Goal: Task Accomplishment & Management: Manage account settings

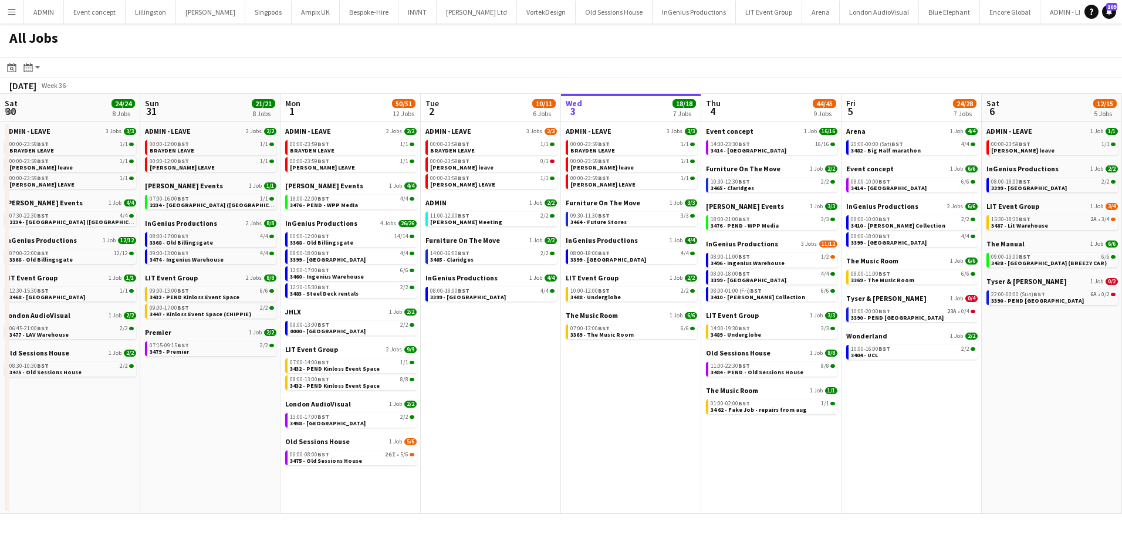
scroll to position [0, 281]
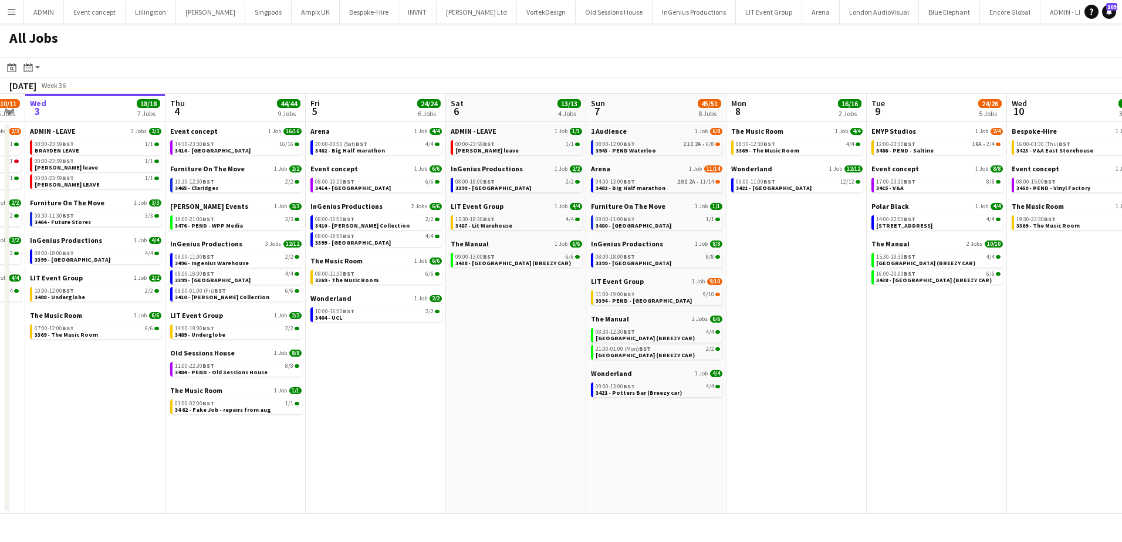
scroll to position [0, 397]
drag, startPoint x: 893, startPoint y: 264, endPoint x: 777, endPoint y: 264, distance: 116.2
click at [777, 264] on app-calendar-viewport "Sun 31 21/21 8 Jobs Mon 1 50/51 12 Jobs Tue 2 10/11 6 Jobs Wed 3 18/18 7 Jobs T…" at bounding box center [561, 304] width 1122 height 420
click at [659, 302] on span "3394 - PEND - Parliament Square" at bounding box center [643, 301] width 96 height 8
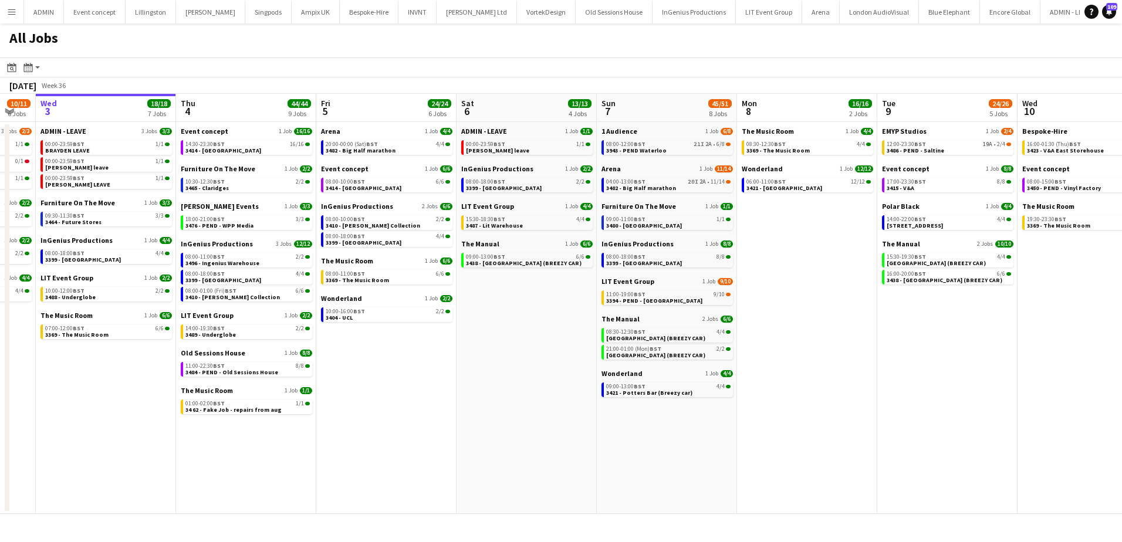
scroll to position [0, 386]
drag, startPoint x: 548, startPoint y: 315, endPoint x: 559, endPoint y: 314, distance: 11.2
click at [559, 314] on app-calendar-viewport "Sun 31 21/21 8 Jobs Mon 1 50/51 12 Jobs Tue 2 10/11 6 Jobs Wed 3 18/18 7 Jobs T…" at bounding box center [561, 304] width 1122 height 420
click at [671, 187] on link "04:00-13:00 BST 20I 2A • 11/14 3482 - Big Half marathon" at bounding box center [668, 184] width 124 height 13
click at [659, 147] on span "3943 - PEND Waterloo" at bounding box center [636, 151] width 60 height 8
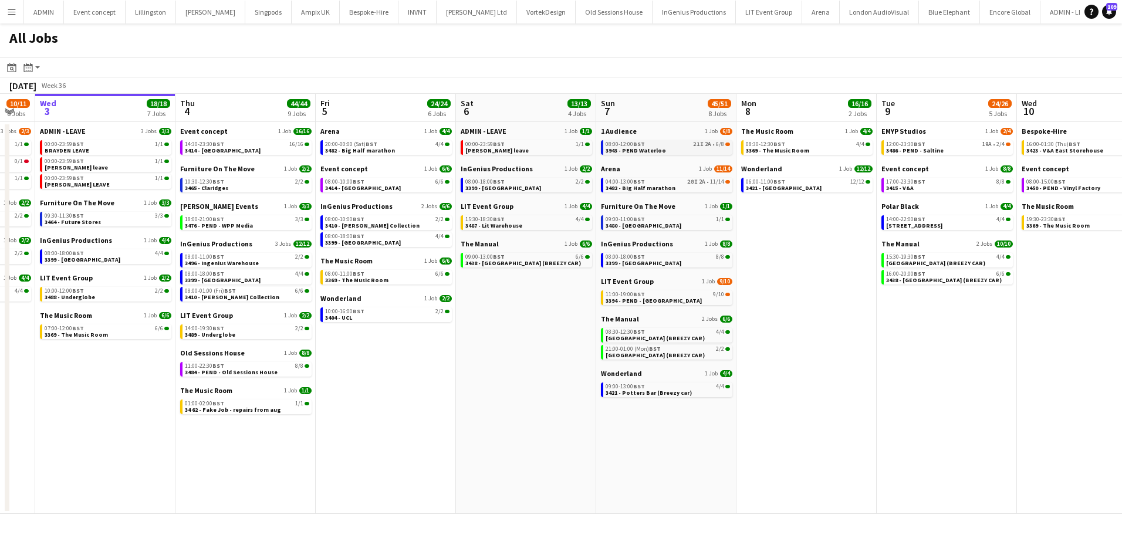
click at [680, 149] on link "08:00-12:00 BST 21I 2A • 6/8 3943 - PEND Waterloo" at bounding box center [668, 146] width 124 height 13
click at [663, 393] on span "3421 - Potters Bar (Breezy car)" at bounding box center [649, 393] width 86 height 8
click at [519, 258] on div "09:00-13:00 BST 6/6" at bounding box center [527, 257] width 124 height 6
click at [465, 253] on link "09:00-13:00 BST 6/6 3438 - Grove Hotel Watford (BREEZY CAR)" at bounding box center [527, 259] width 124 height 13
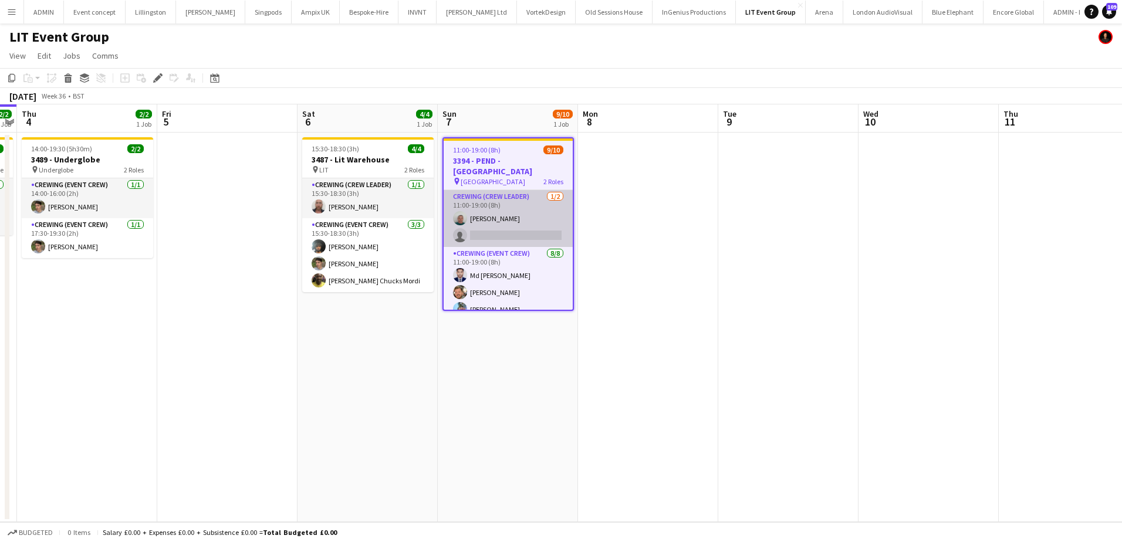
click at [546, 238] on app-card-role "Crewing (Crew Leader) 1/2 11:00-19:00 (8h) Brayden Davison single-neutral-actio…" at bounding box center [508, 218] width 129 height 57
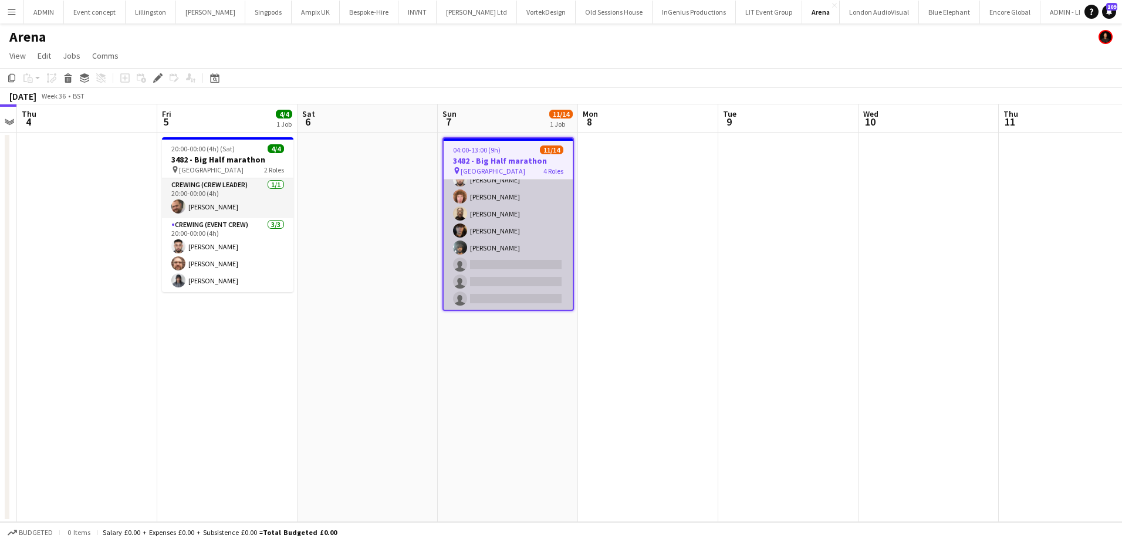
scroll to position [200, 0]
click at [535, 245] on app-card-role "Crewing (Event Crew) 20I 2A 5/8 09:00-13:00 (4h) Caleb Caffoor Alfie Dyer Phill…" at bounding box center [508, 230] width 129 height 159
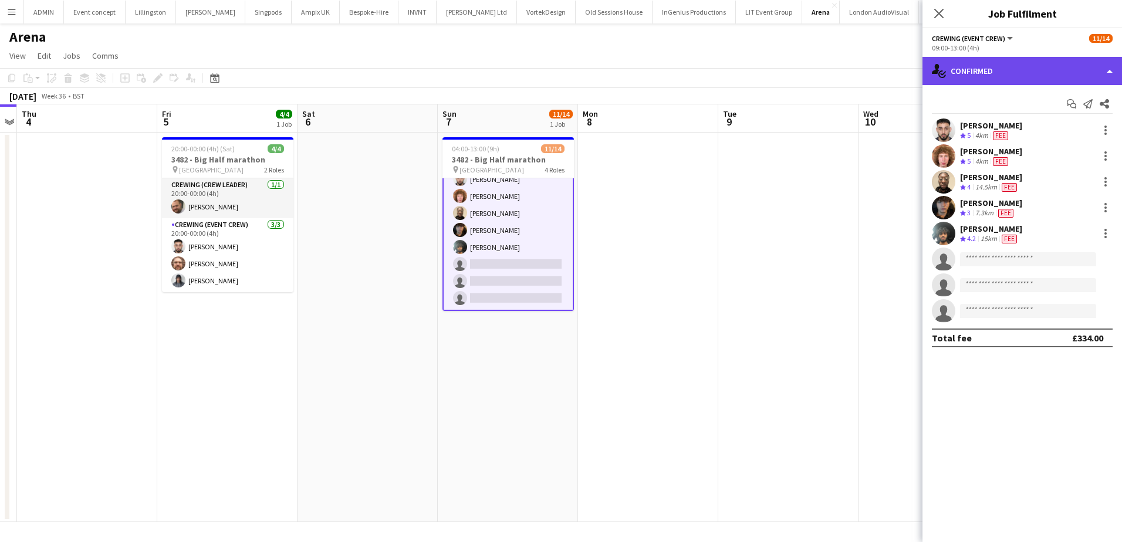
click at [1015, 76] on div "single-neutral-actions-check-2 Confirmed" at bounding box center [1023, 71] width 200 height 28
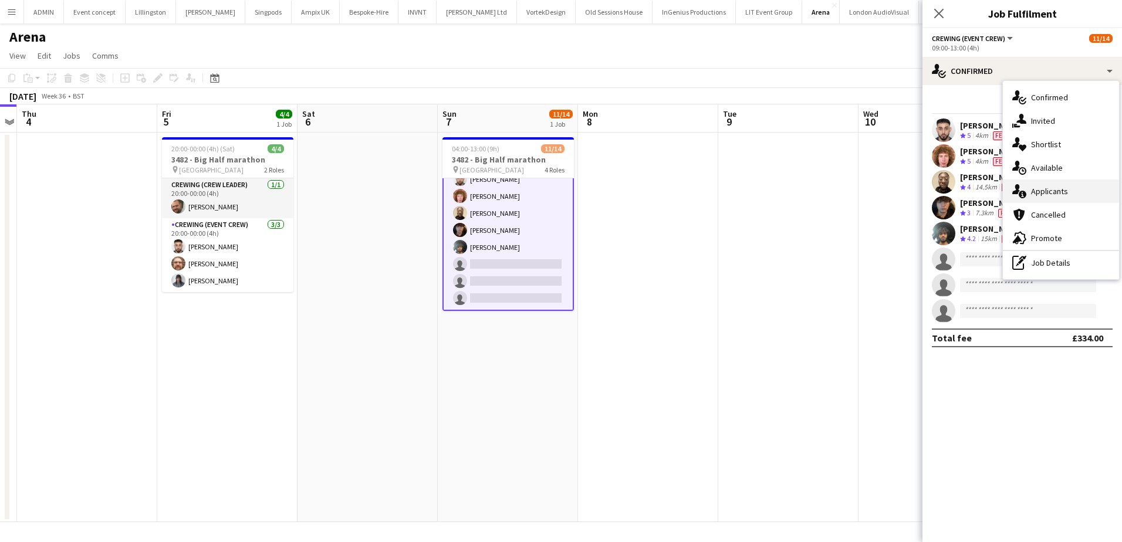
click at [1069, 192] on div "single-neutral-actions-information Applicants" at bounding box center [1061, 191] width 116 height 23
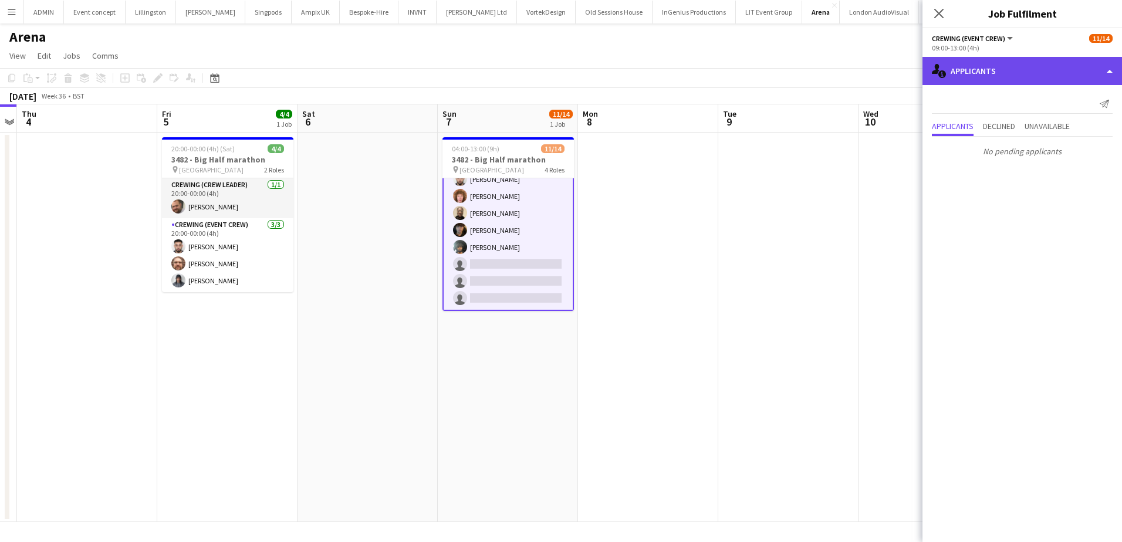
click at [1036, 79] on div "single-neutral-actions-information Applicants" at bounding box center [1023, 71] width 200 height 28
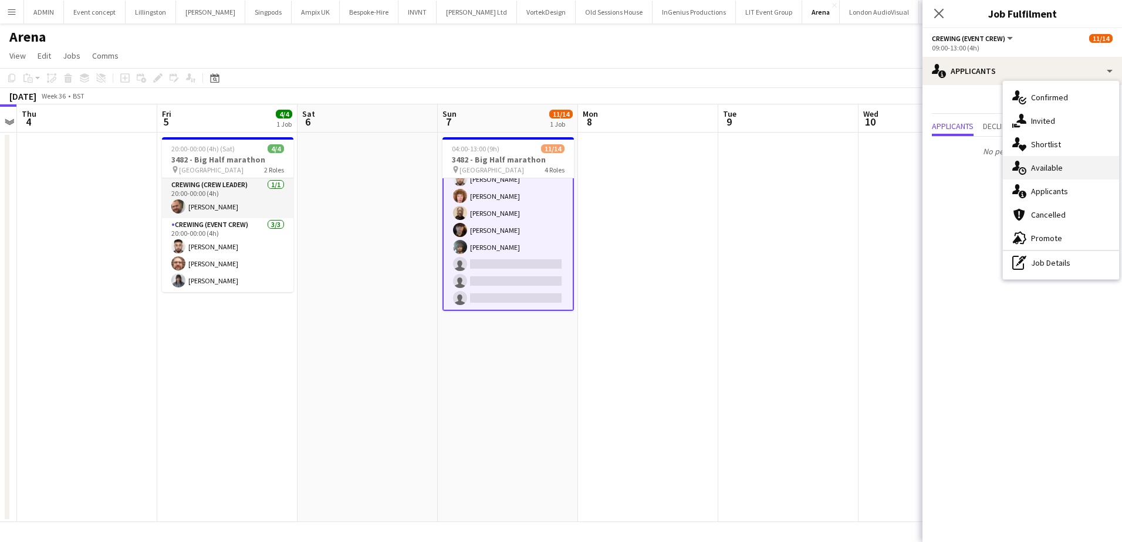
click at [1072, 175] on div "single-neutral-actions-upload Available" at bounding box center [1061, 167] width 116 height 23
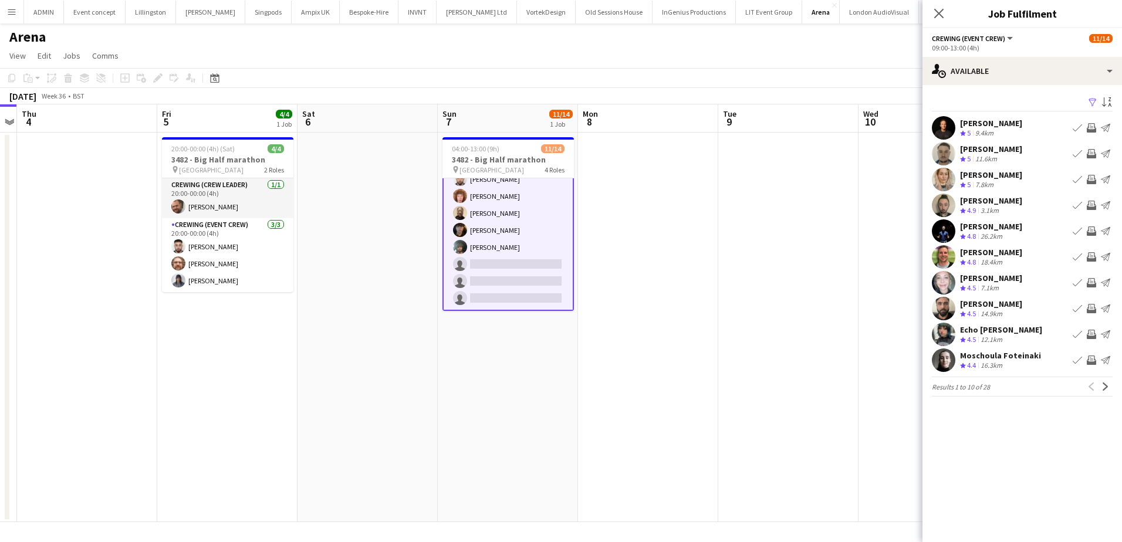
click at [1092, 335] on app-icon "Invite crew" at bounding box center [1091, 334] width 9 height 9
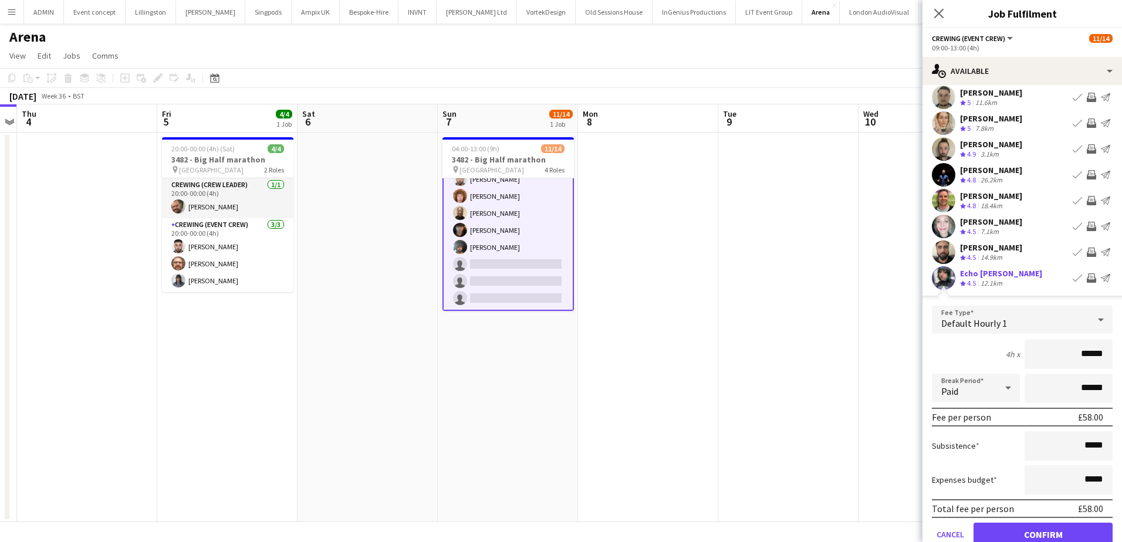
scroll to position [135, 0]
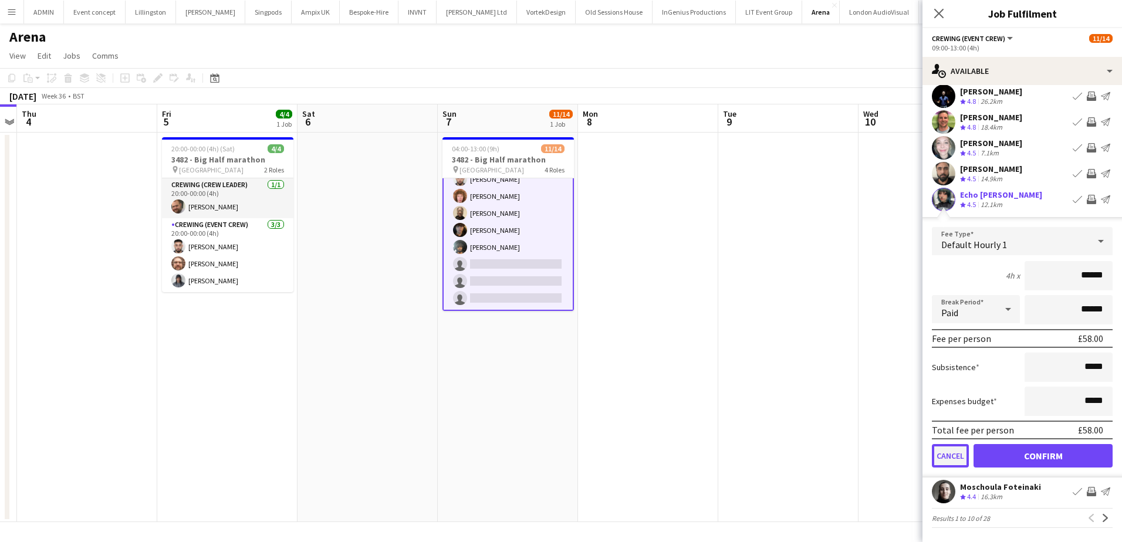
click at [967, 447] on button "Cancel" at bounding box center [950, 455] width 37 height 23
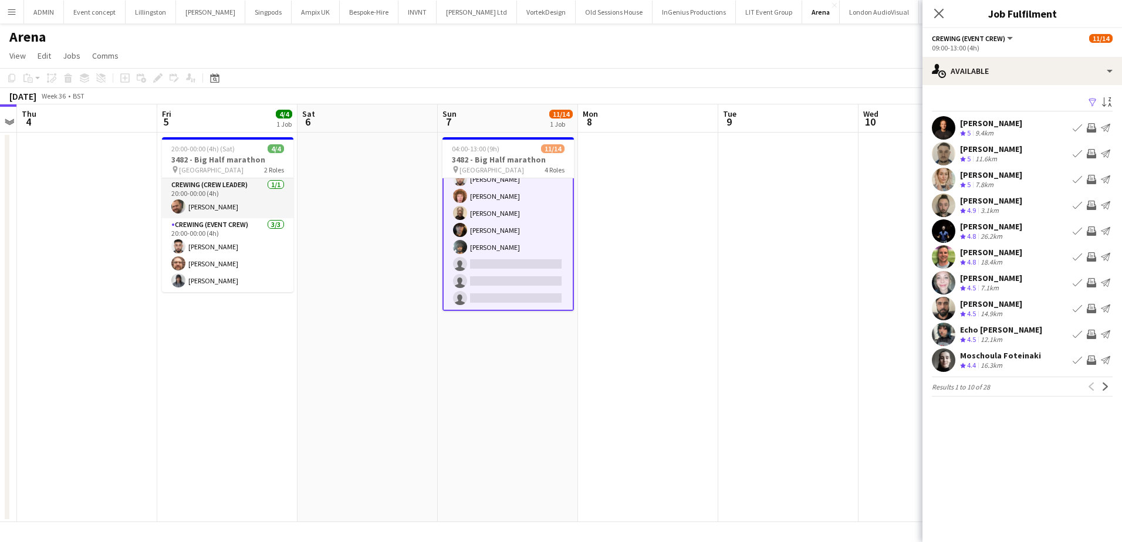
click at [1089, 363] on app-icon "Invite crew" at bounding box center [1091, 360] width 9 height 9
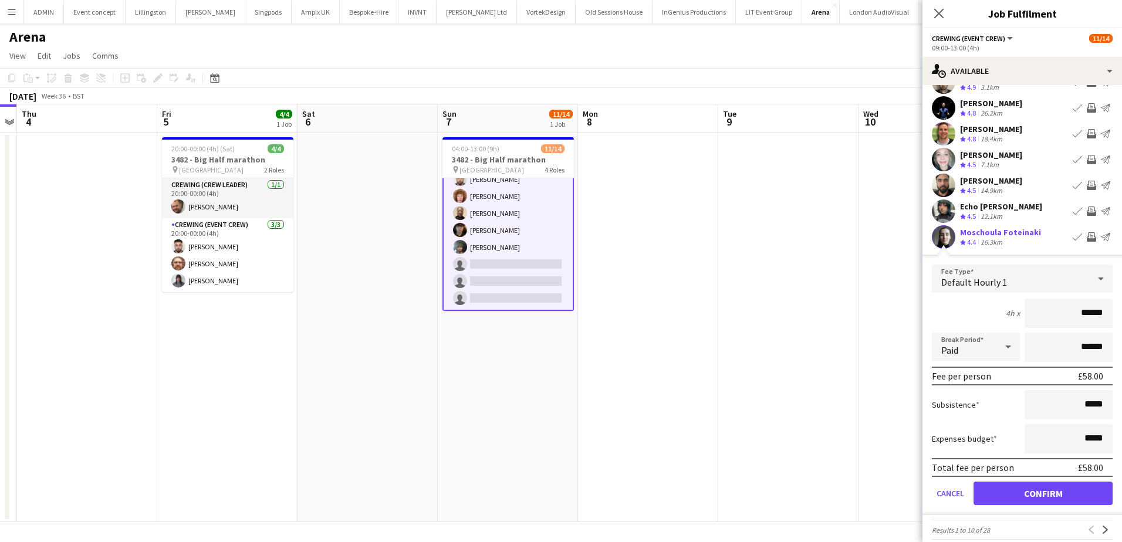
scroll to position [135, 0]
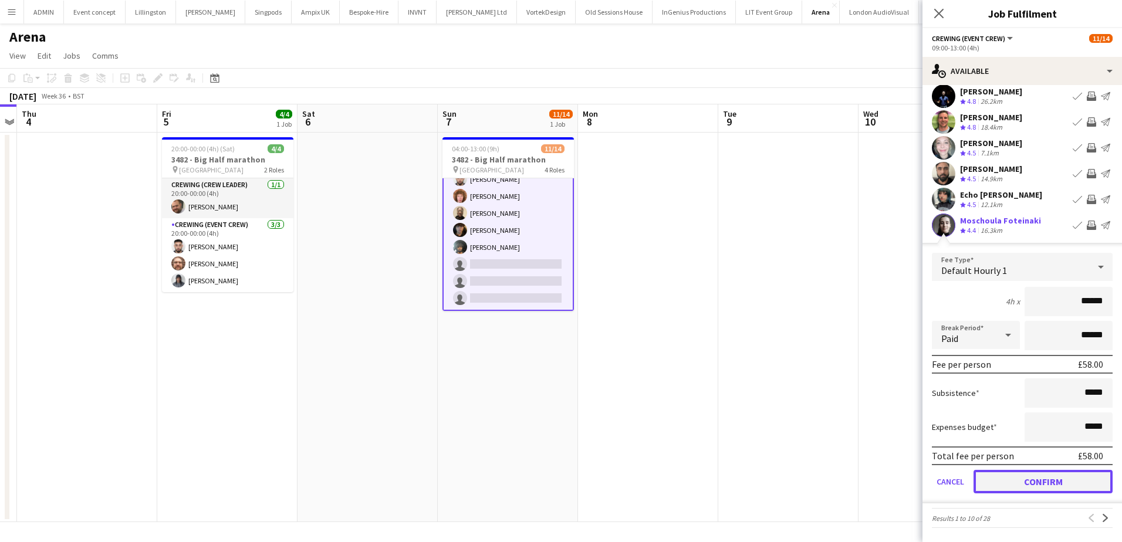
click at [1053, 480] on button "Confirm" at bounding box center [1043, 481] width 139 height 23
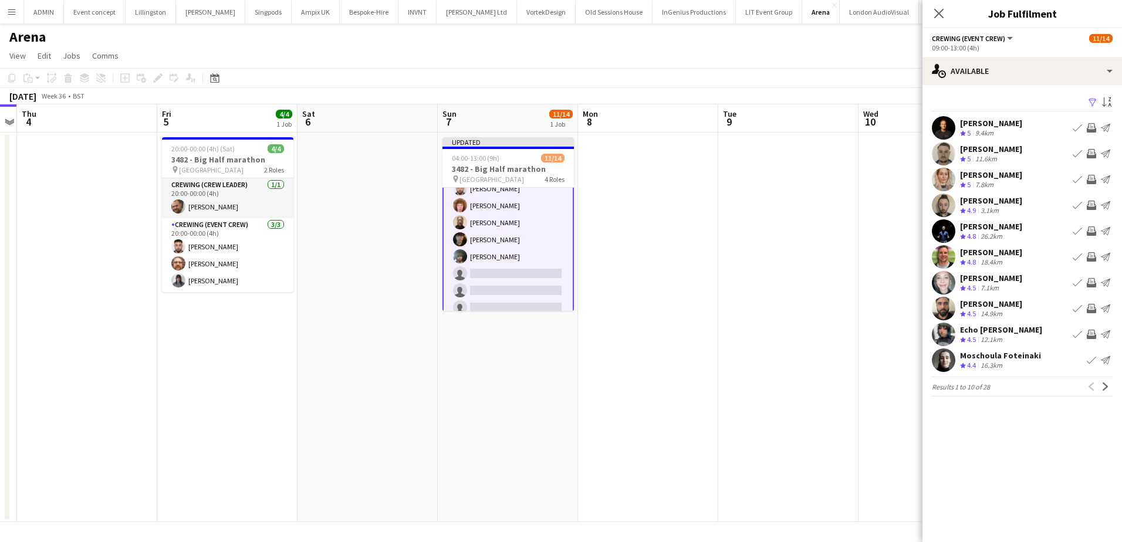
scroll to position [0, 0]
click at [1107, 385] on app-icon "Next" at bounding box center [1106, 387] width 8 height 8
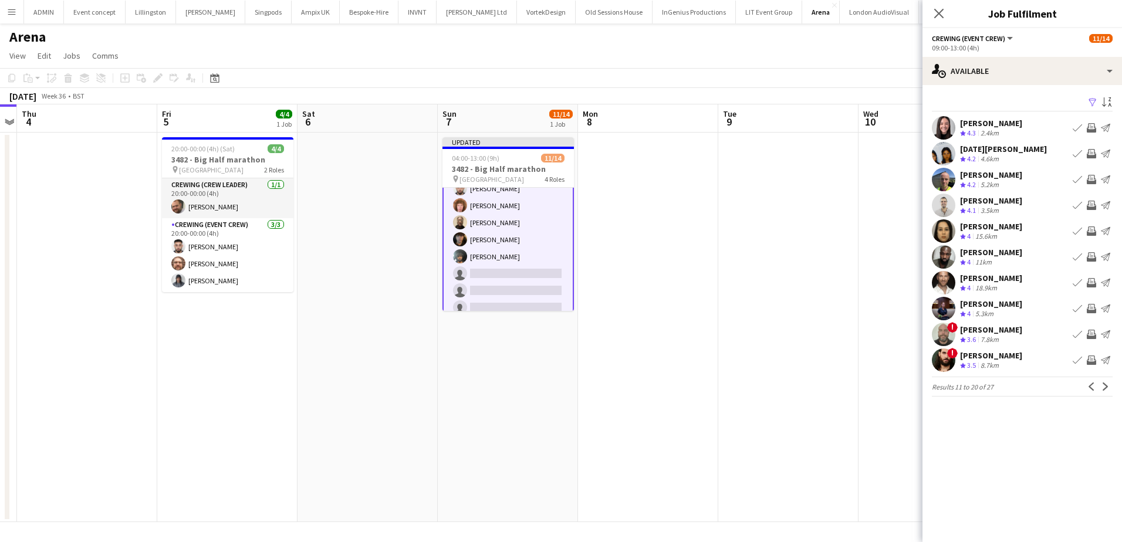
click at [1091, 148] on button "Invite crew" at bounding box center [1092, 154] width 14 height 14
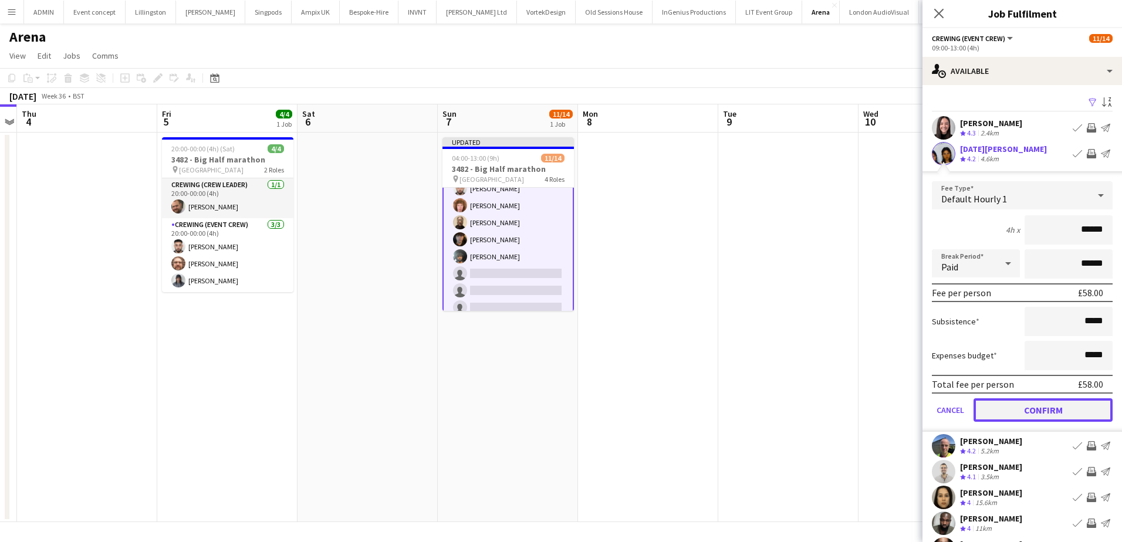
click at [1061, 406] on button "Confirm" at bounding box center [1043, 410] width 139 height 23
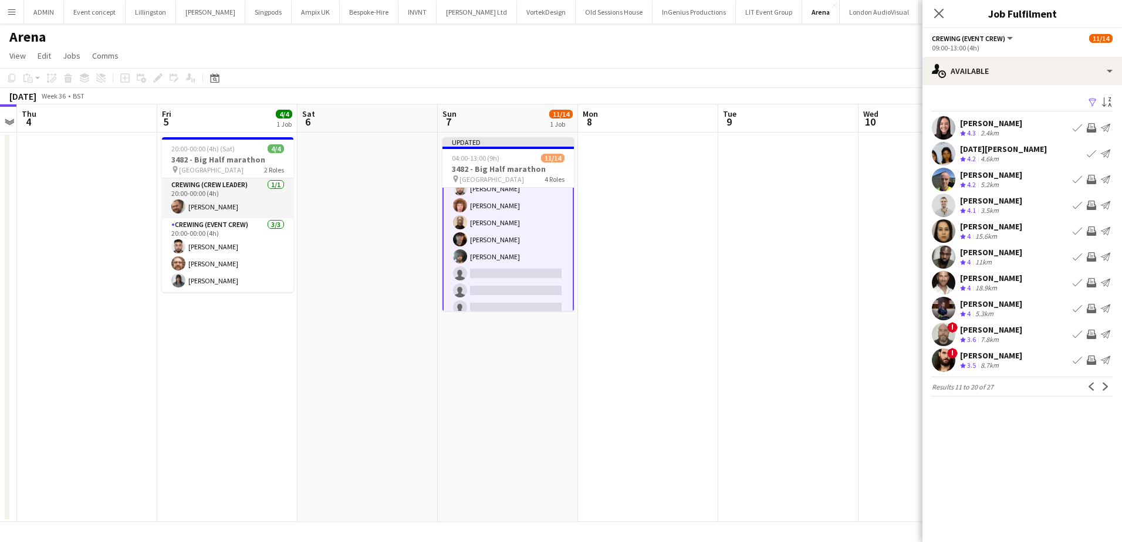
click at [1094, 257] on app-icon "Invite crew" at bounding box center [1091, 256] width 9 height 9
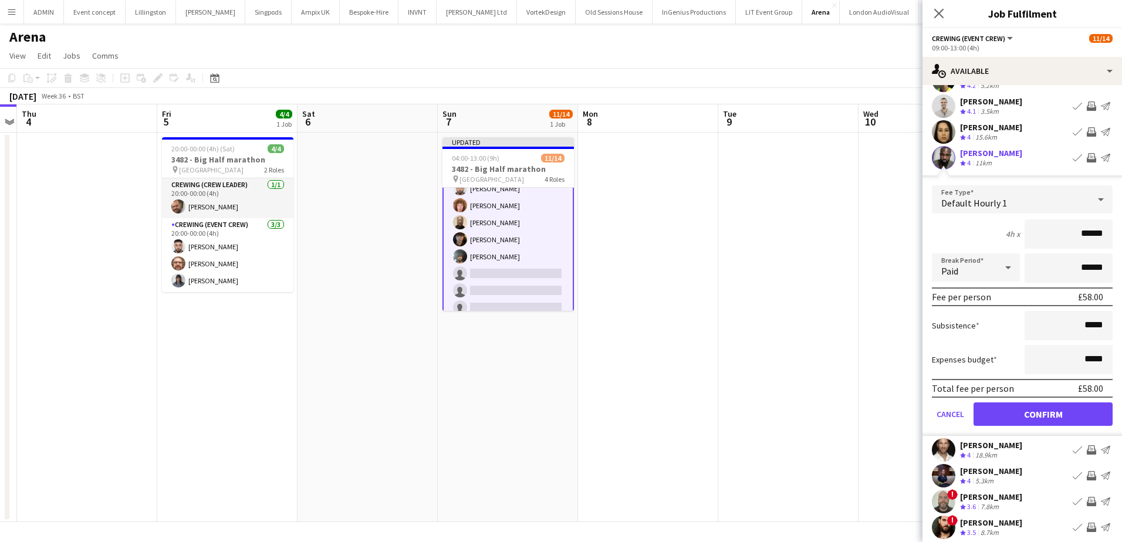
scroll to position [135, 0]
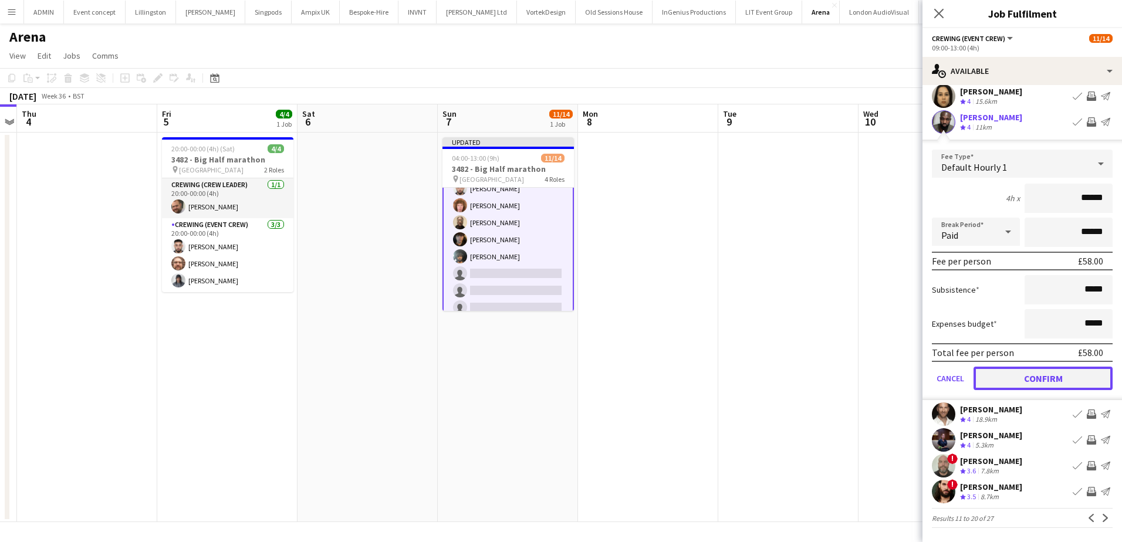
click at [1075, 382] on button "Confirm" at bounding box center [1043, 378] width 139 height 23
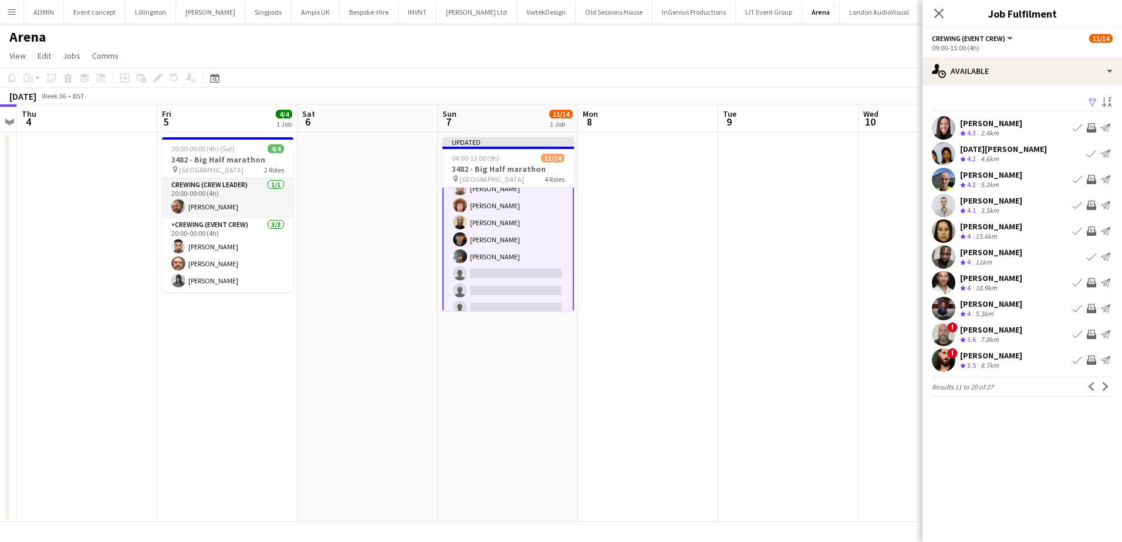
scroll to position [0, 0]
click at [1102, 386] on app-icon "Next" at bounding box center [1106, 387] width 8 height 8
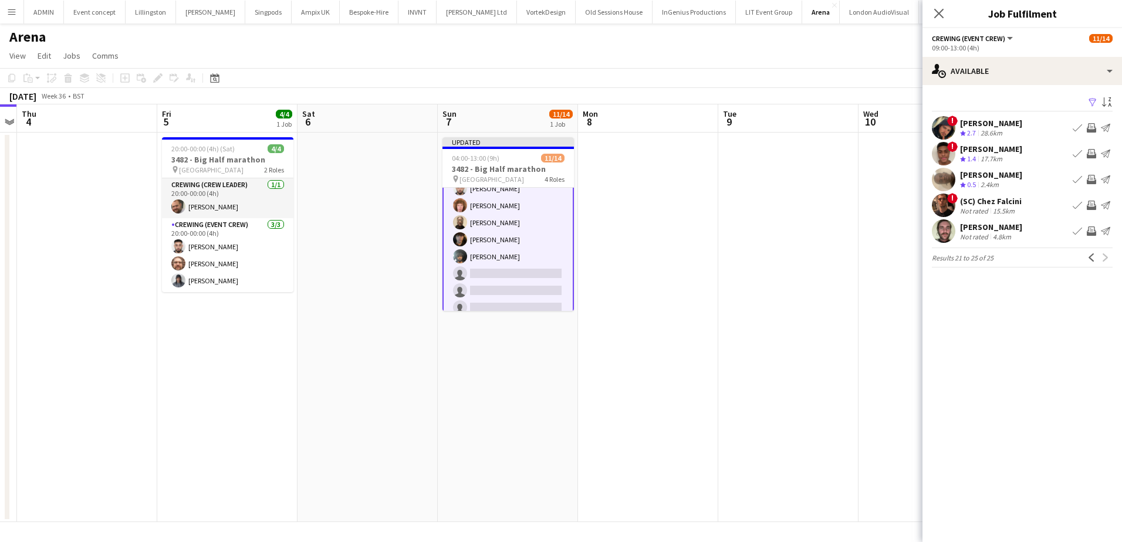
click at [1092, 154] on app-icon "Invite crew" at bounding box center [1091, 153] width 9 height 9
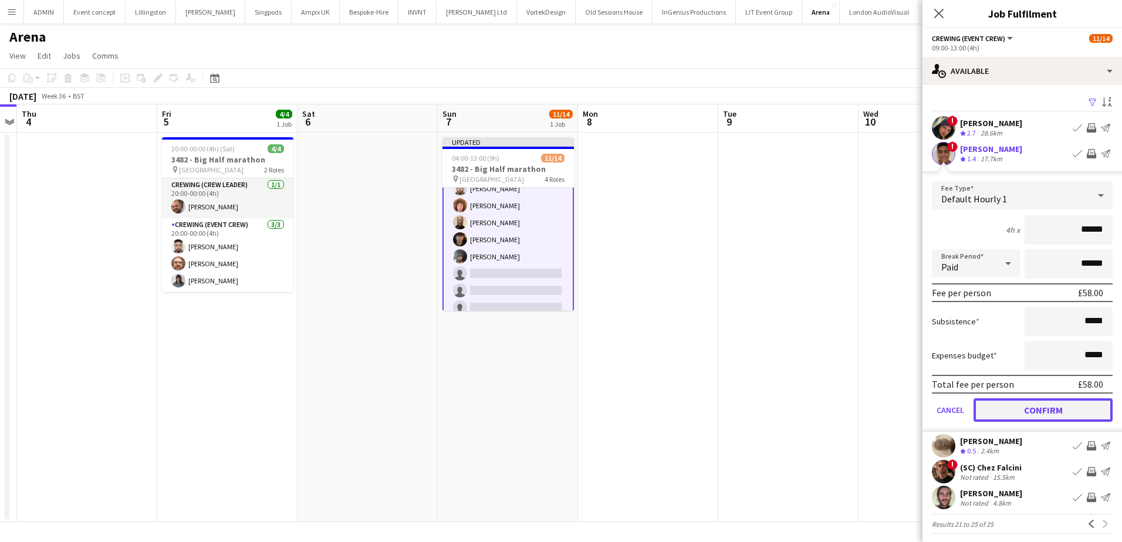
click at [1072, 408] on button "Confirm" at bounding box center [1043, 410] width 139 height 23
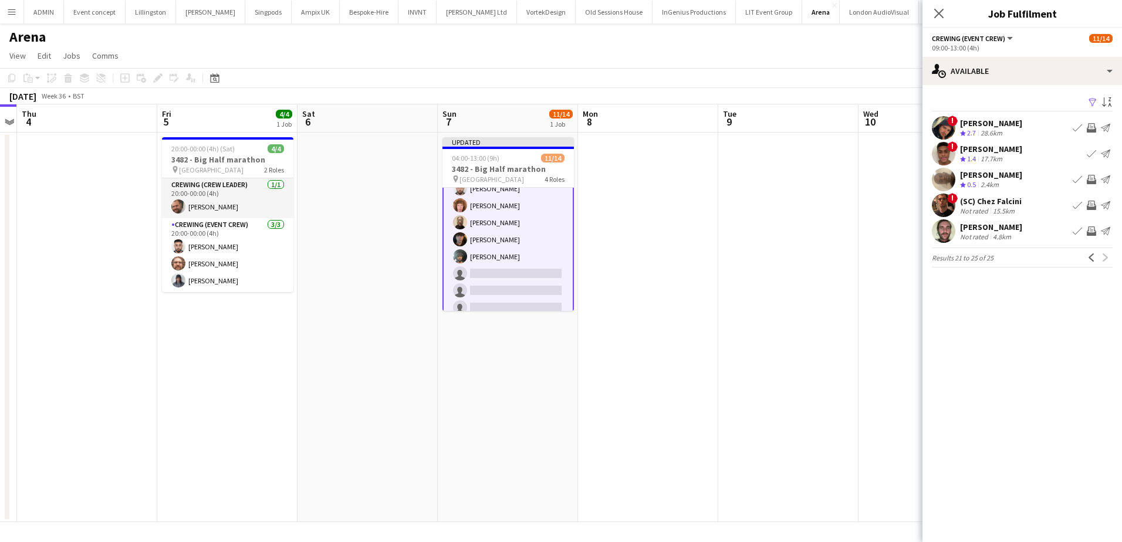
click at [1092, 235] on app-icon "Invite crew" at bounding box center [1091, 231] width 9 height 9
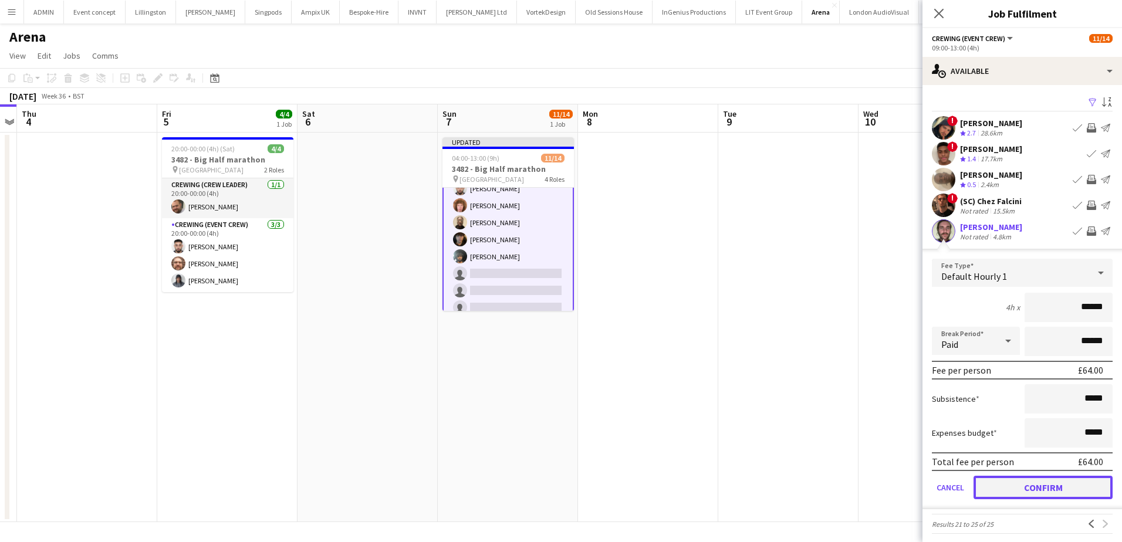
click at [1056, 482] on button "Confirm" at bounding box center [1043, 487] width 139 height 23
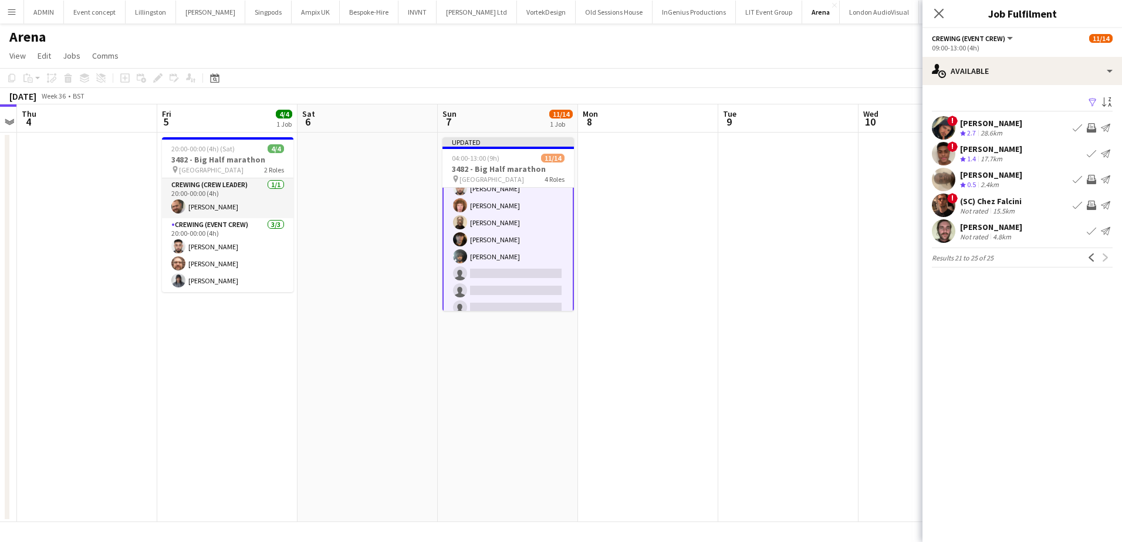
click at [815, 259] on app-date-cell at bounding box center [788, 328] width 140 height 390
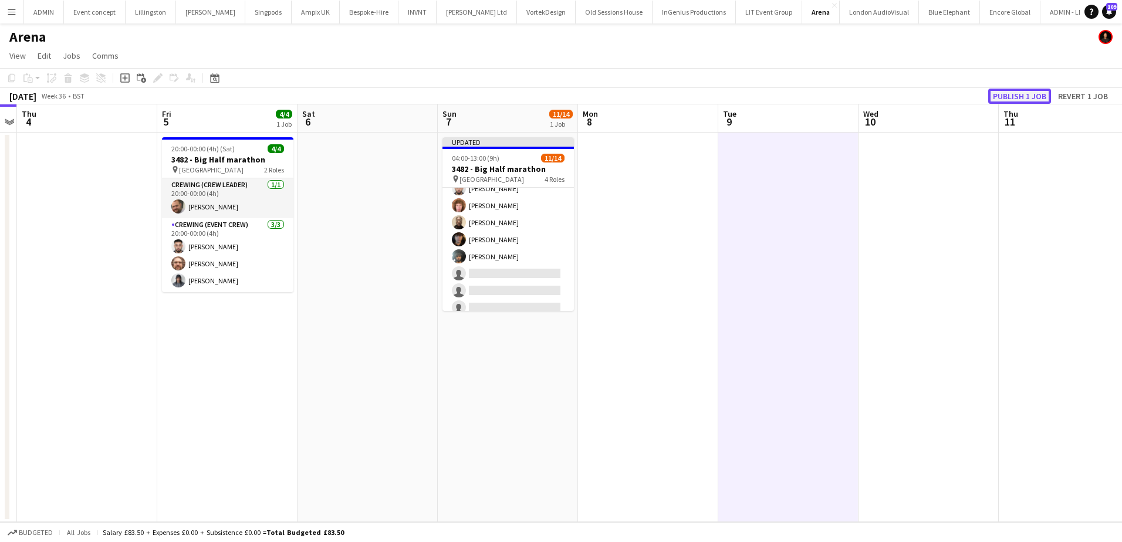
click at [1043, 96] on button "Publish 1 job" at bounding box center [1019, 96] width 63 height 15
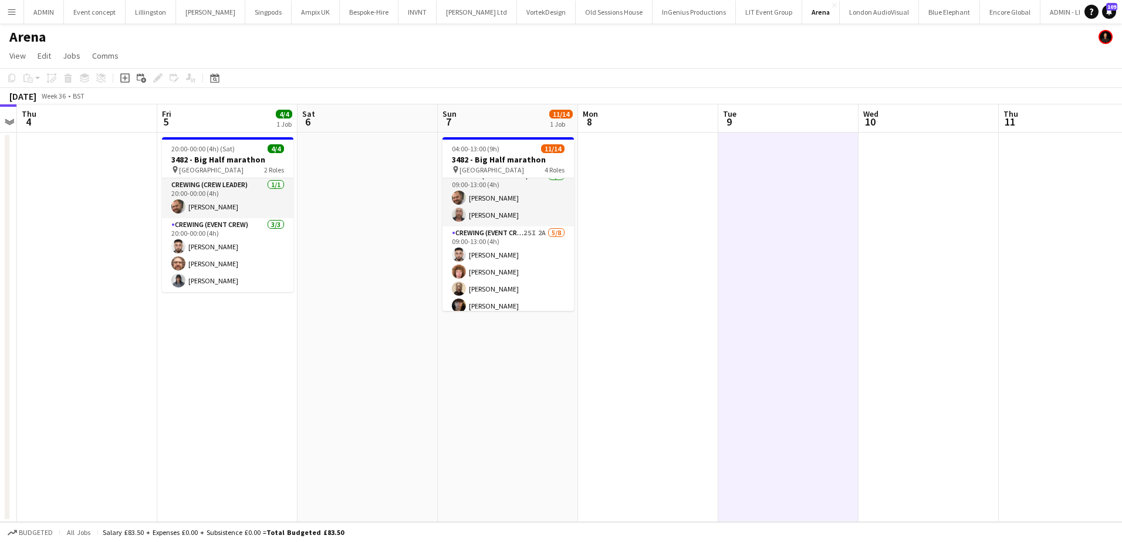
scroll to position [176, 0]
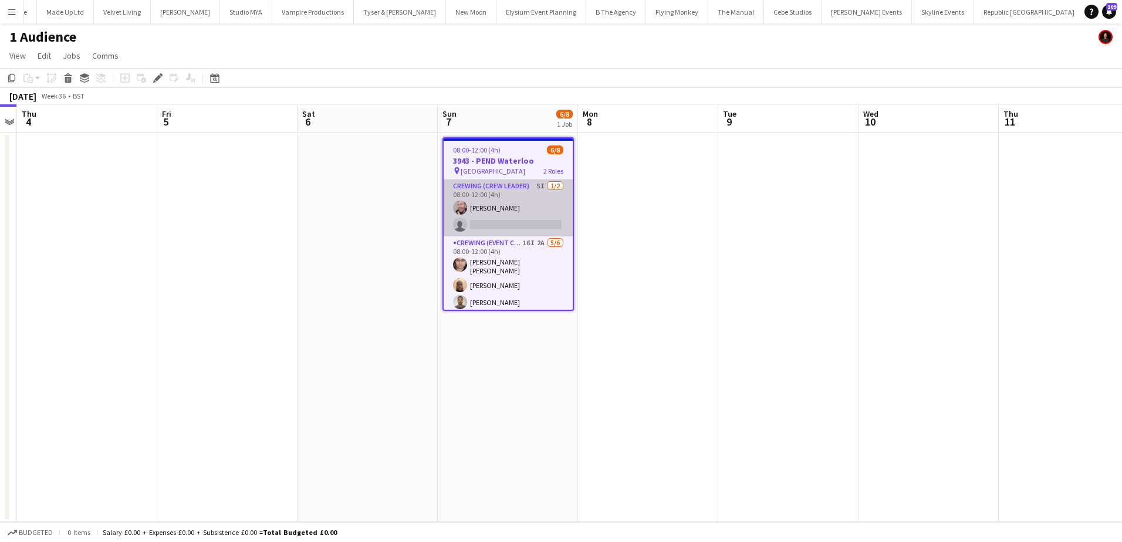
click at [525, 209] on app-card-role "Crewing (Crew Leader) 5I 1/2 08:00-12:00 (4h) Eldon Taylor single-neutral-actio…" at bounding box center [508, 208] width 129 height 57
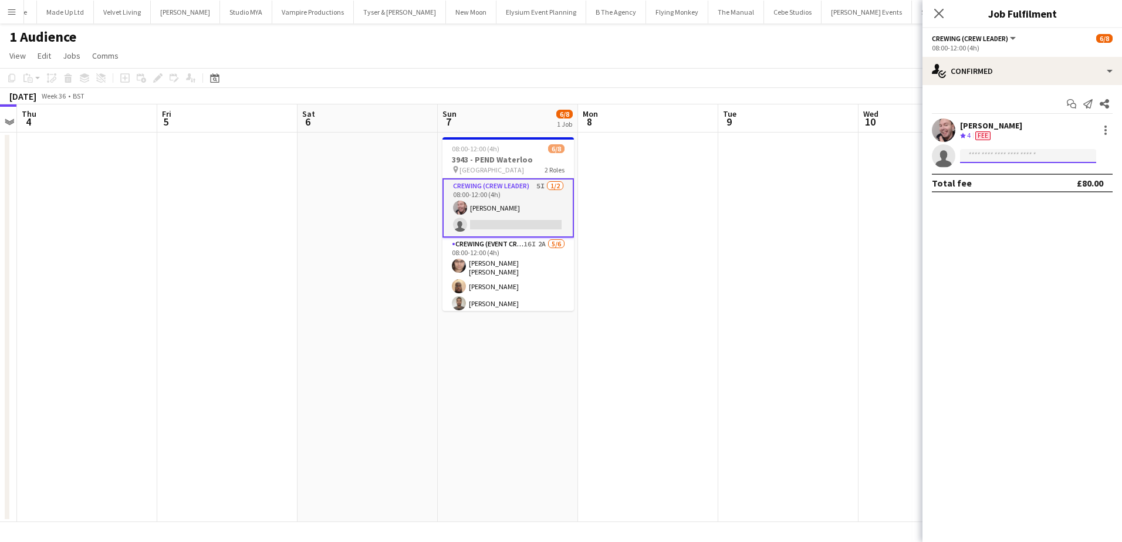
click at [975, 158] on input at bounding box center [1028, 156] width 136 height 14
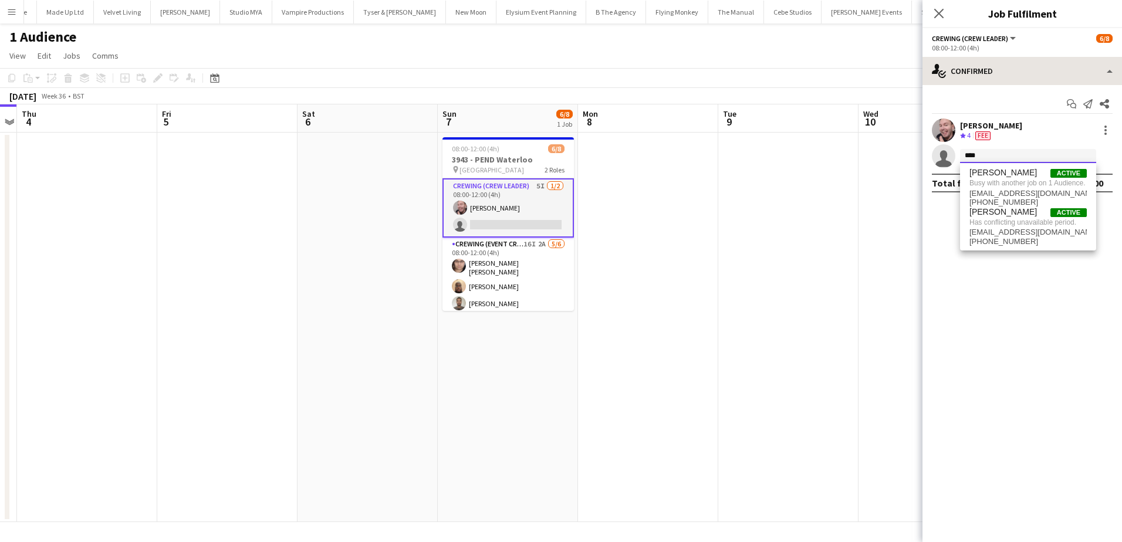
type input "****"
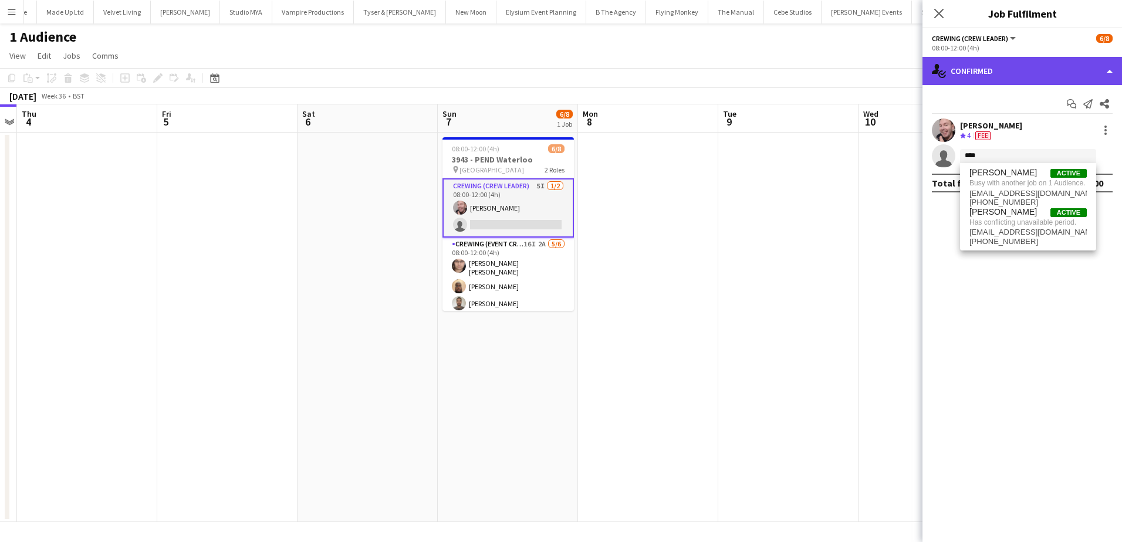
click at [1036, 70] on div "single-neutral-actions-check-2 Confirmed" at bounding box center [1023, 71] width 200 height 28
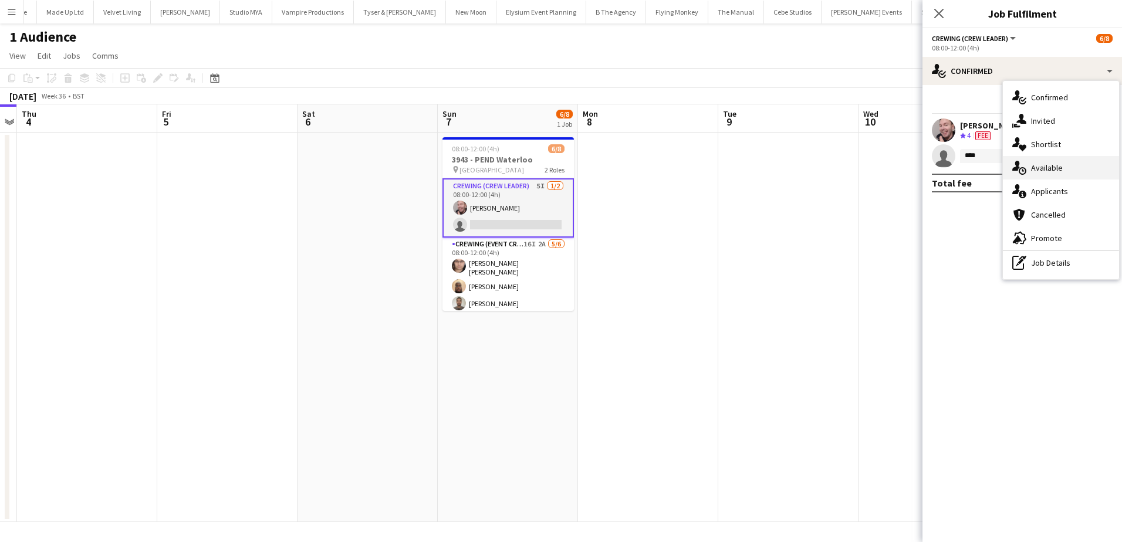
click at [1072, 169] on div "single-neutral-actions-upload Available" at bounding box center [1061, 167] width 116 height 23
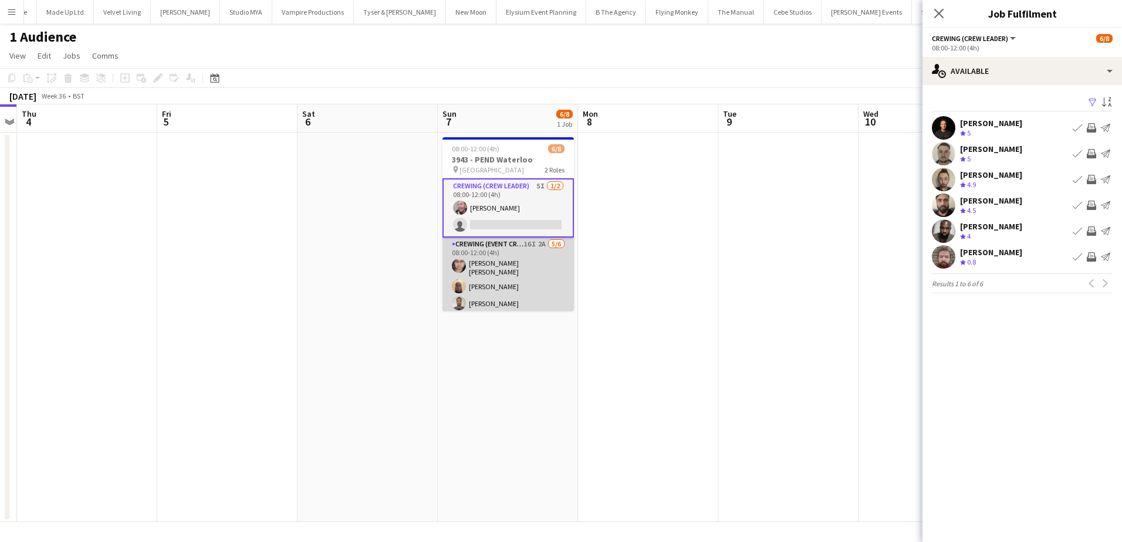
click at [553, 288] on app-card-role "Crewing (Event Crew) 16I 2A 5/6 08:00-12:00 (4h) Ells Jones Abdirahman Dahir Jo…" at bounding box center [508, 302] width 131 height 129
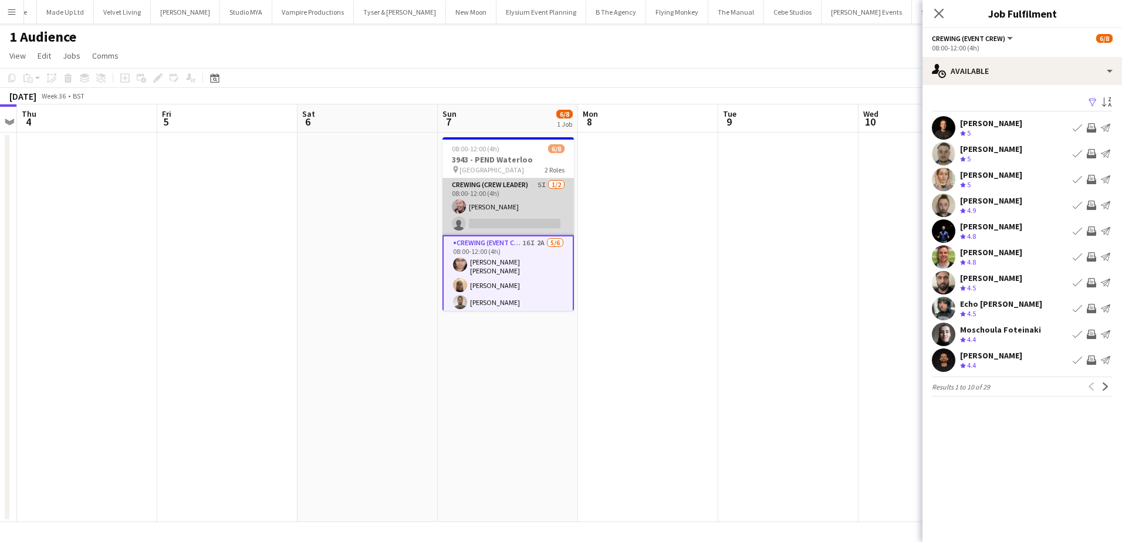
click at [542, 214] on app-card-role "Crewing (Crew Leader) 5I 1/2 08:00-12:00 (4h) Eldon Taylor single-neutral-actio…" at bounding box center [508, 206] width 131 height 57
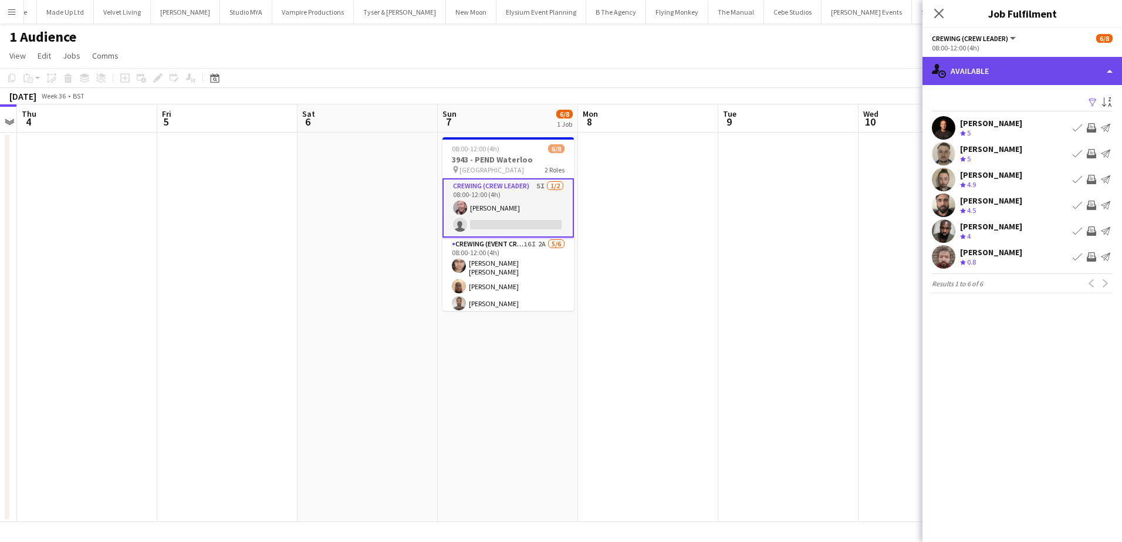
click at [1024, 77] on div "single-neutral-actions-upload Available" at bounding box center [1023, 71] width 200 height 28
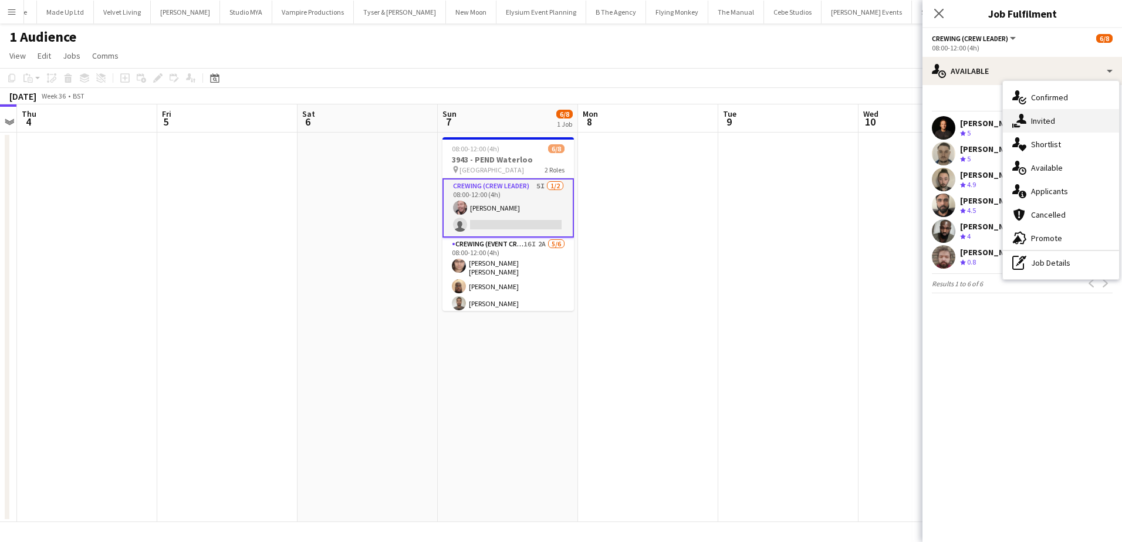
click at [1047, 117] on span "Invited" at bounding box center [1043, 121] width 24 height 11
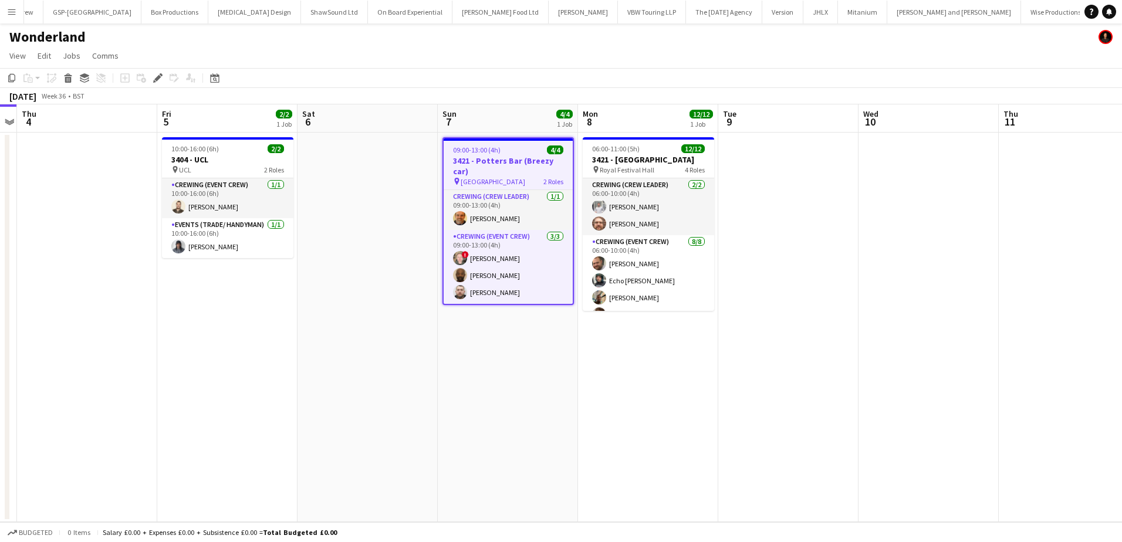
scroll to position [0, 1568]
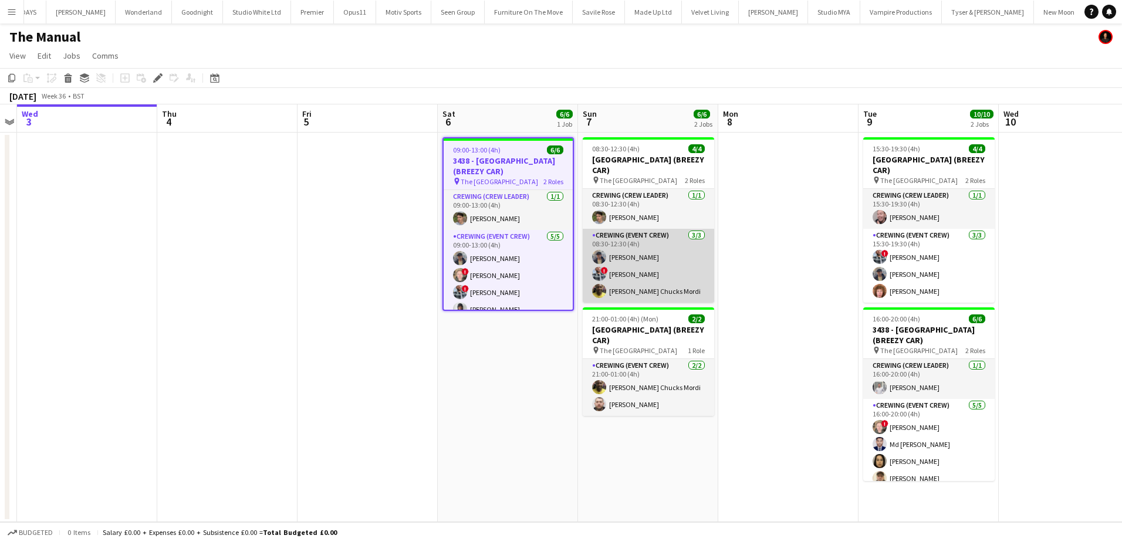
scroll to position [0, 2692]
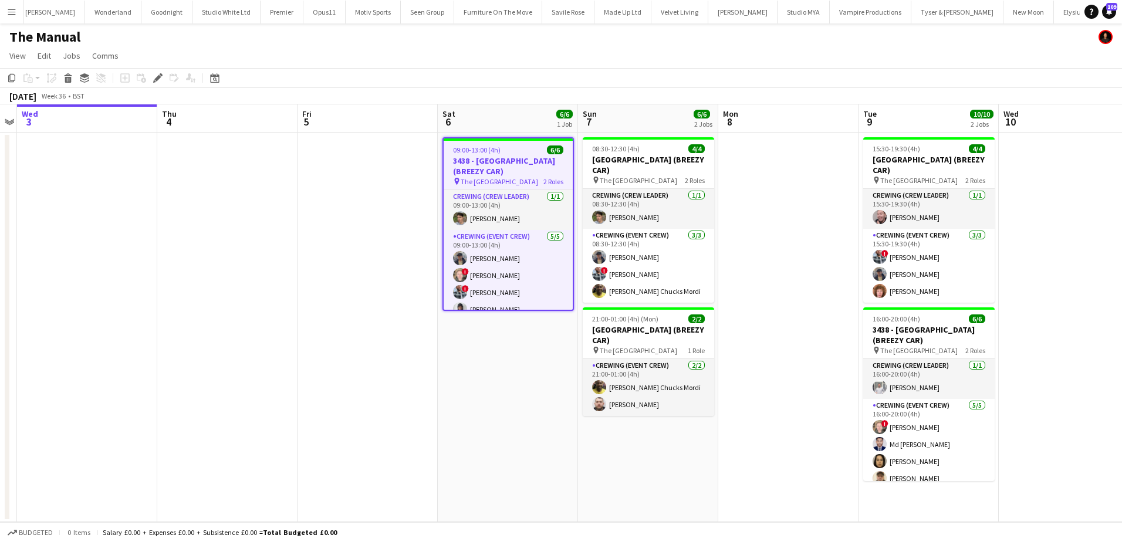
click at [799, 248] on app-date-cell at bounding box center [788, 328] width 140 height 390
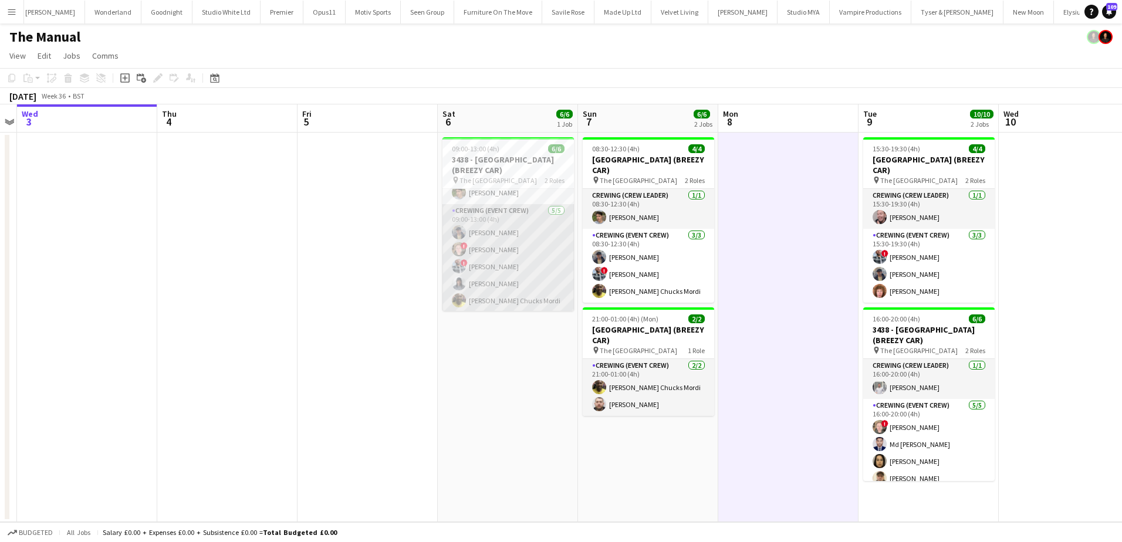
scroll to position [26, 0]
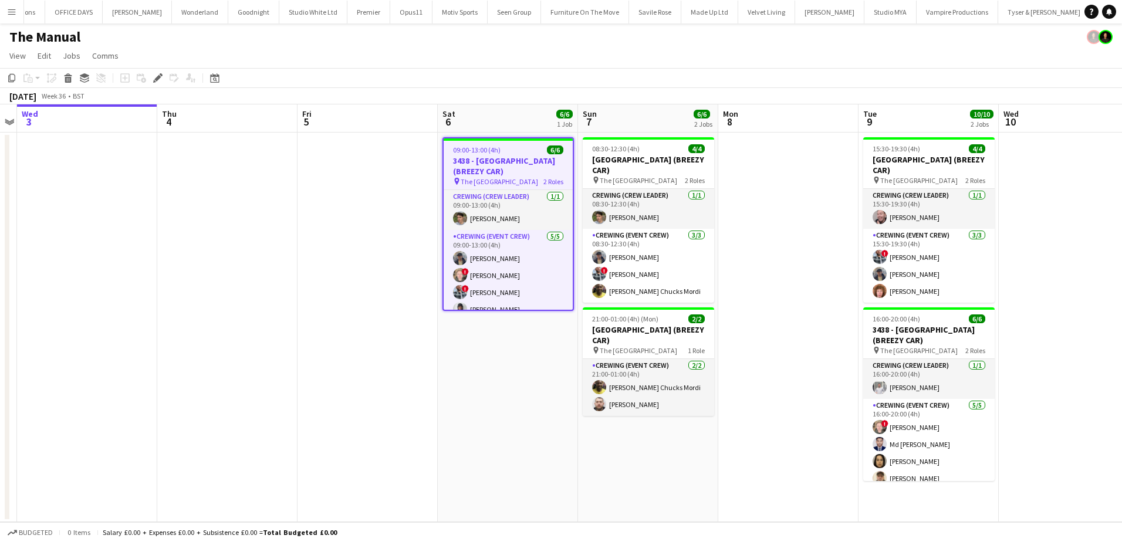
scroll to position [0, 2692]
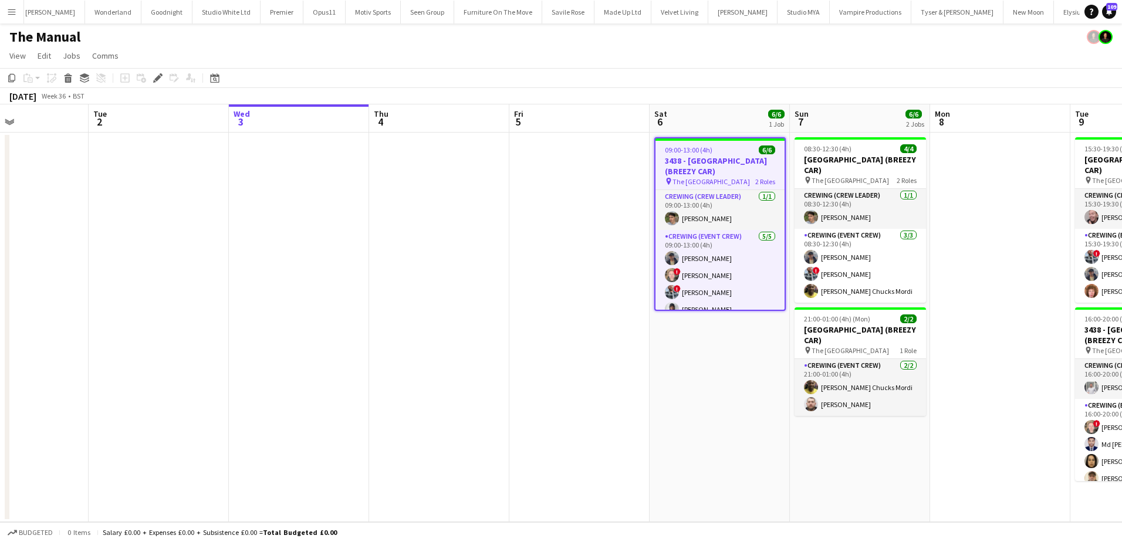
drag, startPoint x: 344, startPoint y: 245, endPoint x: 458, endPoint y: 217, distance: 117.9
click at [460, 231] on app-calendar-viewport "Sat 30 Sun 31 Mon 1 Tue 2 Wed 3 Thu 4 Fri 5 Sat 6 6/6 1 Job Sun 7 6/6 2 Jobs Mo…" at bounding box center [561, 313] width 1122 height 418
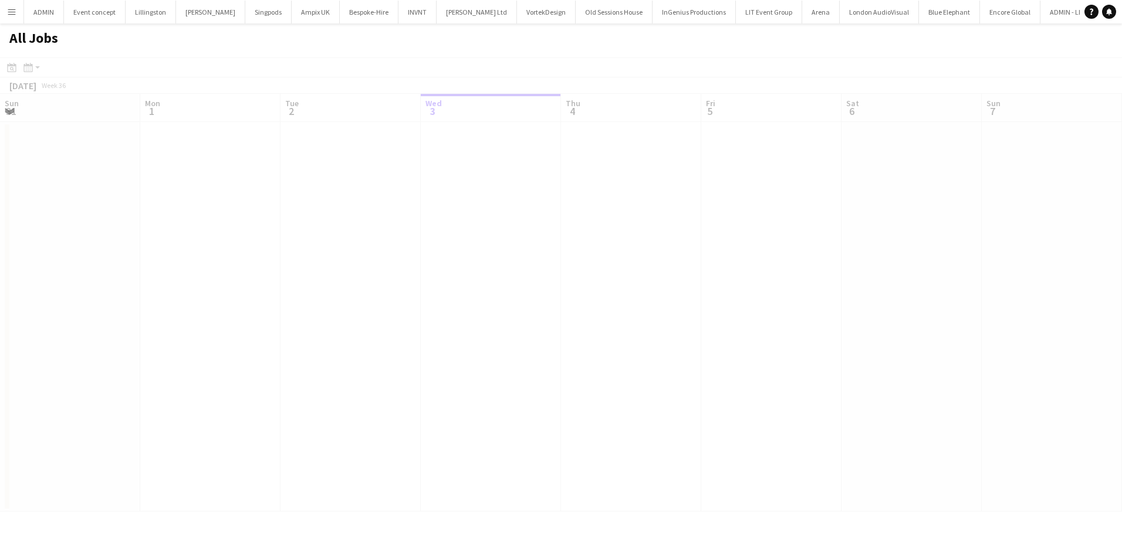
scroll to position [0, 281]
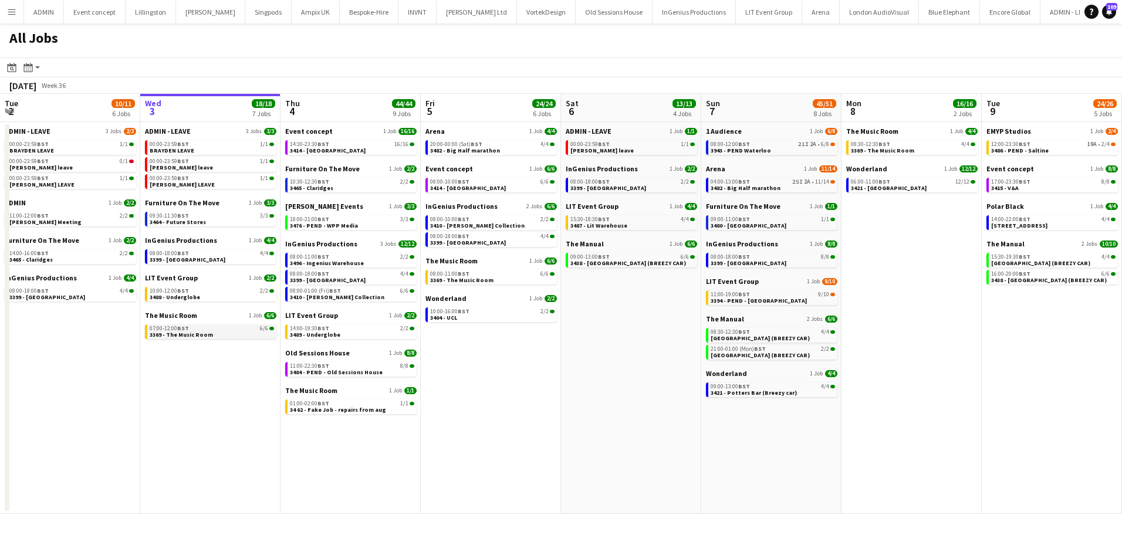
click at [202, 335] on span "3369 - The Music Room" at bounding box center [181, 335] width 63 height 8
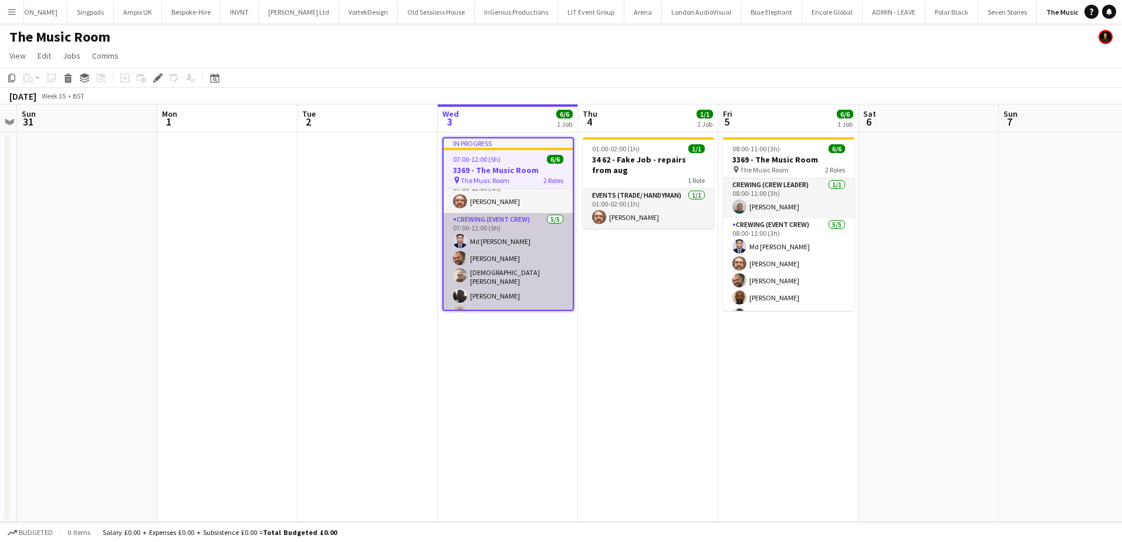
scroll to position [27, 0]
click at [504, 293] on app-card-role "Crewing (Event Crew) 5/5 07:00-12:00 (5h) Md Mosabbit Hridoy Ben Turner Christi…" at bounding box center [508, 258] width 129 height 112
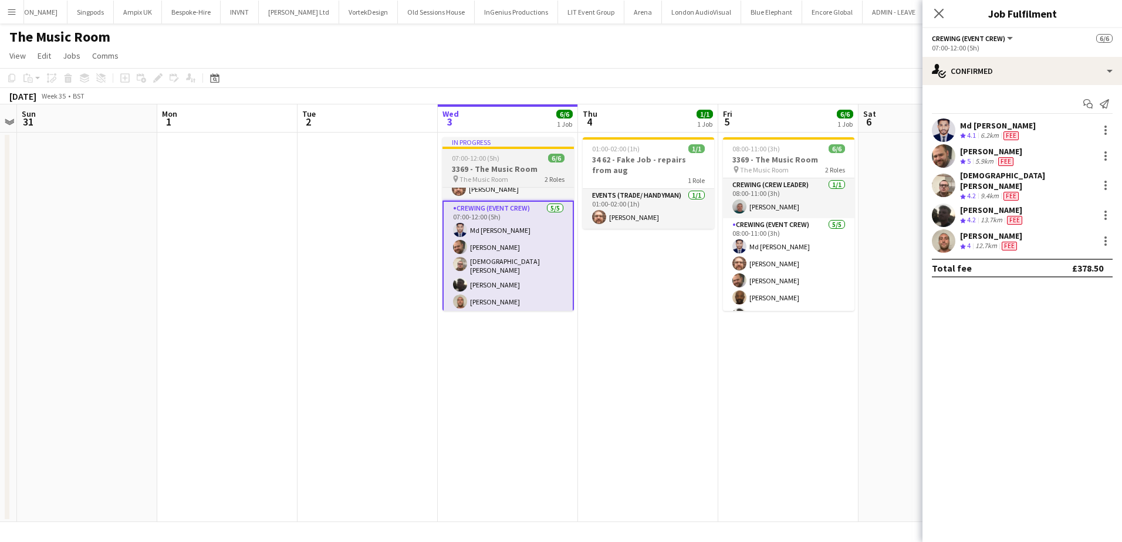
click at [485, 163] on app-job-card "In progress 07:00-12:00 (5h) 6/6 3369 - The Music Room pin The Music Room 2 Rol…" at bounding box center [508, 224] width 131 height 174
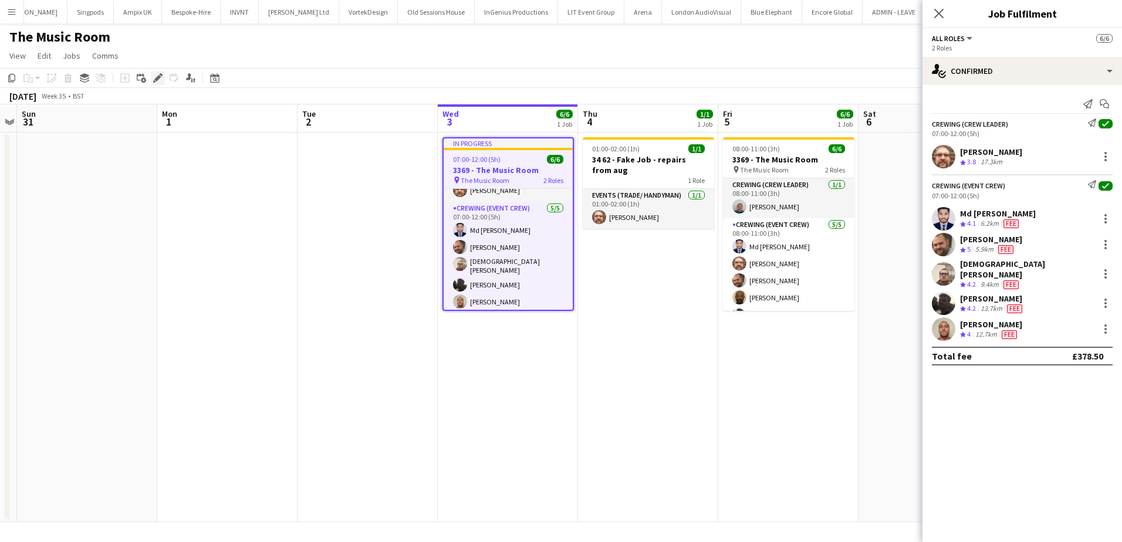
click at [156, 80] on icon at bounding box center [157, 78] width 6 height 6
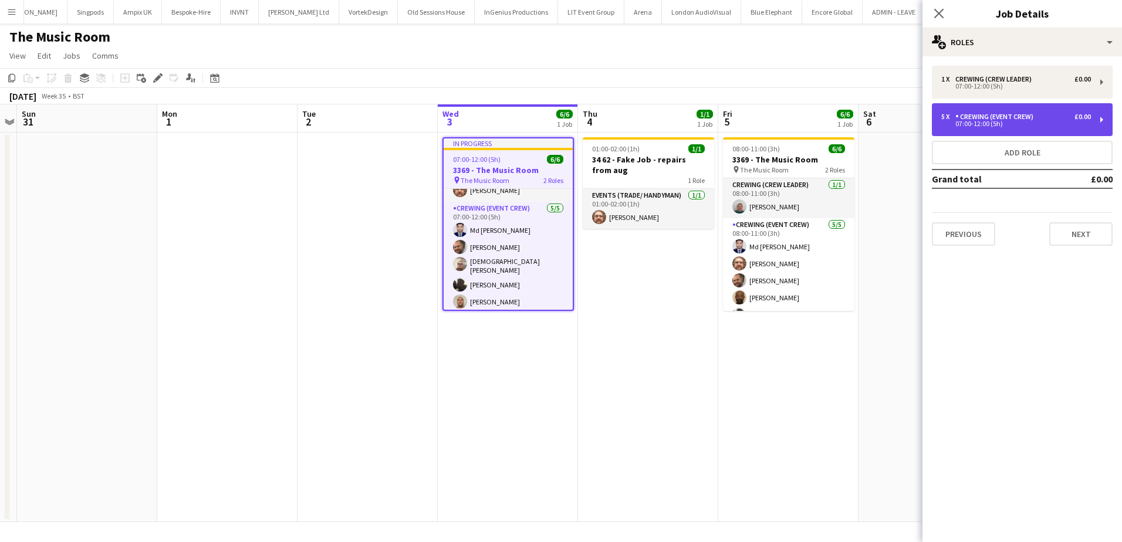
click at [1002, 126] on div "07:00-12:00 (5h)" at bounding box center [1016, 124] width 150 height 6
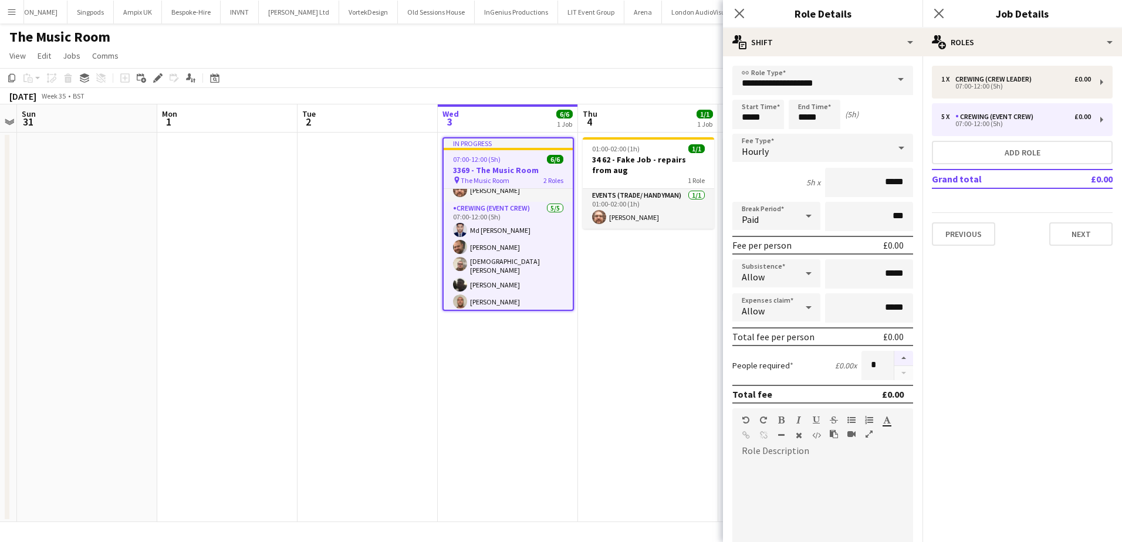
click at [894, 360] on button "button" at bounding box center [903, 358] width 19 height 15
type input "*"
click at [649, 346] on app-date-cell "01:00-02:00 (1h) 1/1 34 62 - Fake Job - repairs from aug 1 Role Events (Trade/ …" at bounding box center [648, 328] width 140 height 390
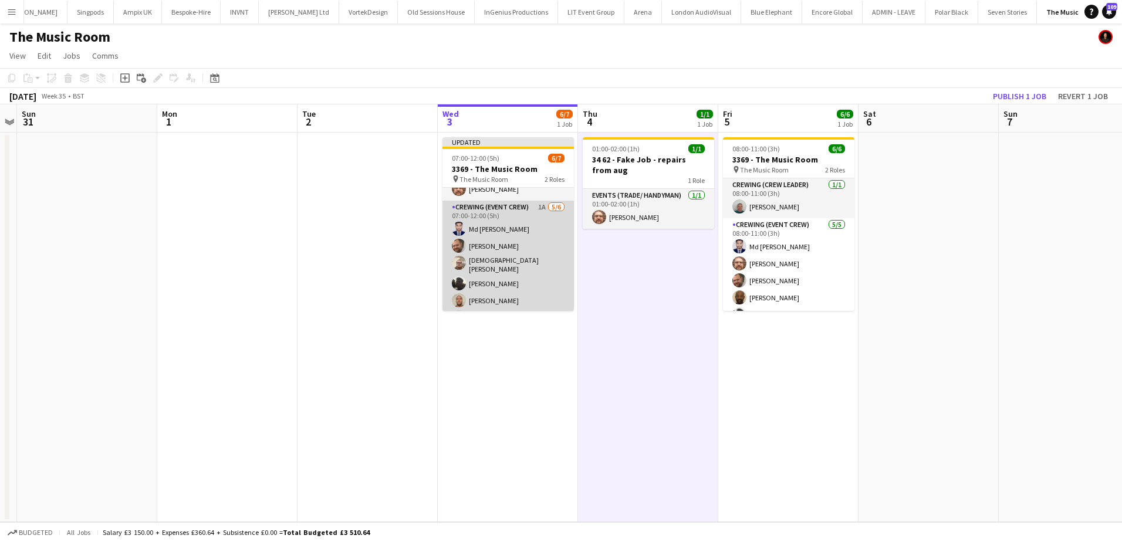
scroll to position [0, 404]
click at [528, 258] on app-card-role "Crewing (Event Crew) 1A 5/6 07:00-12:00 (5h) Md Mosabbit Hridoy Ben Turner Chri…" at bounding box center [507, 265] width 131 height 129
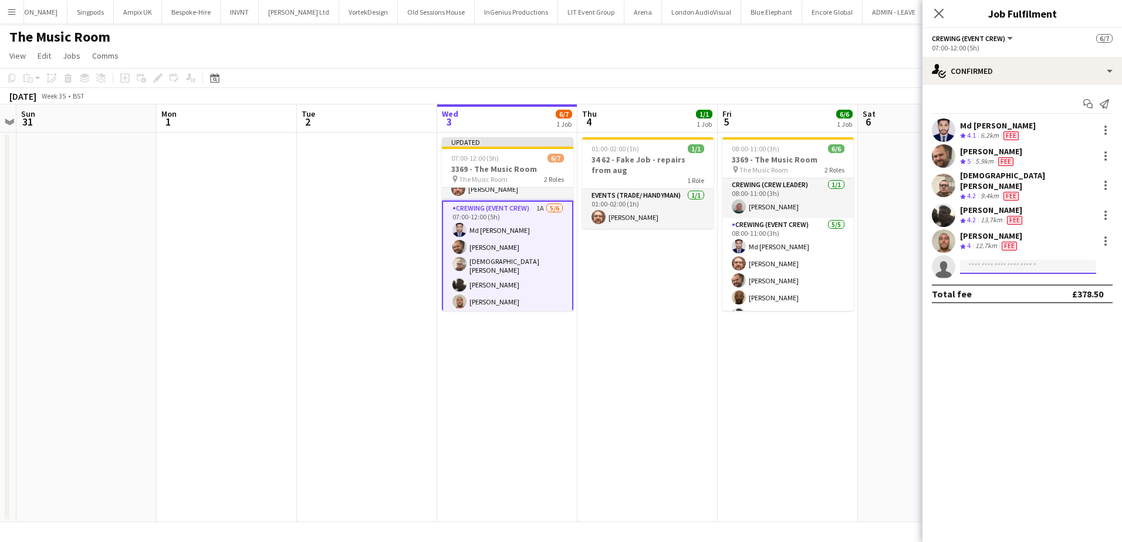
click at [988, 260] on input at bounding box center [1028, 267] width 136 height 14
type input "******"
click at [850, 359] on app-date-cell "08:00-11:00 (3h) 6/6 3369 - The Music Room pin The Music Room 2 Roles Crewing (…" at bounding box center [788, 328] width 140 height 390
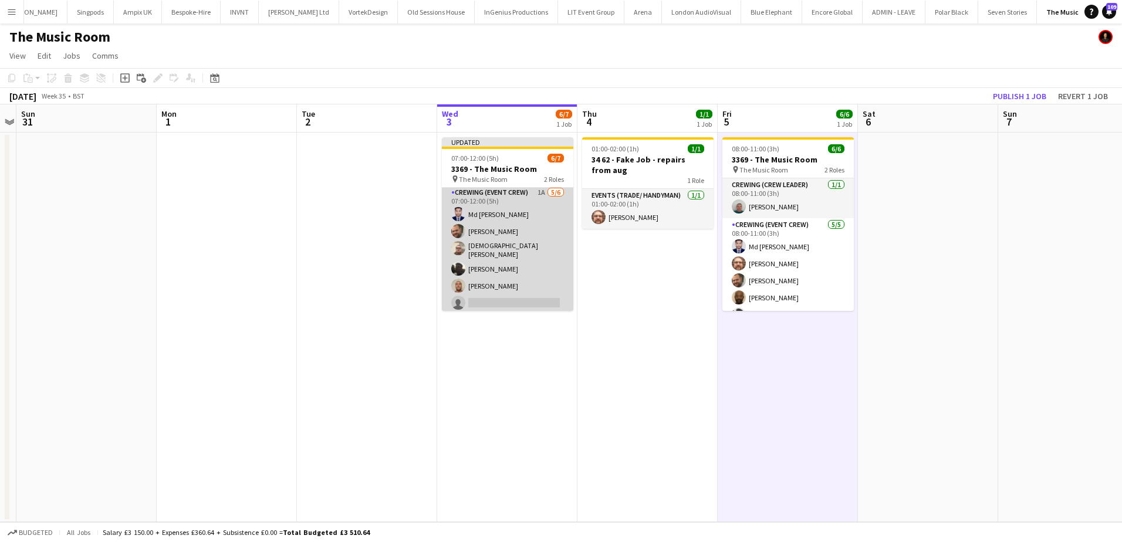
click at [536, 266] on app-card-role "Crewing (Event Crew) 1A 5/6 07:00-12:00 (5h) Md Mosabbit Hridoy Ben Turner Chri…" at bounding box center [507, 250] width 131 height 129
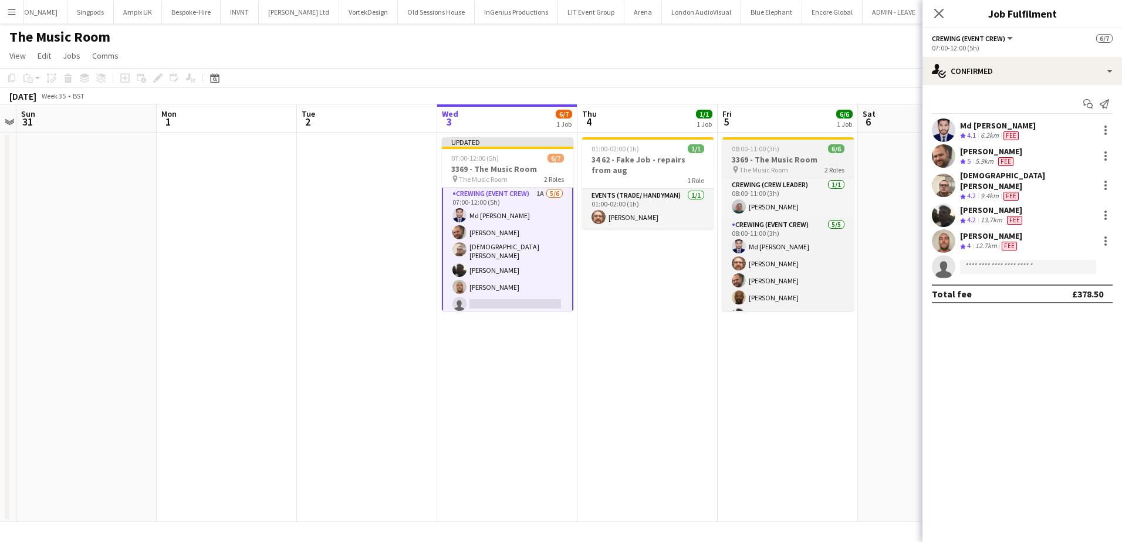
scroll to position [43, 0]
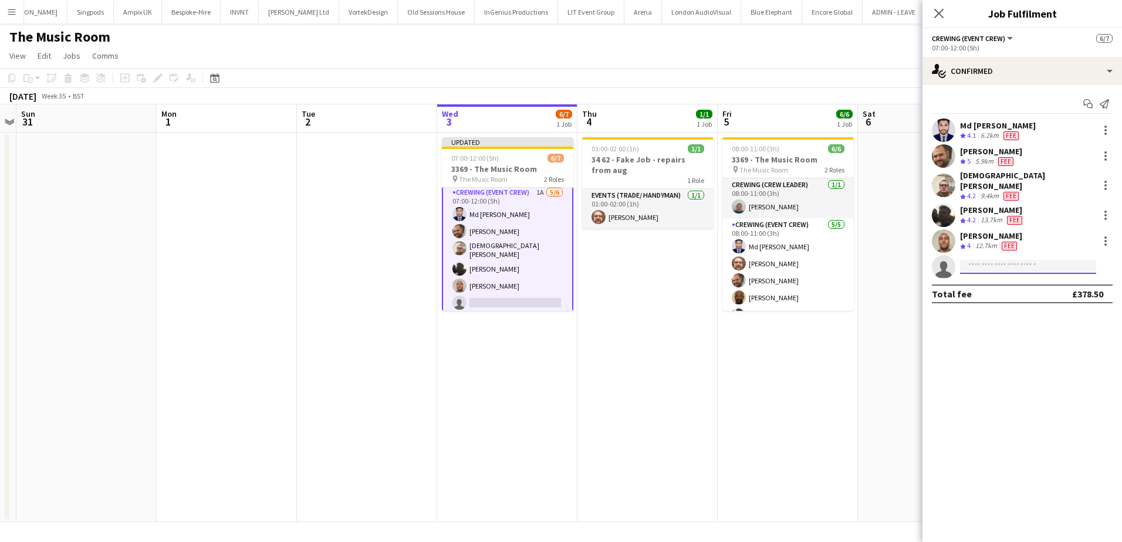
click at [1003, 260] on input at bounding box center [1028, 267] width 136 height 14
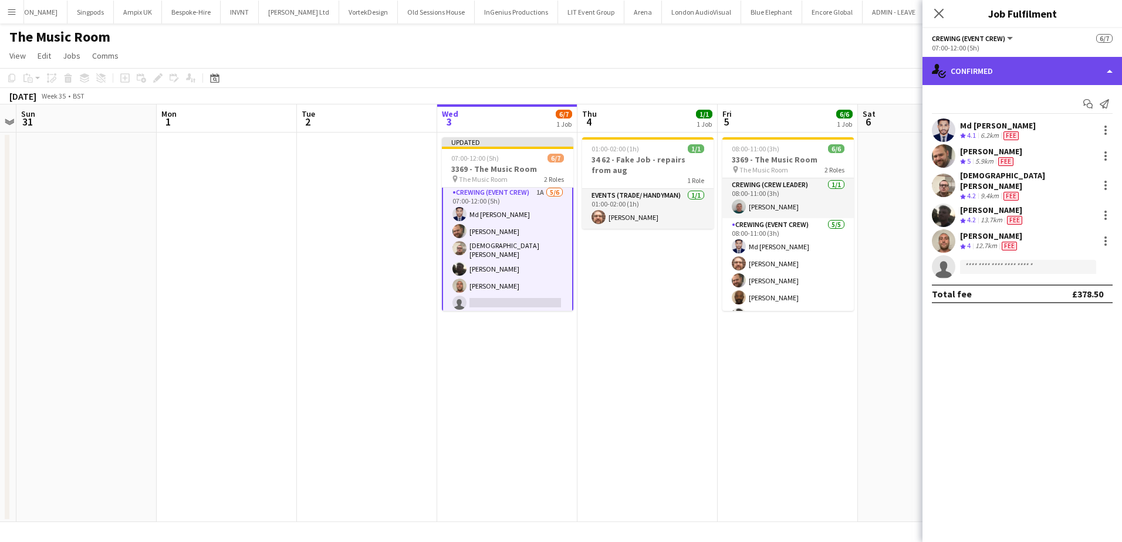
click at [1011, 60] on div "single-neutral-actions-check-2 Confirmed" at bounding box center [1023, 71] width 200 height 28
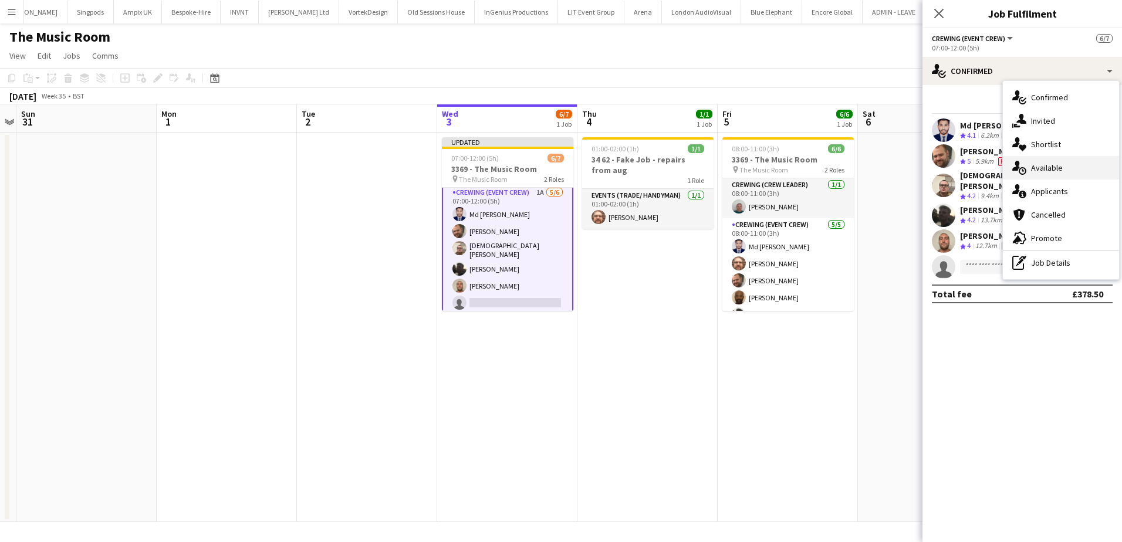
click at [1053, 168] on span "Available" at bounding box center [1047, 168] width 32 height 11
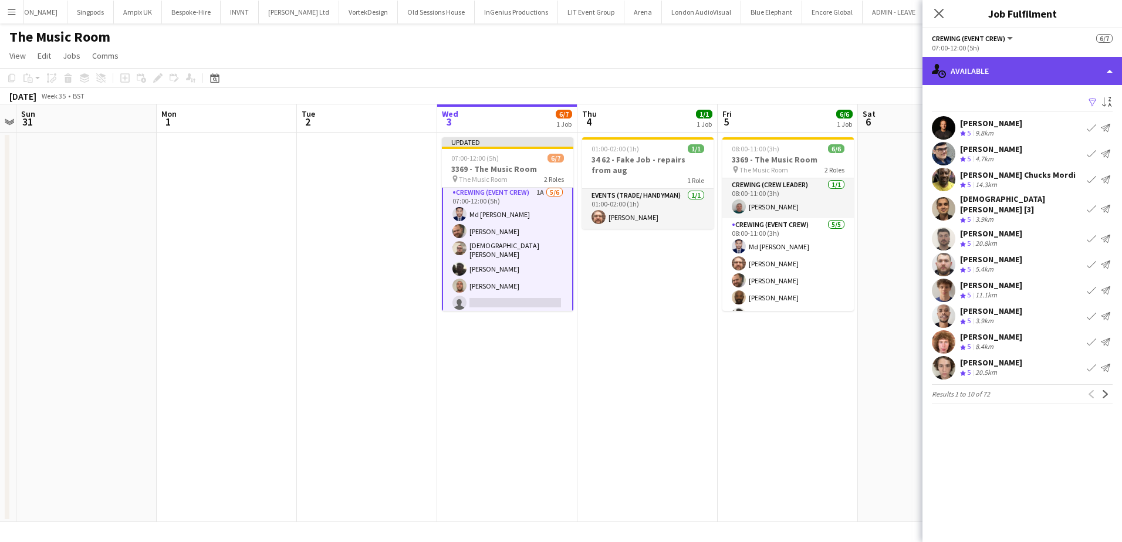
click at [1024, 71] on div "single-neutral-actions-upload Available" at bounding box center [1023, 71] width 200 height 28
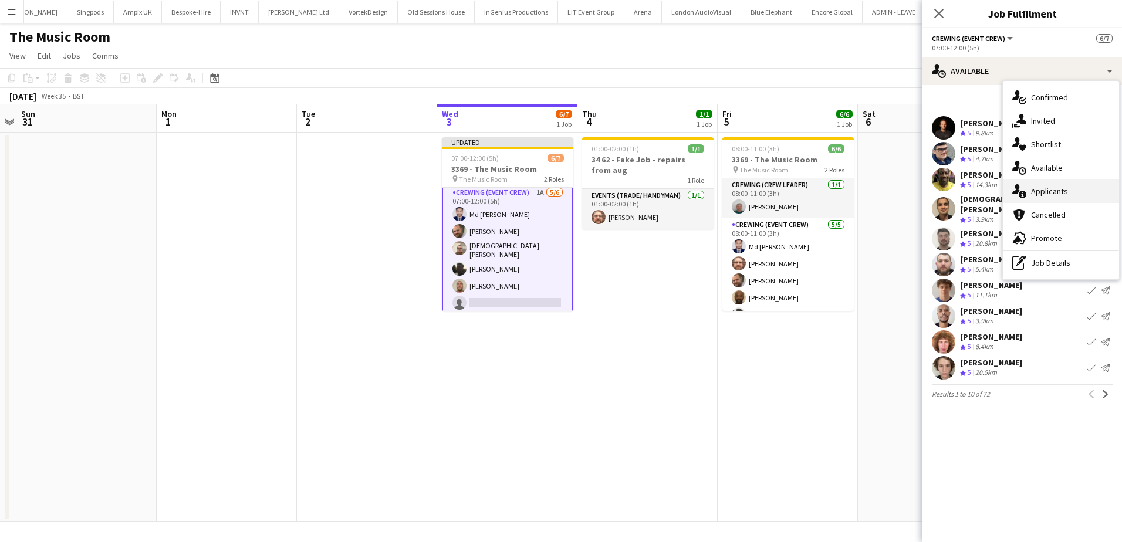
click at [1069, 185] on div "single-neutral-actions-information Applicants" at bounding box center [1061, 191] width 116 height 23
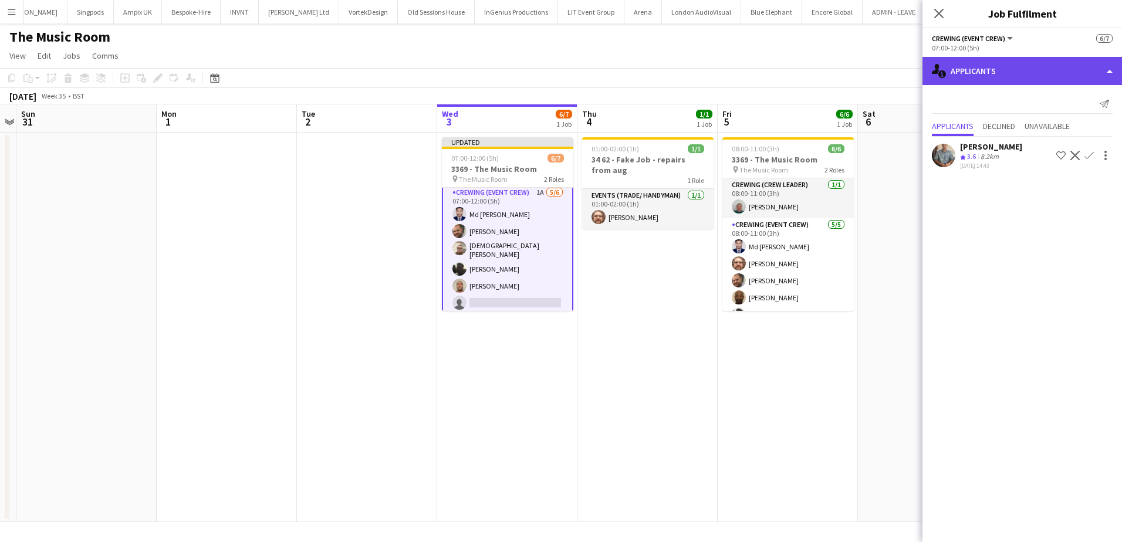
click at [1039, 77] on div "single-neutral-actions-information Applicants" at bounding box center [1023, 71] width 200 height 28
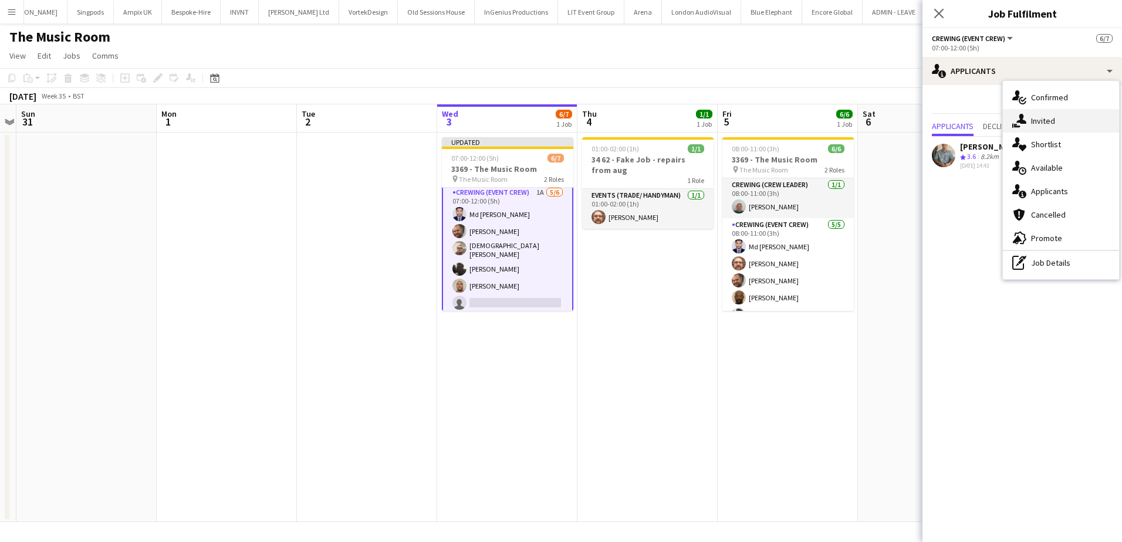
click at [1053, 126] on span "Invited" at bounding box center [1043, 121] width 24 height 11
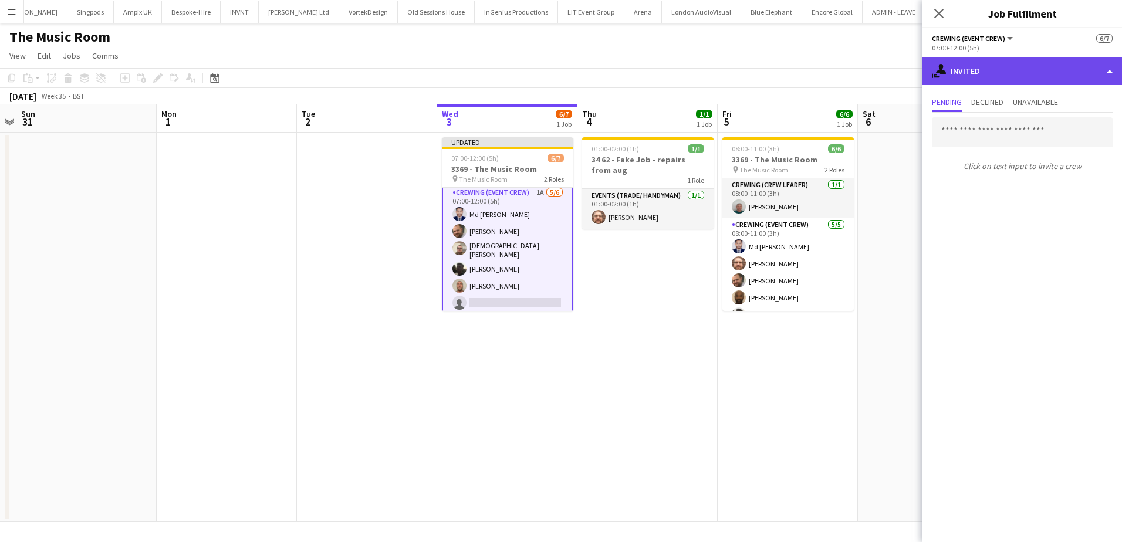
click at [1006, 69] on div "single-neutral-actions-share-1 Invited" at bounding box center [1023, 71] width 200 height 28
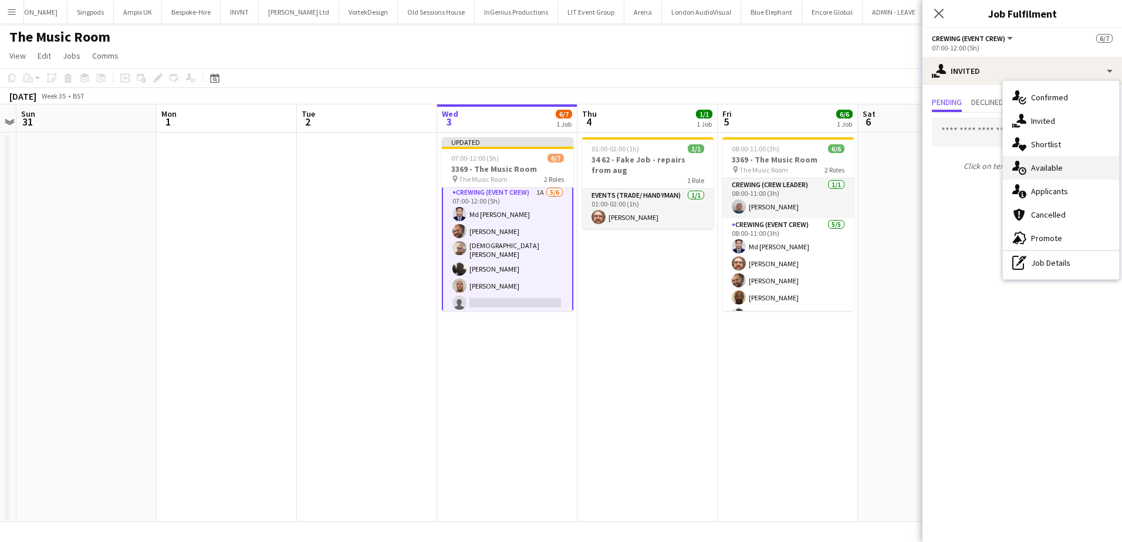
click at [1065, 171] on div "single-neutral-actions-upload Available" at bounding box center [1061, 167] width 116 height 23
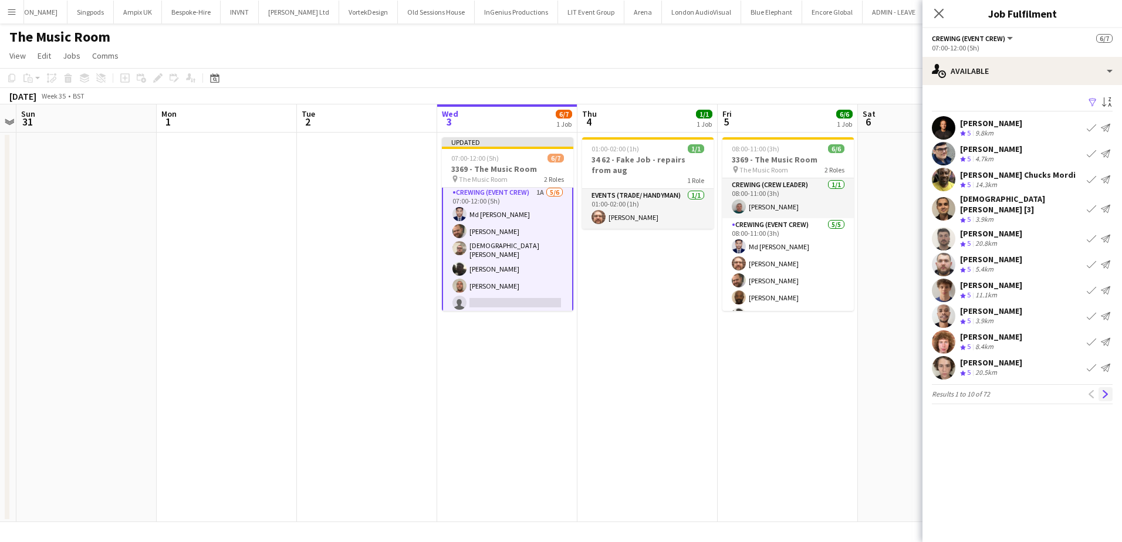
click at [1109, 390] on app-icon "Next" at bounding box center [1106, 394] width 8 height 8
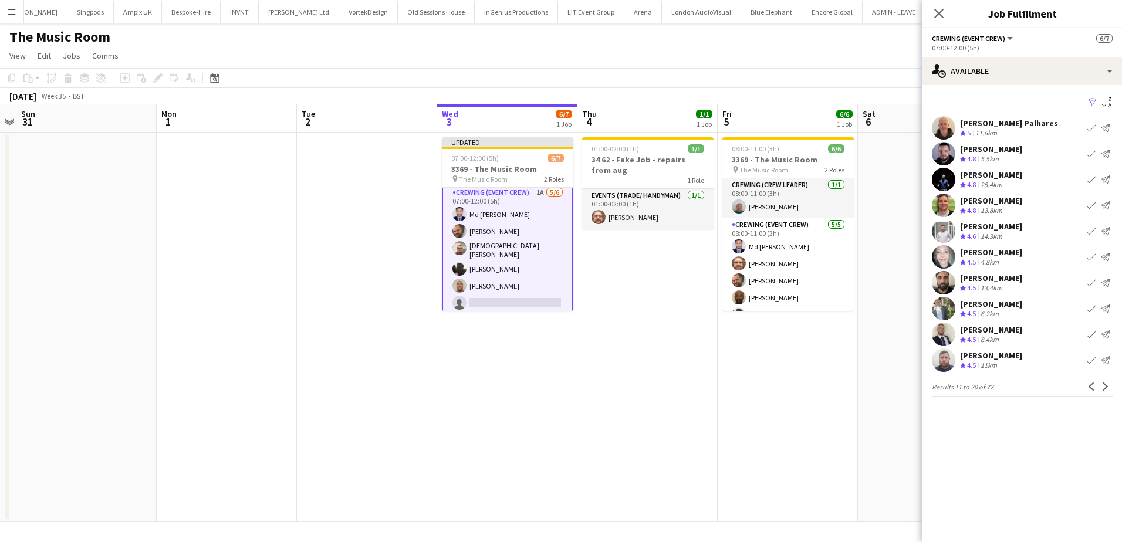
click at [975, 126] on div "Fagner Magalhaes Palhares" at bounding box center [1009, 123] width 98 height 11
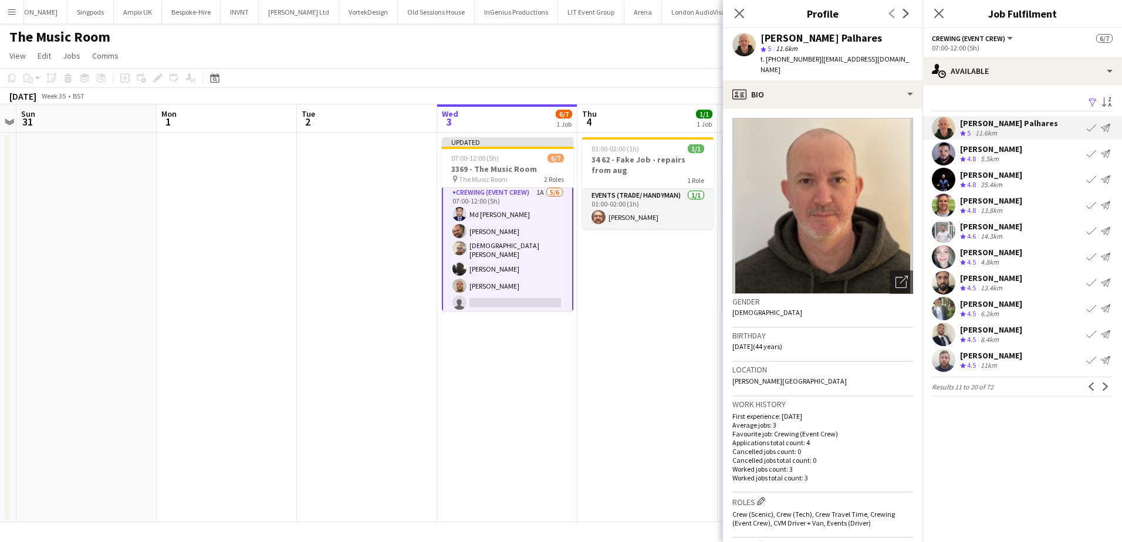
click at [779, 57] on span "t. +4407470062157" at bounding box center [791, 59] width 61 height 9
click at [1105, 388] on app-icon "Next" at bounding box center [1106, 387] width 8 height 8
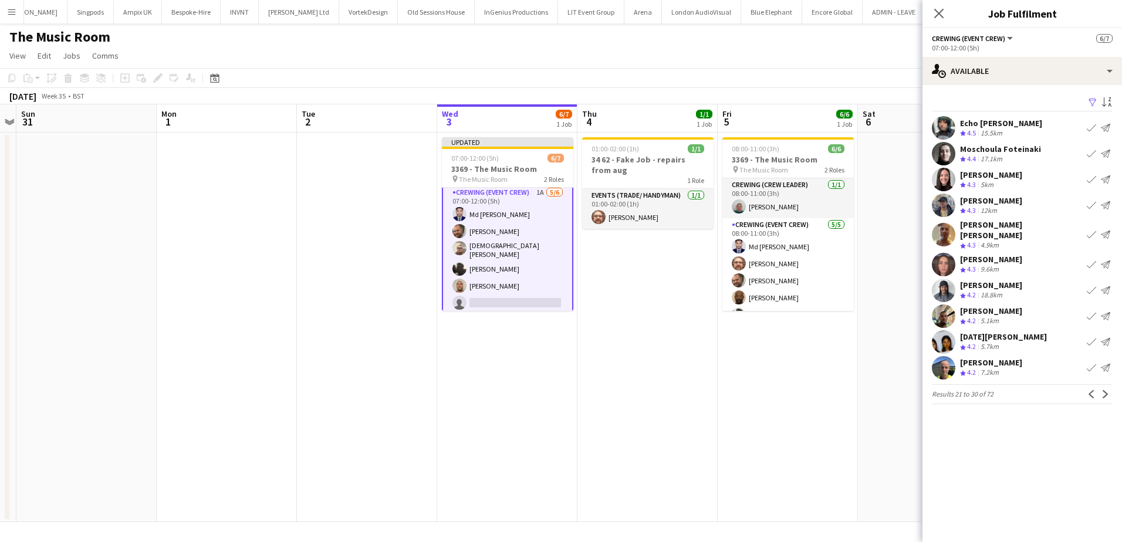
click at [978, 308] on div "Stephon Johnson" at bounding box center [991, 311] width 62 height 11
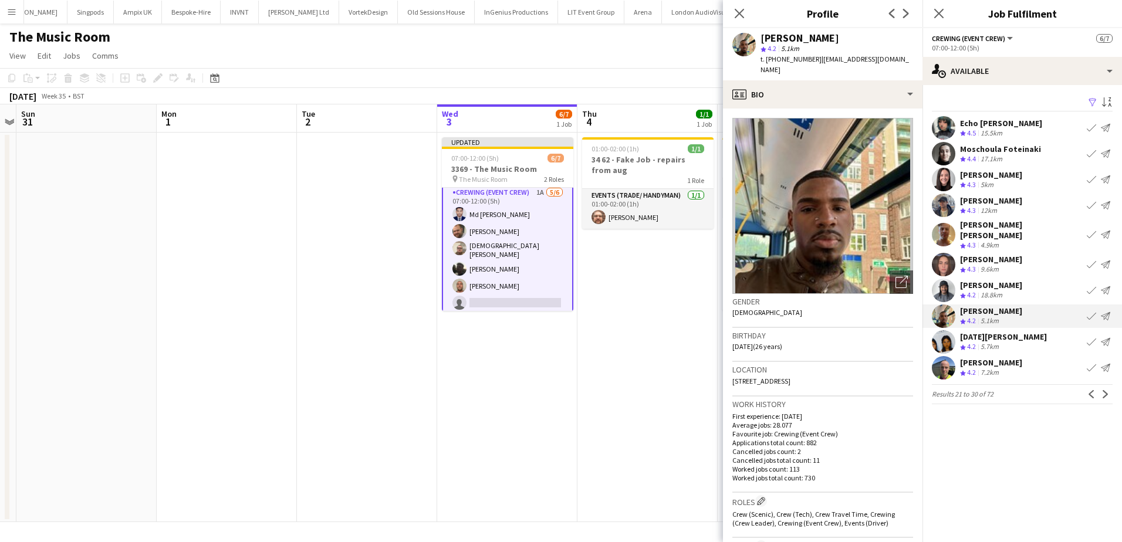
click at [991, 241] on div "4.9km" at bounding box center [989, 246] width 23 height 10
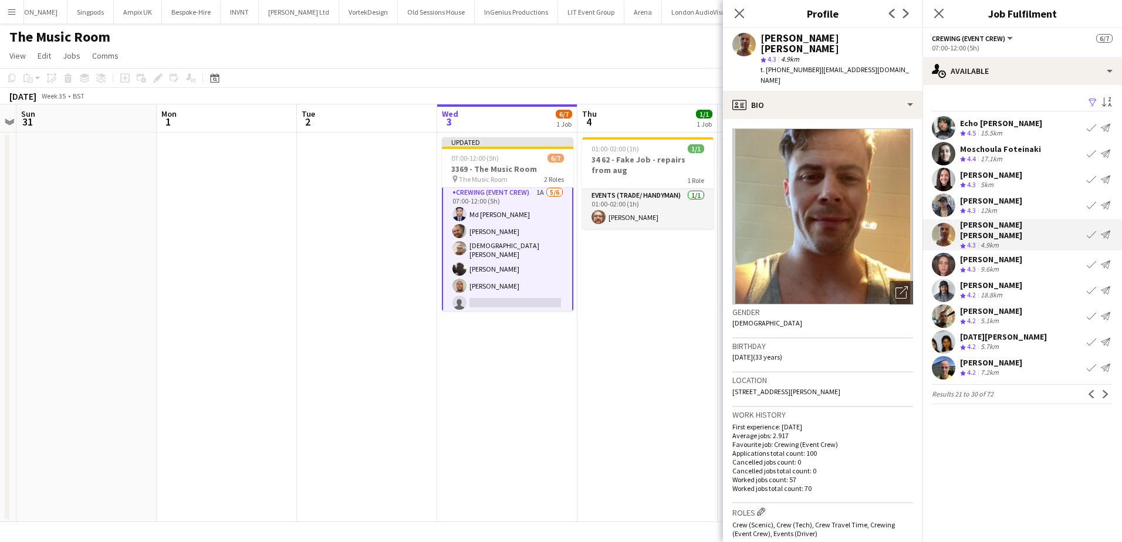
click at [1013, 204] on div "William Connor" at bounding box center [991, 200] width 62 height 11
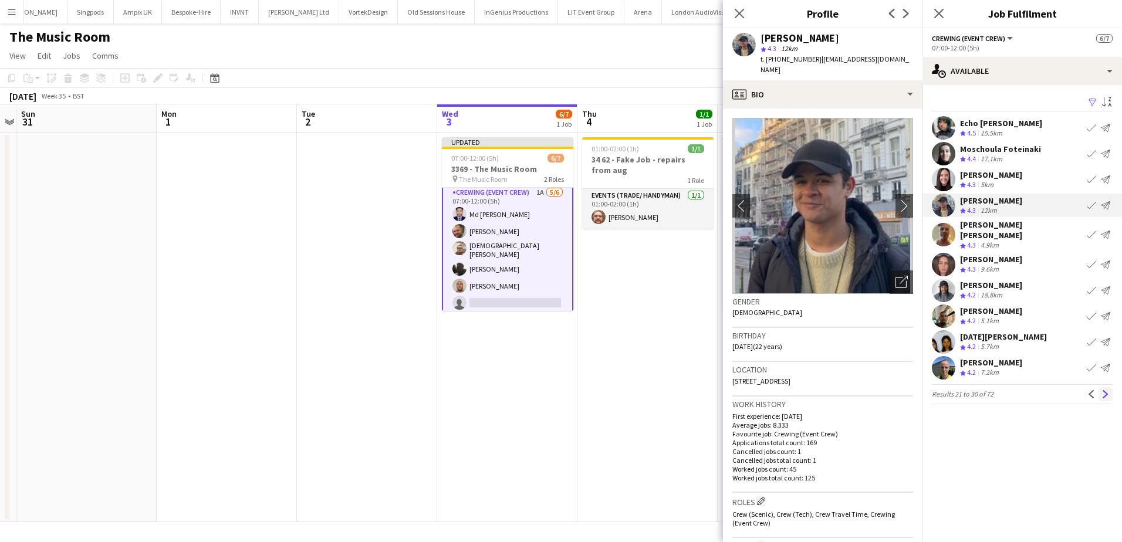
click at [1102, 387] on button "Next" at bounding box center [1106, 394] width 14 height 14
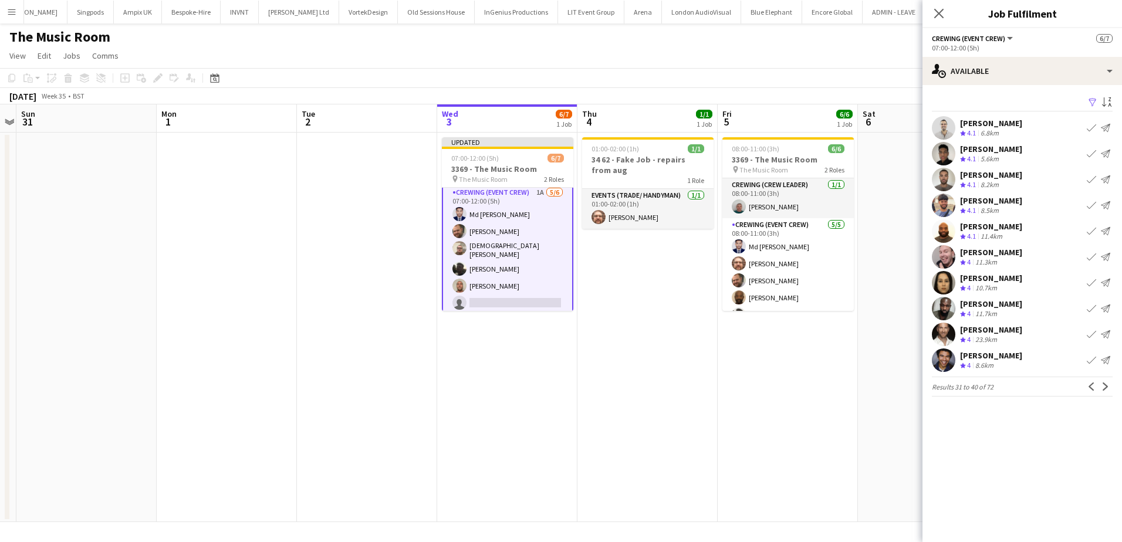
click at [974, 174] on div "Jordan Dunkley" at bounding box center [991, 175] width 62 height 11
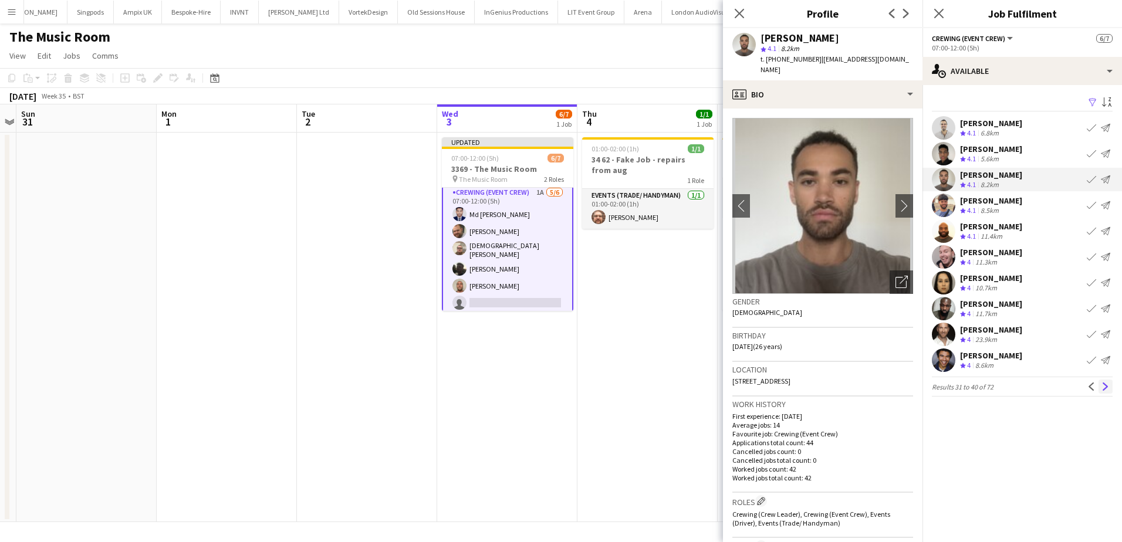
click at [1107, 388] on app-icon "Next" at bounding box center [1106, 387] width 8 height 8
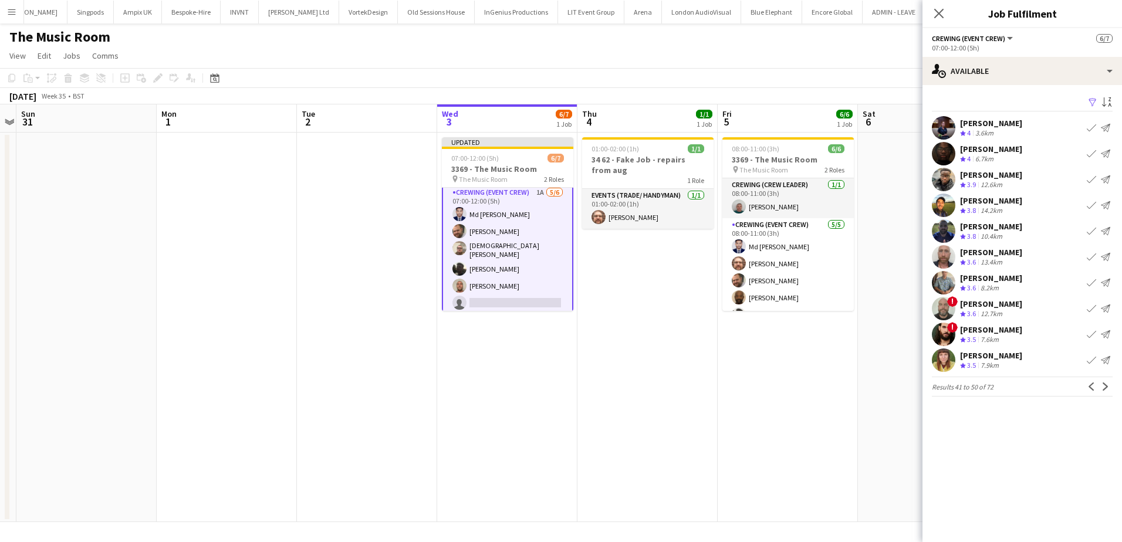
click at [985, 256] on div "[PERSON_NAME]" at bounding box center [991, 252] width 62 height 11
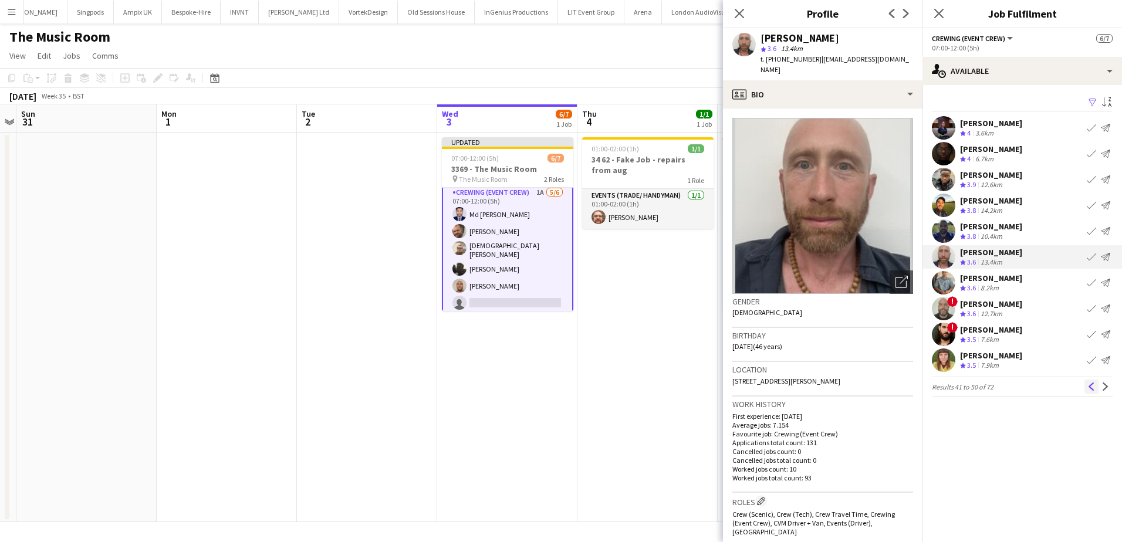
click at [1097, 386] on button "Previous" at bounding box center [1092, 387] width 14 height 14
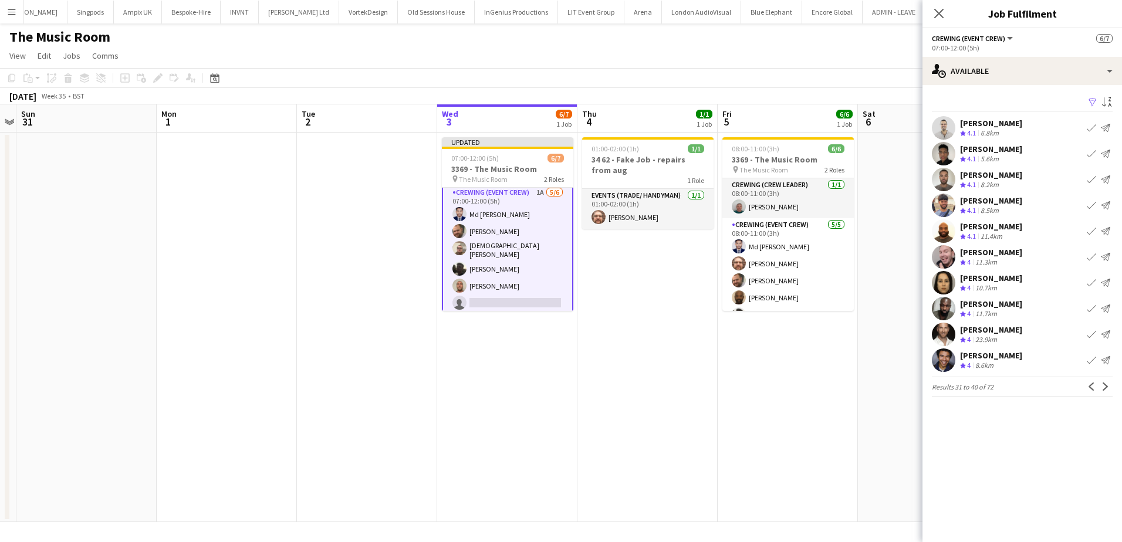
click at [995, 207] on div "8.5km" at bounding box center [989, 211] width 23 height 10
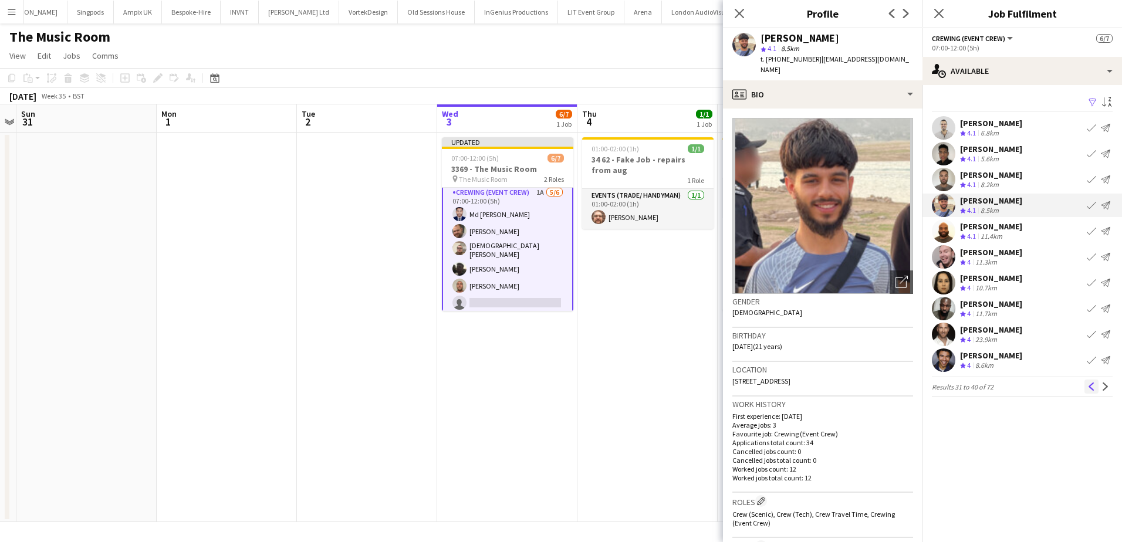
click at [1096, 386] on button "Previous" at bounding box center [1092, 387] width 14 height 14
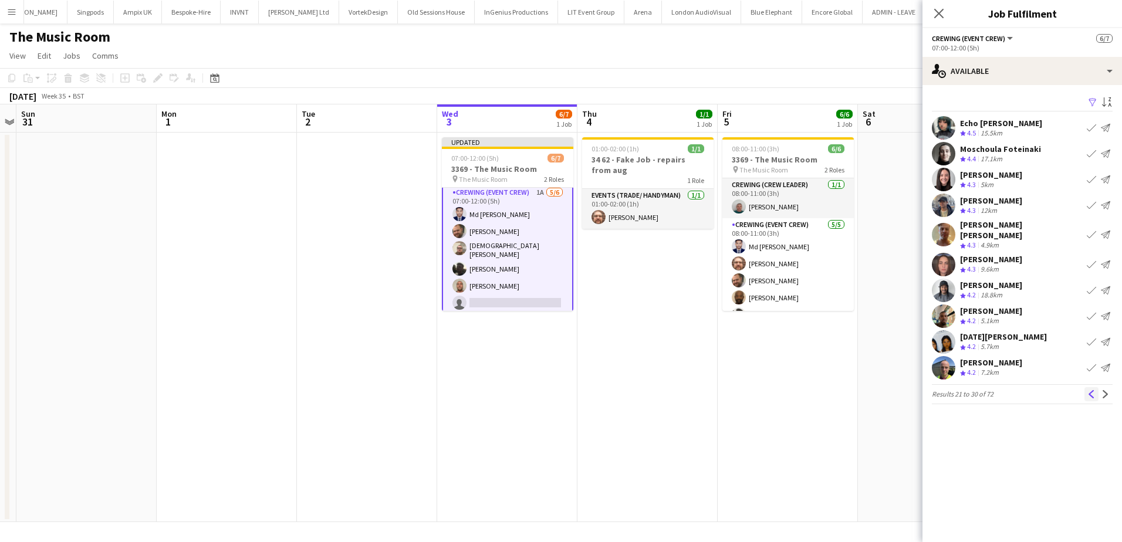
click at [1094, 390] on app-icon "Previous" at bounding box center [1092, 394] width 8 height 8
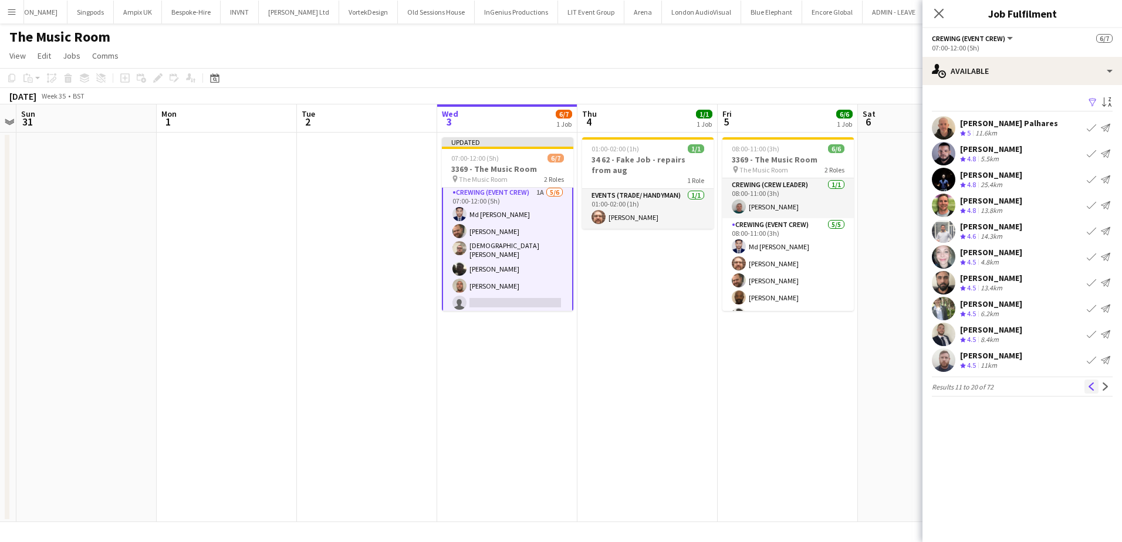
click at [1091, 387] on app-icon "Previous" at bounding box center [1092, 387] width 8 height 8
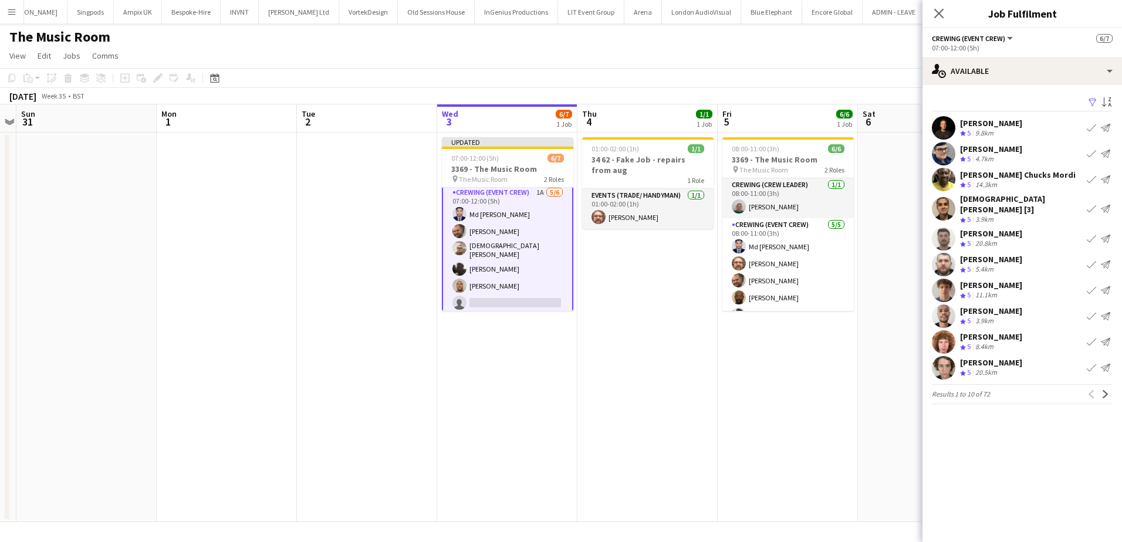
click at [978, 334] on div "Alfie Dyer" at bounding box center [991, 337] width 62 height 11
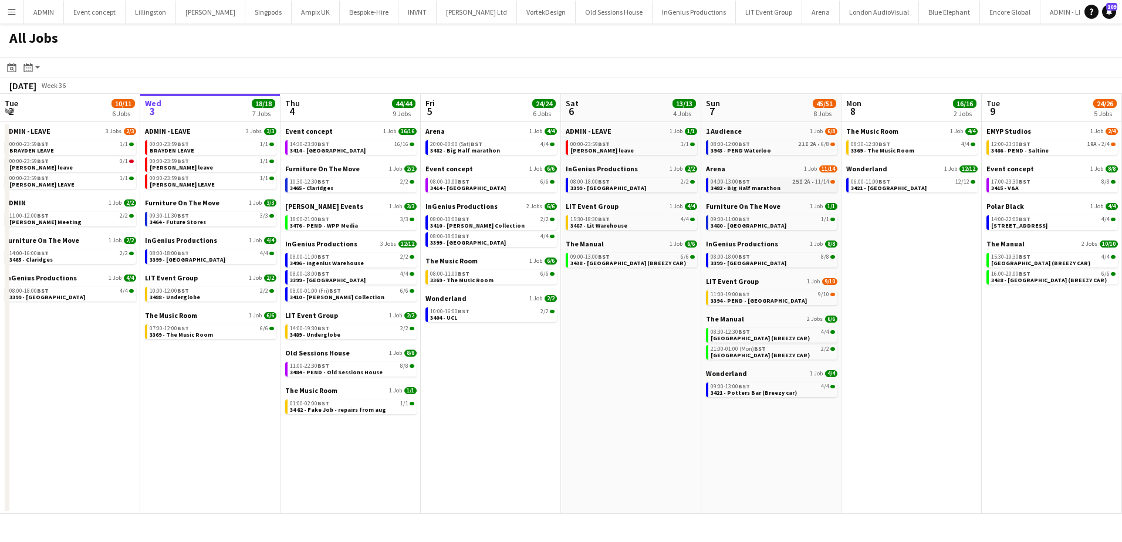
click at [792, 185] on link "04:00-13:00 BST 25I 2A • 11/14 3482 - Big Half marathon" at bounding box center [773, 184] width 124 height 13
click at [775, 153] on link "08:00-12:00 BST 21I 2A • 6/8 3943 - PEND Waterloo" at bounding box center [773, 146] width 124 height 13
click at [208, 336] on link "07:00-12:00 BST 6/6 3369 - The Music Room" at bounding box center [212, 331] width 124 height 13
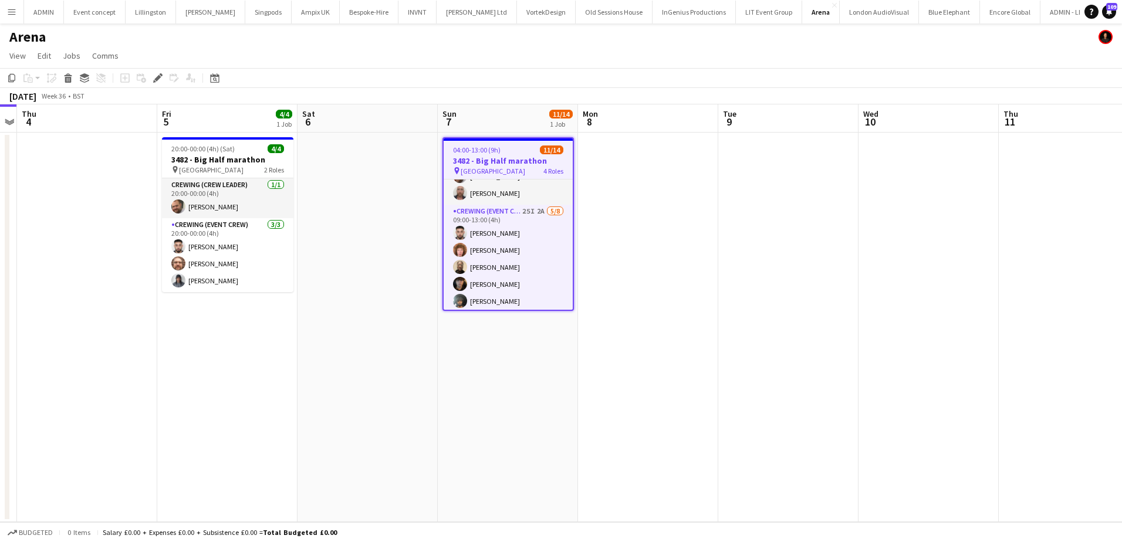
scroll to position [176, 0]
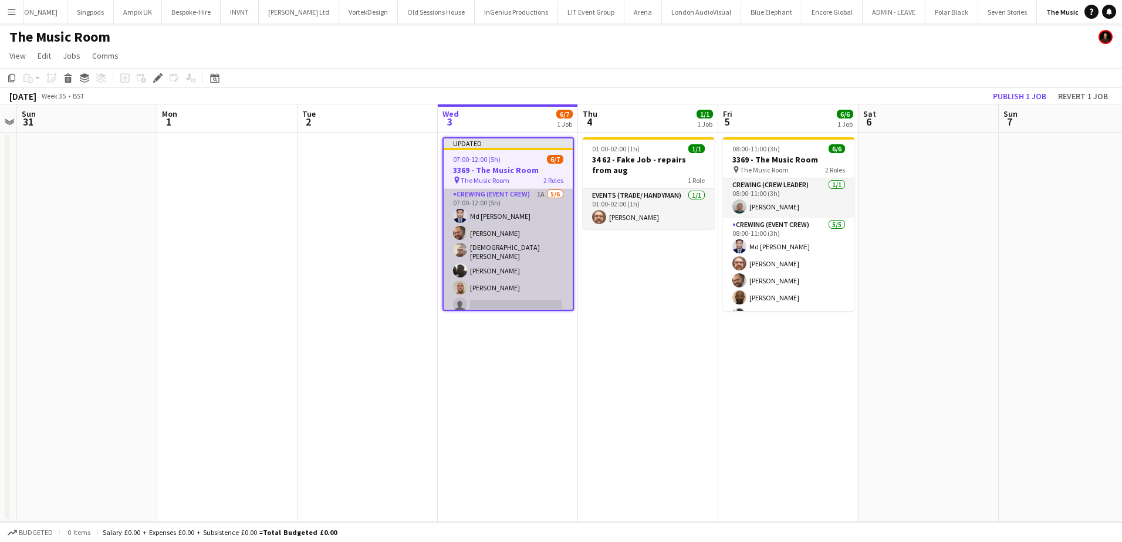
scroll to position [44, 0]
click at [516, 289] on app-card-role "Crewing (Event Crew) 1A 5/6 07:00-12:00 (5h) Md Mosabbit Hridoy Ben Turner Chri…" at bounding box center [508, 249] width 129 height 129
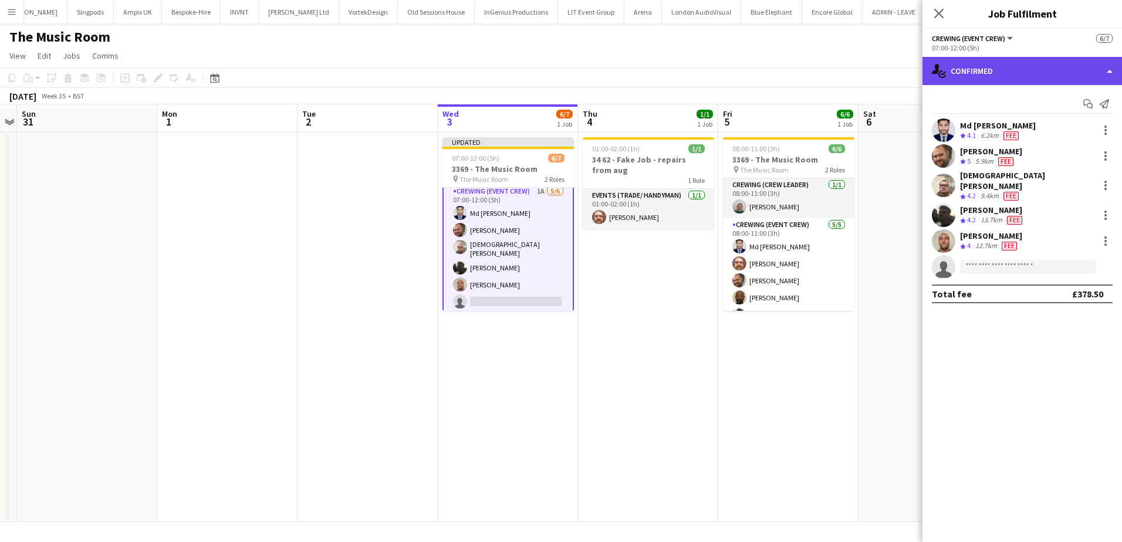
click at [1014, 75] on div "single-neutral-actions-check-2 Confirmed" at bounding box center [1023, 71] width 200 height 28
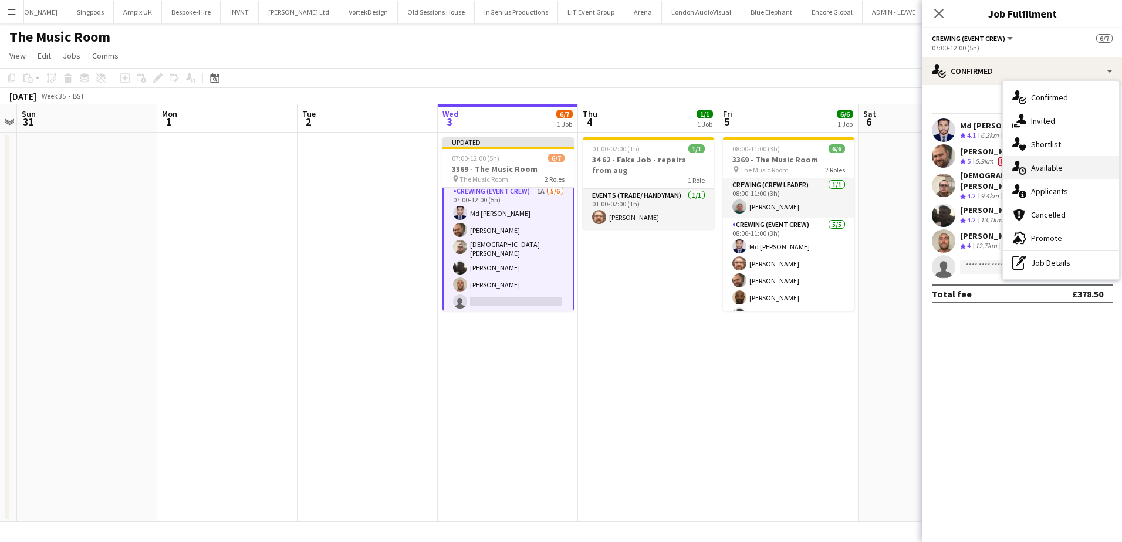
click at [1054, 167] on span "Available" at bounding box center [1047, 168] width 32 height 11
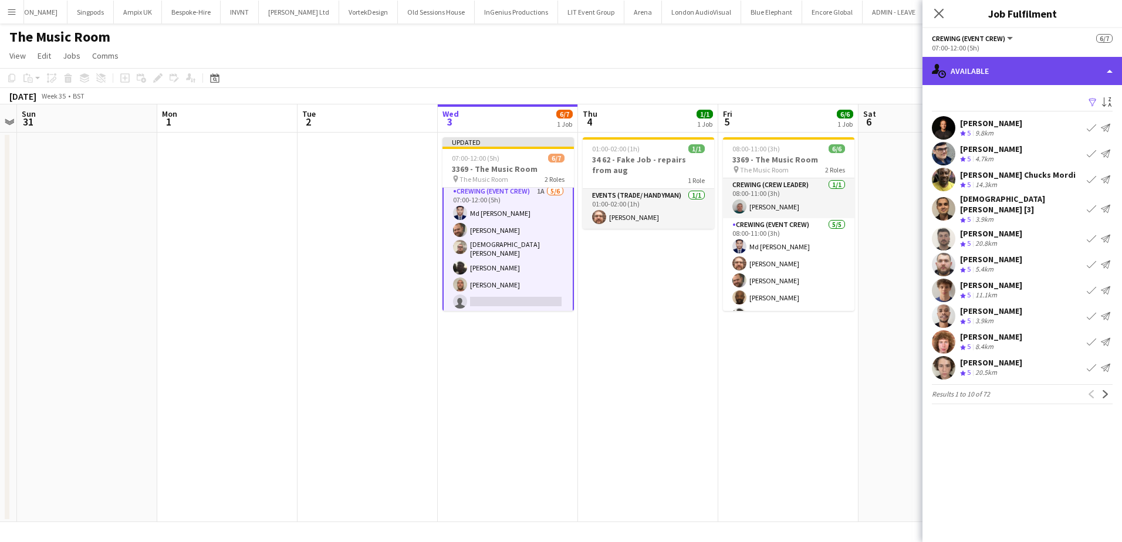
click at [991, 76] on div "single-neutral-actions-upload Available" at bounding box center [1023, 71] width 200 height 28
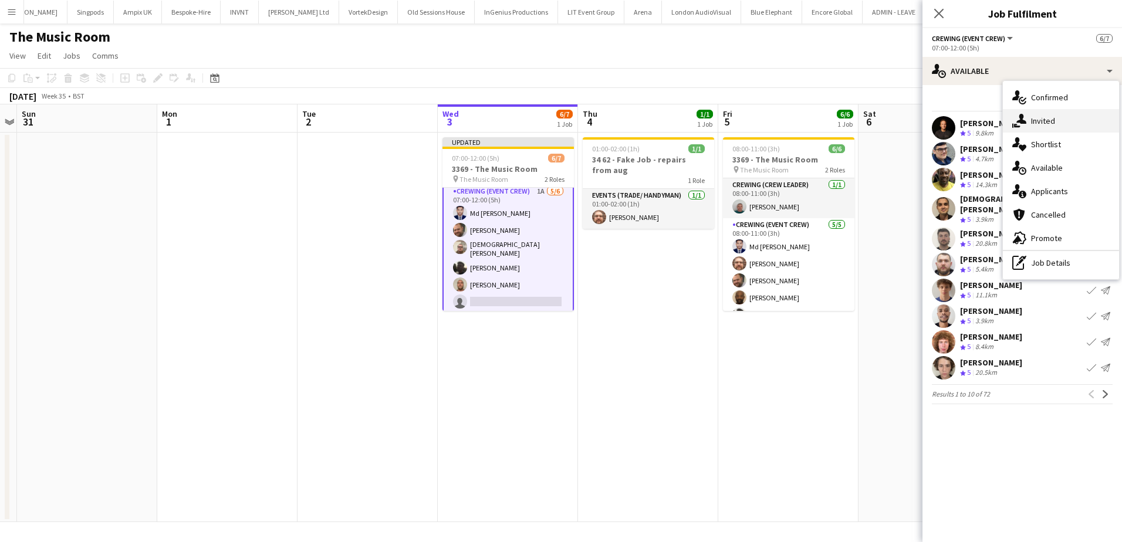
click at [1066, 119] on div "single-neutral-actions-share-1 Invited" at bounding box center [1061, 120] width 116 height 23
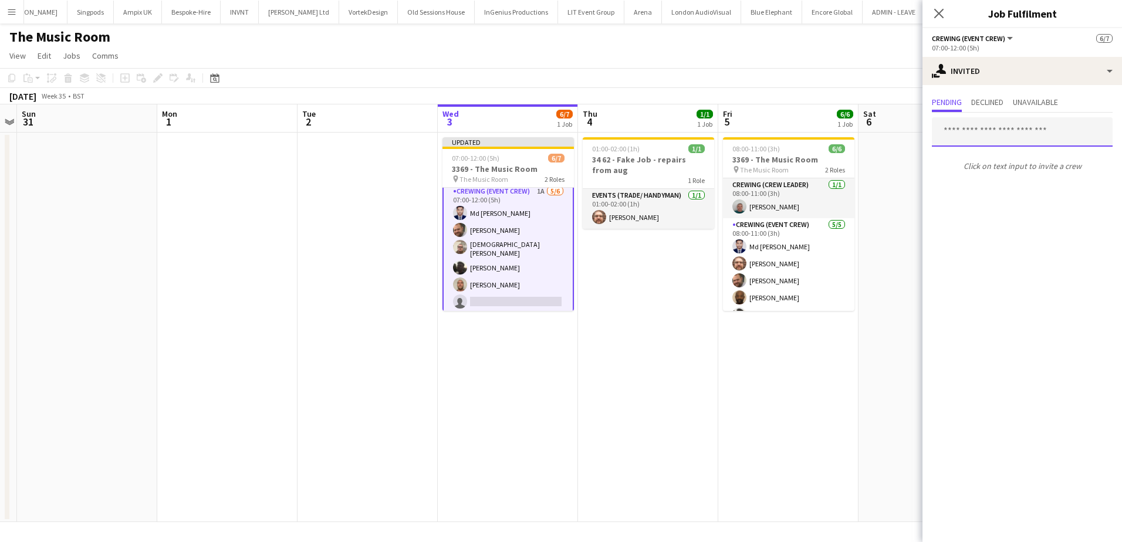
click at [991, 131] on input "text" at bounding box center [1022, 131] width 181 height 29
type input "****"
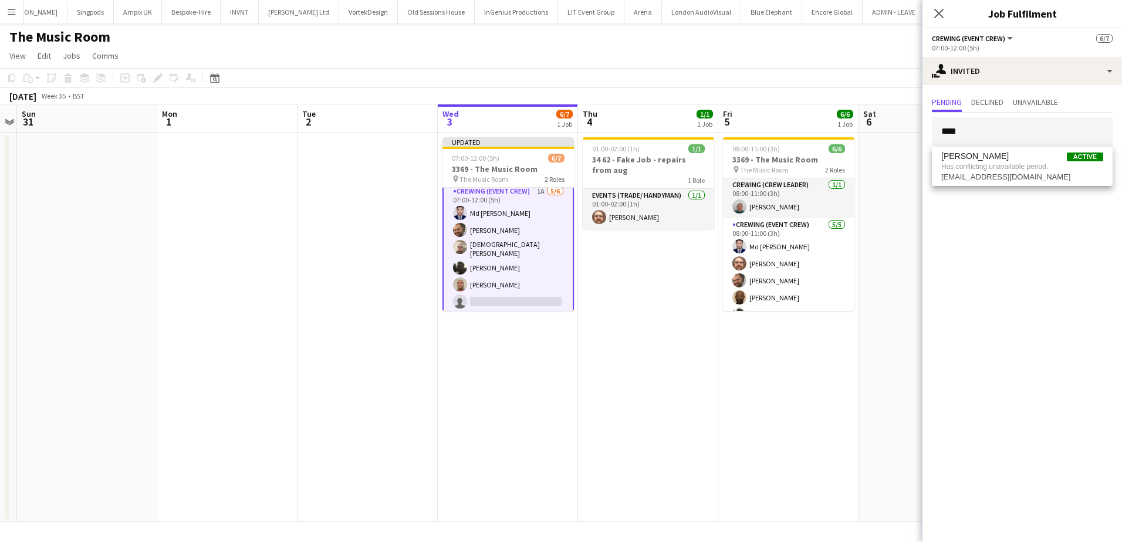
click at [902, 179] on app-date-cell at bounding box center [929, 328] width 140 height 390
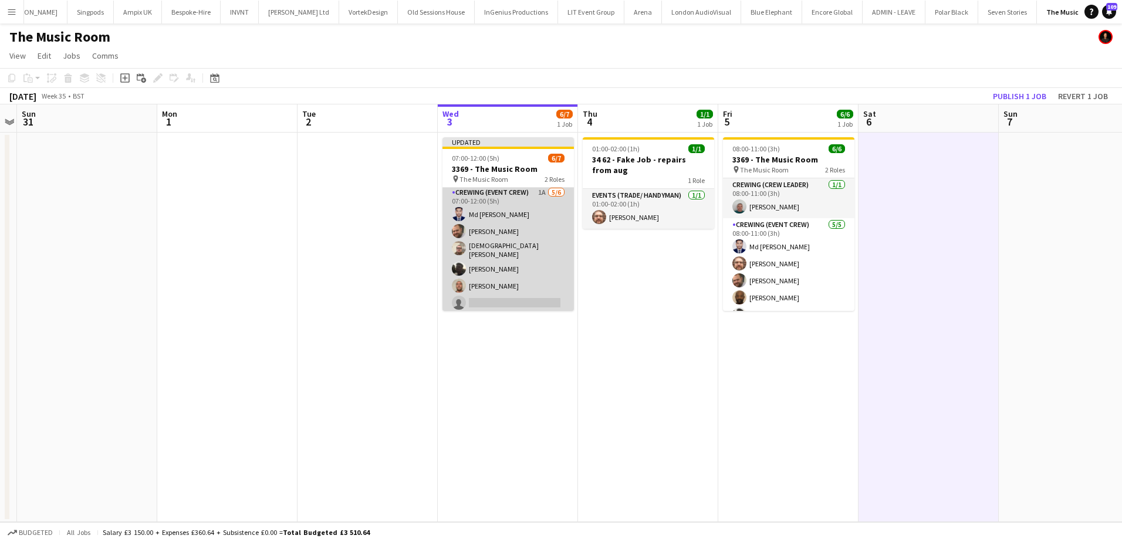
click at [528, 279] on app-card-role "Crewing (Event Crew) 1A 5/6 07:00-12:00 (5h) Md Mosabbit Hridoy Ben Turner Chri…" at bounding box center [508, 250] width 131 height 129
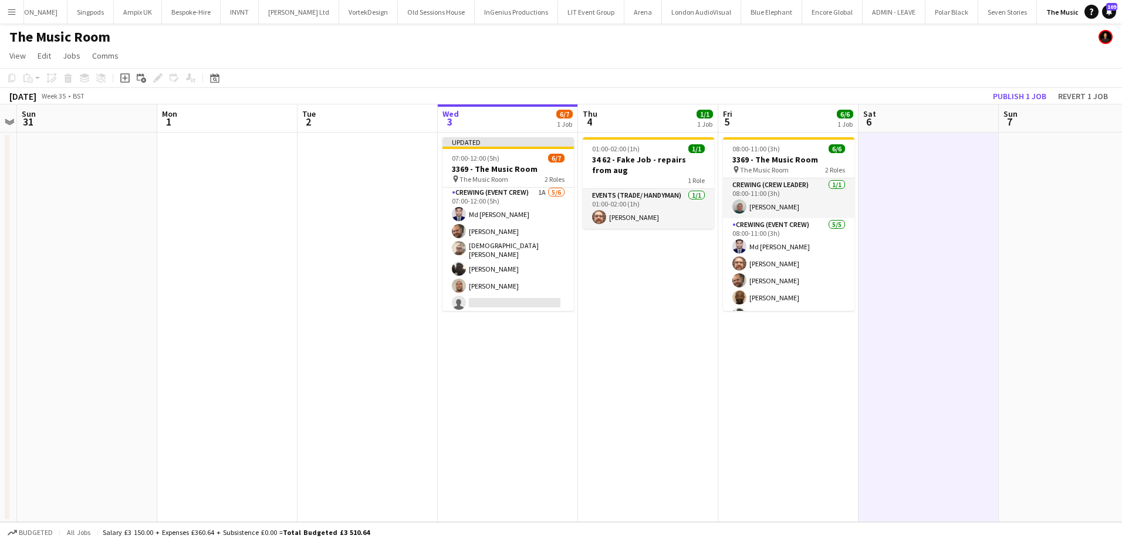
scroll to position [43, 0]
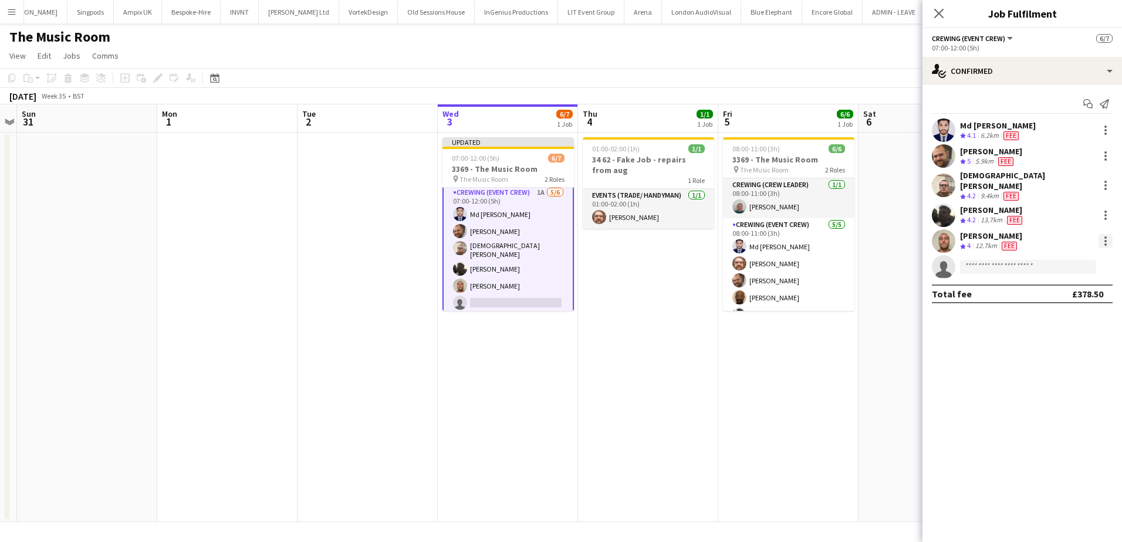
click at [1102, 234] on div at bounding box center [1106, 241] width 14 height 14
click at [1064, 397] on span "Did not show" at bounding box center [1058, 396] width 55 height 10
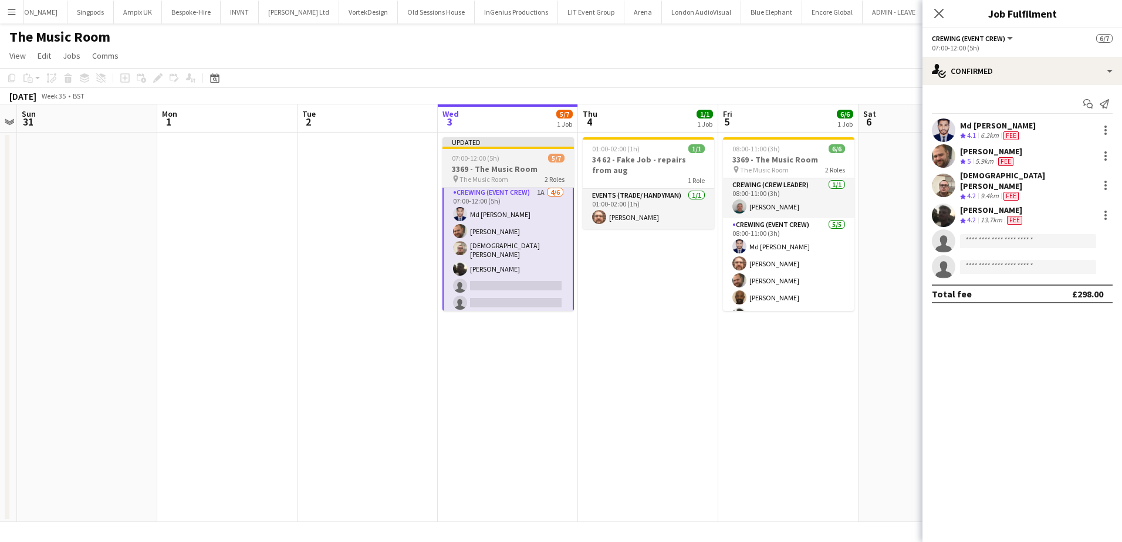
click at [474, 173] on h3 "3369 - The Music Room" at bounding box center [508, 169] width 131 height 11
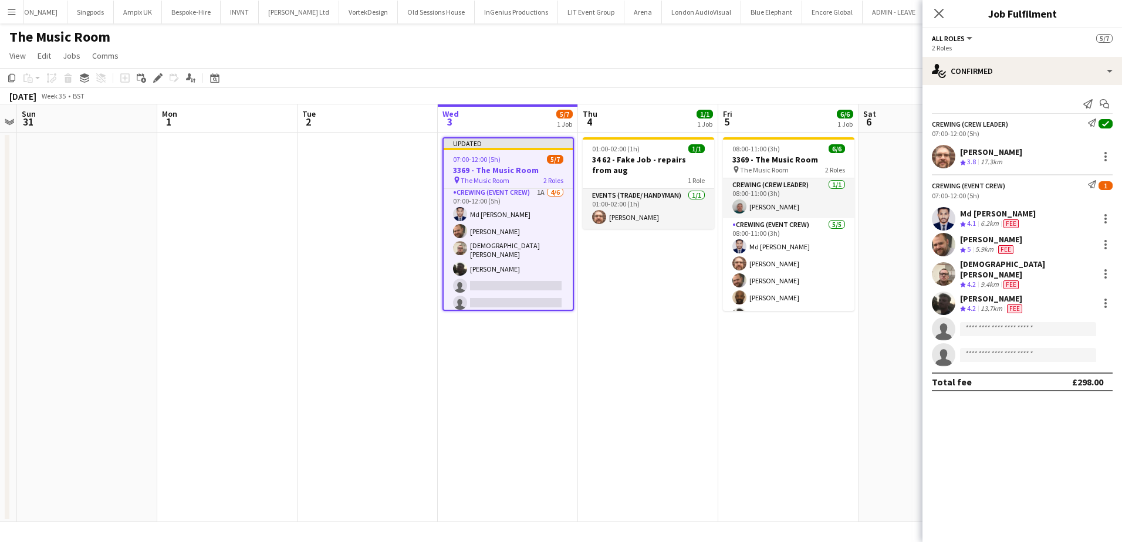
scroll to position [42, 0]
click at [156, 79] on icon at bounding box center [157, 78] width 6 height 6
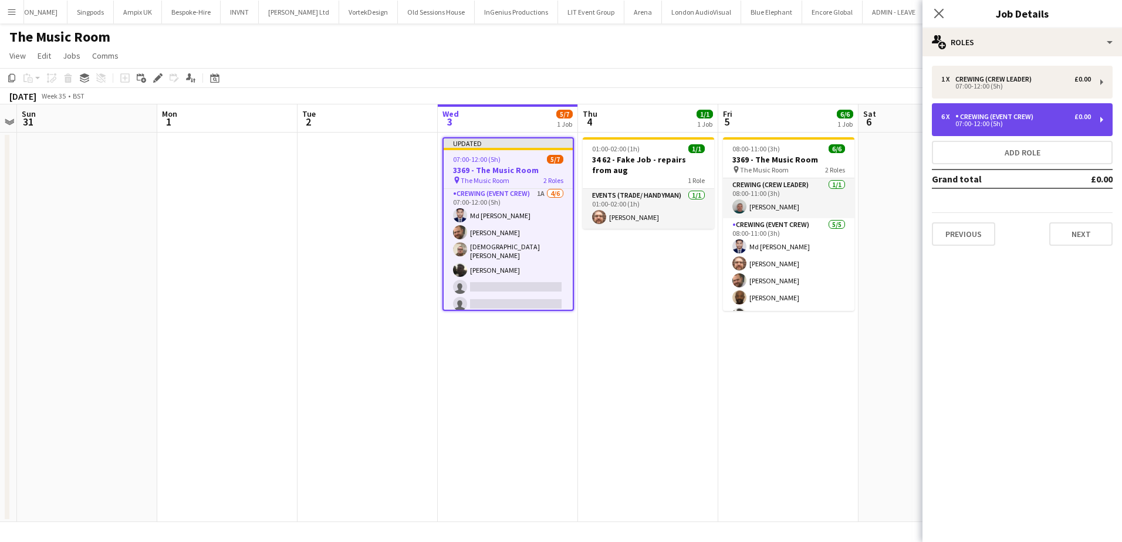
click at [1021, 123] on div "07:00-12:00 (5h)" at bounding box center [1016, 124] width 150 height 6
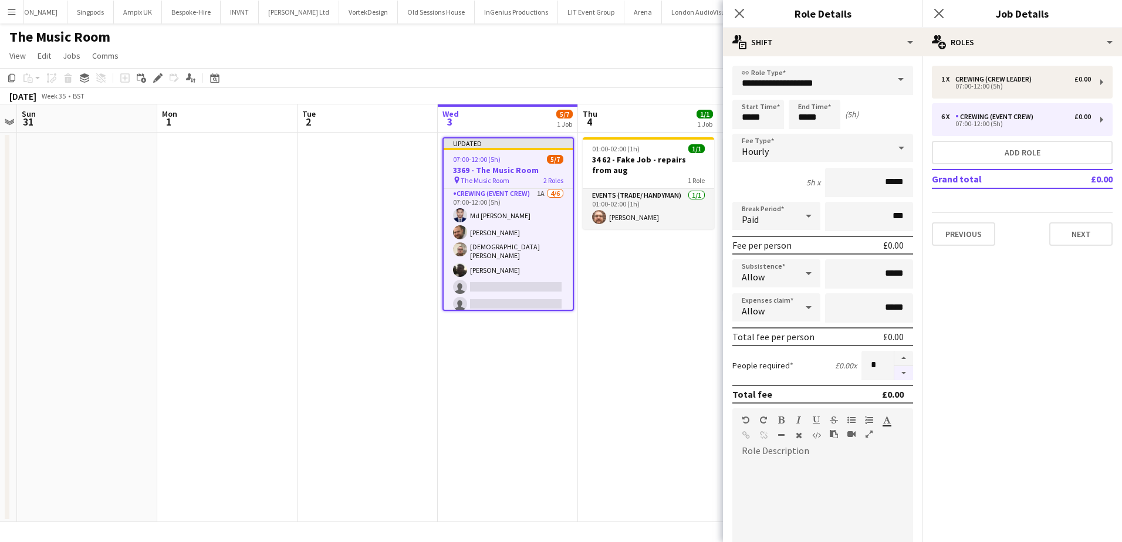
click at [894, 374] on button "button" at bounding box center [903, 373] width 19 height 15
type input "*"
click at [673, 336] on app-date-cell "01:00-02:00 (1h) 1/1 34 62 - Fake Job - repairs from aug 1 Role Events (Trade/ …" at bounding box center [648, 328] width 140 height 390
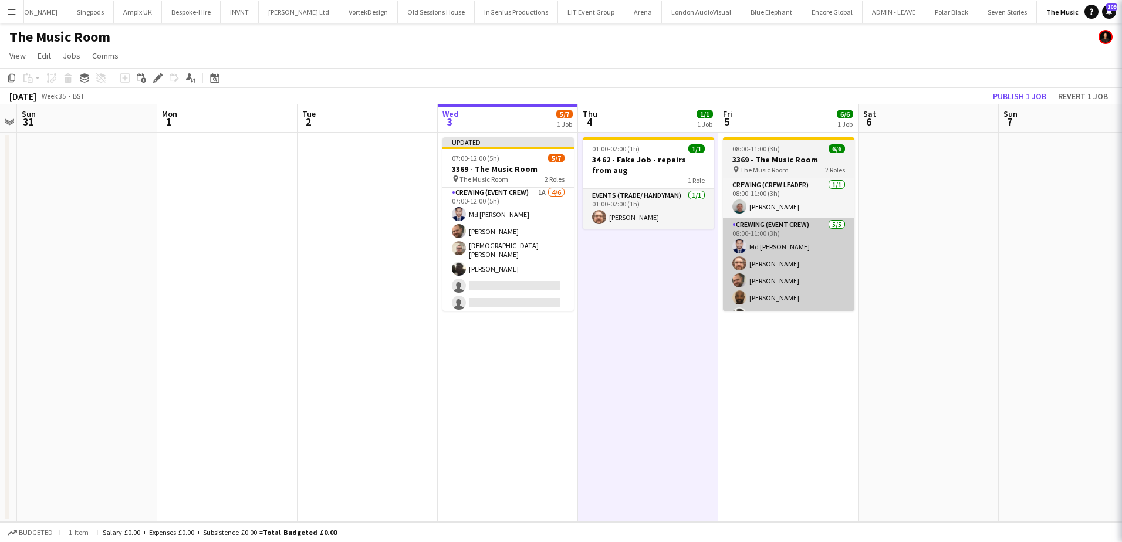
scroll to position [25, 0]
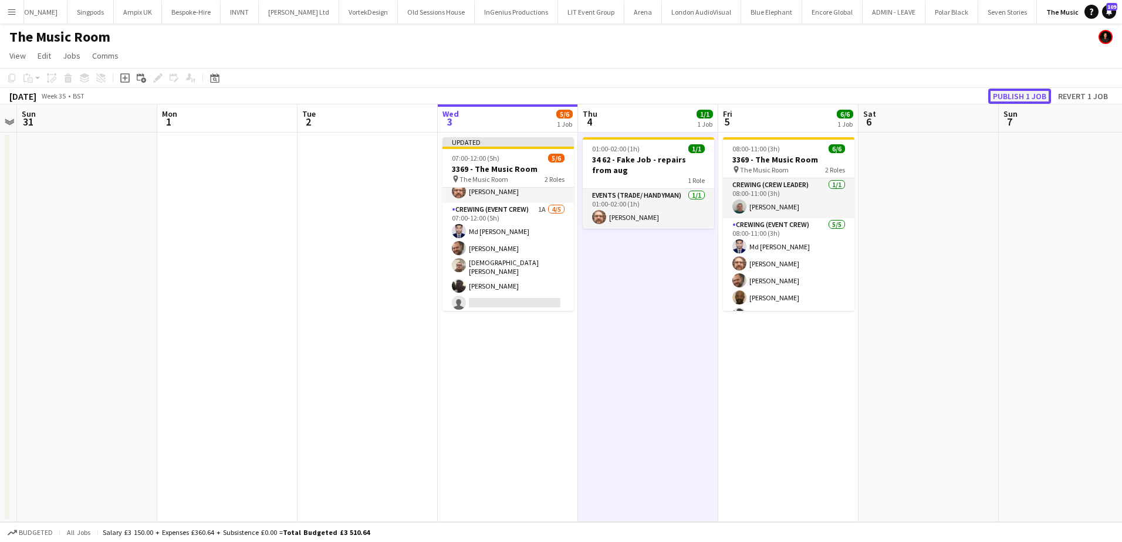
click at [1017, 93] on button "Publish 1 job" at bounding box center [1019, 96] width 63 height 15
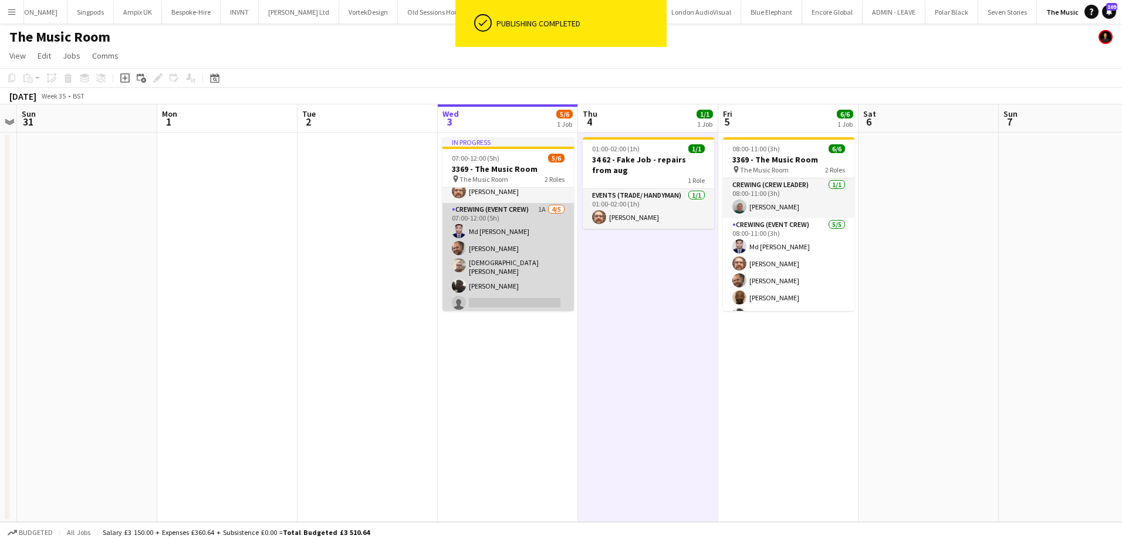
click at [516, 279] on app-card-role "Crewing (Event Crew) 1A 4/5 07:00-12:00 (5h) Md Mosabbit Hridoy Ben Turner Chri…" at bounding box center [508, 259] width 131 height 112
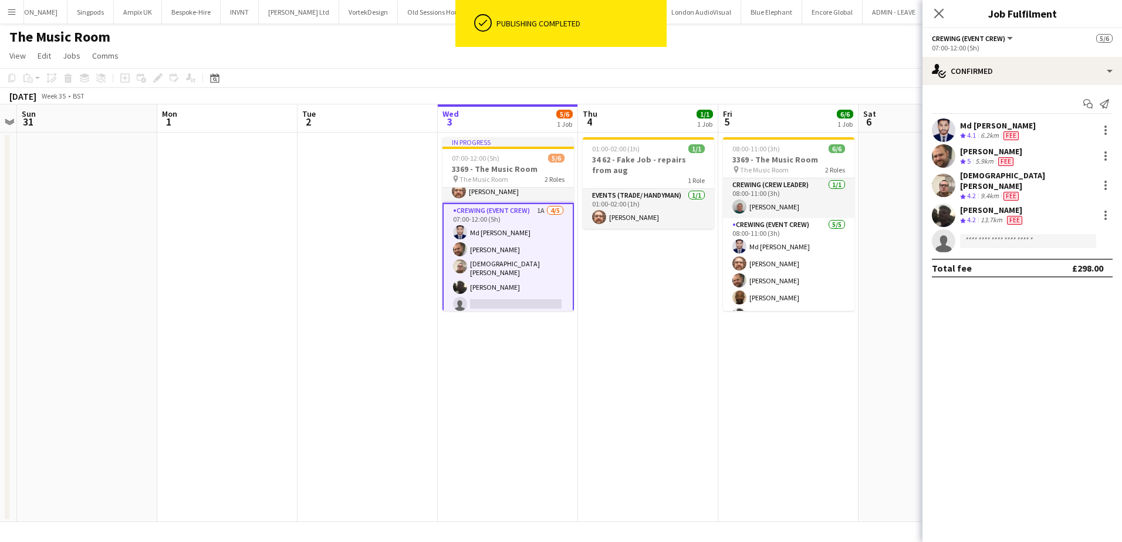
click at [1042, 52] on div "07:00-12:00 (5h)" at bounding box center [1022, 47] width 181 height 9
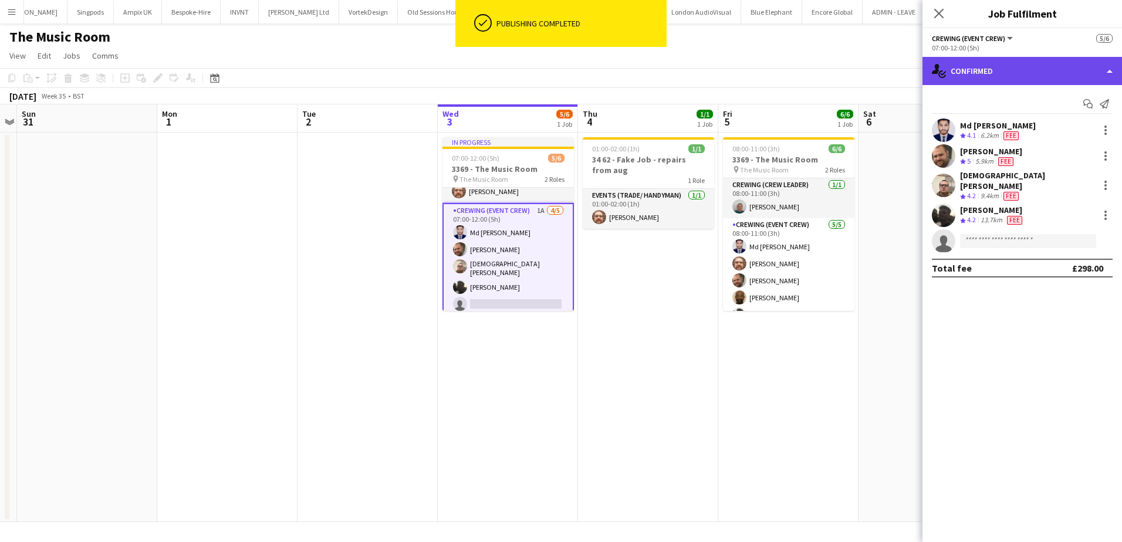
click at [1047, 64] on div "single-neutral-actions-check-2 Confirmed" at bounding box center [1023, 71] width 200 height 28
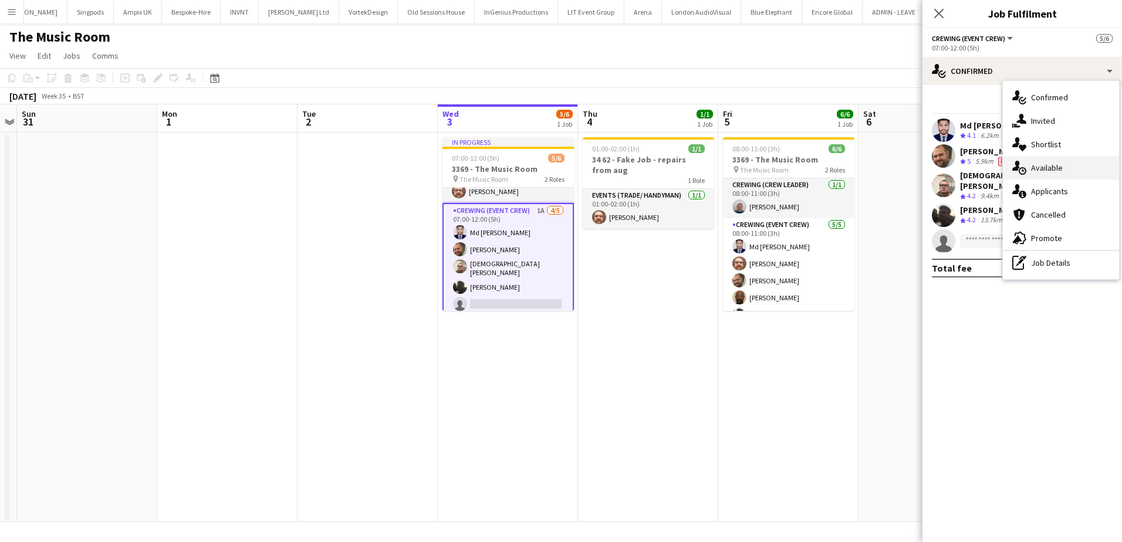
click at [1073, 166] on div "single-neutral-actions-upload Available" at bounding box center [1061, 167] width 116 height 23
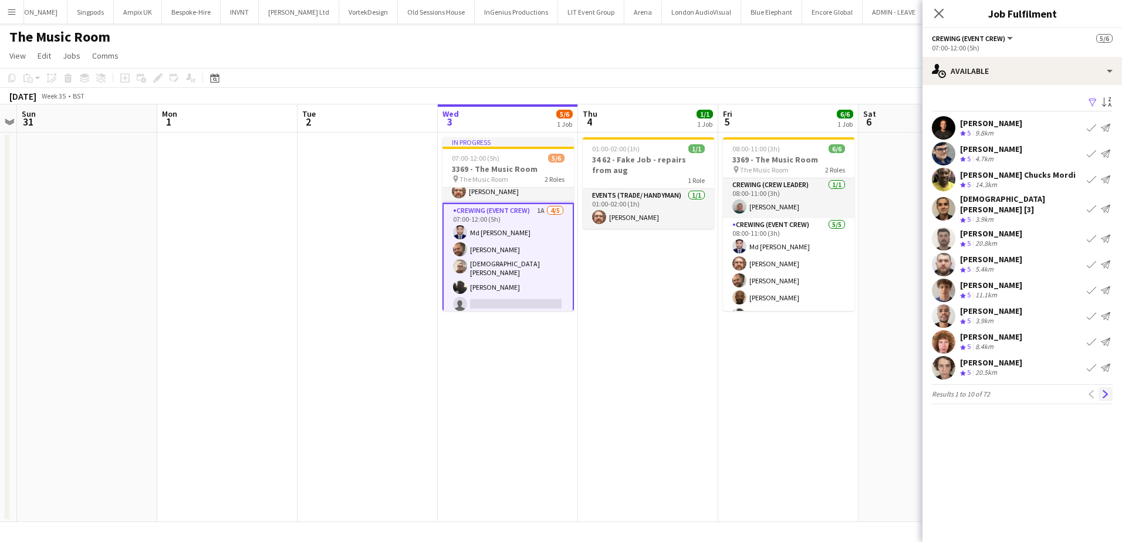
click at [1105, 390] on app-icon "Next" at bounding box center [1106, 394] width 8 height 8
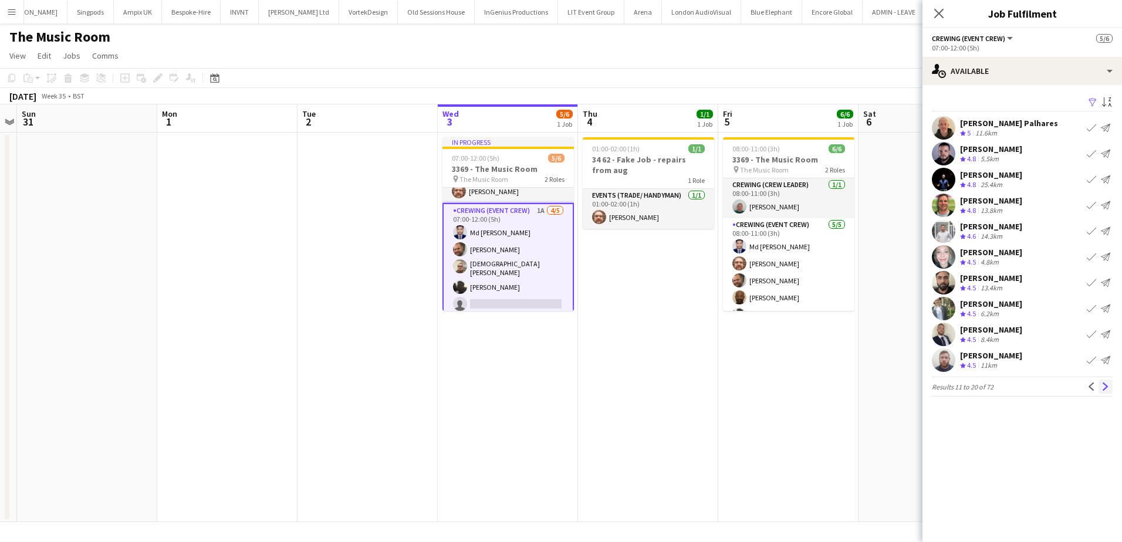
click at [1106, 388] on app-icon "Next" at bounding box center [1106, 387] width 8 height 8
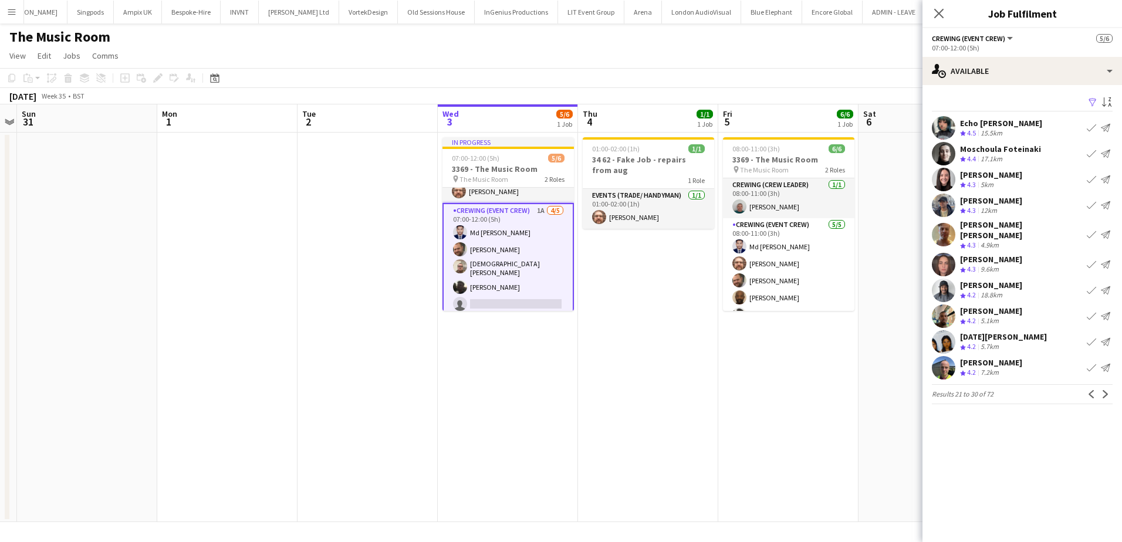
click at [998, 265] on div "9.6km" at bounding box center [989, 270] width 23 height 10
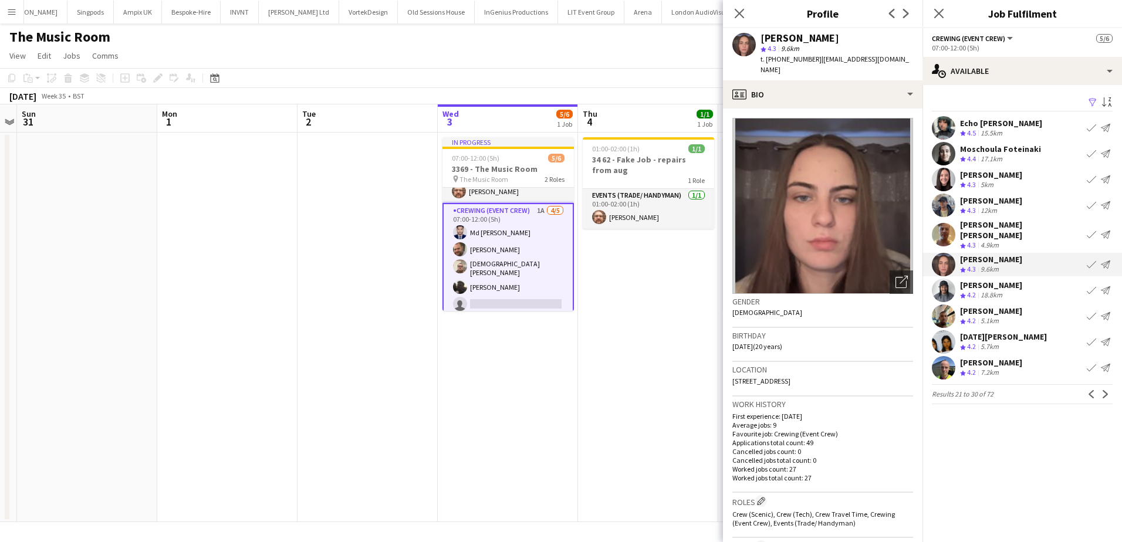
click at [638, 276] on app-date-cell "01:00-02:00 (1h) 1/1 34 62 - Fake Job - repairs from aug 1 Role Events (Trade/ …" at bounding box center [648, 328] width 140 height 390
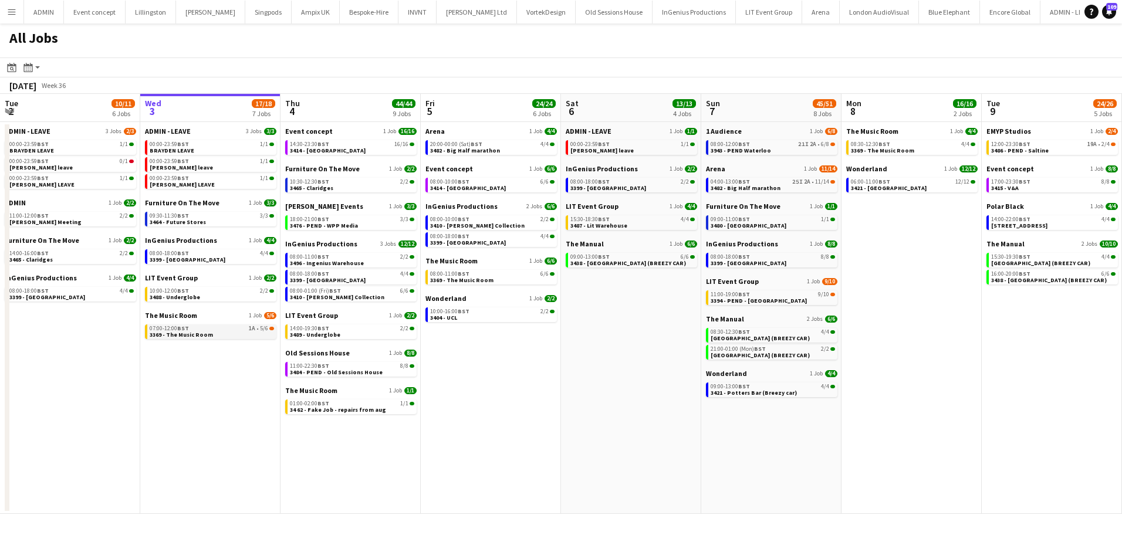
click at [241, 337] on link "07:00-12:00 BST 1A • 5/6 3369 - The Music Room" at bounding box center [212, 331] width 124 height 13
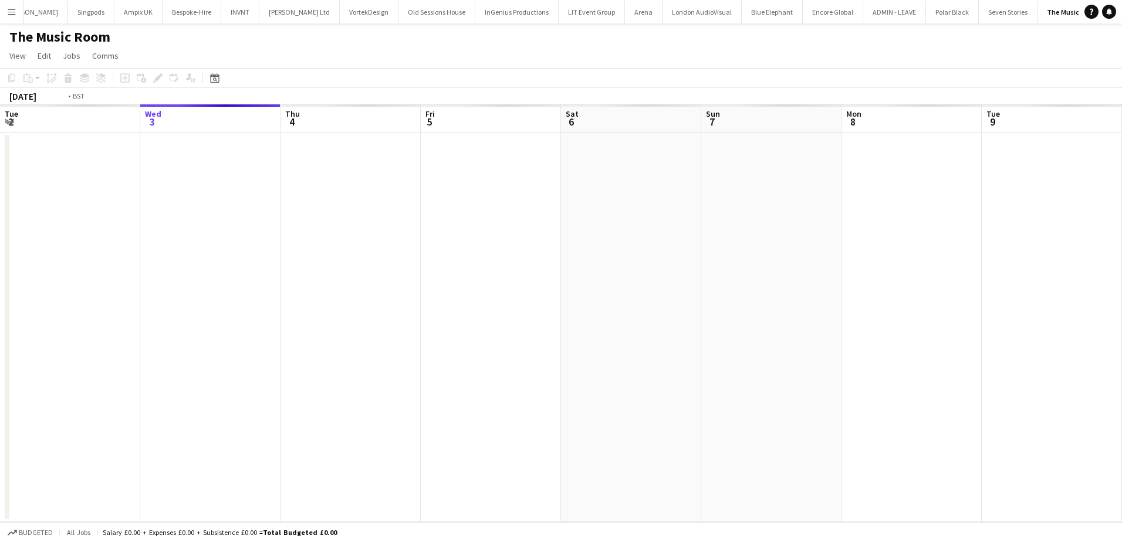
scroll to position [0, 404]
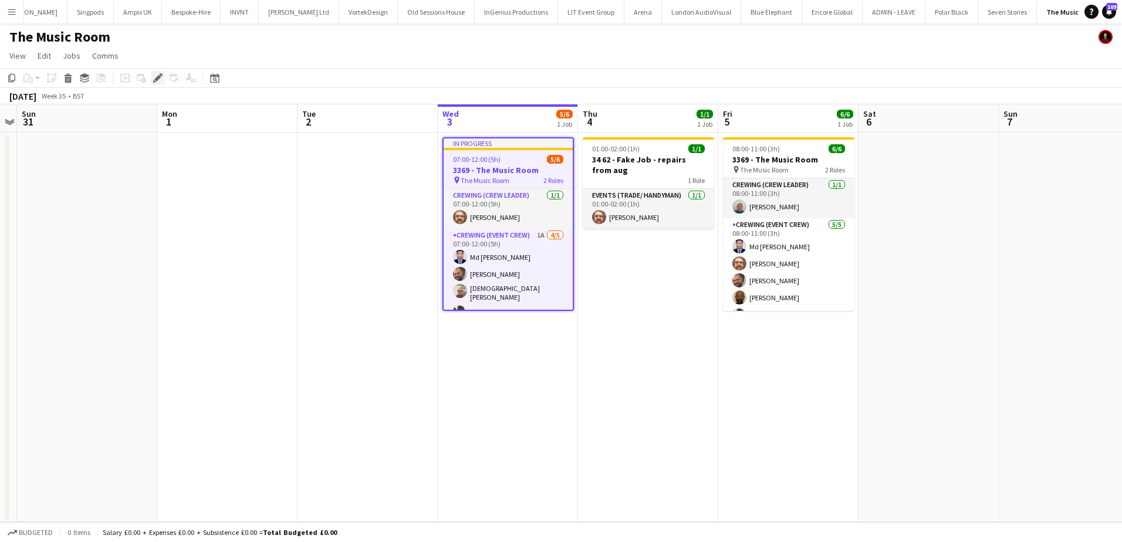
click at [161, 82] on icon "Edit" at bounding box center [157, 77] width 9 height 9
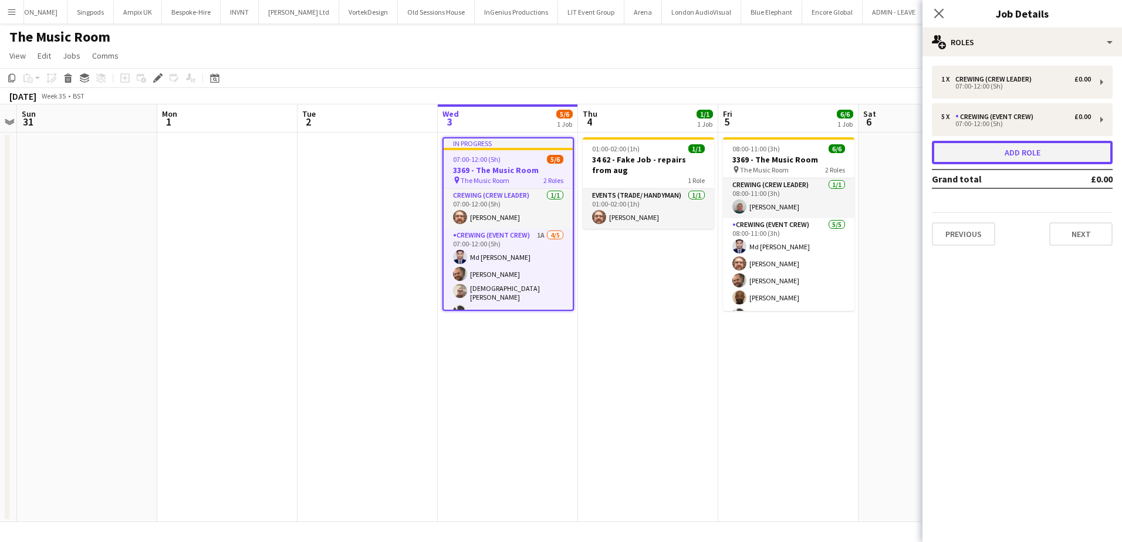
click at [1029, 156] on button "Add role" at bounding box center [1022, 152] width 181 height 23
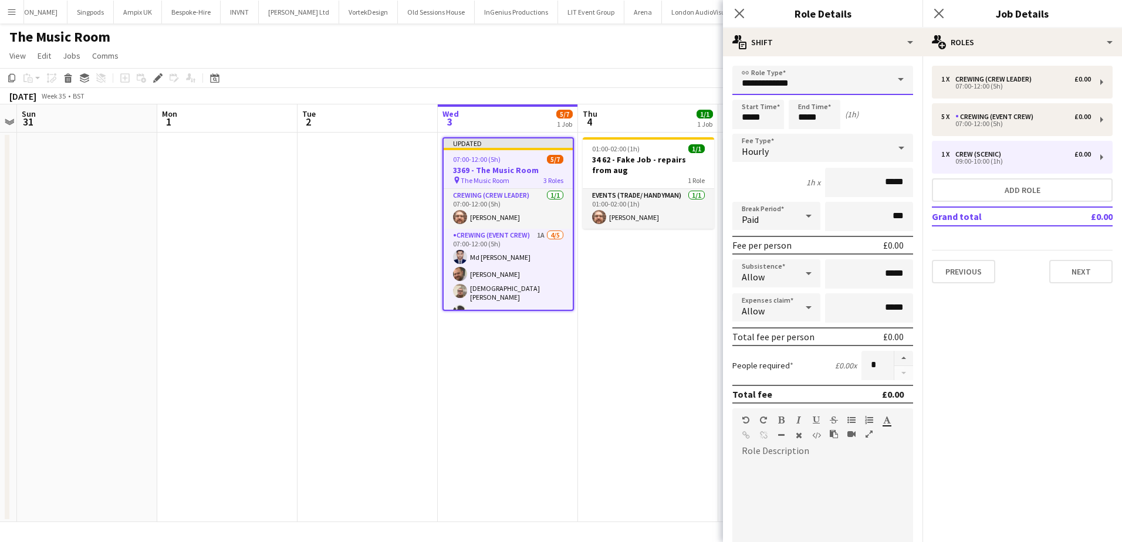
click at [818, 85] on input "**********" at bounding box center [822, 80] width 181 height 29
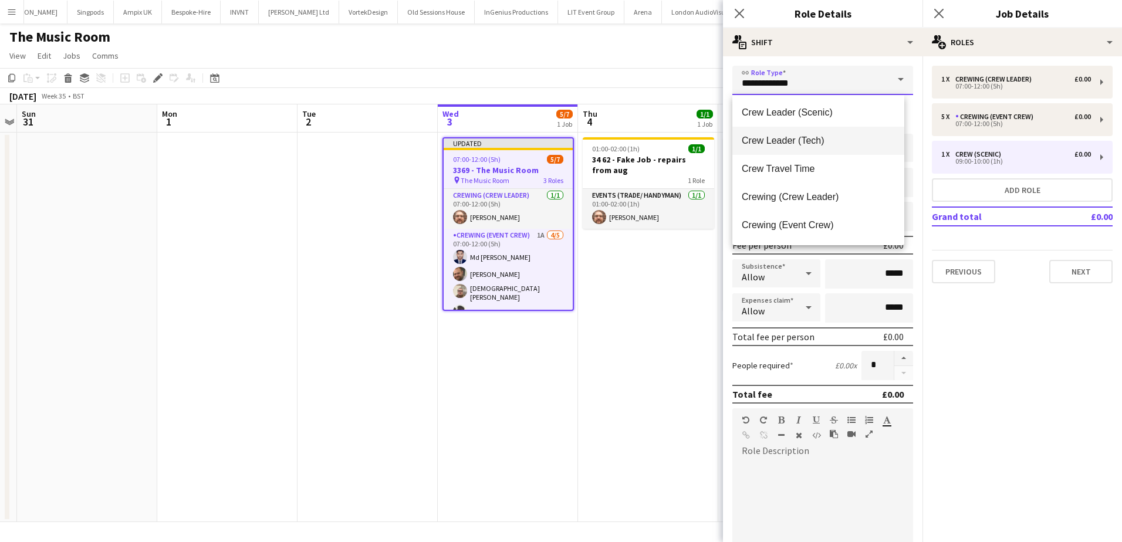
scroll to position [59, 0]
click at [837, 212] on mat-option "Crewing (Event Crew)" at bounding box center [818, 224] width 172 height 28
type input "**********"
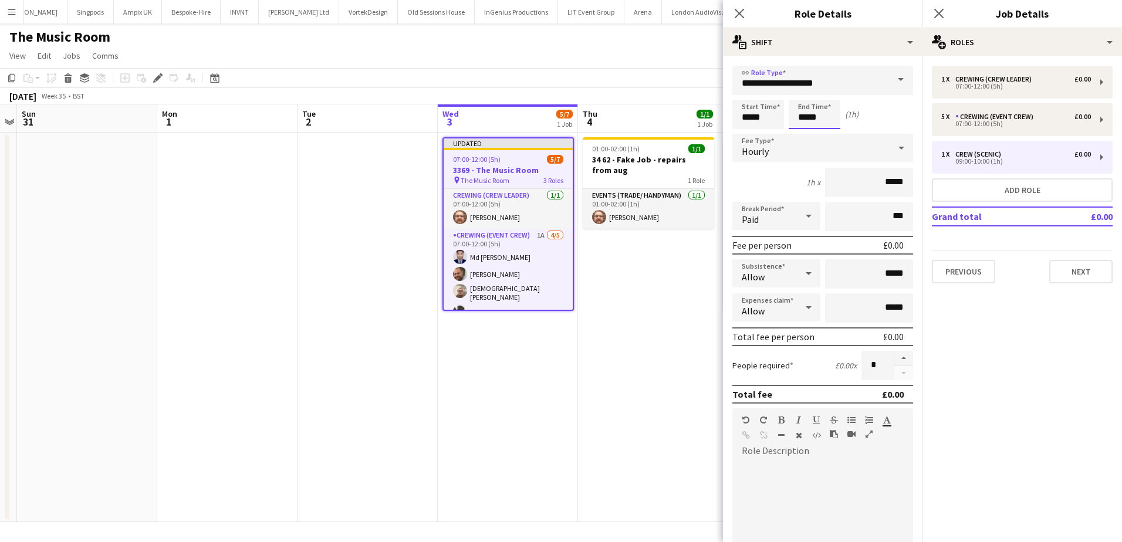
click at [806, 120] on input "*****" at bounding box center [815, 114] width 52 height 29
click at [805, 97] on div at bounding box center [802, 94] width 23 height 12
type input "*****"
click at [805, 97] on div at bounding box center [802, 94] width 23 height 12
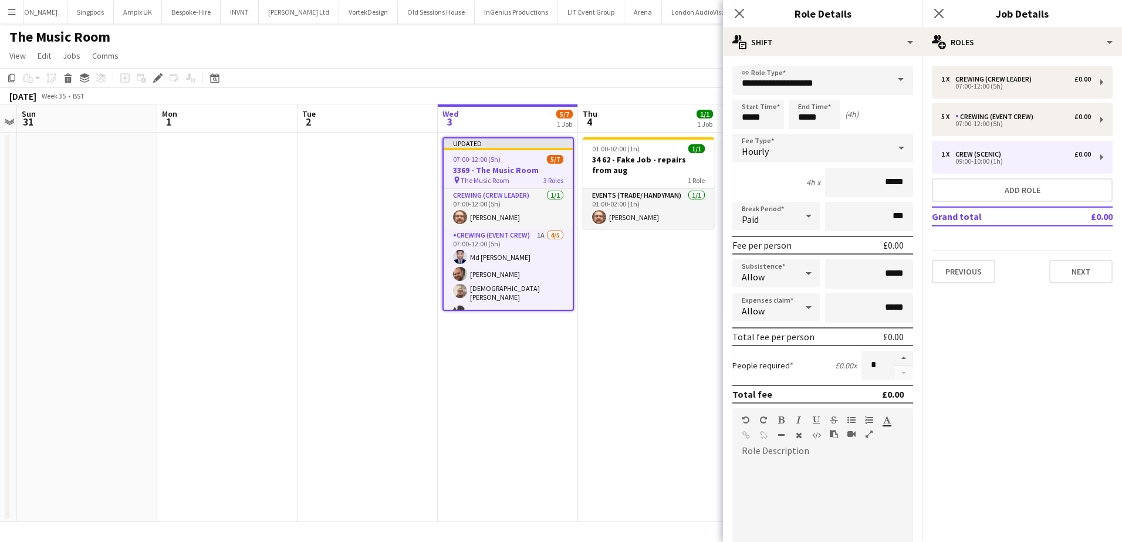
click at [700, 316] on app-date-cell "01:00-02:00 (1h) 1/1 34 62 - Fake Job - repairs from aug 1 Role Events (Trade/ …" at bounding box center [648, 328] width 140 height 390
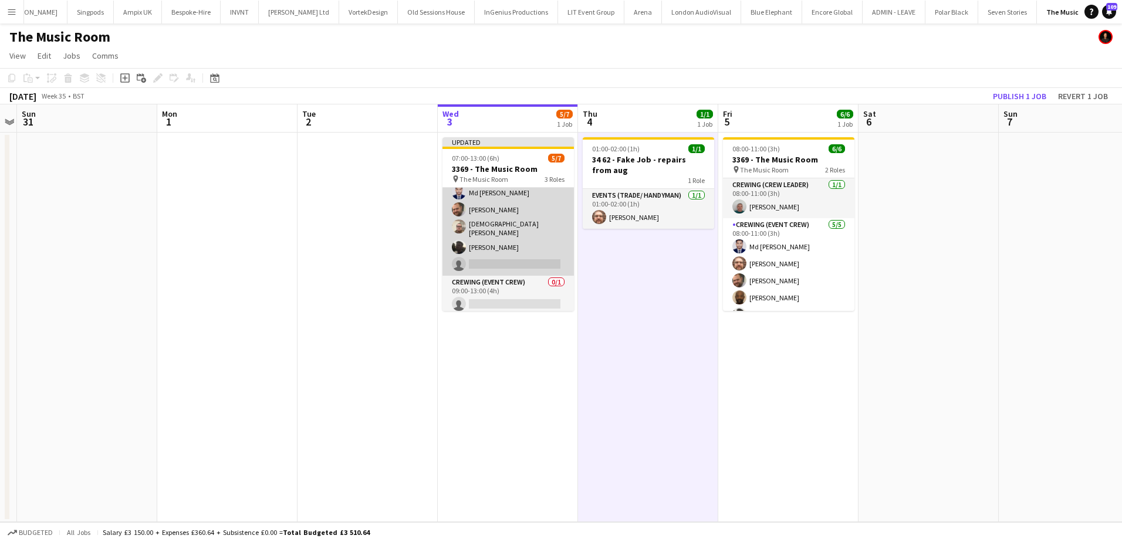
scroll to position [65, 0]
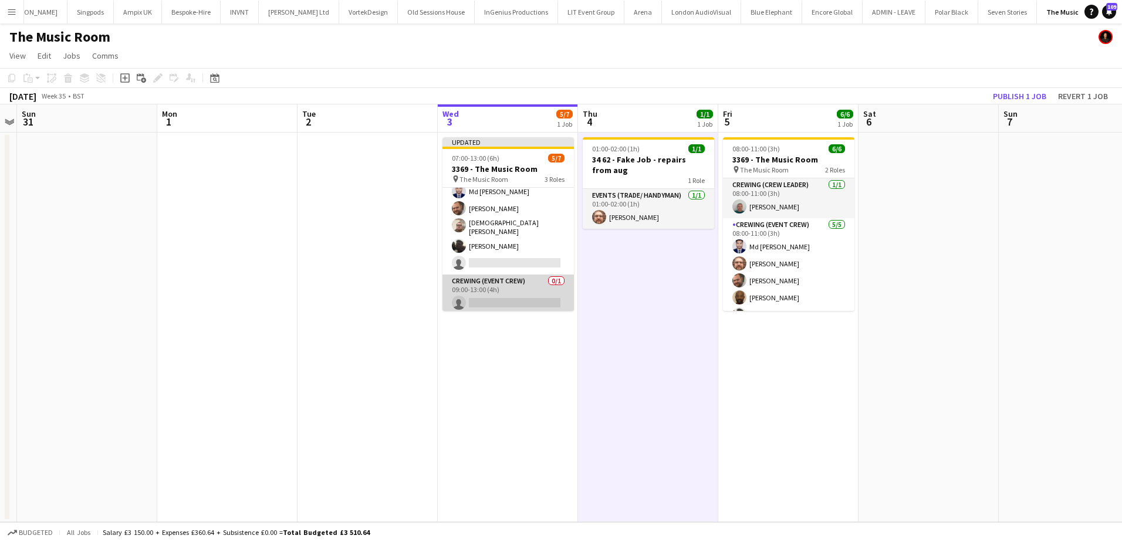
click at [516, 295] on app-card-role "Crewing (Event Crew) 0/1 09:00-13:00 (4h) single-neutral-actions" at bounding box center [508, 295] width 131 height 40
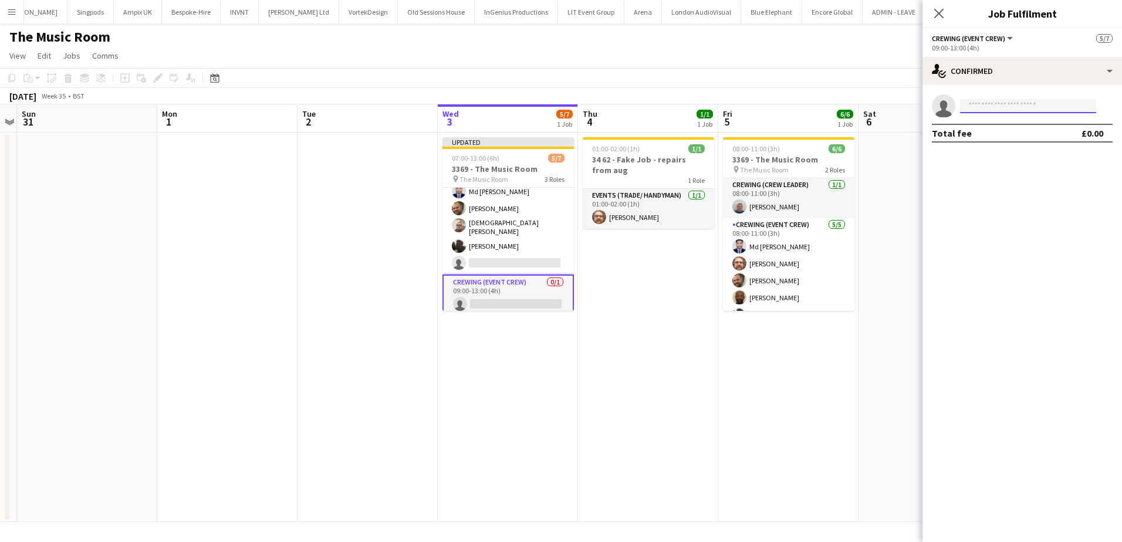
click at [996, 109] on input at bounding box center [1028, 106] width 136 height 14
type input "*******"
click at [1004, 139] on span "+447805926328" at bounding box center [1028, 141] width 117 height 9
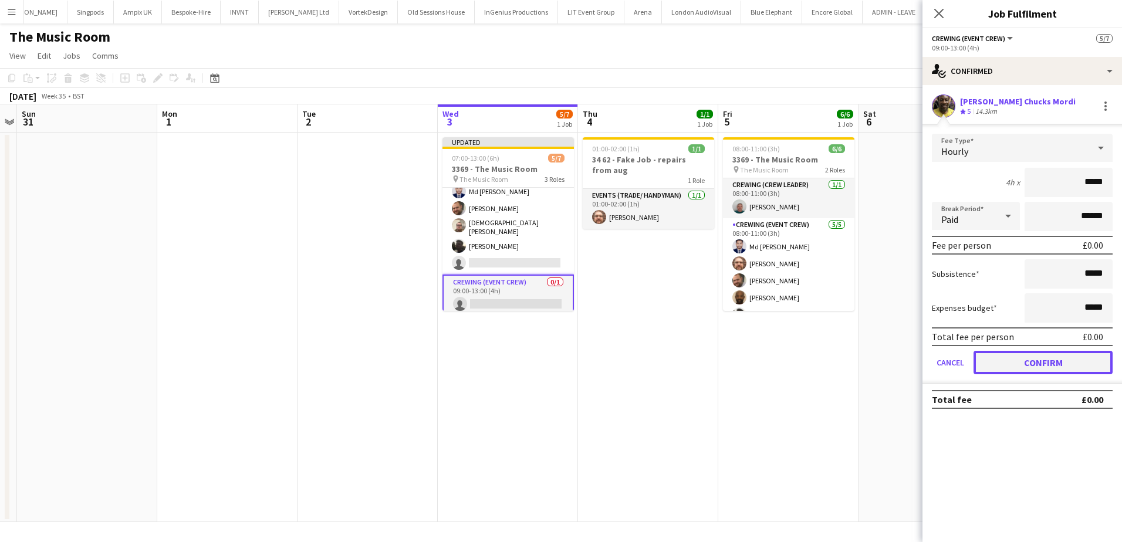
click at [1025, 367] on button "Confirm" at bounding box center [1043, 362] width 139 height 23
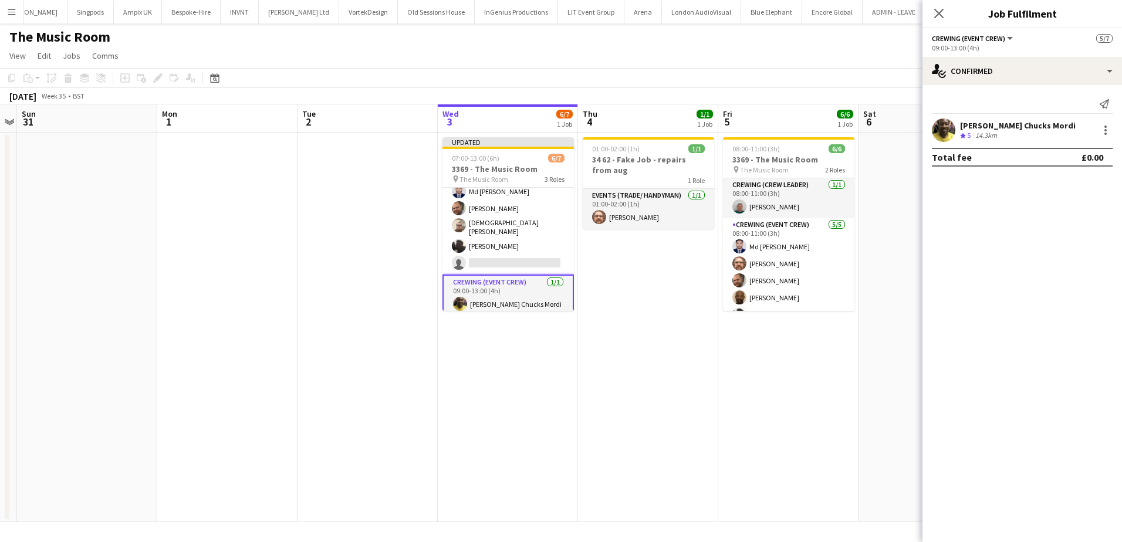
click at [856, 344] on app-date-cell "08:00-11:00 (3h) 6/6 3369 - The Music Room pin The Music Room 2 Roles Crewing (…" at bounding box center [788, 328] width 140 height 390
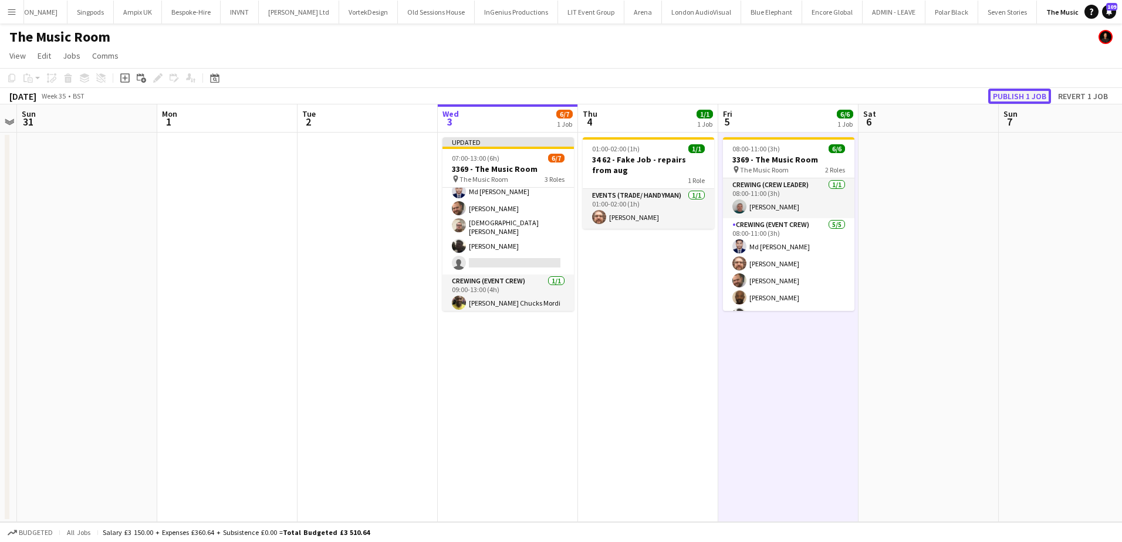
click at [1005, 93] on button "Publish 1 job" at bounding box center [1019, 96] width 63 height 15
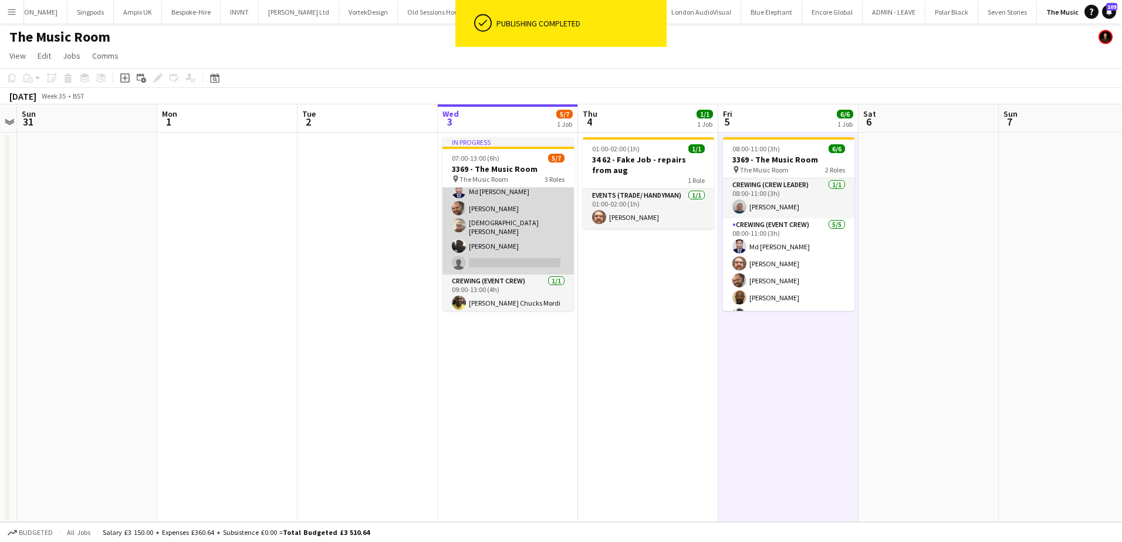
click at [511, 249] on app-card-role "Crewing (Event Crew) 1A 4/5 07:00-12:00 (5h) Md Mosabbit Hridoy Ben Turner Chri…" at bounding box center [508, 219] width 131 height 112
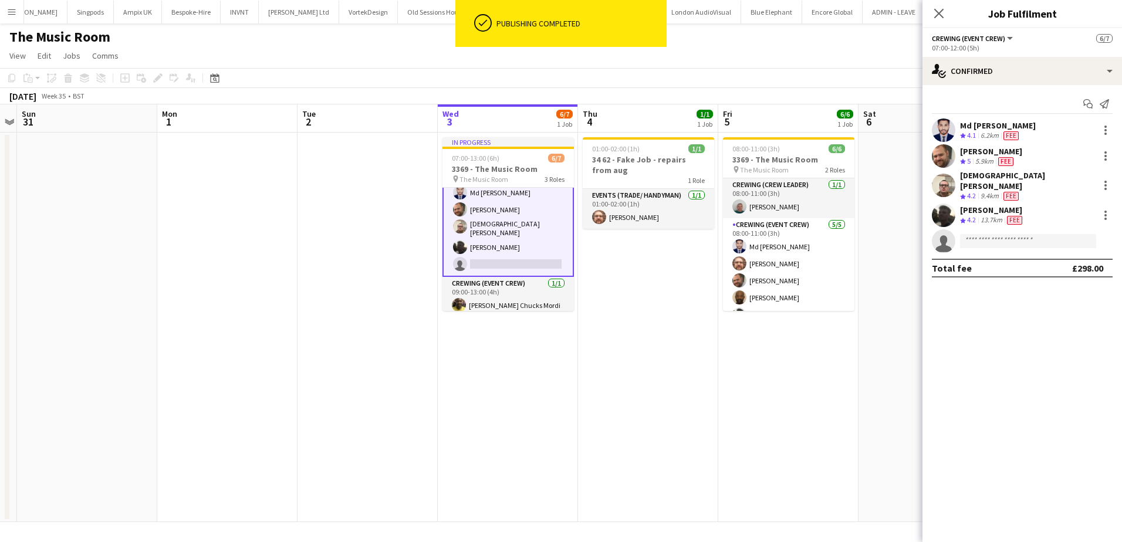
scroll to position [66, 0]
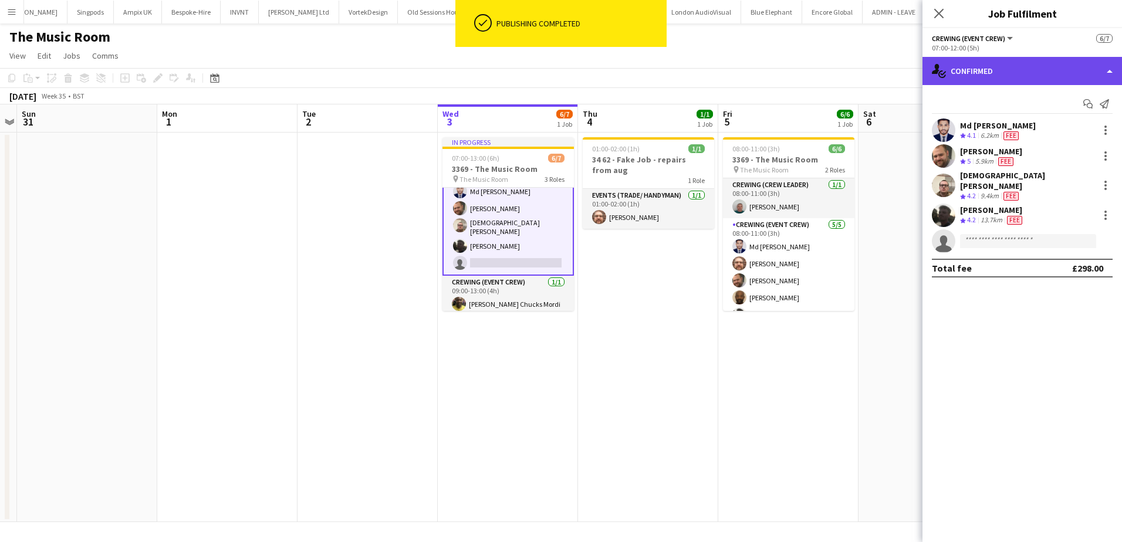
click at [999, 71] on div "single-neutral-actions-check-2 Confirmed" at bounding box center [1023, 71] width 200 height 28
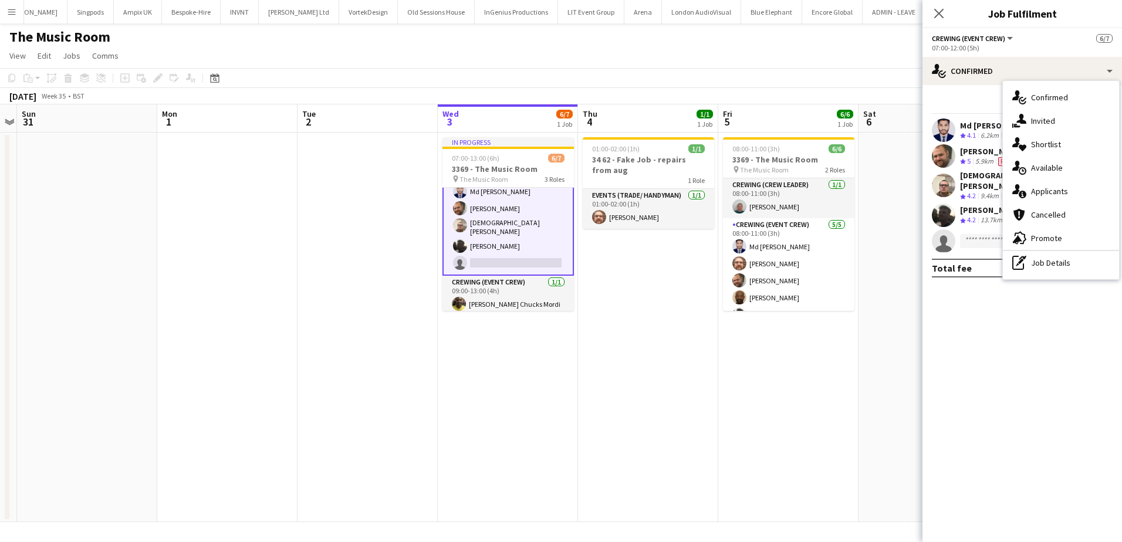
scroll to position [0, 404]
click at [676, 269] on app-date-cell "01:00-02:00 (1h) 1/1 34 62 - Fake Job - repairs from aug 1 Role Events (Trade/ …" at bounding box center [648, 328] width 140 height 390
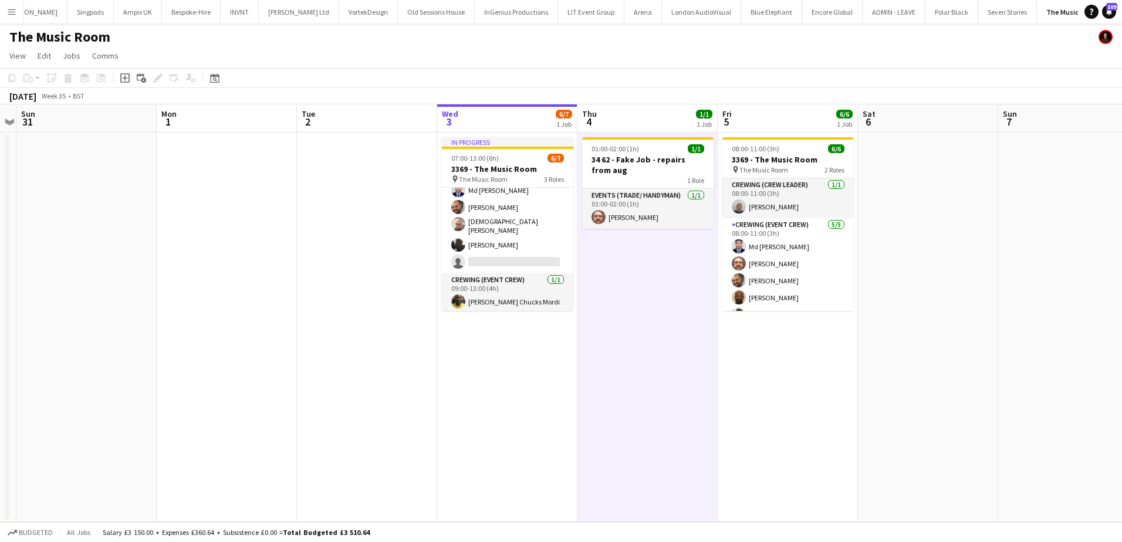
scroll to position [65, 0]
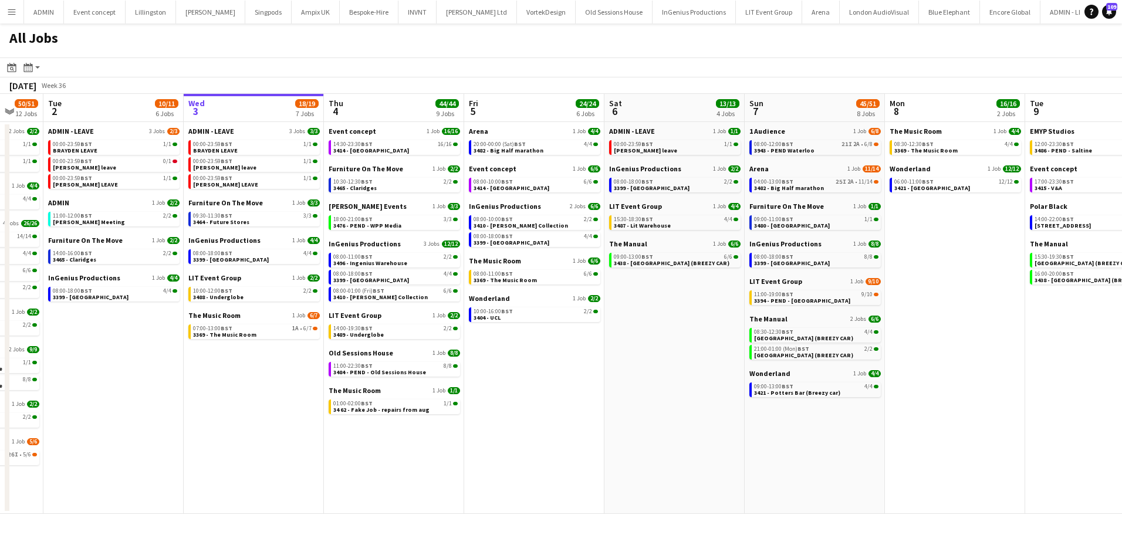
scroll to position [0, 375]
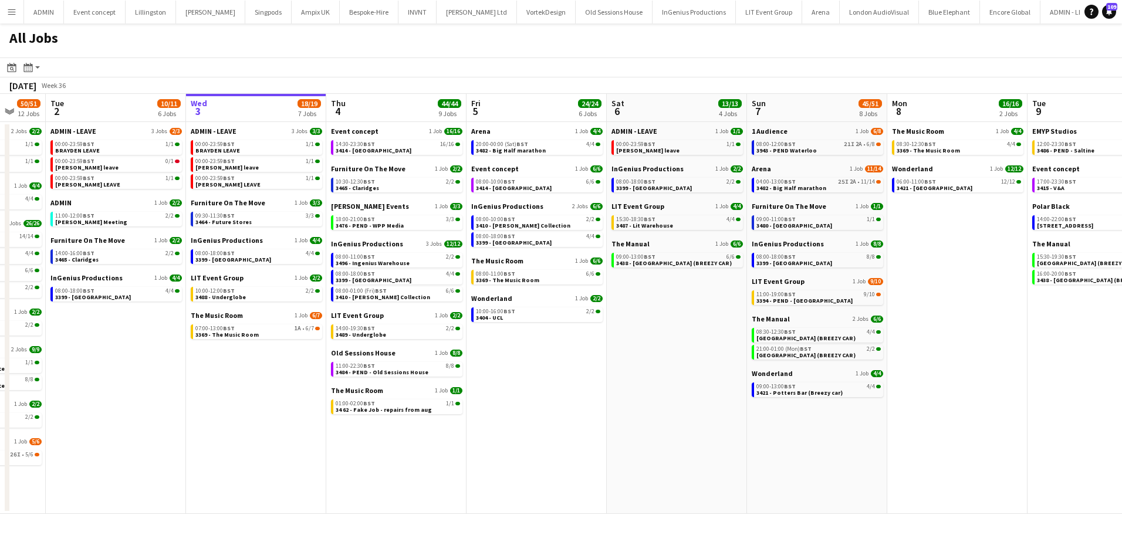
drag, startPoint x: 203, startPoint y: 366, endPoint x: 227, endPoint y: 367, distance: 24.1
click at [227, 367] on app-calendar-viewport "Sat 30 24/24 8 Jobs Sun 31 21/21 8 Jobs Mon 1 50/51 12 Jobs Tue 2 10/11 6 Jobs …" at bounding box center [561, 304] width 1122 height 420
click at [354, 373] on span "3484 - PEND - Old Sessions House" at bounding box center [382, 373] width 93 height 8
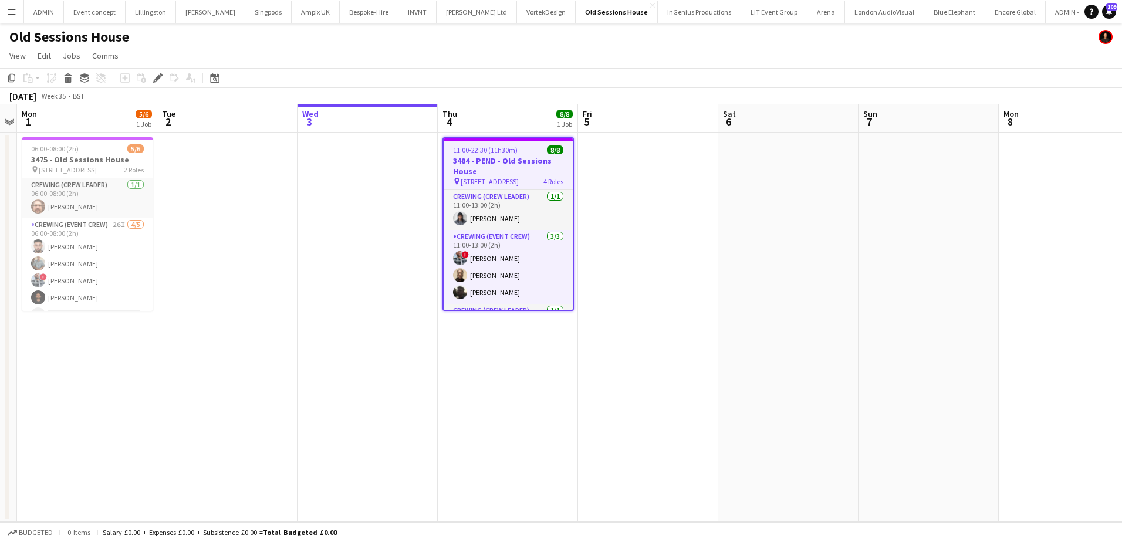
click at [641, 181] on app-date-cell at bounding box center [648, 328] width 140 height 390
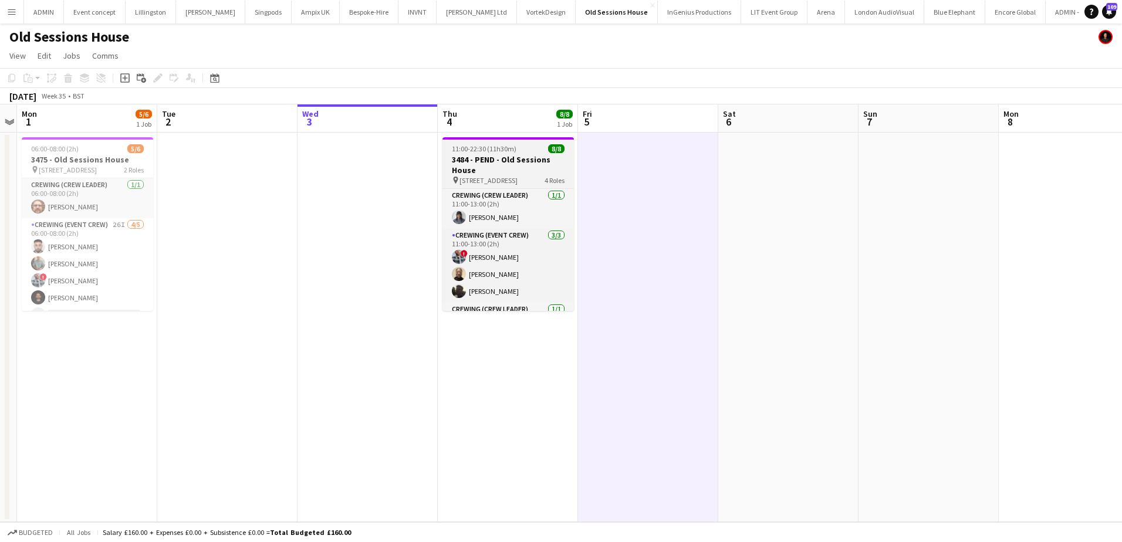
click at [498, 170] on h3 "3484 - PEND - Old Sessions House" at bounding box center [508, 164] width 131 height 21
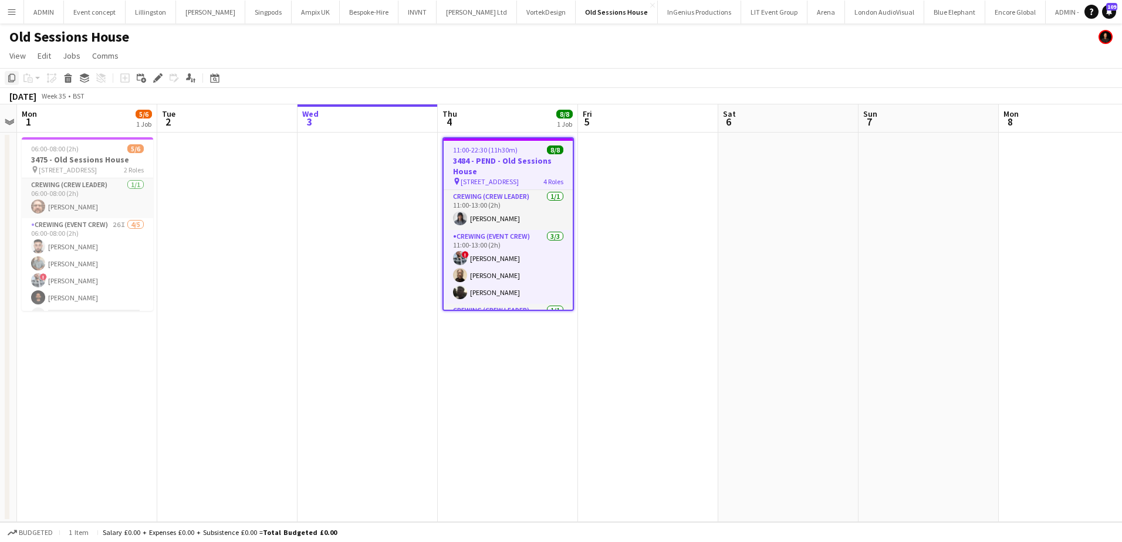
click at [9, 75] on icon "Copy" at bounding box center [11, 77] width 9 height 9
click at [755, 162] on app-date-cell at bounding box center [788, 328] width 140 height 390
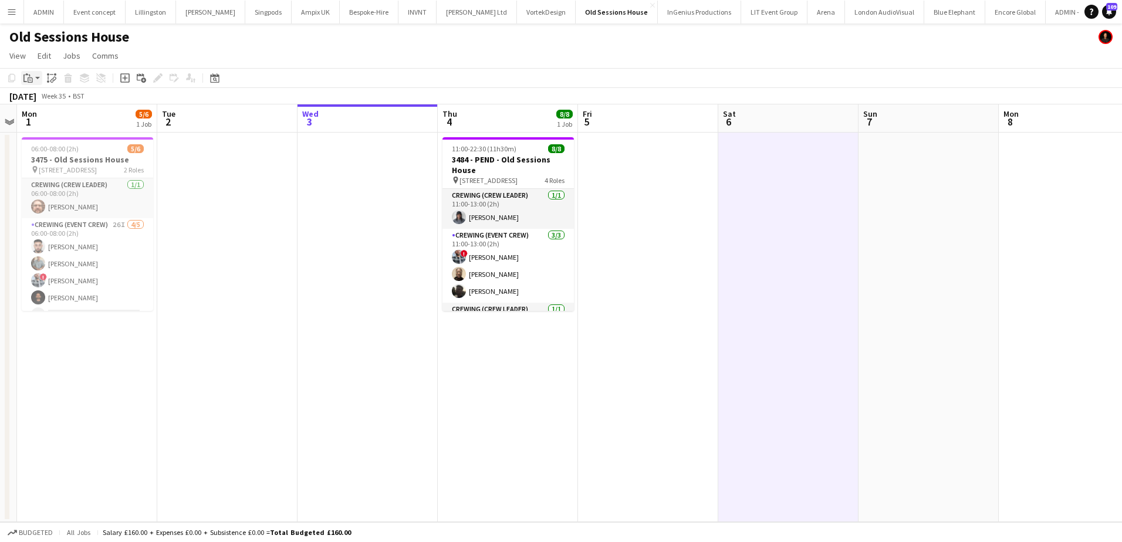
click at [31, 80] on icon at bounding box center [30, 80] width 2 height 1
click at [45, 101] on link "Paste Ctrl+V" at bounding box center [86, 100] width 110 height 11
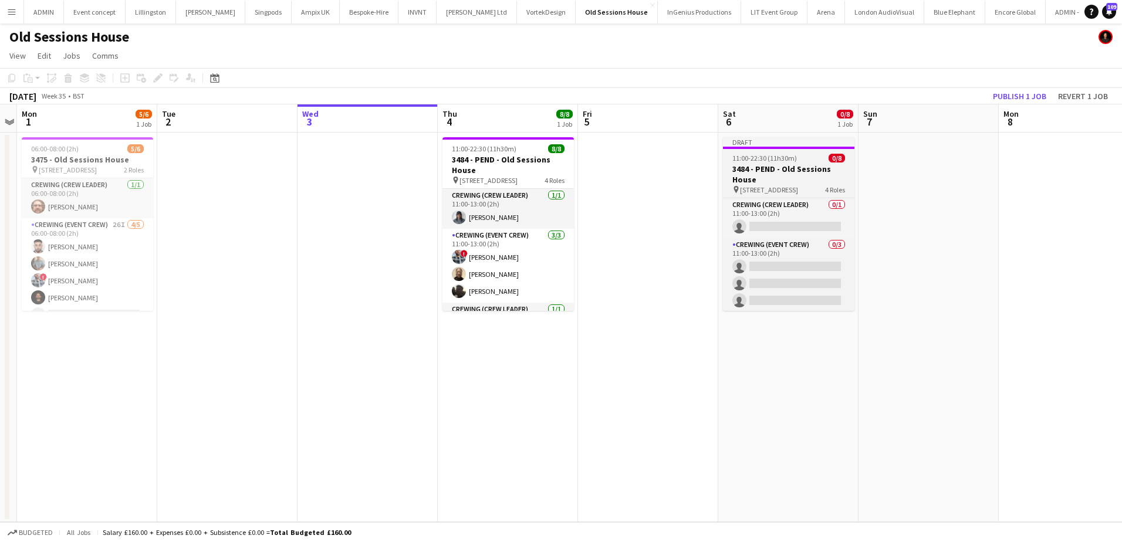
click at [751, 168] on h3 "3484 - PEND - Old Sessions House" at bounding box center [788, 174] width 131 height 21
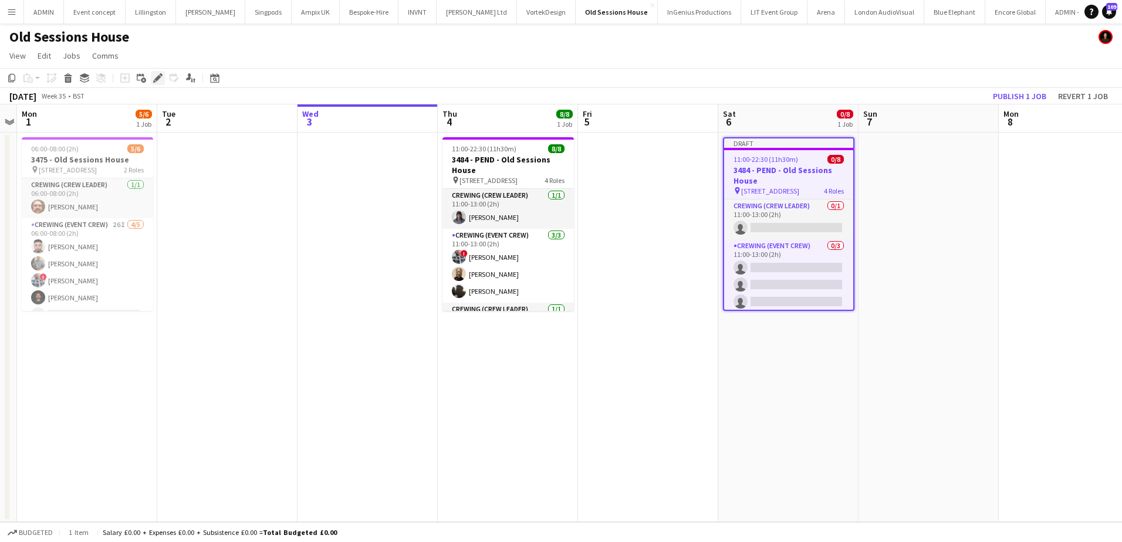
click at [159, 78] on icon at bounding box center [157, 78] width 6 height 6
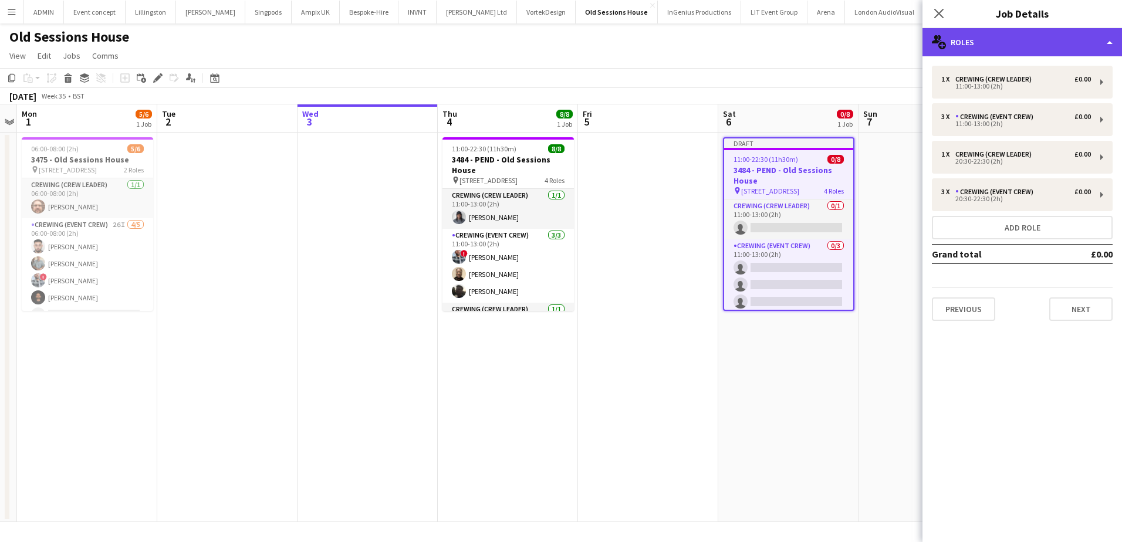
click at [981, 50] on div "multiple-users-add Roles" at bounding box center [1023, 42] width 200 height 28
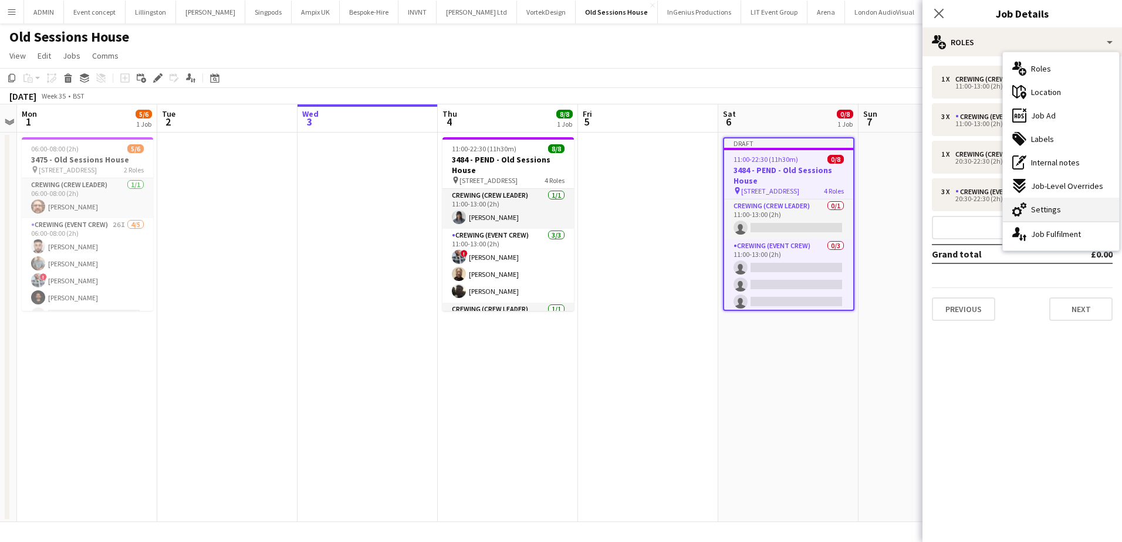
click at [1038, 205] on span "Settings" at bounding box center [1046, 209] width 30 height 11
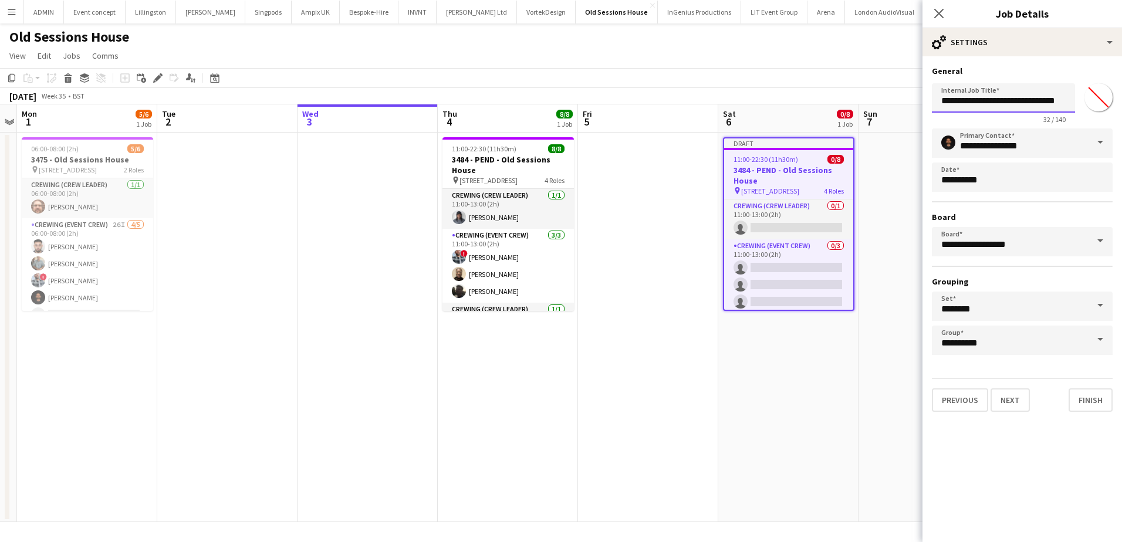
click at [945, 99] on input "**********" at bounding box center [1003, 97] width 143 height 29
click at [982, 103] on input "**********" at bounding box center [1003, 97] width 143 height 29
type input "**********"
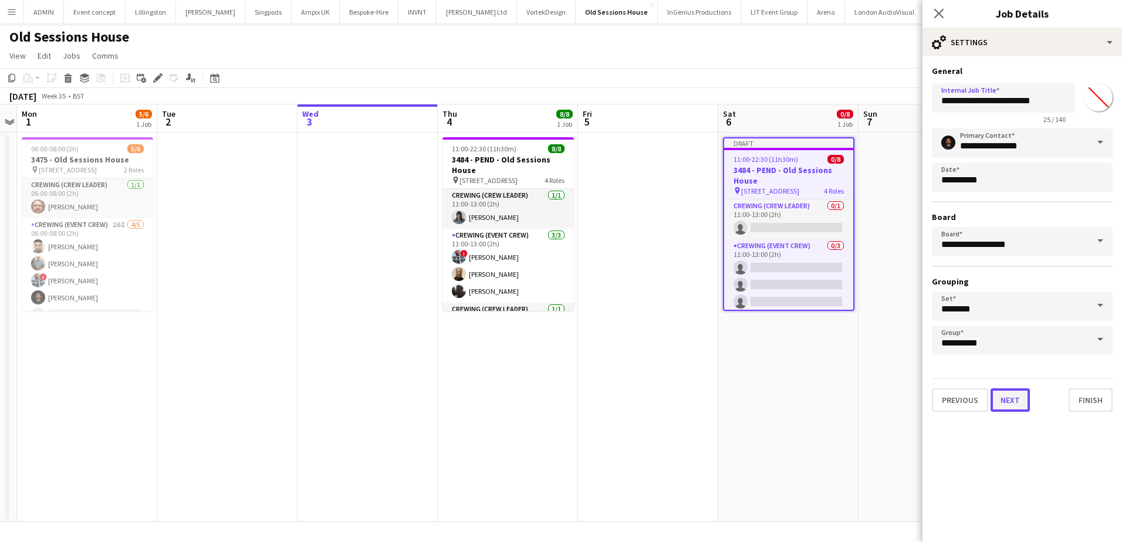
click at [1016, 404] on button "Next" at bounding box center [1010, 400] width 39 height 23
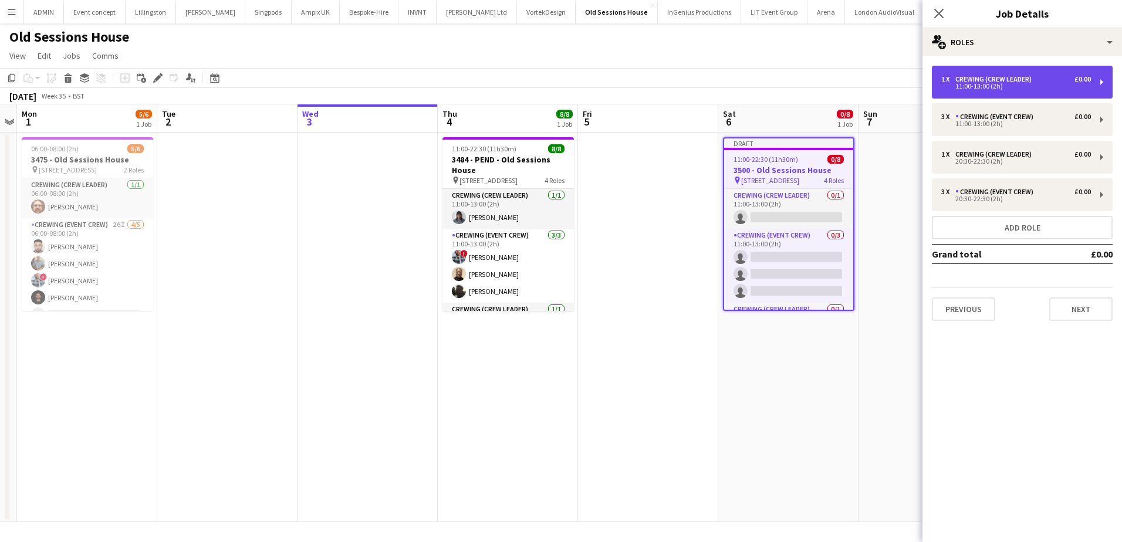
click at [990, 79] on div "Crewing (Crew Leader)" at bounding box center [995, 79] width 81 height 8
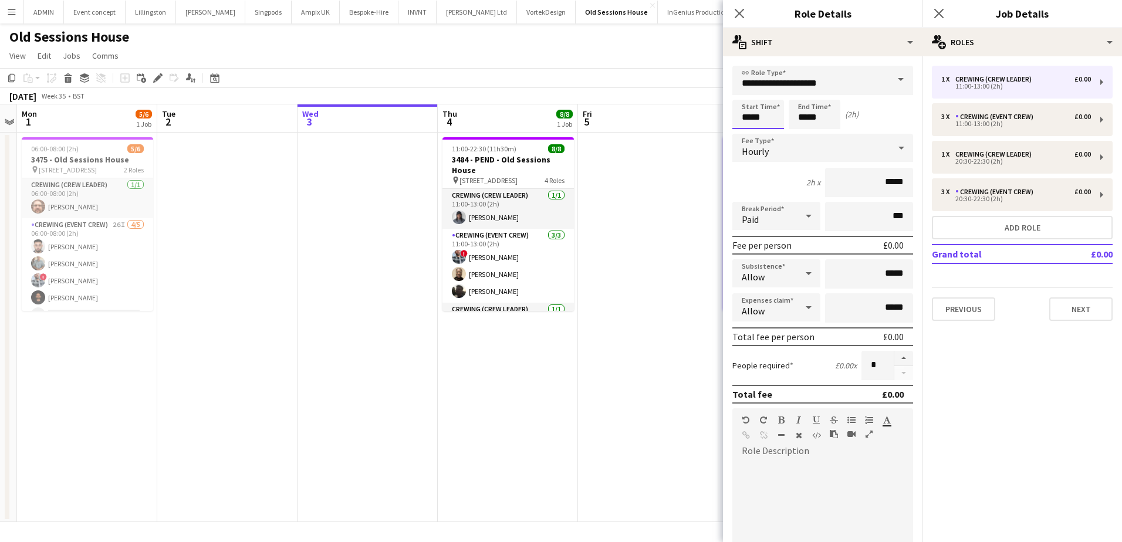
click at [745, 120] on input "*****" at bounding box center [758, 114] width 52 height 29
click at [745, 136] on div at bounding box center [746, 135] width 23 height 12
type input "*****"
click at [745, 136] on div at bounding box center [746, 135] width 23 height 12
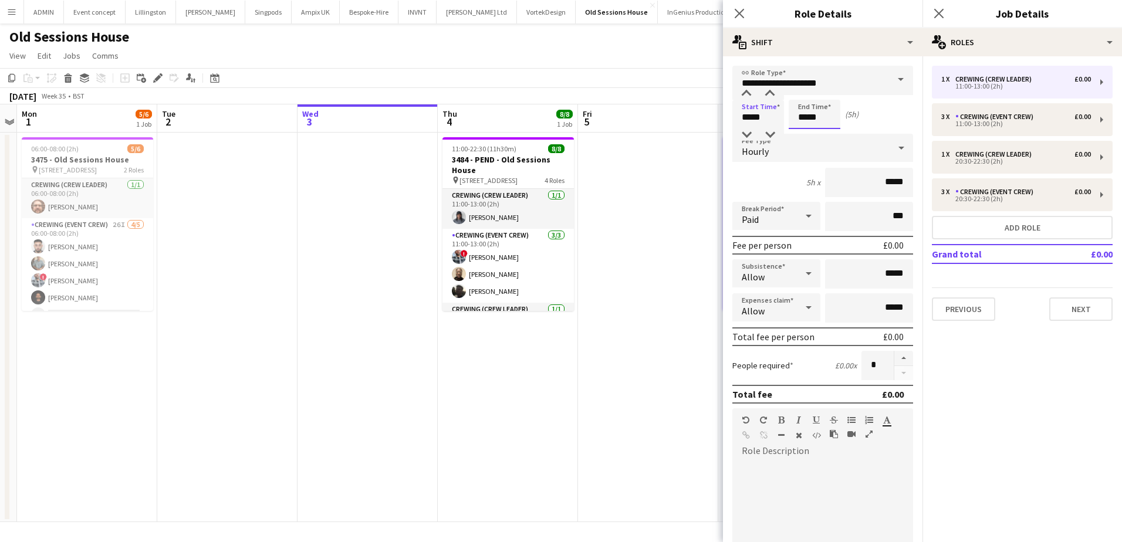
click at [801, 116] on input "*****" at bounding box center [815, 114] width 52 height 29
click at [803, 136] on div at bounding box center [802, 135] width 23 height 12
type input "*****"
click at [803, 136] on div at bounding box center [802, 135] width 23 height 12
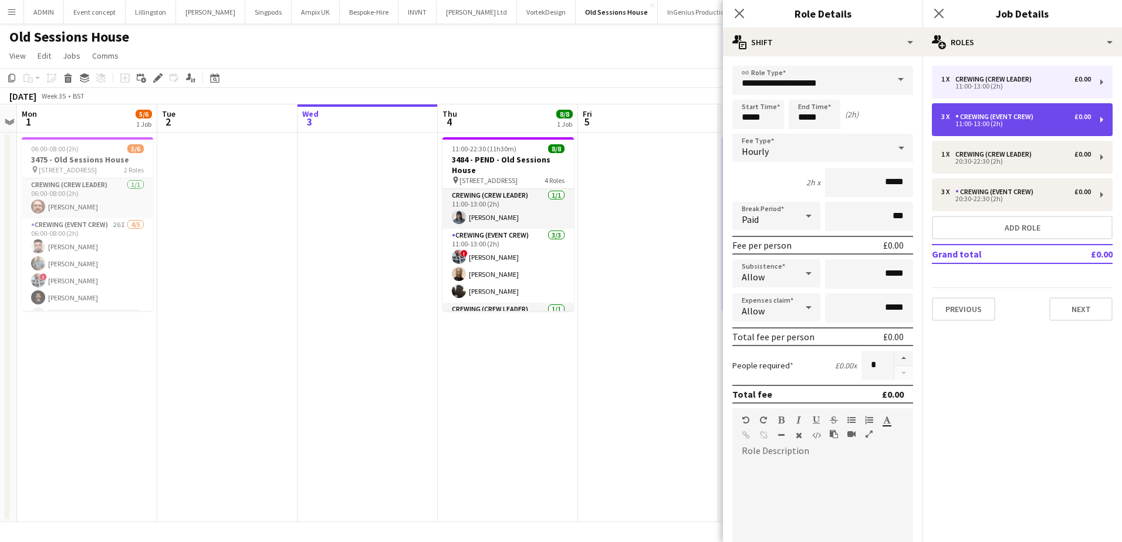
click at [959, 125] on div "11:00-13:00 (2h)" at bounding box center [1016, 124] width 150 height 6
type input "**********"
type input "*****"
type input "*"
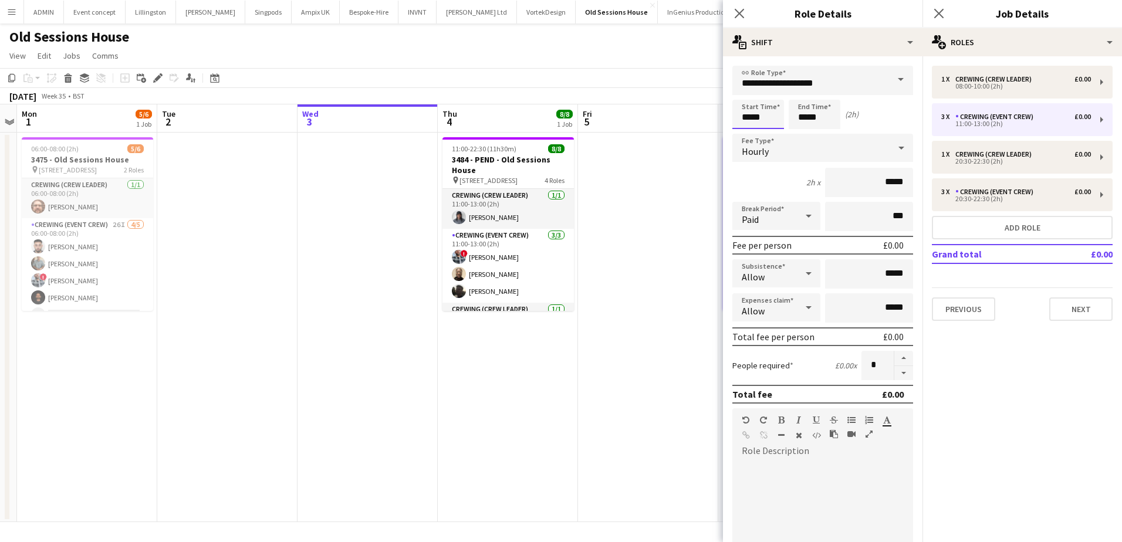
click at [748, 117] on input "*****" at bounding box center [758, 114] width 52 height 29
click at [748, 129] on div at bounding box center [746, 135] width 23 height 12
type input "*****"
click at [748, 129] on div at bounding box center [746, 135] width 23 height 12
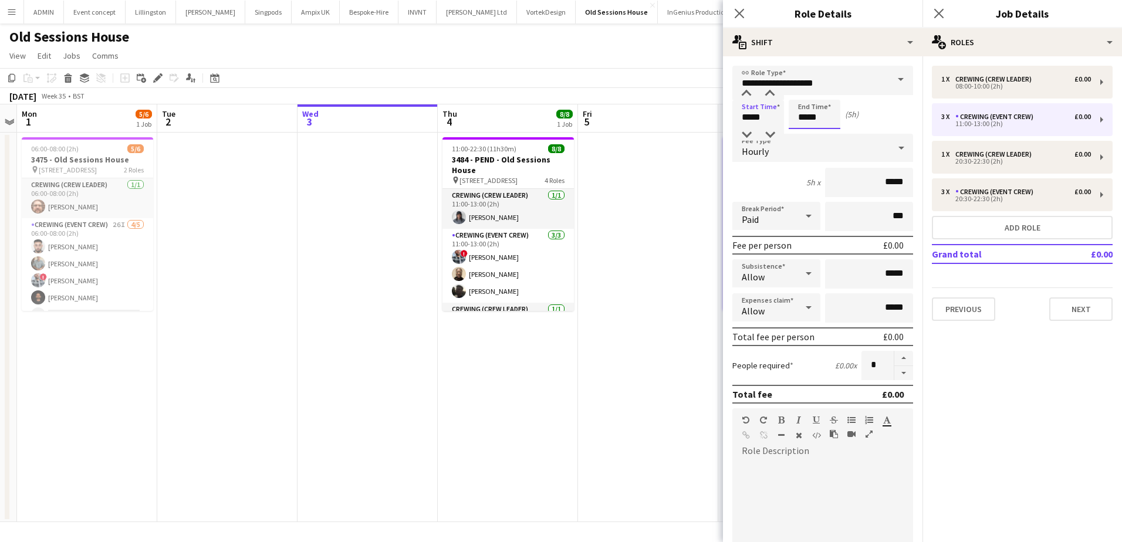
click at [802, 116] on input "*****" at bounding box center [815, 114] width 52 height 29
click at [809, 130] on div at bounding box center [802, 135] width 23 height 12
type input "*****"
click at [809, 130] on div at bounding box center [802, 135] width 23 height 12
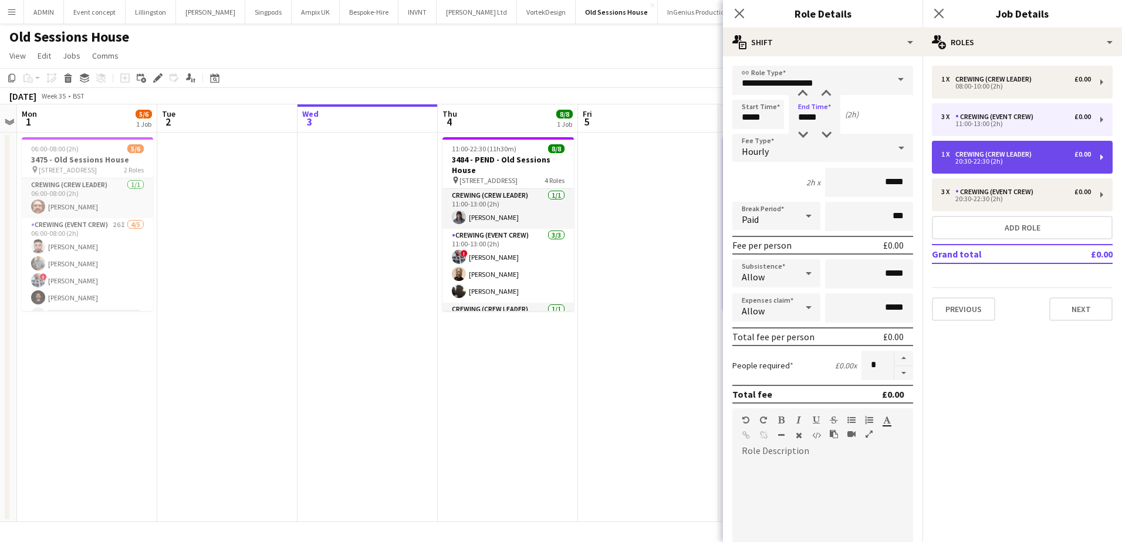
click at [997, 153] on div "Crewing (Crew Leader)" at bounding box center [995, 154] width 81 height 8
type input "**********"
type input "*****"
type input "*"
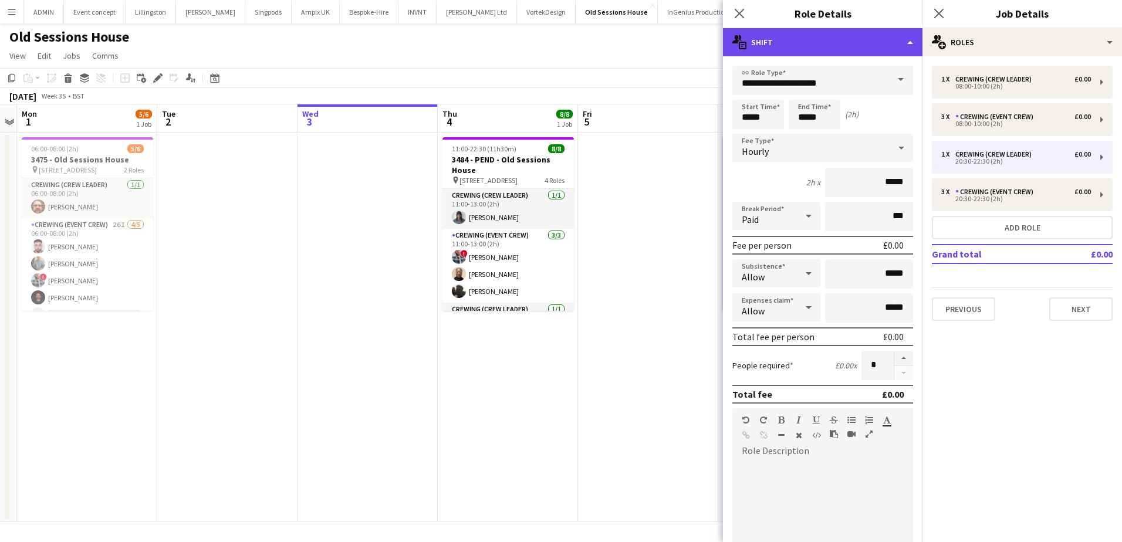
click at [872, 45] on div "multiple-actions-text Shift" at bounding box center [823, 42] width 200 height 28
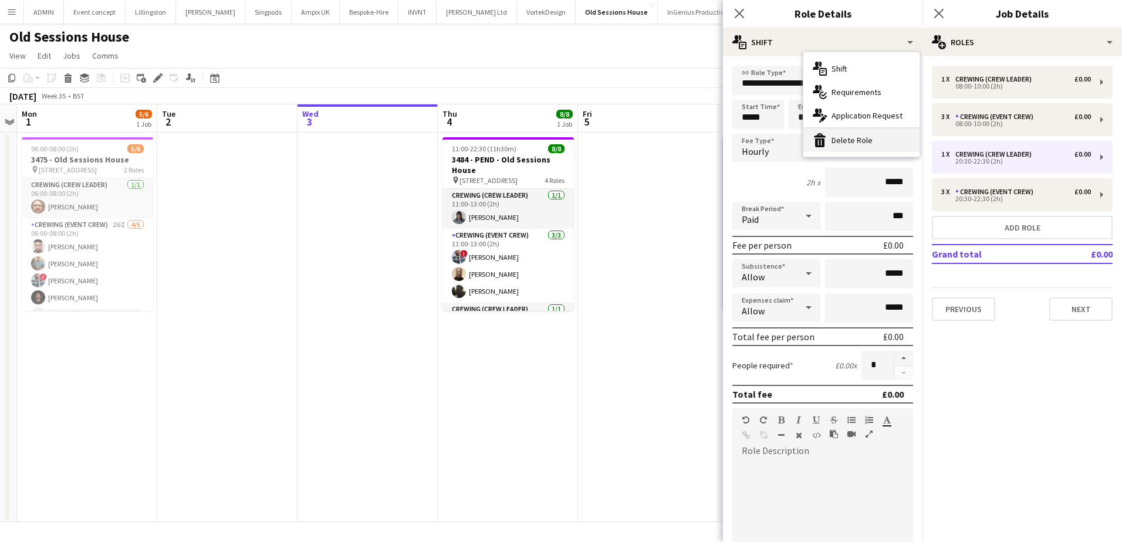
click at [863, 138] on div "bin-2 Delete Role" at bounding box center [861, 140] width 116 height 23
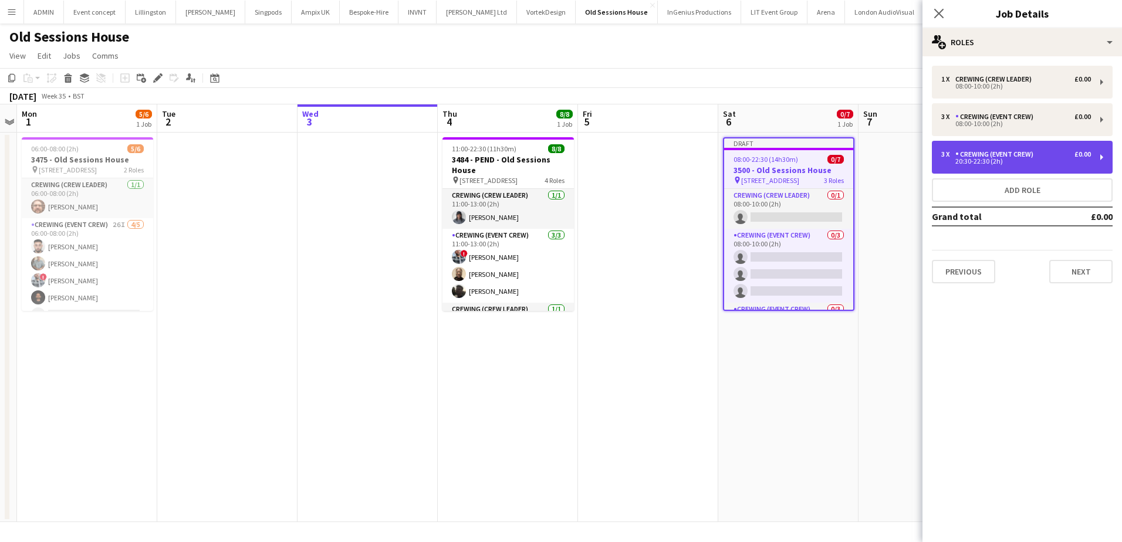
click at [991, 150] on div "Crewing (Event Crew)" at bounding box center [996, 154] width 83 height 8
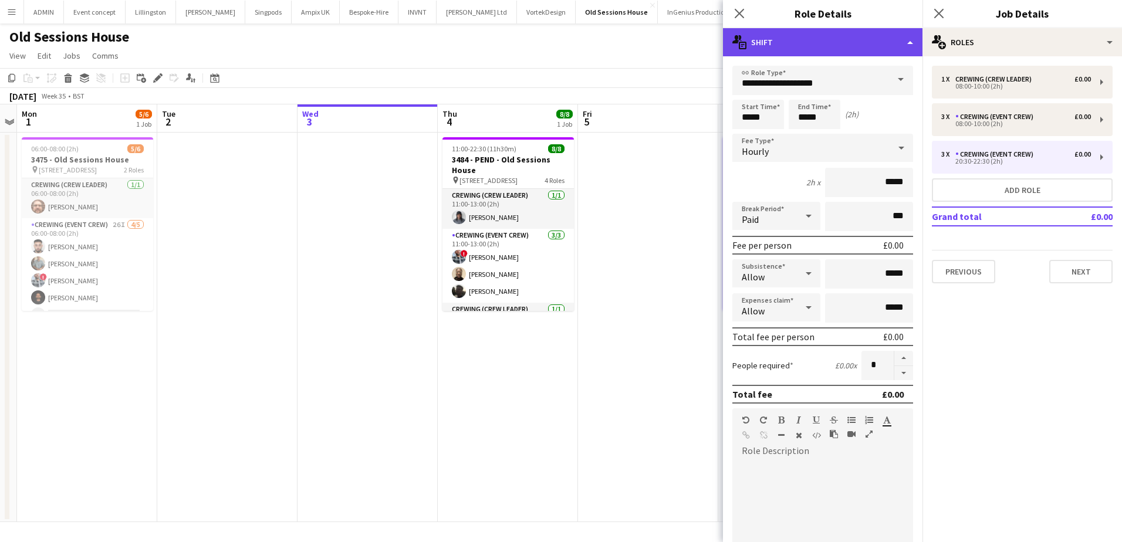
click at [861, 50] on div "multiple-actions-text Shift" at bounding box center [823, 42] width 200 height 28
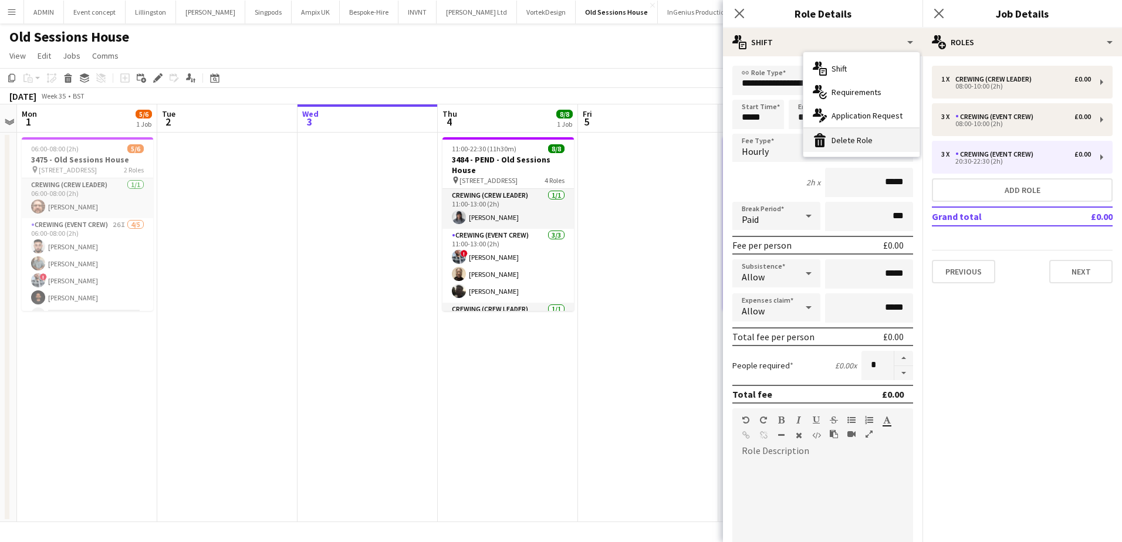
click at [883, 141] on div "bin-2 Delete Role" at bounding box center [861, 140] width 116 height 23
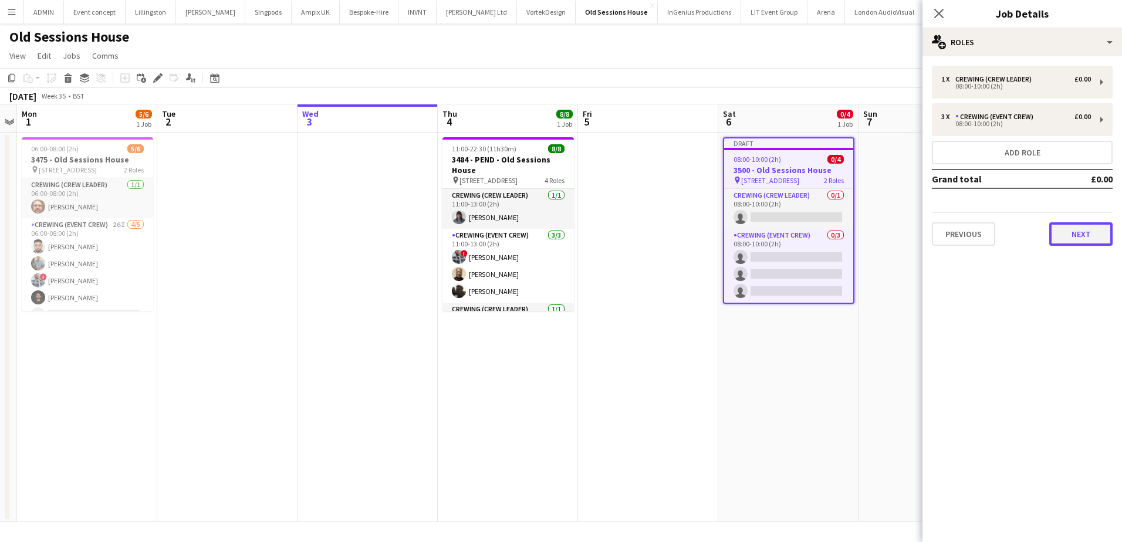
click at [1070, 229] on button "Next" at bounding box center [1080, 233] width 63 height 23
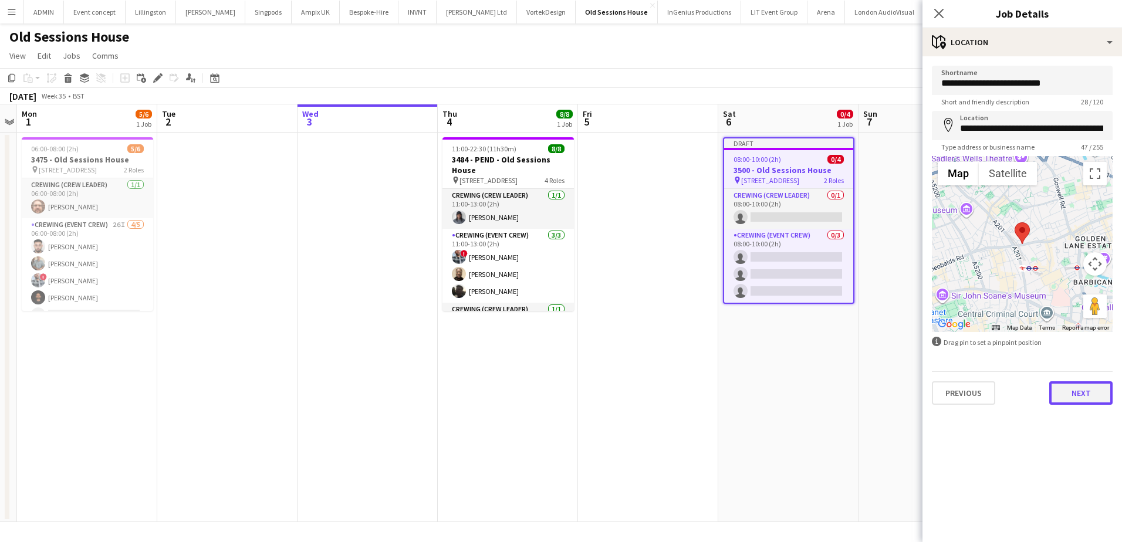
click at [1073, 387] on button "Next" at bounding box center [1080, 392] width 63 height 23
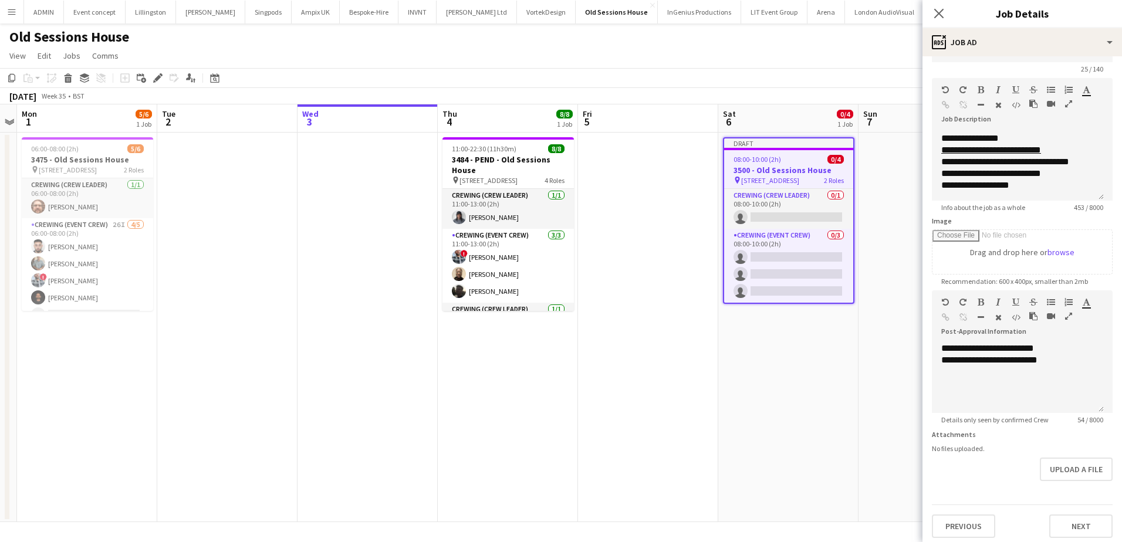
scroll to position [38, 0]
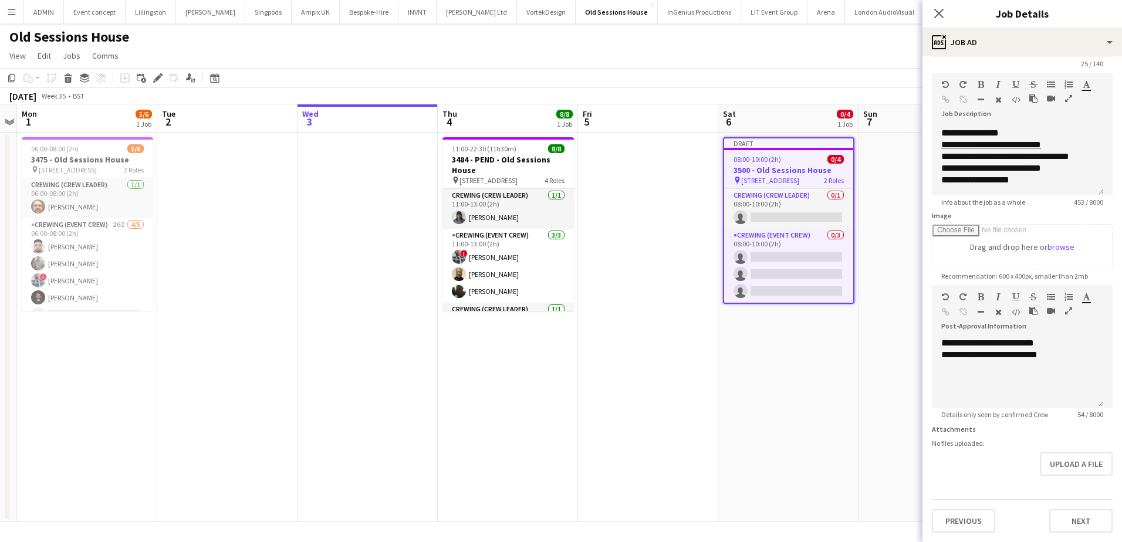
click at [847, 369] on app-date-cell "Draft 08:00-10:00 (2h) 0/4 3500 - Old Sessions House pin Old Sessions House, EC…" at bounding box center [788, 328] width 140 height 390
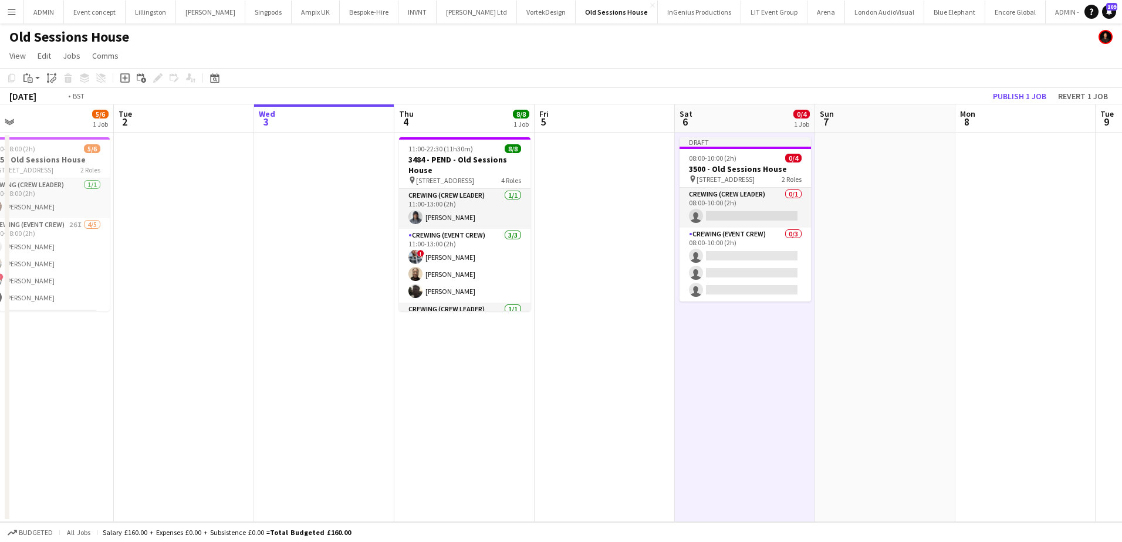
drag, startPoint x: 909, startPoint y: 204, endPoint x: 755, endPoint y: 184, distance: 155.1
click at [794, 195] on app-calendar-viewport "Fri 29 3/3 1 Job Sat 30 2/2 1 Job Sun 31 Mon 1 5/6 1 Job Tue 2 Wed 3 Thu 4 8/8 …" at bounding box center [561, 313] width 1122 height 418
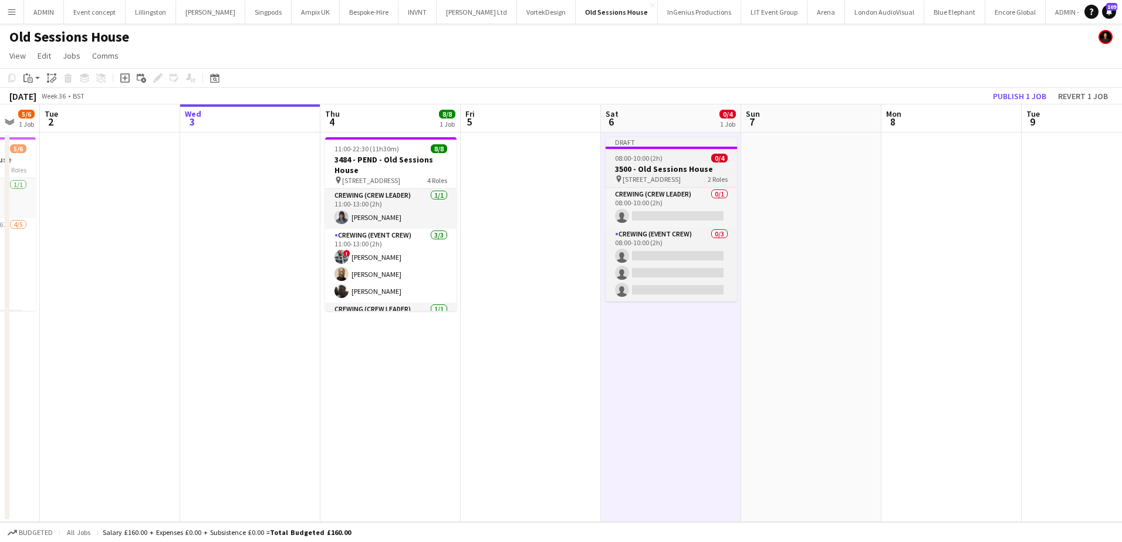
click at [654, 156] on span "08:00-10:00 (2h)" at bounding box center [639, 158] width 48 height 9
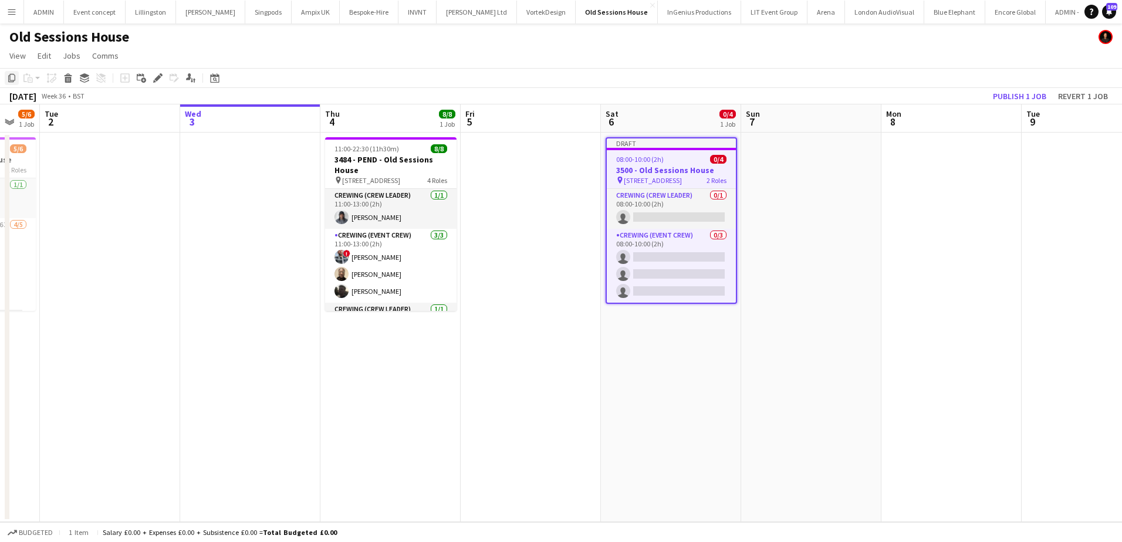
click at [12, 79] on icon "Copy" at bounding box center [11, 77] width 9 height 9
click at [899, 161] on app-date-cell at bounding box center [952, 328] width 140 height 390
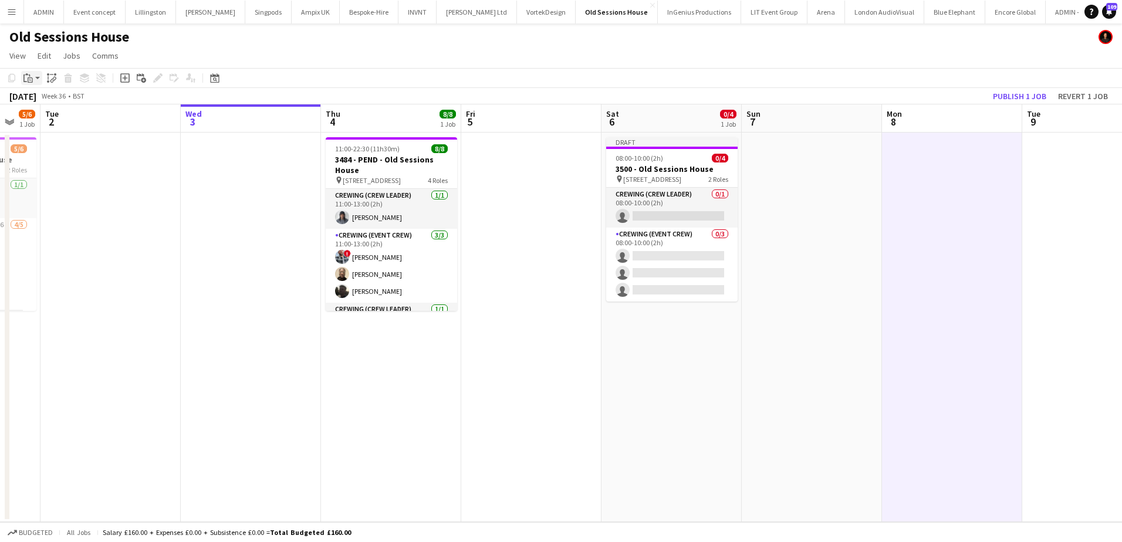
click at [37, 82] on app-action-btn "Paste" at bounding box center [31, 78] width 21 height 14
click at [40, 96] on link "Paste Ctrl+V" at bounding box center [86, 100] width 110 height 11
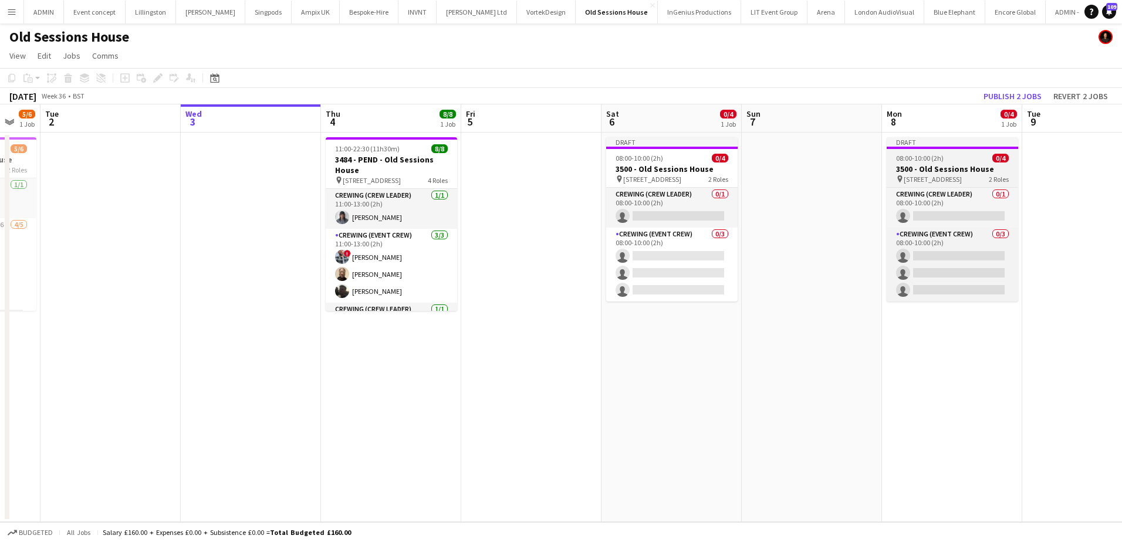
click at [923, 161] on span "08:00-10:00 (2h)" at bounding box center [920, 158] width 48 height 9
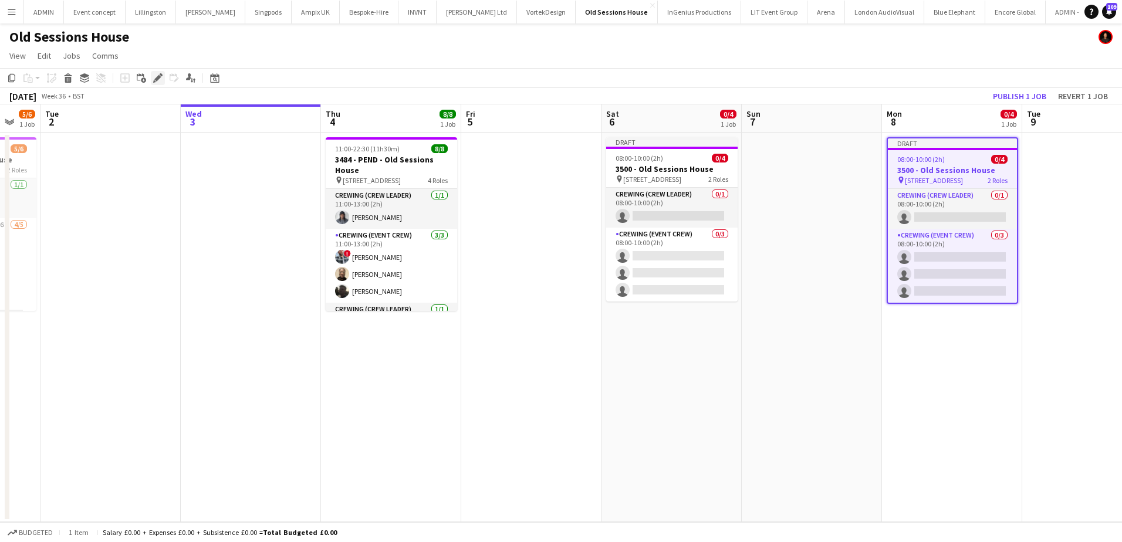
click at [161, 77] on icon at bounding box center [157, 78] width 6 height 6
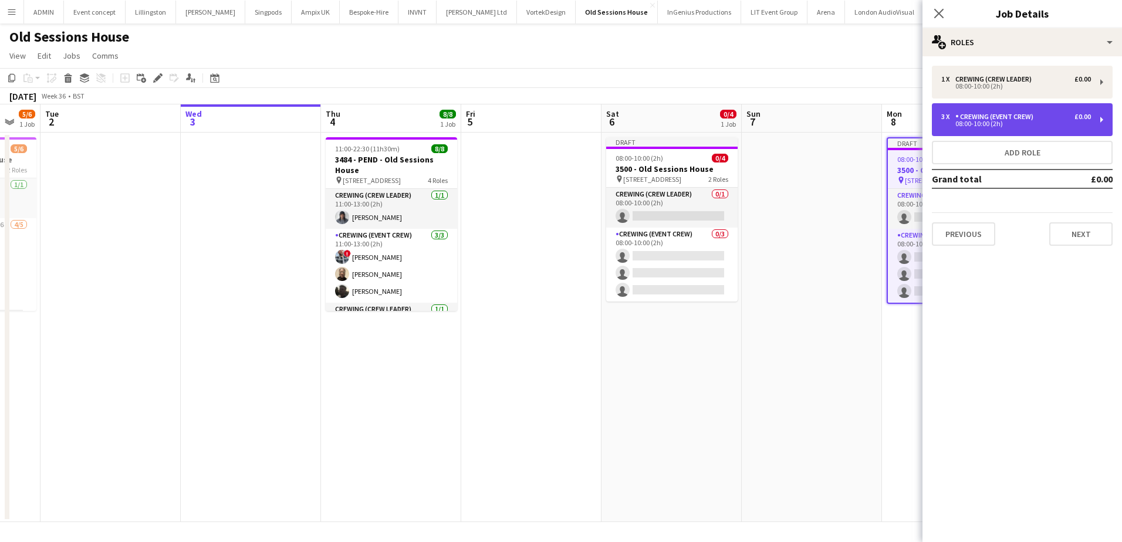
click at [1010, 111] on div "3 x Crewing (Event Crew) £0.00 08:00-10:00 (2h)" at bounding box center [1022, 119] width 181 height 33
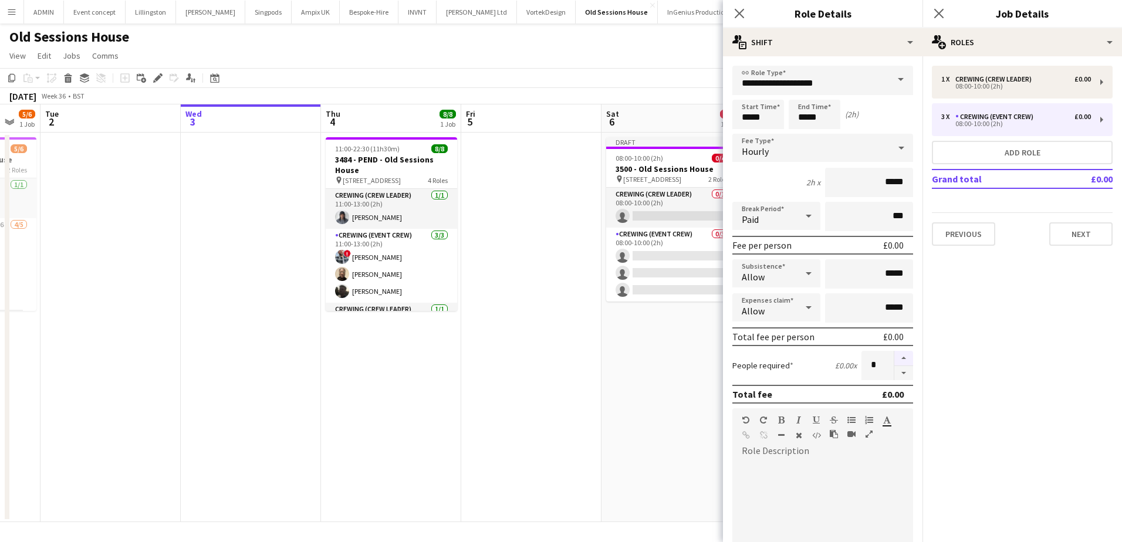
click at [896, 359] on button "button" at bounding box center [903, 358] width 19 height 15
type input "*"
click at [749, 123] on input "*****" at bounding box center [758, 114] width 52 height 29
click at [749, 135] on div at bounding box center [746, 135] width 23 height 12
type input "*****"
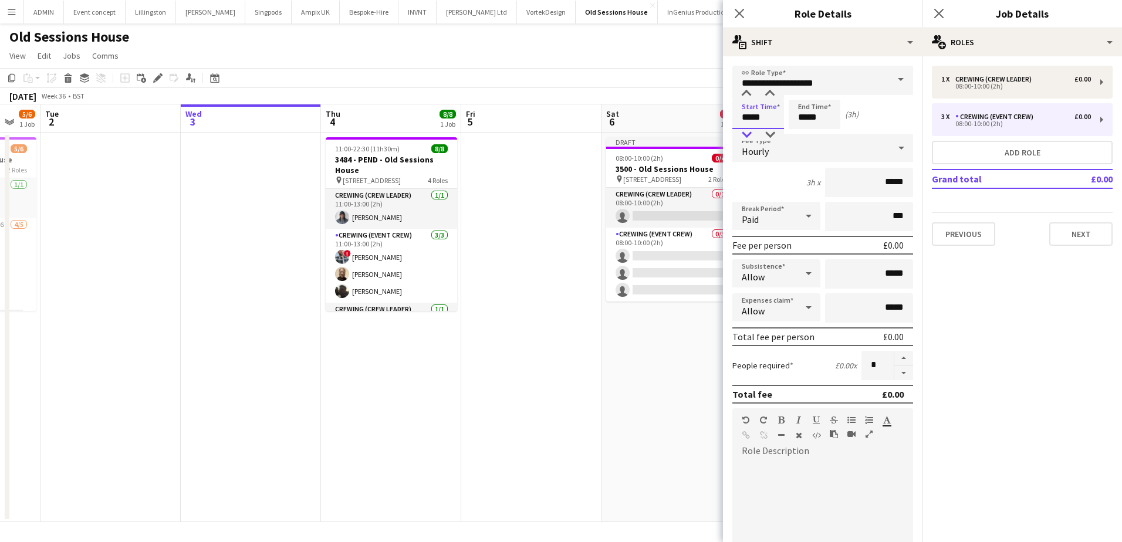
click at [749, 135] on div at bounding box center [746, 135] width 23 height 12
click at [806, 121] on input "*****" at bounding box center [815, 114] width 52 height 29
click at [809, 133] on div at bounding box center [802, 135] width 23 height 12
type input "*****"
click at [809, 133] on div at bounding box center [802, 135] width 23 height 12
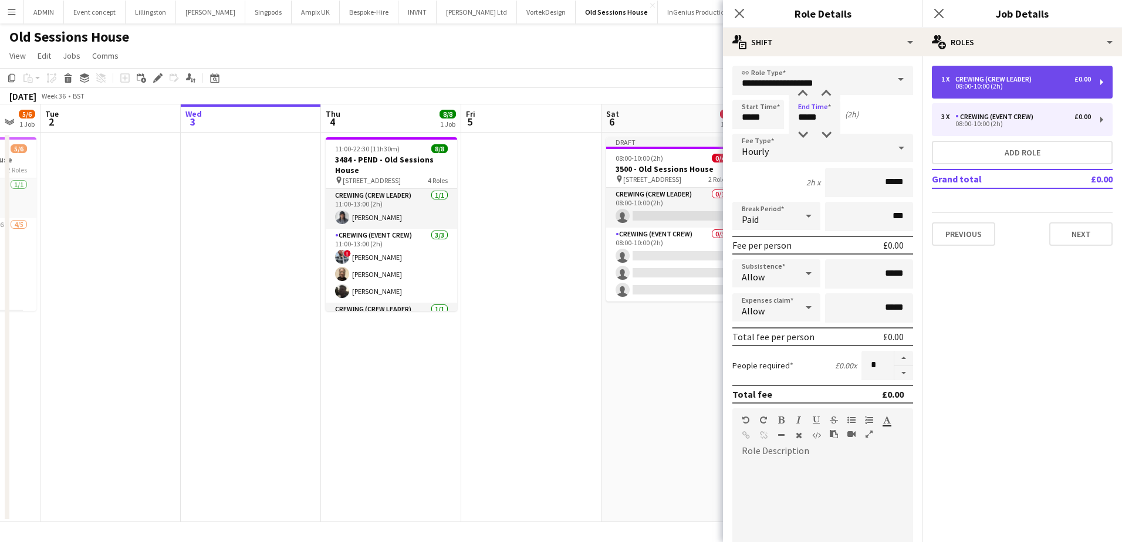
click at [975, 91] on div "1 x Crewing (Crew Leader) £0.00 08:00-10:00 (2h)" at bounding box center [1022, 82] width 181 height 33
type input "**********"
type input "*****"
type input "*"
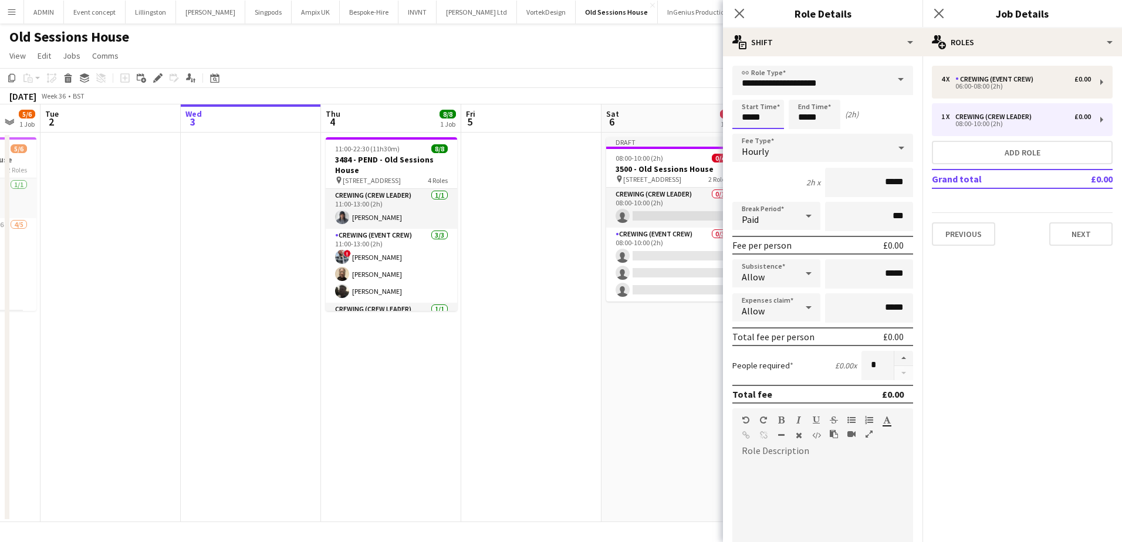
click at [746, 113] on input "*****" at bounding box center [758, 114] width 52 height 29
click at [748, 133] on div at bounding box center [746, 135] width 23 height 12
type input "*****"
click at [748, 133] on div at bounding box center [746, 135] width 23 height 12
click at [800, 120] on input "*****" at bounding box center [815, 114] width 52 height 29
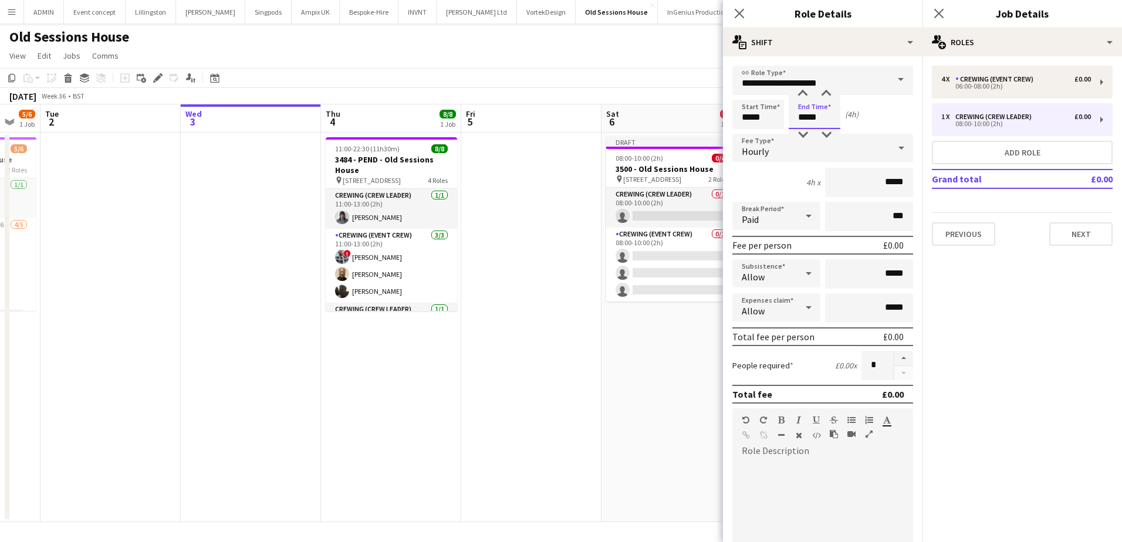
click at [801, 129] on input "*****" at bounding box center [815, 114] width 52 height 29
click at [802, 133] on div at bounding box center [802, 135] width 23 height 12
type input "*****"
click at [802, 133] on div at bounding box center [802, 135] width 23 height 12
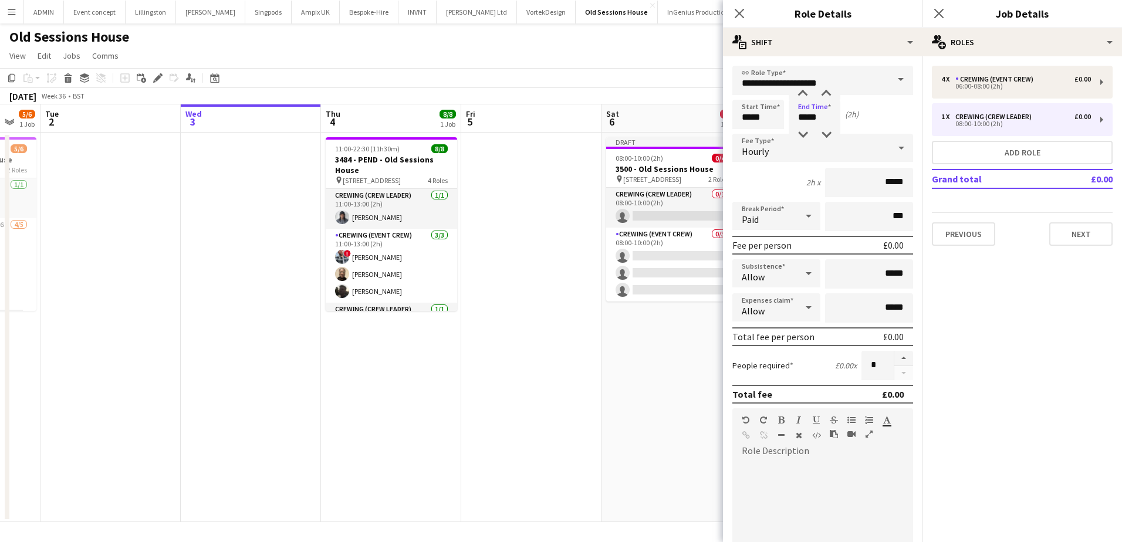
click at [536, 220] on app-date-cell at bounding box center [531, 328] width 140 height 390
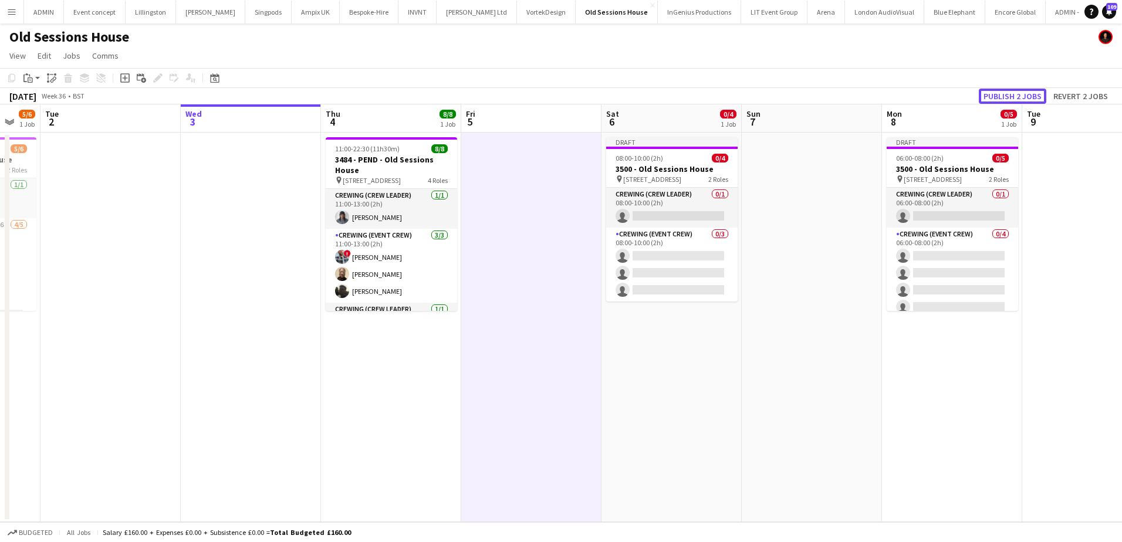
click at [1011, 94] on button "Publish 2 jobs" at bounding box center [1012, 96] width 67 height 15
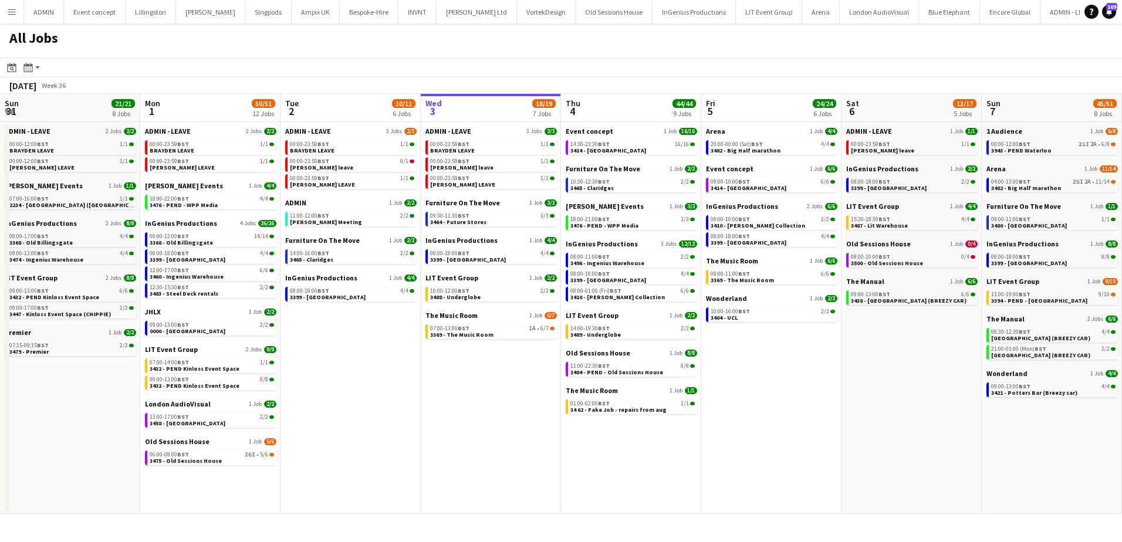
scroll to position [0, 281]
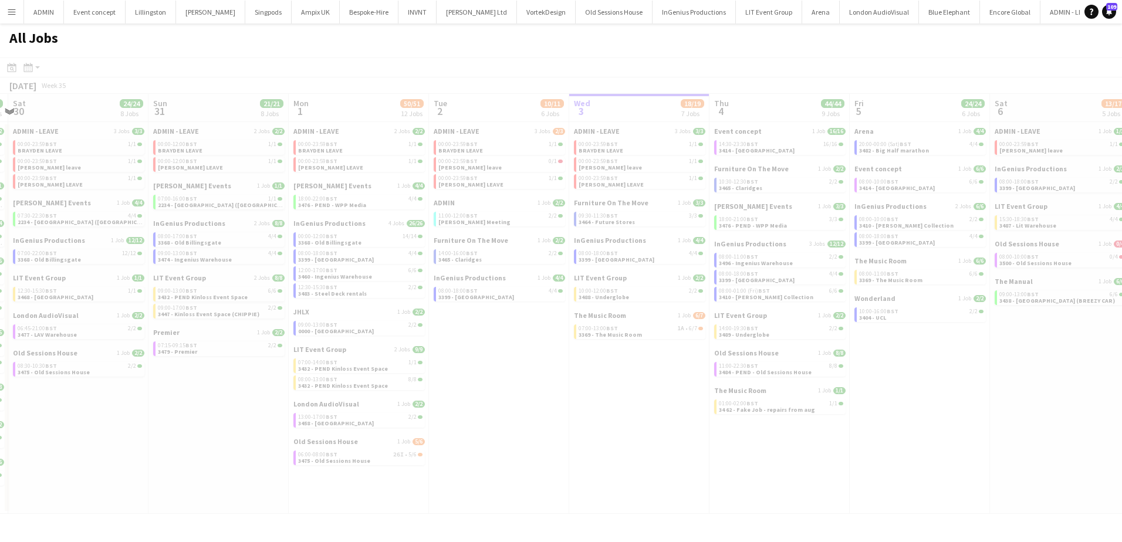
drag, startPoint x: 113, startPoint y: 383, endPoint x: 813, endPoint y: 363, distance: 700.5
click at [855, 376] on app-all-jobs "All Jobs Date picker [DATE] [DATE] [DATE] M [DATE] T [DATE] W [DATE] T [DATE] F…" at bounding box center [561, 268] width 1122 height 491
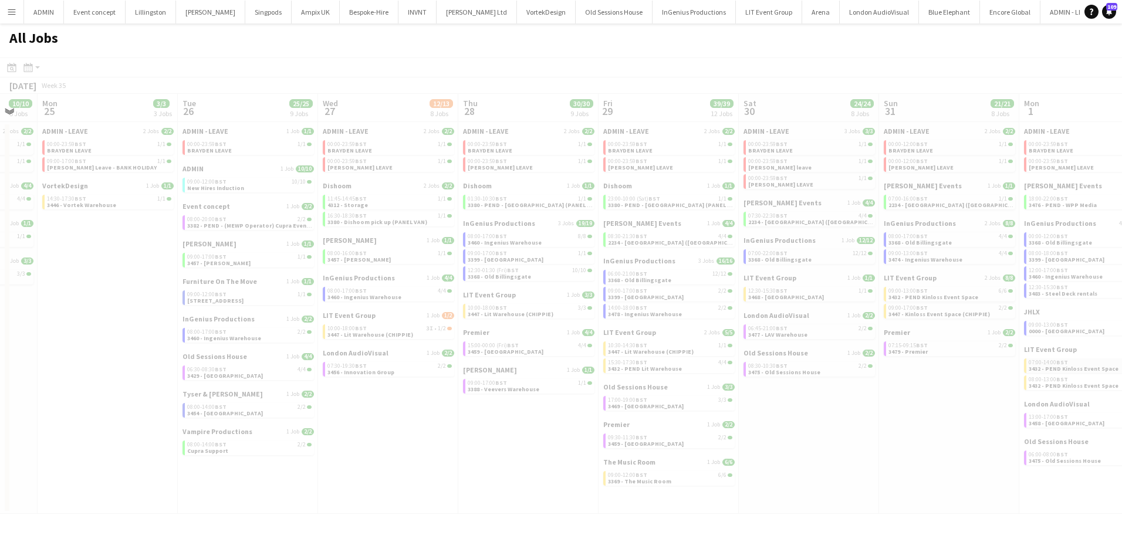
scroll to position [0, 351]
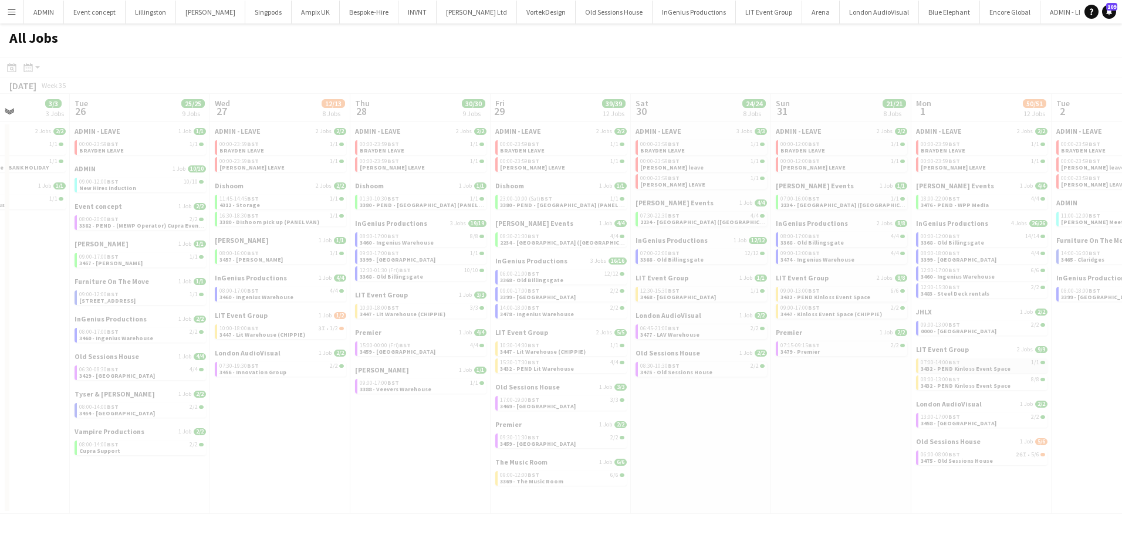
drag, startPoint x: 235, startPoint y: 420, endPoint x: 920, endPoint y: 368, distance: 687.4
click at [949, 383] on app-all-jobs "All Jobs Date picker [DATE] [DATE] [DATE] M [DATE] T [DATE] W [DATE] T [DATE] F…" at bounding box center [561, 268] width 1122 height 491
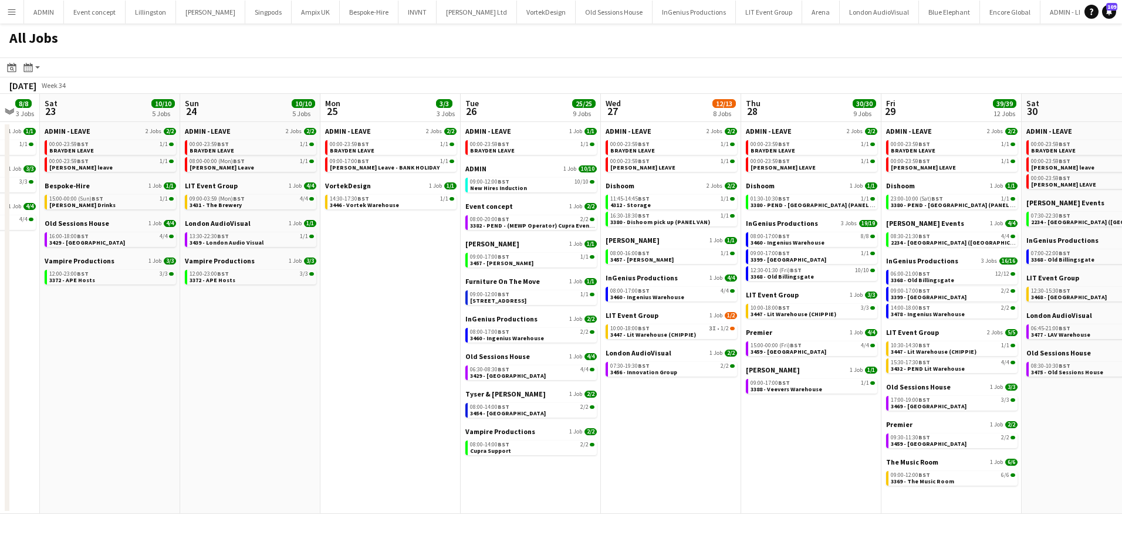
scroll to position [0, 347]
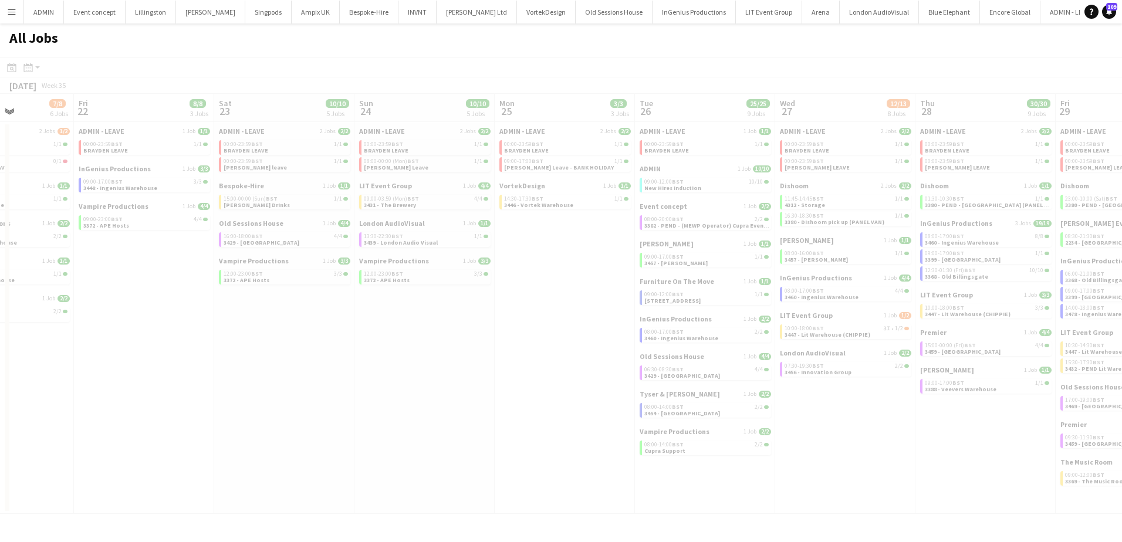
drag, startPoint x: 33, startPoint y: 231, endPoint x: 920, endPoint y: 245, distance: 886.3
click at [920, 245] on app-all-jobs "All Jobs Date picker [DATE] [DATE] [DATE] M [DATE] T [DATE] W [DATE] T [DATE] F…" at bounding box center [561, 268] width 1122 height 491
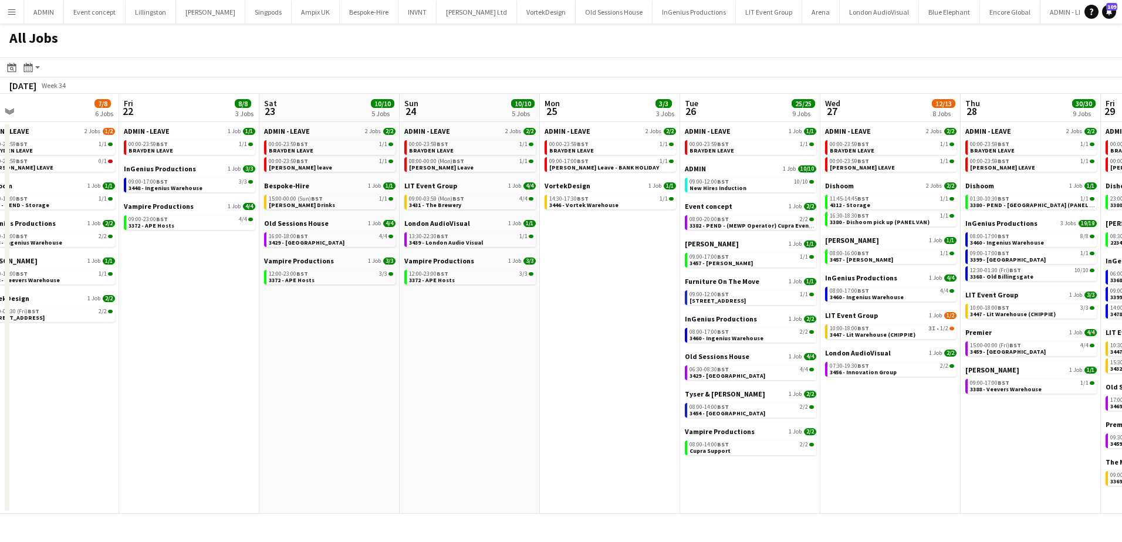
scroll to position [0, 356]
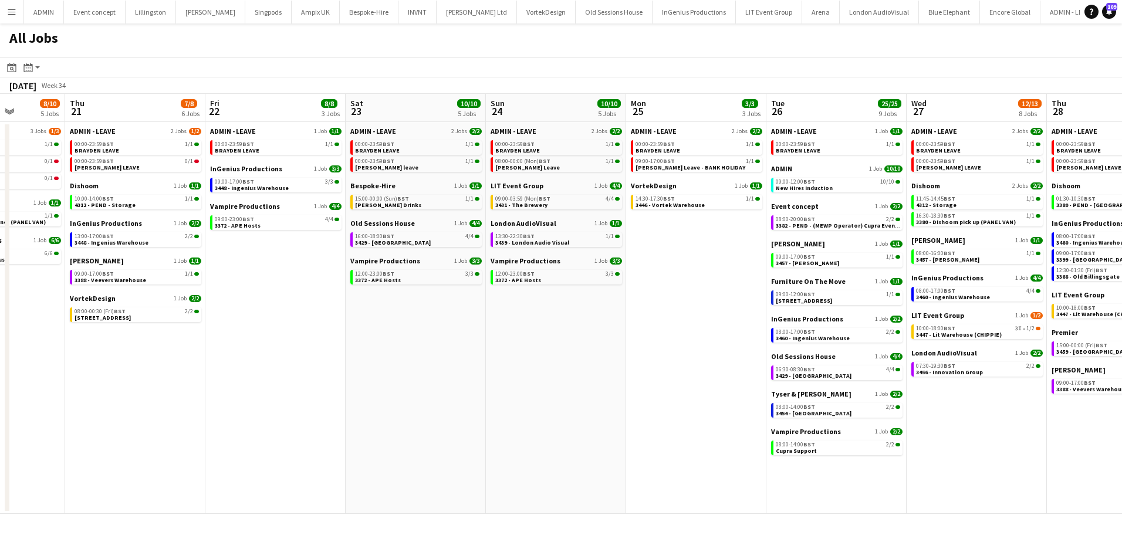
drag, startPoint x: 308, startPoint y: 308, endPoint x: 401, endPoint y: 318, distance: 94.4
click at [401, 318] on app-calendar-viewport "Mon 18 3/3 3 Jobs Tue 19 11/12 5 Jobs Wed 20 8/10 5 Jobs Thu 21 7/8 6 Jobs Fri …" at bounding box center [561, 304] width 1122 height 420
click at [142, 204] on link "10:00-14:00 BST 1/1 4312 - PEND - Storage" at bounding box center [137, 201] width 124 height 13
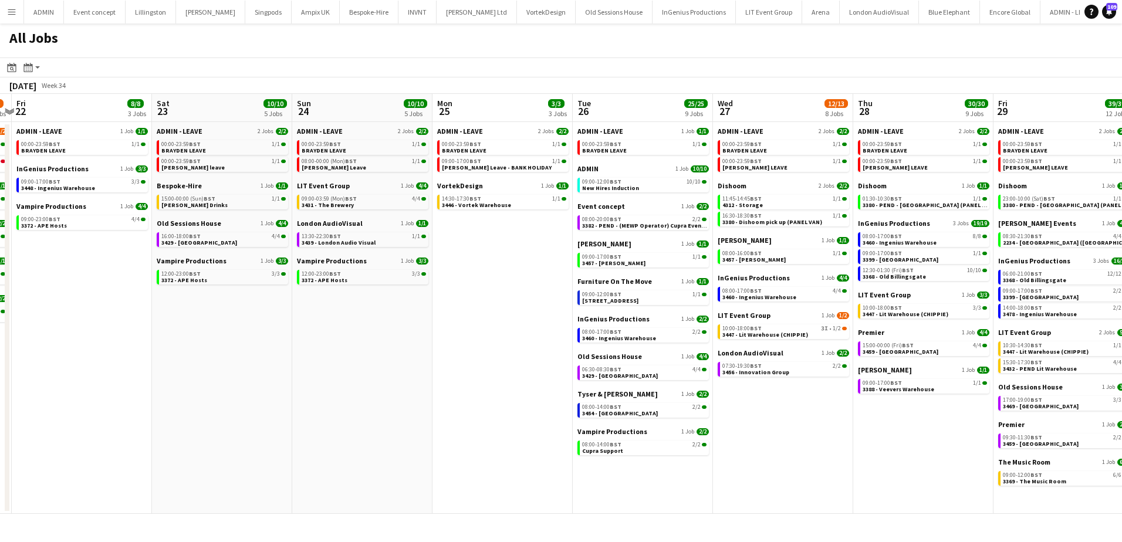
scroll to position [0, 348]
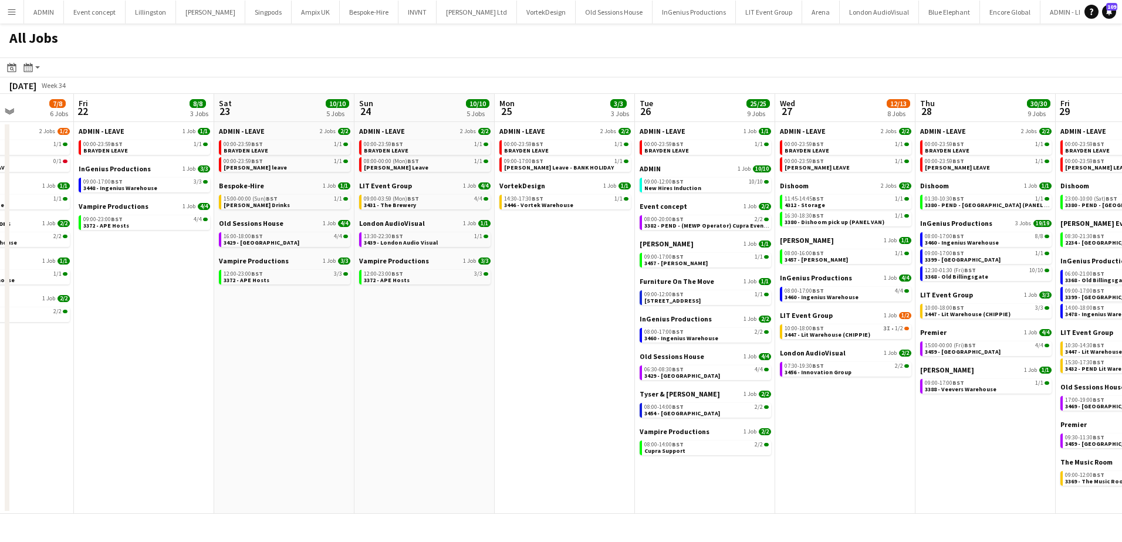
drag, startPoint x: 544, startPoint y: 339, endPoint x: 417, endPoint y: 332, distance: 127.0
click at [411, 334] on app-calendar-viewport "Tue 19 11/12 5 Jobs Wed 20 8/10 5 Jobs Thu 21 7/8 6 Jobs Fri 22 8/8 3 Jobs Sat …" at bounding box center [561, 304] width 1122 height 420
click at [685, 260] on span "3457 - Fiona fleur" at bounding box center [674, 263] width 63 height 8
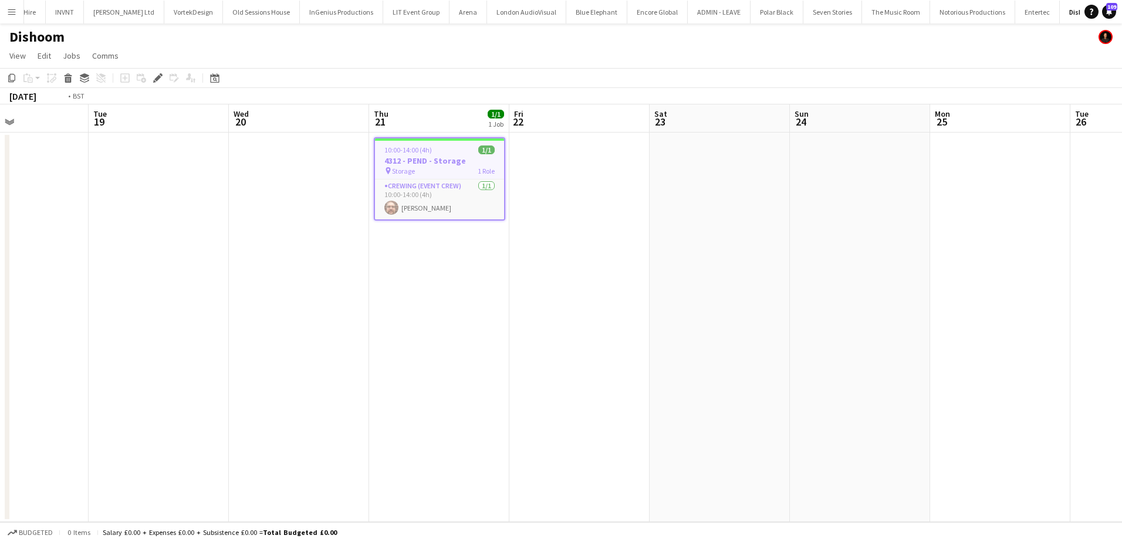
drag, startPoint x: 732, startPoint y: 227, endPoint x: 371, endPoint y: 227, distance: 360.9
click at [371, 227] on app-calendar-viewport "Fri 15 Sat 16 Sun 17 Mon 18 Tue 19 Wed 20 Thu 21 1/1 1 Job Fri 22 Sat 23 Sun 24…" at bounding box center [561, 313] width 1122 height 418
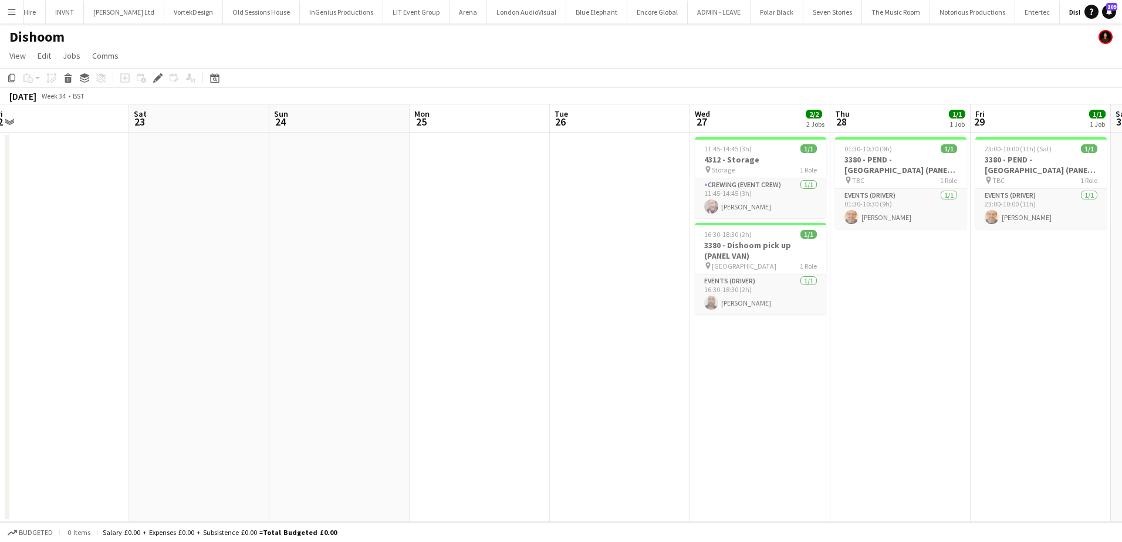
scroll to position [0, 436]
drag, startPoint x: 780, startPoint y: 258, endPoint x: 550, endPoint y: 256, distance: 230.1
click at [550, 256] on app-calendar-viewport "Tue 19 Wed 20 Thu 21 1/1 1 Job Fri 22 Sat 23 Sun 24 Mon 25 Tue 26 Wed 27 2/2 2 …" at bounding box center [561, 313] width 1122 height 418
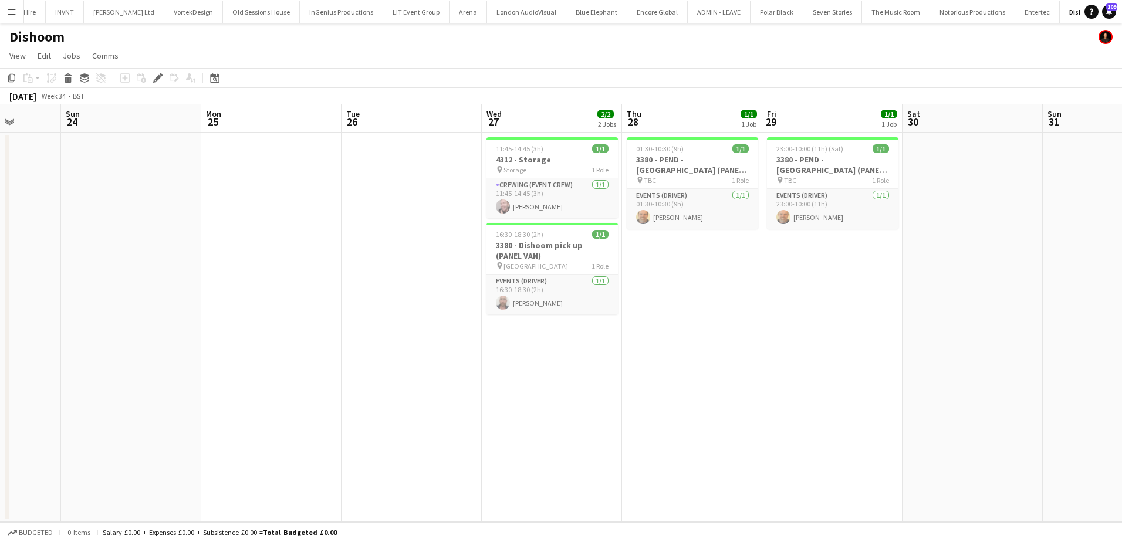
scroll to position [0, 354]
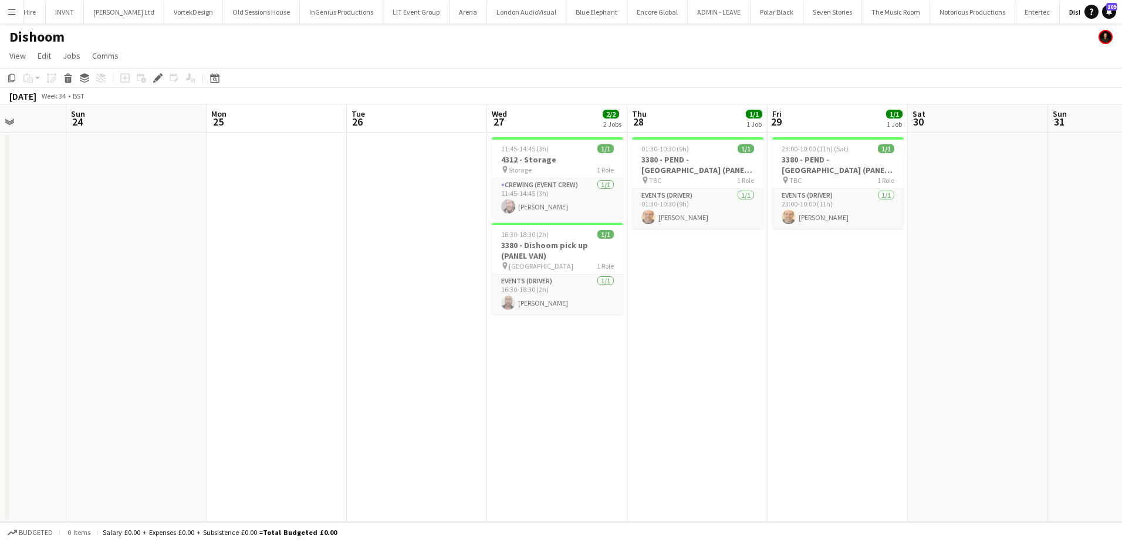
drag, startPoint x: 618, startPoint y: 281, endPoint x: 422, endPoint y: 280, distance: 196.0
click at [422, 280] on app-calendar-viewport "Thu 21 1/1 1 Job Fri 22 Sat 23 Sun 24 Mon 25 Tue 26 Wed 27 2/2 2 Jobs Thu 28 1/…" at bounding box center [561, 313] width 1122 height 418
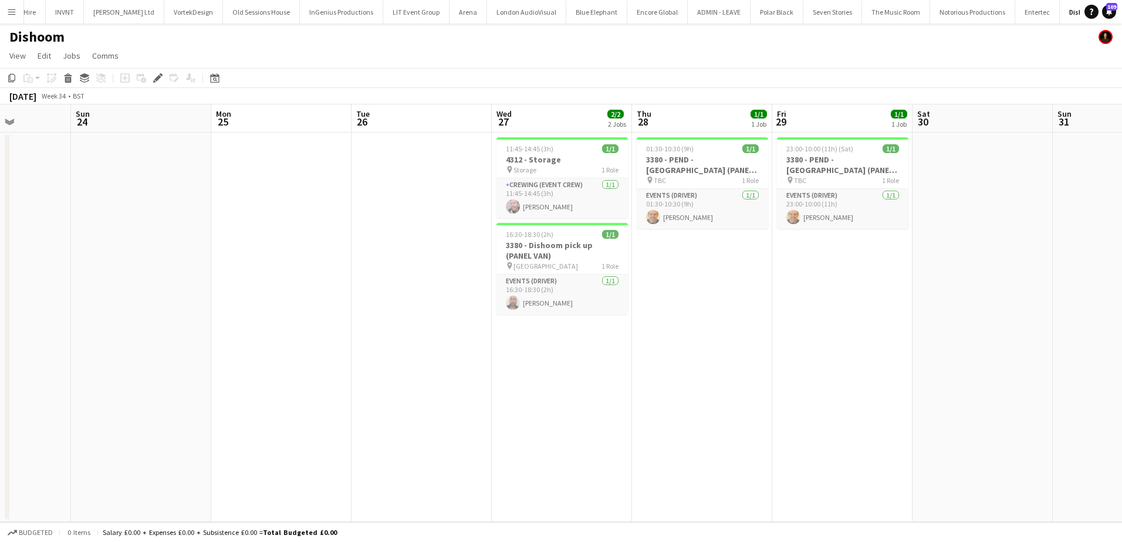
click at [204, 195] on app-calendar-viewport "Thu 21 1/1 1 Job Fri 22 Sat 23 Sun 24 Mon 25 Tue 26 Wed 27 2/2 2 Jobs Thu 28 1/…" at bounding box center [561, 313] width 1122 height 418
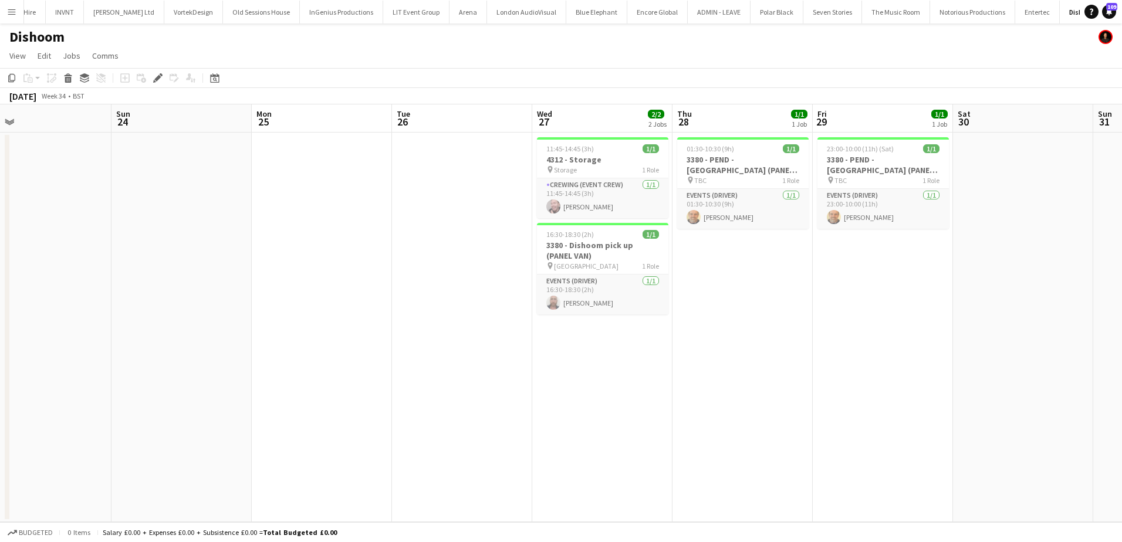
scroll to position [0, 350]
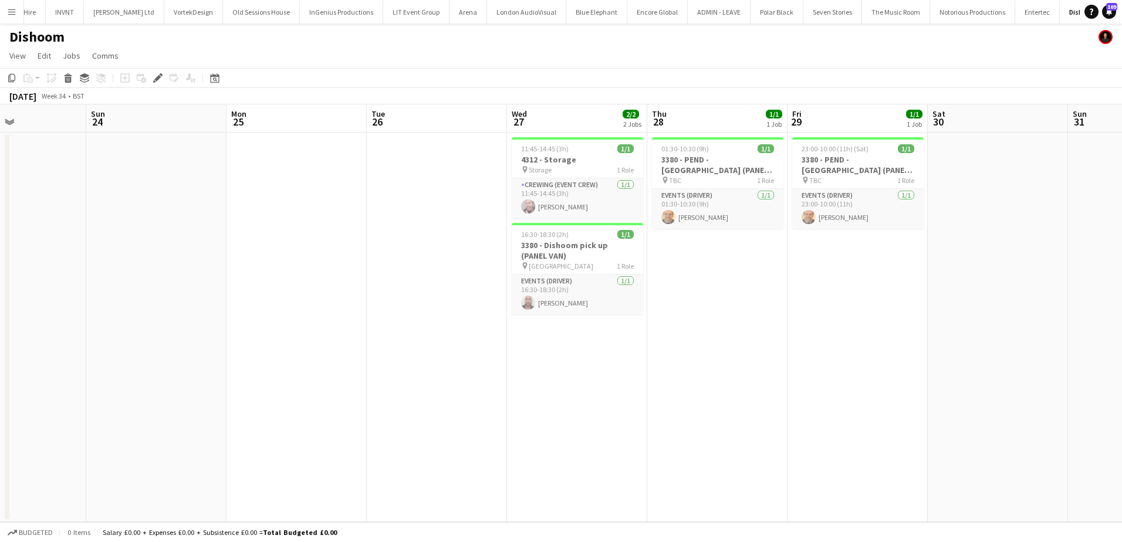
drag, startPoint x: 181, startPoint y: 246, endPoint x: 597, endPoint y: 267, distance: 416.6
click at [597, 268] on app-calendar-viewport "Thu 21 1/1 1 Job Fri 22 Sat 23 Sun 24 Mon 25 Tue 26 Wed 27 2/2 2 Jobs Thu 28 1/…" at bounding box center [561, 313] width 1122 height 418
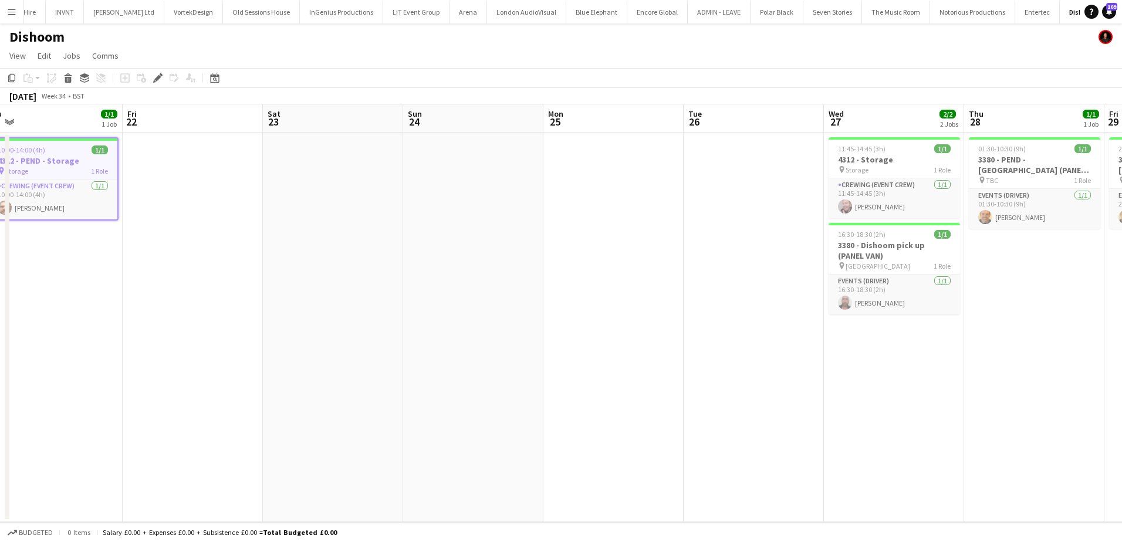
scroll to position [0, 366]
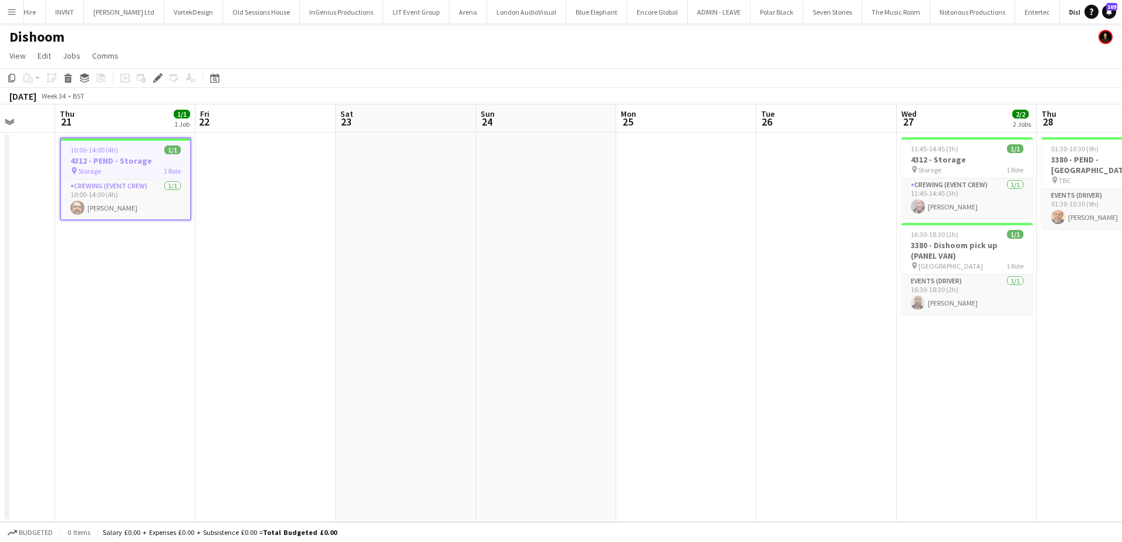
drag, startPoint x: 289, startPoint y: 280, endPoint x: -32, endPoint y: 254, distance: 321.5
click at [0, 254] on html "Menu Boards Boards Boards All jobs Status Workforce Workforce My Workforce Recr…" at bounding box center [561, 271] width 1122 height 542
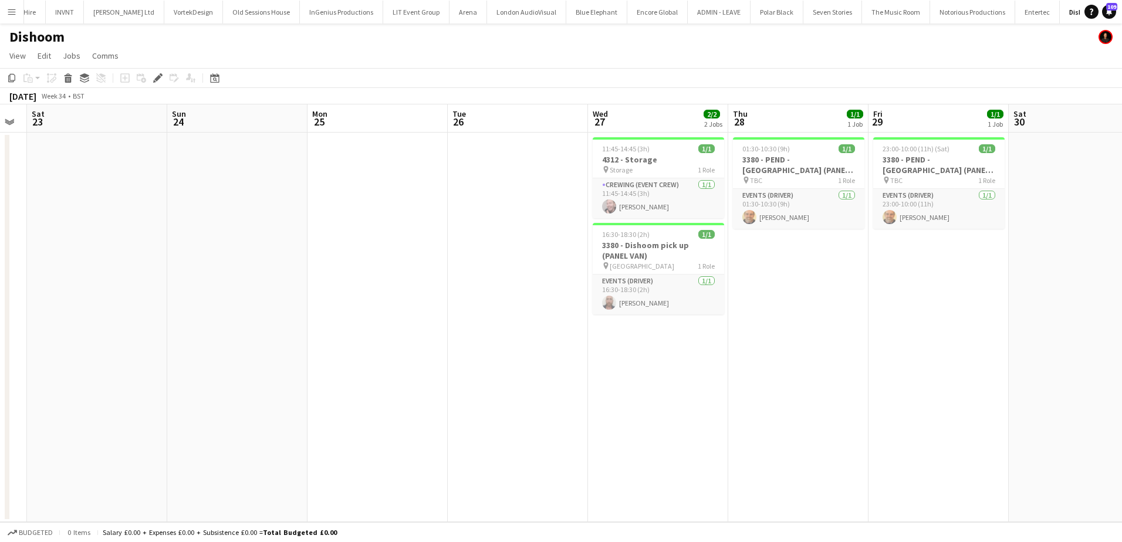
scroll to position [0, 409]
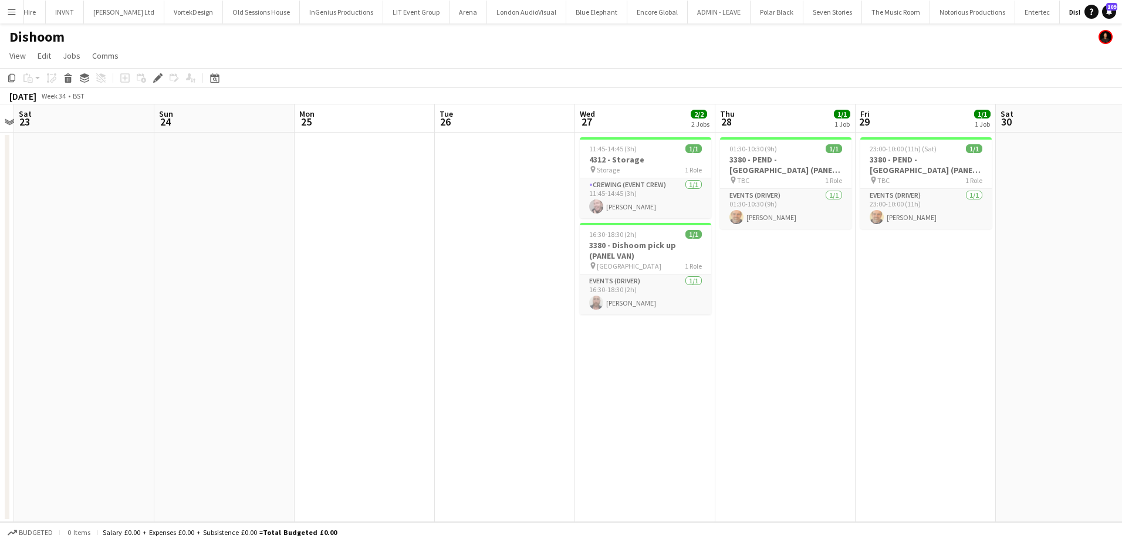
drag, startPoint x: 489, startPoint y: 261, endPoint x: 447, endPoint y: 258, distance: 42.4
click at [447, 258] on app-calendar-viewport "Wed 20 Thu 21 1/1 1 Job Fri 22 Sat 23 Sun 24 Mon 25 Tue 26 Wed 27 2/2 2 Jobs Th…" at bounding box center [561, 313] width 1122 height 418
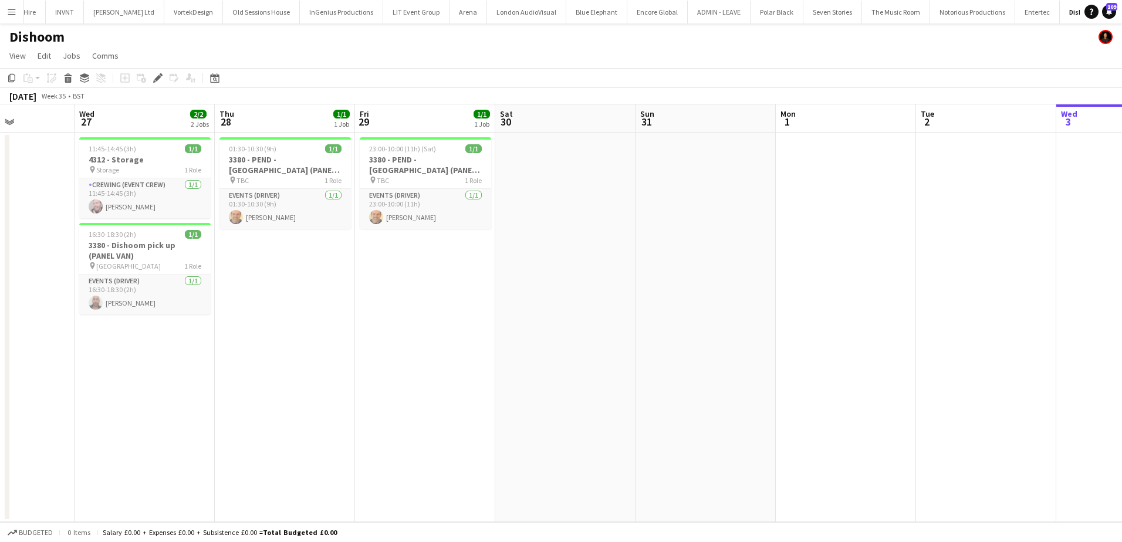
scroll to position [0, 333]
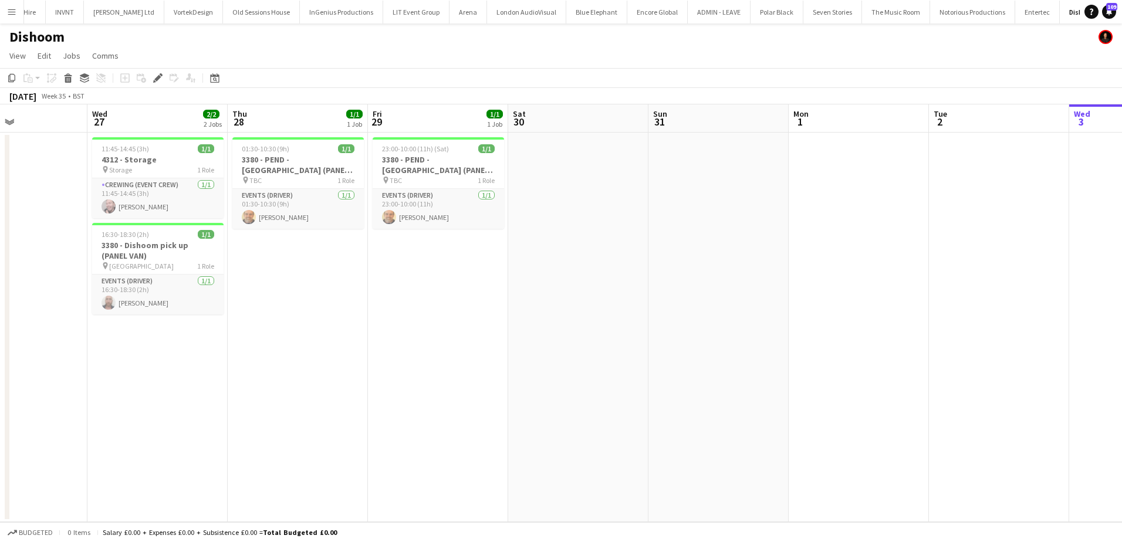
drag, startPoint x: 967, startPoint y: 343, endPoint x: 622, endPoint y: 340, distance: 345.1
click at [622, 340] on app-calendar-viewport "Sun 24 Mon 25 Tue 26 Wed 27 2/2 2 Jobs Thu 28 1/1 1 Job Fri 29 1/1 1 Job Sat 30…" at bounding box center [561, 313] width 1122 height 418
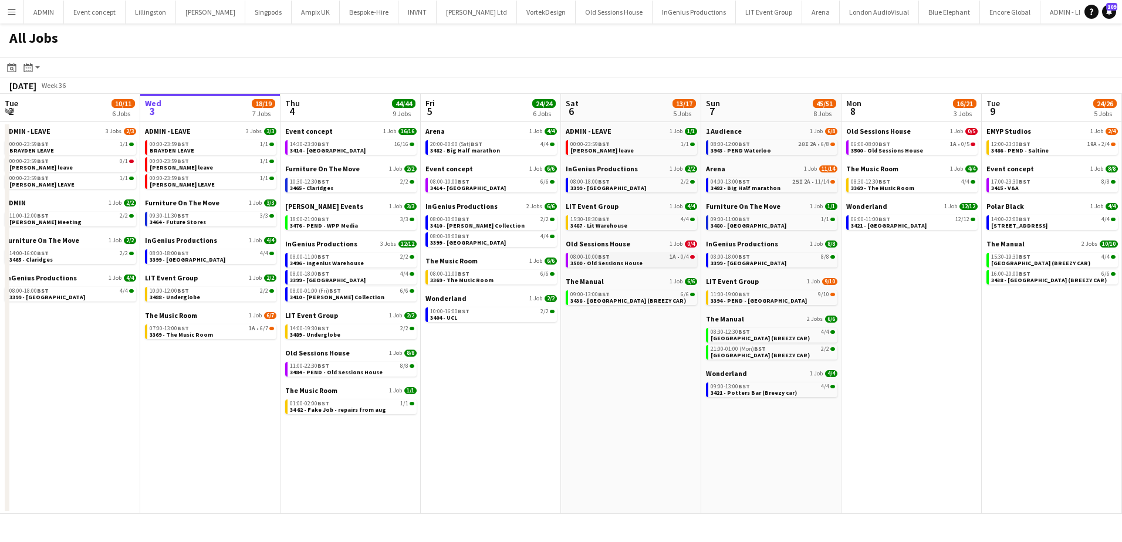
click at [654, 262] on link "08:00-10:00 BST 1A • 0/4 3500 - Old Sessions House" at bounding box center [632, 259] width 124 height 13
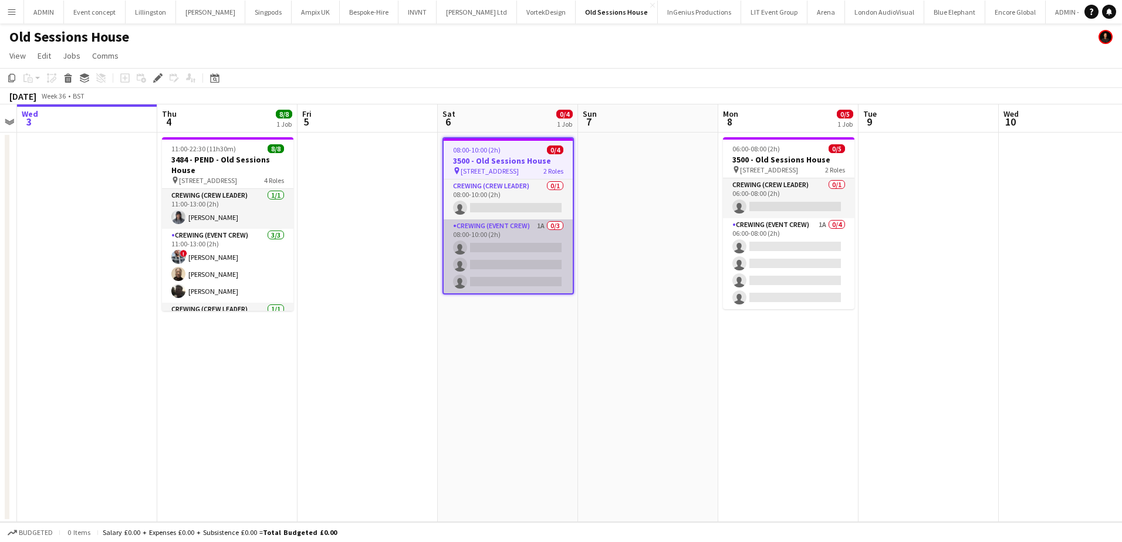
click at [525, 263] on app-card-role "Crewing (Event Crew) 1A 0/3 08:00-10:00 (2h) single-neutral-actions single-neut…" at bounding box center [508, 256] width 129 height 74
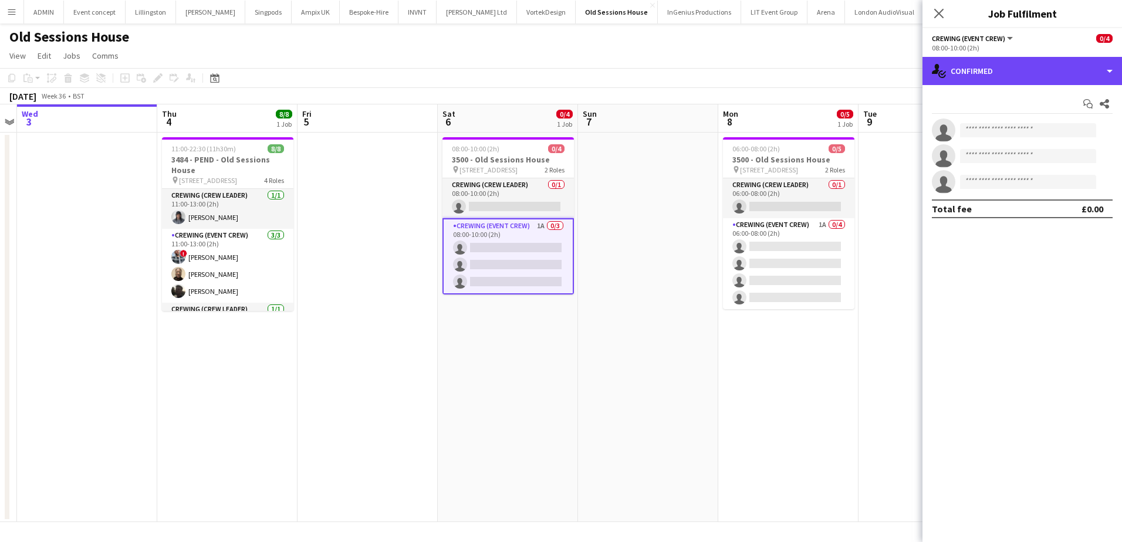
drag, startPoint x: 1032, startPoint y: 76, endPoint x: 1059, endPoint y: 90, distance: 30.5
click at [1033, 76] on div "single-neutral-actions-check-2 Confirmed" at bounding box center [1023, 71] width 200 height 28
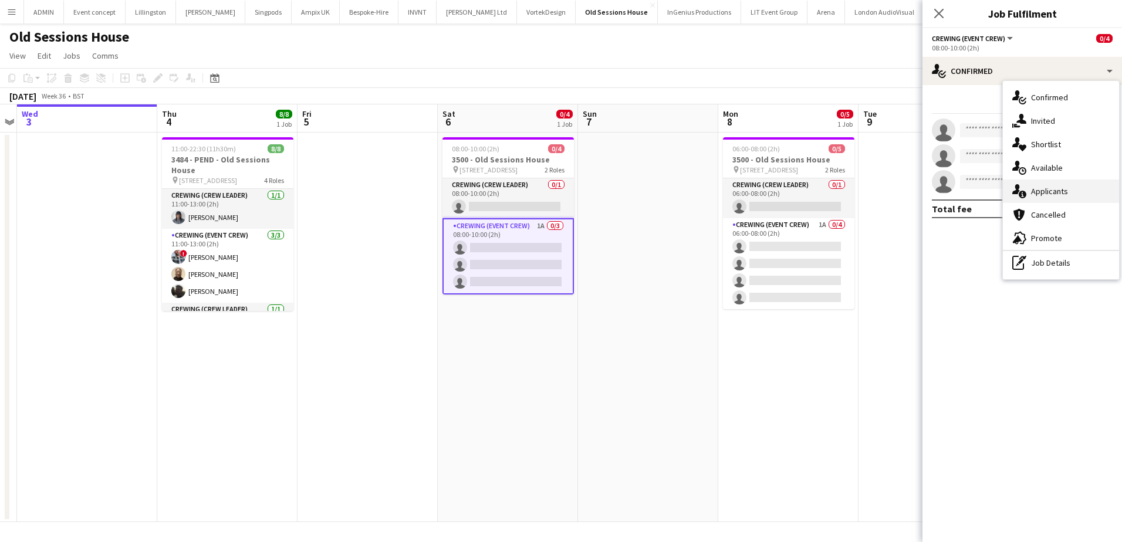
click at [1071, 183] on div "single-neutral-actions-information Applicants" at bounding box center [1061, 191] width 116 height 23
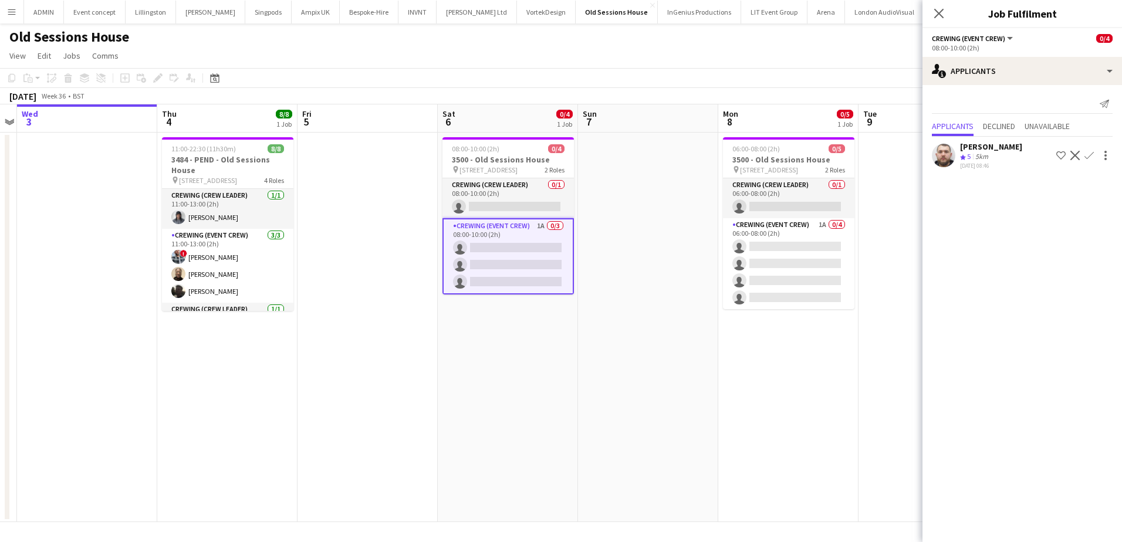
click at [1091, 155] on app-icon "Confirm" at bounding box center [1089, 155] width 9 height 9
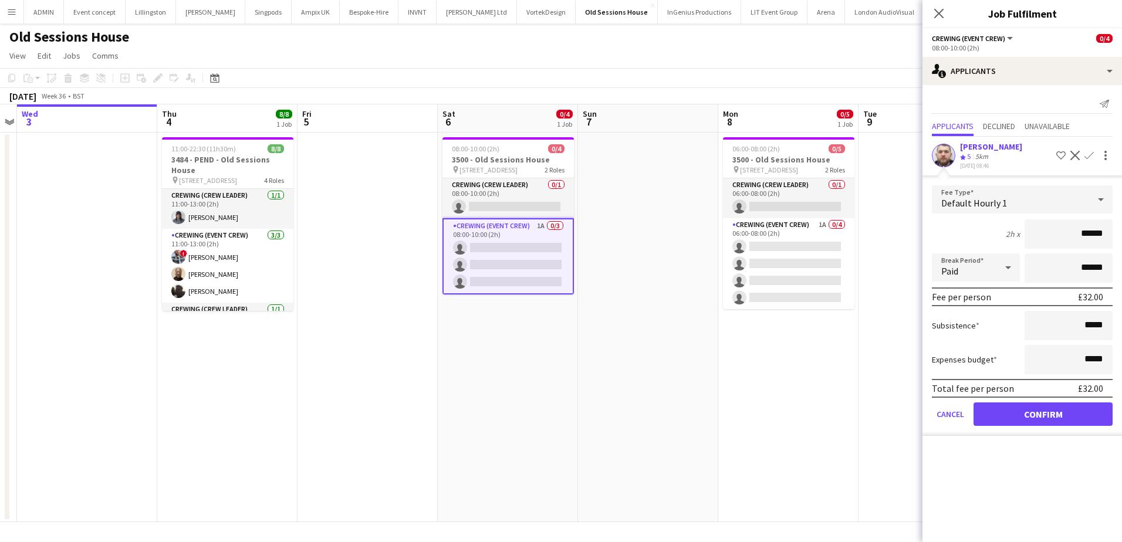
drag, startPoint x: 1073, startPoint y: 239, endPoint x: 1126, endPoint y: 238, distance: 52.8
click at [1122, 238] on html "Menu Boards Boards Boards All jobs Status Workforce Workforce My Workforce Recr…" at bounding box center [561, 271] width 1122 height 542
type input "***"
click at [1043, 418] on button "Confirm" at bounding box center [1043, 414] width 139 height 23
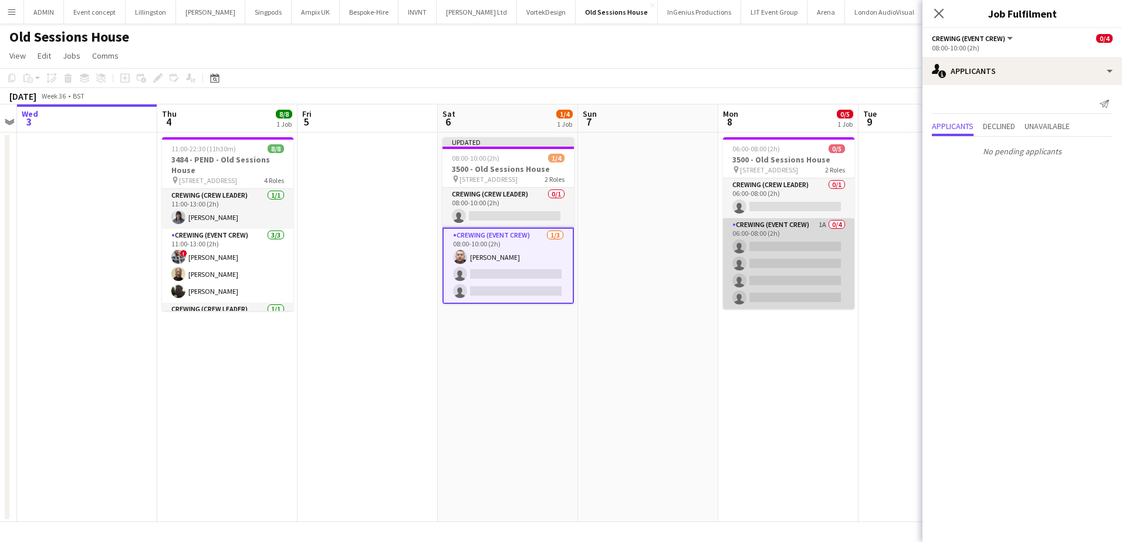
click at [799, 275] on app-card-role "Crewing (Event Crew) 1A 0/4 06:00-08:00 (2h) single-neutral-actions single-neut…" at bounding box center [788, 263] width 131 height 91
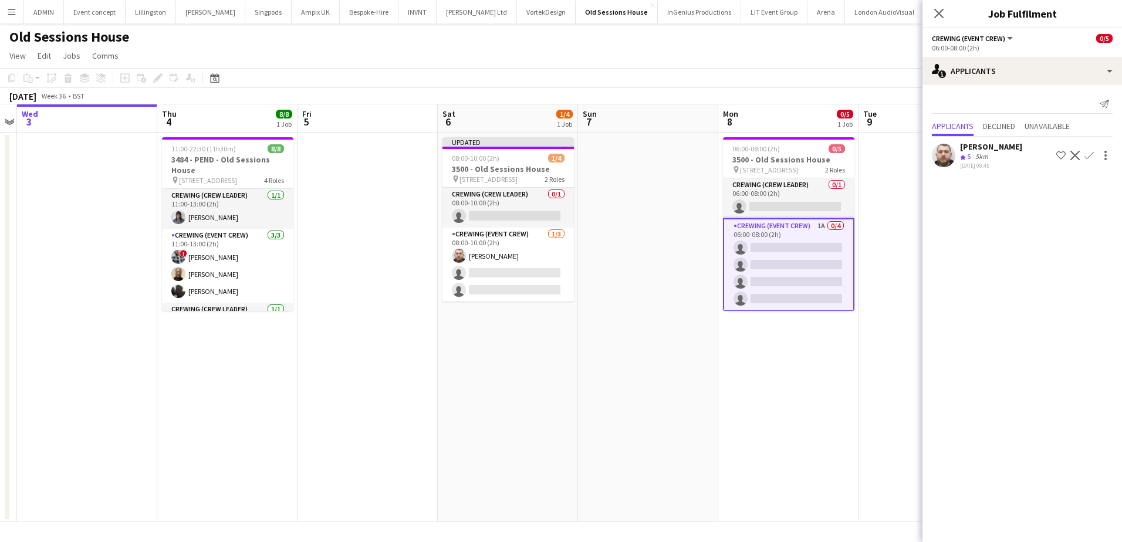
click at [1092, 156] on app-icon "Confirm" at bounding box center [1089, 155] width 9 height 9
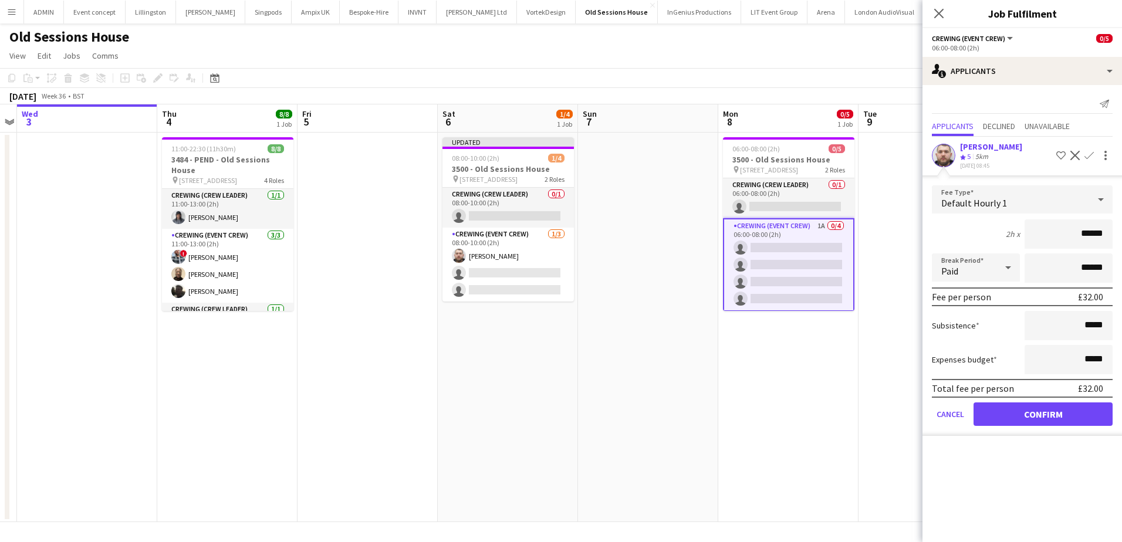
drag, startPoint x: 1079, startPoint y: 231, endPoint x: 1110, endPoint y: 234, distance: 31.2
click at [1110, 234] on input "******" at bounding box center [1069, 233] width 88 height 29
type input "***"
click at [1029, 416] on button "Confirm" at bounding box center [1043, 414] width 139 height 23
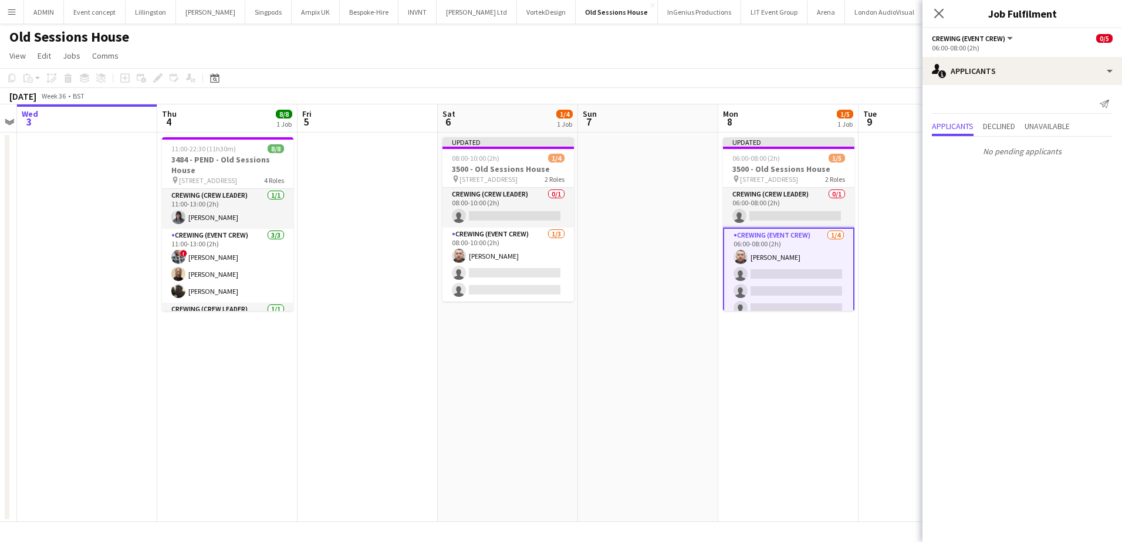
click at [799, 377] on app-date-cell "Updated 06:00-08:00 (2h) 1/5 3500 - Old Sessions House pin Old Sessions House, …" at bounding box center [788, 328] width 140 height 390
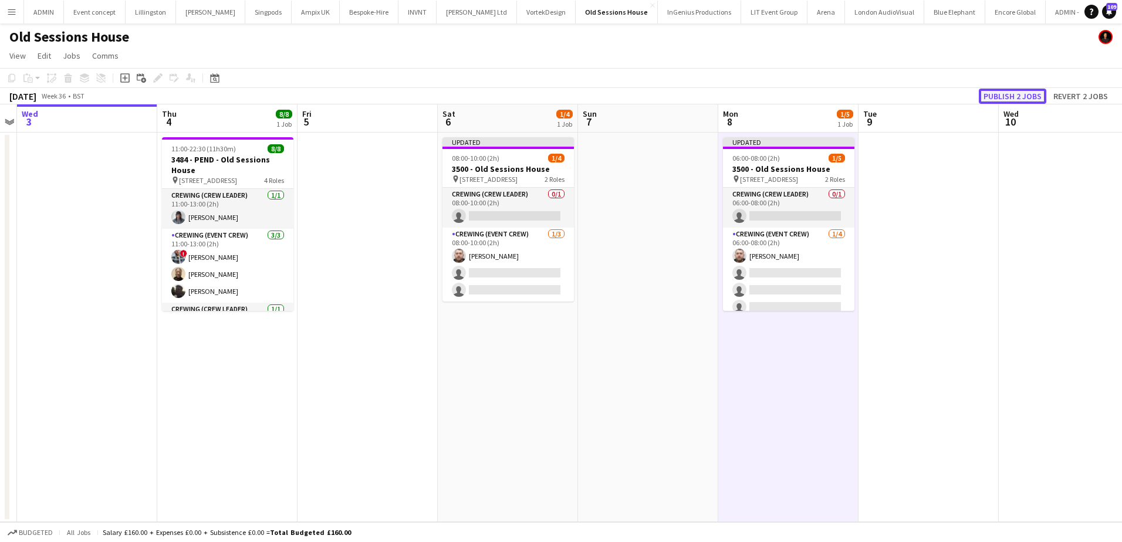
click at [1012, 95] on button "Publish 2 jobs" at bounding box center [1012, 96] width 67 height 15
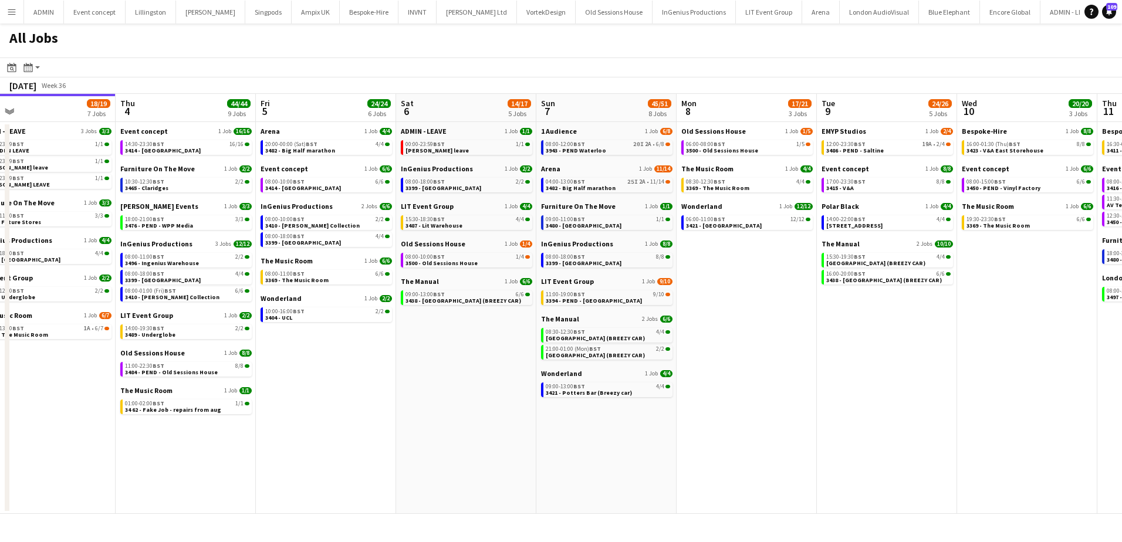
scroll to position [0, 450]
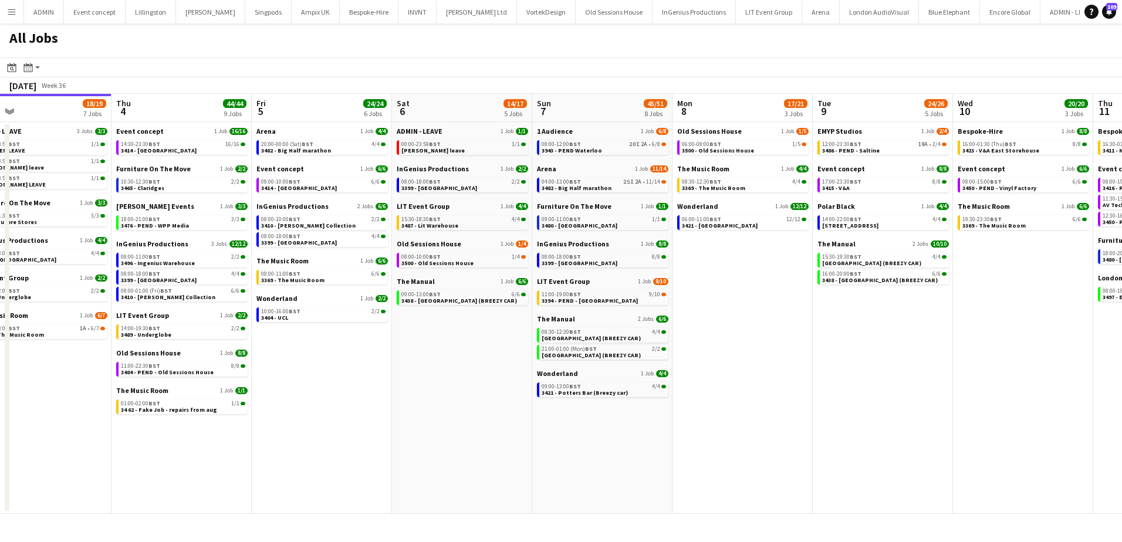
drag, startPoint x: 857, startPoint y: 325, endPoint x: 688, endPoint y: 315, distance: 169.3
click at [688, 315] on app-calendar-viewport "Sun 31 21/21 8 Jobs Mon 1 50/51 12 Jobs Tue 2 10/11 6 Jobs Wed 3 18/19 7 Jobs T…" at bounding box center [561, 304] width 1122 height 420
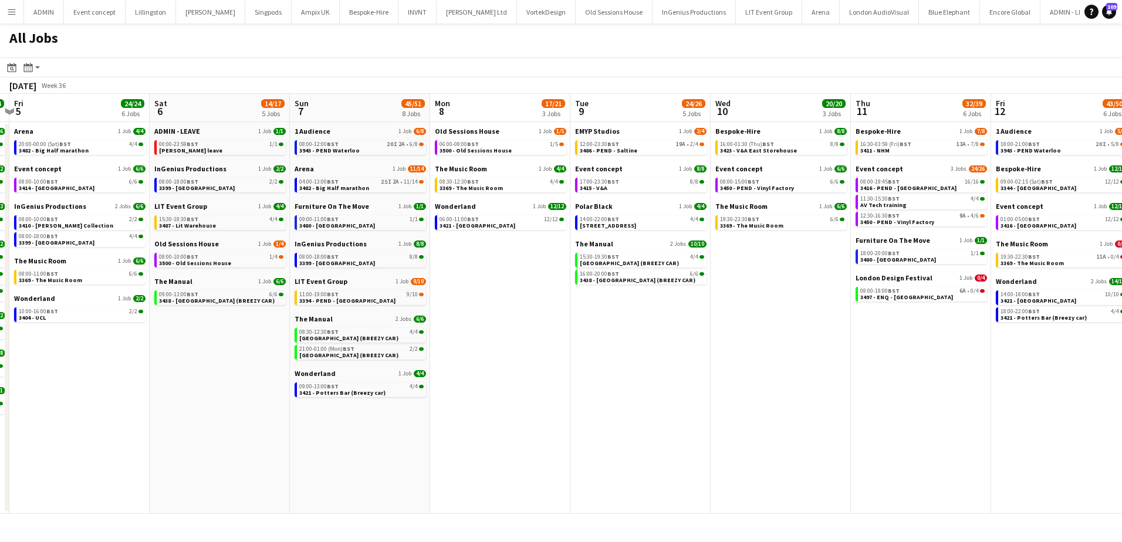
scroll to position [0, 413]
drag, startPoint x: 1000, startPoint y: 256, endPoint x: 757, endPoint y: 241, distance: 244.0
click at [757, 241] on app-calendar-viewport "Tue 2 10/11 6 Jobs Wed 3 18/19 7 Jobs Thu 4 44/44 9 Jobs Fri 5 24/24 6 Jobs Sat…" at bounding box center [561, 304] width 1122 height 420
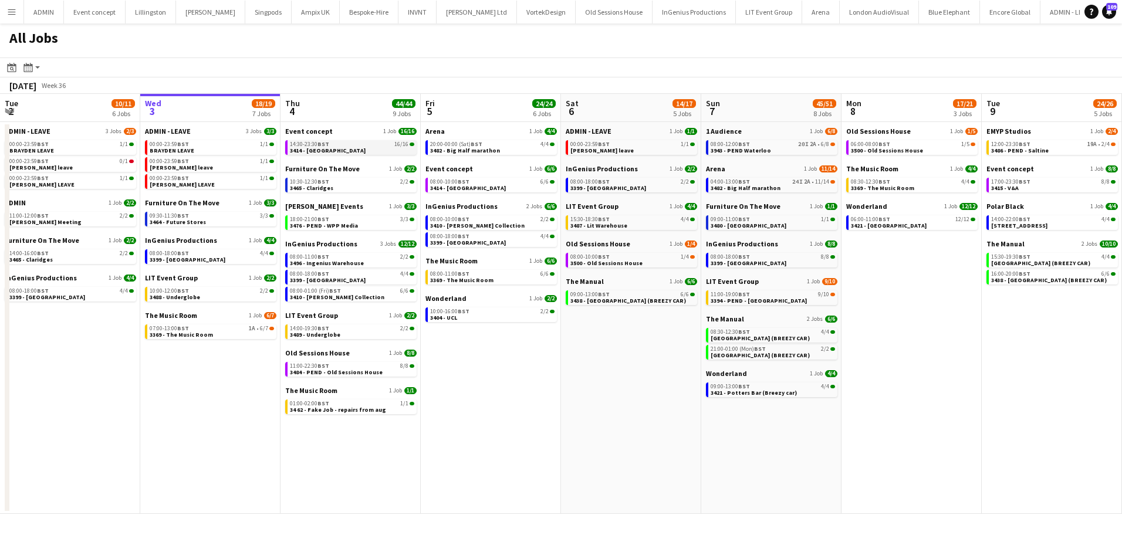
click at [361, 147] on link "14:30-23:30 BST 16/16 3414 - Lancaster House" at bounding box center [352, 146] width 124 height 13
click at [774, 188] on link "04:00-13:00 BST 24I 2A • 11/14 3482 - Big Half marathon" at bounding box center [773, 184] width 124 height 13
click at [769, 146] on div "08:00-12:00 BST 20I 2A • 6/8" at bounding box center [773, 144] width 124 height 6
click at [743, 298] on span "3394 - PEND - Parliament Square" at bounding box center [759, 301] width 96 height 8
click at [775, 152] on link "08:00-12:00 BST 20I 2A • 6/8 3943 - PEND Waterloo" at bounding box center [773, 146] width 124 height 13
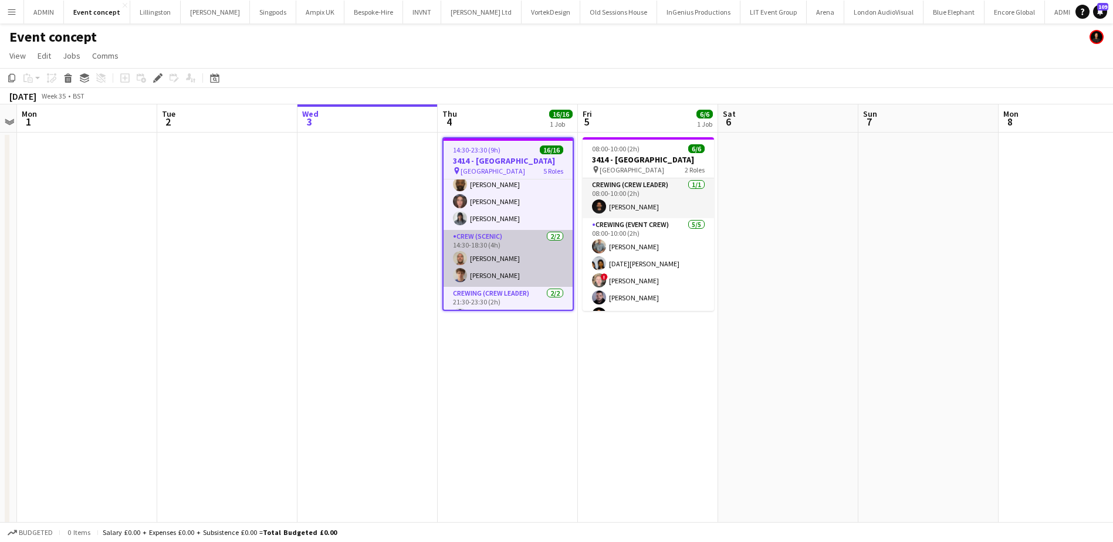
scroll to position [59, 0]
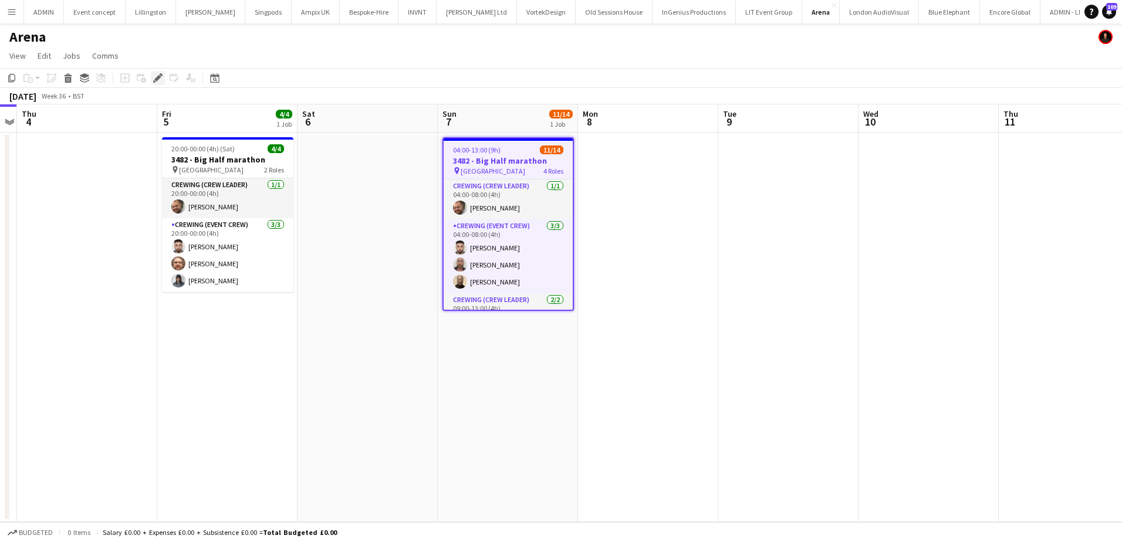
click at [154, 75] on icon "Edit" at bounding box center [157, 77] width 9 height 9
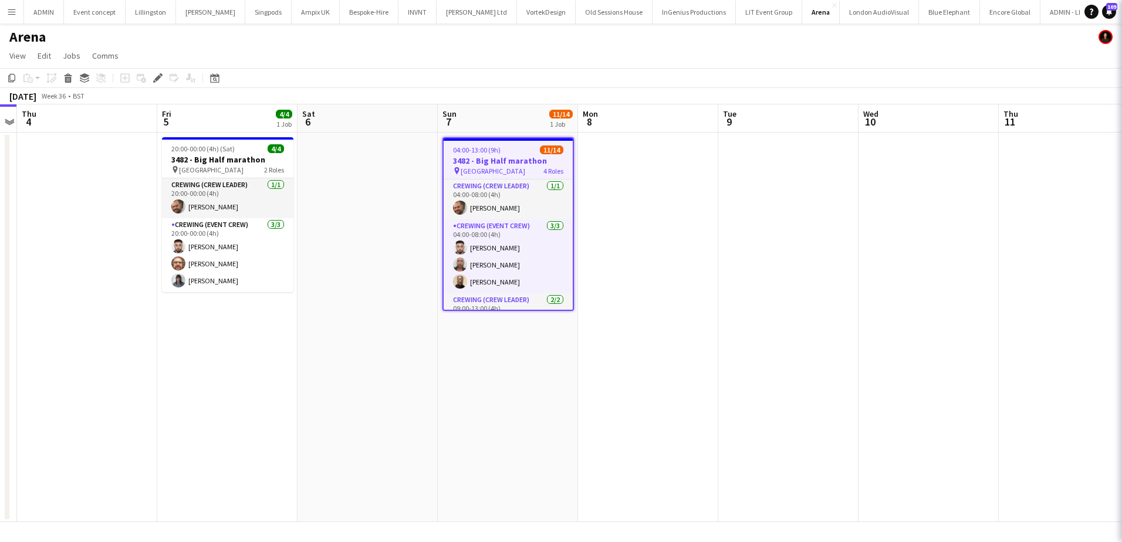
type input "**********"
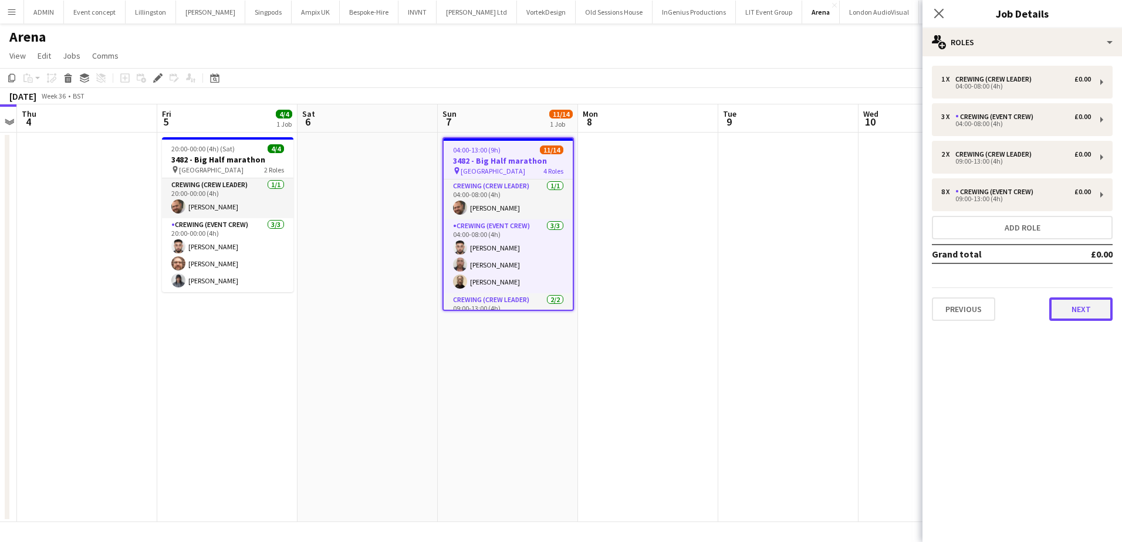
click at [1094, 309] on button "Next" at bounding box center [1080, 309] width 63 height 23
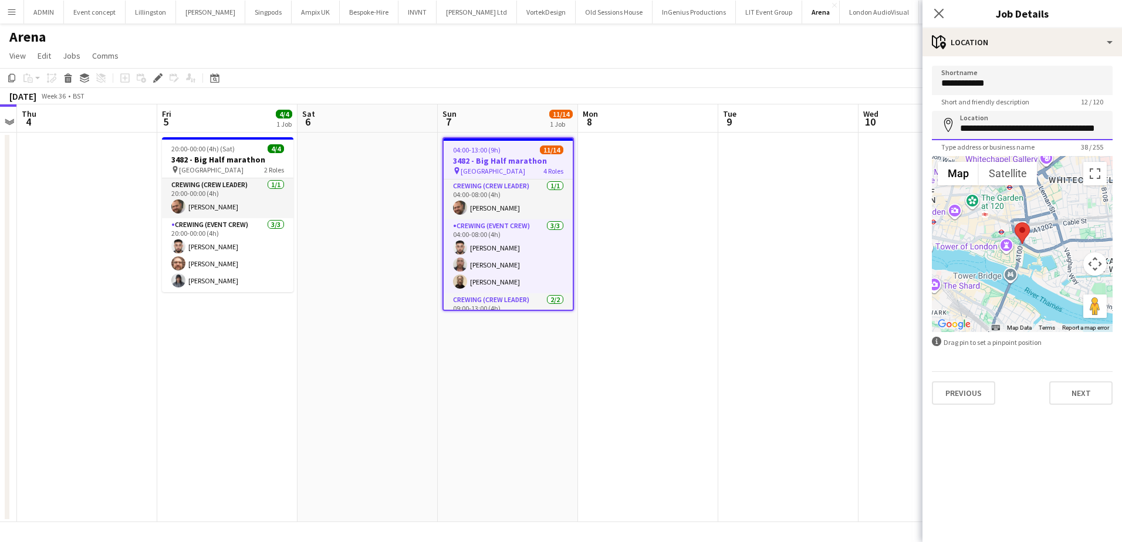
click at [1027, 134] on input "**********" at bounding box center [1022, 125] width 181 height 29
click at [1084, 384] on button "Next" at bounding box center [1080, 392] width 63 height 23
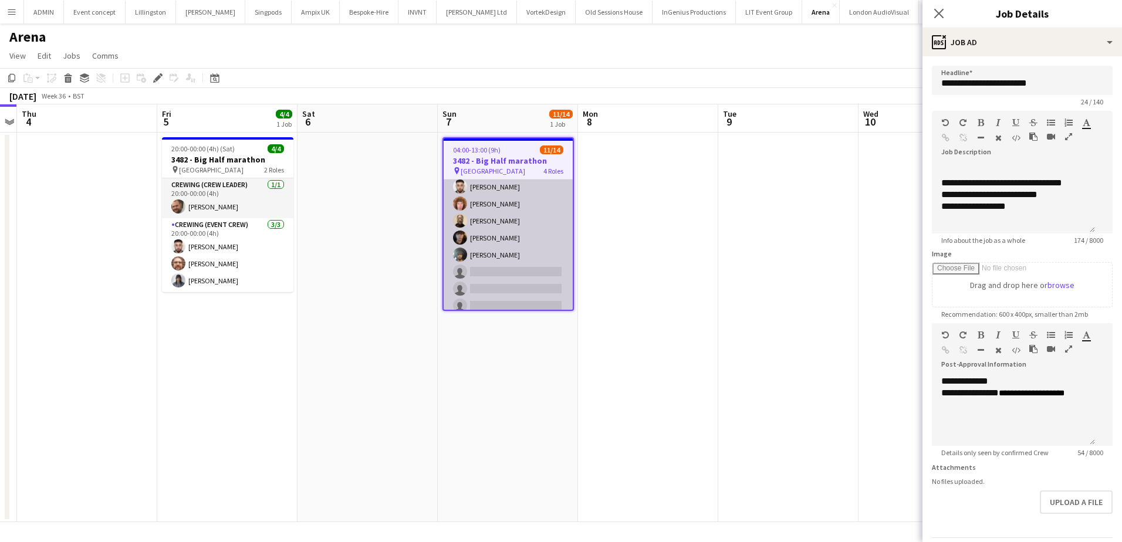
scroll to position [200, 0]
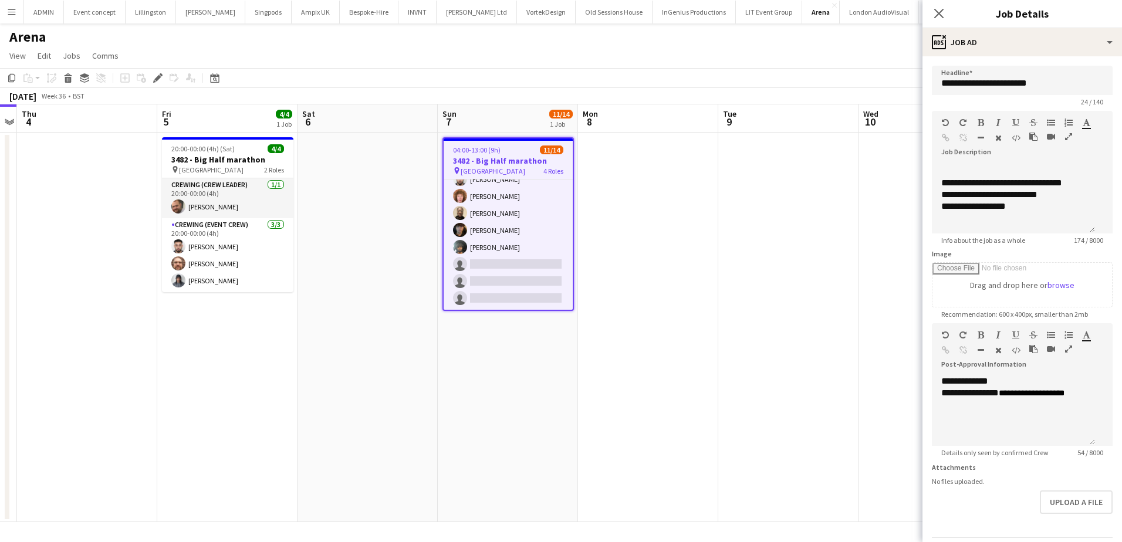
drag, startPoint x: 522, startPoint y: 283, endPoint x: 856, endPoint y: 200, distance: 344.8
click at [522, 283] on app-card-role "Crewing (Event Crew) 24I 2A 5/8 09:00-13:00 (4h) Caleb Caffoor Alfie Dyer Phill…" at bounding box center [508, 230] width 129 height 159
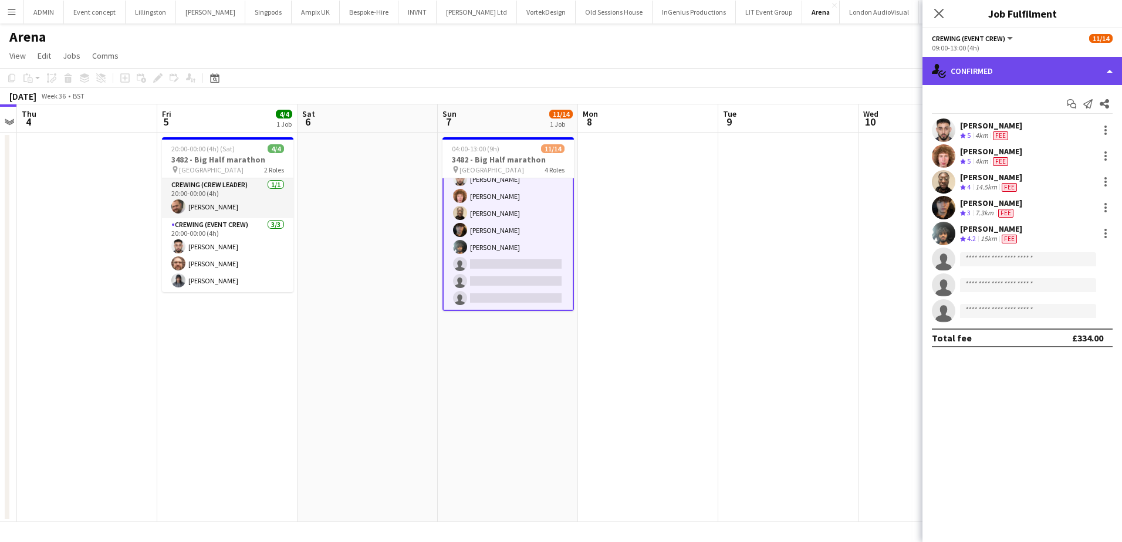
click at [1032, 79] on div "single-neutral-actions-check-2 Confirmed" at bounding box center [1023, 71] width 200 height 28
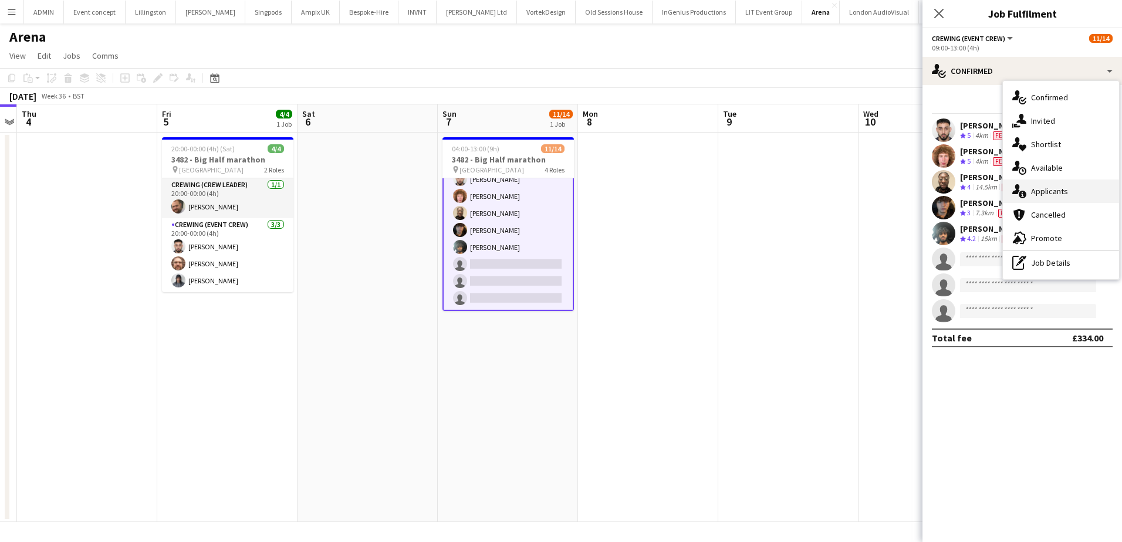
click at [1060, 197] on span "Applicants" at bounding box center [1049, 191] width 37 height 11
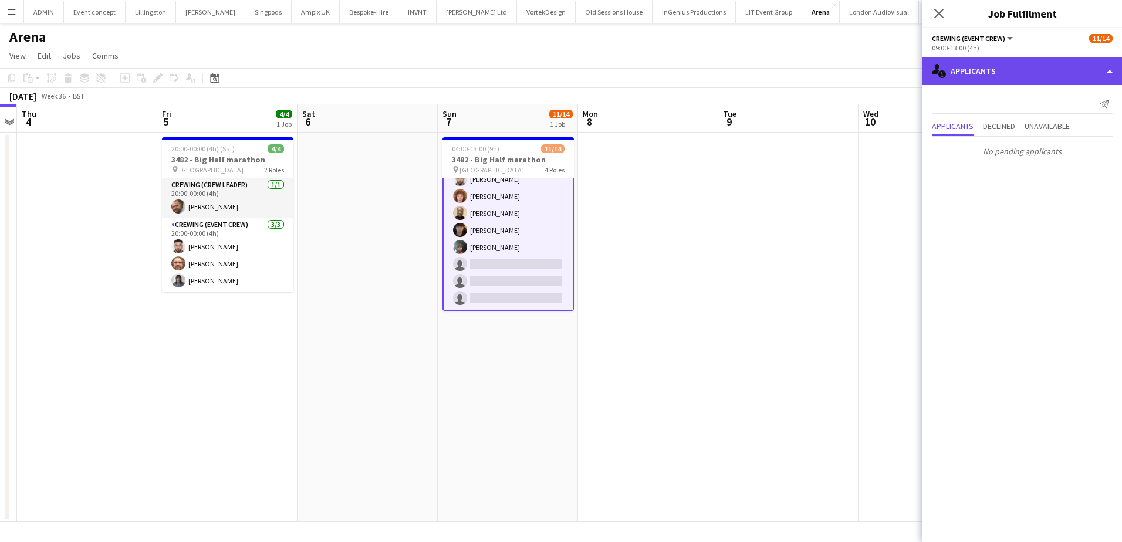
click at [1047, 77] on div "single-neutral-actions-information Applicants" at bounding box center [1023, 71] width 200 height 28
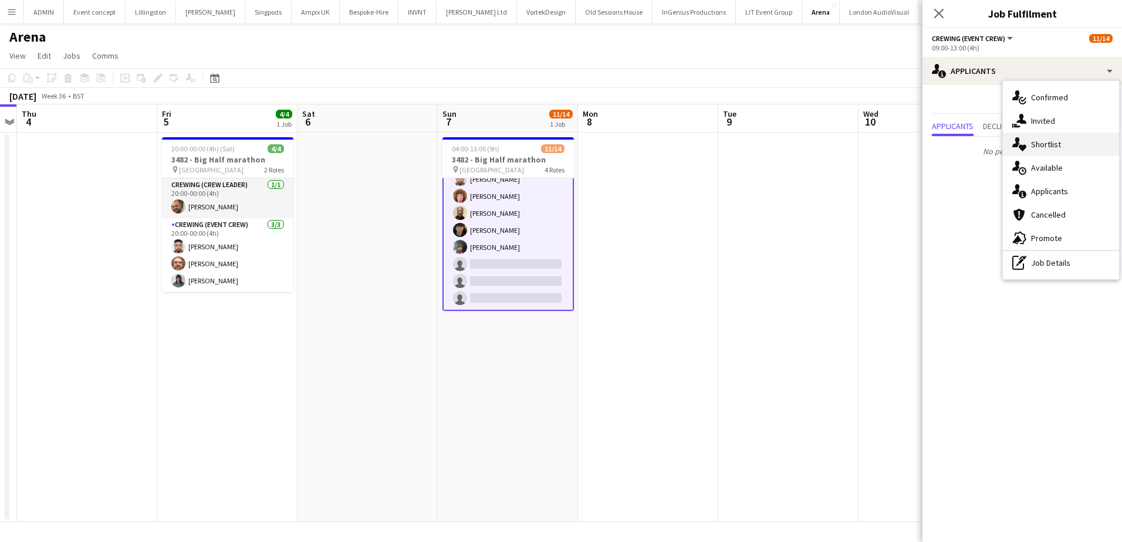
click at [1072, 142] on div "single-neutral-actions-heart Shortlist" at bounding box center [1061, 144] width 116 height 23
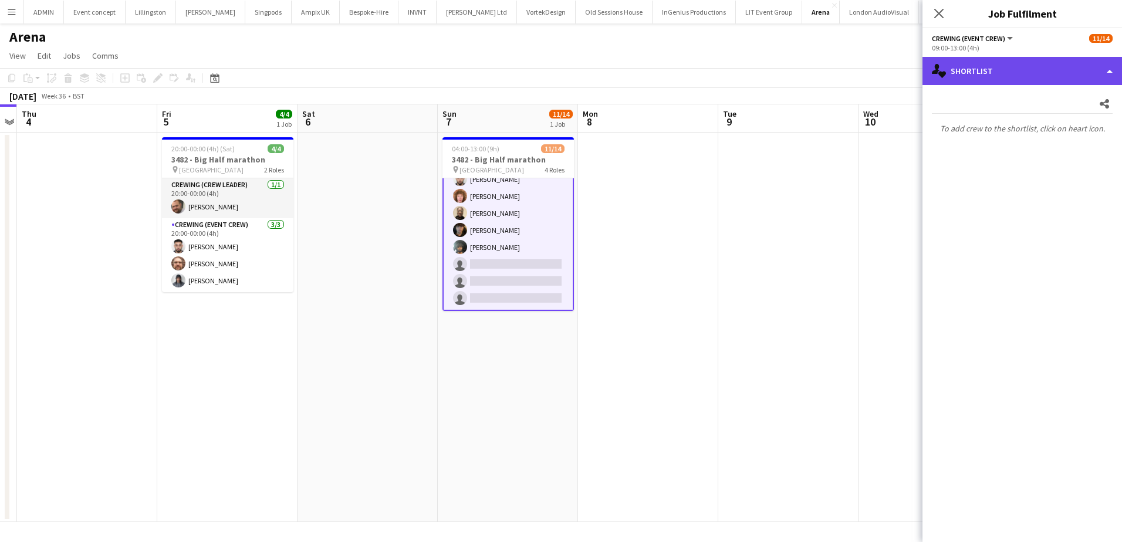
click at [1061, 66] on div "single-neutral-actions-heart Shortlist" at bounding box center [1023, 71] width 200 height 28
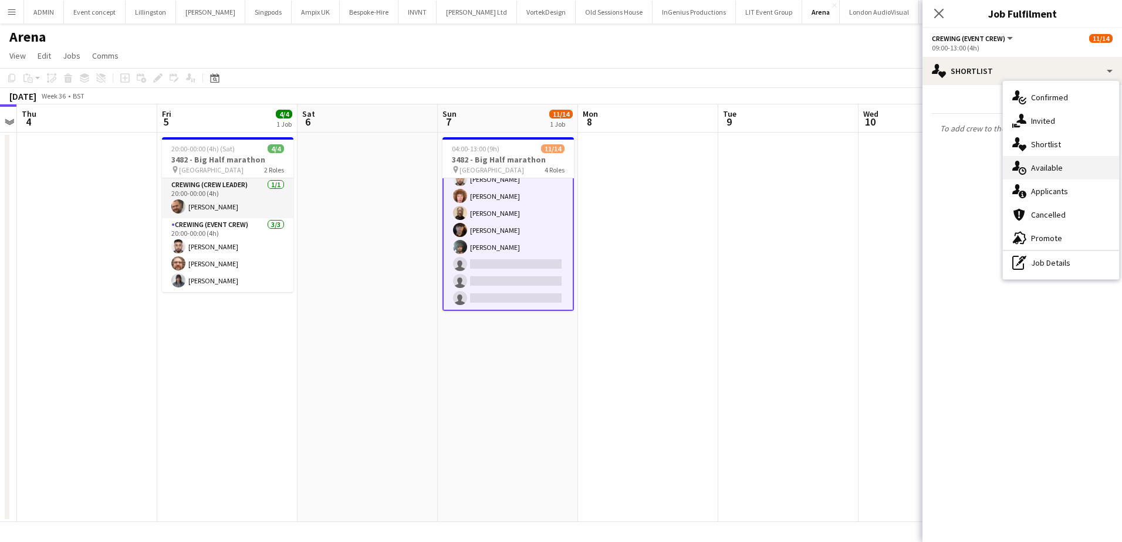
click at [1065, 167] on div "single-neutral-actions-upload Available" at bounding box center [1061, 167] width 116 height 23
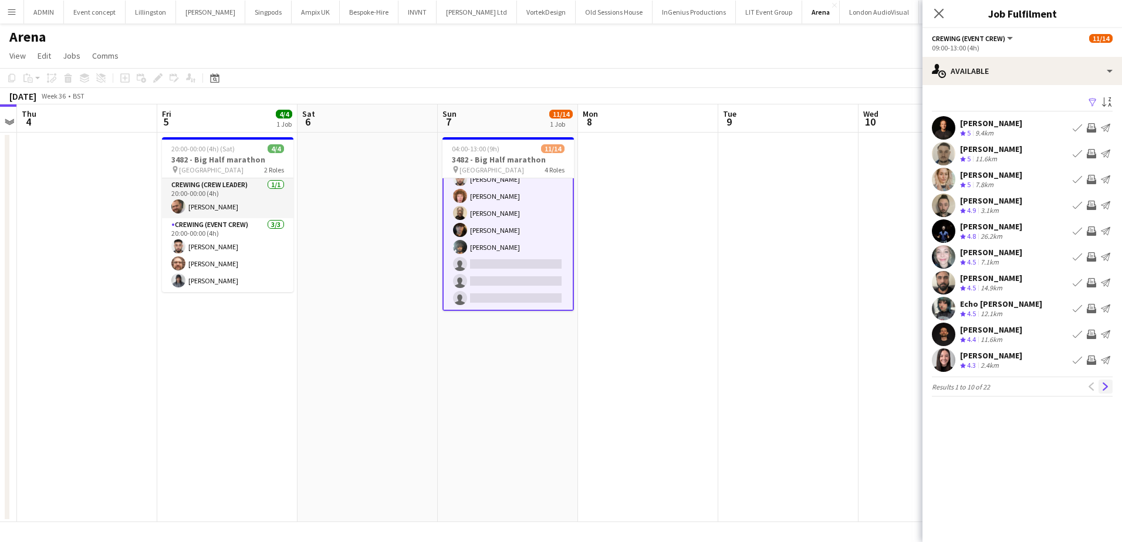
click at [1105, 391] on app-icon "Next" at bounding box center [1106, 387] width 8 height 8
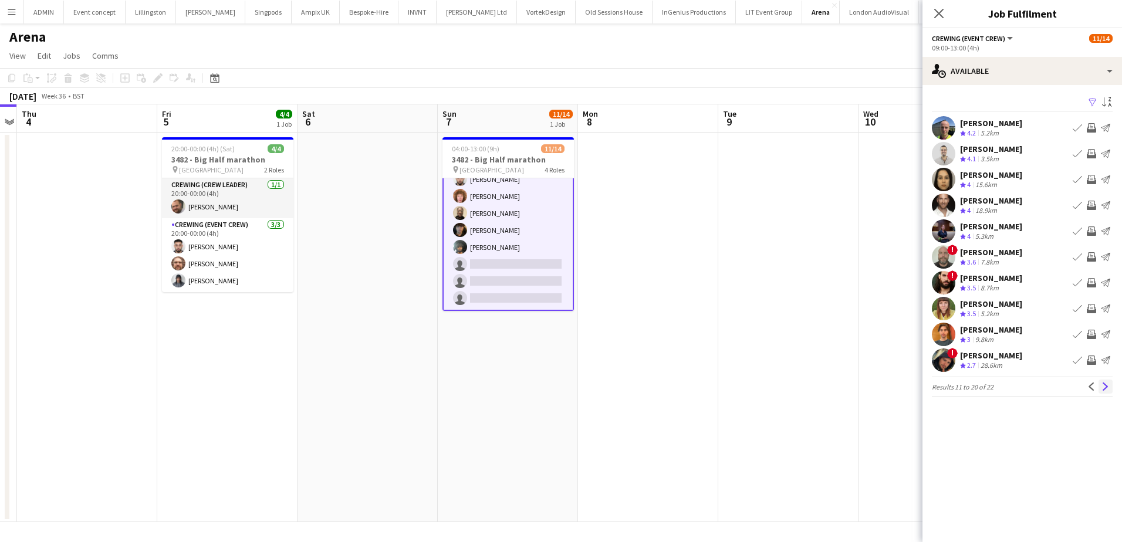
click at [1105, 387] on app-icon "Next" at bounding box center [1106, 387] width 8 height 8
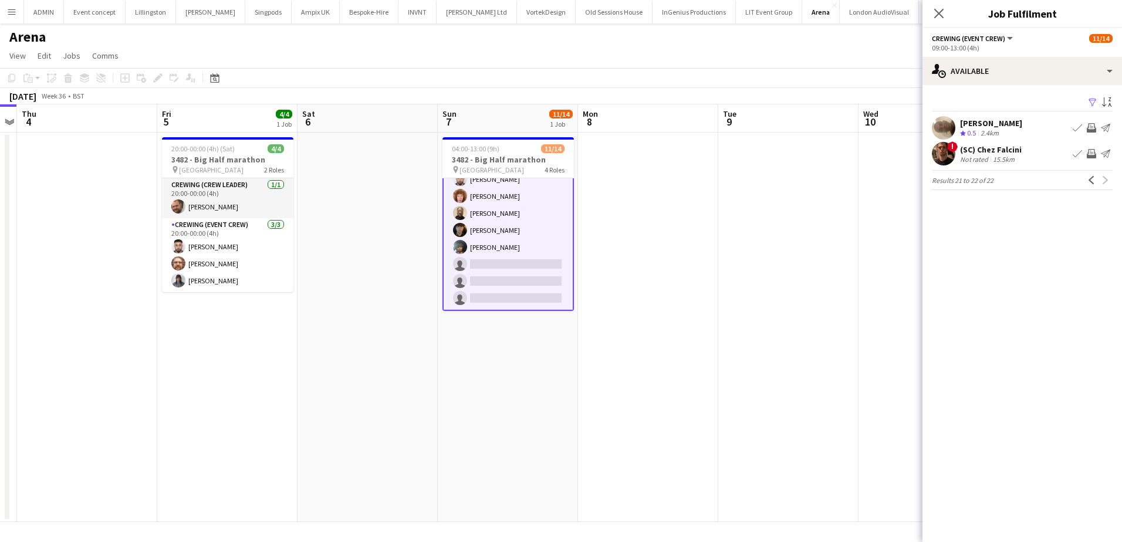
click at [531, 274] on app-card-role "Crewing (Event Crew) 24I 2A 5/8 09:00-13:00 (4h) Caleb Caffoor Alfie Dyer Phill…" at bounding box center [508, 230] width 131 height 161
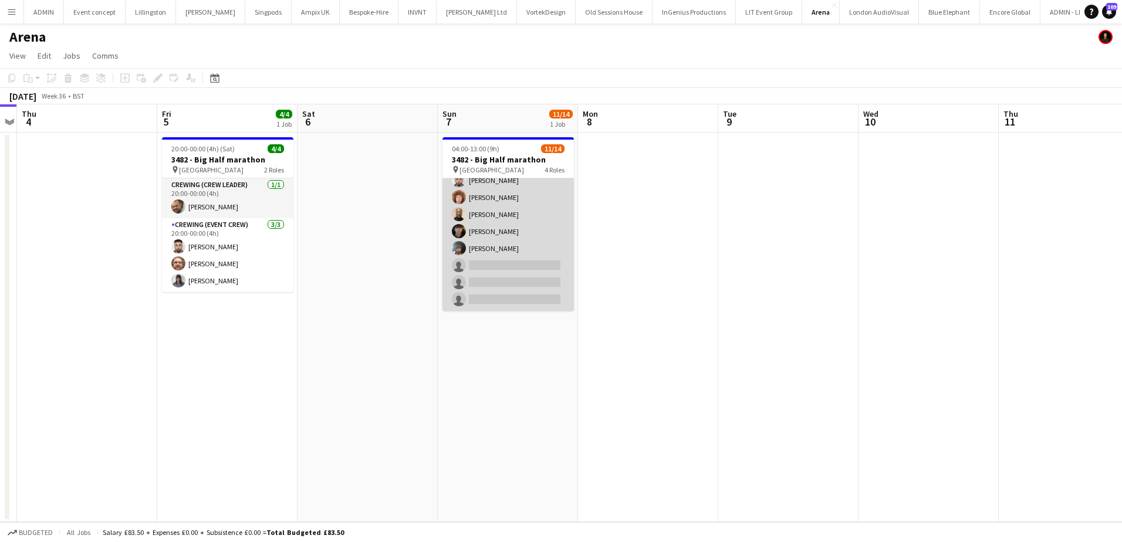
click at [452, 266] on app-card-role "Crewing (Event Crew) 24I 2A 5/8 09:00-13:00 (4h) Caleb Caffoor Alfie Dyer Phill…" at bounding box center [508, 231] width 131 height 159
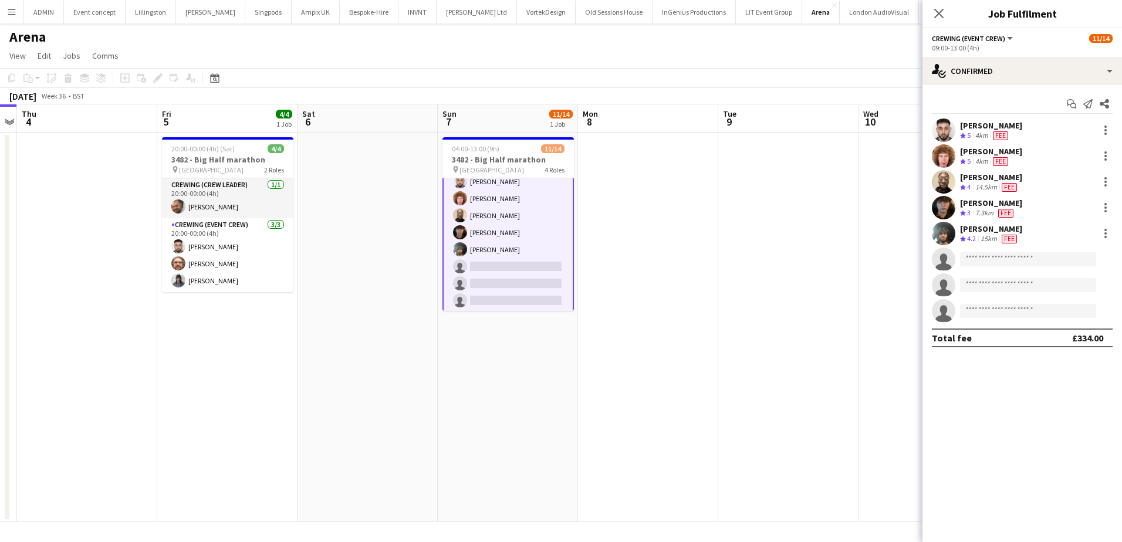
scroll to position [200, 0]
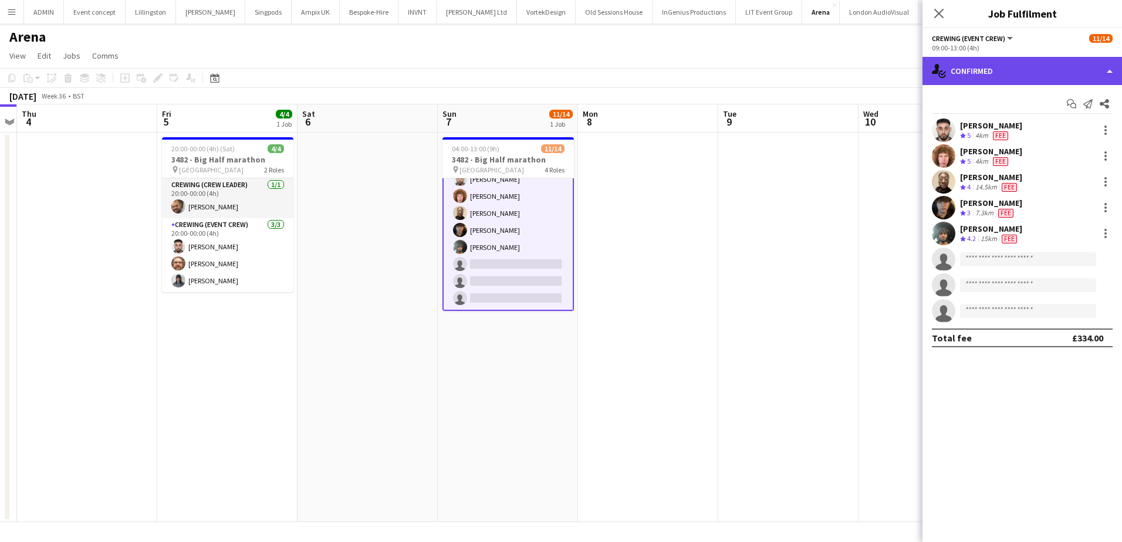
click at [1023, 69] on div "single-neutral-actions-check-2 Confirmed" at bounding box center [1023, 71] width 200 height 28
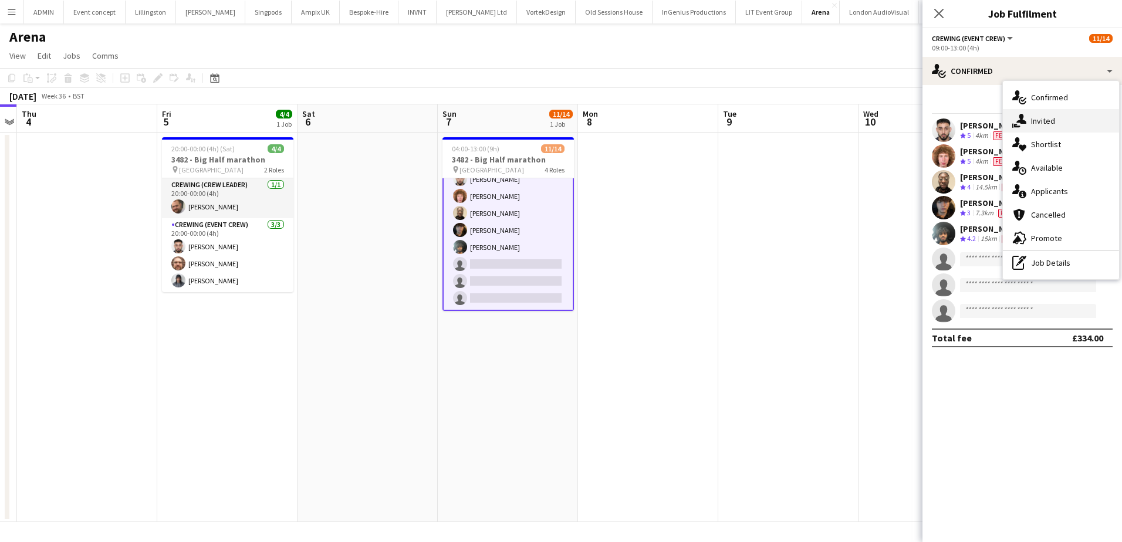
click at [1062, 132] on div "single-neutral-actions-share-1 Invited" at bounding box center [1061, 120] width 116 height 23
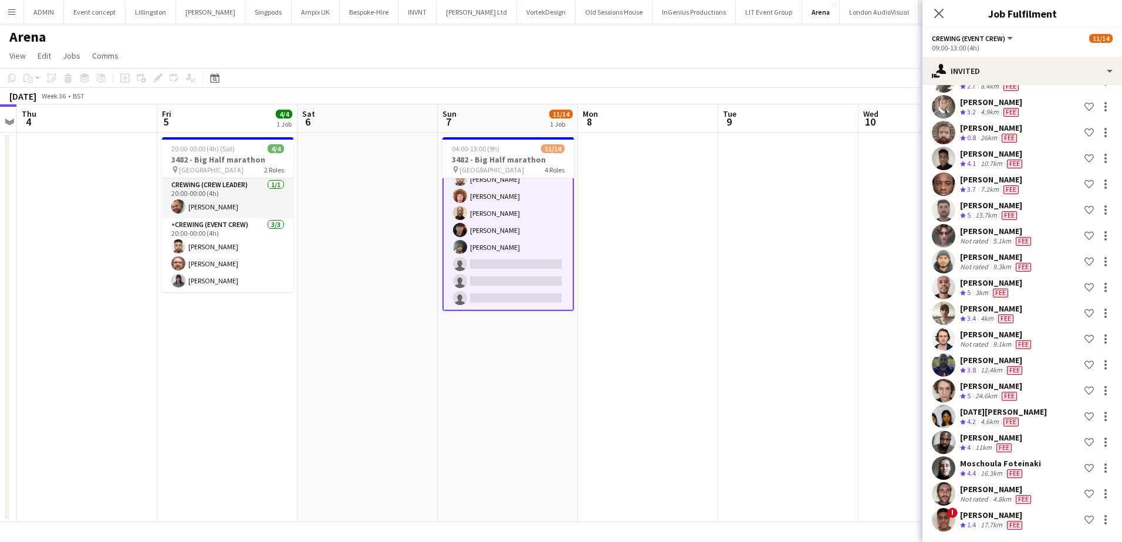
scroll to position [241, 0]
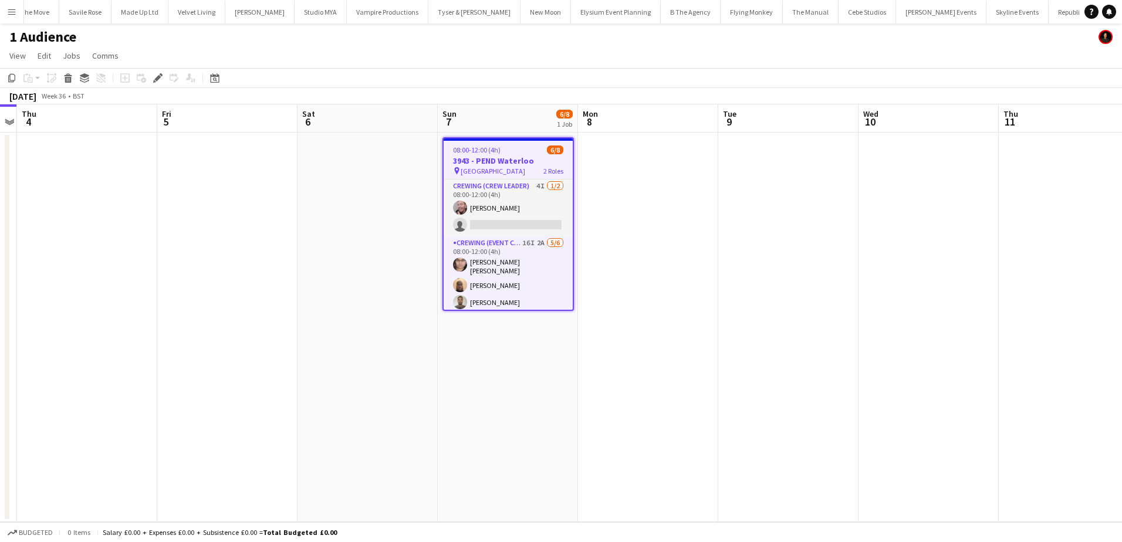
scroll to position [0, 3235]
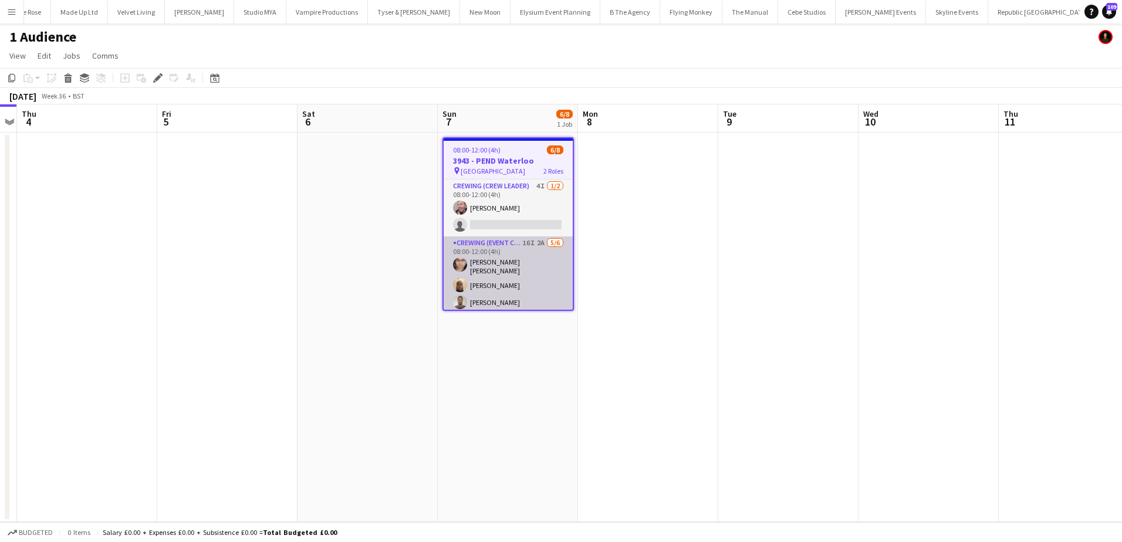
click at [538, 284] on app-card-role "Crewing (Event Crew) 16I 2A 5/6 08:00-12:00 (4h) Ells Jones Abdirahman Dahir Jo…" at bounding box center [508, 301] width 129 height 129
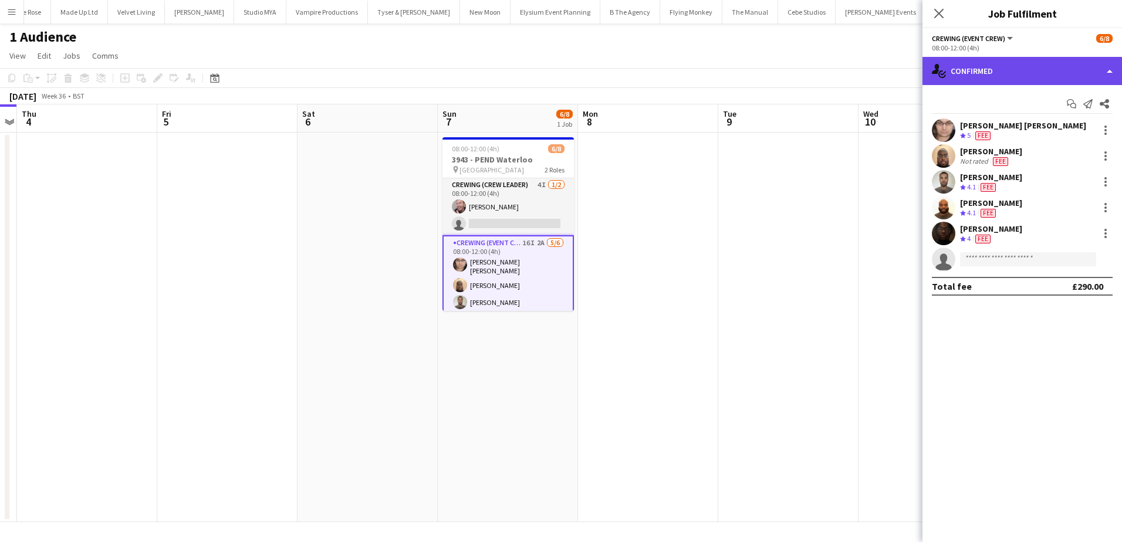
click at [1001, 76] on div "single-neutral-actions-check-2 Confirmed" at bounding box center [1023, 71] width 200 height 28
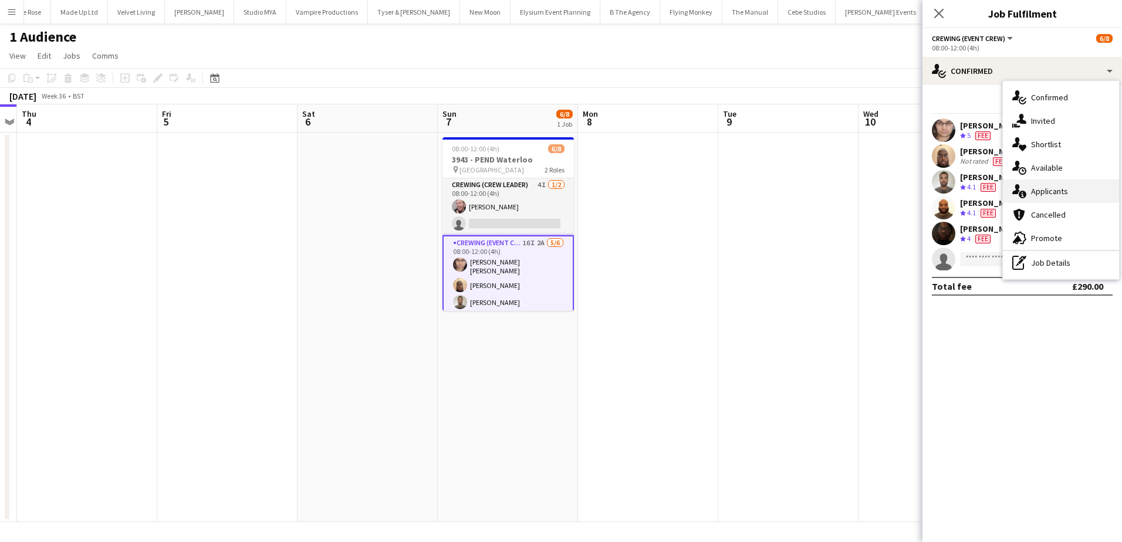
click at [1031, 188] on div "single-neutral-actions-information Applicants" at bounding box center [1061, 191] width 116 height 23
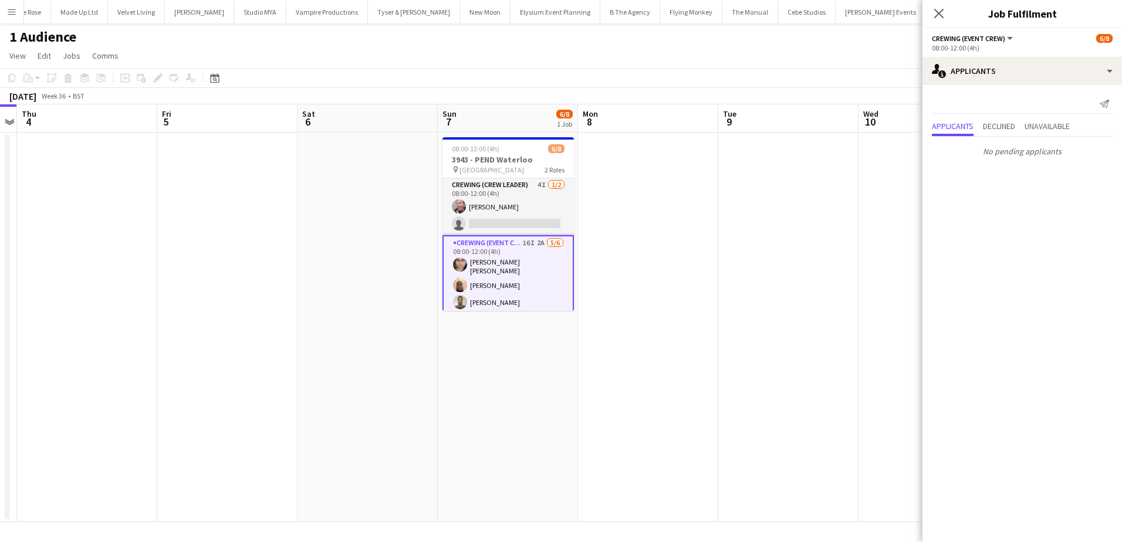
click at [691, 205] on app-date-cell at bounding box center [648, 328] width 140 height 390
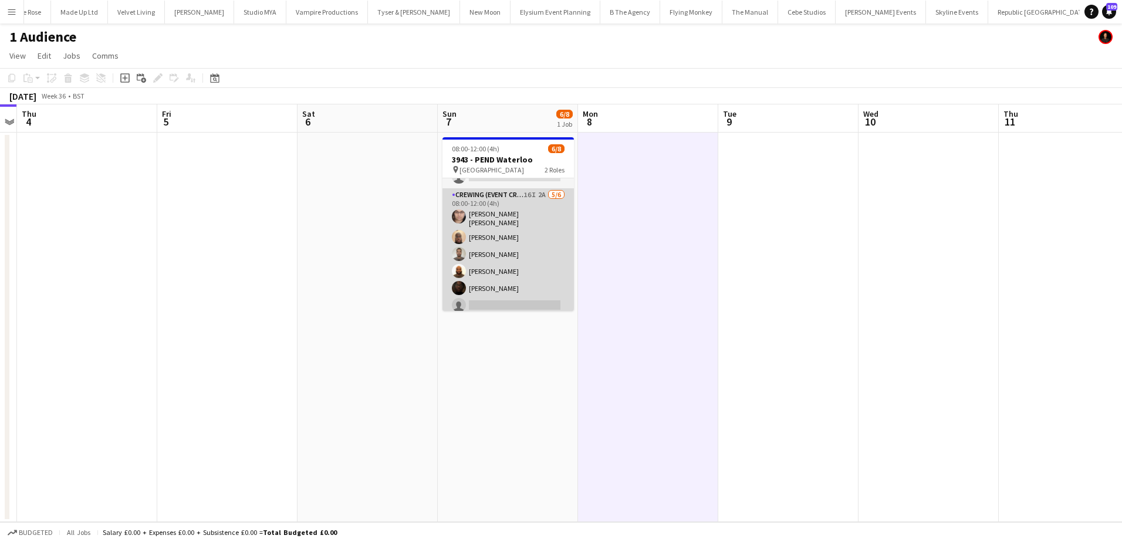
scroll to position [49, 0]
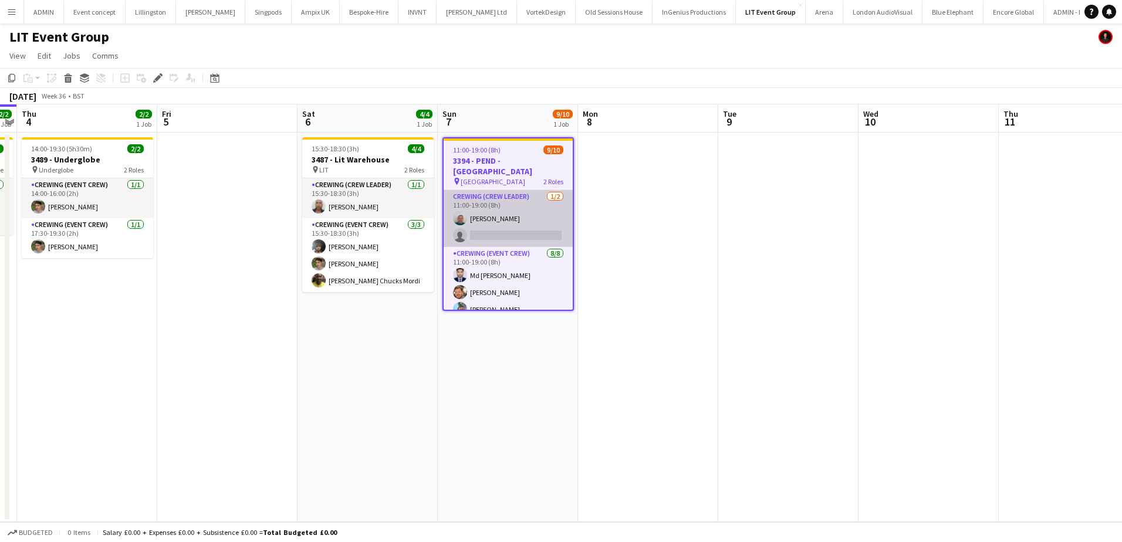
click at [533, 231] on app-card-role "Crewing (Crew Leader) [DATE] 11:00-19:00 (8h) [PERSON_NAME] single-neutral-acti…" at bounding box center [508, 218] width 129 height 57
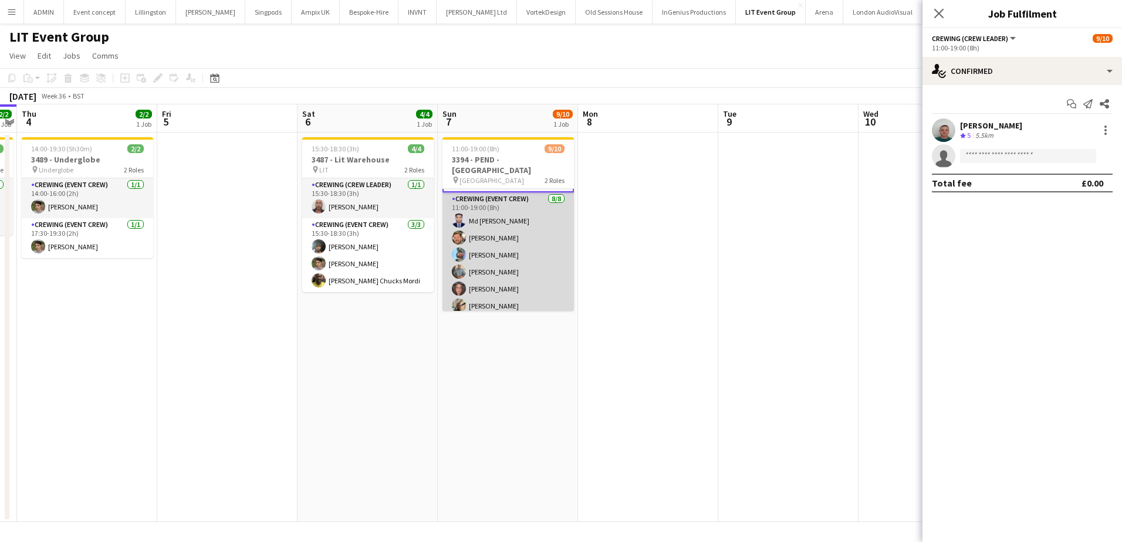
scroll to position [59, 0]
click at [511, 238] on app-card-role "Crewing (Event Crew) 8/8 11:00-19:00 (8h) Md Mosabbit Hridoy Adam McCarter Liam…" at bounding box center [508, 269] width 131 height 159
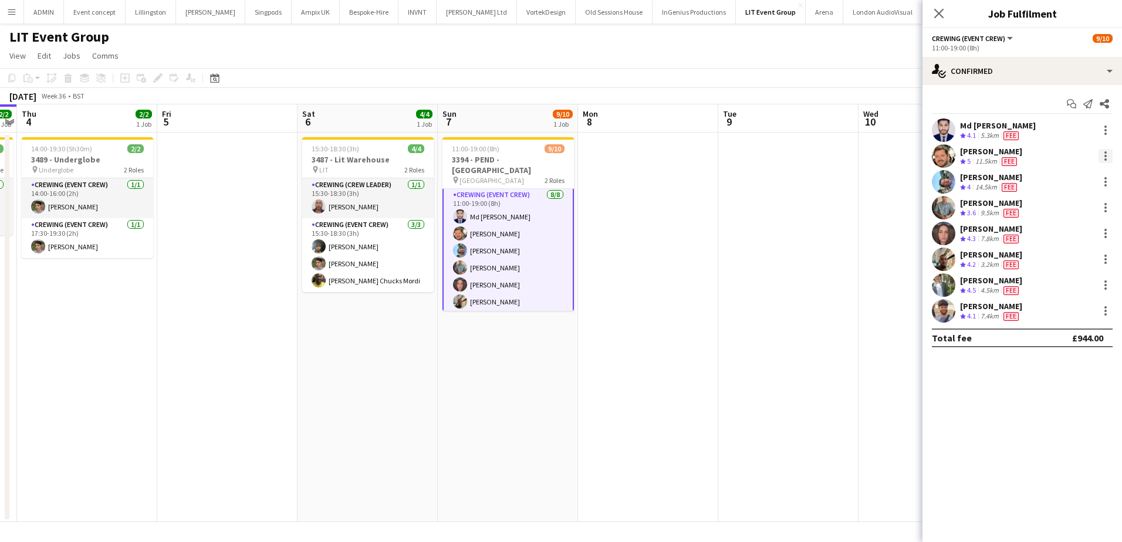
click at [1100, 157] on div at bounding box center [1106, 156] width 14 height 14
click at [1046, 286] on span "Remove" at bounding box center [1048, 290] width 35 height 10
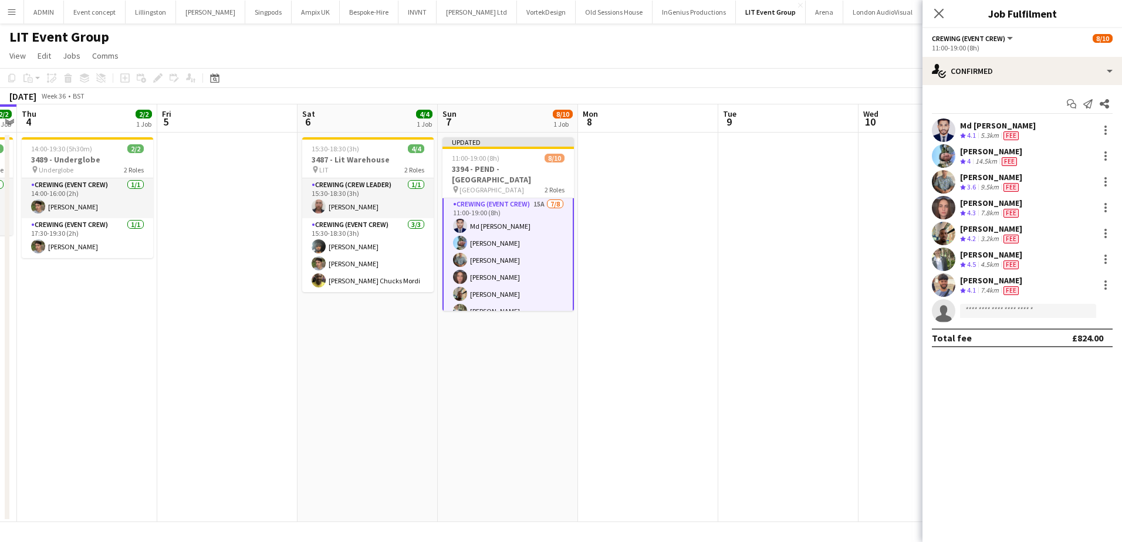
click at [806, 274] on app-date-cell at bounding box center [788, 328] width 140 height 390
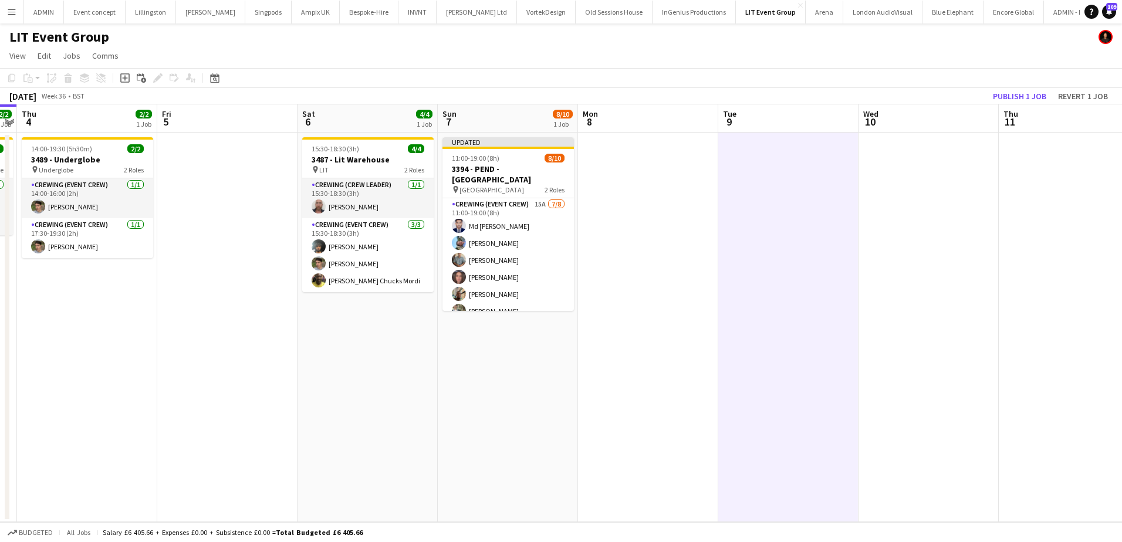
click at [807, 251] on app-date-cell at bounding box center [788, 328] width 140 height 390
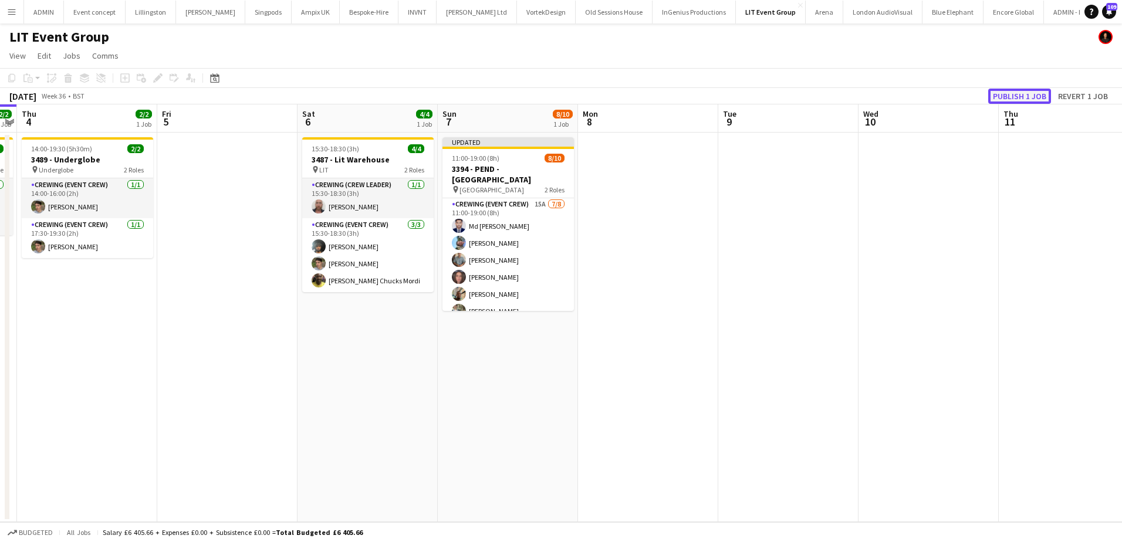
click at [1005, 101] on button "Publish 1 job" at bounding box center [1019, 96] width 63 height 15
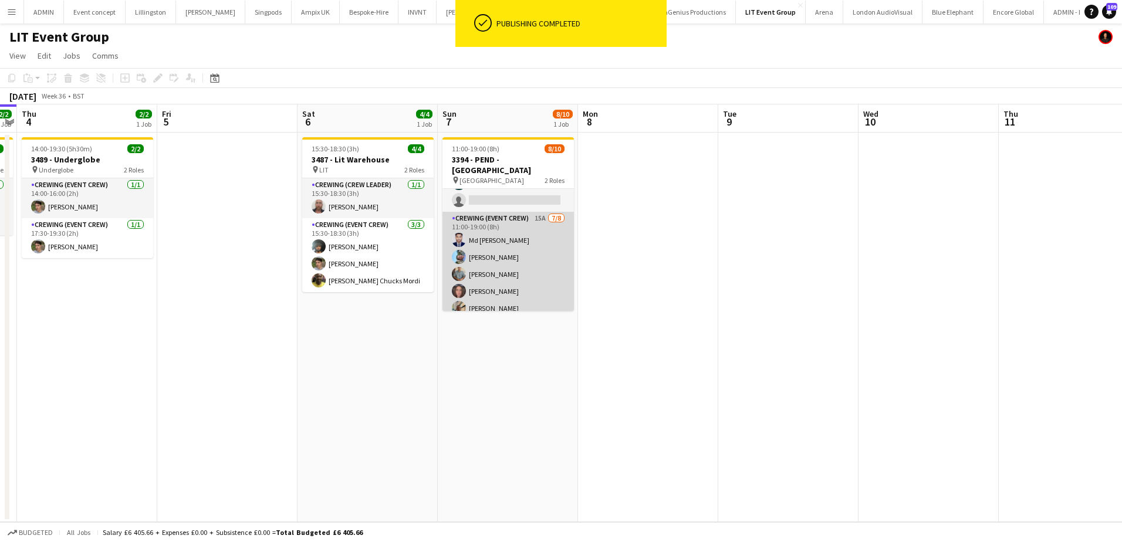
scroll to position [0, 0]
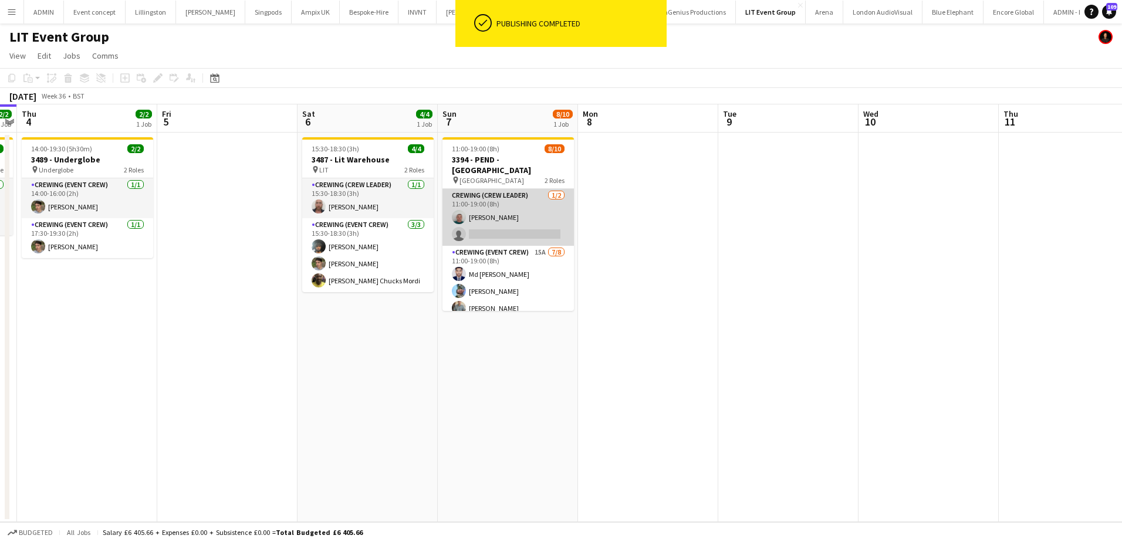
click at [515, 232] on app-card-role "Crewing (Crew Leader) 1/2 11:00-19:00 (8h) Brayden Davison single-neutral-actio…" at bounding box center [508, 217] width 131 height 57
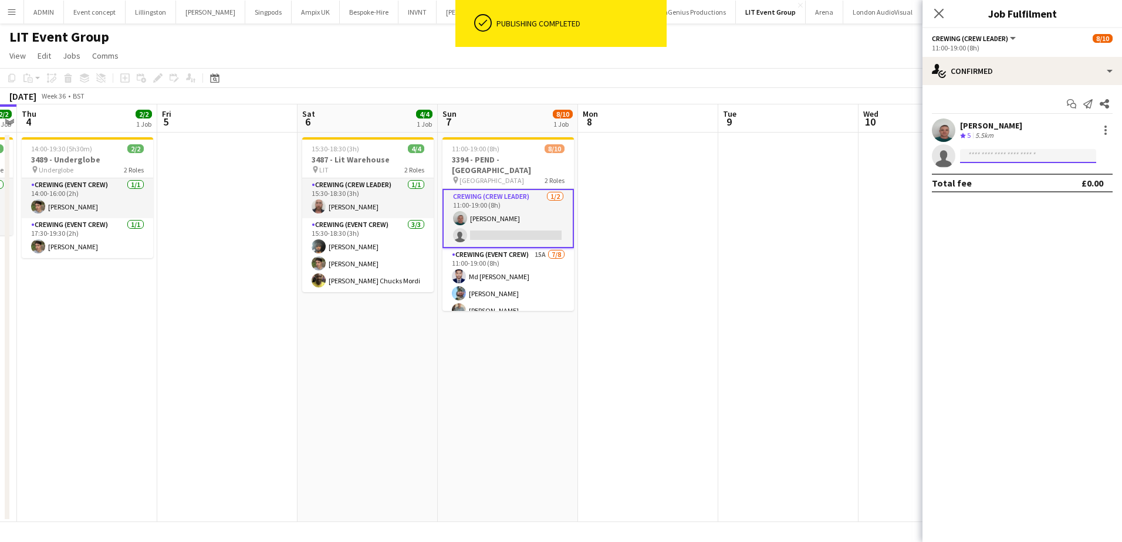
click at [1001, 153] on input at bounding box center [1028, 156] width 136 height 14
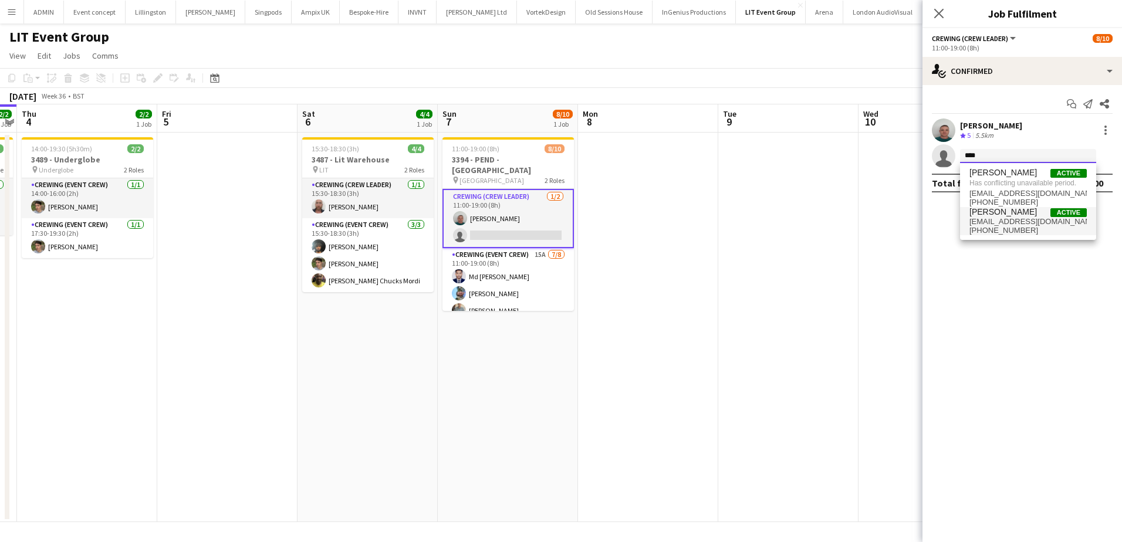
type input "****"
click at [1033, 227] on span "+447852598823" at bounding box center [1028, 230] width 117 height 9
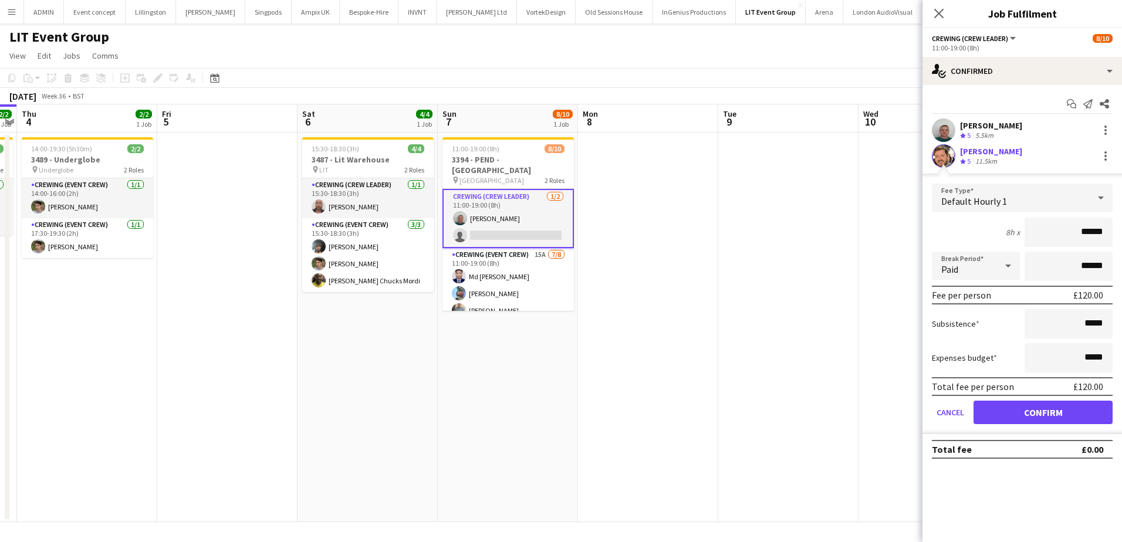
drag, startPoint x: 1097, startPoint y: 227, endPoint x: 1106, endPoint y: 227, distance: 8.8
click at [1106, 227] on input "******" at bounding box center [1069, 232] width 88 height 29
type input "***"
click at [1039, 410] on button "Confirm" at bounding box center [1043, 412] width 139 height 23
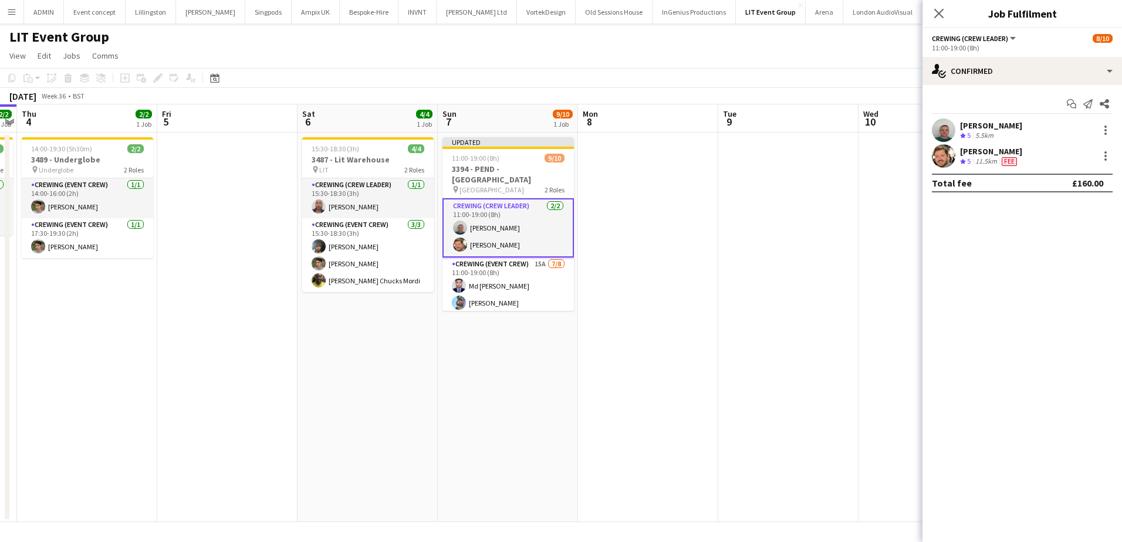
click at [775, 260] on app-date-cell at bounding box center [788, 328] width 140 height 390
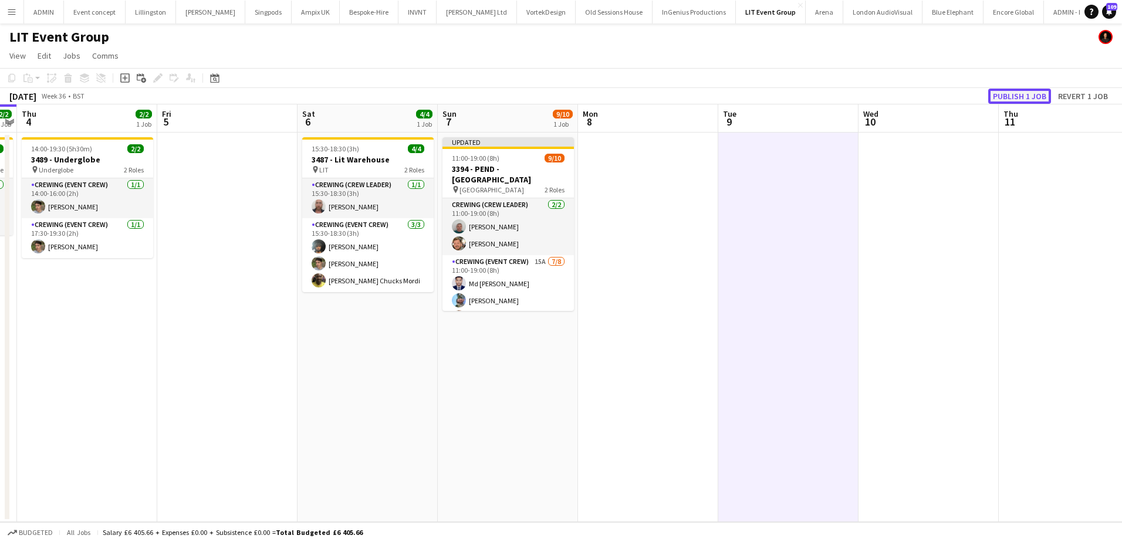
click at [1004, 90] on button "Publish 1 job" at bounding box center [1019, 96] width 63 height 15
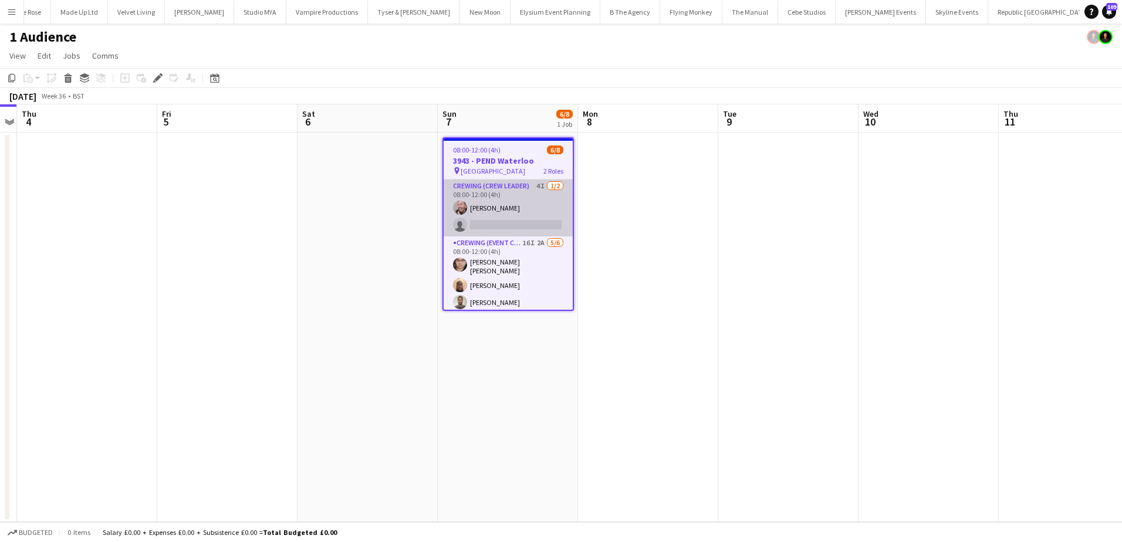
click at [522, 211] on app-card-role "Crewing (Crew Leader) 4I 1/2 08:00-12:00 (4h) Eldon Taylor single-neutral-actio…" at bounding box center [508, 208] width 129 height 57
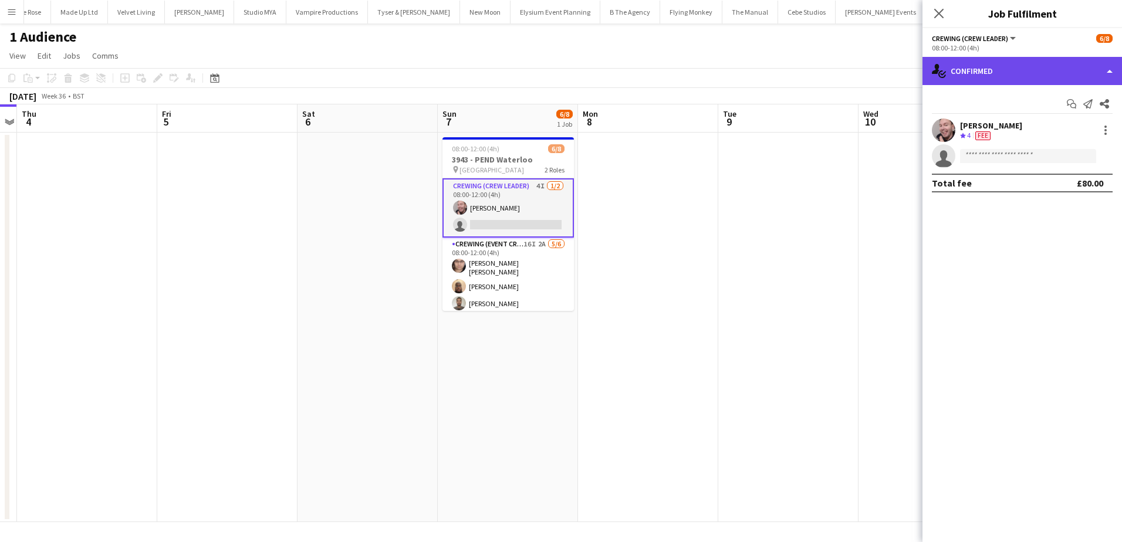
click at [1014, 75] on div "single-neutral-actions-check-2 Confirmed" at bounding box center [1023, 71] width 200 height 28
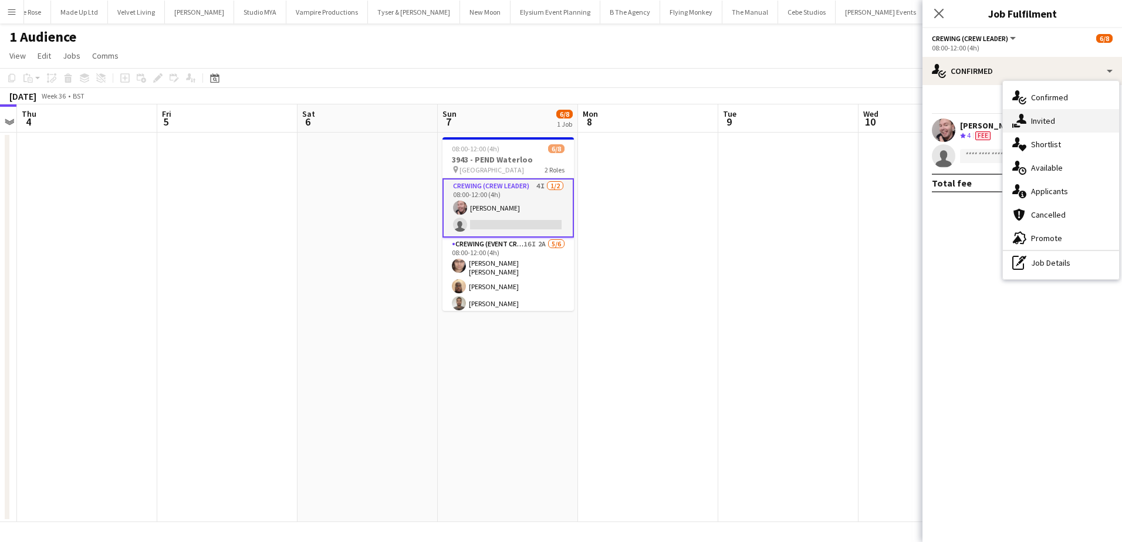
click at [1059, 120] on div "single-neutral-actions-share-1 Invited" at bounding box center [1061, 120] width 116 height 23
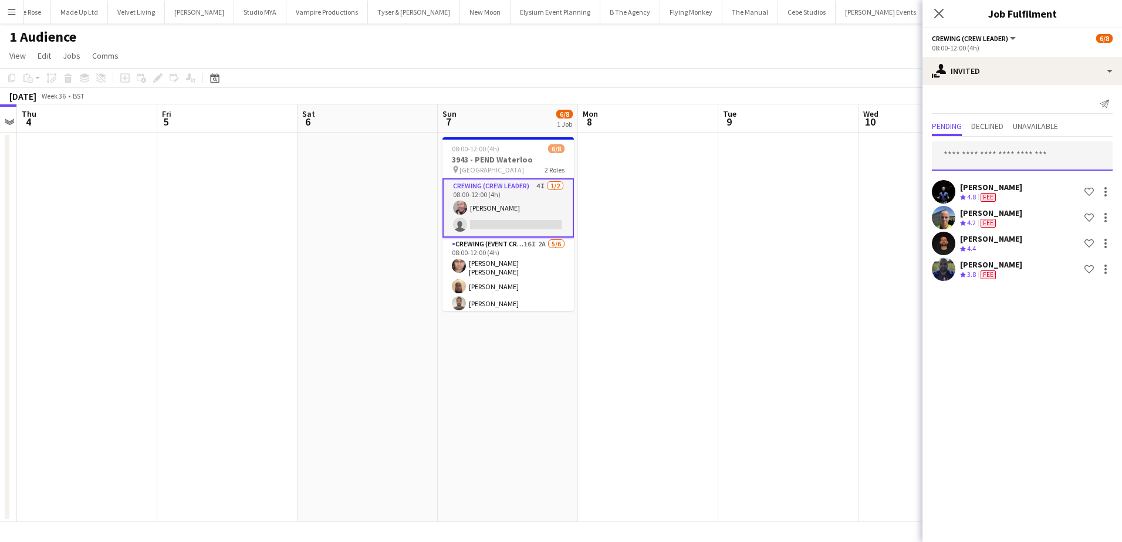
click at [980, 152] on input "text" at bounding box center [1022, 155] width 181 height 29
click at [867, 176] on app-date-cell at bounding box center [929, 328] width 140 height 390
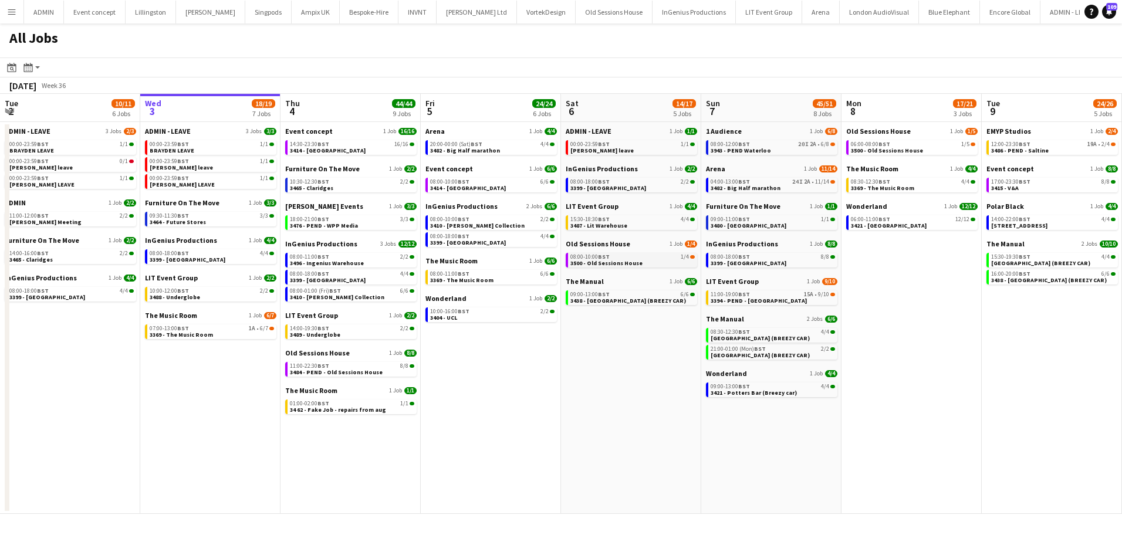
click at [621, 264] on span "3500 - Old Sessions House" at bounding box center [606, 263] width 72 height 8
click at [771, 185] on span "3482 - Big Half marathon" at bounding box center [746, 188] width 70 height 8
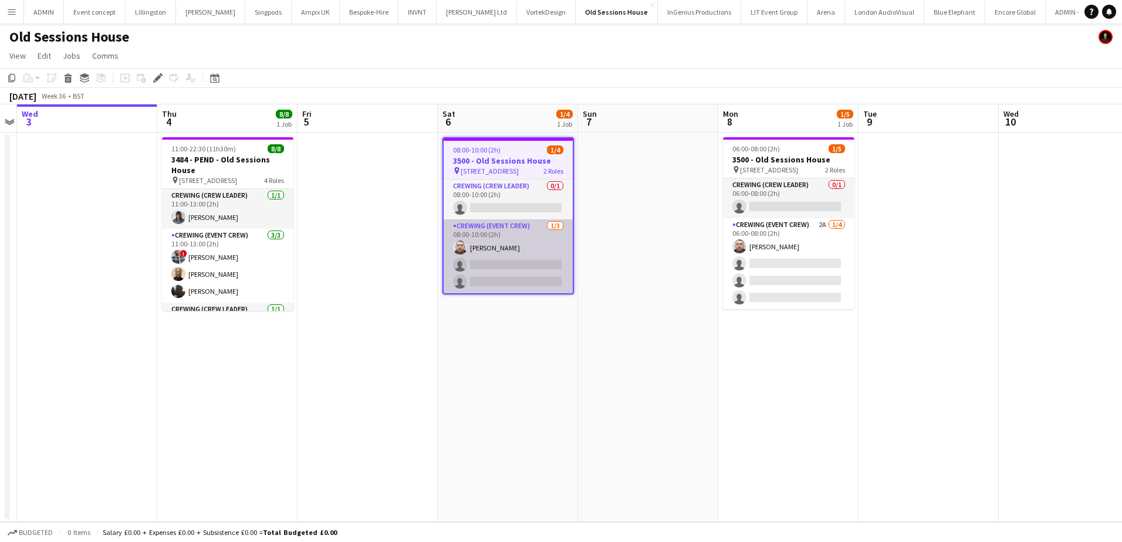
click at [558, 276] on app-card-role "Crewing (Event Crew) 1/3 08:00-10:00 (2h) Micky Jones single-neutral-actions si…" at bounding box center [508, 256] width 129 height 74
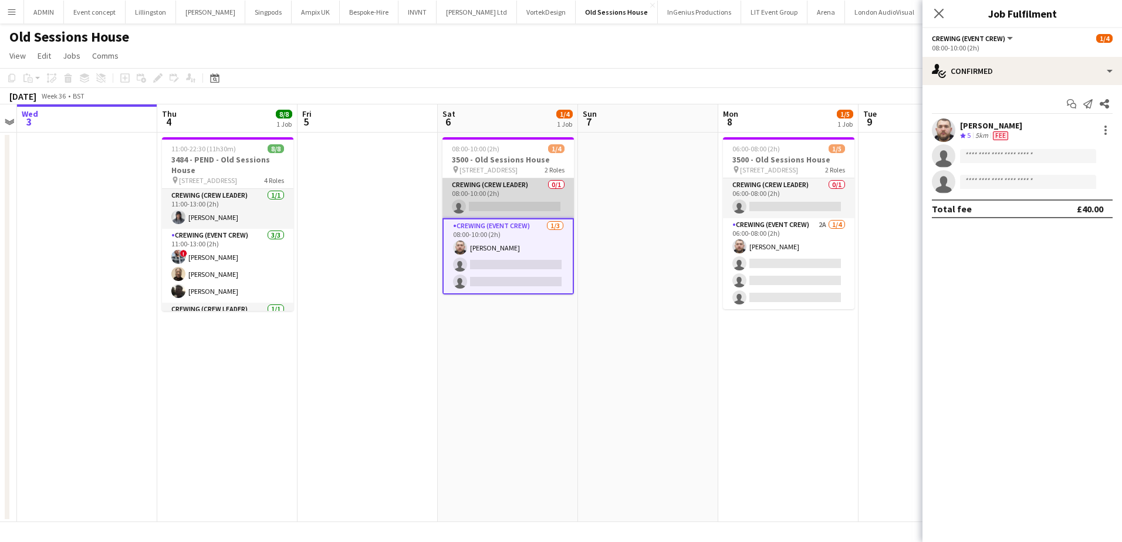
click at [523, 198] on app-card-role "Crewing (Crew Leader) 0/1 08:00-10:00 (2h) single-neutral-actions" at bounding box center [508, 198] width 131 height 40
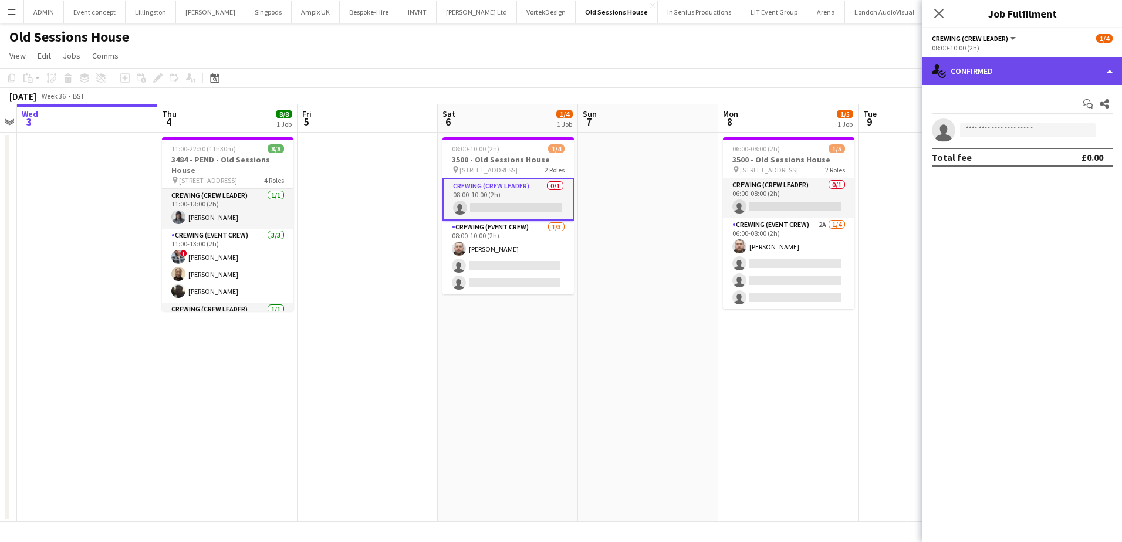
click at [996, 78] on div "single-neutral-actions-check-2 Confirmed" at bounding box center [1023, 71] width 200 height 28
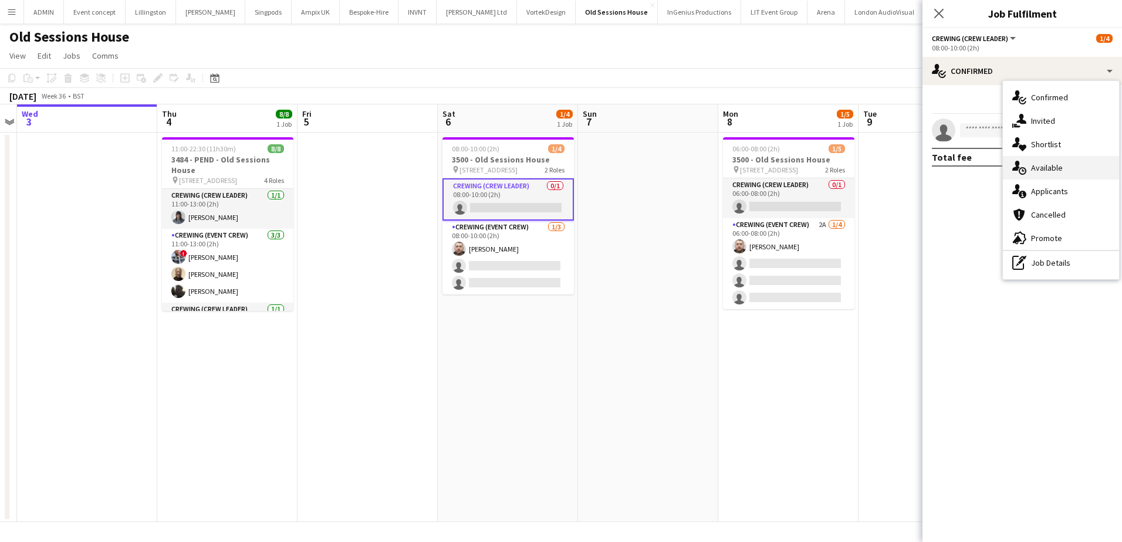
click at [1065, 170] on div "single-neutral-actions-upload Available" at bounding box center [1061, 167] width 116 height 23
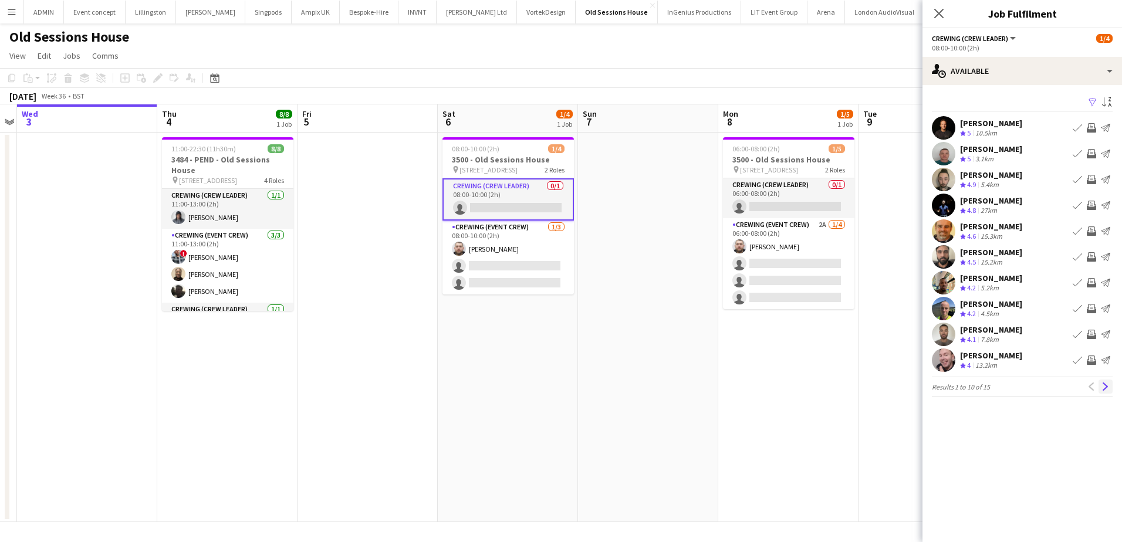
click at [1107, 390] on app-icon "Next" at bounding box center [1106, 387] width 8 height 8
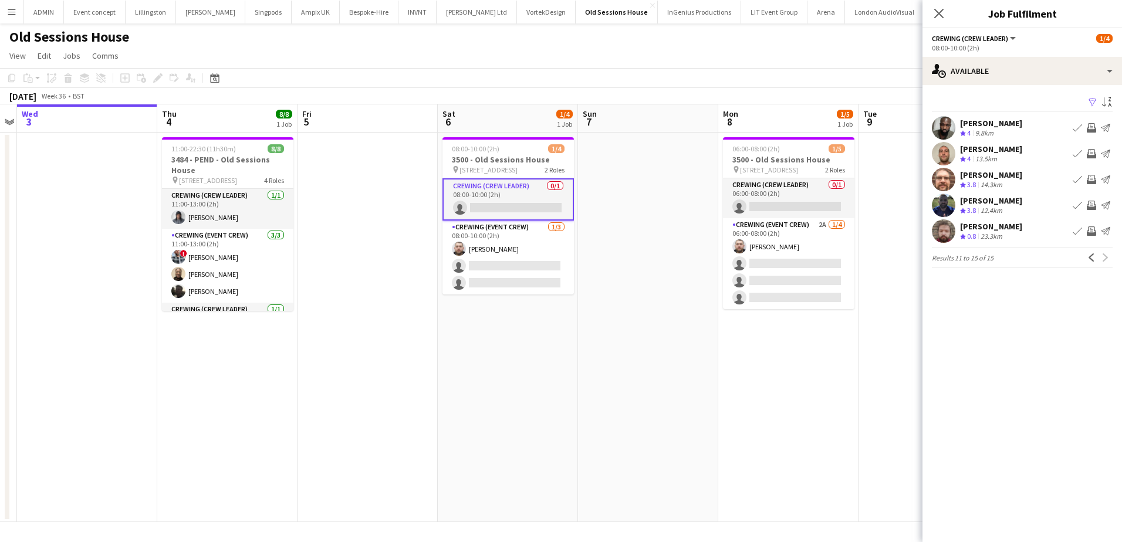
click at [1092, 180] on app-icon "Invite crew" at bounding box center [1091, 179] width 9 height 9
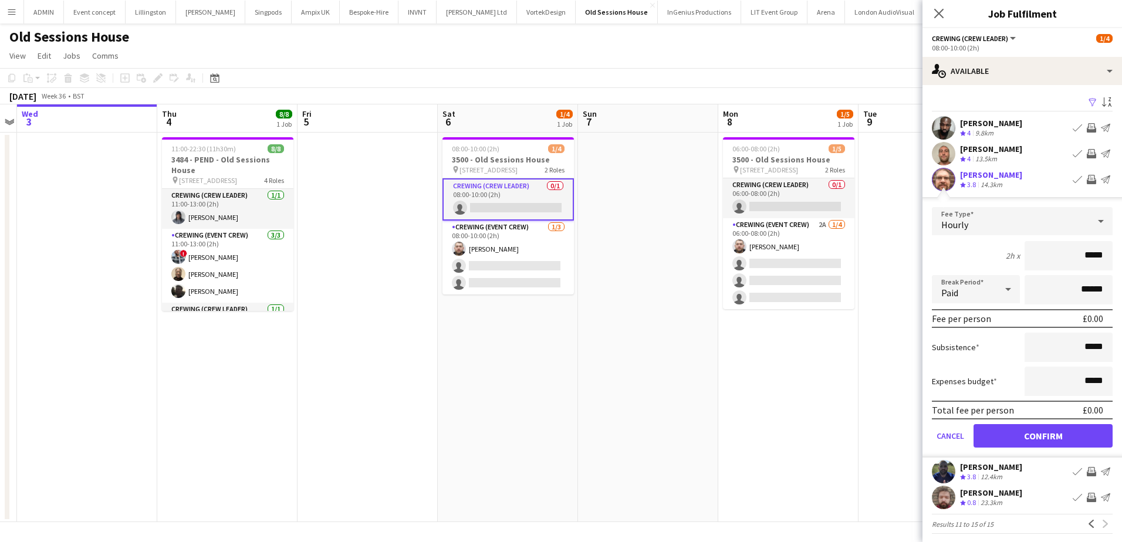
drag, startPoint x: 1069, startPoint y: 255, endPoint x: 1108, endPoint y: 255, distance: 39.3
click at [1108, 255] on form "Fee Type Hourly 2h x ***** Break Period Paid ****** Fee per person £0.00 Subsis…" at bounding box center [1023, 332] width 200 height 251
click at [1040, 438] on button "Confirm" at bounding box center [1043, 435] width 139 height 23
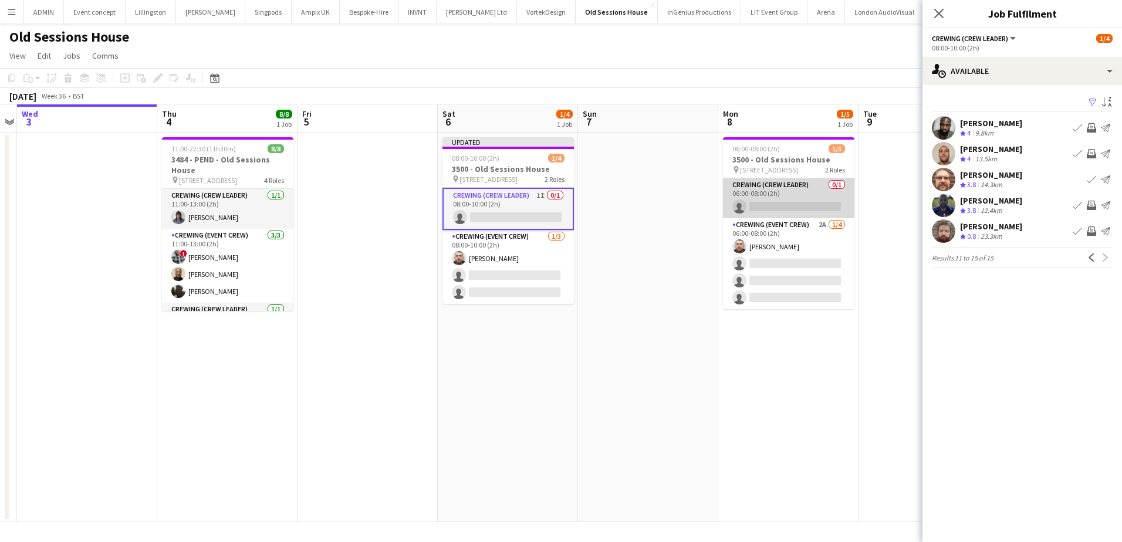
click at [832, 210] on app-card-role "Crewing (Crew Leader) 0/1 06:00-08:00 (2h) single-neutral-actions" at bounding box center [788, 198] width 131 height 40
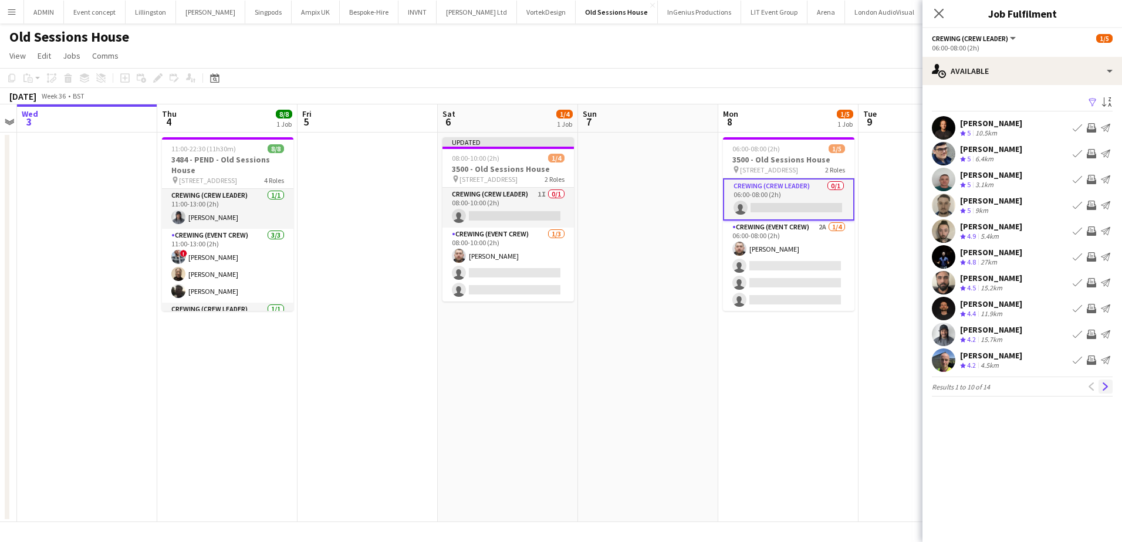
click at [1108, 387] on app-icon "Next" at bounding box center [1106, 387] width 8 height 8
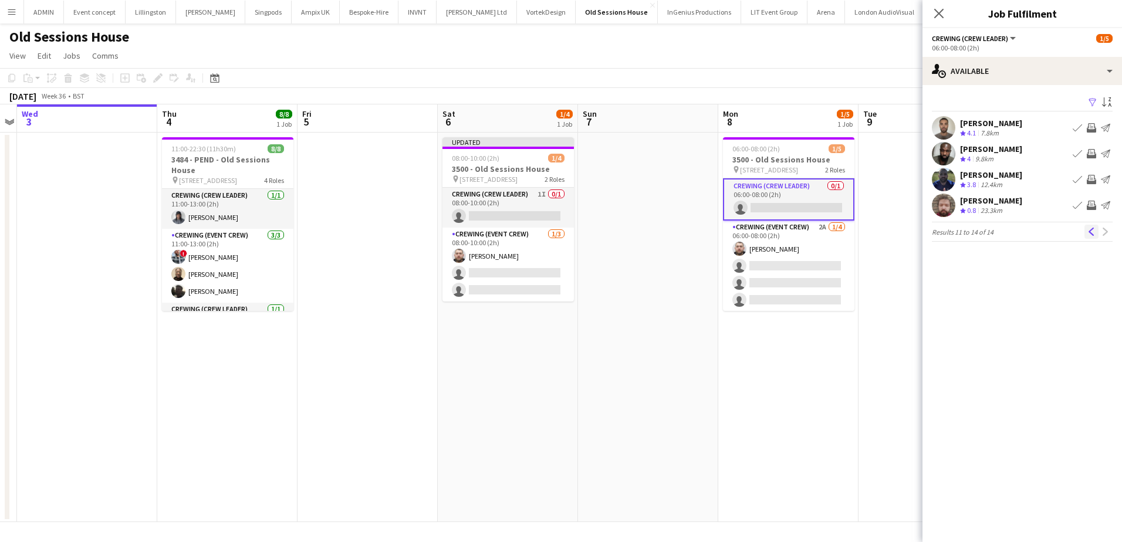
click at [1090, 232] on app-icon "Previous" at bounding box center [1092, 232] width 8 height 8
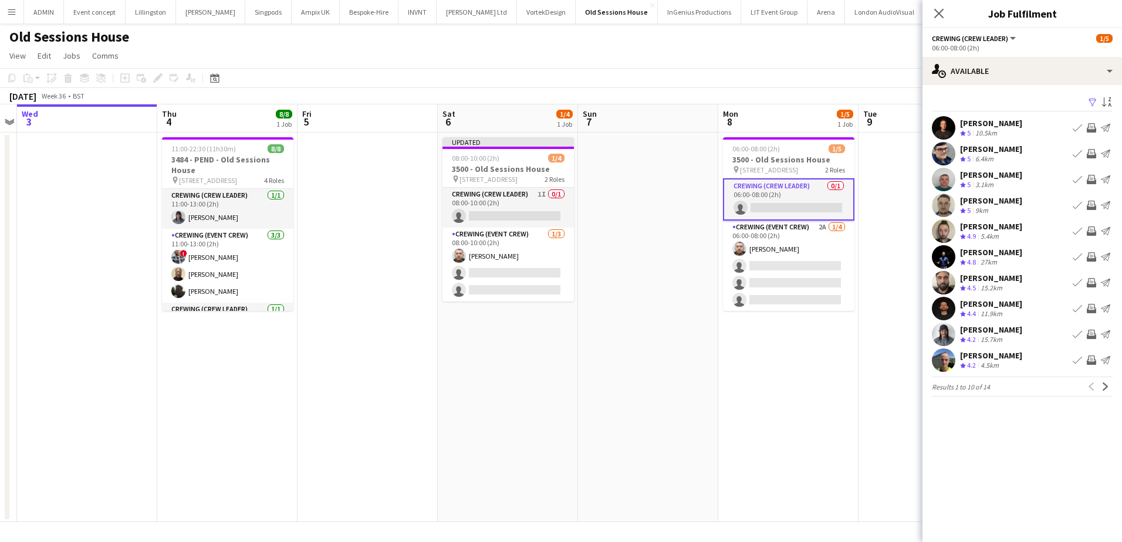
click at [1095, 336] on app-icon "Invite crew" at bounding box center [1091, 334] width 9 height 9
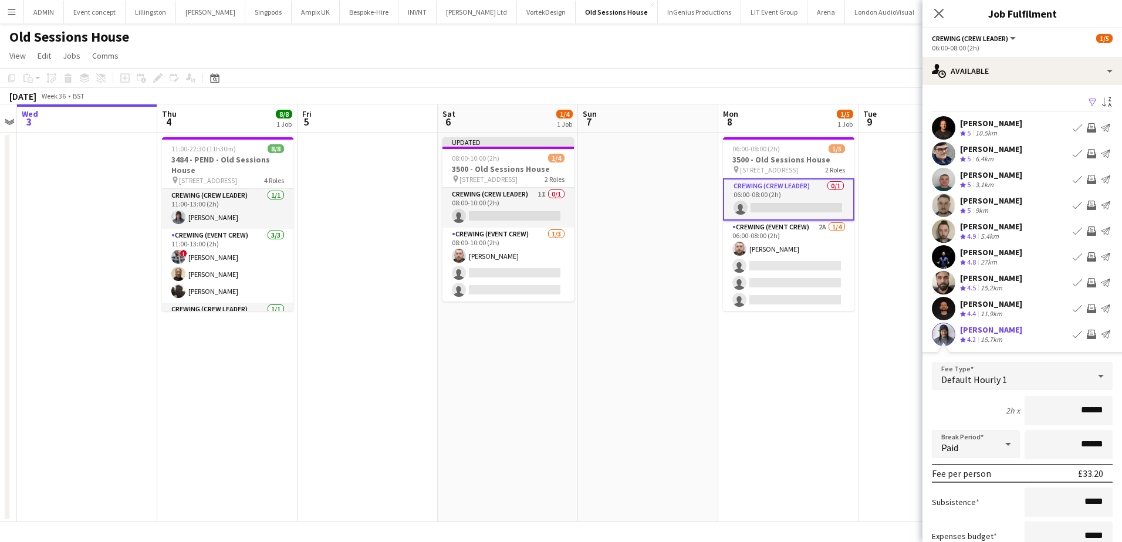
drag, startPoint x: 1052, startPoint y: 415, endPoint x: 1102, endPoint y: 416, distance: 49.9
click at [1102, 416] on input "******" at bounding box center [1069, 410] width 88 height 29
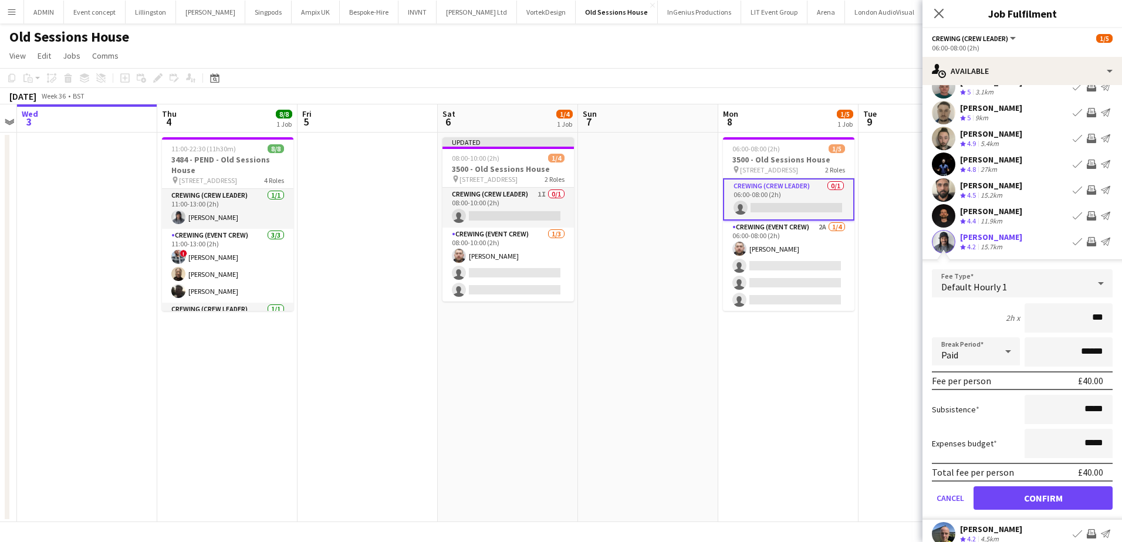
scroll to position [117, 0]
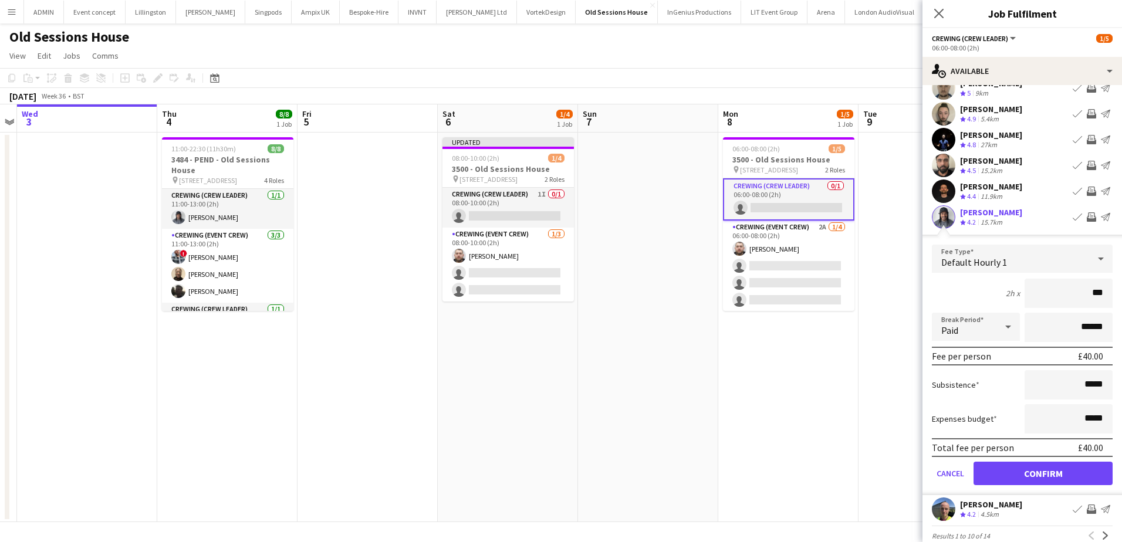
type input "***"
click at [1072, 467] on button "Confirm" at bounding box center [1043, 473] width 139 height 23
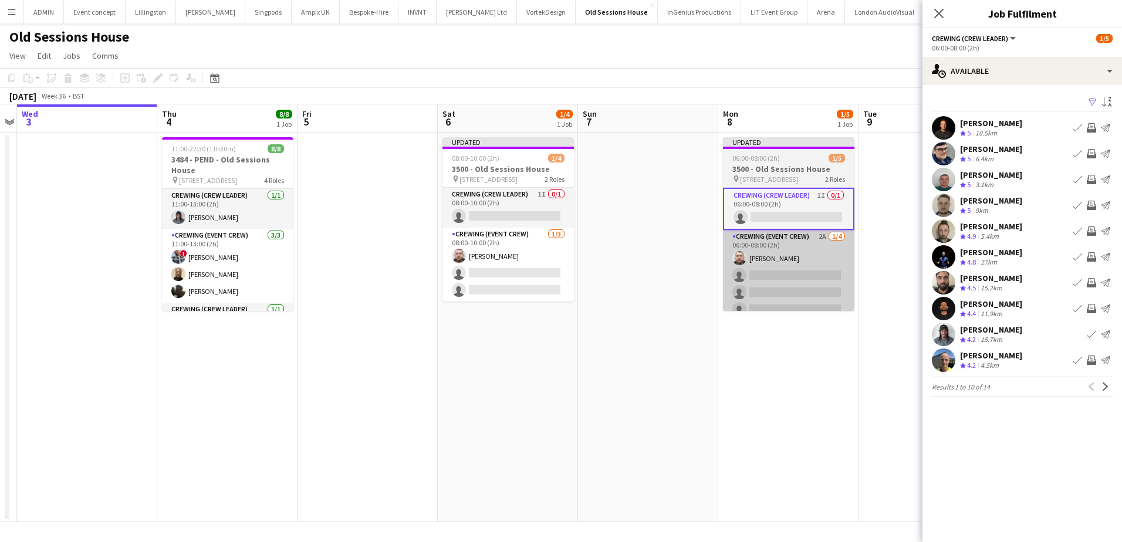
click at [792, 298] on app-card-role "Crewing (Event Crew) 2A 1/4 06:00-08:00 (2h) Micky Jones single-neutral-actions…" at bounding box center [788, 275] width 131 height 91
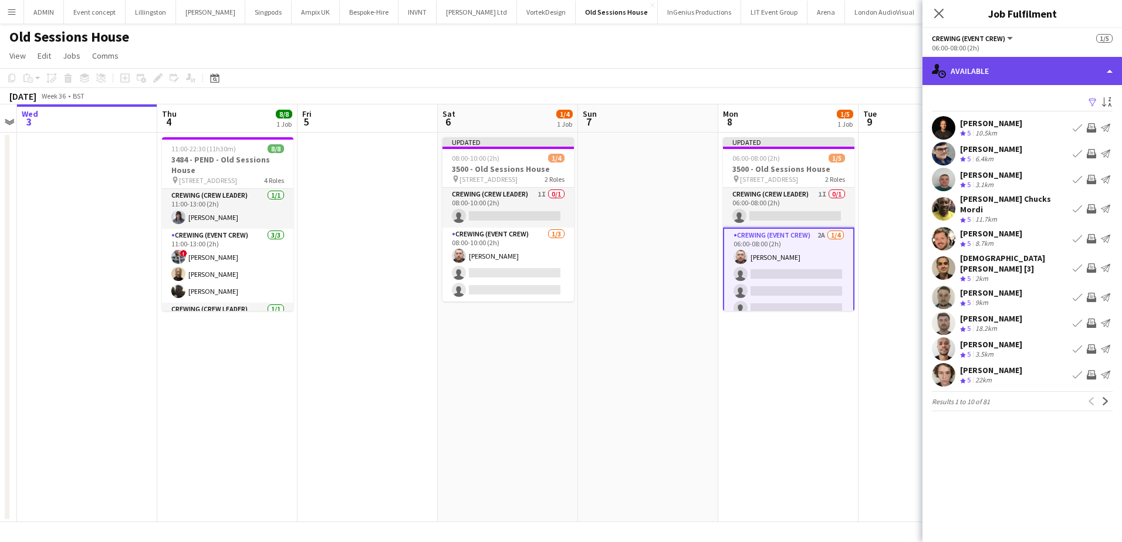
click at [1045, 62] on div "single-neutral-actions-upload Available" at bounding box center [1023, 71] width 200 height 28
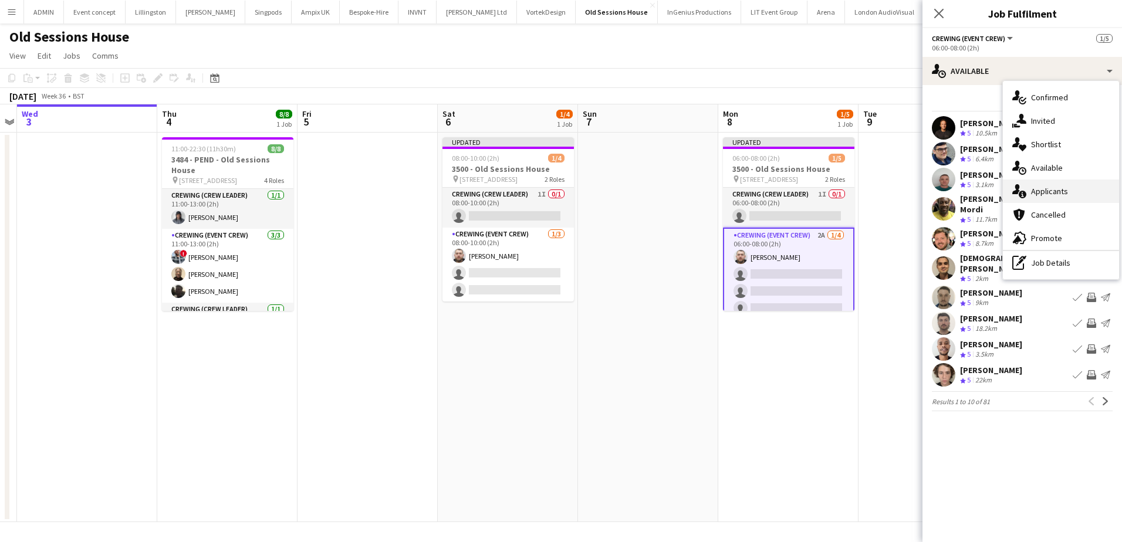
click at [1074, 187] on div "single-neutral-actions-information Applicants" at bounding box center [1061, 191] width 116 height 23
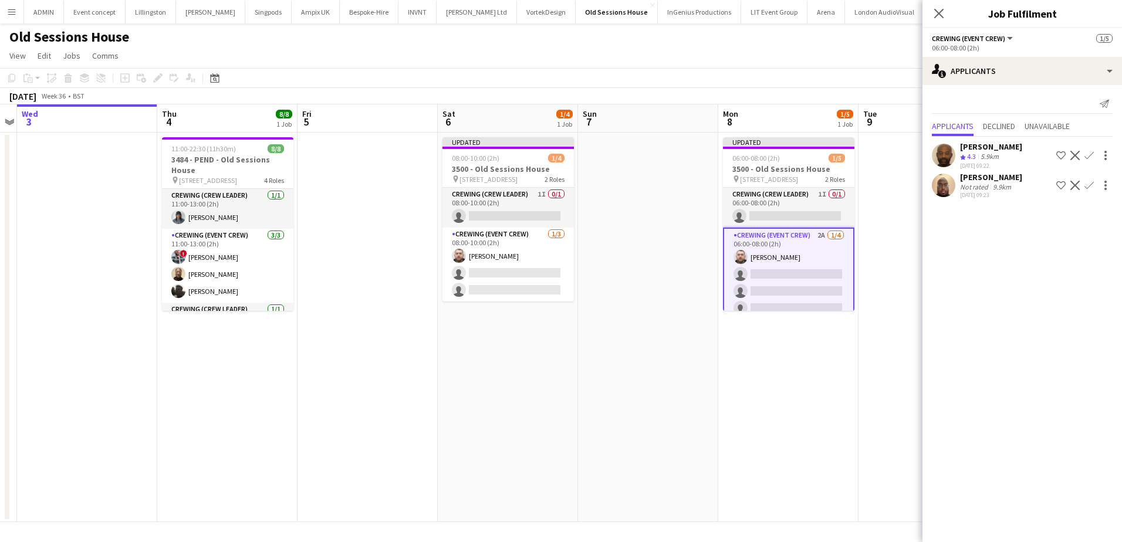
click at [1090, 188] on app-icon "Confirm" at bounding box center [1089, 185] width 9 height 9
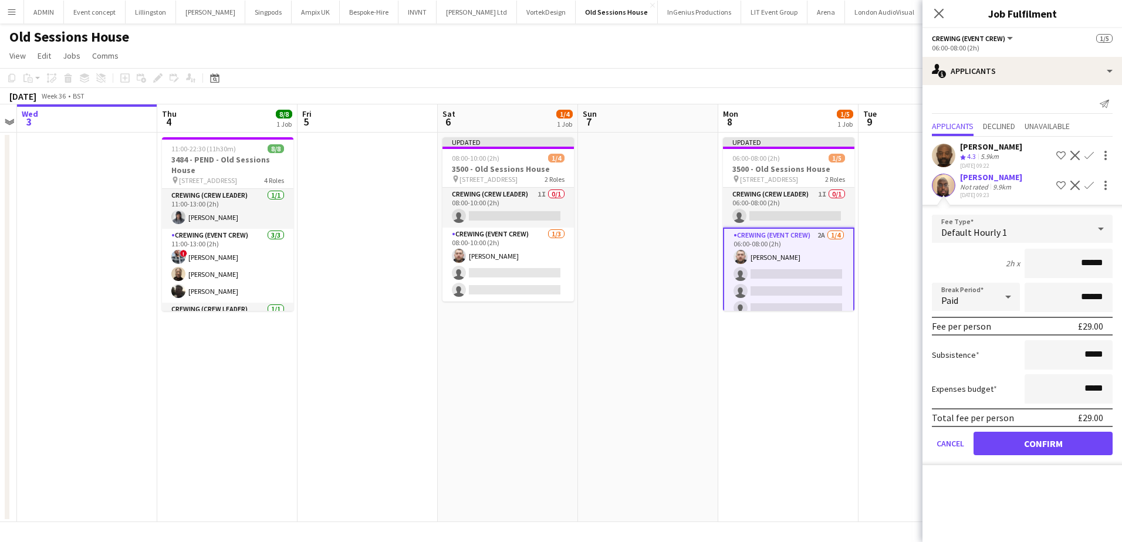
drag, startPoint x: 1069, startPoint y: 261, endPoint x: 1115, endPoint y: 264, distance: 46.4
click at [1115, 264] on form "Fee Type Default Hourly 1 2h x ****** Break Period Paid ****** Fee per person £…" at bounding box center [1023, 340] width 200 height 251
type input "***"
click at [1065, 443] on button "Confirm" at bounding box center [1043, 443] width 139 height 23
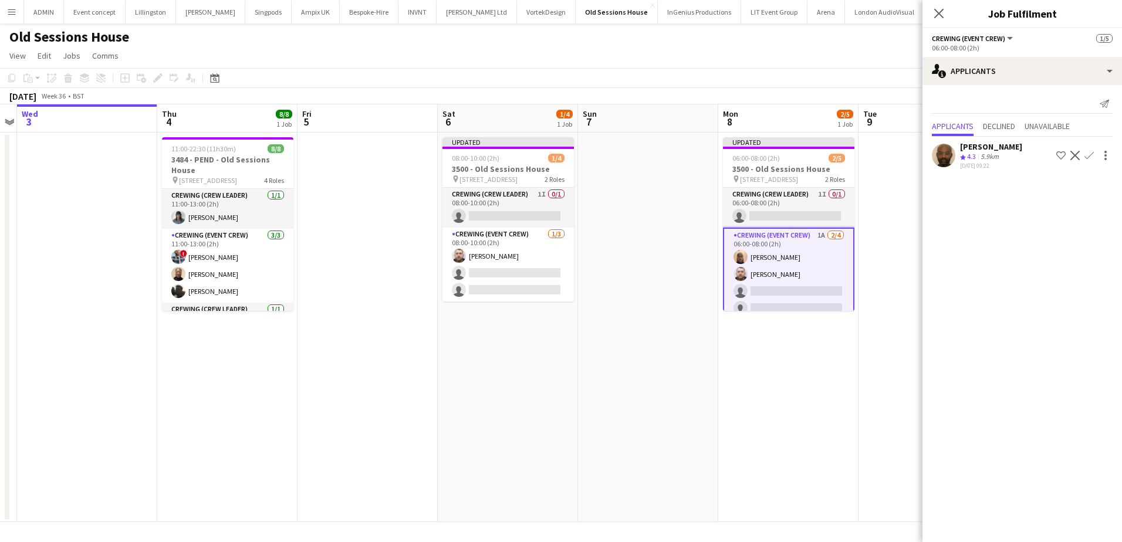
click at [1094, 156] on button "Confirm" at bounding box center [1089, 155] width 14 height 14
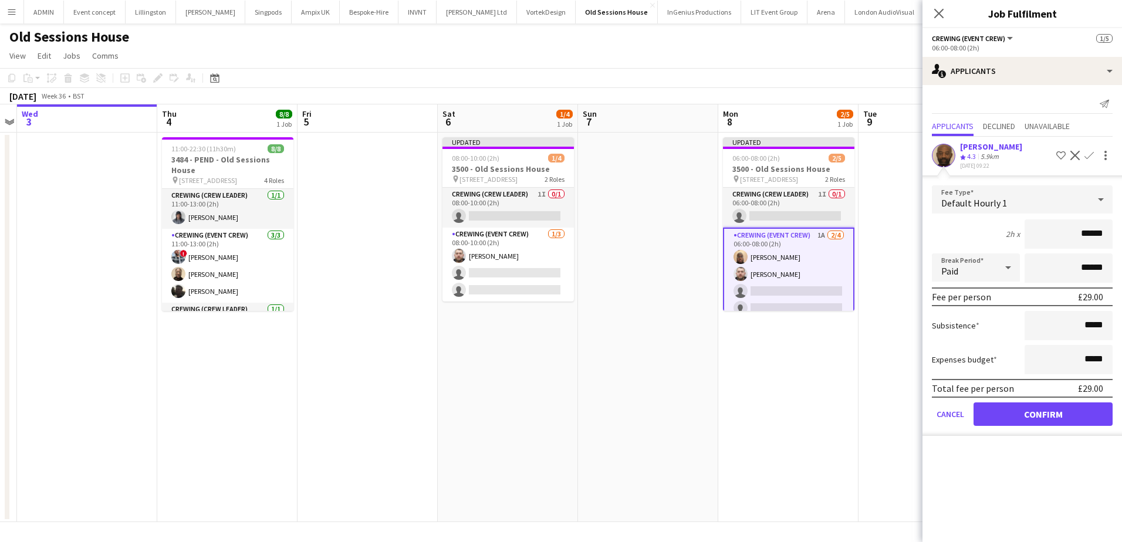
drag, startPoint x: 1081, startPoint y: 238, endPoint x: 1111, endPoint y: 238, distance: 29.9
click at [1111, 238] on input "******" at bounding box center [1069, 233] width 88 height 29
type input "***"
click at [1057, 416] on button "Confirm" at bounding box center [1043, 414] width 139 height 23
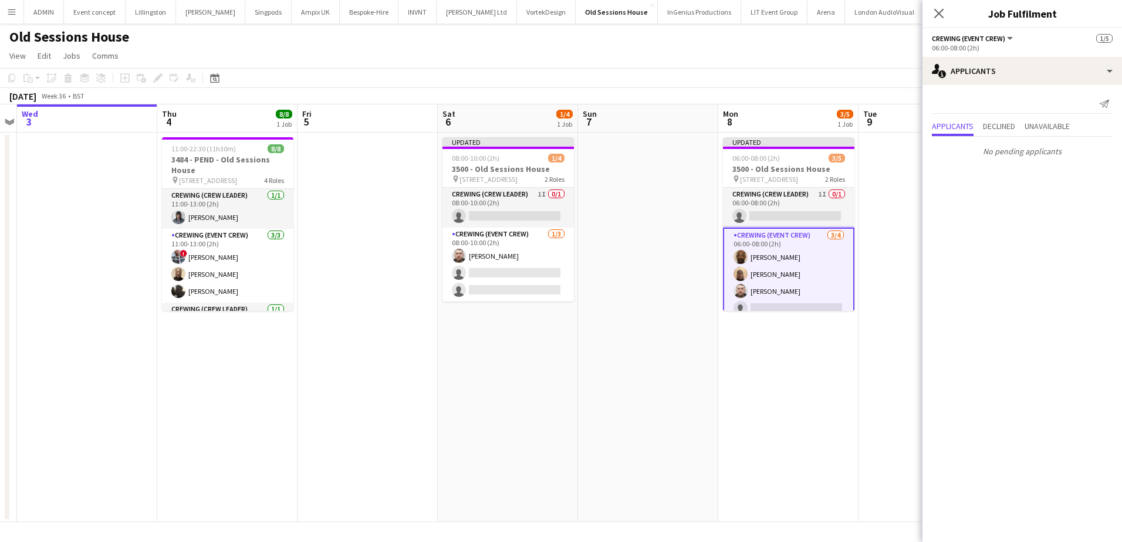
click at [839, 364] on app-date-cell "Updated 06:00-08:00 (2h) 3/5 3500 - Old Sessions House pin Old Sessions House, …" at bounding box center [788, 328] width 140 height 390
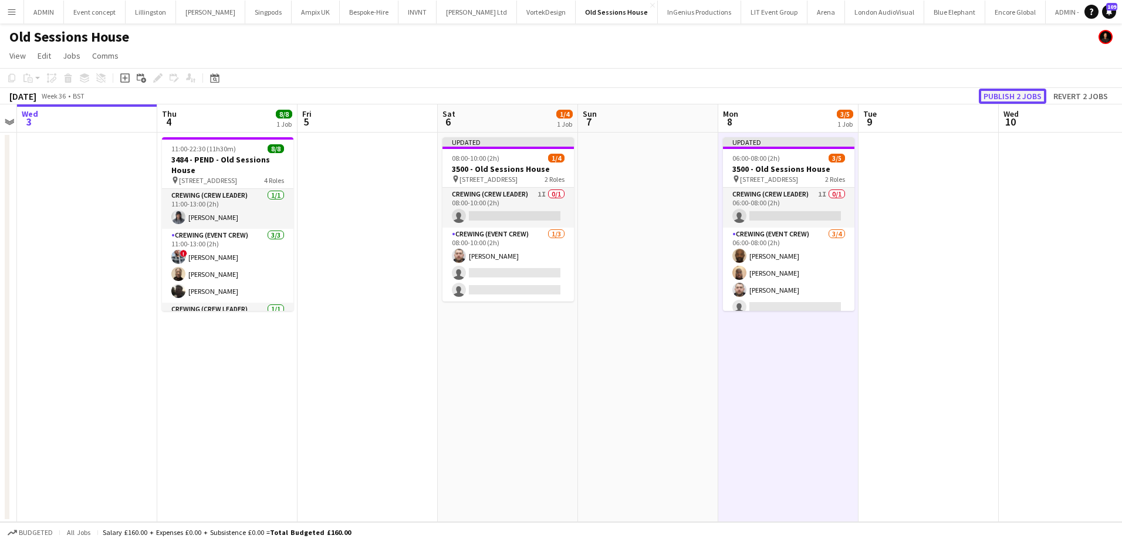
click at [1020, 99] on button "Publish 2 jobs" at bounding box center [1012, 96] width 67 height 15
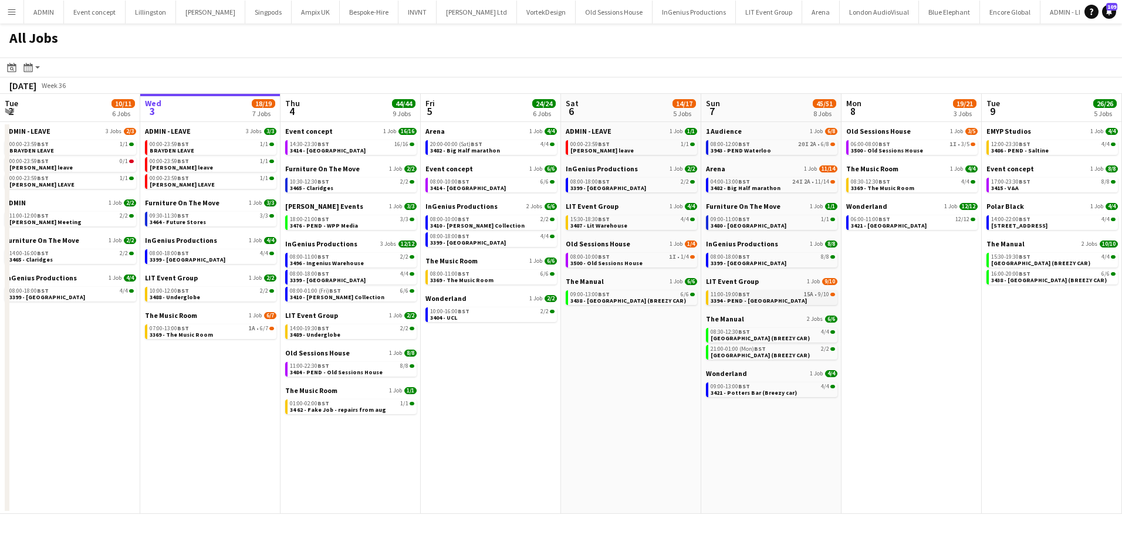
click at [792, 295] on div "11:00-19:00 BST 15A • 9/10" at bounding box center [773, 295] width 124 height 6
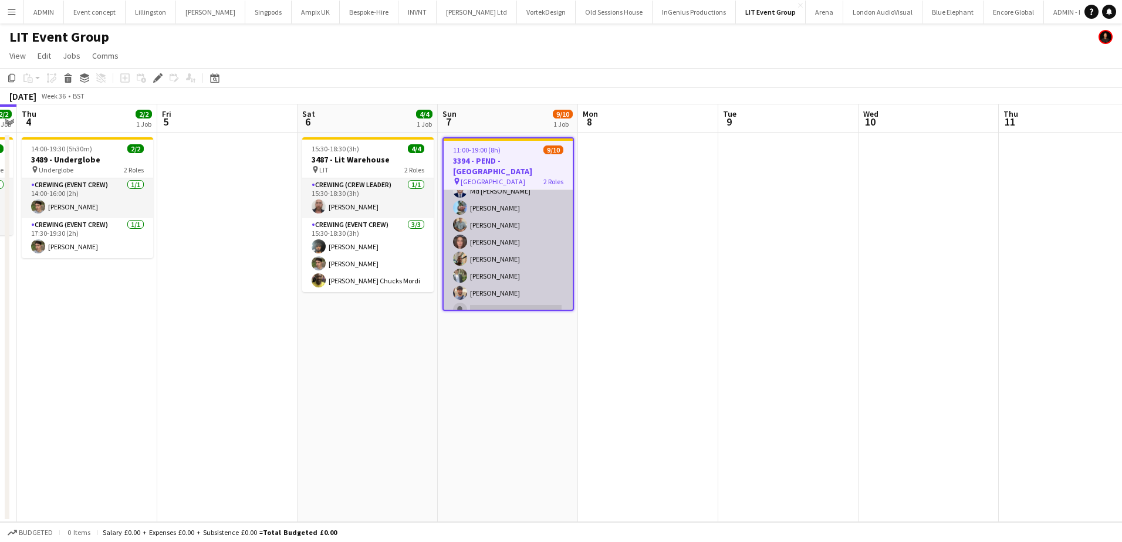
scroll to position [96, 0]
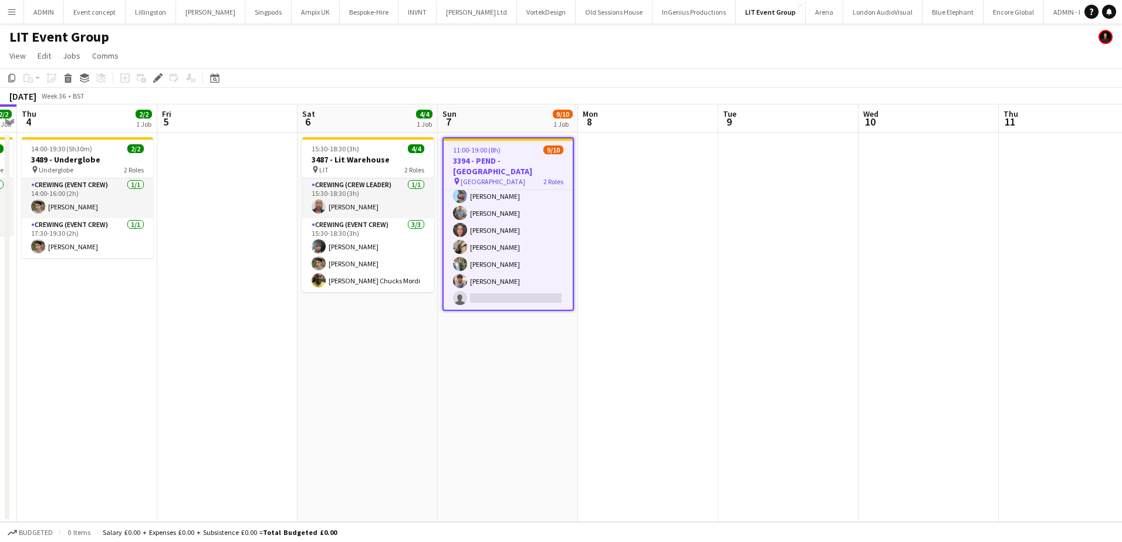
click at [549, 285] on app-card-role "Crewing (Event Crew) 15A [DATE] 11:00-19:00 (8h) Md [PERSON_NAME] [PERSON_NAME]…" at bounding box center [508, 230] width 129 height 159
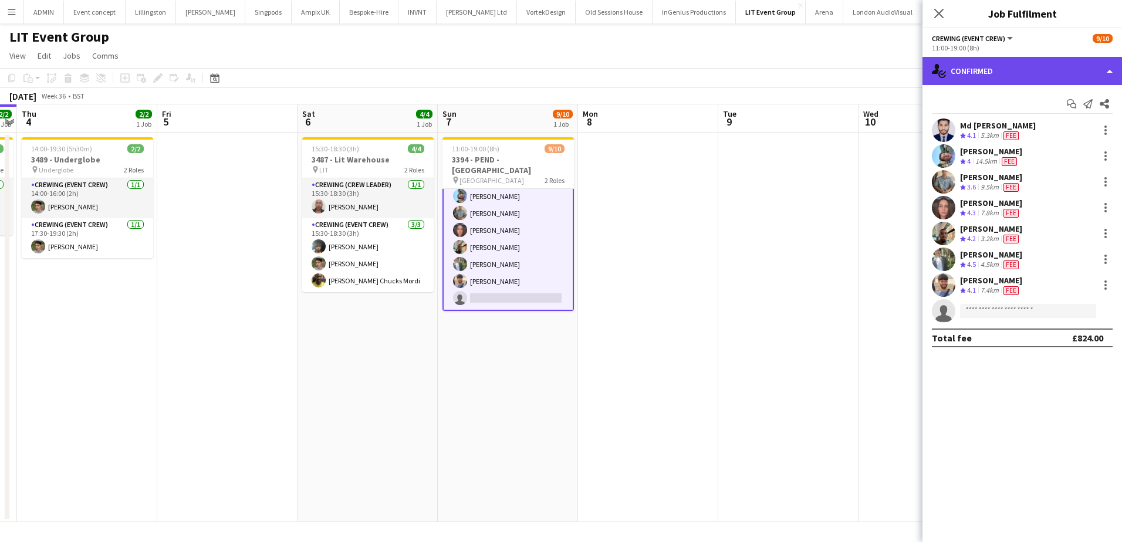
click at [1099, 76] on div "single-neutral-actions-check-2 Confirmed" at bounding box center [1023, 71] width 200 height 28
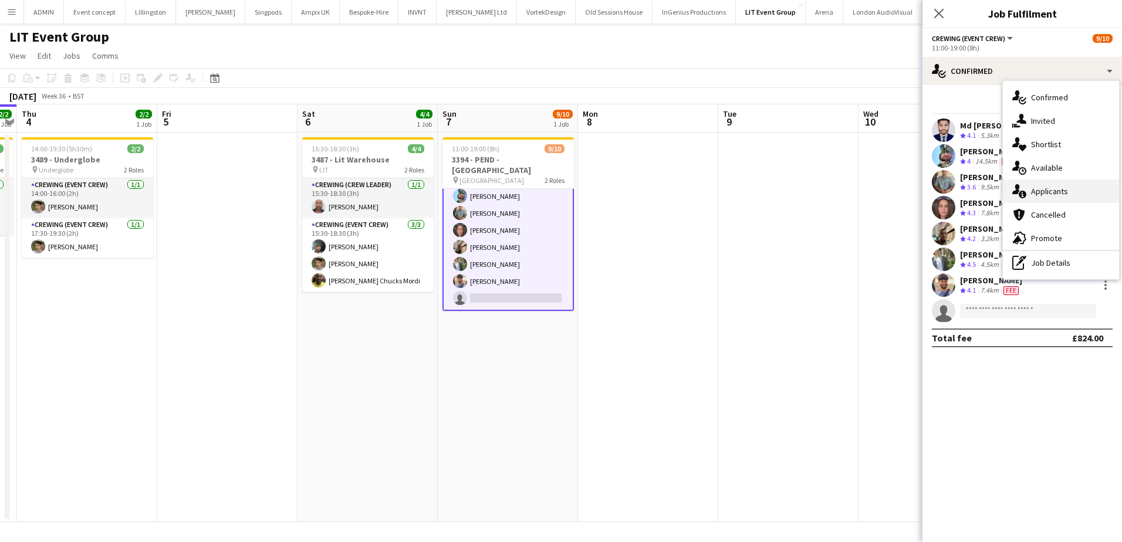
click at [1065, 190] on span "Applicants" at bounding box center [1049, 191] width 37 height 11
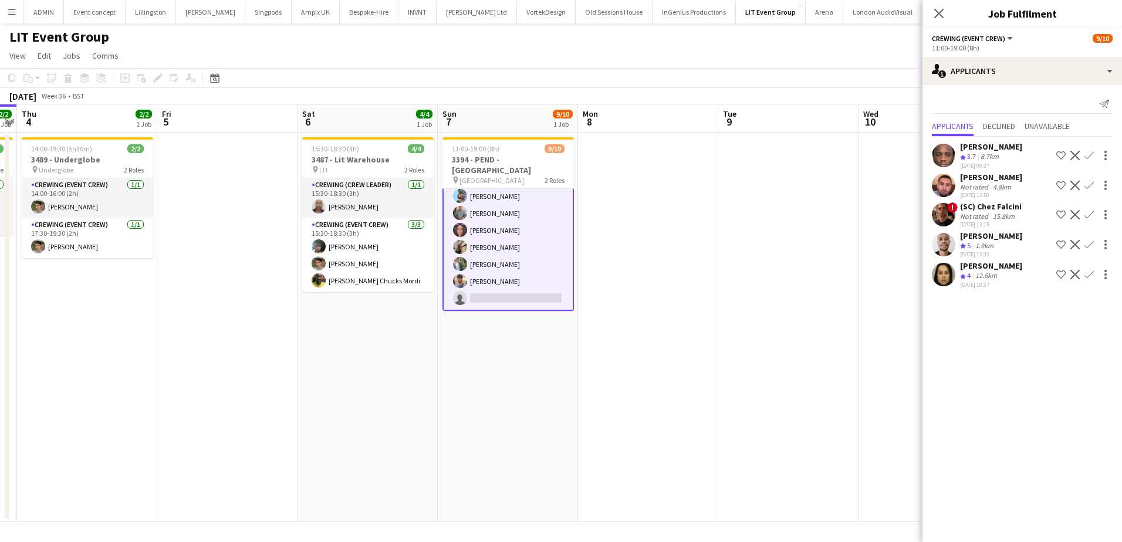
click at [944, 178] on app-user-avatar at bounding box center [943, 185] width 23 height 23
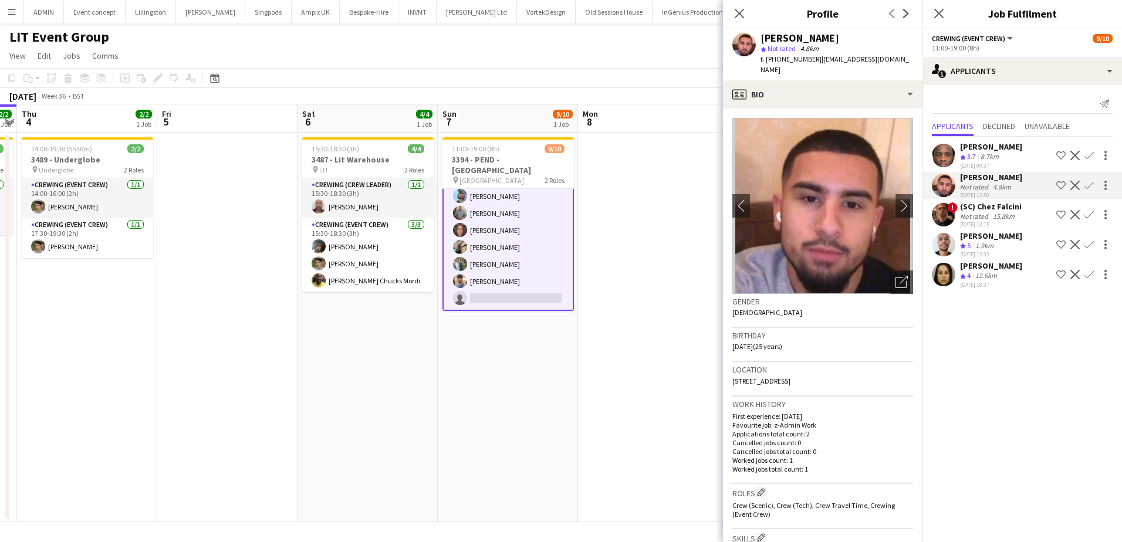
click at [1091, 245] on app-icon "Confirm" at bounding box center [1089, 244] width 9 height 9
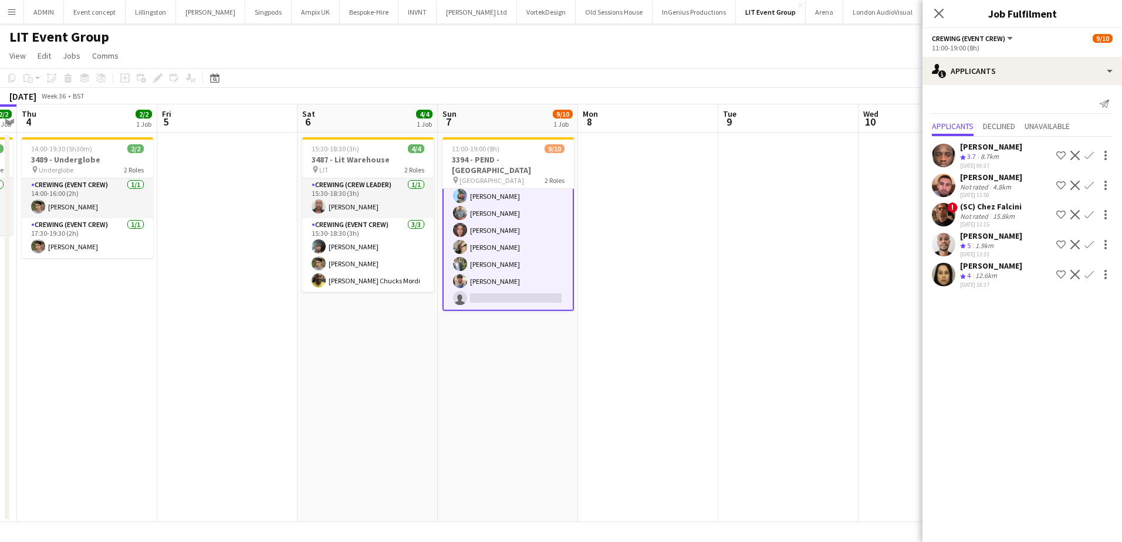
click at [1089, 244] on app-icon "Confirm" at bounding box center [1089, 244] width 9 height 9
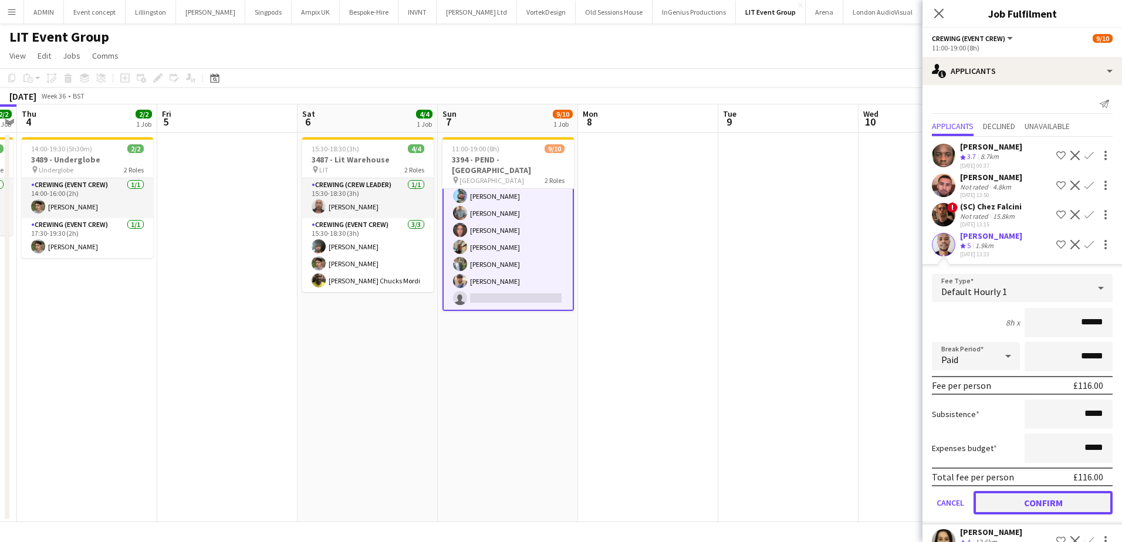
click at [1032, 499] on button "Confirm" at bounding box center [1043, 502] width 139 height 23
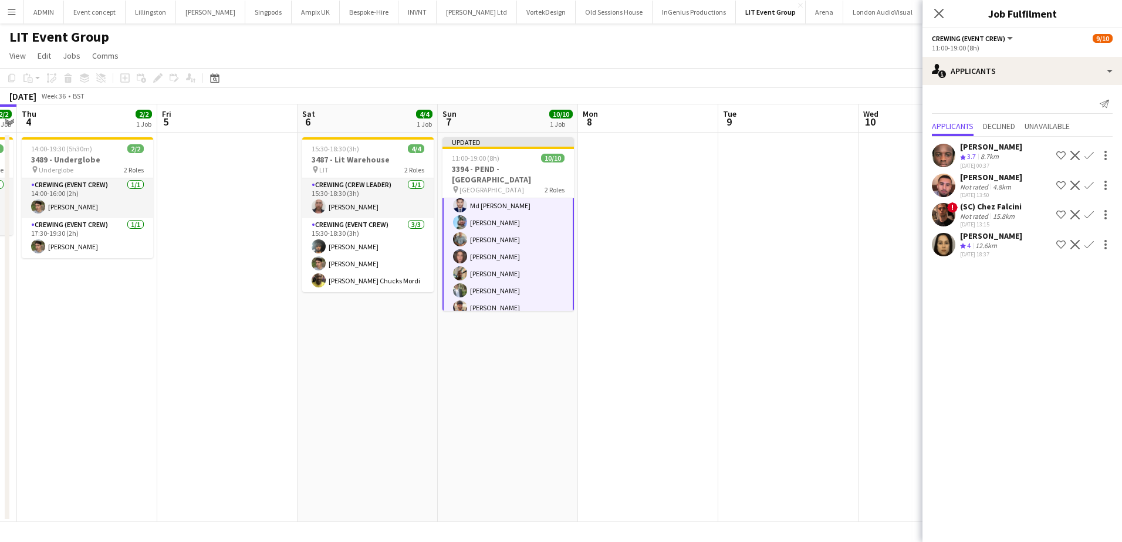
click at [859, 281] on app-date-cell at bounding box center [929, 328] width 140 height 390
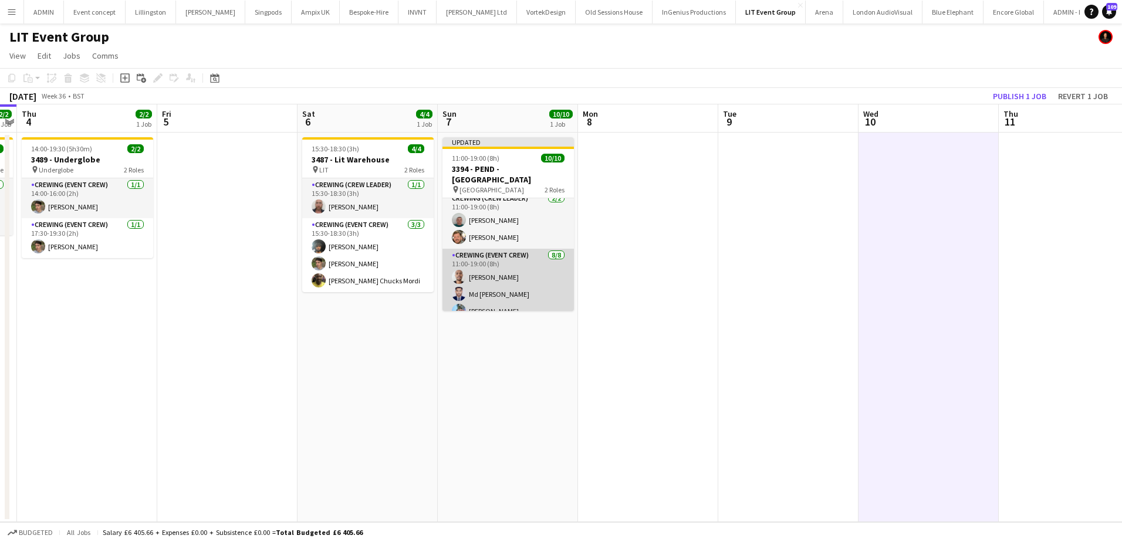
scroll to position [0, 0]
click at [528, 261] on app-card-role "Crewing (Event Crew) 8/8 11:00-19:00 (8h) Maurice Mutua Md Mosabbit Hridoy Liam…" at bounding box center [508, 231] width 131 height 159
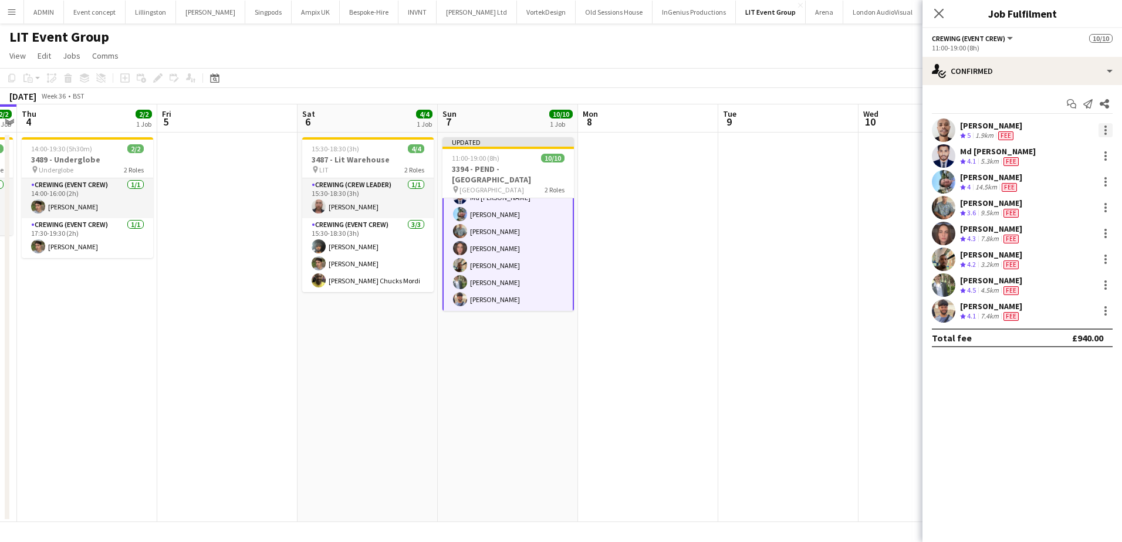
click at [1103, 131] on div at bounding box center [1106, 130] width 14 height 14
click at [1073, 268] on span "Remove" at bounding box center [1067, 264] width 73 height 11
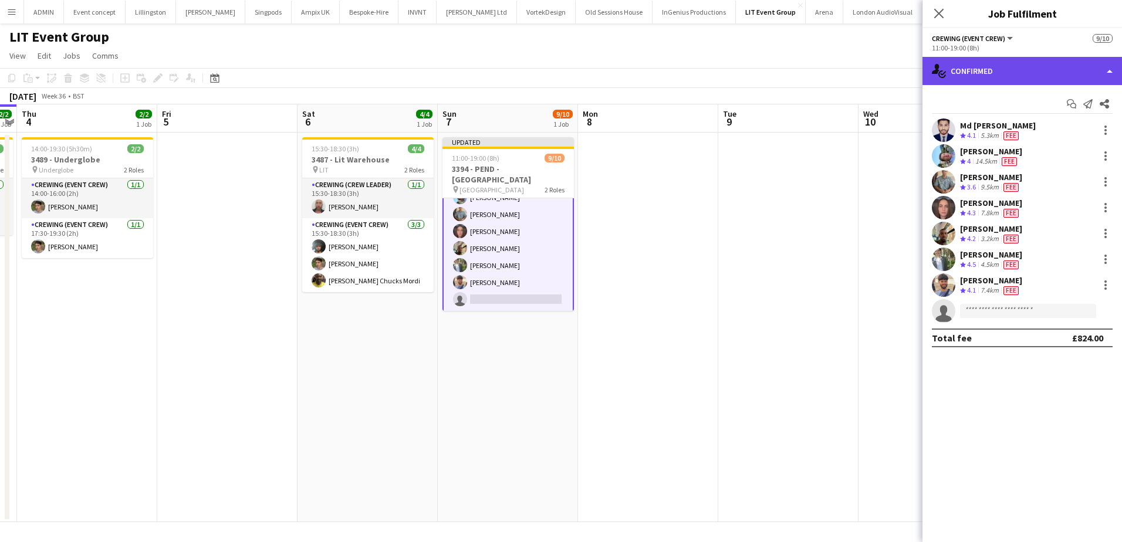
click at [1061, 77] on div "single-neutral-actions-check-2 Confirmed" at bounding box center [1023, 71] width 200 height 28
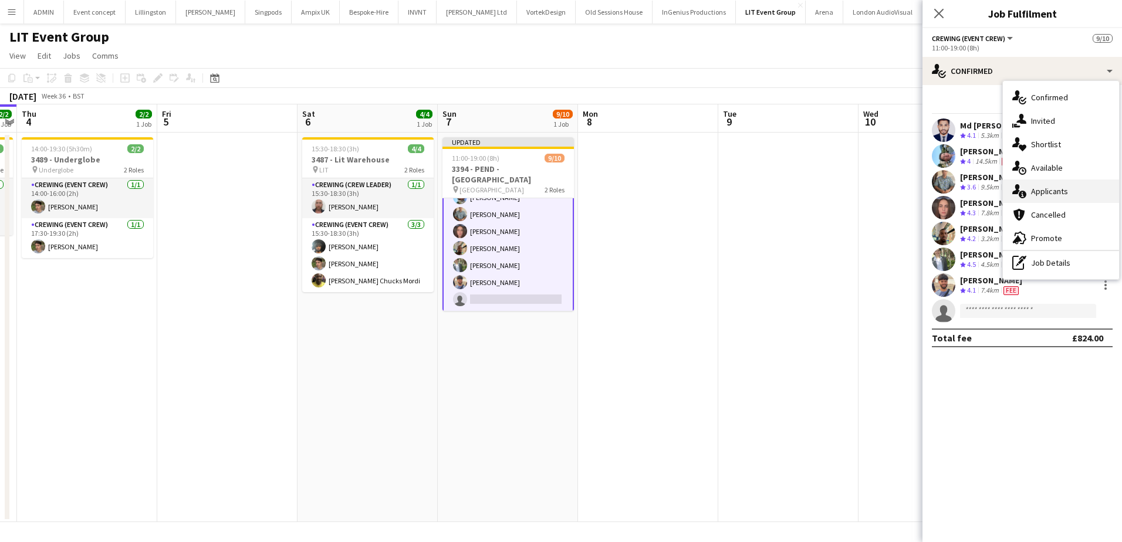
click at [1069, 194] on div "single-neutral-actions-information Applicants" at bounding box center [1061, 191] width 116 height 23
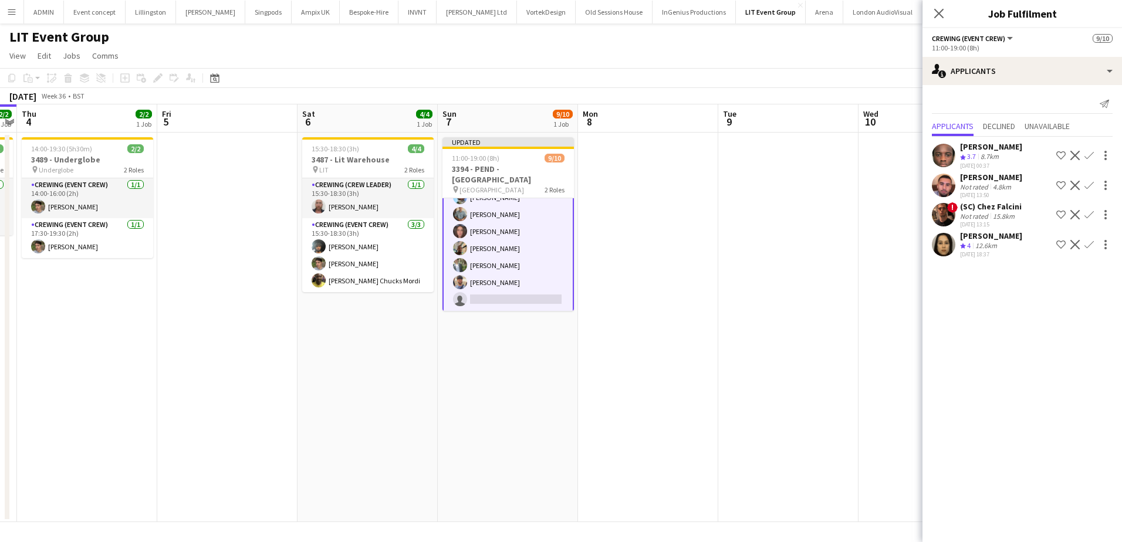
click at [1091, 244] on app-icon "Confirm" at bounding box center [1089, 244] width 9 height 9
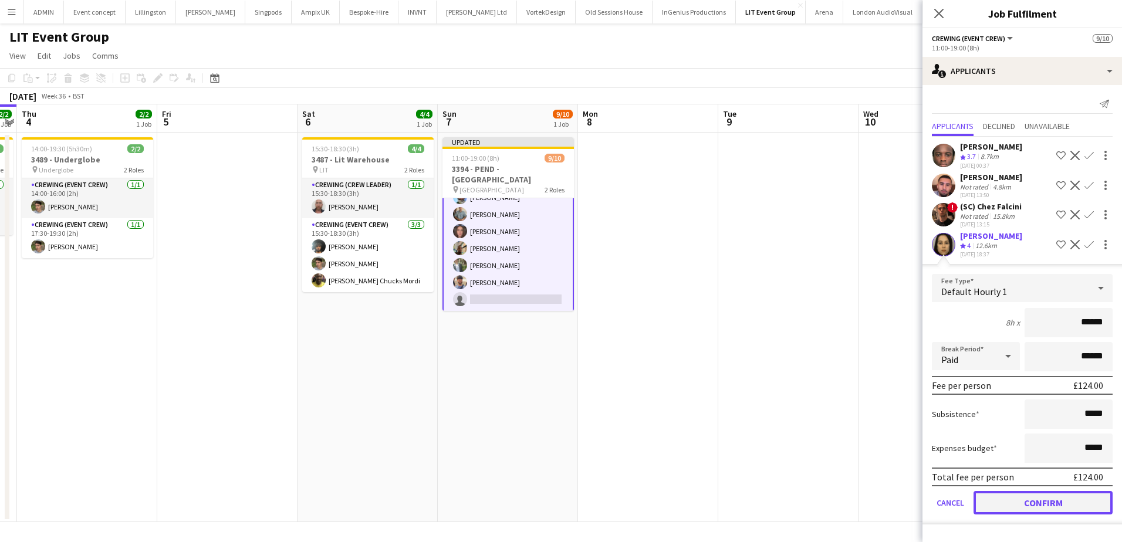
click at [1052, 506] on button "Confirm" at bounding box center [1043, 502] width 139 height 23
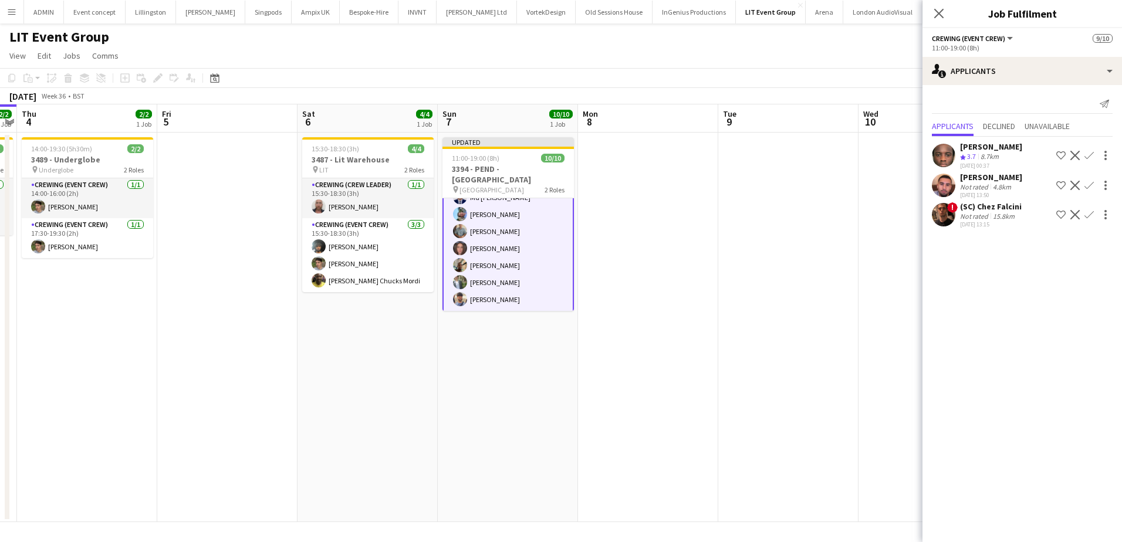
click at [892, 355] on app-date-cell at bounding box center [929, 328] width 140 height 390
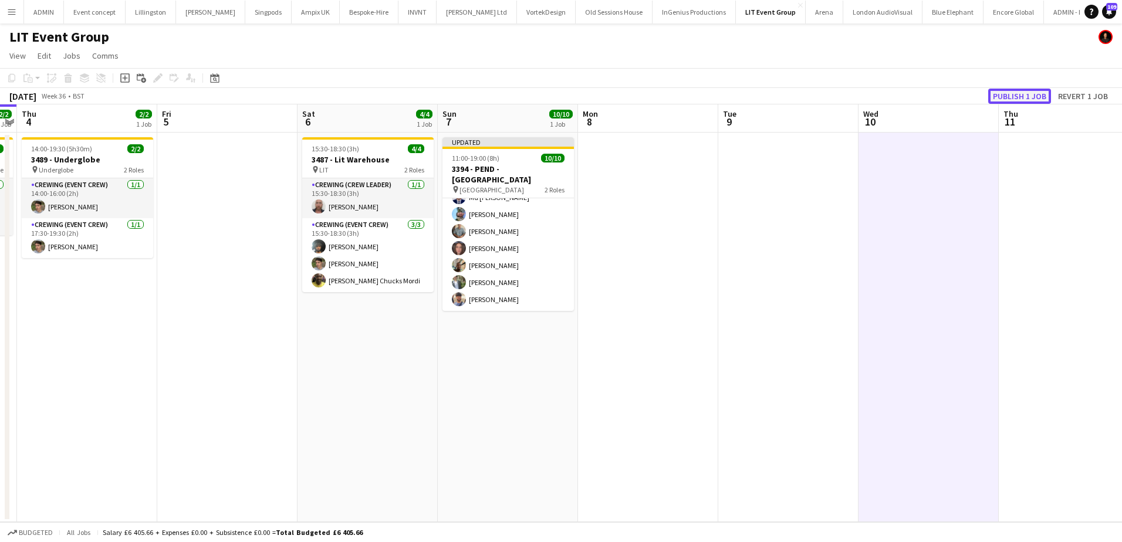
click at [1022, 101] on button "Publish 1 job" at bounding box center [1019, 96] width 63 height 15
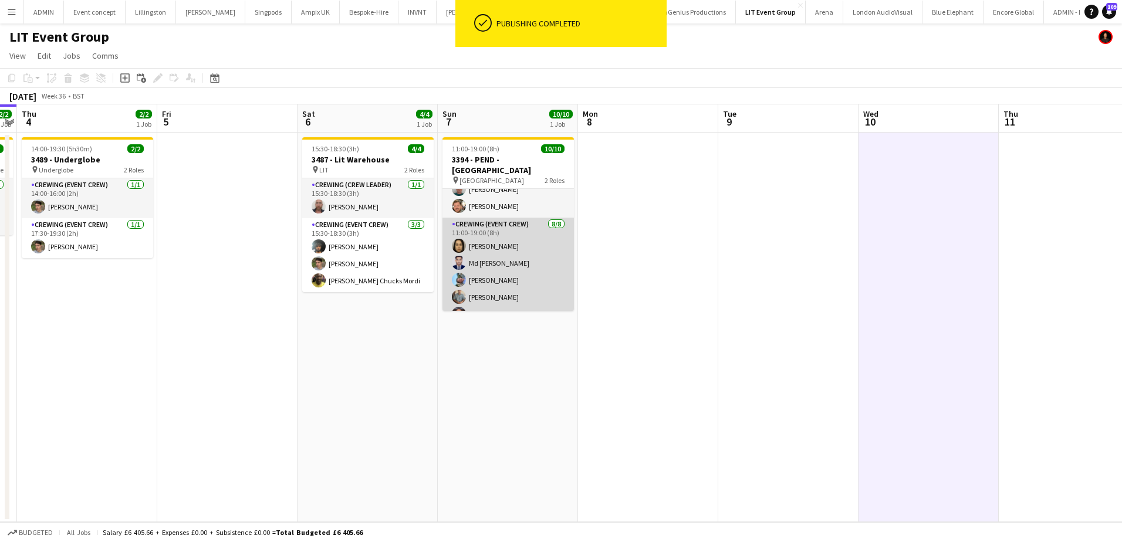
scroll to position [0, 0]
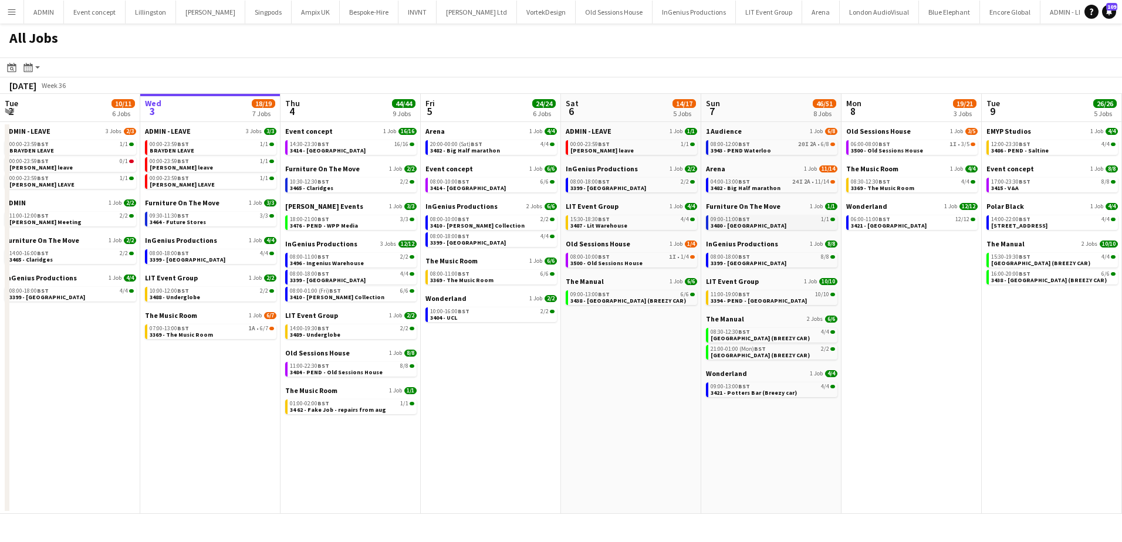
click at [761, 221] on div "09:00-11:00 BST 1/1" at bounding box center [773, 220] width 124 height 6
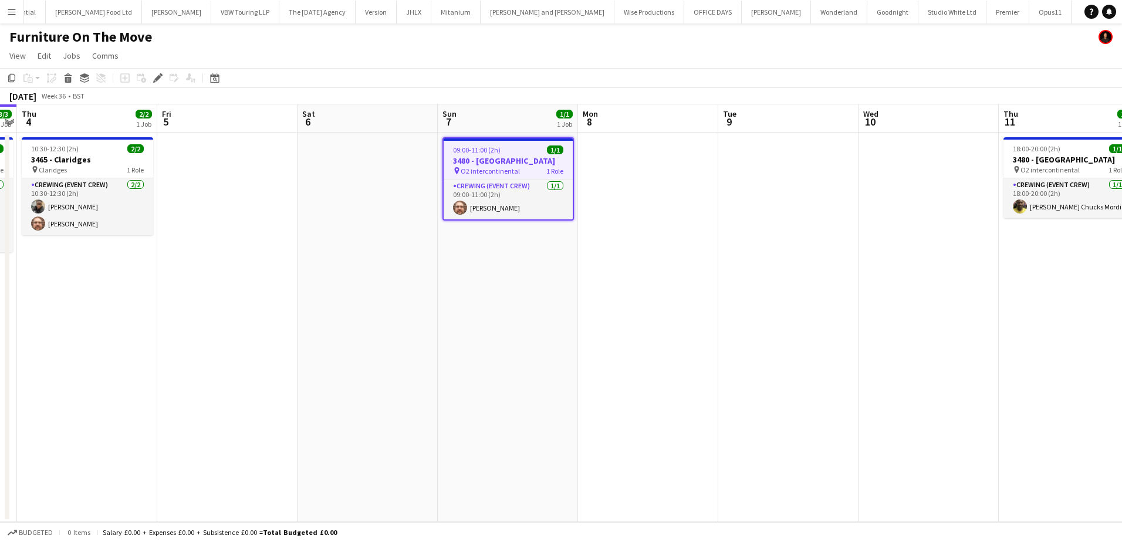
scroll to position [0, 1968]
click at [511, 212] on app-card-role "Crewing (Event Crew) 1/1 09:00-11:00 (2h) Corey Arnold" at bounding box center [508, 200] width 129 height 40
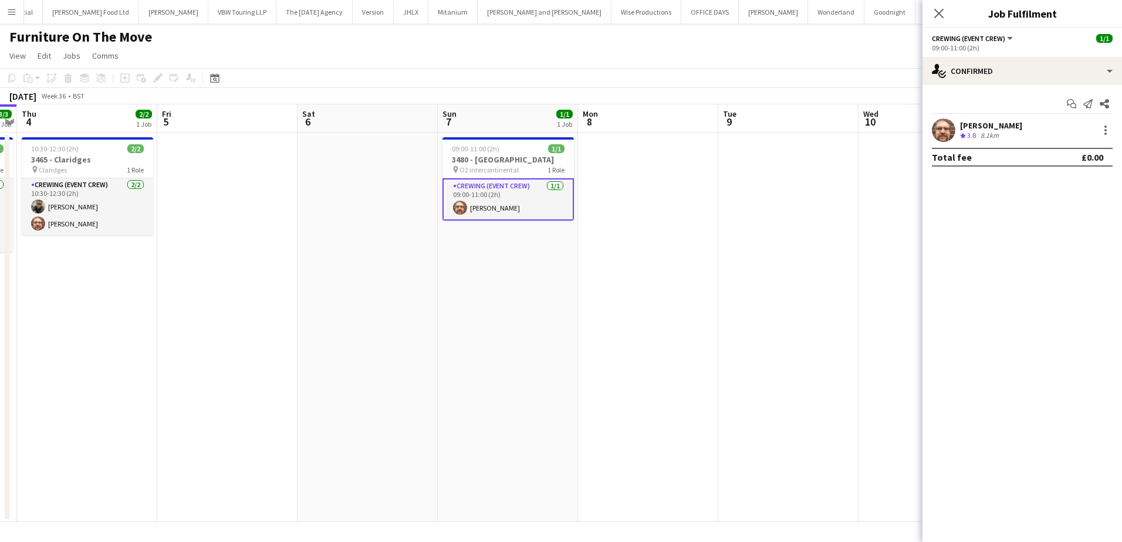
click at [553, 255] on app-date-cell "09:00-11:00 (2h) 1/1 3480 - O2 Intercontinental pin O2 intercontinental 1 Role …" at bounding box center [508, 328] width 140 height 390
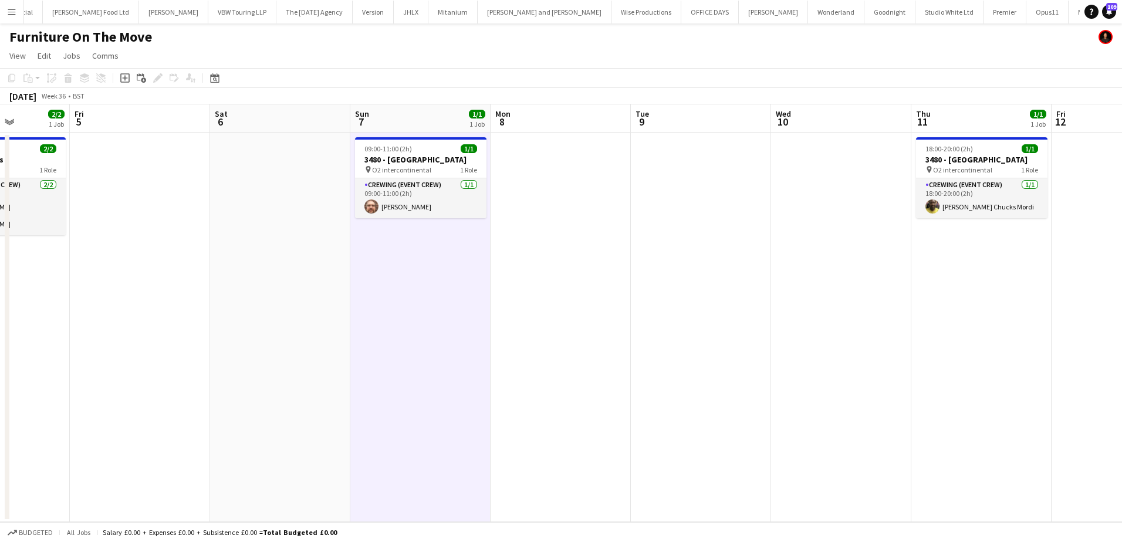
scroll to position [0, 354]
drag, startPoint x: 600, startPoint y: 251, endPoint x: 509, endPoint y: 251, distance: 91.0
click at [509, 251] on app-calendar-viewport "Tue 2 2/2 1 Job Wed 3 3/3 1 Job Thu 4 2/2 1 Job Fri 5 Sat 6 Sun 7 1/1 1 Job Mon…" at bounding box center [561, 313] width 1122 height 418
click at [407, 157] on h3 "3480 - [GEOGRAPHIC_DATA]" at bounding box center [417, 159] width 131 height 11
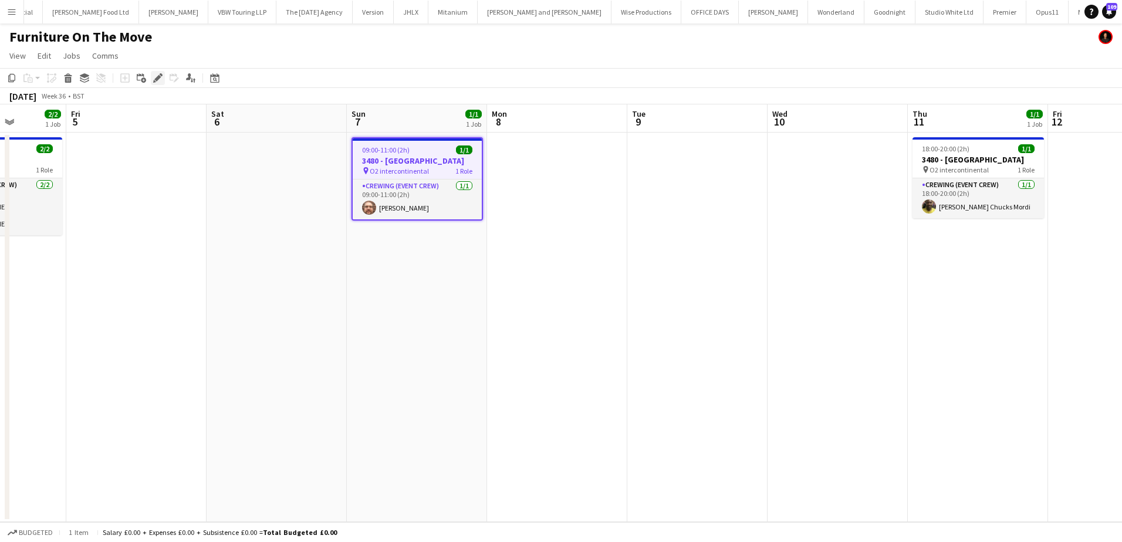
click at [155, 79] on icon at bounding box center [157, 78] width 6 height 6
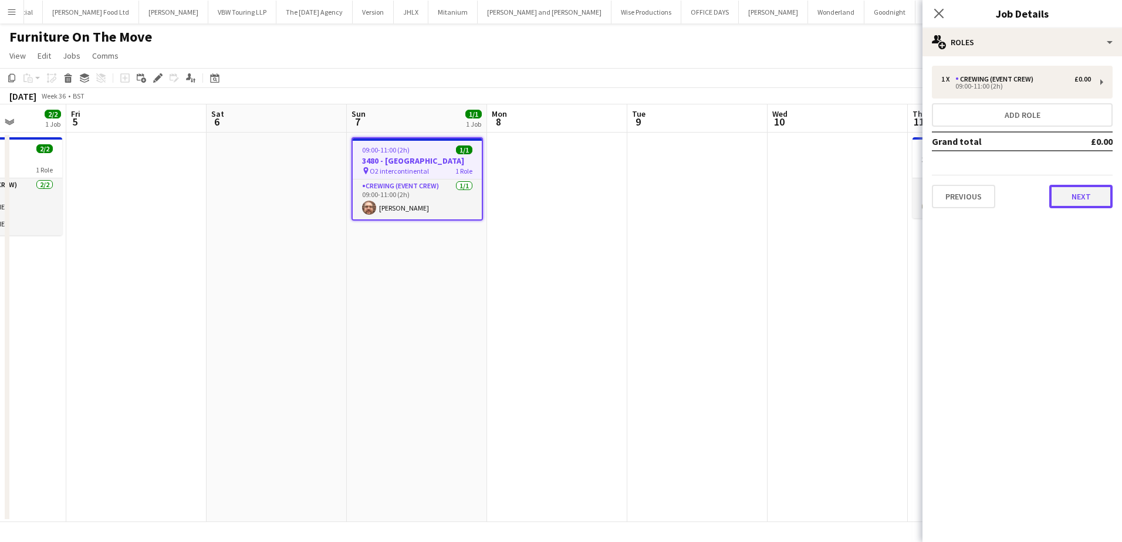
click at [1075, 203] on button "Next" at bounding box center [1080, 196] width 63 height 23
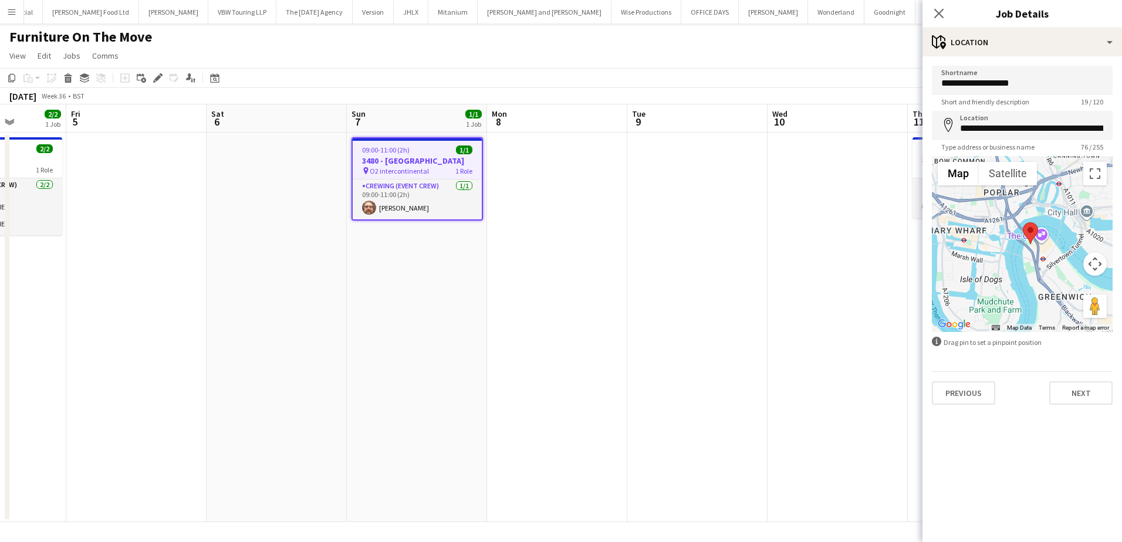
click at [471, 262] on app-date-cell "09:00-11:00 (2h) 1/1 3480 - O2 Intercontinental pin O2 intercontinental 1 Role …" at bounding box center [417, 328] width 140 height 390
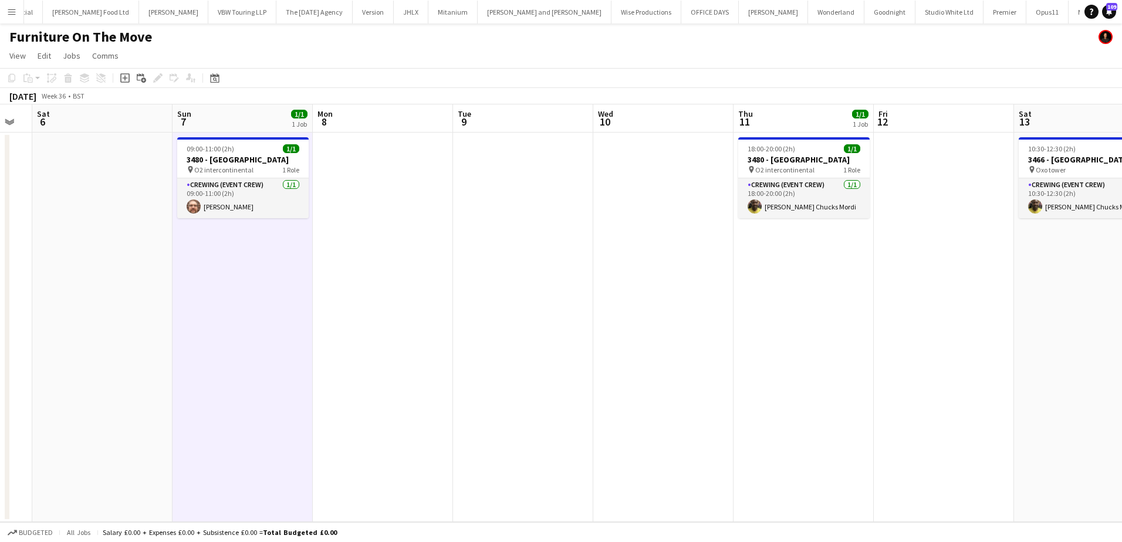
scroll to position [0, 390]
drag, startPoint x: 306, startPoint y: 279, endPoint x: 128, endPoint y: 279, distance: 177.8
click at [128, 279] on app-calendar-viewport "Wed 3 3/3 1 Job Thu 4 2/2 1 Job Fri 5 Sat 6 Sun 7 1/1 1 Job Mon 8 Tue 9 Wed 10 …" at bounding box center [561, 313] width 1122 height 418
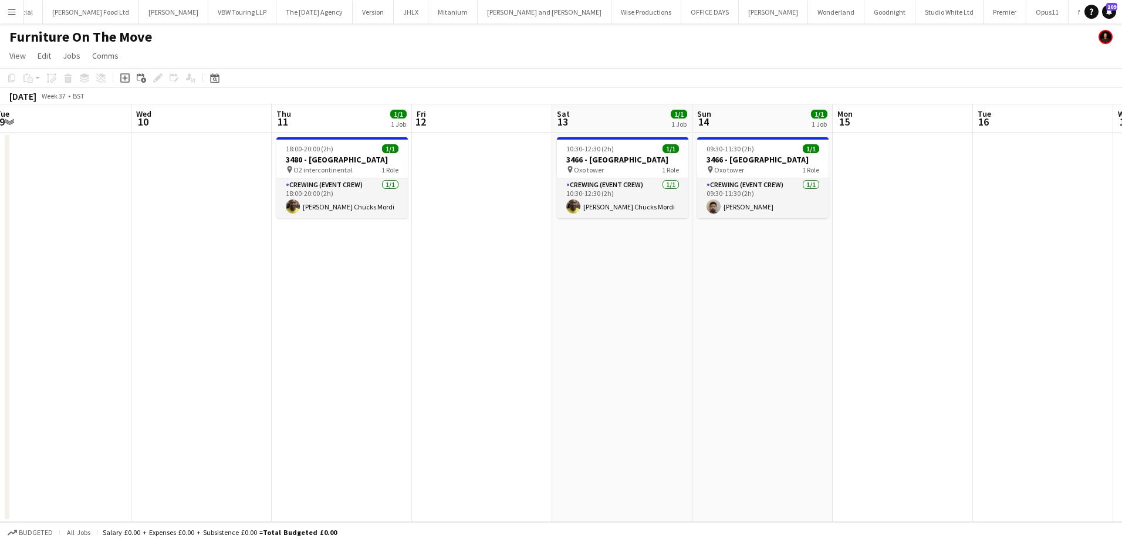
scroll to position [0, 434]
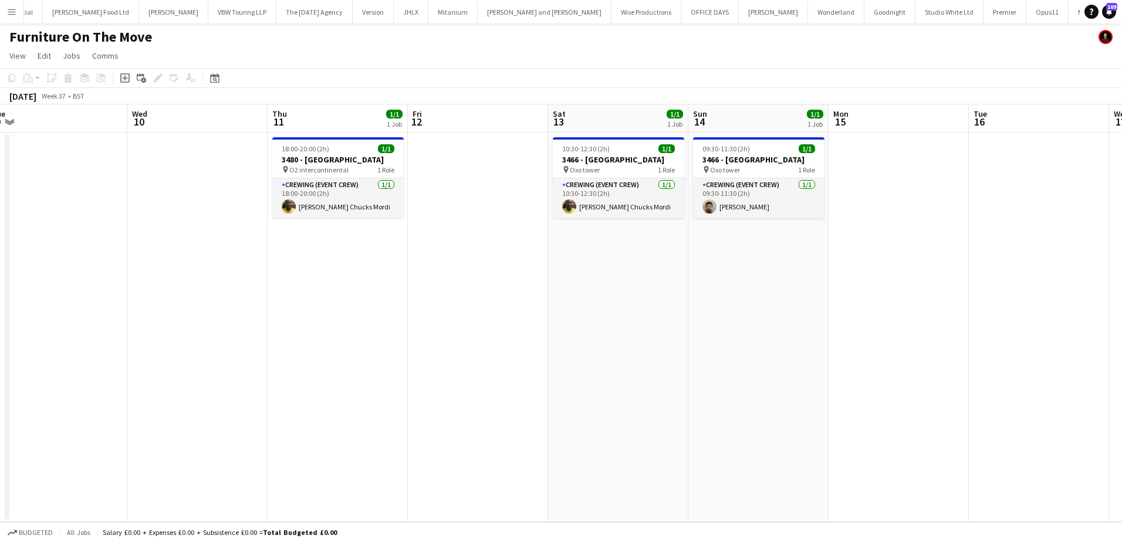
drag, startPoint x: 590, startPoint y: 306, endPoint x: 128, endPoint y: 307, distance: 462.5
click at [128, 307] on app-calendar-viewport "Sat 6 Sun 7 1/1 1 Job Mon 8 Tue 9 Wed 10 Thu 11 1/1 1 Job Fri 12 Sat 13 1/1 1 J…" at bounding box center [561, 313] width 1122 height 418
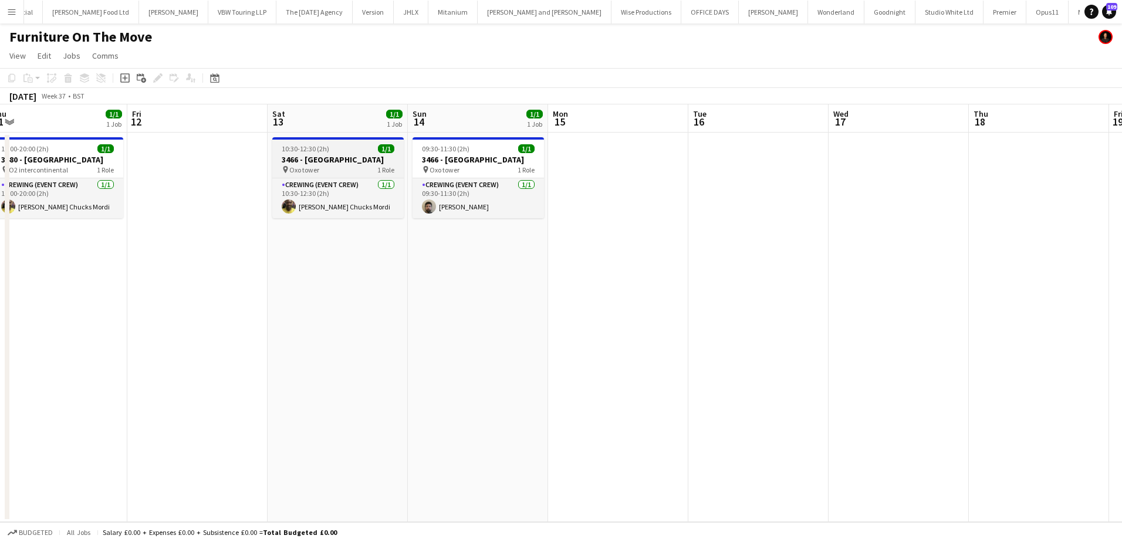
click at [281, 154] on app-job-card "10:30-12:30 (2h) 1/1 3466 - Oxo Tower pin Oxo tower 1 Role Crewing (Event Crew)…" at bounding box center [337, 177] width 131 height 81
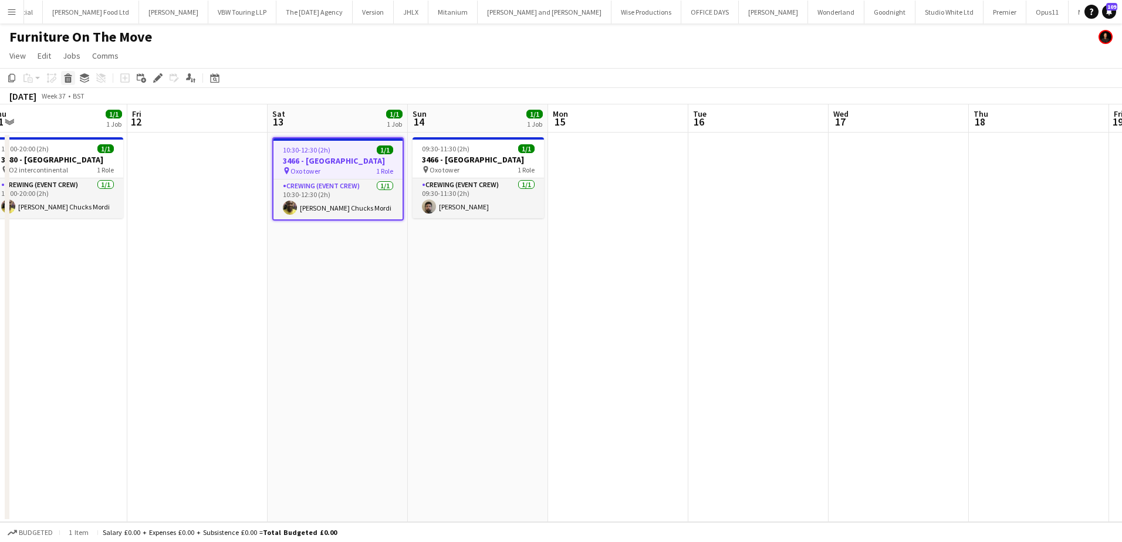
click at [72, 82] on icon "Delete" at bounding box center [67, 77] width 9 height 9
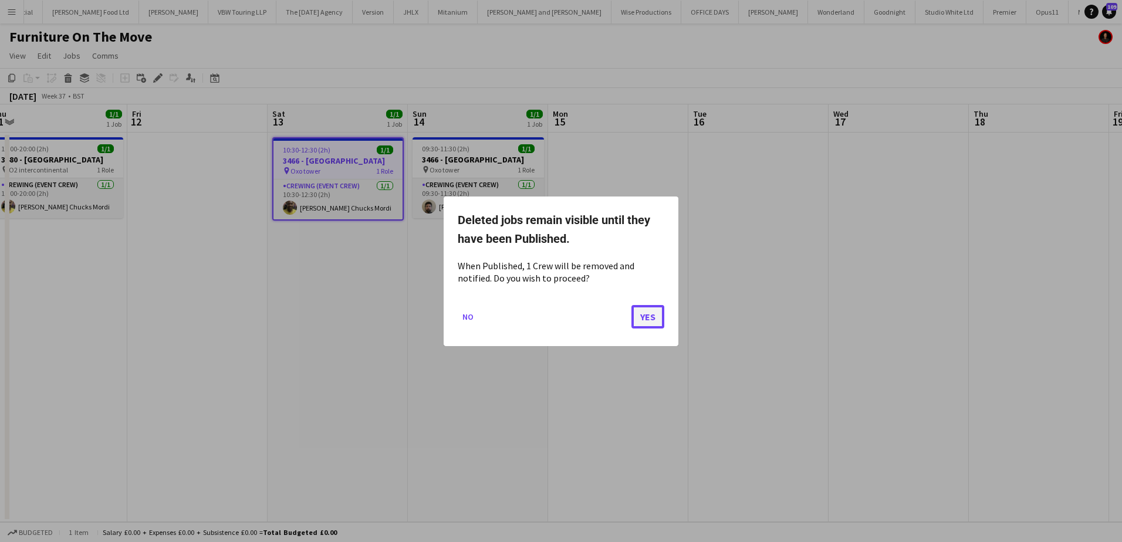
click at [637, 313] on button "Yes" at bounding box center [647, 316] width 33 height 23
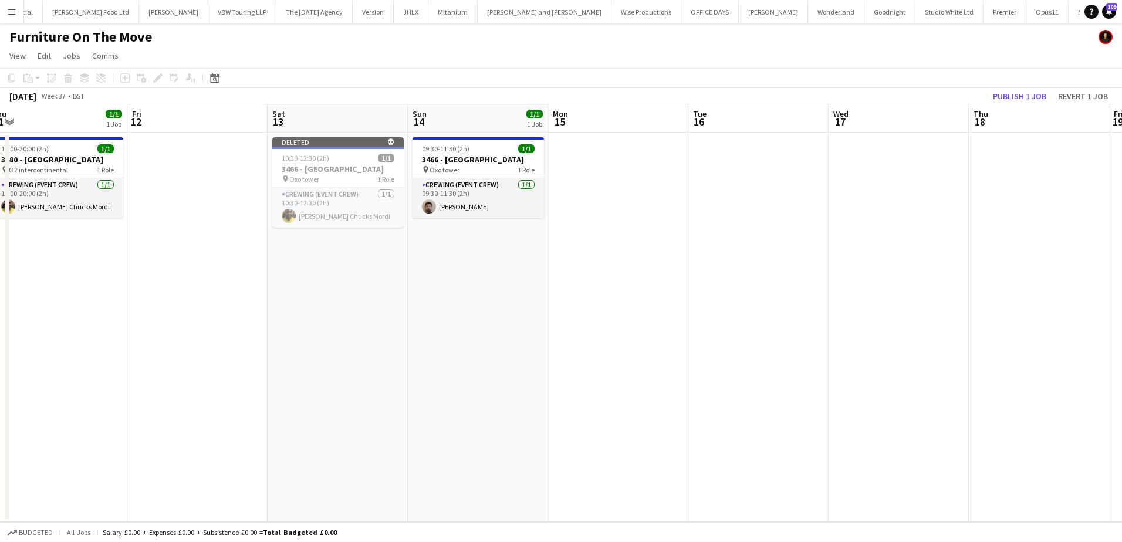
click at [424, 340] on app-date-cell "09:30-11:30 (2h) 1/1 3466 - Oxo Tower pin Oxo tower 1 Role Crewing (Event Crew)…" at bounding box center [478, 328] width 140 height 390
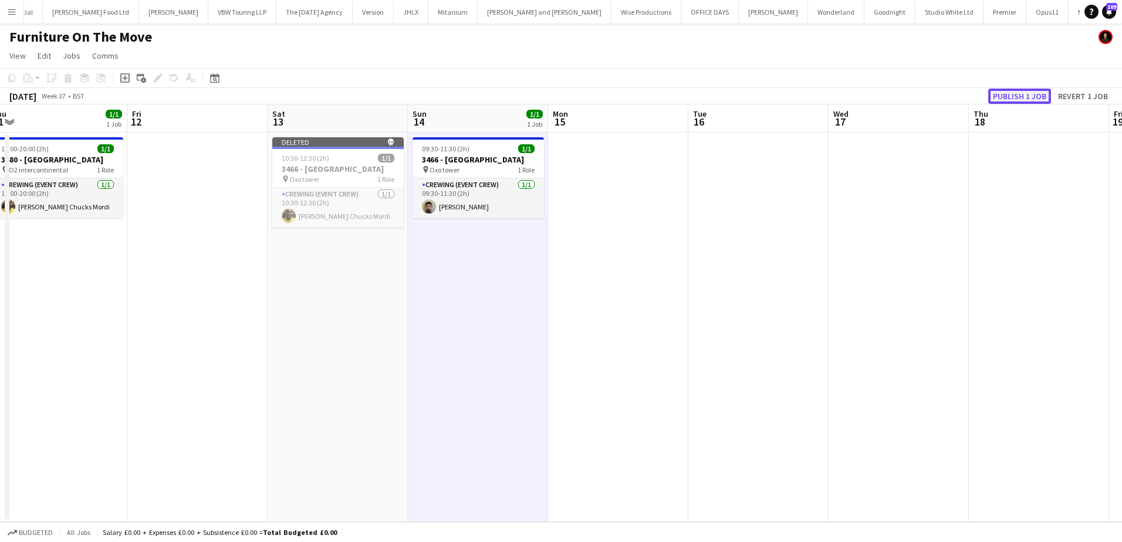
click at [1026, 96] on button "Publish 1 job" at bounding box center [1019, 96] width 63 height 15
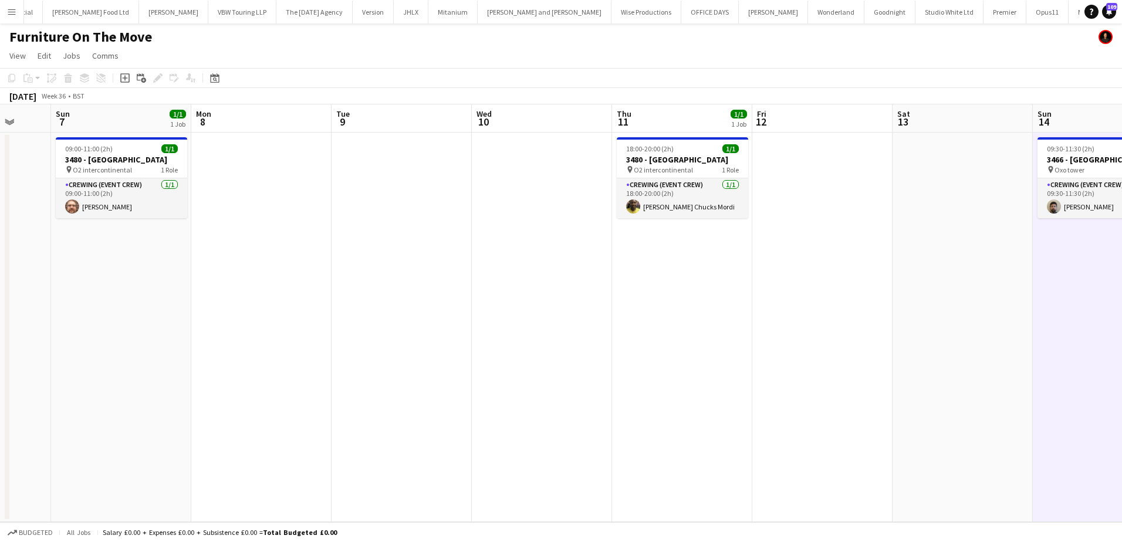
drag, startPoint x: 210, startPoint y: 193, endPoint x: 835, endPoint y: 207, distance: 625.2
click at [835, 207] on app-calendar-viewport "Thu 4 2/2 1 Job Fri 5 Sat 6 Sun 7 1/1 1 Job Mon 8 Tue 9 Wed 10 Thu 11 1/1 1 Job…" at bounding box center [561, 313] width 1122 height 418
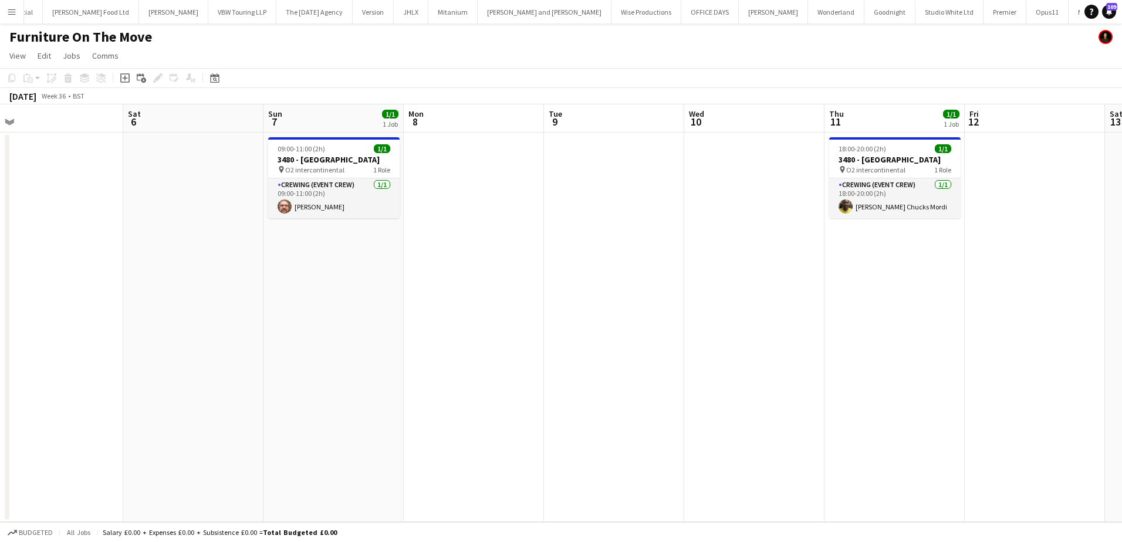
scroll to position [0, 294]
drag, startPoint x: 401, startPoint y: 220, endPoint x: 590, endPoint y: 220, distance: 189.0
click at [590, 220] on app-calendar-viewport "Wed 3 3/3 1 Job Thu 4 2/2 1 Job Fri 5 Sat 6 Sun 7 1/1 1 Job Mon 8 Tue 9 Wed 10 …" at bounding box center [561, 313] width 1122 height 418
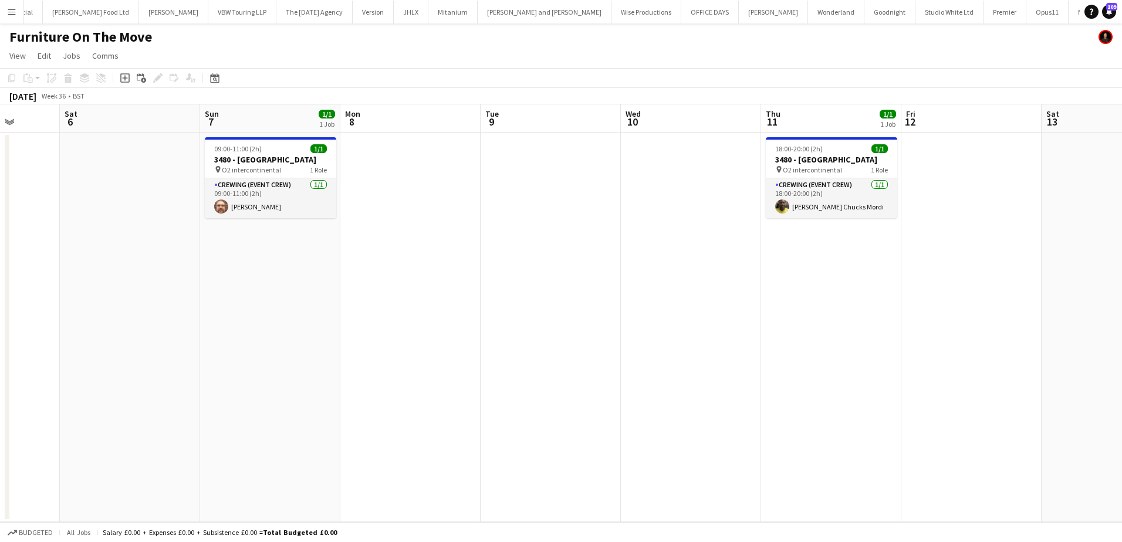
drag, startPoint x: 406, startPoint y: 268, endPoint x: 468, endPoint y: 269, distance: 61.6
click at [468, 269] on app-calendar-viewport "Wed 3 3/3 1 Job Thu 4 2/2 1 Job Fri 5 Sat 6 Sun 7 1/1 1 Job Mon 8 Tue 9 Wed 10 …" at bounding box center [561, 313] width 1122 height 418
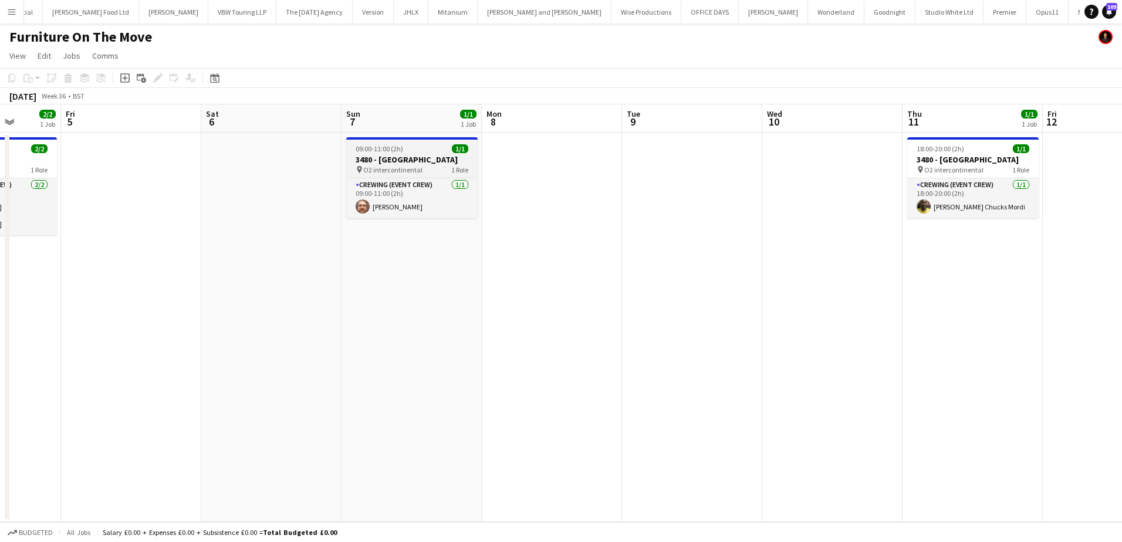
click at [386, 150] on span "09:00-11:00 (2h)" at bounding box center [380, 148] width 48 height 9
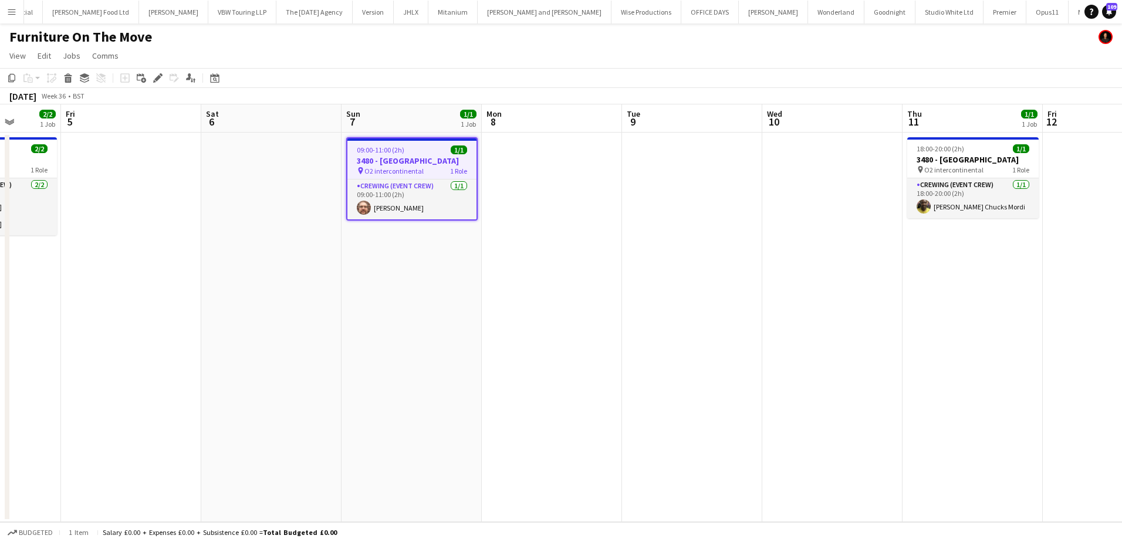
click at [160, 76] on icon "Edit" at bounding box center [157, 77] width 9 height 9
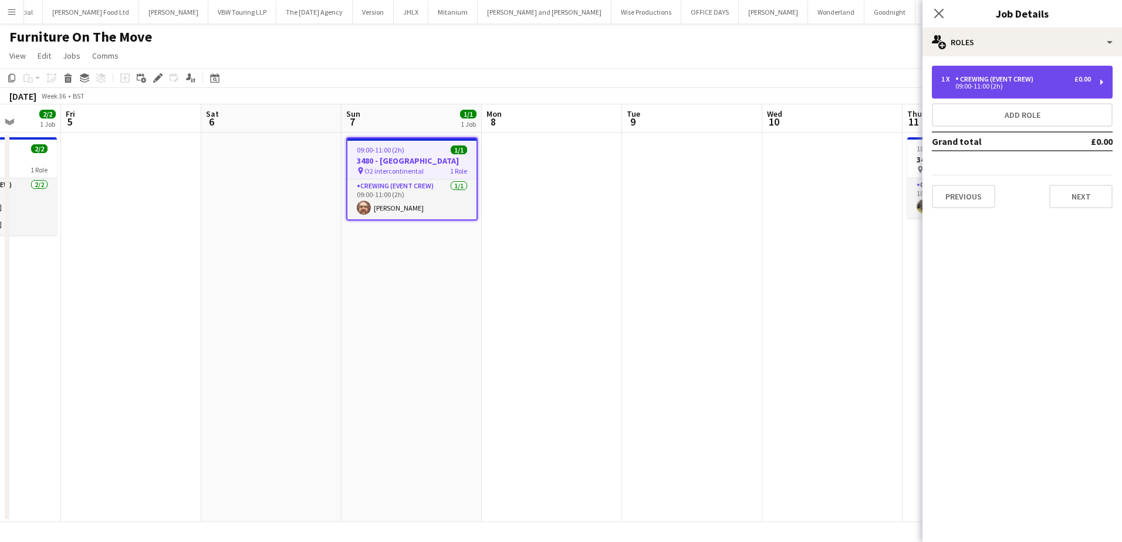
click at [1014, 85] on div "09:00-11:00 (2h)" at bounding box center [1016, 86] width 150 height 6
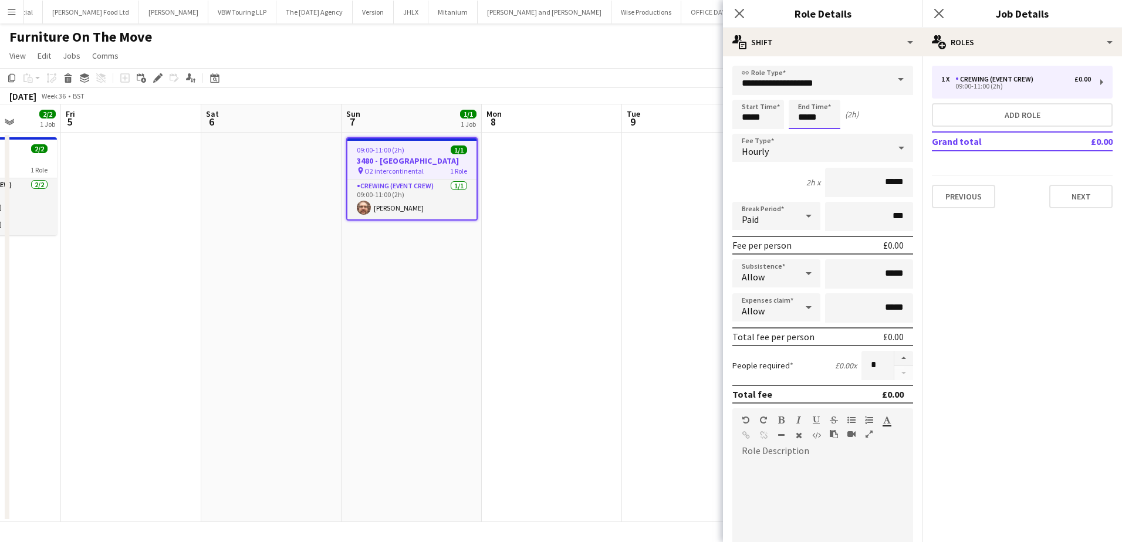
click at [804, 120] on input "*****" at bounding box center [815, 114] width 52 height 29
click at [805, 99] on div at bounding box center [802, 94] width 23 height 12
type input "*****"
click at [805, 99] on div at bounding box center [802, 94] width 23 height 12
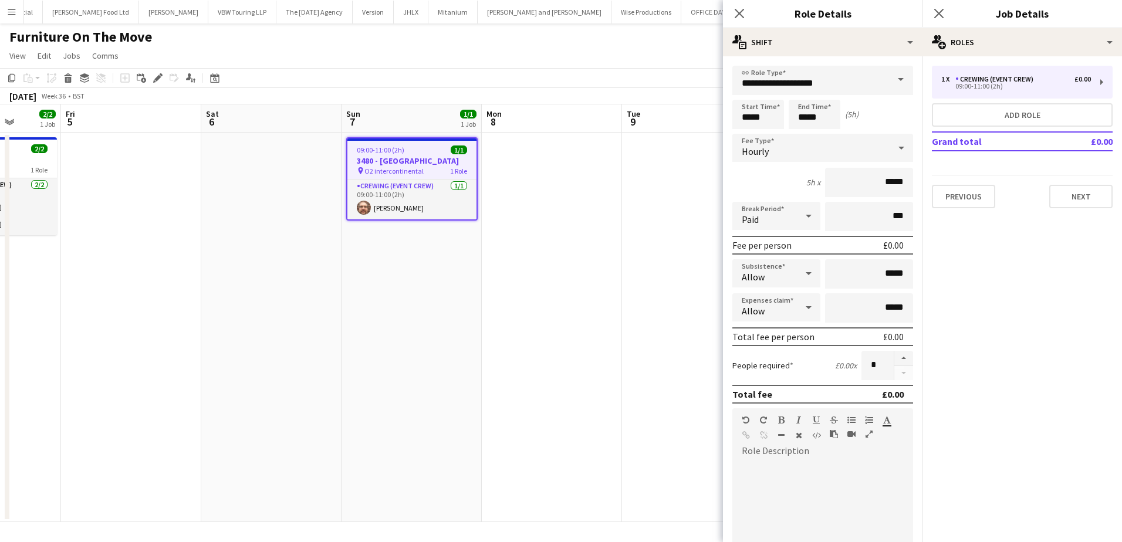
click at [660, 207] on app-date-cell at bounding box center [692, 328] width 140 height 390
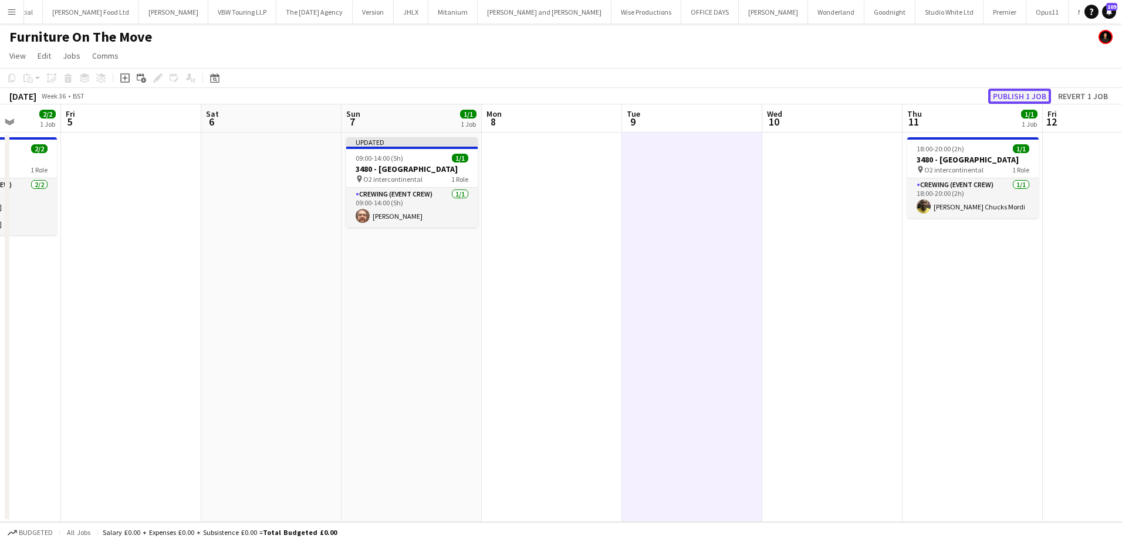
click at [1007, 92] on button "Publish 1 job" at bounding box center [1019, 96] width 63 height 15
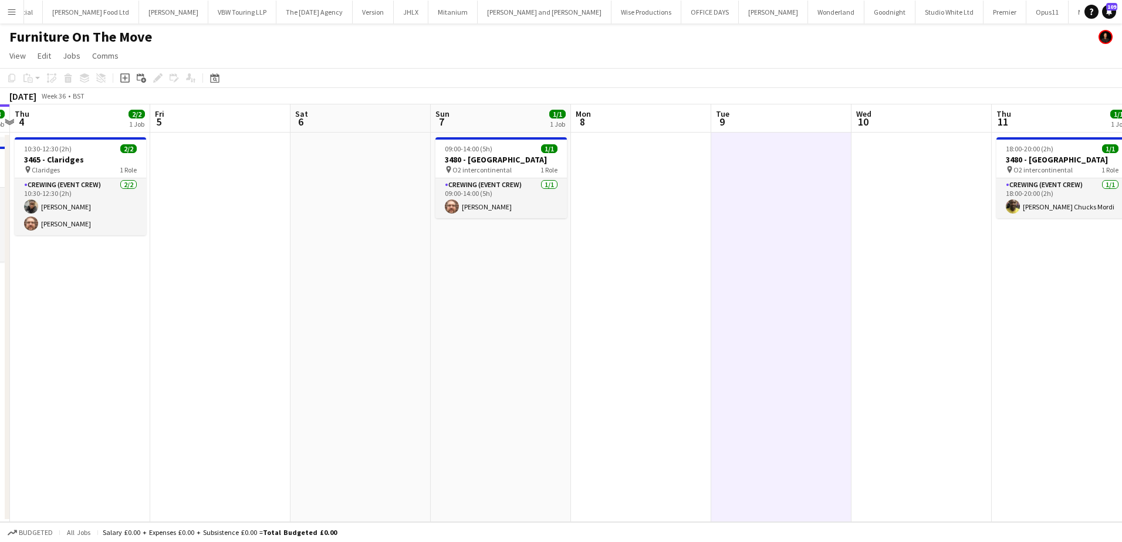
drag, startPoint x: 353, startPoint y: 305, endPoint x: 384, endPoint y: 308, distance: 30.7
click at [403, 308] on app-calendar-viewport "Tue 2 2/2 1 Job Wed 3 3/3 1 Job Thu 4 2/2 1 Job Fri 5 Sat 6 Sun 7 1/1 1 Job Mon…" at bounding box center [561, 313] width 1122 height 418
click at [465, 159] on h3 "3480 - O2 Intercontinental" at bounding box center [500, 159] width 131 height 11
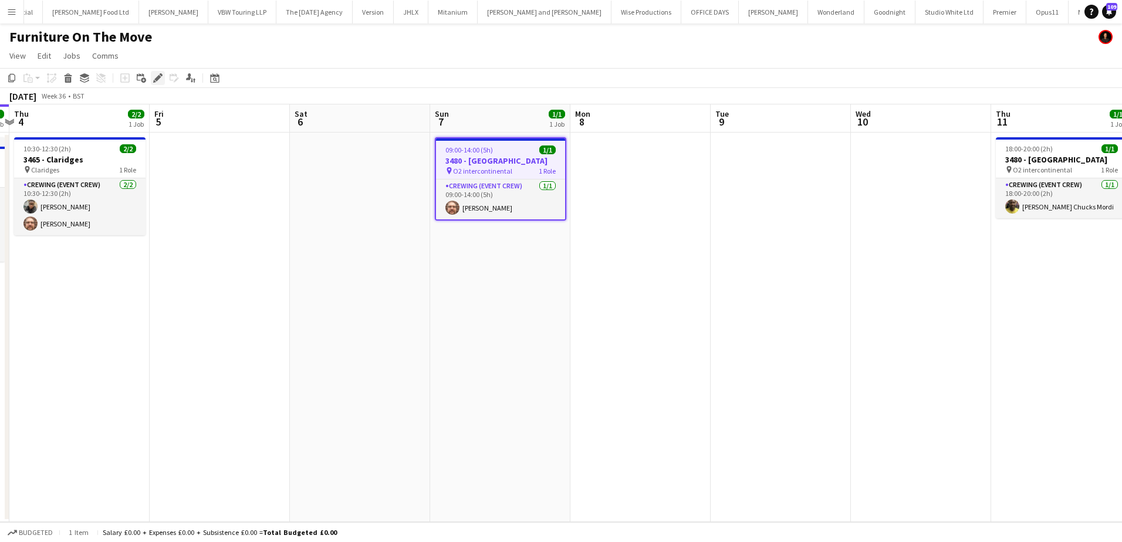
click at [151, 79] on div "Edit" at bounding box center [158, 78] width 14 height 14
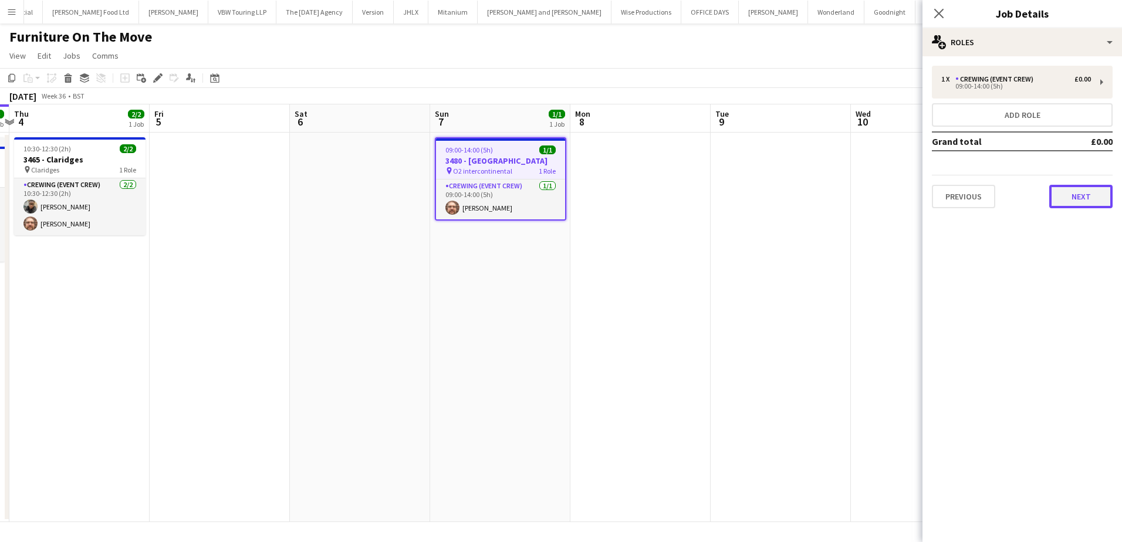
click at [1090, 197] on button "Next" at bounding box center [1080, 196] width 63 height 23
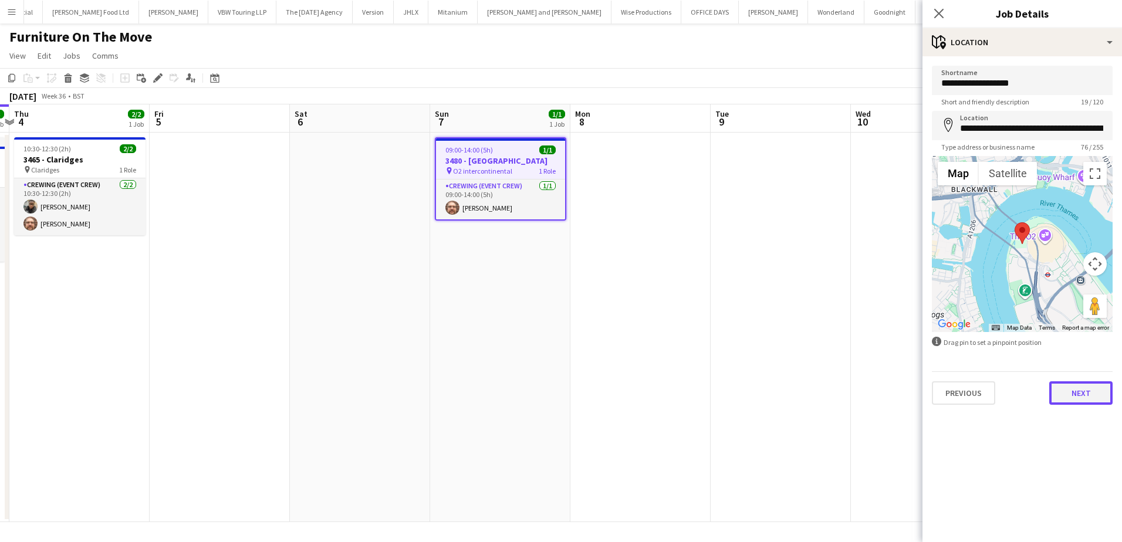
click at [1062, 390] on button "Next" at bounding box center [1080, 392] width 63 height 23
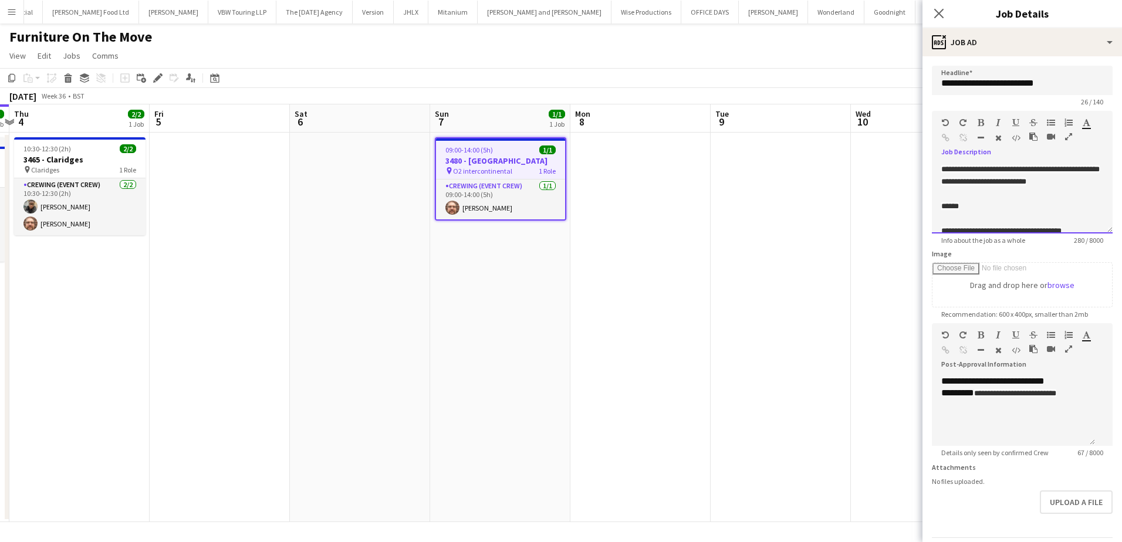
click at [1001, 214] on div "**********" at bounding box center [1022, 198] width 181 height 70
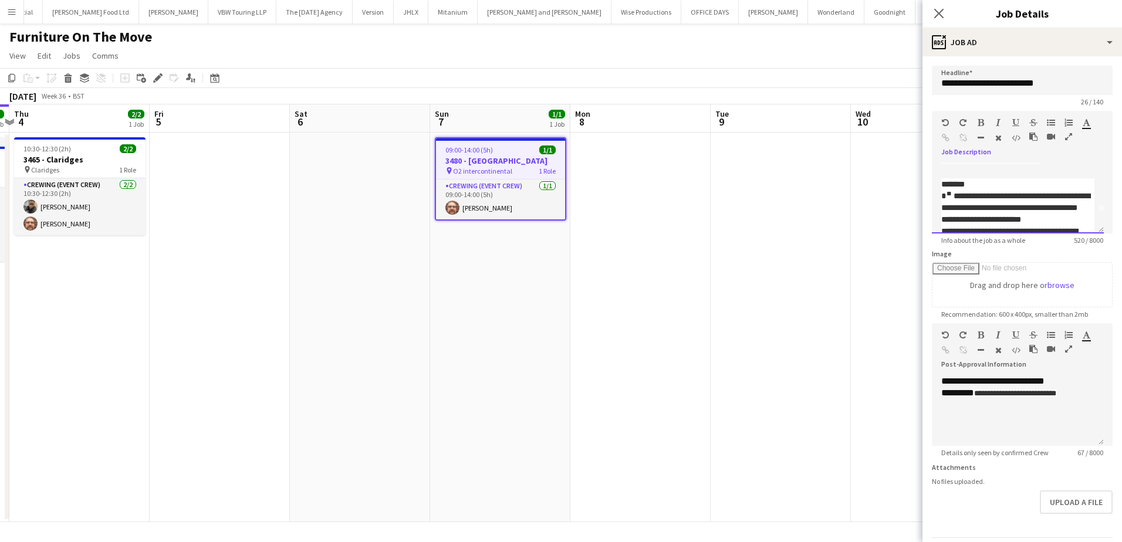
scroll to position [18, 0]
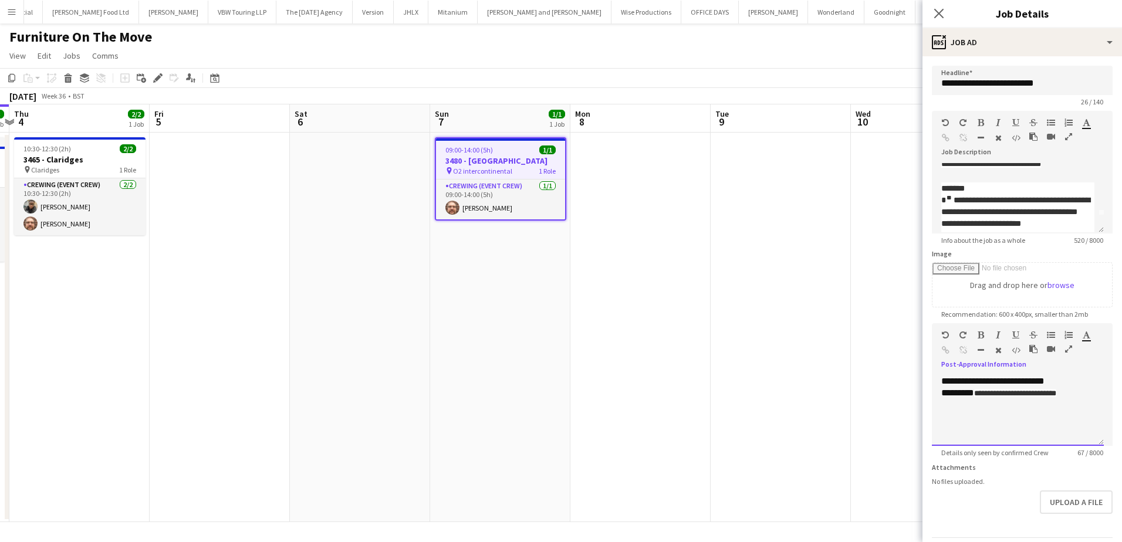
click at [1089, 395] on div "**********" at bounding box center [1017, 393] width 153 height 13
drag, startPoint x: 1084, startPoint y: 394, endPoint x: 1073, endPoint y: 399, distance: 12.1
click at [1076, 394] on div "**********" at bounding box center [1017, 393] width 153 height 13
click at [1065, 411] on div "**********" at bounding box center [1017, 406] width 153 height 12
click at [847, 327] on app-date-cell at bounding box center [781, 328] width 140 height 390
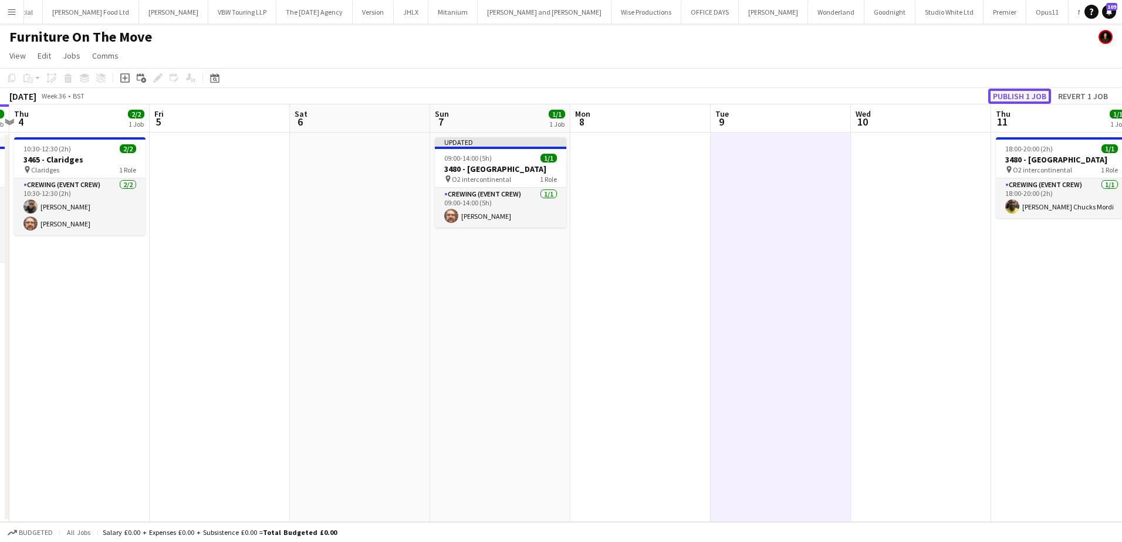
click at [1038, 99] on button "Publish 1 job" at bounding box center [1019, 96] width 63 height 15
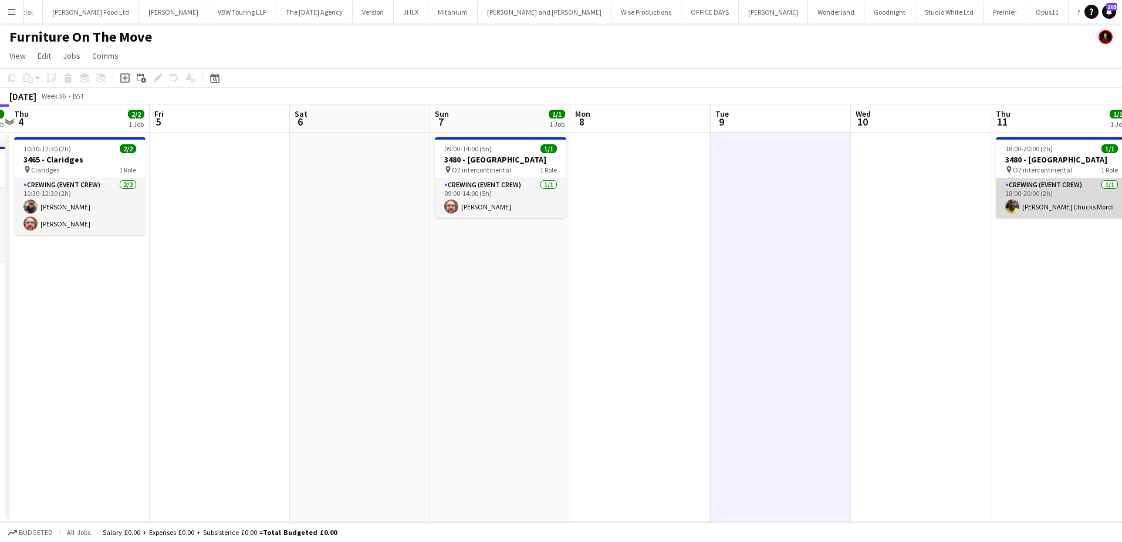
click at [1038, 205] on app-card-role "Crewing (Event Crew) 1/1 18:00-20:00 (2h) Alphonsus Chucks Mordi" at bounding box center [1061, 198] width 131 height 40
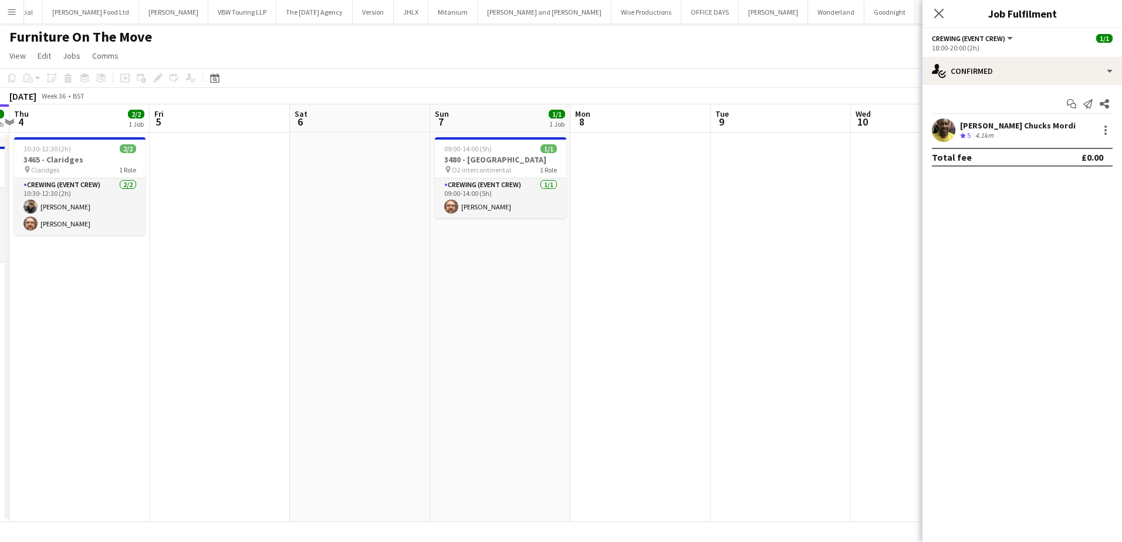
click at [985, 131] on div "4.1km" at bounding box center [984, 136] width 23 height 10
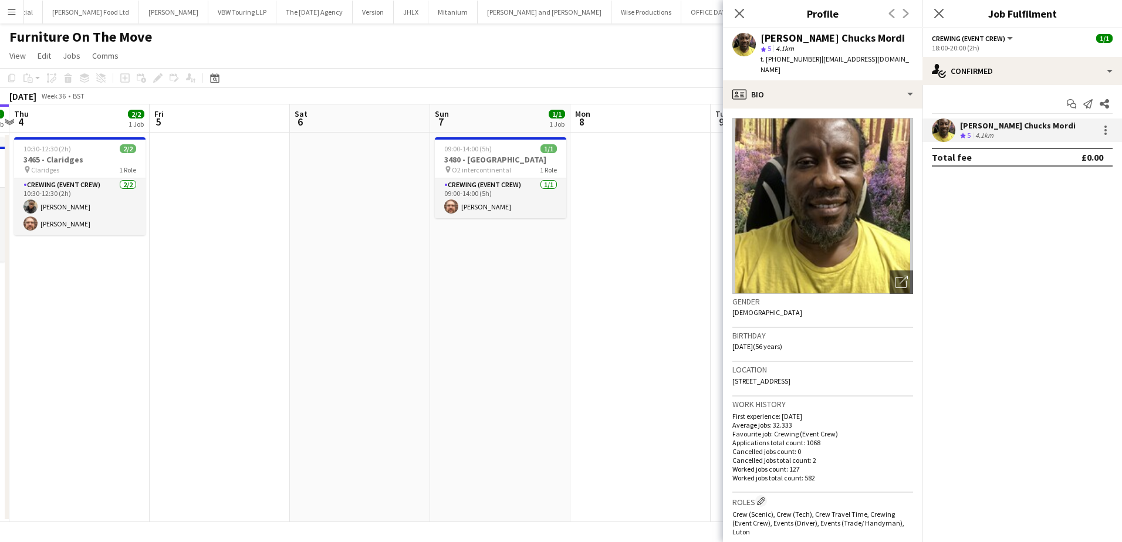
click at [784, 58] on span "t. +447805926328" at bounding box center [791, 59] width 61 height 9
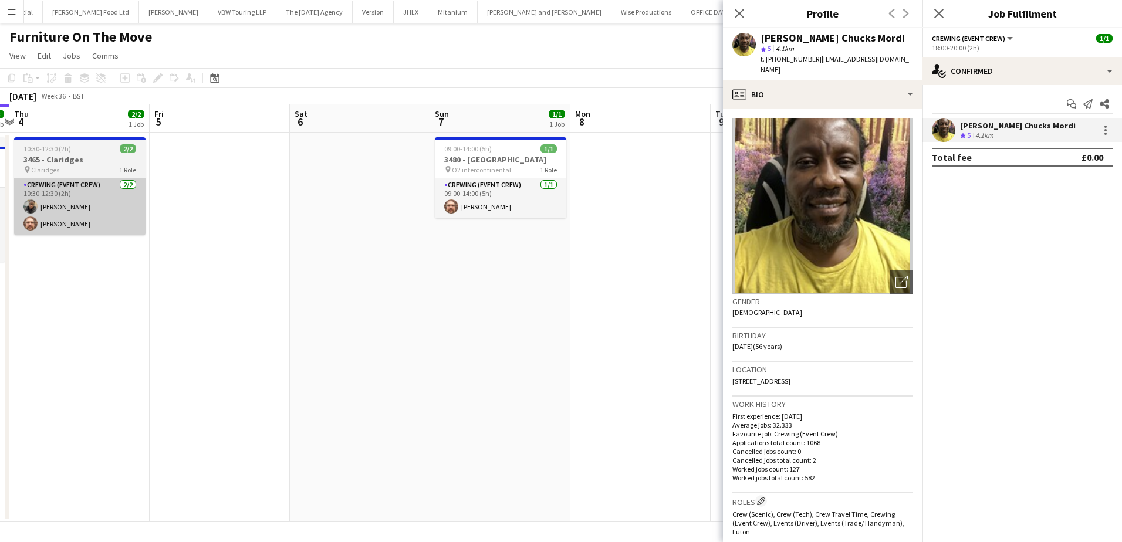
copy span "447805926328"
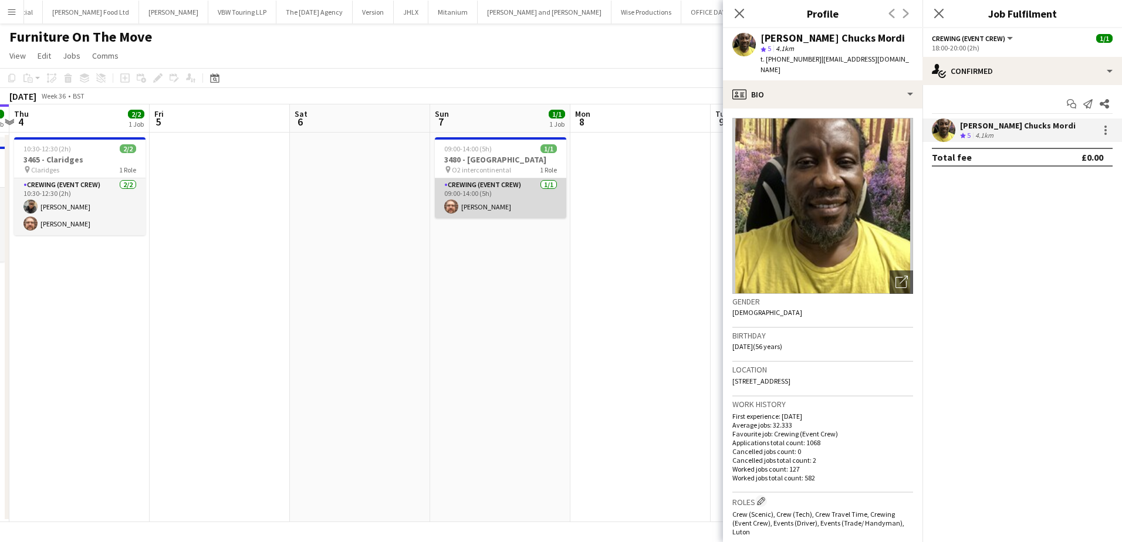
click at [491, 212] on app-card-role "Crewing (Event Crew) 1/1 09:00-14:00 (5h) Corey Arnold" at bounding box center [500, 198] width 131 height 40
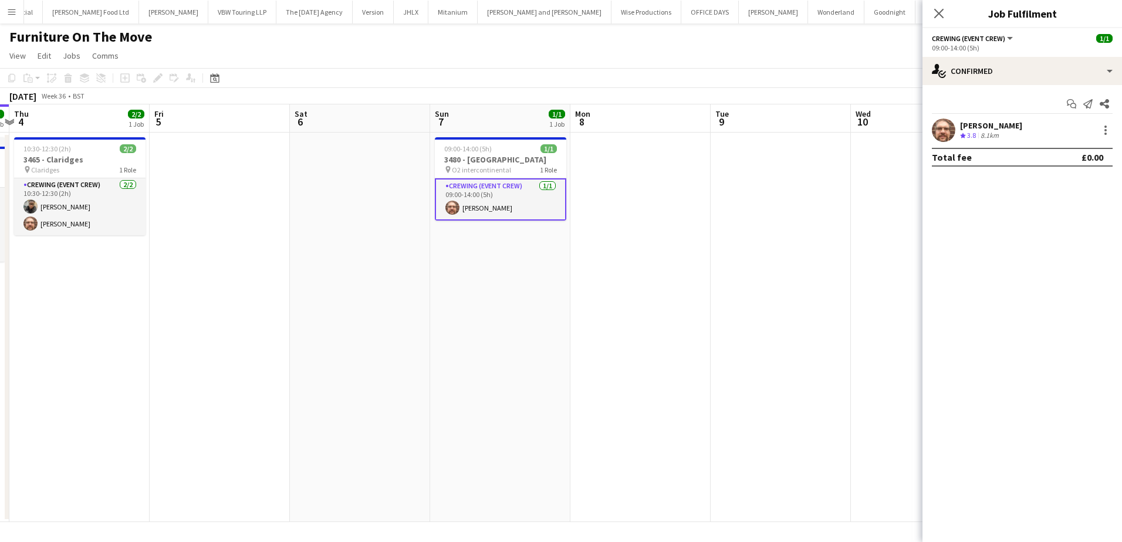
click at [1001, 125] on div "Corey Arnold" at bounding box center [991, 125] width 62 height 11
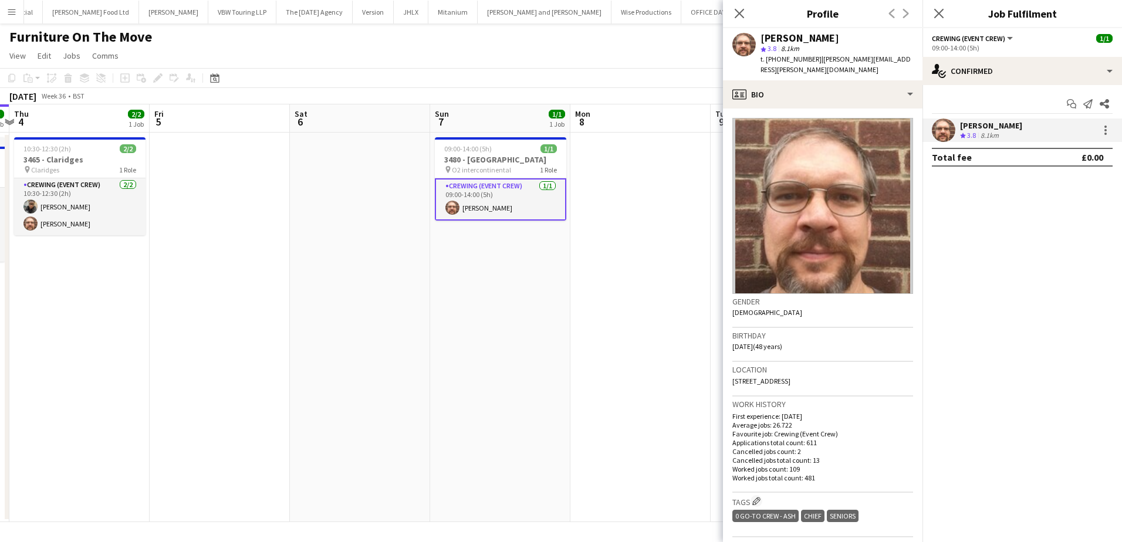
click at [795, 61] on span "t. +447305480906" at bounding box center [791, 59] width 61 height 9
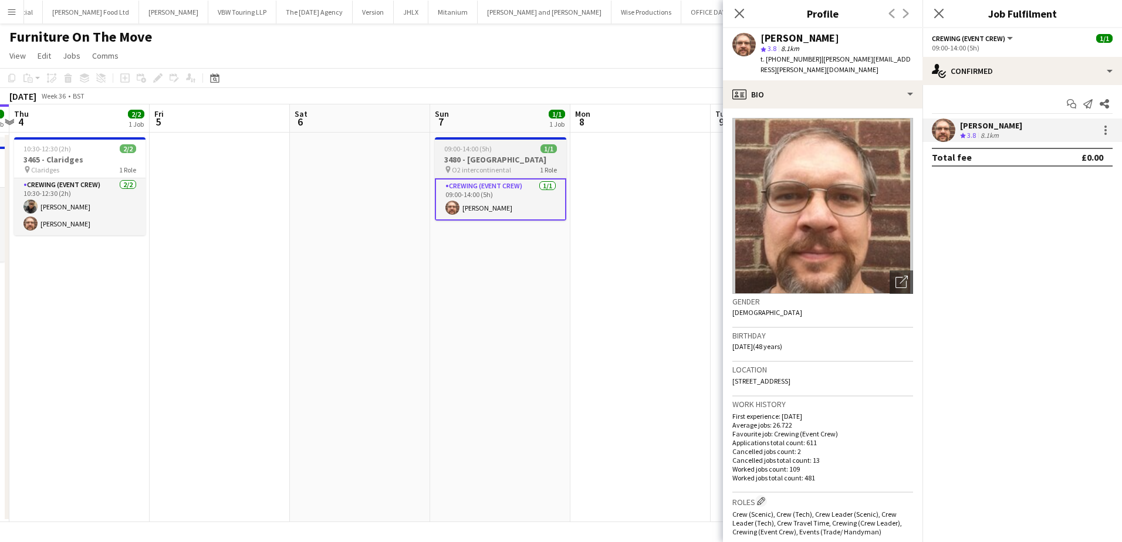
copy span "447305480906"
click at [520, 154] on app-job-card "09:00-14:00 (5h) 1/1 3480 - O2 Intercontinental pin O2 intercontinental 1 Role …" at bounding box center [500, 178] width 131 height 83
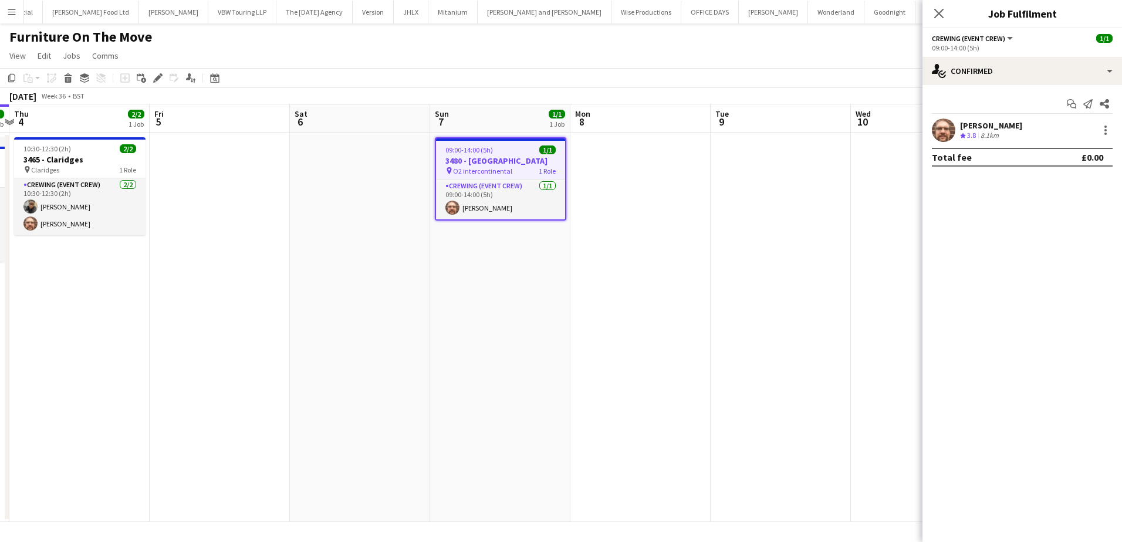
click at [354, 197] on app-date-cell at bounding box center [360, 328] width 140 height 390
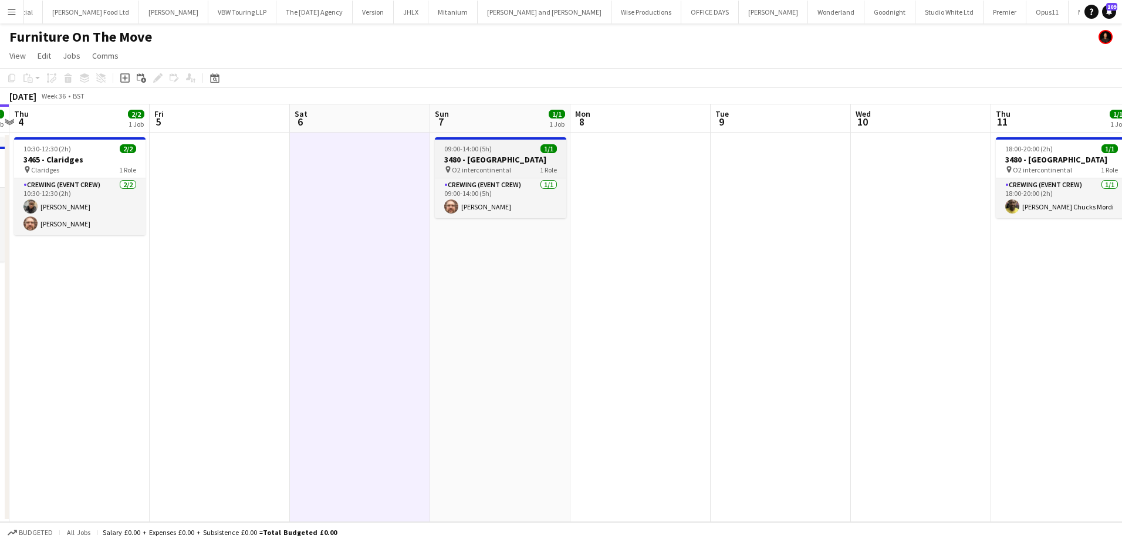
click at [479, 156] on h3 "3480 - [GEOGRAPHIC_DATA]" at bounding box center [500, 159] width 131 height 11
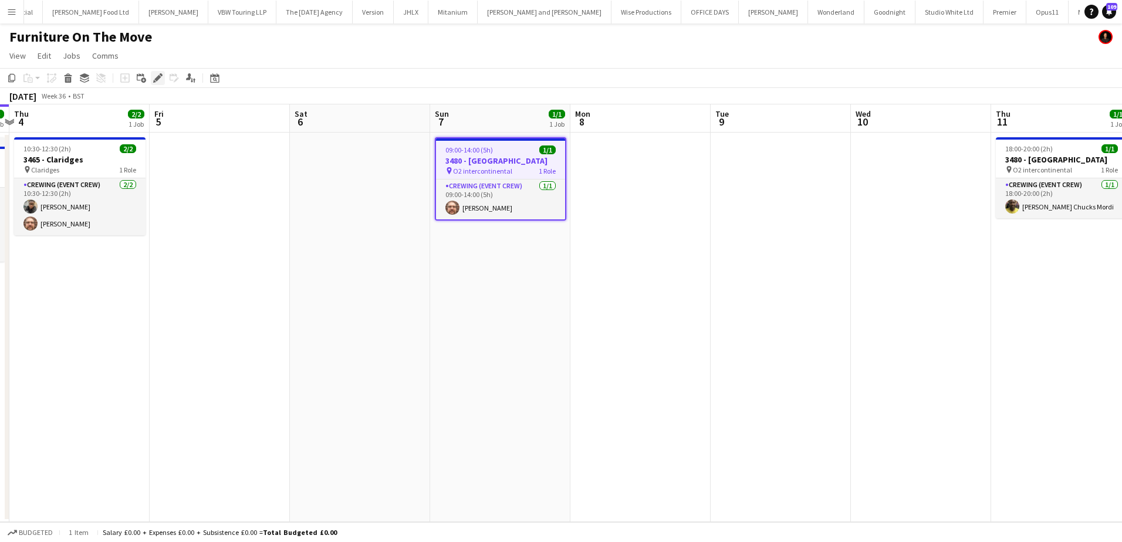
click at [159, 79] on icon "Edit" at bounding box center [157, 77] width 9 height 9
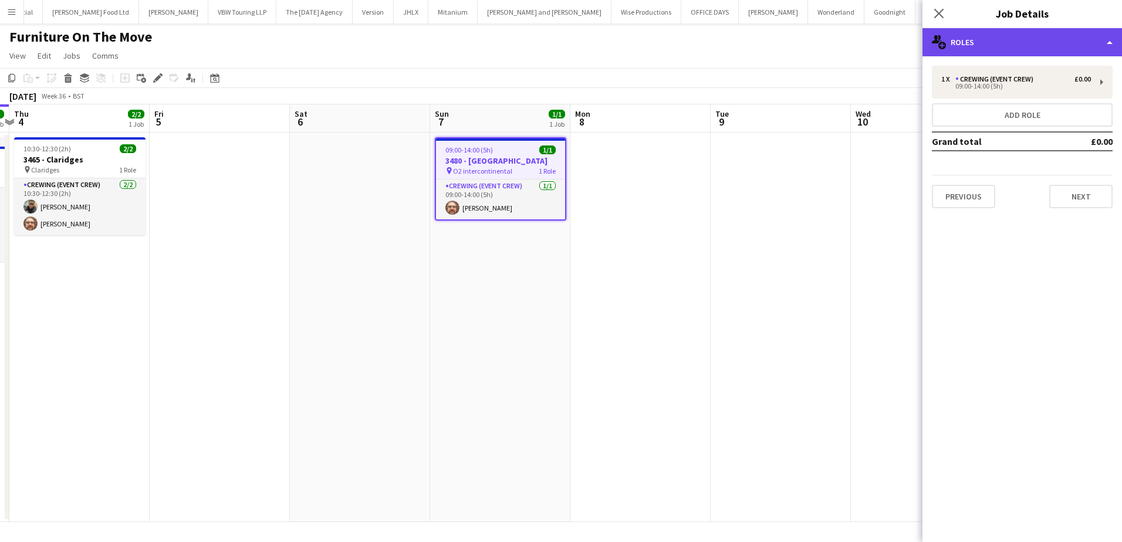
click at [1017, 40] on div "multiple-users-add Roles" at bounding box center [1023, 42] width 200 height 28
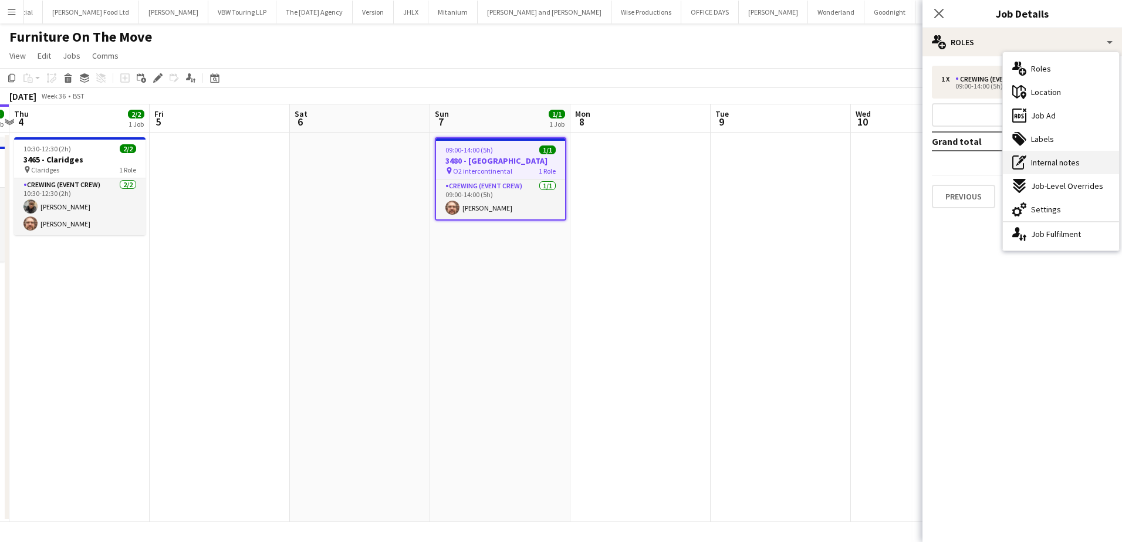
click at [1067, 158] on span "Internal notes" at bounding box center [1055, 162] width 49 height 11
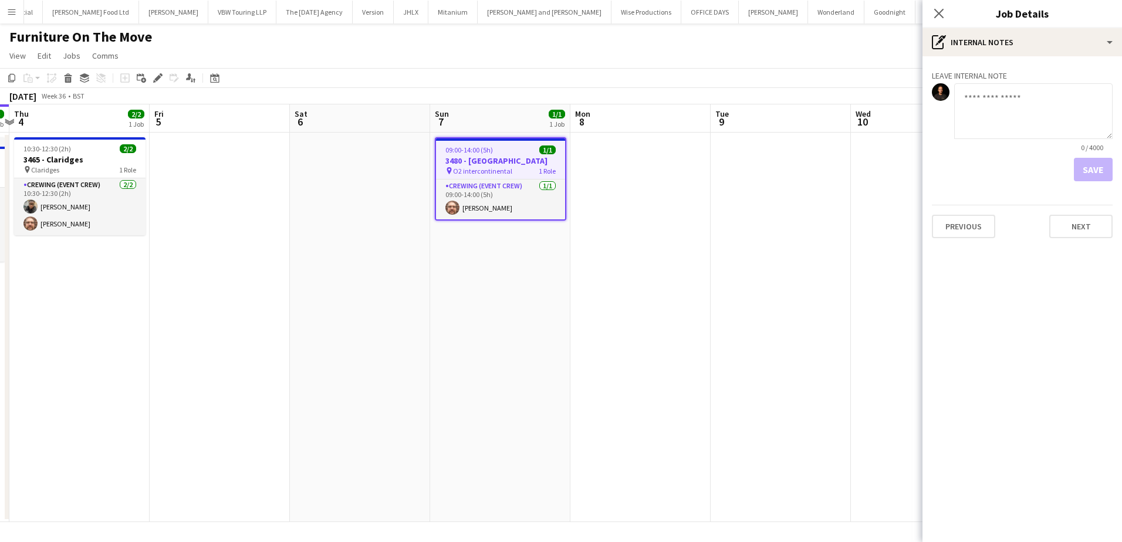
click at [1003, 126] on textarea at bounding box center [1033, 111] width 158 height 56
paste textarea "**********"
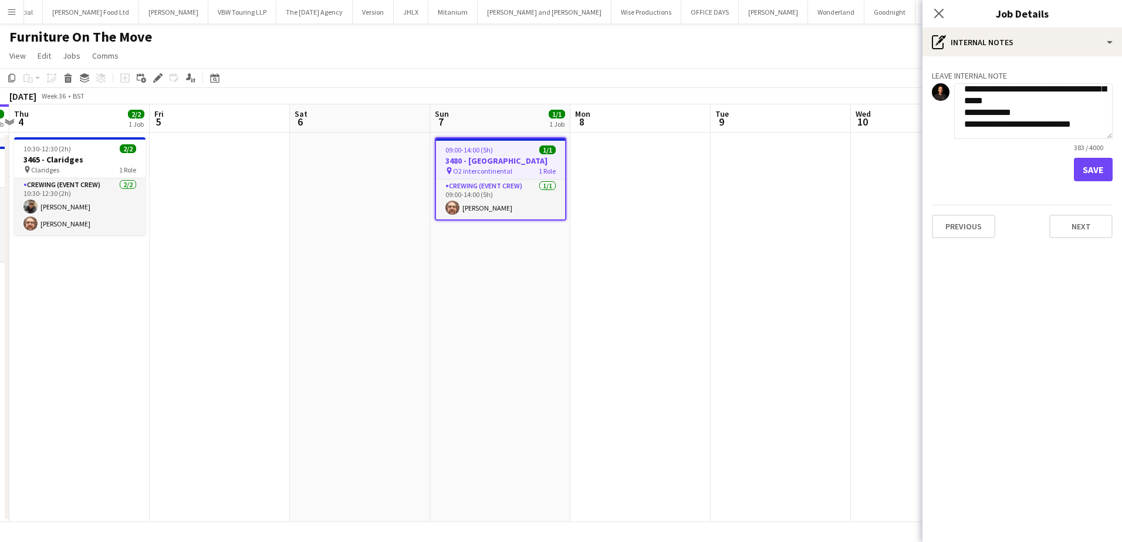
type textarea "**********"
click at [1097, 167] on button "Save" at bounding box center [1093, 169] width 39 height 23
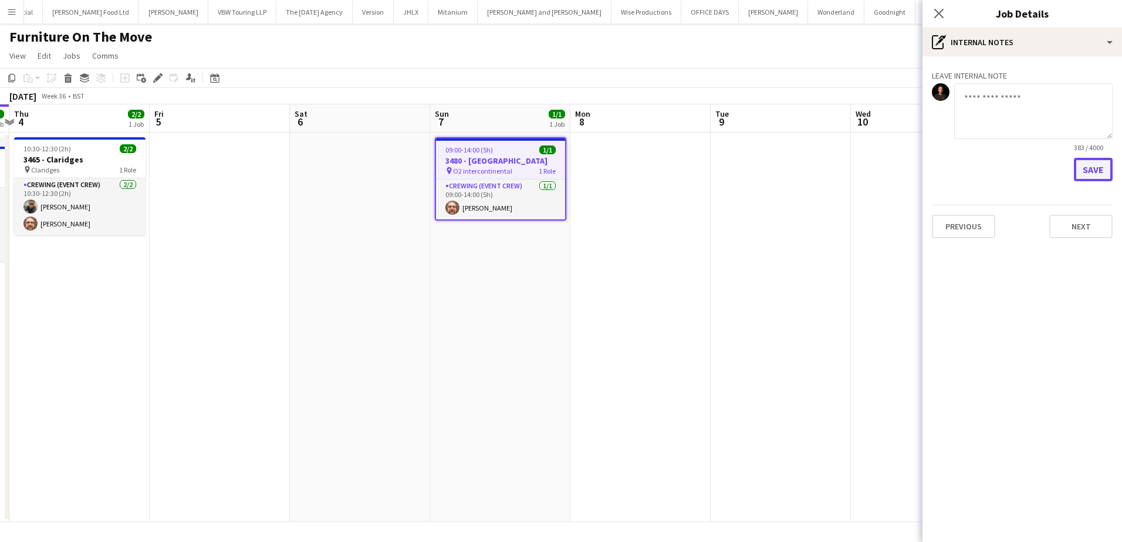
scroll to position [0, 0]
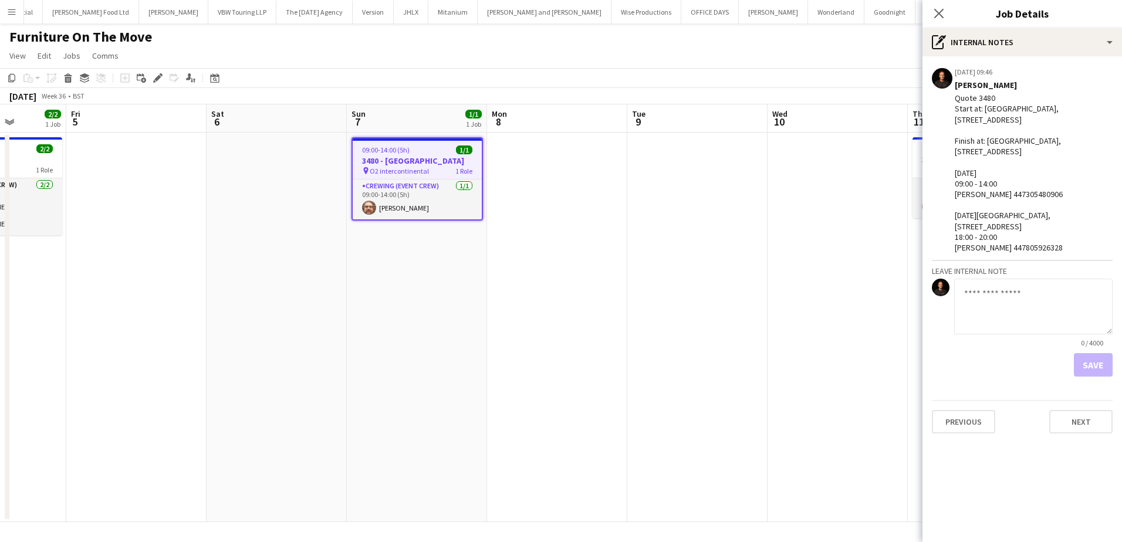
drag, startPoint x: 850, startPoint y: 183, endPoint x: 624, endPoint y: 175, distance: 225.5
click at [624, 175] on app-calendar-viewport "Tue 2 2/2 1 Job Wed 3 3/3 1 Job Thu 4 2/2 1 Job Fri 5 Sat 6 Sun 7 1/1 1 Job Mon…" at bounding box center [561, 313] width 1122 height 418
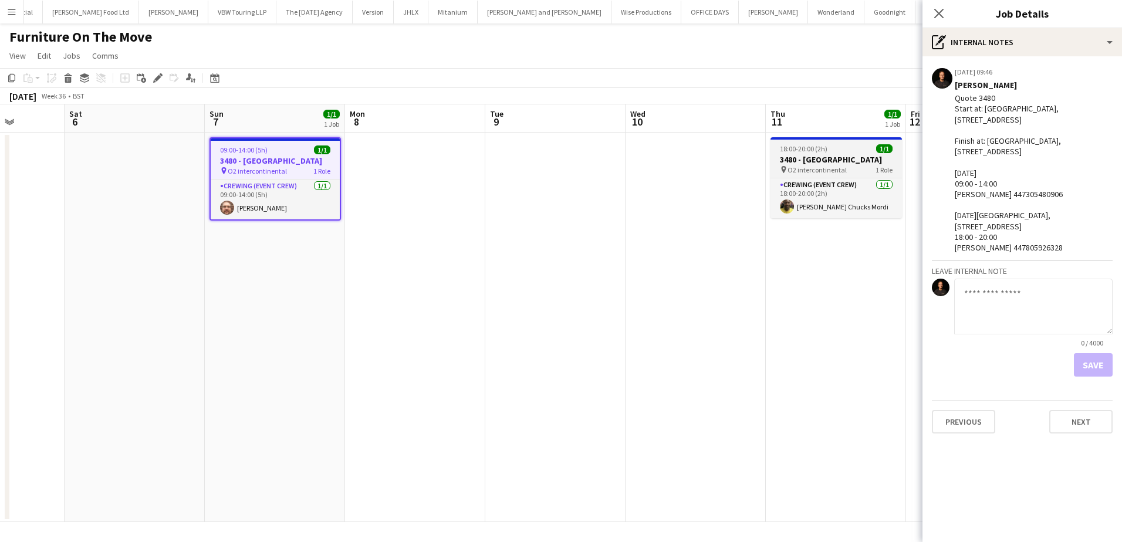
click at [813, 154] on h3 "3480 - [GEOGRAPHIC_DATA]" at bounding box center [836, 159] width 131 height 11
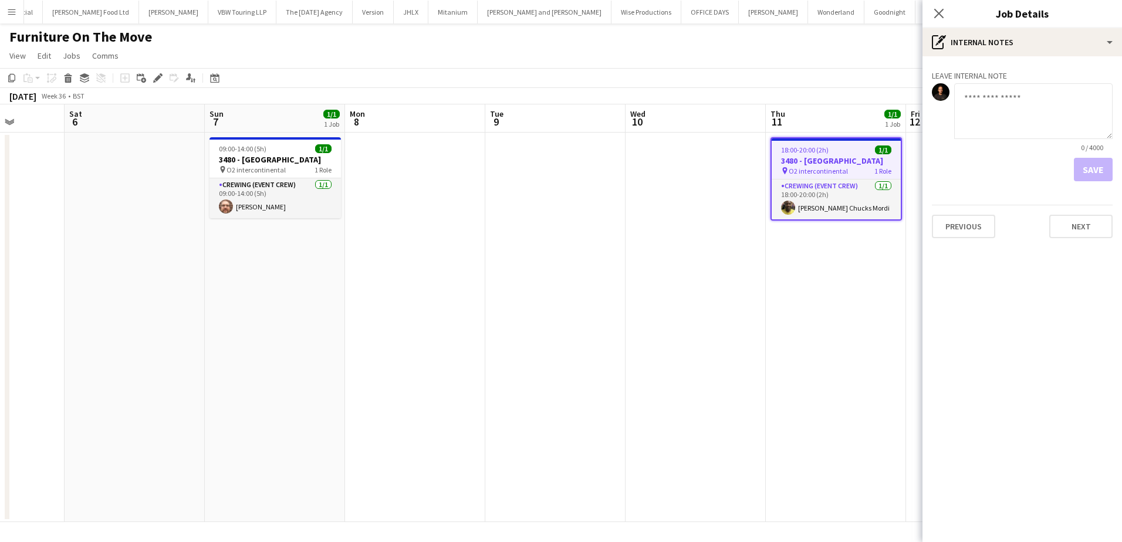
click at [975, 124] on textarea at bounding box center [1033, 111] width 158 height 56
paste textarea "**********"
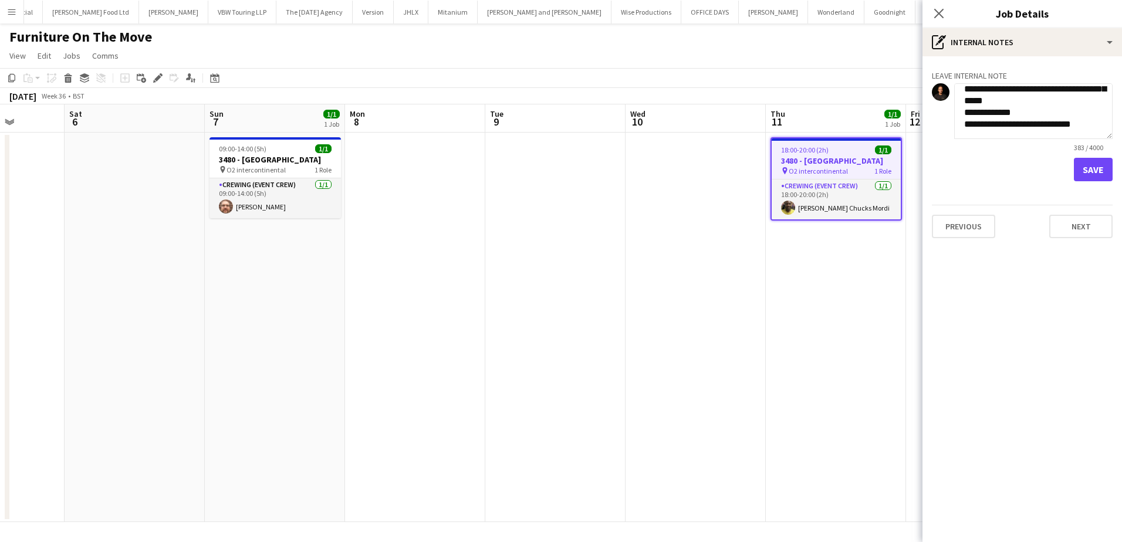
type textarea "**********"
click at [1092, 161] on button "Save" at bounding box center [1093, 169] width 39 height 23
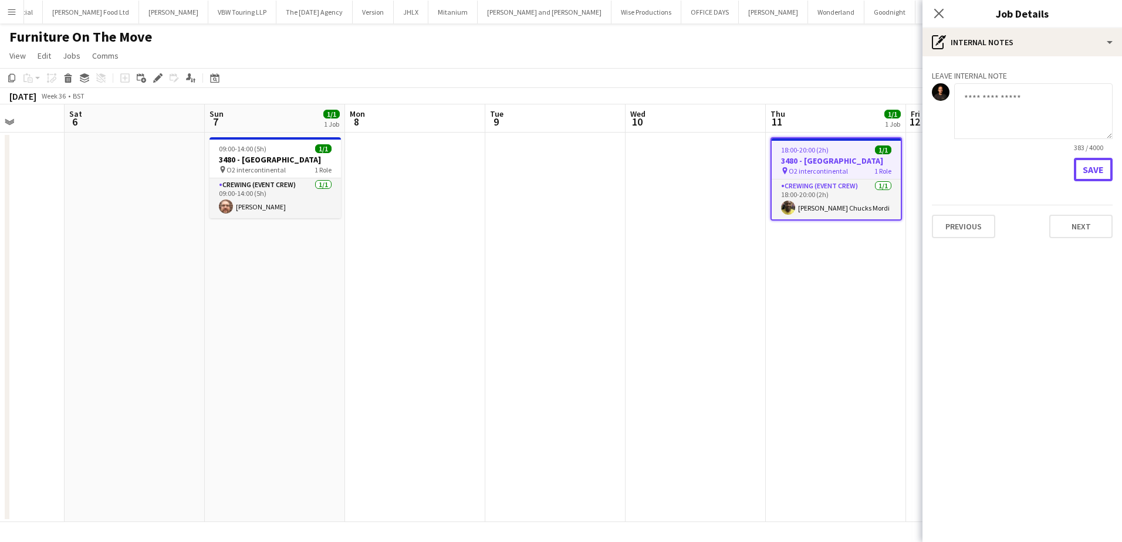
scroll to position [0, 0]
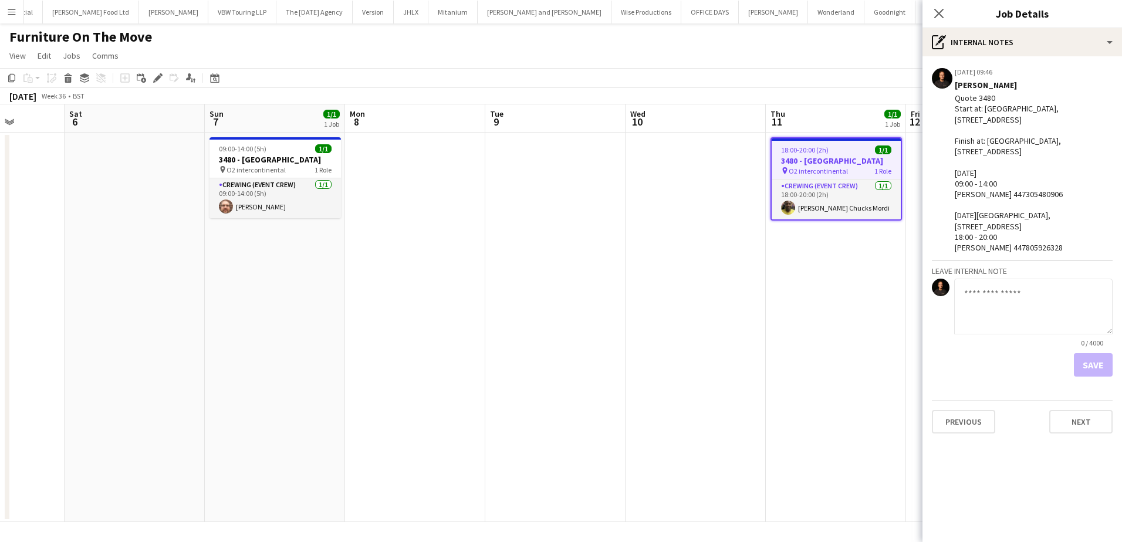
click at [616, 180] on app-date-cell at bounding box center [555, 328] width 140 height 390
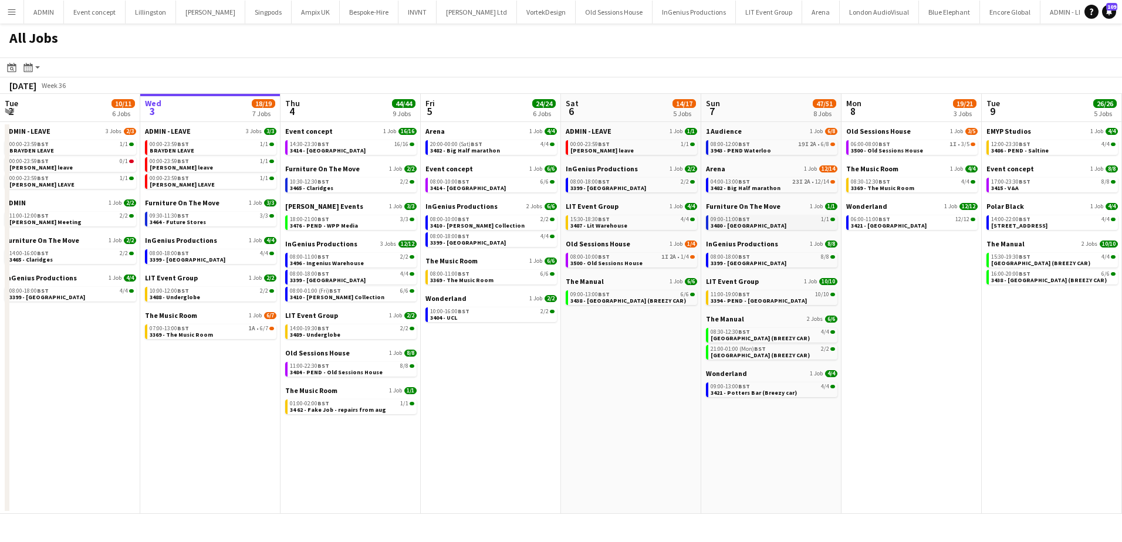
click at [774, 219] on div "09:00-11:00 BST 1/1" at bounding box center [773, 220] width 124 height 6
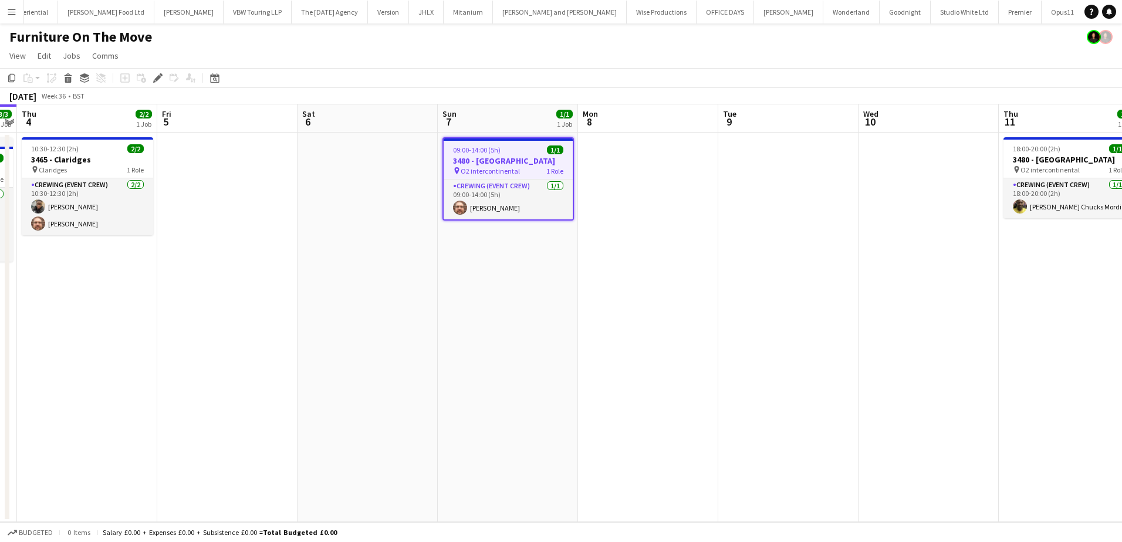
scroll to position [0, 1968]
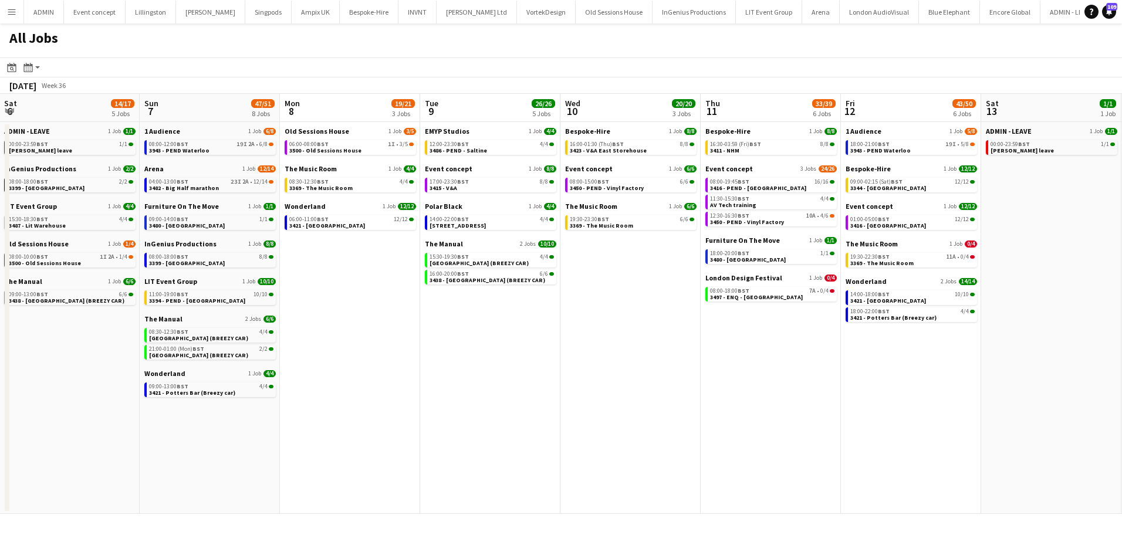
drag, startPoint x: 943, startPoint y: 369, endPoint x: 381, endPoint y: 304, distance: 565.4
click at [381, 304] on app-calendar-viewport "Wed 3 18/19 7 Jobs Thu 4 44/44 9 Jobs Fri 5 24/24 6 Jobs Sat 6 14/17 5 Jobs Sun…" at bounding box center [561, 304] width 1122 height 420
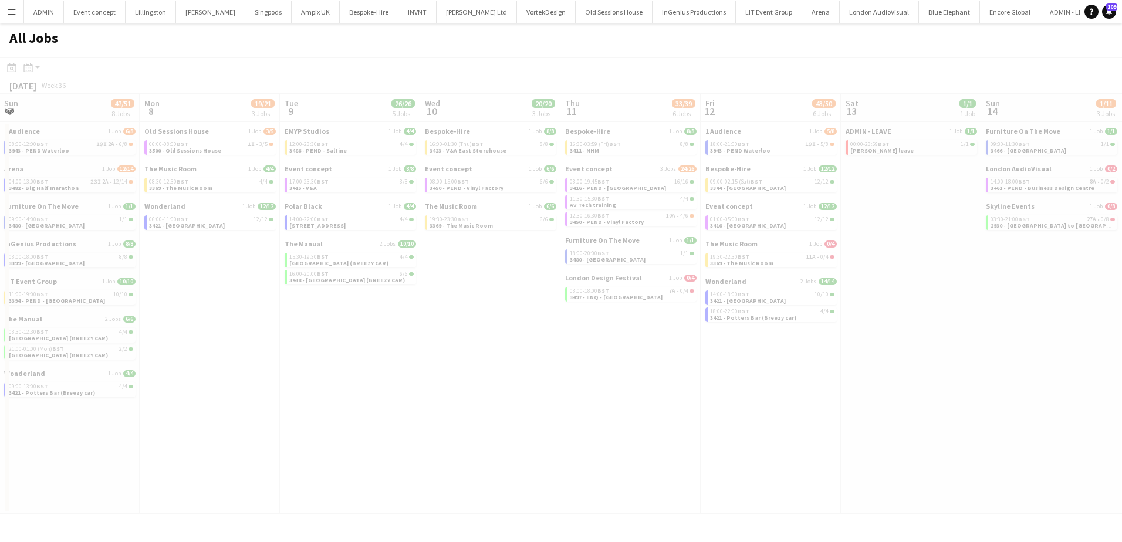
scroll to position [0, 334]
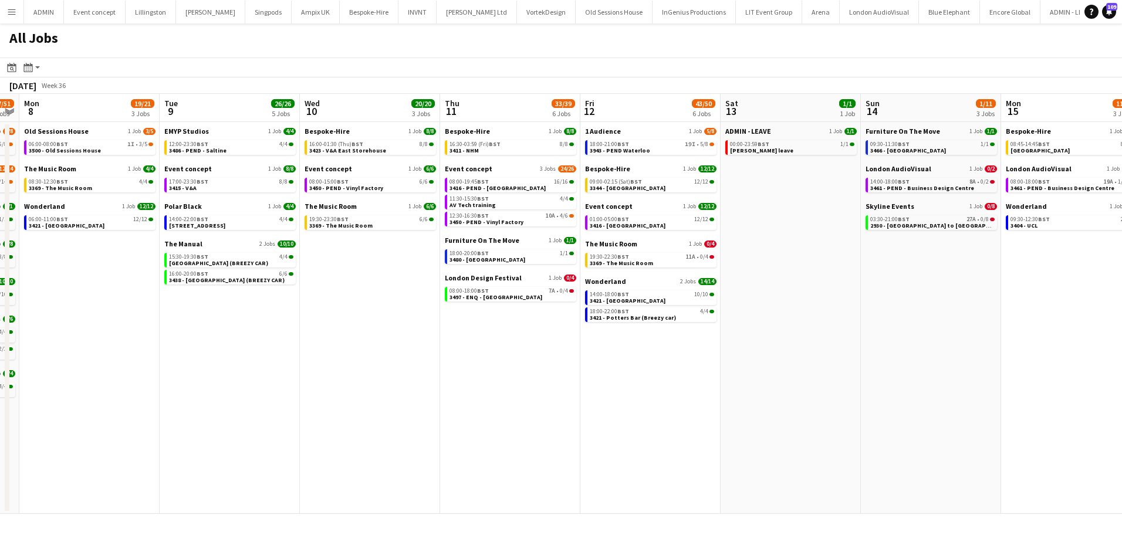
drag, startPoint x: 824, startPoint y: 350, endPoint x: 563, endPoint y: 326, distance: 261.6
click at [563, 326] on app-calendar-viewport "Fri 5 24/24 6 Jobs Sat 6 14/17 5 Jobs Sun 7 47/51 8 Jobs Mon 8 19/21 3 Jobs Tue…" at bounding box center [561, 304] width 1122 height 420
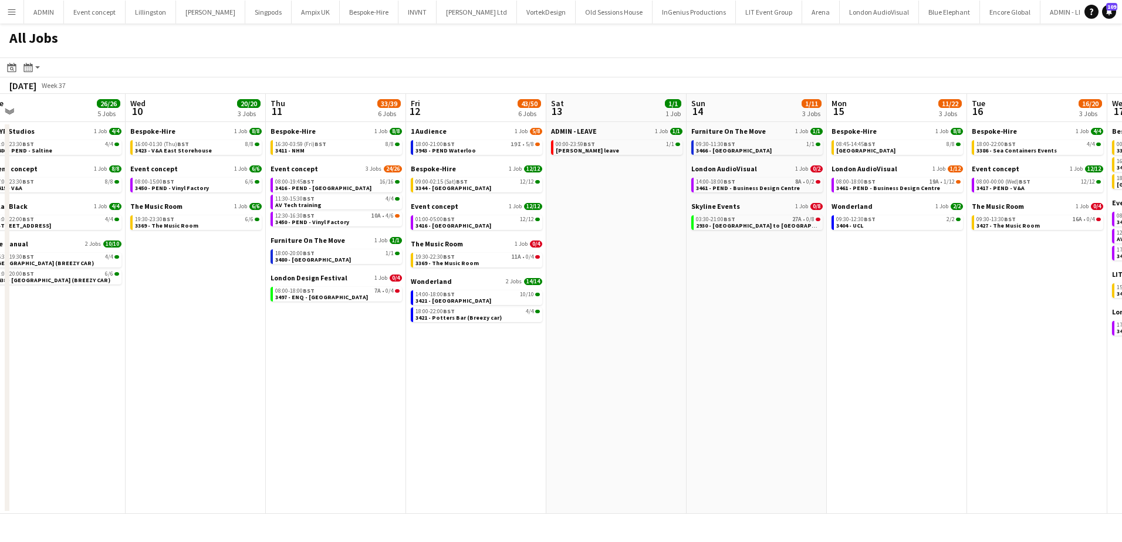
drag, startPoint x: 927, startPoint y: 327, endPoint x: 746, endPoint y: 327, distance: 181.4
click at [751, 327] on app-calendar-viewport "Sat 6 14/17 5 Jobs Sun 7 47/51 8 Jobs Mon 8 19/21 3 Jobs Tue 9 26/26 5 Jobs Wed…" at bounding box center [561, 304] width 1122 height 420
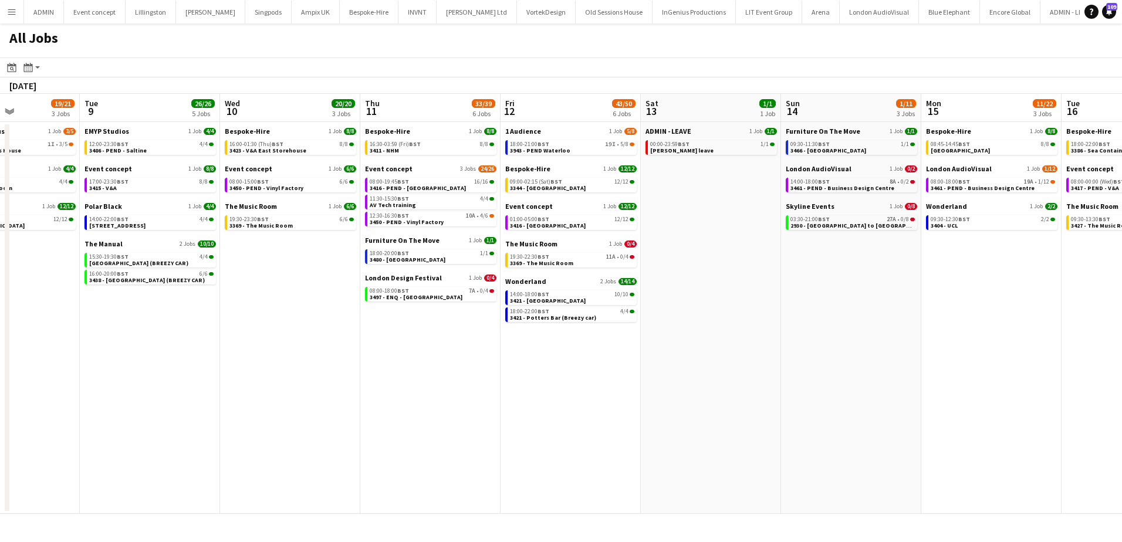
drag, startPoint x: 400, startPoint y: 370, endPoint x: 739, endPoint y: 363, distance: 338.7
click at [739, 363] on app-calendar-viewport "Sat 6 14/17 5 Jobs Sun 7 47/51 8 Jobs Mon 8 19/21 3 Jobs Tue 9 26/26 5 Jobs Wed…" at bounding box center [561, 304] width 1122 height 420
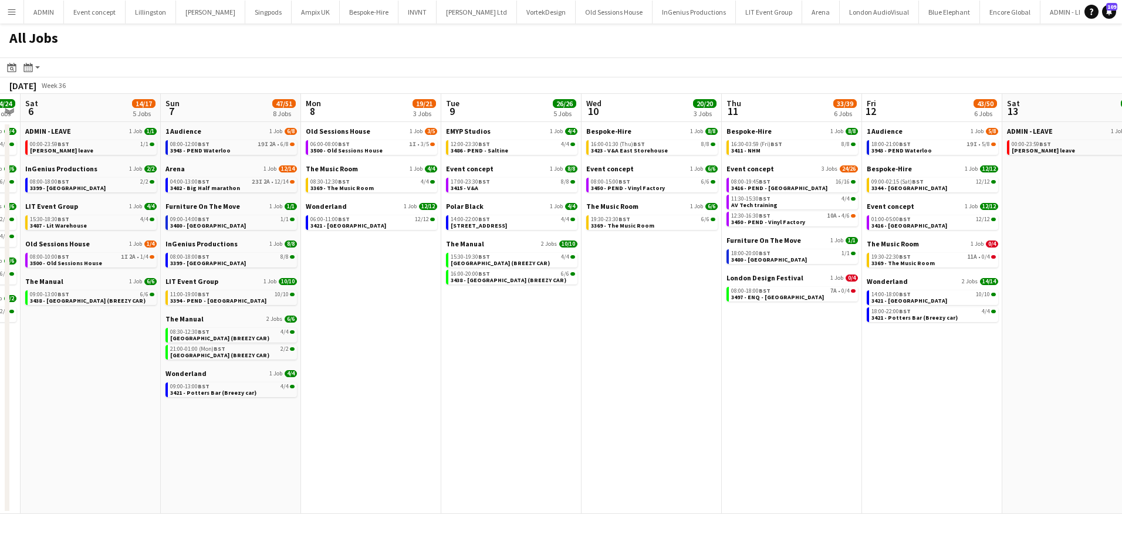
drag, startPoint x: 512, startPoint y: 378, endPoint x: 627, endPoint y: 373, distance: 115.1
click at [627, 373] on app-calendar-viewport "Thu 4 44/44 9 Jobs Fri 5 24/24 6 Jobs Sat 6 14/17 5 Jobs Sun 7 47/51 8 Jobs Mon…" at bounding box center [561, 304] width 1122 height 420
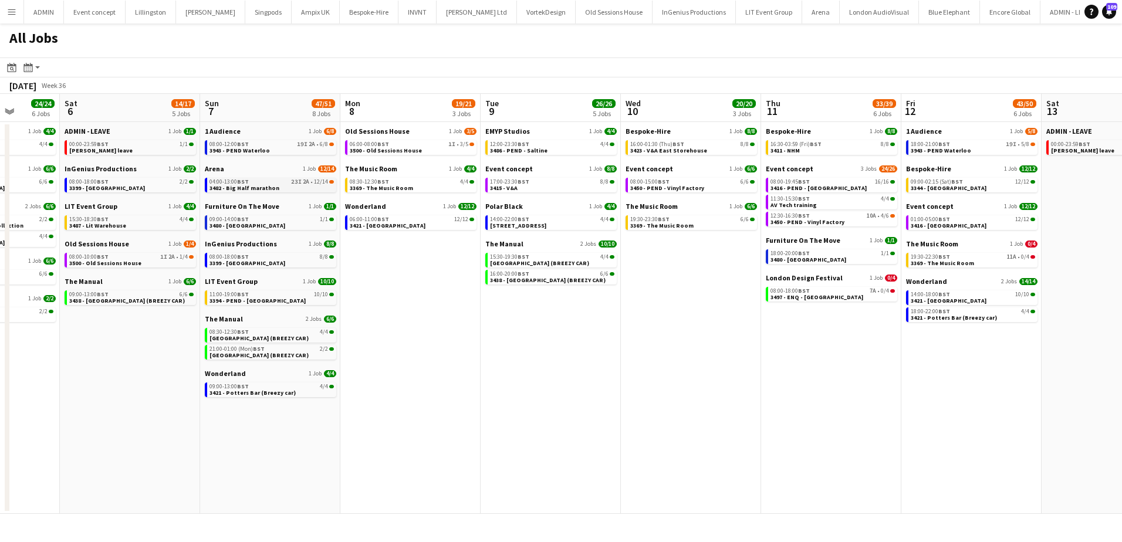
click at [274, 184] on div "04:00-13:00 BST 23I 2A • 12/14" at bounding box center [272, 182] width 124 height 6
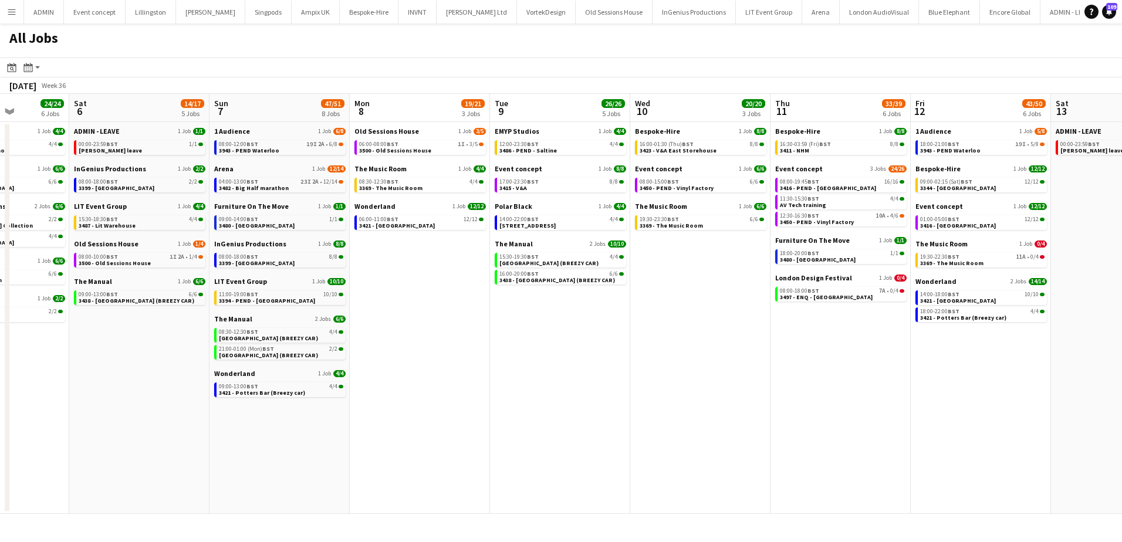
drag, startPoint x: 403, startPoint y: 241, endPoint x: 413, endPoint y: 238, distance: 9.7
click at [413, 238] on app-calendar-viewport "Wed 3 18/19 7 Jobs Thu 4 44/44 9 Jobs Fri 5 24/24 6 Jobs Sat 6 14/17 5 Jobs Sun…" at bounding box center [561, 304] width 1122 height 420
click at [298, 300] on span "3394 - PEND - [GEOGRAPHIC_DATA]" at bounding box center [268, 301] width 96 height 8
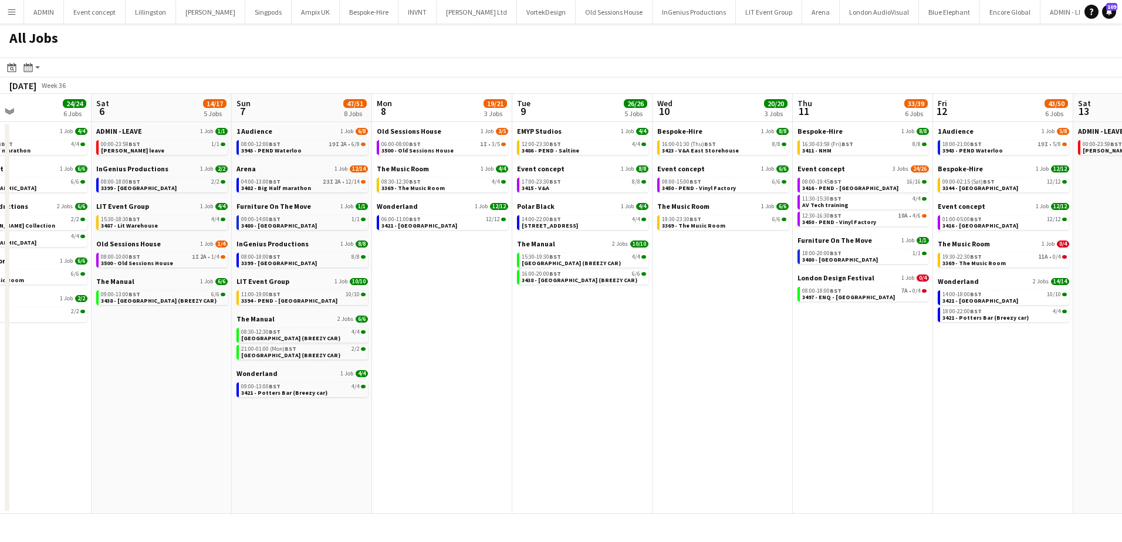
scroll to position [0, 310]
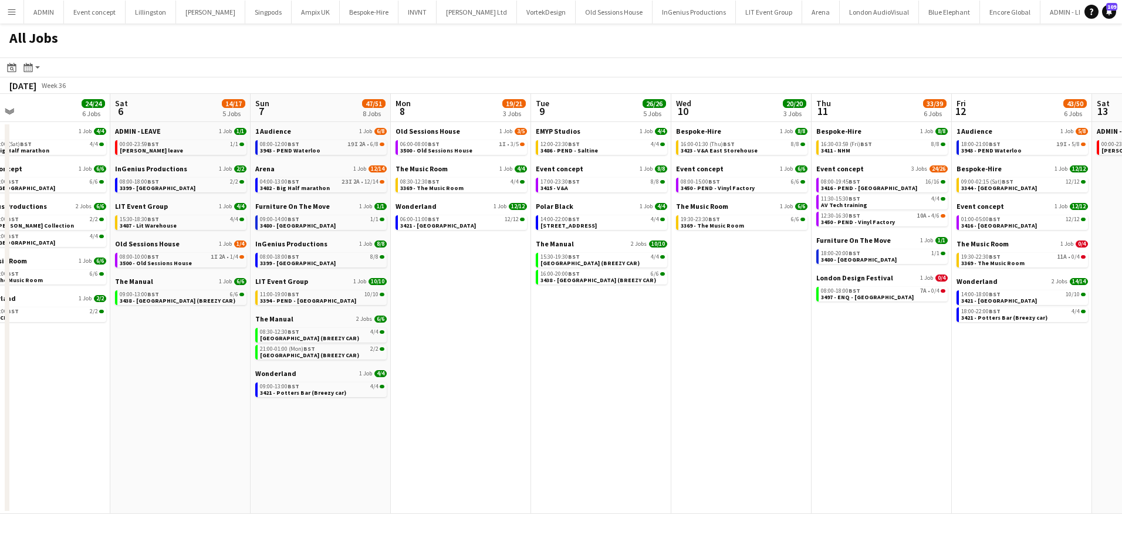
drag, startPoint x: 443, startPoint y: 312, endPoint x: 475, endPoint y: 283, distance: 43.7
click at [479, 303] on app-calendar-viewport "Wed 3 18/19 7 Jobs Thu 4 44/44 9 Jobs Fri 5 24/24 6 Jobs Sat 6 14/17 5 Jobs Sun…" at bounding box center [561, 304] width 1122 height 420
click at [343, 149] on link "08:00-12:00 BST 19I 2A • 6/8 3943 - PEND Waterloo" at bounding box center [322, 146] width 124 height 13
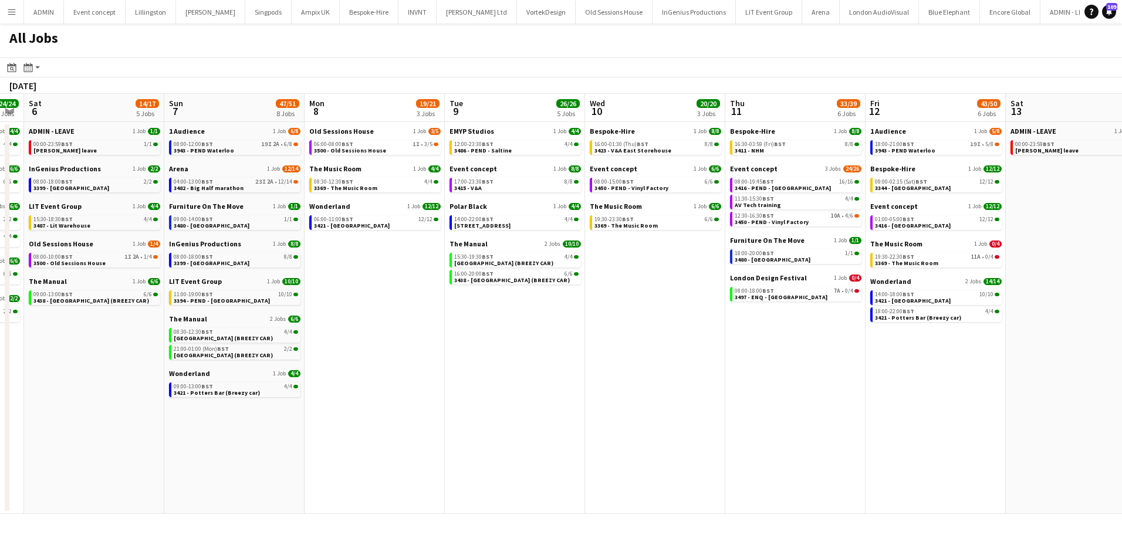
drag, startPoint x: 764, startPoint y: 425, endPoint x: 349, endPoint y: 415, distance: 415.7
click at [325, 411] on app-calendar-viewport "Wed 3 18/19 7 Jobs Thu 4 44/44 9 Jobs Fri 5 24/24 6 Jobs Sat 6 14/17 5 Jobs Sun…" at bounding box center [561, 304] width 1122 height 420
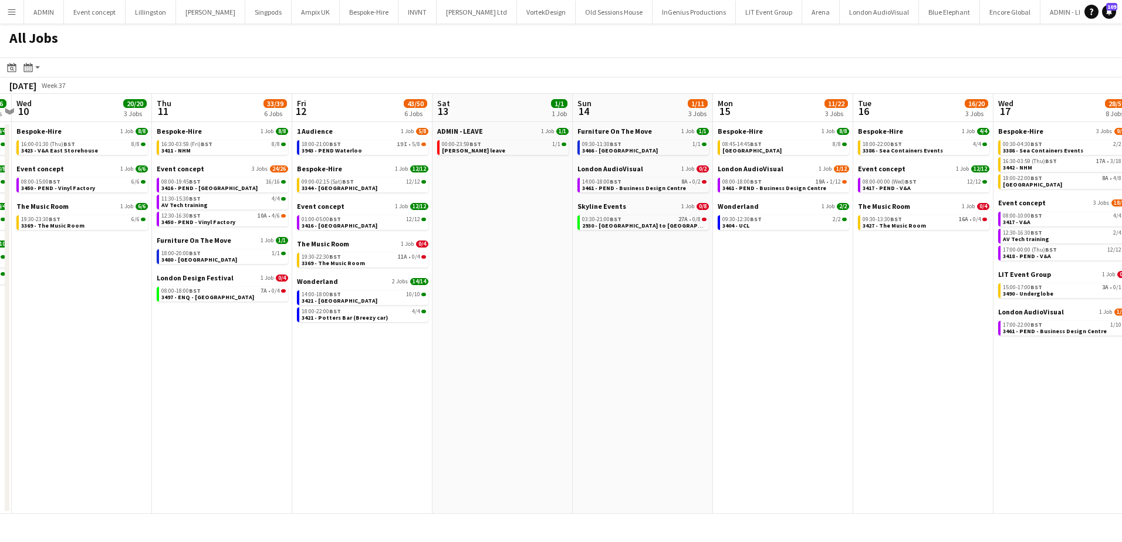
scroll to position [0, 359]
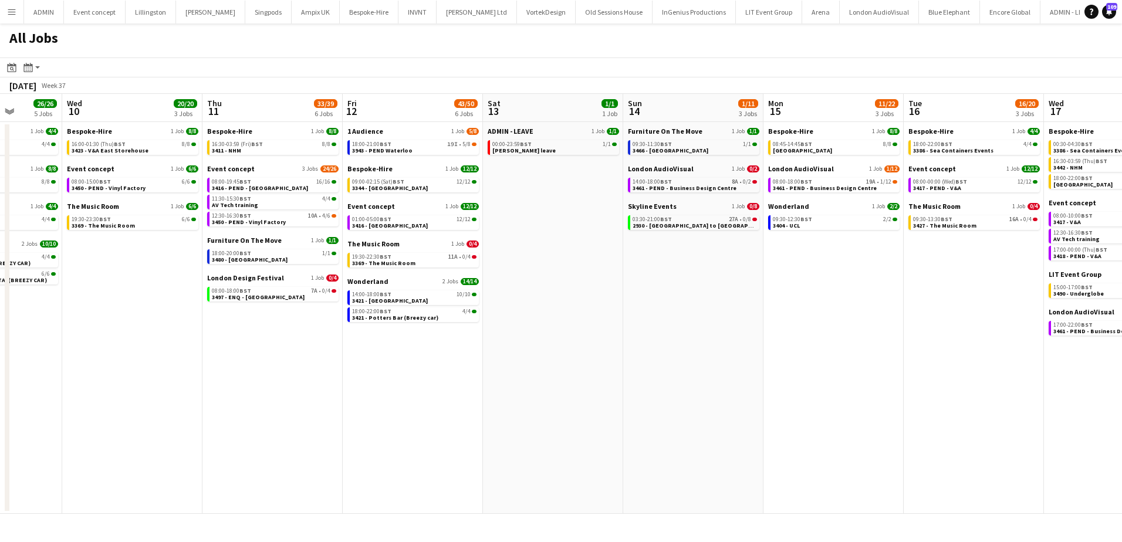
click at [318, 394] on app-all-jobs "All Jobs Date picker SEP 2025 SEP 2025 Monday M Tuesday T Wednesday W Thursday …" at bounding box center [561, 268] width 1122 height 491
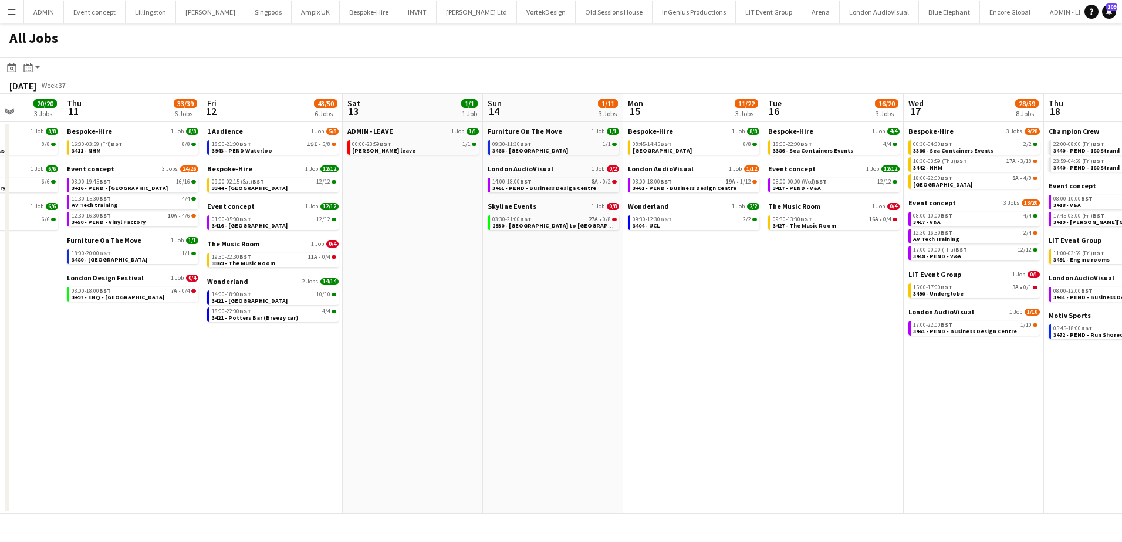
drag, startPoint x: 676, startPoint y: 401, endPoint x: 435, endPoint y: 388, distance: 241.6
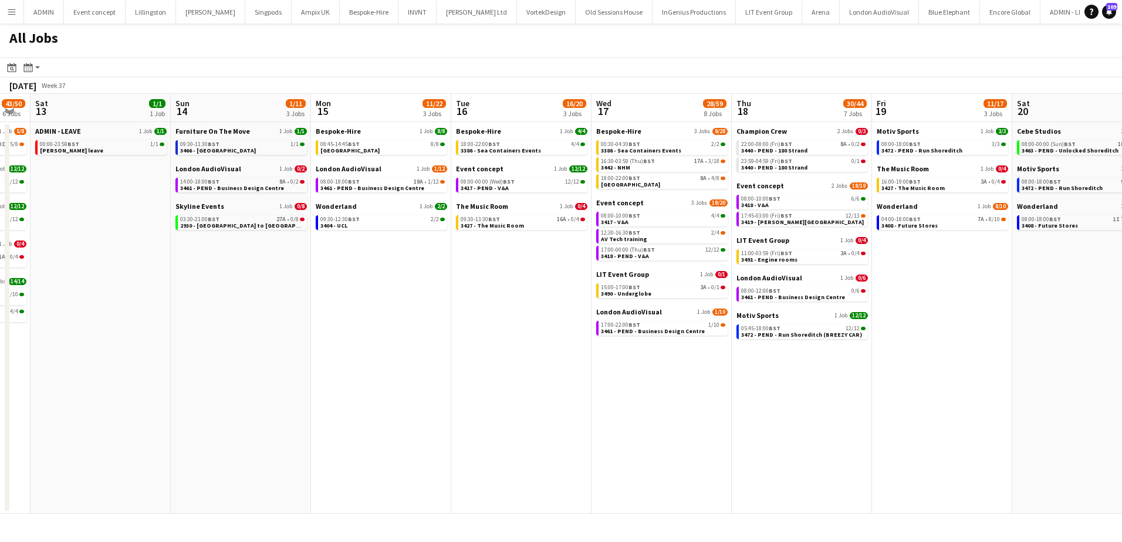
scroll to position [0, 405]
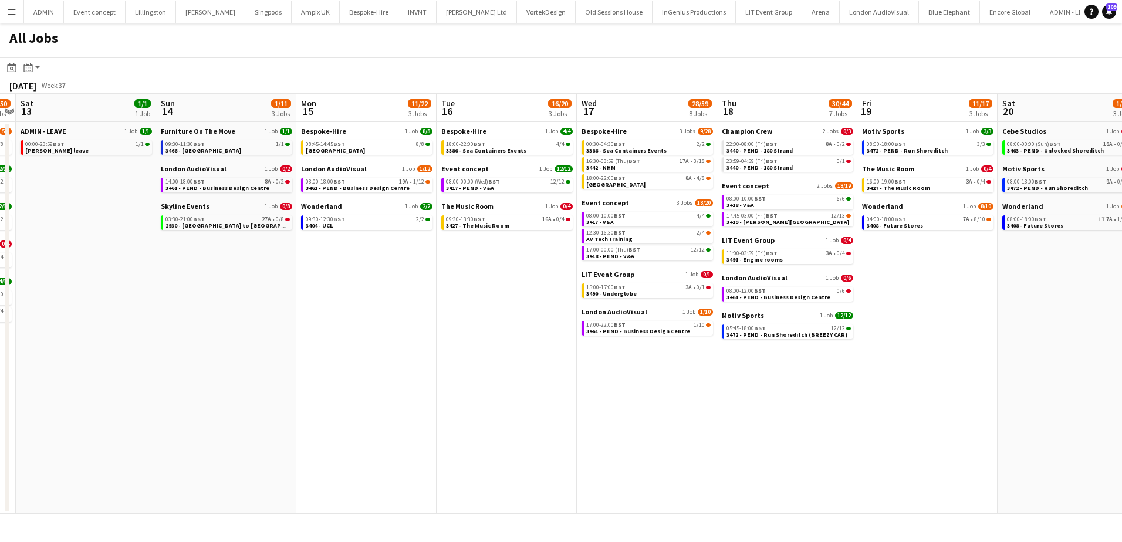
drag, startPoint x: 793, startPoint y: 322, endPoint x: 466, endPoint y: 298, distance: 327.8
click at [466, 298] on app-calendar-viewport "Wed 10 20/20 3 Jobs Thu 11 33/39 6 Jobs Fri 12 43/50 6 Jobs Sat 13 1/1 1 Job Su…" at bounding box center [561, 304] width 1122 height 420
click at [773, 161] on span "BST" at bounding box center [772, 161] width 12 height 8
click at [10, 13] on app-icon "Menu" at bounding box center [11, 11] width 9 height 9
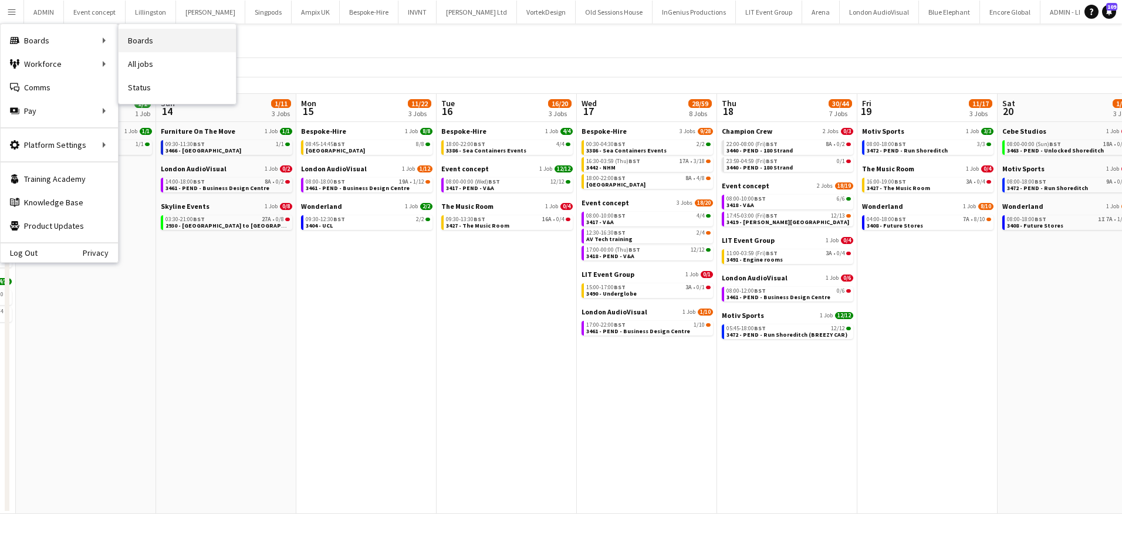
click at [130, 37] on link "Boards" at bounding box center [177, 40] width 117 height 23
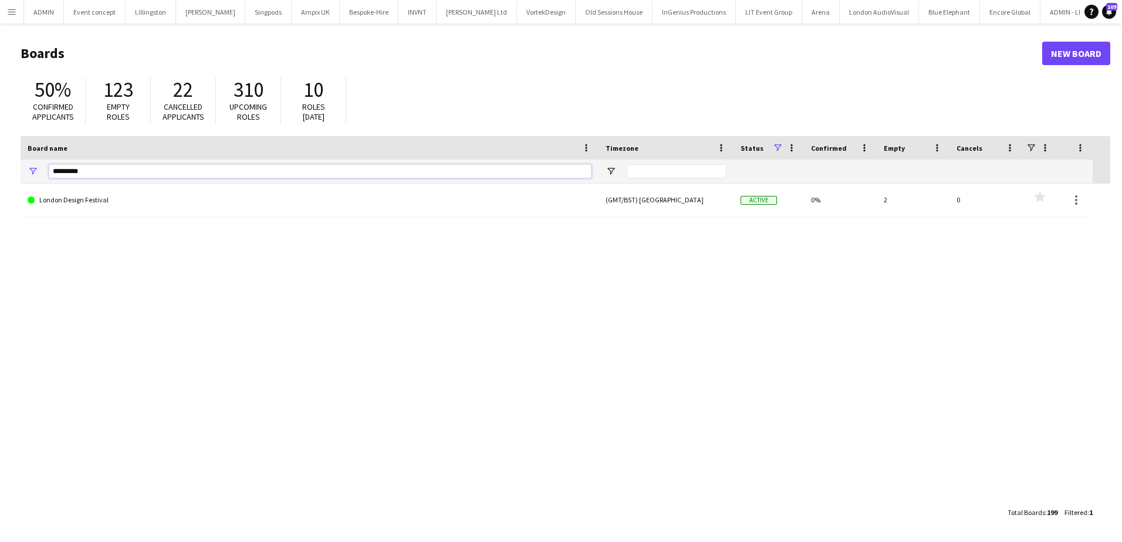
drag, startPoint x: 69, startPoint y: 168, endPoint x: 26, endPoint y: 170, distance: 42.3
click at [26, 170] on div "*********" at bounding box center [310, 171] width 578 height 23
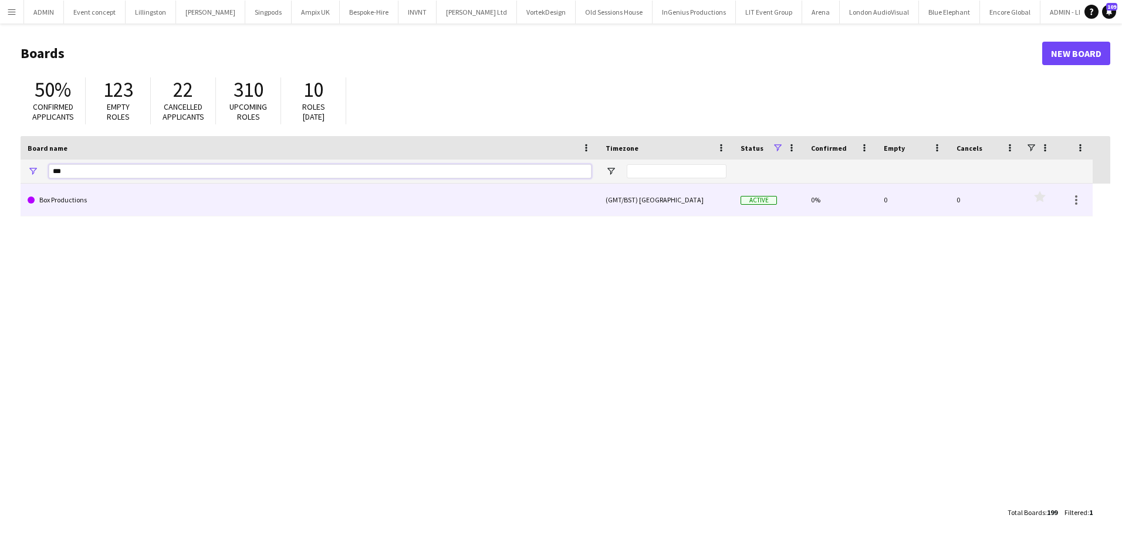
type input "***"
click at [66, 194] on link "Box Productions" at bounding box center [310, 200] width 564 height 33
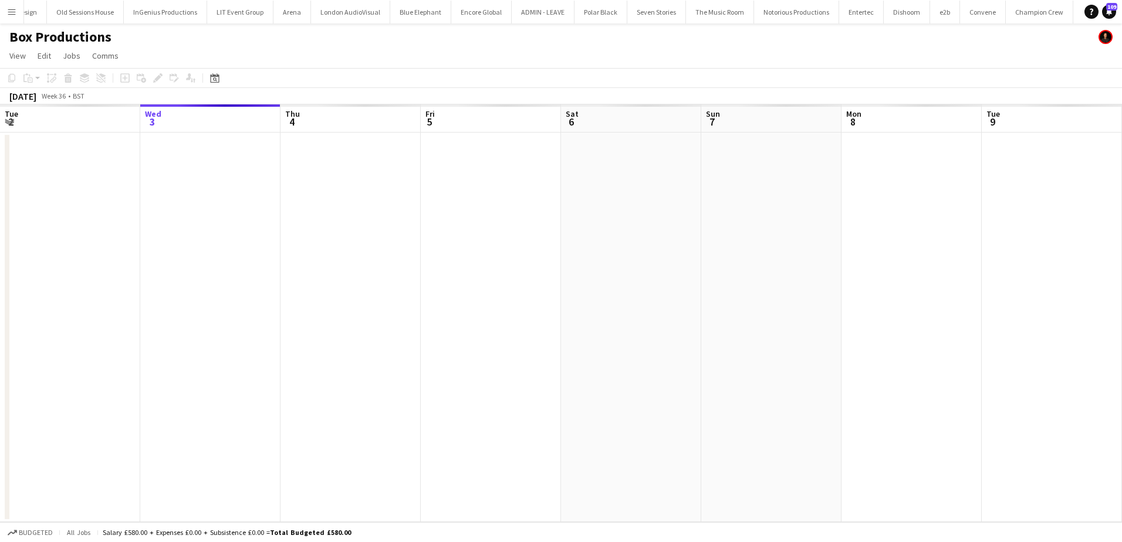
scroll to position [0, 605]
click at [871, 147] on app-date-cell at bounding box center [912, 328] width 140 height 390
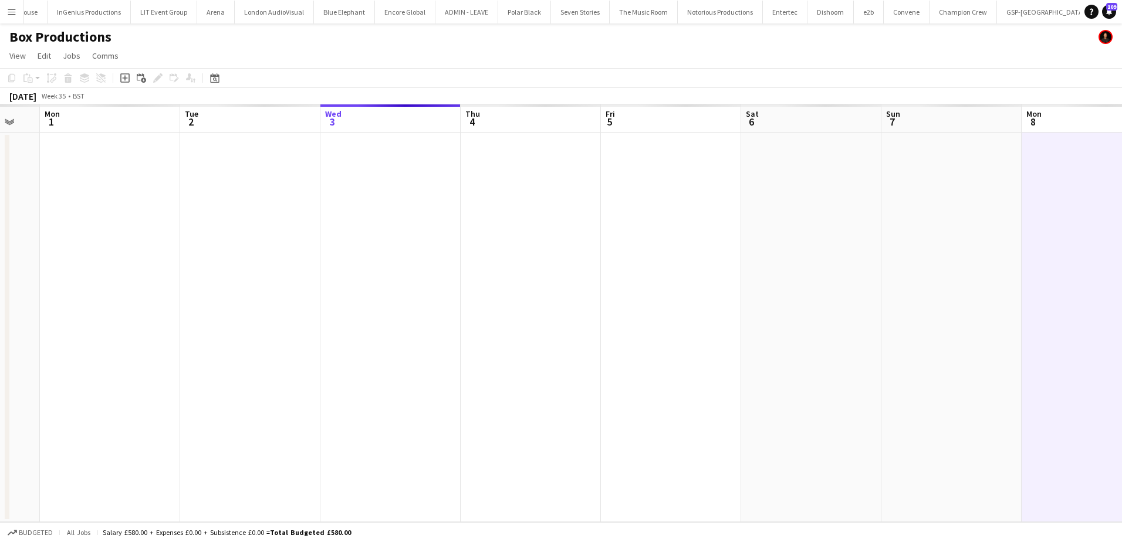
drag, startPoint x: 495, startPoint y: 244, endPoint x: 927, endPoint y: 237, distance: 432.6
click at [921, 237] on app-calendar-viewport "Sat 30 Sun 31 Mon 1 Tue 2 Wed 3 Thu 4 Fri 5 Sat 6 Sun 7 Mon 8 Tue 9 Wed 10 Thu …" at bounding box center [561, 313] width 1122 height 418
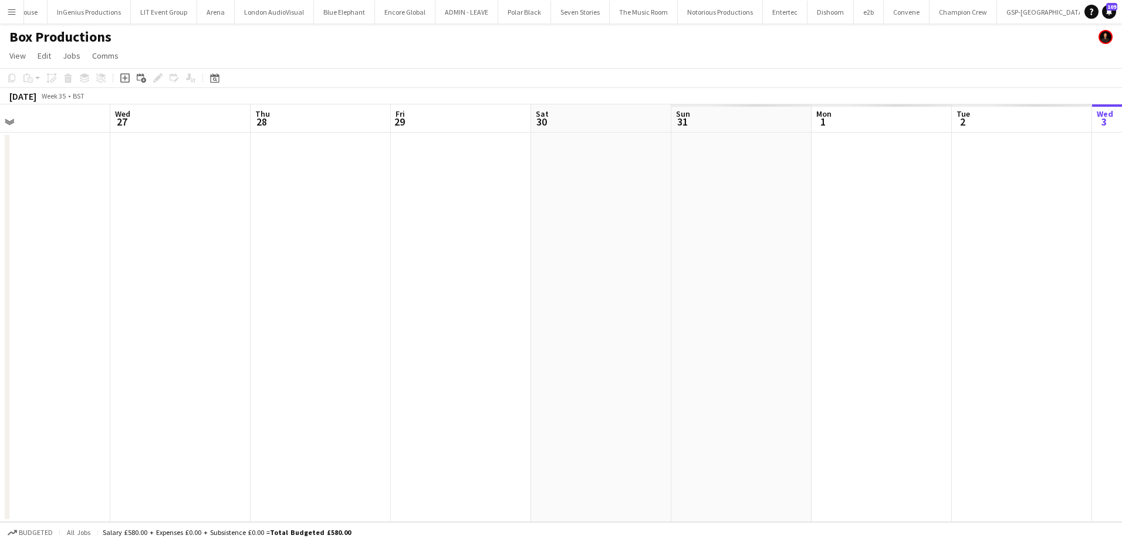
drag, startPoint x: 749, startPoint y: 254, endPoint x: 1106, endPoint y: 234, distance: 356.8
click at [1106, 234] on app-calendar-viewport "Sun 24 Mon 25 Tue 26 Wed 27 Thu 28 Fri 29 Sat 30 Sun 31 Mon 1 Tue 2 Wed 3 Thu 4…" at bounding box center [561, 313] width 1122 height 418
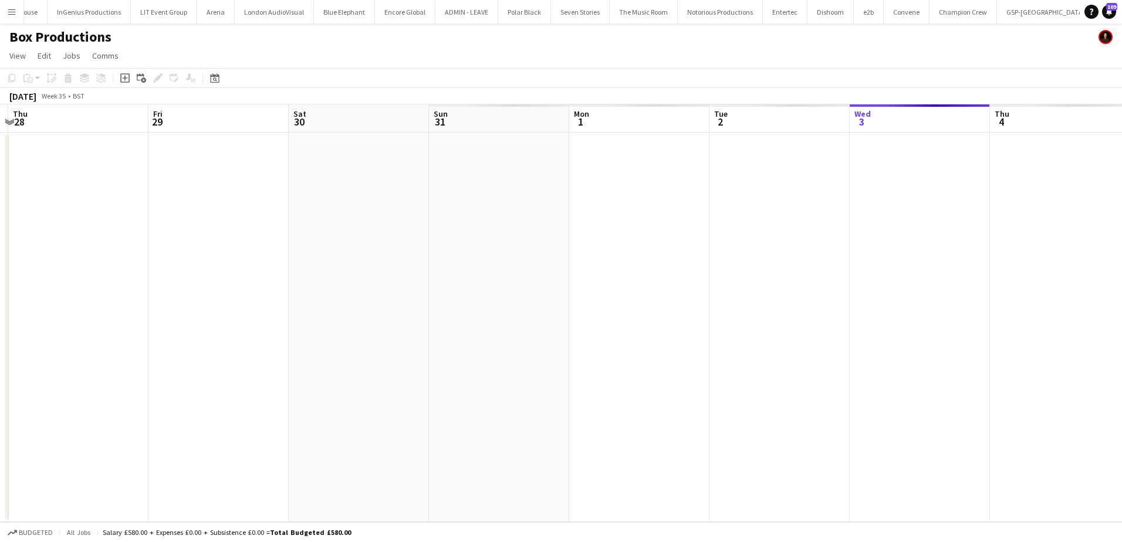
drag, startPoint x: 942, startPoint y: 234, endPoint x: 434, endPoint y: 234, distance: 508.3
click at [434, 234] on app-calendar-viewport "Mon 25 Tue 26 Wed 27 Thu 28 Fri 29 Sat 30 Sun 31 Mon 1 Tue 2 Wed 3 Thu 4 Fri 5 …" at bounding box center [561, 313] width 1122 height 418
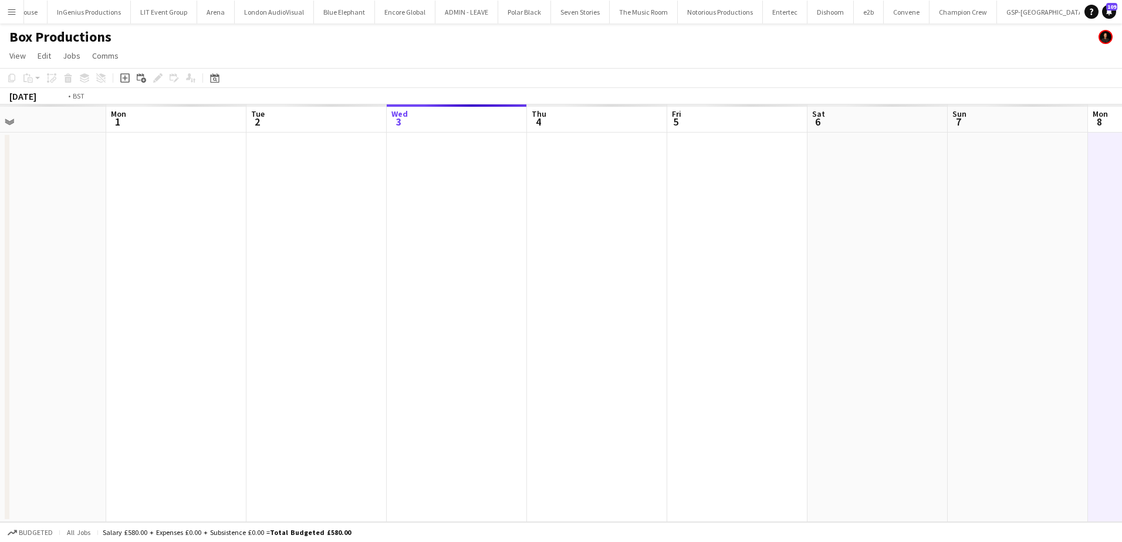
scroll to position [0, 432]
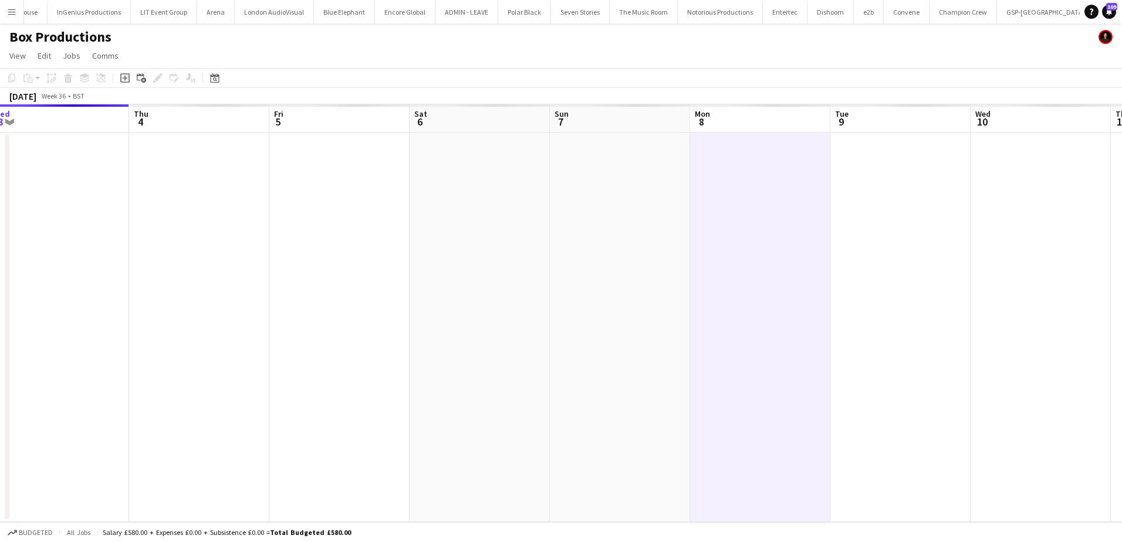
drag, startPoint x: 398, startPoint y: 238, endPoint x: 323, endPoint y: 235, distance: 75.2
click at [323, 235] on app-calendar-viewport "Sun 31 Mon 1 Tue 2 Wed 3 Thu 4 Fri 5 Sat 6 Sun 7 Mon 8 Tue 9 Wed 10 Thu 11 Fri …" at bounding box center [561, 313] width 1122 height 418
click at [128, 79] on icon "Add job" at bounding box center [124, 77] width 9 height 9
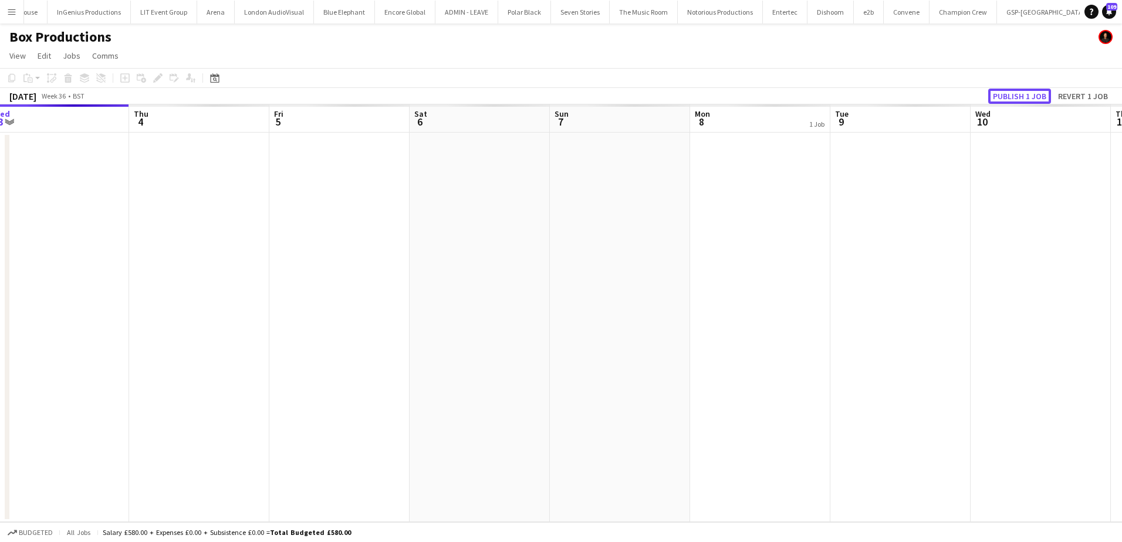
click at [1028, 89] on button "Publish 1 job" at bounding box center [1019, 96] width 63 height 15
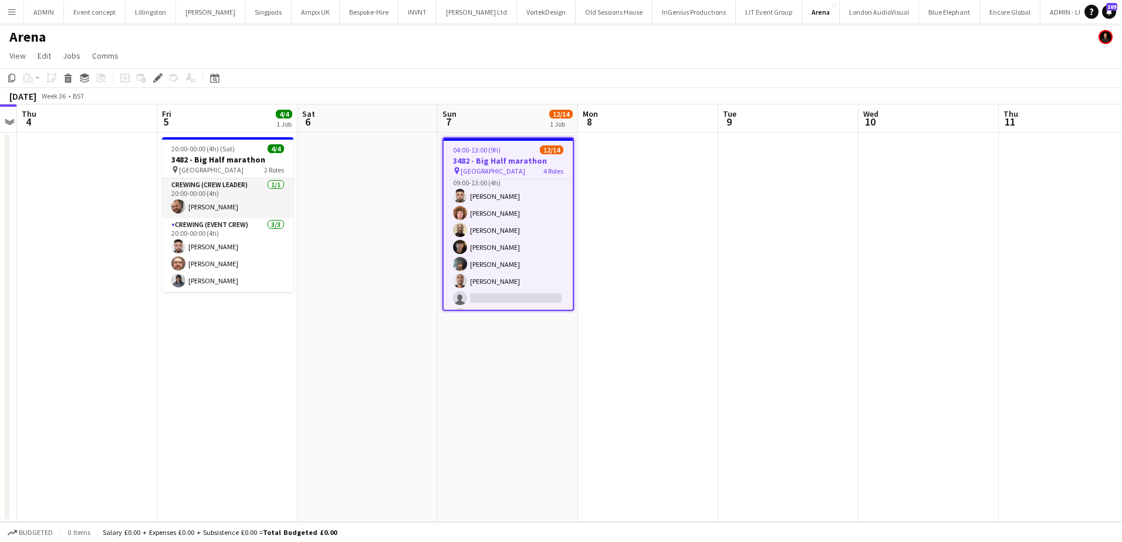
scroll to position [200, 0]
click at [518, 242] on app-card-role "Crewing (Event Crew) 23I 2A [DATE] 09:00-13:00 (4h) [PERSON_NAME] [PERSON_NAME]…" at bounding box center [508, 230] width 129 height 159
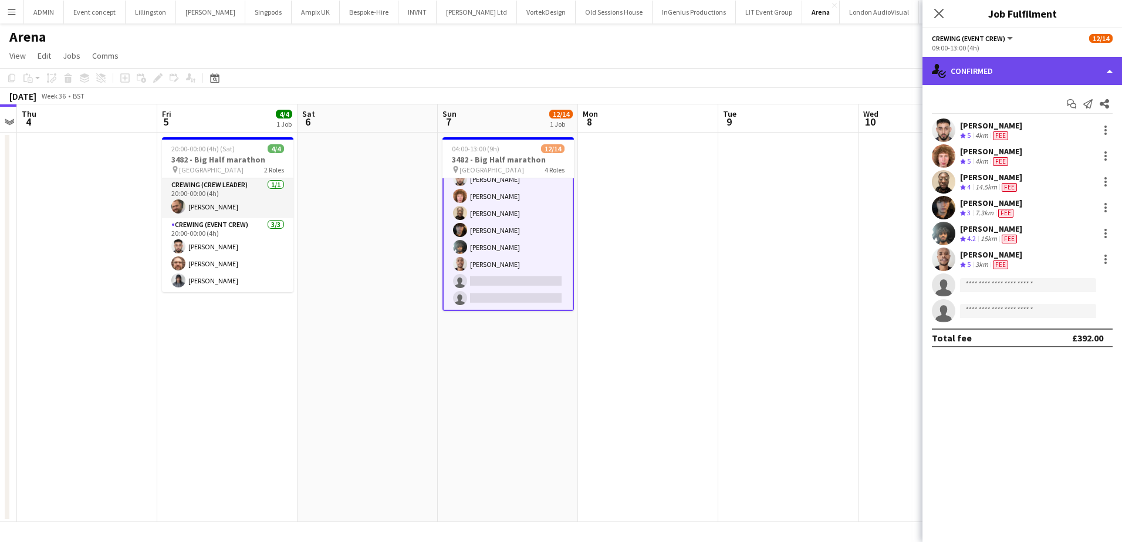
click at [1005, 75] on div "single-neutral-actions-check-2 Confirmed" at bounding box center [1023, 71] width 200 height 28
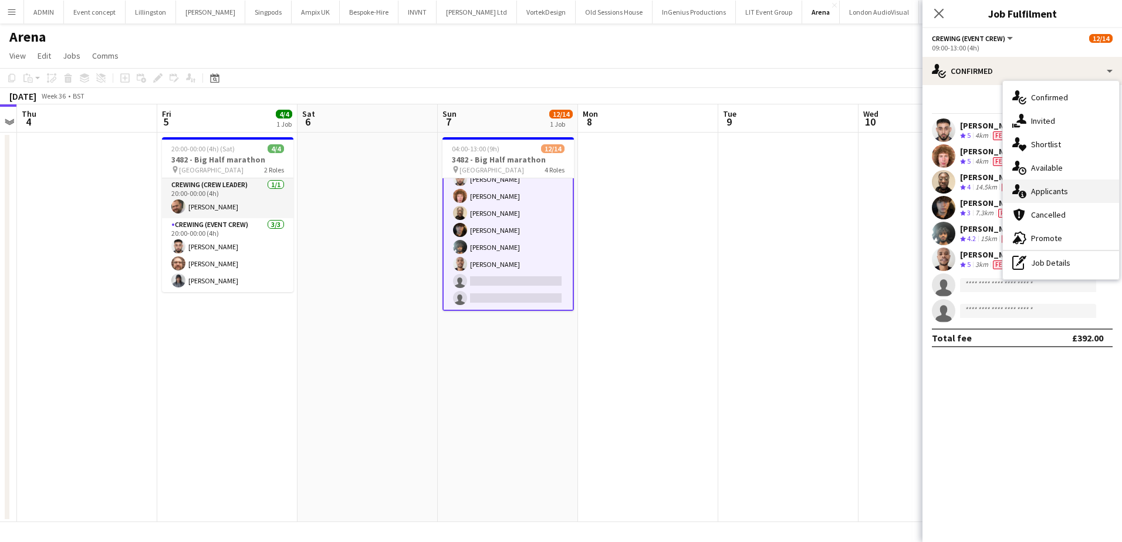
click at [1061, 189] on span "Applicants" at bounding box center [1049, 191] width 37 height 11
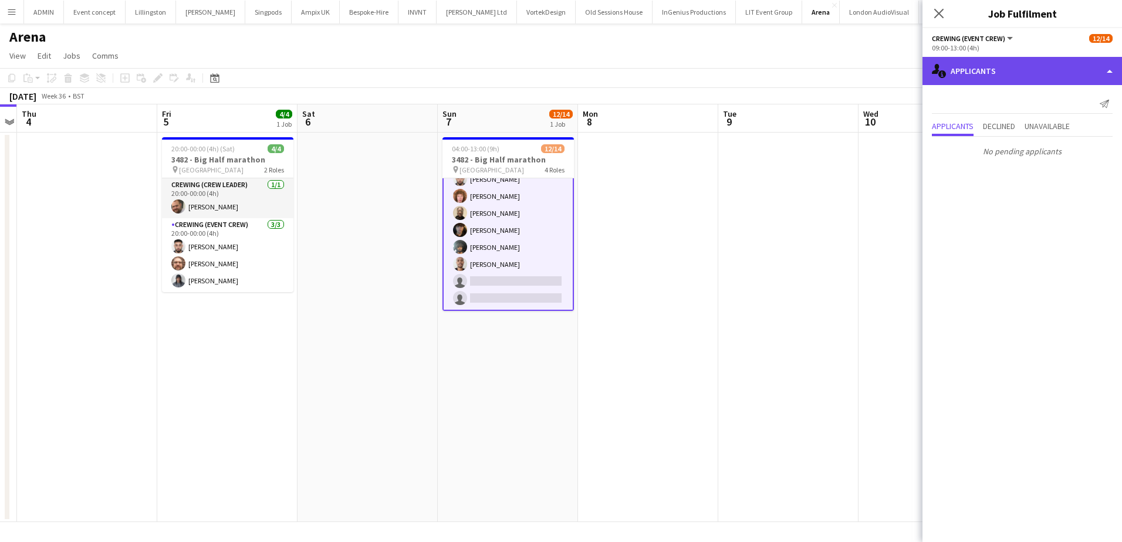
click at [1034, 78] on div "single-neutral-actions-information Applicants" at bounding box center [1023, 71] width 200 height 28
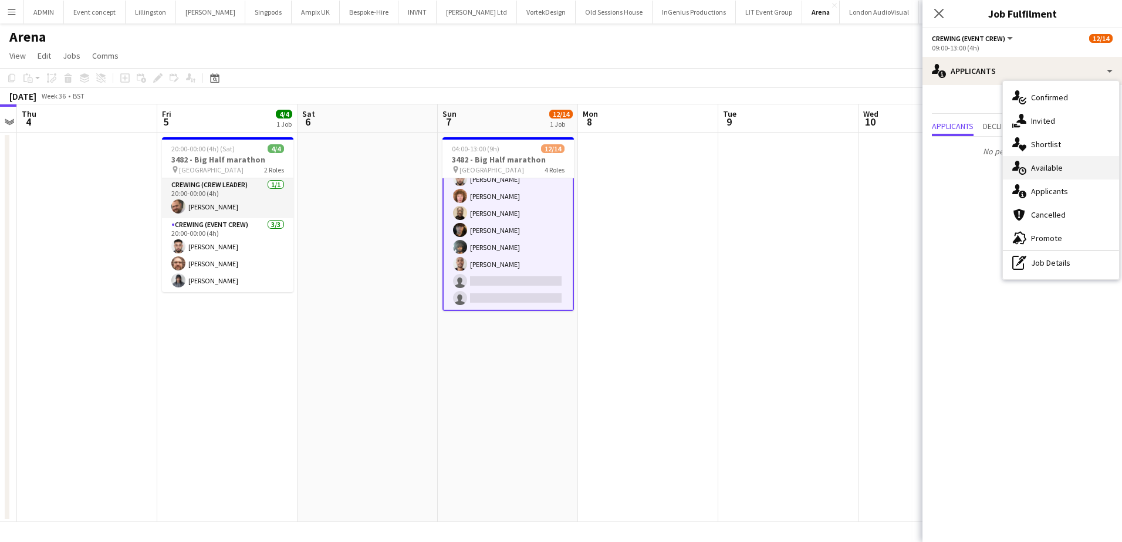
click at [1059, 170] on span "Available" at bounding box center [1047, 168] width 32 height 11
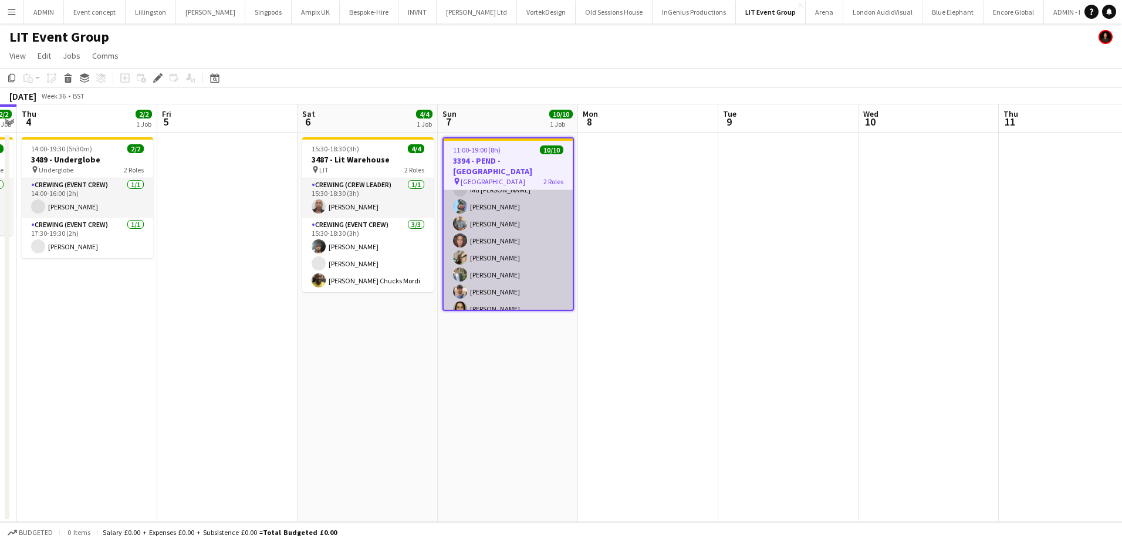
scroll to position [96, 0]
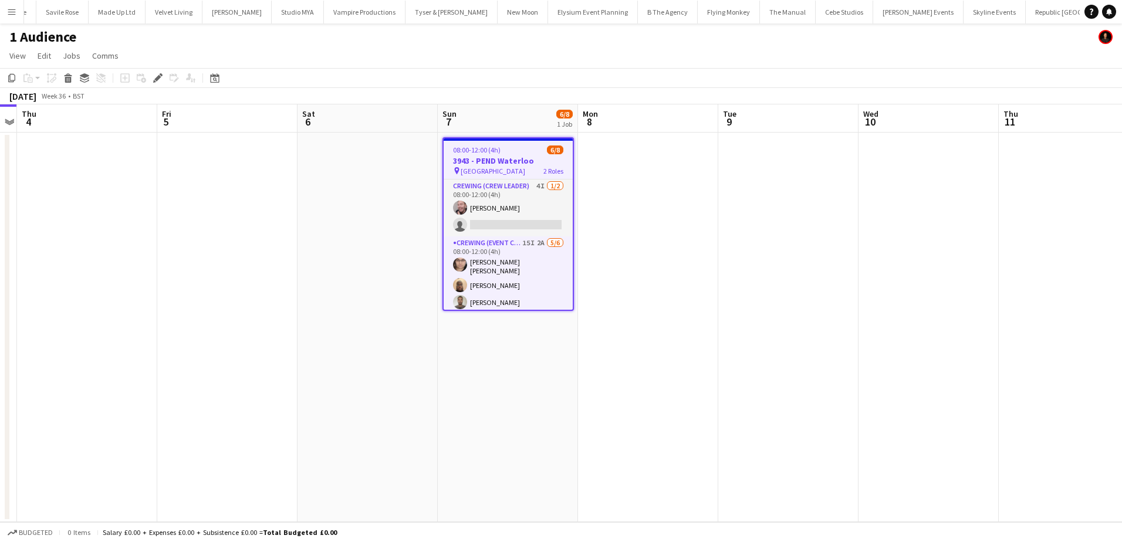
scroll to position [0, 3235]
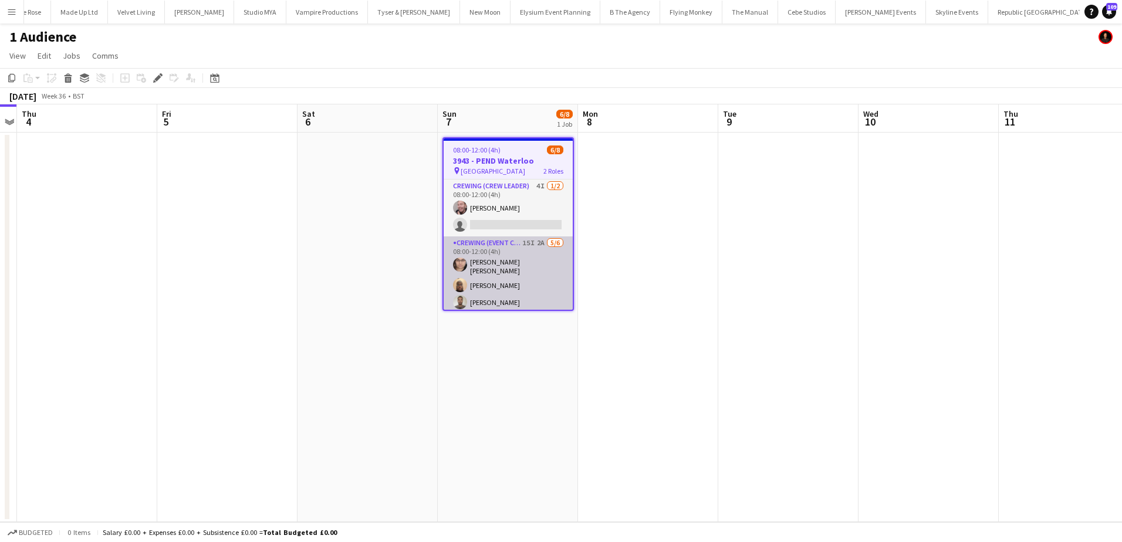
click at [519, 288] on app-card-role "Crewing (Event Crew) 15I 2A 5/6 08:00-12:00 (4h) Ells Jones Abdirahman Dahir Jo…" at bounding box center [508, 301] width 129 height 129
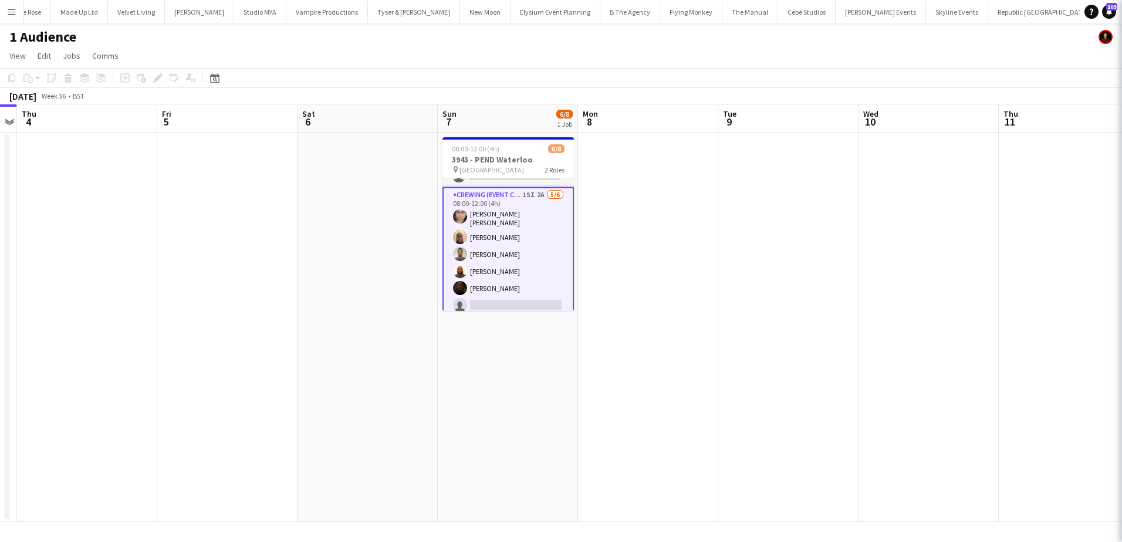
scroll to position [52, 0]
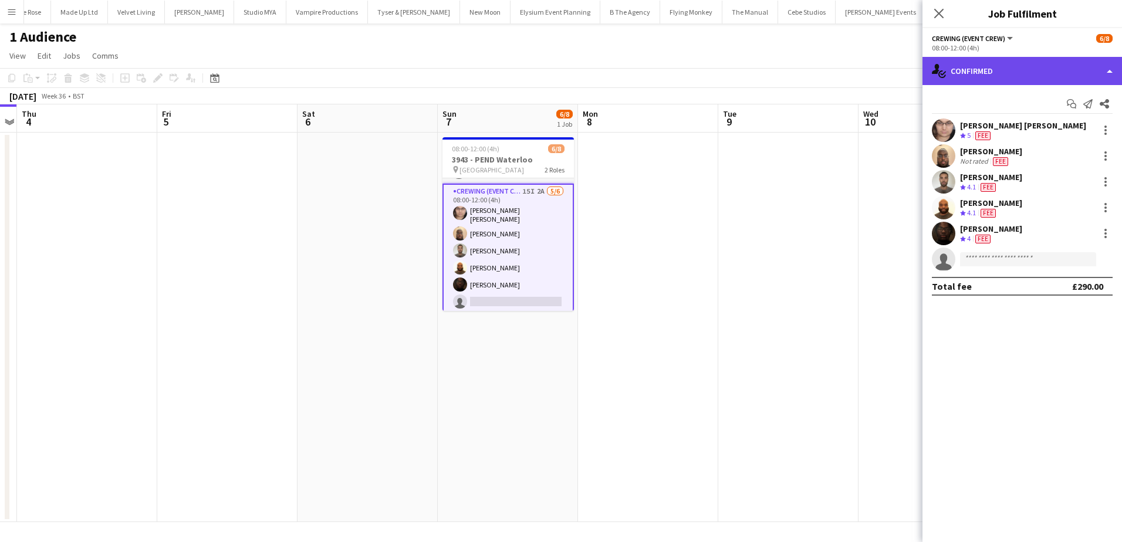
click at [1086, 65] on div "single-neutral-actions-check-2 Confirmed" at bounding box center [1023, 71] width 200 height 28
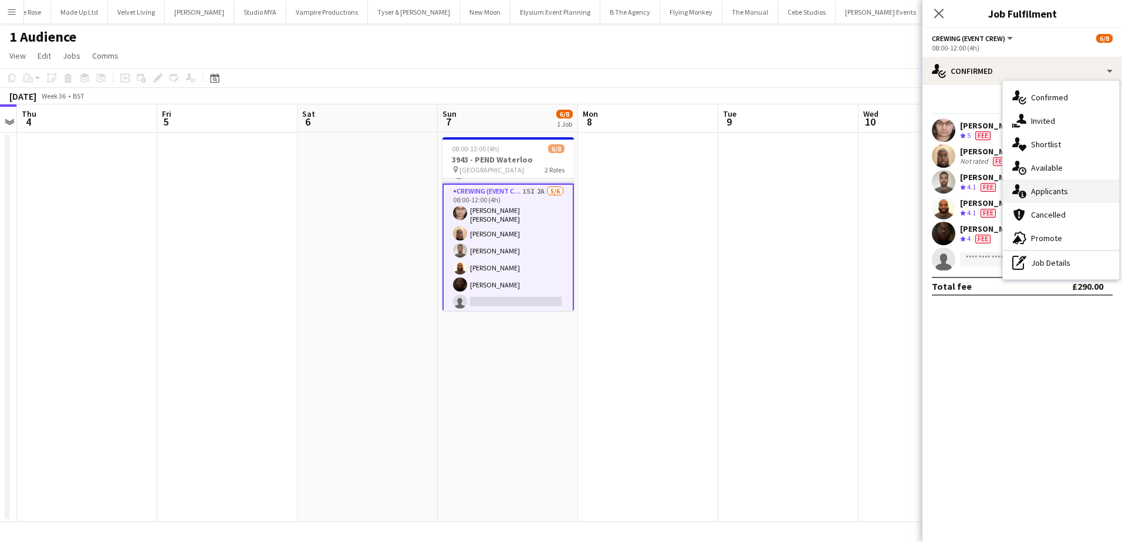
click at [1061, 192] on span "Applicants" at bounding box center [1049, 191] width 37 height 11
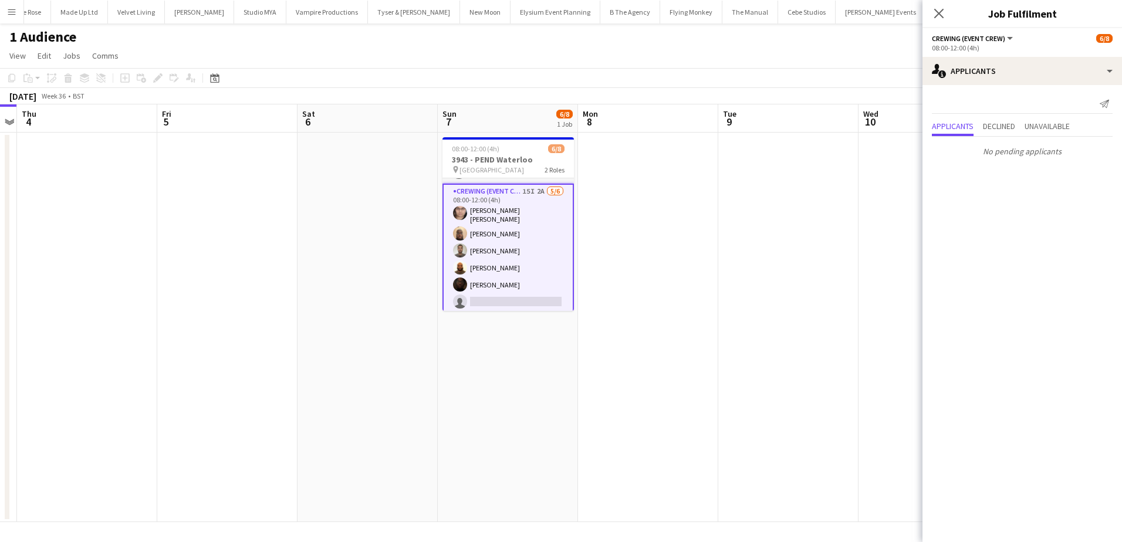
click at [590, 206] on app-date-cell at bounding box center [648, 328] width 140 height 390
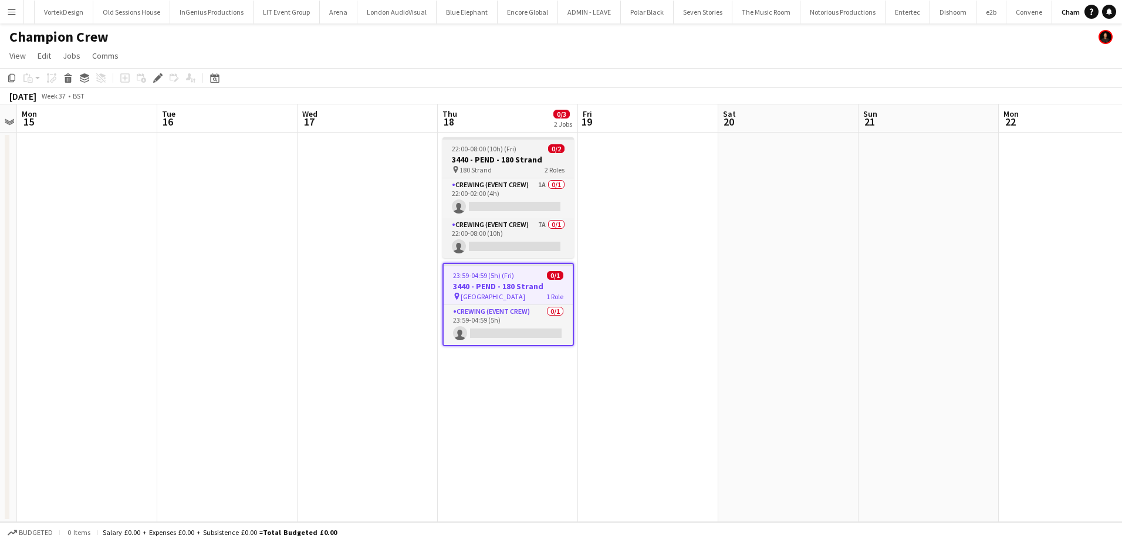
scroll to position [0, 495]
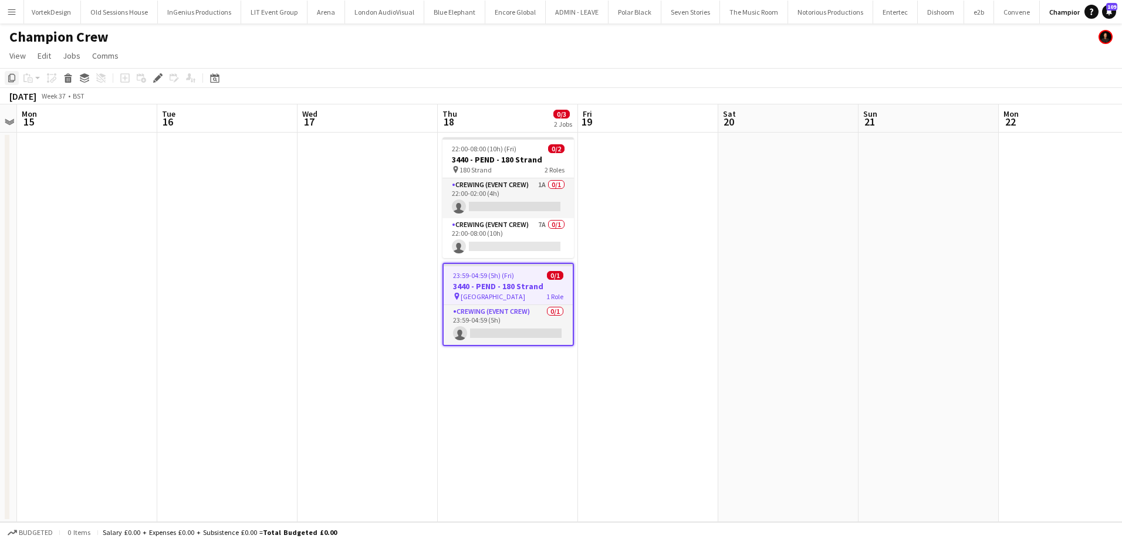
click at [13, 81] on icon at bounding box center [11, 78] width 7 height 8
click at [533, 327] on app-card-role "Crewing (Event Crew) 0/1 23:59-04:59 (5h) single-neutral-actions" at bounding box center [508, 325] width 129 height 40
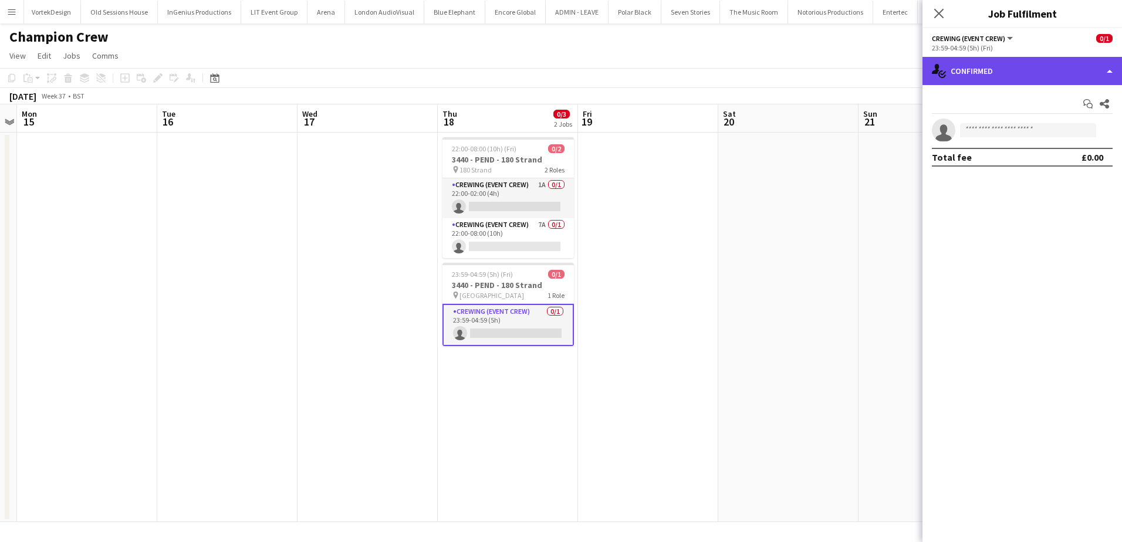
click at [1022, 75] on div "single-neutral-actions-check-2 Confirmed" at bounding box center [1023, 71] width 200 height 28
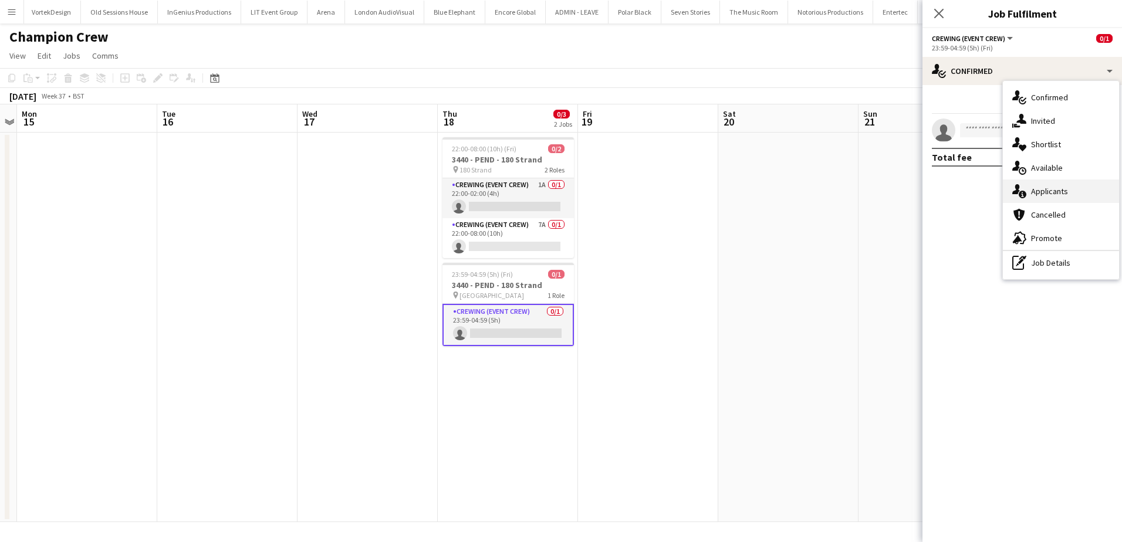
click at [1064, 188] on span "Applicants" at bounding box center [1049, 191] width 37 height 11
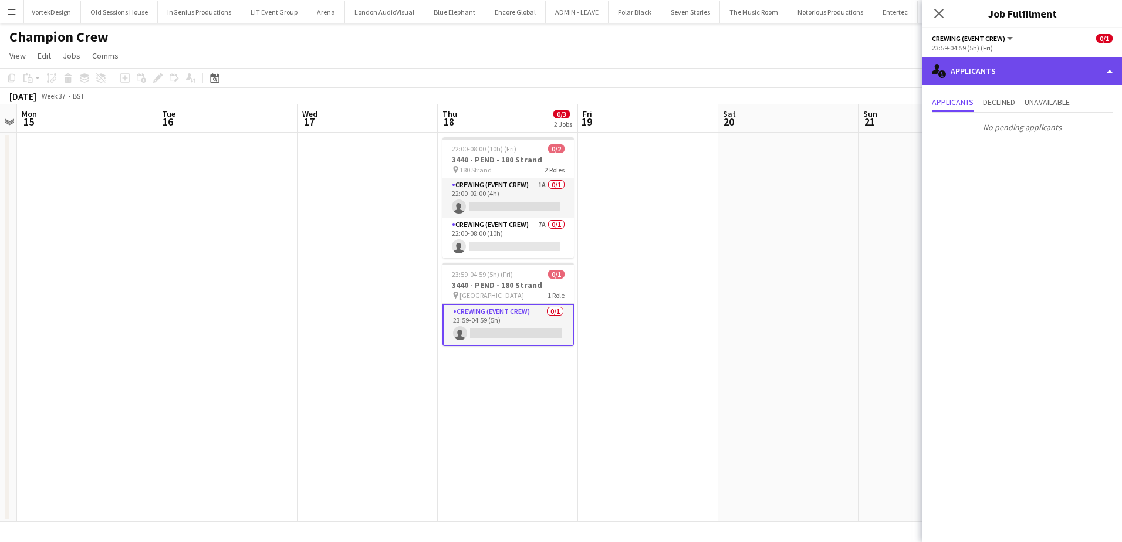
click at [1029, 81] on div "single-neutral-actions-information Applicants" at bounding box center [1023, 71] width 200 height 28
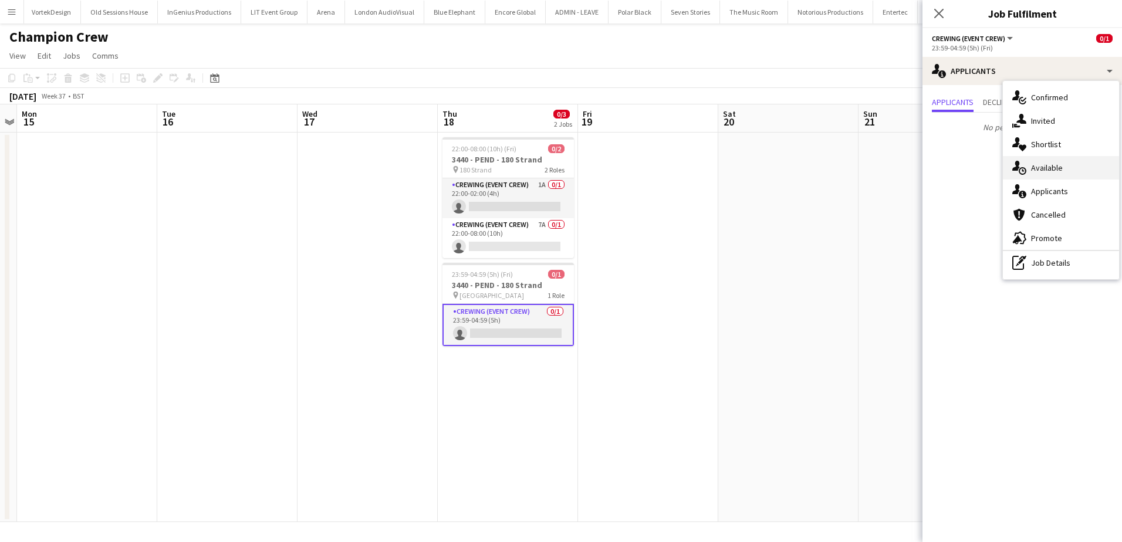
click at [1065, 165] on div "single-neutral-actions-upload Available" at bounding box center [1061, 167] width 116 height 23
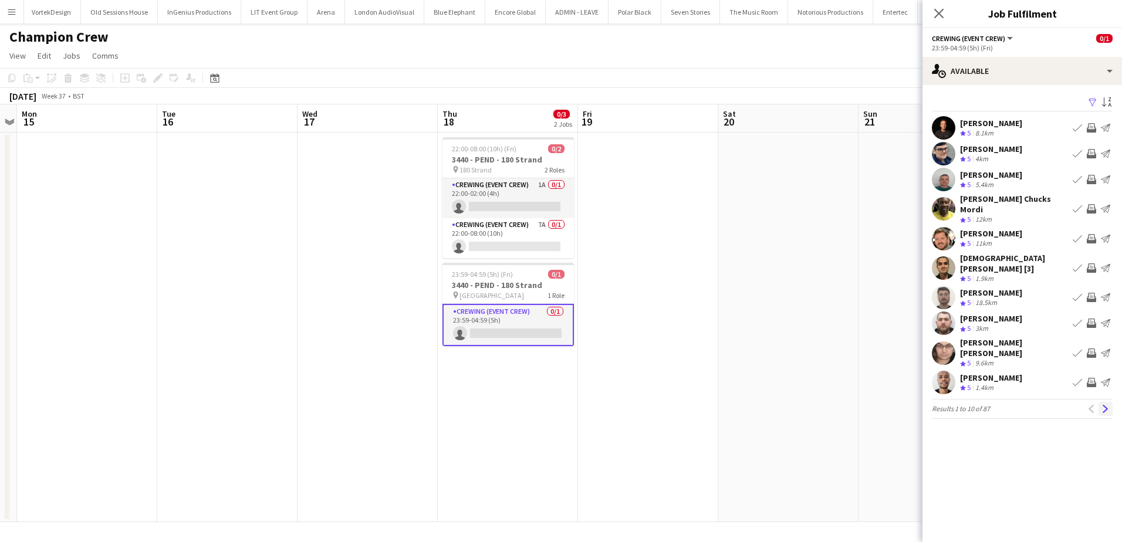
click at [1103, 405] on app-icon "Next" at bounding box center [1106, 409] width 8 height 8
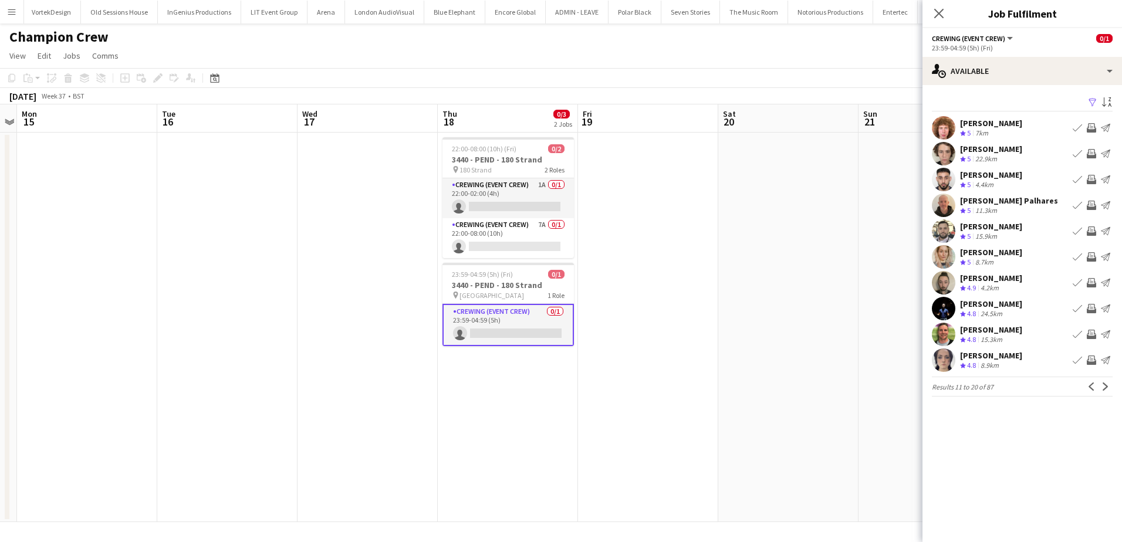
click at [1090, 126] on app-icon "Invite crew" at bounding box center [1091, 127] width 9 height 9
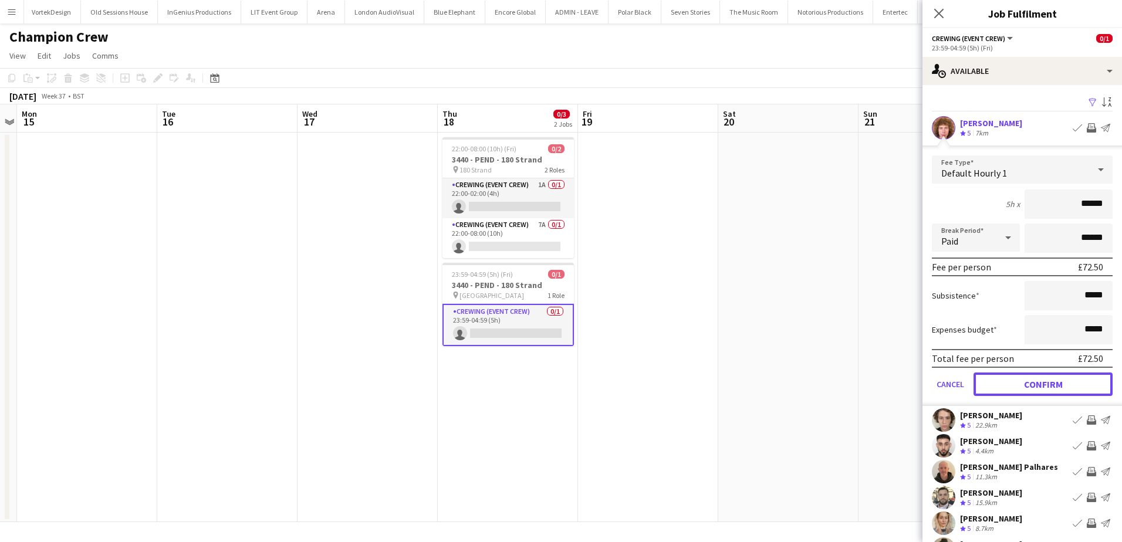
click at [1034, 383] on button "Confirm" at bounding box center [1043, 384] width 139 height 23
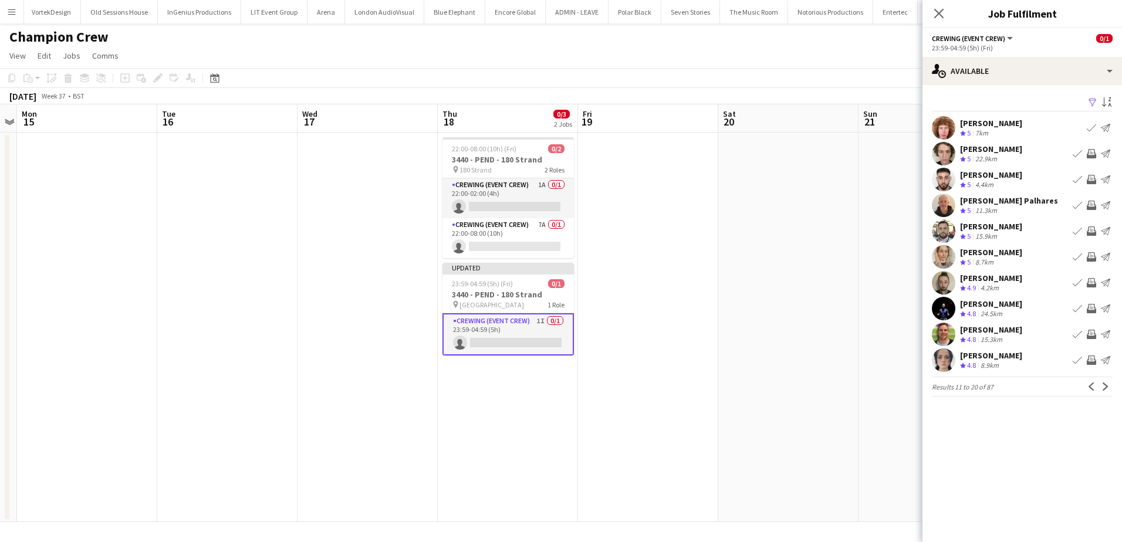
click at [1092, 179] on app-icon "Invite crew" at bounding box center [1091, 179] width 9 height 9
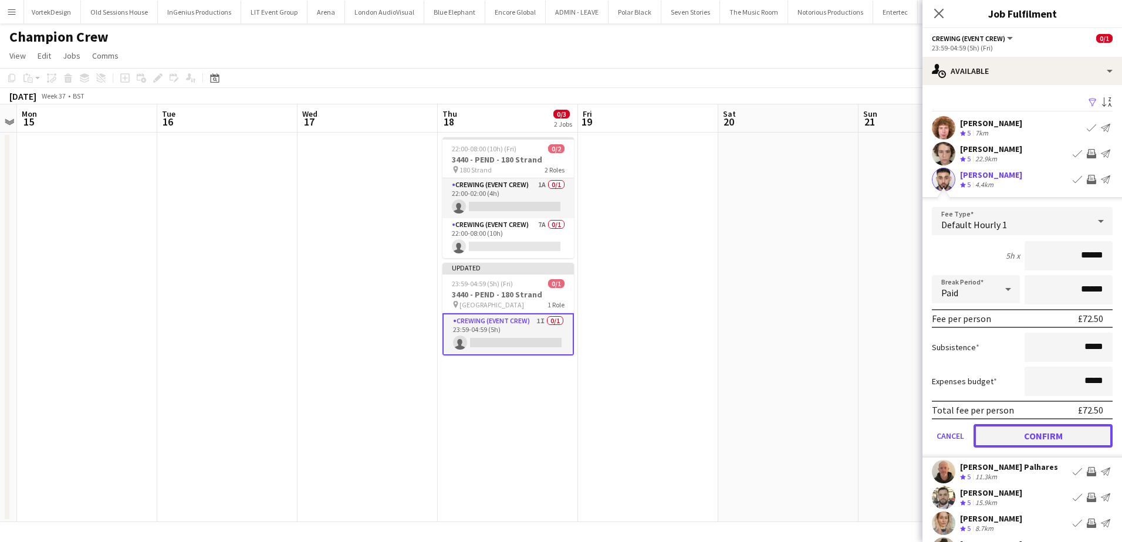
click at [1048, 435] on button "Confirm" at bounding box center [1043, 435] width 139 height 23
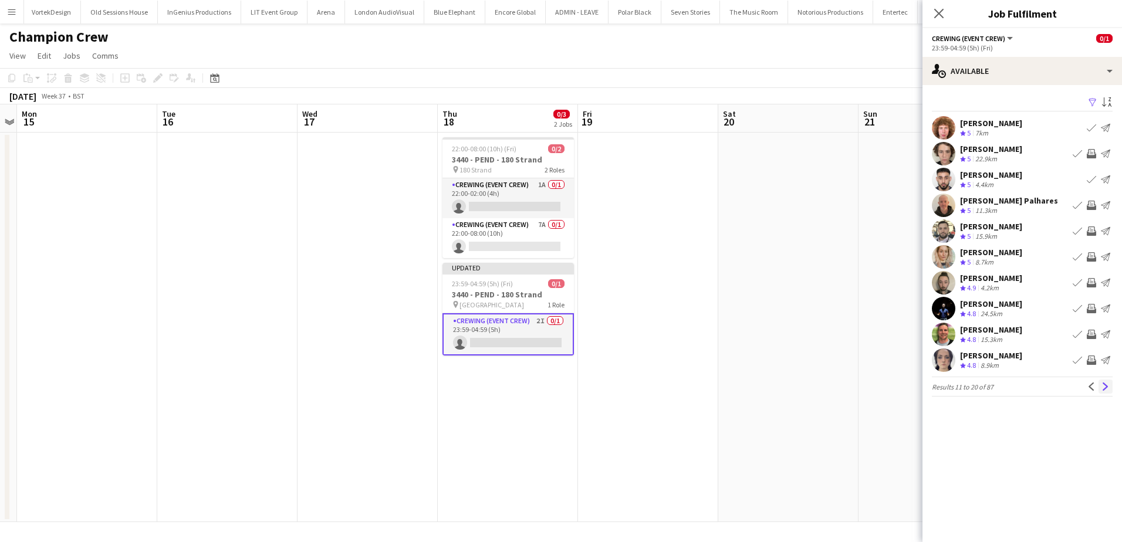
click at [1110, 389] on button "Next" at bounding box center [1106, 387] width 14 height 14
click at [1090, 282] on app-icon "Invite crew" at bounding box center [1091, 282] width 9 height 9
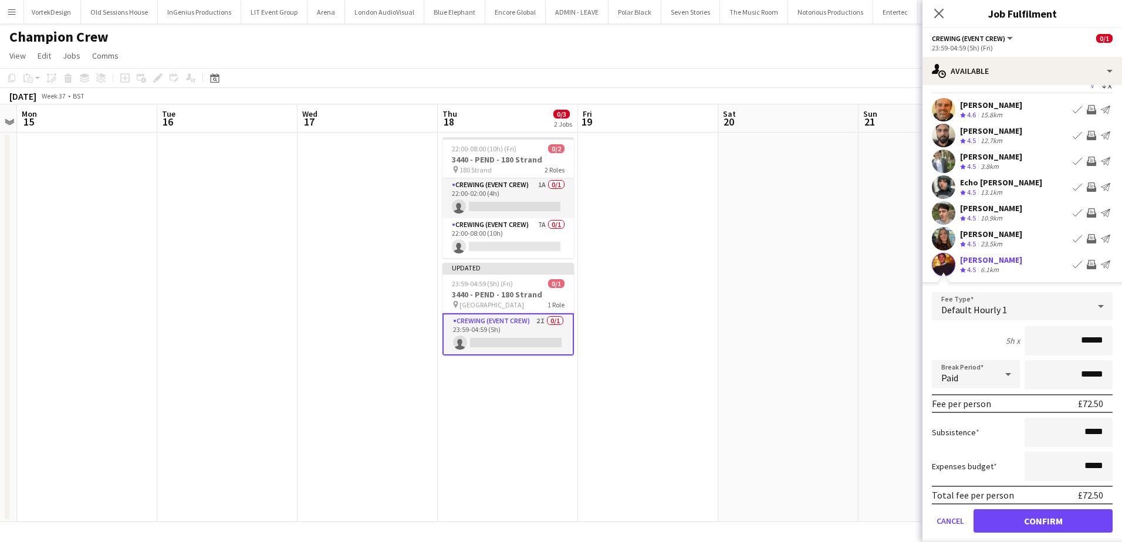
scroll to position [59, 0]
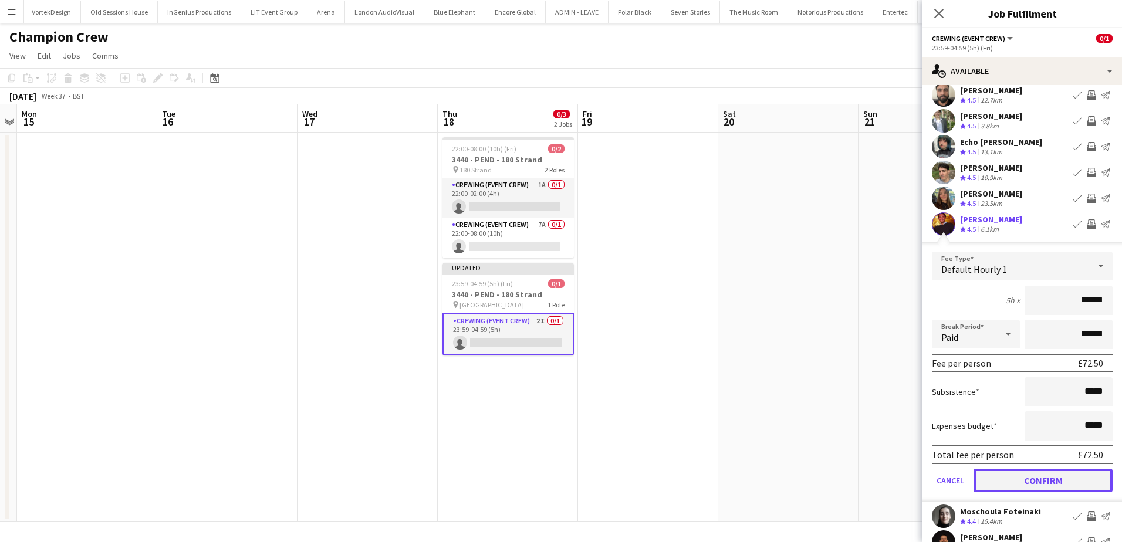
click at [1058, 473] on button "Confirm" at bounding box center [1043, 480] width 139 height 23
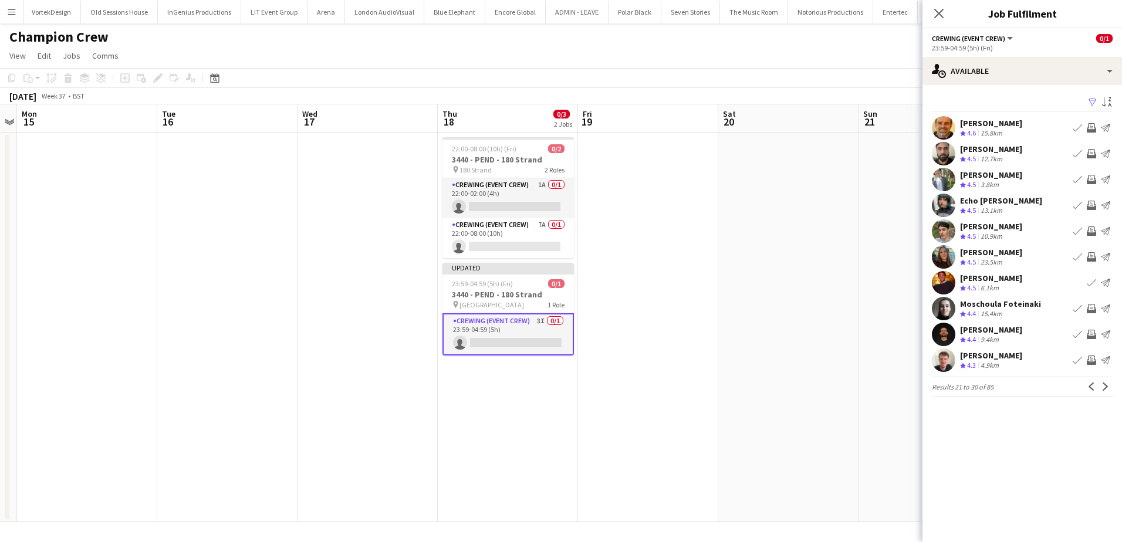
scroll to position [0, 0]
click at [1093, 358] on app-icon "Invite crew" at bounding box center [1091, 360] width 9 height 9
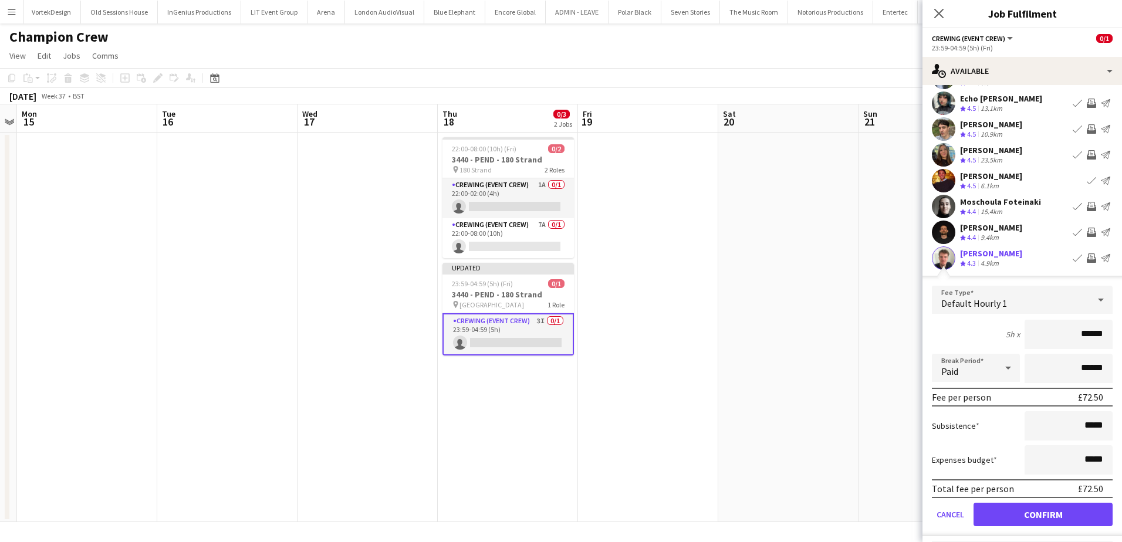
scroll to position [135, 0]
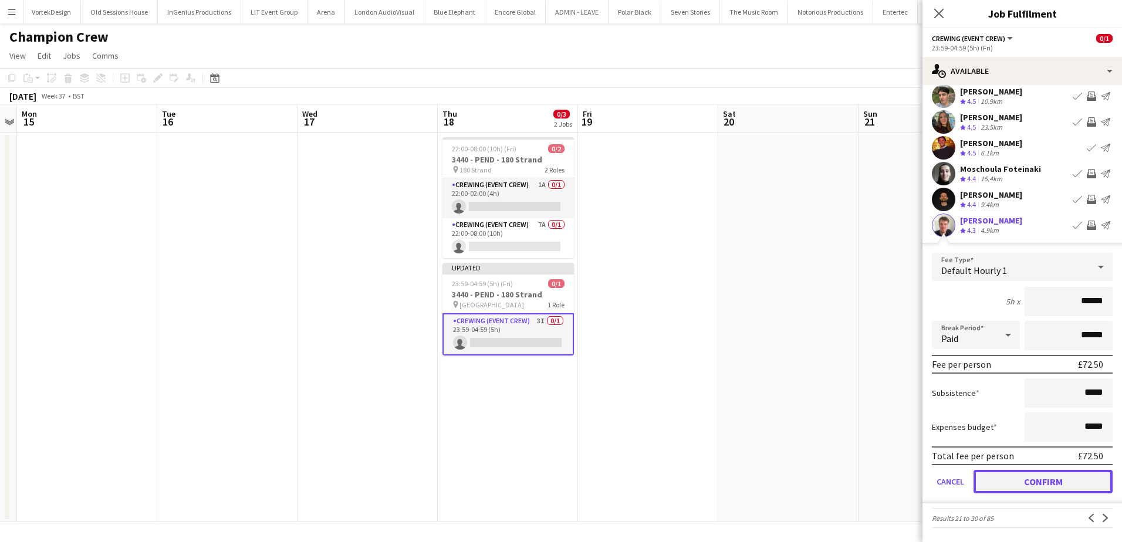
click at [1059, 480] on button "Confirm" at bounding box center [1043, 481] width 139 height 23
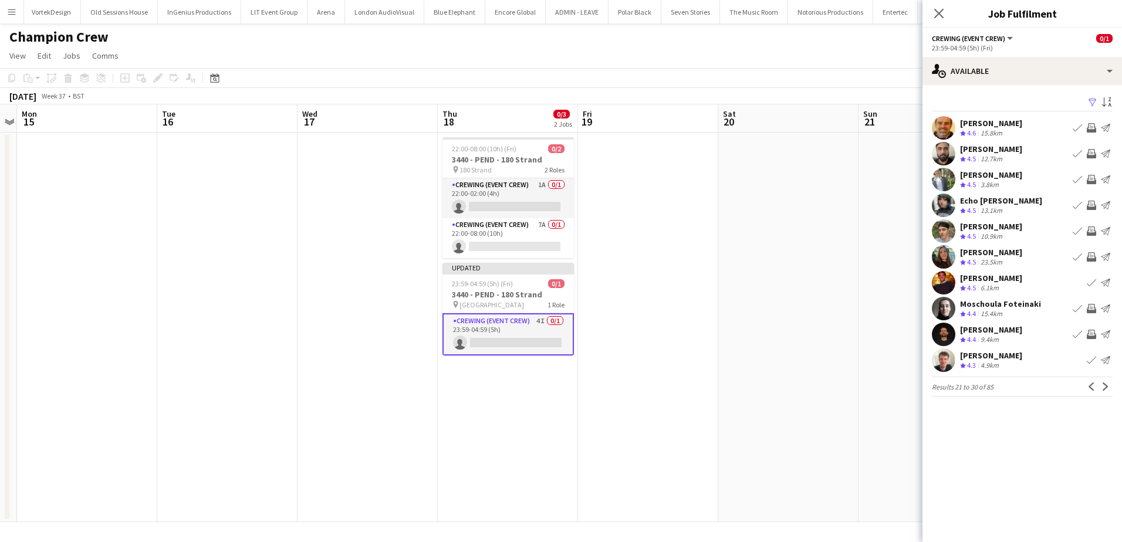
click at [741, 282] on app-date-cell at bounding box center [788, 328] width 140 height 390
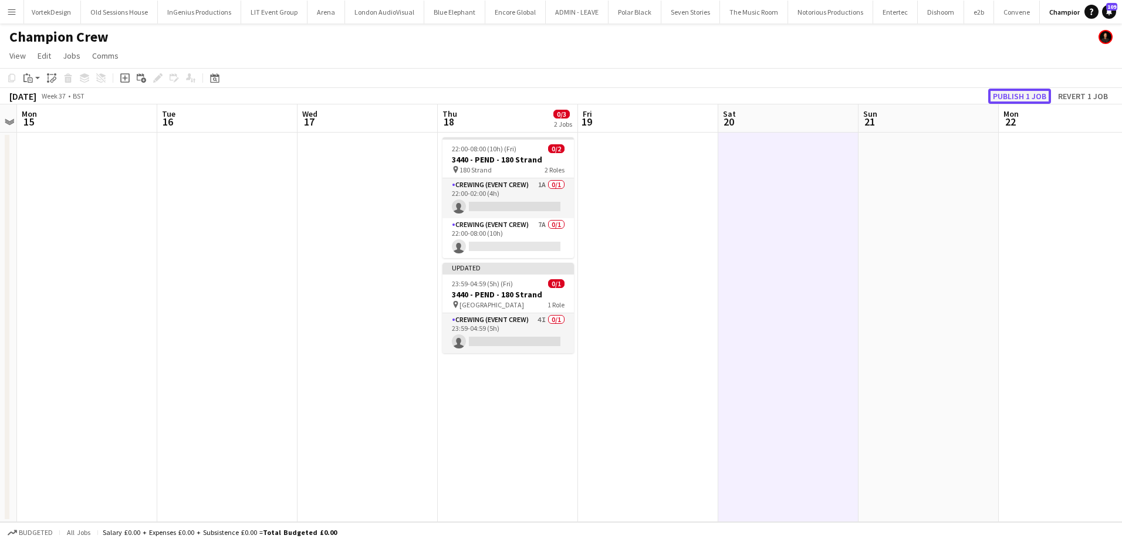
click at [1014, 96] on button "Publish 1 job" at bounding box center [1019, 96] width 63 height 15
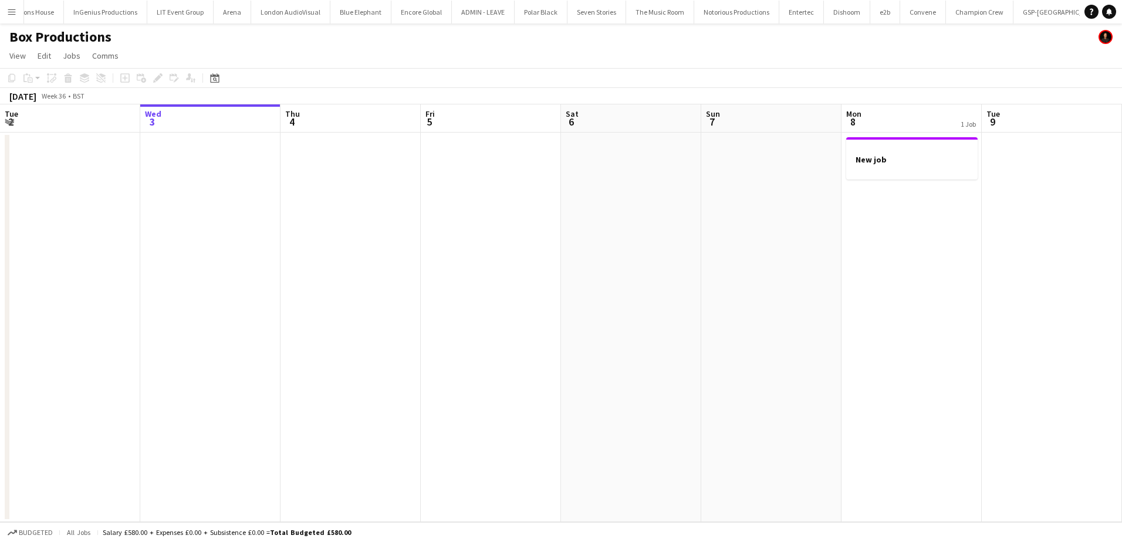
scroll to position [0, 605]
click at [909, 170] on div at bounding box center [911, 169] width 131 height 9
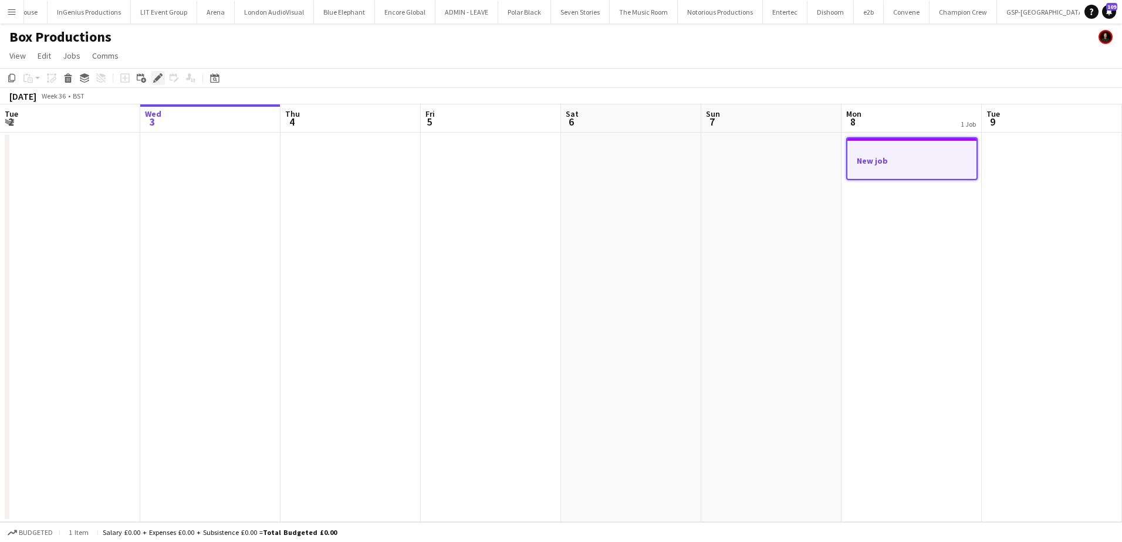
click at [161, 76] on icon "Edit" at bounding box center [157, 77] width 9 height 9
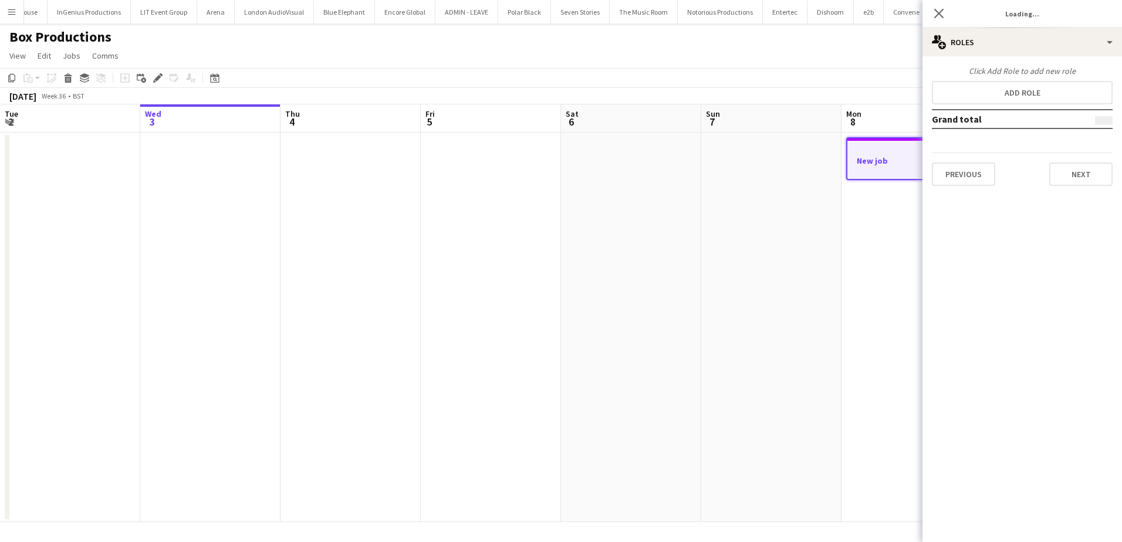
type input "*******"
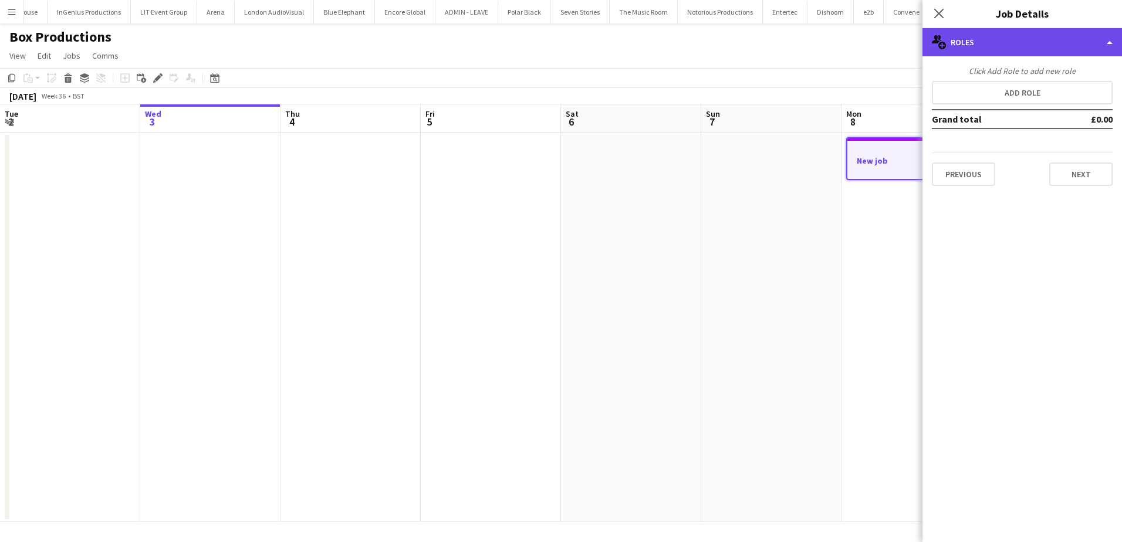
click at [1025, 47] on div "multiple-users-add Roles" at bounding box center [1023, 42] width 200 height 28
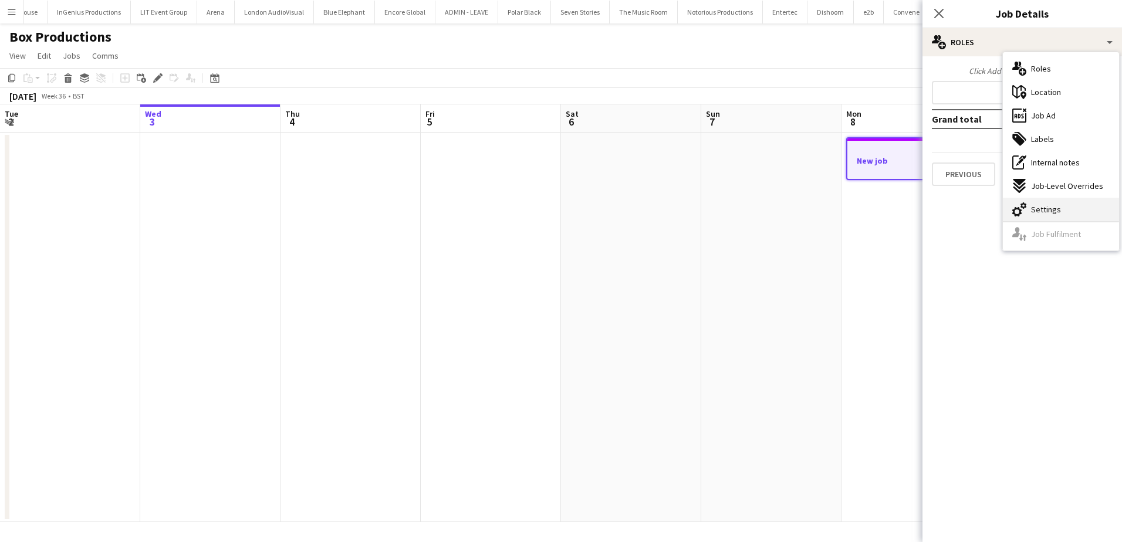
click at [1045, 205] on span "Settings" at bounding box center [1046, 209] width 30 height 11
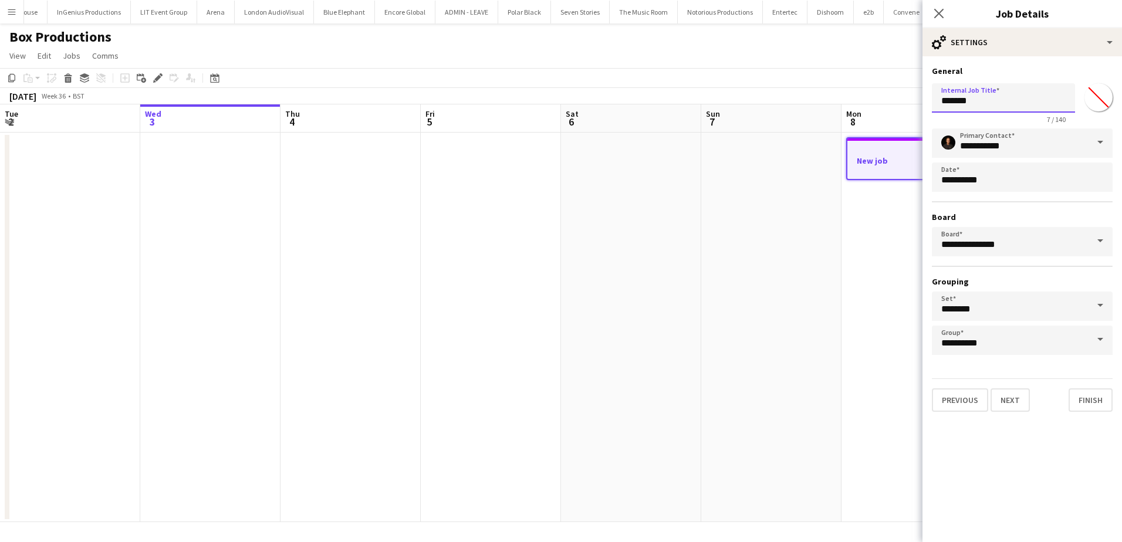
click at [965, 102] on input "*******" at bounding box center [1003, 97] width 143 height 29
type input "**********"
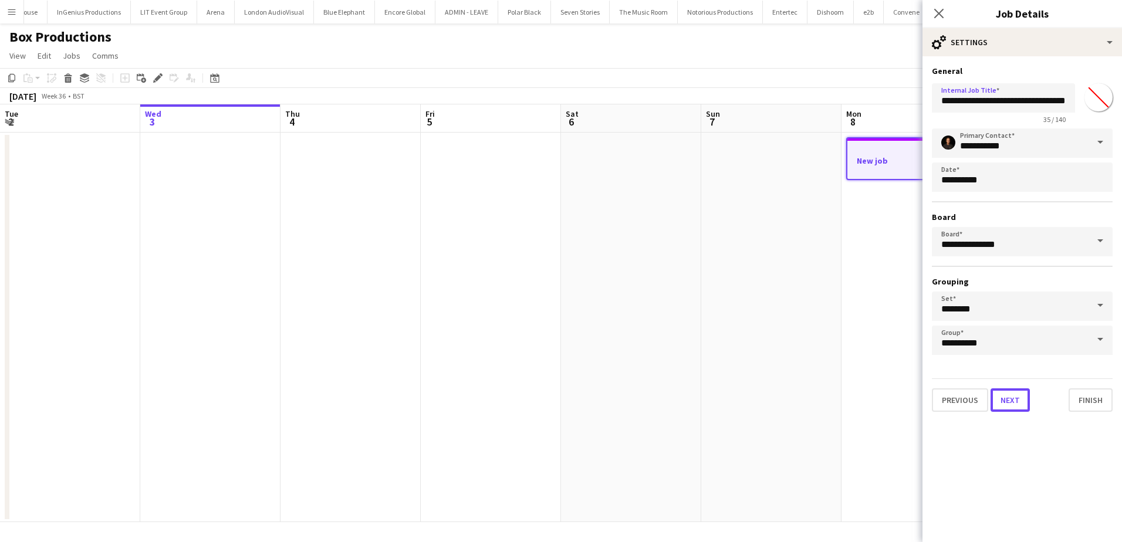
drag, startPoint x: 1005, startPoint y: 404, endPoint x: 1012, endPoint y: 380, distance: 25.1
click at [1005, 404] on button "Next" at bounding box center [1010, 400] width 39 height 23
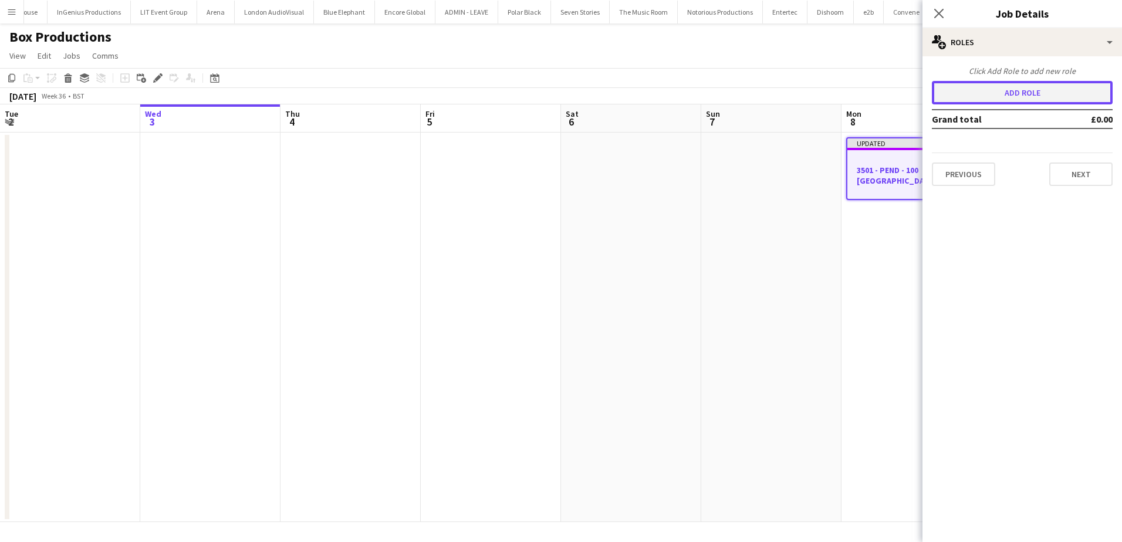
click at [995, 92] on button "Add role" at bounding box center [1022, 92] width 181 height 23
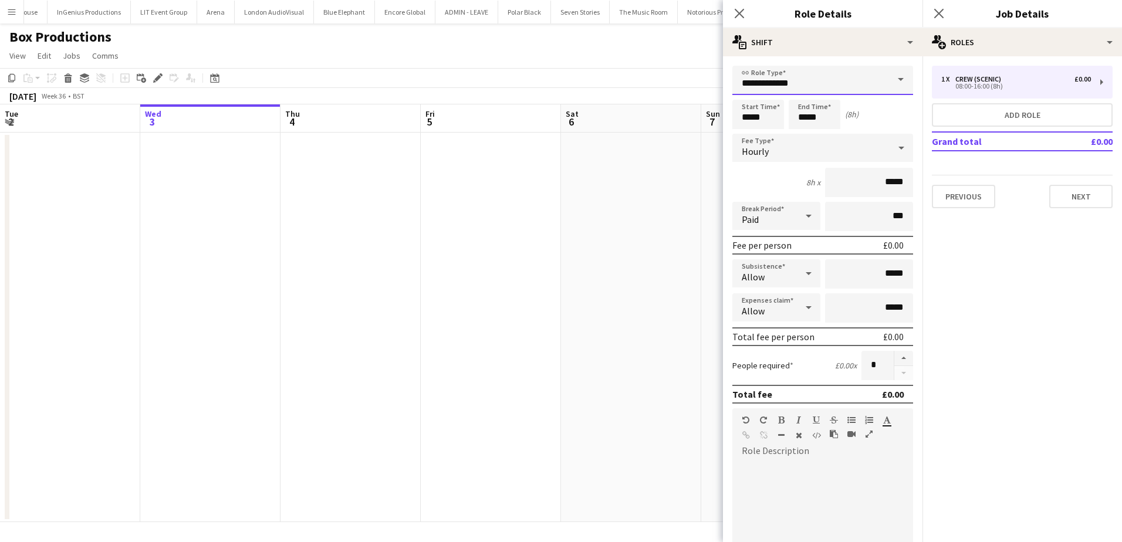
click at [846, 79] on input "**********" at bounding box center [822, 80] width 181 height 29
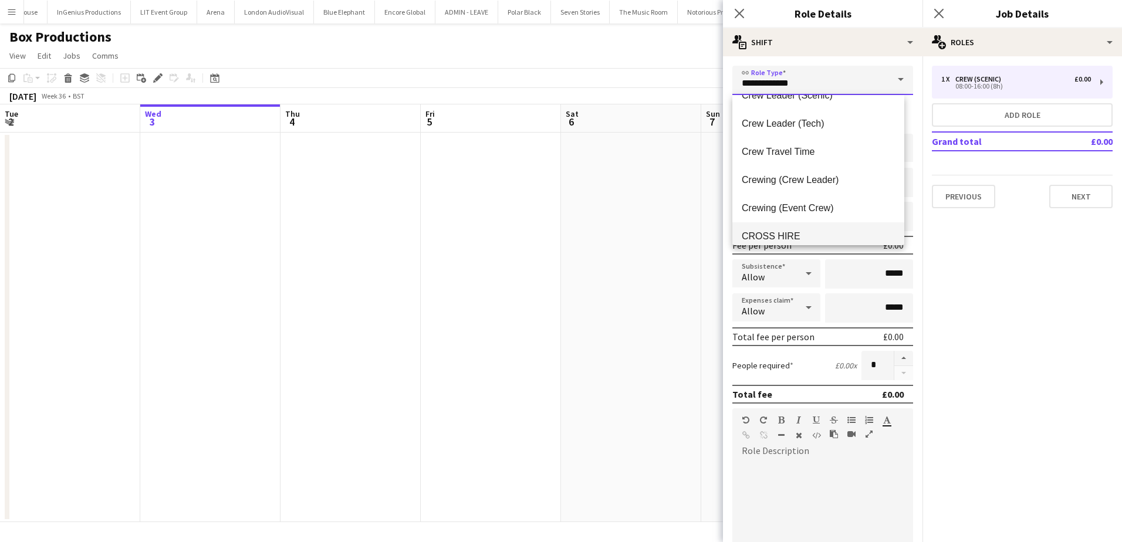
scroll to position [117, 0]
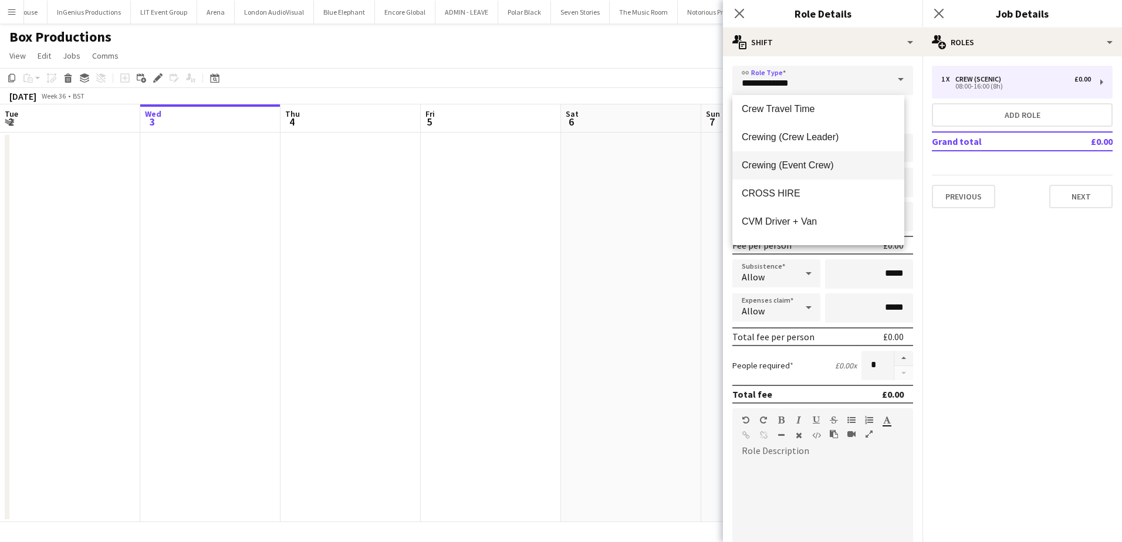
click at [823, 163] on span "Crewing (Event Crew)" at bounding box center [818, 165] width 153 height 11
type input "**********"
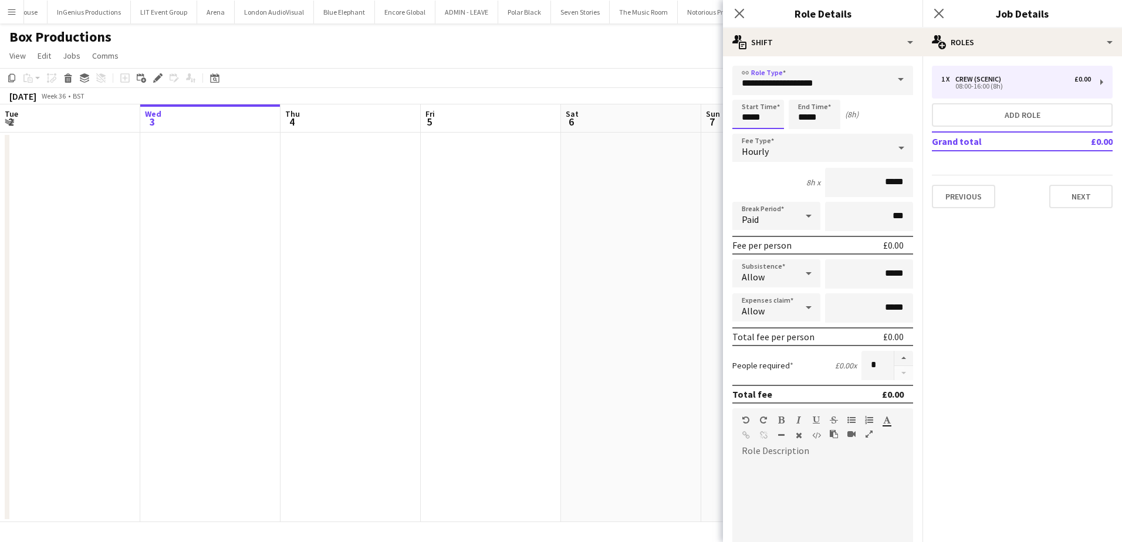
click at [754, 119] on input "*****" at bounding box center [758, 114] width 52 height 29
click at [749, 97] on div at bounding box center [746, 94] width 23 height 12
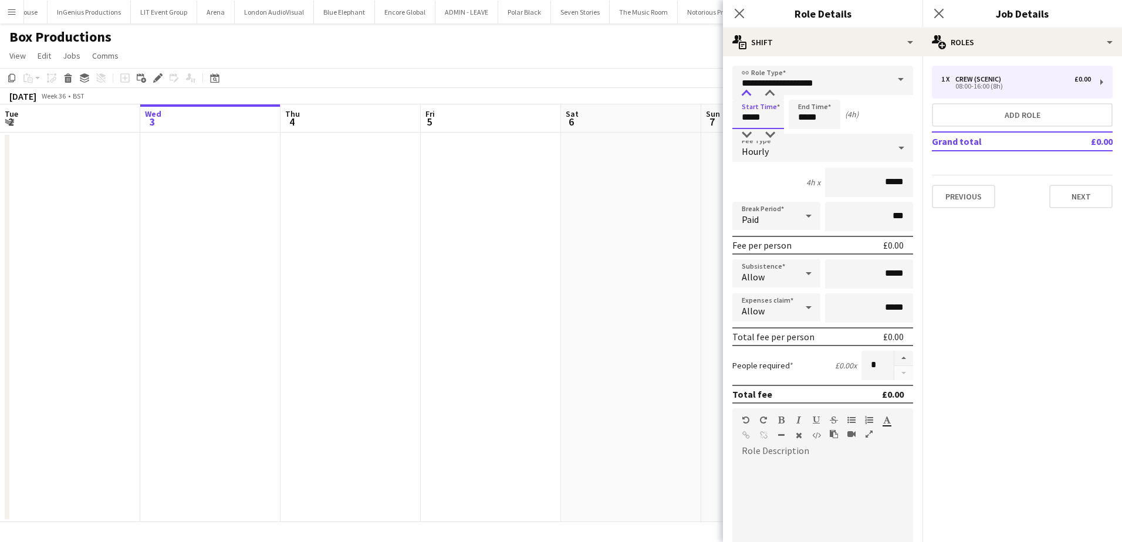
click at [749, 97] on div at bounding box center [746, 94] width 23 height 12
click at [749, 130] on div at bounding box center [746, 135] width 23 height 12
type input "*****"
click at [761, 135] on div at bounding box center [769, 135] width 23 height 12
click at [802, 119] on input "*****" at bounding box center [815, 114] width 52 height 29
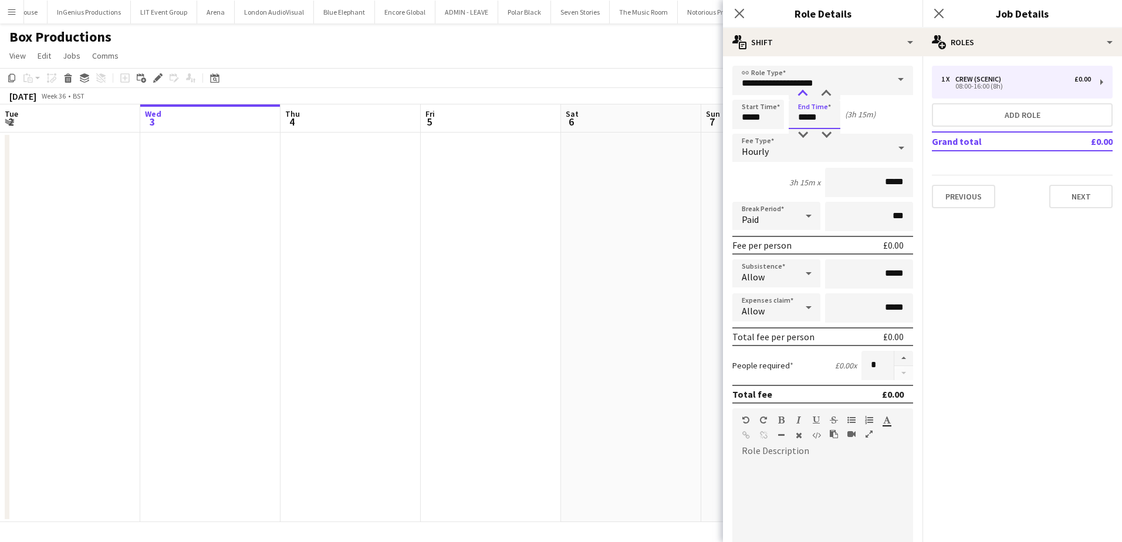
click at [809, 90] on div at bounding box center [802, 94] width 23 height 12
click at [826, 93] on div at bounding box center [826, 94] width 23 height 12
click at [801, 132] on div at bounding box center [802, 135] width 23 height 12
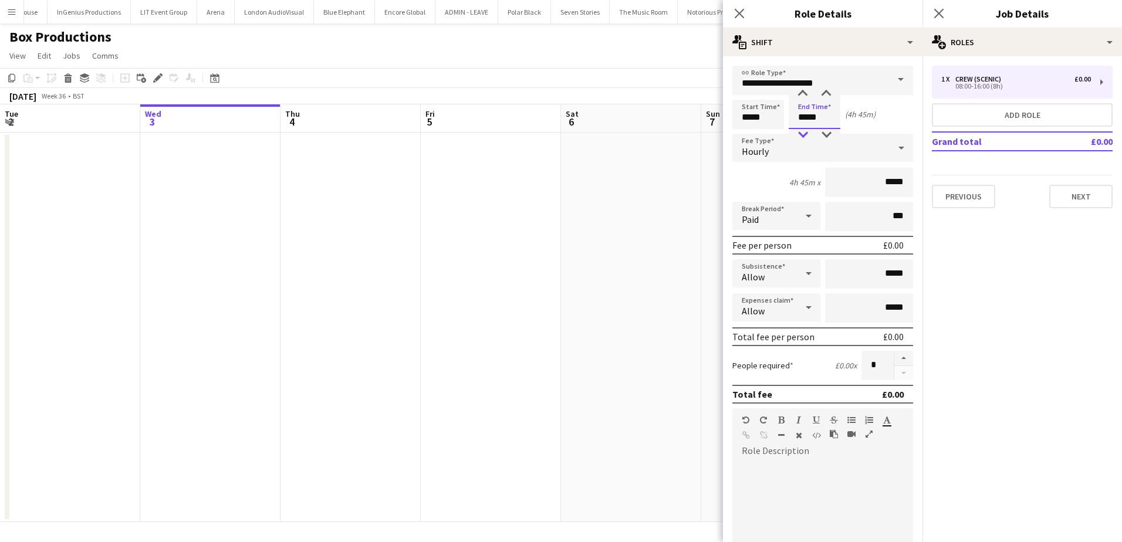
click at [801, 132] on div at bounding box center [802, 135] width 23 height 12
type input "*****"
click at [826, 93] on div at bounding box center [826, 94] width 23 height 12
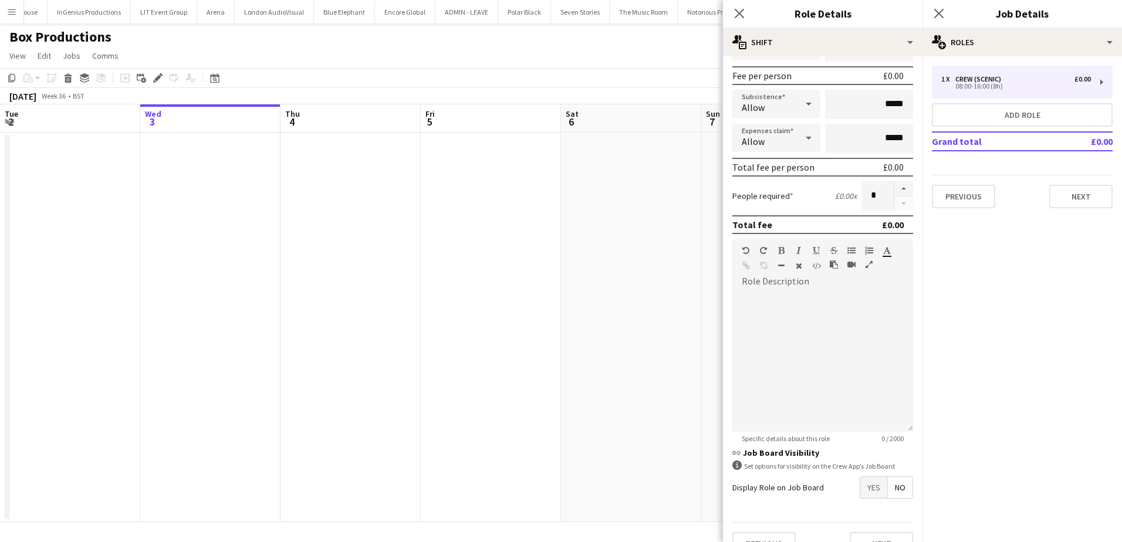
scroll to position [176, 0]
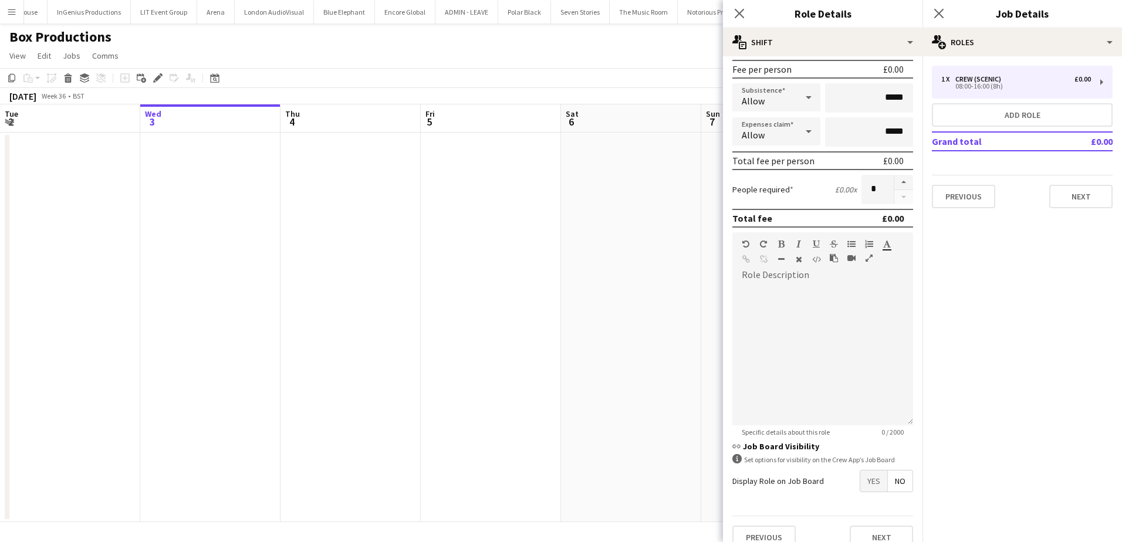
click at [863, 479] on span "Yes" at bounding box center [873, 481] width 27 height 21
click at [1049, 129] on div "1 x Crew (Scenic) £0.00 08:00-16:00 (8h) Add role Grand total £0.00 Previous Ne…" at bounding box center [1023, 137] width 200 height 143
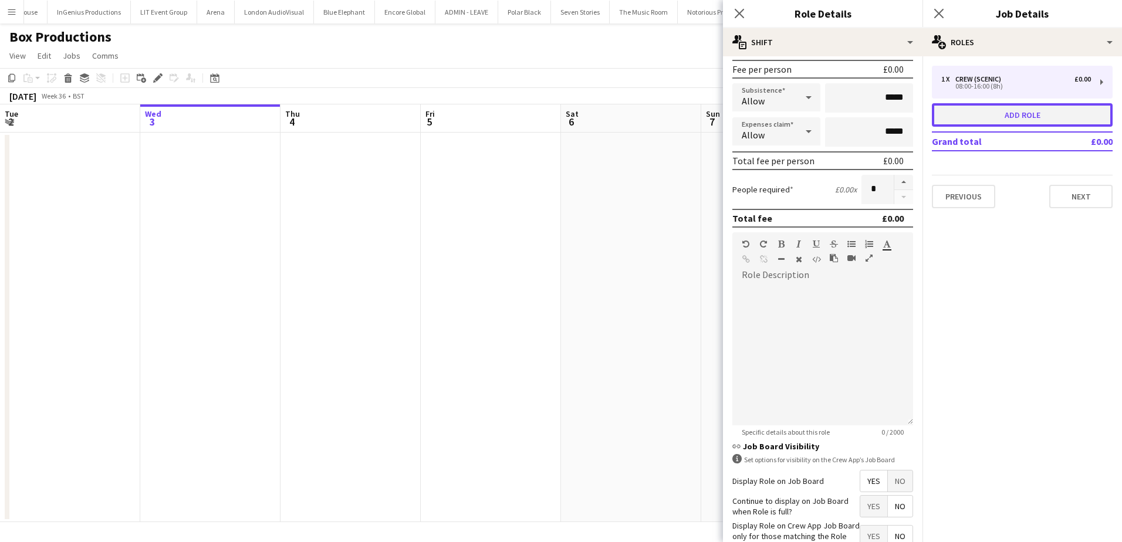
click at [1046, 123] on button "Add role" at bounding box center [1022, 114] width 181 height 23
type input "**********"
type input "*****"
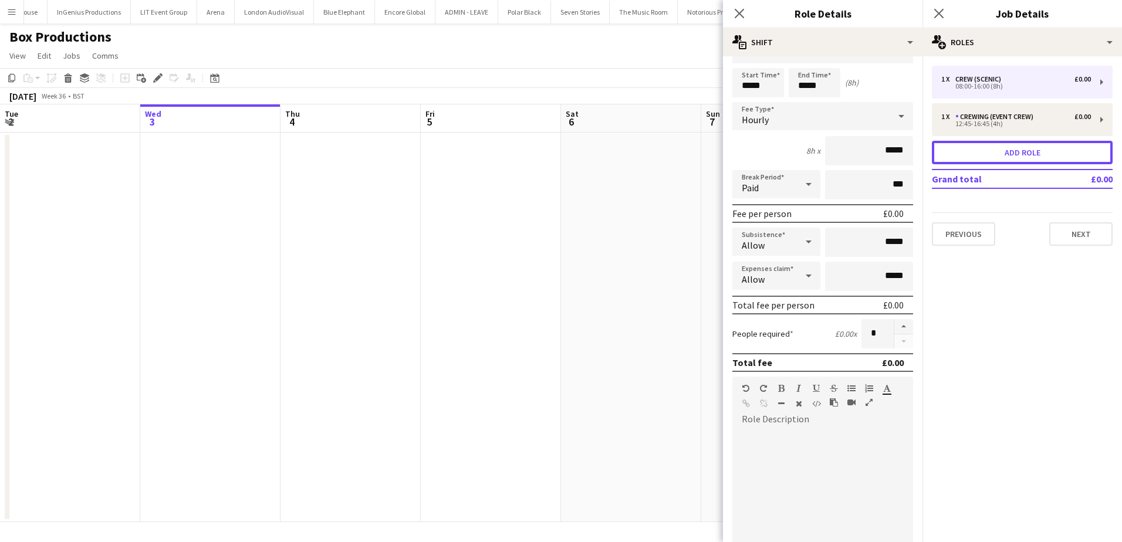
scroll to position [0, 0]
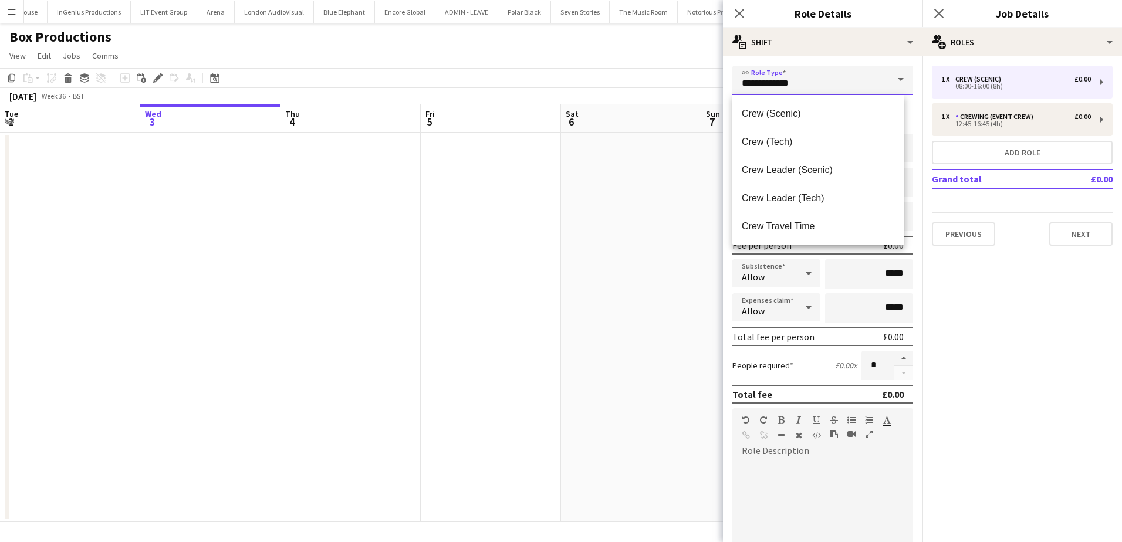
click at [869, 72] on input "**********" at bounding box center [822, 80] width 181 height 29
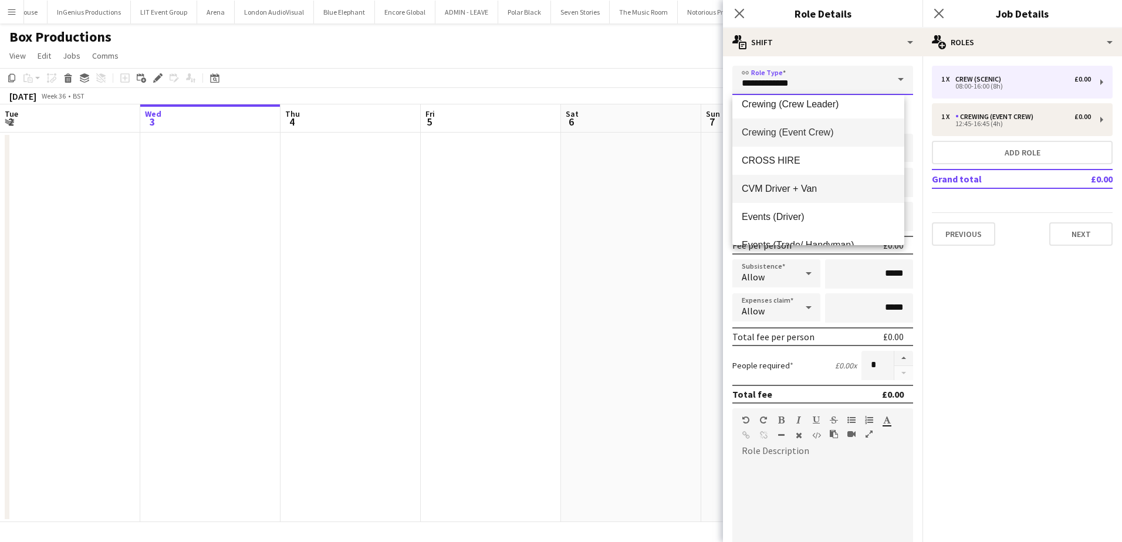
scroll to position [117, 0]
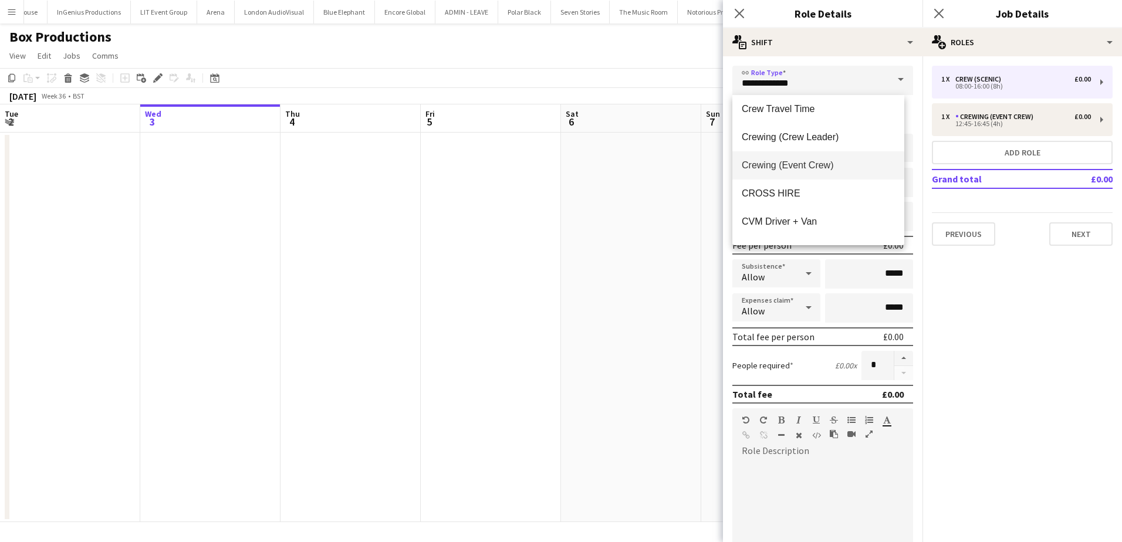
click at [808, 167] on span "Crewing (Event Crew)" at bounding box center [818, 165] width 153 height 11
type input "**********"
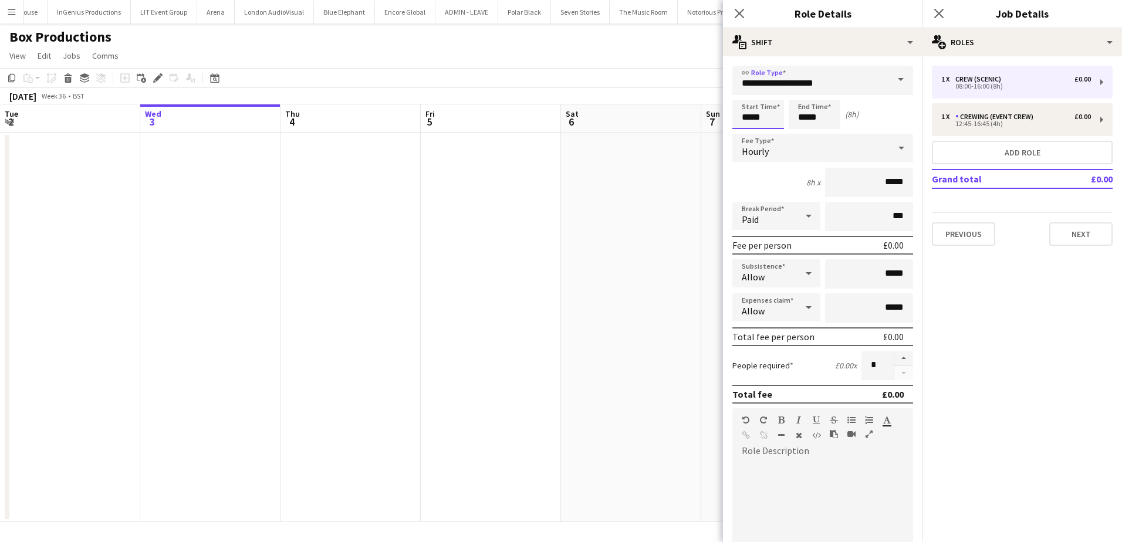
click at [749, 116] on input "*****" at bounding box center [758, 114] width 52 height 29
drag, startPoint x: 765, startPoint y: 116, endPoint x: 738, endPoint y: 114, distance: 27.0
click at [738, 114] on input "*****" at bounding box center [758, 114] width 52 height 29
type input "*****"
drag, startPoint x: 820, startPoint y: 119, endPoint x: 798, endPoint y: 119, distance: 22.3
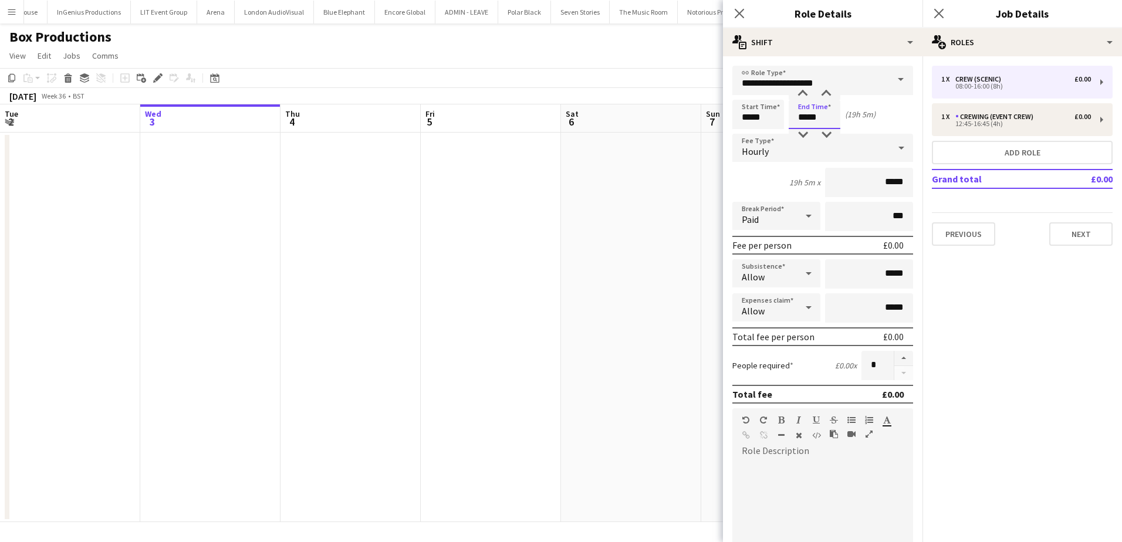
click at [798, 119] on input "*****" at bounding box center [815, 114] width 52 height 29
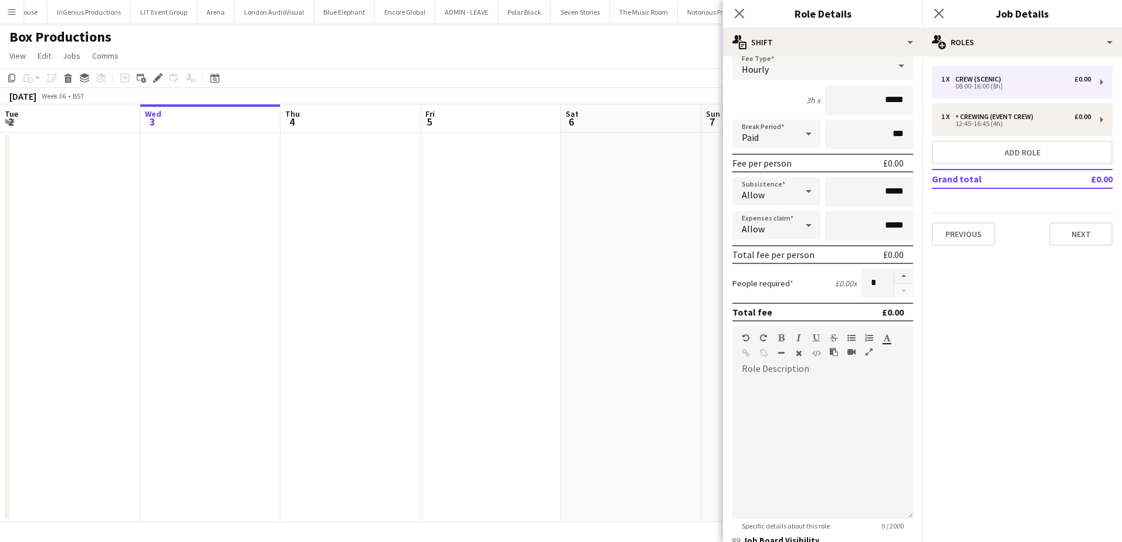
scroll to position [176, 0]
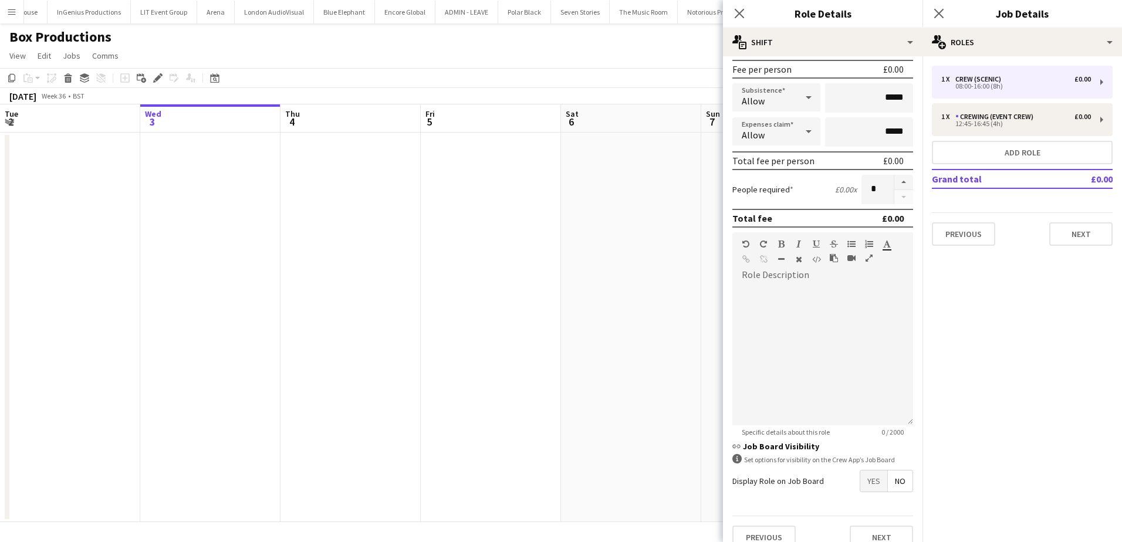
type input "*****"
click at [868, 474] on span "Yes" at bounding box center [873, 481] width 27 height 21
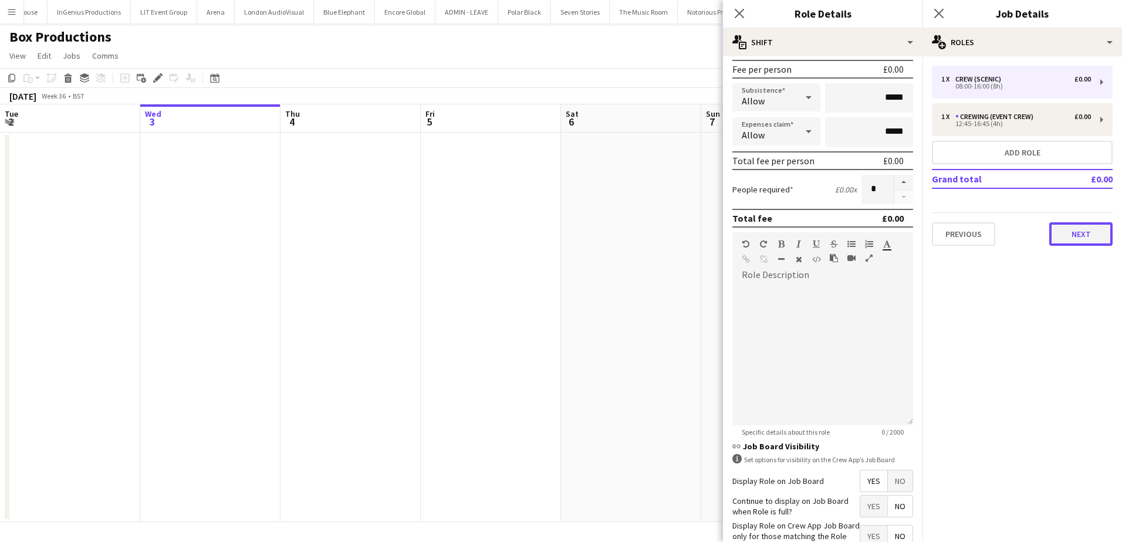
click at [1085, 232] on button "Next" at bounding box center [1080, 233] width 63 height 23
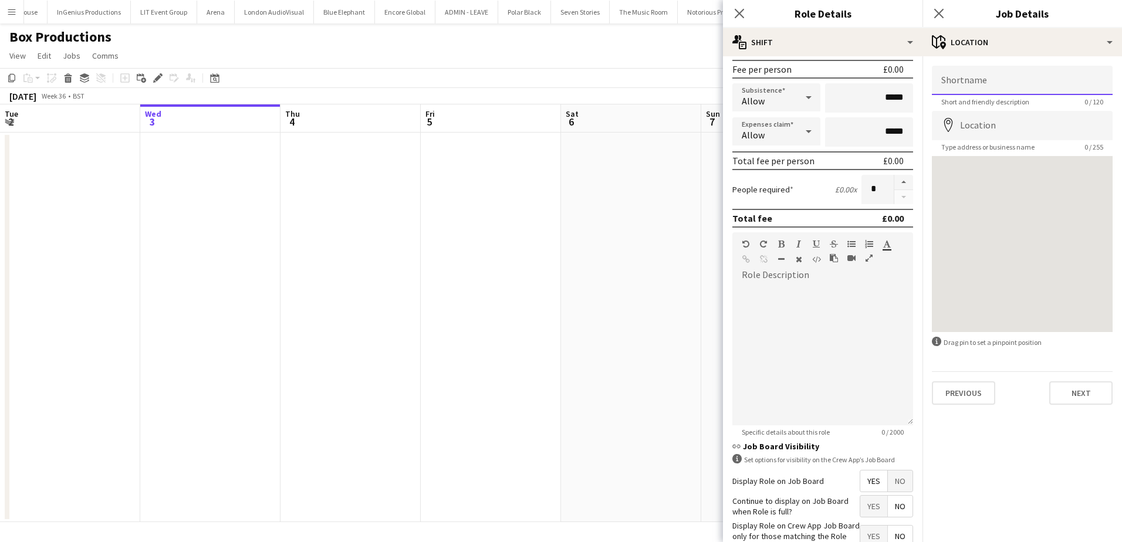
click at [1018, 86] on input "Shortname" at bounding box center [1022, 80] width 181 height 29
click at [1013, 91] on input "Shortname" at bounding box center [1022, 80] width 181 height 29
paste input "**********"
type input "**********"
paste input "**********"
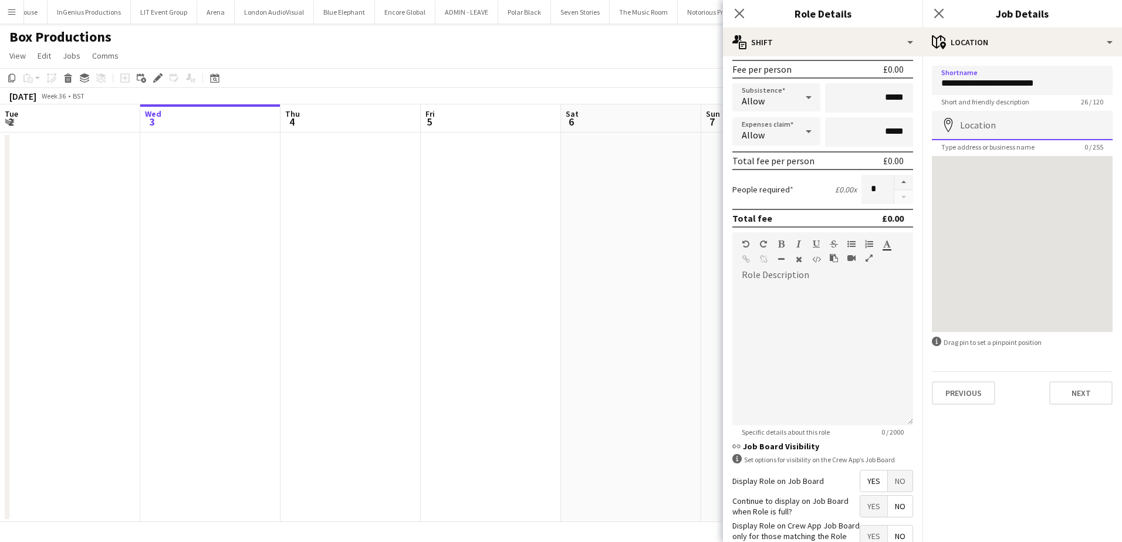
click at [997, 130] on input "Location" at bounding box center [1022, 125] width 181 height 29
type input "**********"
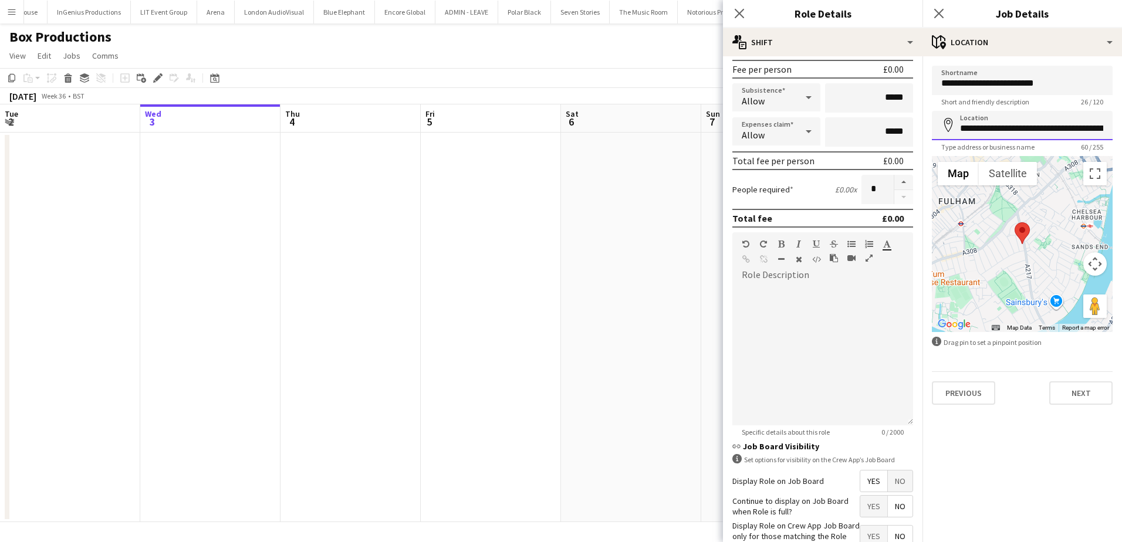
click at [1038, 122] on input "**********" at bounding box center [1022, 125] width 181 height 29
drag, startPoint x: 1076, startPoint y: 390, endPoint x: 1071, endPoint y: 372, distance: 18.8
click at [1076, 390] on button "Next" at bounding box center [1080, 392] width 63 height 23
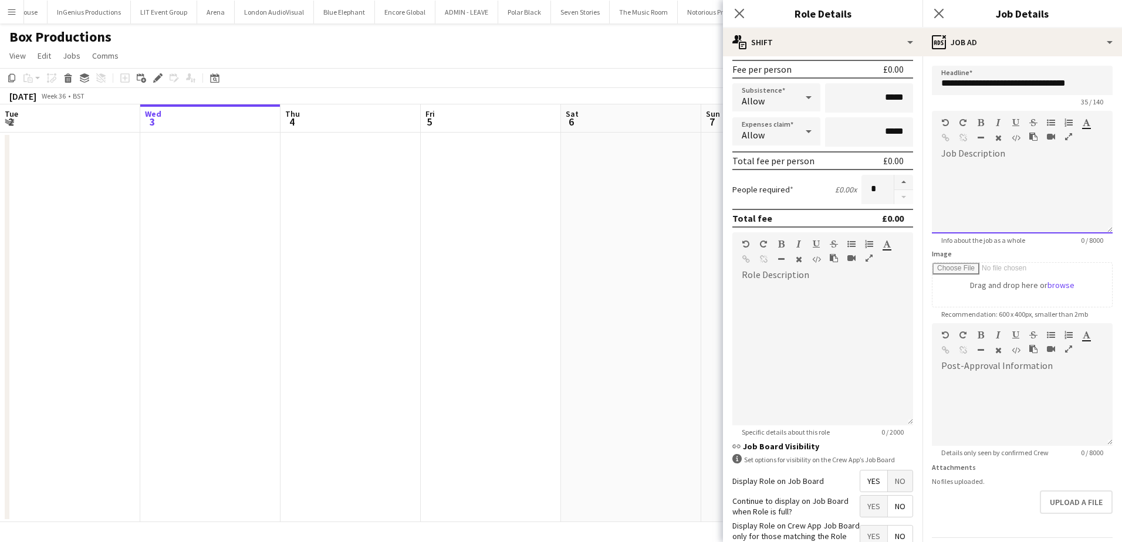
click at [991, 191] on div at bounding box center [1022, 198] width 181 height 70
paste div
click at [959, 228] on div at bounding box center [1017, 227] width 153 height 12
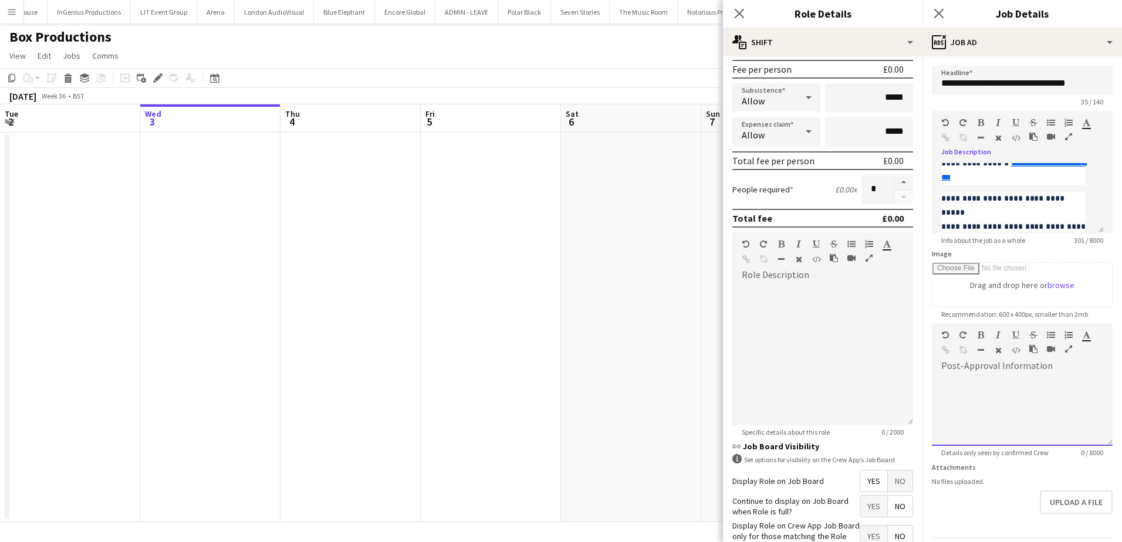
click at [1012, 388] on div at bounding box center [1022, 411] width 181 height 70
click at [529, 297] on app-date-cell at bounding box center [491, 328] width 140 height 390
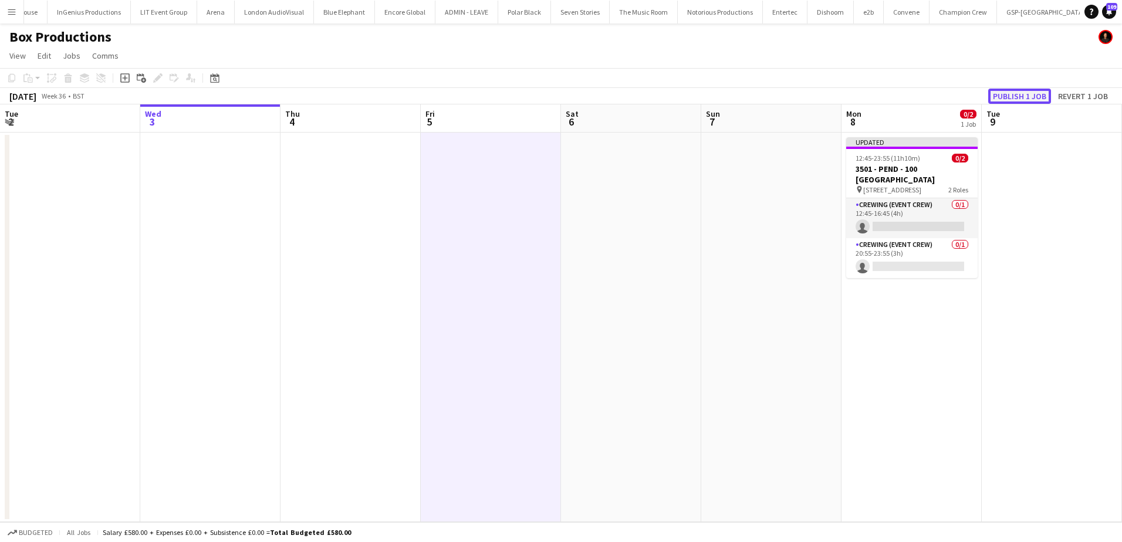
click at [1006, 99] on button "Publish 1 job" at bounding box center [1019, 96] width 63 height 15
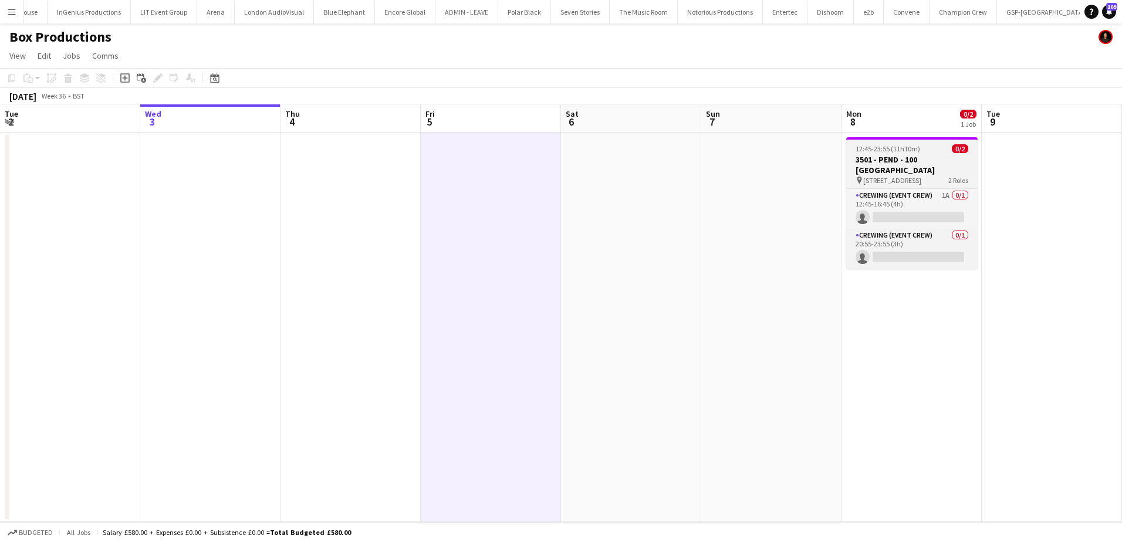
click at [900, 150] on span "12:45-23:55 (11h10m)" at bounding box center [888, 148] width 65 height 9
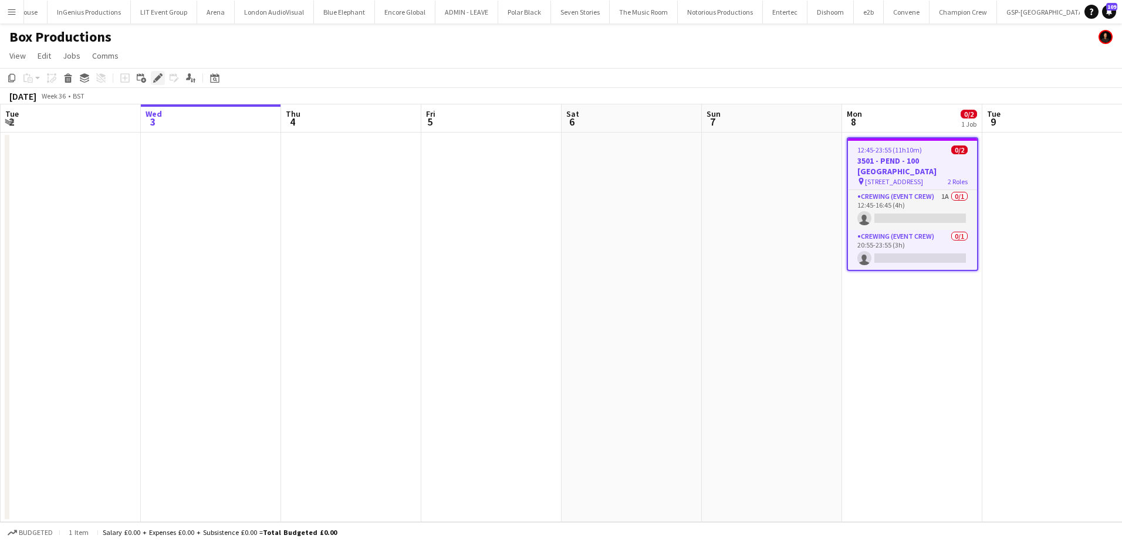
click at [157, 79] on icon at bounding box center [157, 78] width 6 height 6
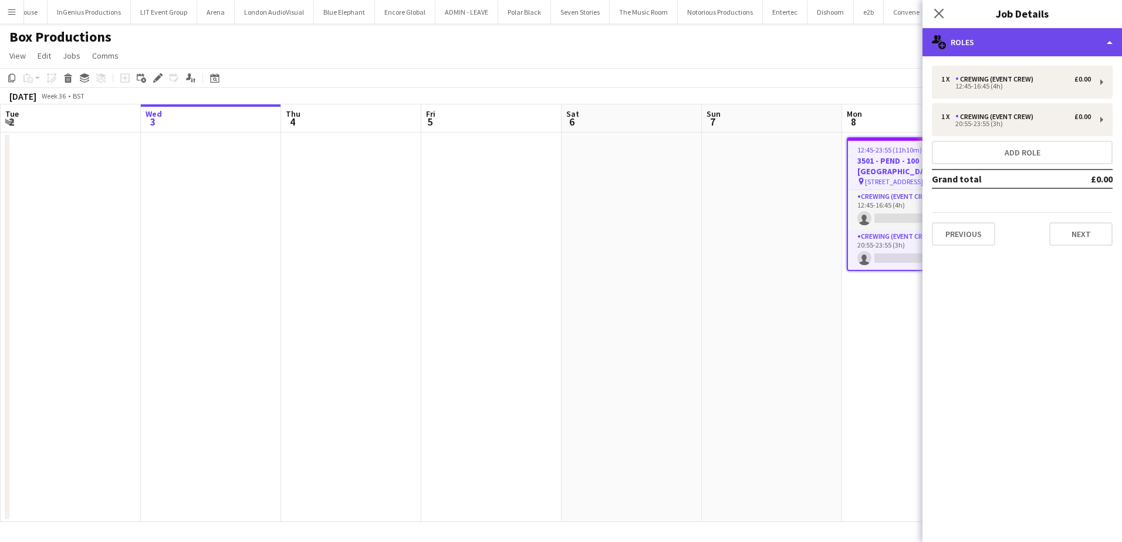
click at [1031, 33] on div "multiple-users-add Roles" at bounding box center [1023, 42] width 200 height 28
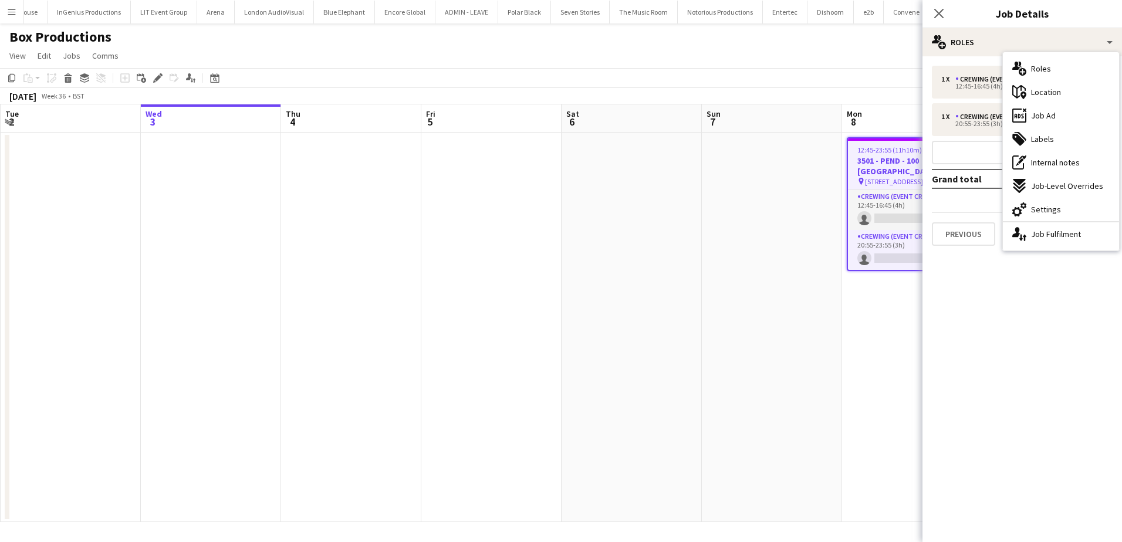
drag, startPoint x: 1055, startPoint y: 205, endPoint x: 1035, endPoint y: 178, distance: 33.5
click at [1055, 205] on span "Settings" at bounding box center [1046, 209] width 30 height 11
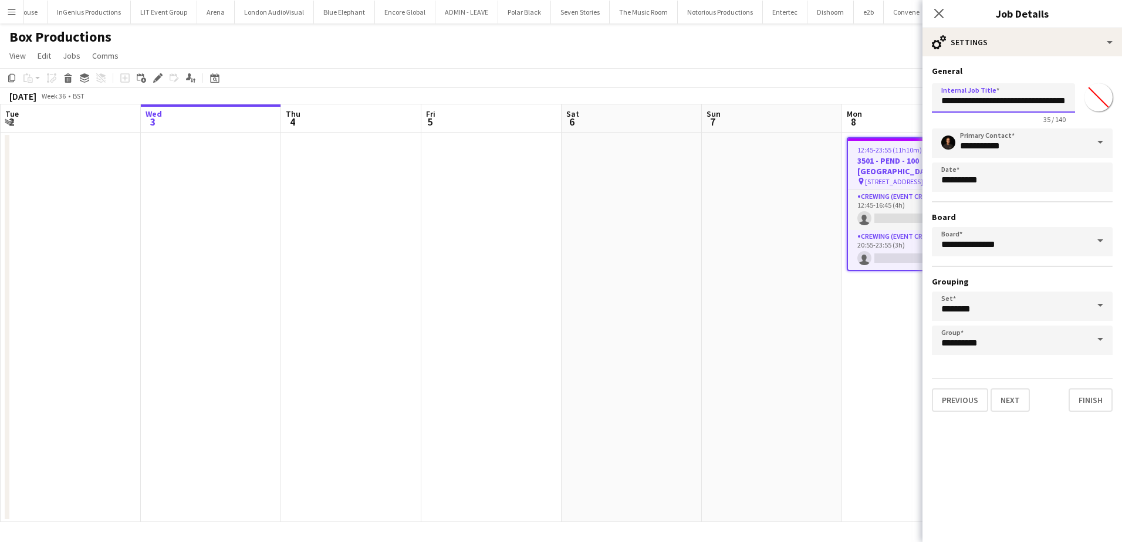
click at [977, 100] on input "**********" at bounding box center [1003, 97] width 143 height 29
type input "**********"
click at [663, 202] on app-date-cell at bounding box center [632, 328] width 140 height 390
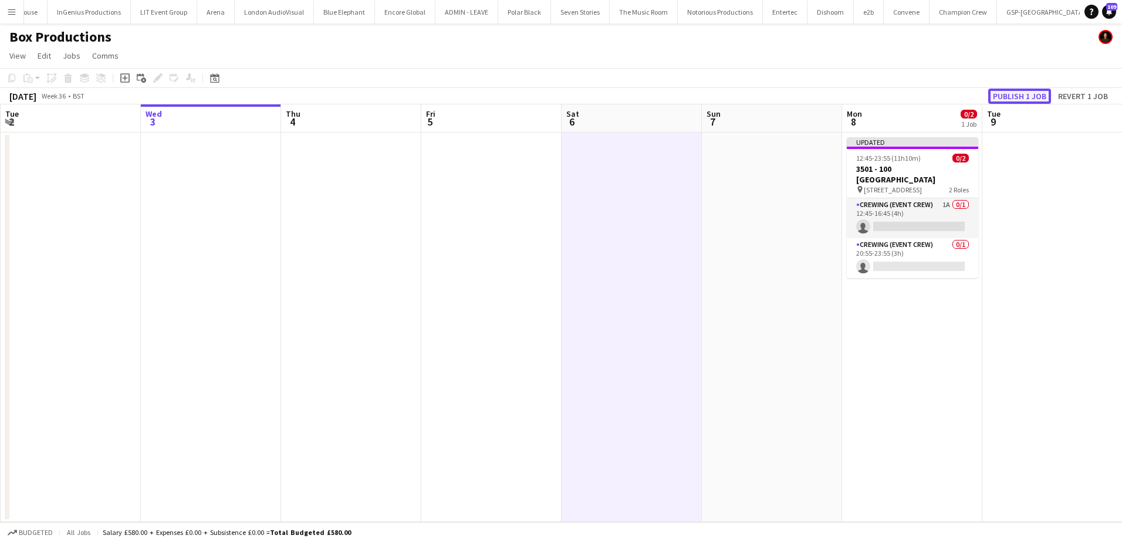
click at [1016, 97] on button "Publish 1 job" at bounding box center [1019, 96] width 63 height 15
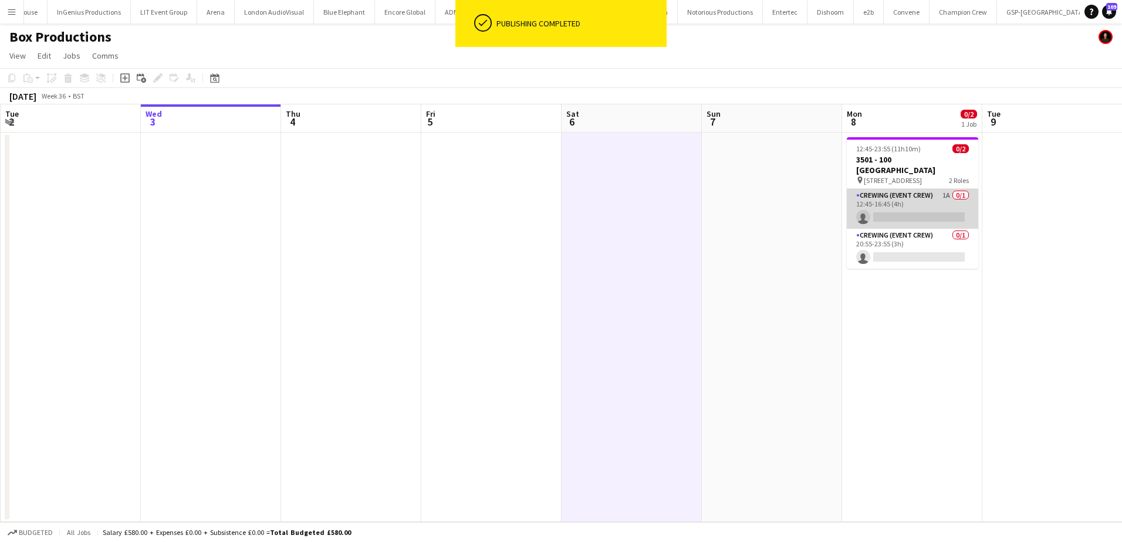
click at [913, 196] on app-card-role "Crewing (Event Crew) 1A 0/1 12:45-16:45 (4h) single-neutral-actions" at bounding box center [912, 209] width 131 height 40
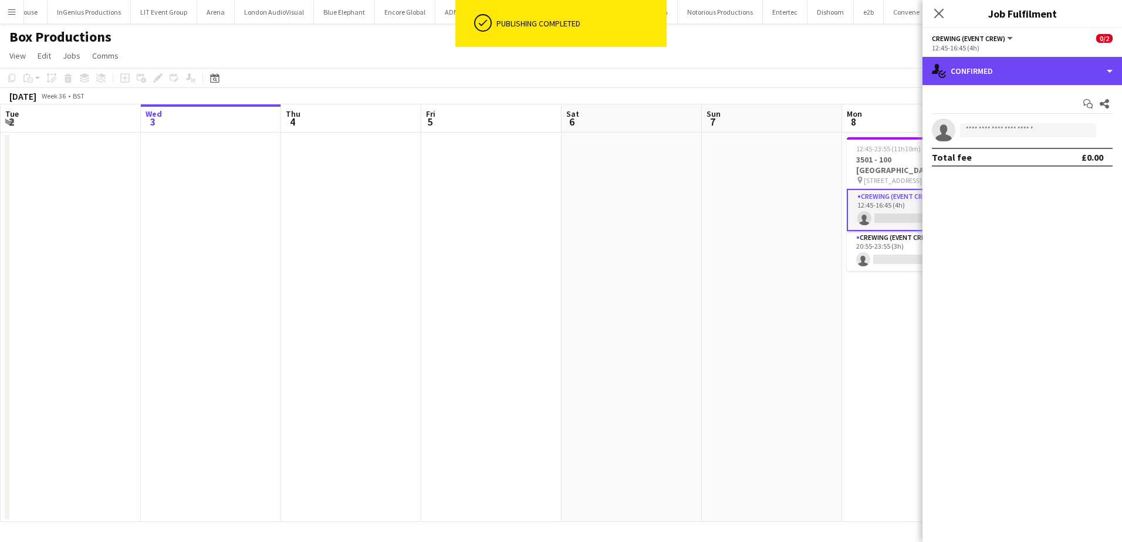
click at [1003, 85] on div "single-neutral-actions-check-2 Confirmed" at bounding box center [1023, 71] width 200 height 28
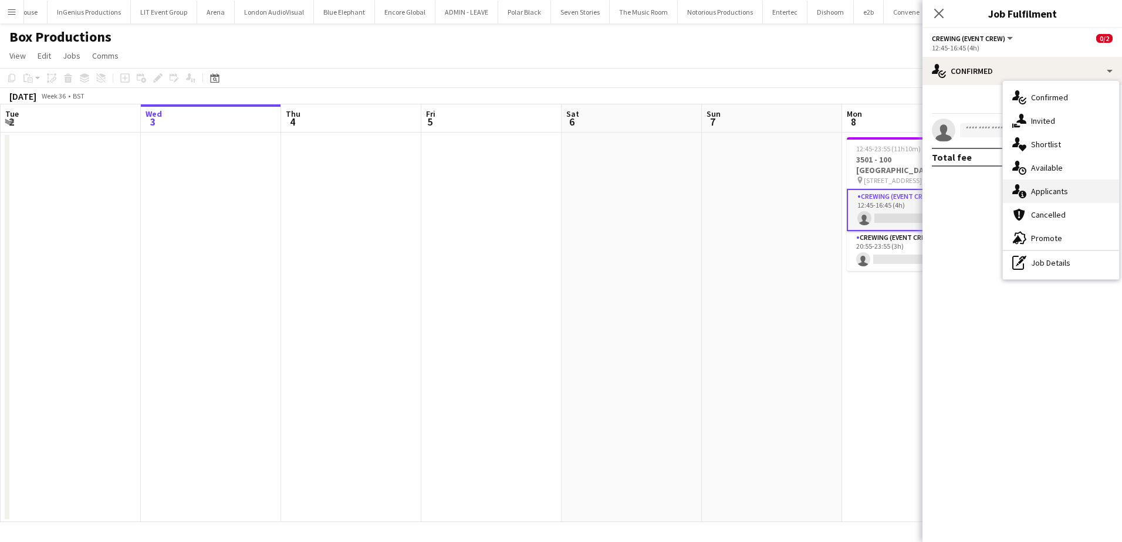
click at [1068, 199] on div "single-neutral-actions-information Applicants" at bounding box center [1061, 191] width 116 height 23
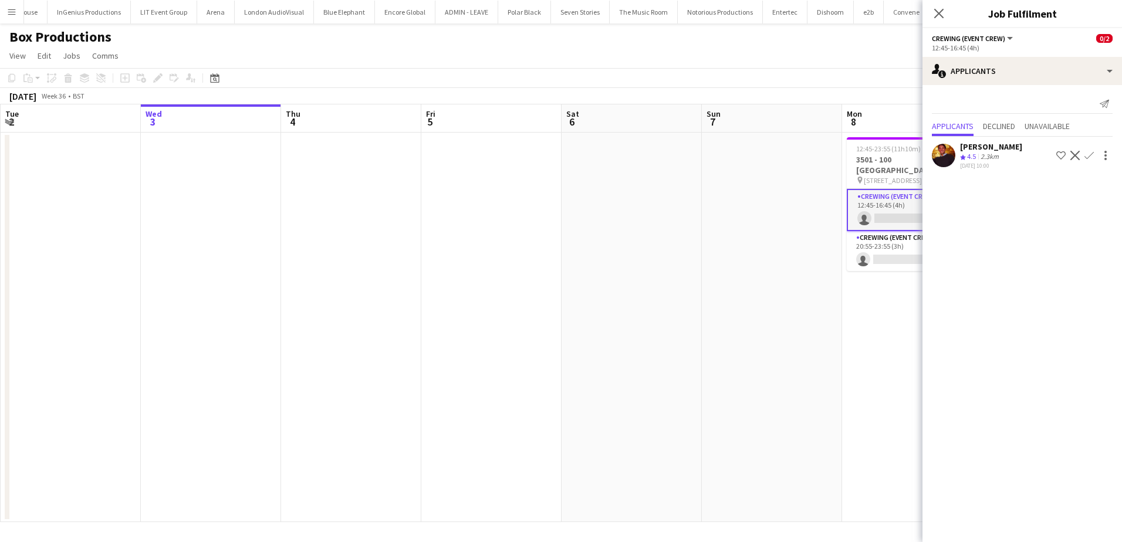
click at [1094, 155] on button "Confirm" at bounding box center [1089, 155] width 14 height 14
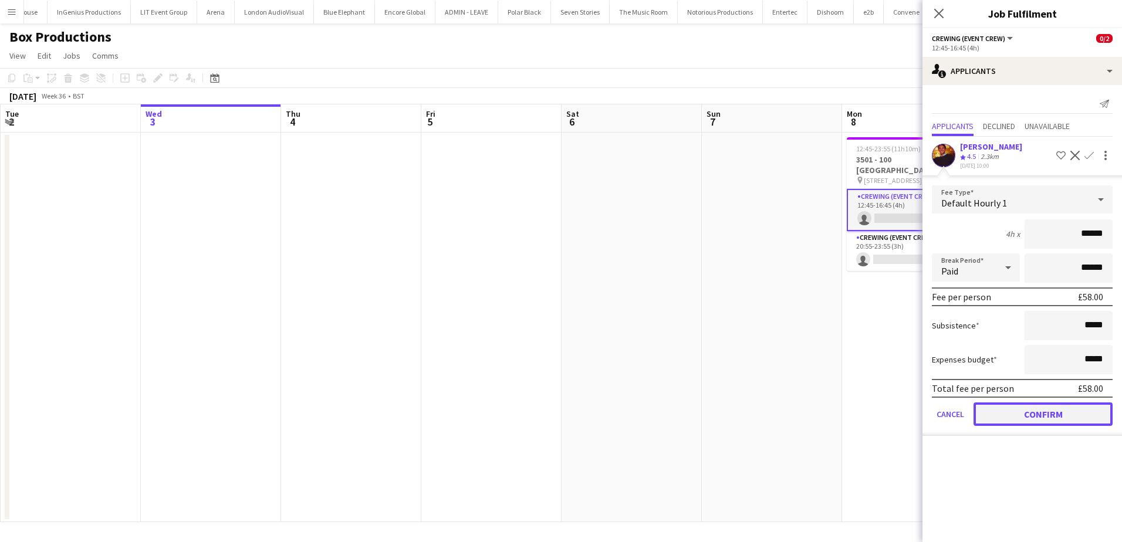
click at [1062, 406] on button "Confirm" at bounding box center [1043, 414] width 139 height 23
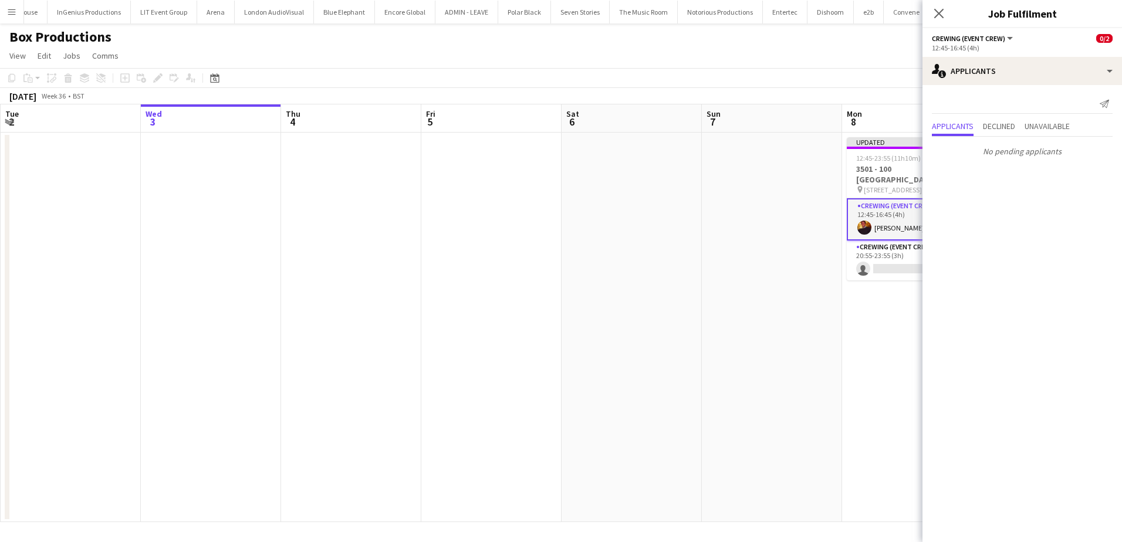
click at [705, 304] on app-date-cell at bounding box center [772, 328] width 140 height 390
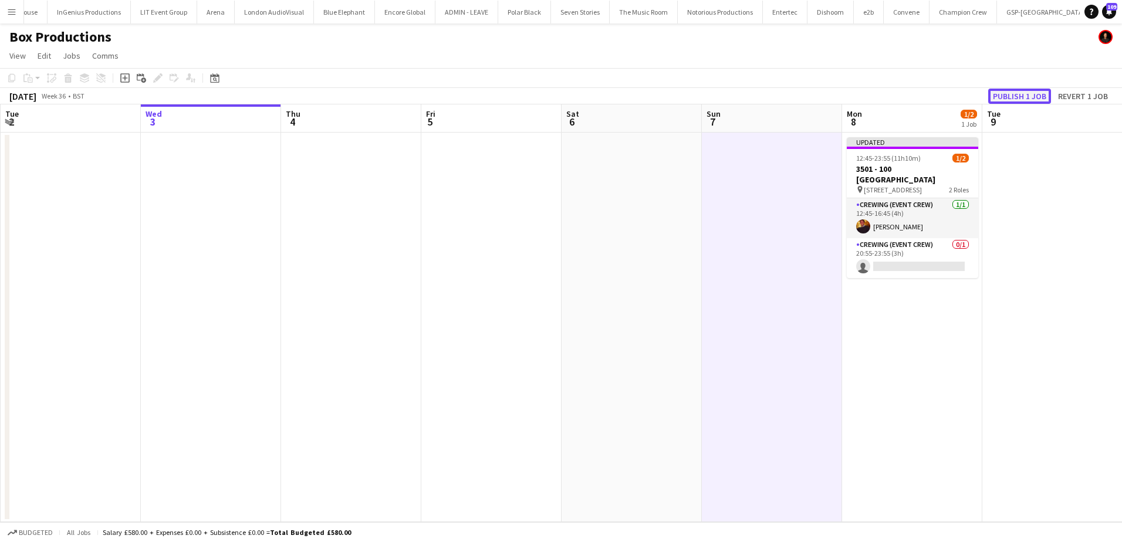
click at [1012, 96] on button "Publish 1 job" at bounding box center [1019, 96] width 63 height 15
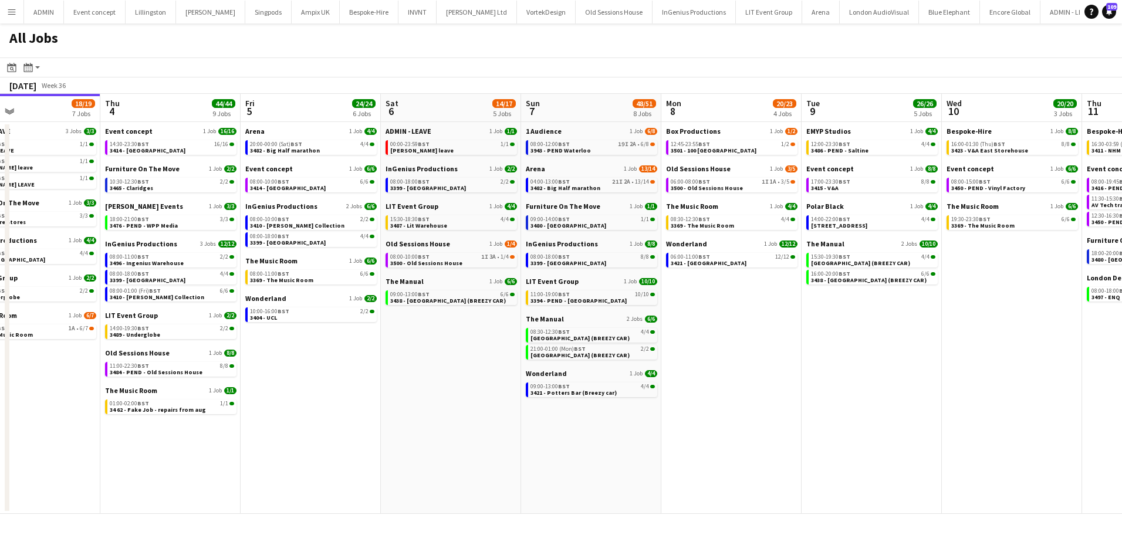
scroll to position [0, 336]
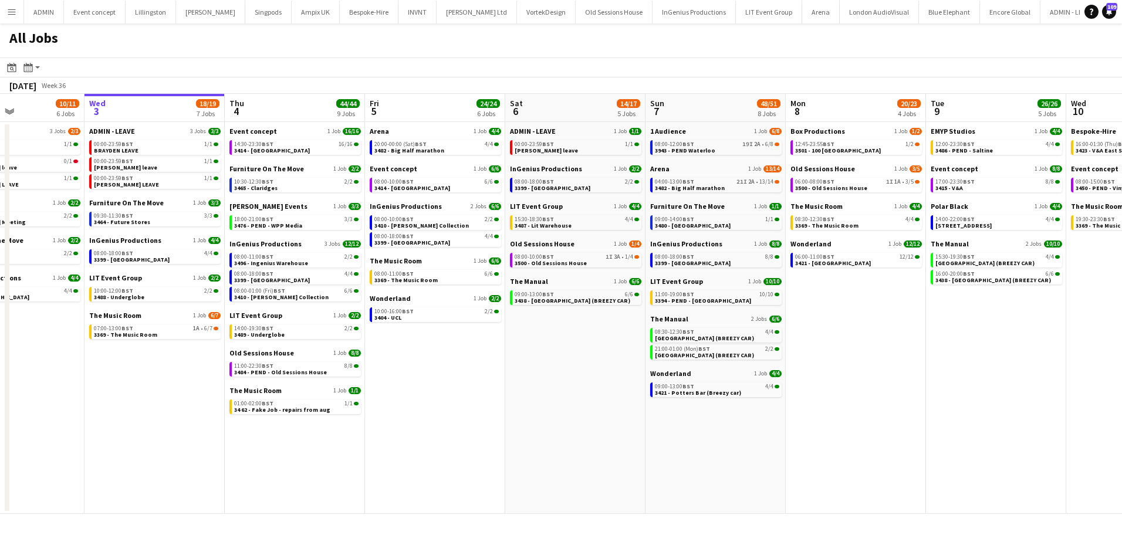
drag, startPoint x: 921, startPoint y: 335, endPoint x: 725, endPoint y: 309, distance: 197.6
click at [725, 310] on app-calendar-viewport "Sun 31 21/21 8 Jobs Mon 1 50/51 12 Jobs Tue 2 10/11 6 Jobs Wed 3 18/19 7 Jobs T…" at bounding box center [561, 304] width 1122 height 420
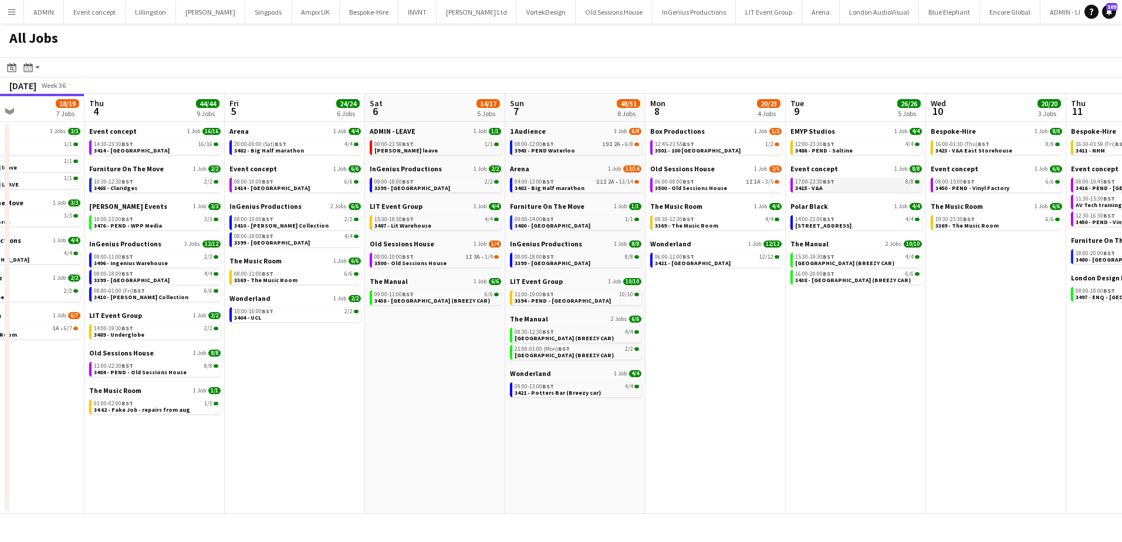
click at [874, 185] on link "17:00-23:30 BST 8/8 3415 - V&A" at bounding box center [857, 184] width 124 height 13
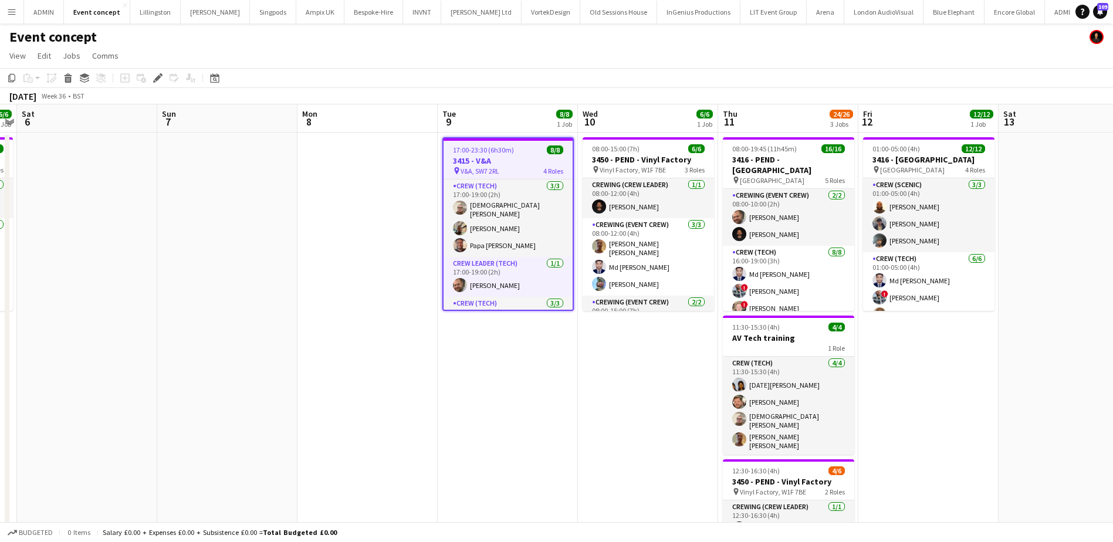
click at [512, 151] on div "17:00-23:30 (6h30m) 8/8" at bounding box center [508, 150] width 129 height 9
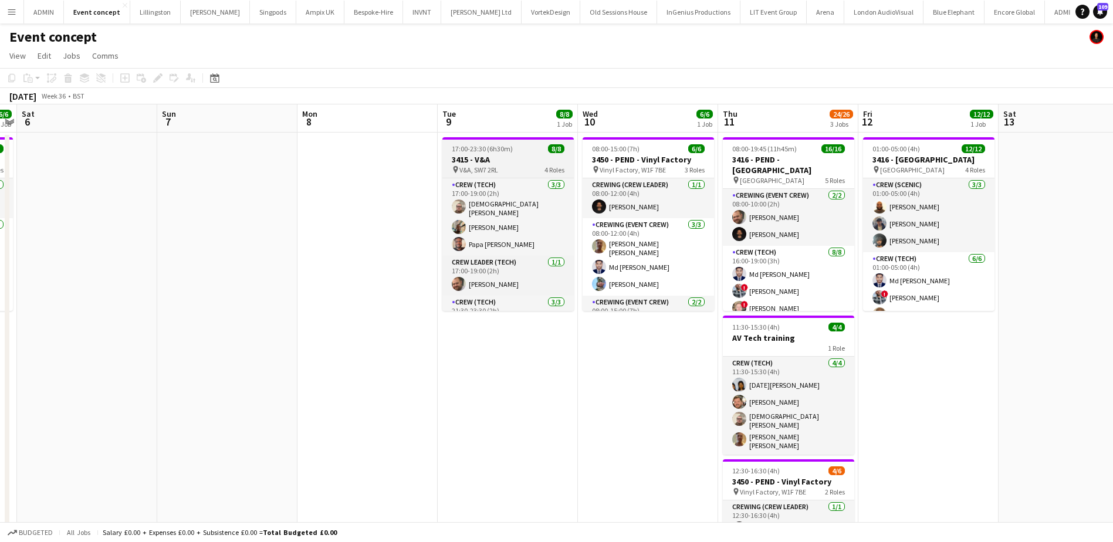
click at [509, 154] on h3 "3415 - V&A" at bounding box center [508, 159] width 131 height 11
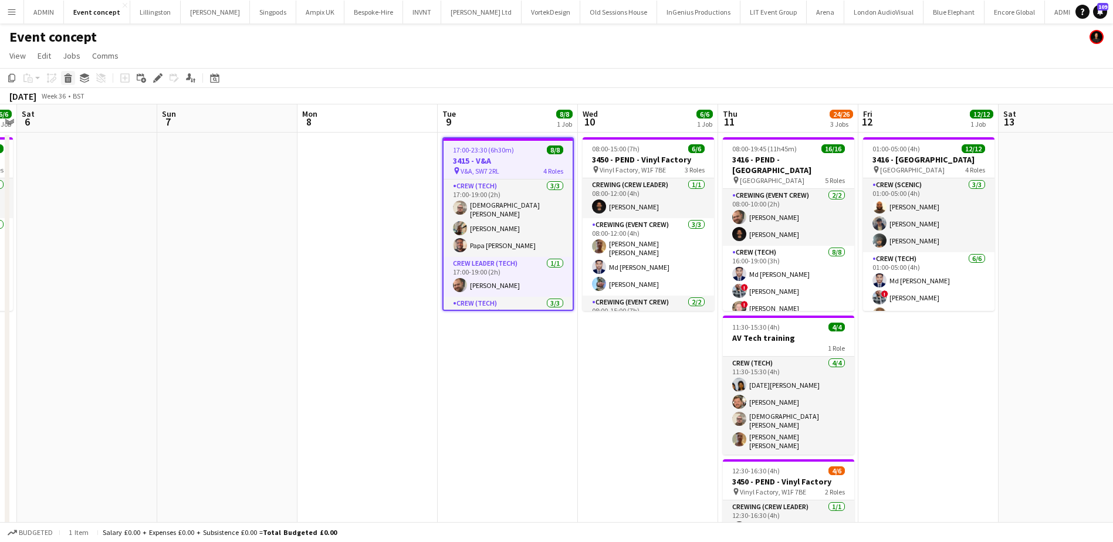
click at [70, 80] on icon at bounding box center [68, 80] width 6 height 6
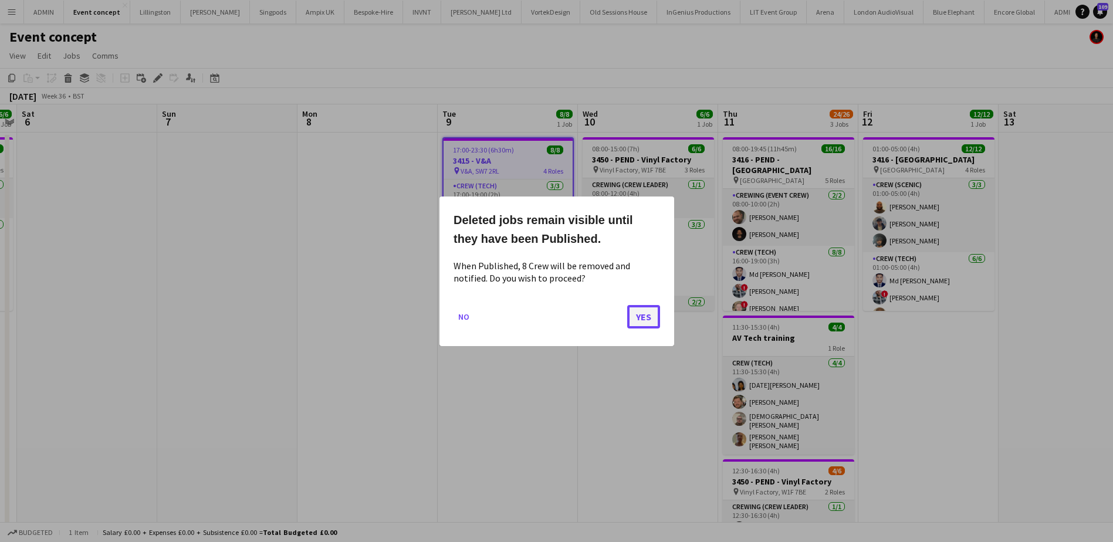
click at [642, 318] on button "Yes" at bounding box center [643, 316] width 33 height 23
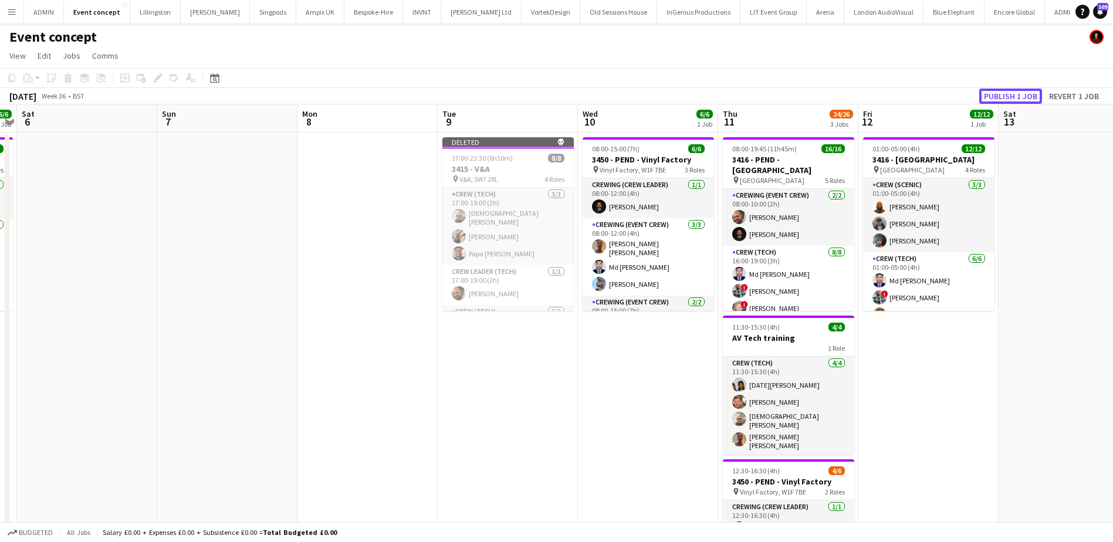
click at [1024, 98] on button "Publish 1 job" at bounding box center [1011, 96] width 63 height 15
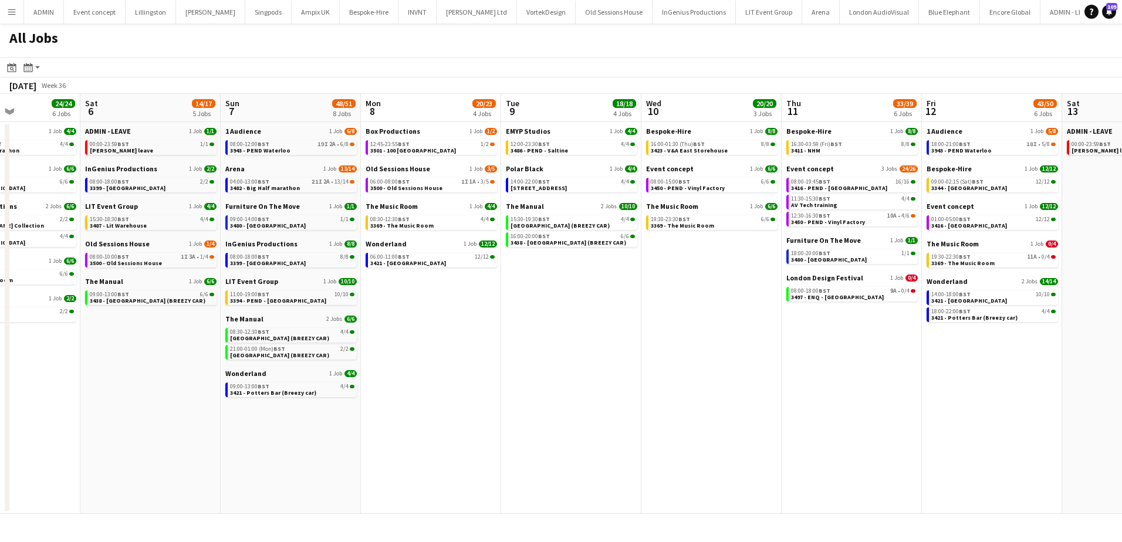
click at [406, 303] on app-all-jobs "All Jobs Date picker [DATE] [DATE] [DATE] M [DATE] T [DATE] W [DATE] T [DATE] F…" at bounding box center [561, 268] width 1122 height 491
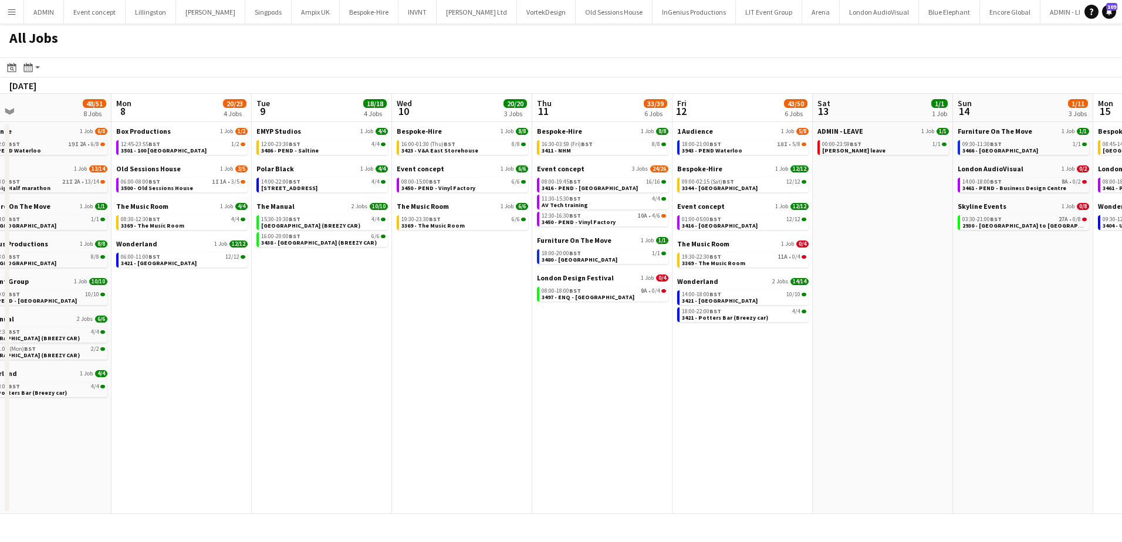
scroll to position [0, 359]
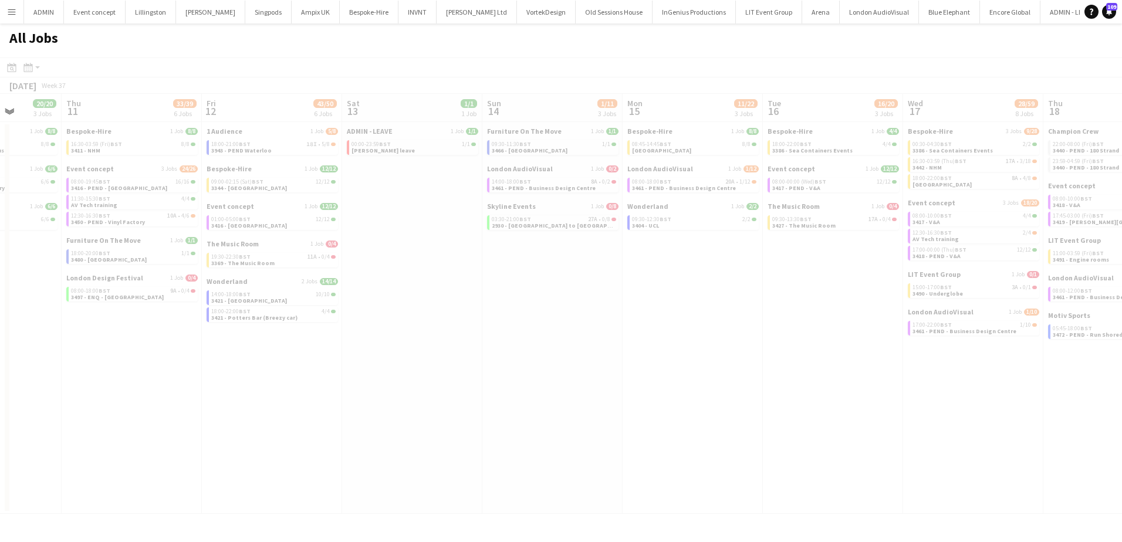
drag, startPoint x: 941, startPoint y: 308, endPoint x: 273, endPoint y: 283, distance: 668.9
click at [273, 283] on app-all-jobs "All Jobs Date picker SEP 2025 SEP 2025 Monday M Tuesday T Wednesday W Thursday …" at bounding box center [561, 268] width 1122 height 491
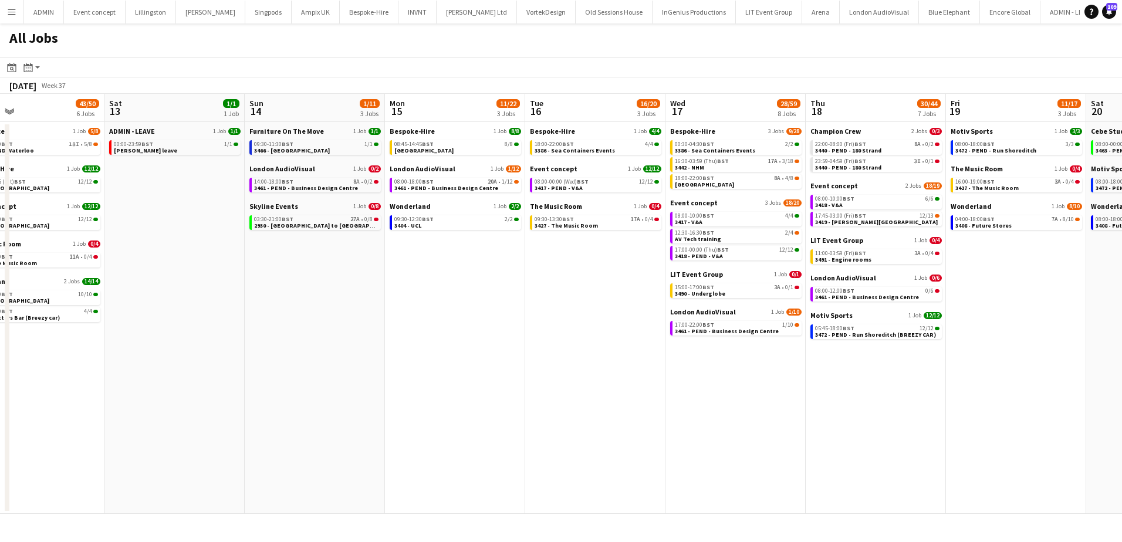
drag, startPoint x: 767, startPoint y: 283, endPoint x: 569, endPoint y: 278, distance: 197.8
click at [569, 278] on app-calendar-viewport "Tue 9 18/18 4 Jobs Wed 10 20/20 3 Jobs Thu 11 33/39 6 Jobs Fri 12 43/50 6 Jobs …" at bounding box center [561, 304] width 1122 height 420
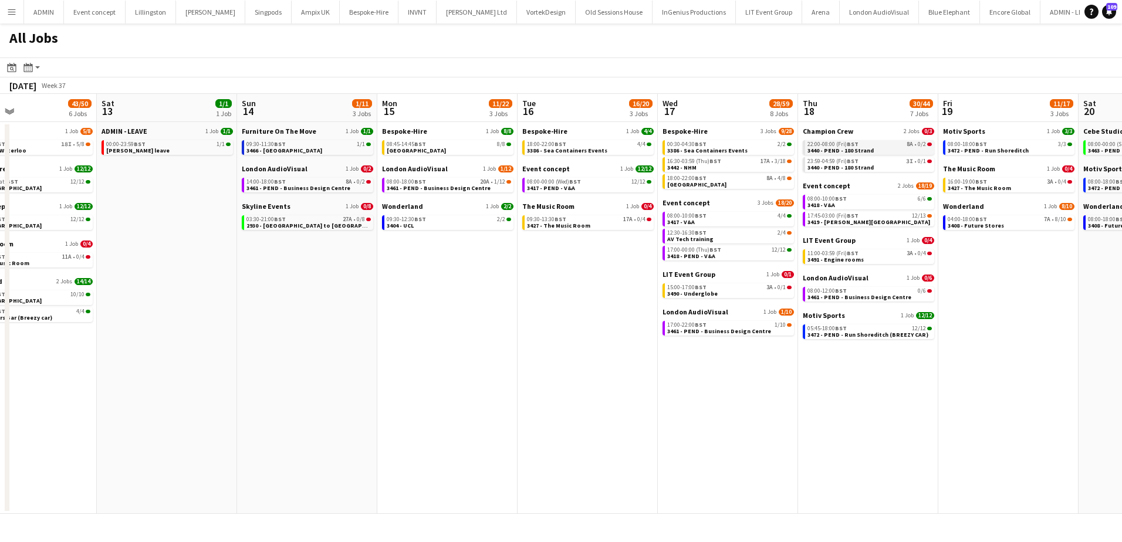
click at [897, 144] on div "22:00-08:00 (Fri) BST 8A • 0/2" at bounding box center [870, 144] width 124 height 6
click at [834, 255] on span "11:00-03:59 (Fri) BST" at bounding box center [833, 254] width 51 height 6
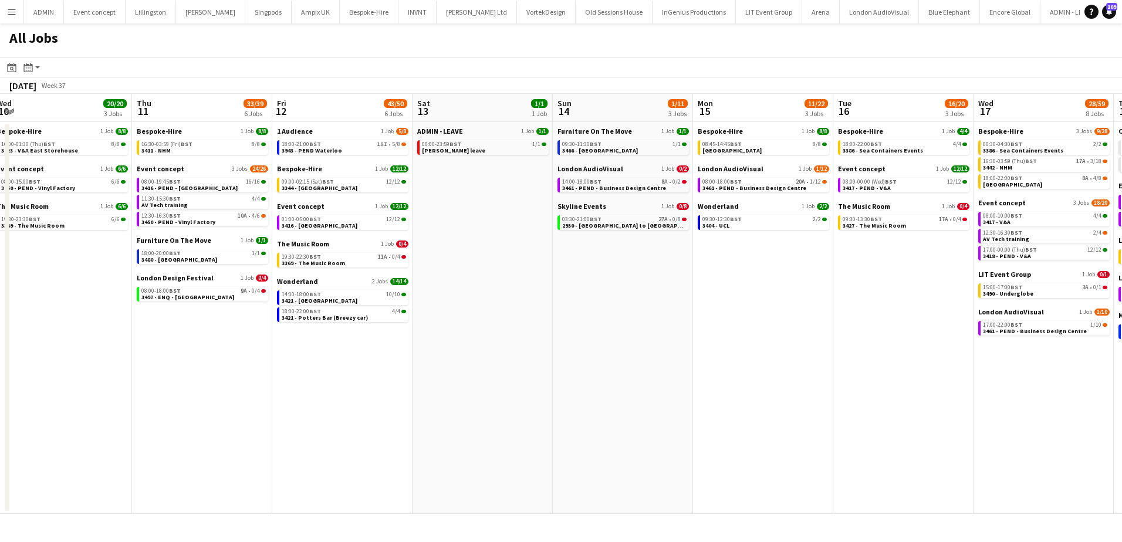
scroll to position [0, 288]
drag, startPoint x: 164, startPoint y: 241, endPoint x: 480, endPoint y: 218, distance: 317.2
click at [480, 218] on app-calendar-viewport "Mon 8 20/23 4 Jobs Tue 9 18/18 4 Jobs Wed 10 20/20 3 Jobs Thu 11 33/39 6 Jobs F…" at bounding box center [561, 304] width 1122 height 420
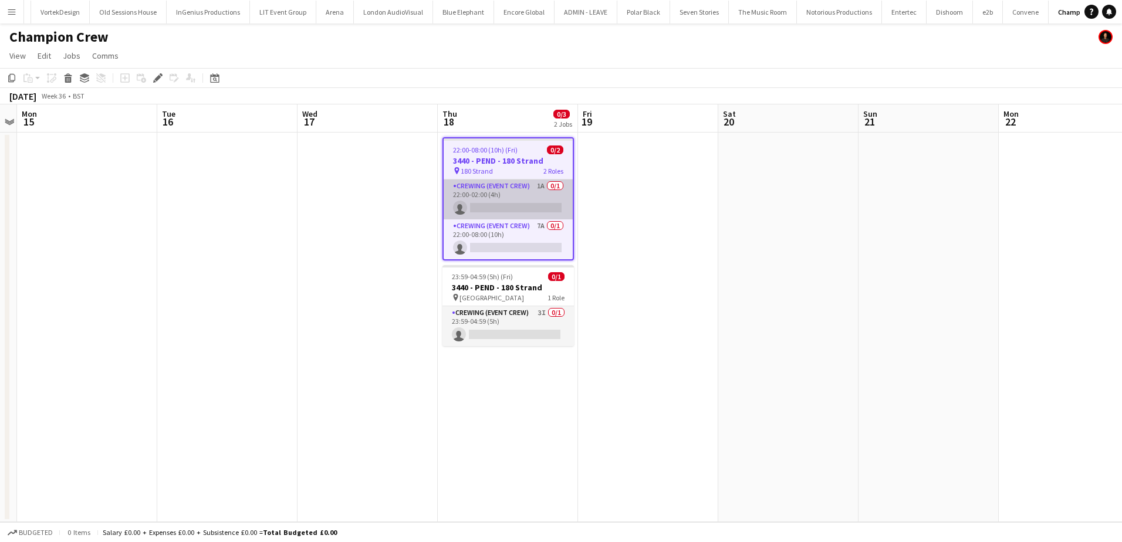
scroll to position [0, 495]
click at [488, 164] on h3 "3440 - PEND - 180 Strand" at bounding box center [508, 161] width 129 height 11
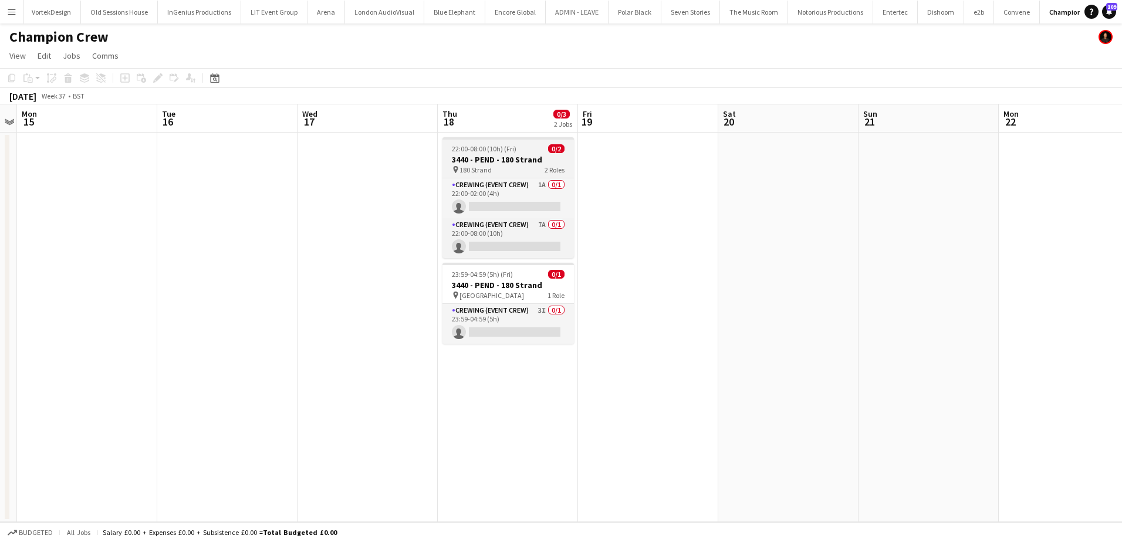
click at [482, 153] on app-job-card "22:00-08:00 (10h) (Fri) 0/2 3440 - PEND - 180 Strand pin 180 Strand 2 Roles Cre…" at bounding box center [508, 197] width 131 height 121
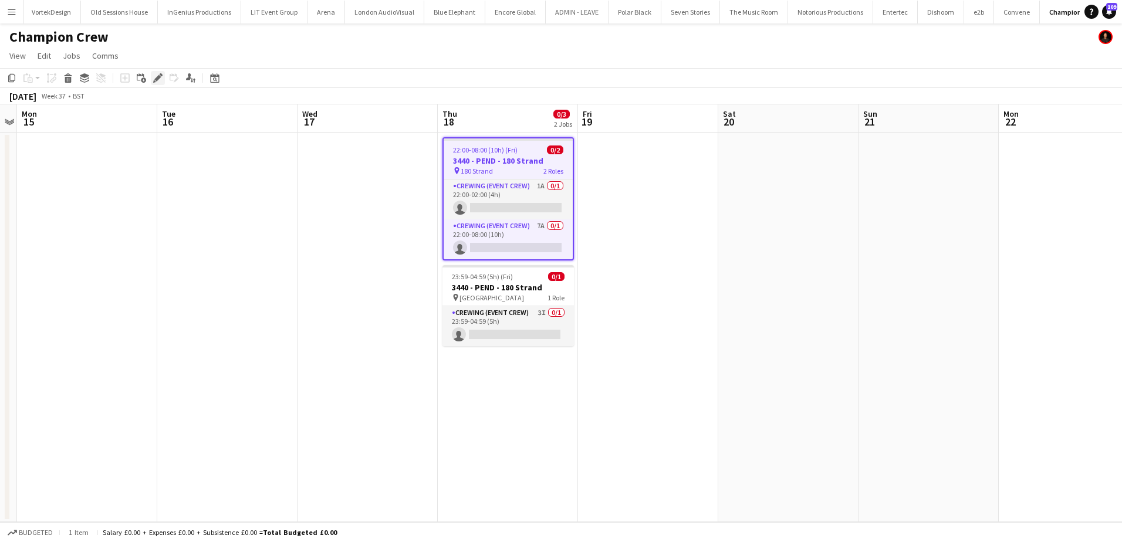
click at [160, 77] on icon at bounding box center [157, 78] width 6 height 6
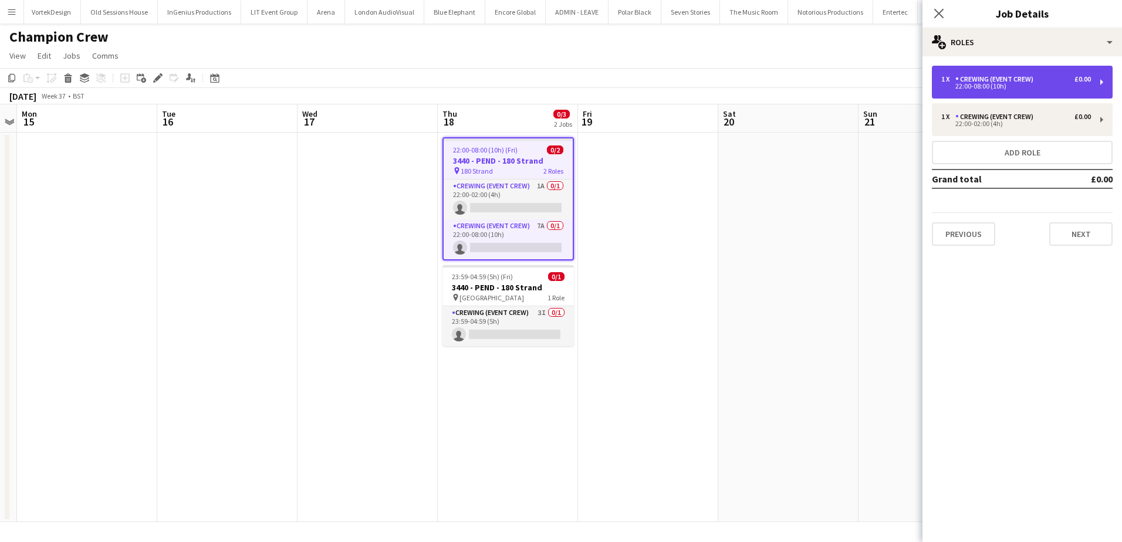
click at [989, 87] on div "22:00-08:00 (10h)" at bounding box center [1016, 86] width 150 height 6
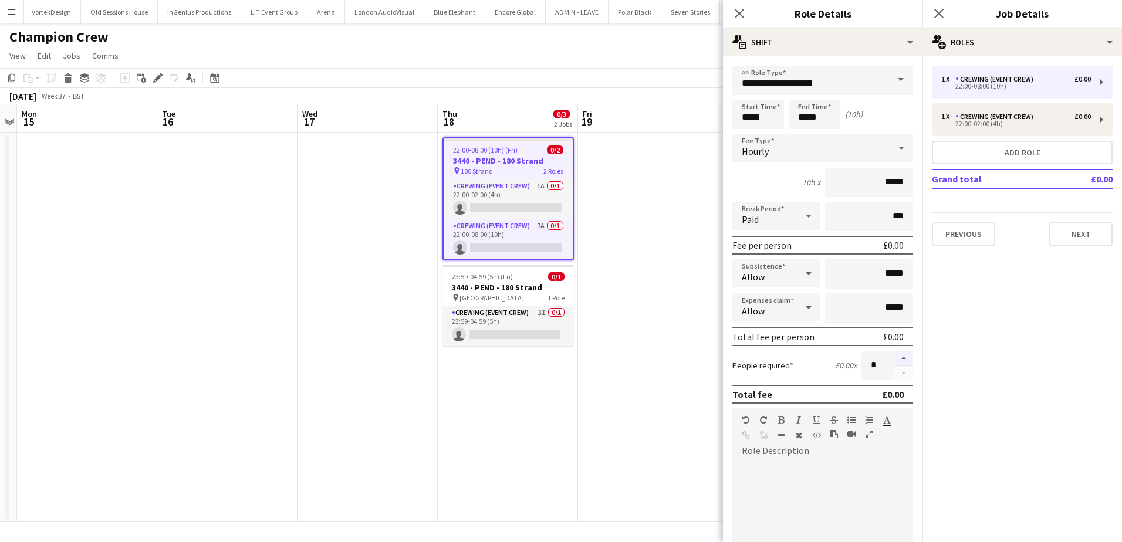
click at [898, 360] on button "button" at bounding box center [903, 358] width 19 height 15
type input "*"
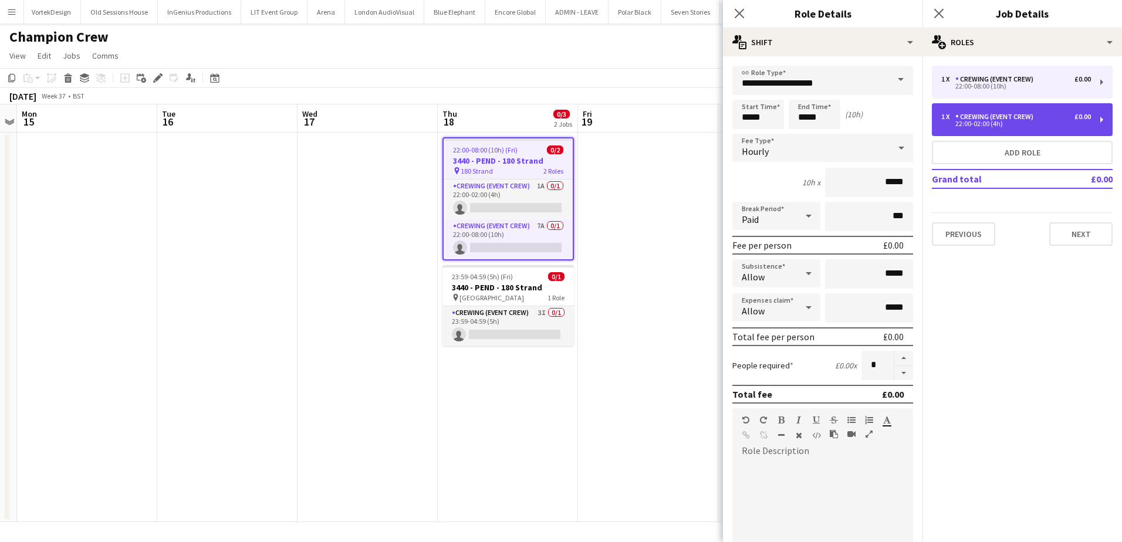
click at [1002, 117] on div "Crewing (Event Crew)" at bounding box center [996, 117] width 83 height 8
type input "*****"
type input "*"
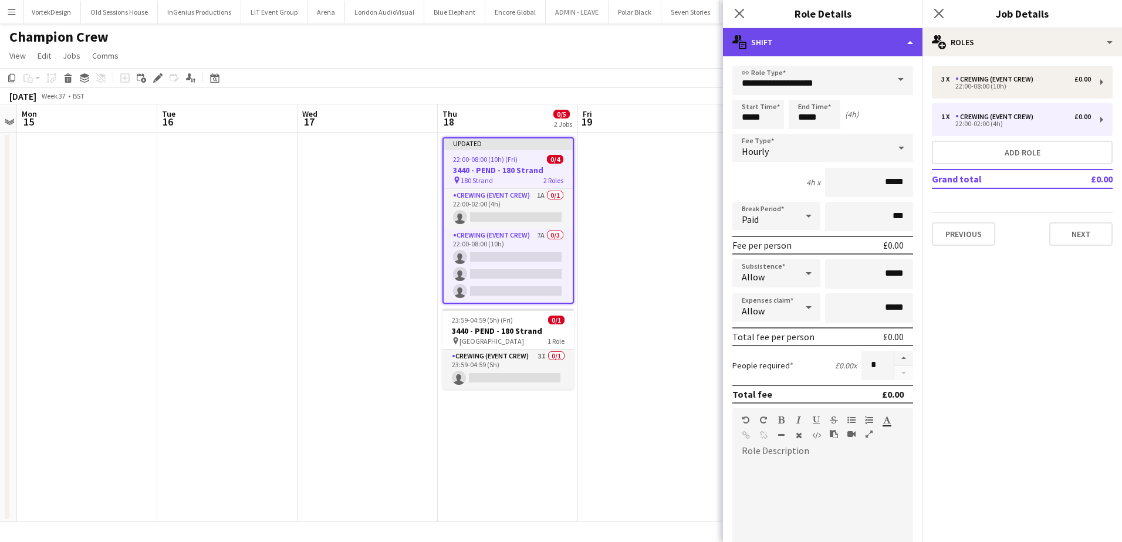
click at [845, 52] on div "multiple-actions-text Shift" at bounding box center [823, 42] width 200 height 28
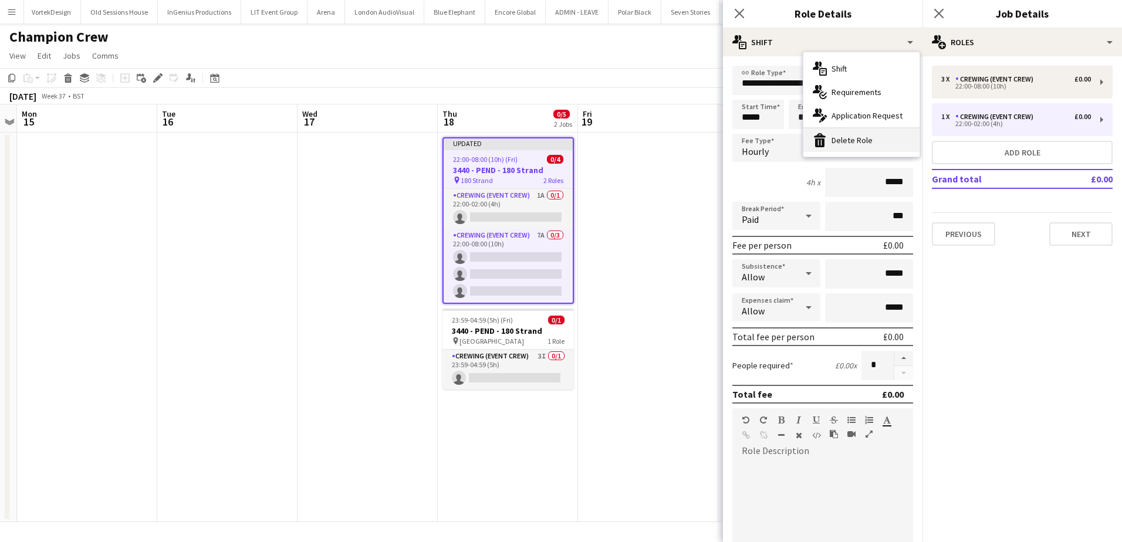
click at [855, 136] on div "bin-2 Delete Role" at bounding box center [861, 140] width 116 height 23
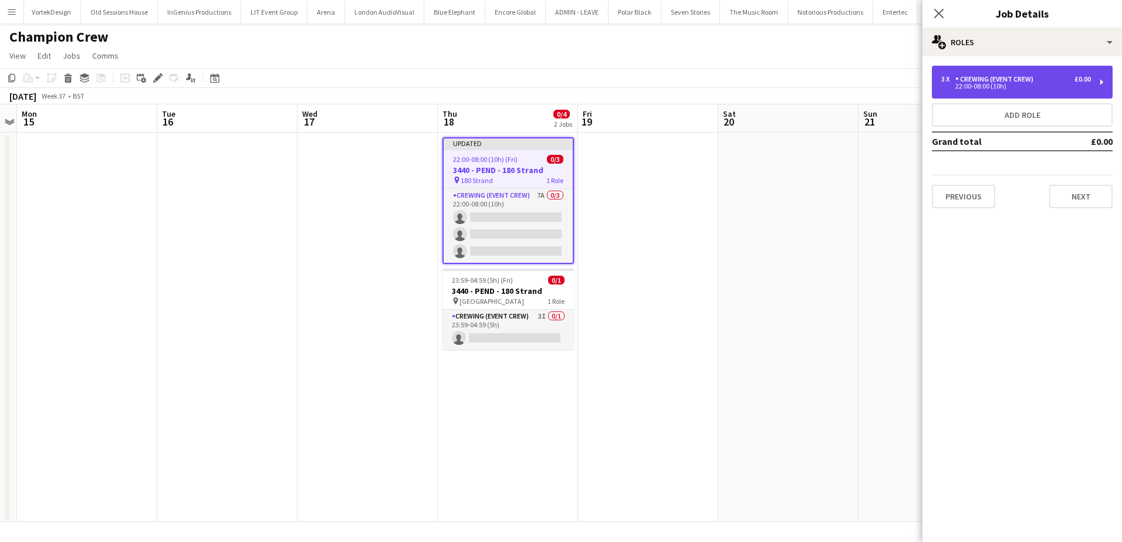
click at [979, 90] on div "3 x Crewing (Event Crew) £0.00 22:00-08:00 (10h)" at bounding box center [1022, 82] width 181 height 33
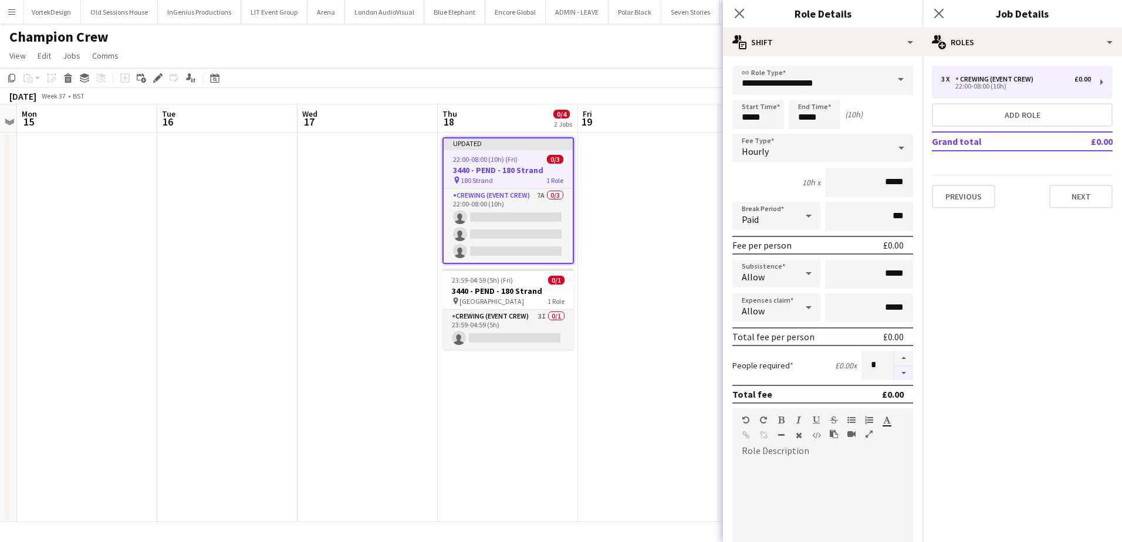
click at [894, 370] on button "button" at bounding box center [903, 373] width 19 height 15
click at [894, 363] on button "button" at bounding box center [903, 358] width 19 height 15
type input "*"
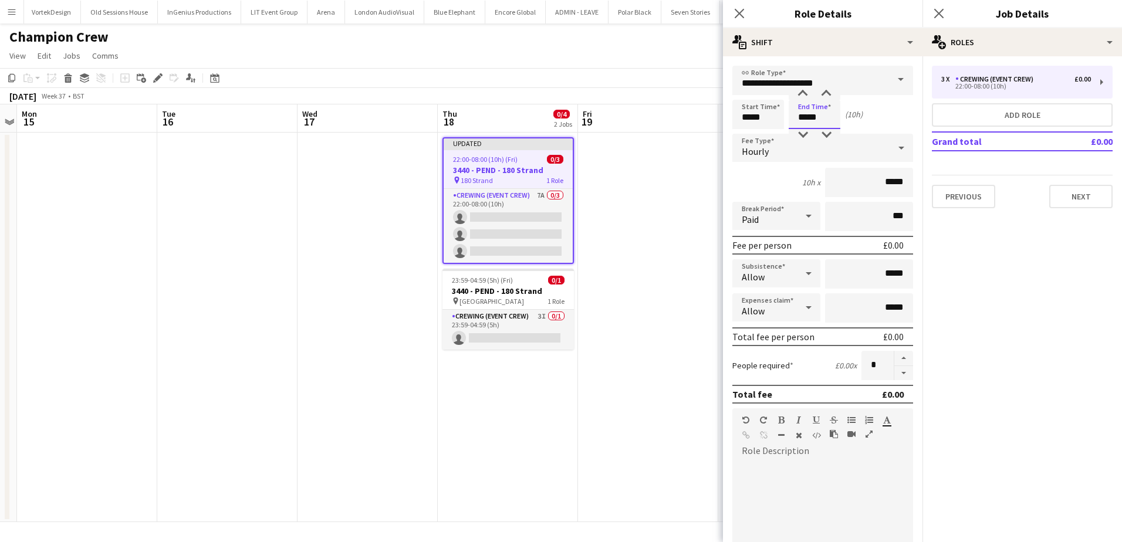
click at [803, 116] on input "*****" at bounding box center [815, 114] width 52 height 29
click at [803, 129] on div at bounding box center [802, 135] width 23 height 12
click at [803, 131] on div at bounding box center [802, 135] width 23 height 12
type input "*****"
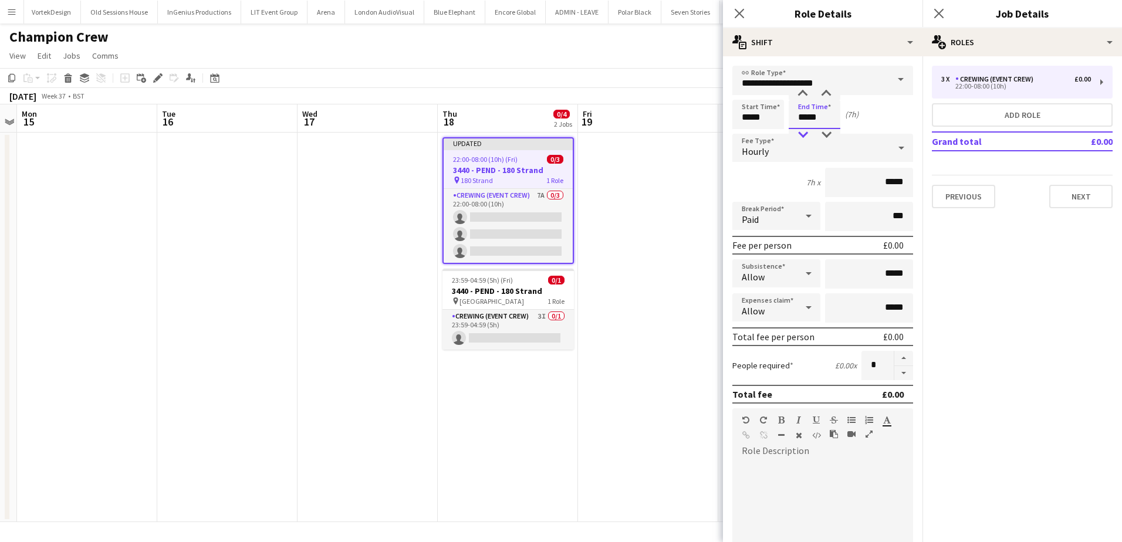
click at [803, 131] on div at bounding box center [802, 135] width 23 height 12
click at [619, 238] on app-date-cell at bounding box center [648, 328] width 140 height 390
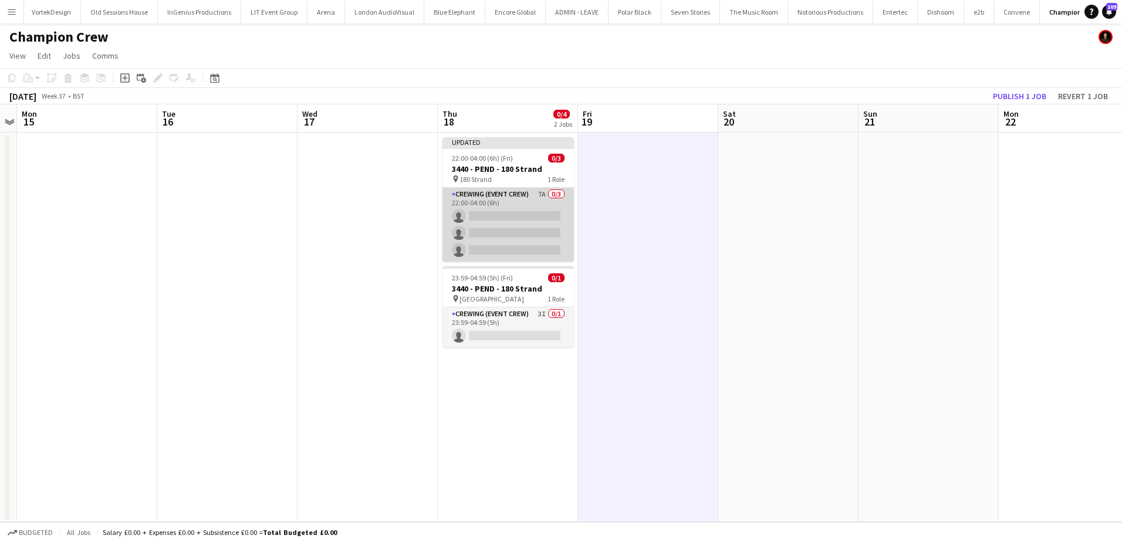
click at [510, 236] on app-card-role "Crewing (Event Crew) 7A 0/3 22:00-04:00 (6h) single-neutral-actions single-neut…" at bounding box center [508, 225] width 131 height 74
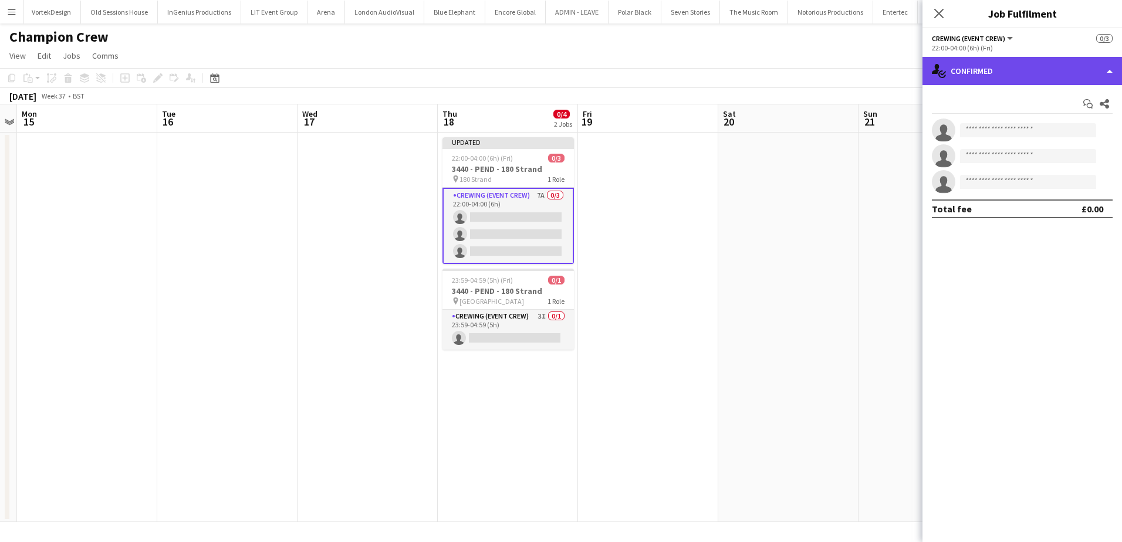
click at [1055, 67] on div "single-neutral-actions-check-2 Confirmed" at bounding box center [1023, 71] width 200 height 28
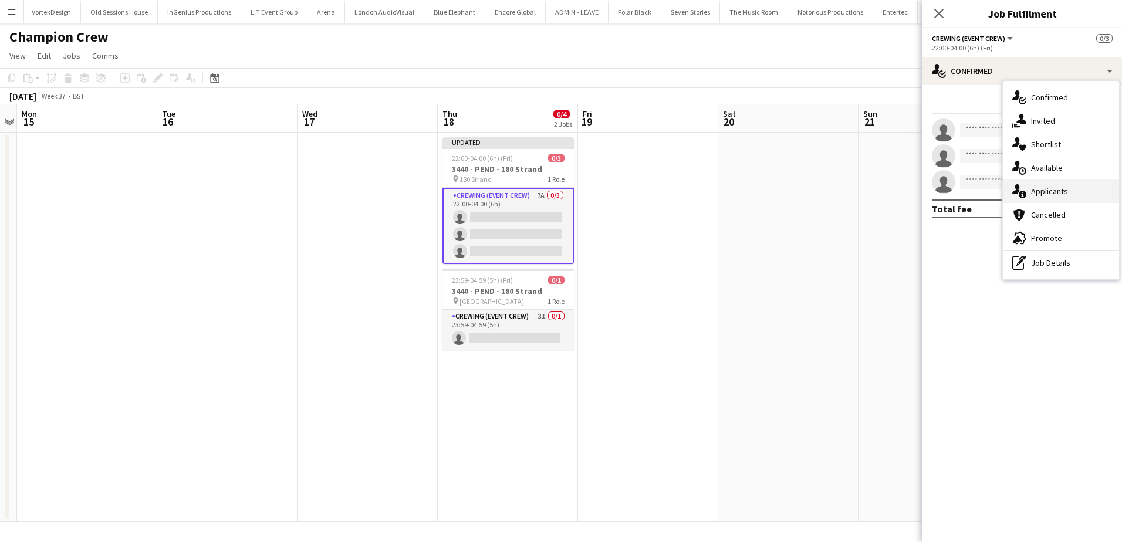
click at [1055, 188] on span "Applicants" at bounding box center [1049, 191] width 37 height 11
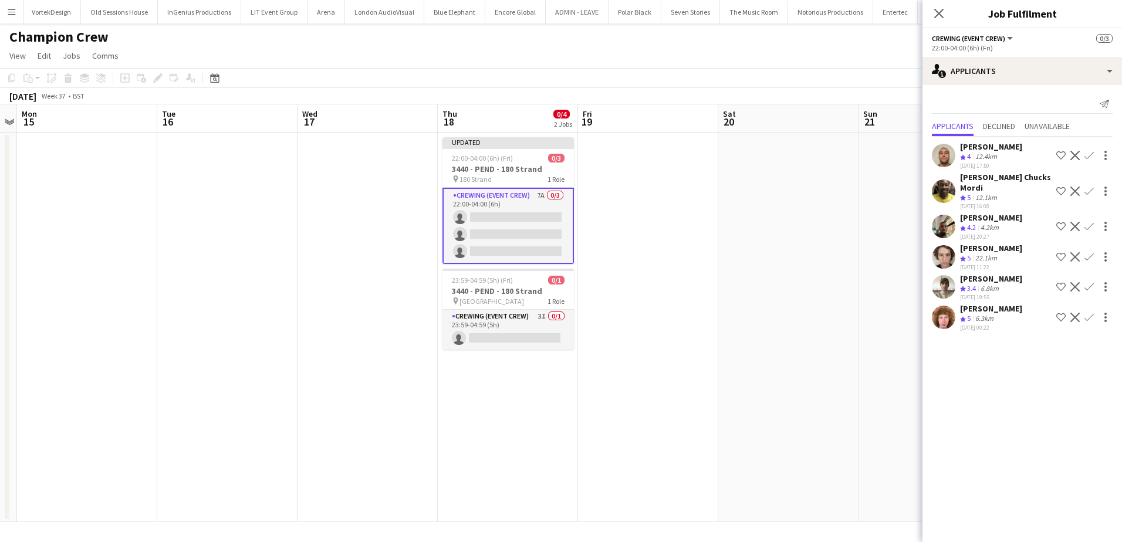
click at [1085, 255] on app-icon "Confirm" at bounding box center [1089, 256] width 9 height 9
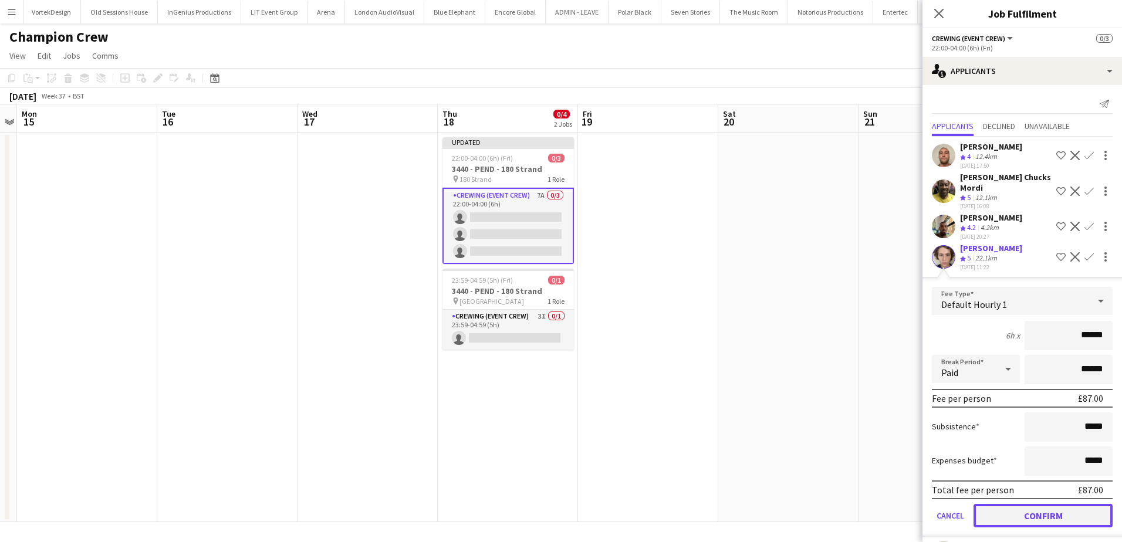
click at [1036, 511] on button "Confirm" at bounding box center [1043, 515] width 139 height 23
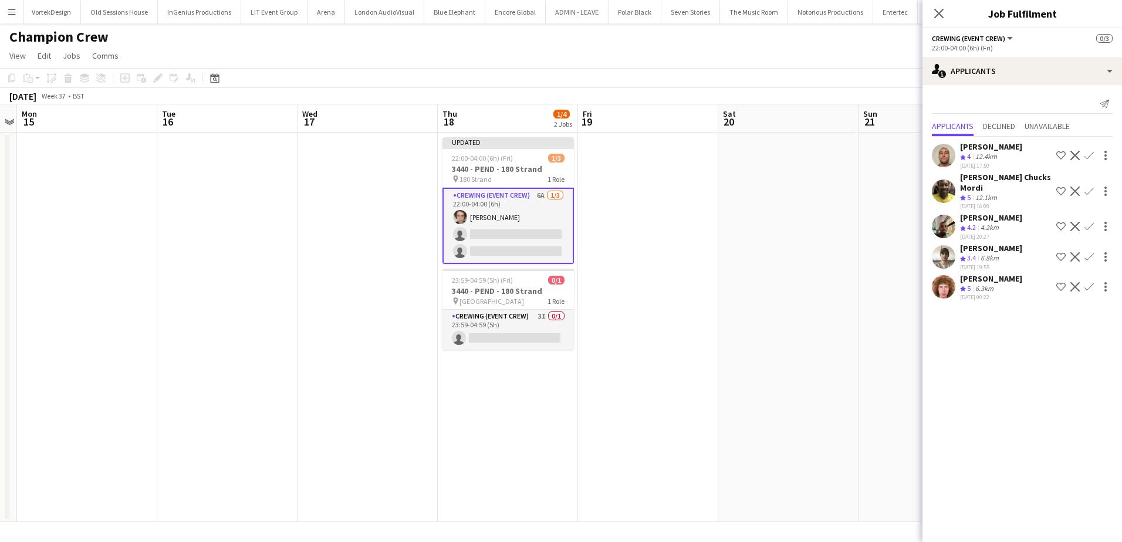
click at [1090, 282] on app-icon "Confirm" at bounding box center [1089, 286] width 9 height 9
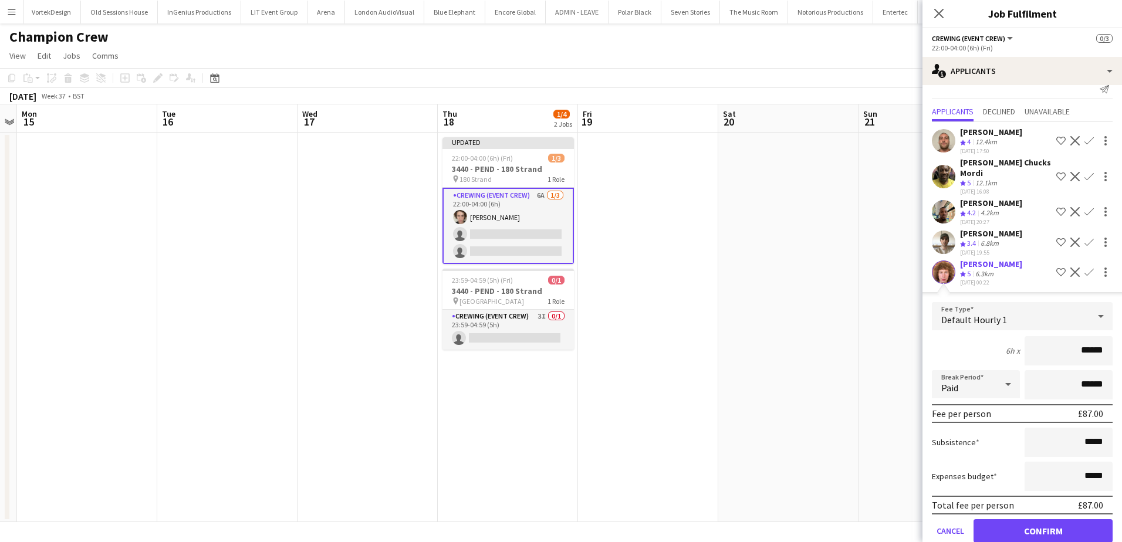
scroll to position [37, 0]
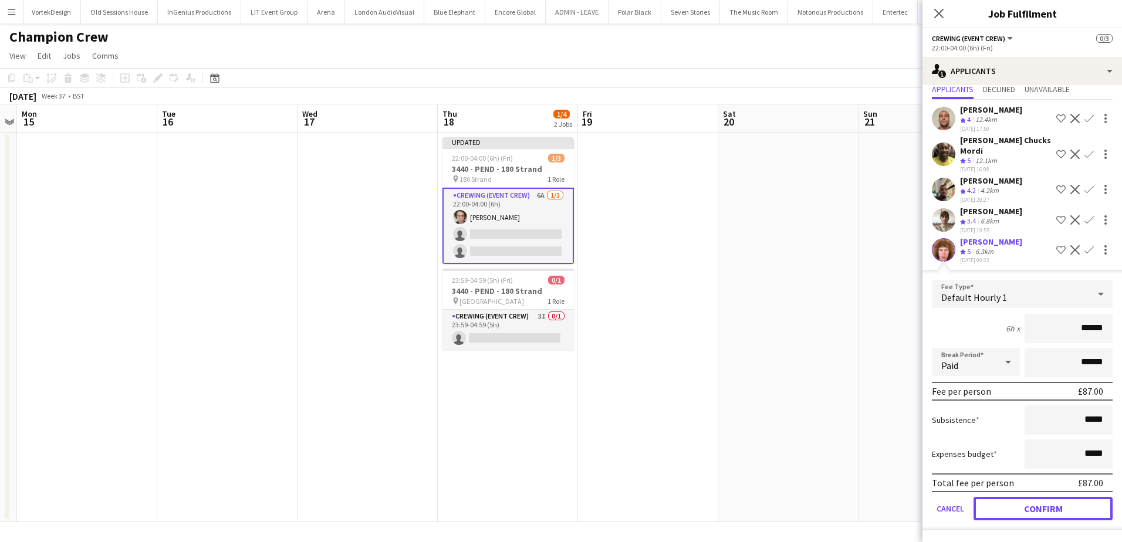
click at [1044, 505] on button "Confirm" at bounding box center [1043, 508] width 139 height 23
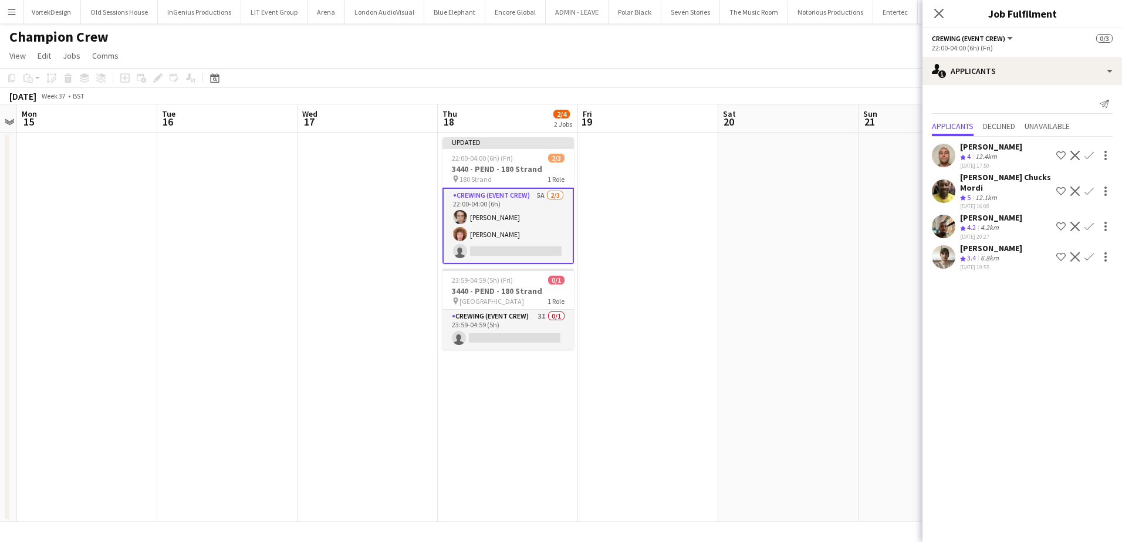
click at [842, 262] on app-date-cell at bounding box center [788, 328] width 140 height 390
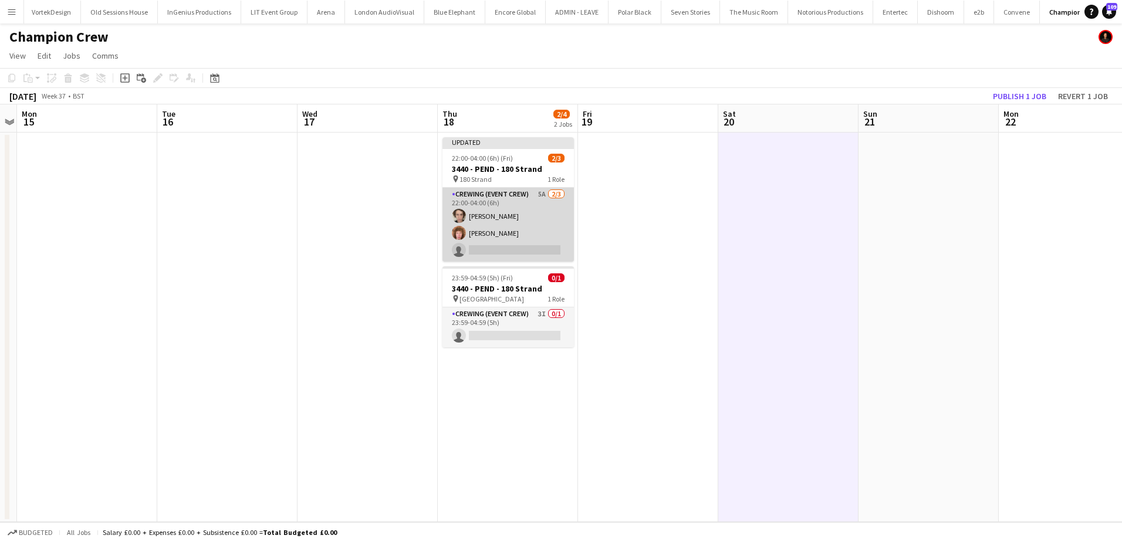
click at [549, 231] on app-card-role "Crewing (Event Crew) 5A 2/3 22:00-04:00 (6h) Bailey Reid Alfie Dyer single-neut…" at bounding box center [508, 225] width 131 height 74
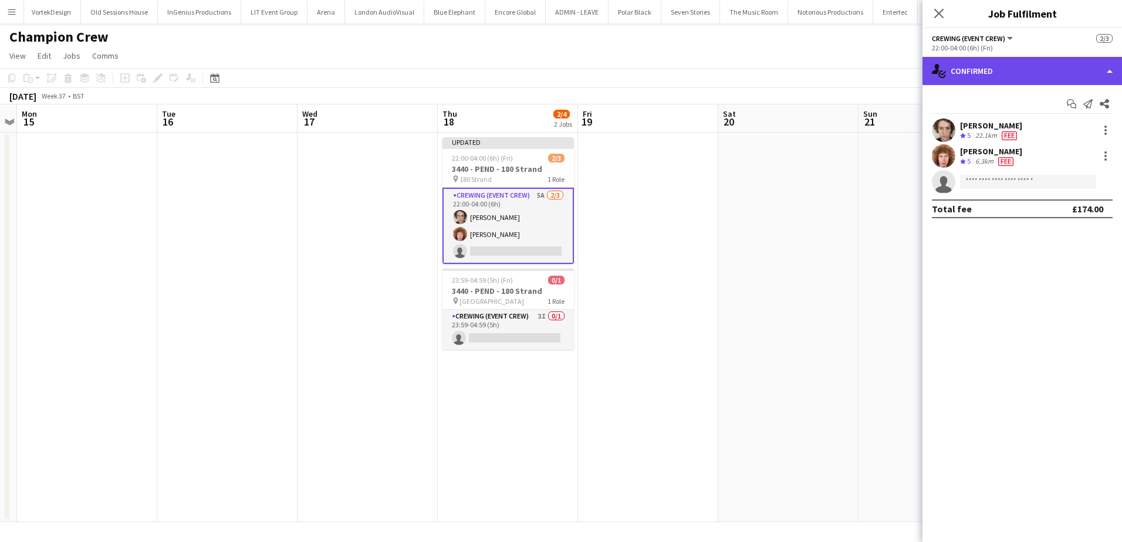
click at [1061, 77] on div "single-neutral-actions-check-2 Confirmed" at bounding box center [1023, 71] width 200 height 28
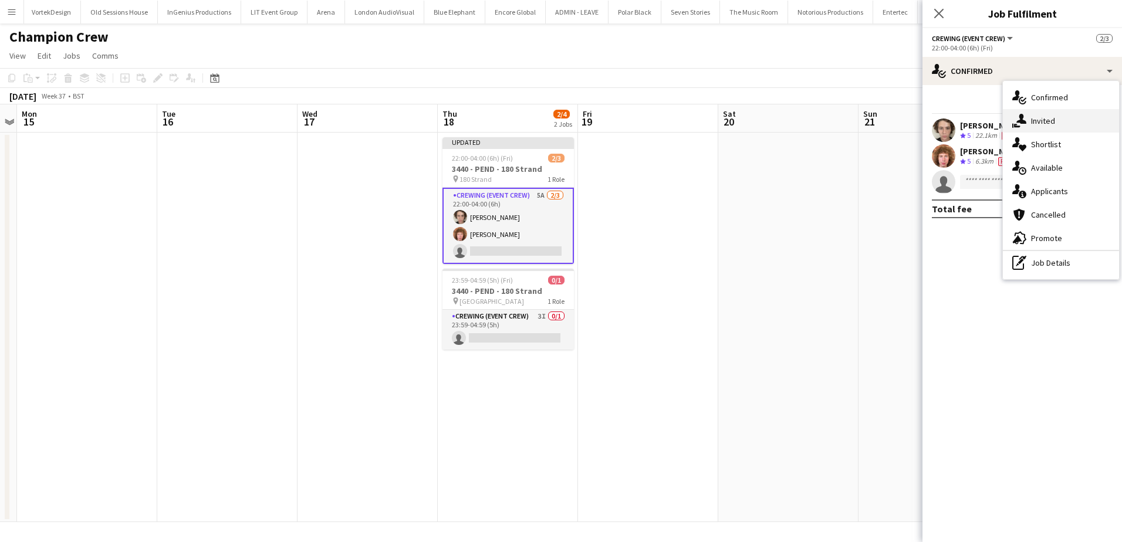
click at [1088, 124] on div "single-neutral-actions-share-1 Invited" at bounding box center [1061, 120] width 116 height 23
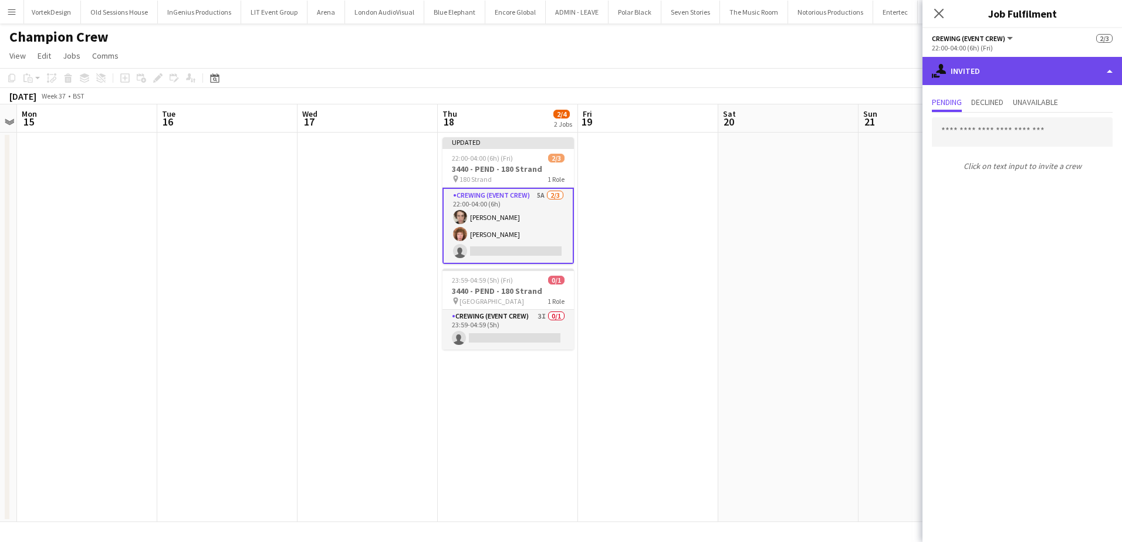
click at [1036, 77] on div "single-neutral-actions-share-1 Invited" at bounding box center [1023, 71] width 200 height 28
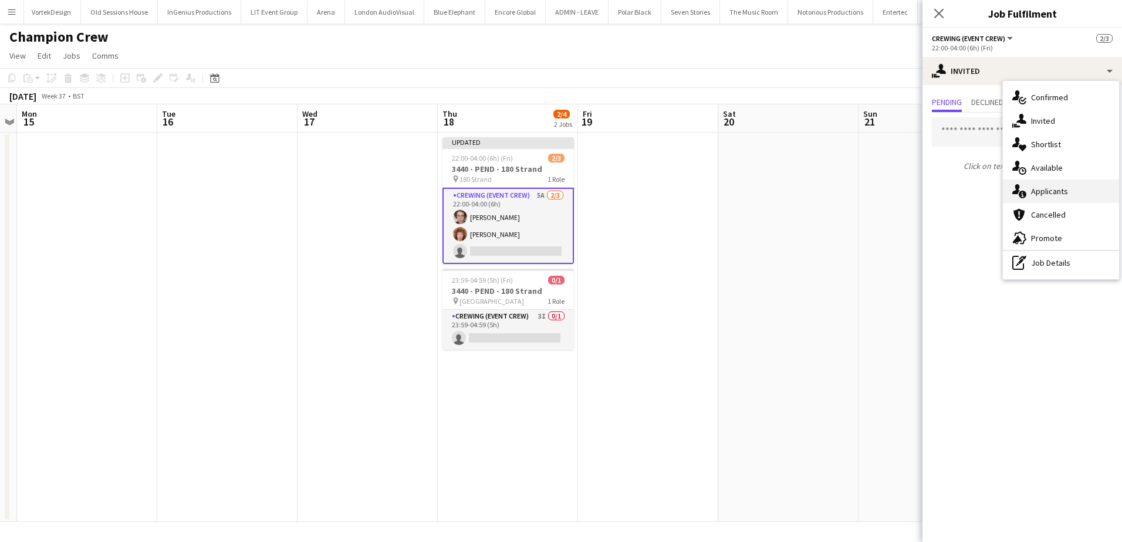
click at [1067, 192] on span "Applicants" at bounding box center [1049, 191] width 37 height 11
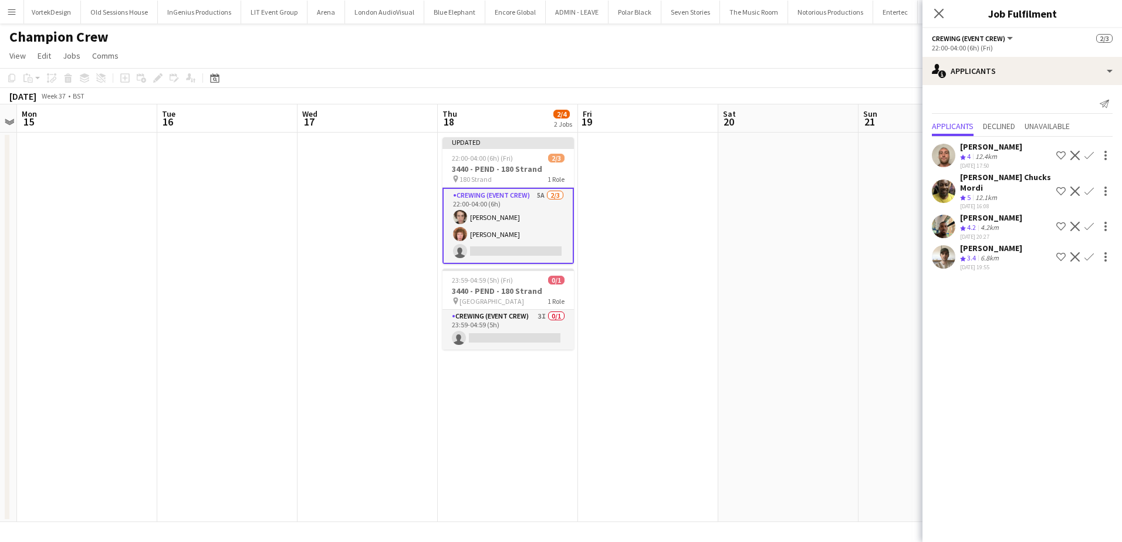
click at [811, 212] on app-date-cell at bounding box center [788, 328] width 140 height 390
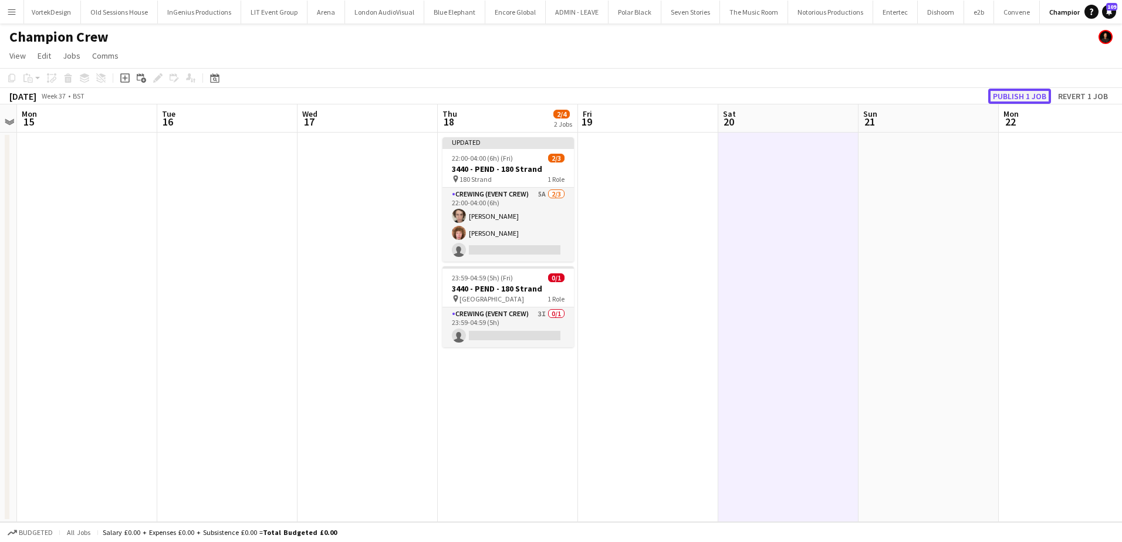
click at [1002, 96] on button "Publish 1 job" at bounding box center [1019, 96] width 63 height 15
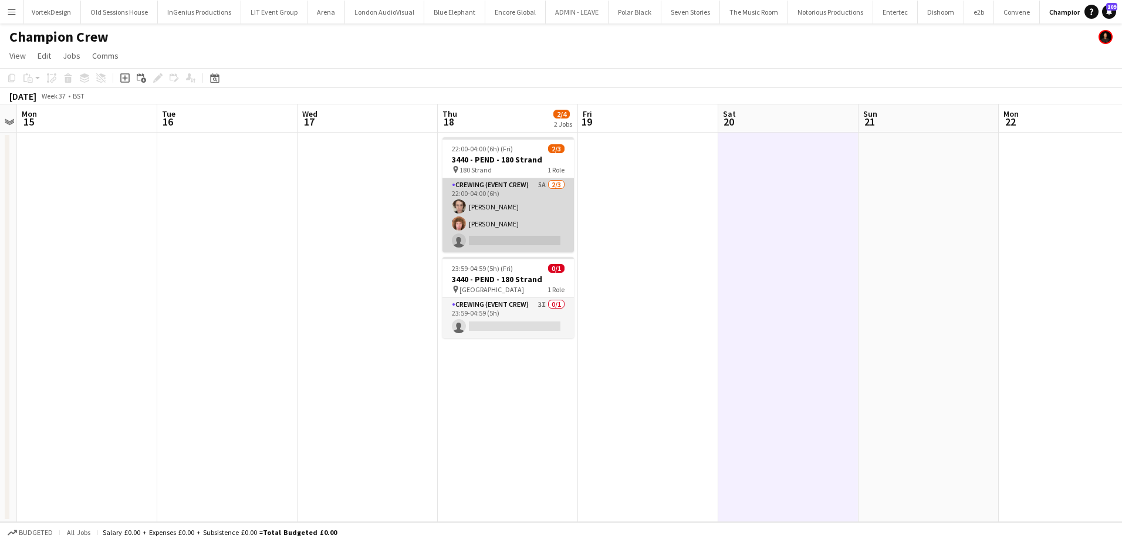
click at [529, 238] on app-card-role "Crewing (Event Crew) 5A 2/3 22:00-04:00 (6h) Bailey Reid Alfie Dyer single-neut…" at bounding box center [508, 215] width 131 height 74
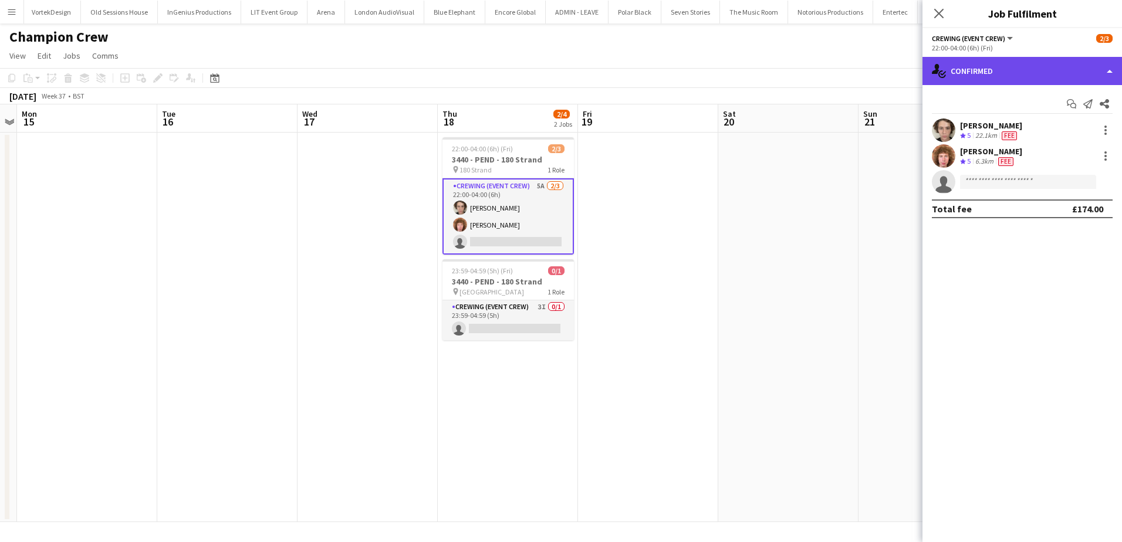
click at [1048, 60] on div "single-neutral-actions-check-2 Confirmed" at bounding box center [1023, 71] width 200 height 28
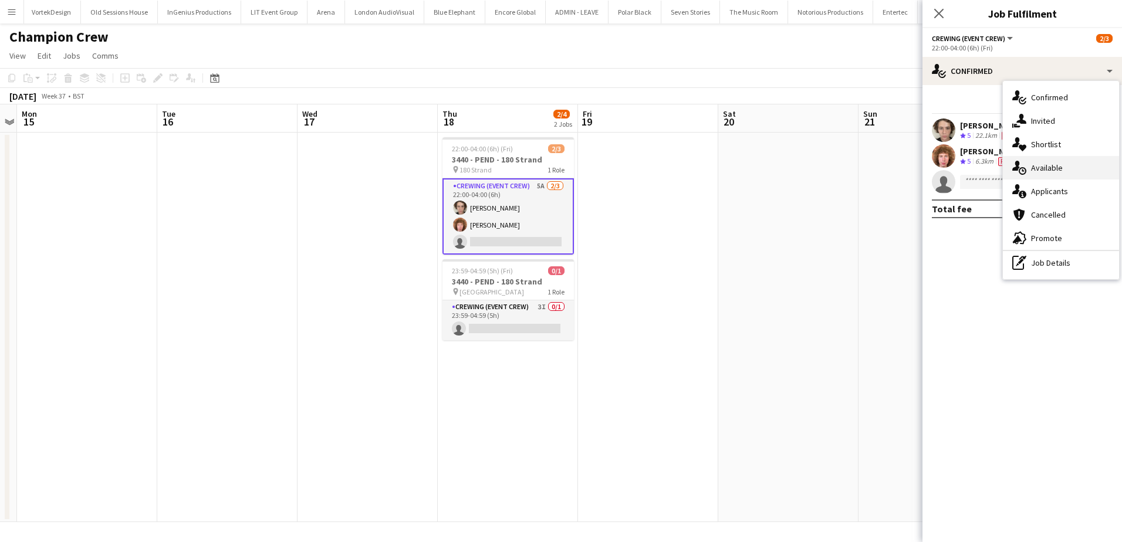
click at [1079, 168] on div "single-neutral-actions-upload Available" at bounding box center [1061, 167] width 116 height 23
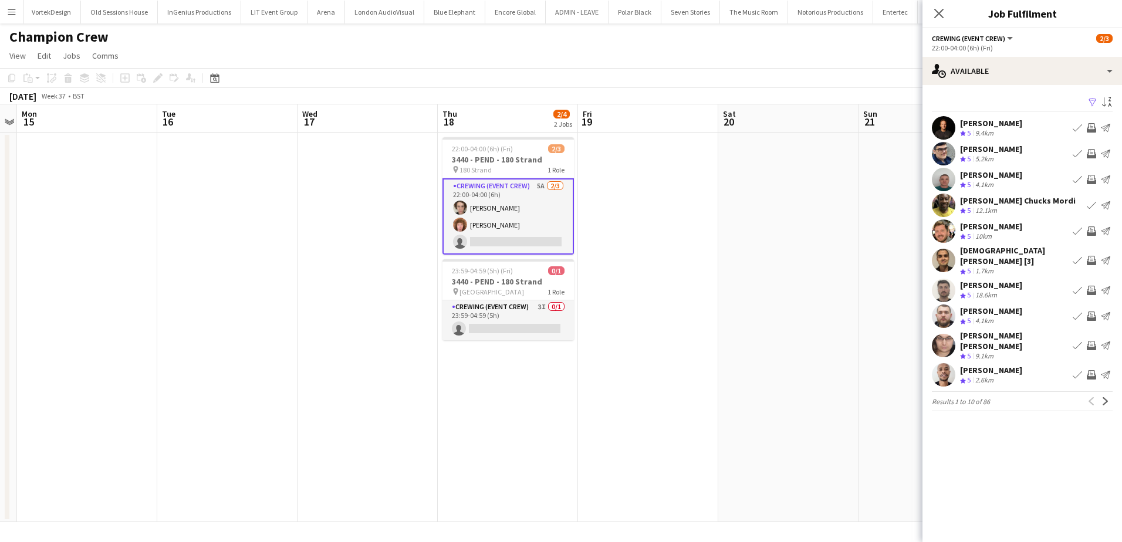
click at [1033, 55] on app-options-switcher "Crewing (Event Crew) All roles Crewing (Event Crew) 2/3 22:00-04:00 (6h) (Fri)" at bounding box center [1023, 42] width 200 height 29
click at [1058, 86] on div "Filter Sort asc Ash Grimmer Crew rating 5 9.4km Book crew Invite crew Send noti…" at bounding box center [1023, 255] width 200 height 340
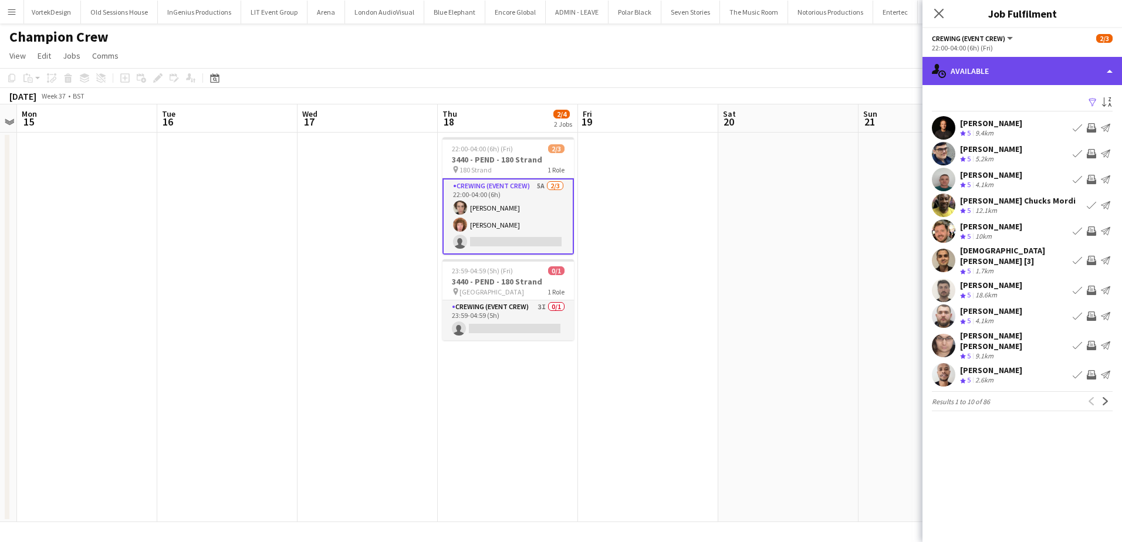
click at [1065, 76] on div "single-neutral-actions-upload Available" at bounding box center [1023, 71] width 200 height 28
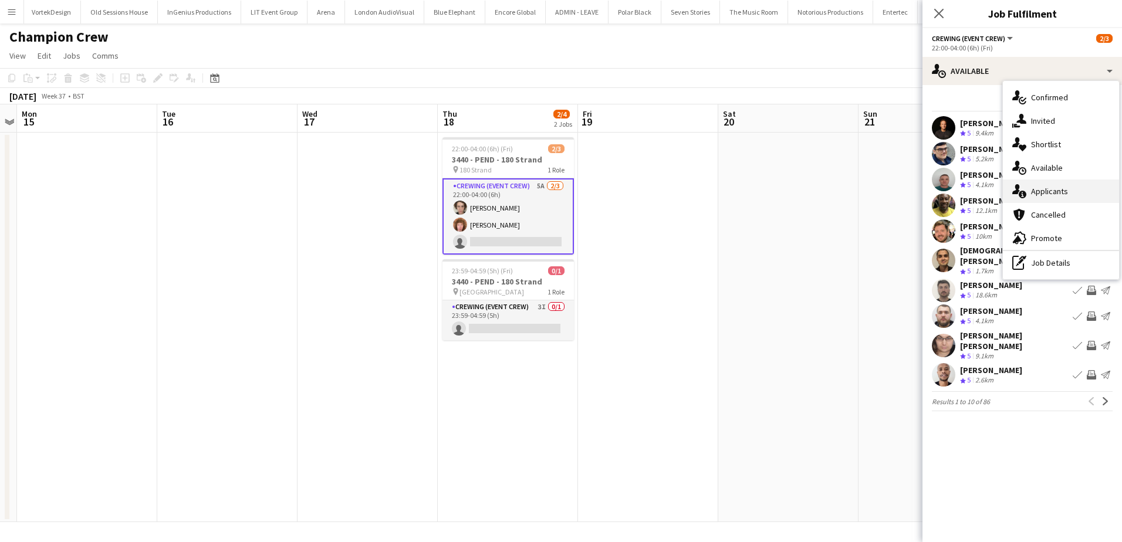
click at [1072, 184] on div "single-neutral-actions-information Applicants" at bounding box center [1061, 191] width 116 height 23
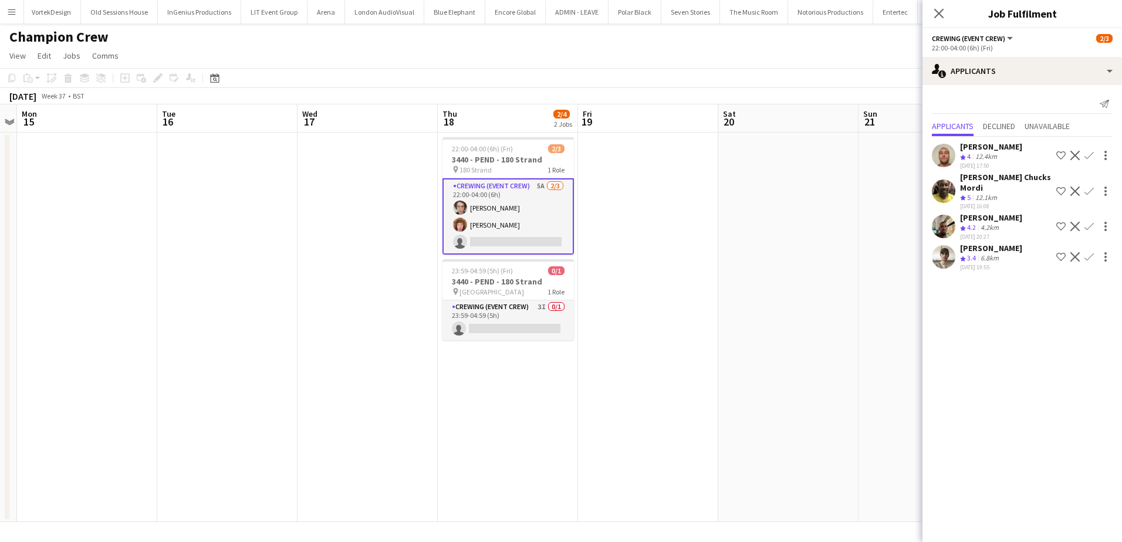
click at [1085, 225] on app-icon "Confirm" at bounding box center [1089, 226] width 9 height 9
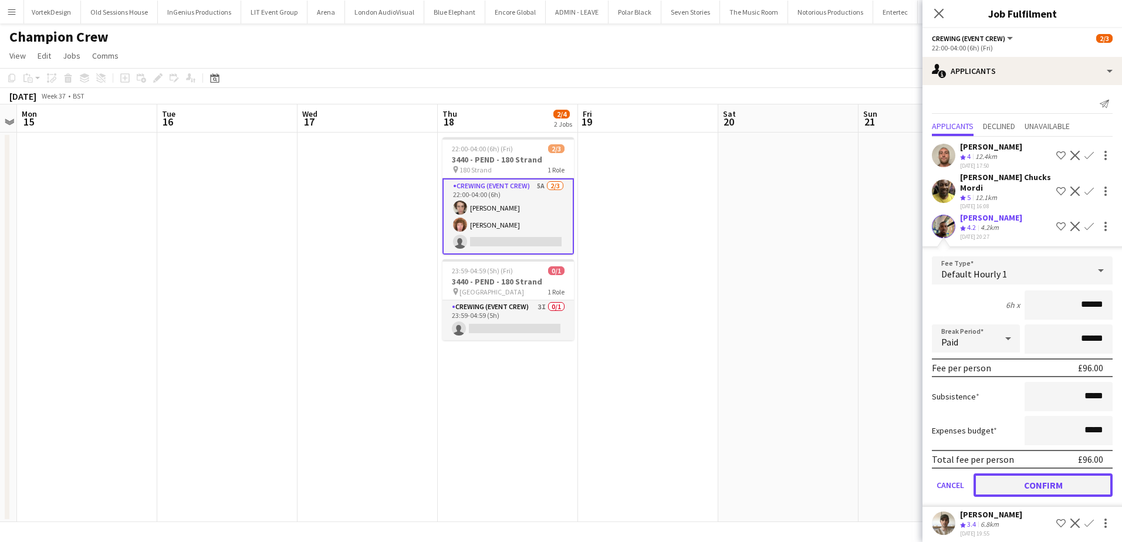
click at [1046, 474] on button "Confirm" at bounding box center [1043, 485] width 139 height 23
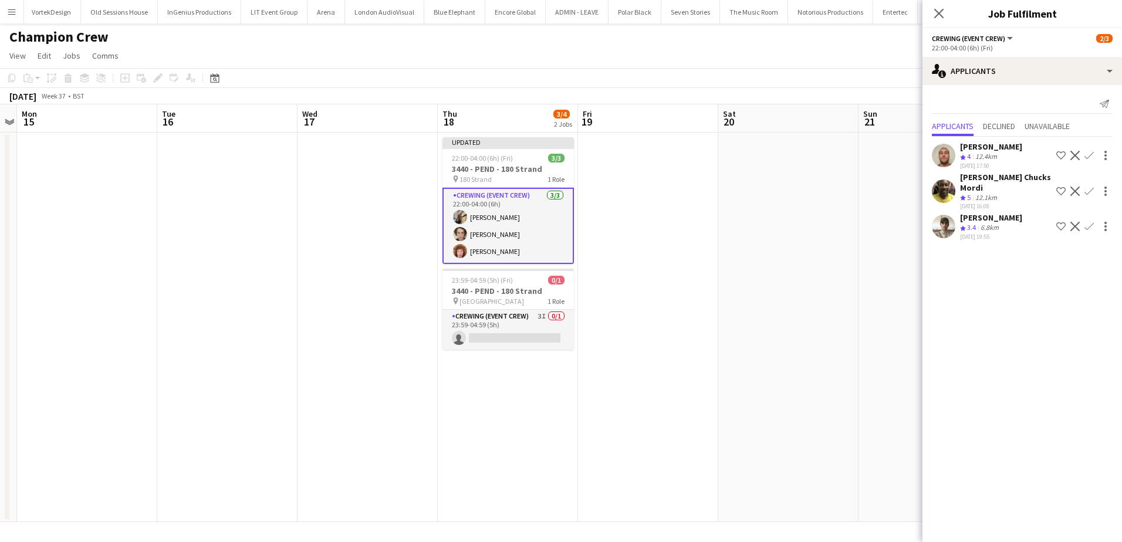
drag, startPoint x: 845, startPoint y: 276, endPoint x: 867, endPoint y: 259, distance: 28.5
click at [845, 276] on app-date-cell at bounding box center [788, 328] width 140 height 390
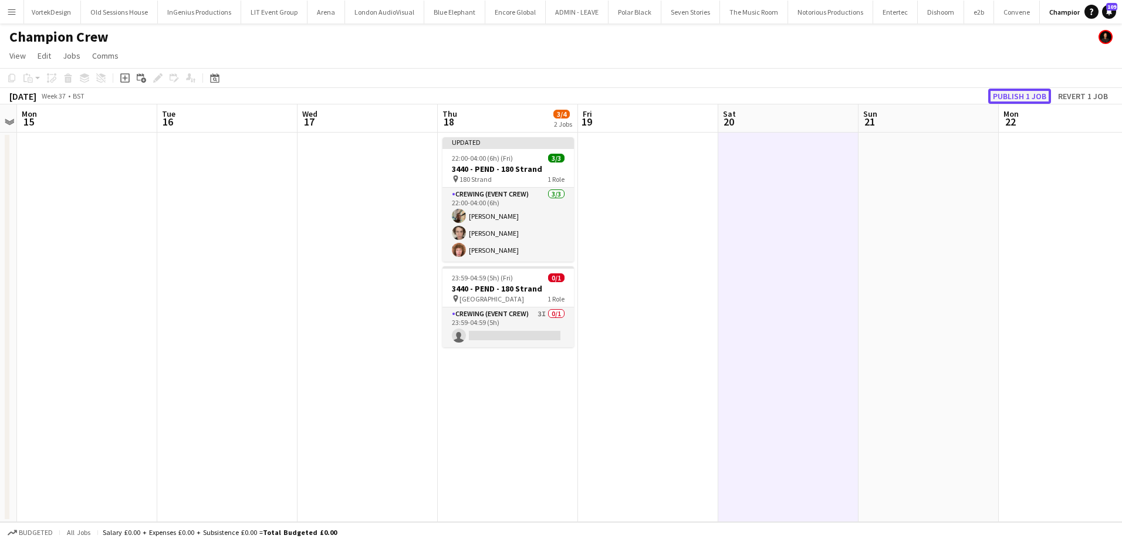
click at [1022, 94] on button "Publish 1 job" at bounding box center [1019, 96] width 63 height 15
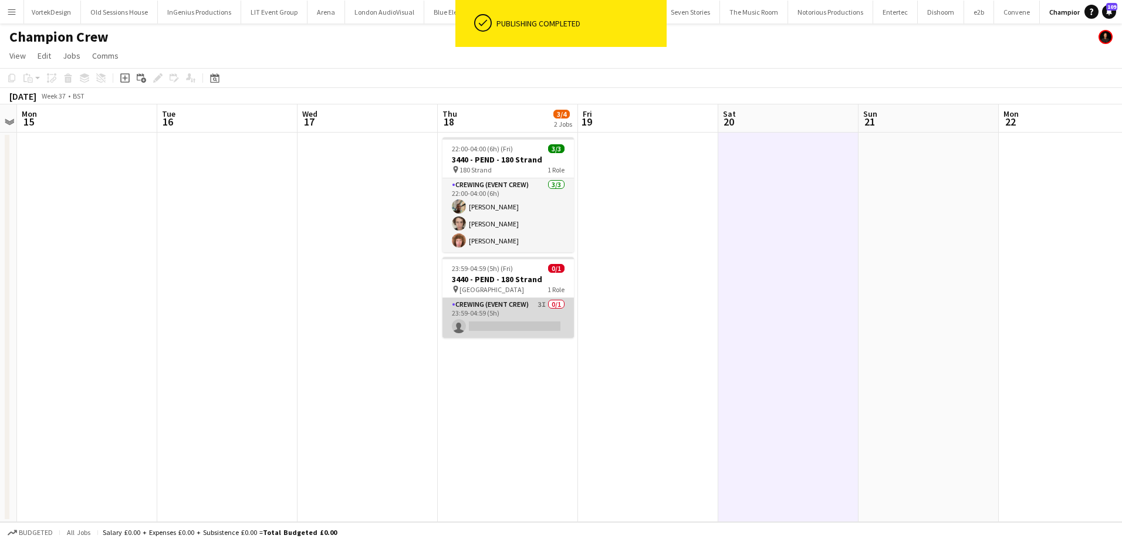
click at [512, 325] on app-card-role "Crewing (Event Crew) 3I 0/1 23:59-04:59 (5h) single-neutral-actions" at bounding box center [508, 318] width 131 height 40
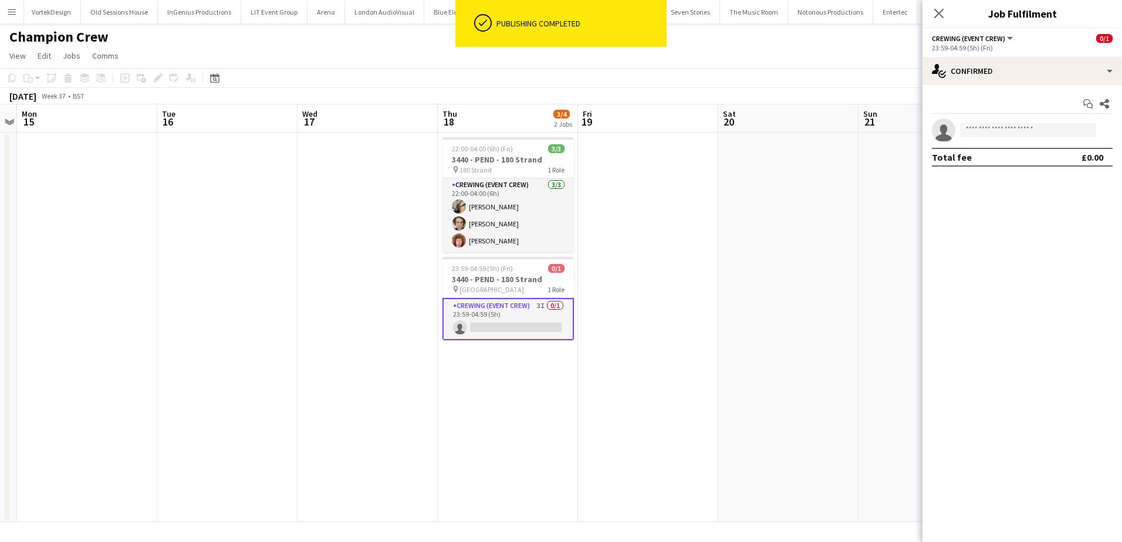
click at [791, 232] on app-date-cell at bounding box center [788, 328] width 140 height 390
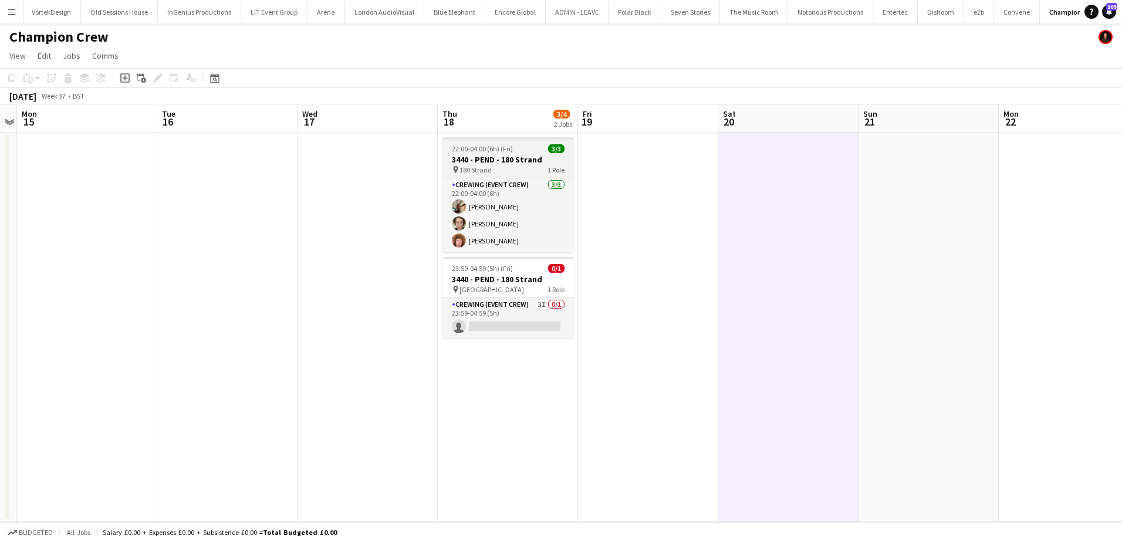
click at [475, 164] on h3 "3440 - PEND - 180 Strand" at bounding box center [508, 159] width 131 height 11
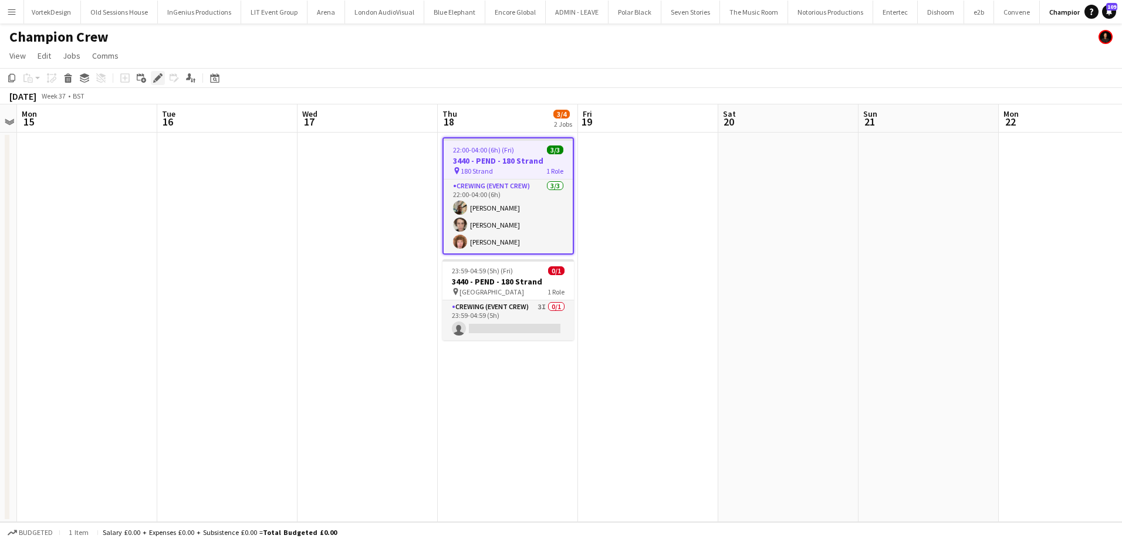
click at [161, 83] on icon "Edit" at bounding box center [157, 77] width 9 height 9
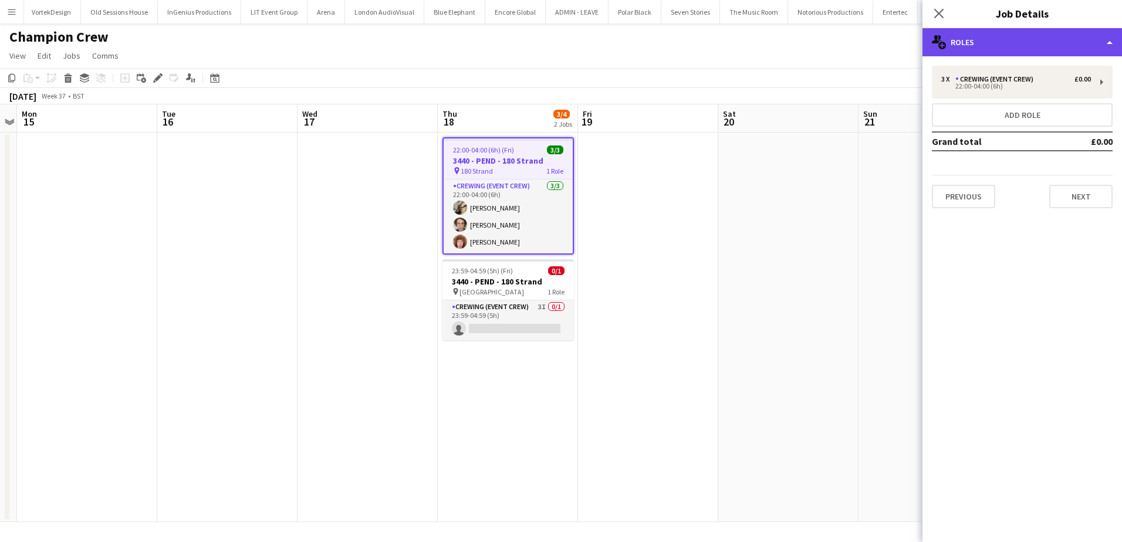
click at [1028, 38] on div "multiple-users-add Roles" at bounding box center [1023, 42] width 200 height 28
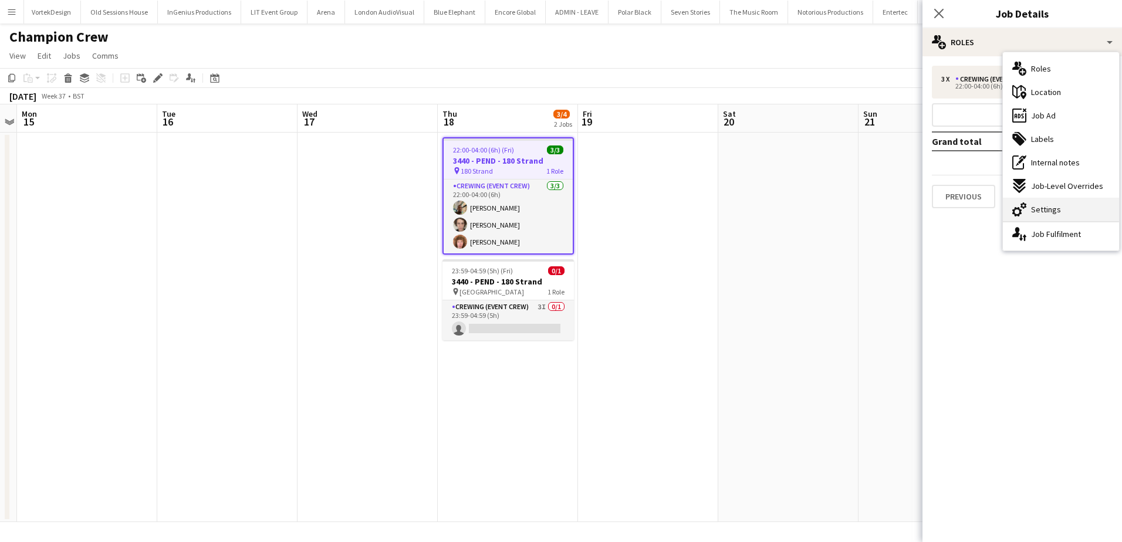
click at [1036, 211] on span "Settings" at bounding box center [1046, 209] width 30 height 11
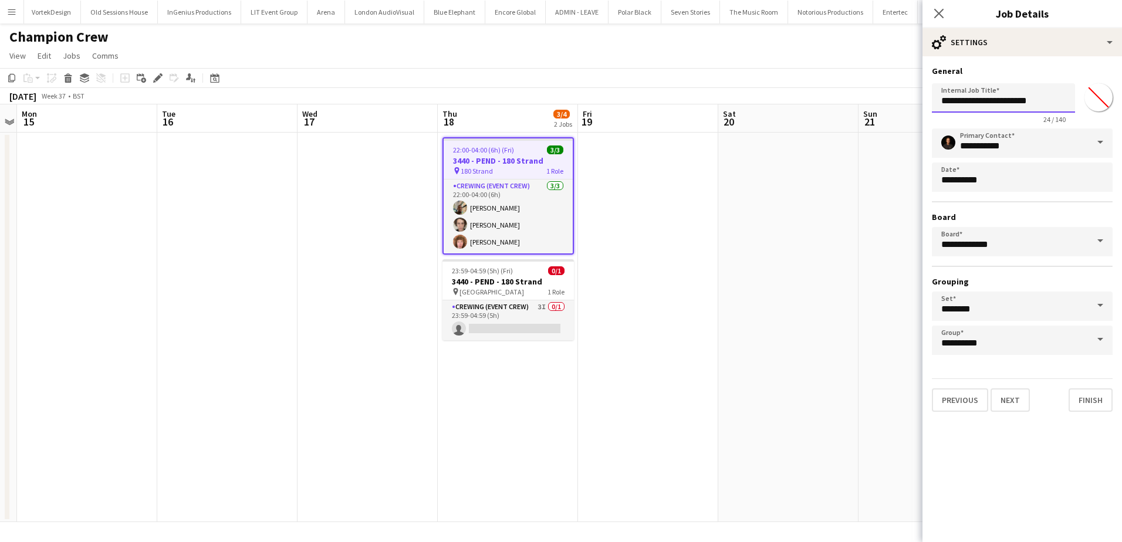
click at [981, 104] on input "**********" at bounding box center [1003, 97] width 143 height 29
click at [484, 278] on h3 "3440 - PEND - 180 Strand" at bounding box center [508, 281] width 131 height 11
type input "**********"
type input "*******"
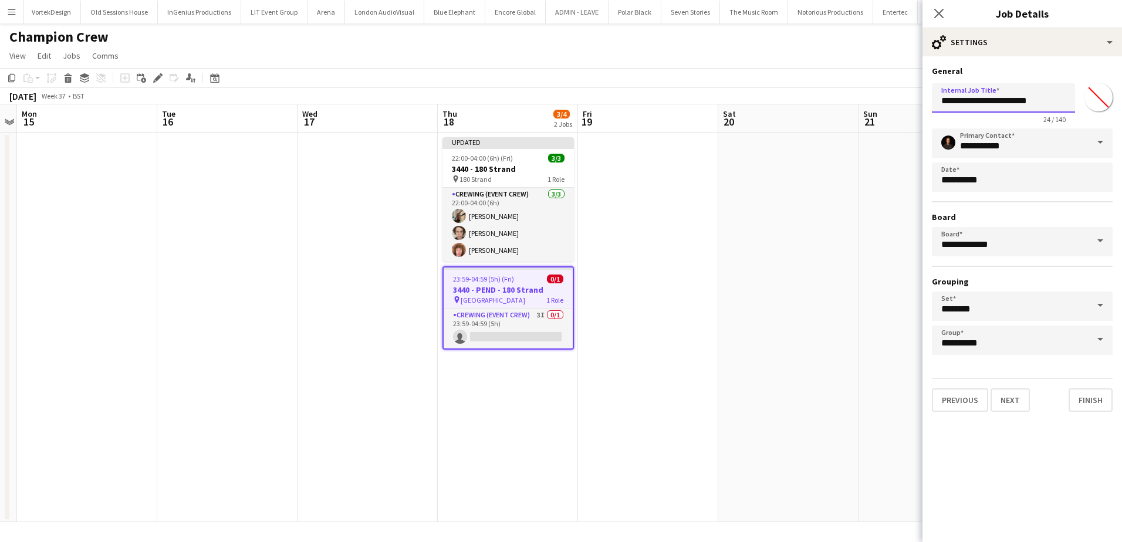
click at [993, 102] on input "**********" at bounding box center [1003, 97] width 143 height 29
click at [984, 103] on input "**********" at bounding box center [1003, 97] width 143 height 29
type input "**********"
click at [787, 227] on app-date-cell at bounding box center [788, 328] width 140 height 390
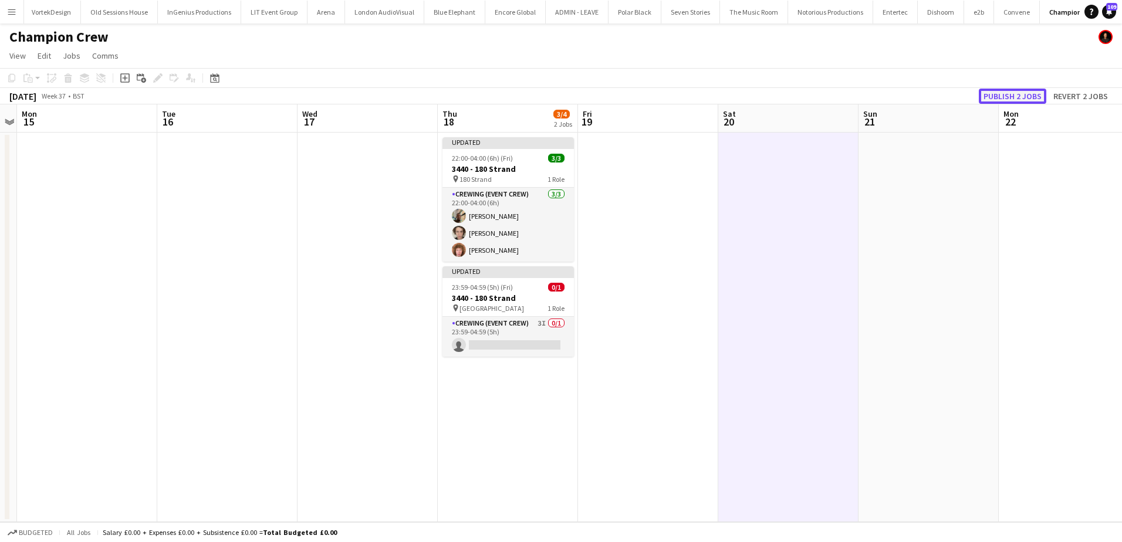
click at [1025, 96] on button "Publish 2 jobs" at bounding box center [1012, 96] width 67 height 15
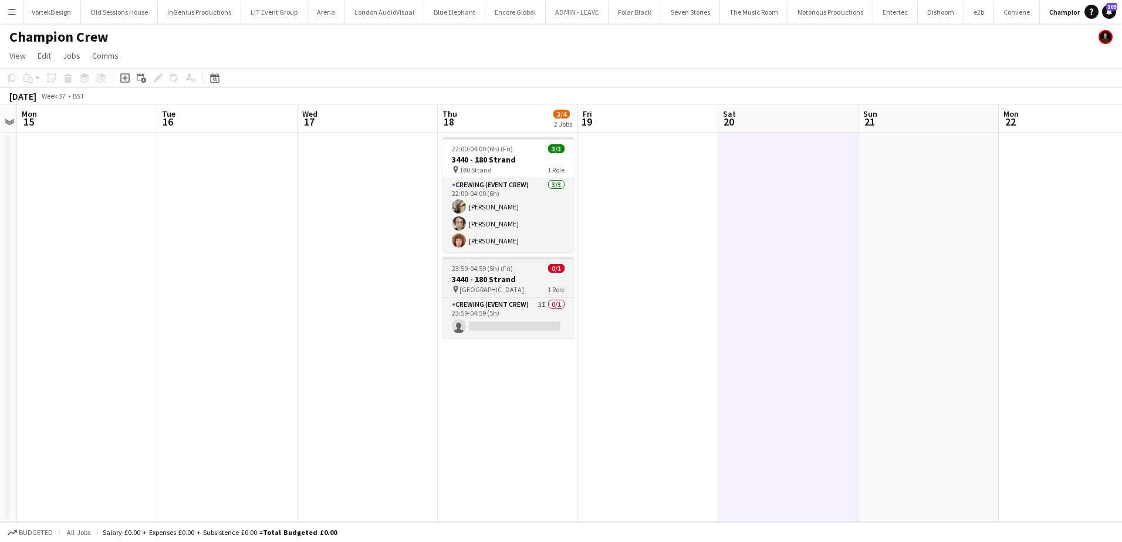
click at [498, 274] on h3 "3440 - 180 Strand" at bounding box center [508, 279] width 131 height 11
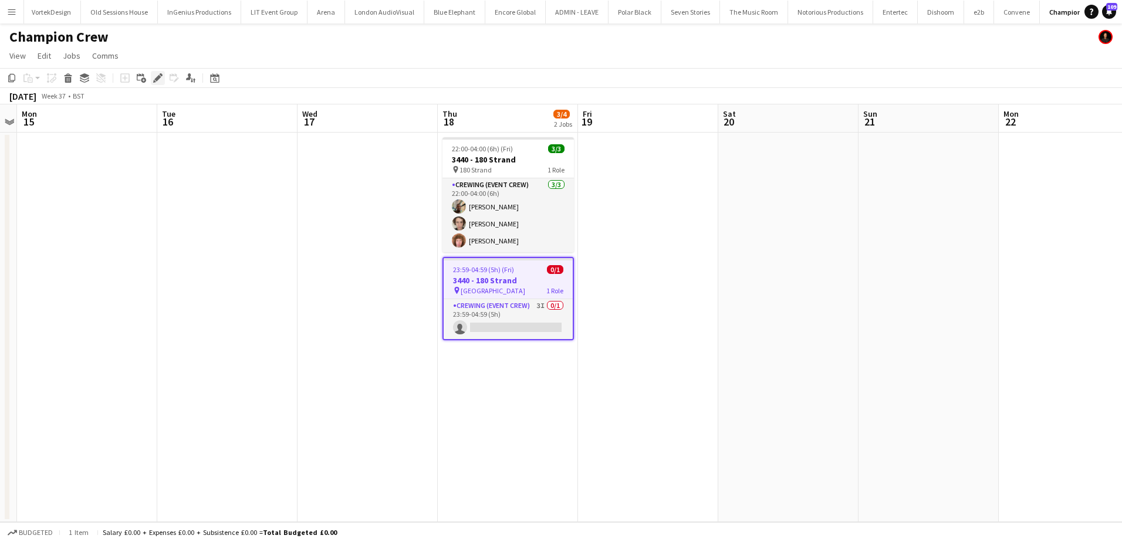
click at [156, 76] on icon "Edit" at bounding box center [157, 77] width 9 height 9
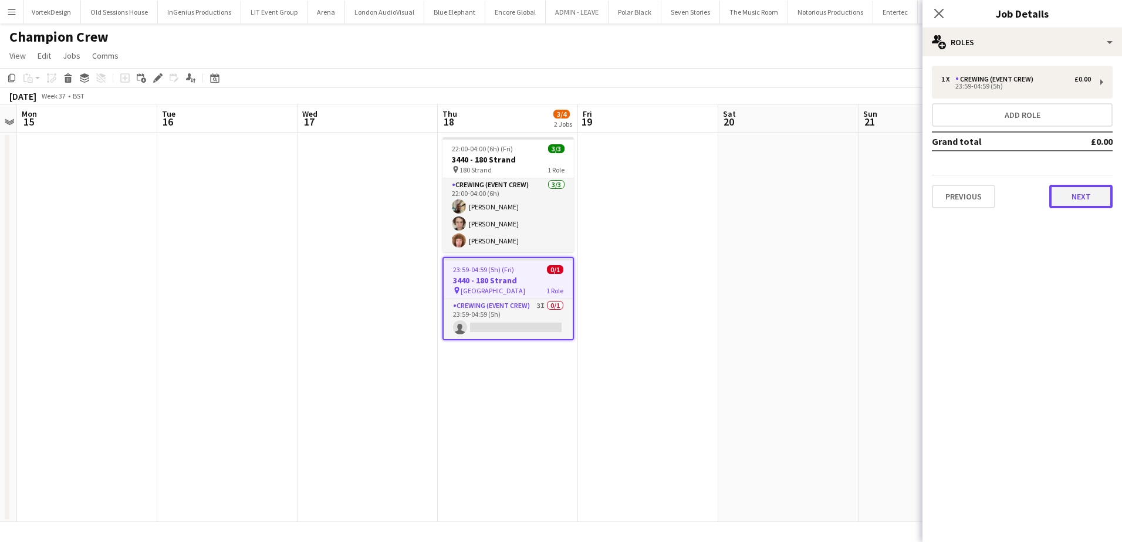
click at [1065, 193] on button "Next" at bounding box center [1080, 196] width 63 height 23
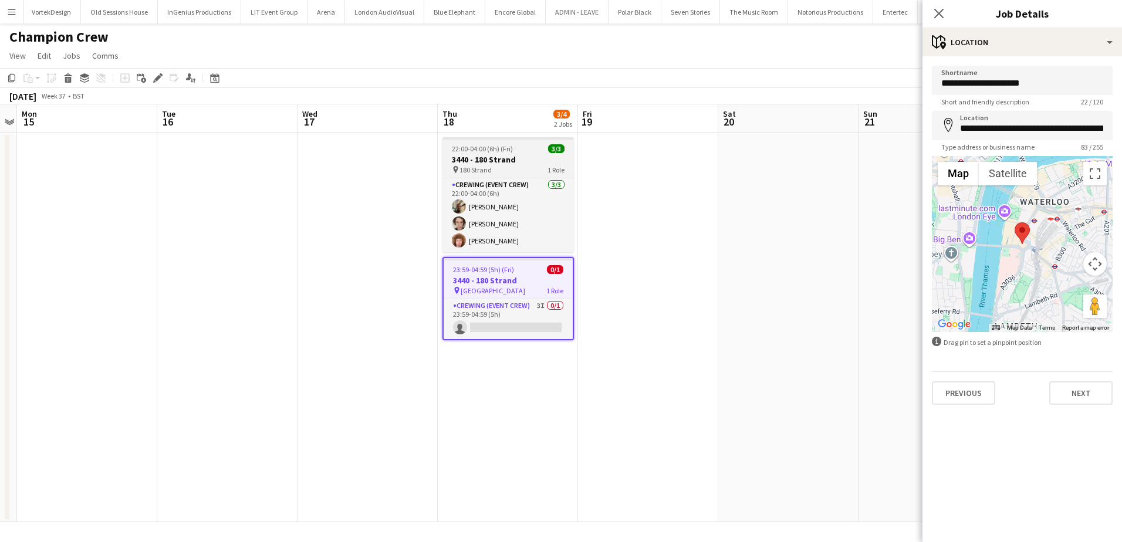
click at [494, 156] on h3 "3440 - 180 Strand" at bounding box center [508, 159] width 131 height 11
type input "**********"
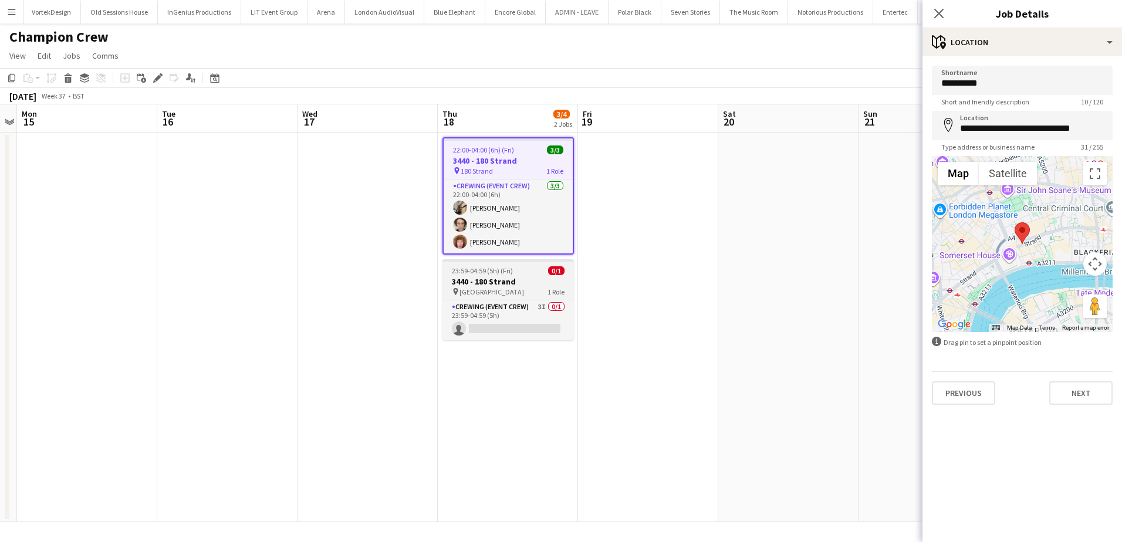
click at [464, 268] on span "23:59-04:59 (5h) (Fri)" at bounding box center [482, 270] width 61 height 9
type input "**********"
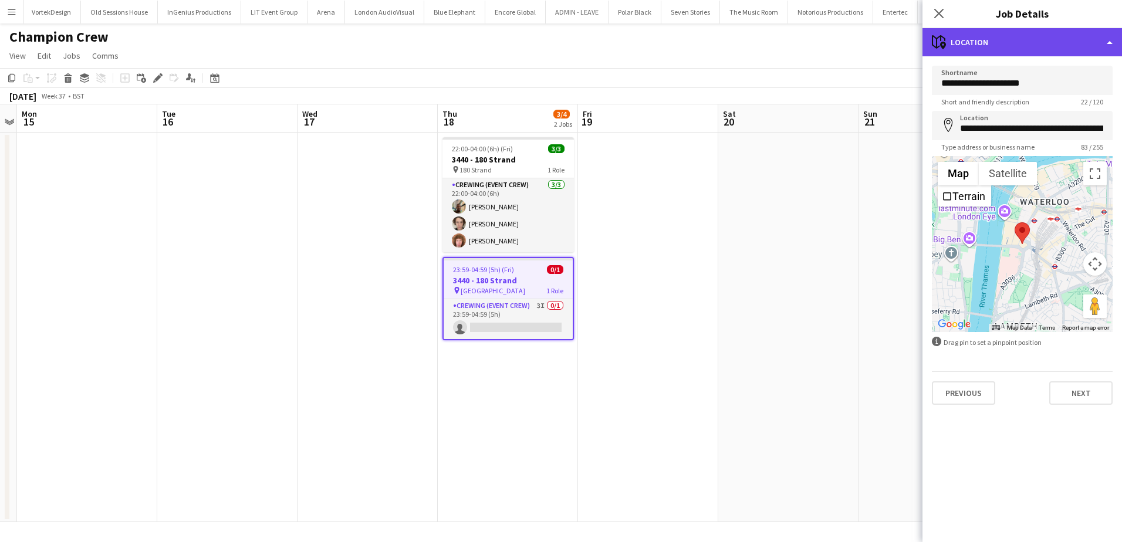
click at [1024, 38] on div "maps-pin-1 Location" at bounding box center [1023, 42] width 200 height 28
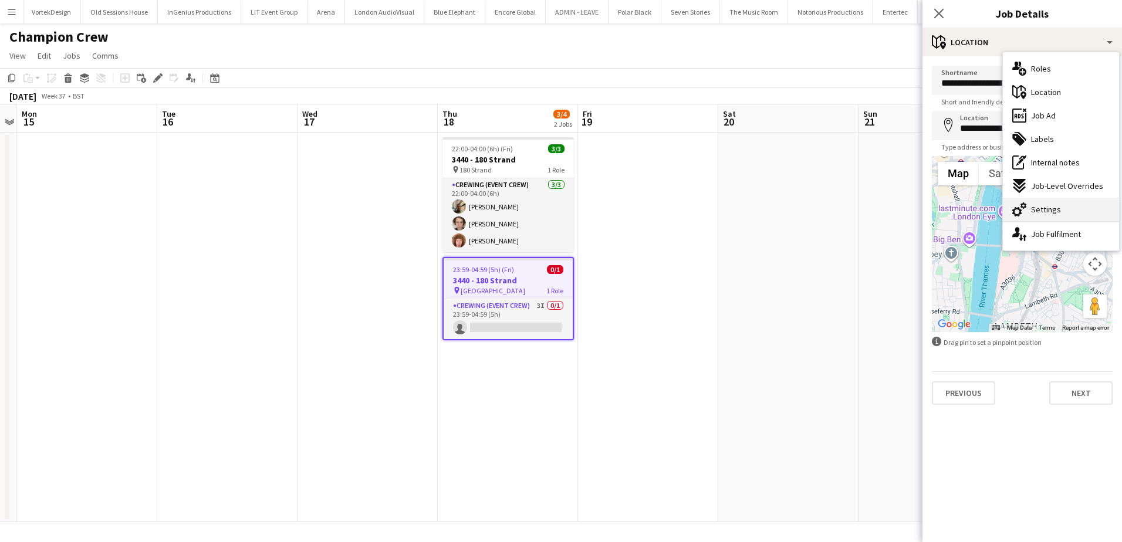
click at [1047, 212] on span "Settings" at bounding box center [1046, 209] width 30 height 11
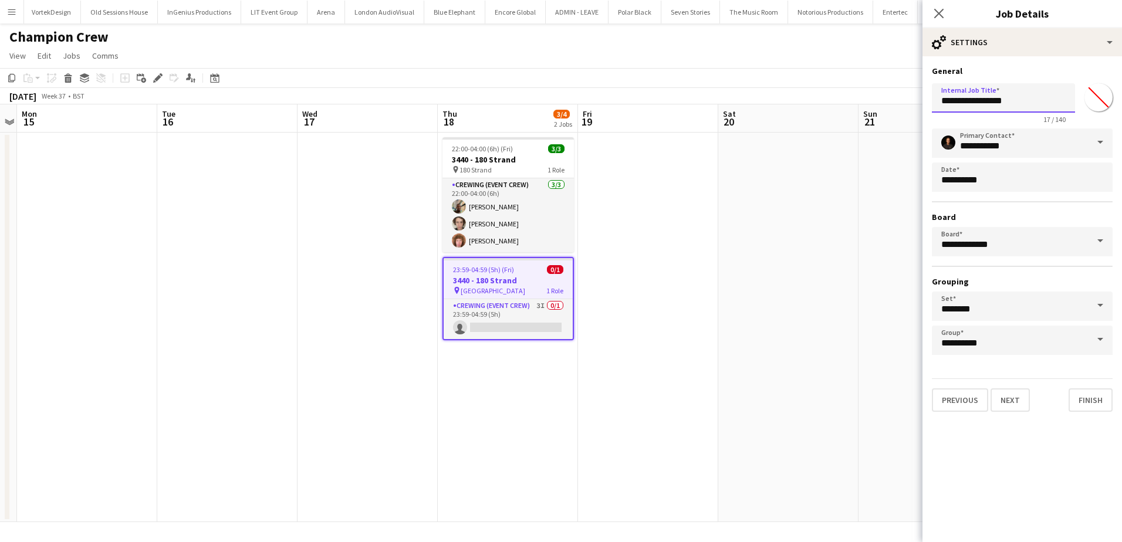
drag, startPoint x: 968, startPoint y: 102, endPoint x: 1012, endPoint y: 102, distance: 44.0
click at [1012, 102] on input "**********" at bounding box center [1003, 97] width 143 height 29
type input "**********"
click at [847, 164] on app-date-cell at bounding box center [788, 328] width 140 height 390
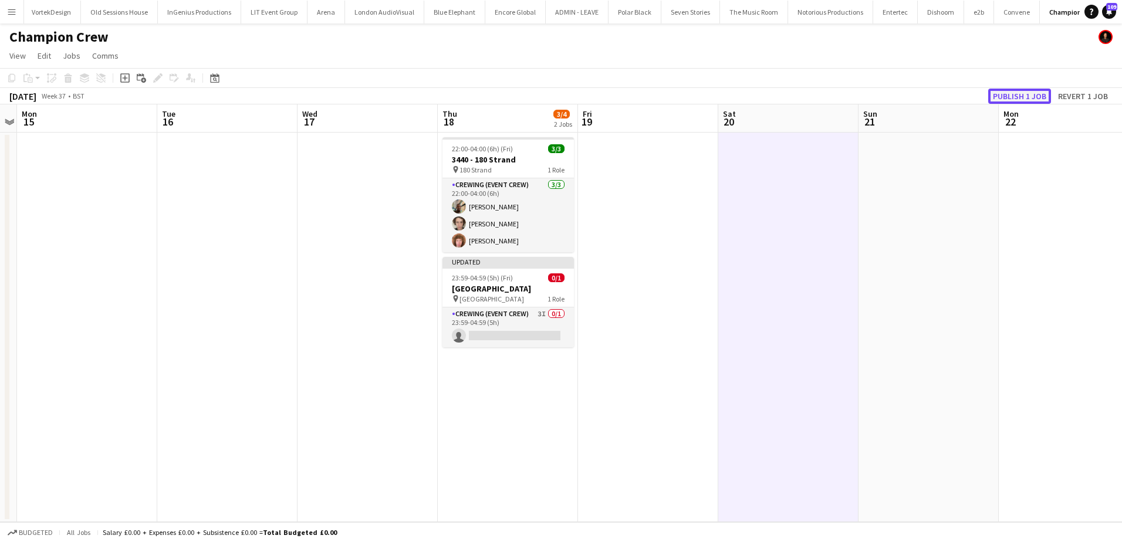
click at [1001, 94] on button "Publish 1 job" at bounding box center [1019, 96] width 63 height 15
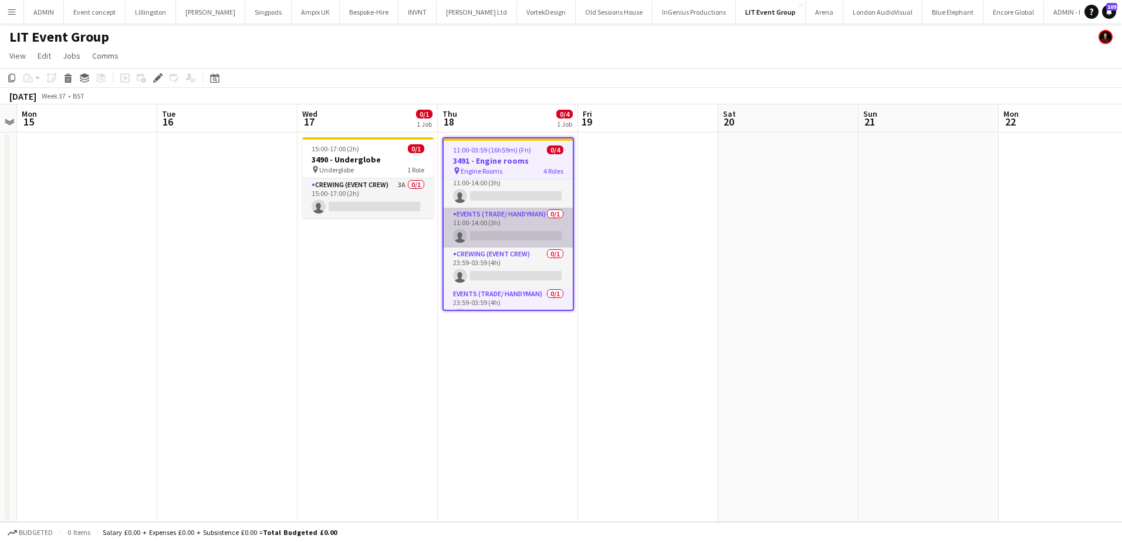
scroll to position [29, 0]
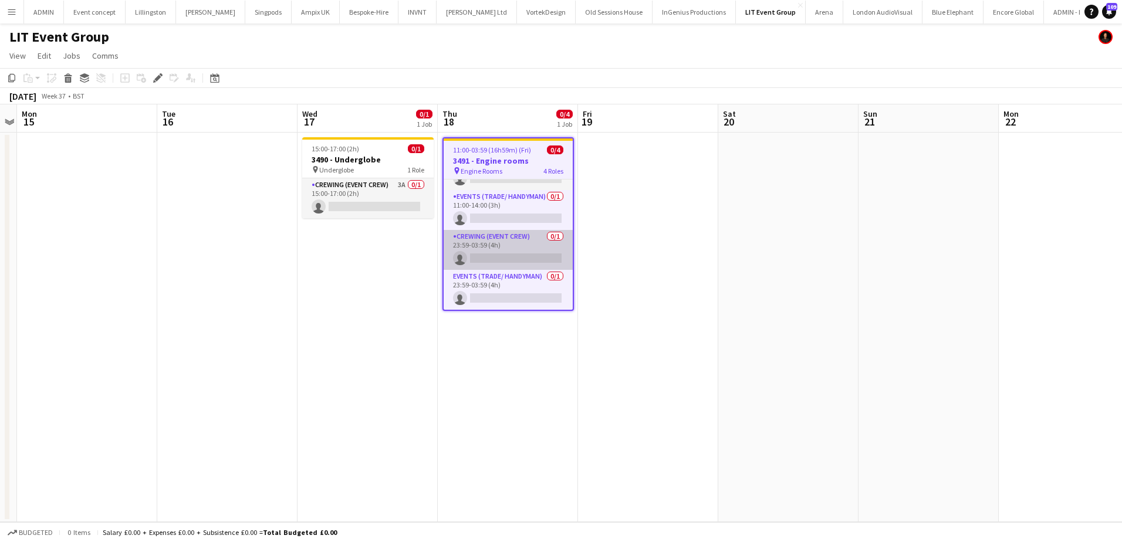
click at [533, 254] on app-card-role "Crewing (Event Crew) 0/1 23:59-03:59 (4h) single-neutral-actions" at bounding box center [508, 250] width 129 height 40
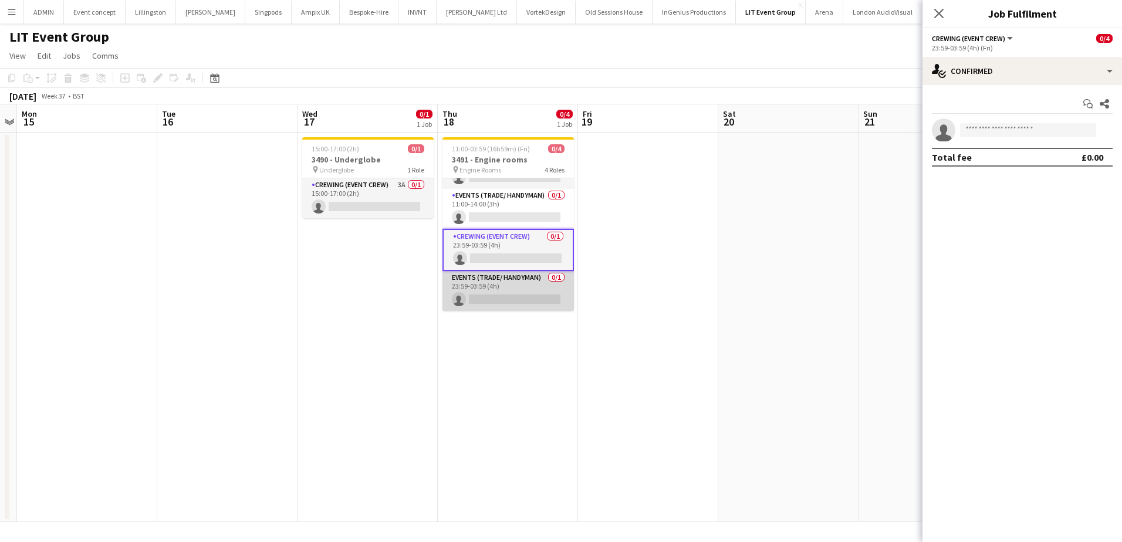
click at [504, 296] on app-card-role "Events (Trade/ Handyman) 0/1 23:59-03:59 (4h) single-neutral-actions" at bounding box center [508, 291] width 131 height 40
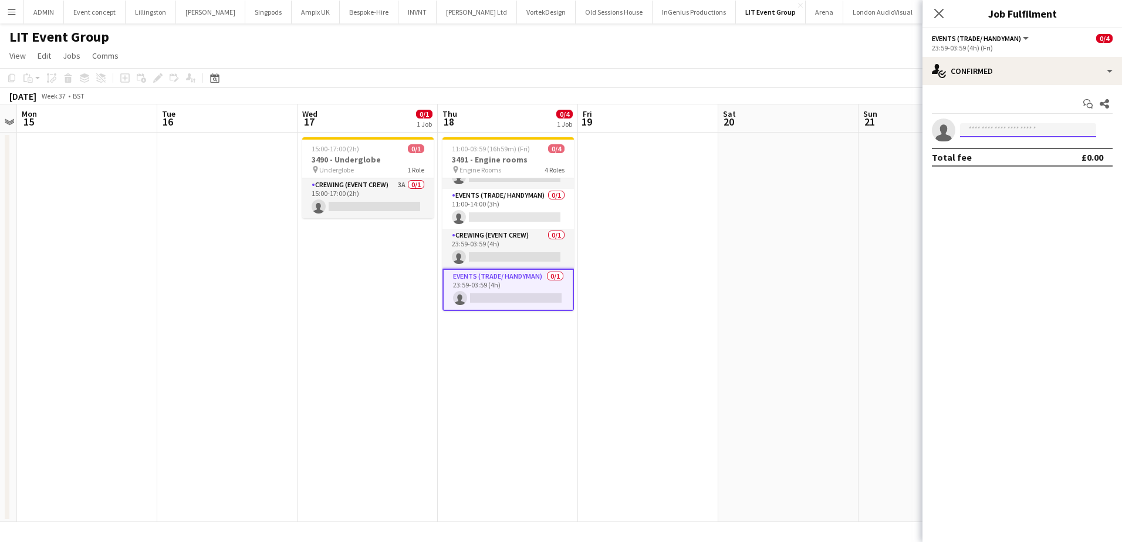
click at [994, 124] on input at bounding box center [1028, 130] width 136 height 14
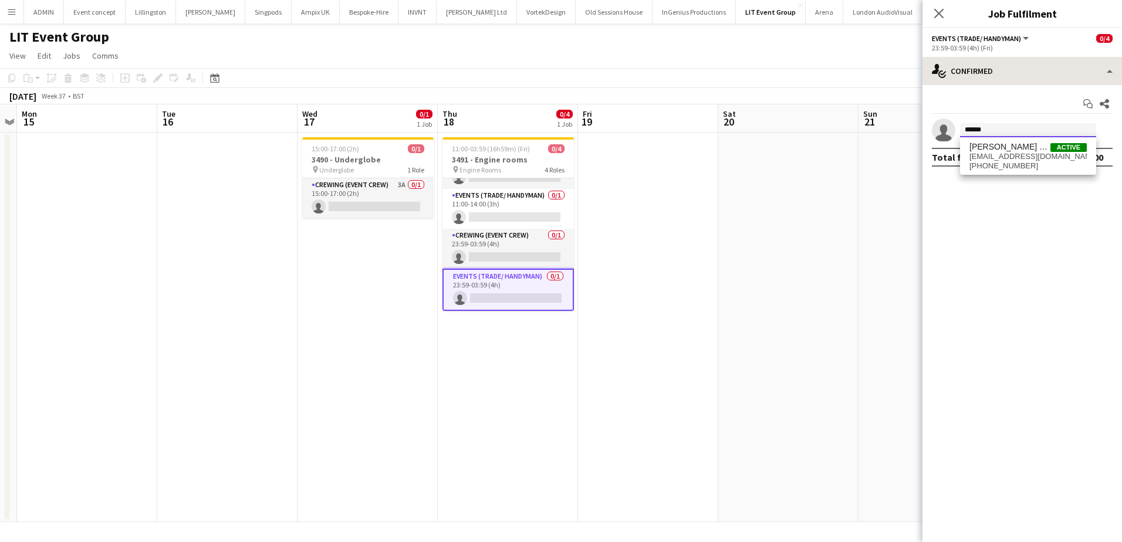
type input "******"
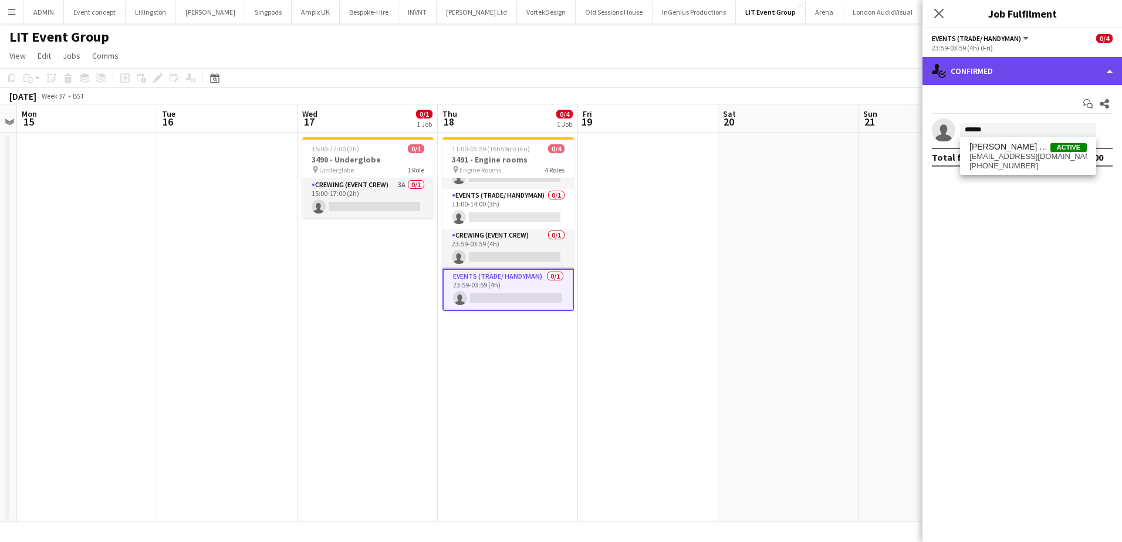
click at [1021, 75] on div "single-neutral-actions-check-2 Confirmed" at bounding box center [1023, 71] width 200 height 28
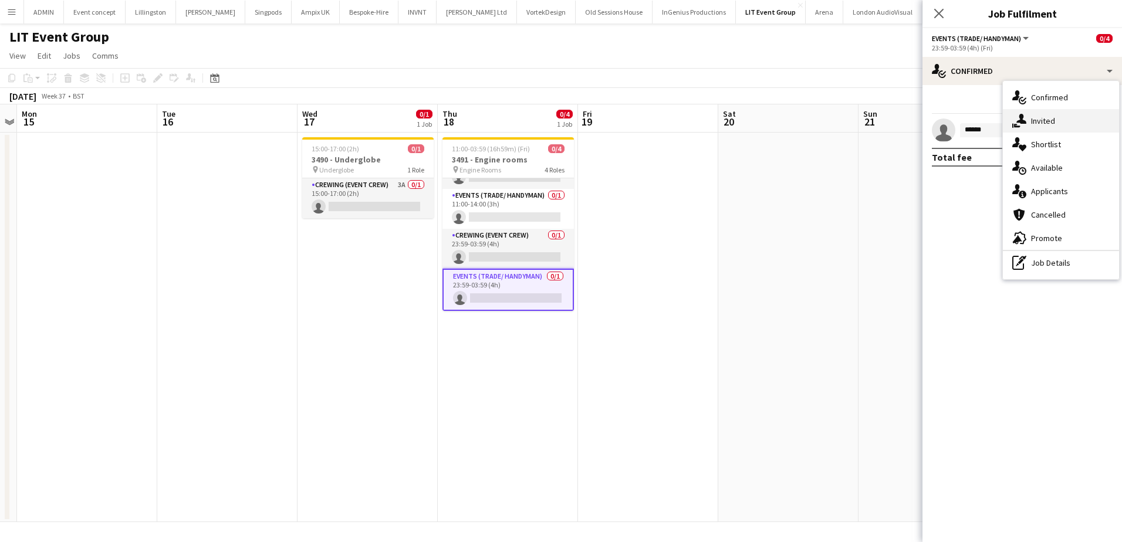
click at [1045, 120] on span "Invited" at bounding box center [1043, 121] width 24 height 11
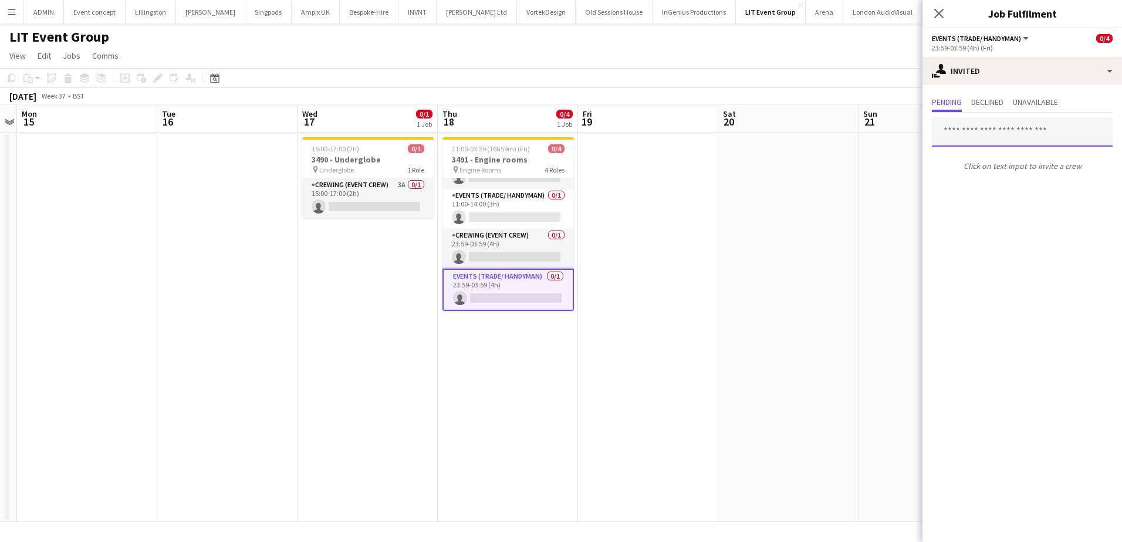
click at [982, 134] on input "text" at bounding box center [1022, 131] width 181 height 29
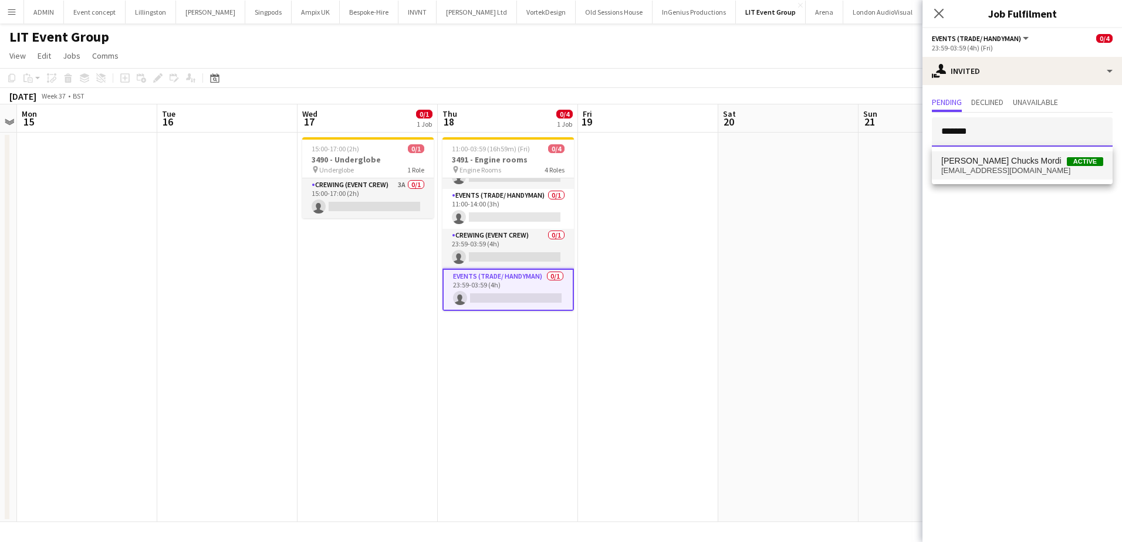
type input "*******"
click at [985, 156] on span "[PERSON_NAME] Chucks Mordi" at bounding box center [1001, 161] width 120 height 10
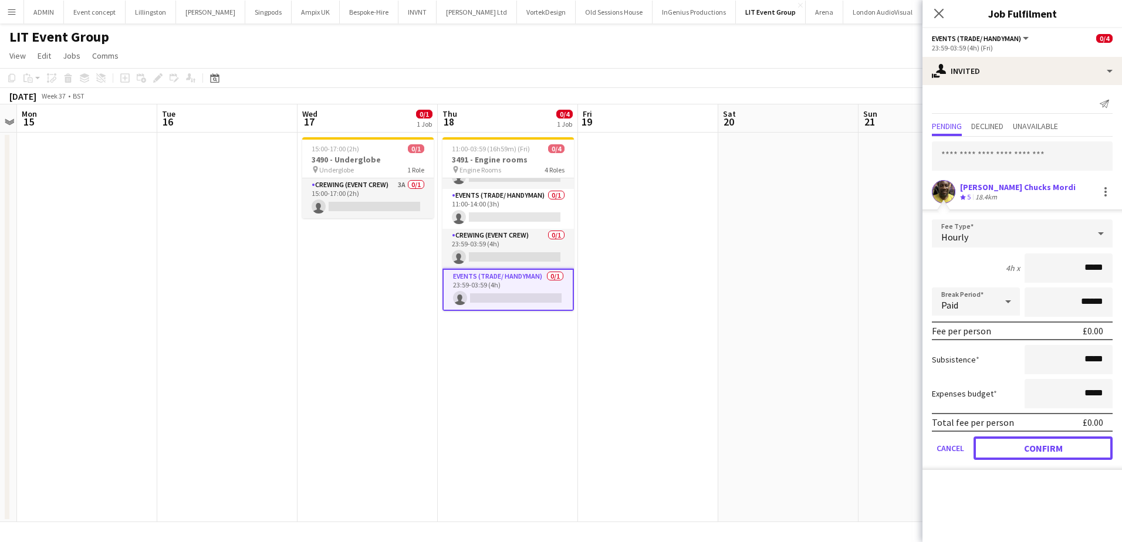
click at [1042, 448] on button "Confirm" at bounding box center [1043, 448] width 139 height 23
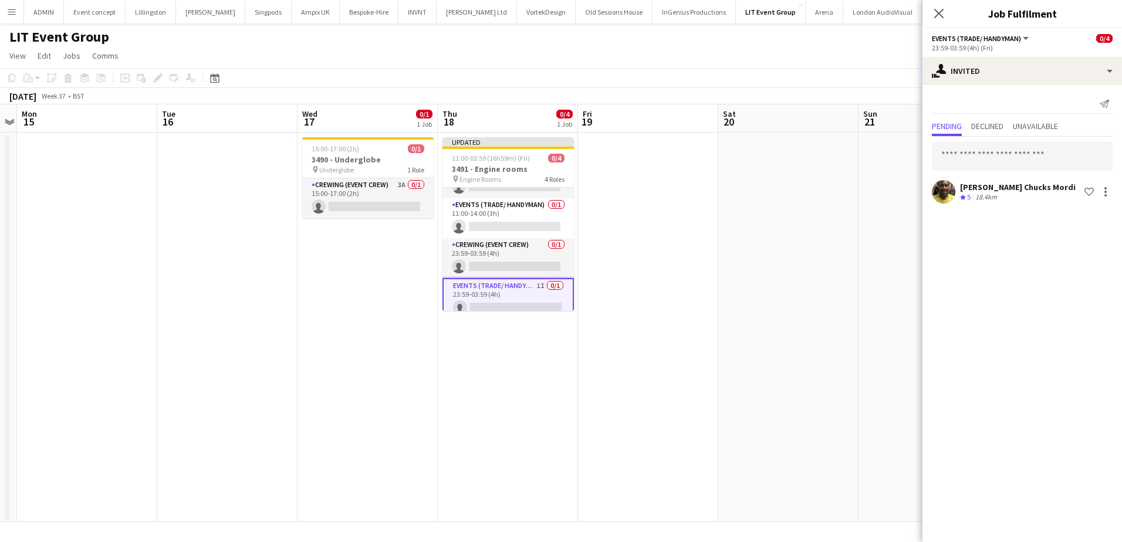
click at [863, 186] on app-date-cell at bounding box center [929, 328] width 140 height 390
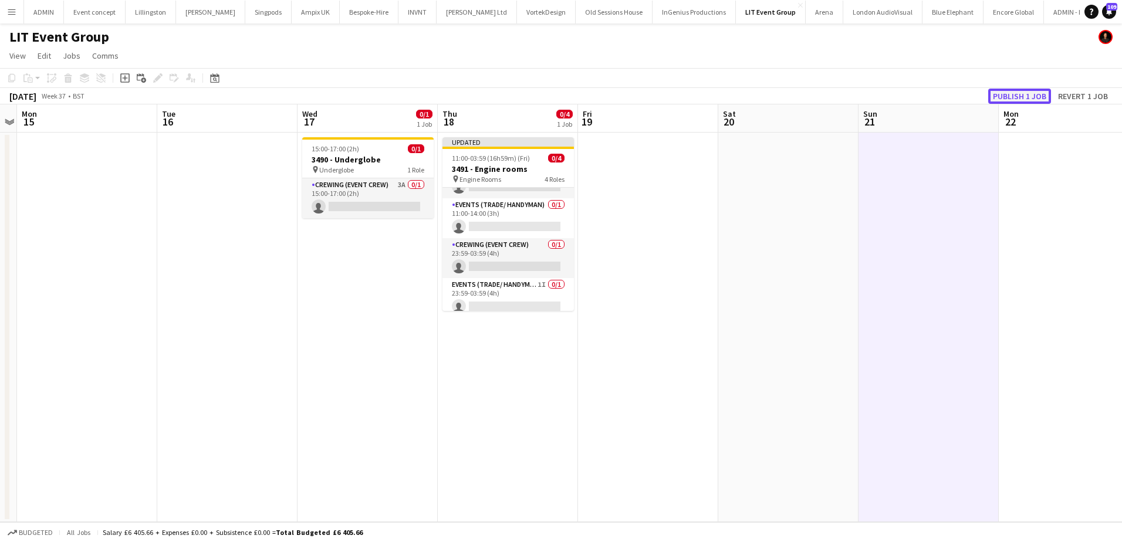
click at [1018, 96] on button "Publish 1 job" at bounding box center [1019, 96] width 63 height 15
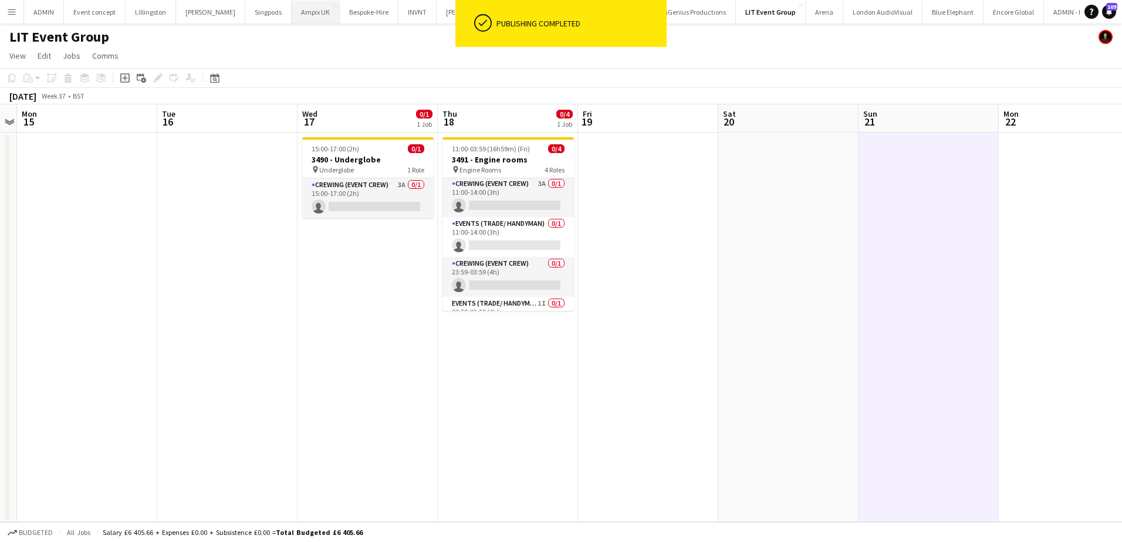
scroll to position [0, 0]
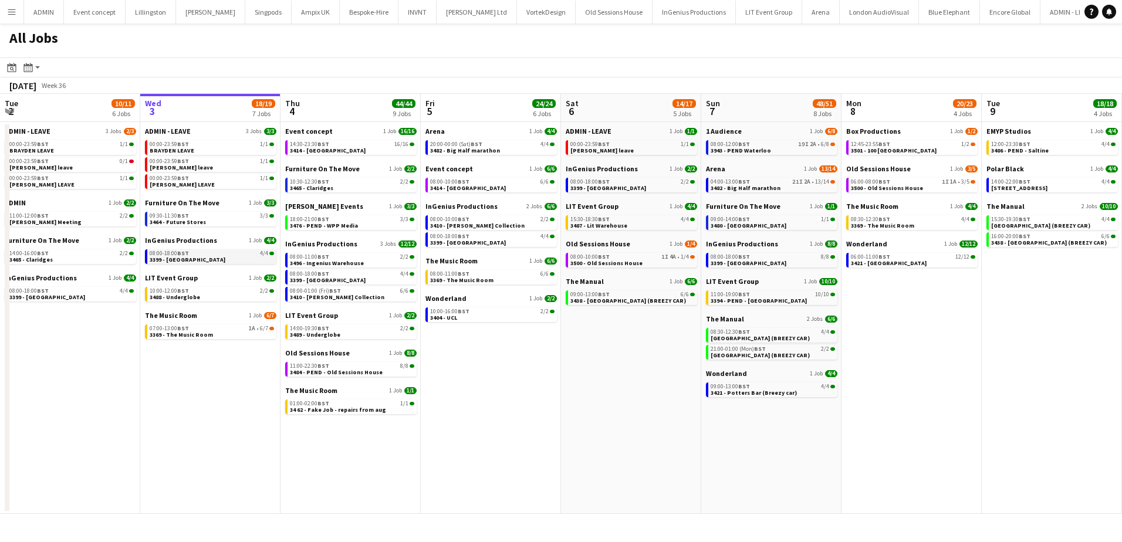
click at [239, 258] on link "08:00-18:00 BST 4/4 3399 - [GEOGRAPHIC_DATA]" at bounding box center [212, 255] width 124 height 13
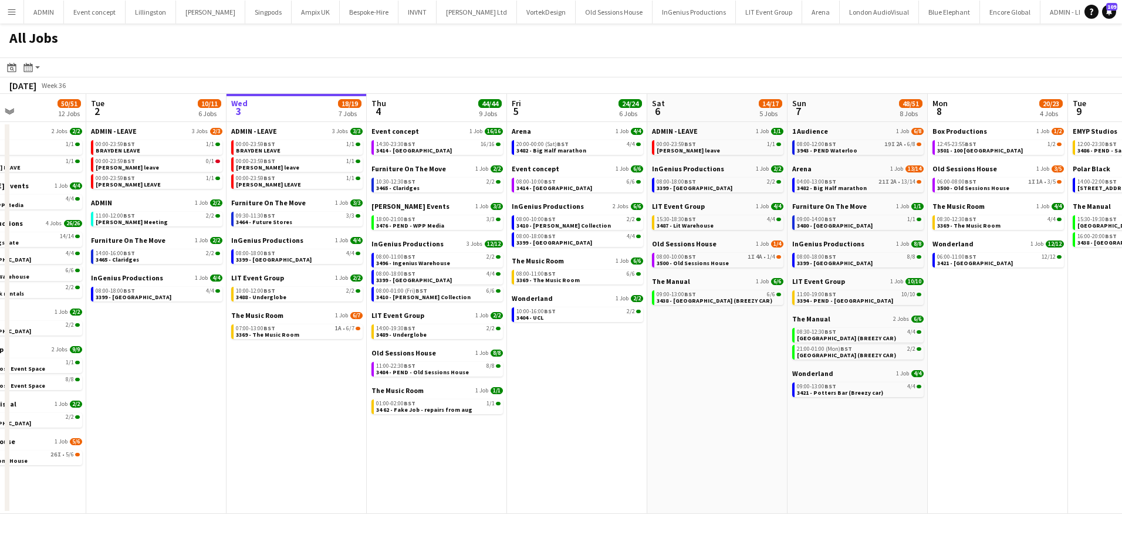
drag, startPoint x: 215, startPoint y: 391, endPoint x: 306, endPoint y: 387, distance: 91.1
click at [304, 389] on app-calendar-viewport "Sat 30 24/24 8 Jobs Sun 31 21/21 8 Jobs Mon 1 50/51 12 Jobs Tue 2 10/11 6 Jobs …" at bounding box center [561, 304] width 1122 height 420
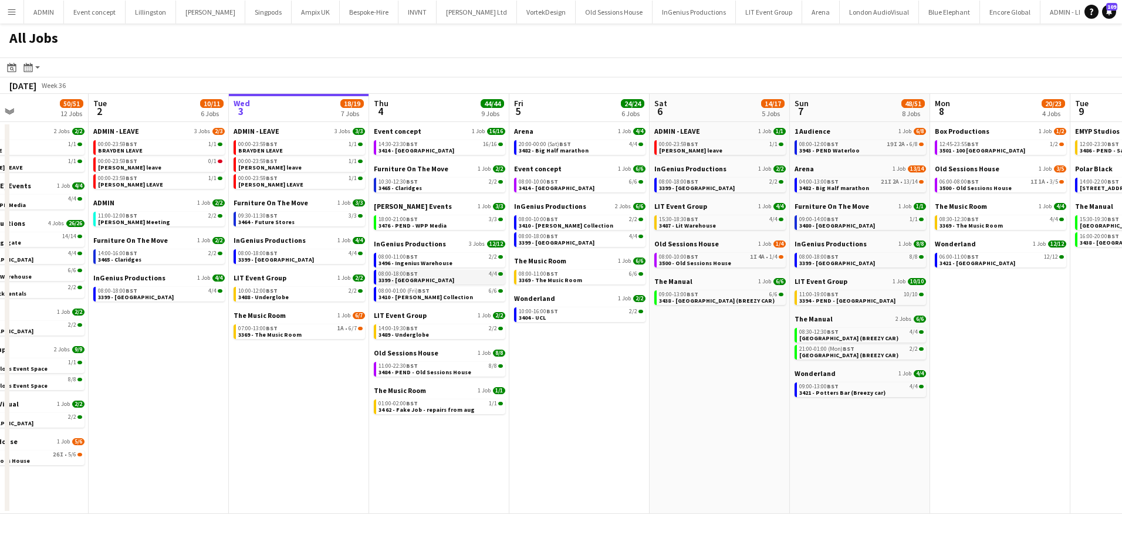
click at [410, 275] on span "BST" at bounding box center [412, 274] width 12 height 8
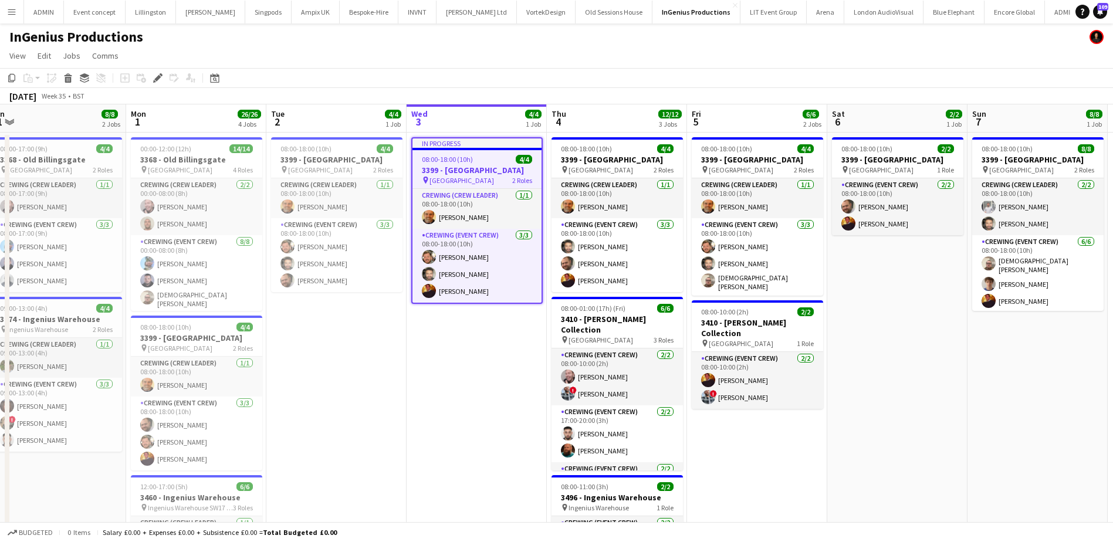
drag, startPoint x: 539, startPoint y: 349, endPoint x: 502, endPoint y: 347, distance: 36.4
click at [506, 348] on app-calendar-viewport "Thu 28 19/19 3 Jobs Fri 29 16/16 3 Jobs Sat 30 12/12 1 Job Sun 31 8/8 2 Jobs Mo…" at bounding box center [556, 451] width 1113 height 694
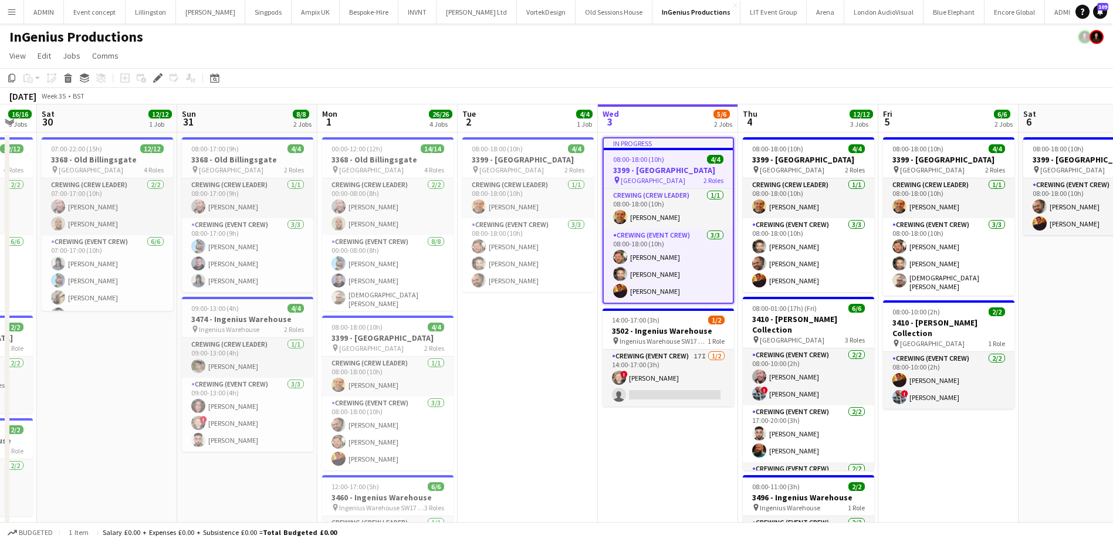
scroll to position [0, 239]
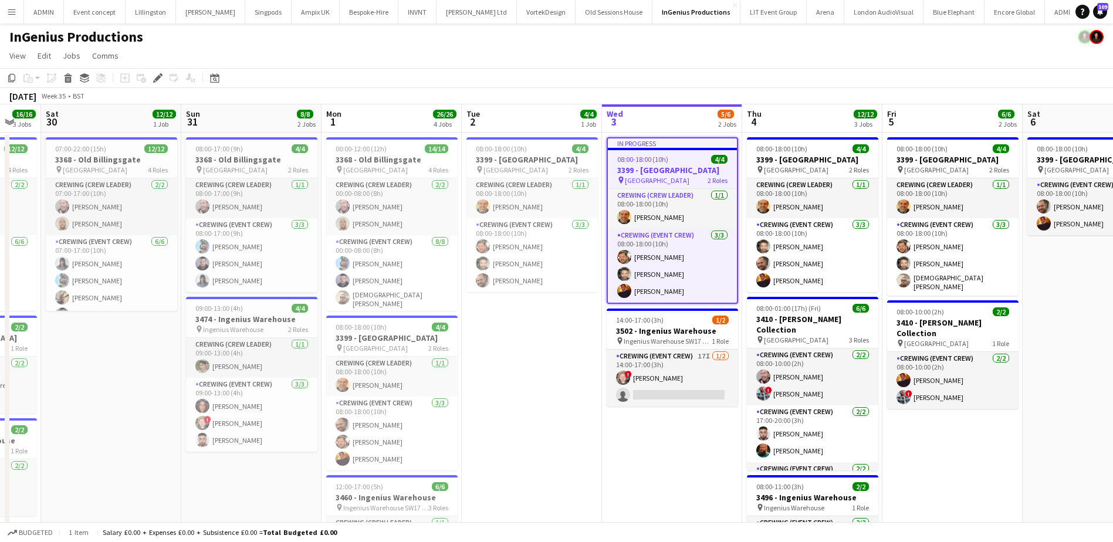
drag, startPoint x: 345, startPoint y: 413, endPoint x: 542, endPoint y: 399, distance: 197.7
click at [542, 399] on app-calendar-viewport "Thu 28 19/19 3 Jobs Fri 29 16/16 3 Jobs Sat 30 12/12 1 Job Sun 31 8/8 2 Jobs Mo…" at bounding box center [556, 451] width 1113 height 694
click at [251, 310] on div "09:00-13:00 (4h) 4/4" at bounding box center [251, 308] width 131 height 9
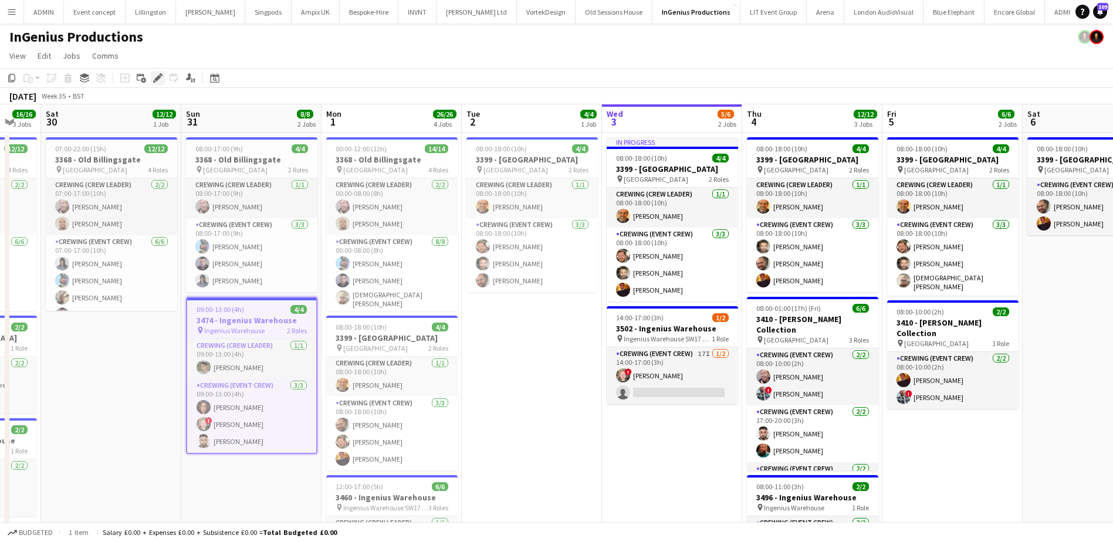
click at [157, 80] on icon at bounding box center [157, 78] width 6 height 6
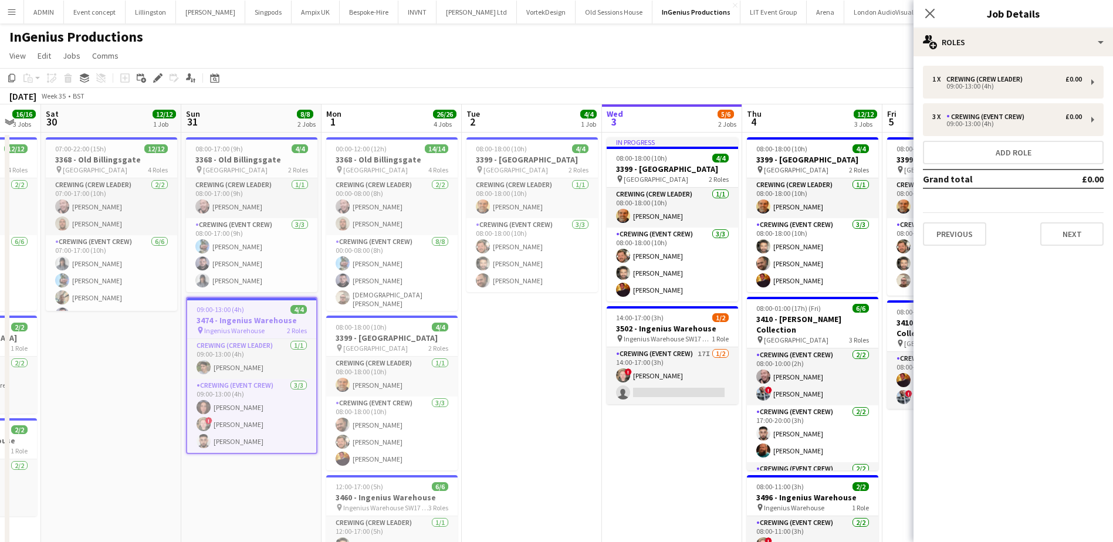
click at [1066, 212] on div "Previous Next" at bounding box center [1013, 228] width 181 height 33
click at [1066, 218] on div "Previous Next" at bounding box center [1013, 228] width 181 height 33
click at [1065, 223] on button "Next" at bounding box center [1072, 233] width 63 height 23
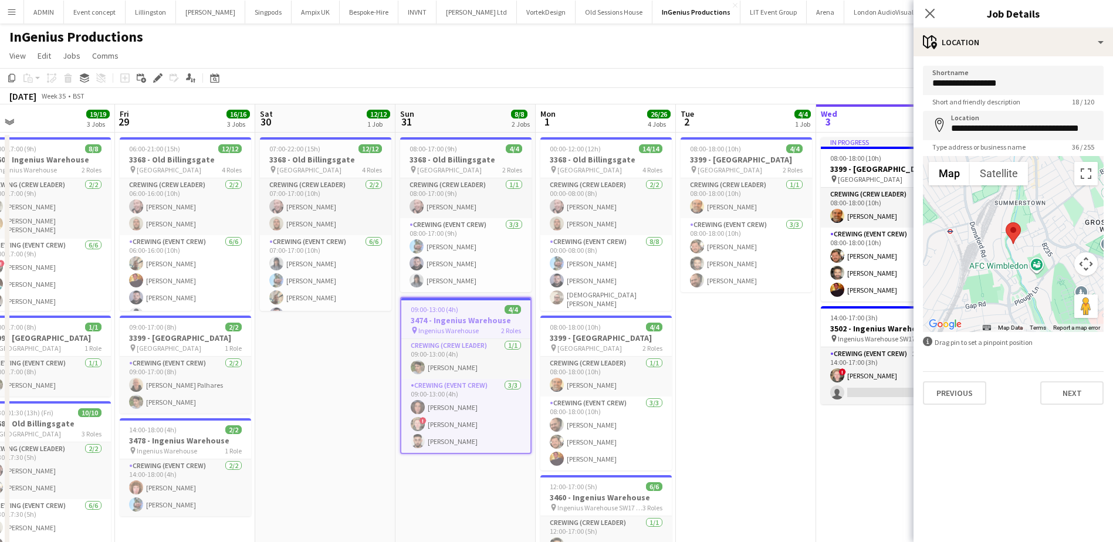
drag, startPoint x: 129, startPoint y: 361, endPoint x: 342, endPoint y: 369, distance: 213.2
click at [343, 369] on app-calendar-viewport "Tue 26 2/2 1 Job Wed 27 4/4 1 Job Thu 28 19/19 3 Jobs Fri 29 16/16 3 Jobs Sat 3…" at bounding box center [556, 451] width 1113 height 694
click at [182, 431] on div "14:00-18:00 (4h) 2/2" at bounding box center [185, 429] width 131 height 9
type input "**********"
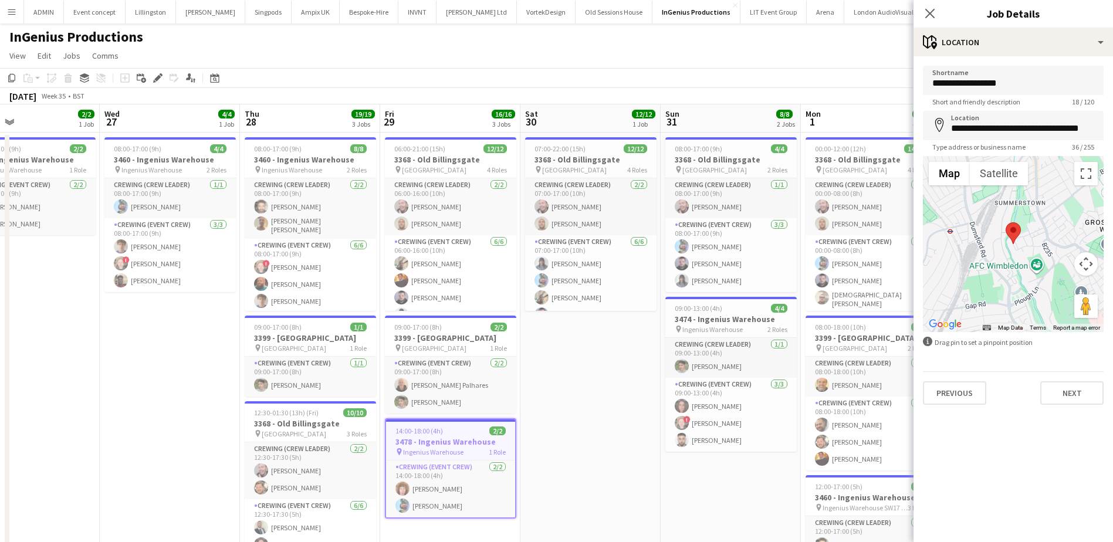
scroll to position [0, 323]
drag, startPoint x: 323, startPoint y: 401, endPoint x: 576, endPoint y: 406, distance: 253.6
click at [576, 406] on app-calendar-viewport "Sun 24 Mon 25 Tue 26 2/2 1 Job Wed 27 4/4 1 Job Thu 28 19/19 3 Jobs Fri 29 16/1…" at bounding box center [556, 451] width 1113 height 694
click at [148, 154] on h3 "3460 - Ingenius Warehouse" at bounding box center [168, 159] width 131 height 11
type input "**********"
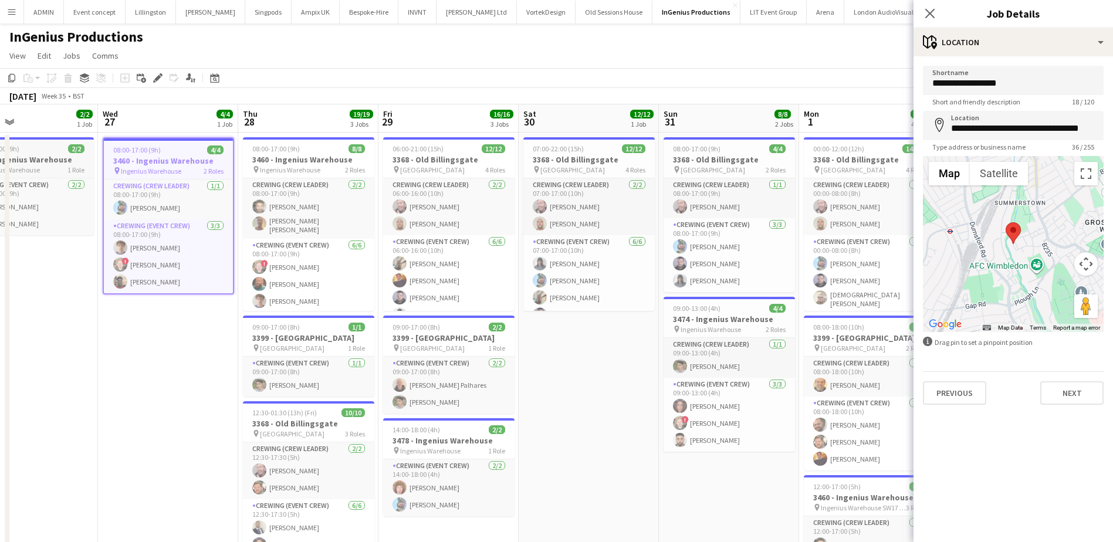
click at [33, 157] on h3 "3460 - Ingenius Warehouse" at bounding box center [27, 159] width 131 height 11
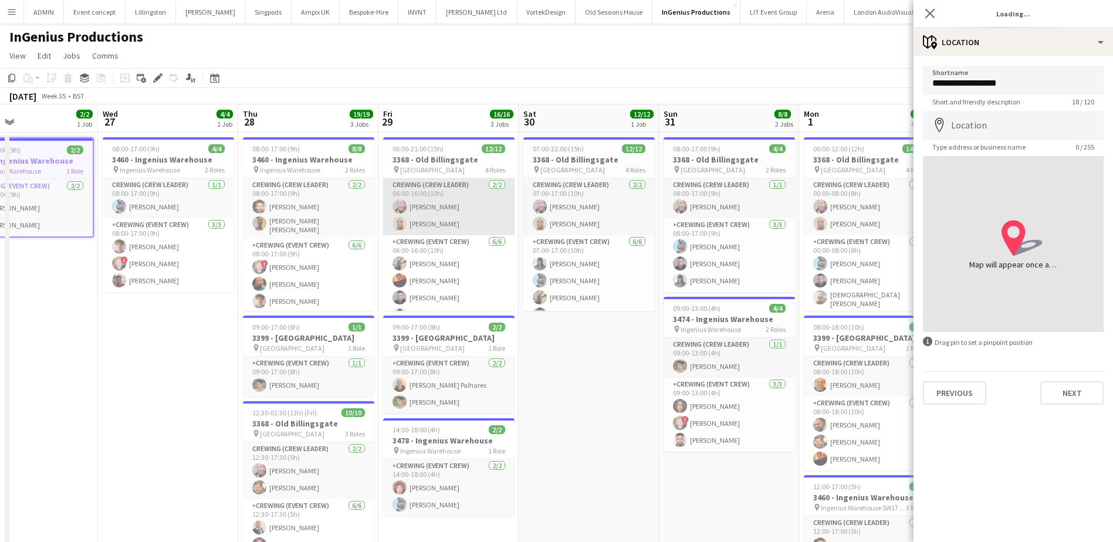
type input "**********"
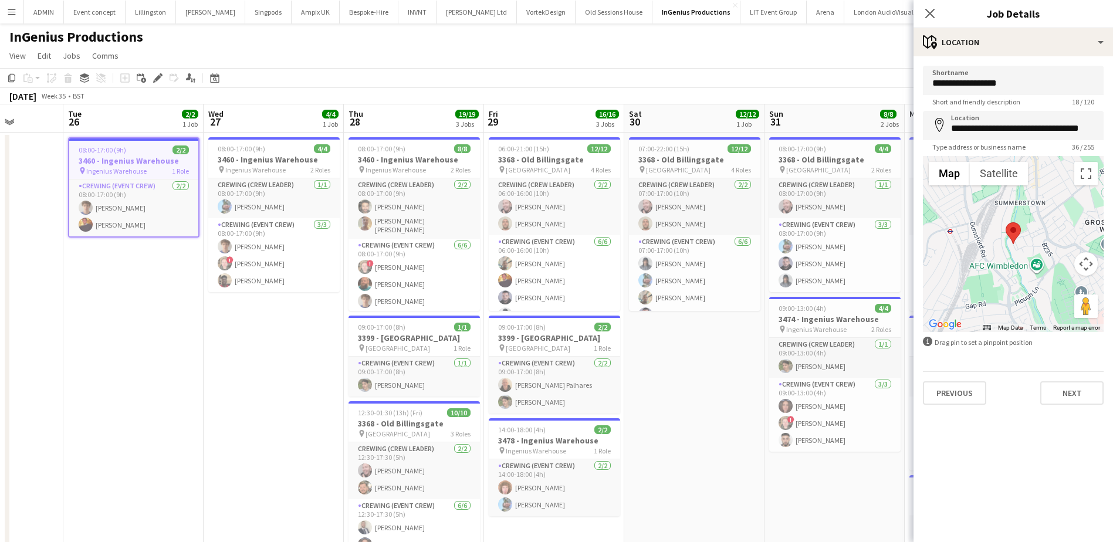
drag, startPoint x: 40, startPoint y: 370, endPoint x: 146, endPoint y: 367, distance: 106.3
click at [146, 367] on app-calendar-viewport "Sat 23 Sun 24 Mon 25 Tue 26 2/2 1 Job Wed 27 4/4 1 Job Thu 28 19/19 3 Jobs Fri …" at bounding box center [556, 451] width 1113 height 694
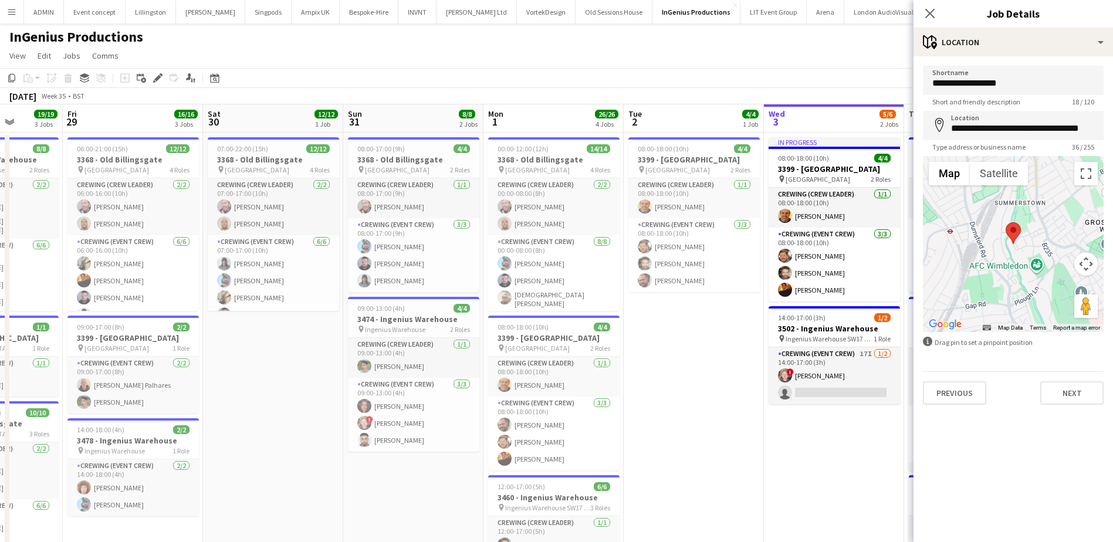
drag, startPoint x: 732, startPoint y: 428, endPoint x: 303, endPoint y: 389, distance: 430.8
click at [299, 389] on app-calendar-viewport "Tue 26 2/2 1 Job Wed 27 4/4 1 Job Thu 28 19/19 3 Jobs Fri 29 16/16 3 Jobs Sat 3…" at bounding box center [556, 451] width 1113 height 694
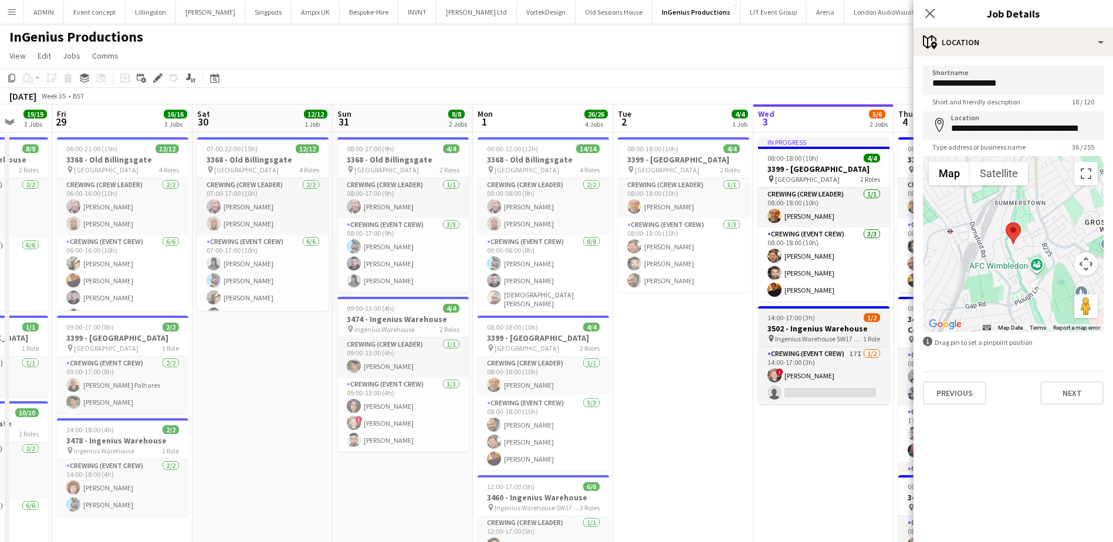
click at [808, 322] on app-job-card "14:00-17:00 (3h) 1/2 3502 - Ingenius Warehouse pin Ingenius Warehouse SW17 OBA …" at bounding box center [823, 355] width 131 height 98
type input "**********"
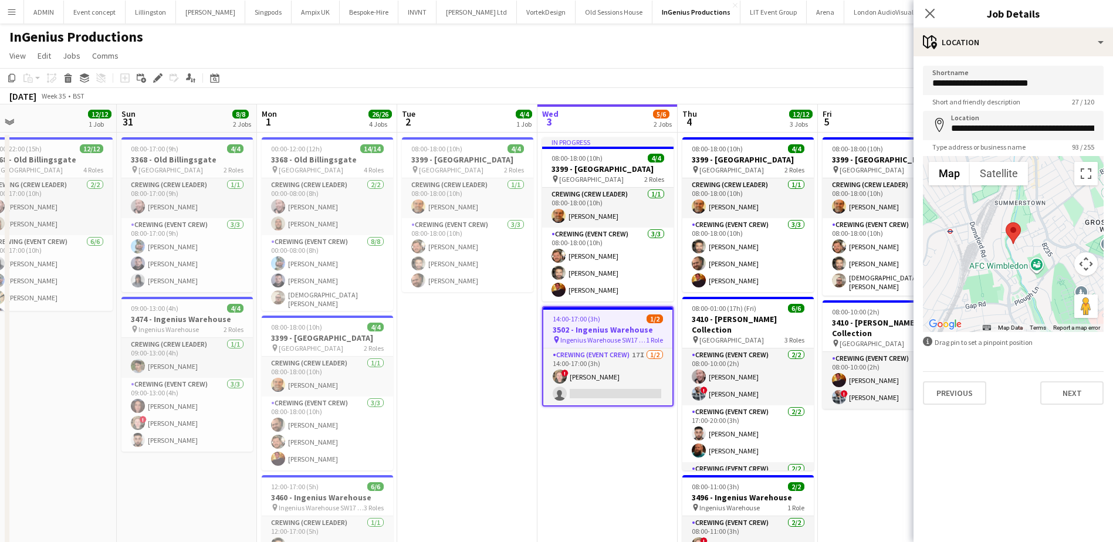
drag, startPoint x: 672, startPoint y: 440, endPoint x: 454, endPoint y: 409, distance: 220.4
click at [454, 409] on app-calendar-viewport "Wed 27 4/4 1 Job Thu 28 19/19 3 Jobs Fri 29 16/16 3 Jobs Sat 30 12/12 1 Job Sun…" at bounding box center [556, 451] width 1113 height 694
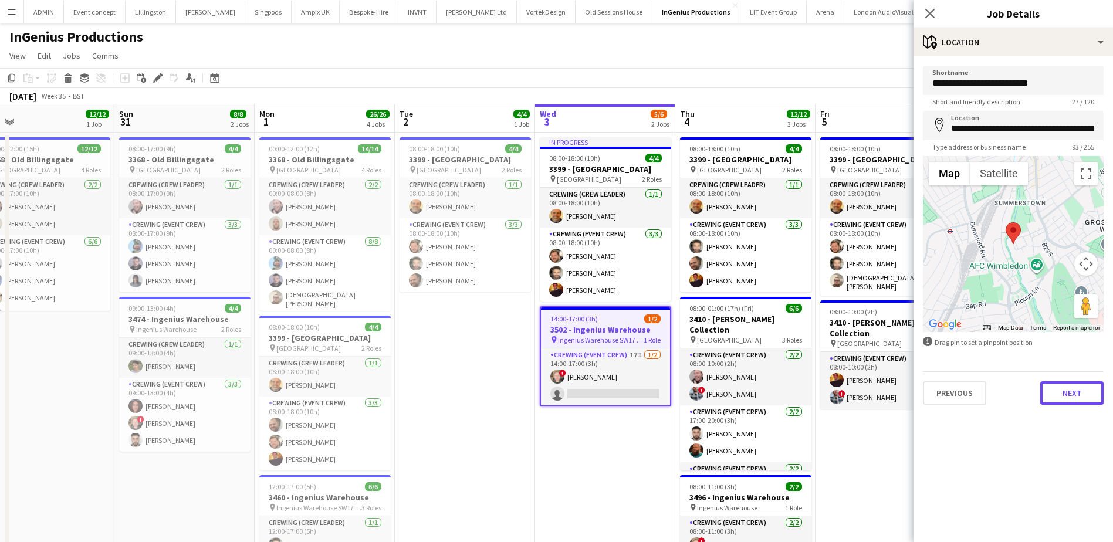
drag, startPoint x: 1058, startPoint y: 391, endPoint x: 1058, endPoint y: 378, distance: 12.9
click at [1058, 391] on button "Next" at bounding box center [1072, 392] width 63 height 23
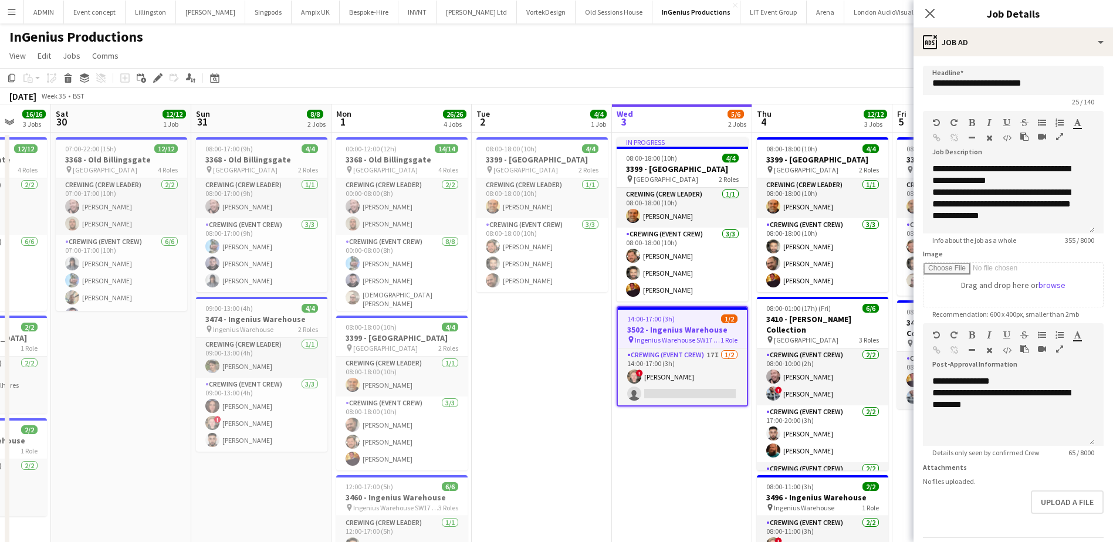
drag, startPoint x: 475, startPoint y: 372, endPoint x: 551, endPoint y: 363, distance: 76.3
click at [551, 363] on app-calendar-viewport "Wed 27 4/4 1 Job Thu 28 19/19 3 Jobs Fri 29 16/16 3 Jobs Sat 30 12/12 1 Job Sun…" at bounding box center [556, 451] width 1113 height 694
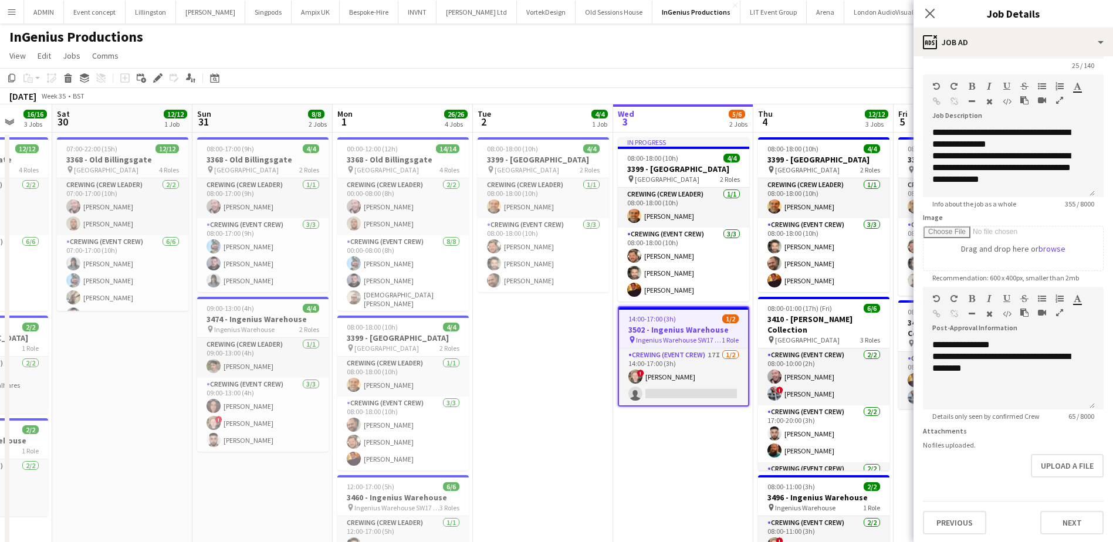
scroll to position [38, 0]
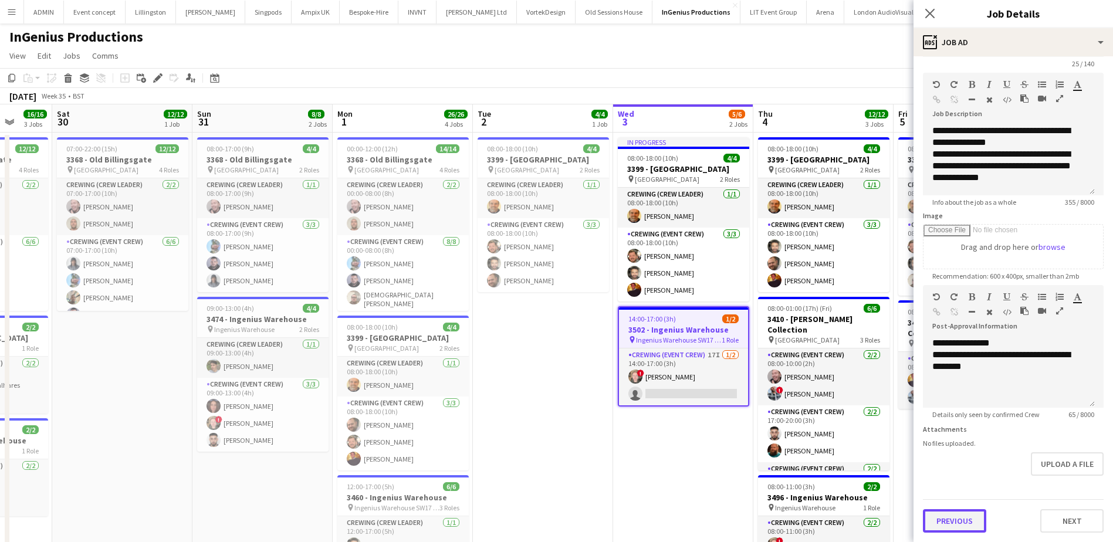
click at [971, 525] on button "Previous" at bounding box center [954, 520] width 63 height 23
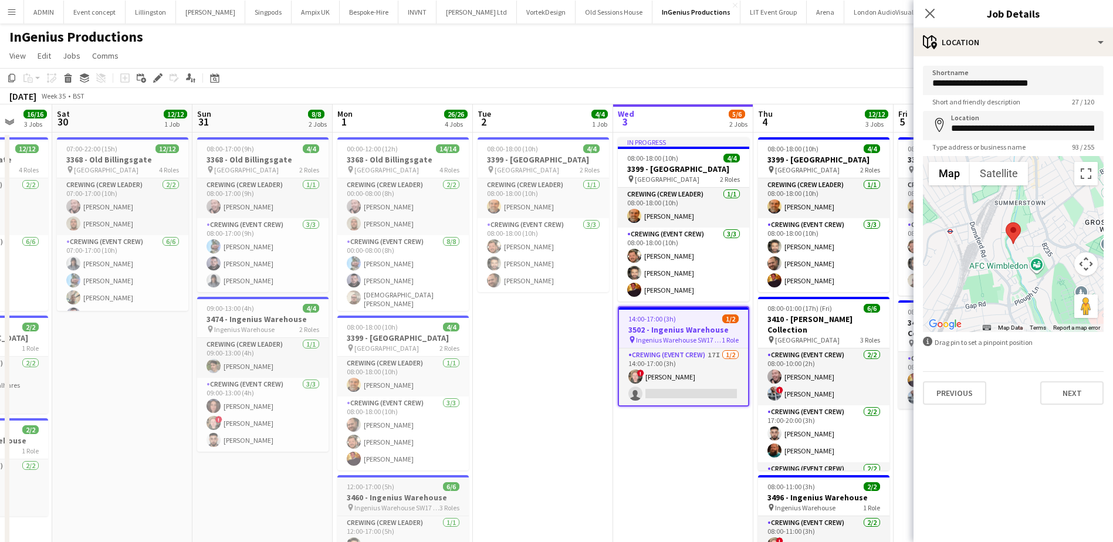
click at [391, 494] on h3 "3460 - Ingenius Warehouse" at bounding box center [402, 497] width 131 height 11
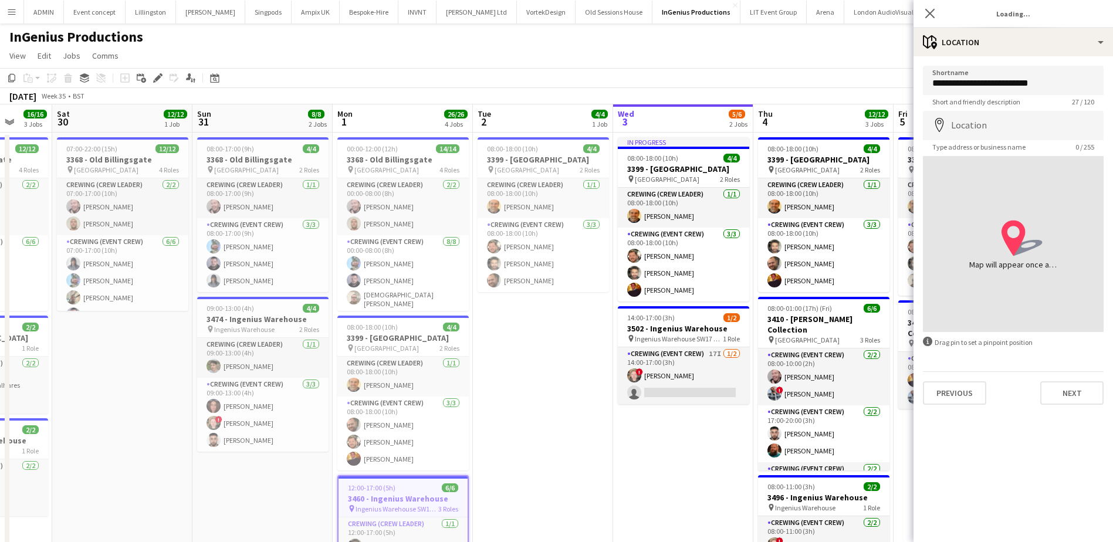
type input "**********"
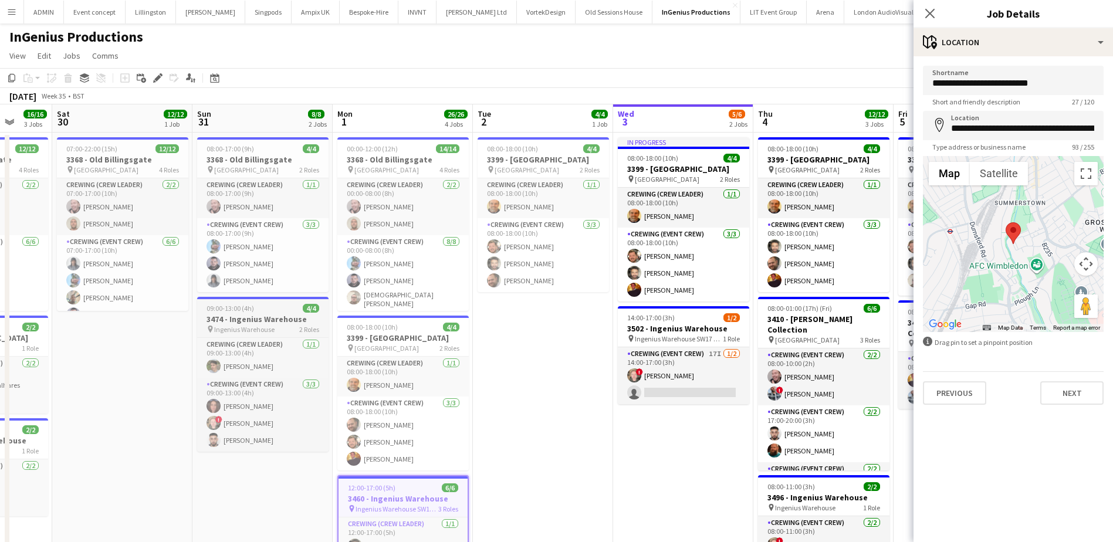
click at [239, 312] on span "09:00-13:00 (4h)" at bounding box center [231, 308] width 48 height 9
type input "**********"
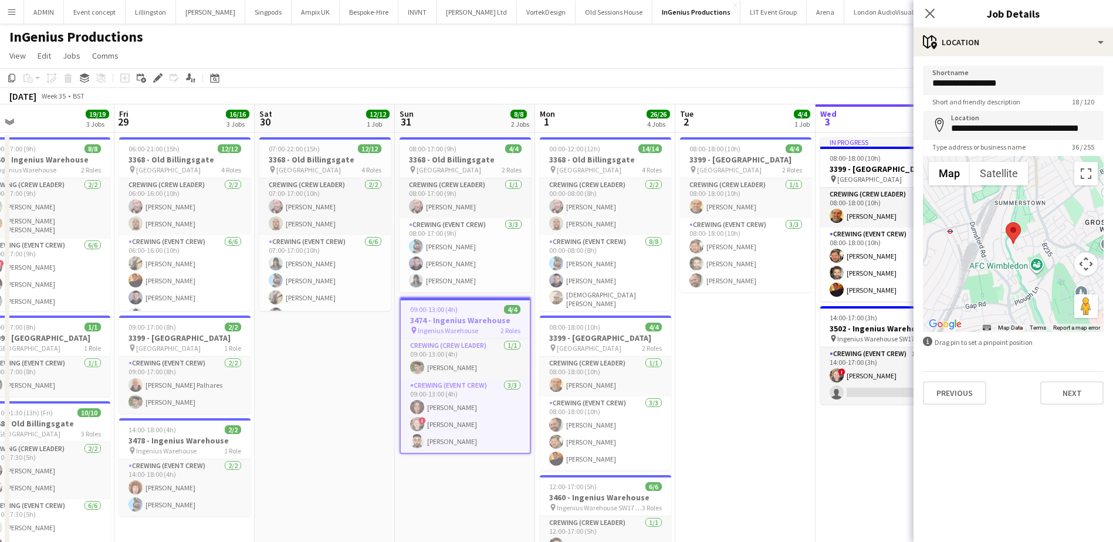
drag, startPoint x: 193, startPoint y: 346, endPoint x: 399, endPoint y: 344, distance: 206.0
click at [399, 346] on app-calendar-viewport "Tue 26 2/2 1 Job Wed 27 4/4 1 Job Thu 28 19/19 3 Jobs Fri 29 16/16 3 Jobs Sat 3…" at bounding box center [556, 451] width 1113 height 694
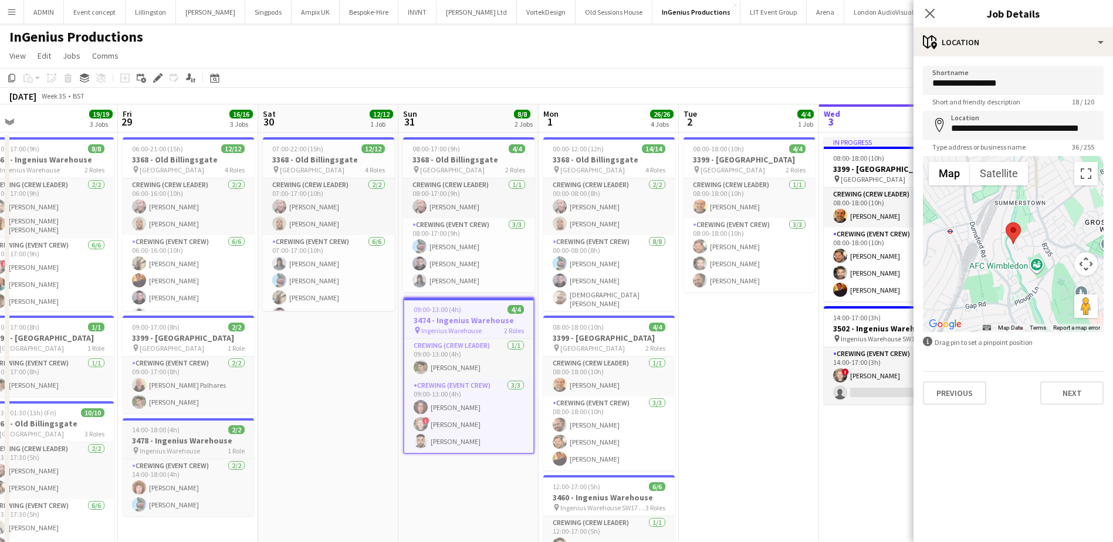
click at [180, 440] on h3 "3478 - Ingenius Warehouse" at bounding box center [188, 440] width 131 height 11
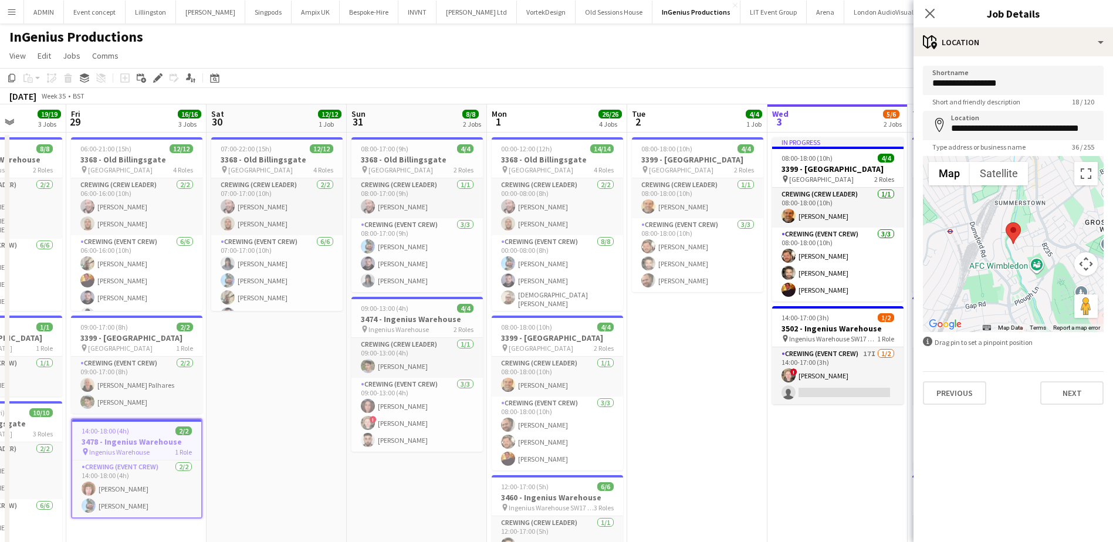
drag, startPoint x: 403, startPoint y: 437, endPoint x: 474, endPoint y: 428, distance: 71.0
click at [473, 428] on app-calendar-viewport "Tue 26 2/2 1 Job Wed 27 4/4 1 Job Thu 28 19/19 3 Jobs Fri 29 16/16 3 Jobs Sat 3…" at bounding box center [556, 451] width 1113 height 694
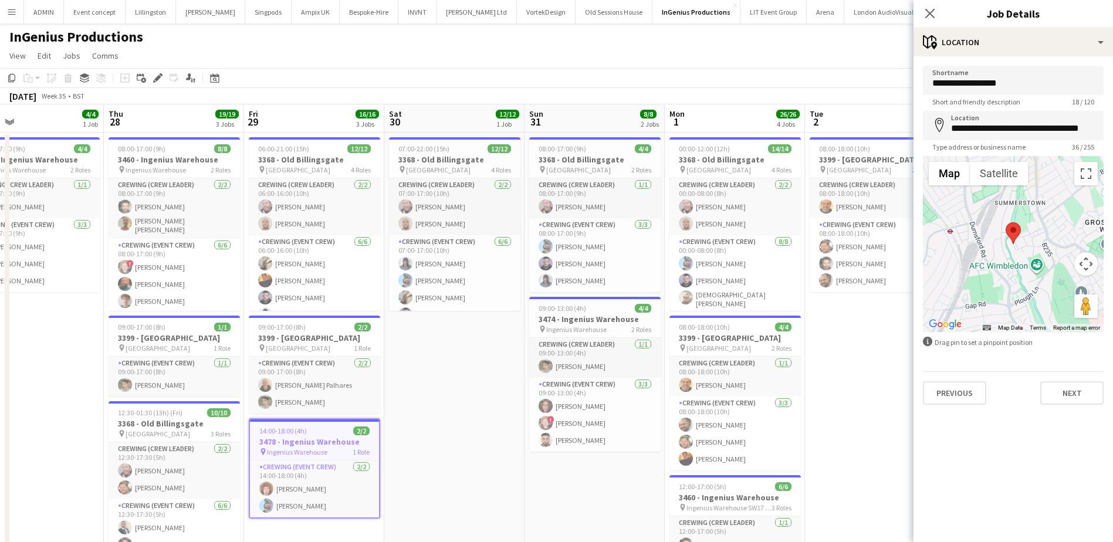
click at [384, 403] on app-date-cell "07:00-22:00 (15h) 12/12 3368 - Old Billingsgate pin Lower Thames Street 4 Roles…" at bounding box center [454, 466] width 140 height 666
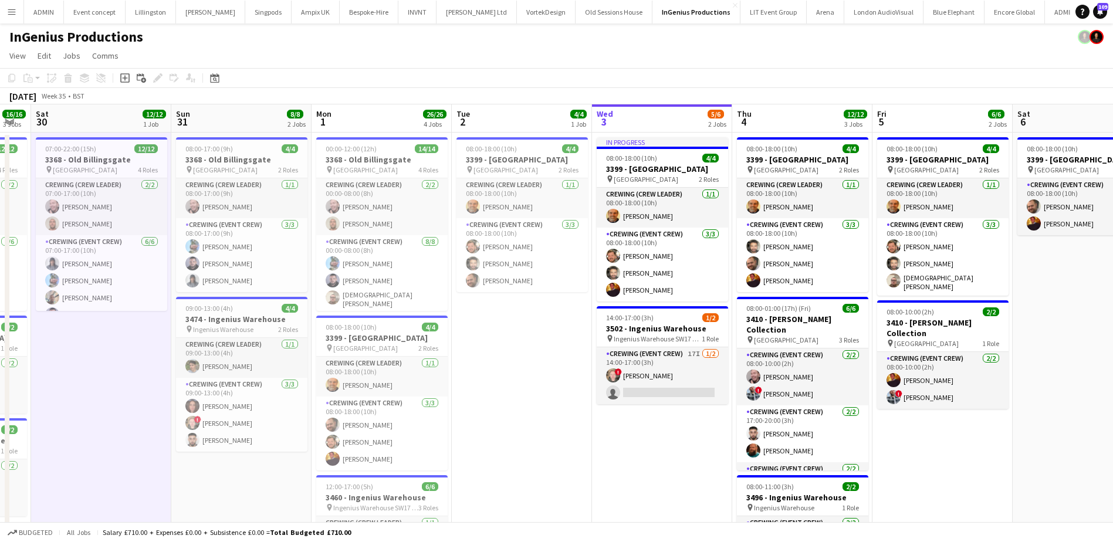
scroll to position [0, 331]
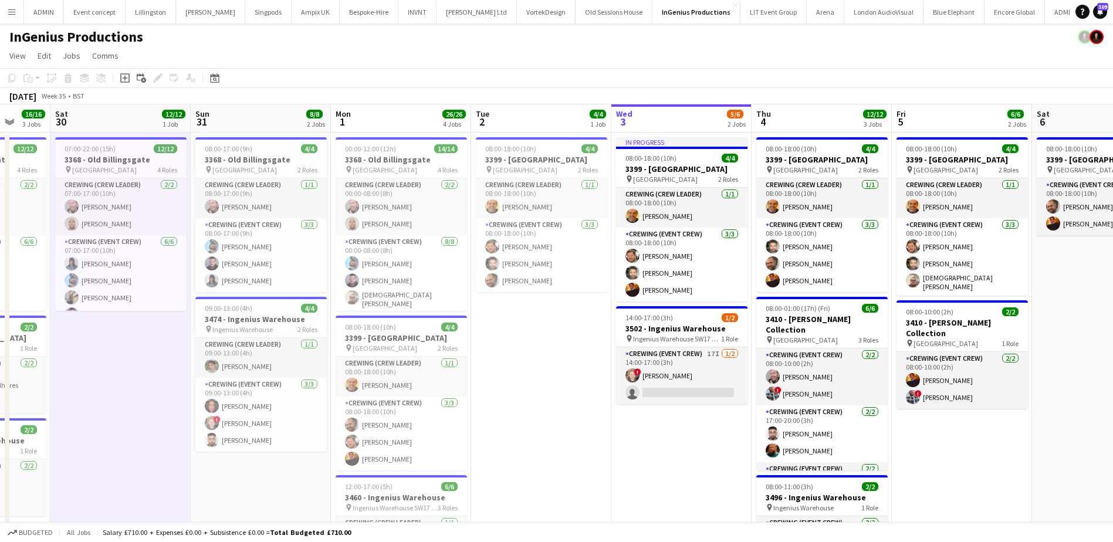
drag, startPoint x: 899, startPoint y: 459, endPoint x: 481, endPoint y: 377, distance: 425.3
click at [483, 377] on app-calendar-viewport "Wed 27 4/4 1 Job Thu 28 19/19 3 Jobs Fri 29 16/16 3 Jobs Sat 30 12/12 1 Job Sun…" at bounding box center [556, 451] width 1113 height 694
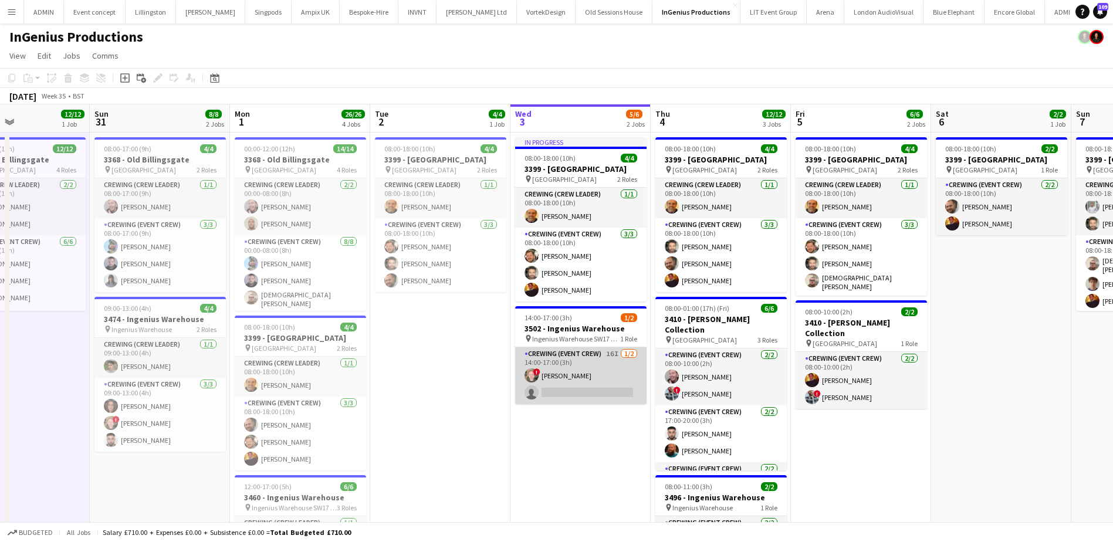
click at [571, 401] on app-card-role "Crewing (Event Crew) 16I 1/2 14:00-17:00 (3h) ! Calum Ward single-neutral-actio…" at bounding box center [580, 375] width 131 height 57
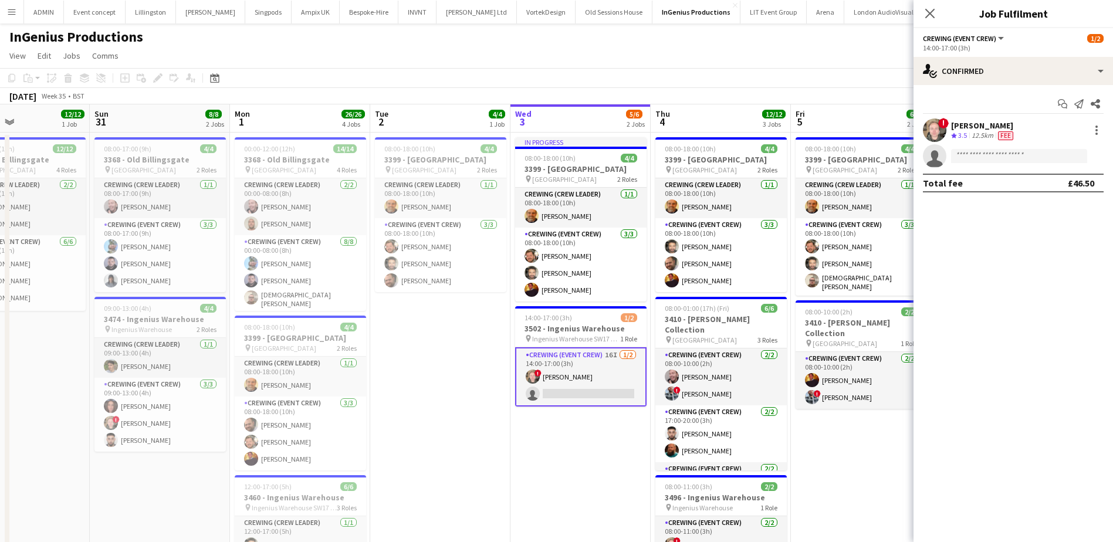
click at [573, 393] on app-card-role "Crewing (Event Crew) 16I 1/2 14:00-17:00 (3h) ! Calum Ward single-neutral-actio…" at bounding box center [580, 376] width 131 height 59
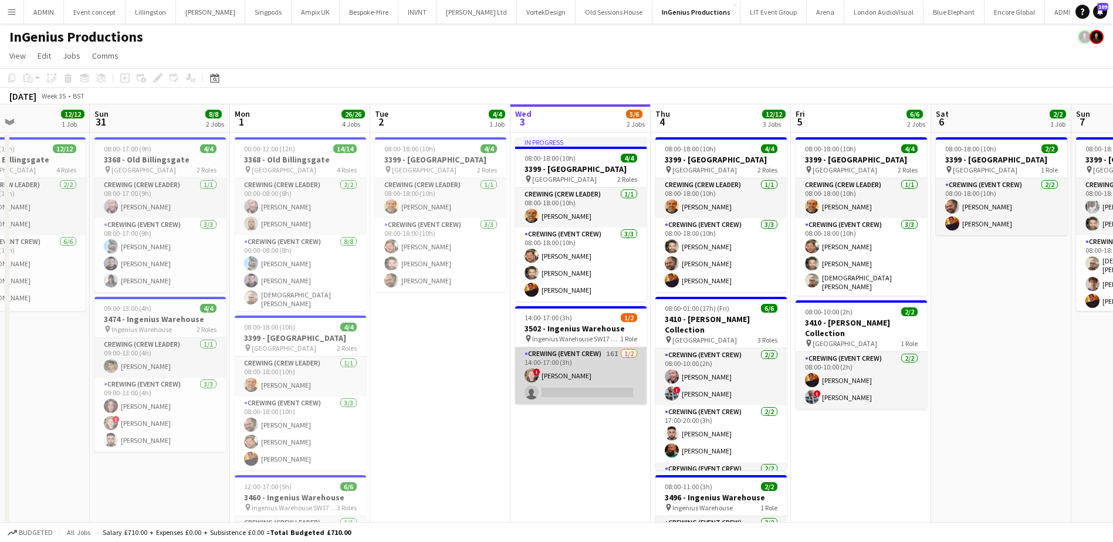
click at [570, 387] on app-card-role "Crewing (Event Crew) 16I 1/2 14:00-17:00 (3h) ! Calum Ward single-neutral-actio…" at bounding box center [580, 375] width 131 height 57
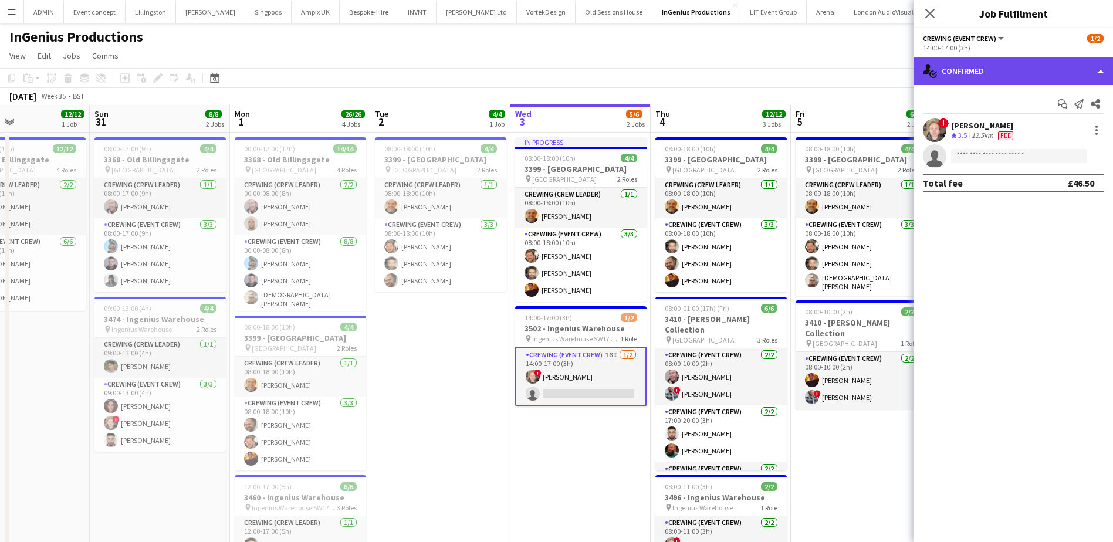
click at [1032, 82] on div "single-neutral-actions-check-2 Confirmed" at bounding box center [1014, 71] width 200 height 28
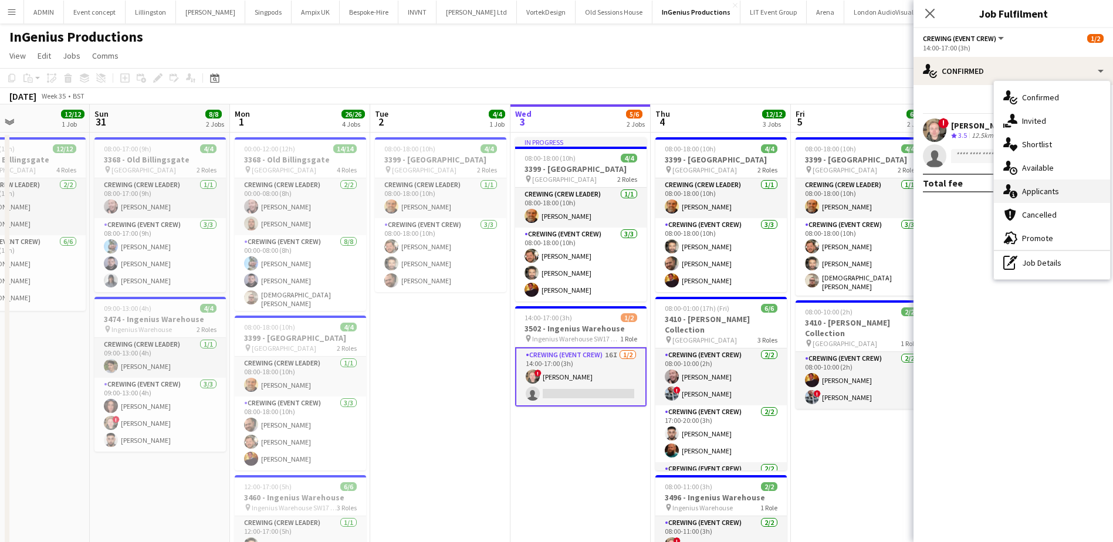
click at [1056, 183] on div "single-neutral-actions-information Applicants" at bounding box center [1052, 191] width 116 height 23
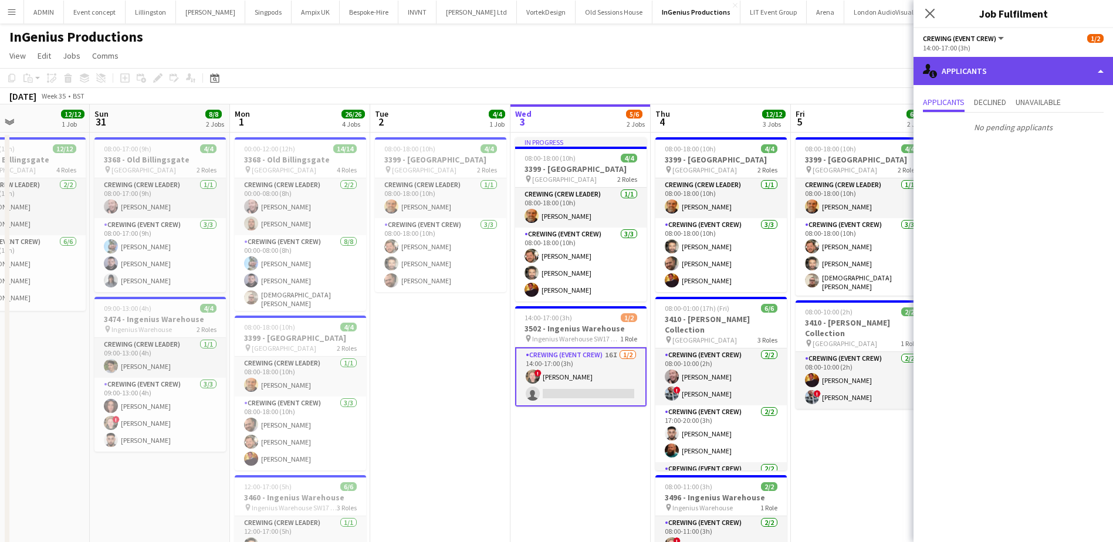
click at [1038, 75] on div "single-neutral-actions-information Applicants" at bounding box center [1014, 71] width 200 height 28
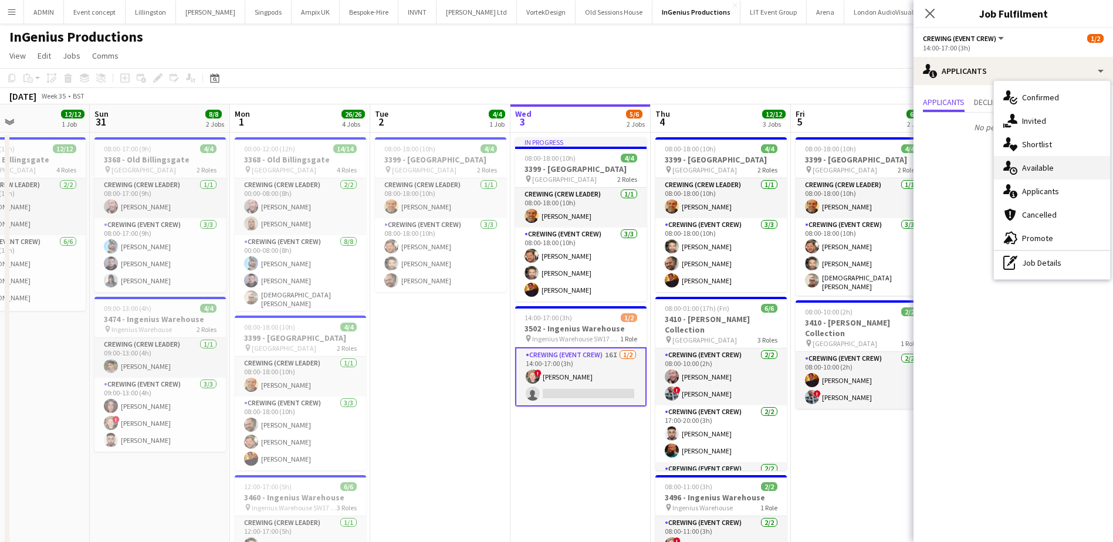
click at [1051, 170] on span "Available" at bounding box center [1038, 168] width 32 height 11
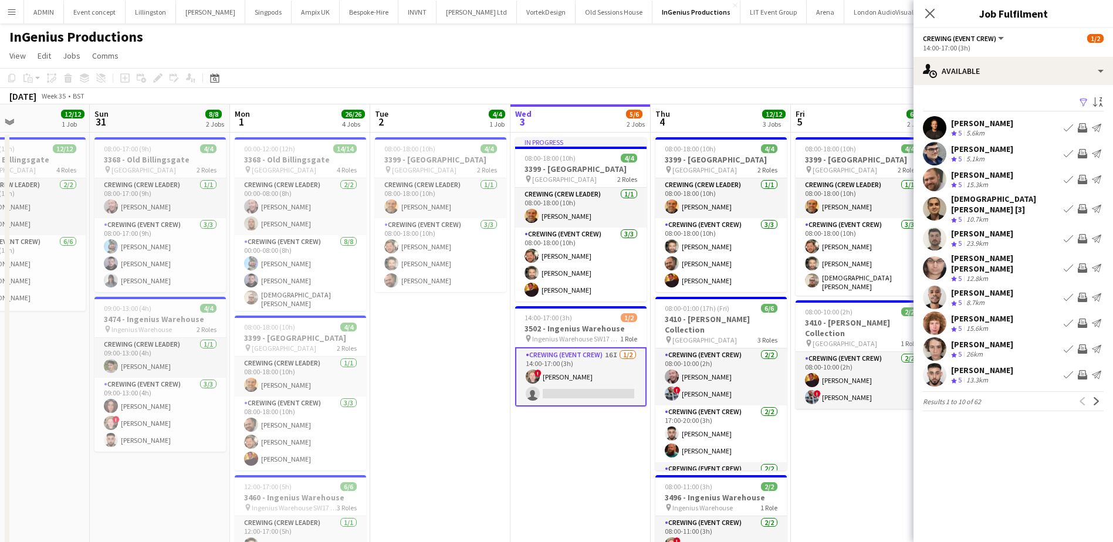
click at [1083, 178] on app-icon "Invite crew" at bounding box center [1082, 179] width 9 height 9
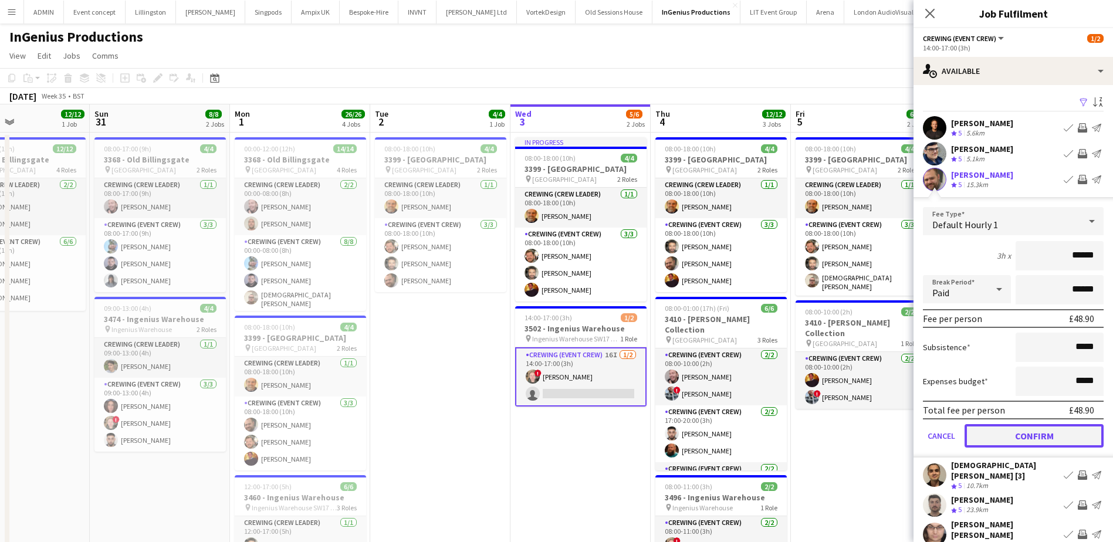
click at [1043, 425] on button "Confirm" at bounding box center [1034, 435] width 139 height 23
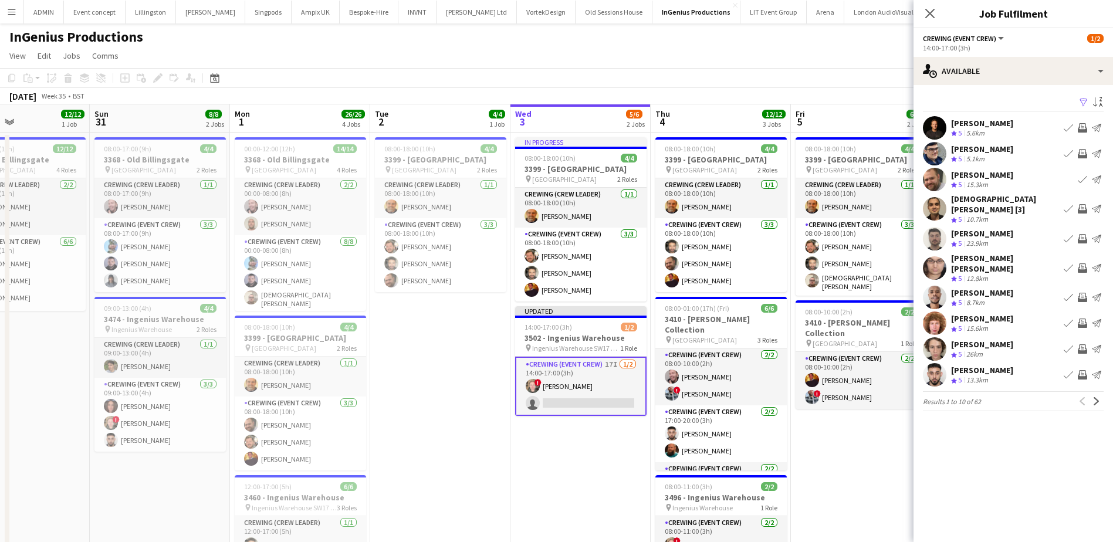
click at [1083, 293] on app-icon "Invite crew" at bounding box center [1082, 297] width 9 height 9
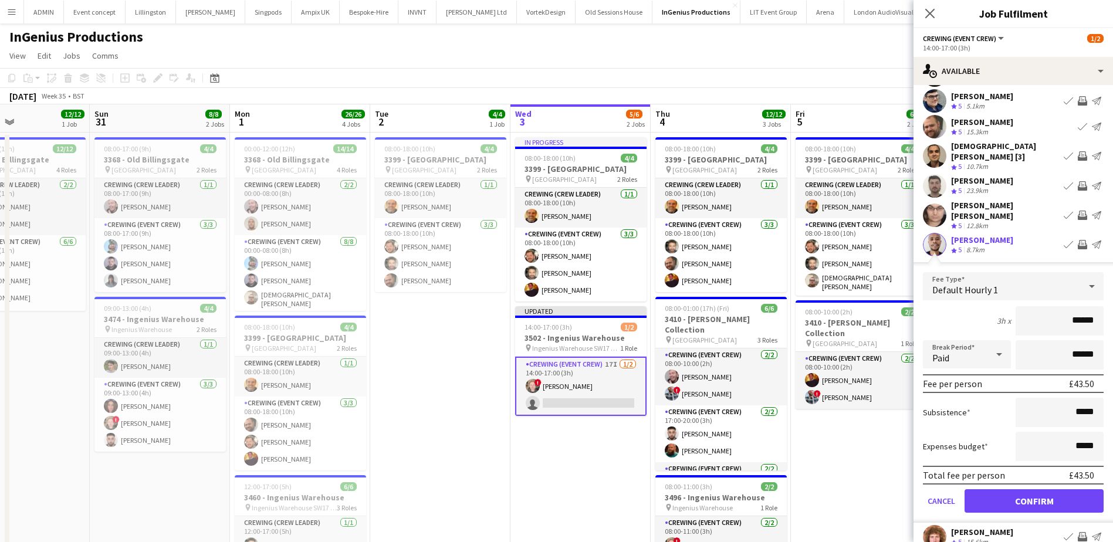
scroll to position [59, 0]
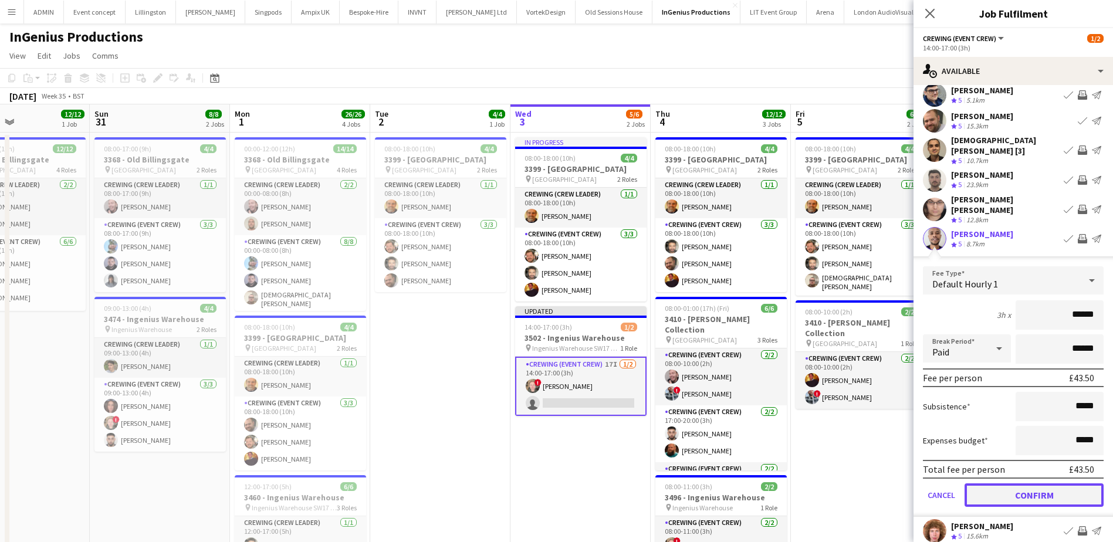
click at [1055, 490] on button "Confirm" at bounding box center [1034, 495] width 139 height 23
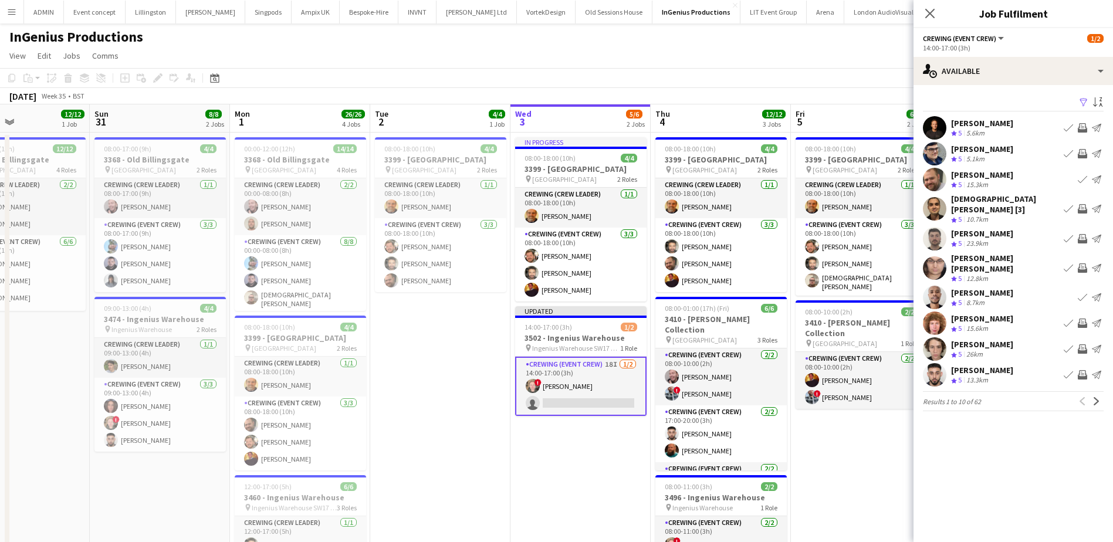
click at [1085, 319] on app-icon "Invite crew" at bounding box center [1082, 323] width 9 height 9
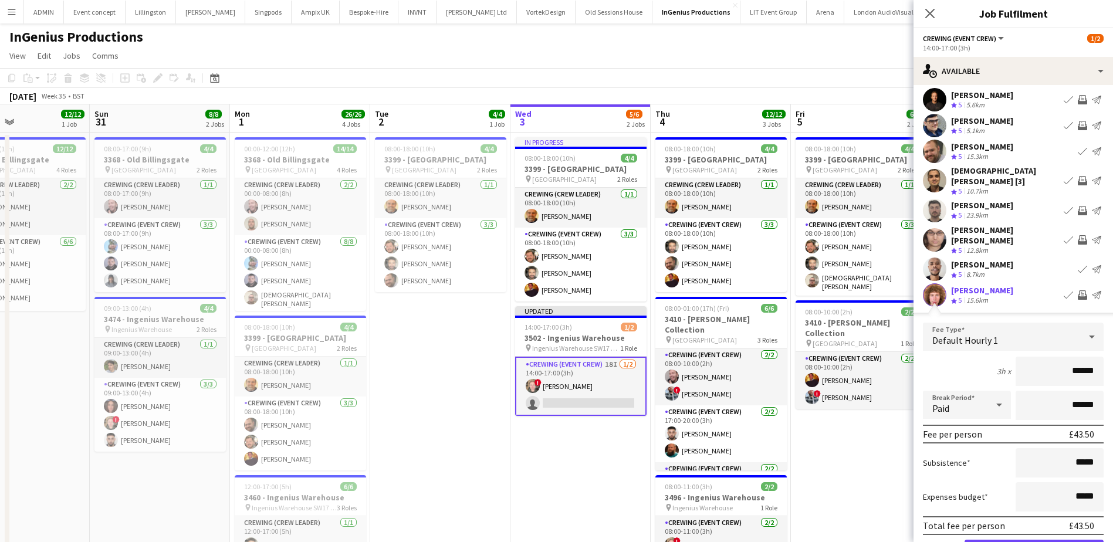
scroll to position [117, 0]
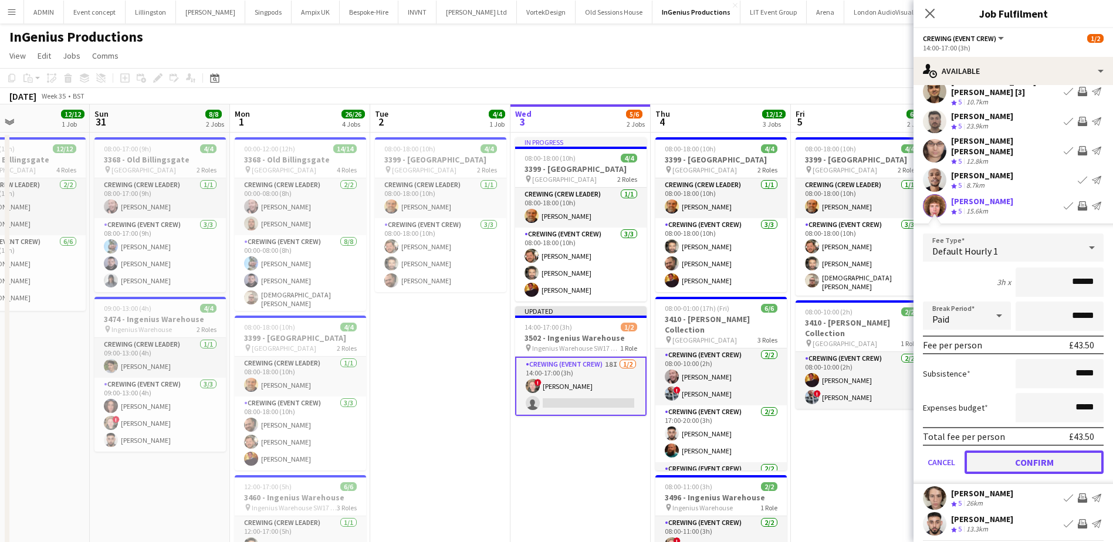
click at [1055, 451] on button "Confirm" at bounding box center [1034, 462] width 139 height 23
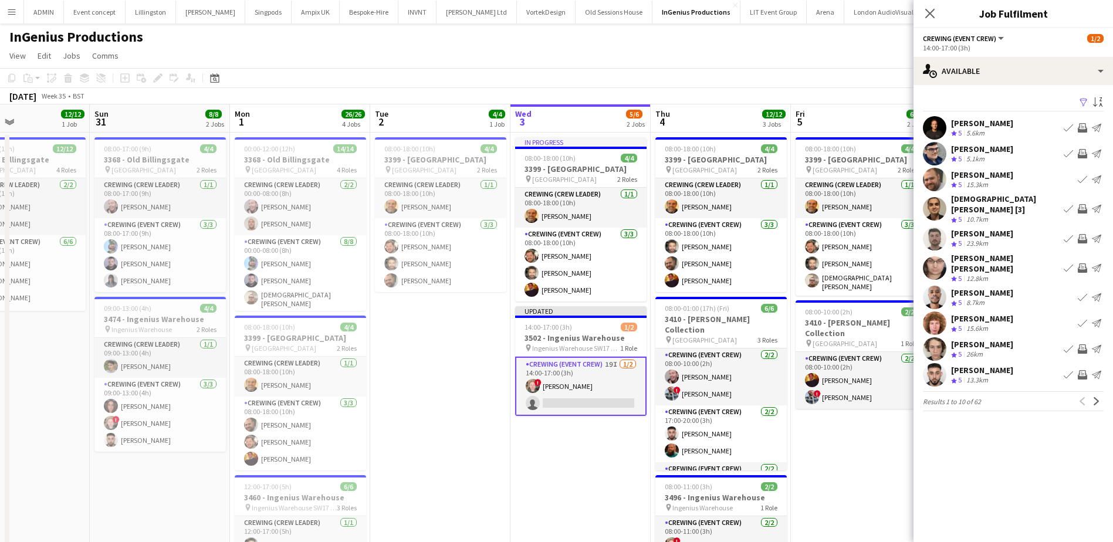
scroll to position [0, 0]
click at [1088, 368] on button "Invite crew" at bounding box center [1083, 375] width 14 height 14
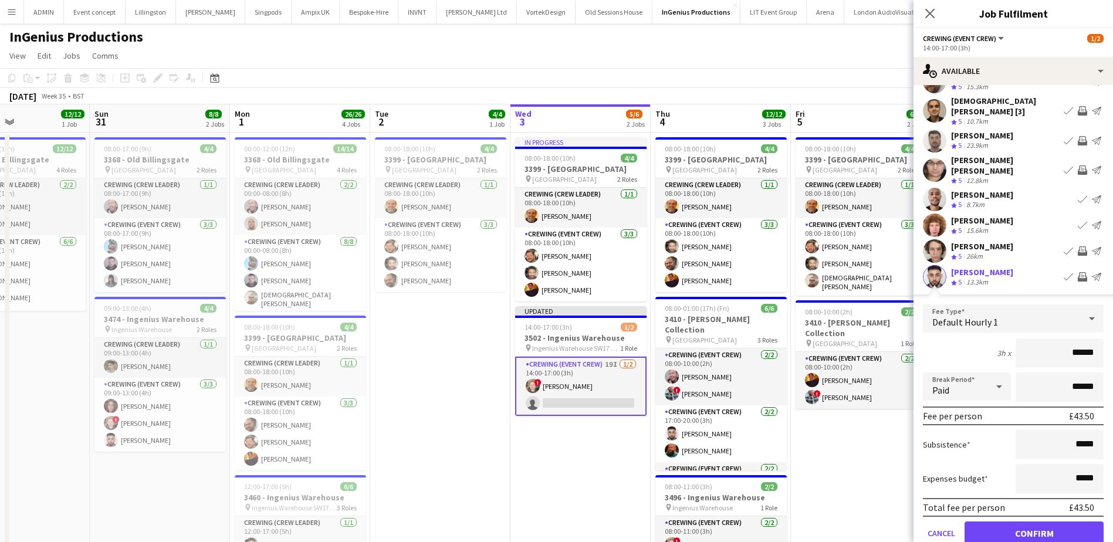
scroll to position [117, 0]
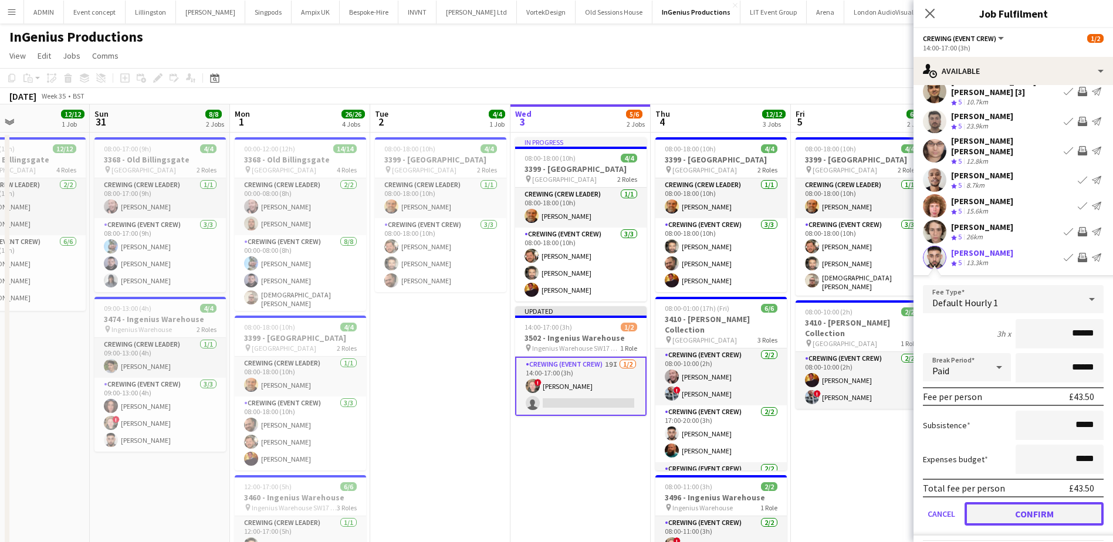
click at [1049, 502] on button "Confirm" at bounding box center [1034, 513] width 139 height 23
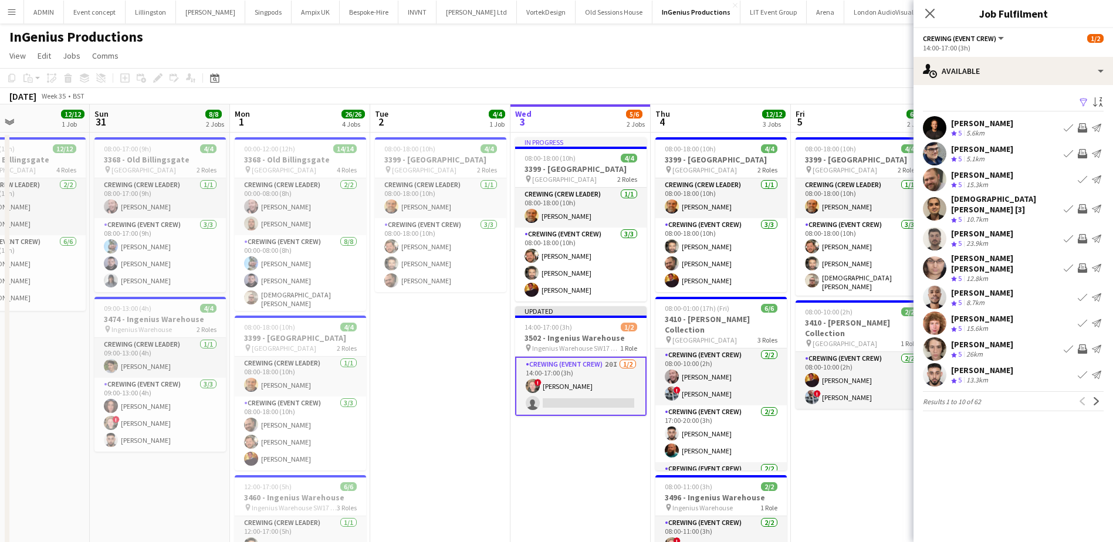
click at [910, 472] on app-date-cell "08:00-18:00 (10h) 4/4 3399 - King's Observatory pin Richmond 2 Roles Crewing (C…" at bounding box center [861, 466] width 140 height 666
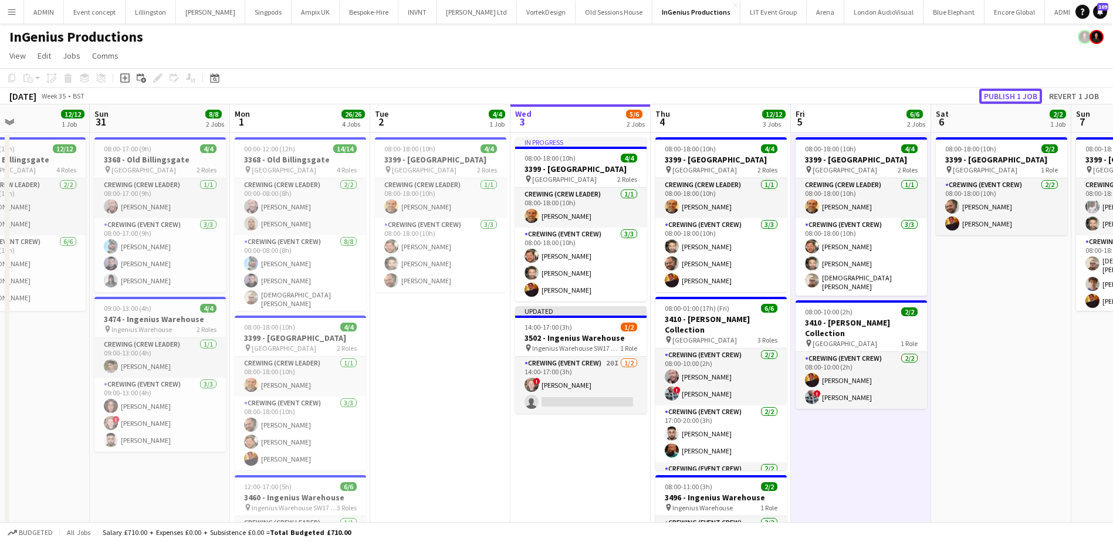
drag, startPoint x: 1018, startPoint y: 93, endPoint x: 991, endPoint y: 113, distance: 33.1
click at [1018, 93] on button "Publish 1 job" at bounding box center [1011, 96] width 63 height 15
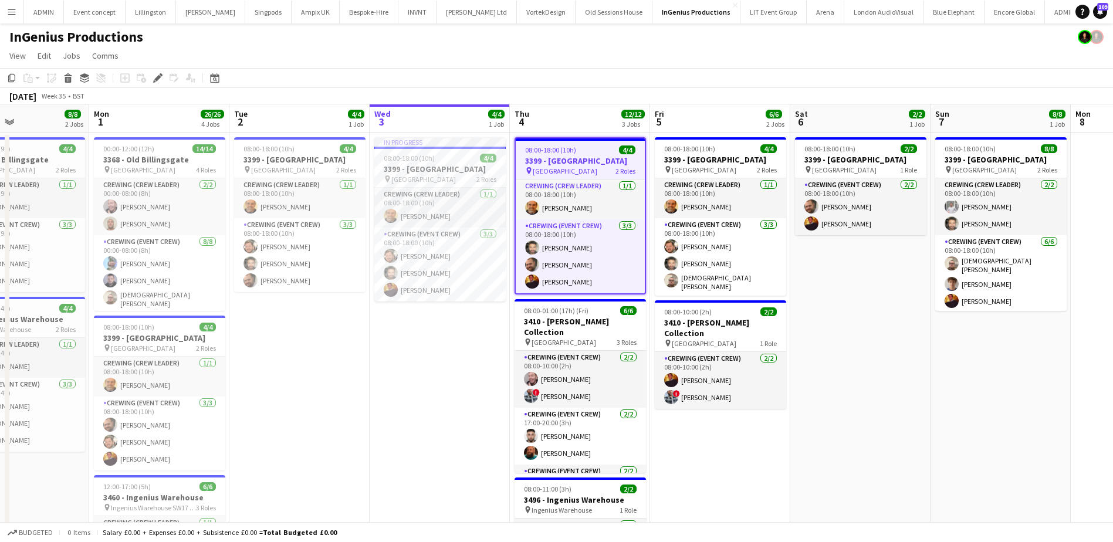
drag, startPoint x: 329, startPoint y: 372, endPoint x: 402, endPoint y: 364, distance: 73.2
click at [402, 364] on app-calendar-viewport "Fri 29 16/16 3 Jobs Sat 30 12/12 1 Job Sun 31 8/8 2 Jobs Mon 1 26/26 4 Jobs Tue…" at bounding box center [556, 451] width 1113 height 694
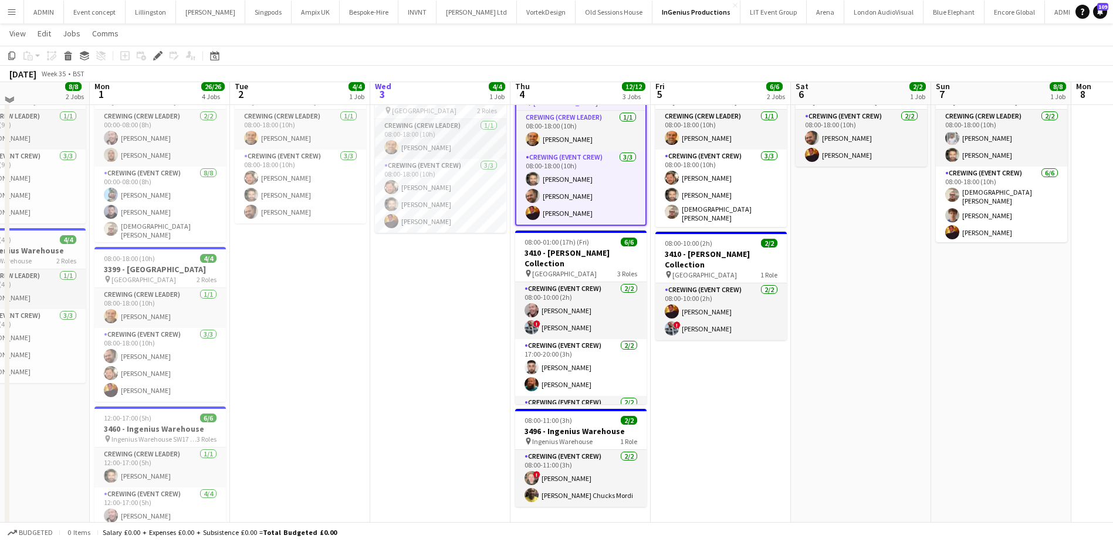
scroll to position [117, 0]
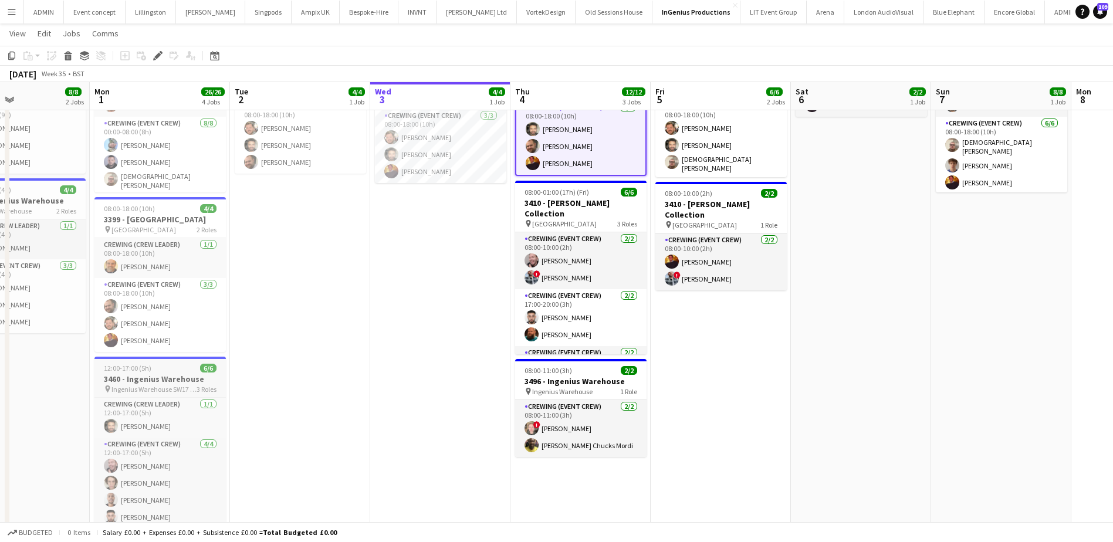
click at [147, 376] on h3 "3460 - Ingenius Warehouse" at bounding box center [159, 379] width 131 height 11
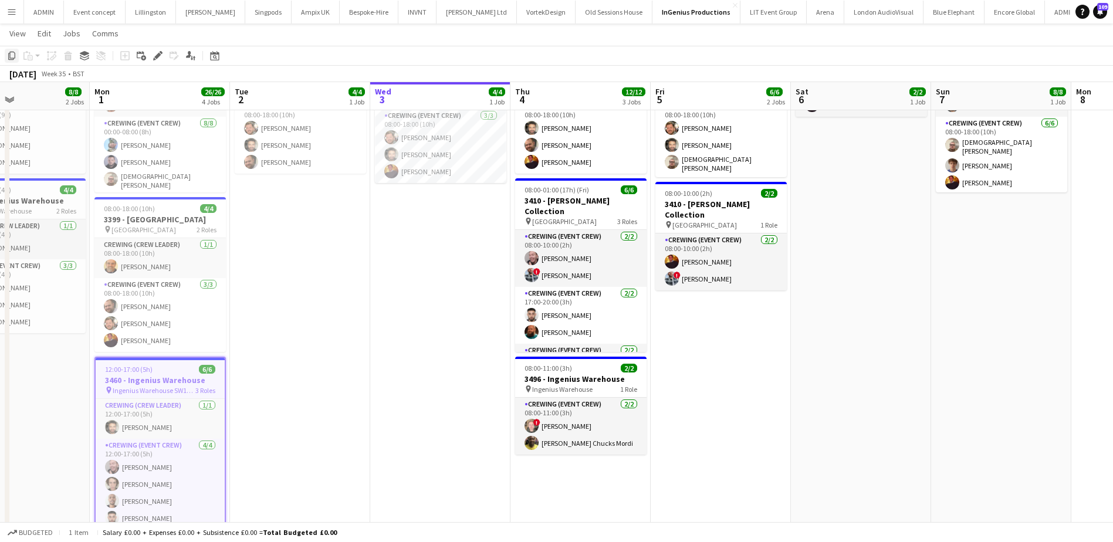
click at [14, 62] on div "Copy" at bounding box center [12, 56] width 14 height 14
click at [444, 245] on app-date-cell "In progress 08:00-18:00 (10h) 4/4 3399 - King's Observatory pin Richmond 2 Role…" at bounding box center [440, 347] width 140 height 666
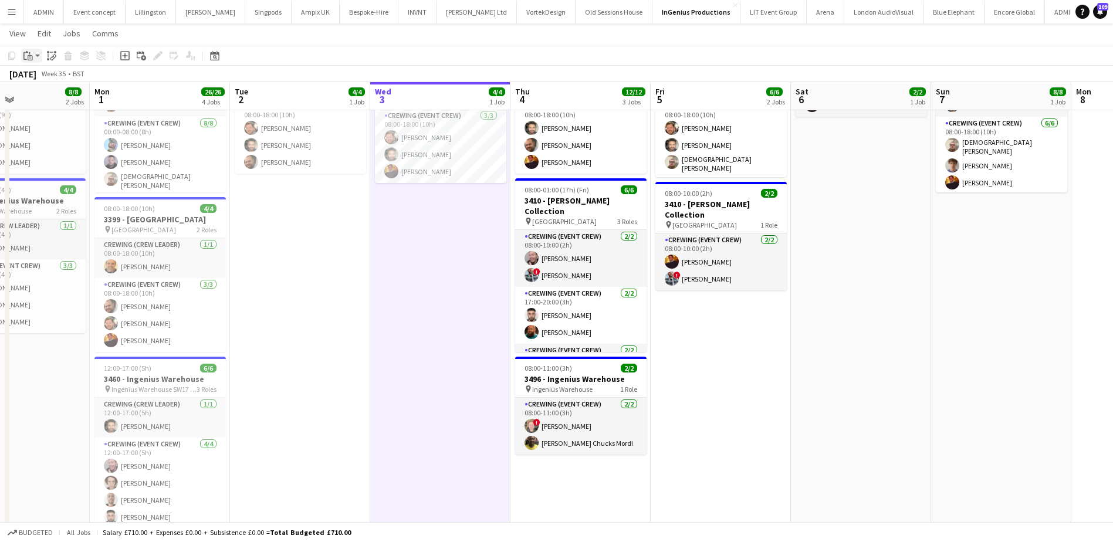
click at [21, 59] on div "Paste" at bounding box center [28, 56] width 14 height 14
click at [36, 79] on link "Paste Ctrl+V" at bounding box center [86, 78] width 110 height 11
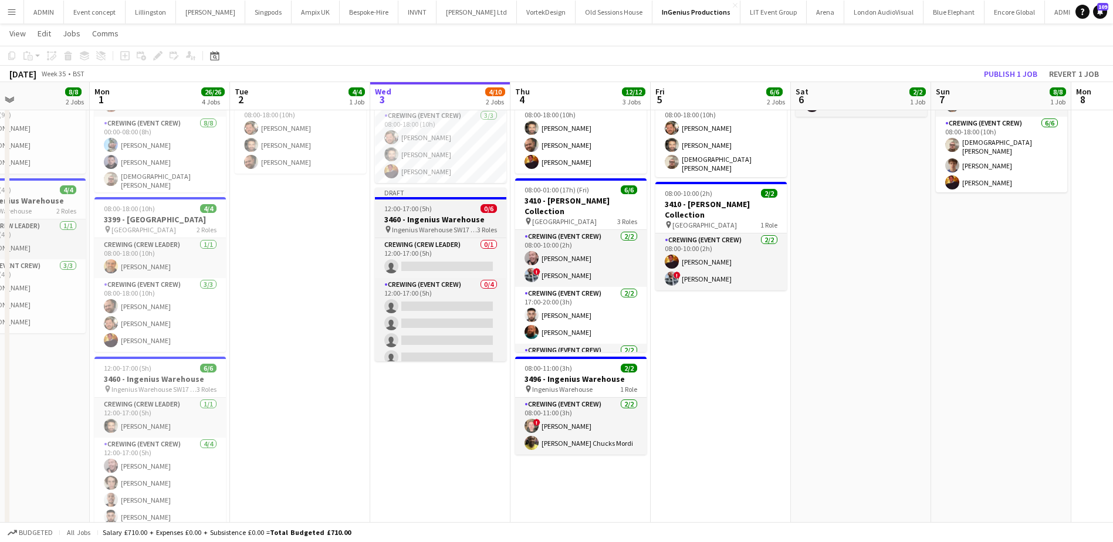
click at [440, 214] on h3 "3460 - Ingenius Warehouse" at bounding box center [440, 219] width 131 height 11
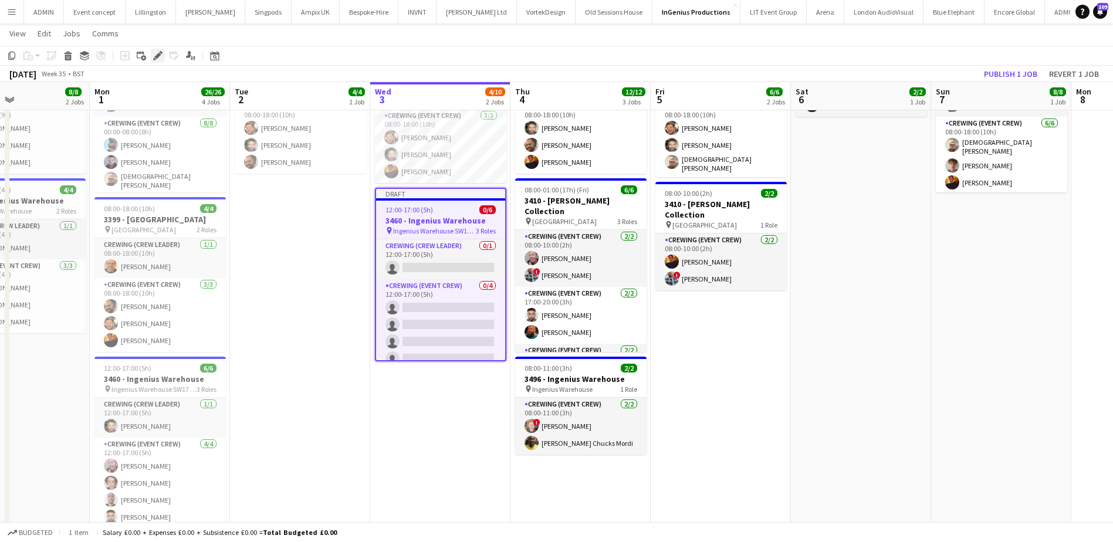
click at [158, 58] on icon "Edit" at bounding box center [157, 55] width 9 height 9
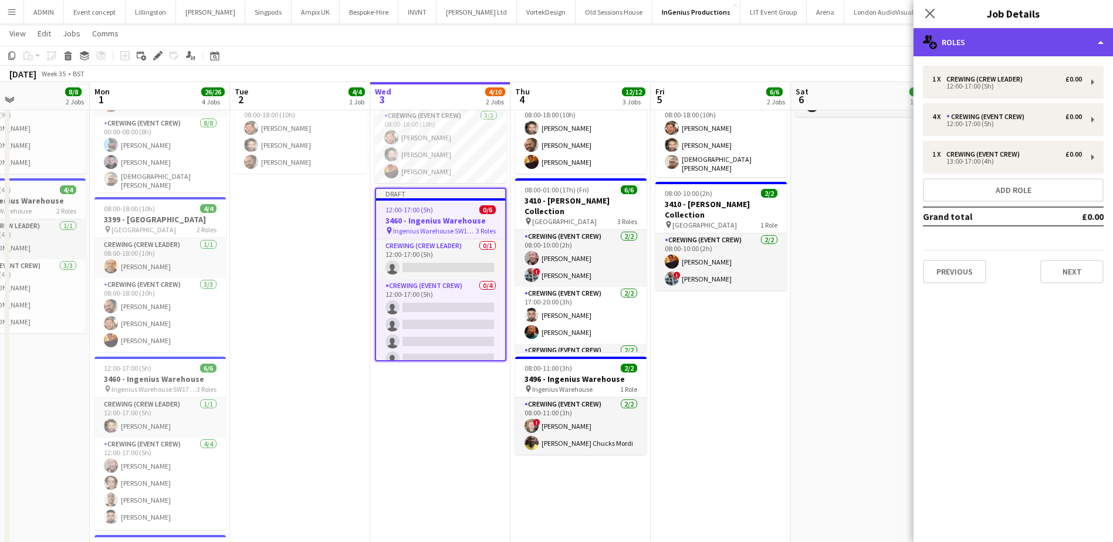
click at [1006, 50] on div "multiple-users-add Roles" at bounding box center [1014, 42] width 200 height 28
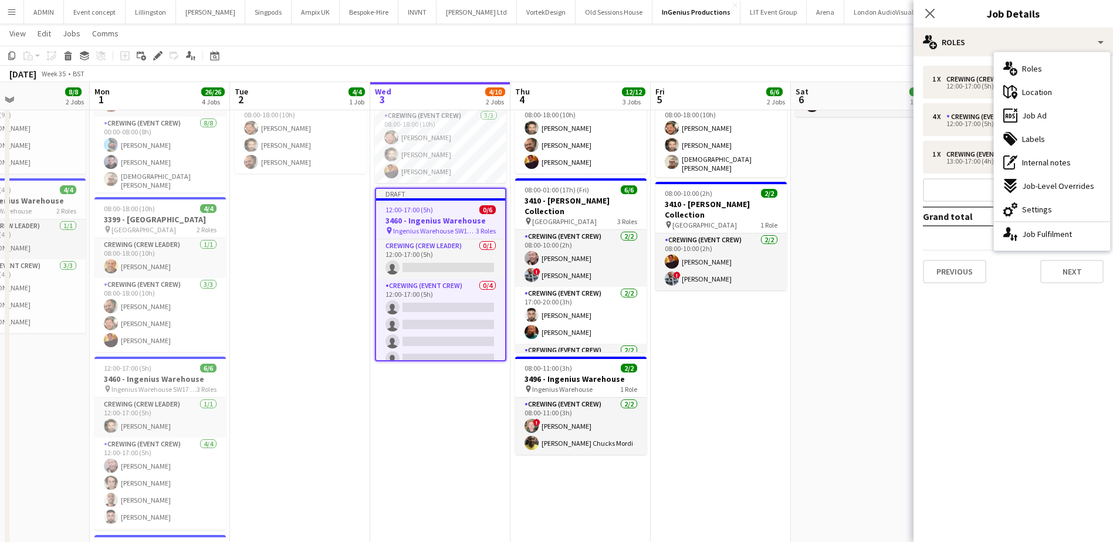
click at [1038, 209] on span "Settings" at bounding box center [1037, 209] width 30 height 11
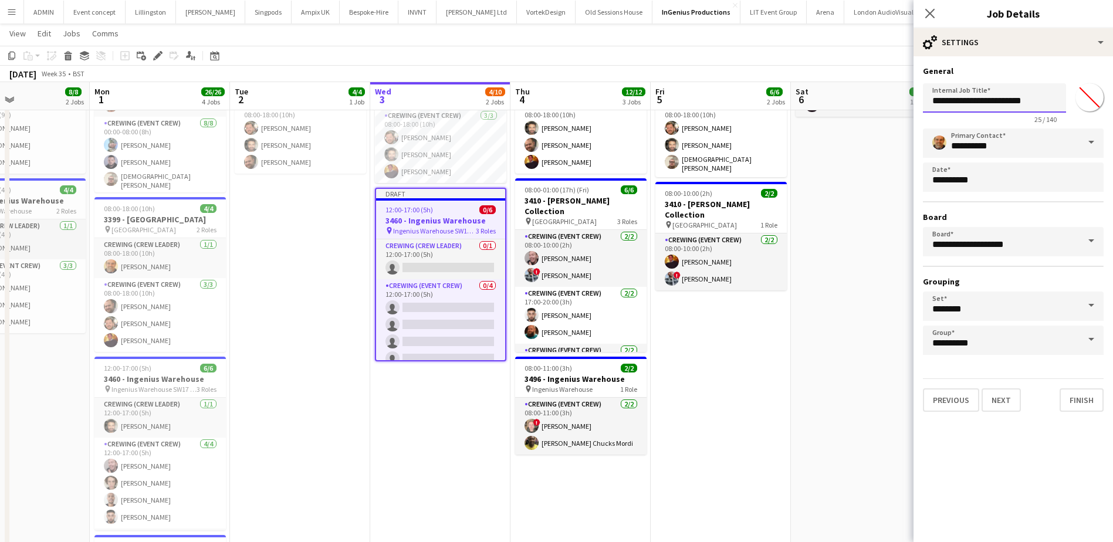
click at [948, 99] on input "**********" at bounding box center [994, 97] width 143 height 29
type input "**********"
click at [994, 397] on button "Next" at bounding box center [1001, 400] width 39 height 23
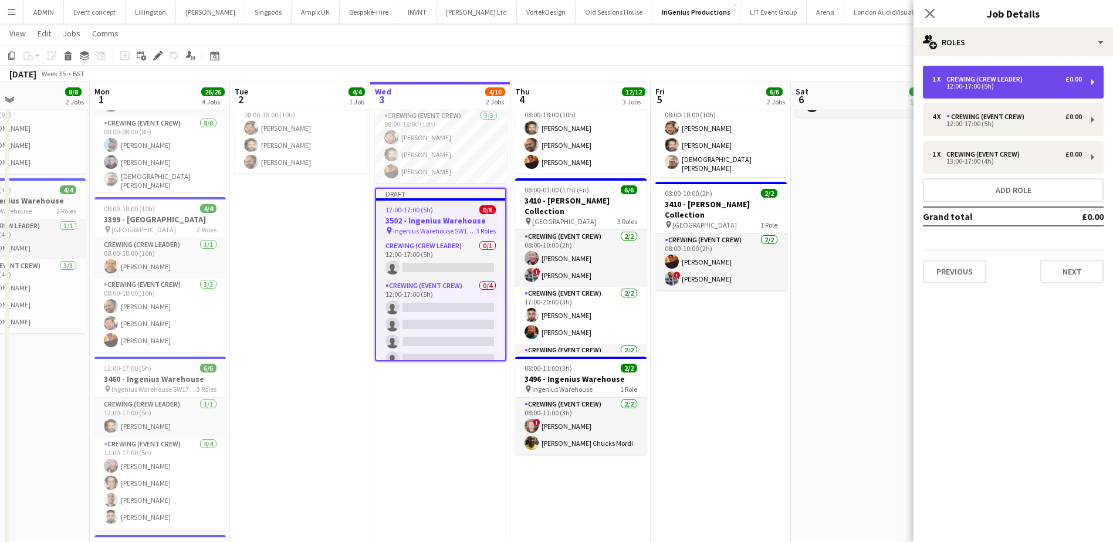
click at [999, 83] on div "12:00-17:00 (5h)" at bounding box center [1008, 86] width 150 height 6
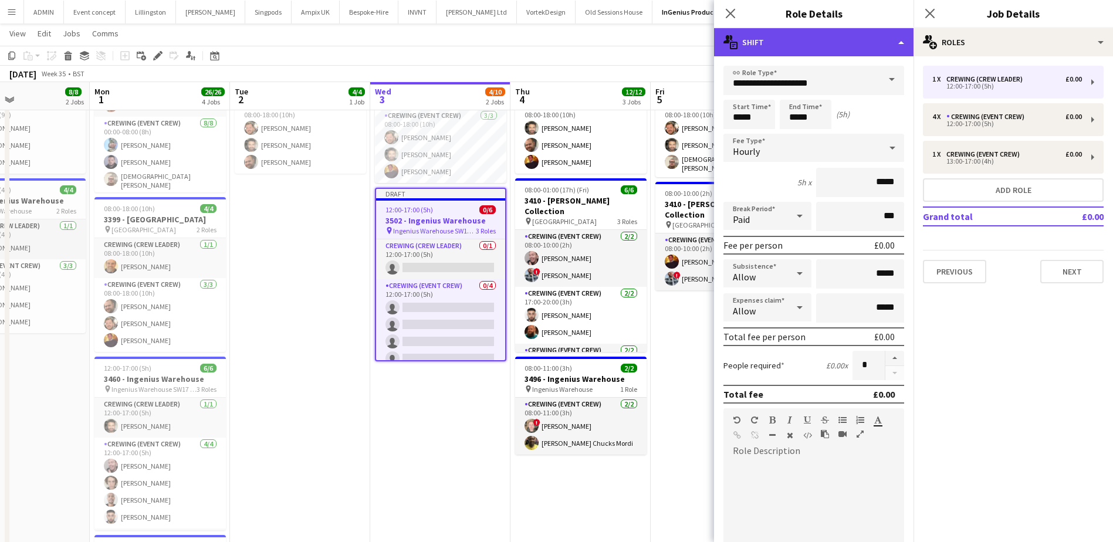
click at [878, 52] on div "multiple-actions-text Shift" at bounding box center [814, 42] width 200 height 28
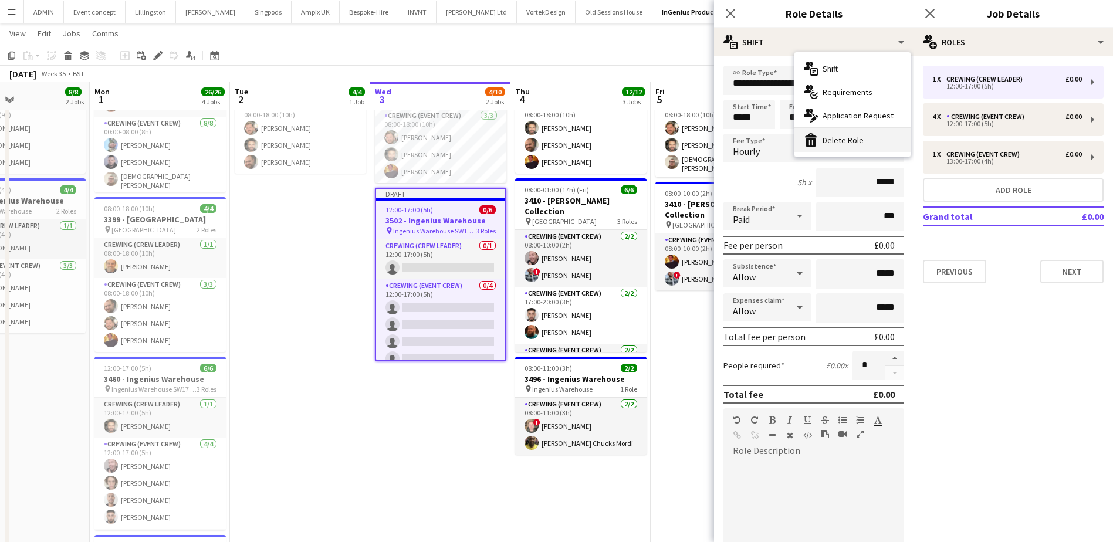
click at [856, 138] on div "bin-2 Delete Role" at bounding box center [853, 140] width 116 height 23
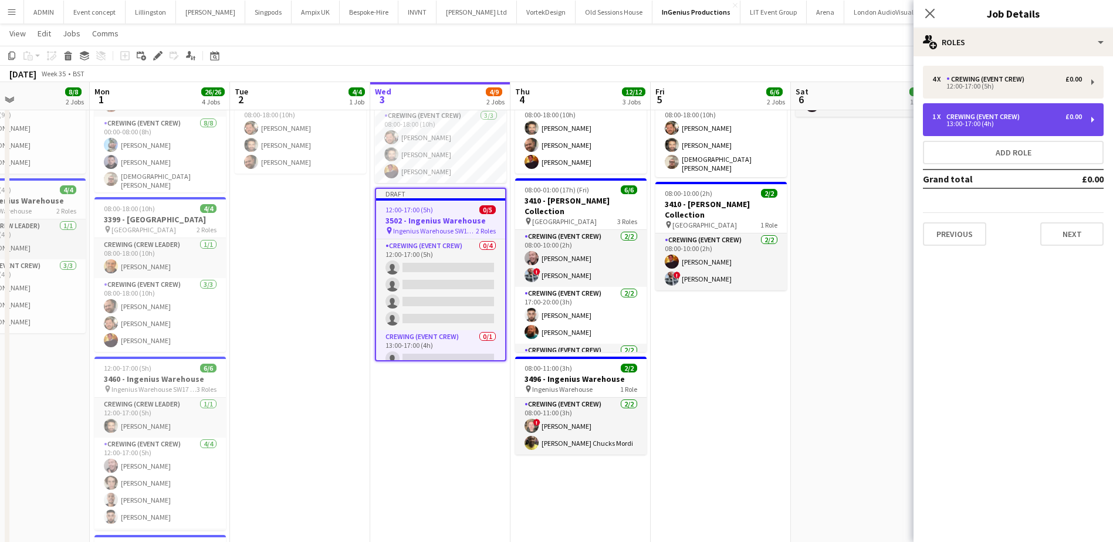
click at [984, 113] on div "Crewing (Event Crew)" at bounding box center [986, 117] width 78 height 8
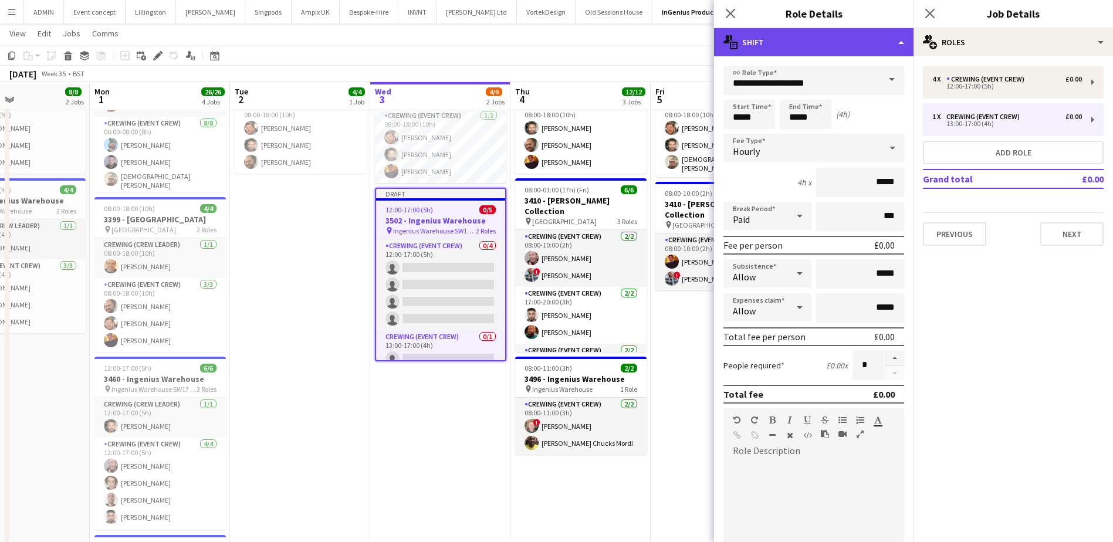
click at [847, 45] on div "multiple-actions-text Shift" at bounding box center [814, 42] width 200 height 28
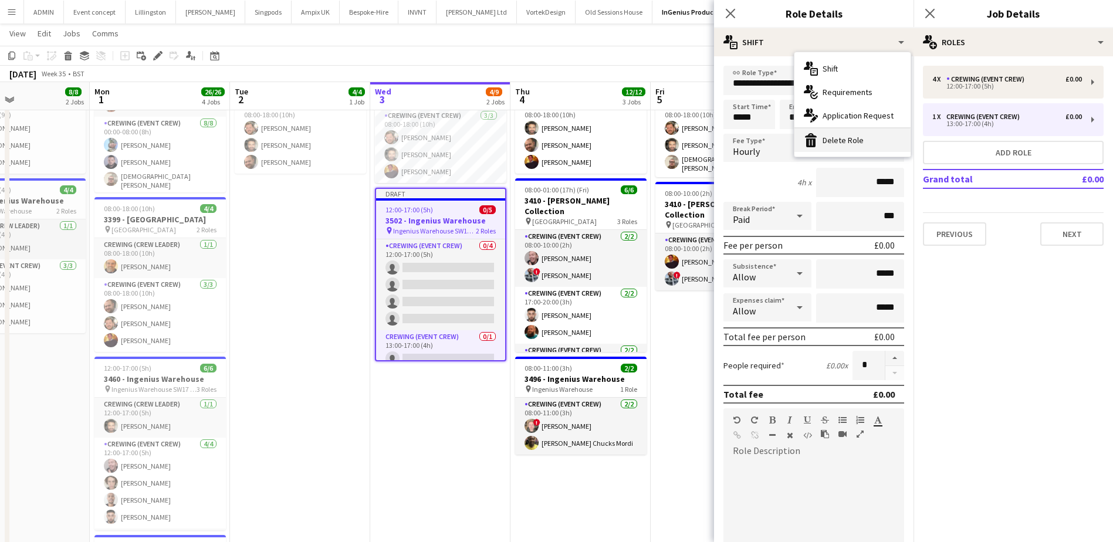
click at [859, 147] on div "bin-2 Delete Role" at bounding box center [853, 140] width 116 height 23
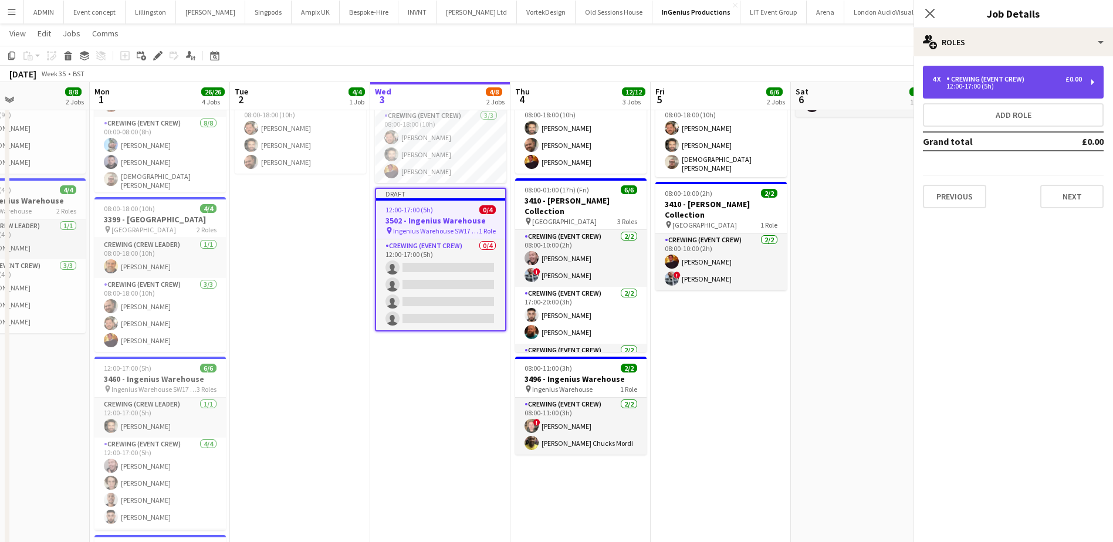
click at [950, 92] on div "4 x Crewing (Event Crew) £0.00 12:00-17:00 (5h)" at bounding box center [1013, 82] width 181 height 33
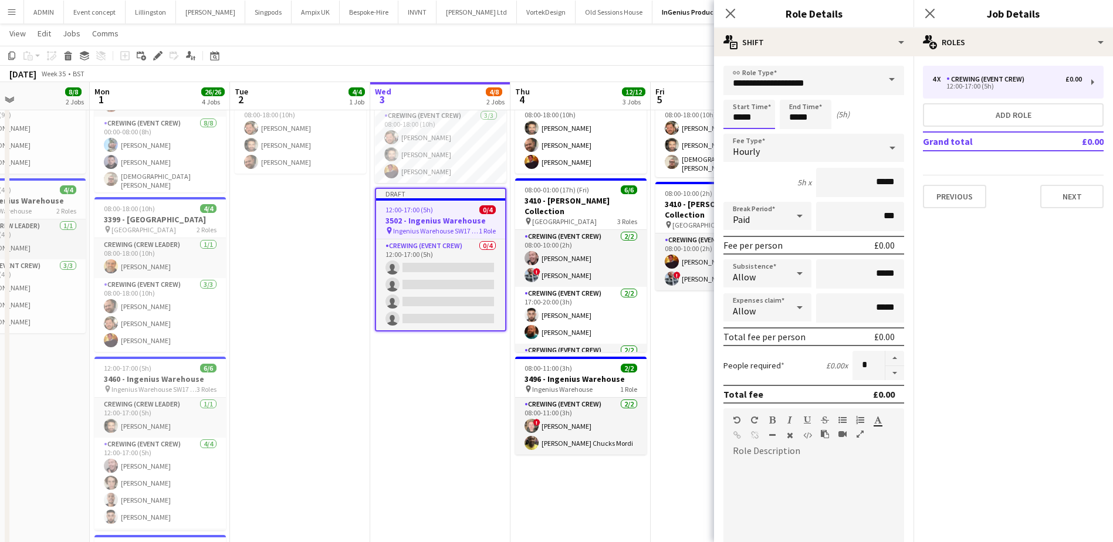
click at [749, 122] on input "*****" at bounding box center [750, 114] width 52 height 29
click at [734, 118] on input "*****" at bounding box center [750, 114] width 52 height 29
click at [740, 100] on input "*****" at bounding box center [750, 114] width 52 height 29
click at [740, 96] on div at bounding box center [737, 94] width 23 height 12
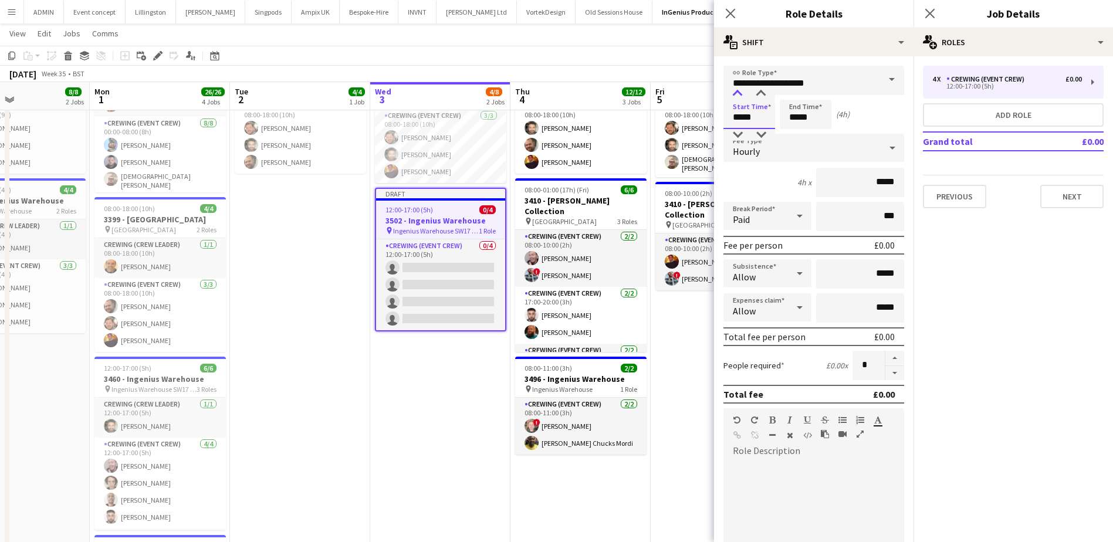
click at [740, 96] on div at bounding box center [737, 94] width 23 height 12
type input "*****"
click at [801, 87] on input "**********" at bounding box center [814, 80] width 181 height 29
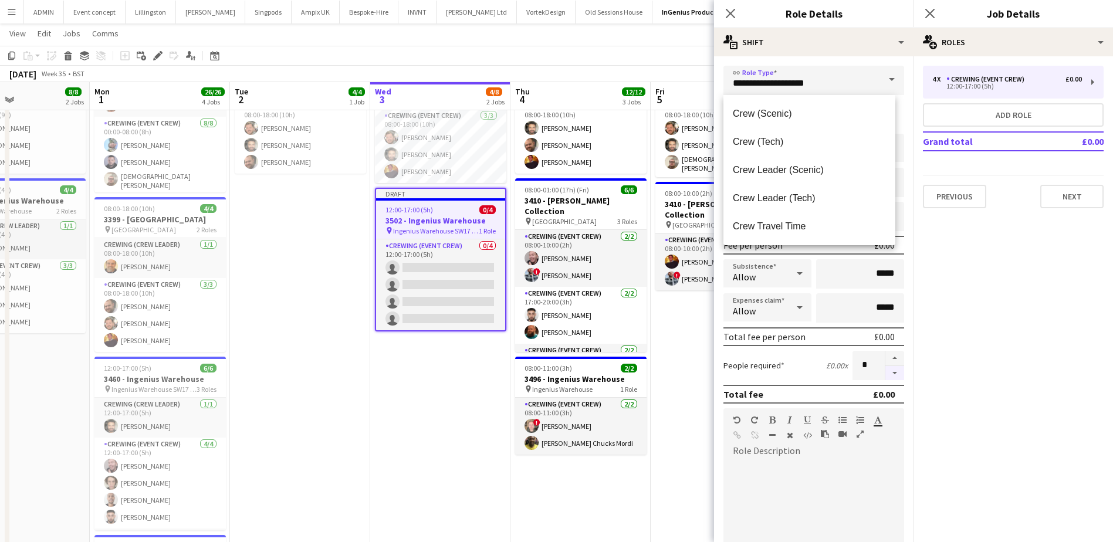
click at [886, 370] on button "button" at bounding box center [895, 373] width 19 height 15
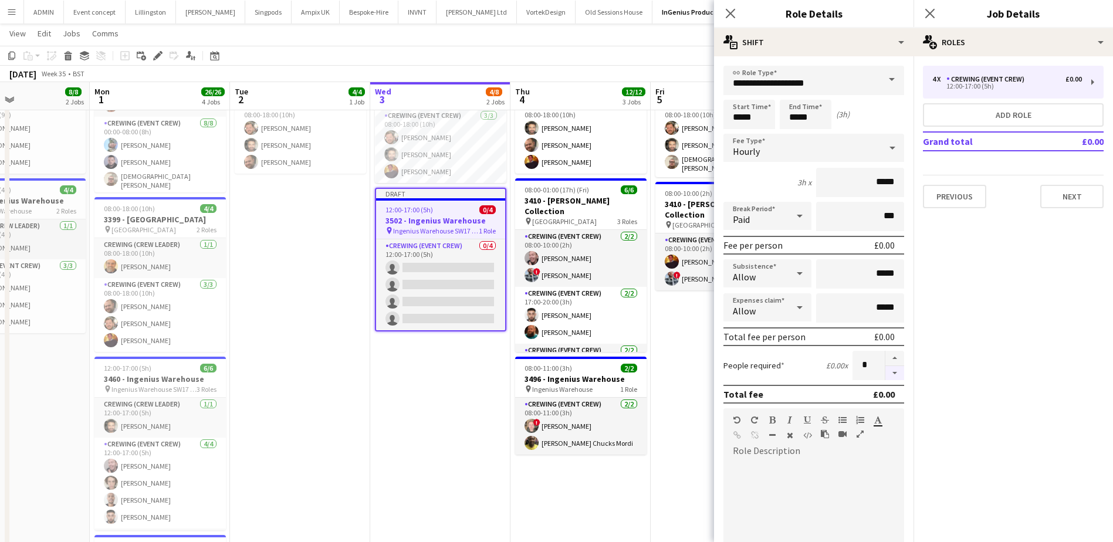
click at [886, 370] on button "button" at bounding box center [895, 373] width 19 height 15
type input "*"
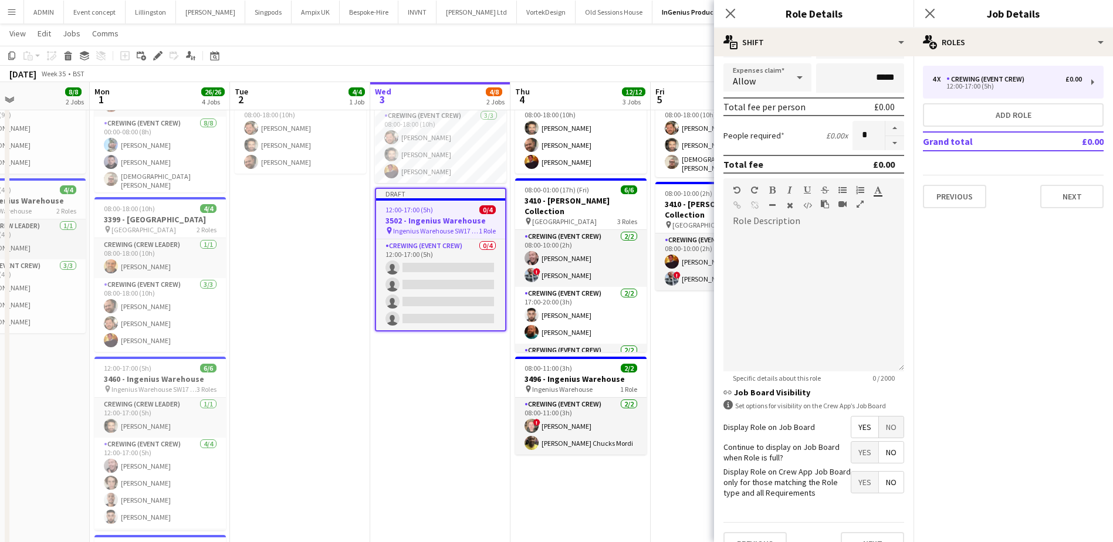
scroll to position [235, 0]
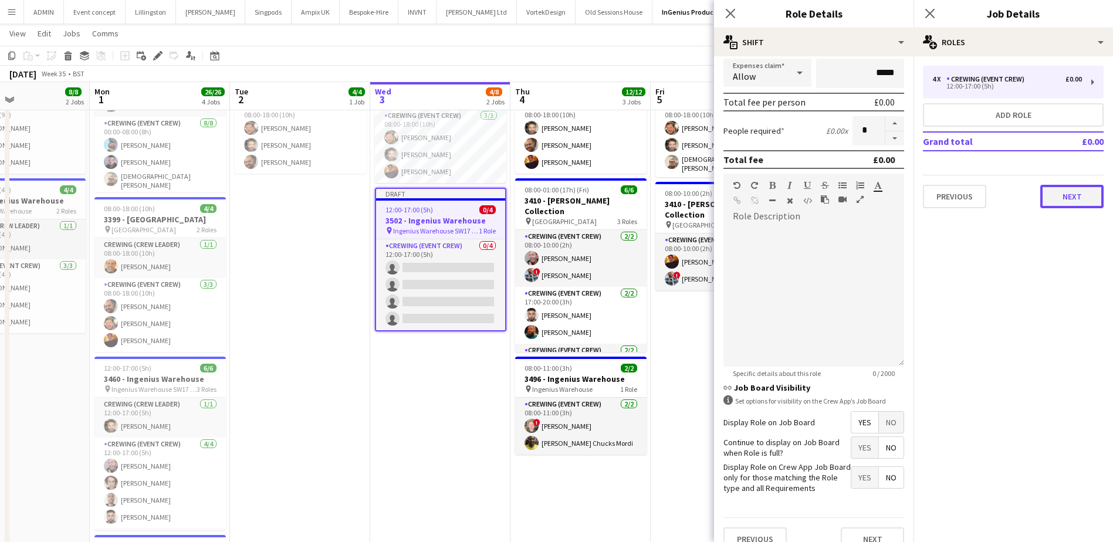
click at [1058, 195] on button "Next" at bounding box center [1072, 196] width 63 height 23
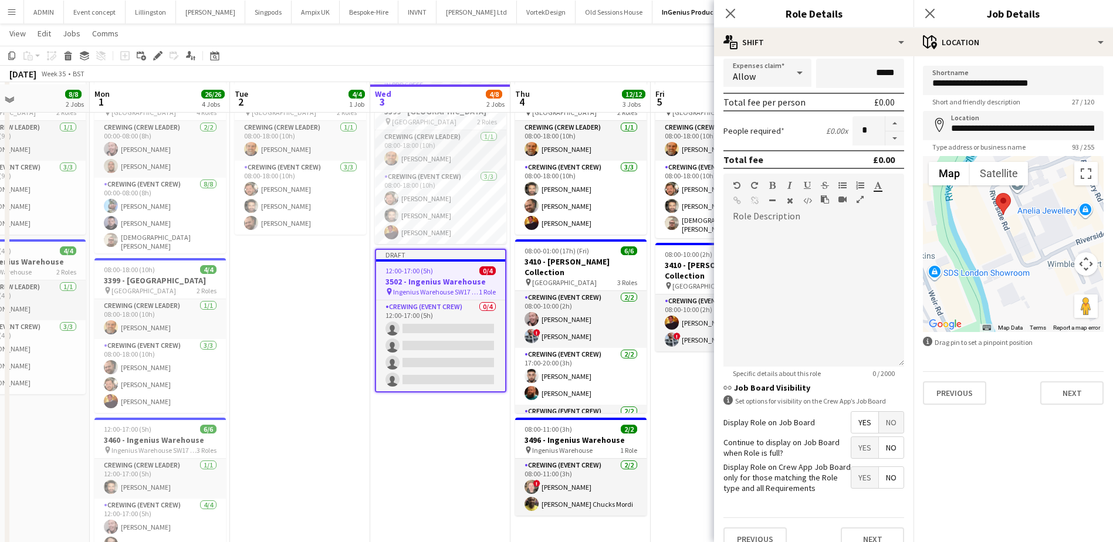
scroll to position [59, 0]
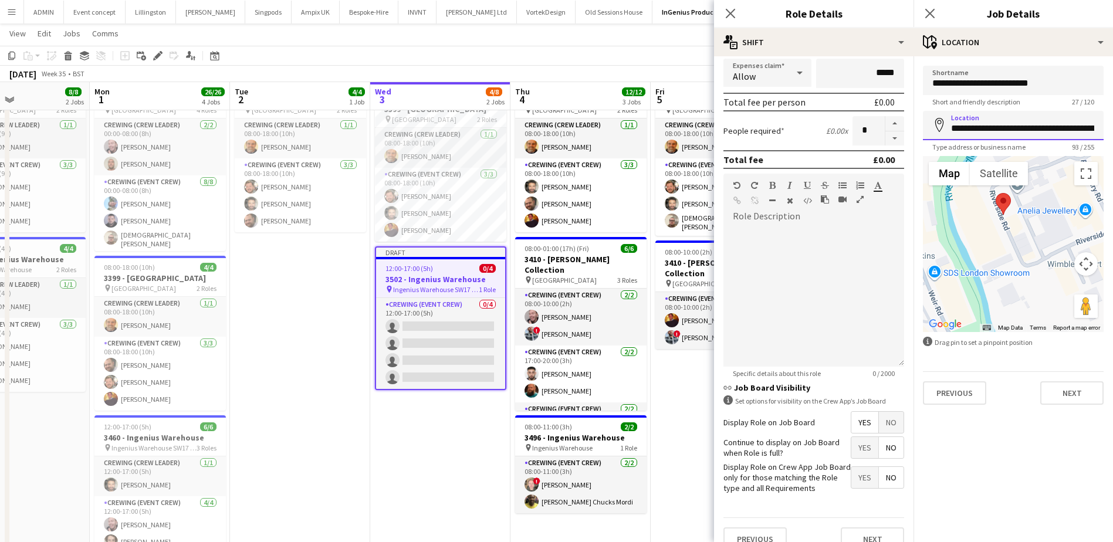
click at [1050, 123] on input "**********" at bounding box center [1013, 125] width 181 height 29
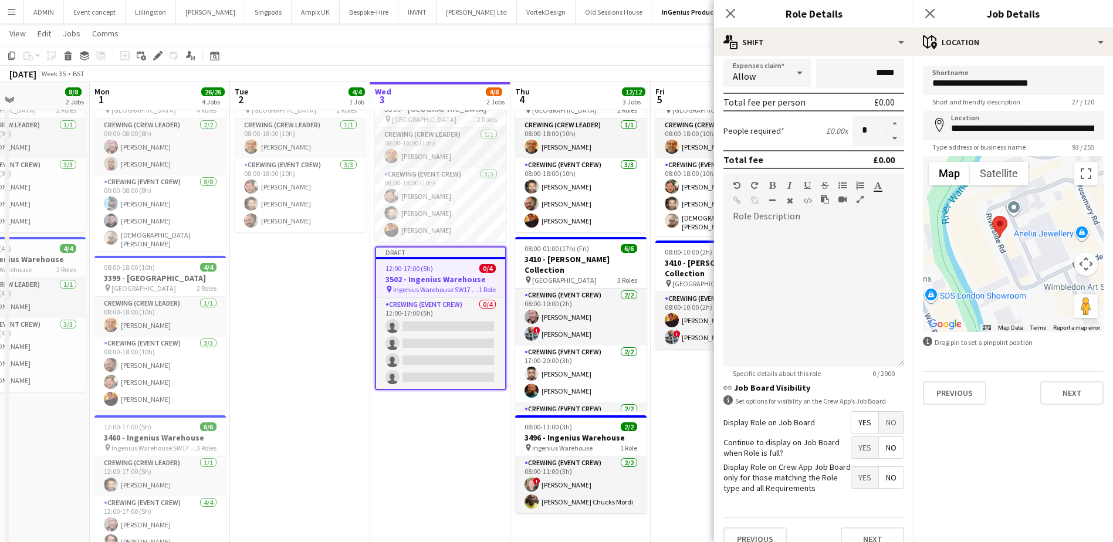
drag, startPoint x: 1043, startPoint y: 269, endPoint x: 1039, endPoint y: 299, distance: 30.8
click at [1039, 295] on div at bounding box center [1013, 244] width 181 height 176
click at [1068, 390] on button "Next" at bounding box center [1072, 392] width 63 height 23
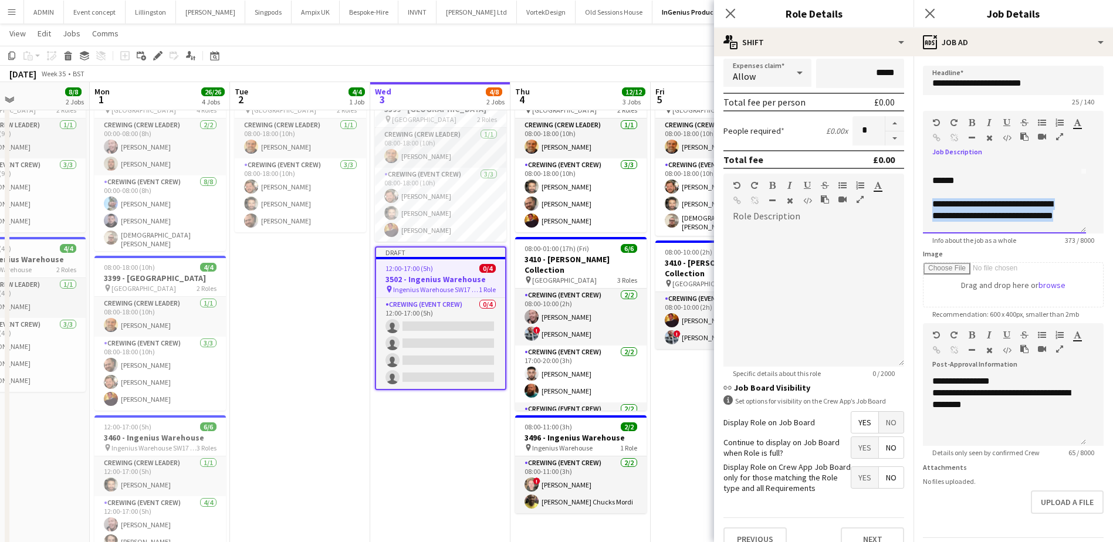
drag, startPoint x: 972, startPoint y: 237, endPoint x: 933, endPoint y: 218, distance: 43.6
click at [933, 218] on div "**********" at bounding box center [1001, 215] width 136 height 35
click at [960, 228] on div "**********" at bounding box center [1001, 215] width 136 height 35
drag, startPoint x: 972, startPoint y: 226, endPoint x: 977, endPoint y: 204, distance: 22.2
click at [977, 204] on div "**********" at bounding box center [1005, 215] width 144 height 35
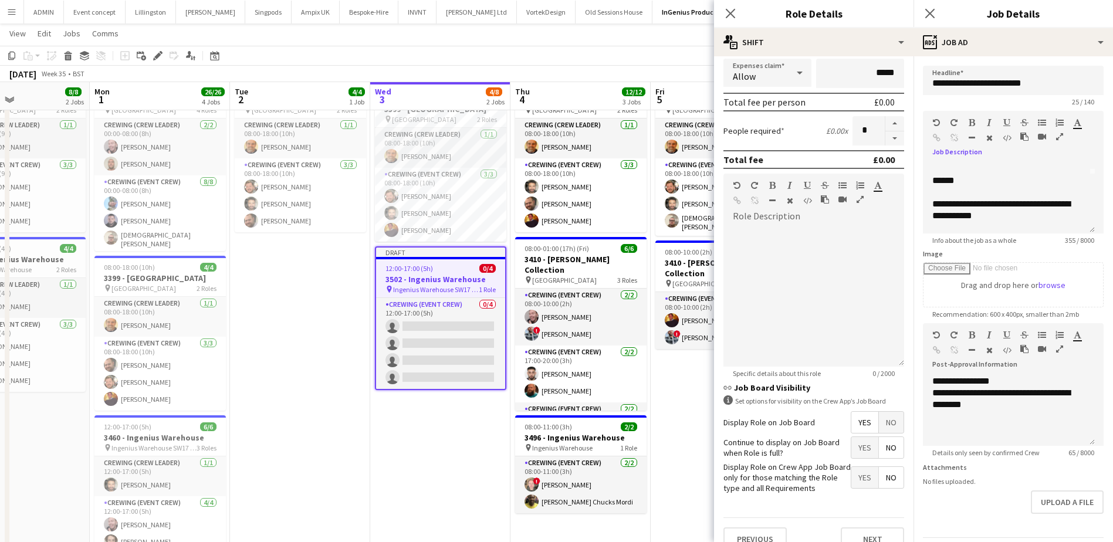
click at [673, 369] on app-date-cell "08:00-18:00 (10h) 4/4 3399 - King's Observatory pin Richmond 2 Roles Crewing (C…" at bounding box center [721, 406] width 140 height 666
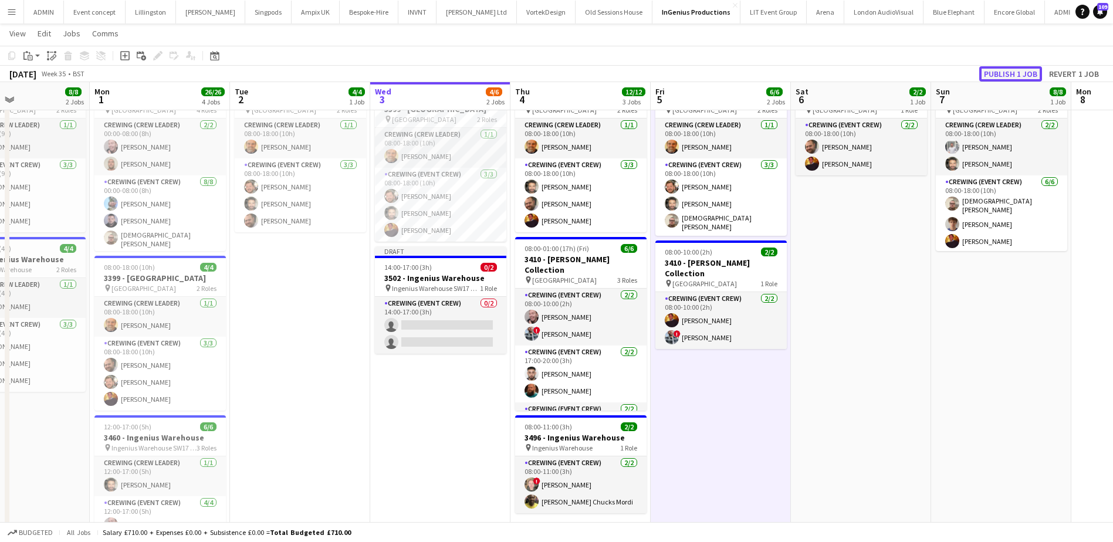
click at [1001, 77] on button "Publish 1 job" at bounding box center [1011, 73] width 63 height 15
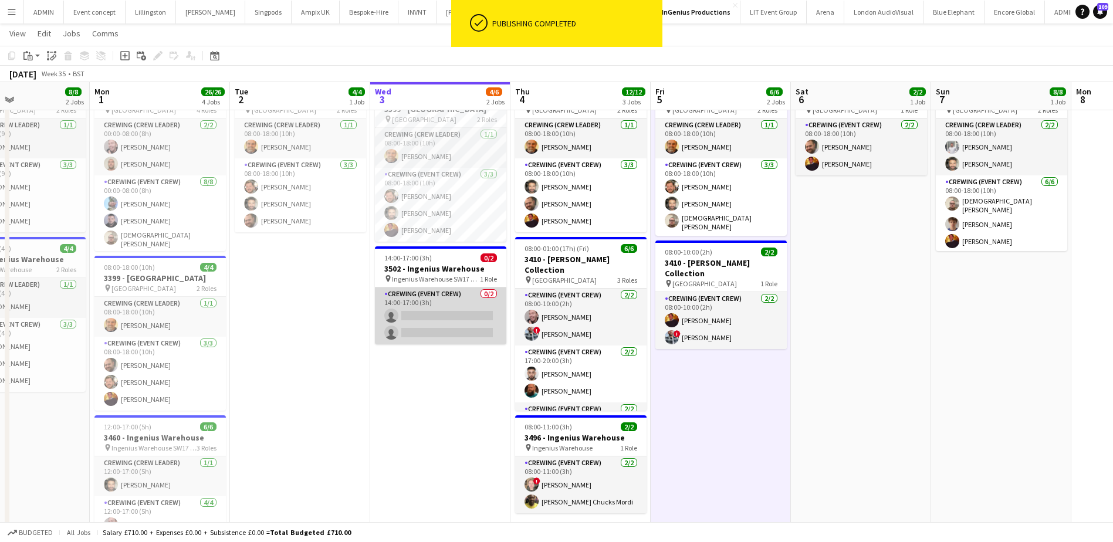
click at [433, 326] on app-card-role "Crewing (Event Crew) 0/2 14:00-17:00 (3h) single-neutral-actions single-neutral…" at bounding box center [440, 316] width 131 height 57
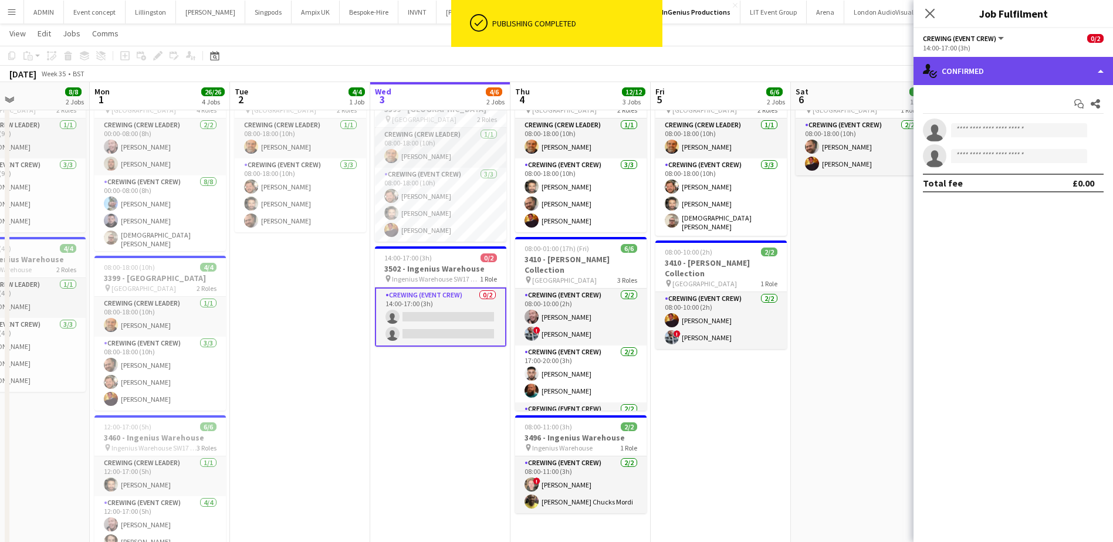
click at [991, 67] on div "single-neutral-actions-check-2 Confirmed" at bounding box center [1014, 71] width 200 height 28
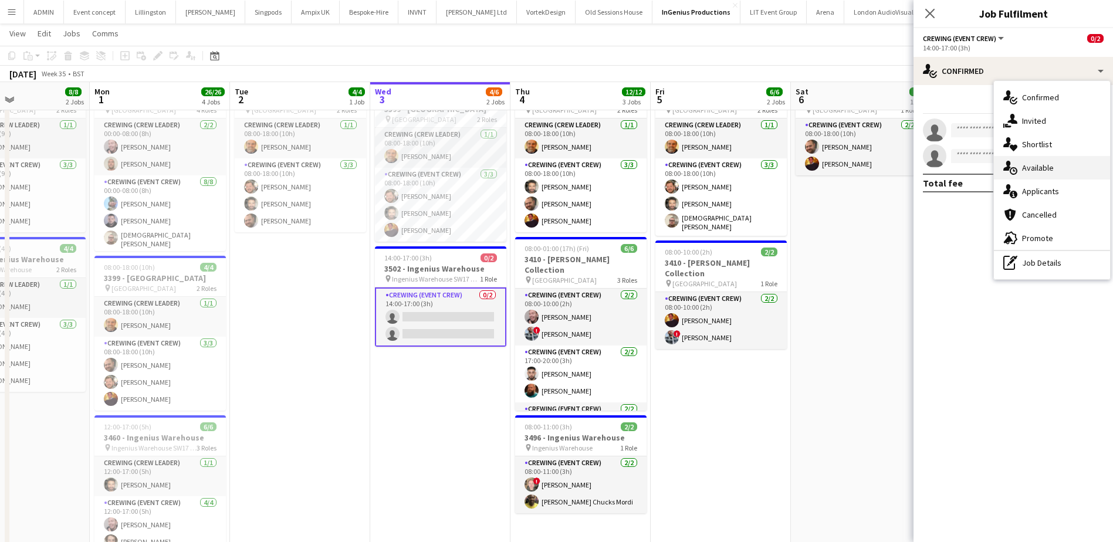
click at [1049, 174] on div "single-neutral-actions-upload Available" at bounding box center [1052, 167] width 116 height 23
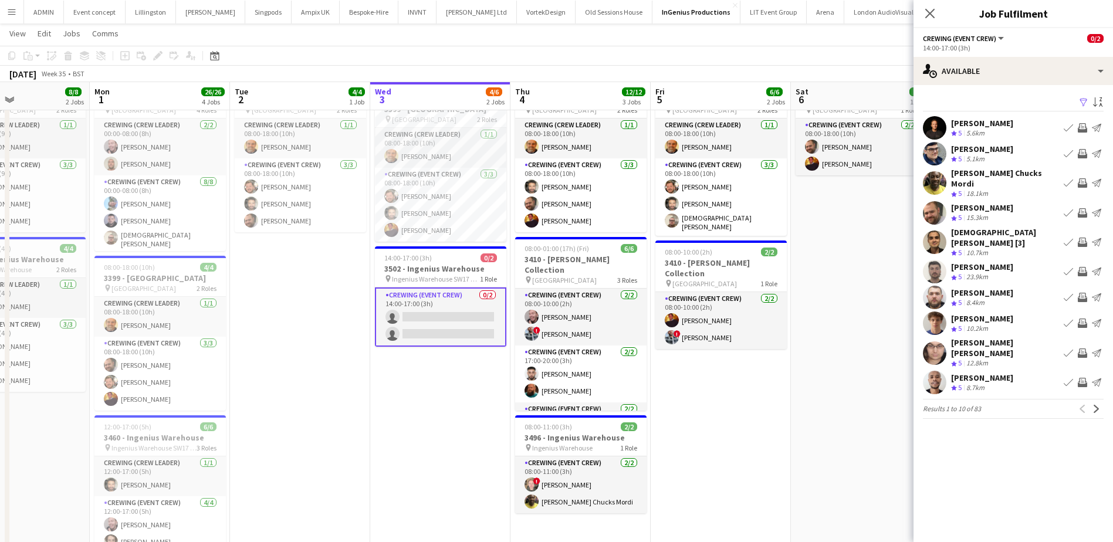
click at [1079, 180] on app-icon "Invite crew" at bounding box center [1082, 182] width 9 height 9
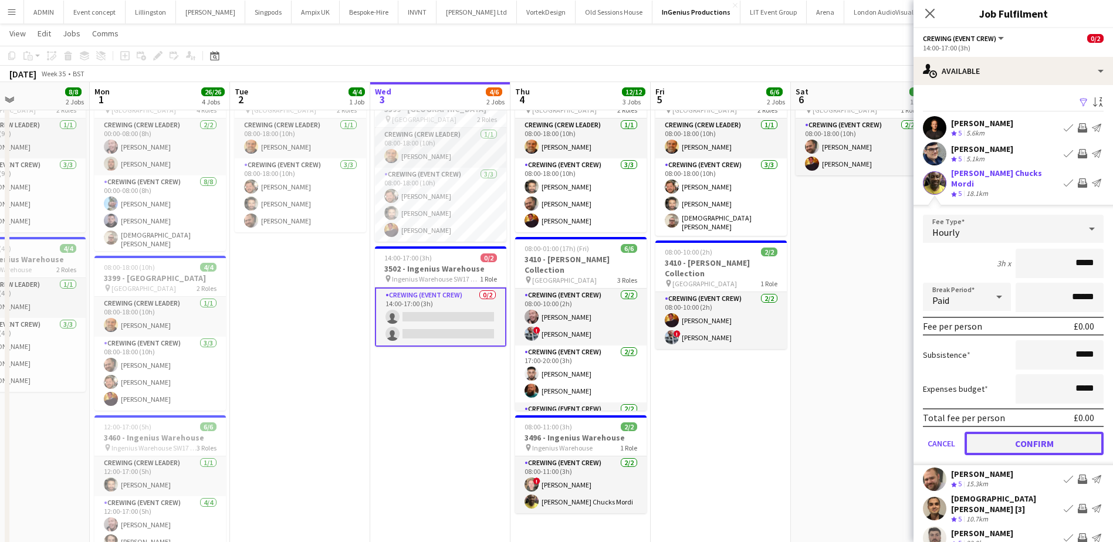
click at [1027, 432] on button "Confirm" at bounding box center [1034, 443] width 139 height 23
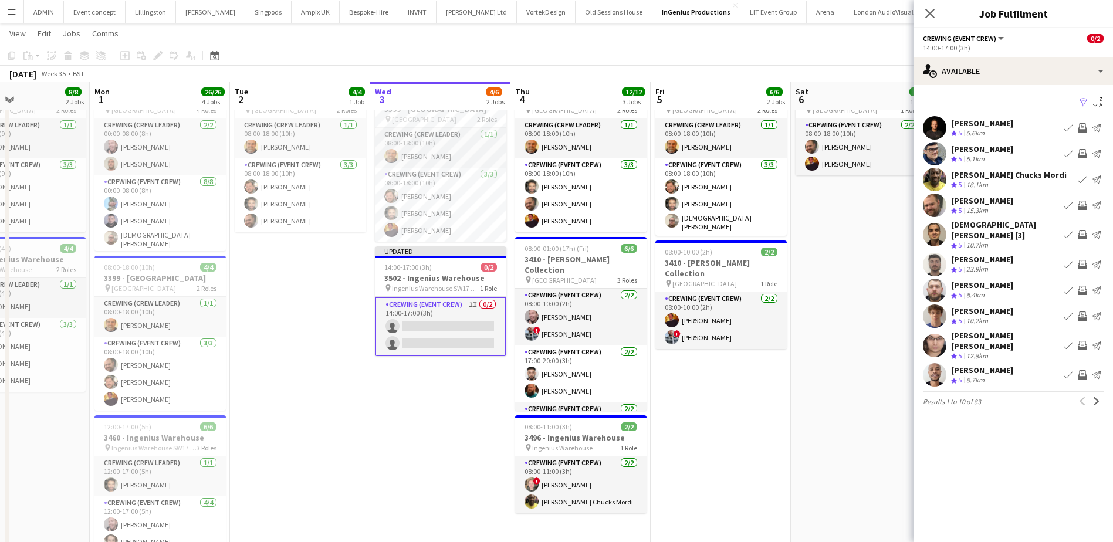
click at [1079, 286] on app-icon "Invite crew" at bounding box center [1082, 290] width 9 height 9
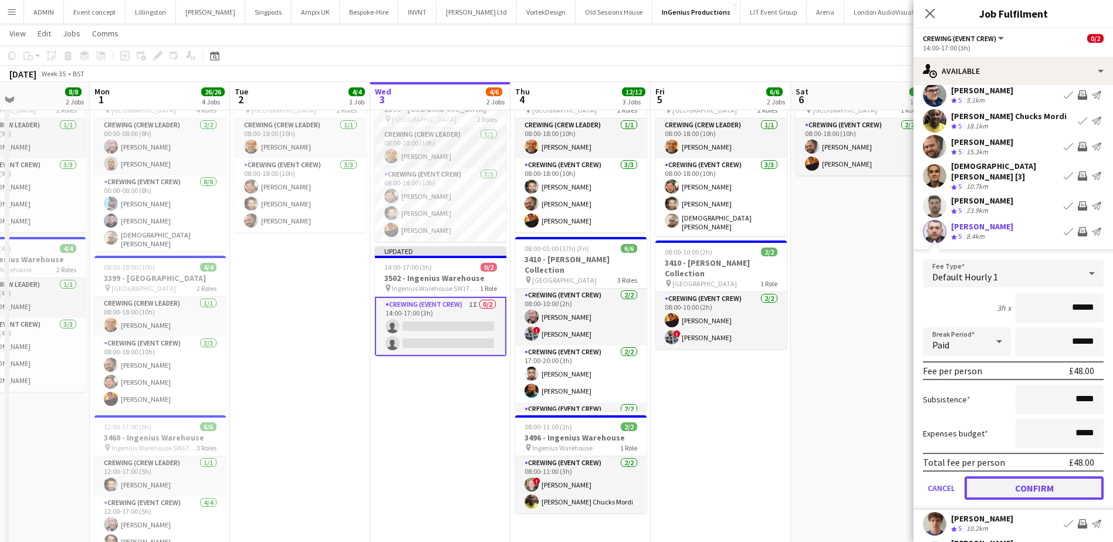
click at [1036, 477] on button "Confirm" at bounding box center [1034, 488] width 139 height 23
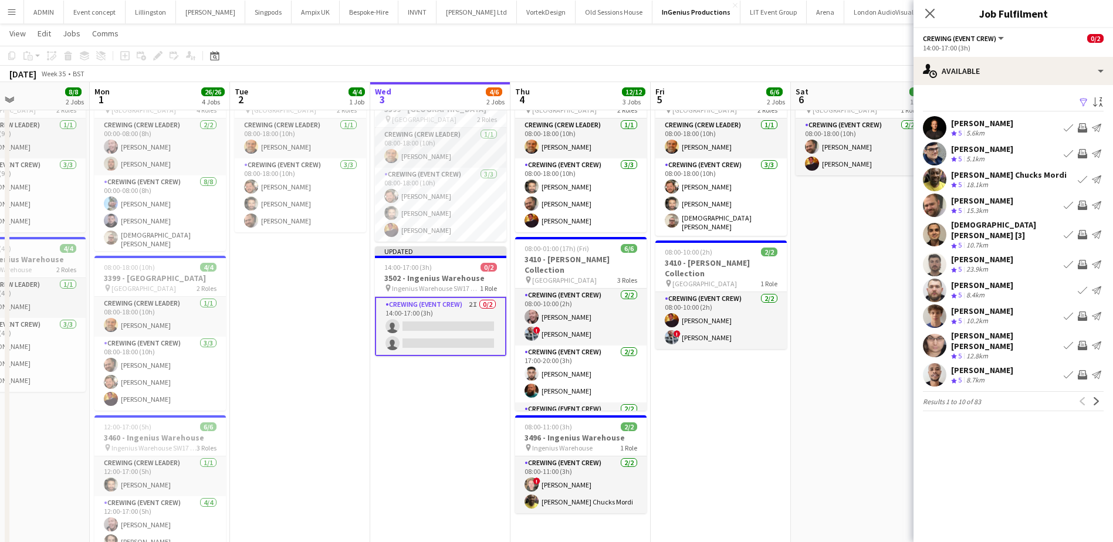
scroll to position [0, 0]
click at [1083, 312] on app-icon "Invite crew" at bounding box center [1082, 316] width 9 height 9
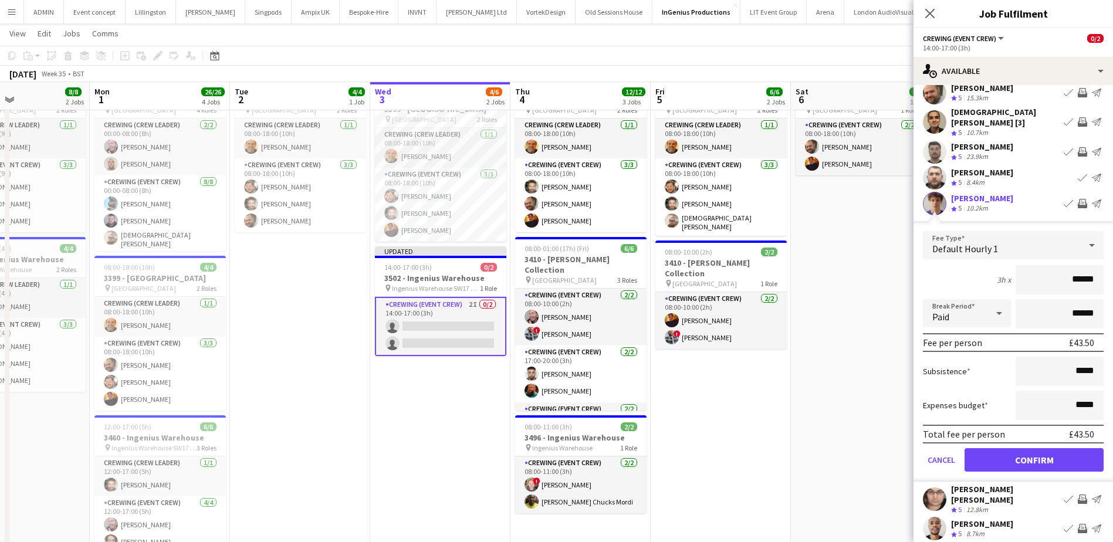
scroll to position [117, 0]
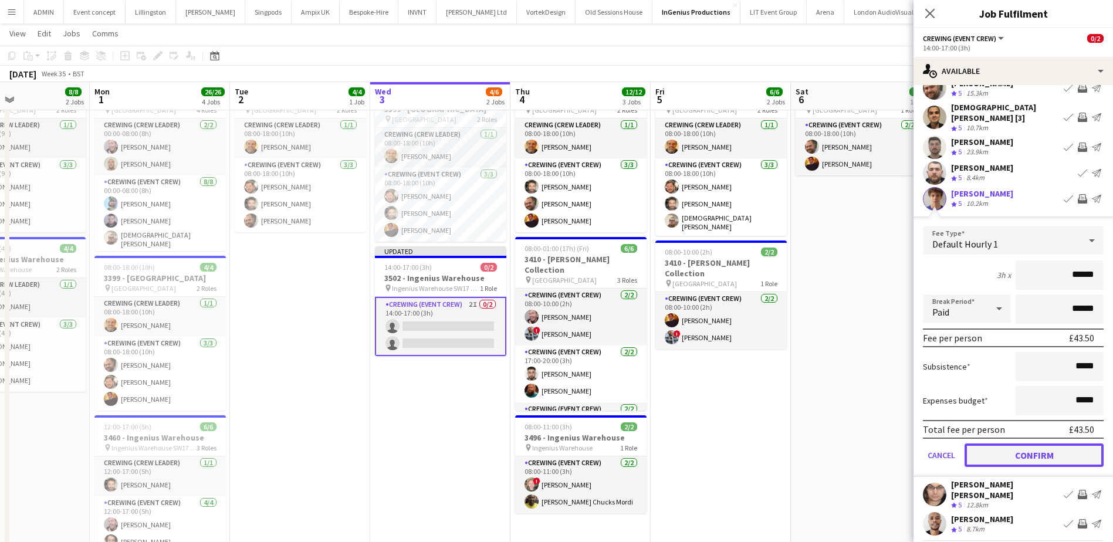
click at [1040, 451] on button "Confirm" at bounding box center [1034, 455] width 139 height 23
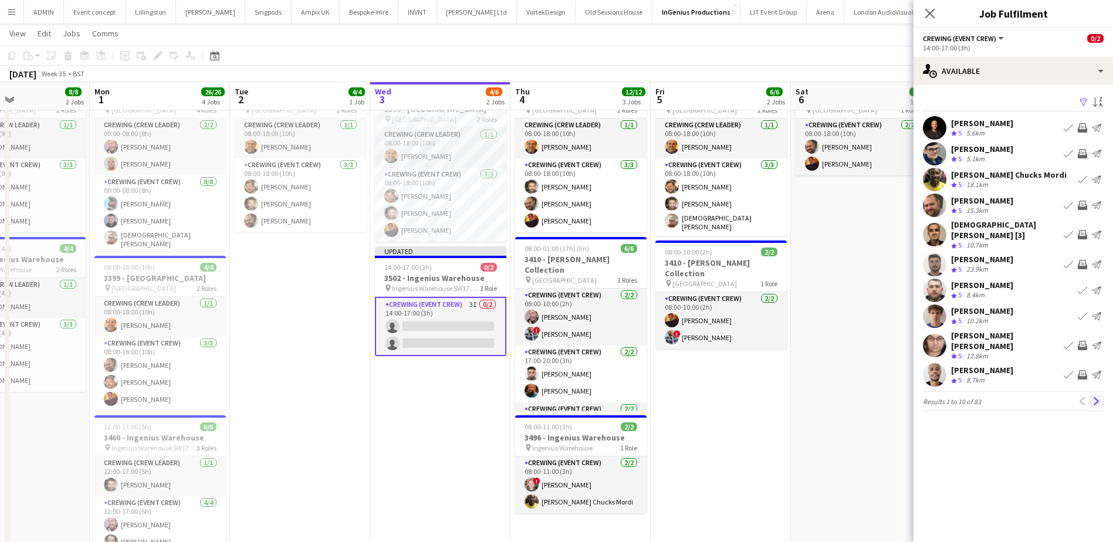
click at [1095, 397] on app-icon "Next" at bounding box center [1097, 401] width 8 height 8
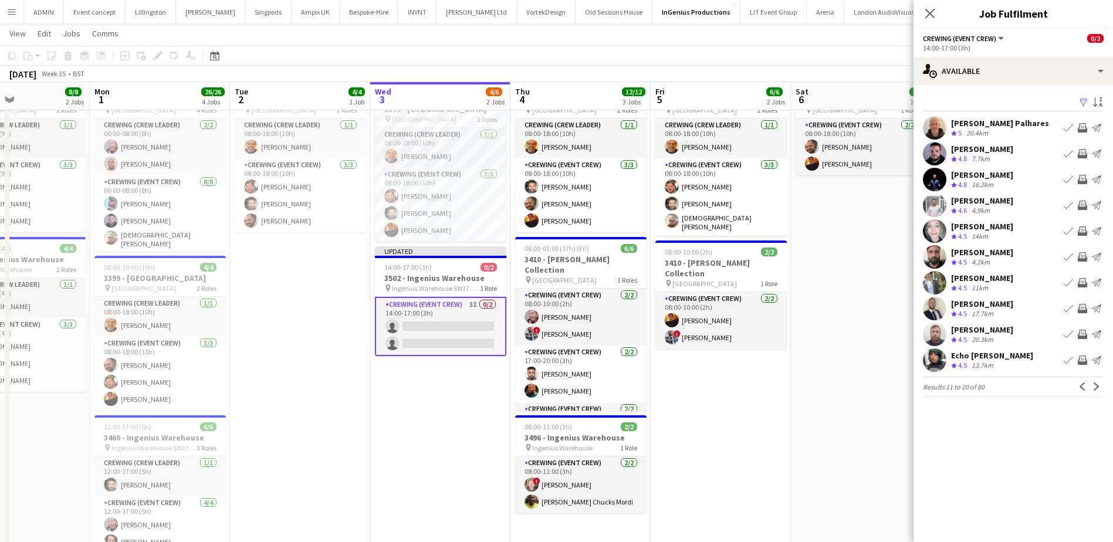
click at [1082, 127] on app-icon "Invite crew" at bounding box center [1082, 127] width 9 height 9
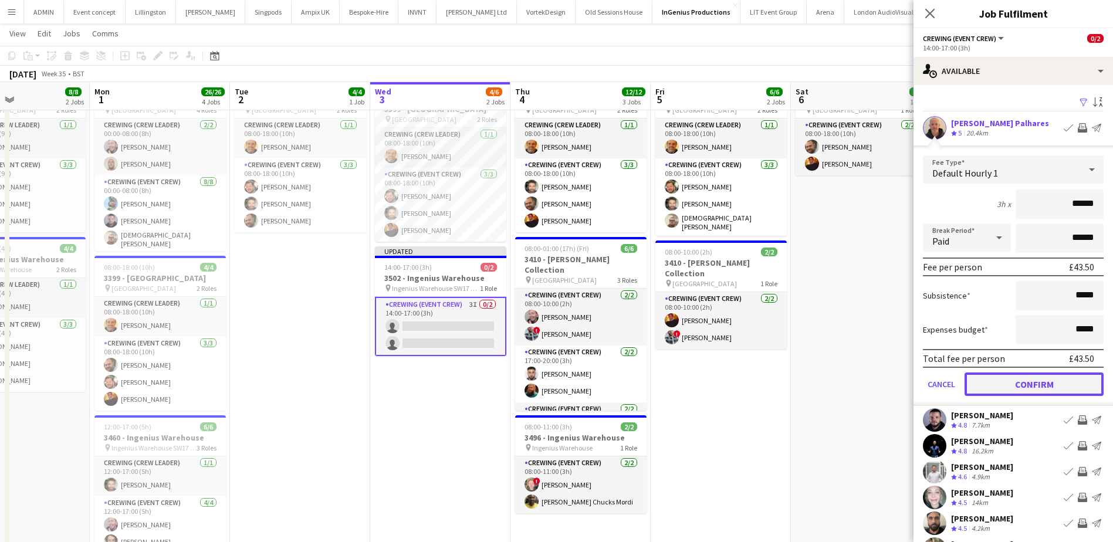
click at [1047, 384] on button "Confirm" at bounding box center [1034, 384] width 139 height 23
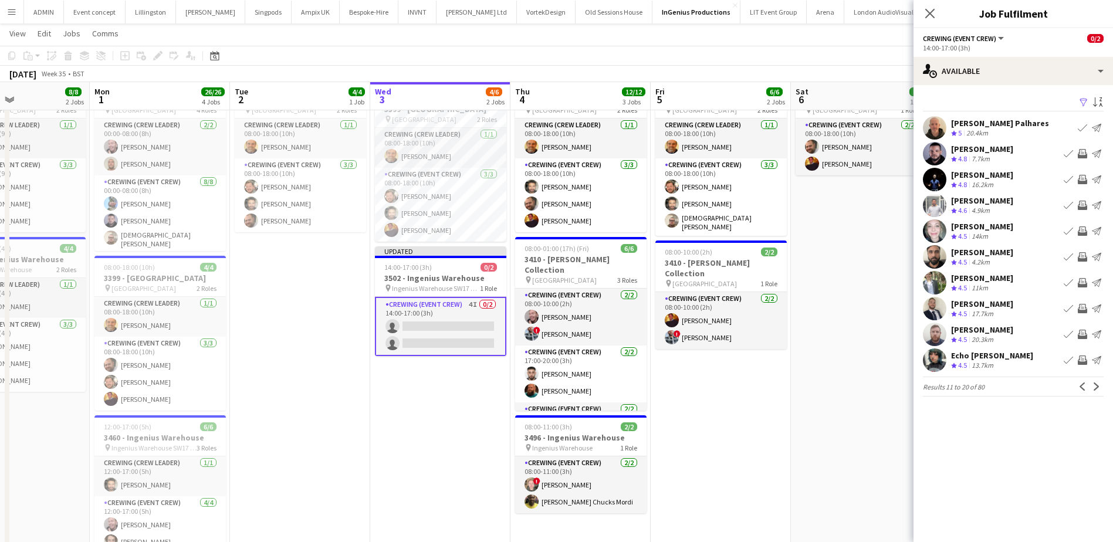
click at [1080, 207] on app-icon "Invite crew" at bounding box center [1082, 205] width 9 height 9
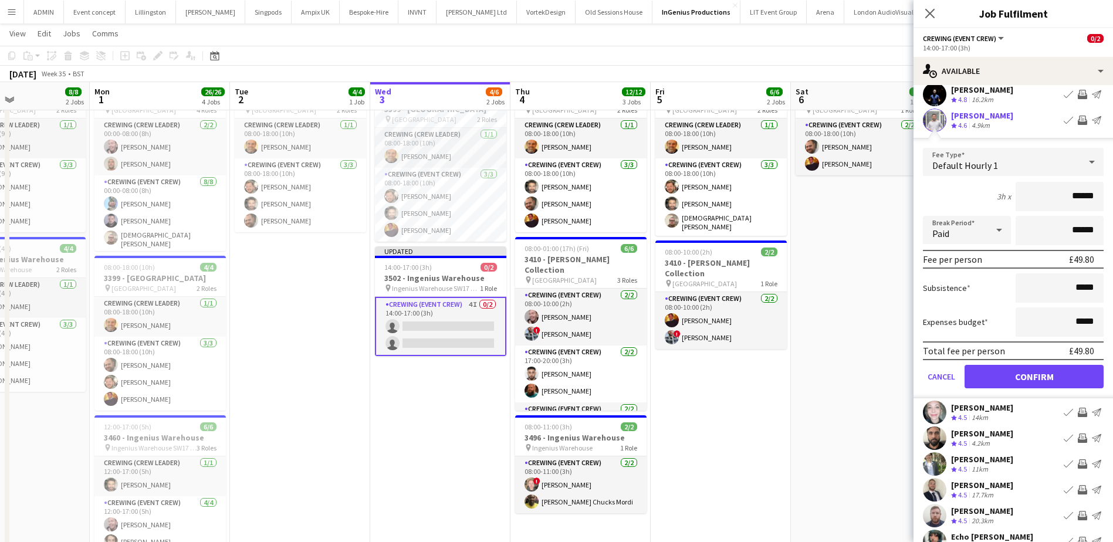
scroll to position [117, 0]
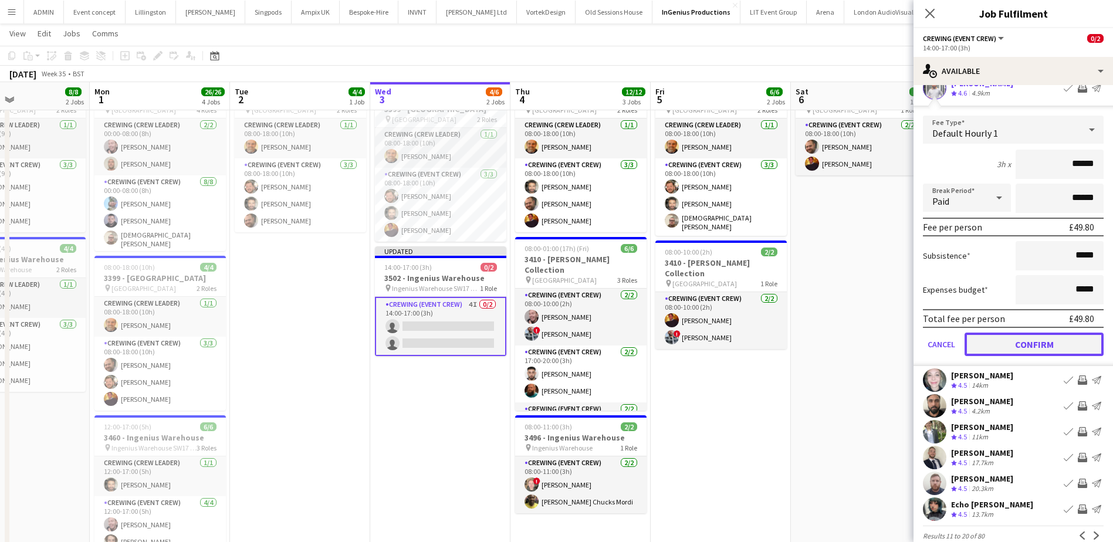
click at [1050, 353] on button "Confirm" at bounding box center [1034, 344] width 139 height 23
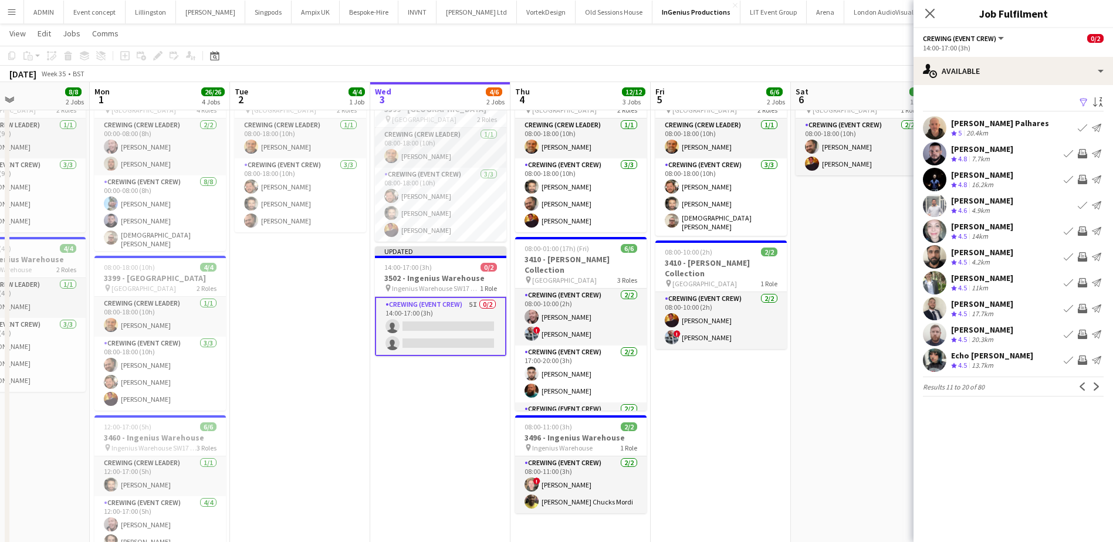
scroll to position [0, 0]
click at [1083, 308] on app-icon "Invite crew" at bounding box center [1082, 308] width 9 height 9
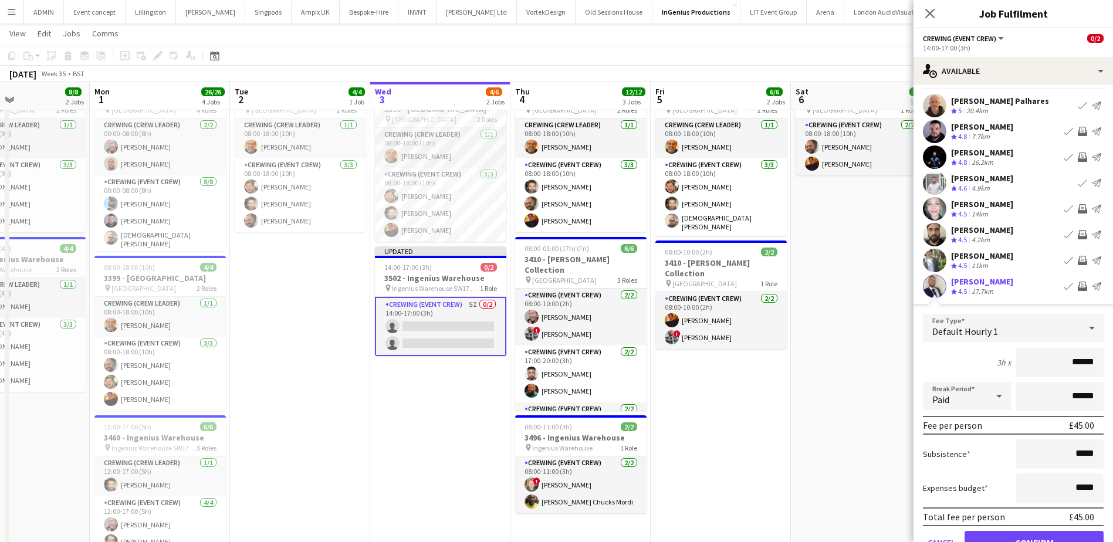
scroll to position [117, 0]
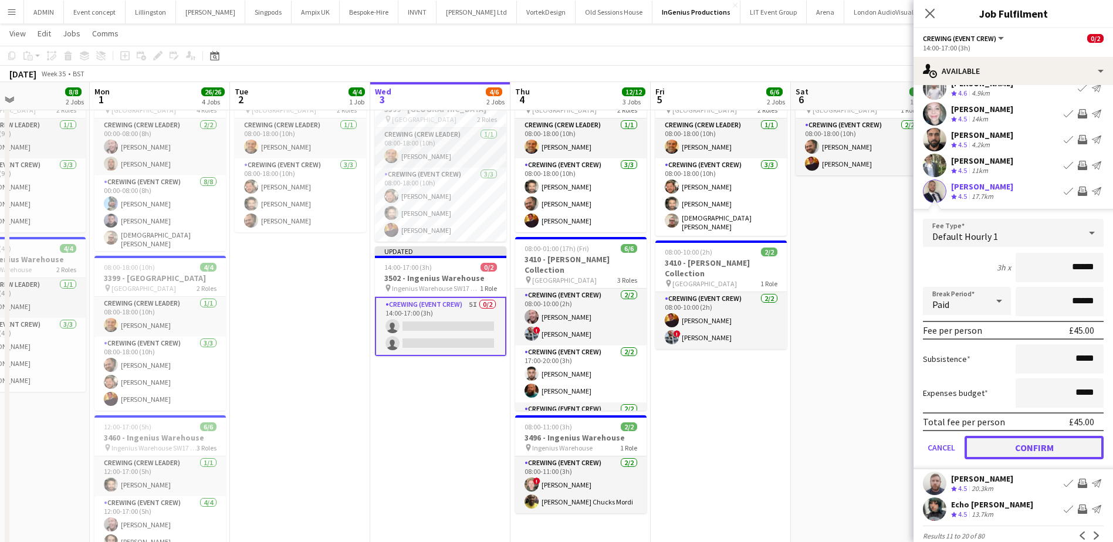
click at [1049, 451] on button "Confirm" at bounding box center [1034, 447] width 139 height 23
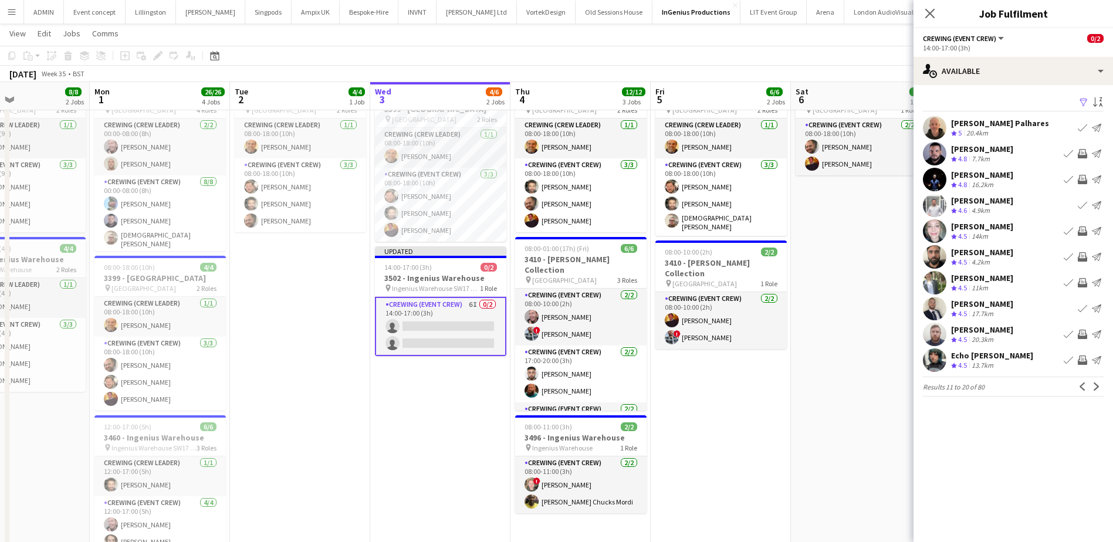
scroll to position [0, 0]
click at [1100, 383] on app-icon "Next" at bounding box center [1097, 387] width 8 height 8
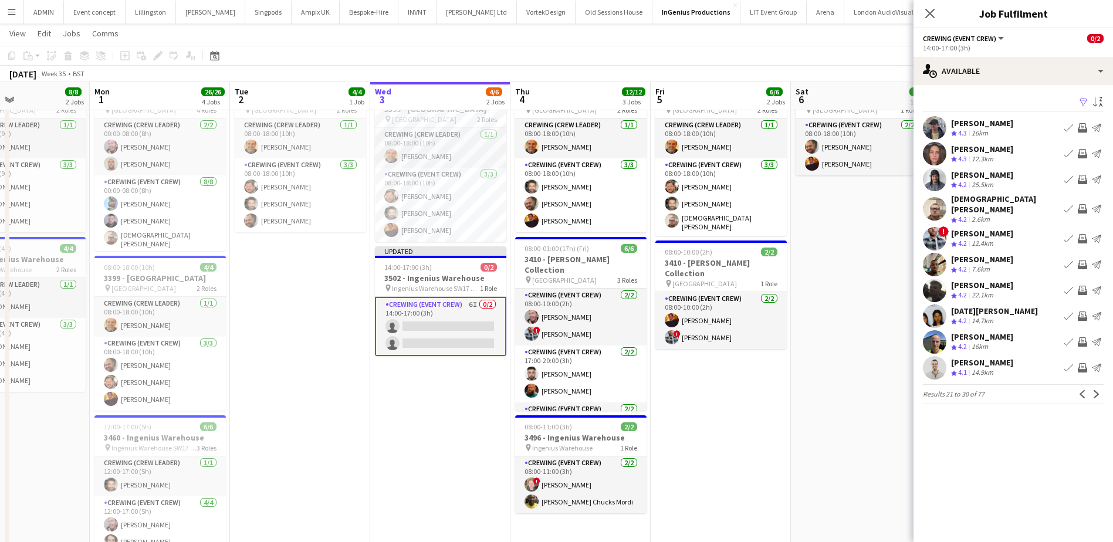
click at [1080, 150] on app-icon "Invite crew" at bounding box center [1082, 153] width 9 height 9
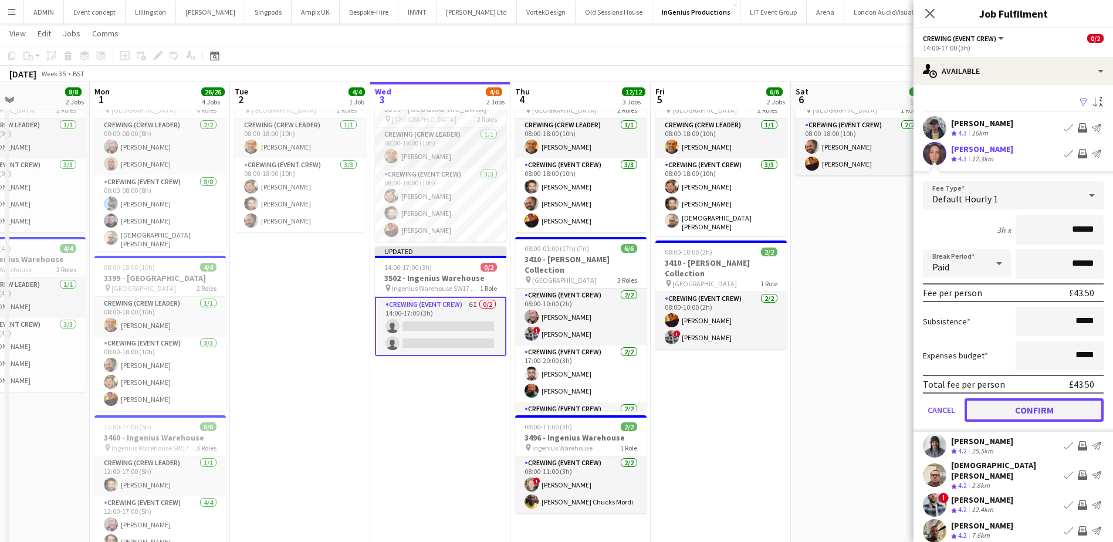
click at [1046, 410] on button "Confirm" at bounding box center [1034, 410] width 139 height 23
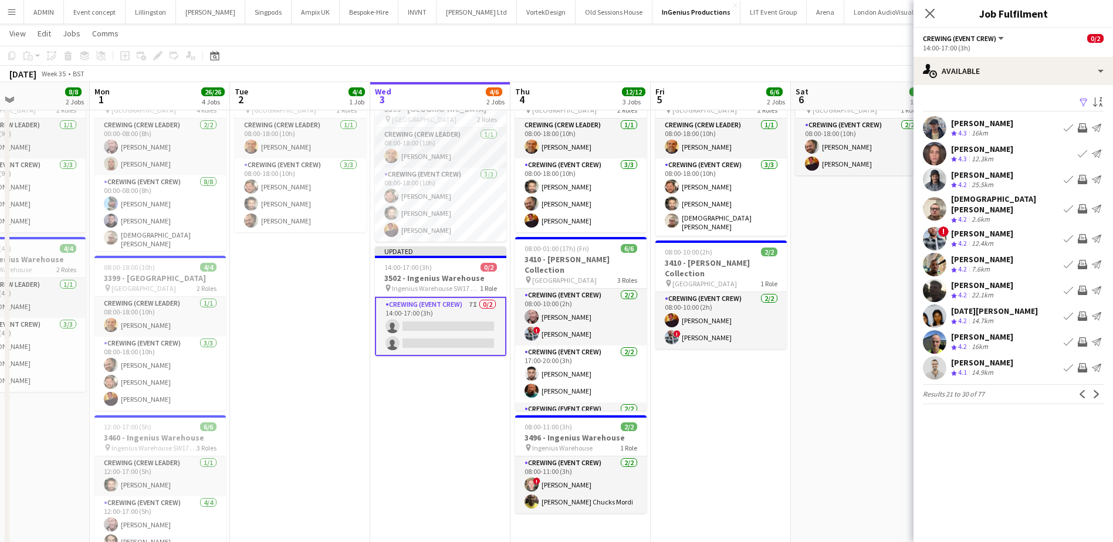
click at [1082, 130] on app-icon "Invite crew" at bounding box center [1082, 127] width 9 height 9
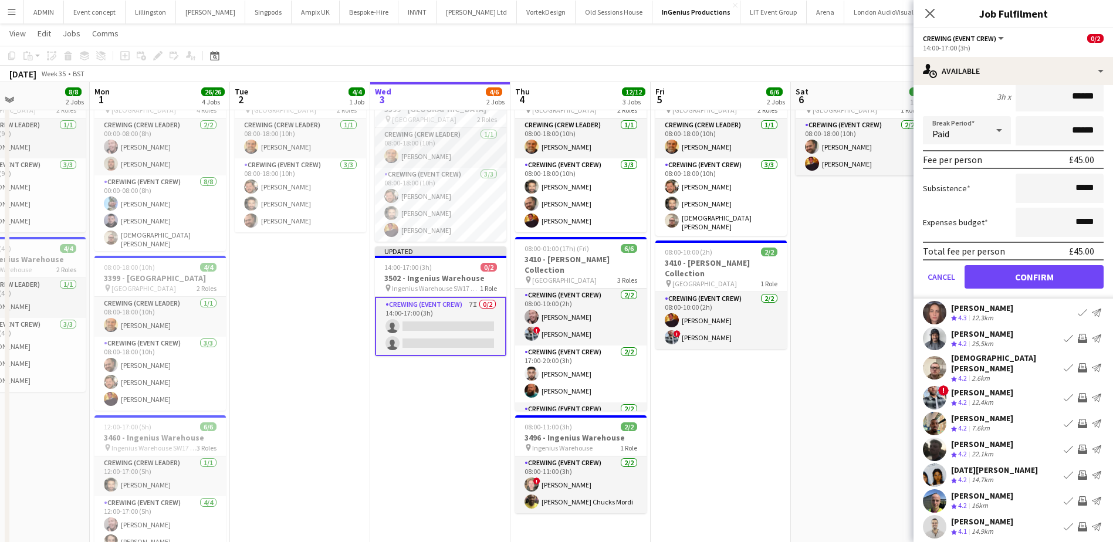
scroll to position [117, 0]
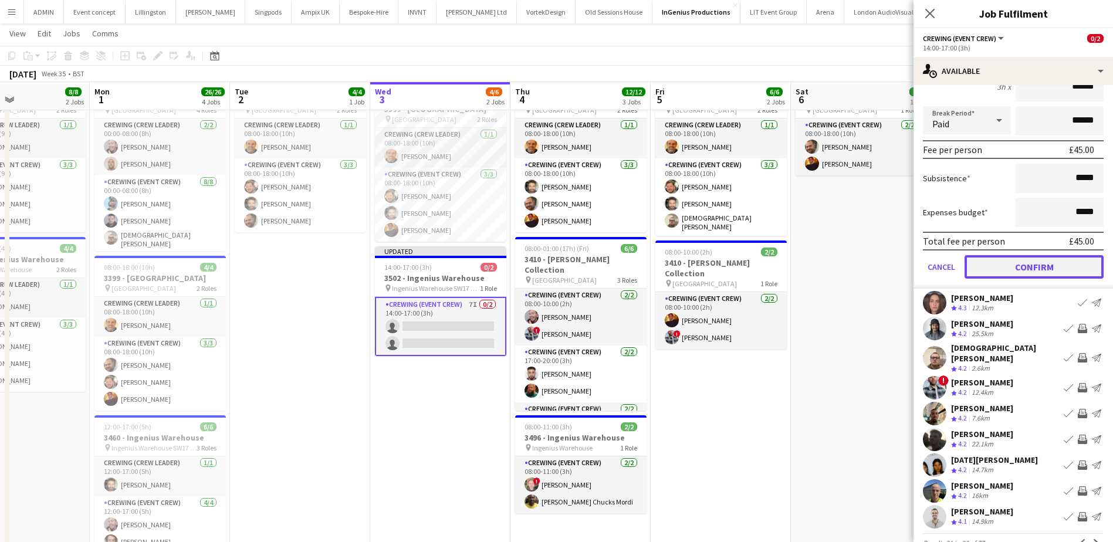
click at [1061, 272] on button "Confirm" at bounding box center [1034, 266] width 139 height 23
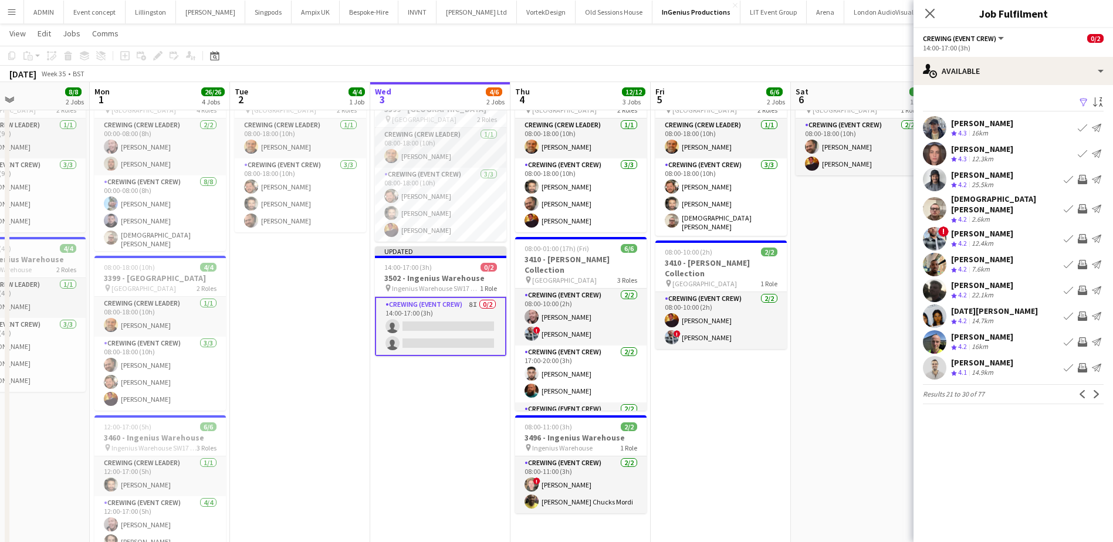
click at [1081, 177] on app-icon "Invite crew" at bounding box center [1082, 179] width 9 height 9
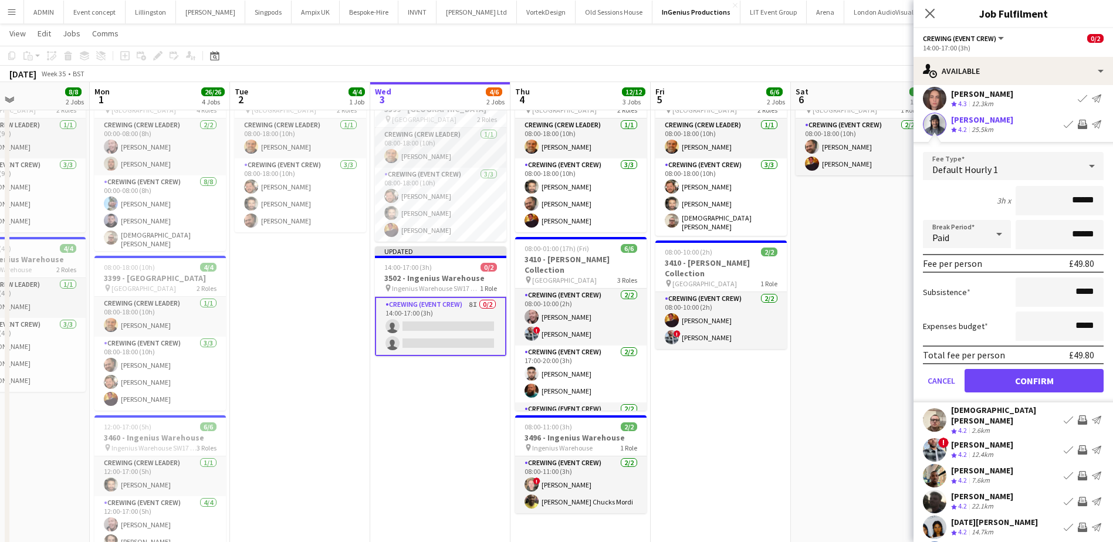
scroll to position [59, 0]
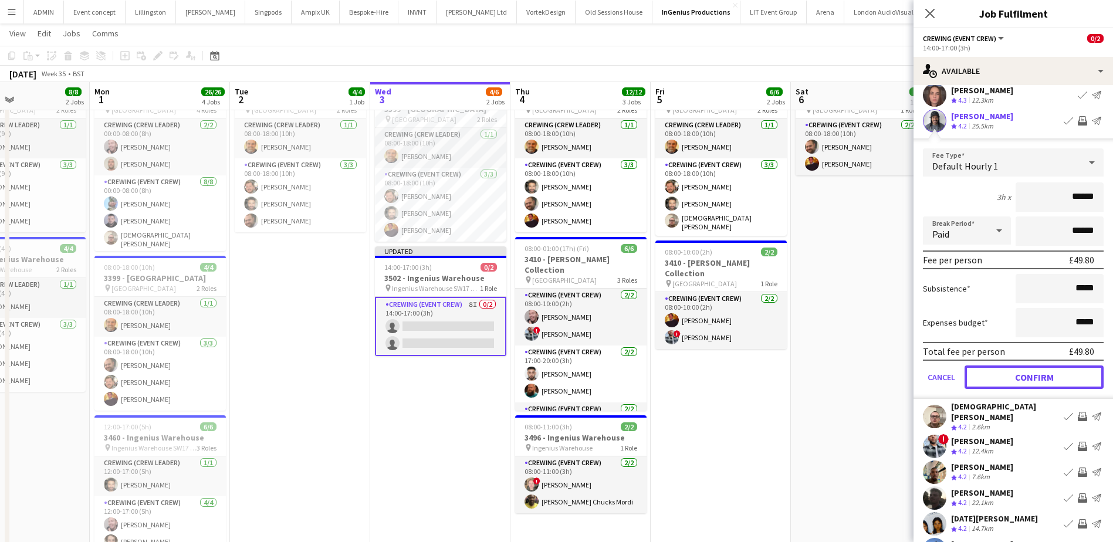
drag, startPoint x: 1062, startPoint y: 373, endPoint x: 1063, endPoint y: 353, distance: 20.6
click at [1062, 374] on button "Confirm" at bounding box center [1034, 377] width 139 height 23
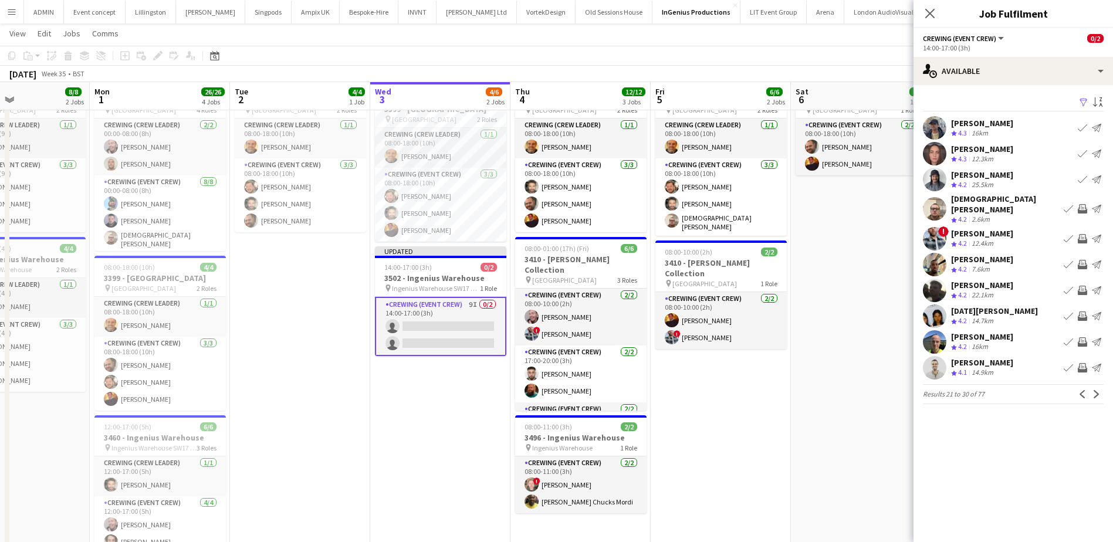
scroll to position [0, 0]
click at [1082, 204] on app-icon "Invite crew" at bounding box center [1082, 208] width 9 height 9
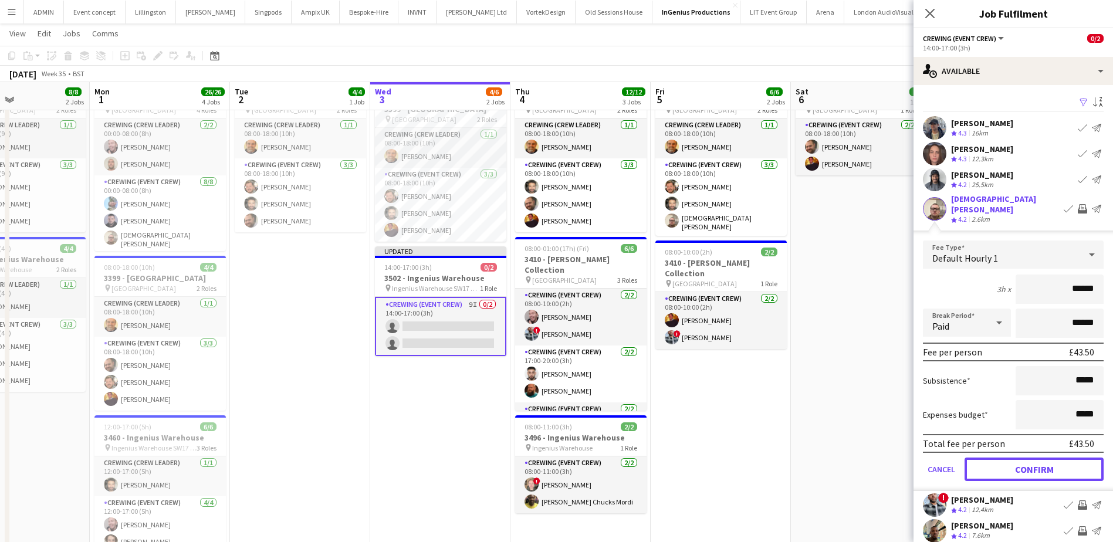
drag, startPoint x: 1060, startPoint y: 453, endPoint x: 1061, endPoint y: 444, distance: 9.4
click at [1060, 458] on button "Confirm" at bounding box center [1034, 469] width 139 height 23
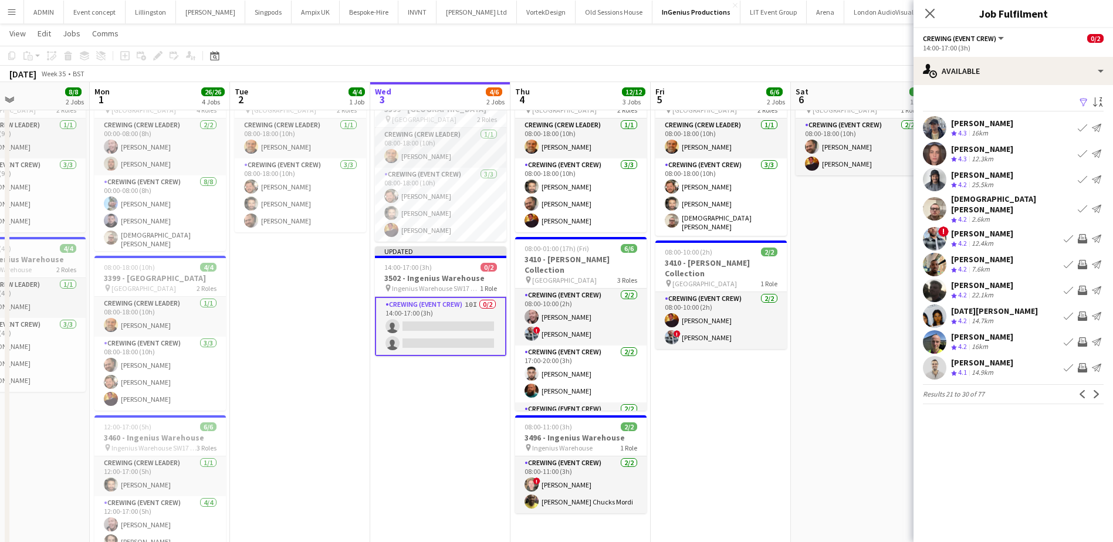
click at [1080, 234] on app-icon "Invite crew" at bounding box center [1082, 238] width 9 height 9
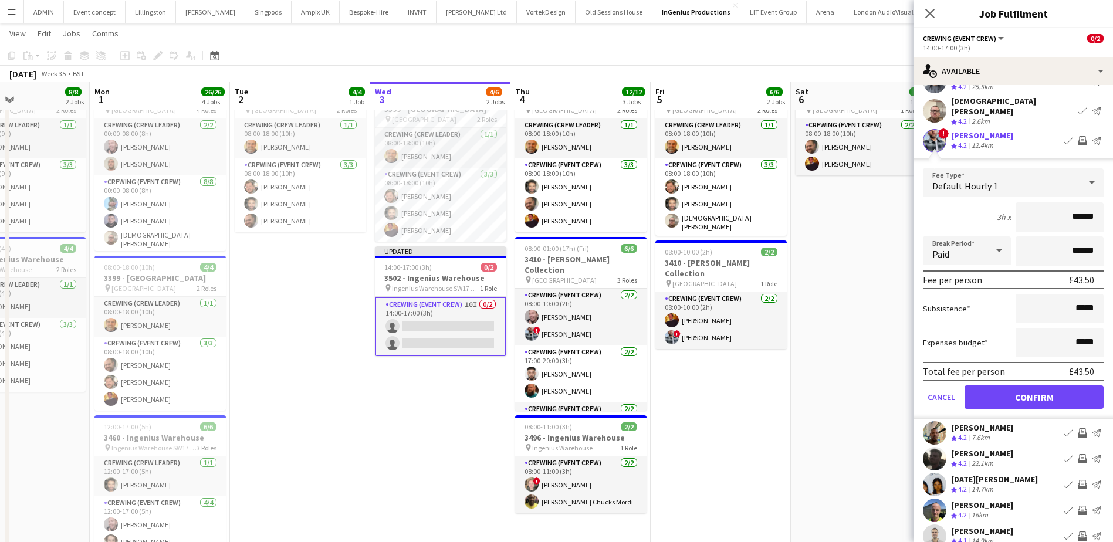
scroll to position [117, 0]
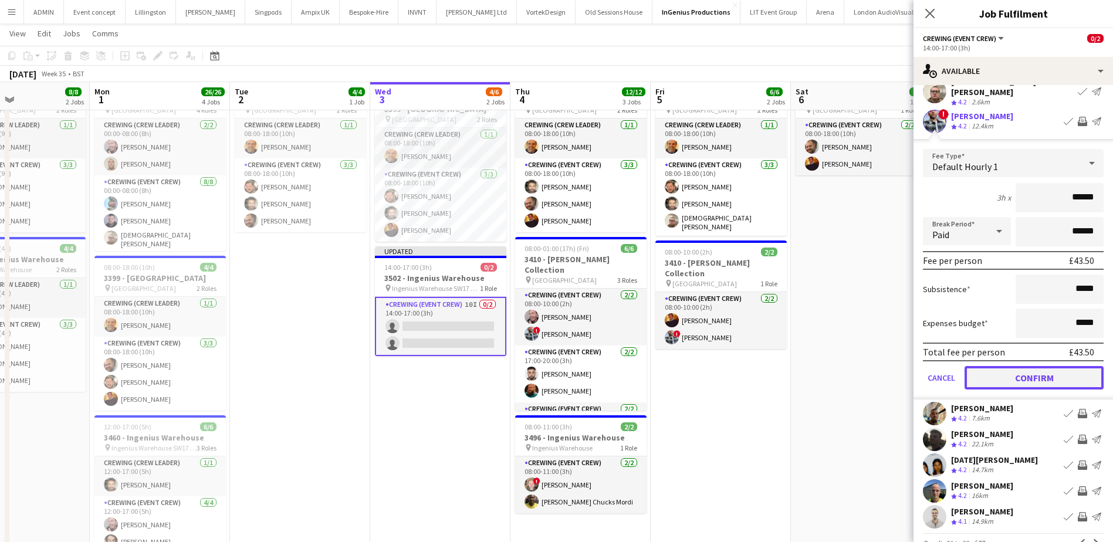
click at [1073, 370] on button "Confirm" at bounding box center [1034, 377] width 139 height 23
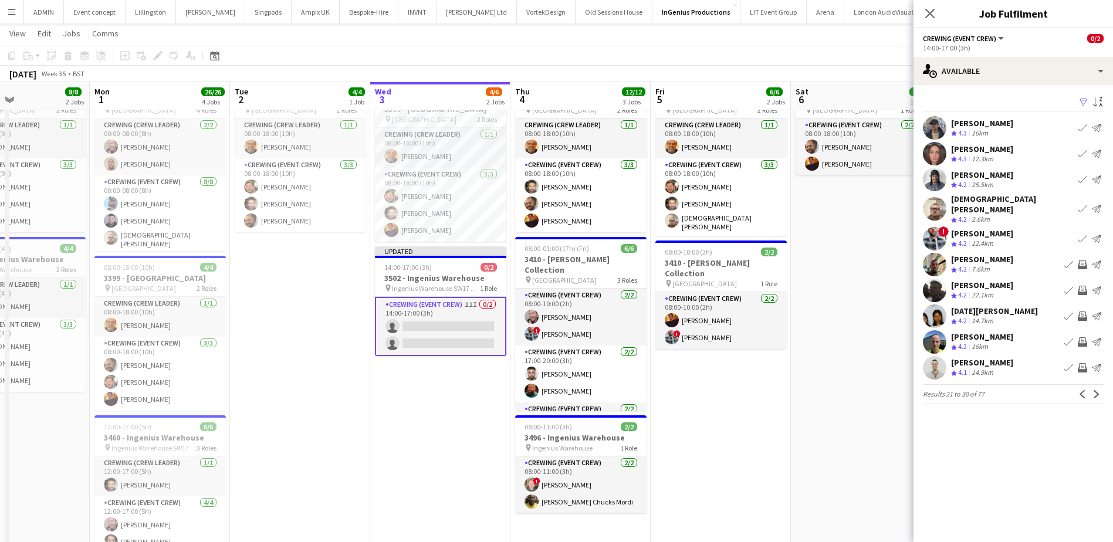
scroll to position [0, 0]
click at [1082, 261] on app-icon "Invite crew" at bounding box center [1082, 264] width 9 height 9
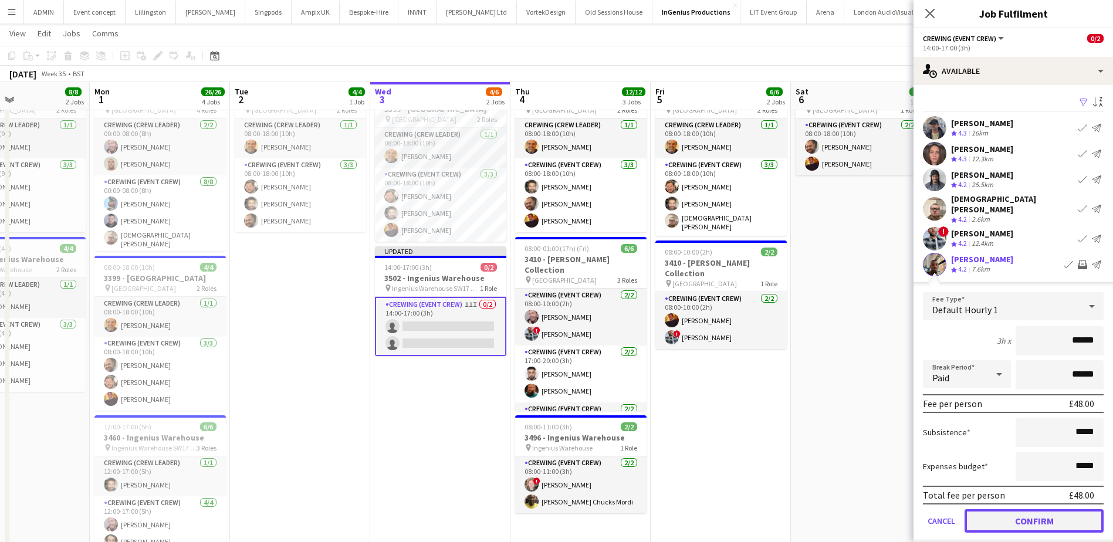
click at [1057, 515] on button "Confirm" at bounding box center [1034, 520] width 139 height 23
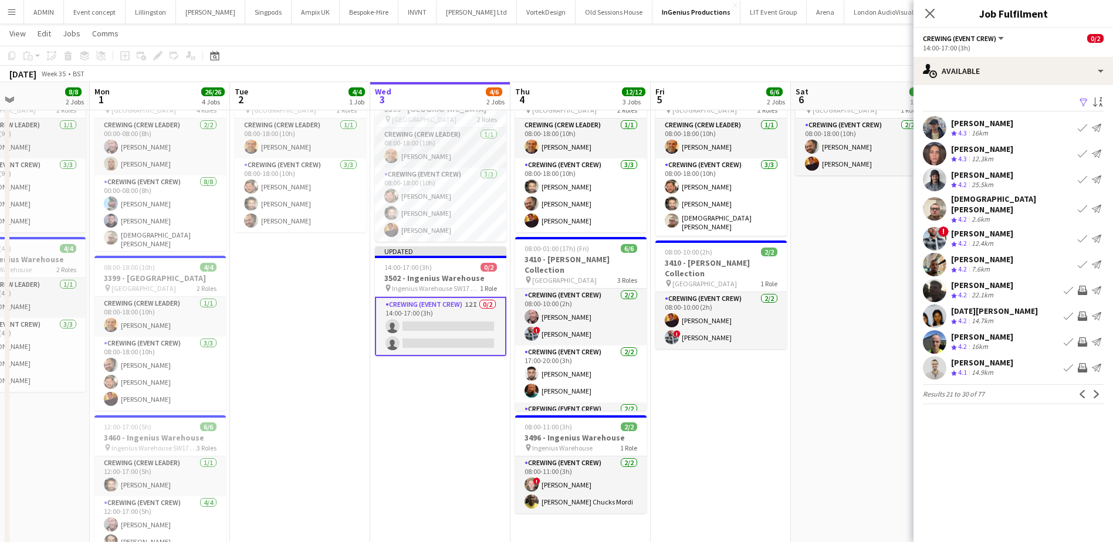
click at [1083, 286] on app-icon "Invite crew" at bounding box center [1082, 290] width 9 height 9
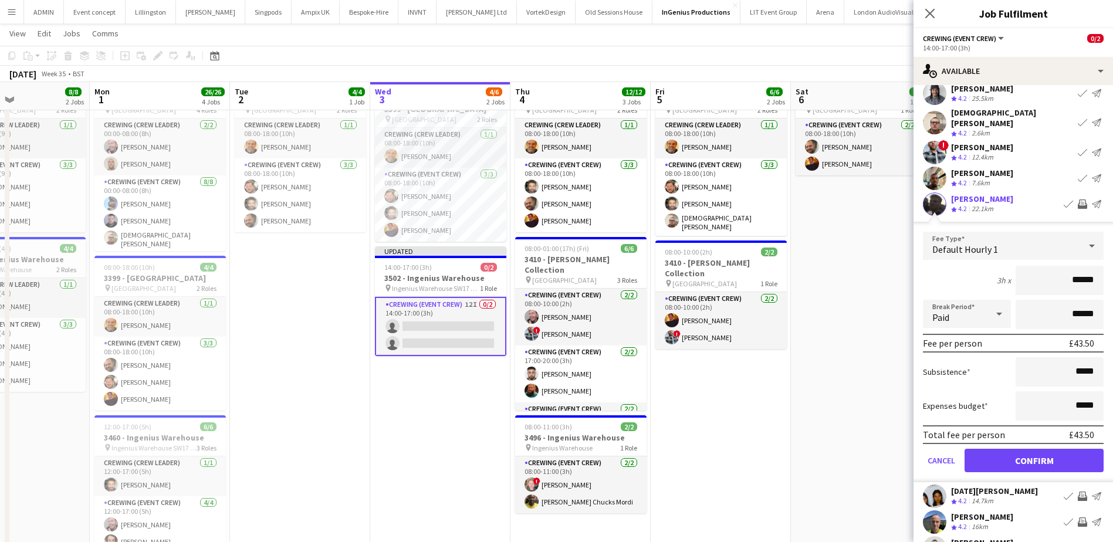
scroll to position [117, 0]
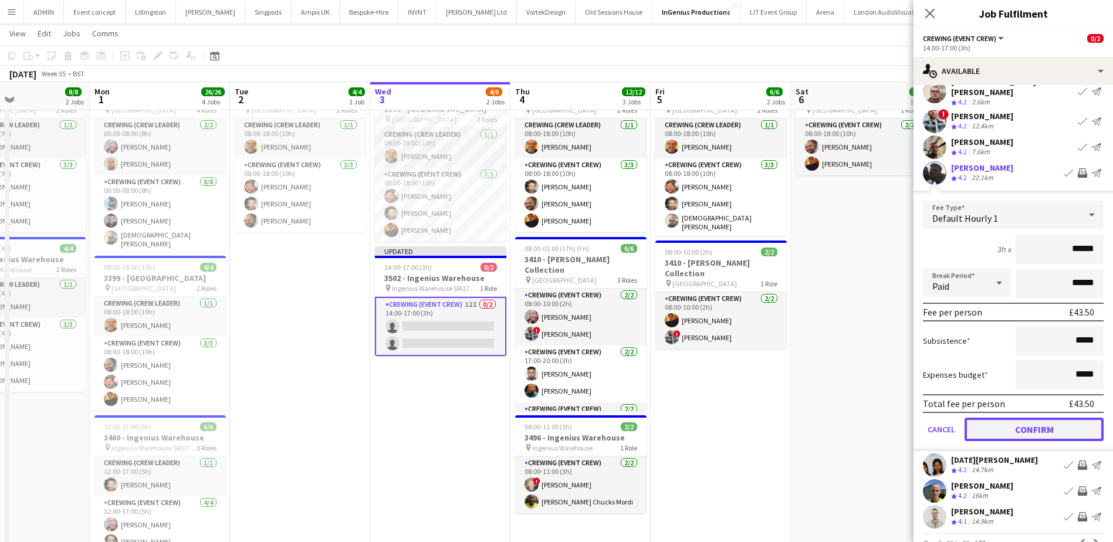
click at [1059, 424] on button "Confirm" at bounding box center [1034, 429] width 139 height 23
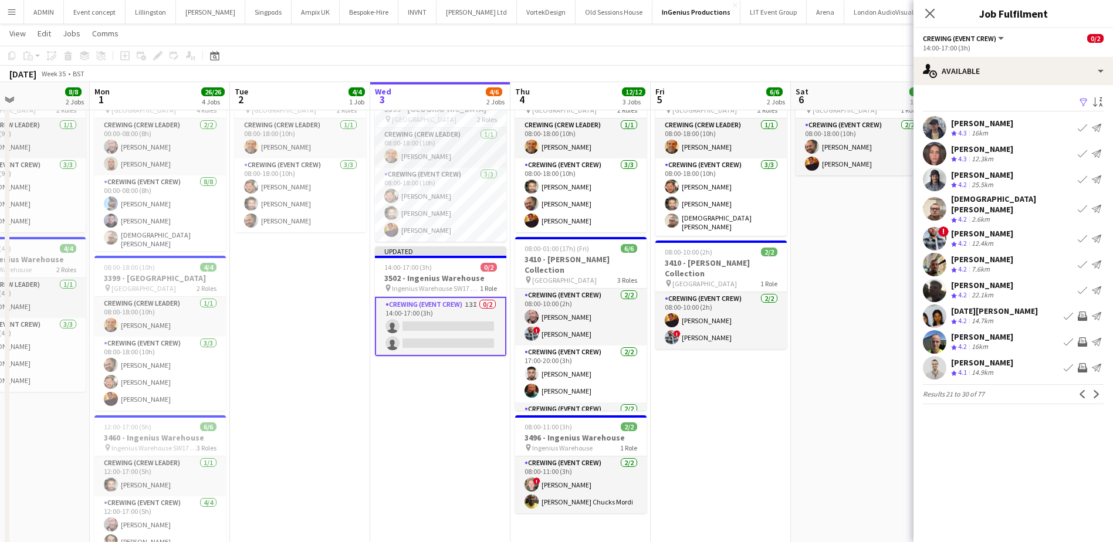
scroll to position [0, 0]
click at [1086, 312] on app-icon "Invite crew" at bounding box center [1082, 316] width 9 height 9
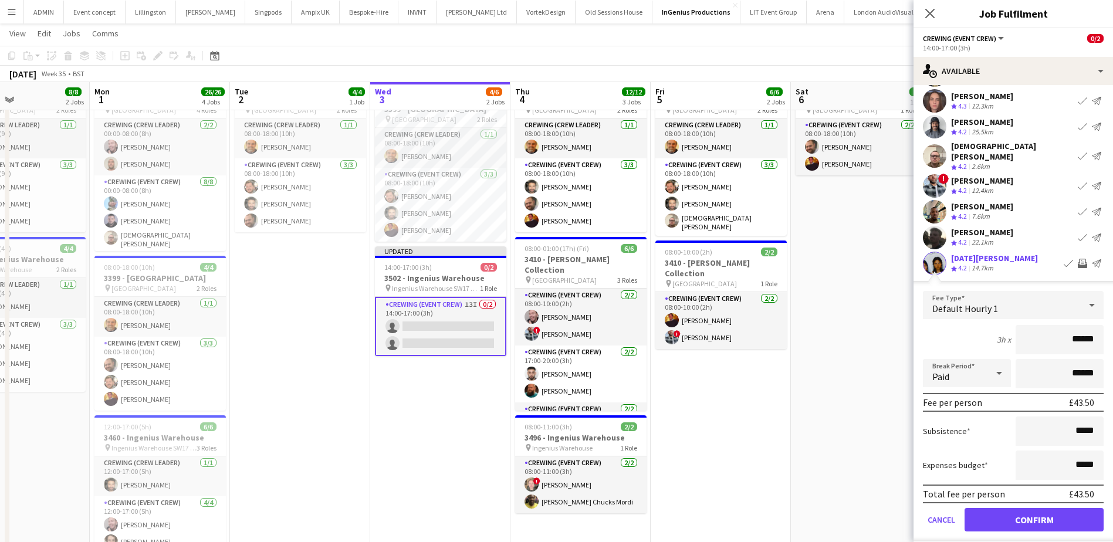
scroll to position [59, 0]
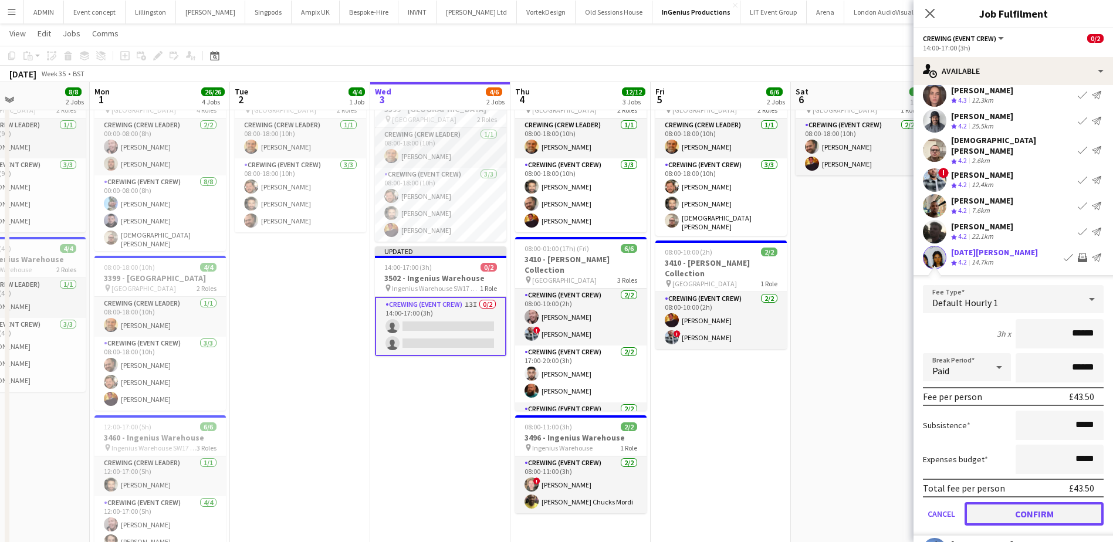
click at [1049, 504] on button "Confirm" at bounding box center [1034, 513] width 139 height 23
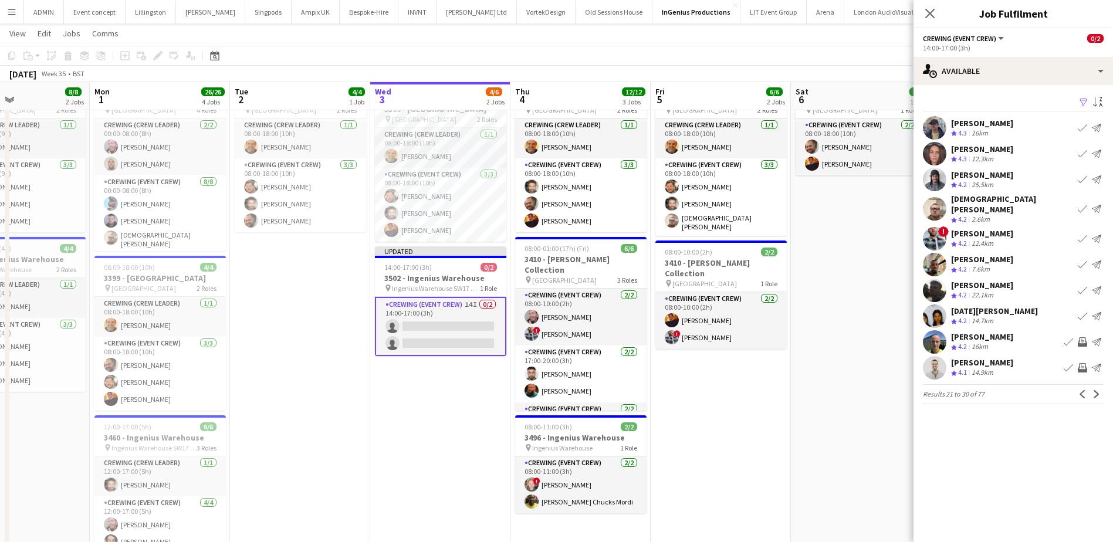
click at [1082, 337] on app-icon "Invite crew" at bounding box center [1082, 341] width 9 height 9
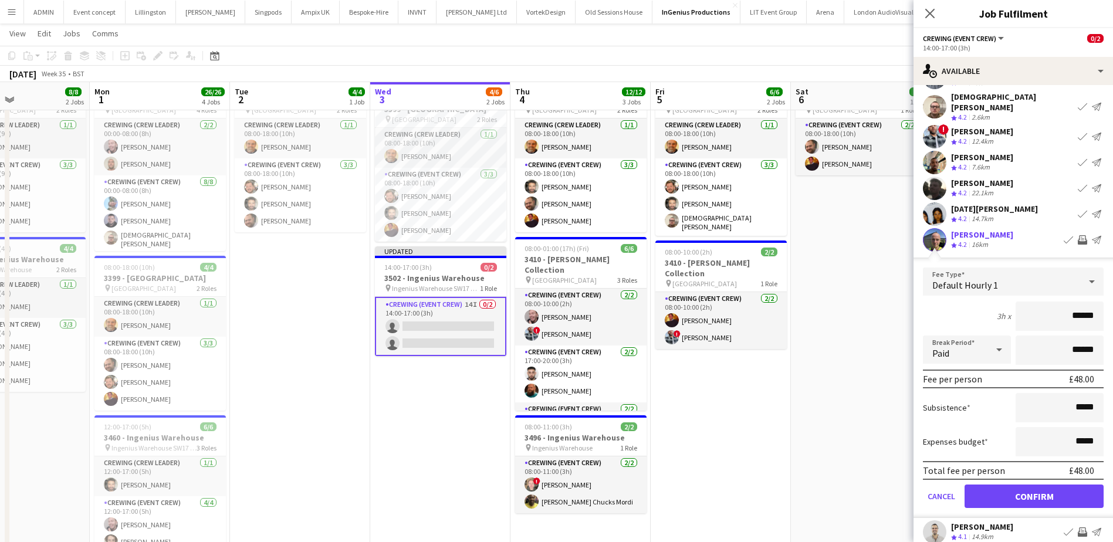
scroll to position [135, 0]
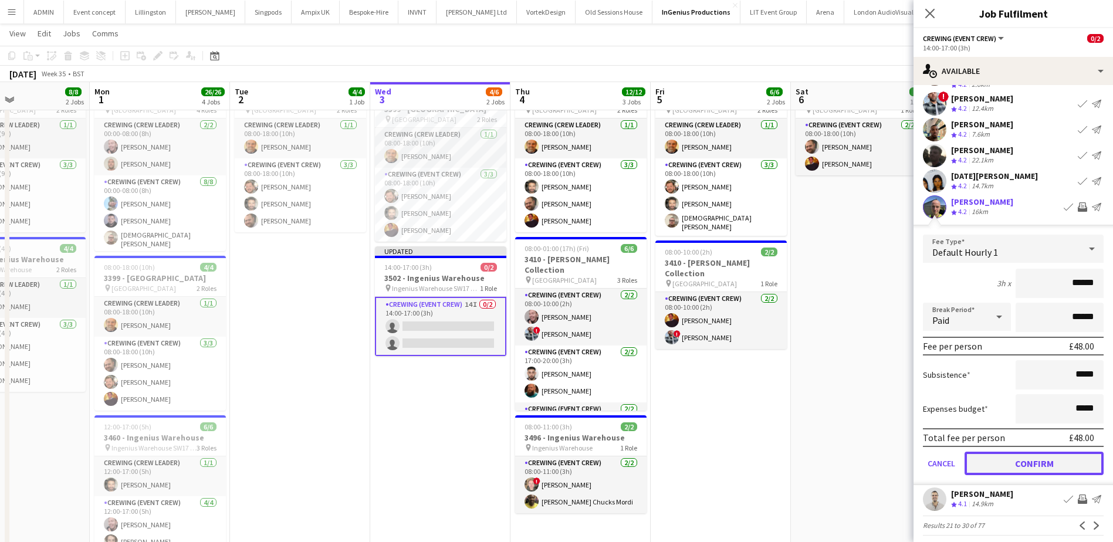
click at [1046, 464] on button "Confirm" at bounding box center [1034, 463] width 139 height 23
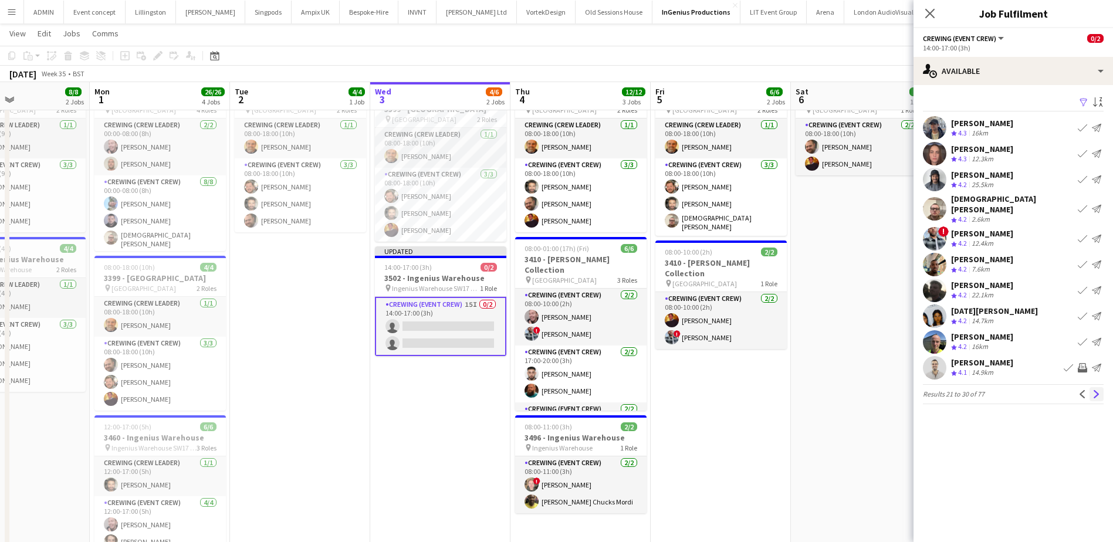
click at [1097, 390] on app-icon "Next" at bounding box center [1097, 394] width 8 height 8
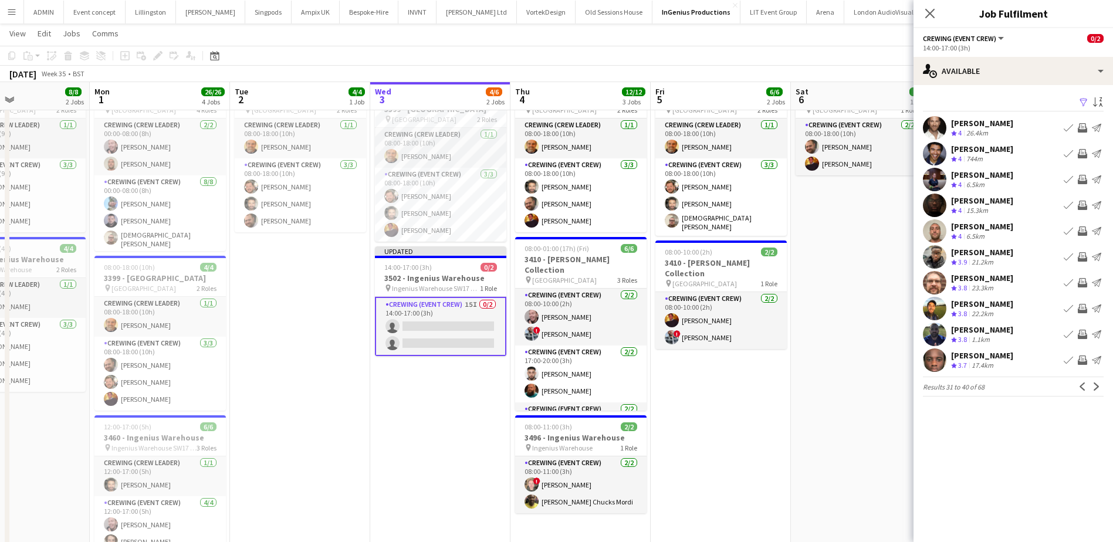
click at [1080, 150] on app-icon "Invite crew" at bounding box center [1082, 153] width 9 height 9
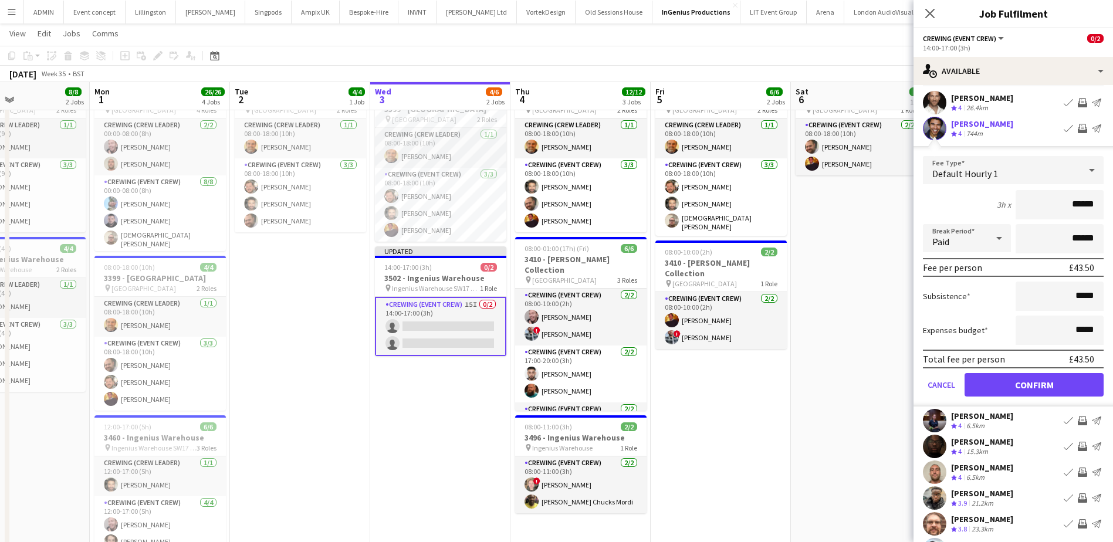
scroll to position [59, 0]
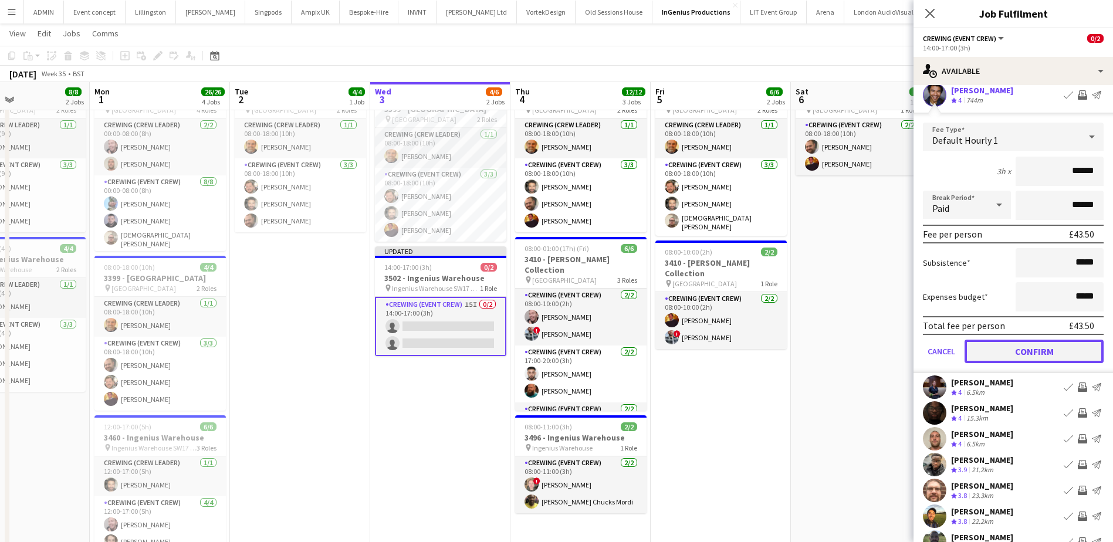
click at [1061, 349] on button "Confirm" at bounding box center [1034, 351] width 139 height 23
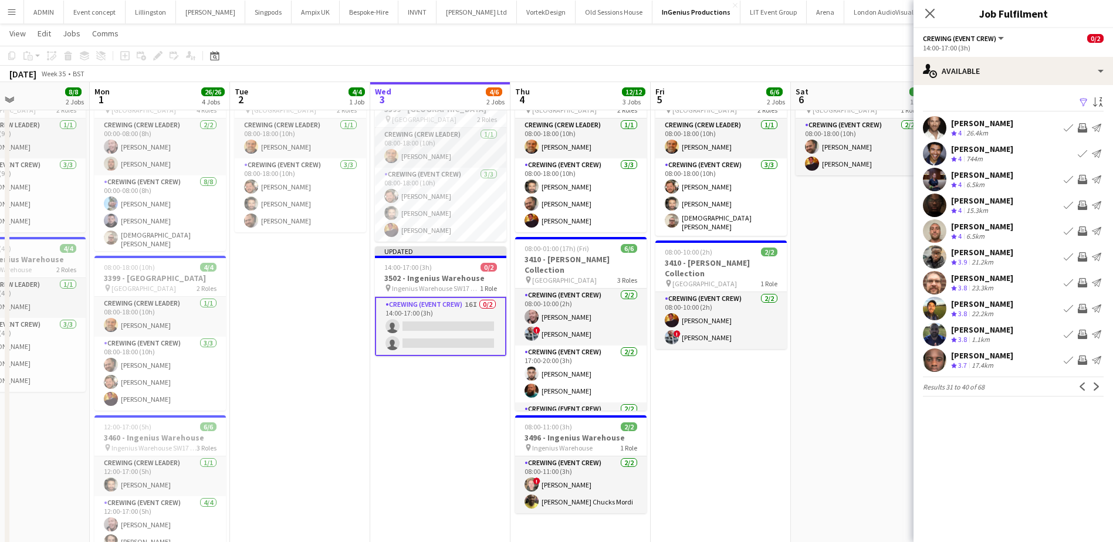
click at [1082, 228] on app-icon "Invite crew" at bounding box center [1082, 231] width 9 height 9
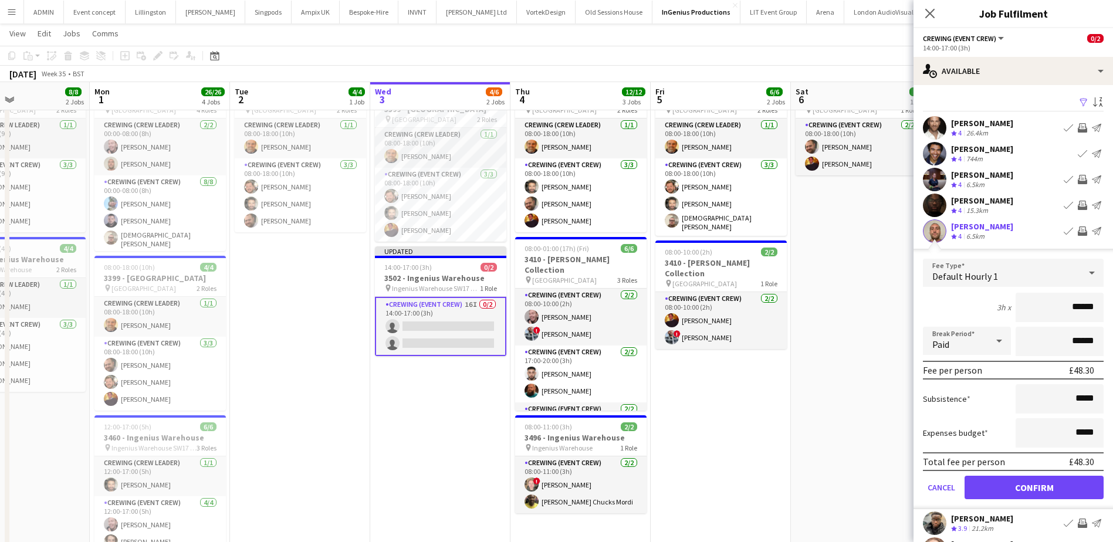
click at [1078, 205] on app-icon "Invite crew" at bounding box center [1082, 205] width 9 height 9
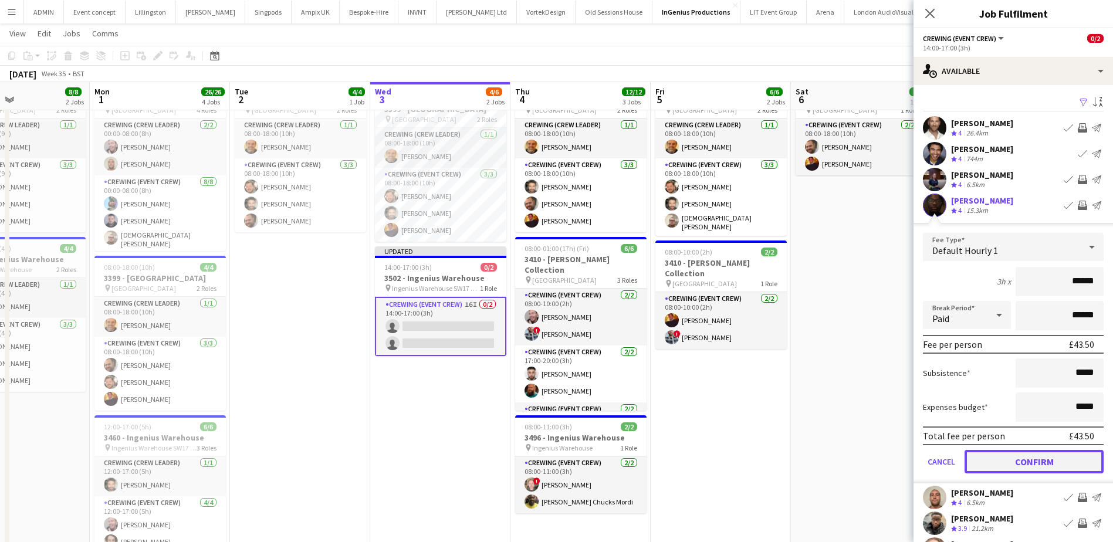
click at [1070, 469] on button "Confirm" at bounding box center [1034, 461] width 139 height 23
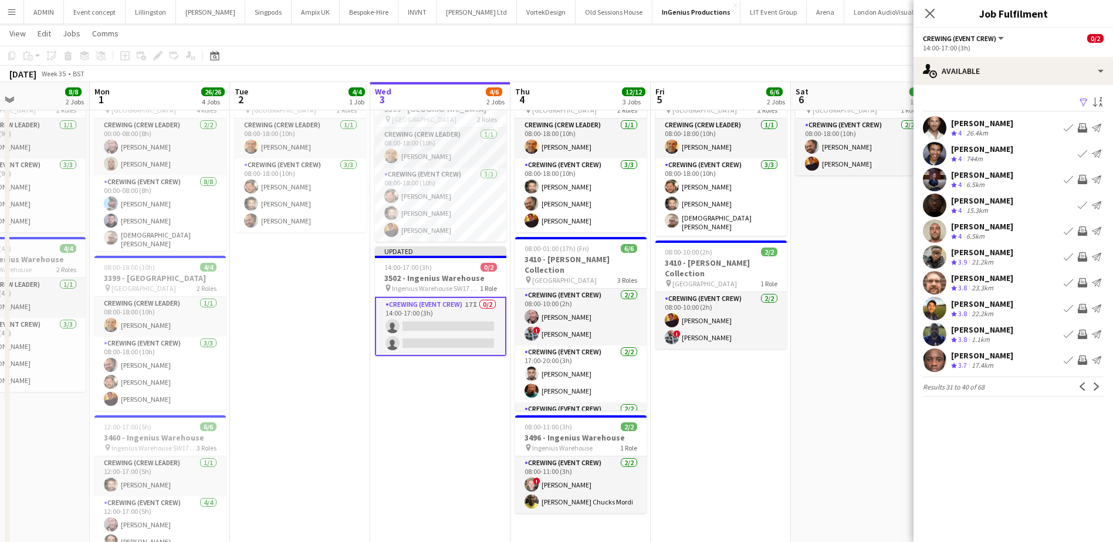
click at [1084, 282] on app-icon "Invite crew" at bounding box center [1082, 282] width 9 height 9
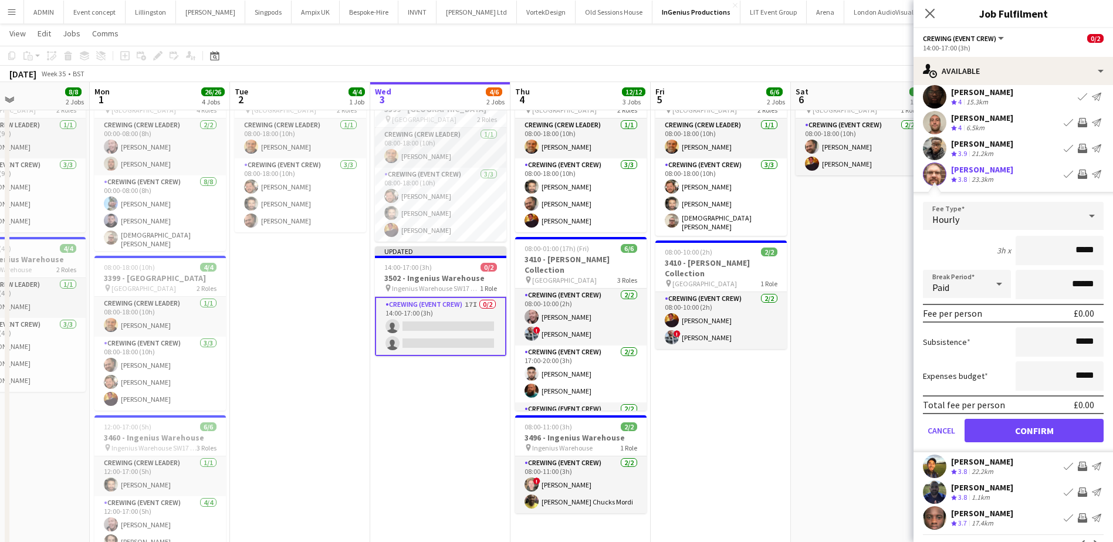
scroll to position [117, 0]
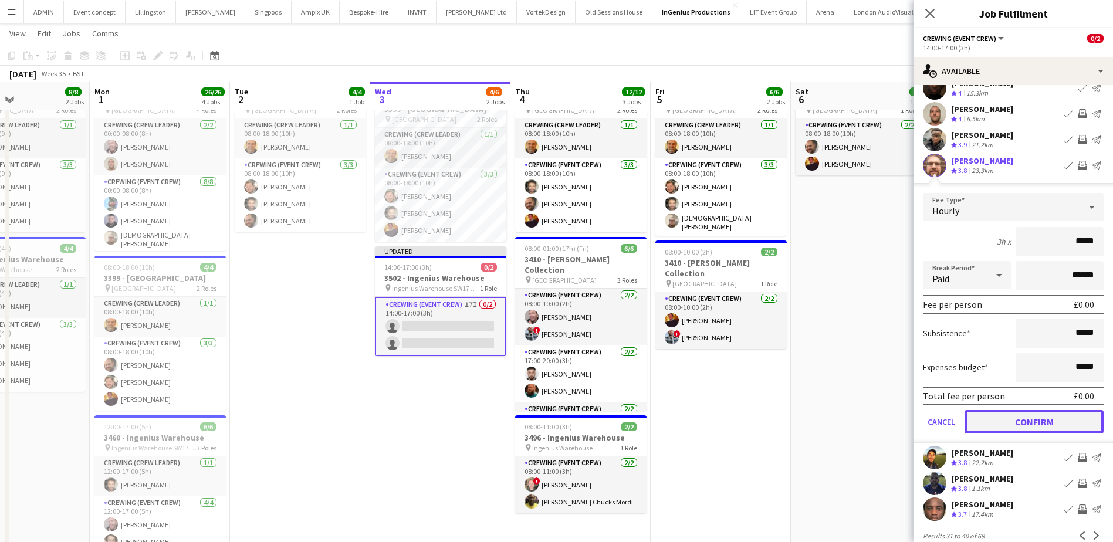
click at [1071, 419] on button "Confirm" at bounding box center [1034, 421] width 139 height 23
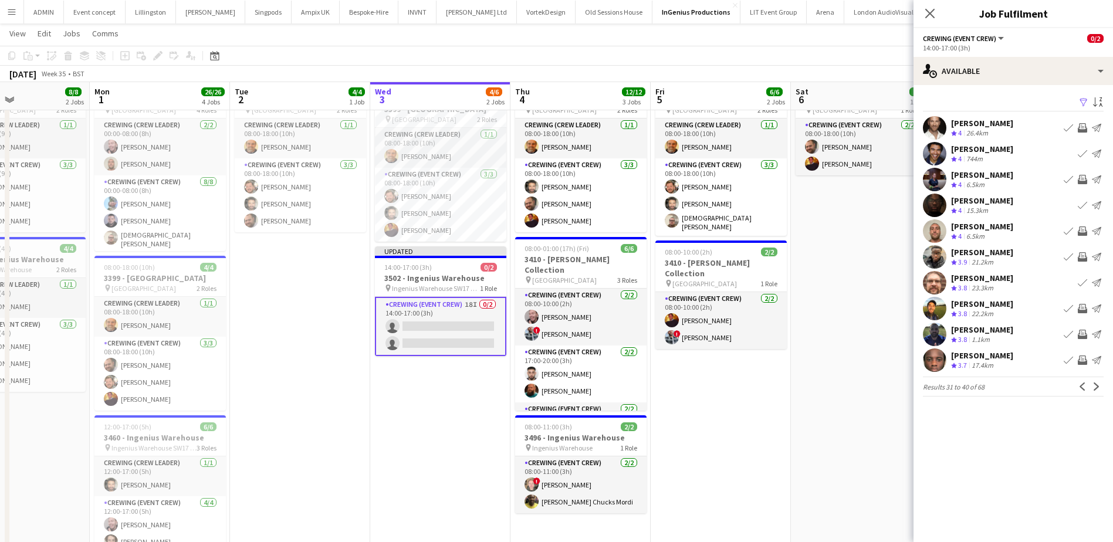
click at [1085, 308] on app-icon "Invite crew" at bounding box center [1082, 308] width 9 height 9
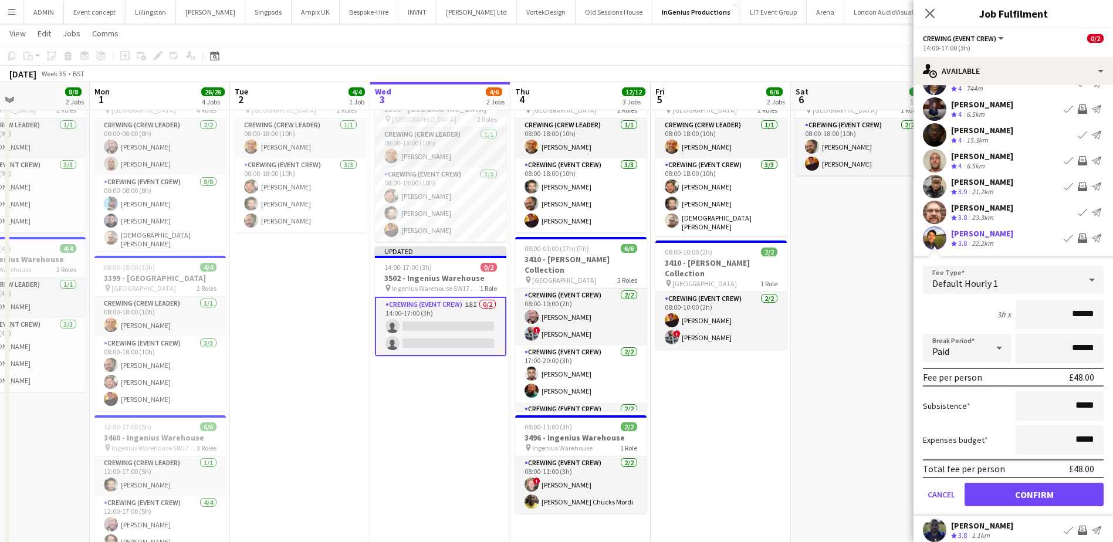
scroll to position [117, 0]
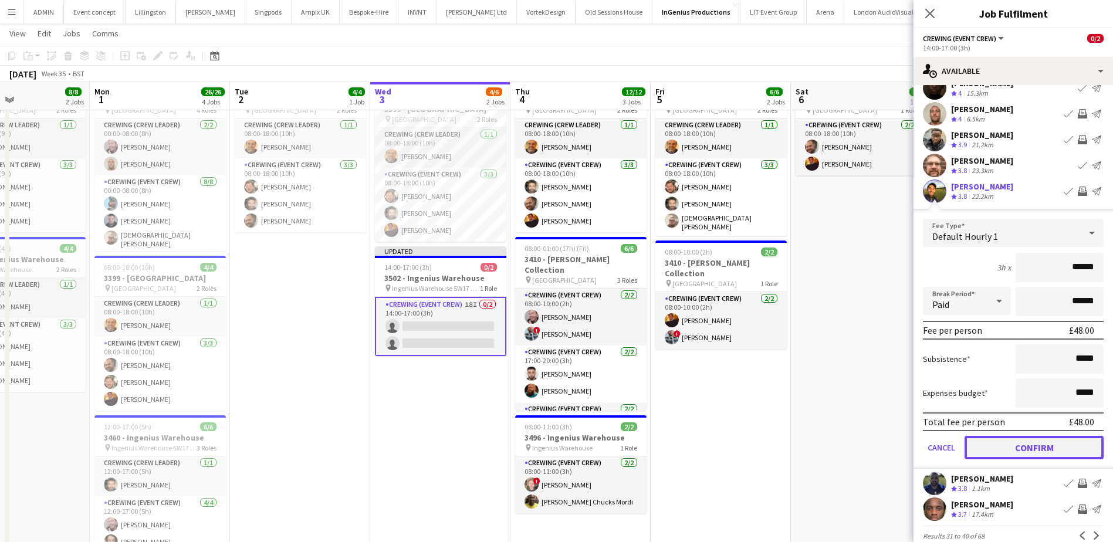
click at [1053, 454] on button "Confirm" at bounding box center [1034, 447] width 139 height 23
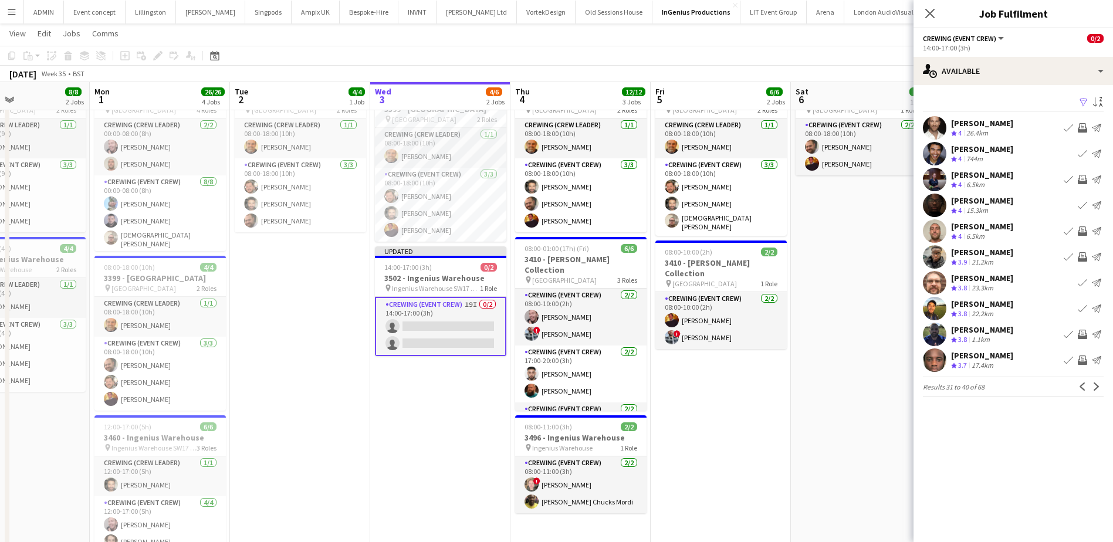
scroll to position [0, 0]
click at [1096, 386] on app-icon "Next" at bounding box center [1097, 387] width 8 height 8
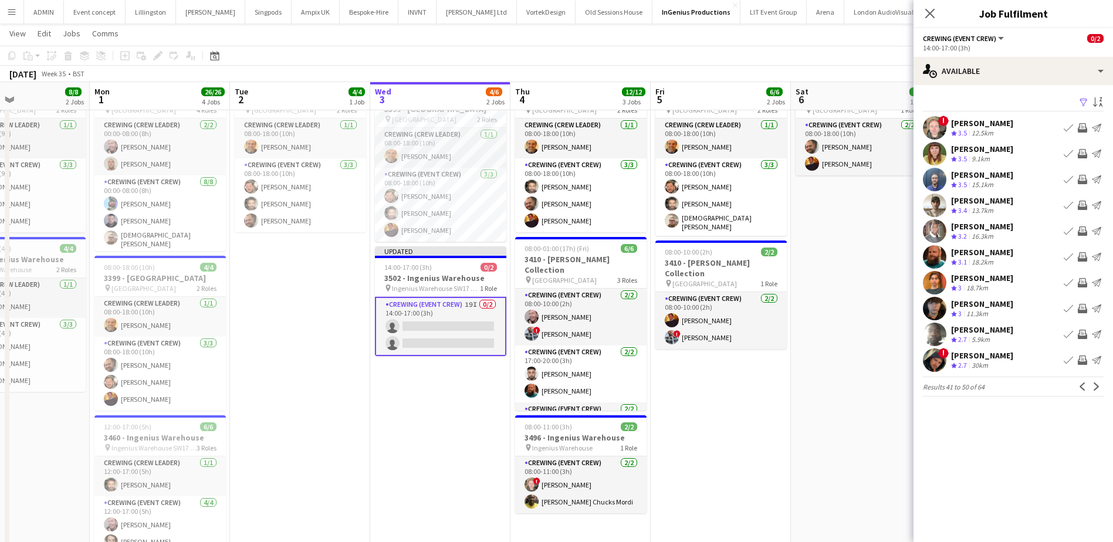
click at [1081, 126] on app-icon "Invite crew" at bounding box center [1082, 127] width 9 height 9
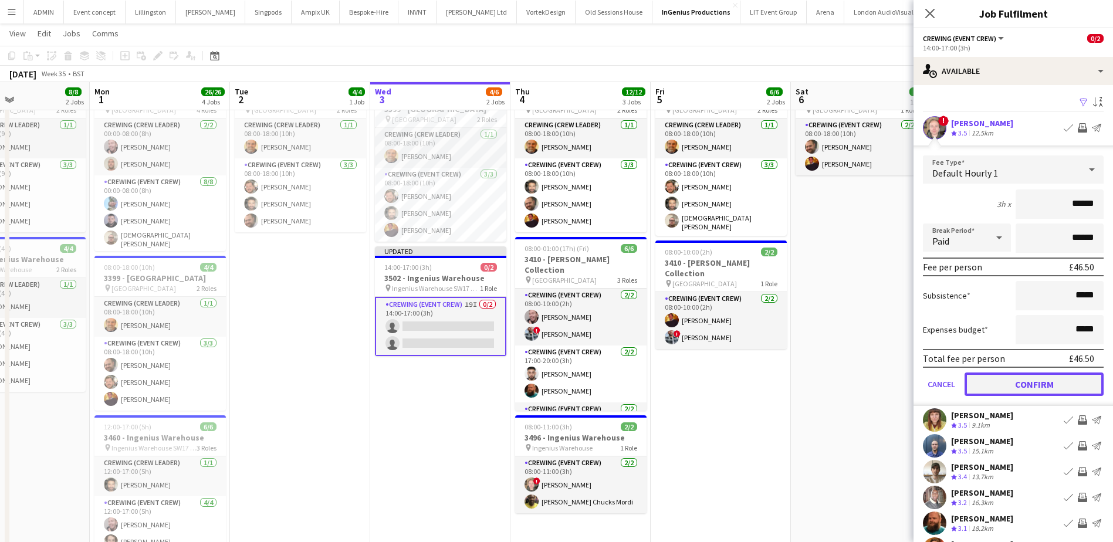
click at [1055, 380] on button "Confirm" at bounding box center [1034, 384] width 139 height 23
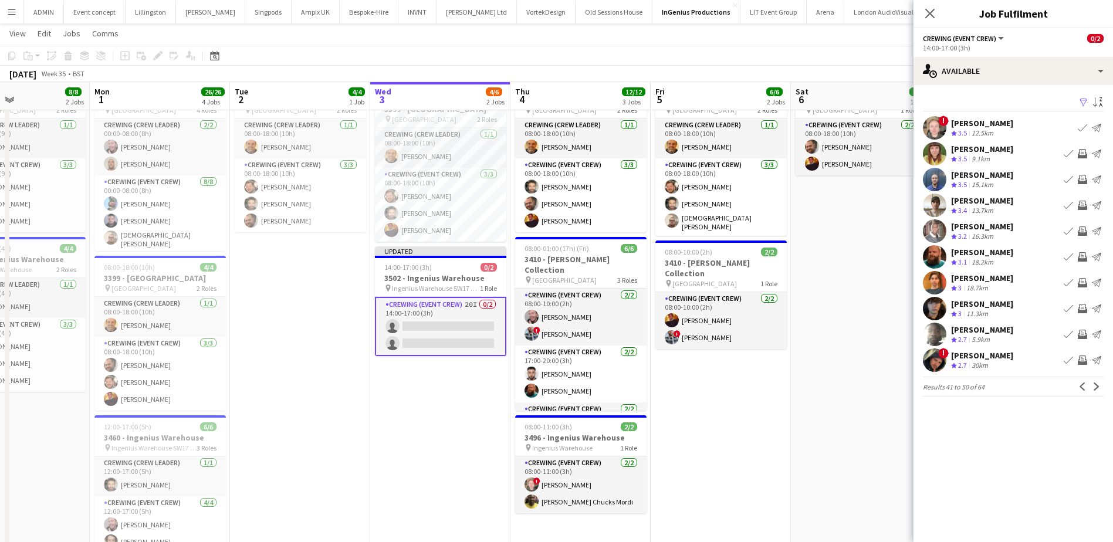
click at [1082, 256] on app-icon "Invite crew" at bounding box center [1082, 256] width 9 height 9
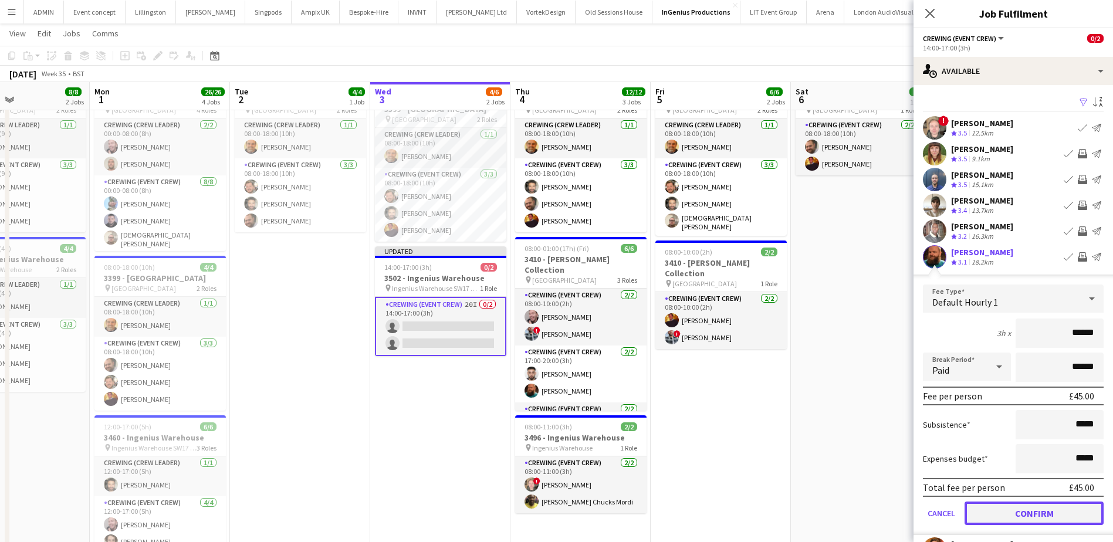
click at [1066, 511] on button "Confirm" at bounding box center [1034, 513] width 139 height 23
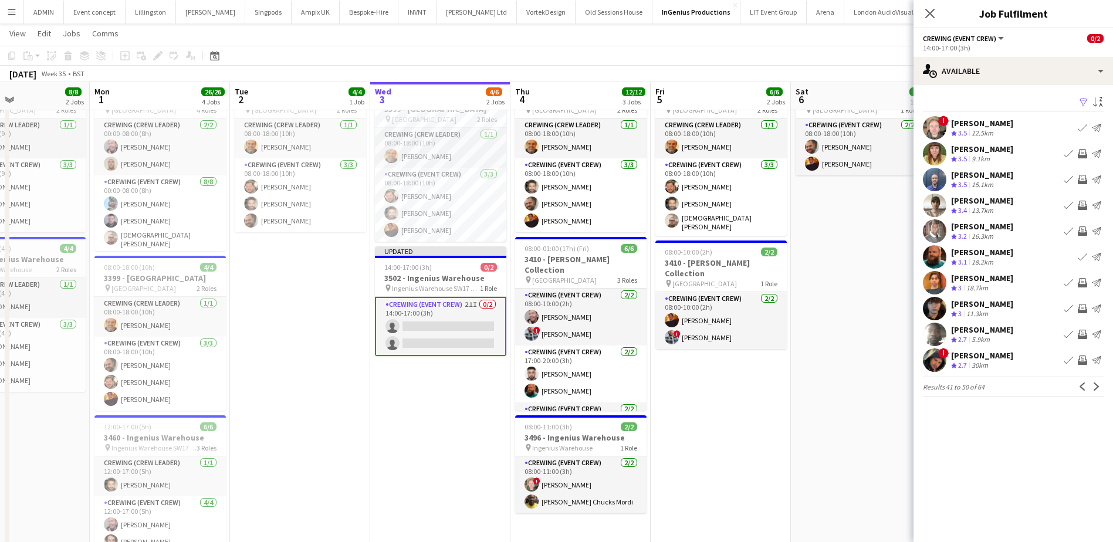
click at [1098, 377] on app-pager "Results 41 to 50 of 64 Previous Next" at bounding box center [1013, 387] width 181 height 20
click at [1097, 384] on app-icon "Next" at bounding box center [1097, 387] width 8 height 8
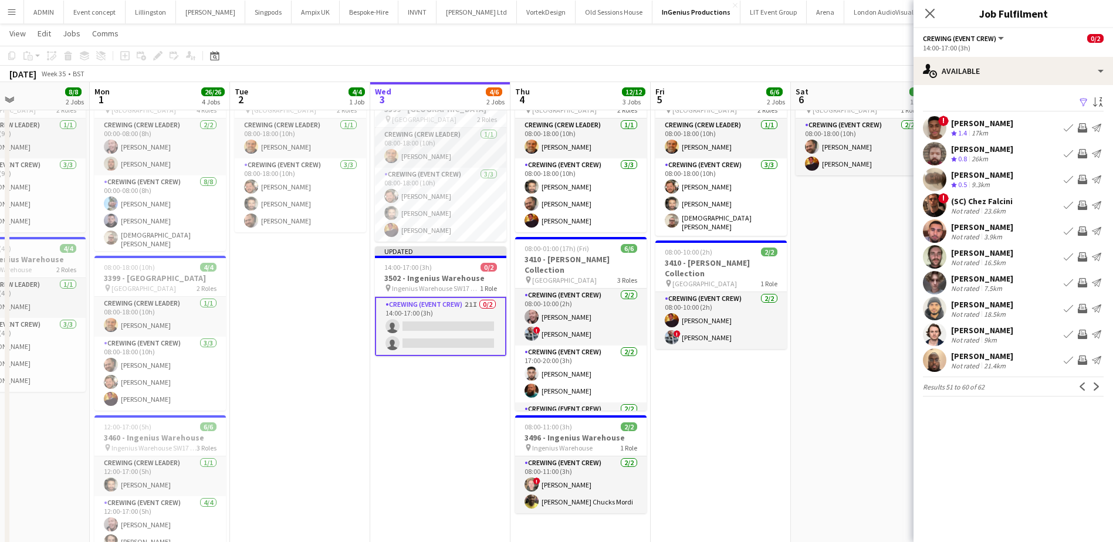
click at [851, 386] on app-date-cell "08:00-18:00 (10h) 2/2 3399 - King's Observatory pin Richmond 1 Role Crewing (Ev…" at bounding box center [861, 406] width 140 height 666
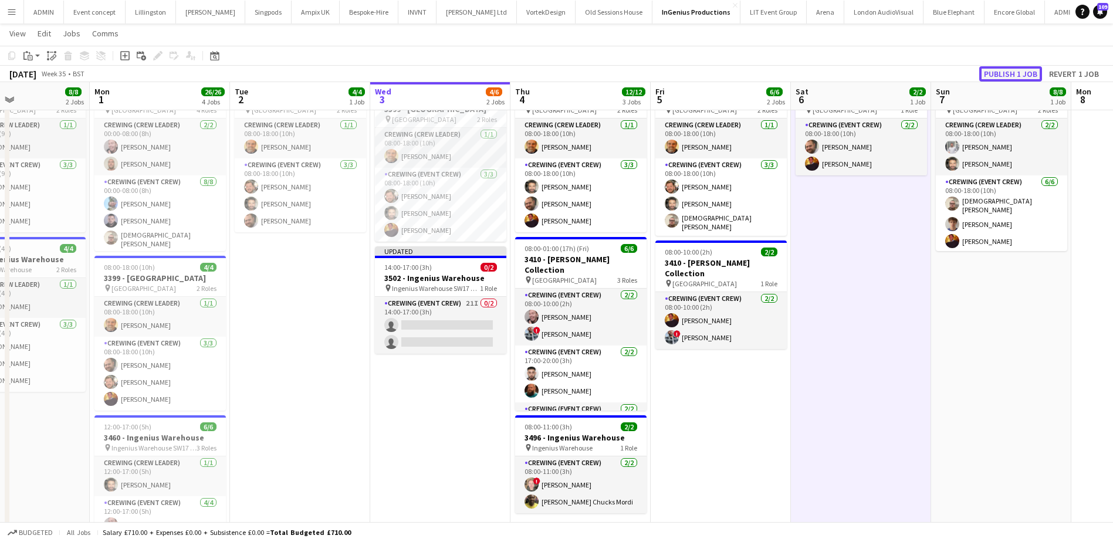
click at [1022, 76] on button "Publish 1 job" at bounding box center [1011, 73] width 63 height 15
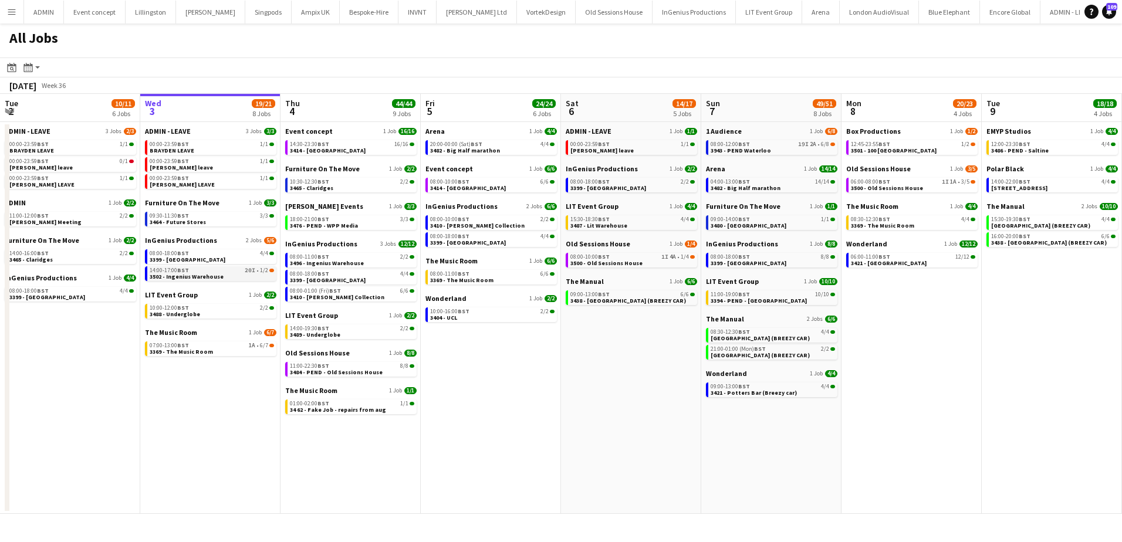
click at [235, 273] on link "14:00-17:00 BST 20I • 1/2 3502 - Ingenius Warehouse" at bounding box center [212, 272] width 124 height 13
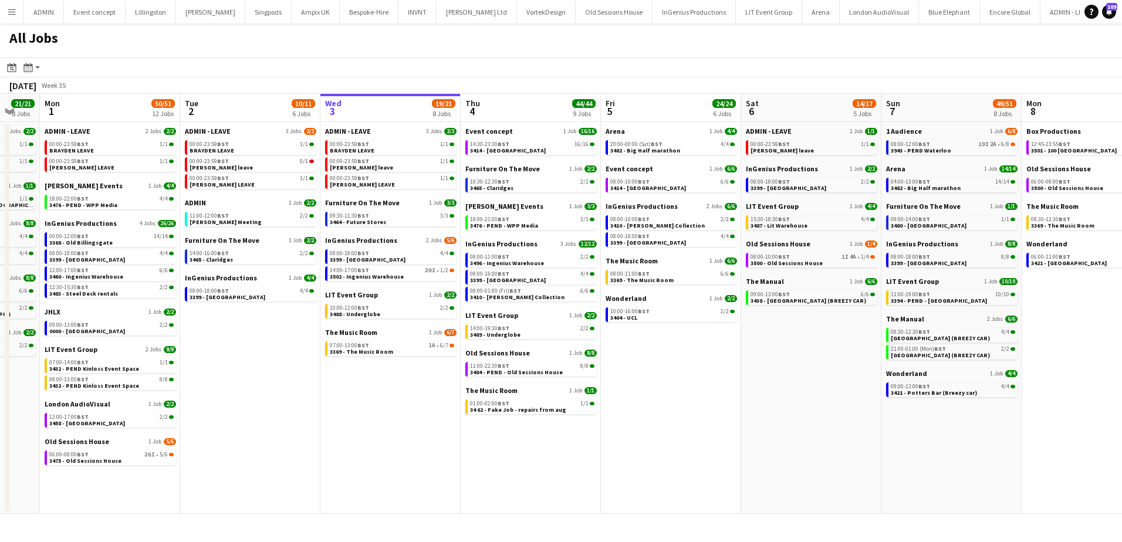
scroll to position [0, 240]
drag, startPoint x: 156, startPoint y: 443, endPoint x: 296, endPoint y: 447, distance: 140.3
click at [296, 447] on app-calendar-viewport "Sat 30 24/24 8 Jobs Sun 31 21/21 8 Jobs Mon 1 50/51 12 Jobs Tue 2 10/11 6 Jobs …" at bounding box center [561, 304] width 1122 height 420
click at [141, 460] on link "06:00-08:00 BST 26I • 5/6 3475 - [GEOGRAPHIC_DATA]" at bounding box center [112, 457] width 124 height 13
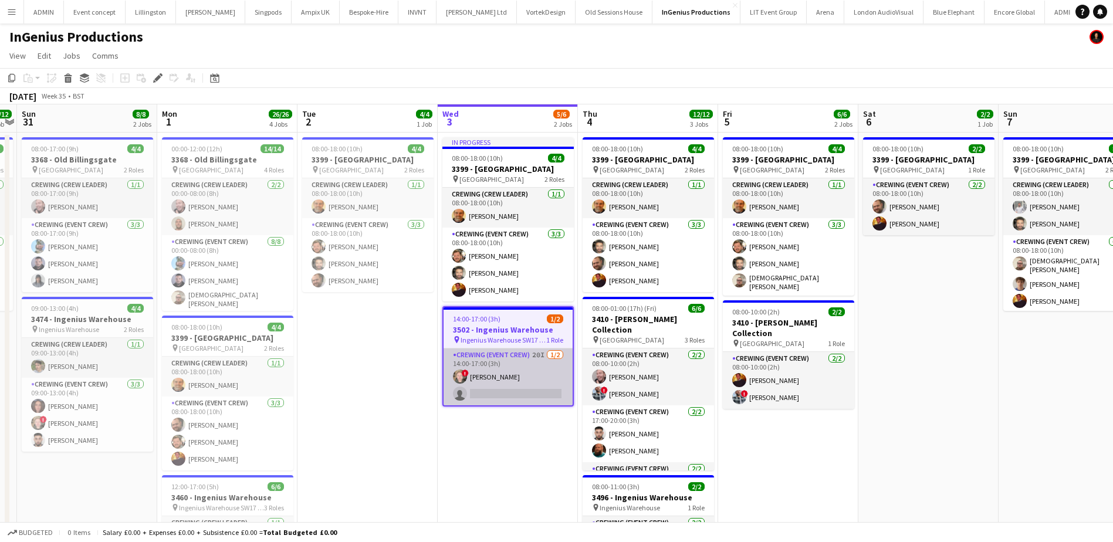
click at [540, 385] on app-card-role "Crewing (Event Crew) 20I [DATE] 14:00-17:00 (3h) ! [PERSON_NAME] single-neutral…" at bounding box center [508, 377] width 129 height 57
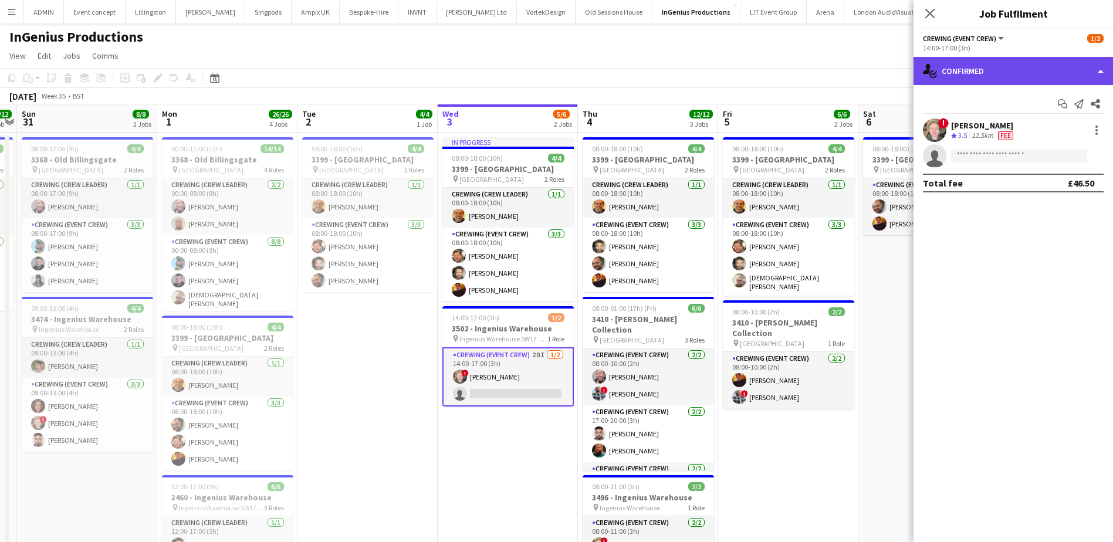
click at [1024, 63] on div "single-neutral-actions-check-2 Confirmed" at bounding box center [1014, 71] width 200 height 28
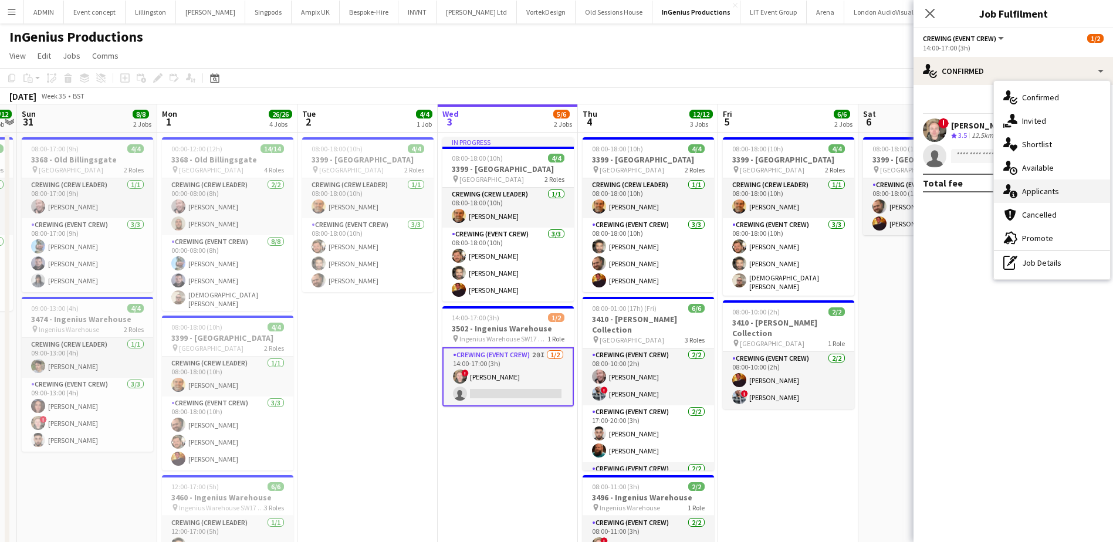
click at [1041, 193] on span "Applicants" at bounding box center [1040, 191] width 37 height 11
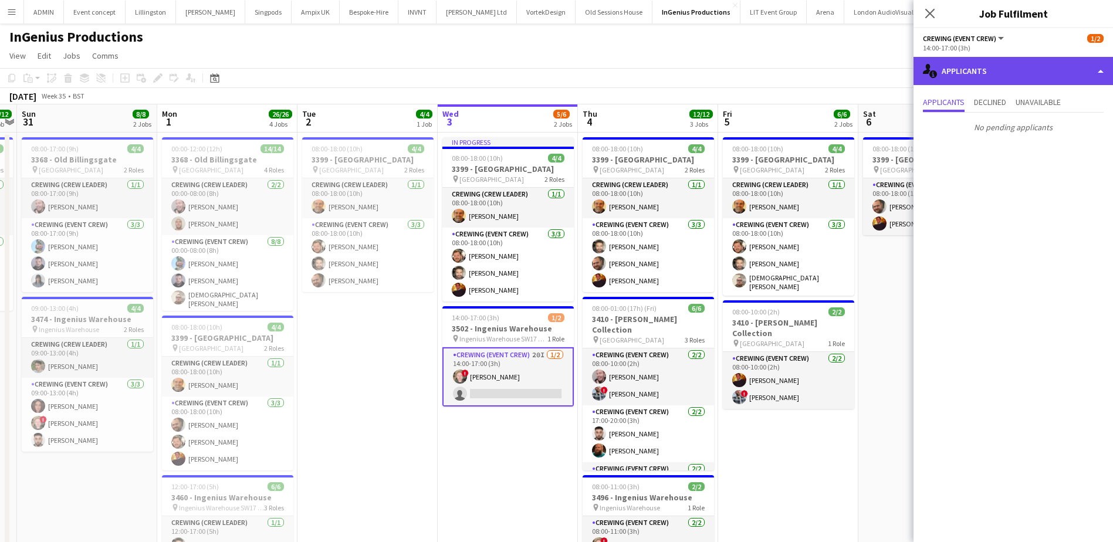
click at [1044, 75] on div "single-neutral-actions-information Applicants" at bounding box center [1014, 71] width 200 height 28
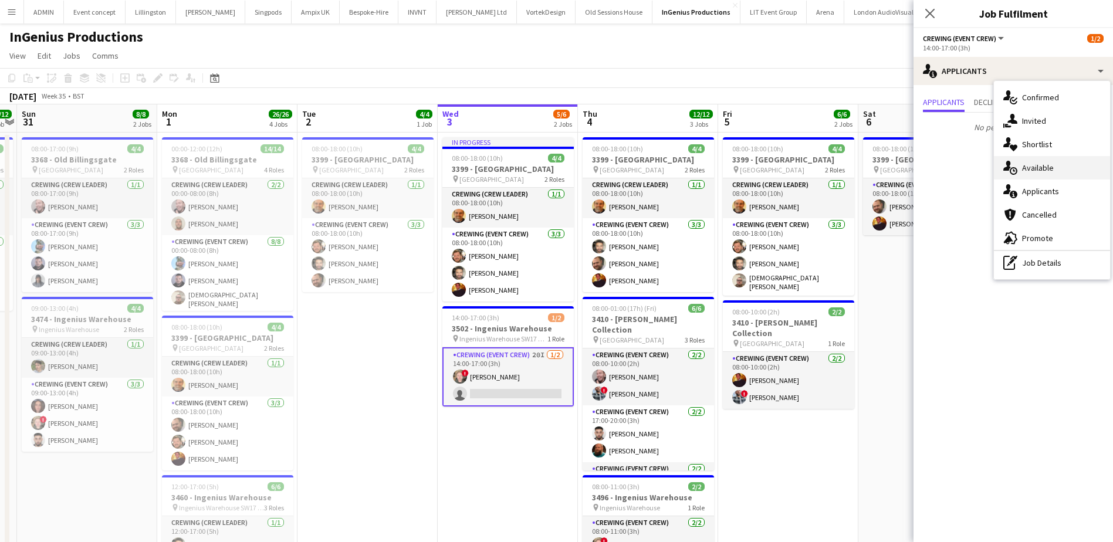
click at [1051, 170] on span "Available" at bounding box center [1038, 168] width 32 height 11
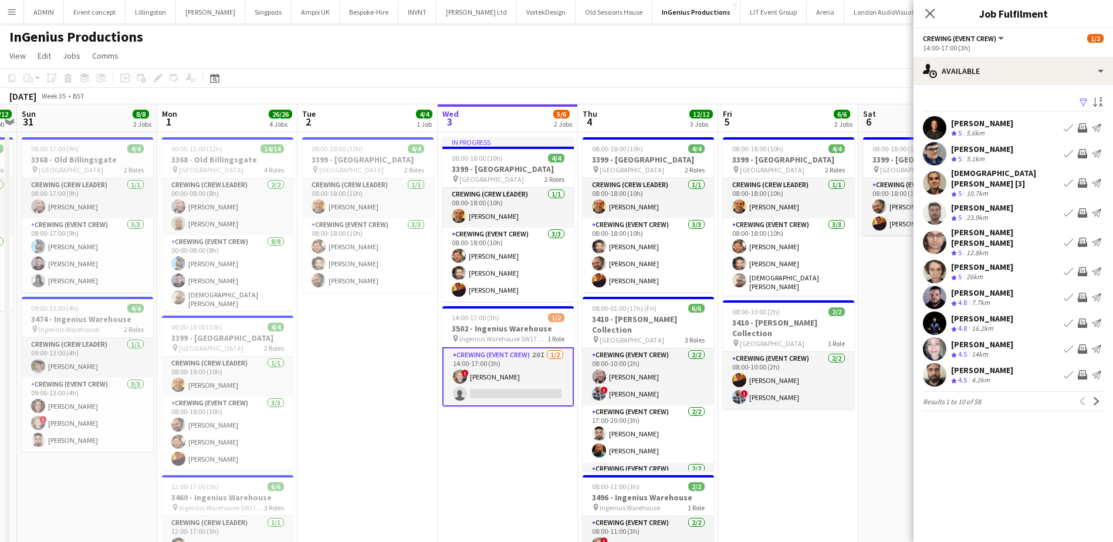
click at [1086, 208] on app-icon "Invite crew" at bounding box center [1082, 212] width 9 height 9
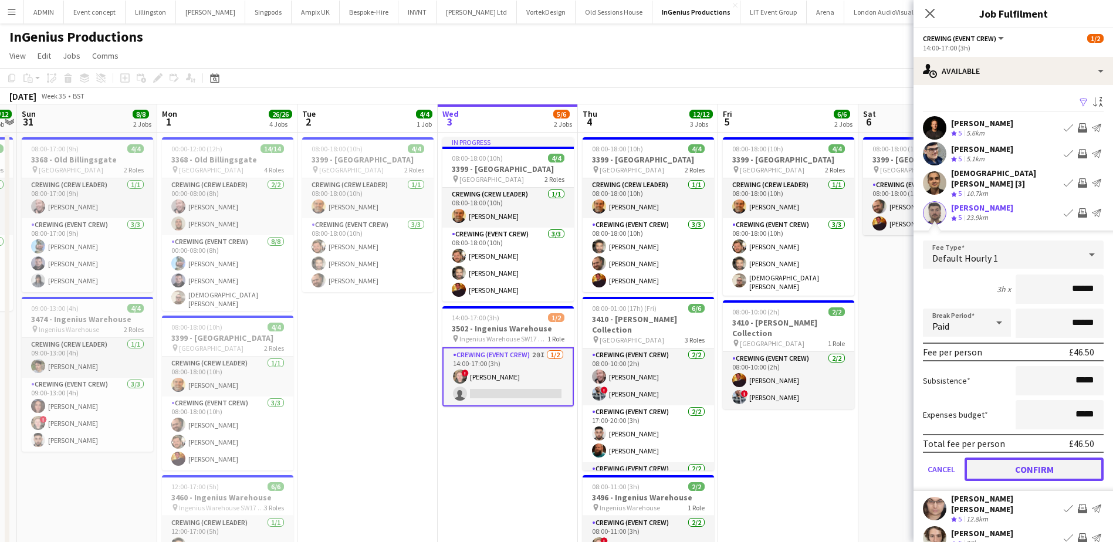
click at [1033, 464] on button "Confirm" at bounding box center [1034, 469] width 139 height 23
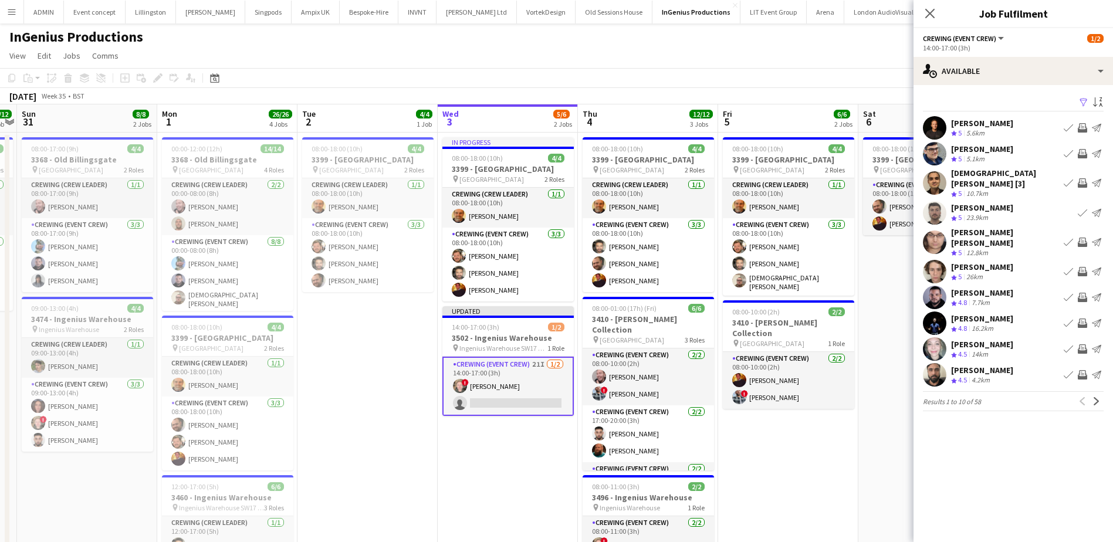
click at [1081, 293] on app-icon "Invite crew" at bounding box center [1082, 297] width 9 height 9
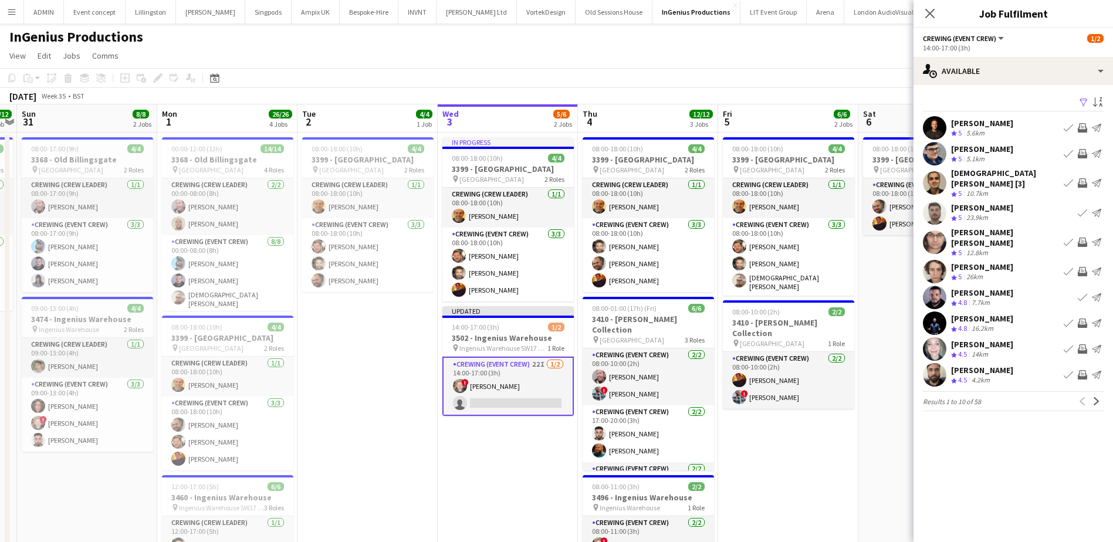
click at [1084, 267] on app-icon "Invite crew" at bounding box center [1082, 271] width 9 height 9
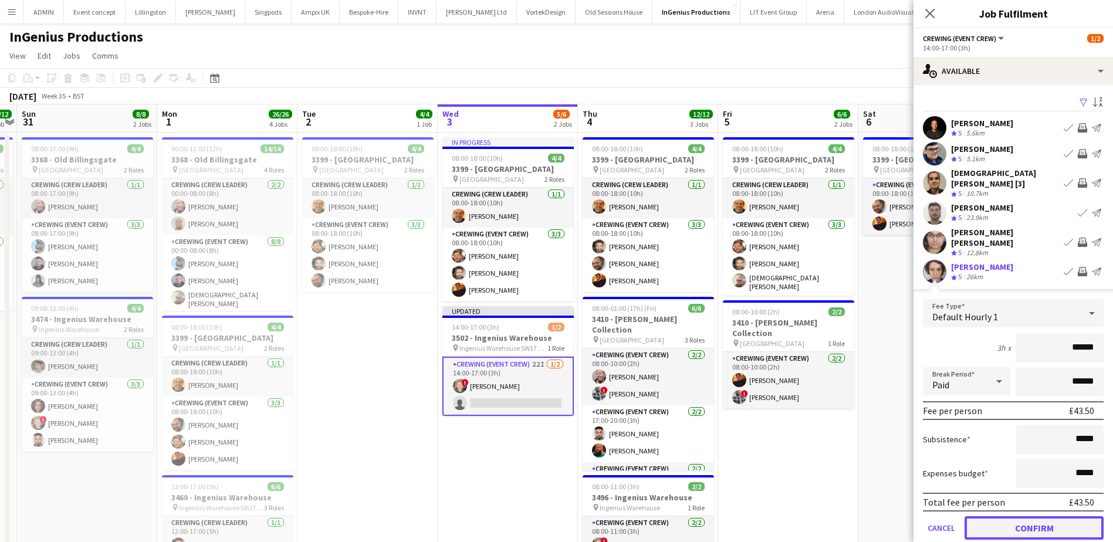
click at [1053, 516] on button "Confirm" at bounding box center [1034, 527] width 139 height 23
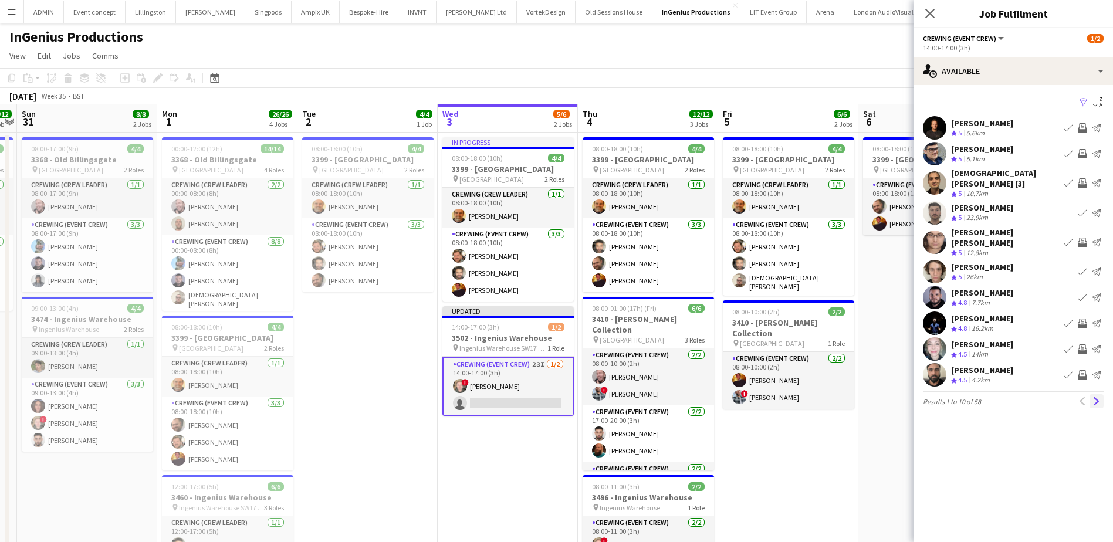
click at [1097, 397] on app-icon "Next" at bounding box center [1097, 401] width 8 height 8
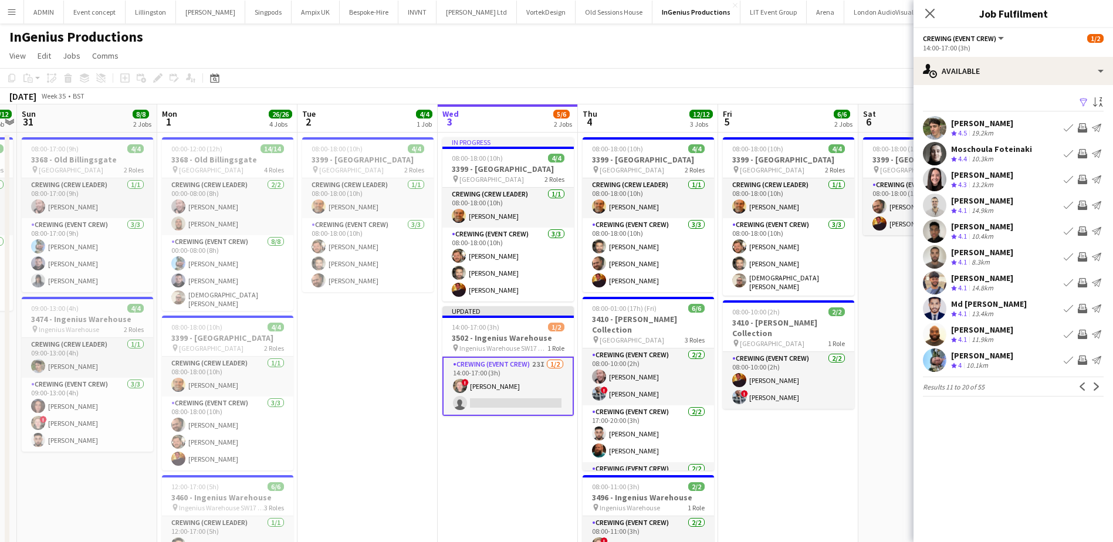
click at [1082, 126] on app-icon "Invite crew" at bounding box center [1082, 127] width 9 height 9
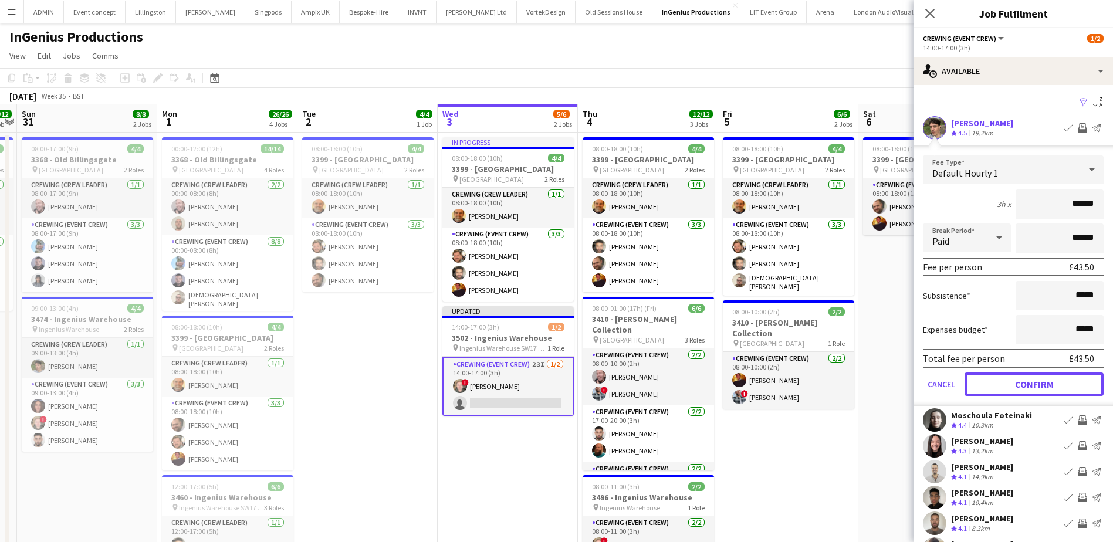
click at [1053, 386] on button "Confirm" at bounding box center [1034, 384] width 139 height 23
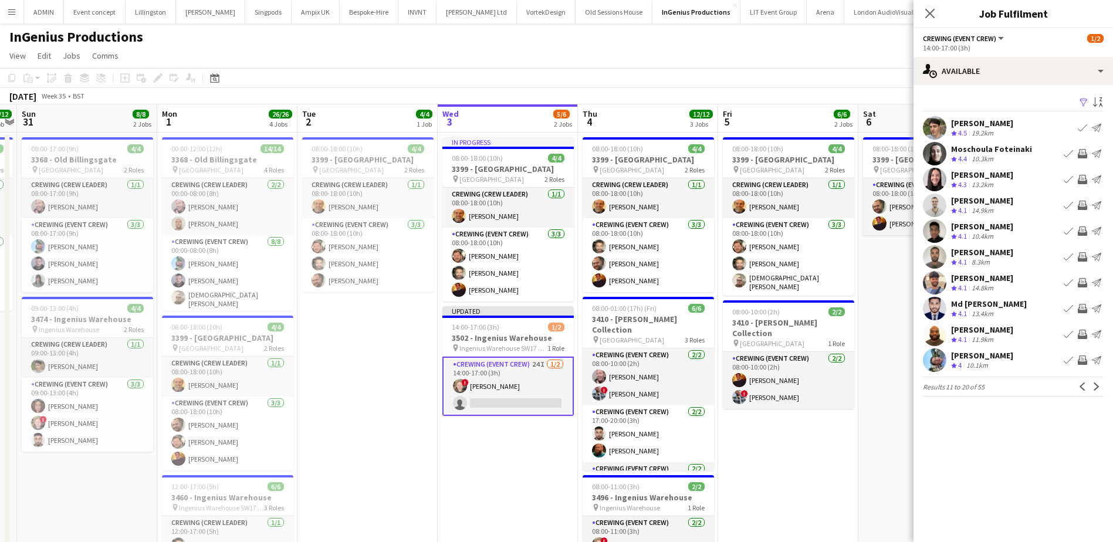
click at [1085, 231] on app-icon "Invite crew" at bounding box center [1082, 231] width 9 height 9
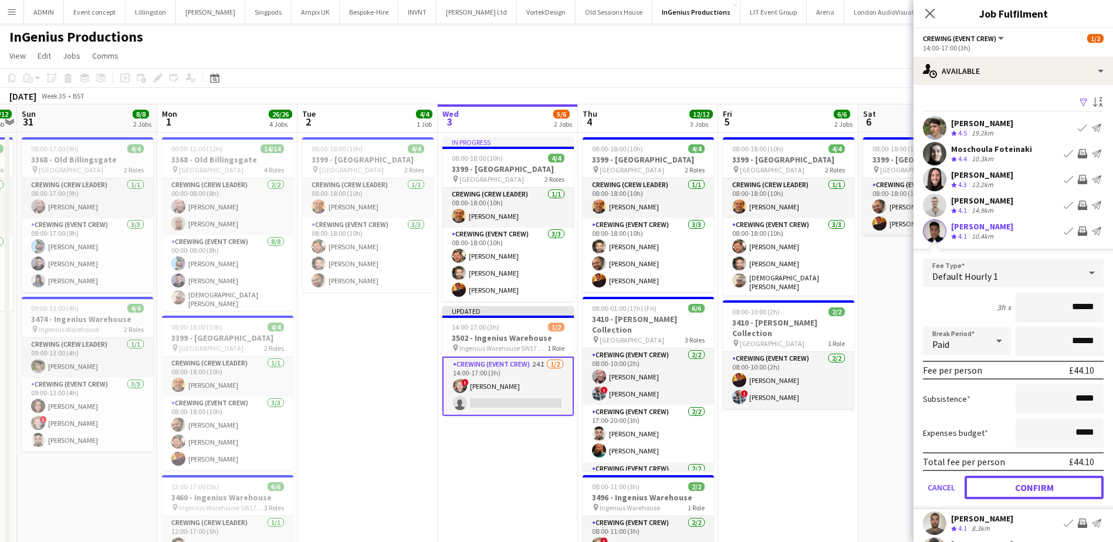
click at [1054, 484] on button "Confirm" at bounding box center [1034, 487] width 139 height 23
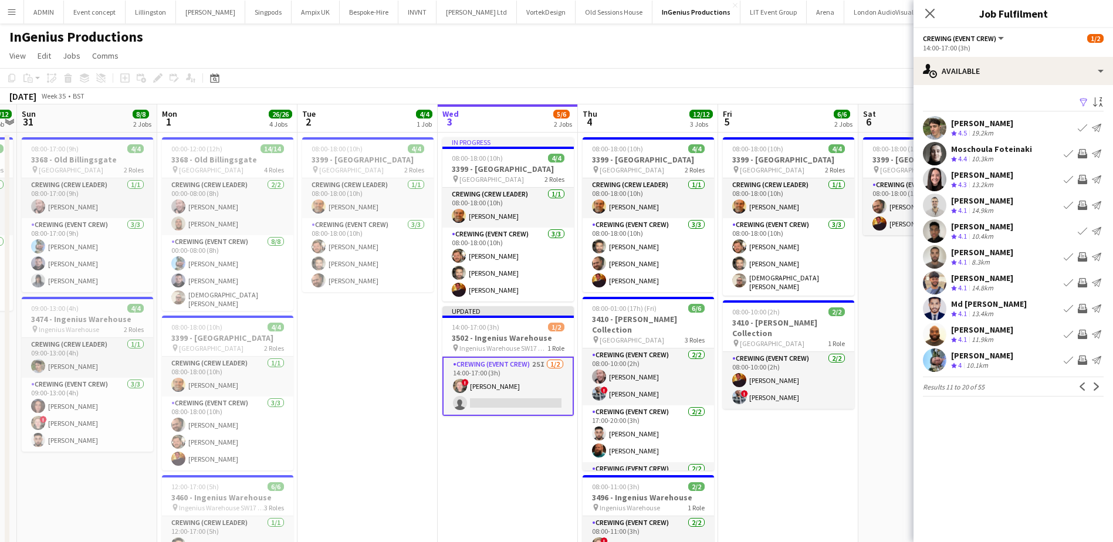
click at [1085, 255] on app-icon "Invite crew" at bounding box center [1082, 256] width 9 height 9
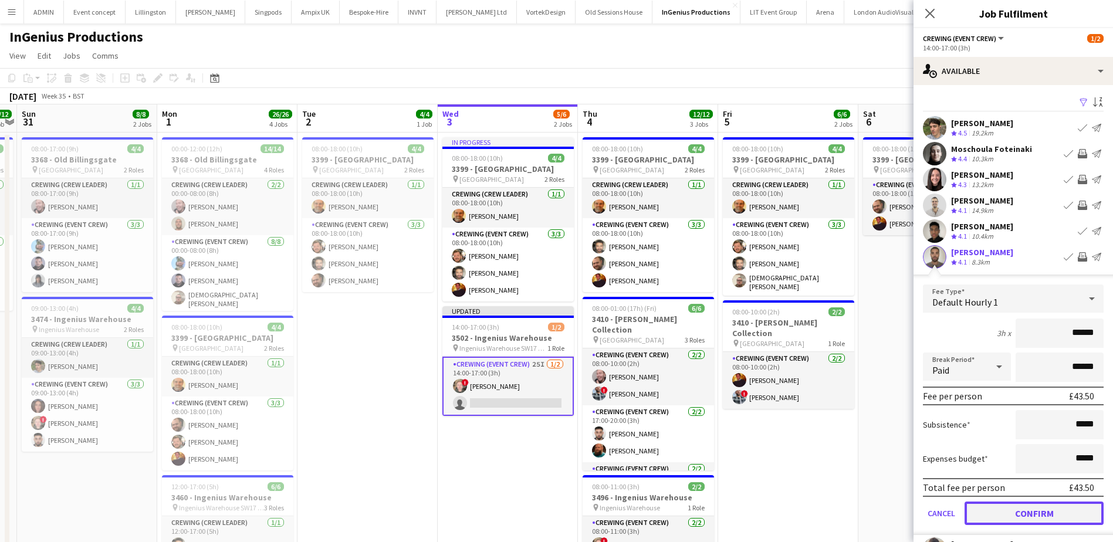
click at [1053, 516] on button "Confirm" at bounding box center [1034, 513] width 139 height 23
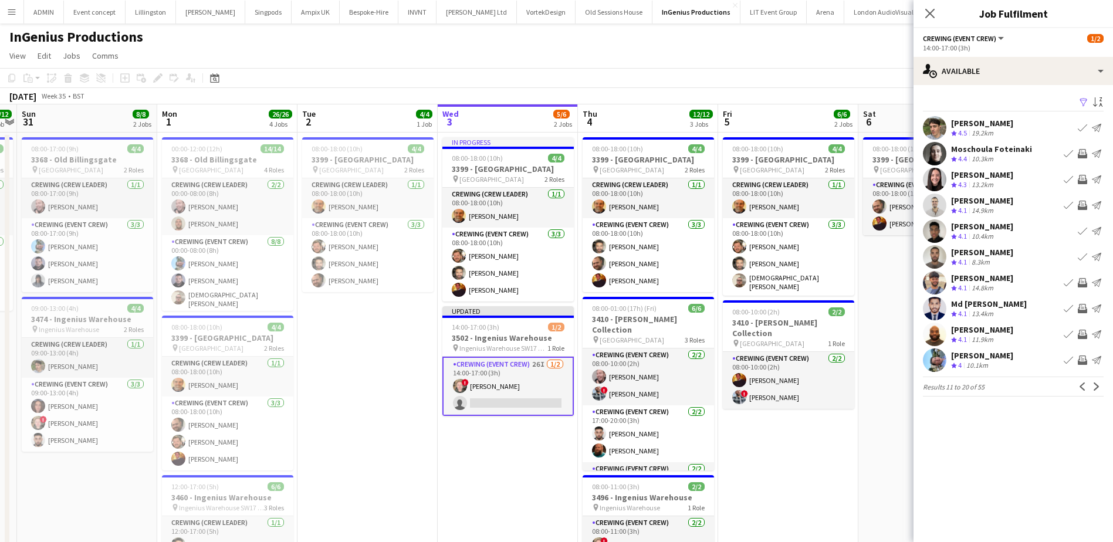
click at [1079, 282] on app-icon "Invite crew" at bounding box center [1082, 282] width 9 height 9
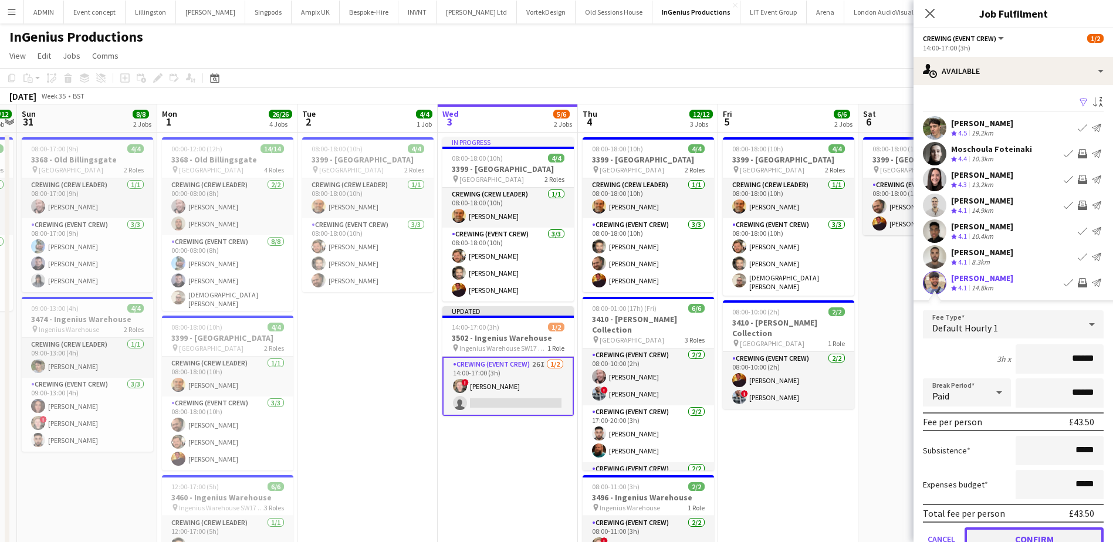
click at [1039, 532] on button "Confirm" at bounding box center [1034, 539] width 139 height 23
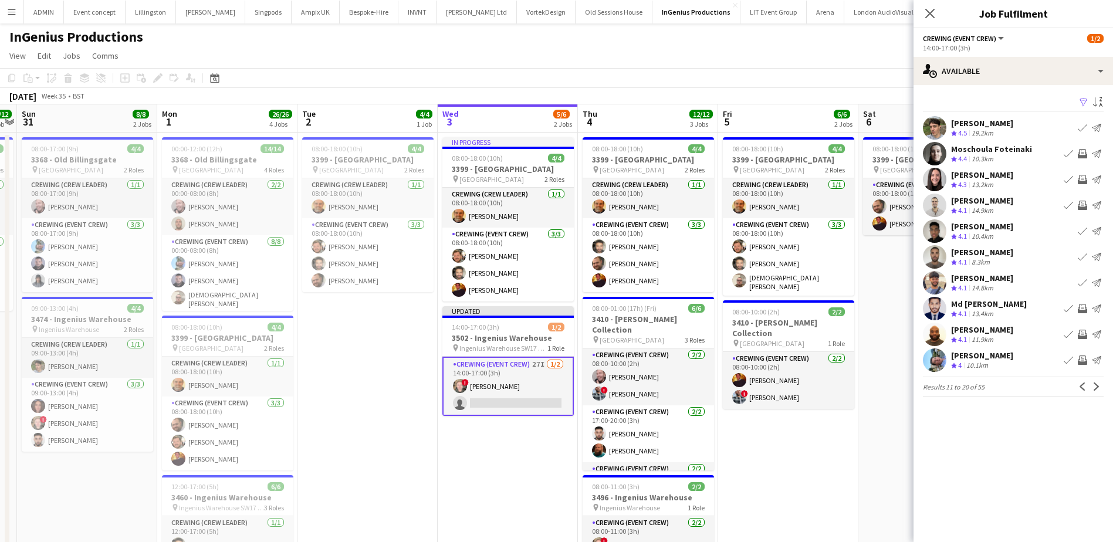
click at [1083, 307] on app-icon "Invite crew" at bounding box center [1082, 308] width 9 height 9
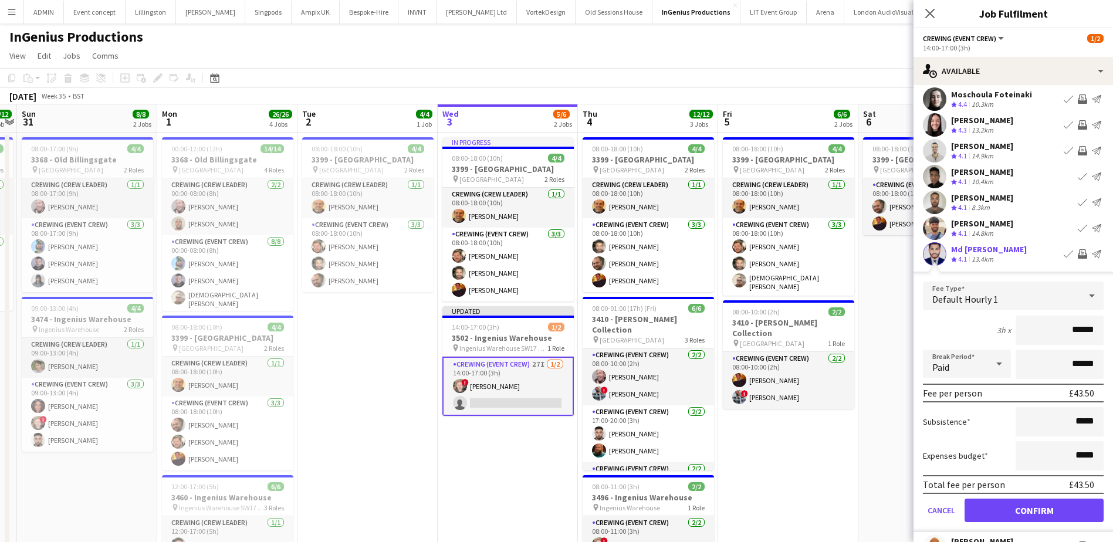
scroll to position [59, 0]
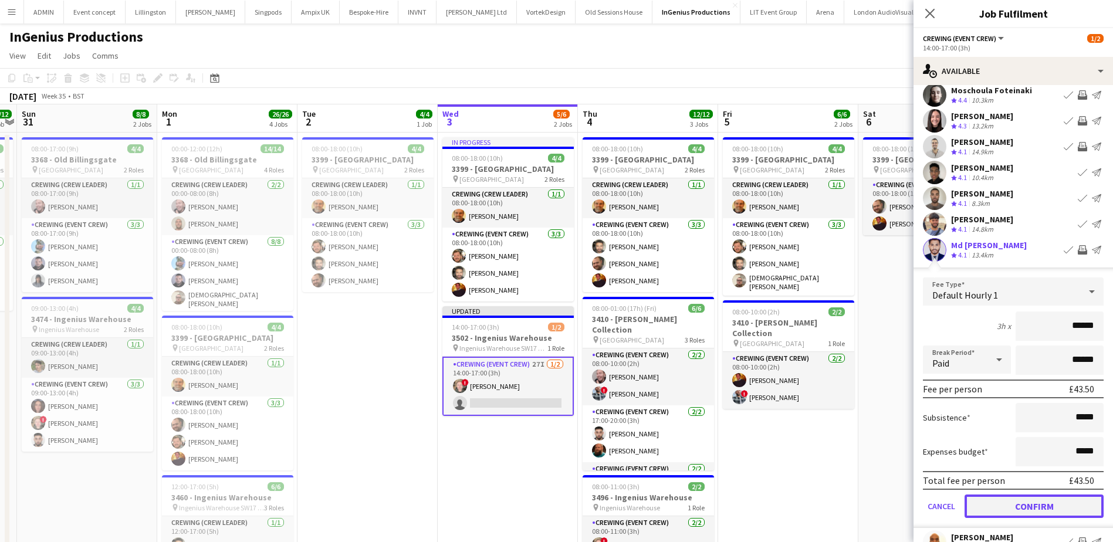
click at [1042, 505] on button "Confirm" at bounding box center [1034, 506] width 139 height 23
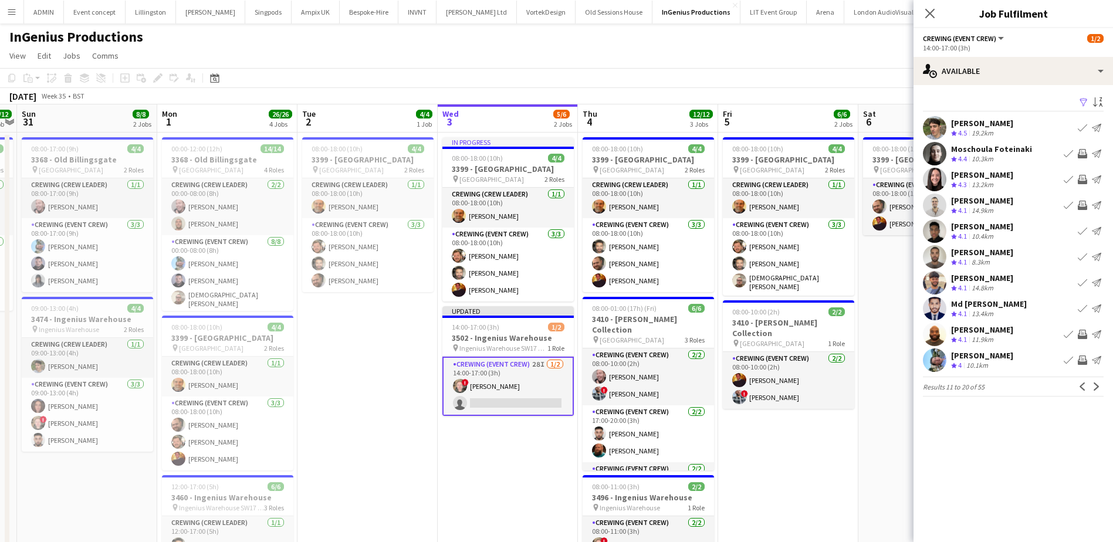
click at [1082, 359] on app-icon "Invite crew" at bounding box center [1082, 360] width 9 height 9
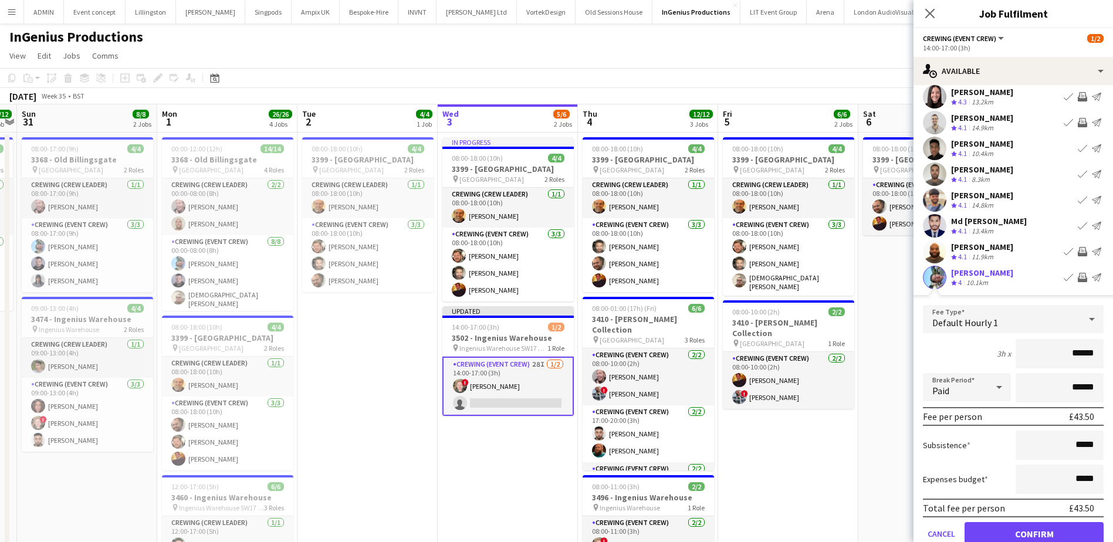
scroll to position [117, 0]
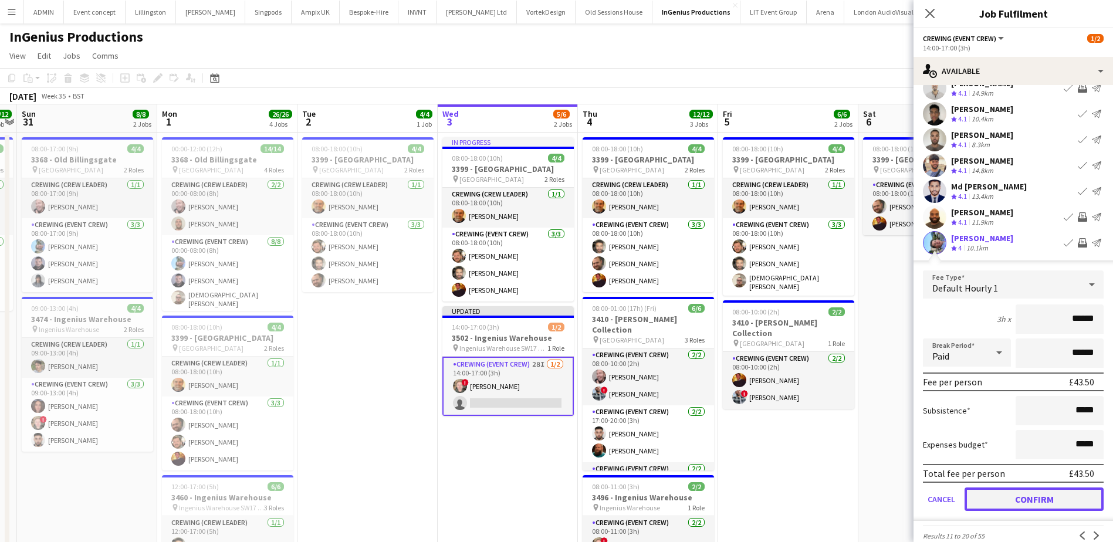
click at [1042, 497] on button "Confirm" at bounding box center [1034, 499] width 139 height 23
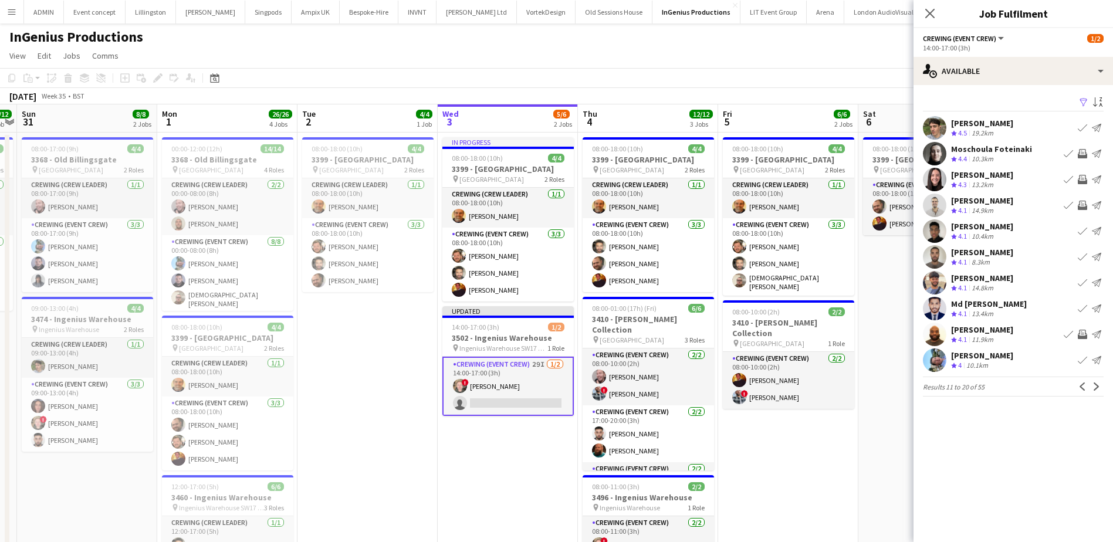
click at [1080, 332] on app-icon "Invite crew" at bounding box center [1082, 334] width 9 height 9
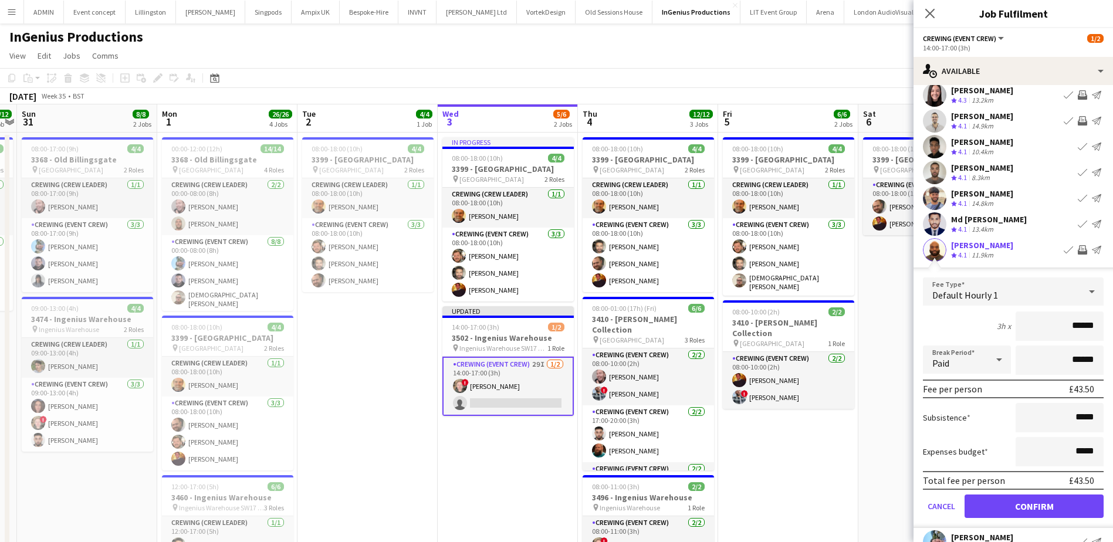
scroll to position [117, 0]
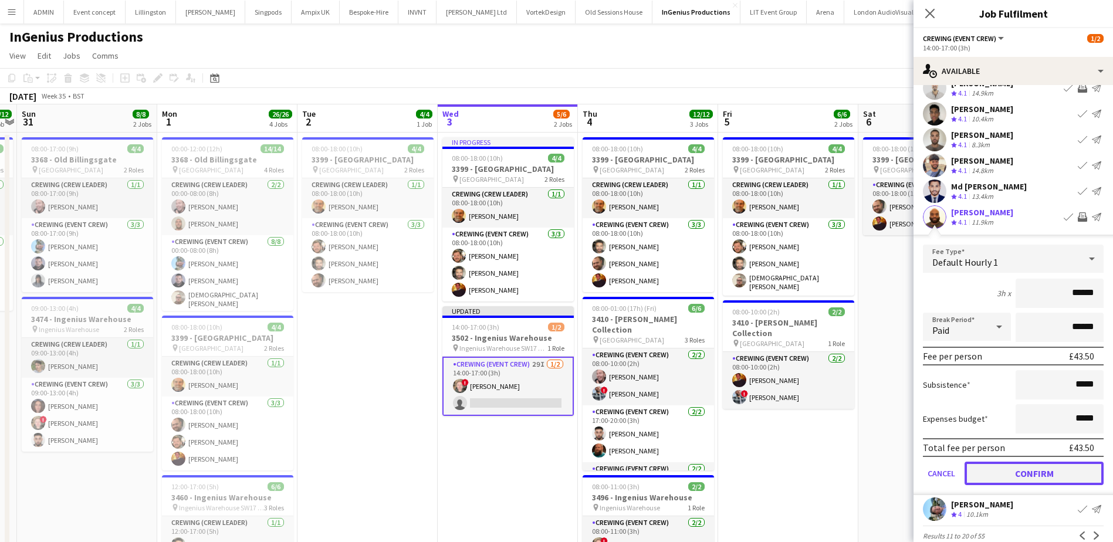
click at [1056, 474] on button "Confirm" at bounding box center [1034, 473] width 139 height 23
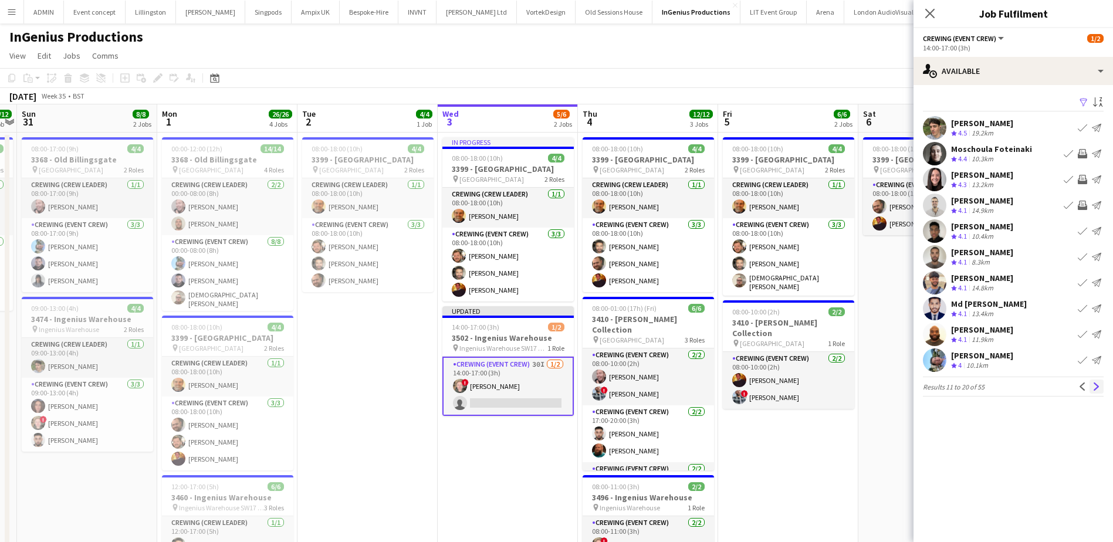
click at [1099, 386] on app-icon "Next" at bounding box center [1097, 387] width 8 height 8
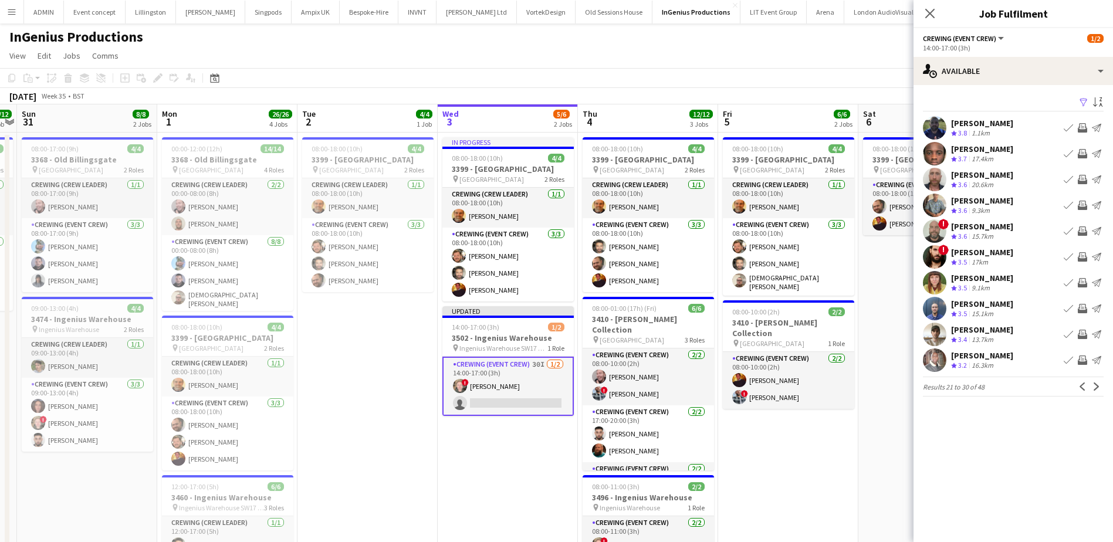
click at [874, 436] on app-date-cell "08:00-18:00 (10h) 2/2 3399 - King's Observatory pin Richmond 1 Role Crewing (Ev…" at bounding box center [929, 466] width 140 height 666
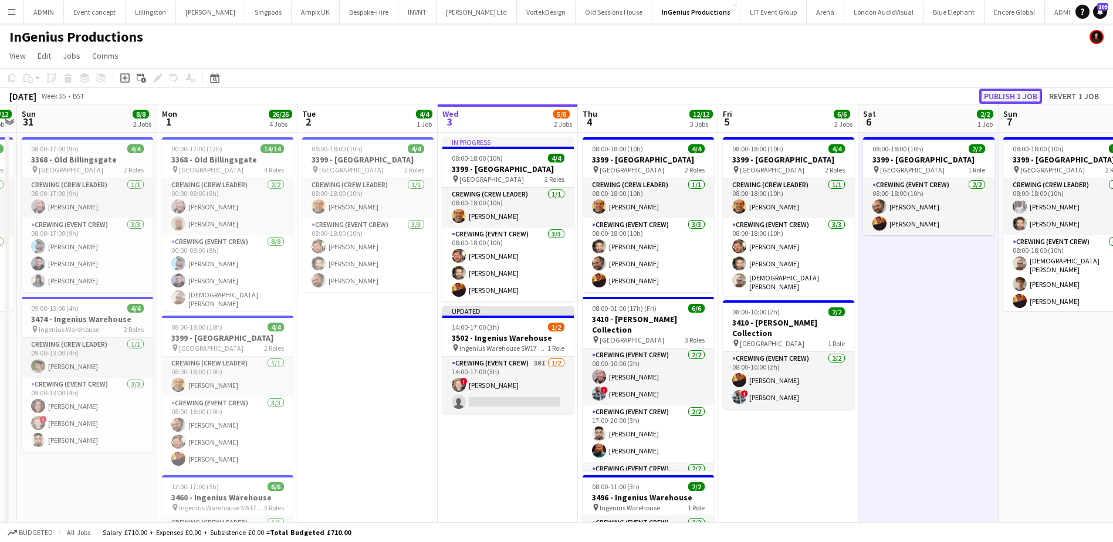
click at [1032, 93] on button "Publish 1 job" at bounding box center [1011, 96] width 63 height 15
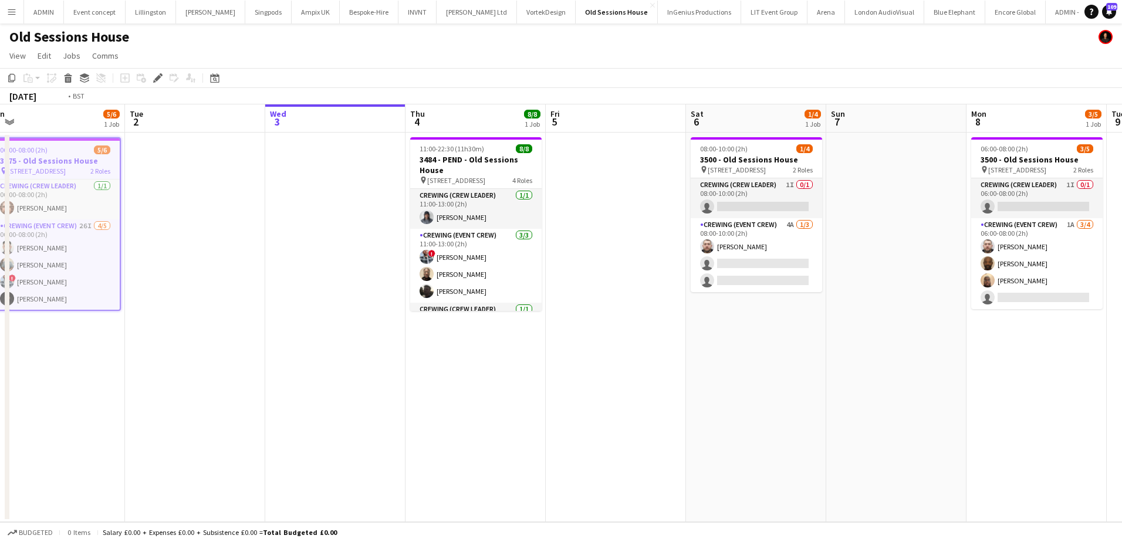
scroll to position [0, 438]
drag, startPoint x: 788, startPoint y: 306, endPoint x: 332, endPoint y: 302, distance: 455.5
click at [332, 302] on app-calendar-viewport "Fri 29 3/3 1 Job Sat 30 2/2 1 Job Sun 31 Mon 1 5/6 1 Job Tue 2 Wed 3 Thu 4 8/8 …" at bounding box center [561, 313] width 1122 height 418
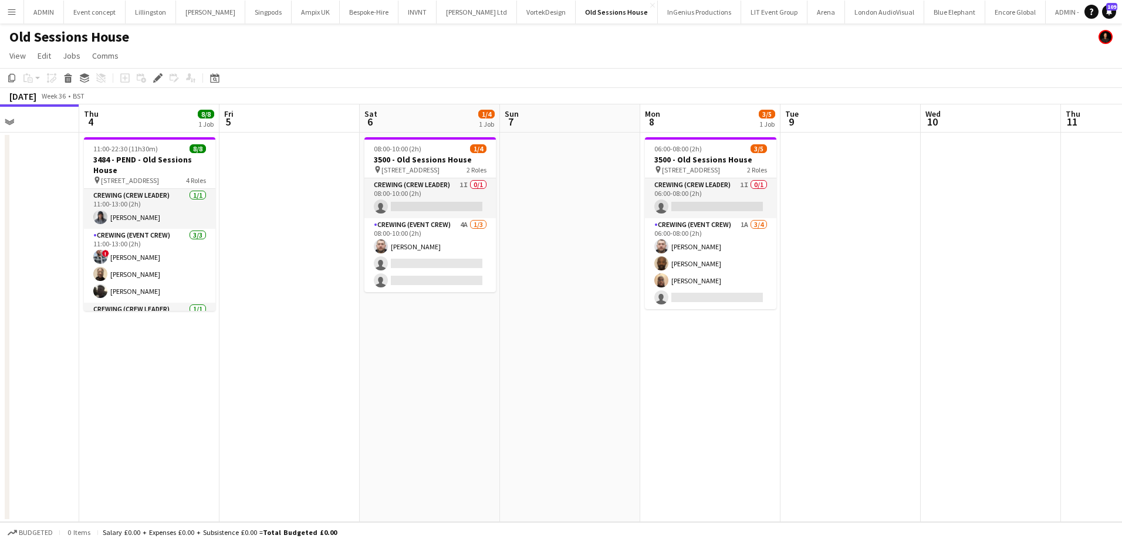
scroll to position [0, 349]
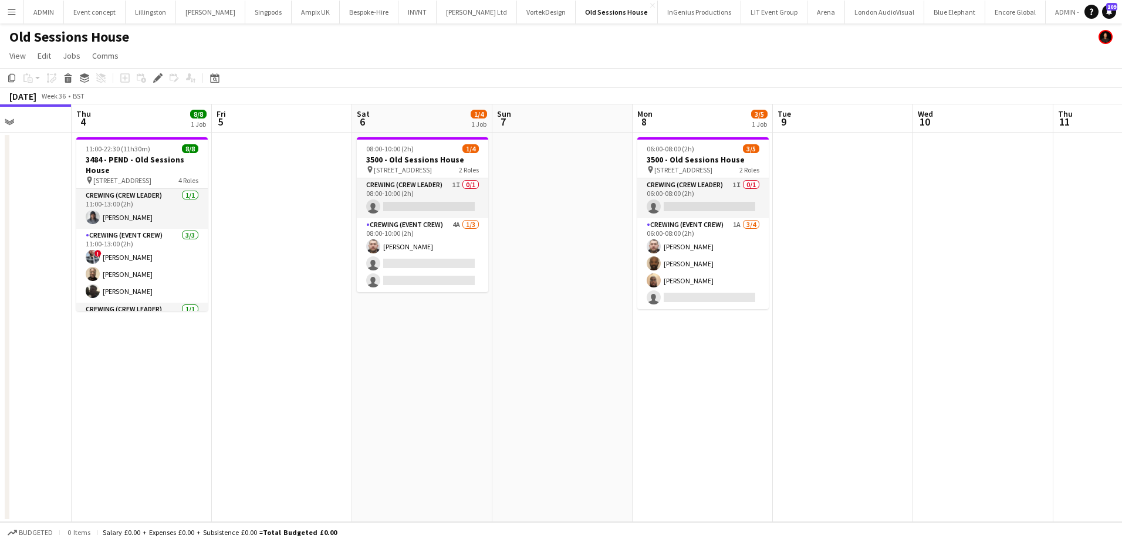
drag, startPoint x: 879, startPoint y: 367, endPoint x: 547, endPoint y: 364, distance: 331.6
click at [547, 364] on app-calendar-viewport "Mon 1 5/6 1 Job Tue 2 Wed 3 Thu 4 8/8 1 Job Fri 5 Sat 6 1/4 1 Job Sun 7 Mon 8 3…" at bounding box center [561, 313] width 1122 height 418
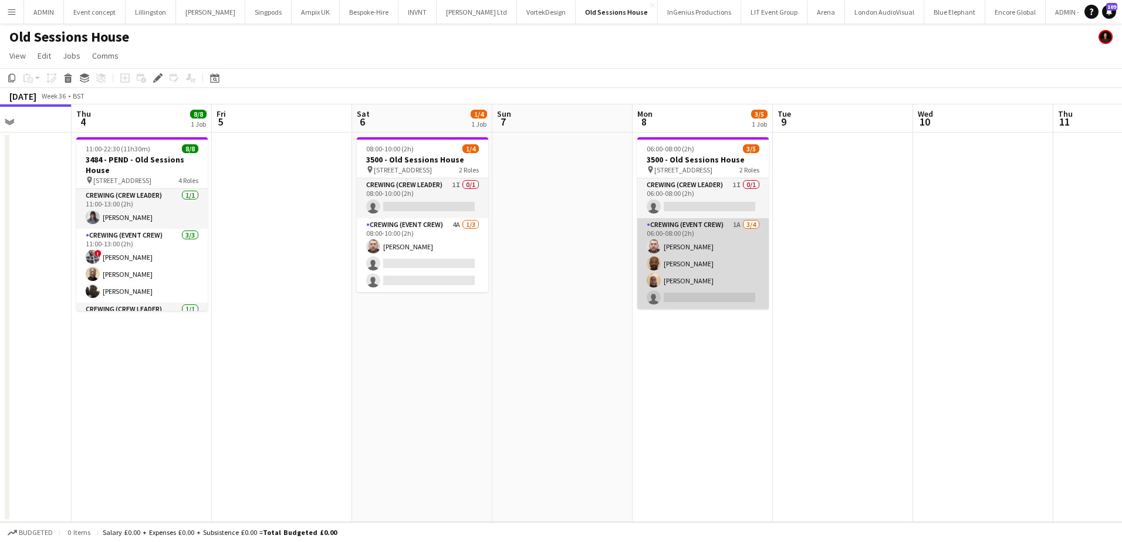
click at [714, 291] on app-card-role "Crewing (Event Crew) 1A [DATE] 06:00-08:00 (2h) [PERSON_NAME] [PERSON_NAME] [PE…" at bounding box center [702, 263] width 131 height 91
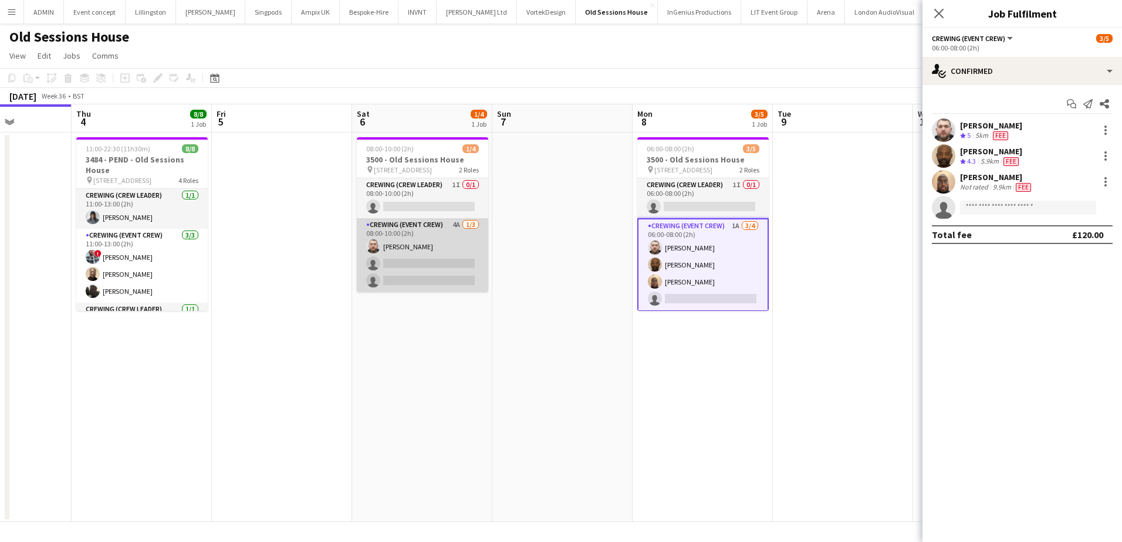
click at [455, 271] on app-card-role "Crewing (Event Crew) 4A [DATE] 08:00-10:00 (2h) [PERSON_NAME] single-neutral-ac…" at bounding box center [422, 255] width 131 height 74
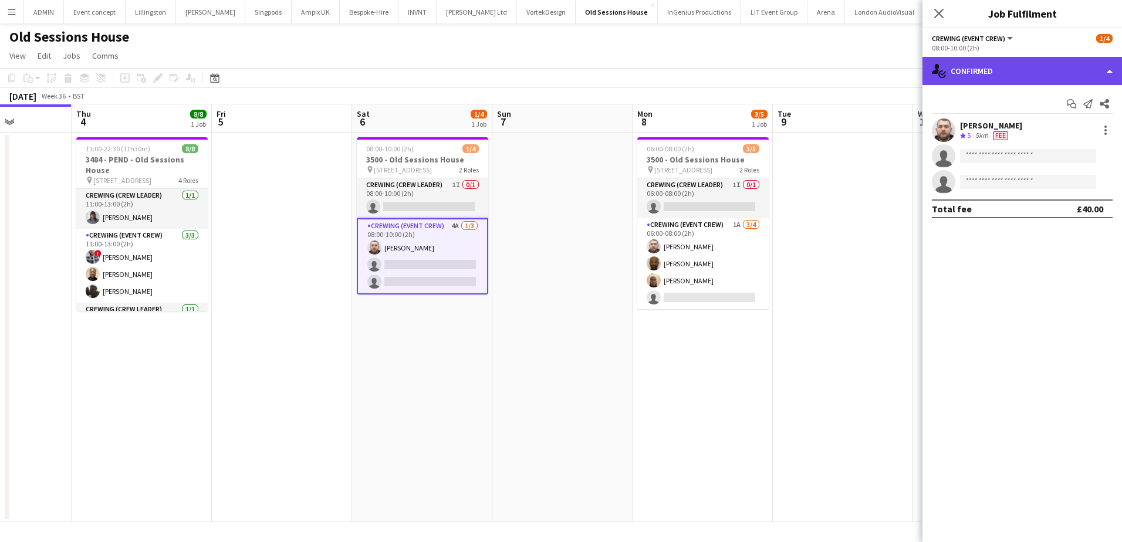
click at [1009, 76] on div "single-neutral-actions-check-2 Confirmed" at bounding box center [1023, 71] width 200 height 28
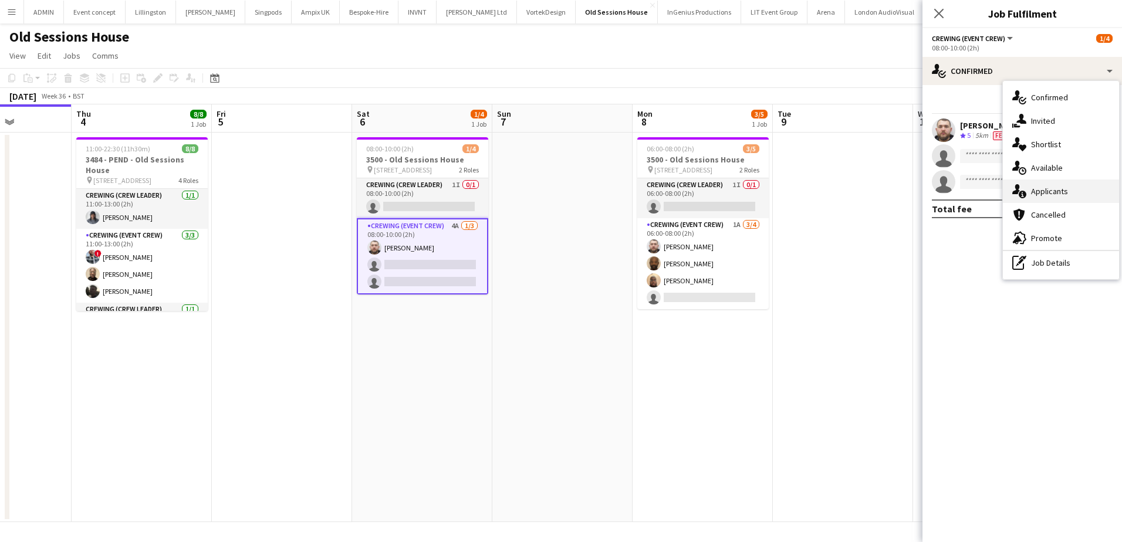
click at [1073, 197] on div "single-neutral-actions-information Applicants" at bounding box center [1061, 191] width 116 height 23
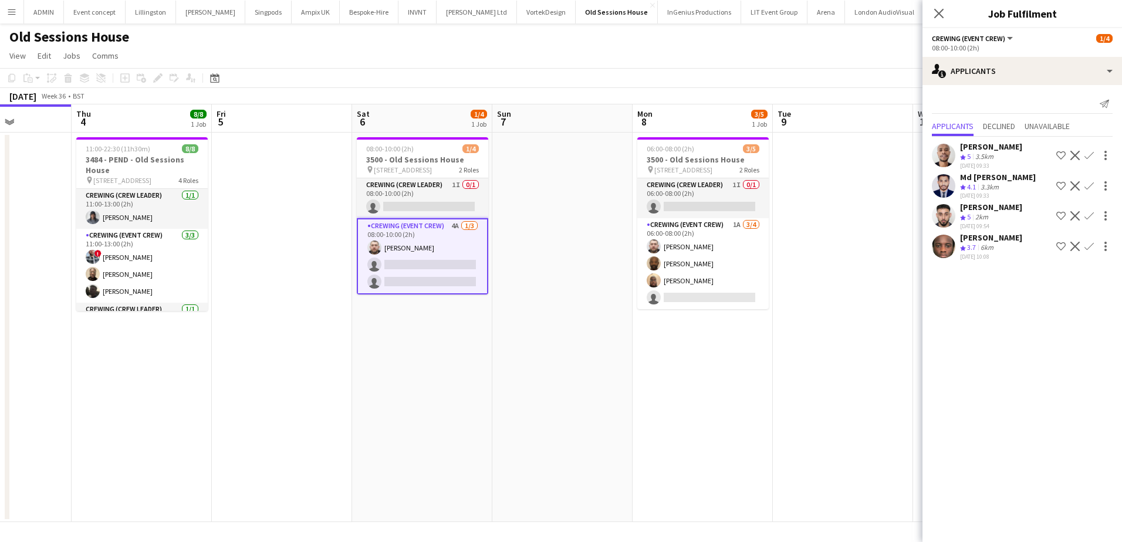
click at [1089, 156] on app-icon "Confirm" at bounding box center [1089, 155] width 9 height 9
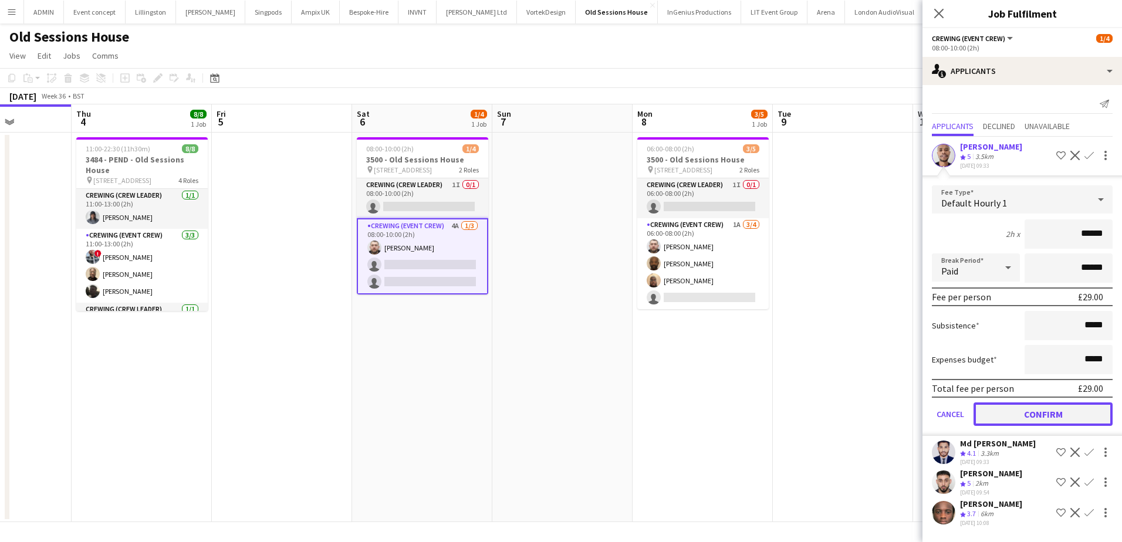
click at [1050, 416] on button "Confirm" at bounding box center [1043, 414] width 139 height 23
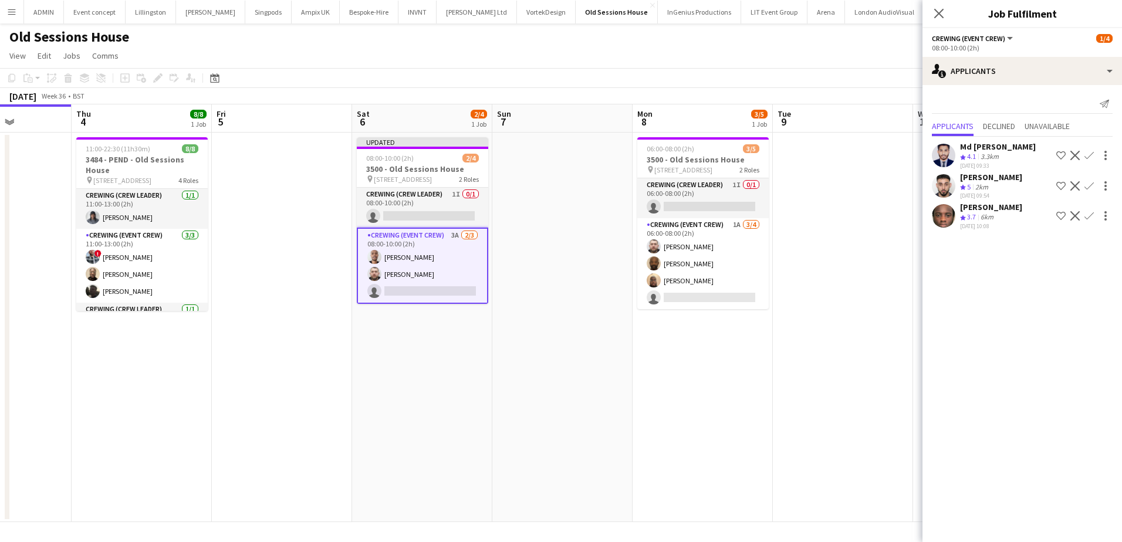
click at [899, 181] on app-date-cell at bounding box center [843, 328] width 140 height 390
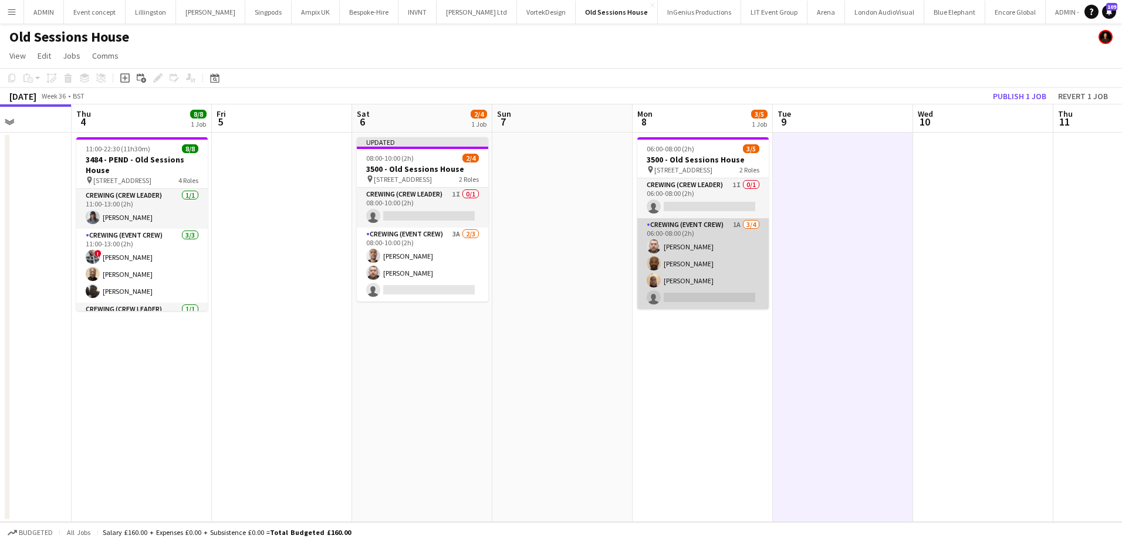
click at [751, 277] on app-card-role "Crewing (Event Crew) 1A [DATE] 06:00-08:00 (2h) [PERSON_NAME] [PERSON_NAME] [PE…" at bounding box center [702, 263] width 131 height 91
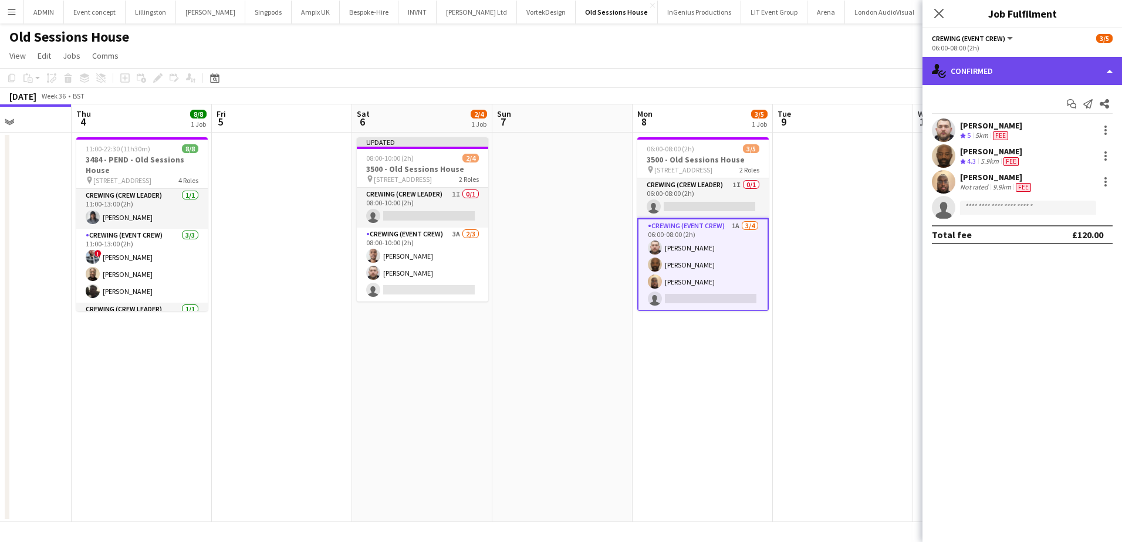
click at [1058, 70] on div "single-neutral-actions-check-2 Confirmed" at bounding box center [1023, 71] width 200 height 28
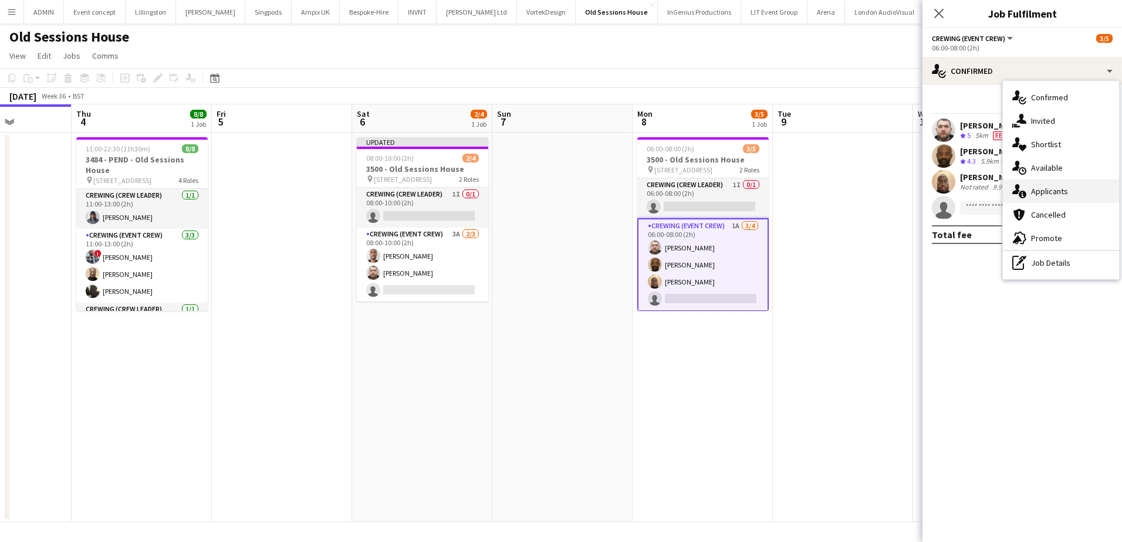
click at [1068, 196] on div "single-neutral-actions-information Applicants" at bounding box center [1061, 191] width 116 height 23
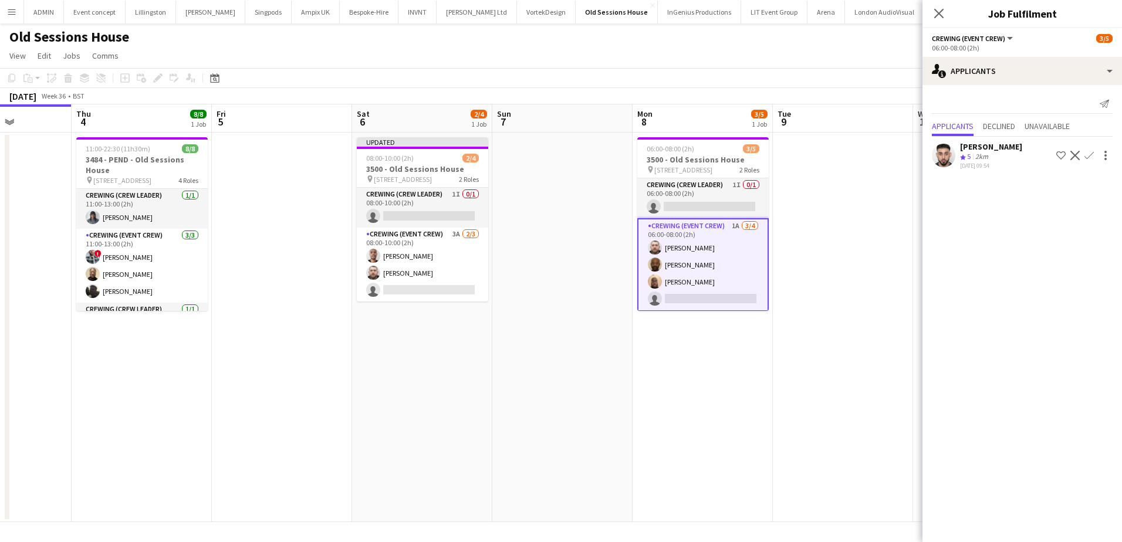
click at [825, 201] on app-date-cell at bounding box center [843, 328] width 140 height 390
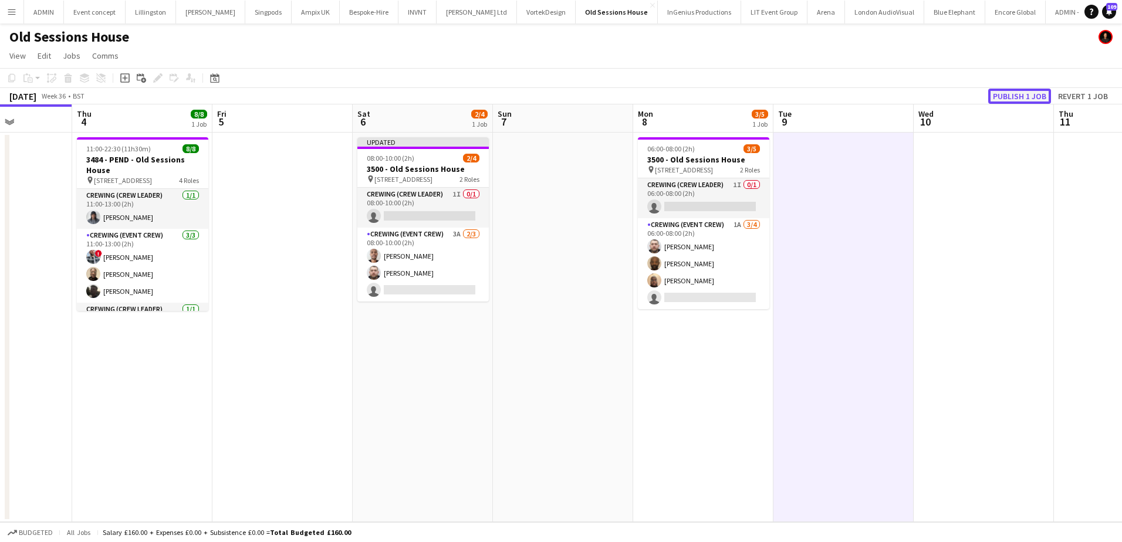
click at [1026, 97] on button "Publish 1 job" at bounding box center [1019, 96] width 63 height 15
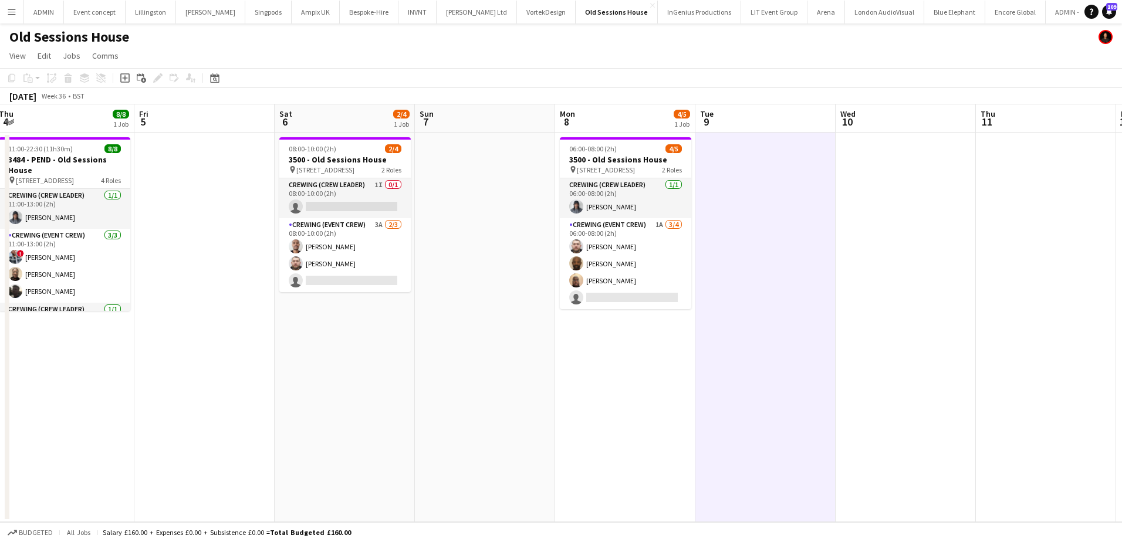
drag, startPoint x: 567, startPoint y: 323, endPoint x: 488, endPoint y: 307, distance: 80.2
click at [488, 308] on app-calendar-viewport "Mon 1 5/6 1 Job Tue 2 Wed 3 Thu 4 8/8 1 Job Fri 5 Sat 6 2/4 1 Job Sun 7 Mon 8 4…" at bounding box center [561, 313] width 1122 height 418
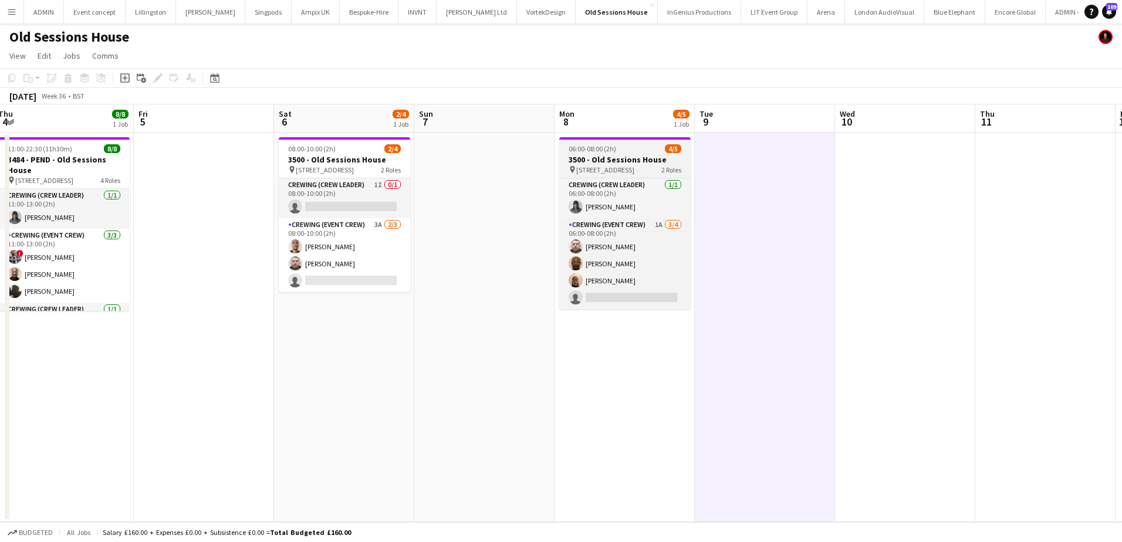
click at [608, 152] on span "06:00-08:00 (2h)" at bounding box center [593, 148] width 48 height 9
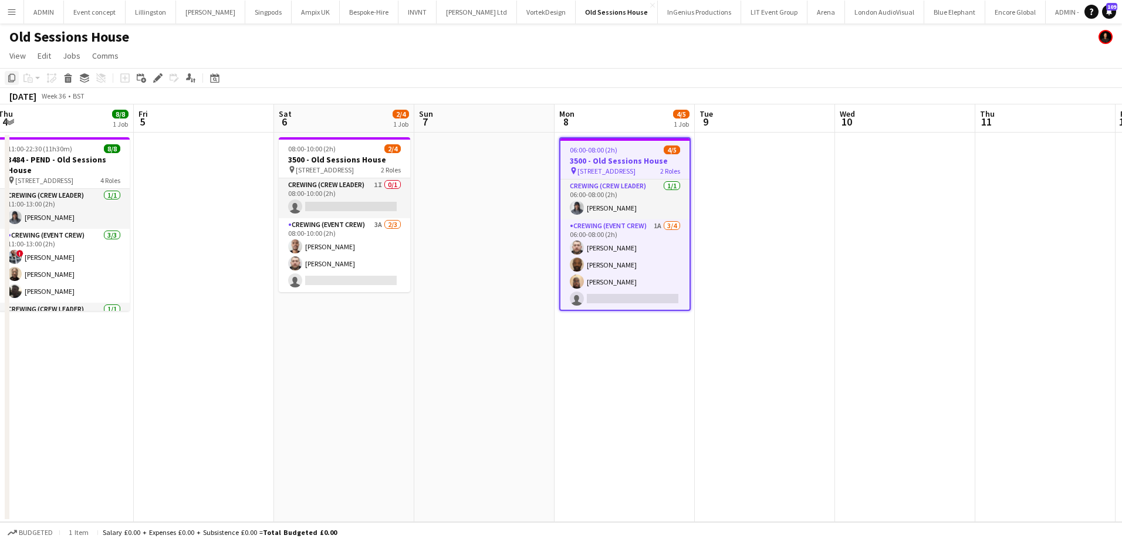
click at [12, 77] on icon "Copy" at bounding box center [11, 77] width 9 height 9
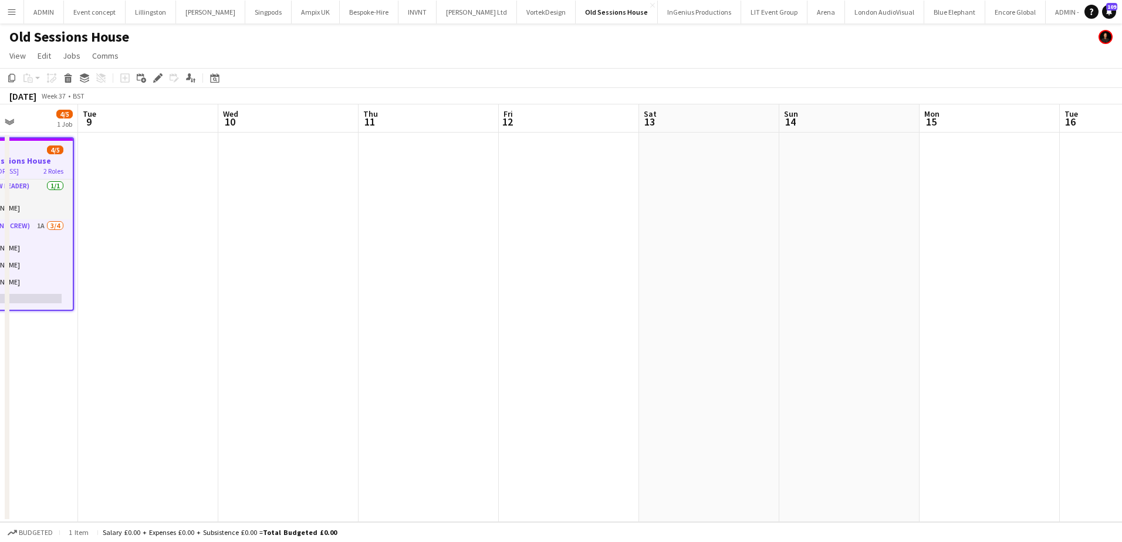
scroll to position [0, 367]
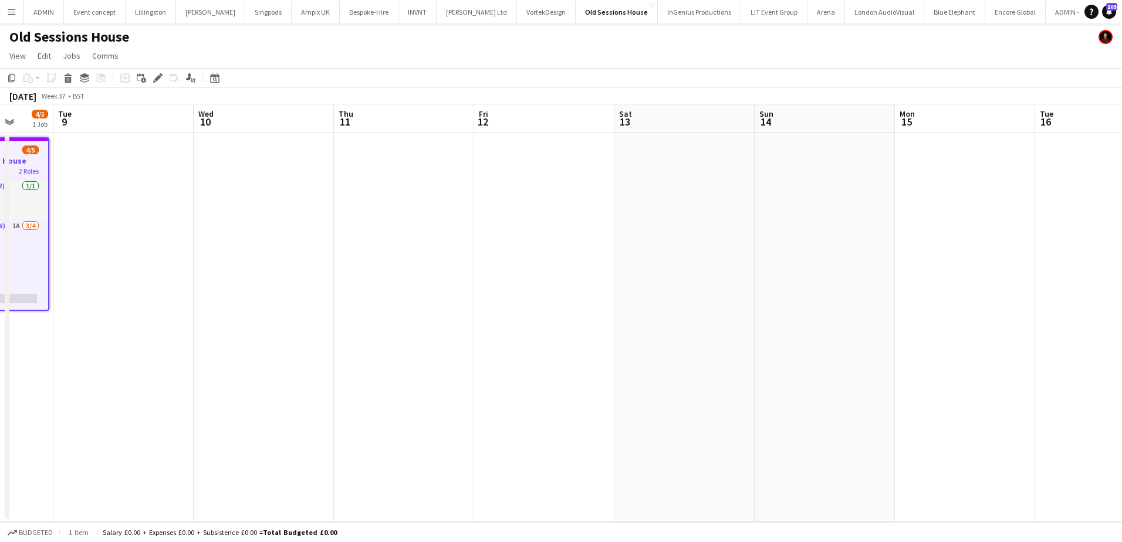
drag, startPoint x: 853, startPoint y: 288, endPoint x: 211, endPoint y: 268, distance: 641.8
click at [211, 268] on app-calendar-viewport "Sat 6 2/4 1 Job Sun 7 Mon 8 4/5 1 Job Tue 9 Wed 10 Thu 11 Fri 12 Sat 13 Sun 14 …" at bounding box center [561, 313] width 1122 height 418
click at [509, 163] on app-date-cell at bounding box center [544, 328] width 140 height 390
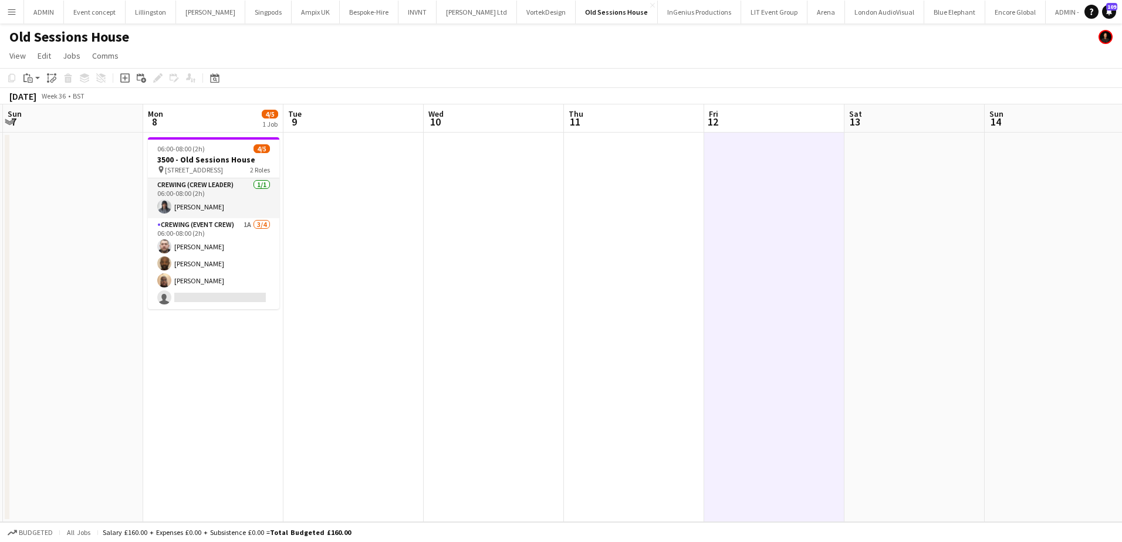
scroll to position [0, 267]
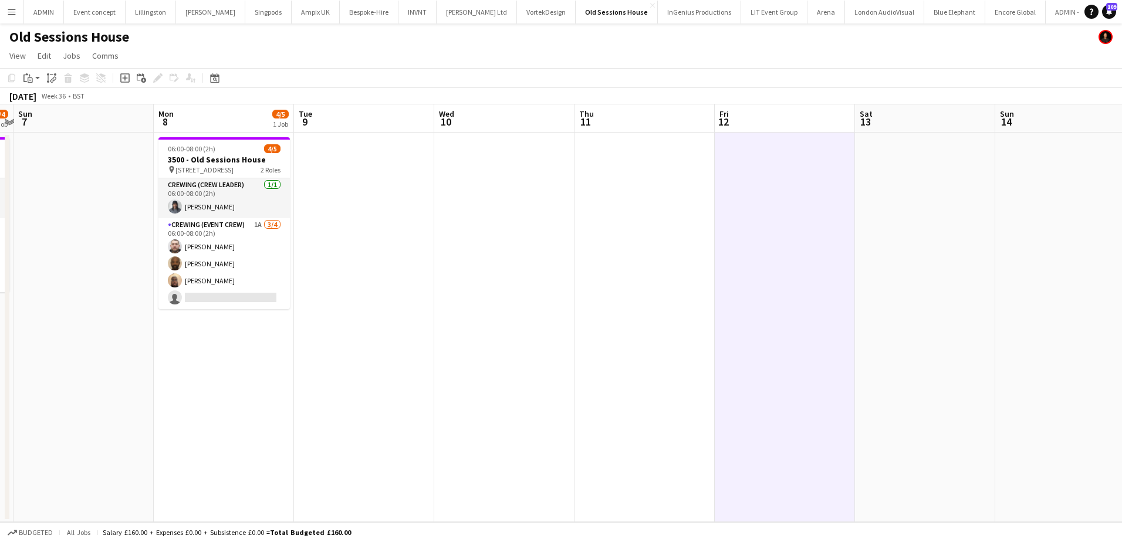
drag, startPoint x: 434, startPoint y: 258, endPoint x: 653, endPoint y: 255, distance: 218.3
click at [653, 255] on app-calendar-viewport "Fri 5 Sat 6 2/4 1 Job Sun 7 Mon 8 4/5 1 Job Tue 9 Wed 10 Thu 11 Fri 12 Sat 13 S…" at bounding box center [561, 313] width 1122 height 418
click at [33, 83] on div "Paste" at bounding box center [28, 78] width 14 height 14
click at [47, 99] on link "Paste Ctrl+V" at bounding box center [86, 100] width 110 height 11
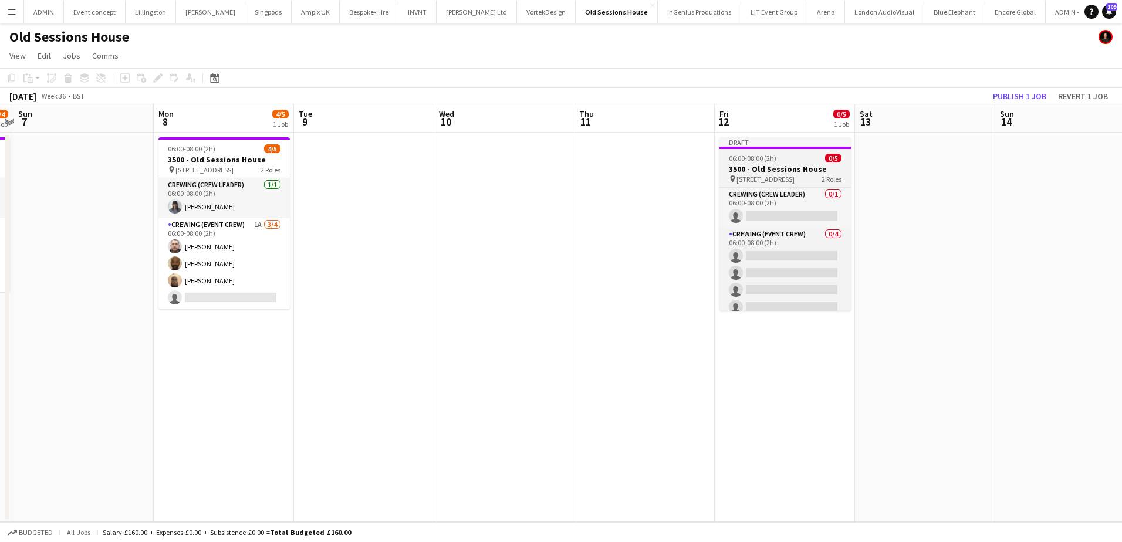
click at [753, 170] on h3 "3500 - Old Sessions House" at bounding box center [785, 169] width 131 height 11
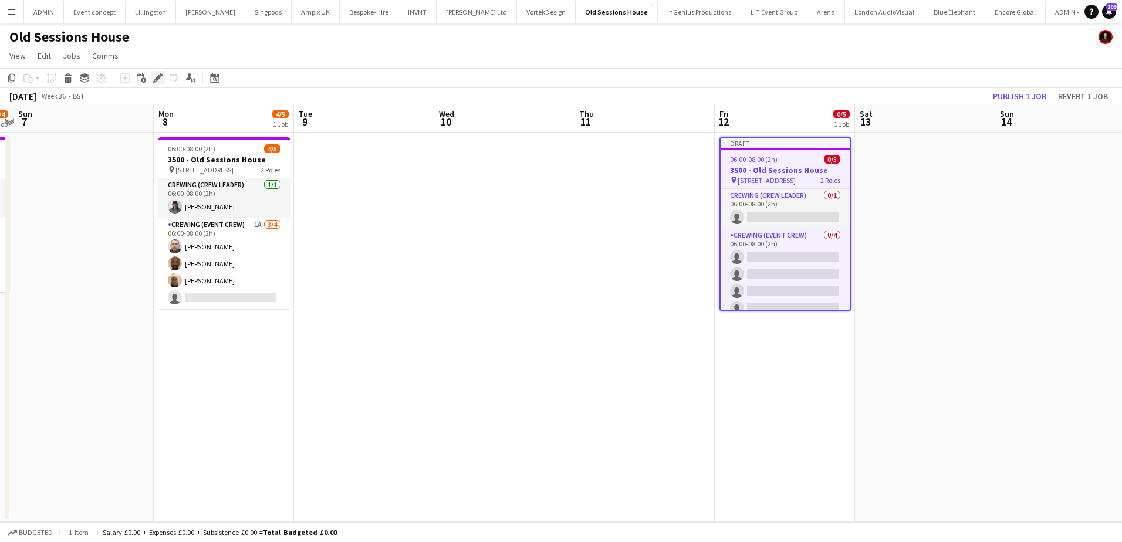
click at [160, 77] on icon at bounding box center [157, 78] width 6 height 6
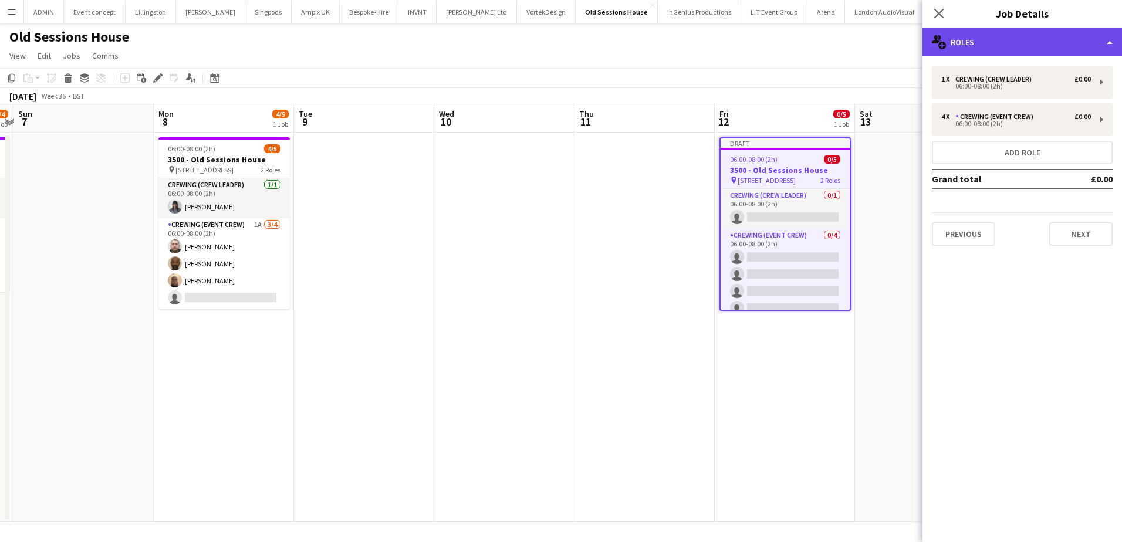
click at [1029, 49] on div "multiple-users-add Roles" at bounding box center [1023, 42] width 200 height 28
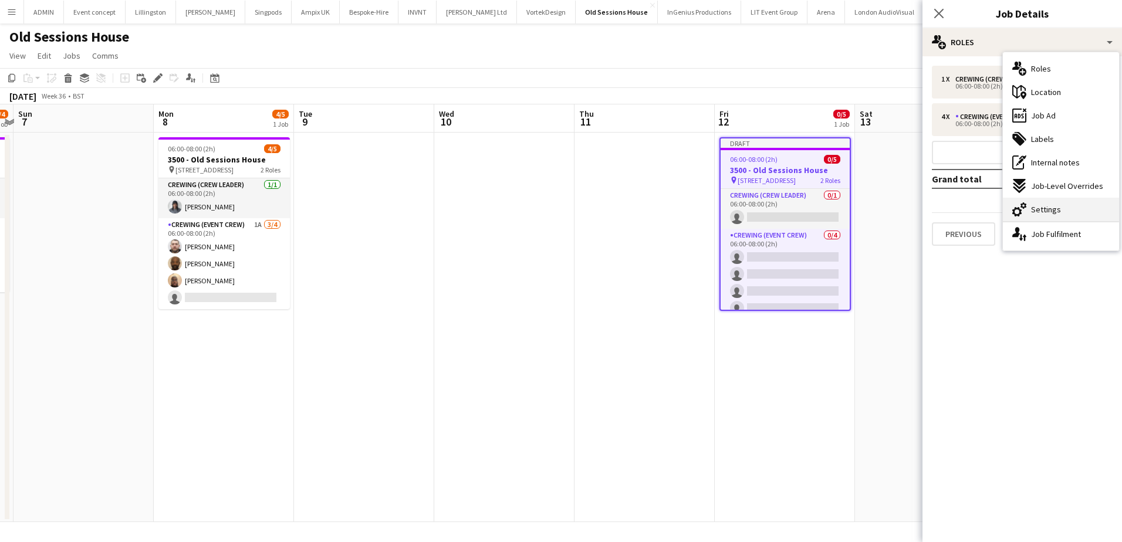
click at [1053, 204] on span "Settings" at bounding box center [1046, 209] width 30 height 11
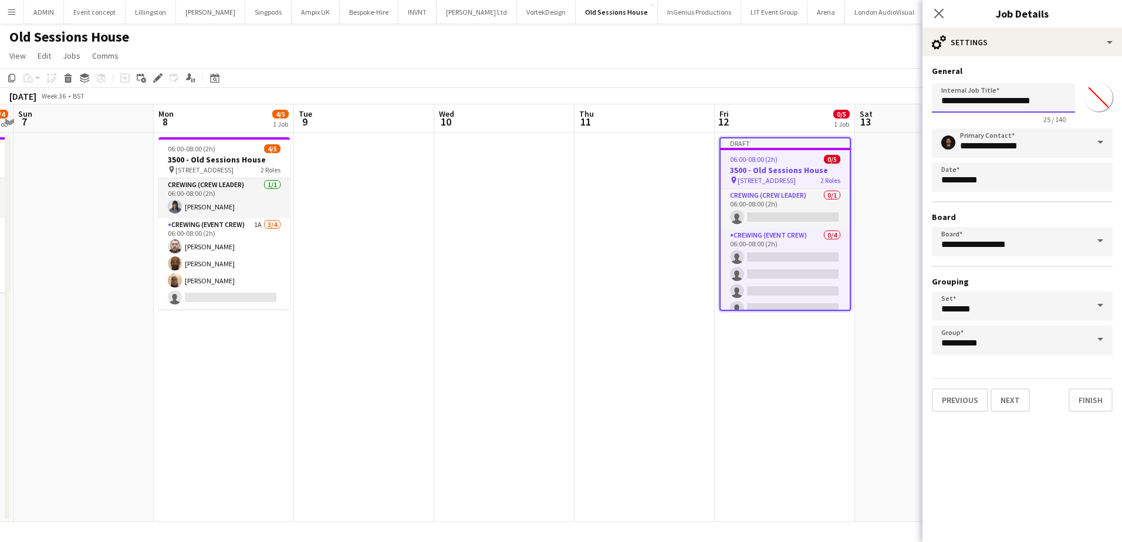
click at [954, 100] on input "**********" at bounding box center [1003, 97] width 143 height 29
type input "**********"
click at [1019, 394] on button "Next" at bounding box center [1010, 400] width 39 height 23
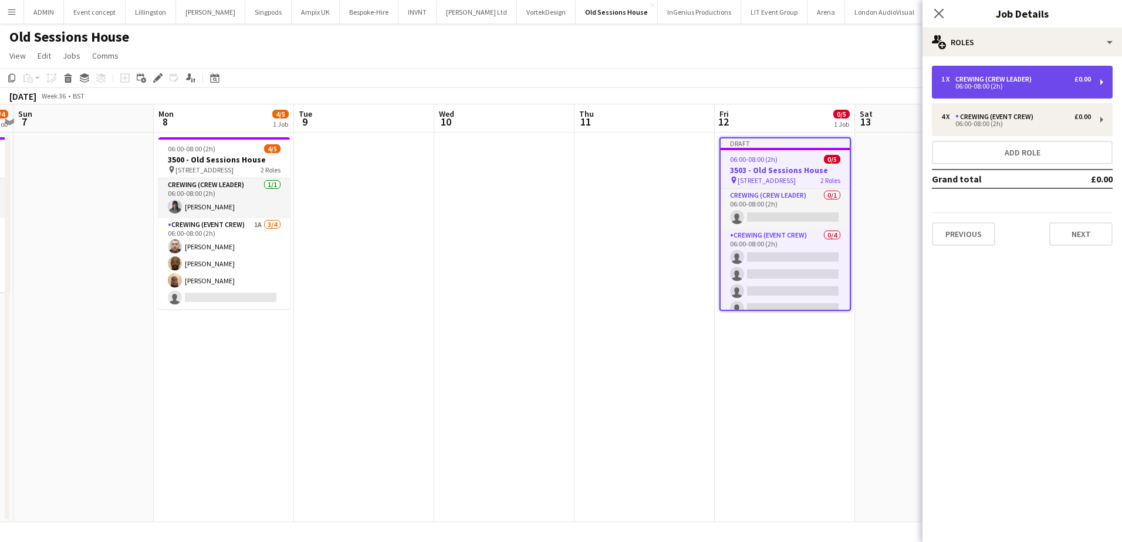
click at [1018, 82] on div "Crewing (Crew Leader)" at bounding box center [995, 79] width 81 height 8
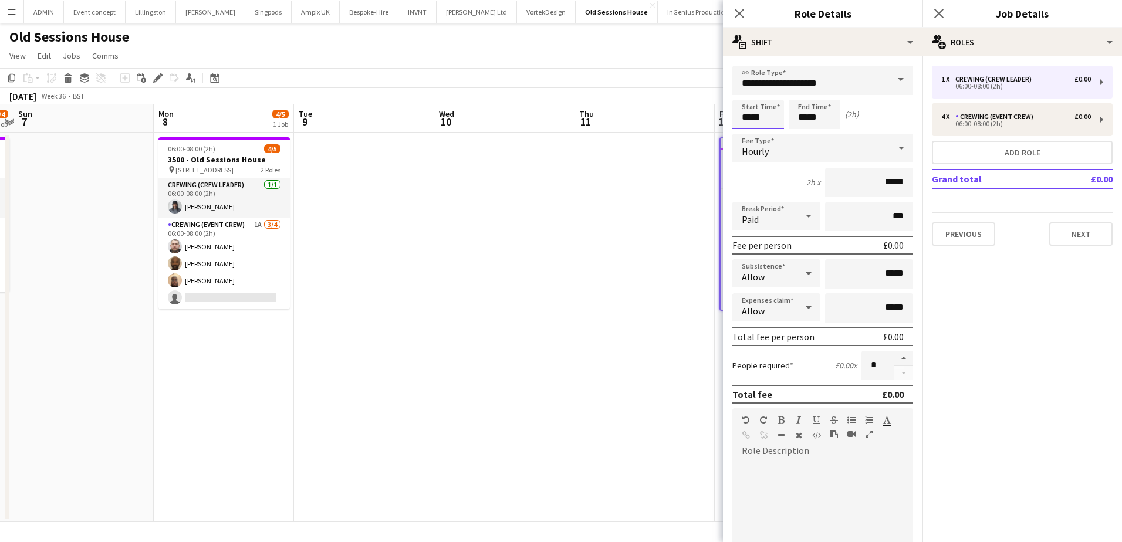
click at [745, 116] on input "*****" at bounding box center [758, 114] width 52 height 29
click at [747, 97] on div at bounding box center [746, 94] width 23 height 12
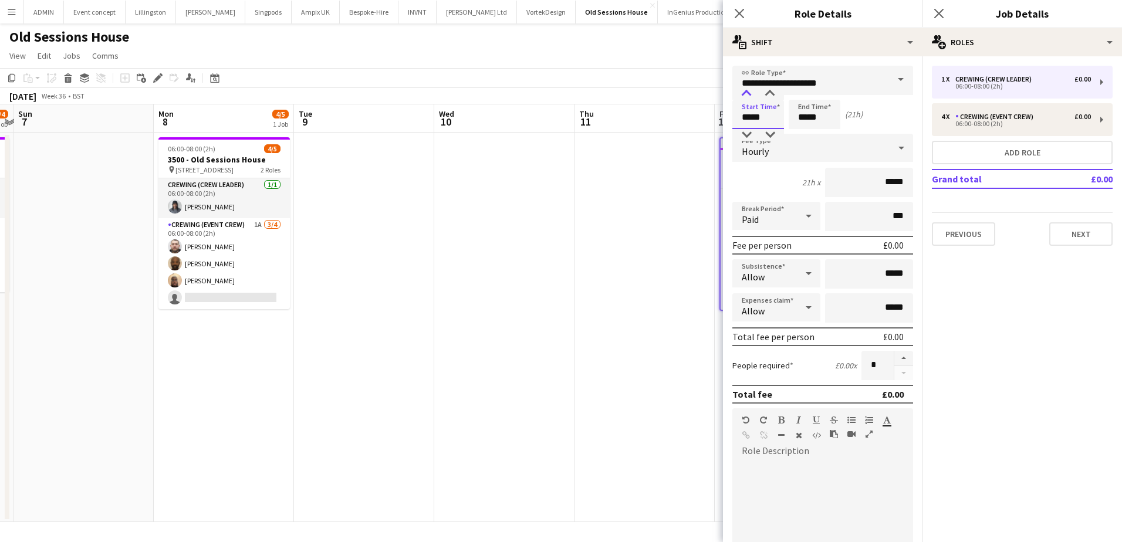
click at [747, 97] on div at bounding box center [746, 94] width 23 height 12
type input "*****"
click at [749, 133] on div at bounding box center [746, 135] width 23 height 12
click at [811, 114] on input "*****" at bounding box center [815, 114] width 52 height 29
click at [806, 90] on div at bounding box center [802, 94] width 23 height 12
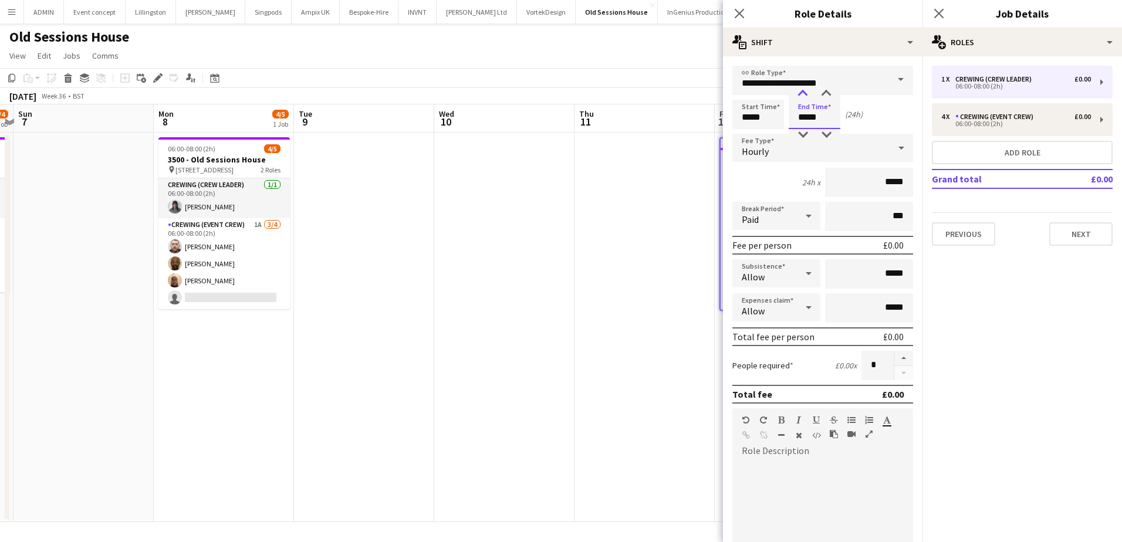
click at [806, 90] on div at bounding box center [802, 94] width 23 height 12
type input "*****"
click at [806, 90] on div at bounding box center [802, 94] width 23 height 12
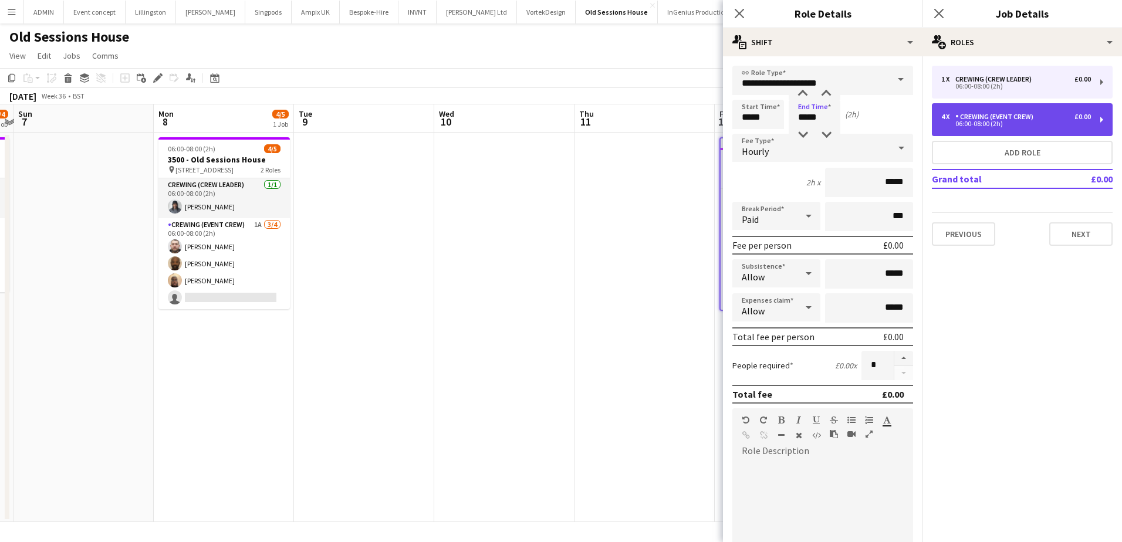
click at [1012, 117] on div "Crewing (Event Crew)" at bounding box center [996, 117] width 83 height 8
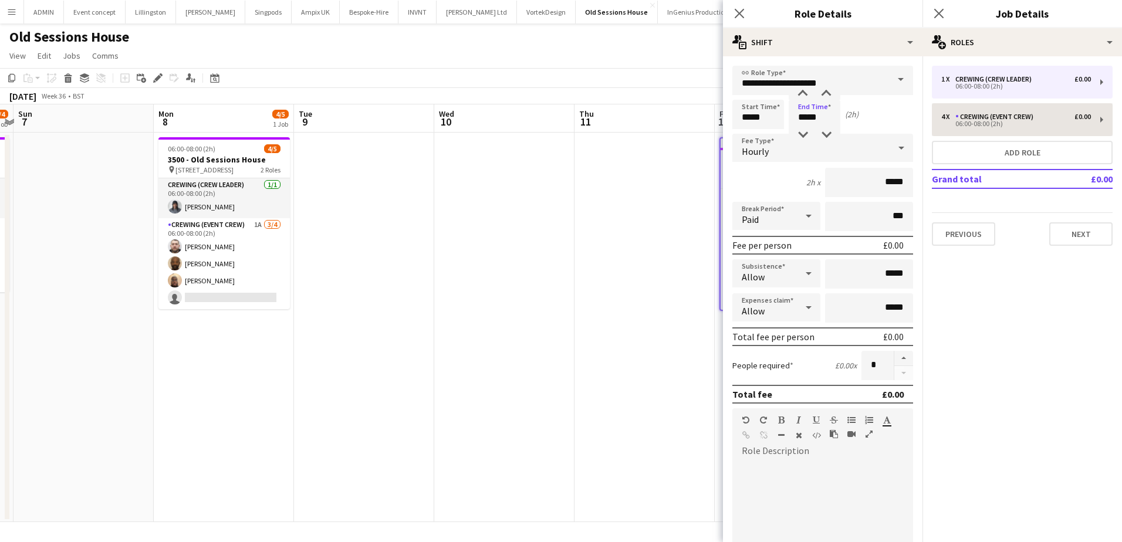
type input "**********"
type input "*****"
type input "*"
click at [747, 122] on input "*****" at bounding box center [758, 114] width 52 height 29
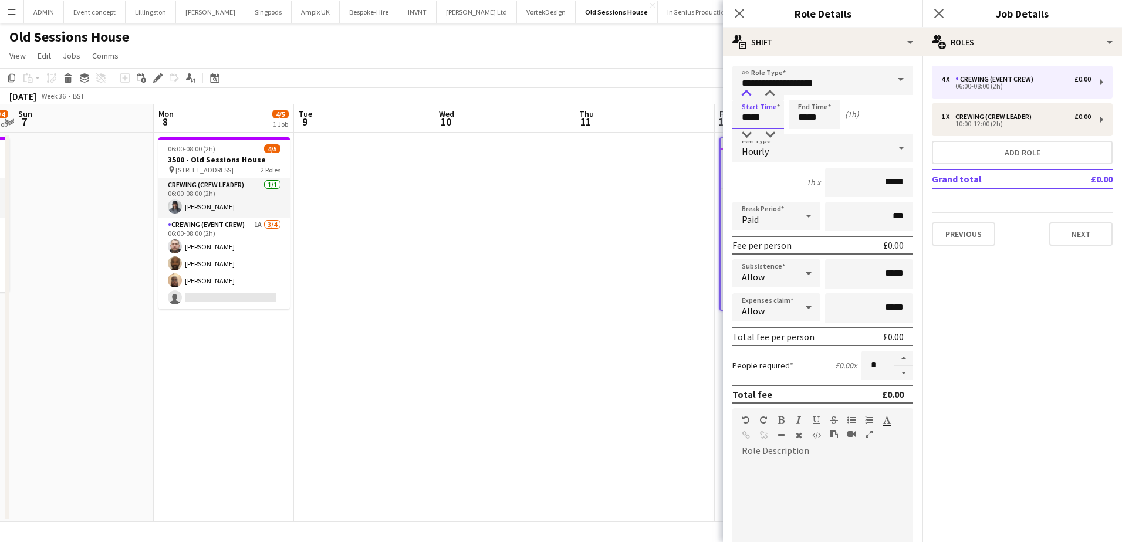
click at [748, 98] on div at bounding box center [746, 94] width 23 height 12
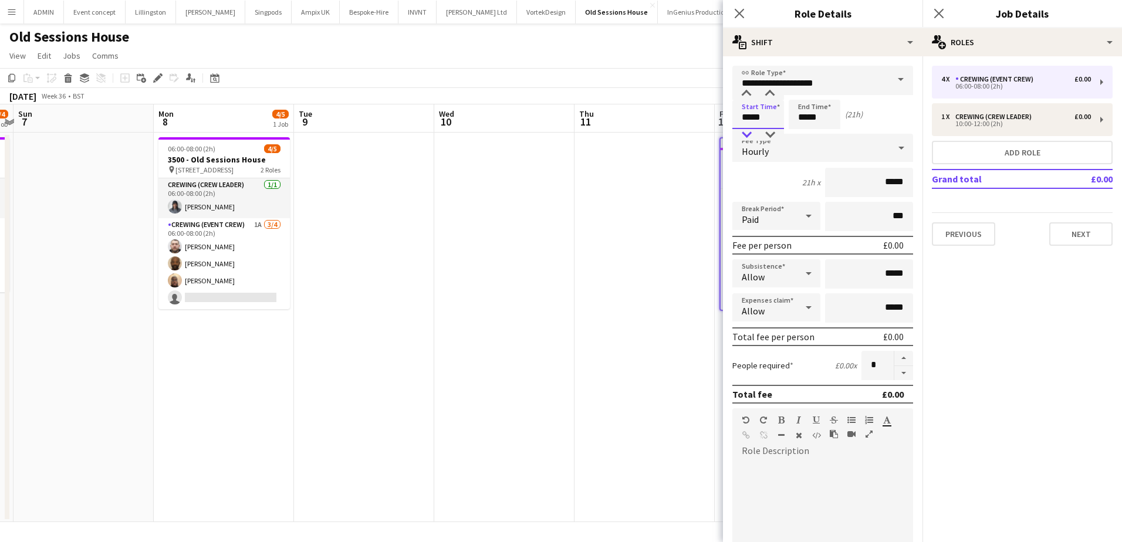
type input "*****"
click at [751, 132] on div at bounding box center [746, 135] width 23 height 12
click at [802, 116] on input "*****" at bounding box center [815, 114] width 52 height 29
click at [806, 96] on div at bounding box center [802, 94] width 23 height 12
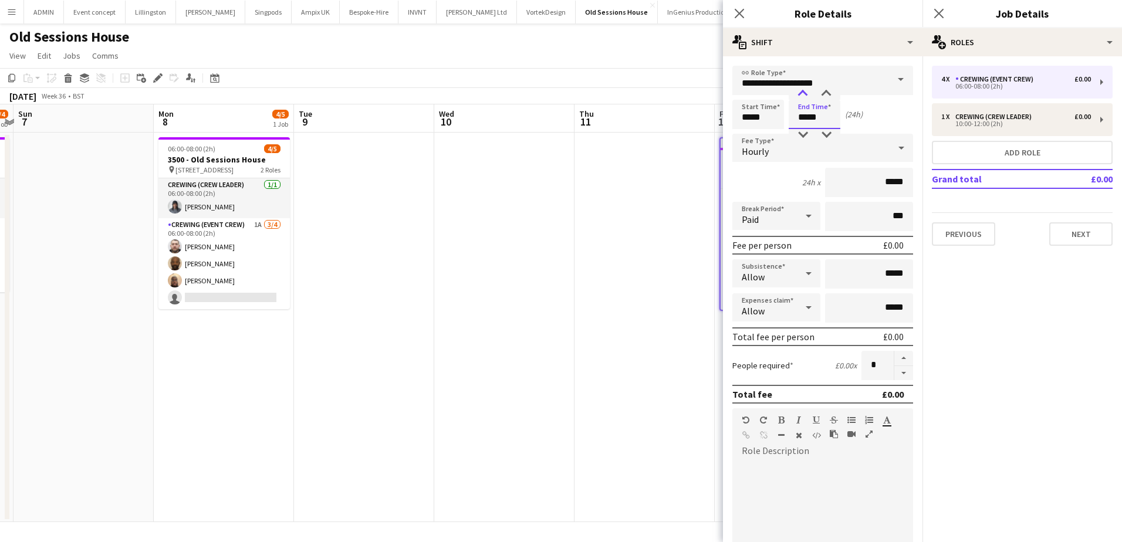
click at [806, 96] on div at bounding box center [802, 94] width 23 height 12
type input "*****"
click at [806, 96] on div at bounding box center [802, 94] width 23 height 12
click at [1081, 235] on button "Next" at bounding box center [1080, 233] width 63 height 23
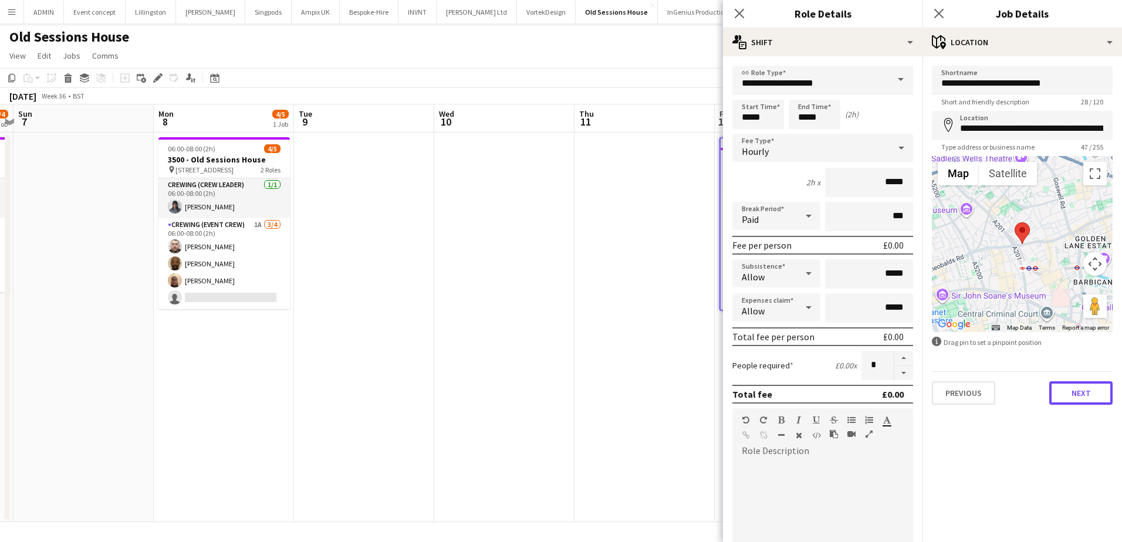
click at [1086, 387] on button "Next" at bounding box center [1080, 392] width 63 height 23
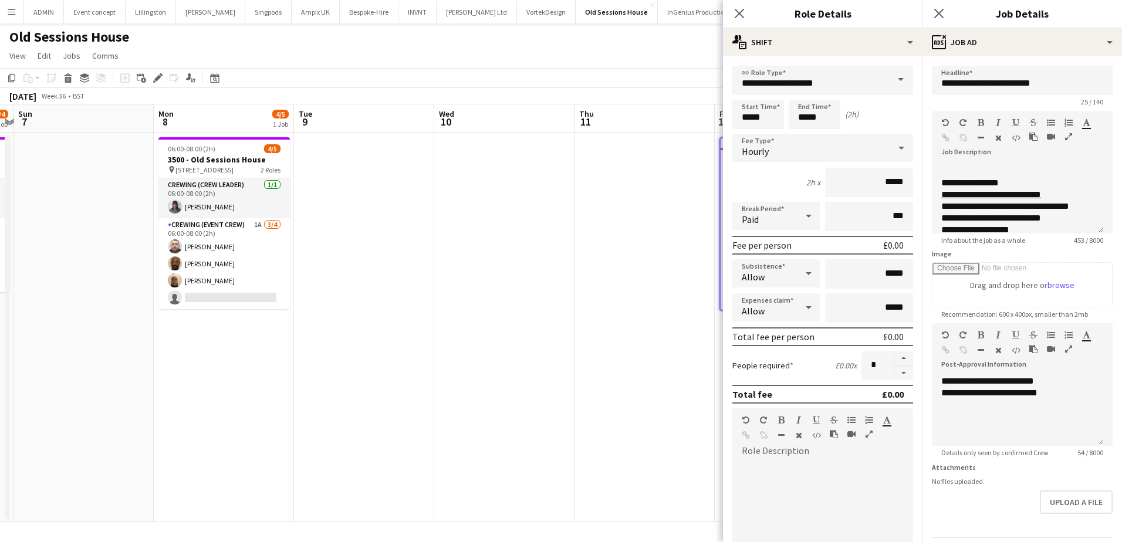
scroll to position [176, 0]
click at [637, 282] on app-date-cell at bounding box center [645, 328] width 140 height 390
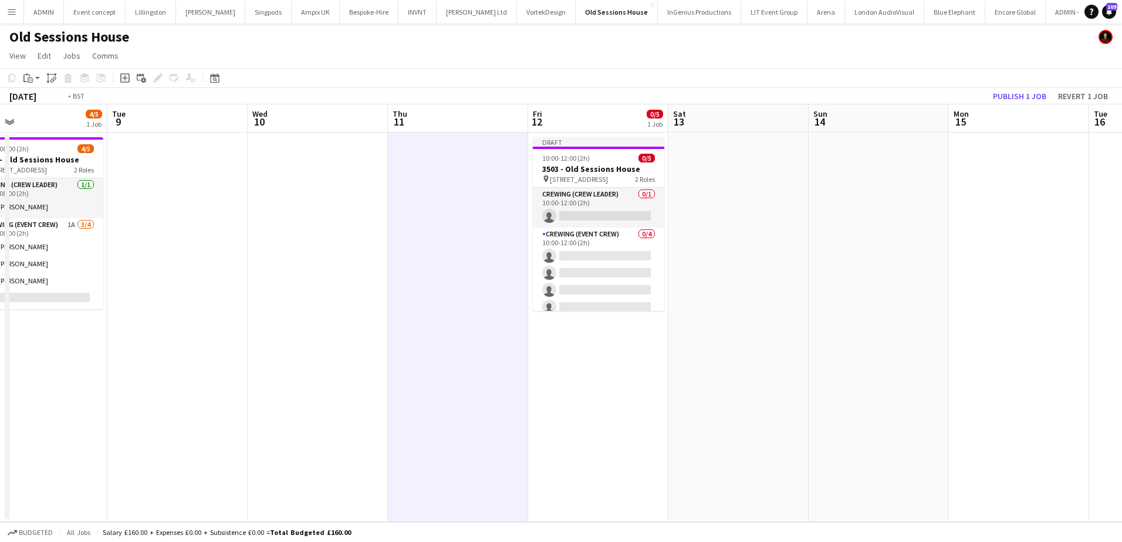
drag, startPoint x: 911, startPoint y: 255, endPoint x: 705, endPoint y: 221, distance: 208.2
click at [714, 224] on app-calendar-viewport "Fri 5 Sat 6 2/4 1 Job Sun 7 Mon 8 4/5 1 Job Tue 9 Wed 10 Thu 11 Fri 12 0/5 1 Jo…" at bounding box center [561, 313] width 1122 height 418
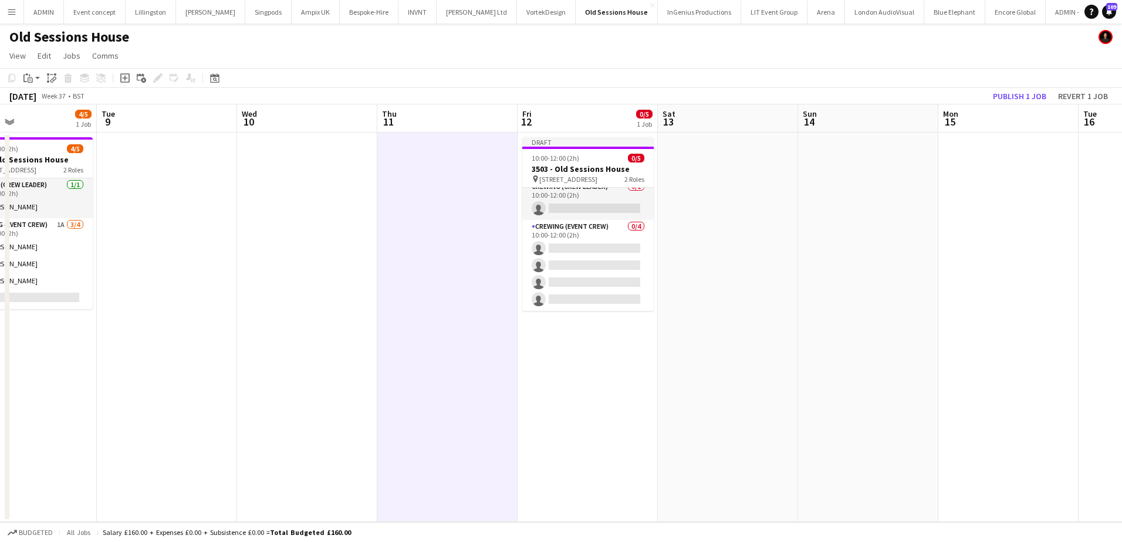
scroll to position [0, 0]
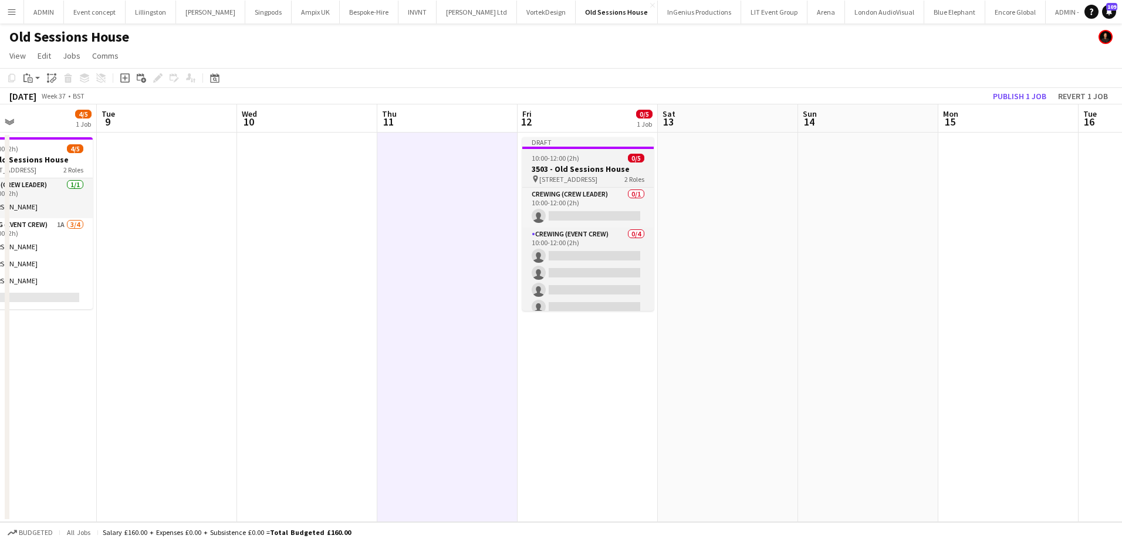
click at [565, 167] on h3 "3503 - Old Sessions House" at bounding box center [587, 169] width 131 height 11
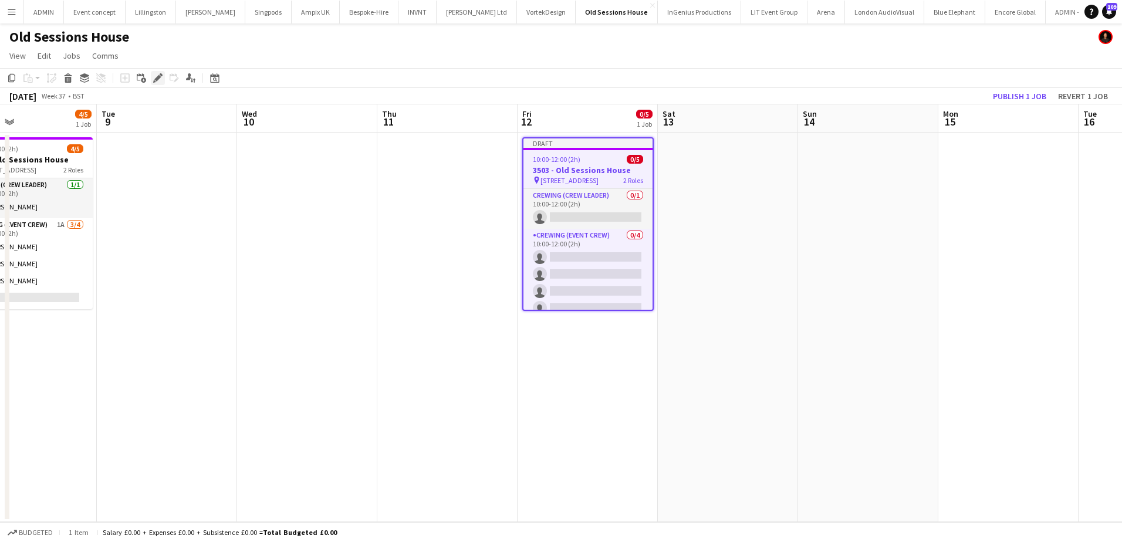
click at [153, 77] on div "Edit" at bounding box center [158, 78] width 14 height 14
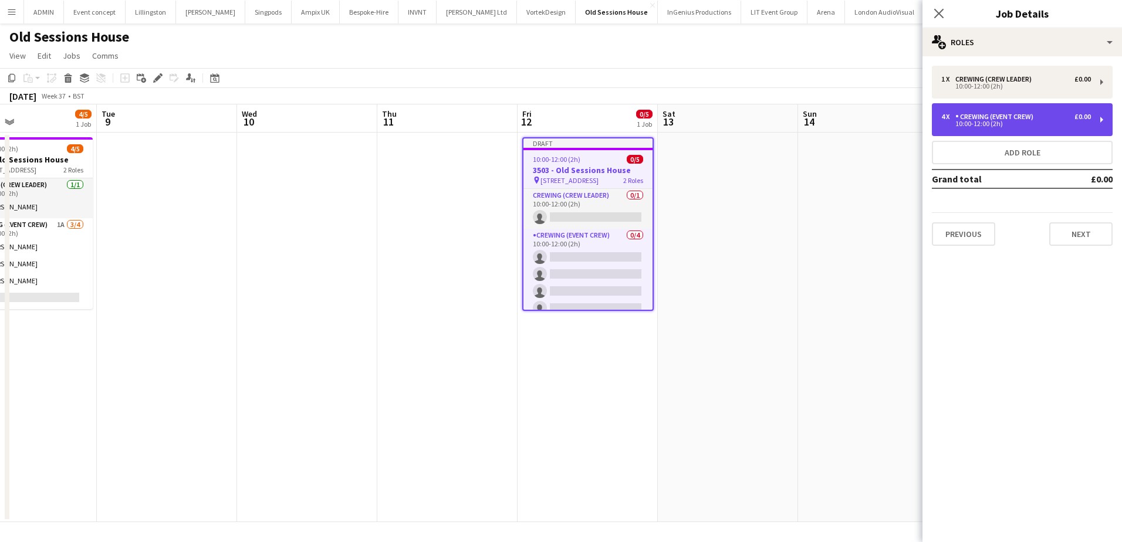
click at [1015, 125] on div "10:00-12:00 (2h)" at bounding box center [1016, 124] width 150 height 6
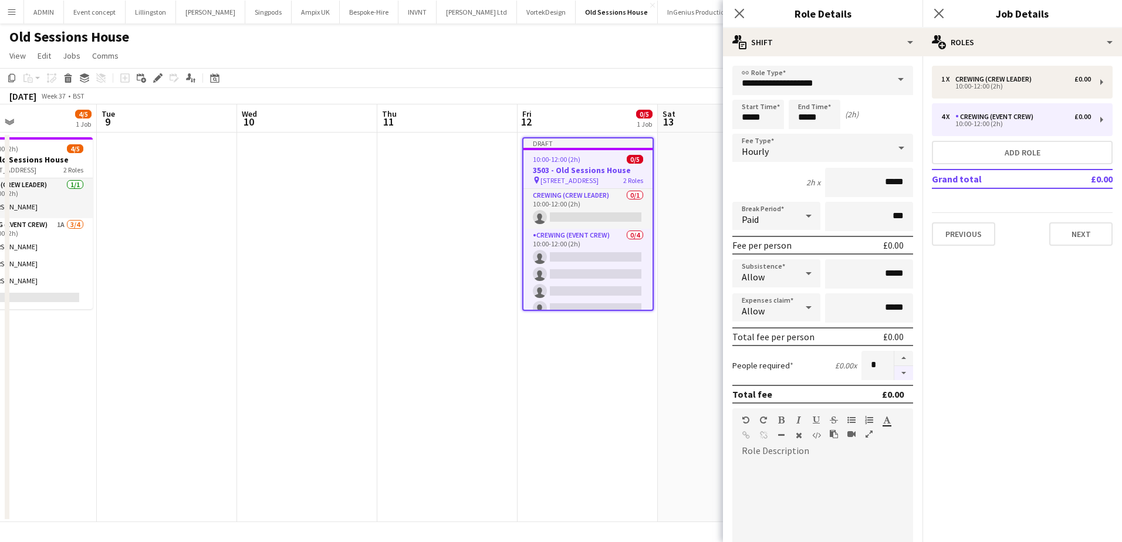
click at [902, 372] on button "button" at bounding box center [903, 373] width 19 height 15
type input "*"
click at [667, 362] on app-date-cell at bounding box center [728, 328] width 140 height 390
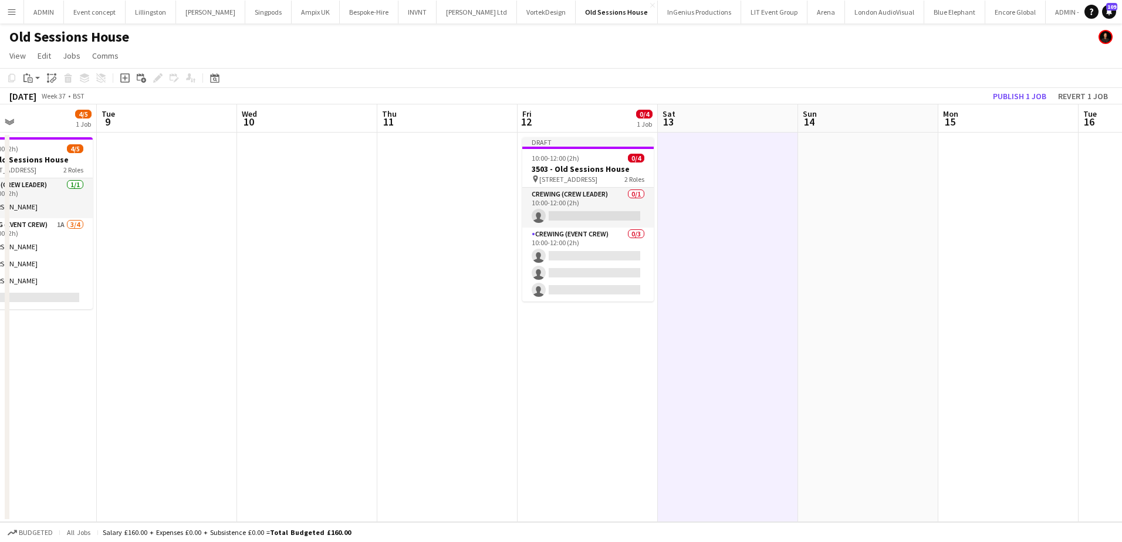
click at [772, 197] on app-date-cell at bounding box center [728, 328] width 140 height 390
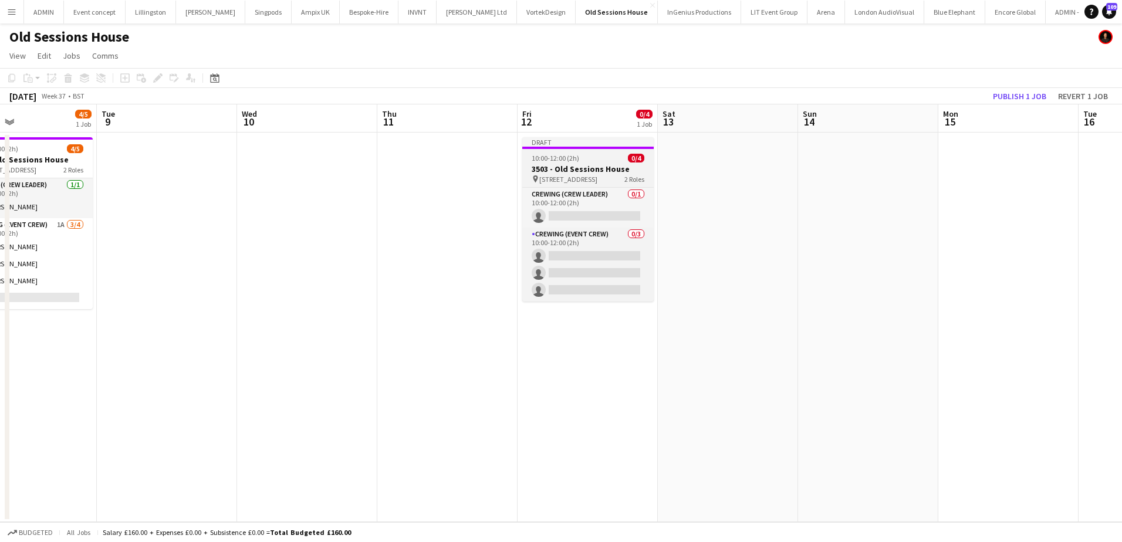
click at [551, 158] on span "10:00-12:00 (2h)" at bounding box center [556, 158] width 48 height 9
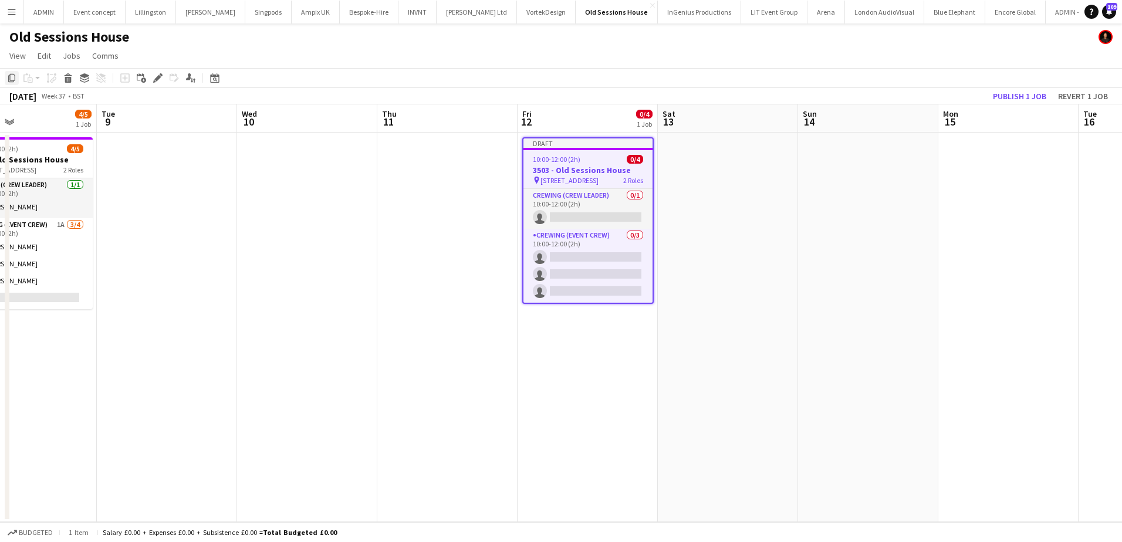
click at [14, 77] on icon "Copy" at bounding box center [11, 77] width 9 height 9
click at [685, 153] on app-date-cell at bounding box center [728, 328] width 140 height 390
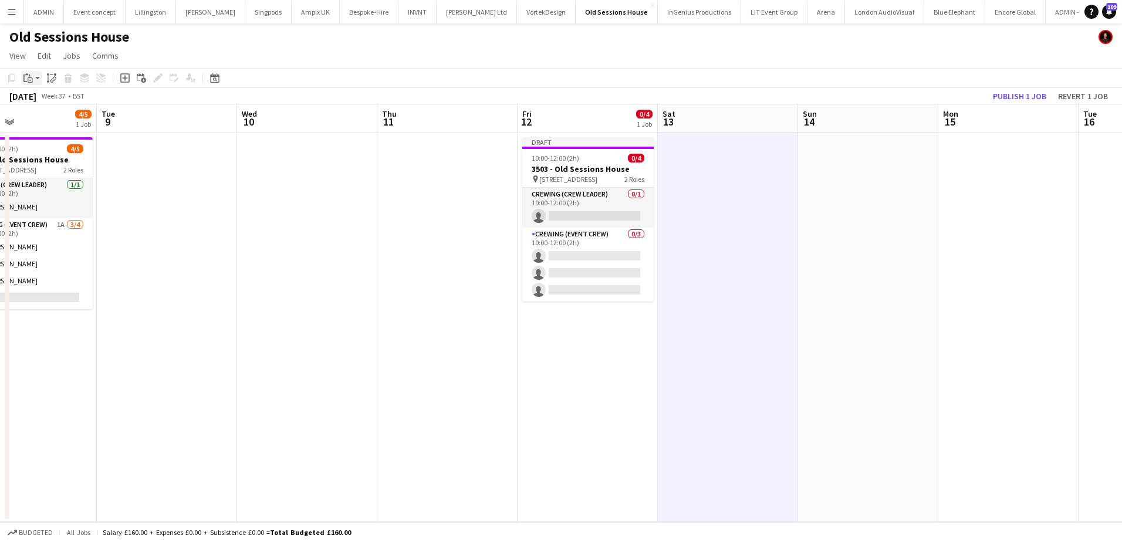
click at [33, 83] on div "Paste" at bounding box center [28, 78] width 14 height 14
click at [45, 100] on link "Paste Ctrl+V" at bounding box center [86, 100] width 110 height 11
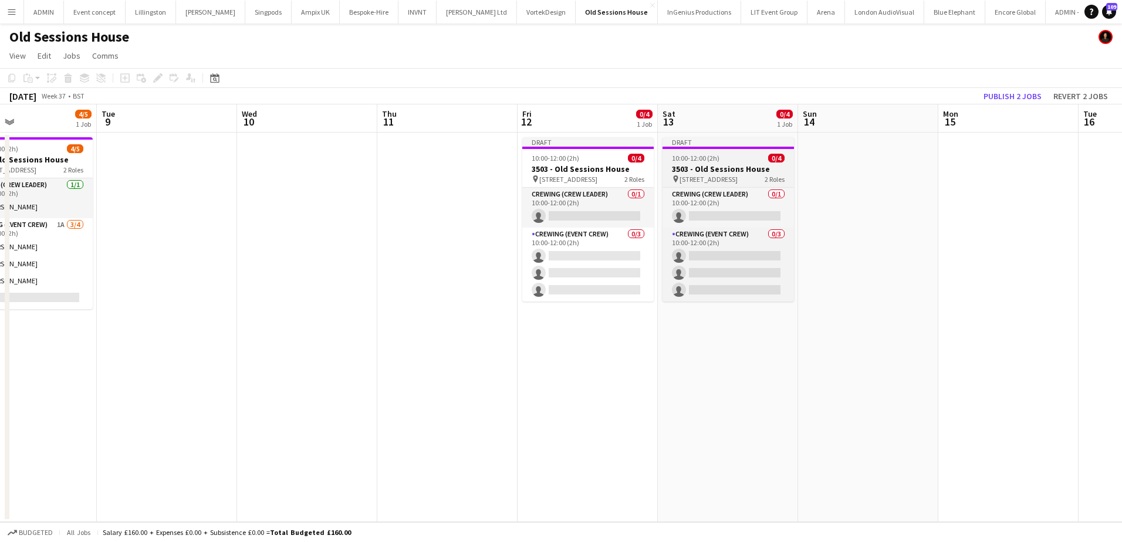
click at [673, 163] on app-job-card "Draft 10:00-12:00 (2h) 0/4 3503 - Old Sessions House pin Old Sessions House, EC…" at bounding box center [728, 219] width 131 height 164
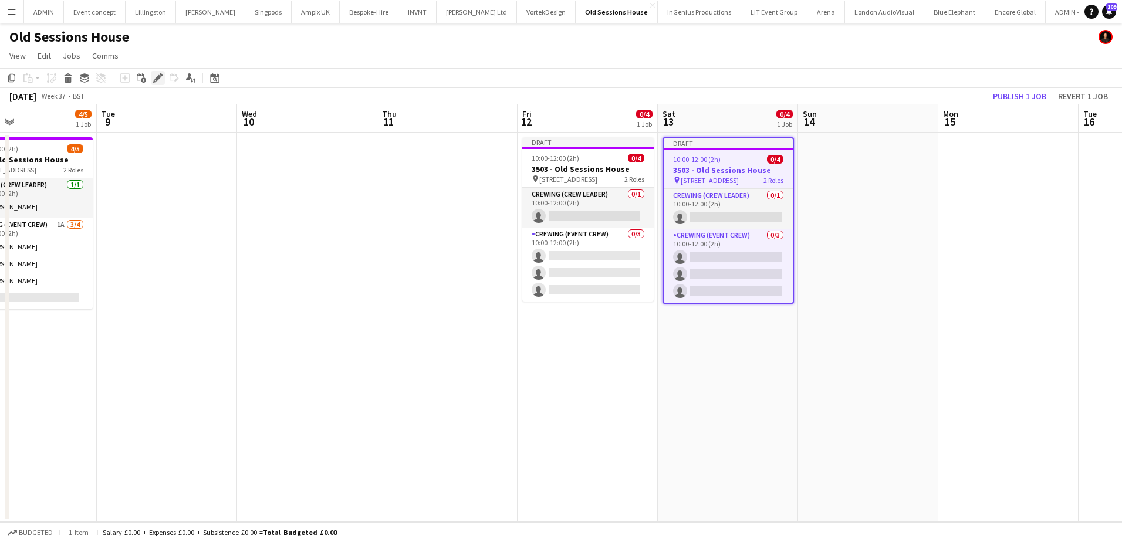
click at [160, 79] on icon "Edit" at bounding box center [157, 77] width 9 height 9
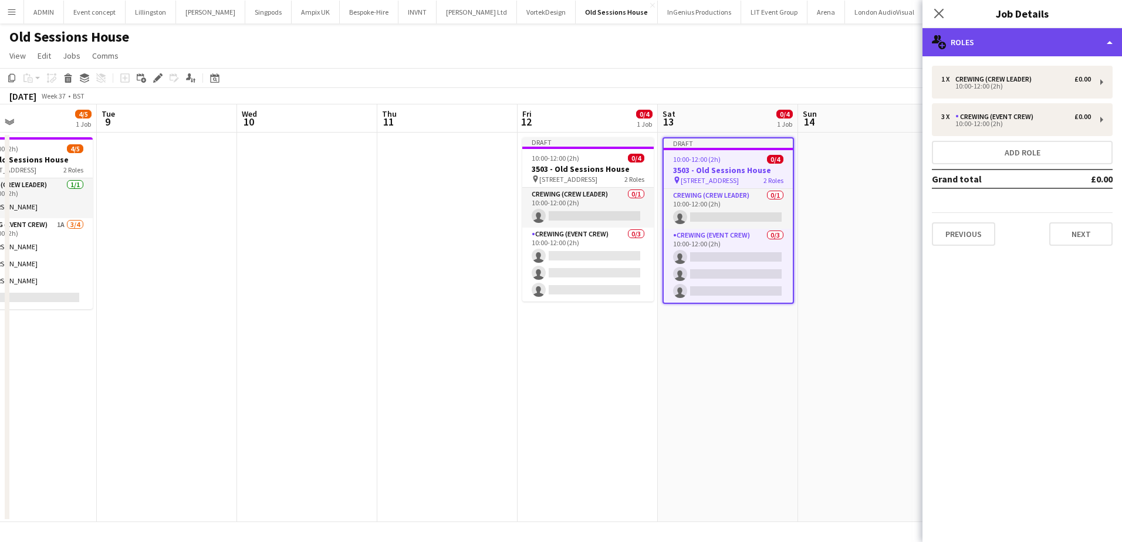
click at [1029, 44] on div "multiple-users-add Roles" at bounding box center [1023, 42] width 200 height 28
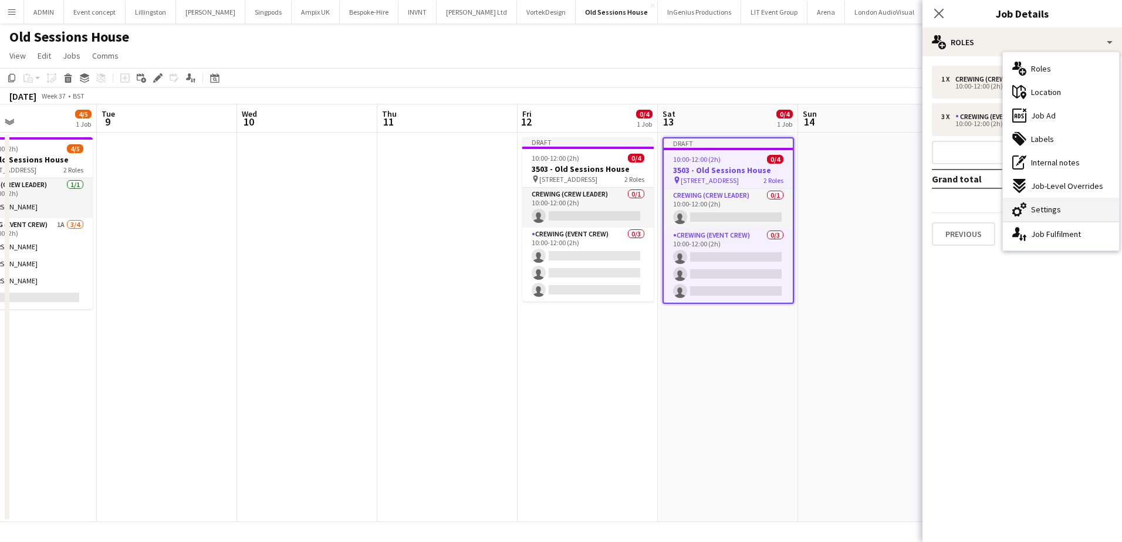
click at [1046, 209] on span "Settings" at bounding box center [1046, 209] width 30 height 11
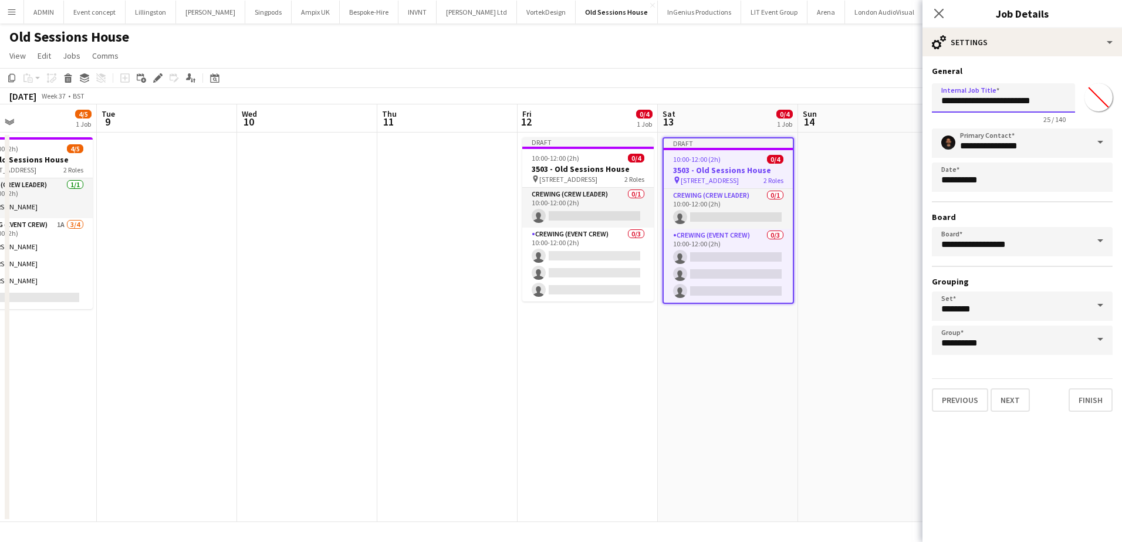
click at [958, 99] on input "**********" at bounding box center [1003, 97] width 143 height 29
type input "**********"
click at [1008, 411] on button "Next" at bounding box center [1010, 400] width 39 height 23
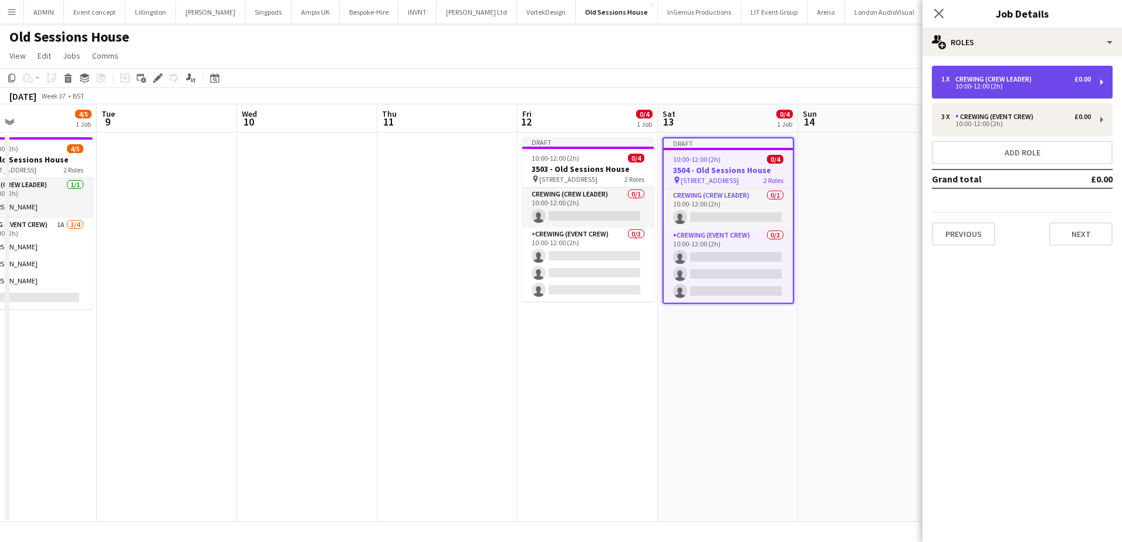
click at [992, 77] on div "Crewing (Crew Leader)" at bounding box center [995, 79] width 81 height 8
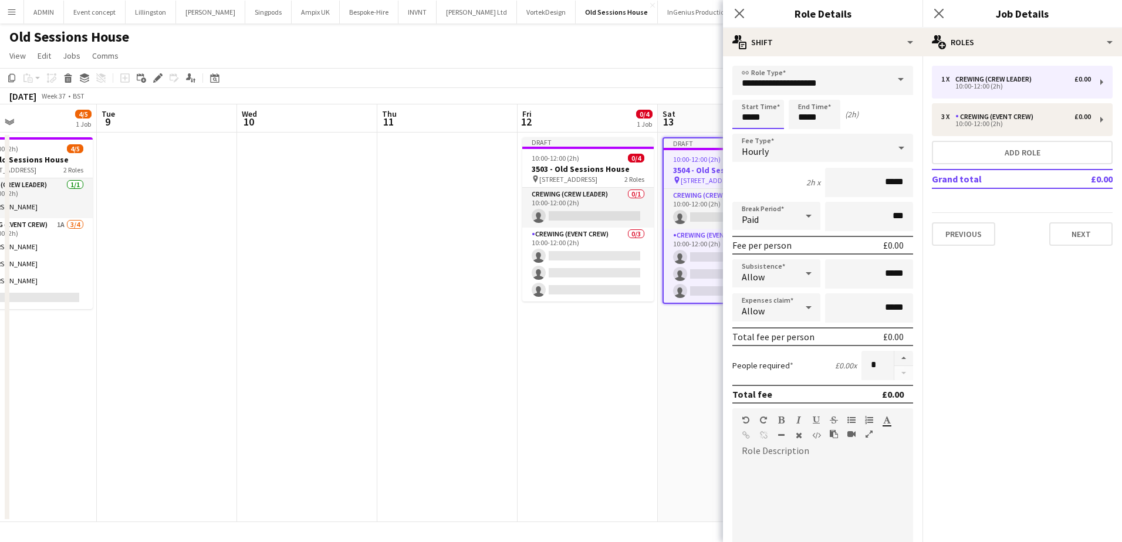
click at [740, 120] on input "*****" at bounding box center [758, 114] width 52 height 29
click at [749, 134] on div at bounding box center [746, 135] width 23 height 12
type input "*****"
click at [749, 134] on div at bounding box center [746, 135] width 23 height 12
click at [801, 120] on input "*****" at bounding box center [815, 114] width 52 height 29
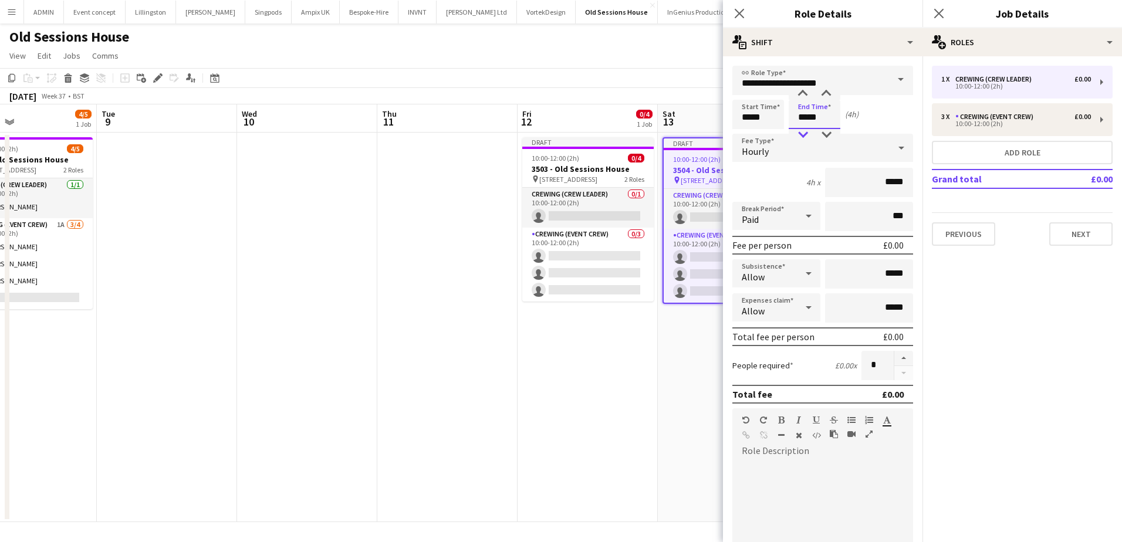
click at [804, 133] on div at bounding box center [802, 135] width 23 height 12
type input "*****"
click at [804, 133] on div at bounding box center [802, 135] width 23 height 12
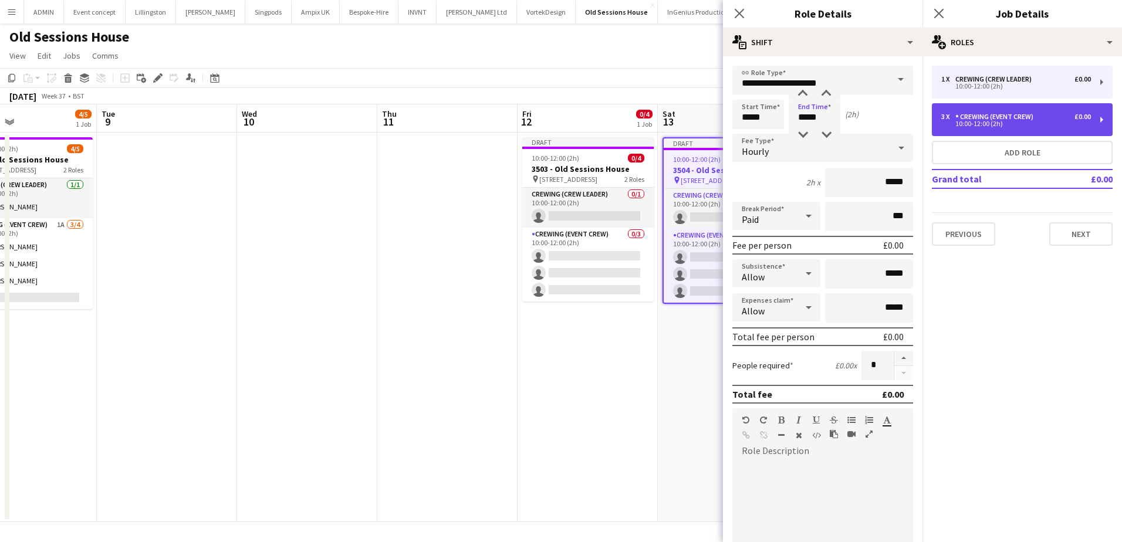
click at [975, 118] on div "Crewing (Event Crew)" at bounding box center [996, 117] width 83 height 8
type input "**********"
type input "*****"
type input "*"
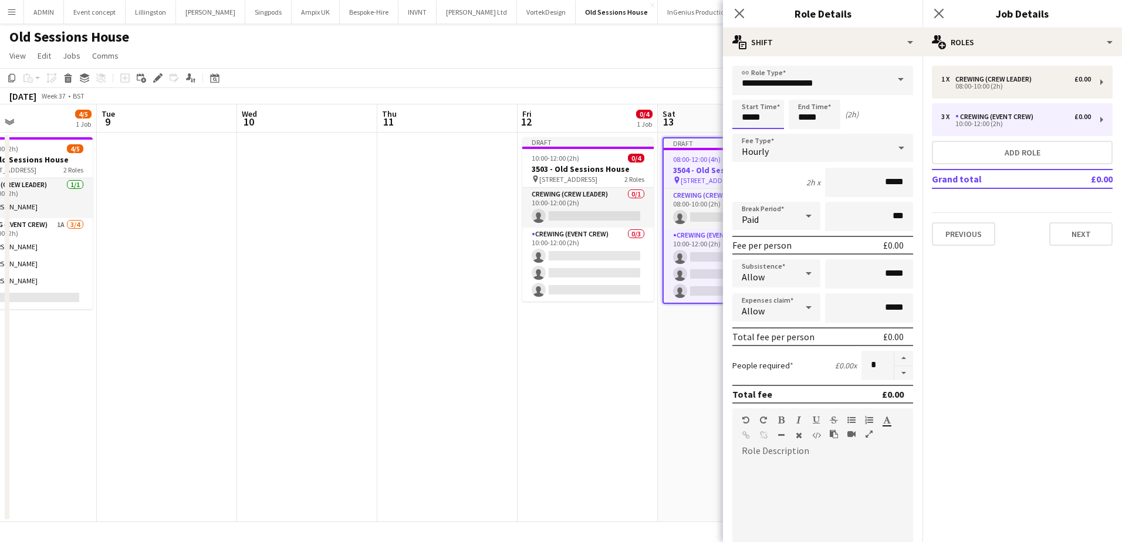
click at [747, 119] on input "*****" at bounding box center [758, 114] width 52 height 29
click at [751, 131] on div at bounding box center [746, 135] width 23 height 12
type input "*****"
click at [751, 131] on div at bounding box center [746, 135] width 23 height 12
click at [803, 117] on input "*****" at bounding box center [815, 114] width 52 height 29
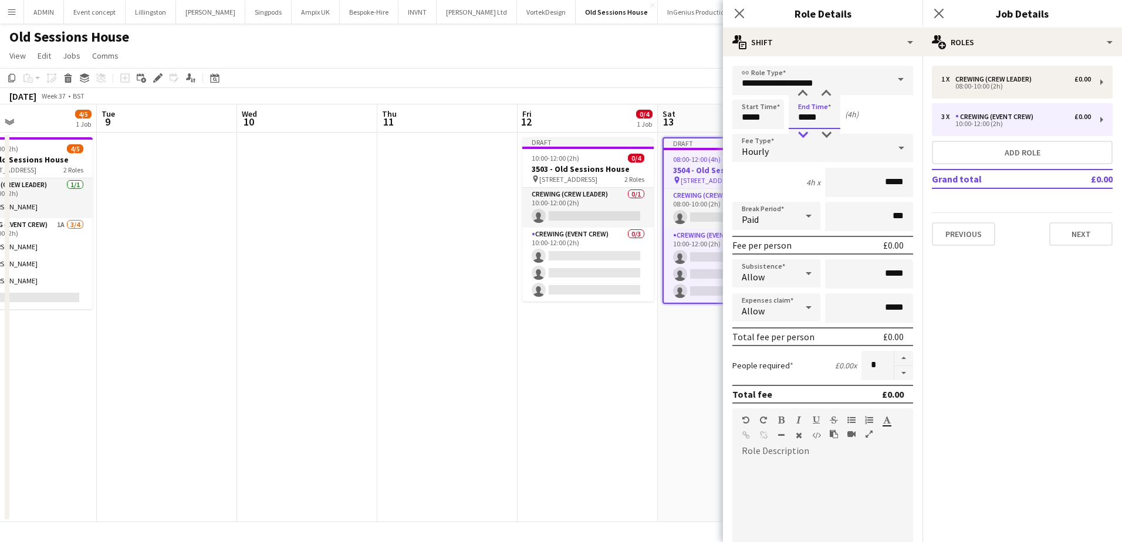
click at [806, 131] on div at bounding box center [802, 135] width 23 height 12
type input "*****"
click at [806, 131] on div at bounding box center [802, 135] width 23 height 12
click at [992, 151] on button "Add role" at bounding box center [1022, 152] width 181 height 23
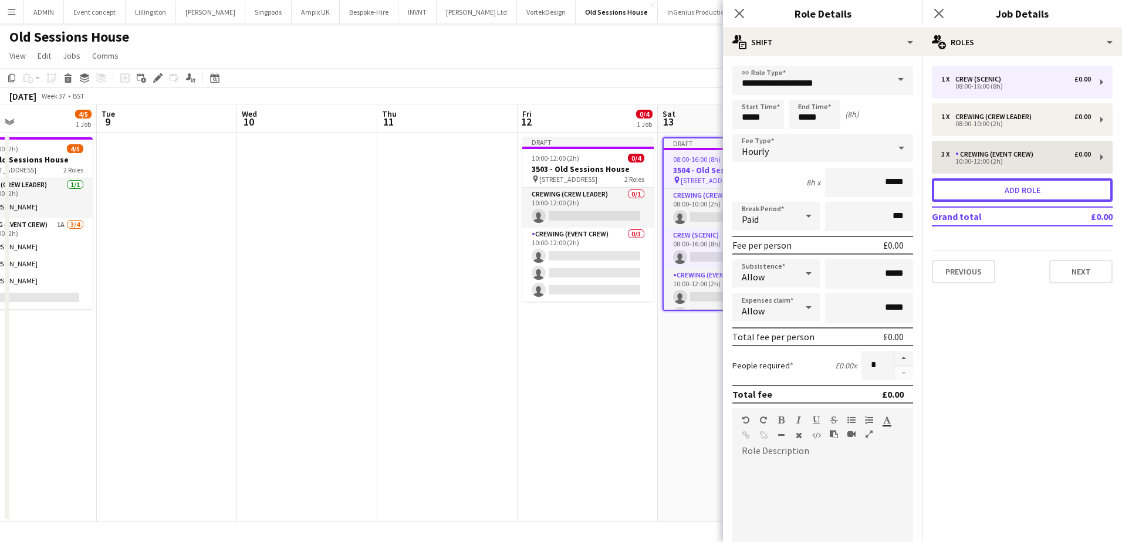
type input "**********"
type input "*****"
type input "*"
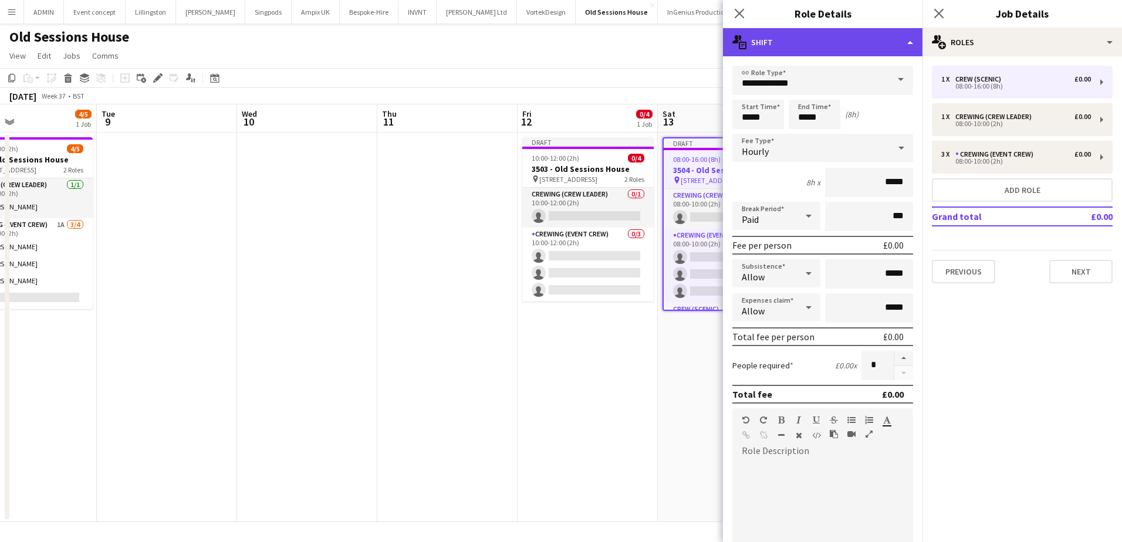
click at [863, 52] on div "multiple-actions-text Shift" at bounding box center [823, 42] width 200 height 28
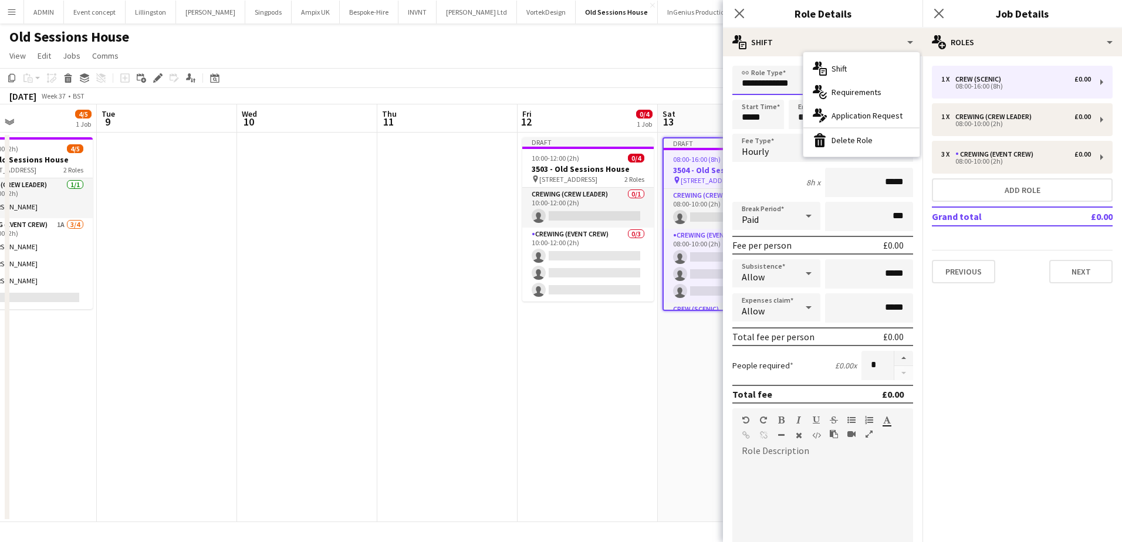
click at [783, 81] on input "**********" at bounding box center [822, 80] width 181 height 29
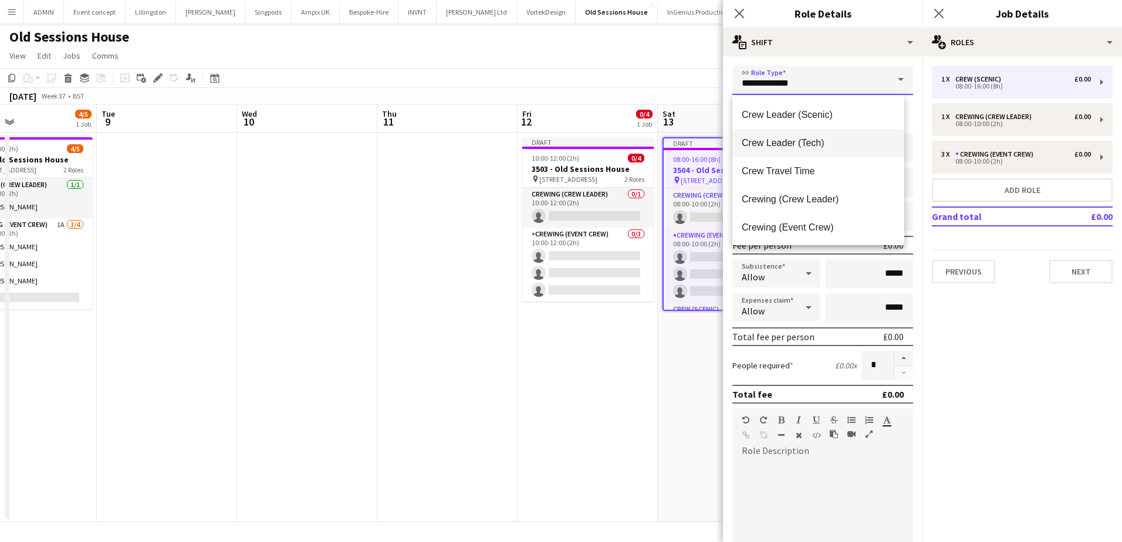
scroll to position [59, 0]
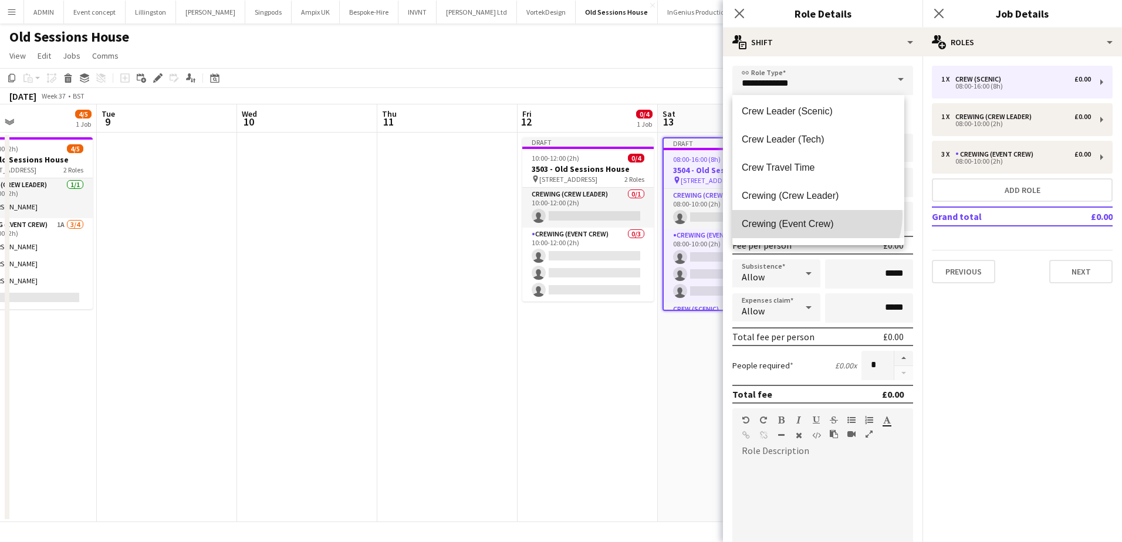
click at [816, 215] on mat-option "Crewing (Event Crew)" at bounding box center [818, 224] width 172 height 28
type input "**********"
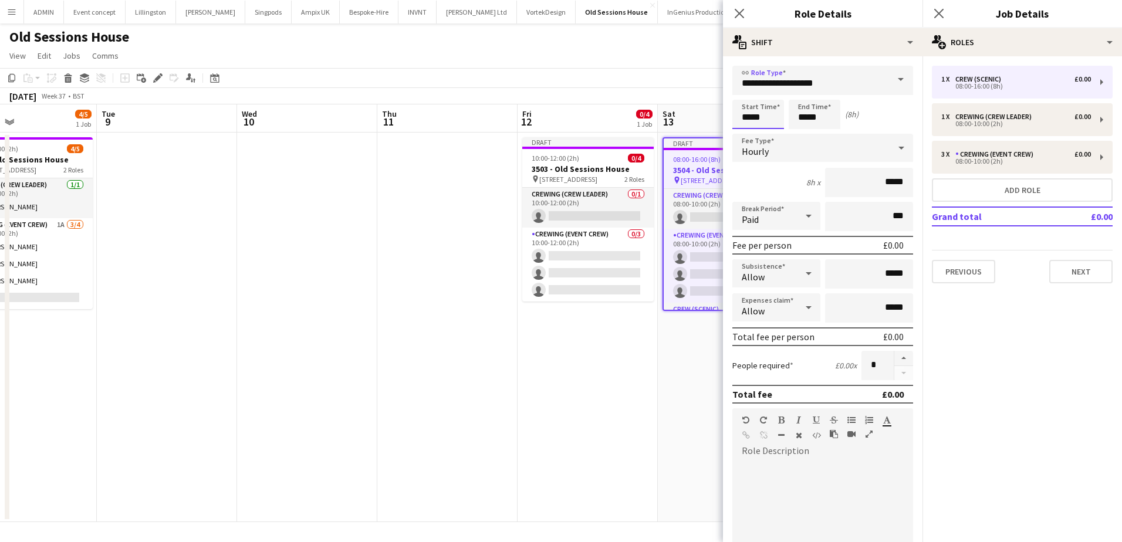
click at [749, 118] on input "*****" at bounding box center [758, 114] width 52 height 29
click at [749, 102] on input "*****" at bounding box center [758, 114] width 52 height 29
click at [749, 96] on div at bounding box center [746, 94] width 23 height 12
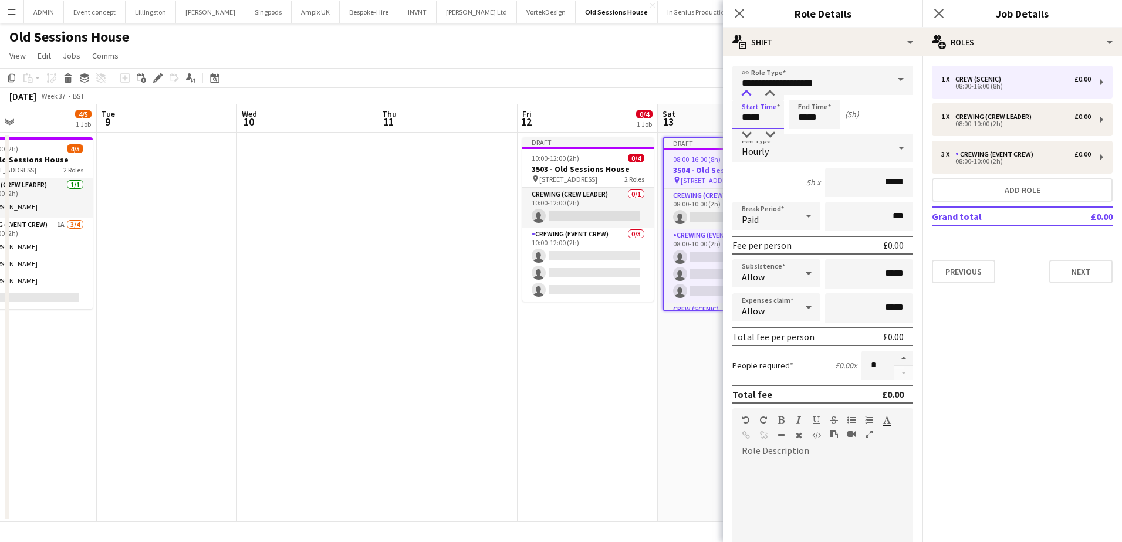
click at [749, 96] on div at bounding box center [746, 94] width 23 height 12
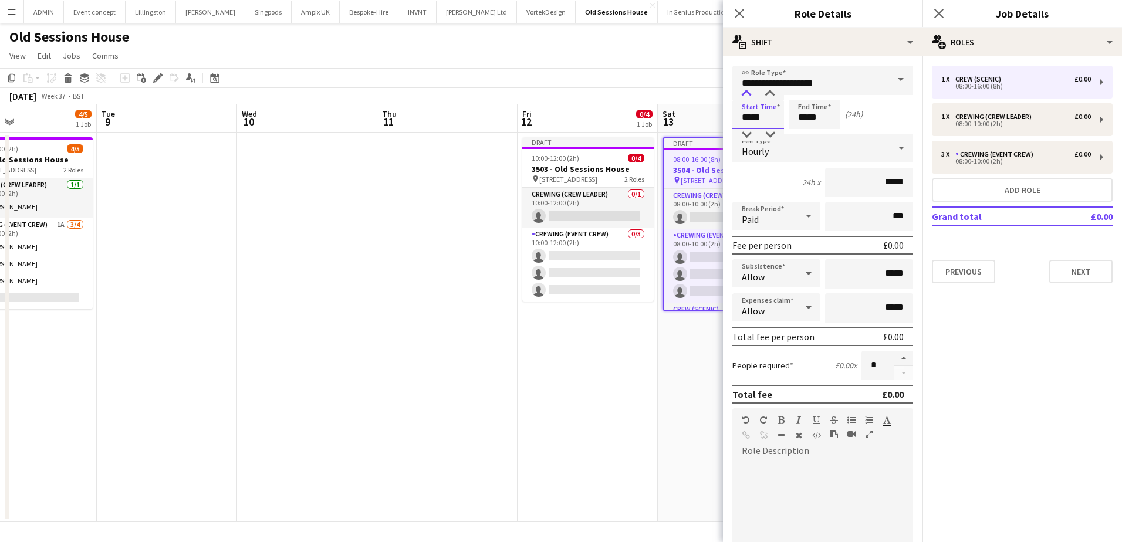
click at [752, 96] on div at bounding box center [746, 94] width 23 height 12
click at [761, 95] on div at bounding box center [769, 94] width 23 height 12
type input "*****"
click at [761, 95] on div at bounding box center [769, 94] width 23 height 12
click at [808, 116] on input "*****" at bounding box center [815, 114] width 52 height 29
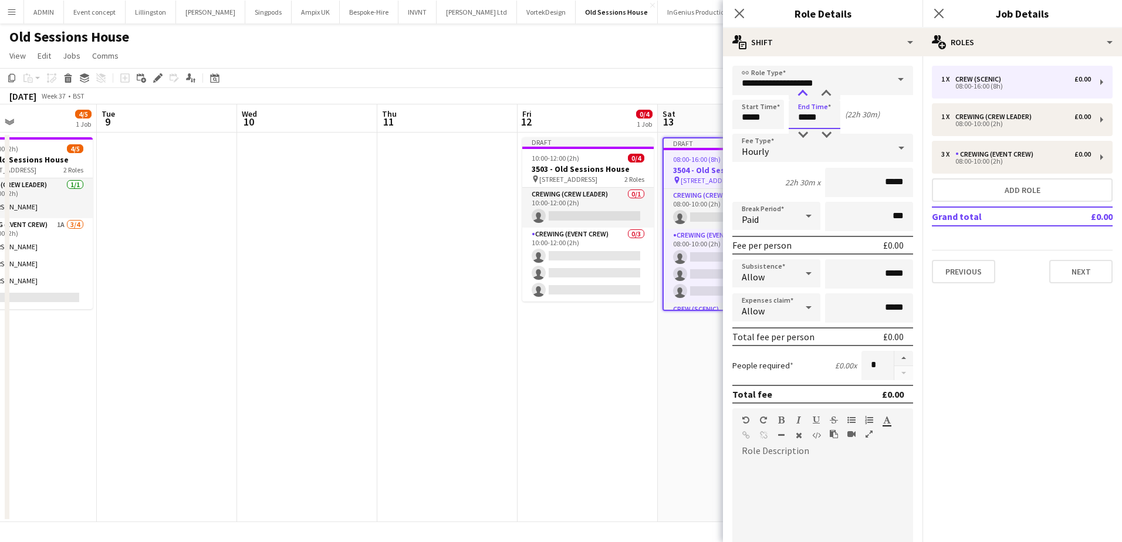
click at [807, 95] on div at bounding box center [802, 94] width 23 height 12
click at [805, 130] on div at bounding box center [802, 135] width 23 height 12
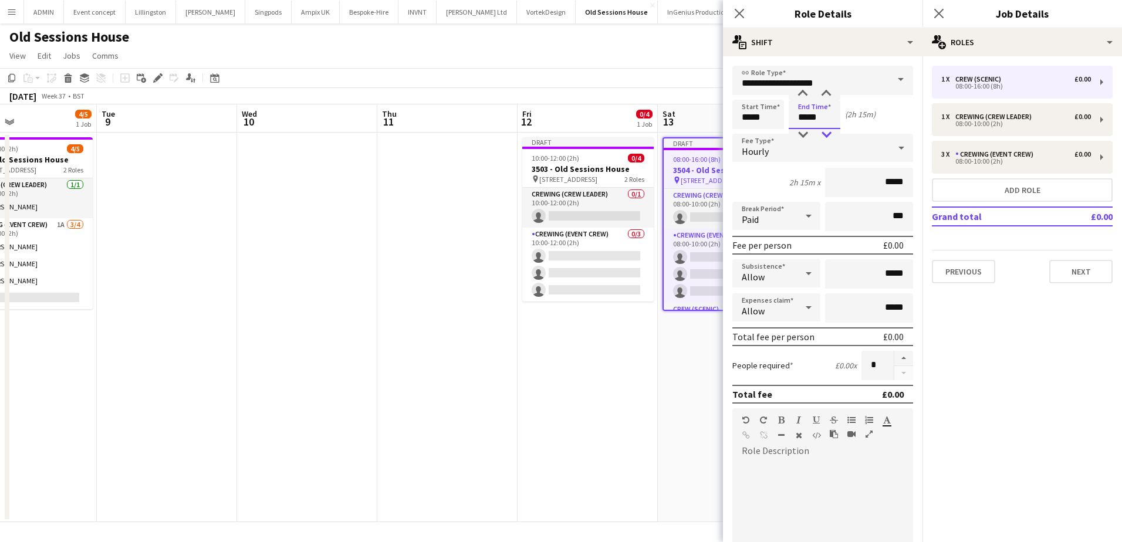
click at [827, 130] on div at bounding box center [826, 135] width 23 height 12
type input "*****"
click at [827, 130] on div at bounding box center [826, 135] width 23 height 12
click at [894, 360] on button "button" at bounding box center [903, 358] width 19 height 15
type input "*"
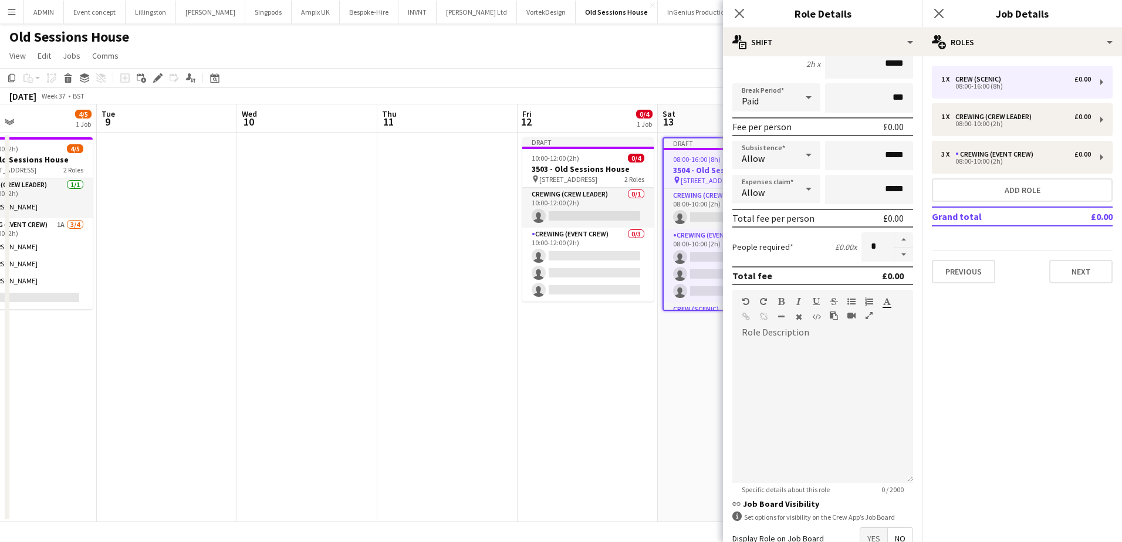
scroll to position [176, 0]
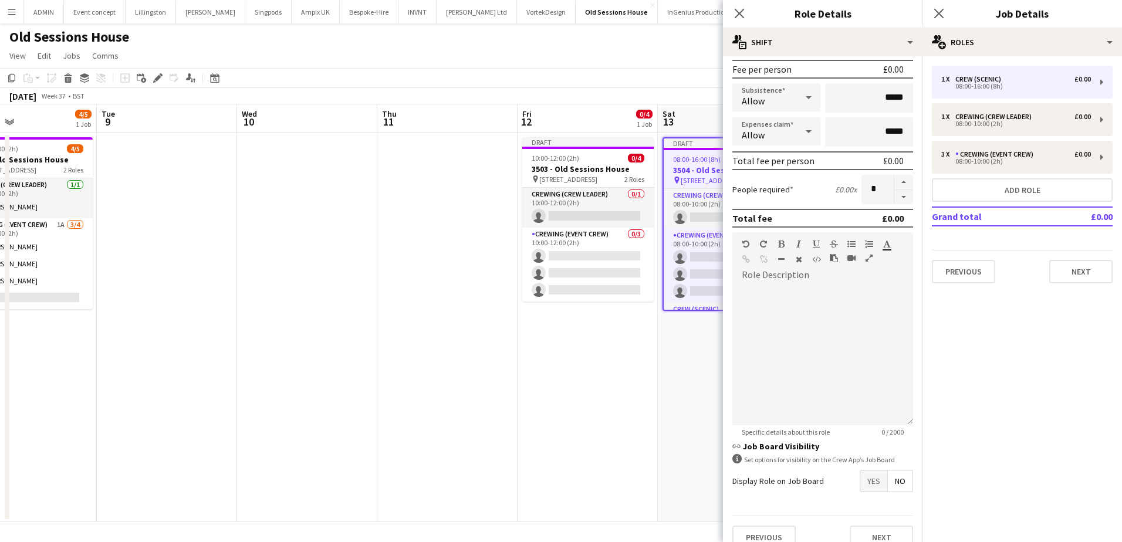
click at [867, 485] on span "Yes" at bounding box center [873, 481] width 27 height 21
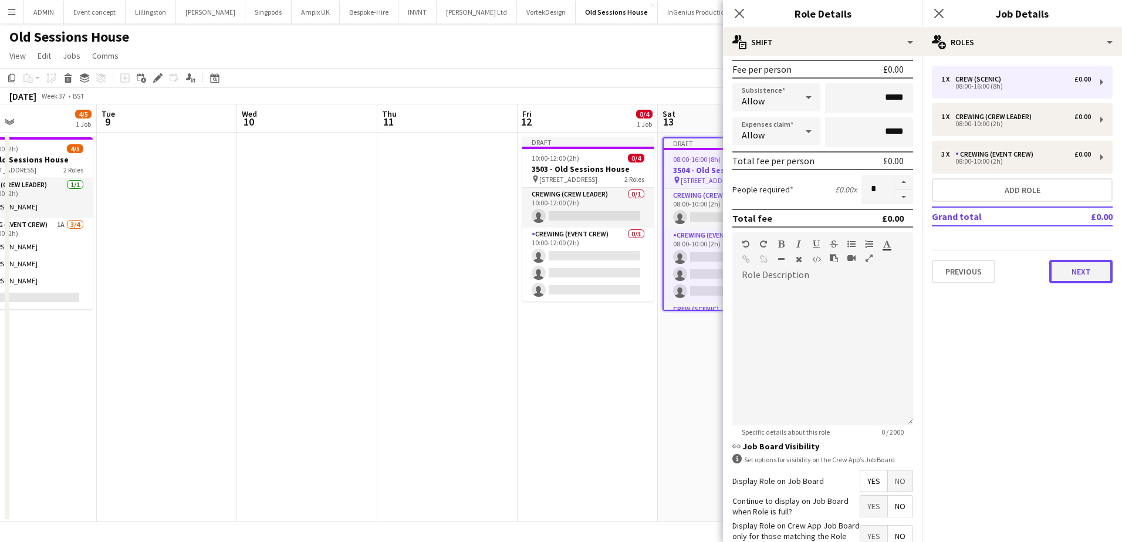
click at [1088, 274] on button "Next" at bounding box center [1080, 271] width 63 height 23
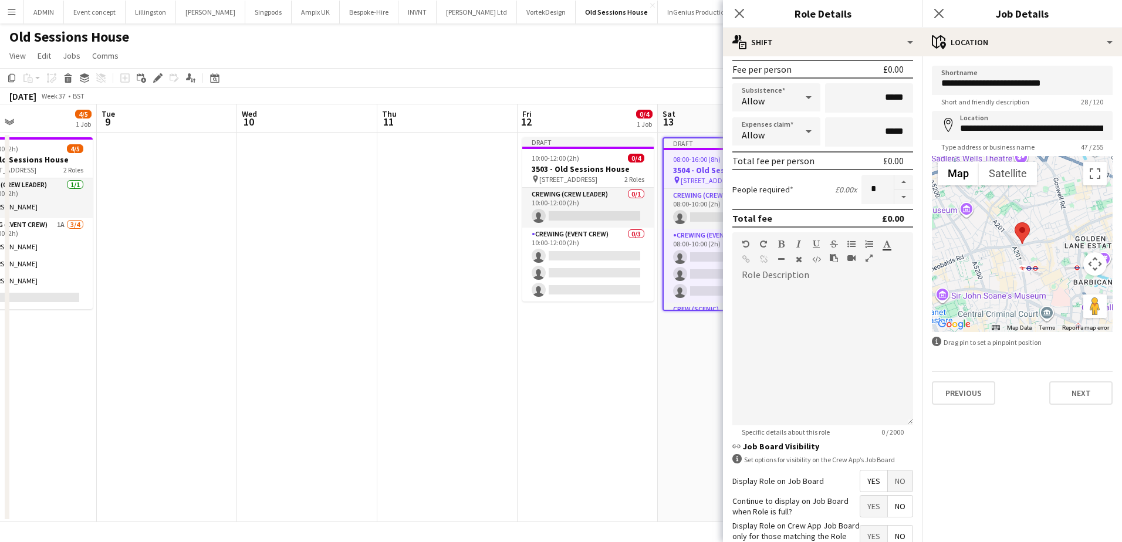
click at [667, 404] on app-date-cell "Draft 08:00-16:00 (8h) 0/5 3504 - Old Sessions House pin Old Sessions House, EC…" at bounding box center [728, 328] width 140 height 390
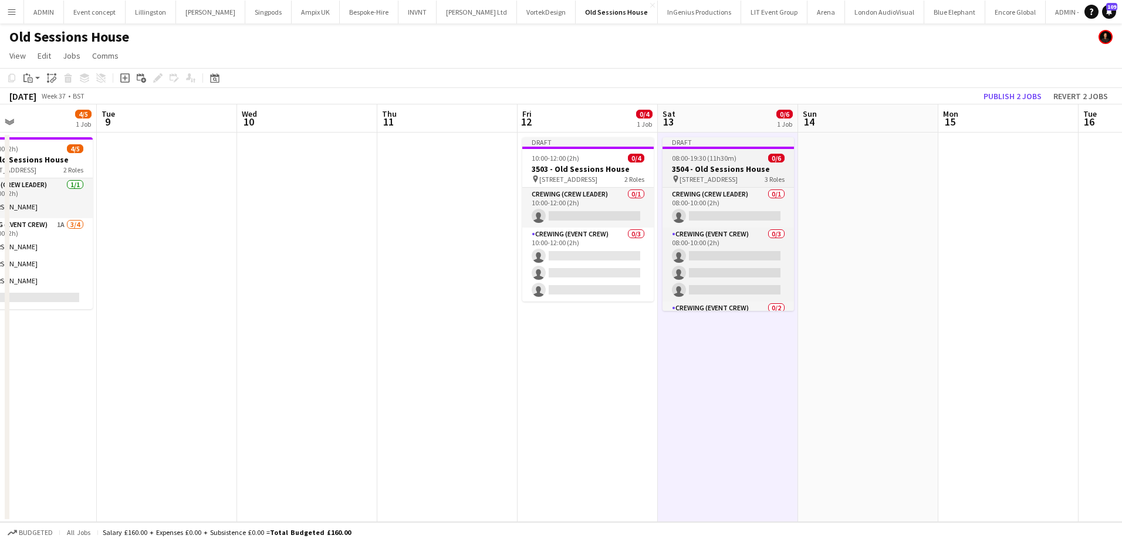
click at [698, 164] on h3 "3504 - Old Sessions House" at bounding box center [728, 169] width 131 height 11
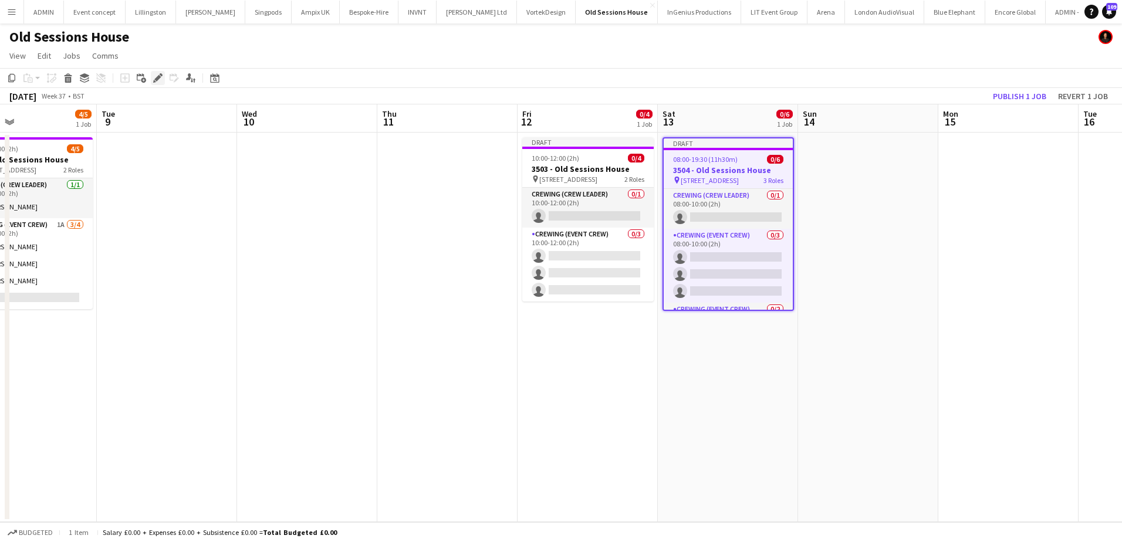
click at [158, 81] on icon "Edit" at bounding box center [157, 77] width 9 height 9
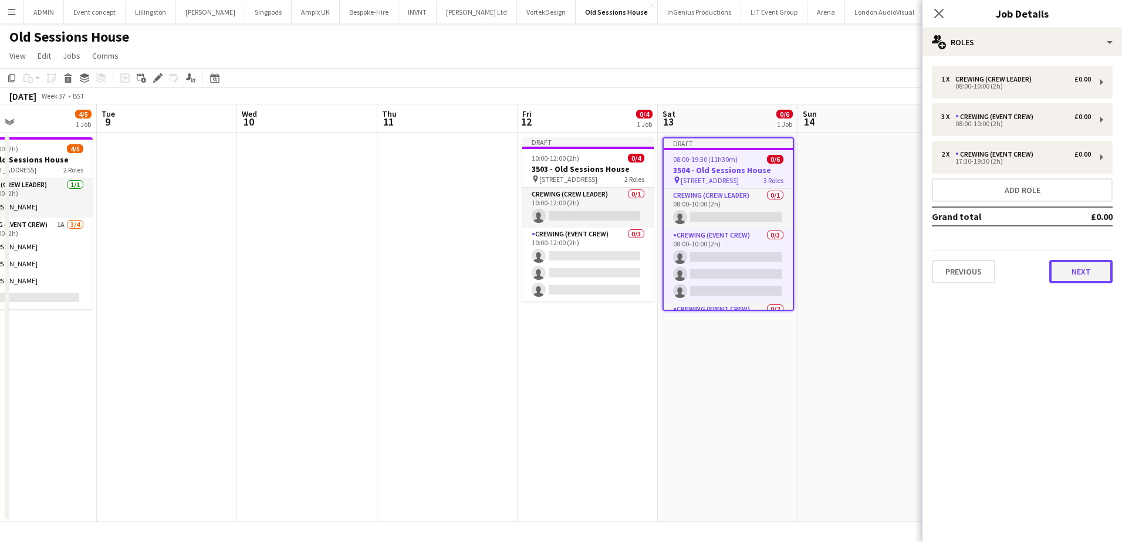
click at [1075, 266] on button "Next" at bounding box center [1080, 271] width 63 height 23
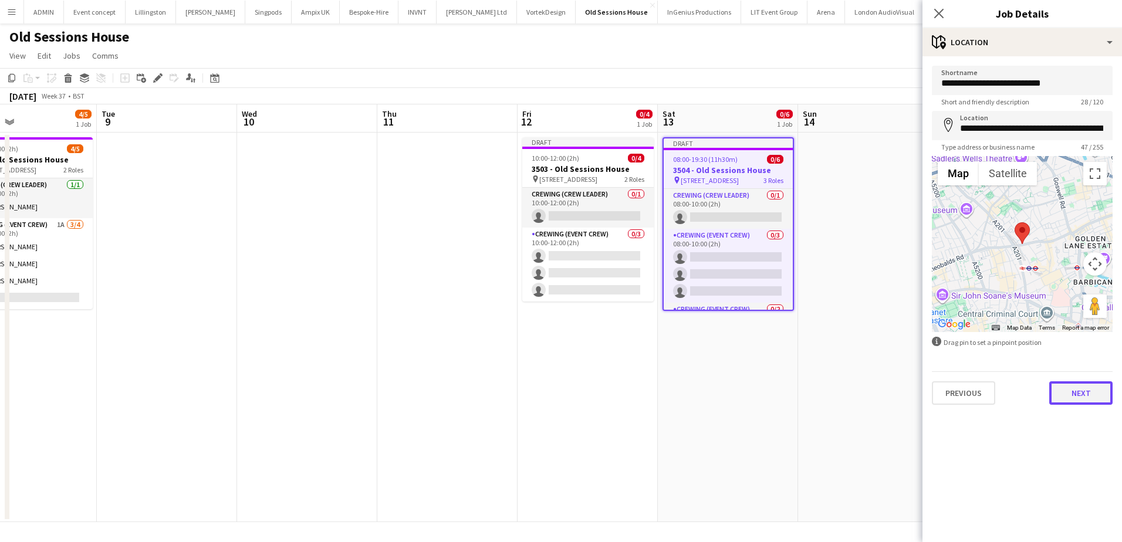
click at [1085, 393] on button "Next" at bounding box center [1080, 392] width 63 height 23
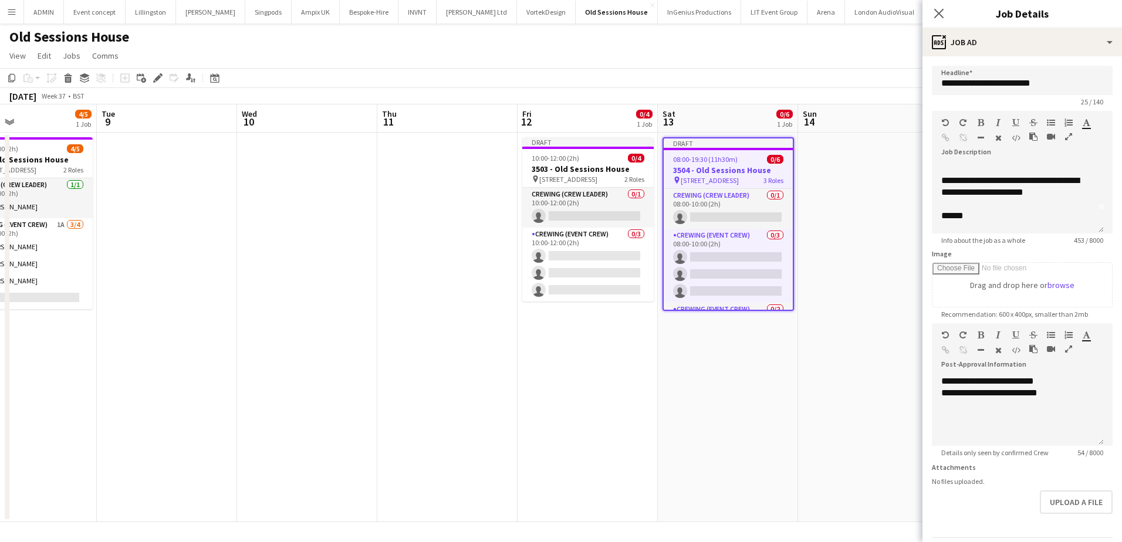
scroll to position [59, 0]
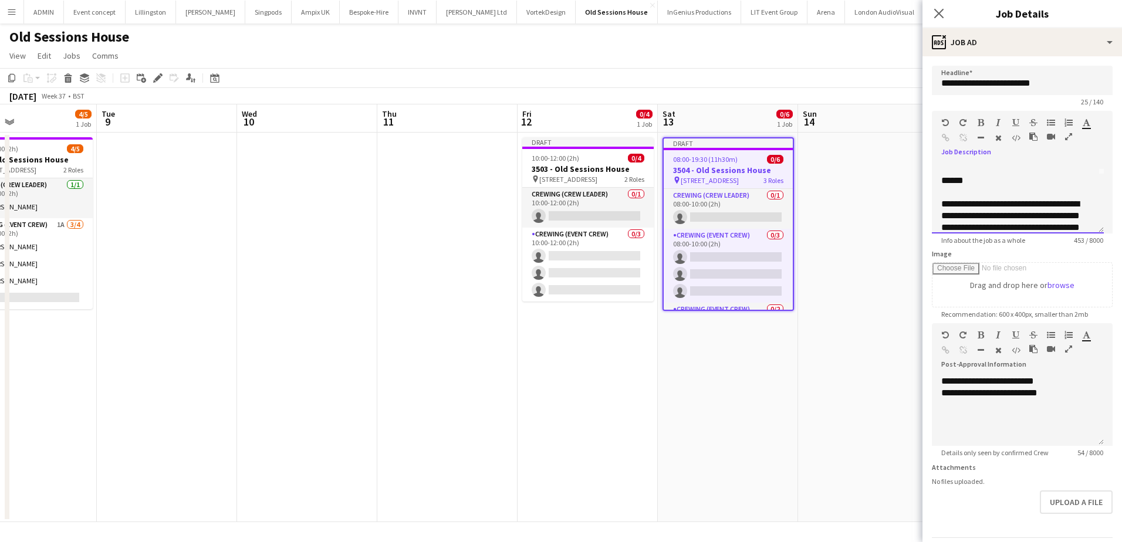
click at [984, 181] on div "******" at bounding box center [1013, 181] width 144 height 12
click at [1041, 204] on div "**********" at bounding box center [1013, 198] width 144 height 23
click at [1048, 203] on div "**********" at bounding box center [1013, 198] width 144 height 23
click at [816, 161] on app-date-cell at bounding box center [868, 328] width 140 height 390
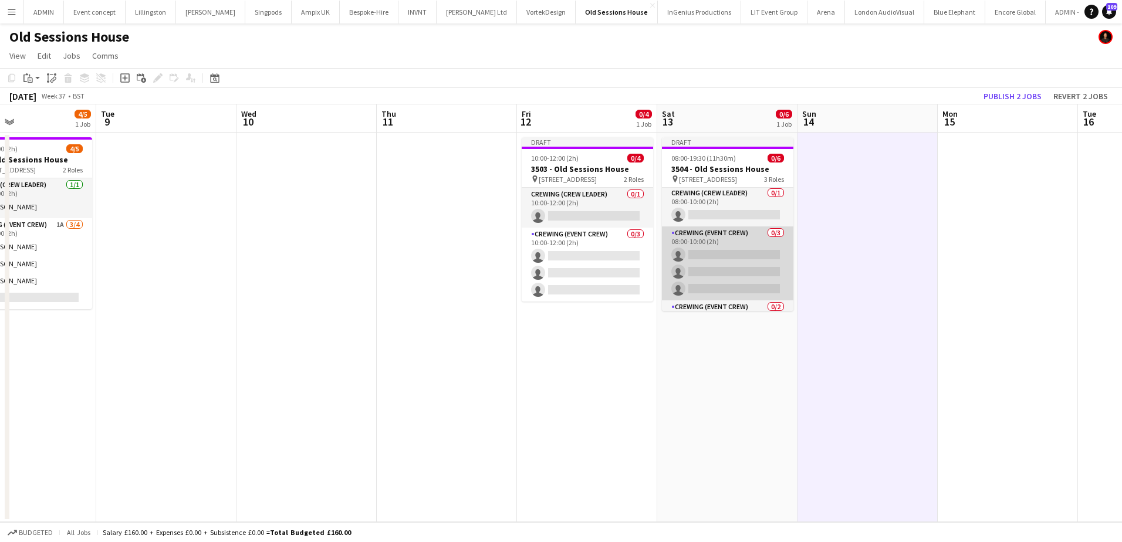
scroll to position [0, 0]
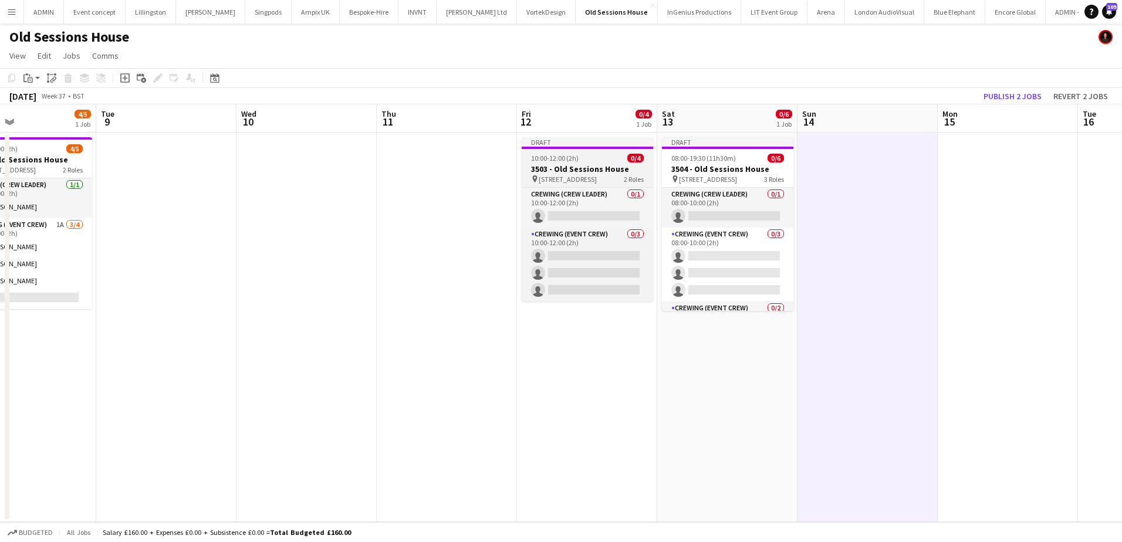
click at [583, 166] on h3 "3503 - Old Sessions House" at bounding box center [587, 169] width 131 height 11
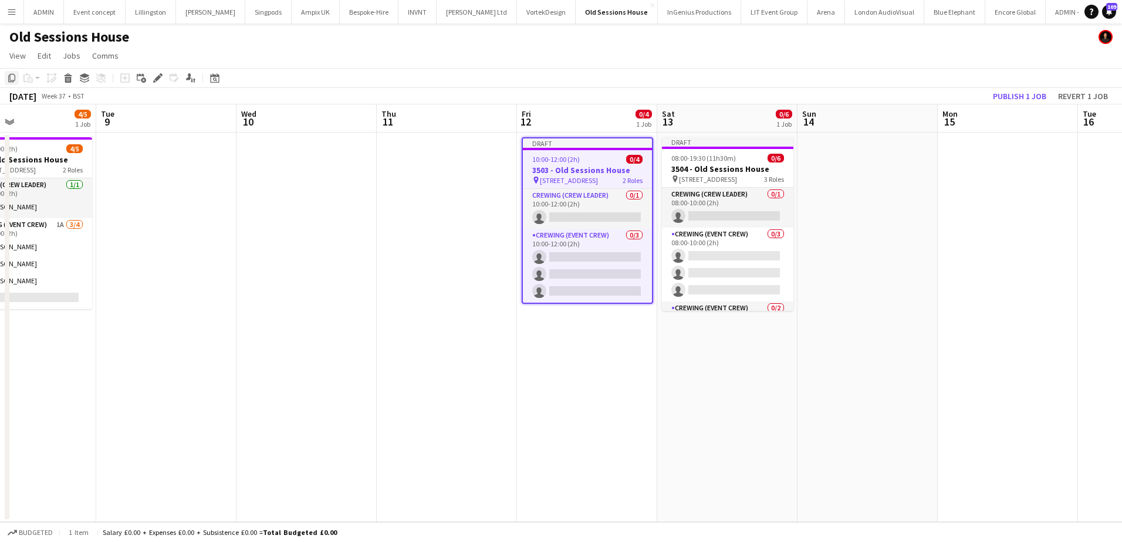
click at [14, 79] on icon "Copy" at bounding box center [11, 77] width 9 height 9
click at [864, 153] on app-date-cell at bounding box center [868, 328] width 140 height 390
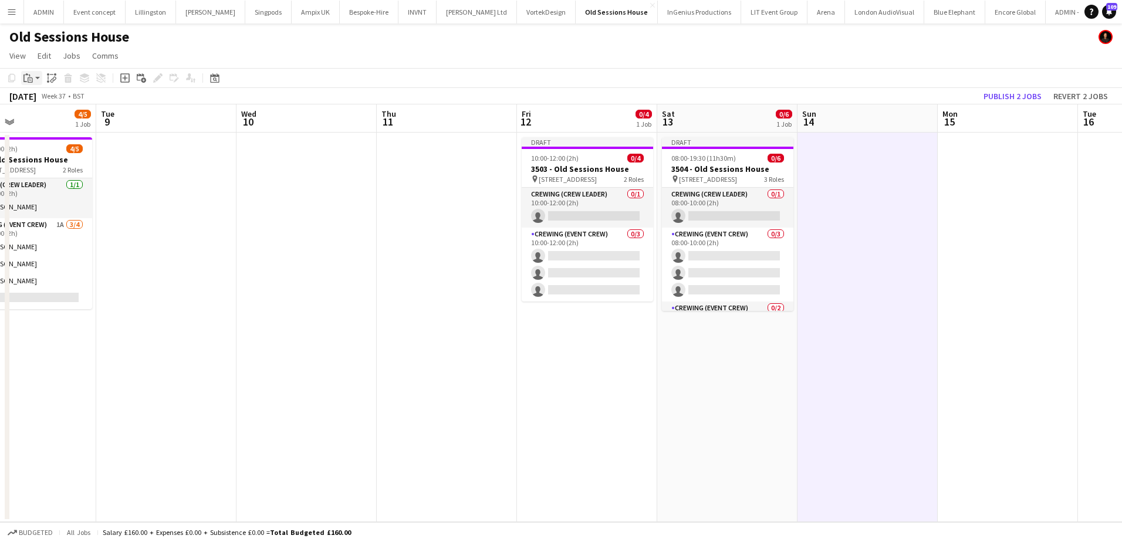
click at [38, 82] on app-action-btn "Paste" at bounding box center [31, 78] width 21 height 14
click at [39, 103] on link "Paste Ctrl+V" at bounding box center [86, 100] width 110 height 11
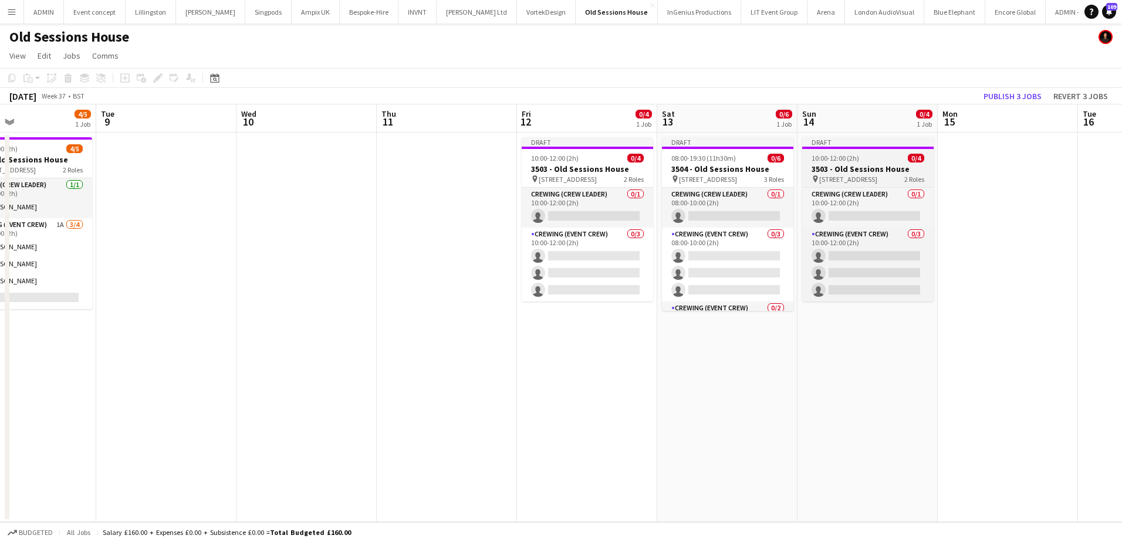
click at [843, 160] on span "10:00-12:00 (2h)" at bounding box center [836, 158] width 48 height 9
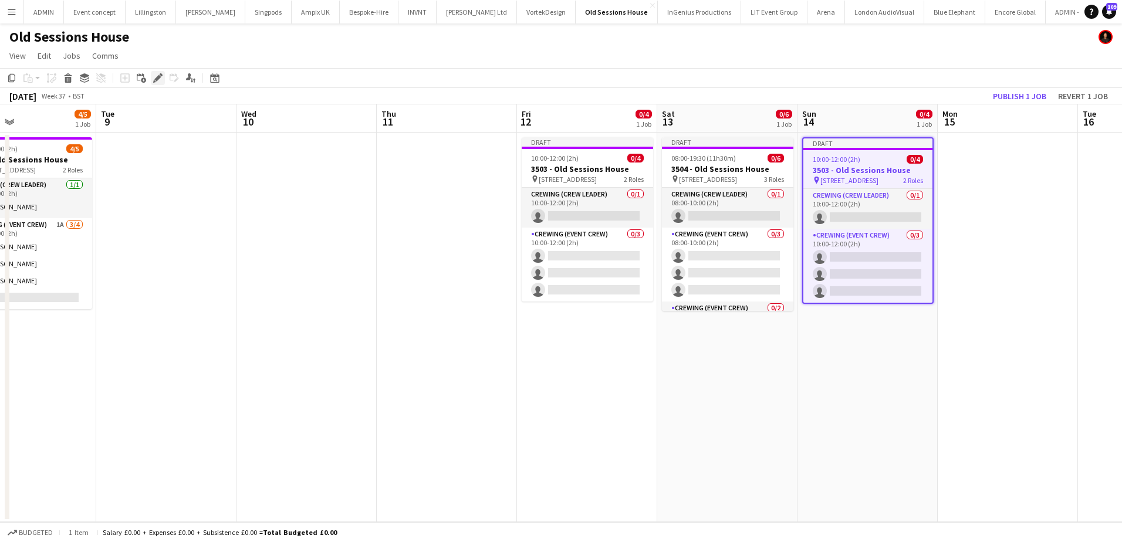
click at [160, 75] on icon "Edit" at bounding box center [157, 77] width 9 height 9
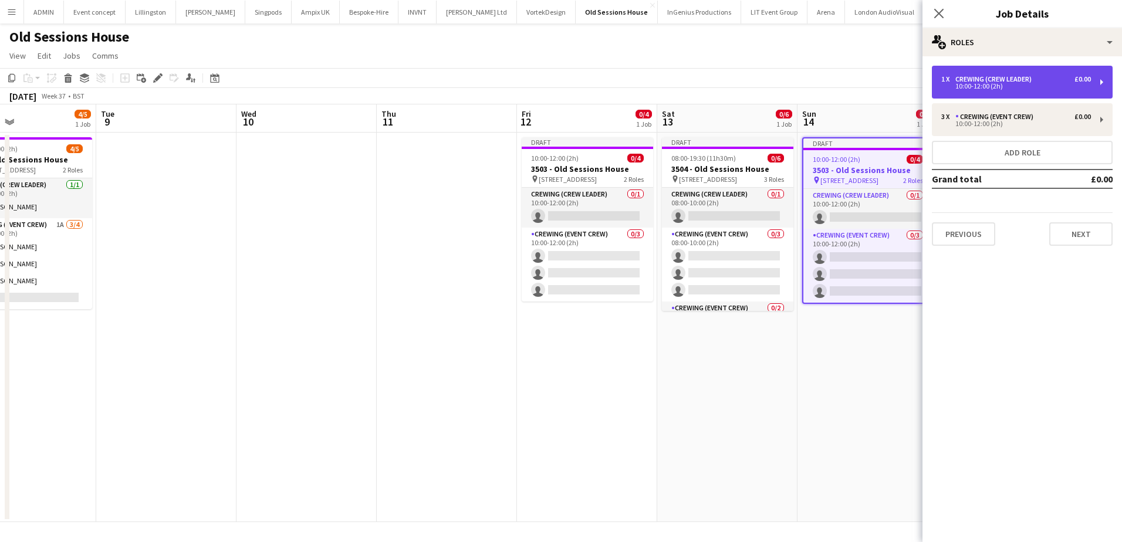
click at [999, 78] on div "Crewing (Crew Leader)" at bounding box center [995, 79] width 81 height 8
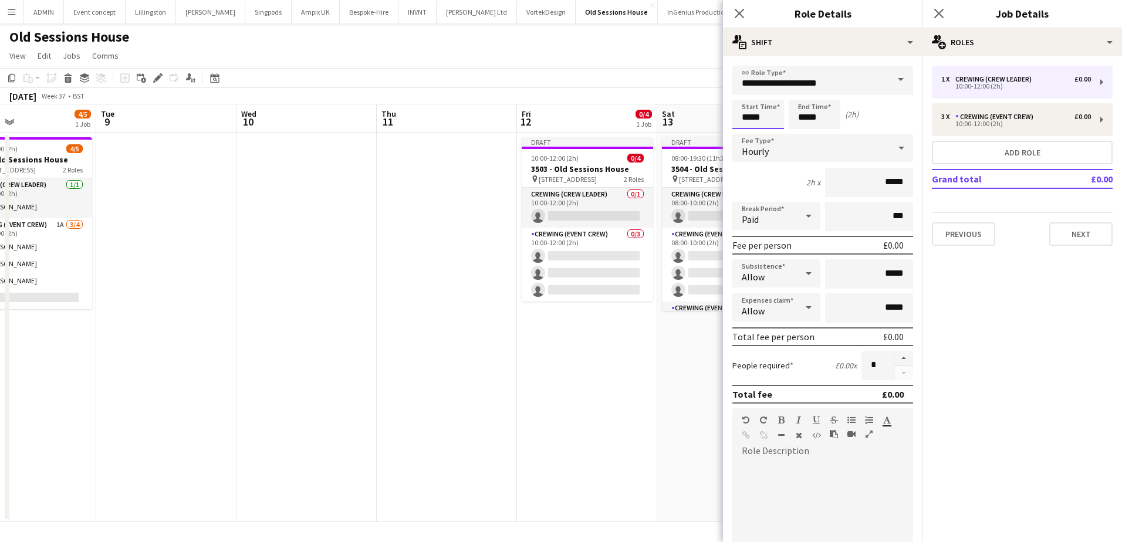
click at [748, 117] on input "*****" at bounding box center [758, 114] width 52 height 29
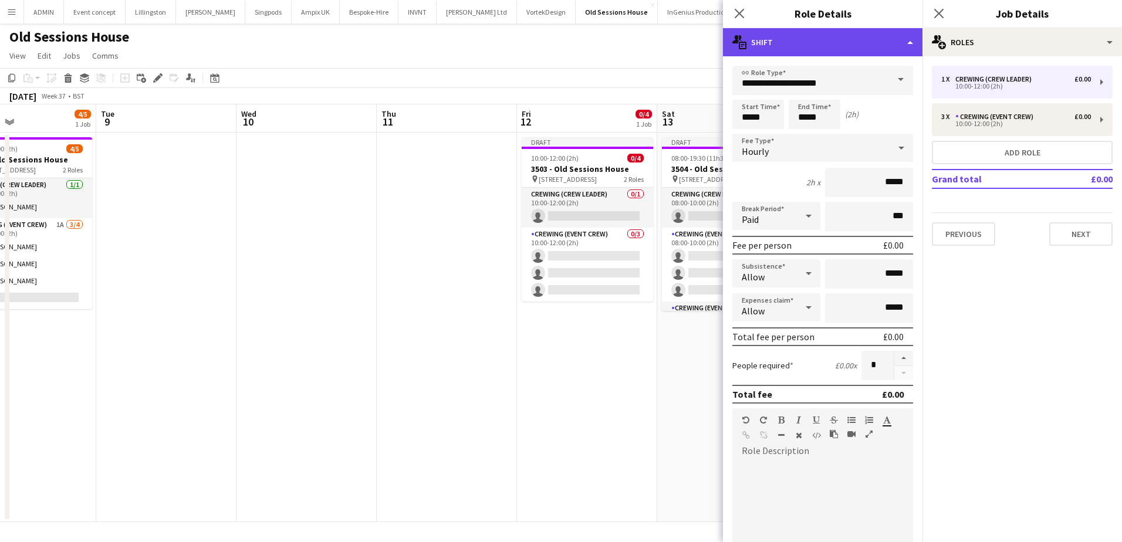
click at [867, 42] on div "multiple-actions-text Shift" at bounding box center [823, 42] width 200 height 28
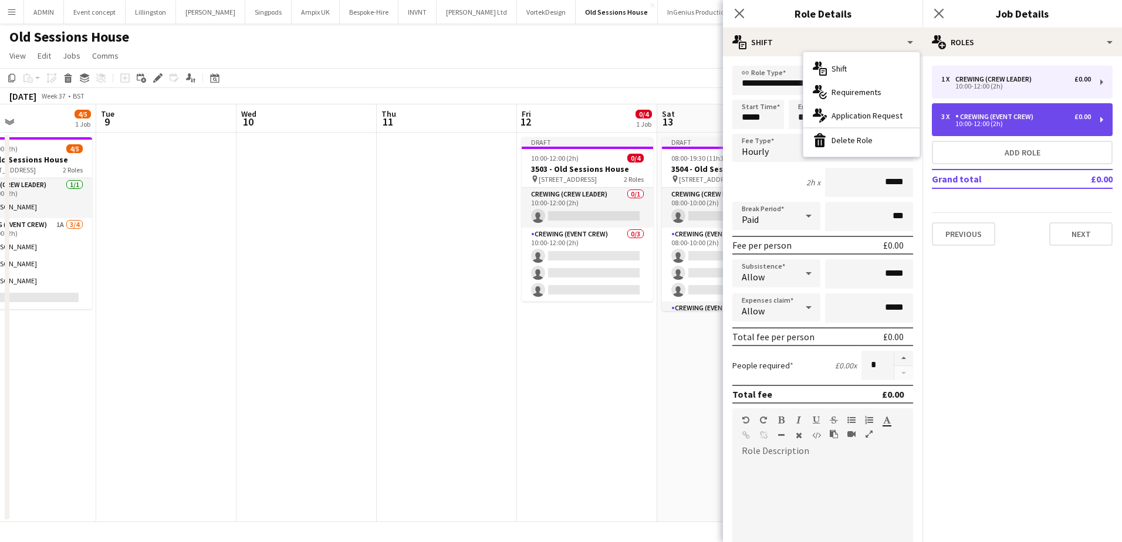
click at [999, 113] on div "Crewing (Event Crew)" at bounding box center [996, 117] width 83 height 8
type input "**********"
type input "*"
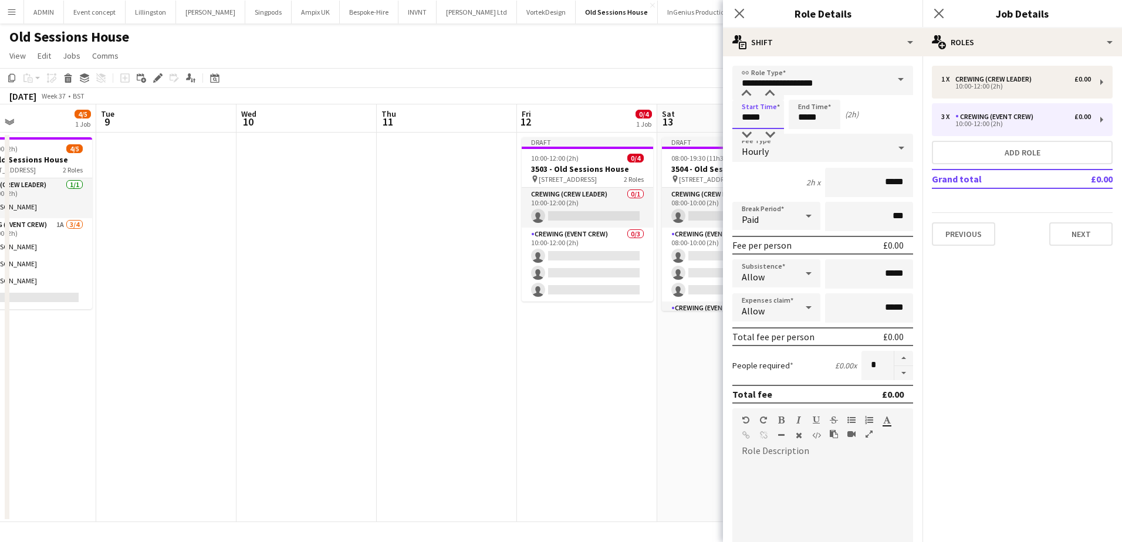
click at [747, 122] on input "*****" at bounding box center [758, 114] width 52 height 29
click at [749, 133] on div at bounding box center [746, 135] width 23 height 12
type input "*****"
click at [749, 133] on div at bounding box center [746, 135] width 23 height 12
click at [802, 117] on input "*****" at bounding box center [815, 114] width 52 height 29
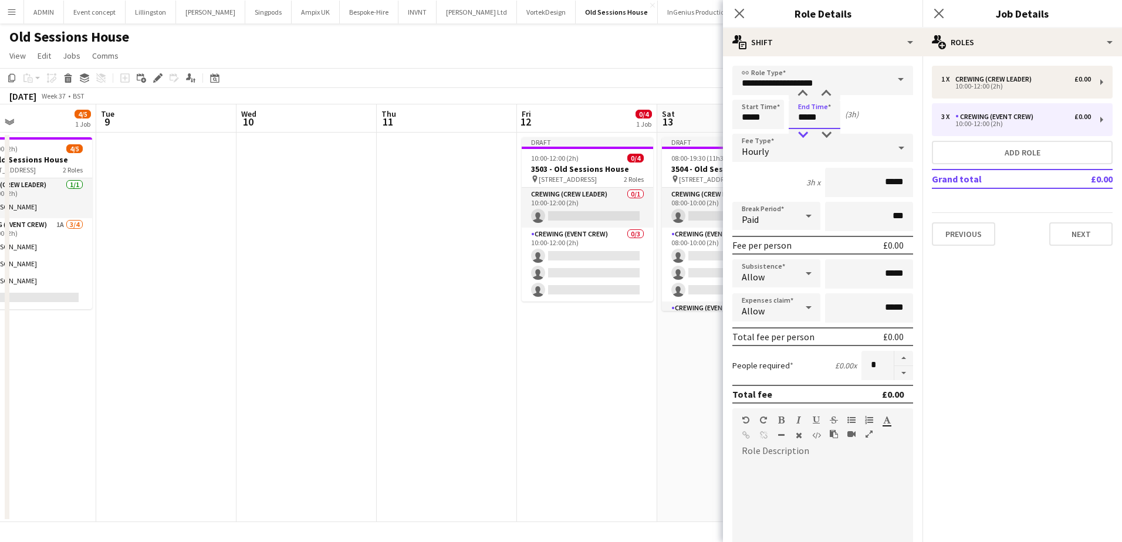
click at [809, 134] on div at bounding box center [802, 135] width 23 height 12
type input "*****"
click at [809, 134] on div at bounding box center [802, 135] width 23 height 12
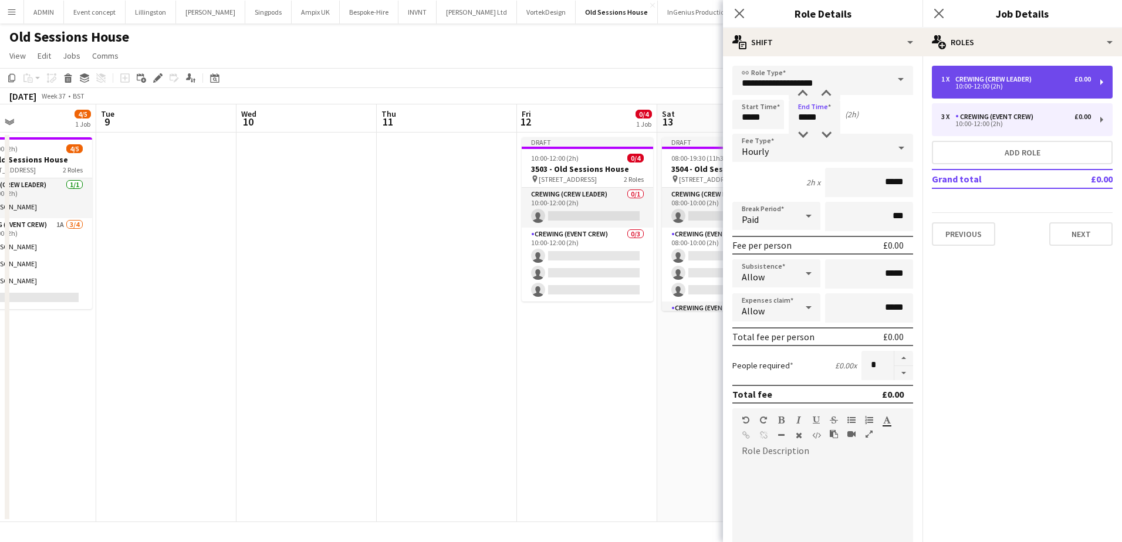
click at [995, 84] on div "10:00-12:00 (2h)" at bounding box center [1016, 86] width 150 height 6
type input "**********"
type input "*****"
type input "*"
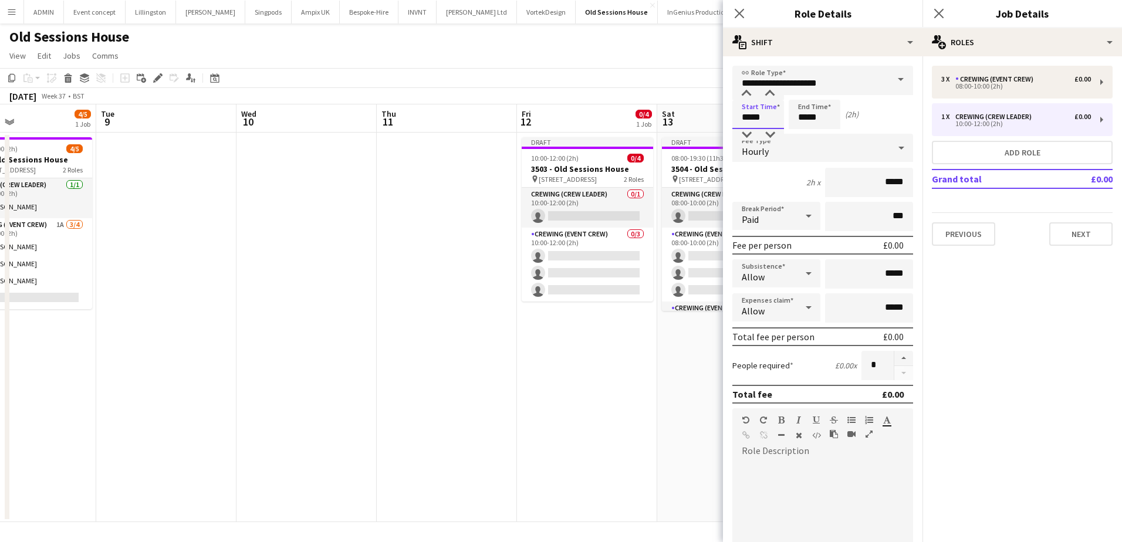
click at [718, 117] on body "Menu Boards Boards Boards All jobs Status Workforce Workforce My Workforce Recr…" at bounding box center [561, 271] width 1122 height 542
type input "*****"
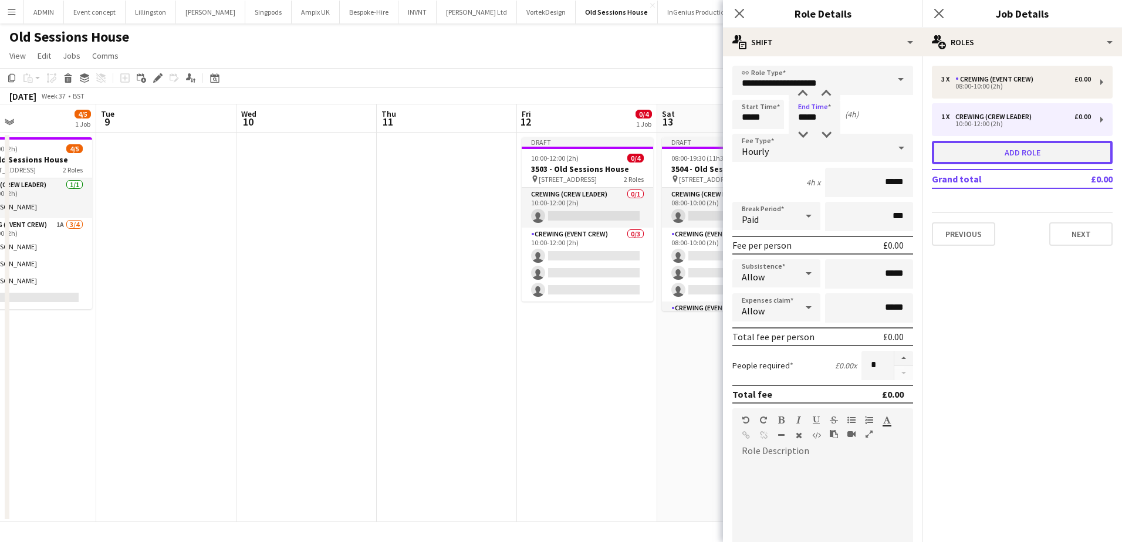
click at [980, 149] on button "Add role" at bounding box center [1022, 152] width 181 height 23
type input "**********"
type input "*****"
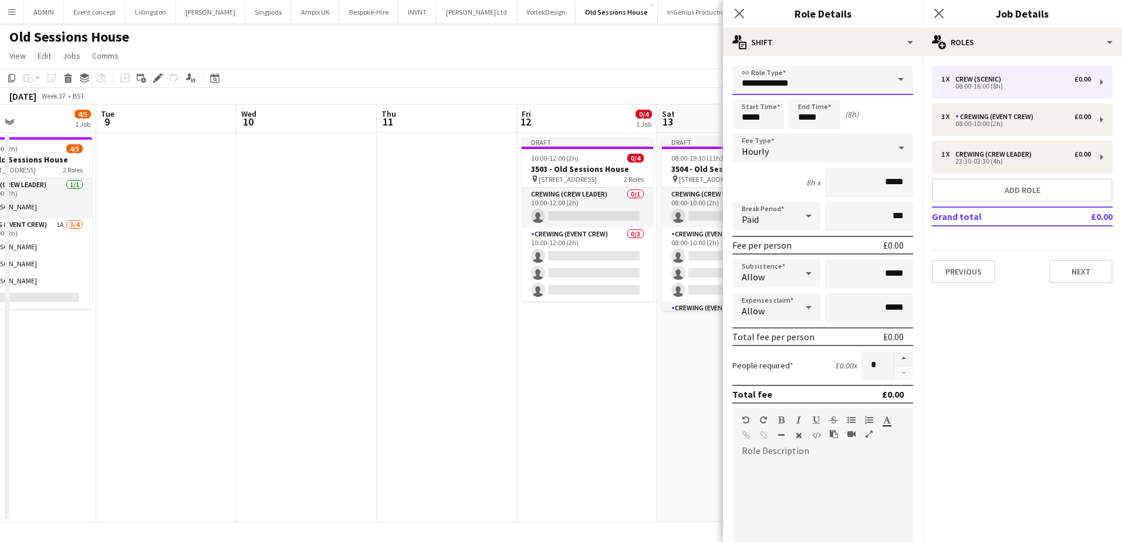
click at [857, 90] on input "**********" at bounding box center [822, 80] width 181 height 29
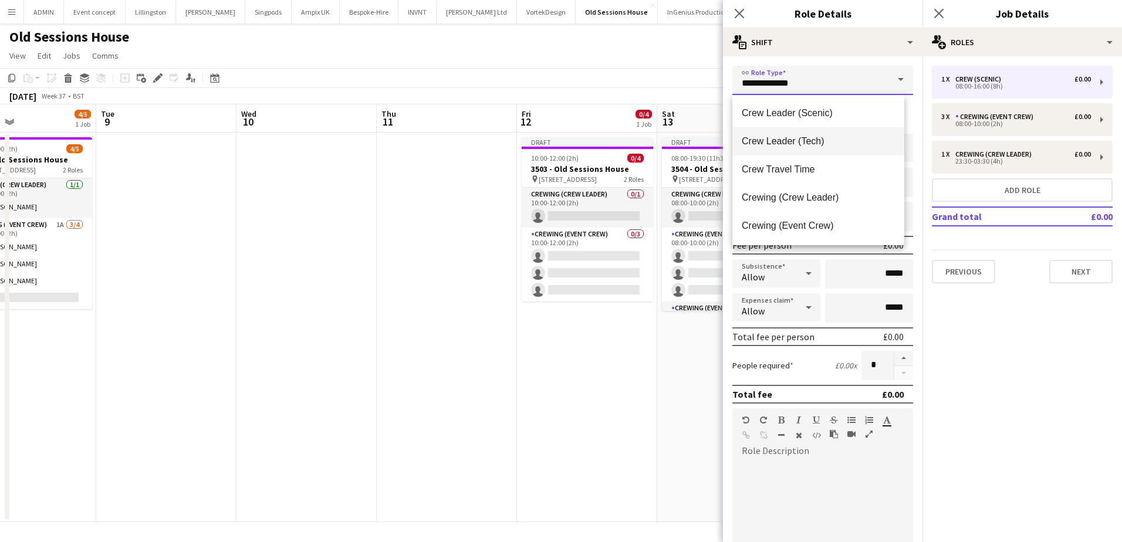
scroll to position [59, 0]
click at [830, 222] on span "Crewing (Event Crew)" at bounding box center [818, 223] width 153 height 11
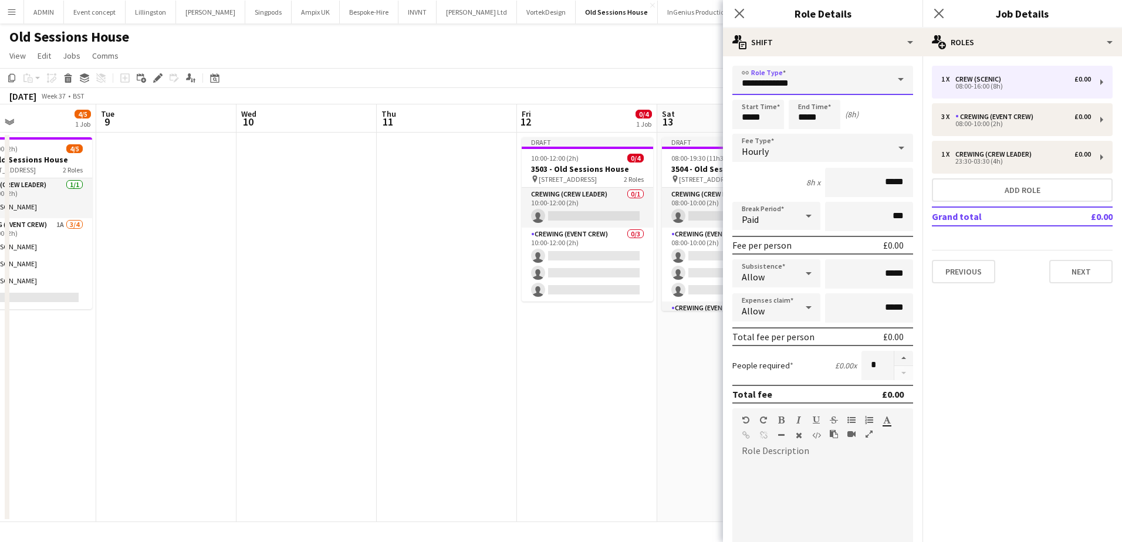
type input "**********"
drag, startPoint x: 759, startPoint y: 115, endPoint x: 737, endPoint y: 117, distance: 21.8
click at [737, 117] on input "*****" at bounding box center [758, 114] width 52 height 29
type input "*****"
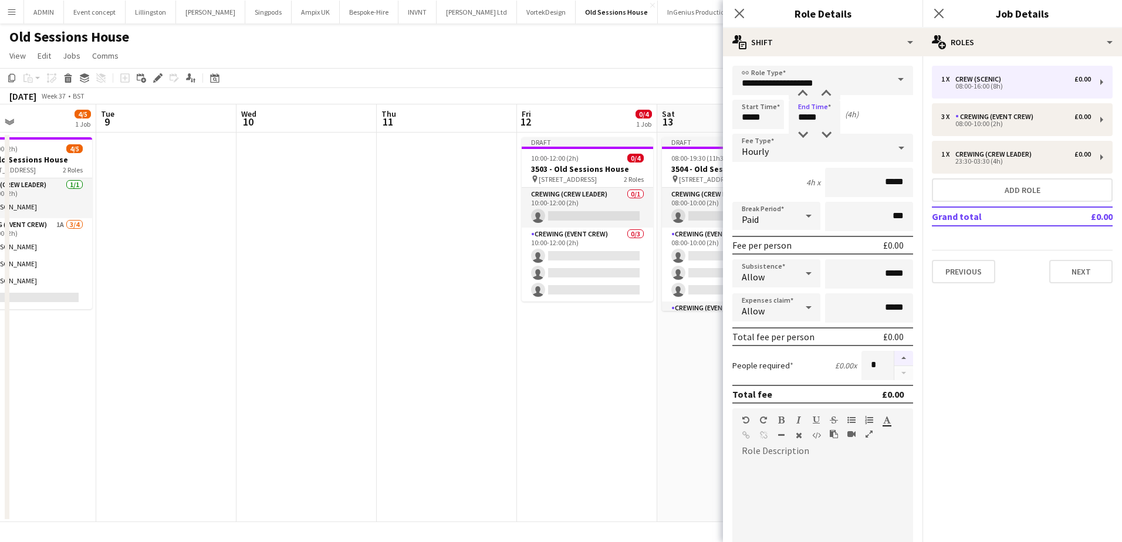
click at [901, 360] on button "button" at bounding box center [903, 358] width 19 height 15
type input "*"
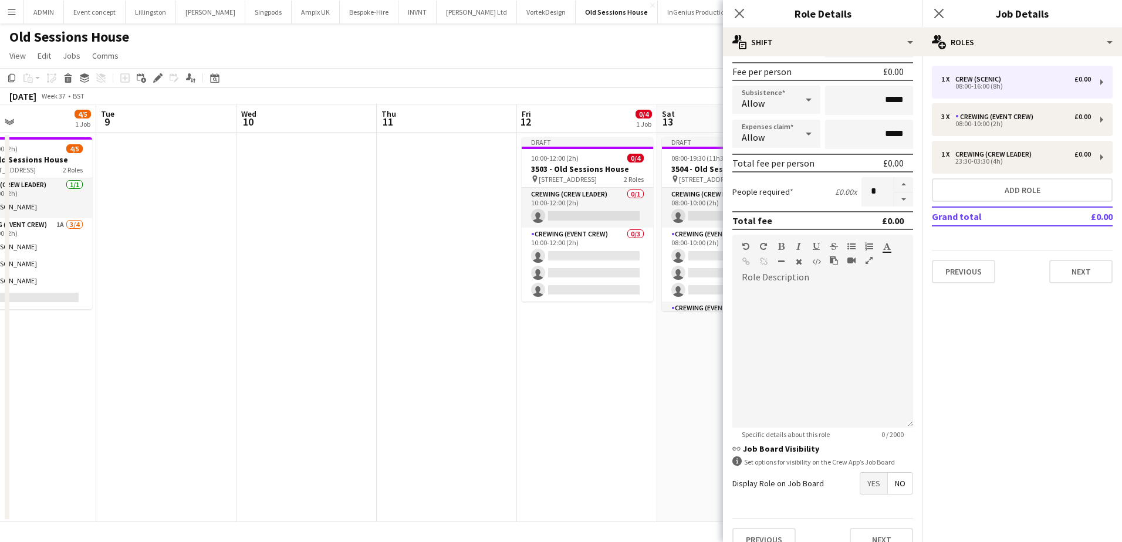
scroll to position [176, 0]
click at [860, 478] on span "Yes" at bounding box center [873, 481] width 27 height 21
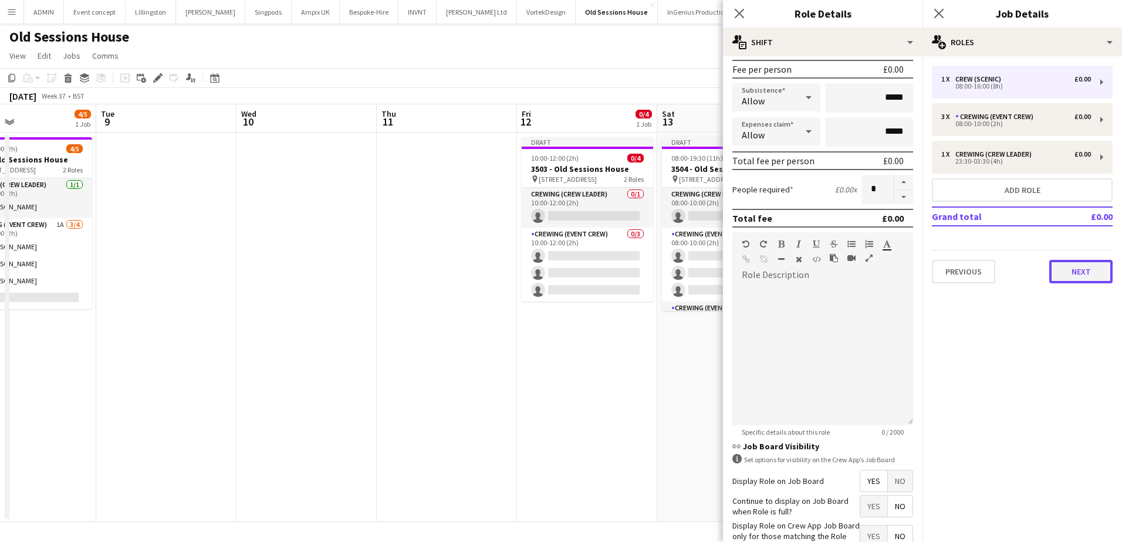
click at [1080, 273] on button "Next" at bounding box center [1080, 271] width 63 height 23
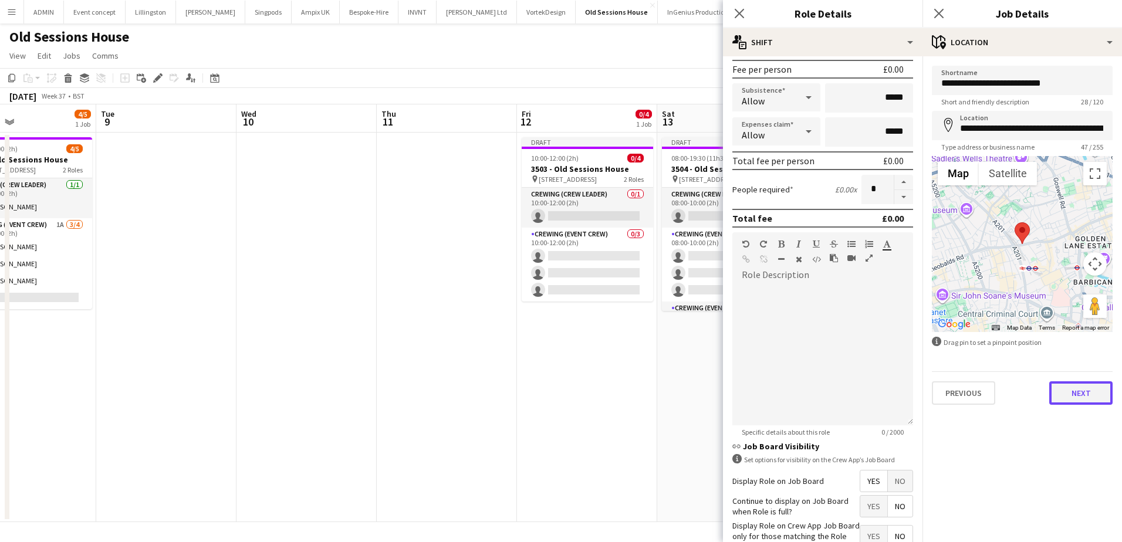
click at [1102, 391] on button "Next" at bounding box center [1080, 392] width 63 height 23
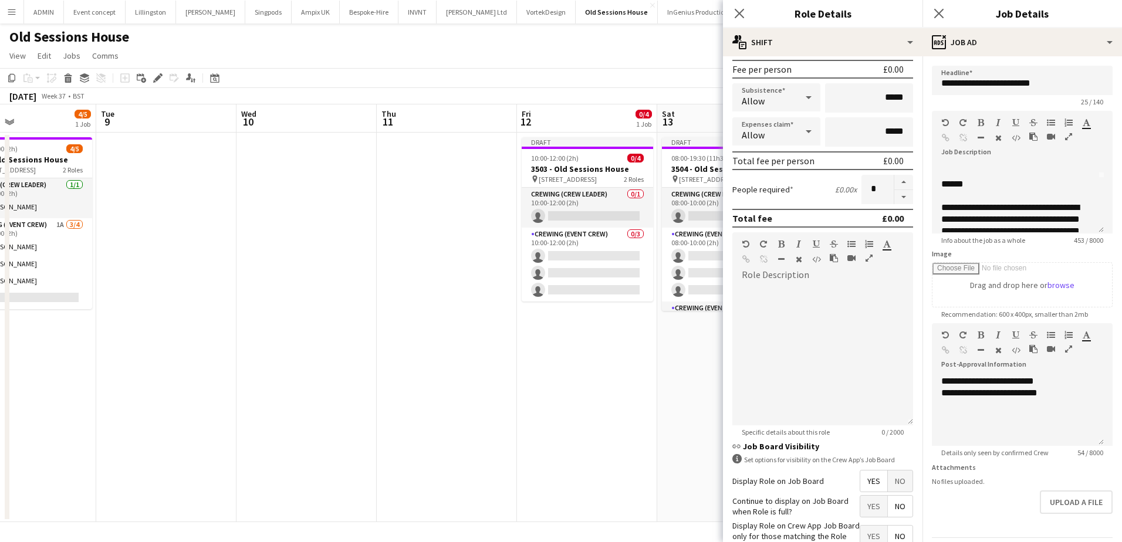
scroll to position [59, 0]
click at [942, 181] on div "******" at bounding box center [1013, 181] width 144 height 12
click at [997, 184] on div "******" at bounding box center [1013, 181] width 144 height 12
click at [671, 398] on app-date-cell "Draft 08:00-19:30 (11h30m) 0/6 3504 - Old Sessions House pin Old Sessions House…" at bounding box center [727, 328] width 140 height 390
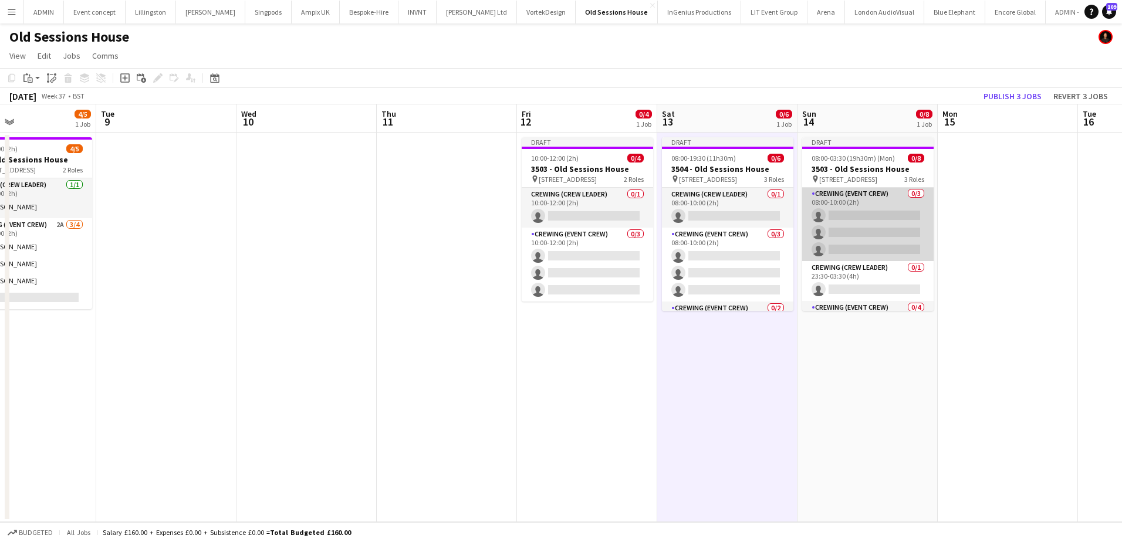
scroll to position [0, 0]
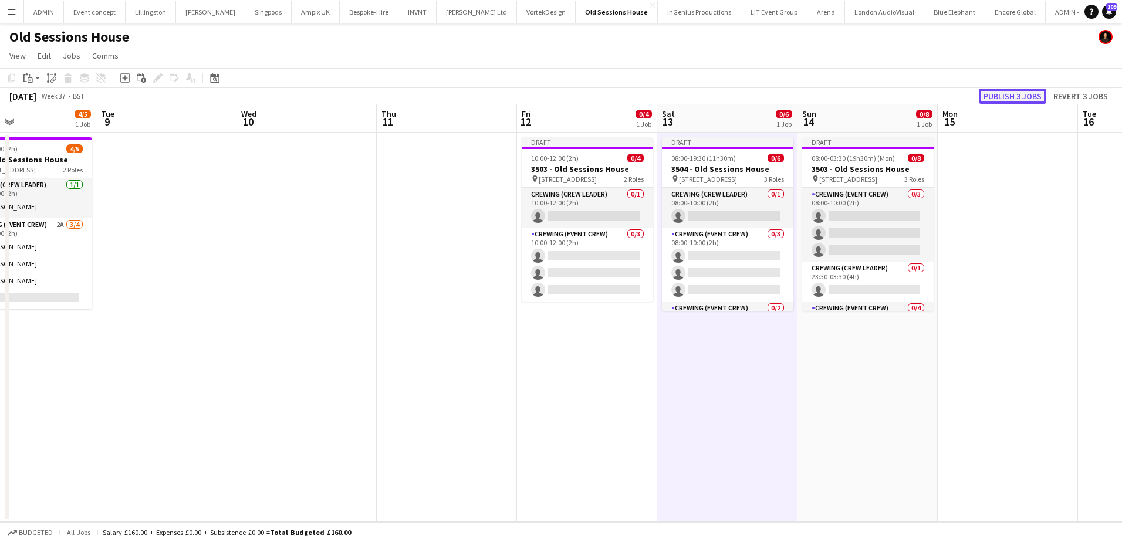
click at [1009, 89] on button "Publish 3 jobs" at bounding box center [1012, 96] width 67 height 15
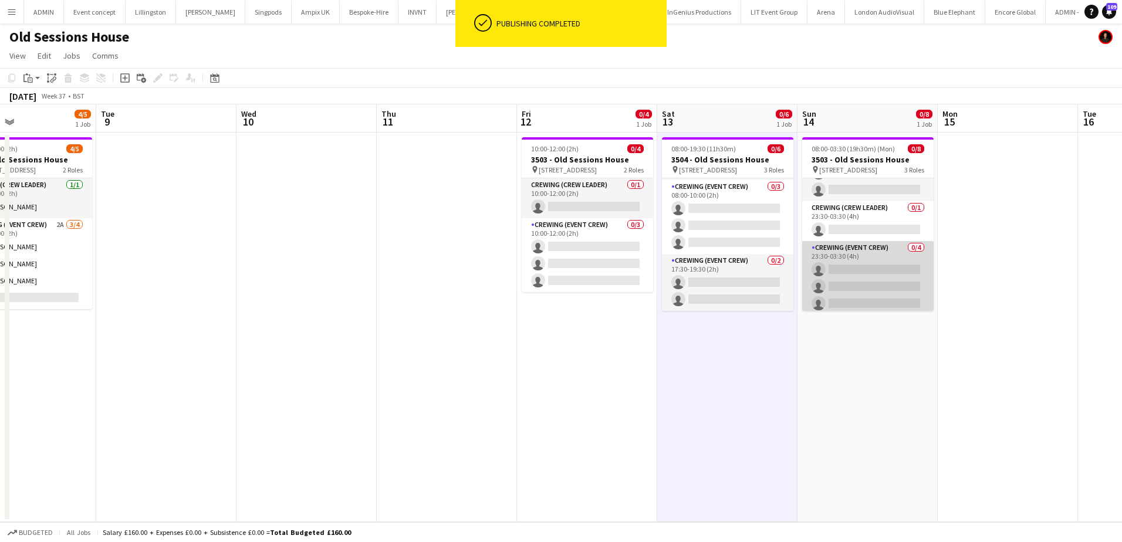
scroll to position [59, 0]
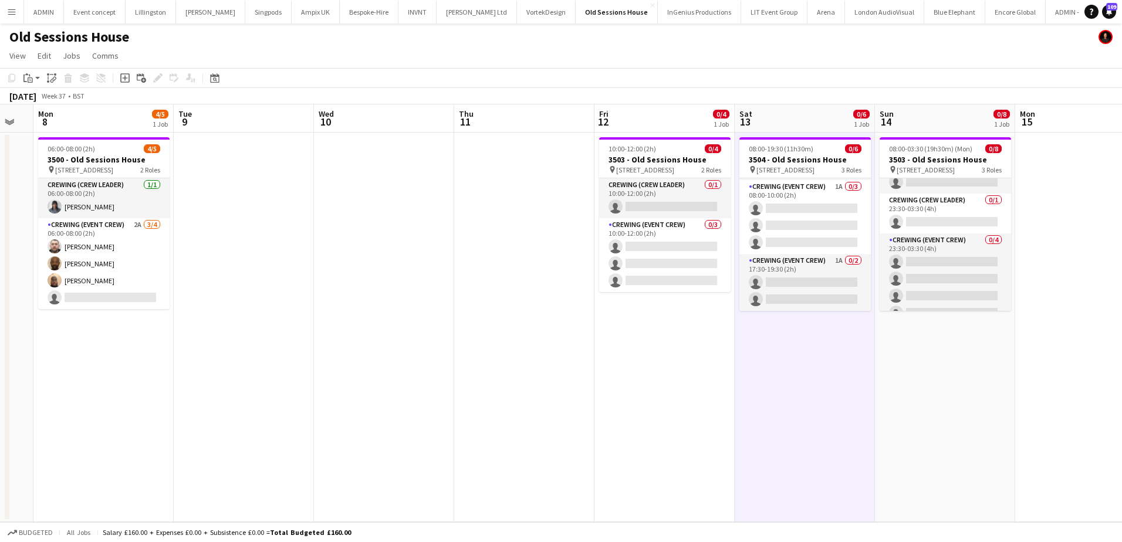
drag, startPoint x: 470, startPoint y: 254, endPoint x: 364, endPoint y: 191, distance: 122.4
click at [377, 209] on app-calendar-viewport "Fri 5 Sat 6 2/4 1 Job Sun 7 Mon 8 4/5 1 Job Tue 9 Wed 10 Thu 11 Fri 12 0/4 1 Jo…" at bounding box center [561, 313] width 1122 height 418
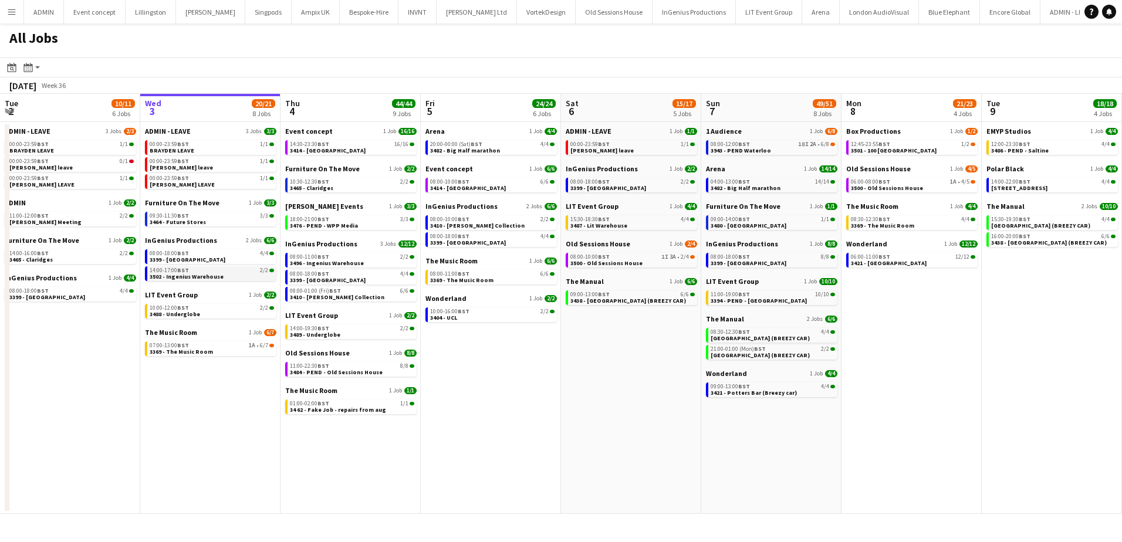
click at [225, 273] on link "14:00-17:00 BST 2/2 3502 - Ingenius Warehouse" at bounding box center [212, 272] width 124 height 13
click at [221, 281] on app-brief-job-card "14:00-17:00 BST 2/2 3502 - Ingenius Warehouse" at bounding box center [210, 273] width 131 height 15
click at [222, 279] on link "14:00-17:00 BST 2/2 3502 - Ingenius Warehouse" at bounding box center [212, 272] width 124 height 13
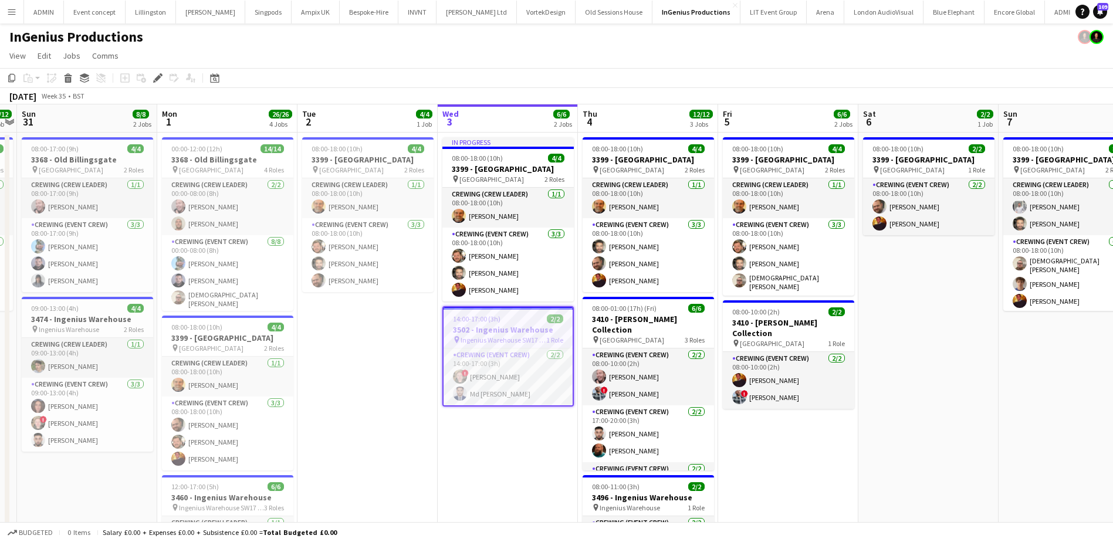
click at [156, 76] on icon "Edit" at bounding box center [157, 77] width 9 height 9
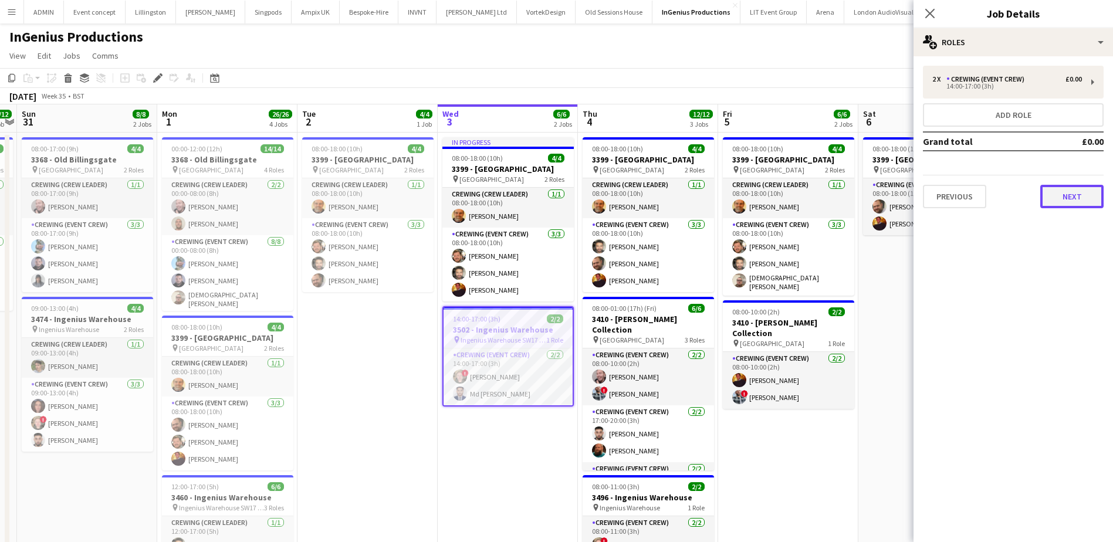
click at [1075, 194] on button "Next" at bounding box center [1072, 196] width 63 height 23
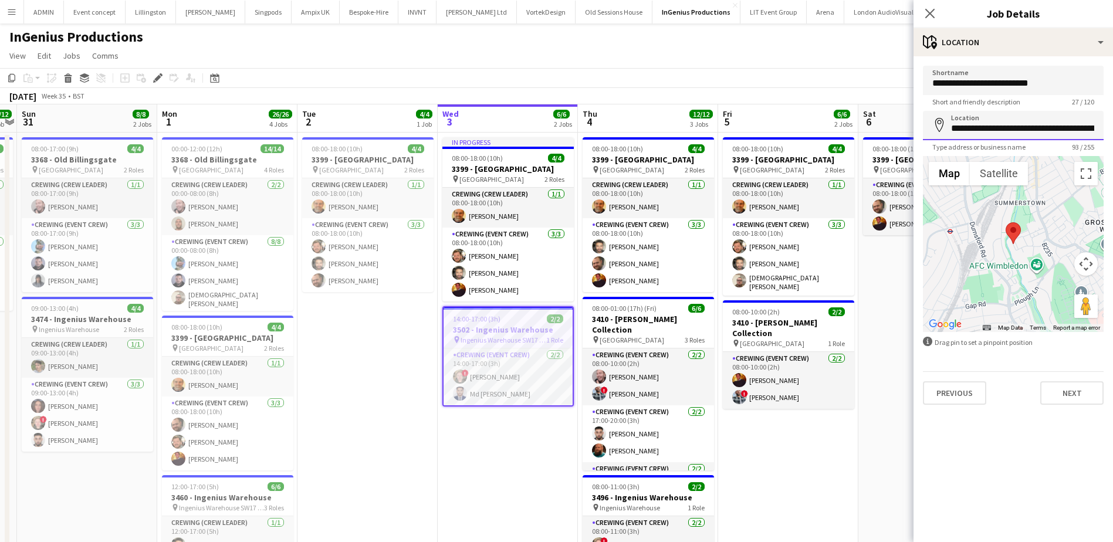
click at [1000, 127] on input "**********" at bounding box center [1013, 125] width 181 height 29
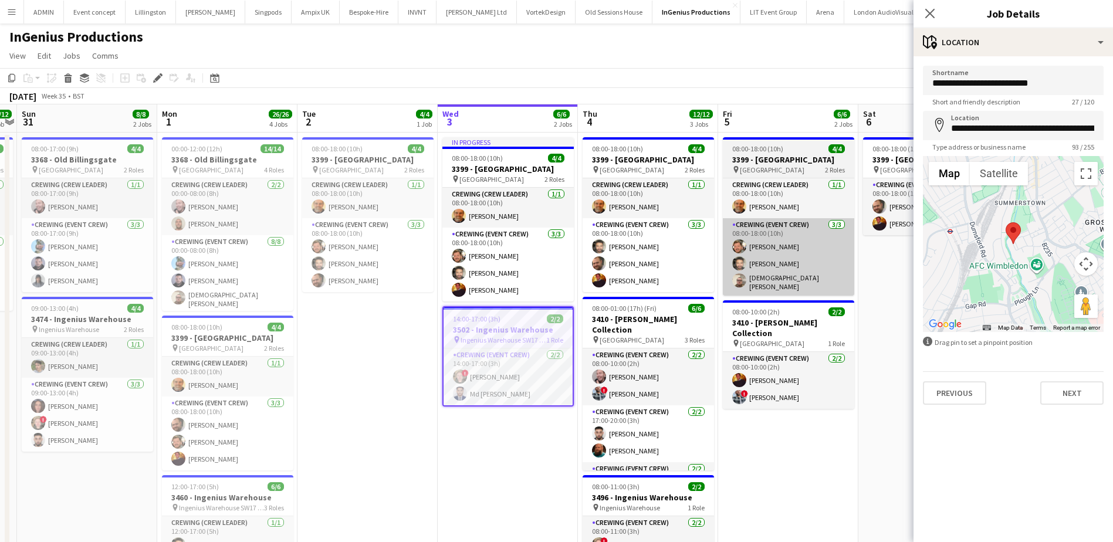
click at [491, 387] on app-card-role "Crewing (Event Crew) [DATE] 14:00-17:00 (3h) ! [PERSON_NAME] Md Mosabbit Hridoy" at bounding box center [508, 377] width 129 height 57
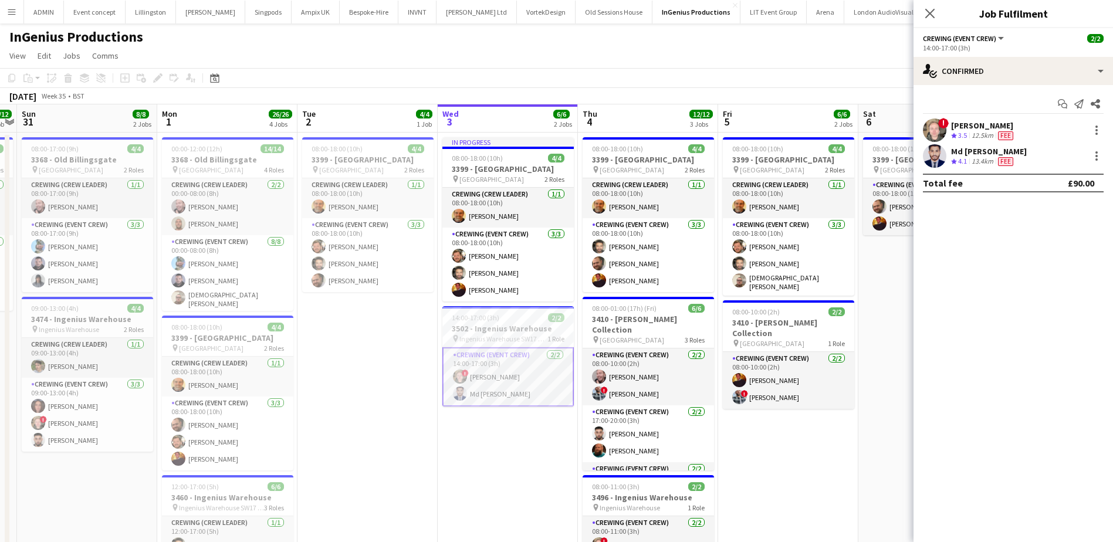
click at [964, 131] on span "3.5" at bounding box center [962, 135] width 9 height 9
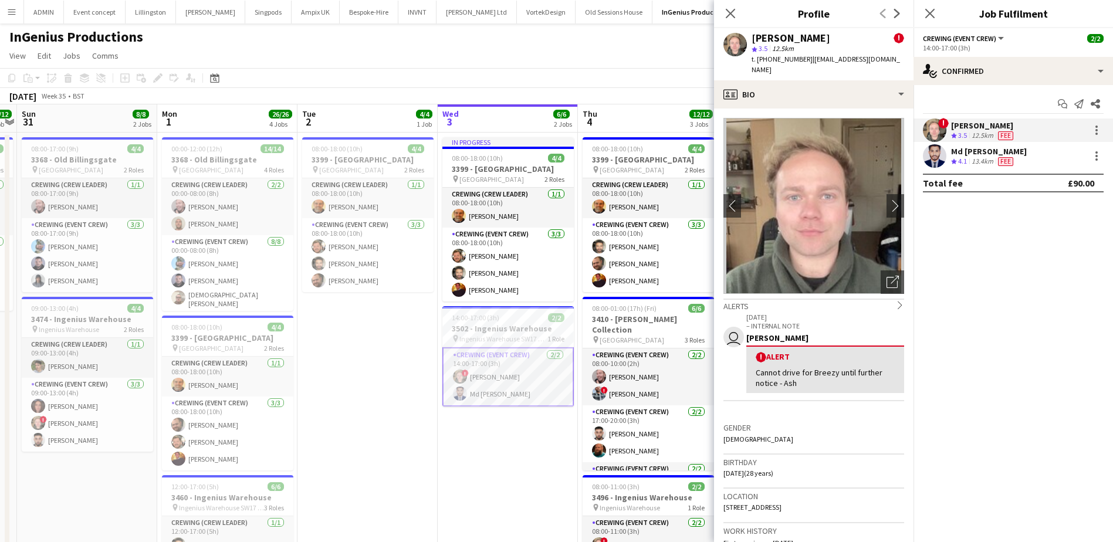
click at [795, 61] on span "t. [PHONE_NUMBER]" at bounding box center [782, 59] width 61 height 9
copy span "4407531876351"
click at [984, 157] on div "13.4km" at bounding box center [983, 162] width 26 height 10
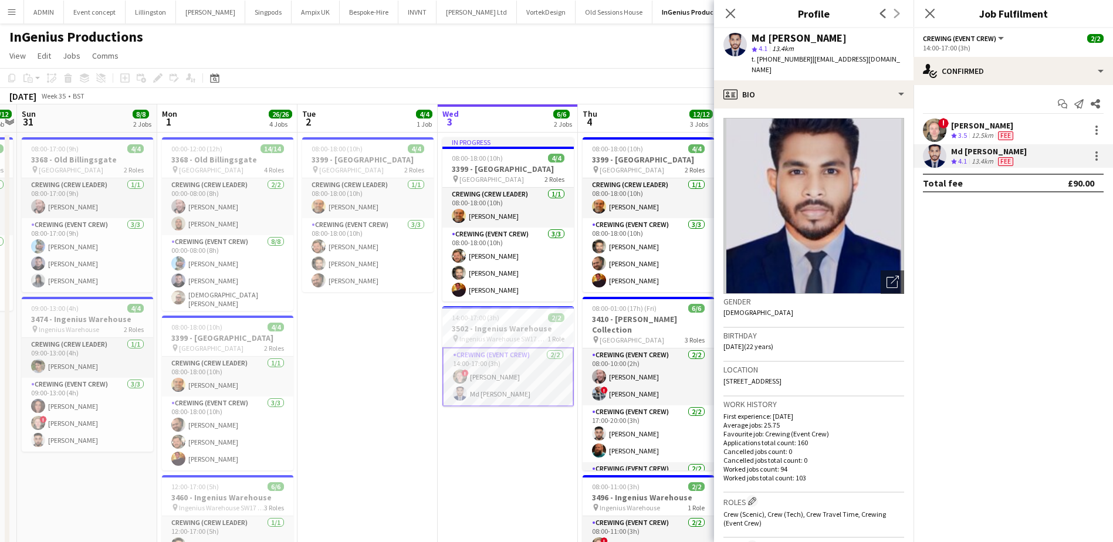
click at [781, 63] on span "t. [PHONE_NUMBER]" at bounding box center [782, 59] width 61 height 9
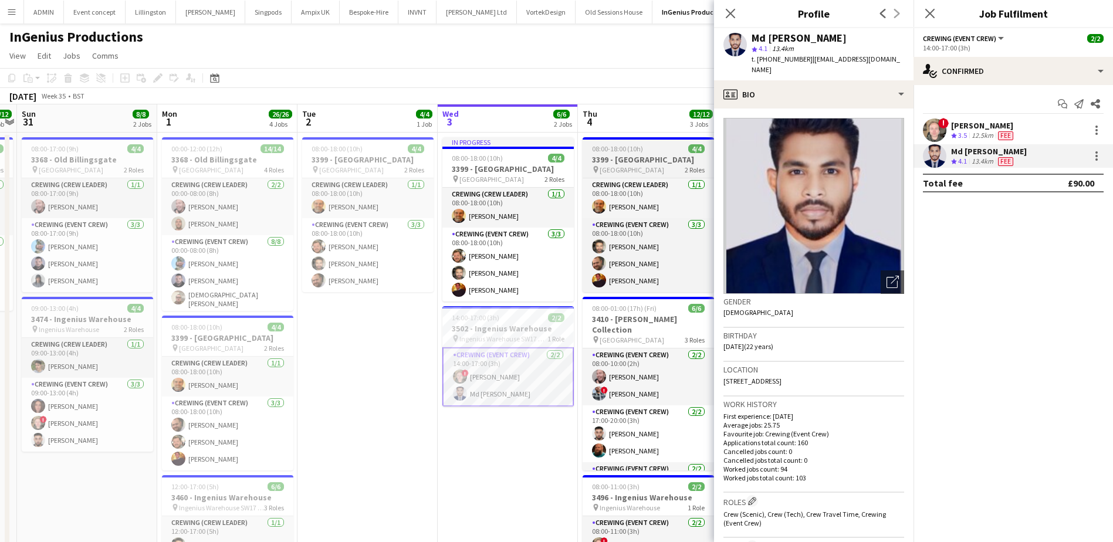
copy span "447940749875"
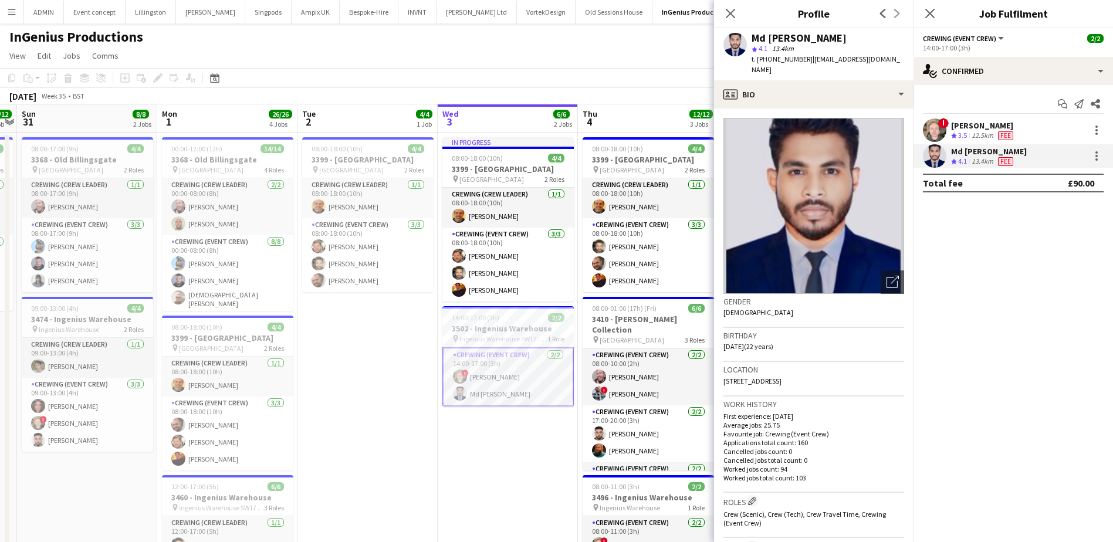
click at [399, 363] on app-date-cell "08:00-18:00 (10h) 4/4 3399 - [GEOGRAPHIC_DATA] pin Richmond 2 Roles Crewing (Cr…" at bounding box center [368, 466] width 140 height 666
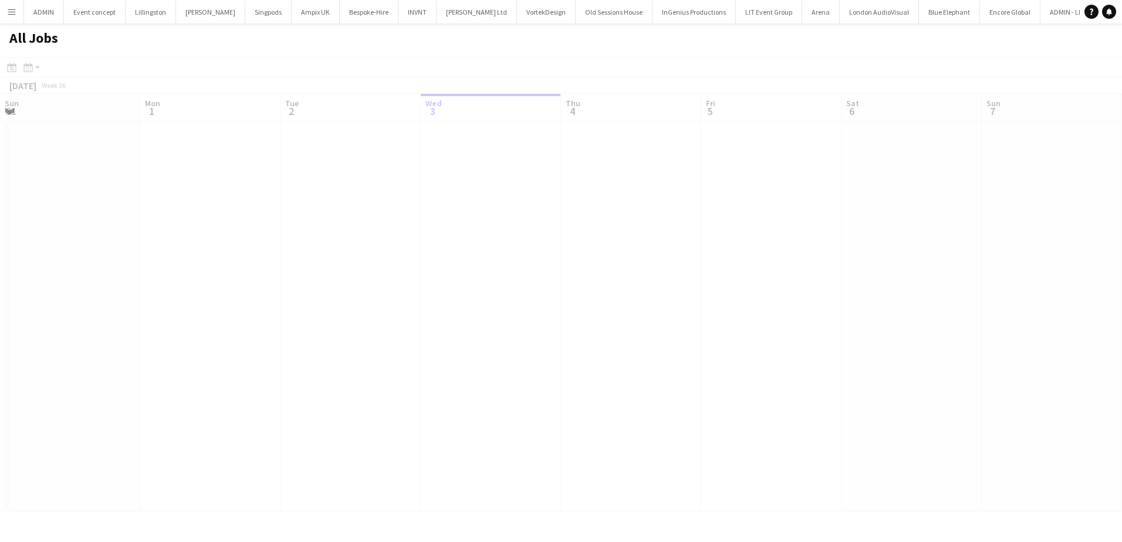
scroll to position [0, 281]
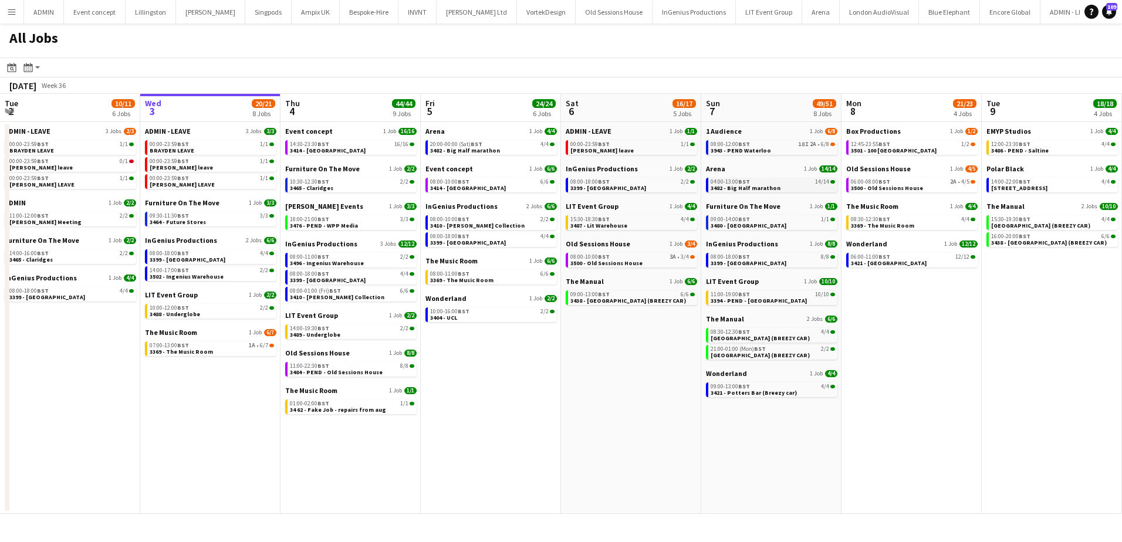
click at [775, 184] on div "04:00-13:00 BST 14/14" at bounding box center [773, 182] width 124 height 6
click at [791, 147] on div "08:00-12:00 BST 18I 2A • 6/8" at bounding box center [773, 144] width 124 height 6
click at [711, 140] on link "08:00-12:00 BST 18I 2A • 6/8 3943 - [GEOGRAPHIC_DATA]" at bounding box center [773, 146] width 124 height 13
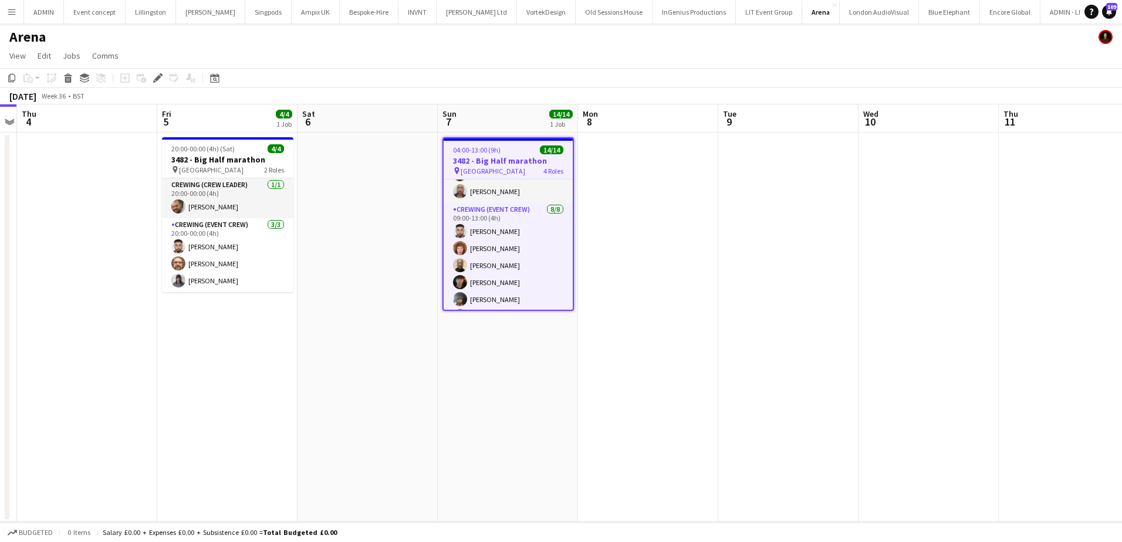
scroll to position [141, 0]
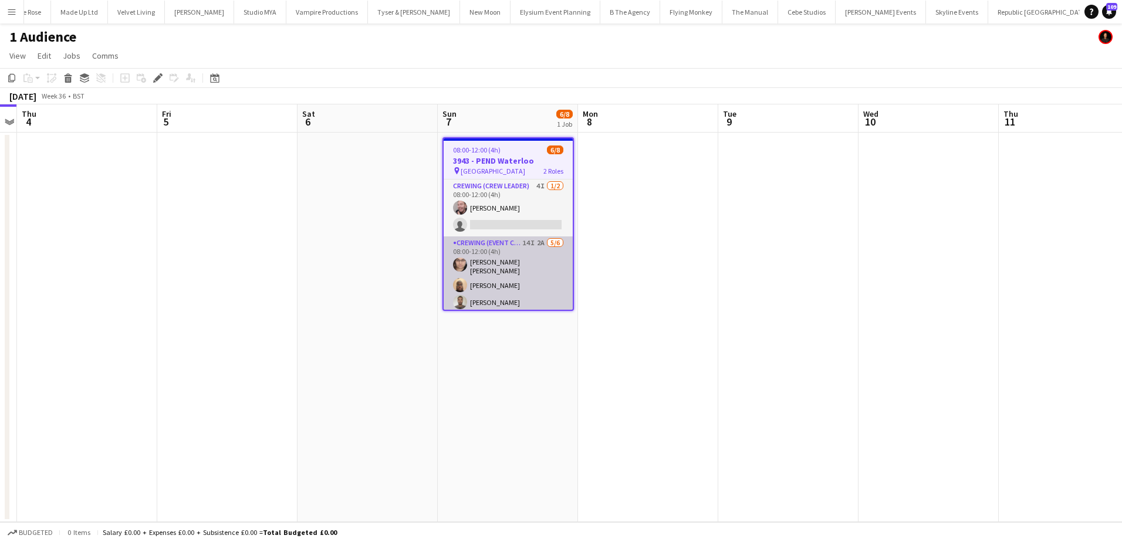
click at [539, 288] on app-card-role "Crewing (Event Crew) 14I 2A 5/6 08:00-12:00 (4h) Ells Jones Abdirahman Dahir Jo…" at bounding box center [508, 301] width 129 height 129
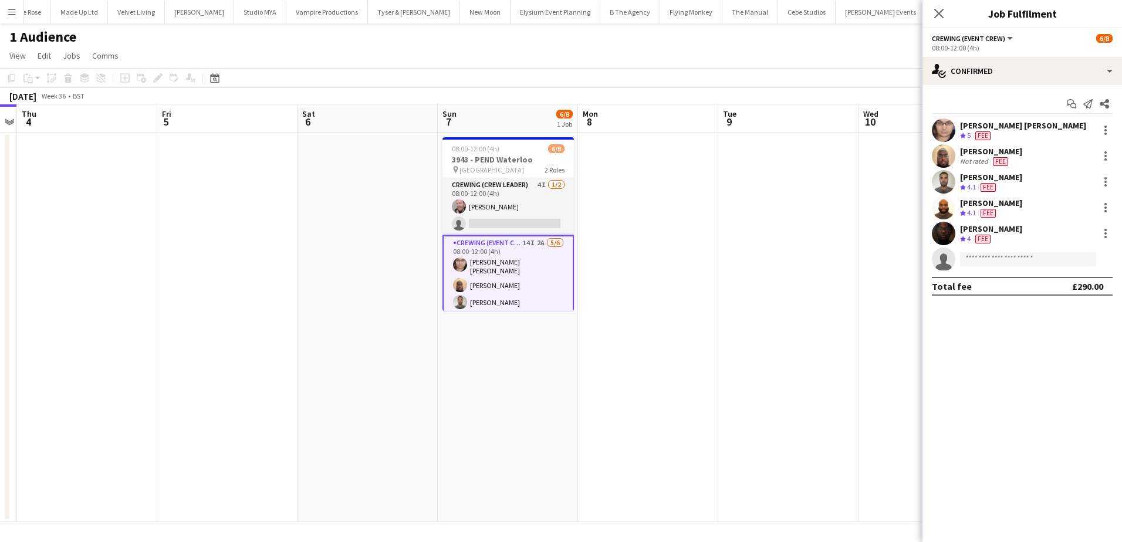
click at [709, 256] on app-date-cell at bounding box center [648, 328] width 140 height 390
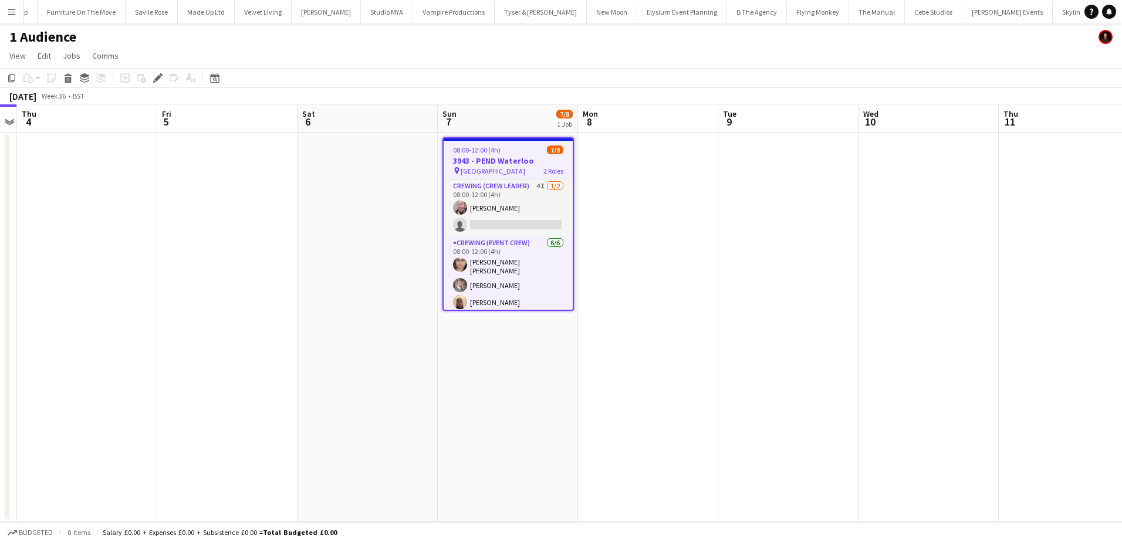
scroll to position [0, 3235]
drag, startPoint x: 518, startPoint y: 218, endPoint x: 652, endPoint y: 207, distance: 134.8
click at [518, 218] on app-card-role "Crewing (Crew Leader) 4I [DATE] 08:00-12:00 (4h) [PERSON_NAME] single-neutral-a…" at bounding box center [508, 208] width 129 height 57
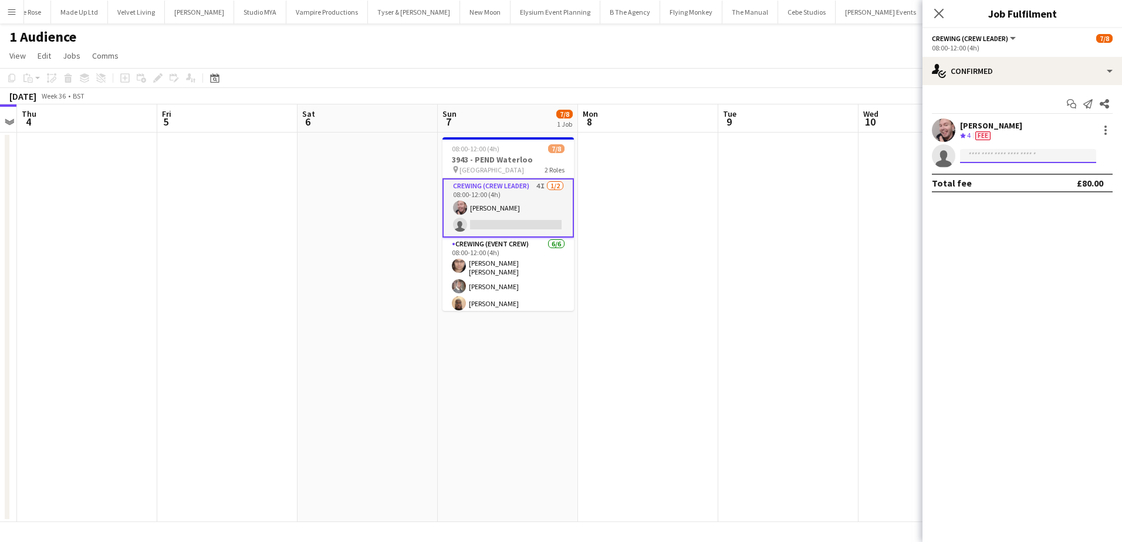
click at [988, 151] on input at bounding box center [1028, 156] width 136 height 14
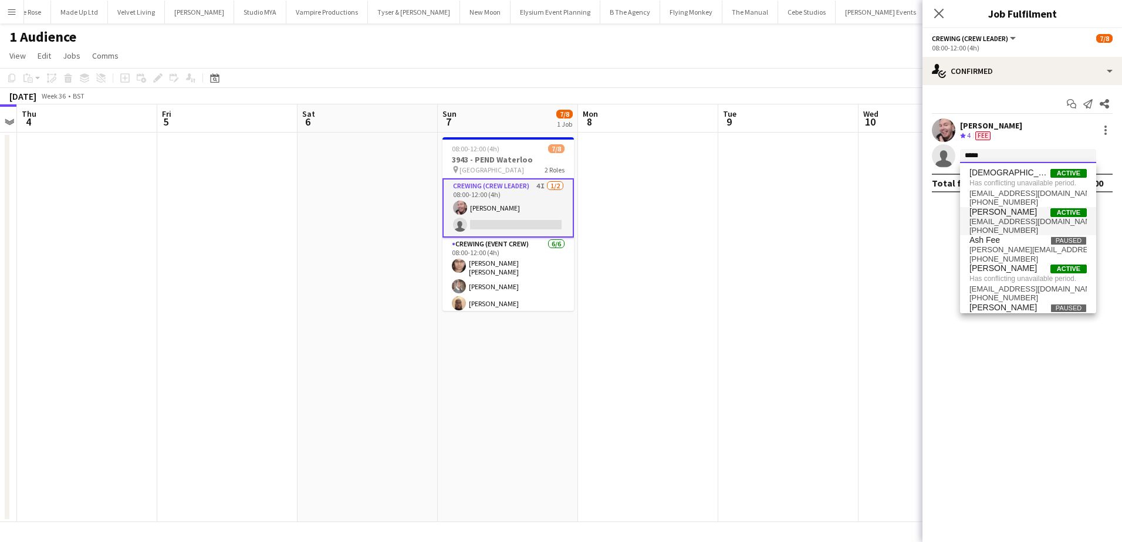
type input "*****"
click at [1034, 218] on span "chrisames385@gmail.com" at bounding box center [1028, 221] width 117 height 9
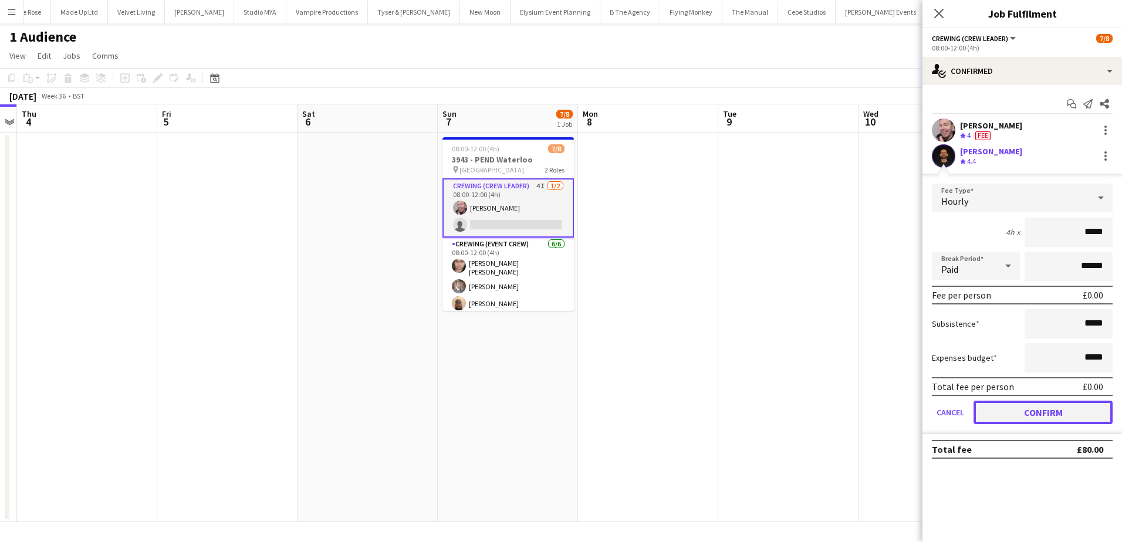
click at [1079, 407] on button "Confirm" at bounding box center [1043, 412] width 139 height 23
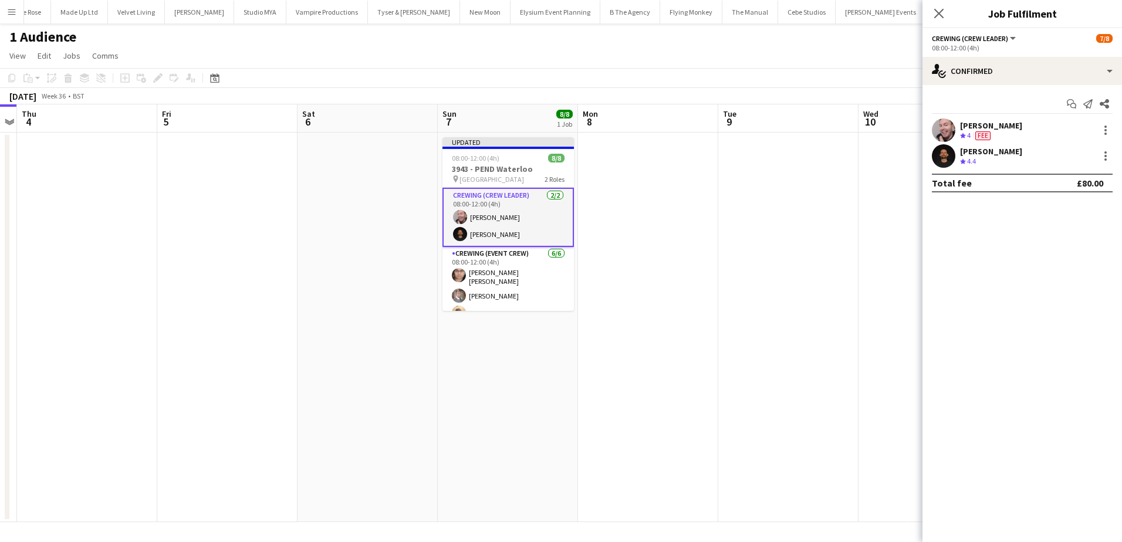
drag, startPoint x: 717, startPoint y: 223, endPoint x: 865, endPoint y: 130, distance: 174.9
click at [717, 222] on app-date-cell at bounding box center [648, 328] width 140 height 390
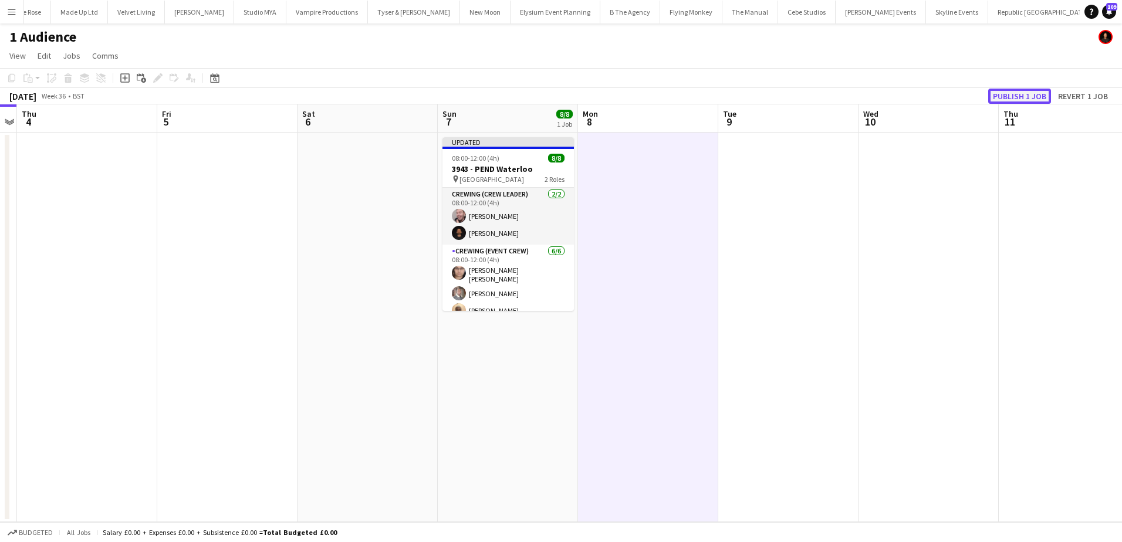
click at [1007, 100] on button "Publish 1 job" at bounding box center [1019, 96] width 63 height 15
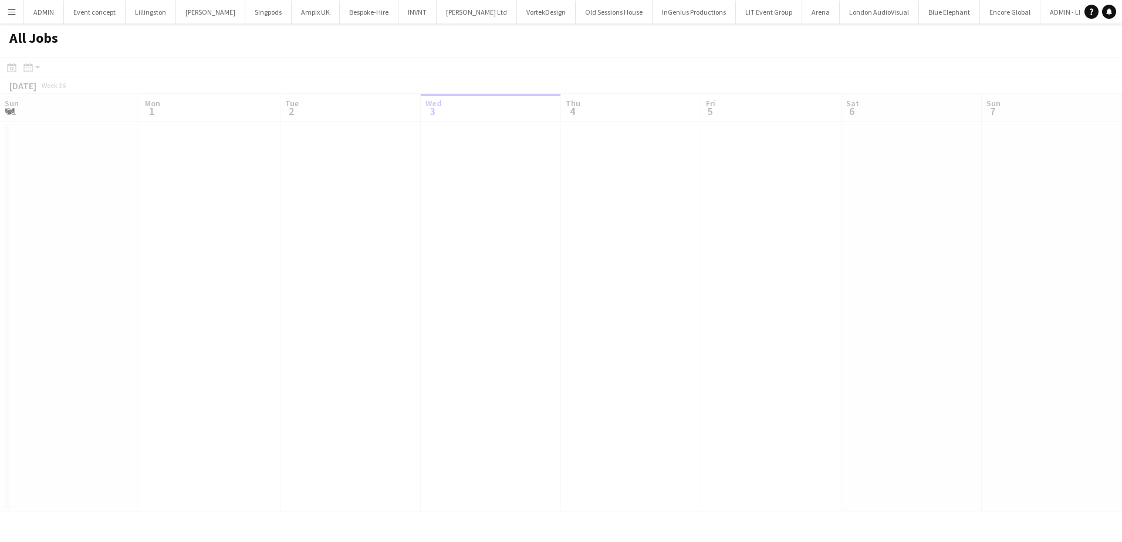
scroll to position [0, 281]
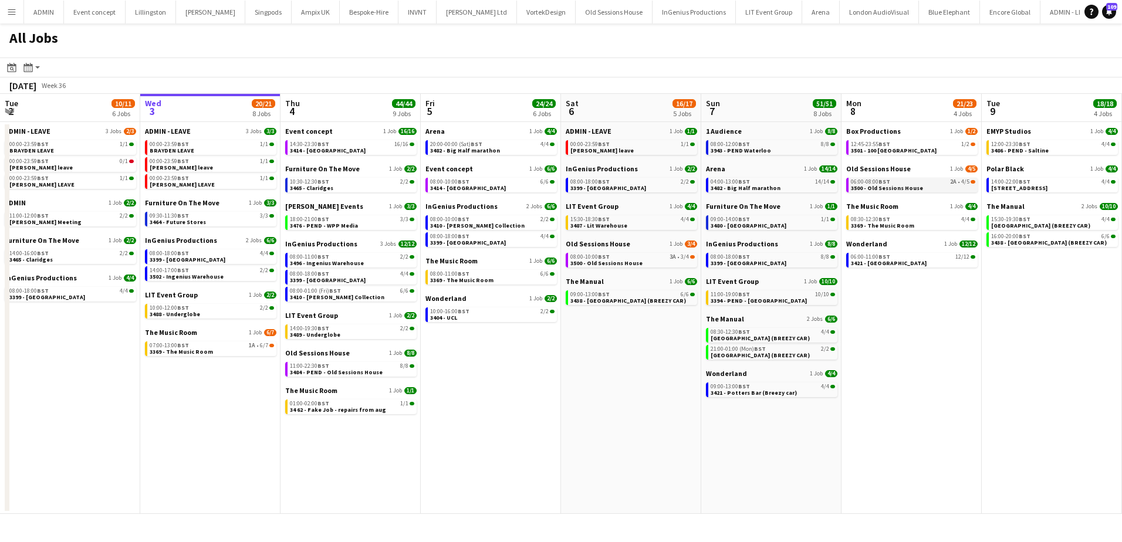
click at [914, 190] on span "3500 - Old Sessions House" at bounding box center [887, 188] width 72 height 8
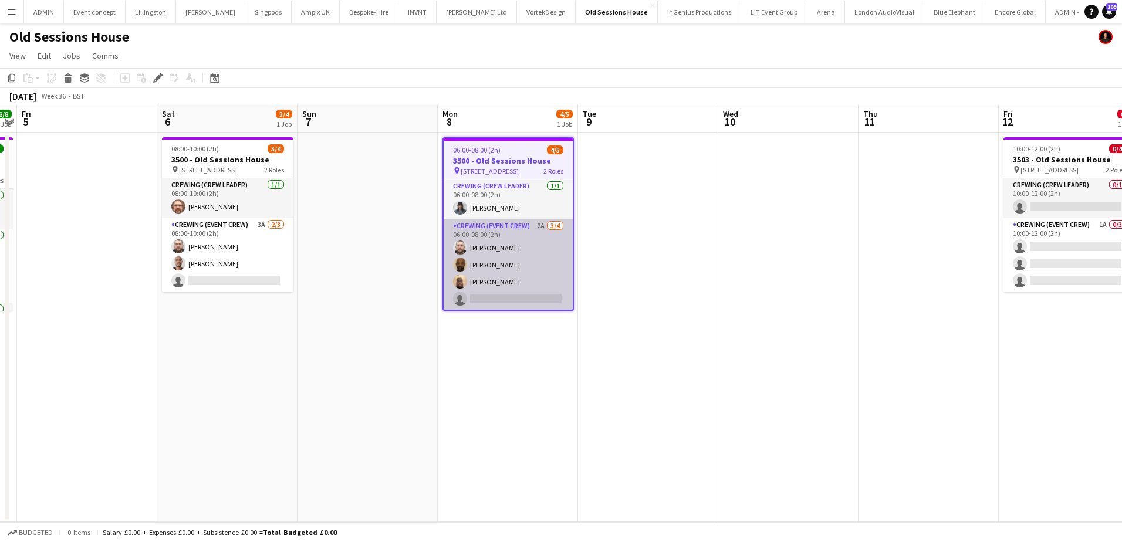
click at [524, 283] on app-card-role "Crewing (Event Crew) 2A [DATE] 06:00-08:00 (2h) [PERSON_NAME] [PERSON_NAME] [PE…" at bounding box center [508, 264] width 129 height 91
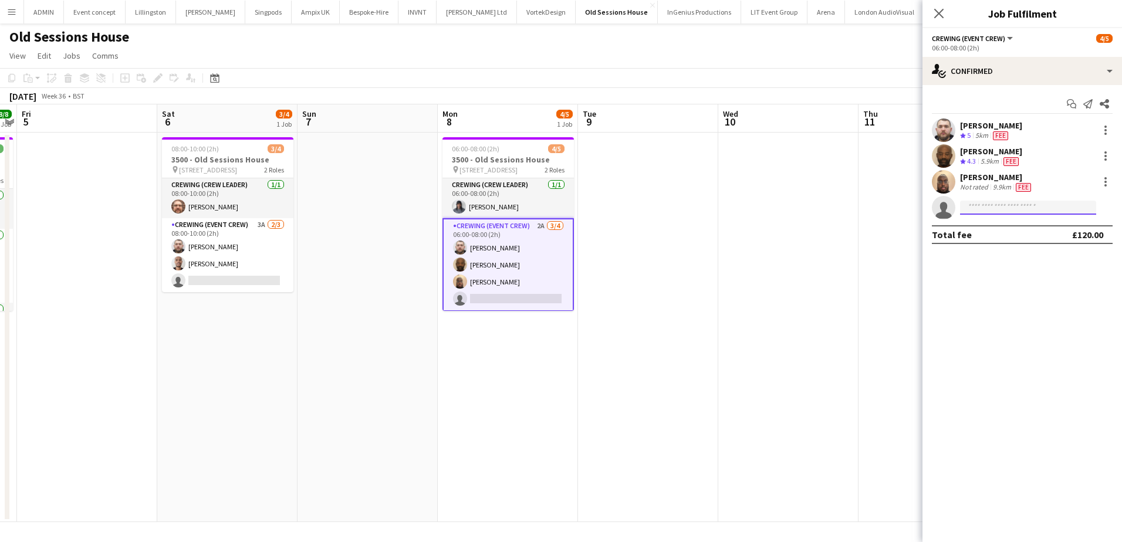
click at [1000, 208] on input at bounding box center [1028, 208] width 136 height 14
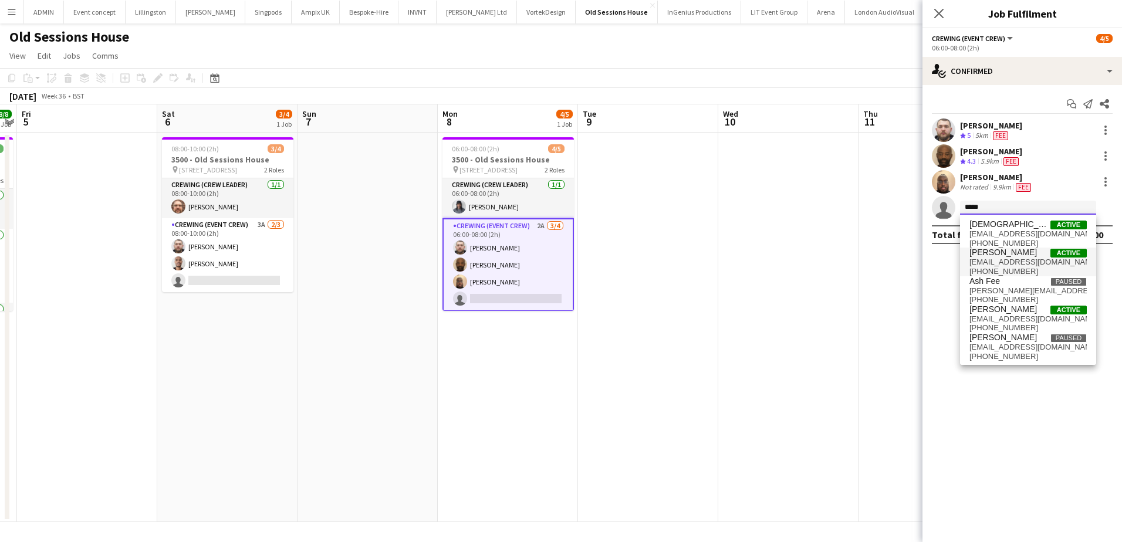
type input "*****"
click at [1009, 259] on span "chrisames385@gmail.com" at bounding box center [1028, 262] width 117 height 9
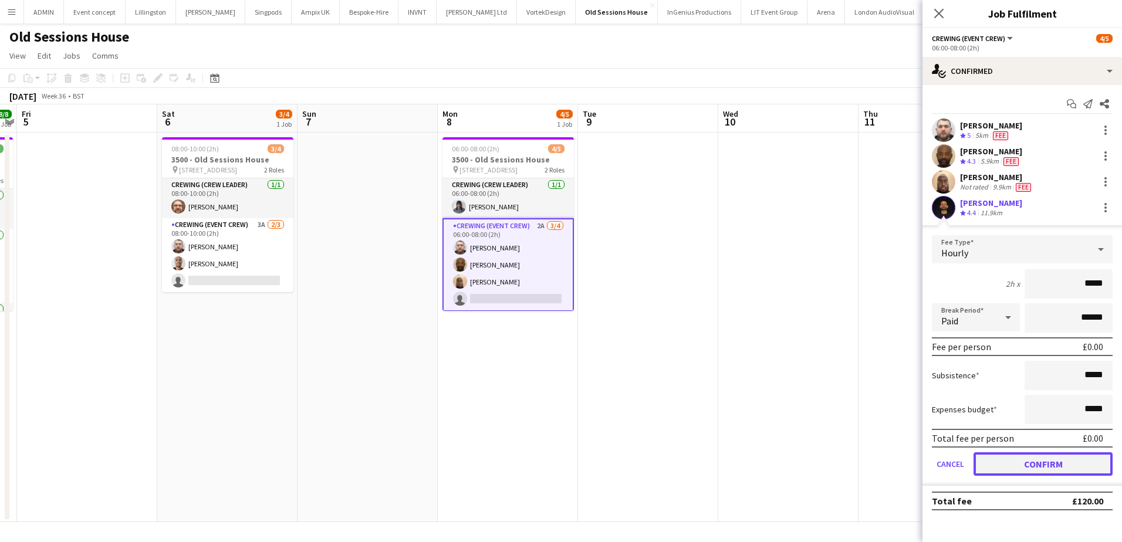
click at [1038, 462] on button "Confirm" at bounding box center [1043, 463] width 139 height 23
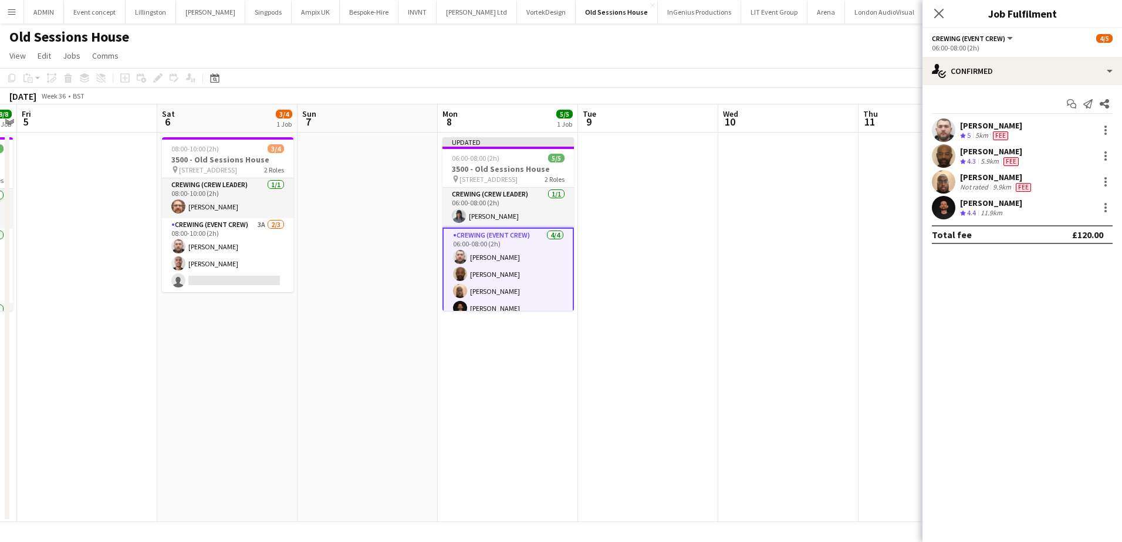
click at [792, 299] on app-date-cell at bounding box center [788, 328] width 140 height 390
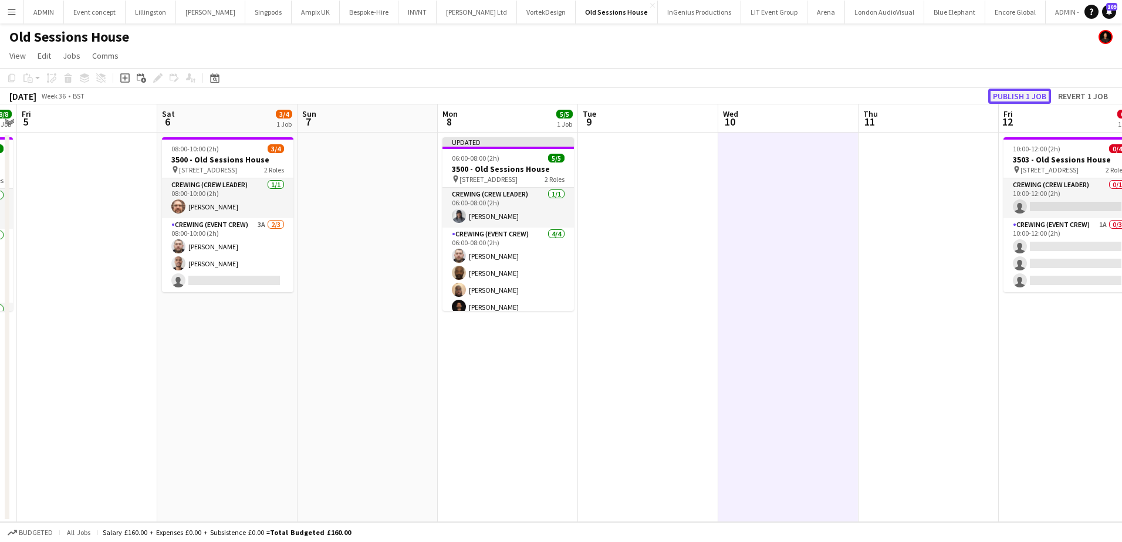
click at [1019, 94] on button "Publish 1 job" at bounding box center [1019, 96] width 63 height 15
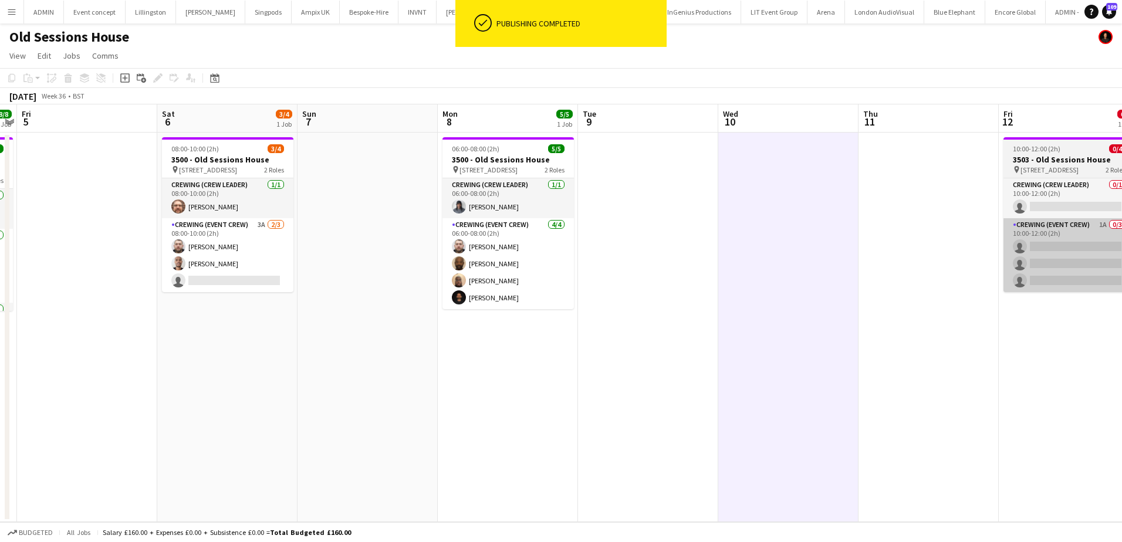
click at [1011, 268] on app-card-role "Crewing (Event Crew) 1A 0/3 10:00-12:00 (2h) single-neutral-actions single-neut…" at bounding box center [1069, 255] width 131 height 74
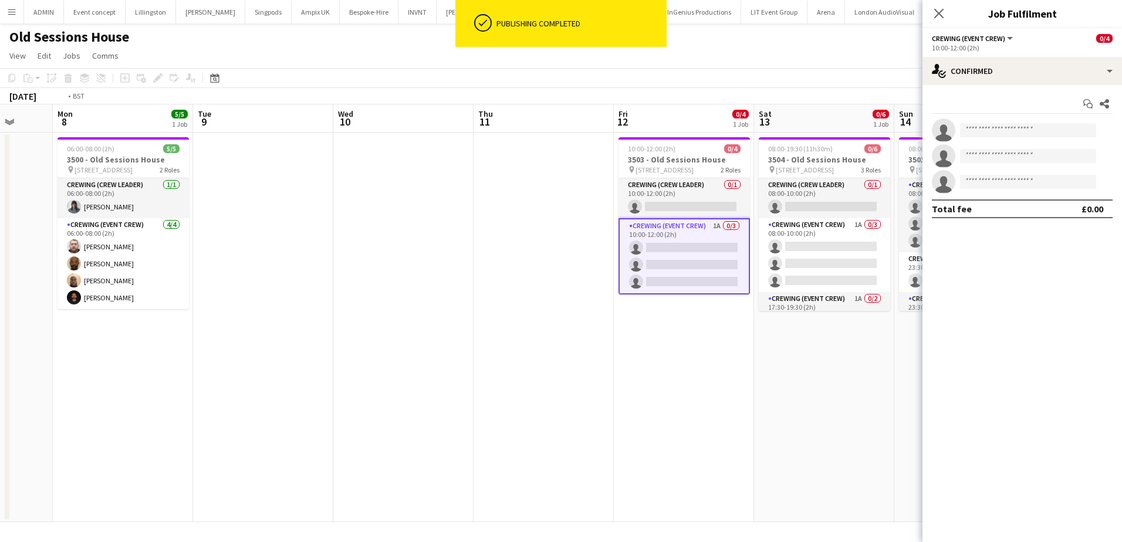
scroll to position [0, 456]
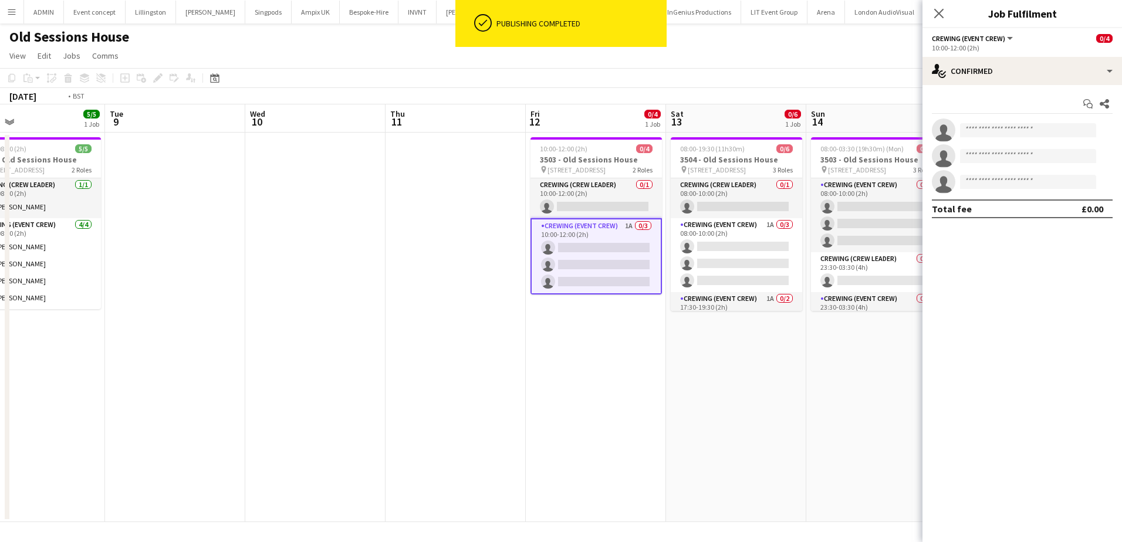
drag, startPoint x: 820, startPoint y: 296, endPoint x: 347, endPoint y: 272, distance: 473.6
click at [347, 272] on app-calendar-viewport "Fri 5 Sat 6 3/4 1 Job Sun 7 Mon 8 5/5 1 Job Tue 9 Wed 10 Thu 11 Fri 12 0/4 1 Jo…" at bounding box center [561, 313] width 1122 height 418
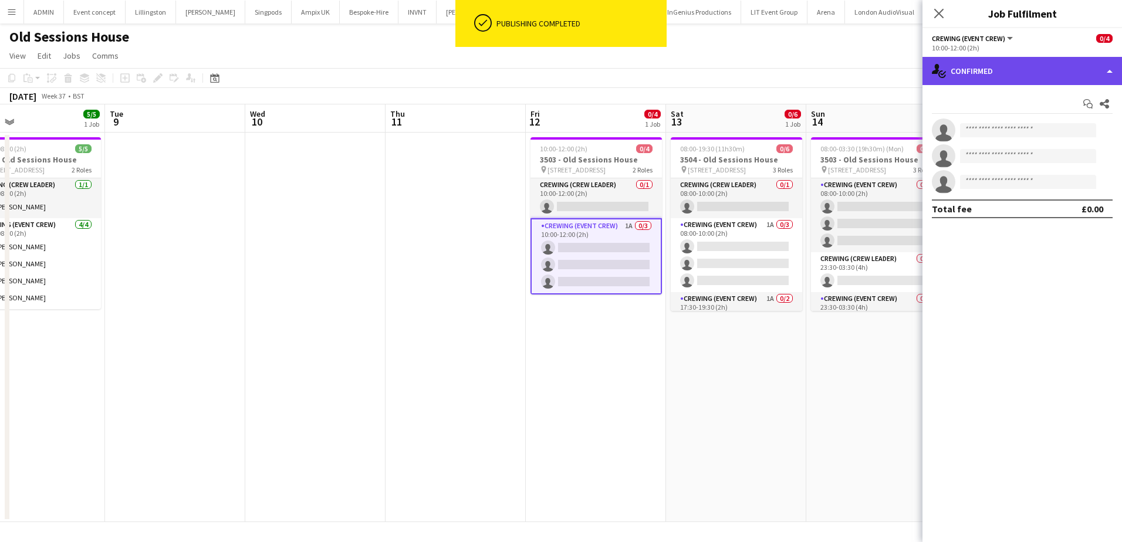
click at [1017, 61] on div "single-neutral-actions-check-2 Confirmed" at bounding box center [1023, 71] width 200 height 28
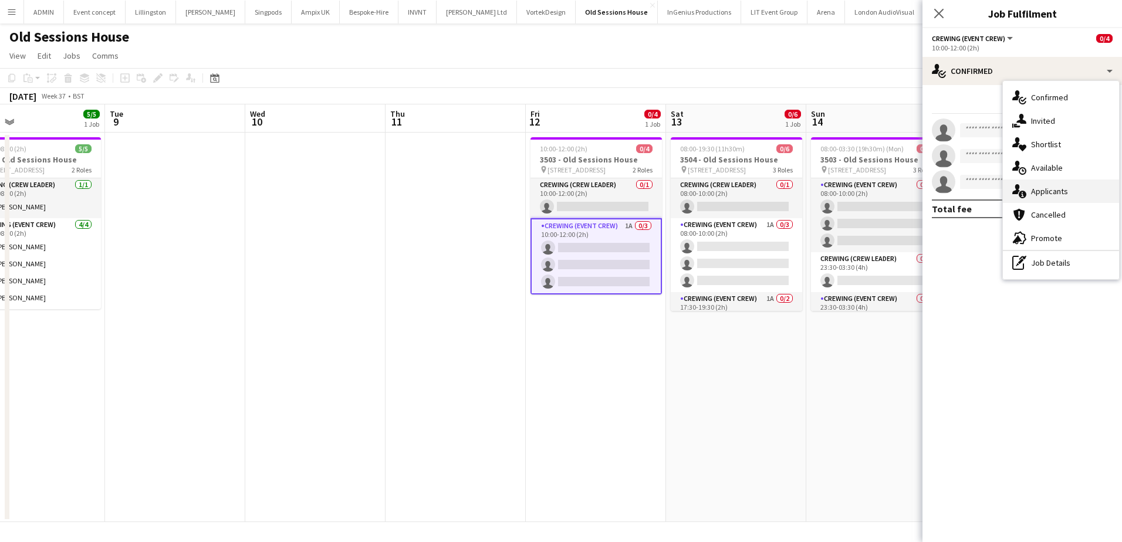
click at [1069, 197] on div "single-neutral-actions-information Applicants" at bounding box center [1061, 191] width 116 height 23
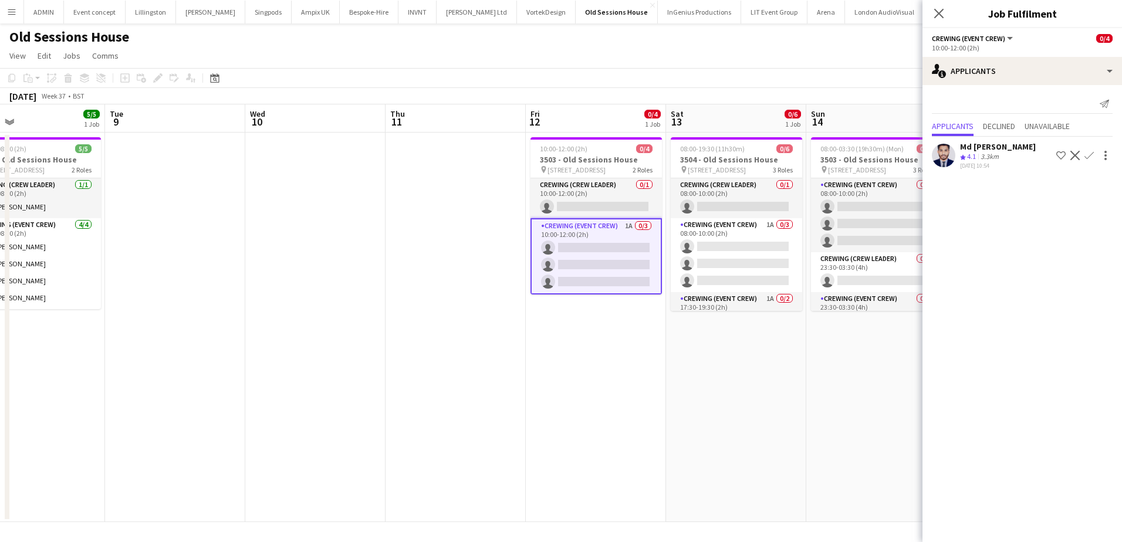
click at [1089, 154] on app-icon "Confirm" at bounding box center [1089, 155] width 9 height 9
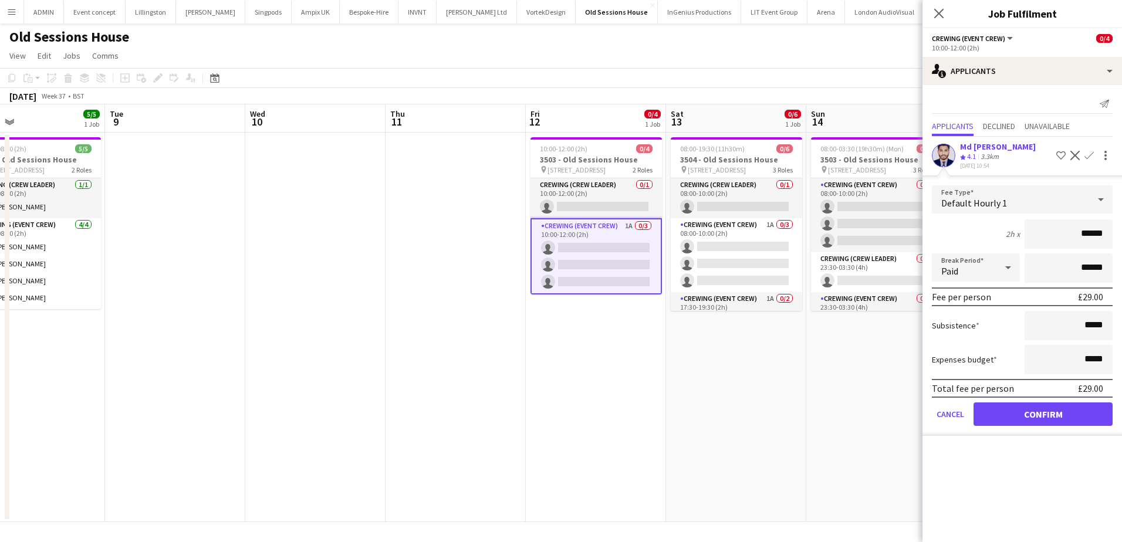
drag, startPoint x: 1083, startPoint y: 237, endPoint x: 1105, endPoint y: 237, distance: 21.7
click at [1105, 237] on input "******" at bounding box center [1069, 233] width 88 height 29
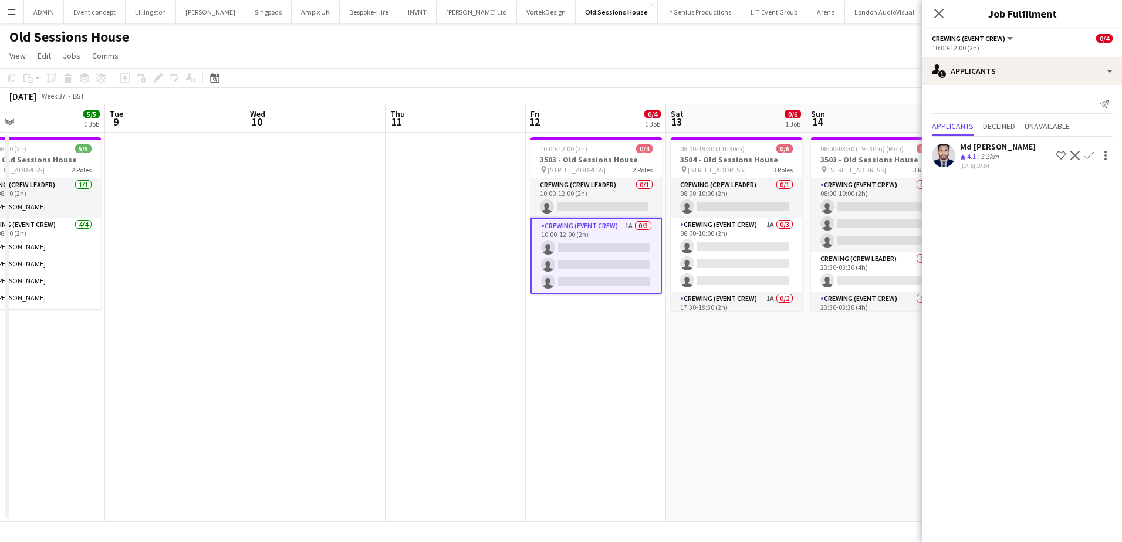
click at [1090, 155] on app-icon "Confirm" at bounding box center [1089, 155] width 9 height 9
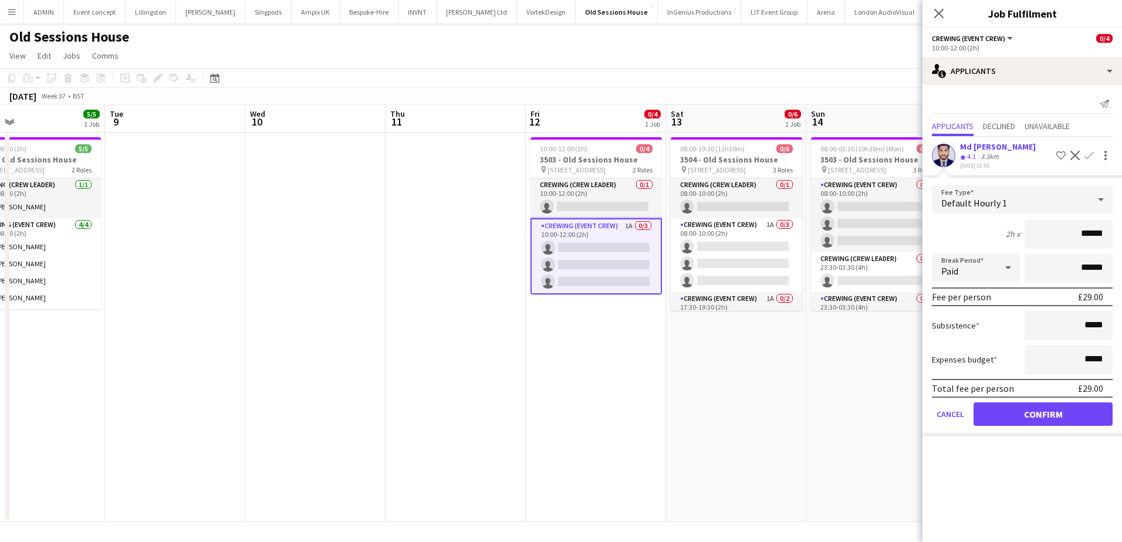
drag, startPoint x: 1078, startPoint y: 232, endPoint x: 1133, endPoint y: 245, distance: 57.1
click at [1122, 245] on html "Menu Boards Boards Boards All jobs Status Workforce Workforce My Workforce Recr…" at bounding box center [561, 271] width 1122 height 542
type input "***"
click at [1046, 417] on button "Confirm" at bounding box center [1043, 414] width 139 height 23
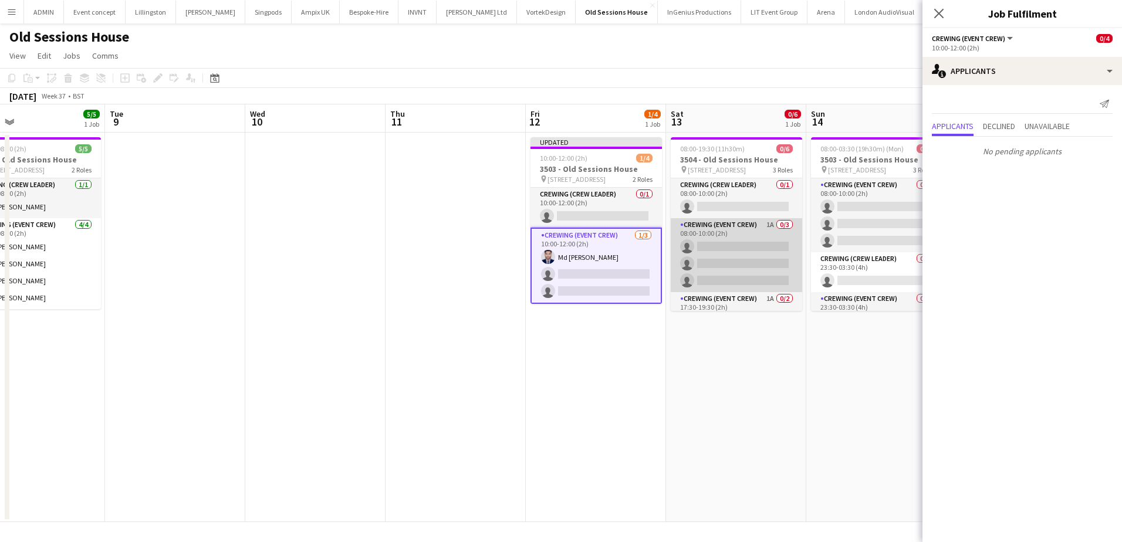
click at [746, 249] on app-card-role "Crewing (Event Crew) 1A 0/3 08:00-10:00 (2h) single-neutral-actions single-neut…" at bounding box center [736, 255] width 131 height 74
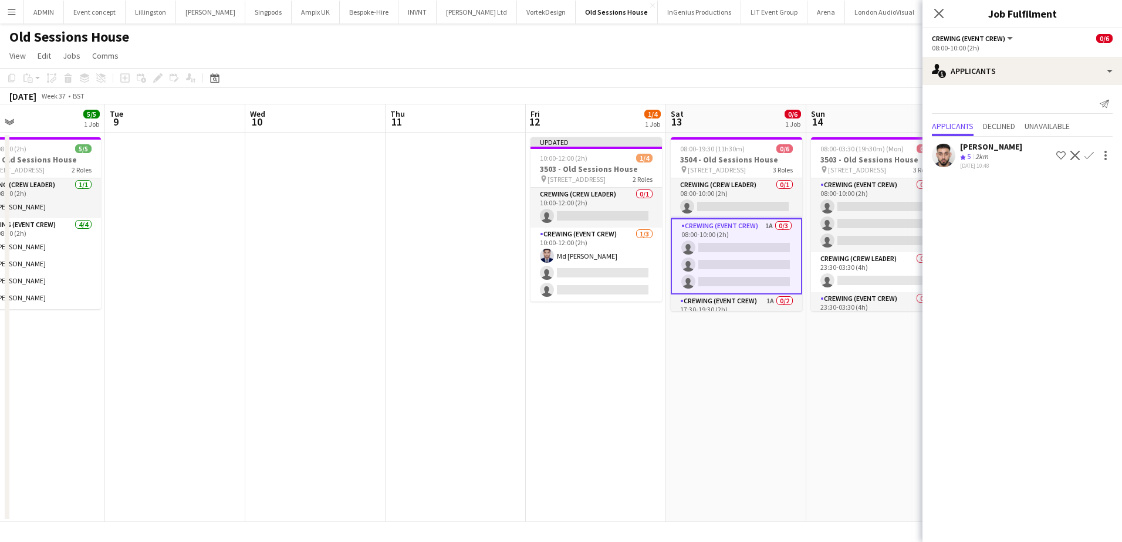
click at [1087, 154] on app-icon "Confirm" at bounding box center [1089, 155] width 9 height 9
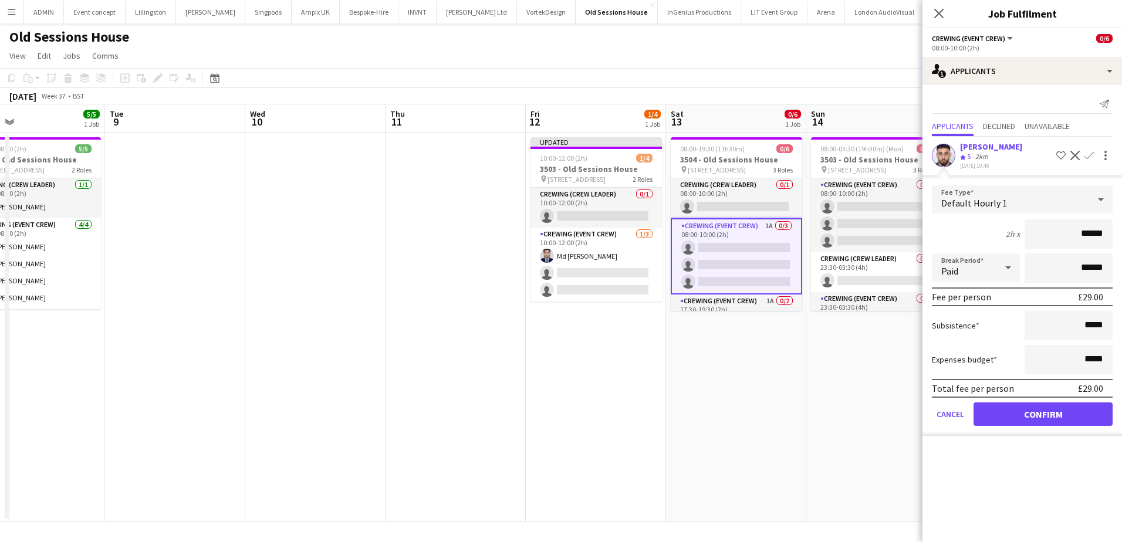
drag, startPoint x: 1092, startPoint y: 237, endPoint x: 1112, endPoint y: 238, distance: 20.0
click at [1112, 238] on input "******" at bounding box center [1069, 233] width 88 height 29
type input "***"
click at [1051, 420] on button "Confirm" at bounding box center [1043, 414] width 139 height 23
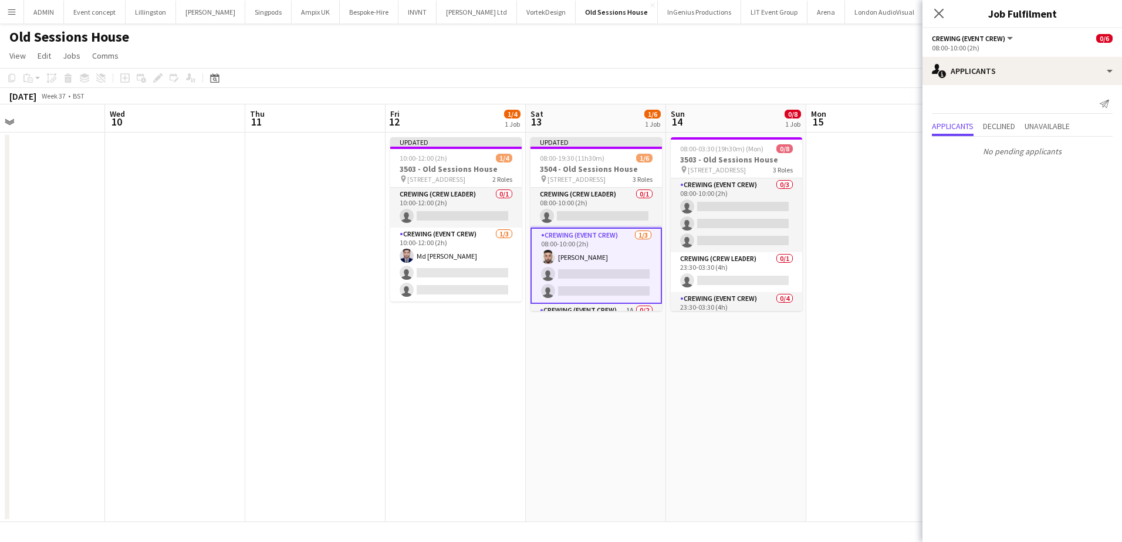
drag, startPoint x: 826, startPoint y: 388, endPoint x: 684, endPoint y: 350, distance: 146.9
click at [685, 353] on app-calendar-viewport "Sat 6 3/4 1 Job Sun 7 Mon 8 5/5 1 Job Tue 9 Wed 10 Thu 11 Fri 12 1/4 1 Job Sat …" at bounding box center [561, 313] width 1122 height 418
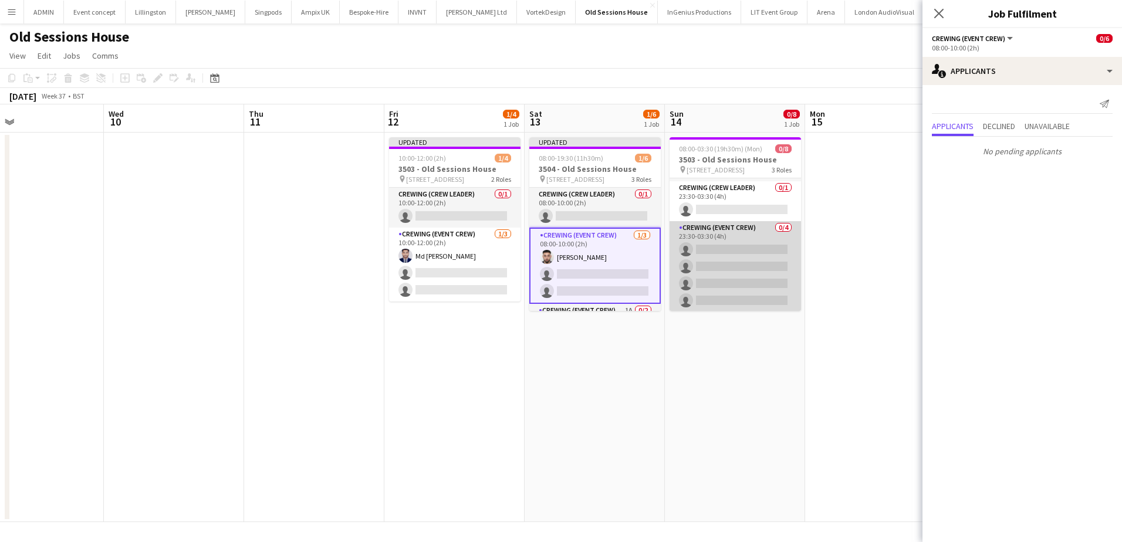
scroll to position [72, 0]
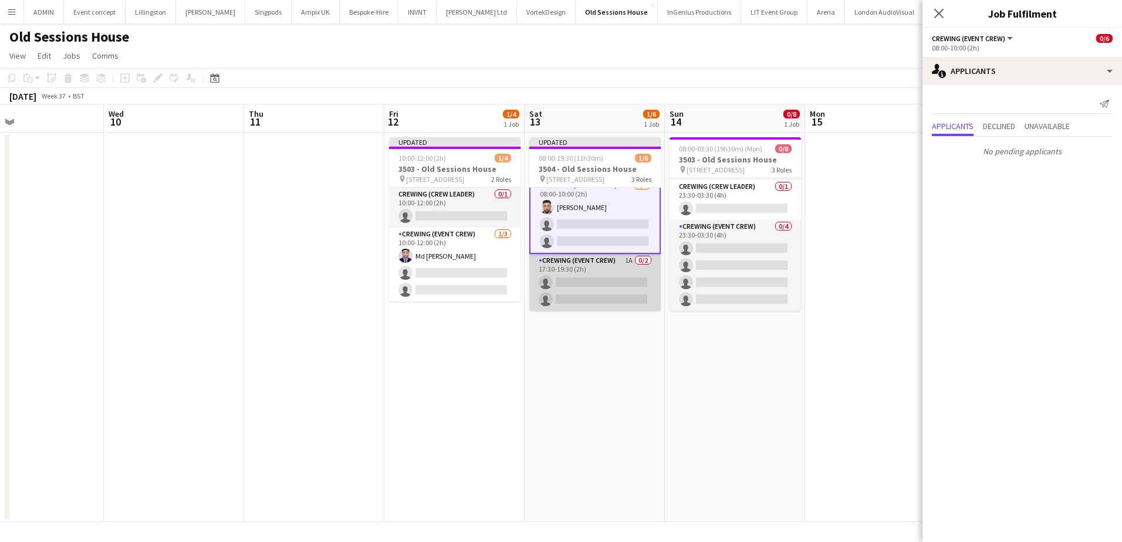
click at [592, 276] on app-card-role "Crewing (Event Crew) 1A 0/2 17:30-19:30 (2h) single-neutral-actions single-neut…" at bounding box center [594, 282] width 131 height 57
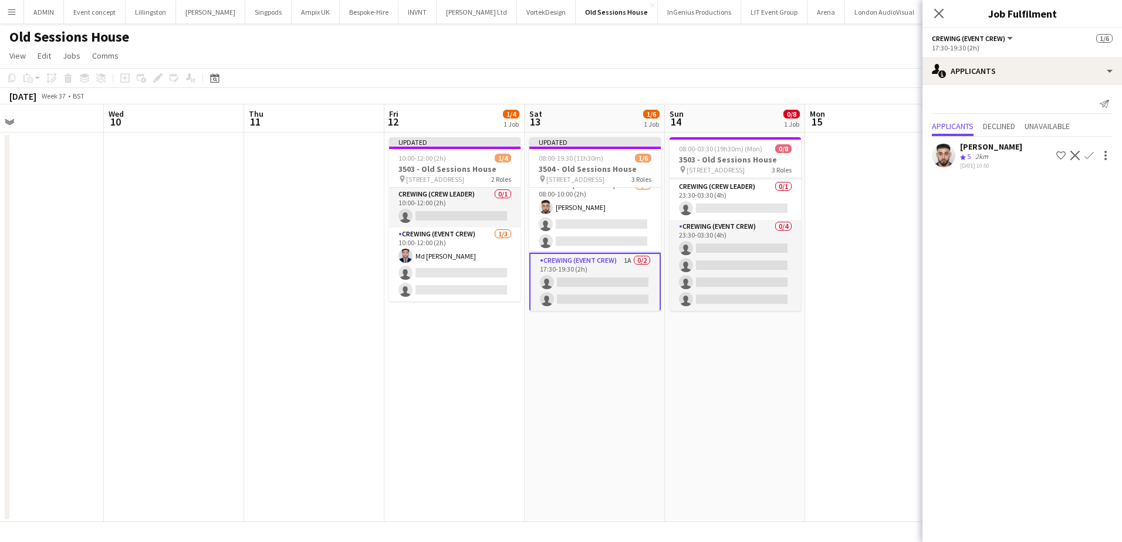
click at [1090, 154] on app-icon "Confirm" at bounding box center [1089, 155] width 9 height 9
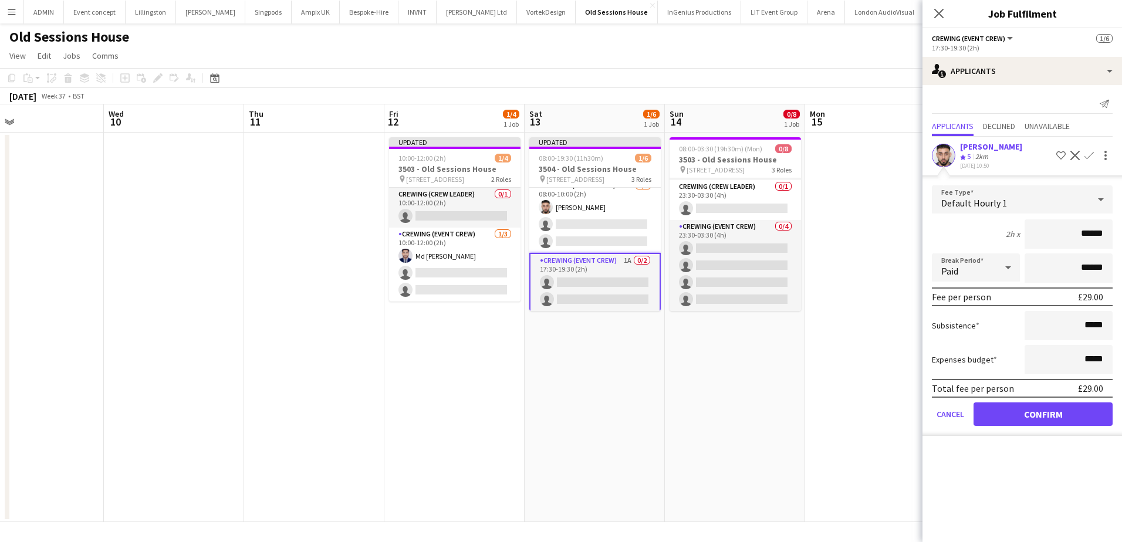
drag, startPoint x: 1076, startPoint y: 229, endPoint x: 1115, endPoint y: 239, distance: 40.6
click at [1115, 239] on form "Fee Type Default Hourly 1 2h x ****** Break Period Paid ****** Fee per person £…" at bounding box center [1023, 310] width 200 height 251
type input "***"
click at [1045, 411] on button "Confirm" at bounding box center [1043, 414] width 139 height 23
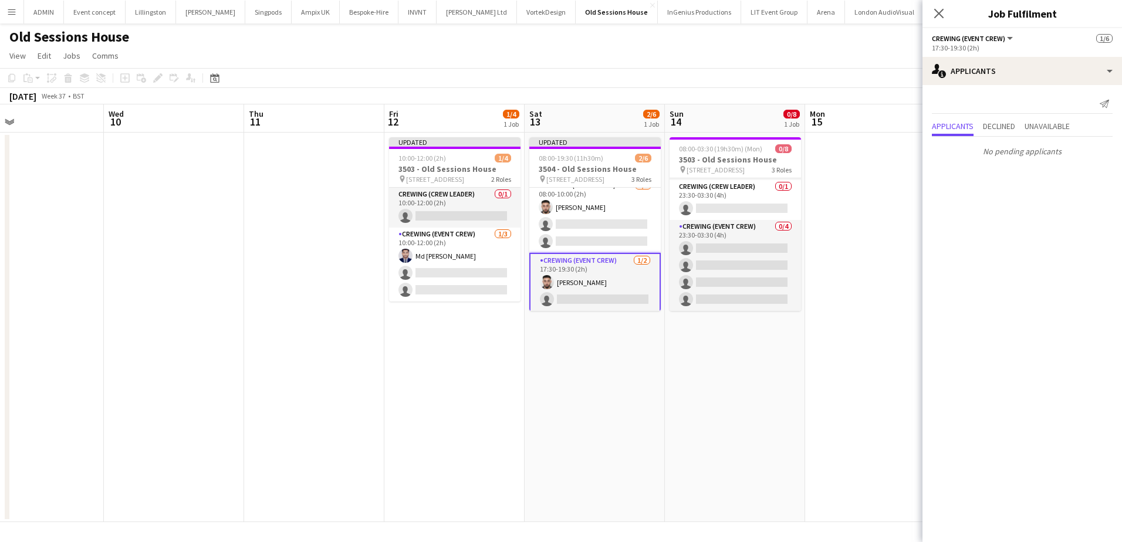
click at [813, 353] on app-date-cell at bounding box center [875, 328] width 140 height 390
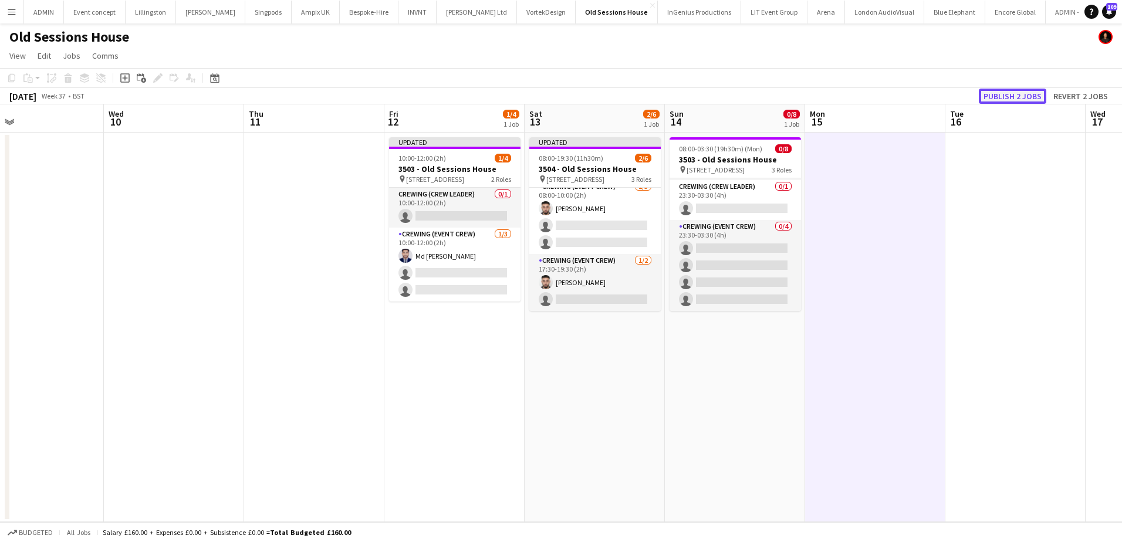
click at [1023, 96] on button "Publish 2 jobs" at bounding box center [1012, 96] width 67 height 15
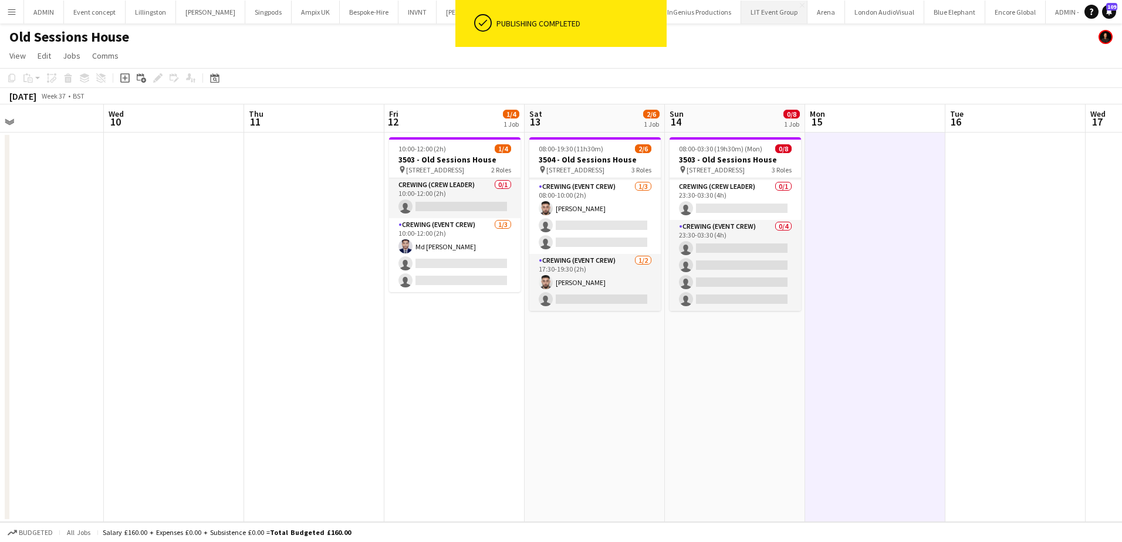
scroll to position [38, 0]
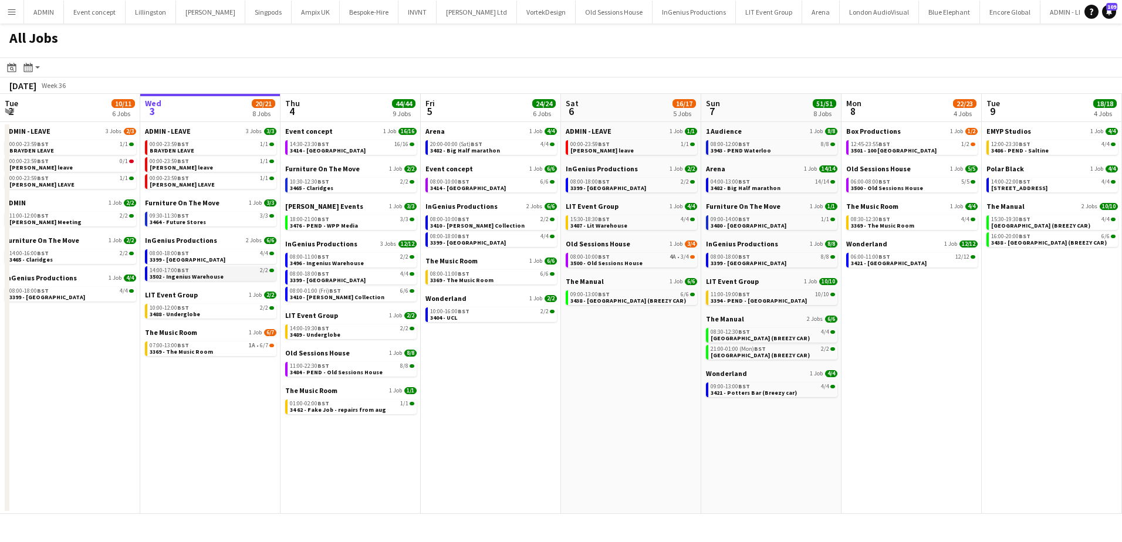
click at [215, 273] on span "3502 - Ingenius Warehouse" at bounding box center [187, 277] width 74 height 8
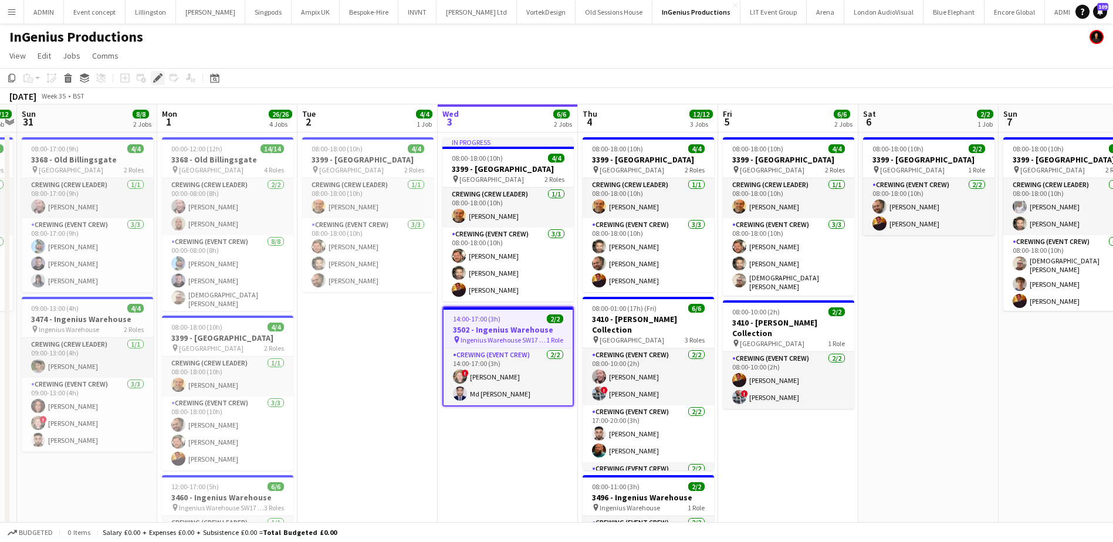
click at [158, 78] on icon at bounding box center [157, 78] width 6 height 6
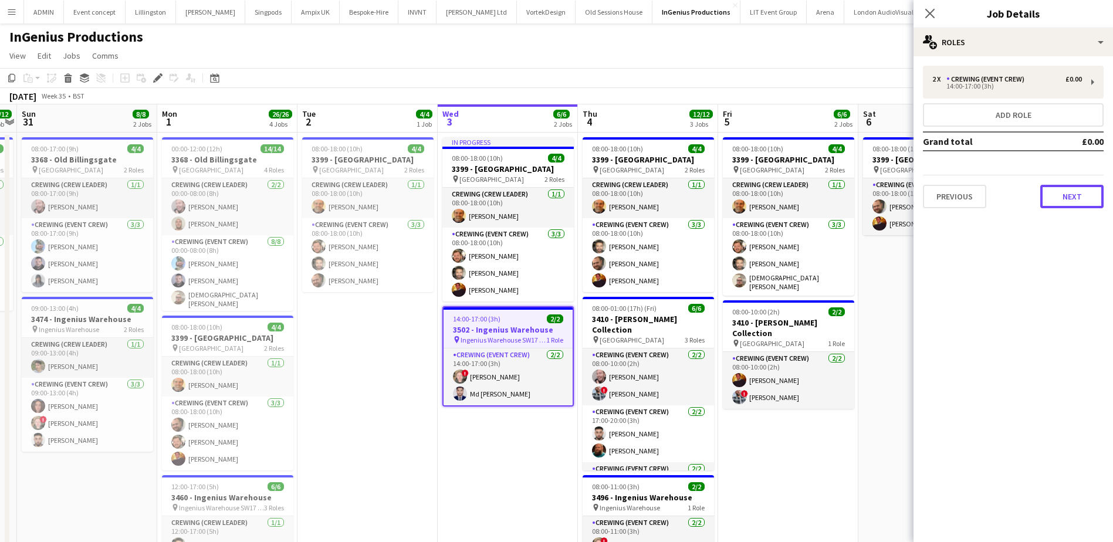
click at [1057, 201] on button "Next" at bounding box center [1072, 196] width 63 height 23
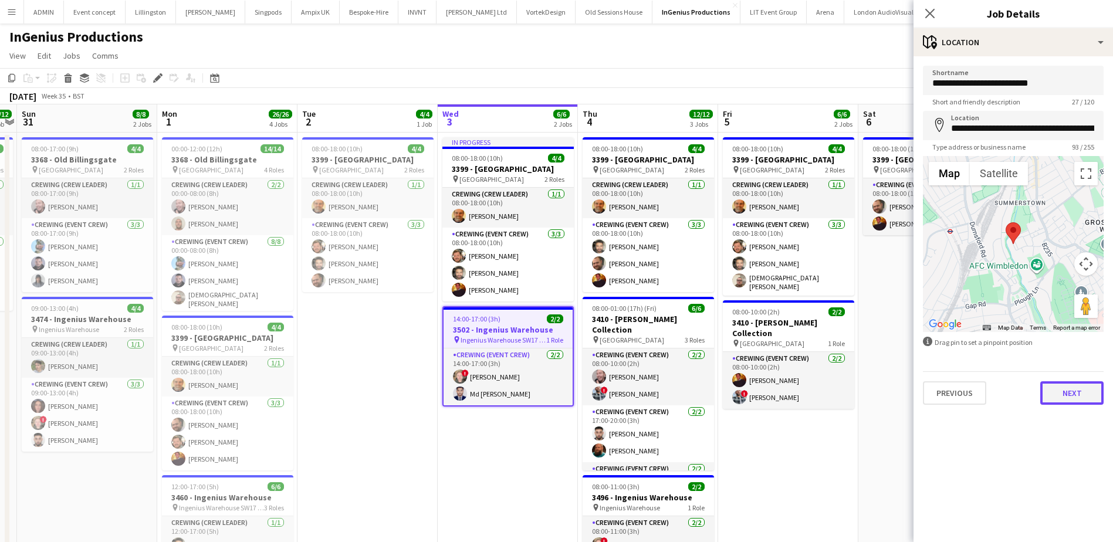
click at [1056, 386] on button "Next" at bounding box center [1072, 392] width 63 height 23
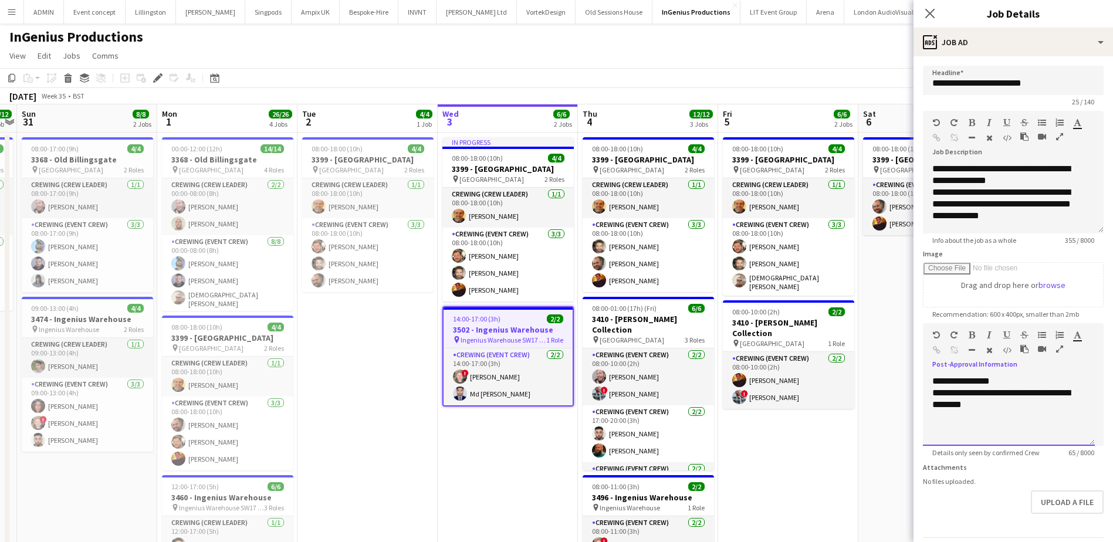
click at [1021, 406] on div "**********" at bounding box center [1009, 398] width 153 height 23
paste div
click at [777, 431] on app-date-cell "08:00-18:00 (10h) 4/4 3399 - [GEOGRAPHIC_DATA] pin Richmond 2 Roles Crewing (Cr…" at bounding box center [788, 466] width 140 height 666
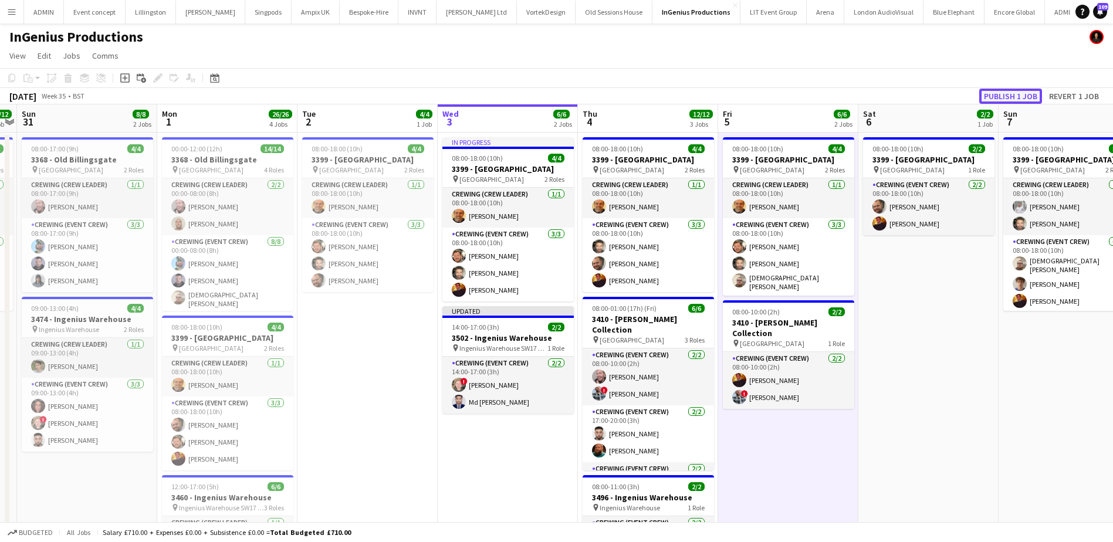
click at [1015, 97] on button "Publish 1 job" at bounding box center [1011, 96] width 63 height 15
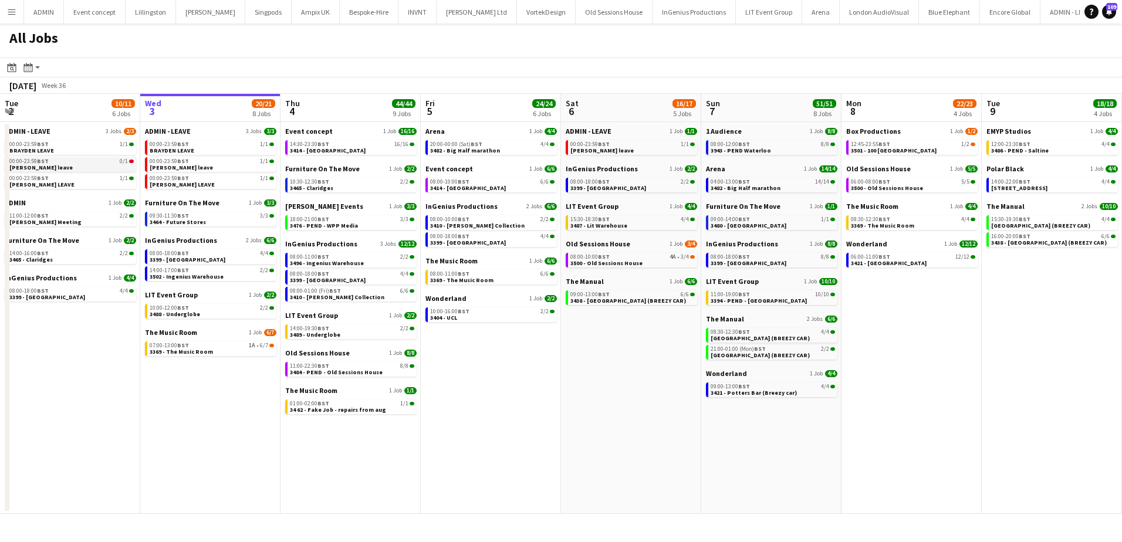
click at [84, 164] on div "00:00-23:59 BST 0/1" at bounding box center [71, 161] width 124 height 6
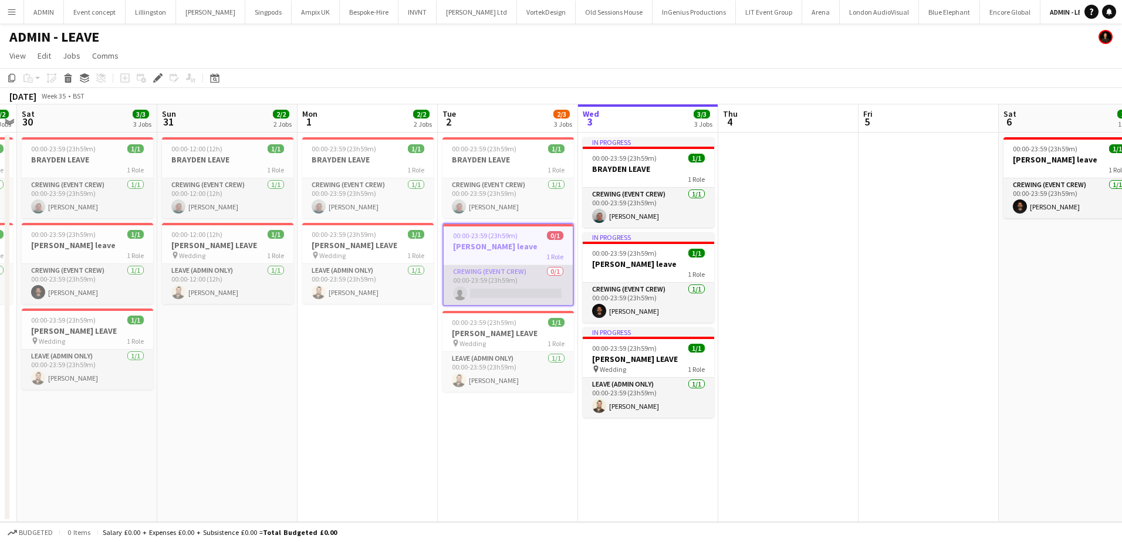
click at [515, 283] on app-card-role "Crewing (Event Crew) 0/1 00:00-23:59 (23h59m) single-neutral-actions" at bounding box center [508, 285] width 129 height 40
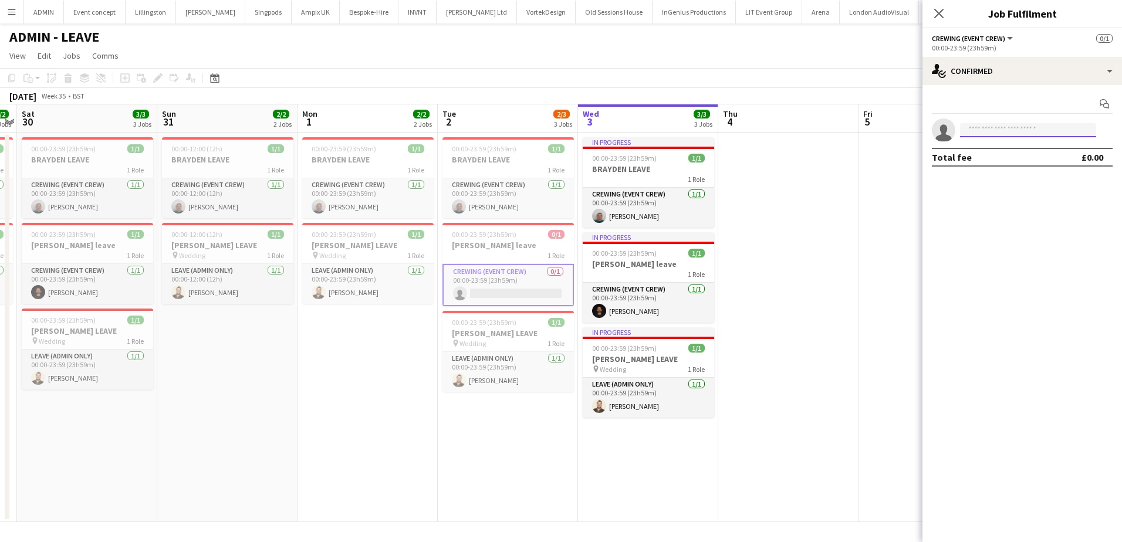
click at [974, 136] on input at bounding box center [1028, 130] width 136 height 14
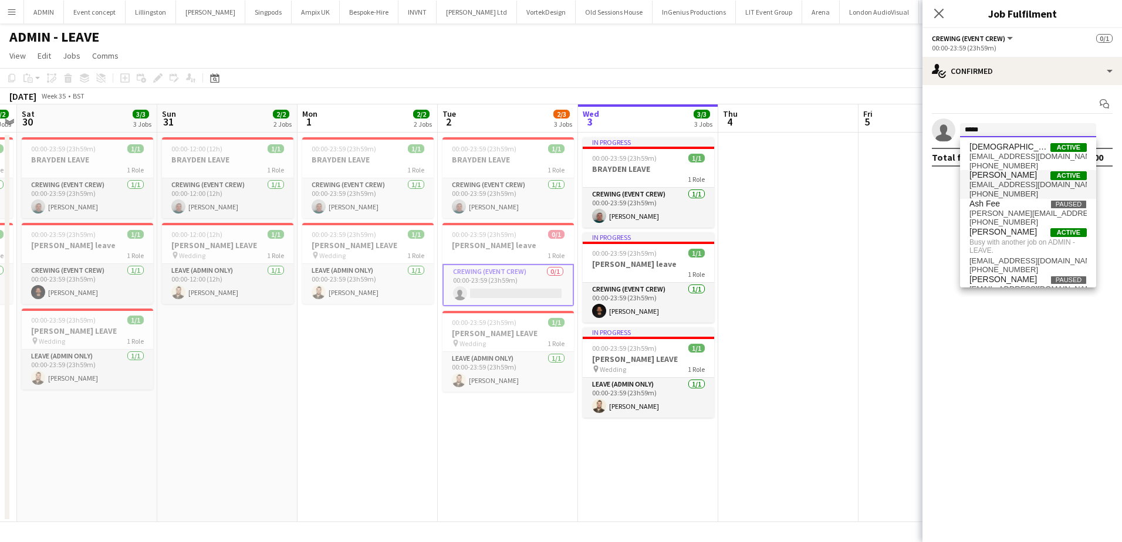
type input "*****"
click at [1003, 175] on span "Christopher Ames" at bounding box center [1003, 175] width 67 height 10
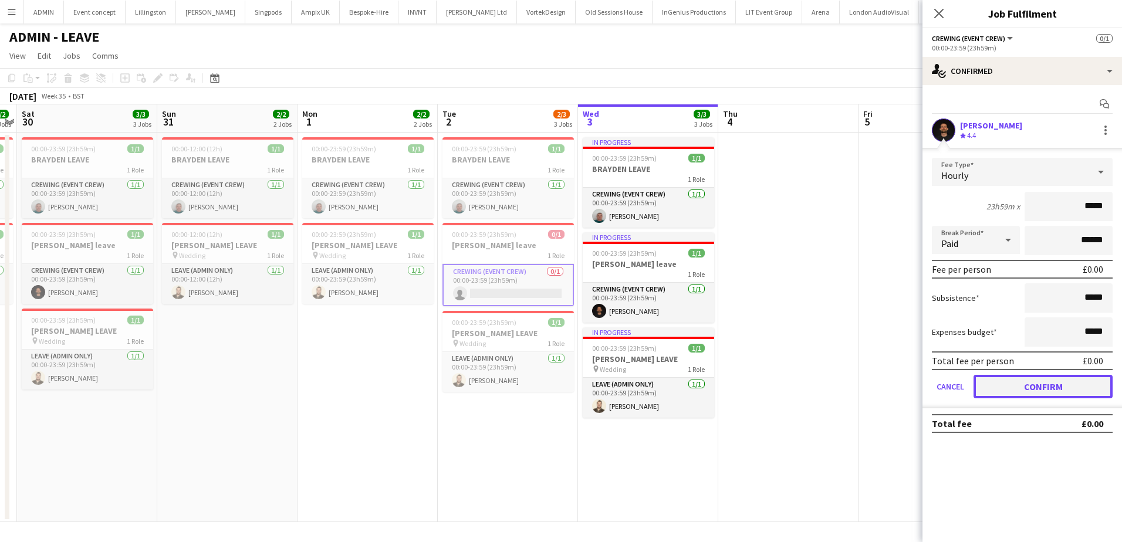
click at [1083, 391] on button "Confirm" at bounding box center [1043, 386] width 139 height 23
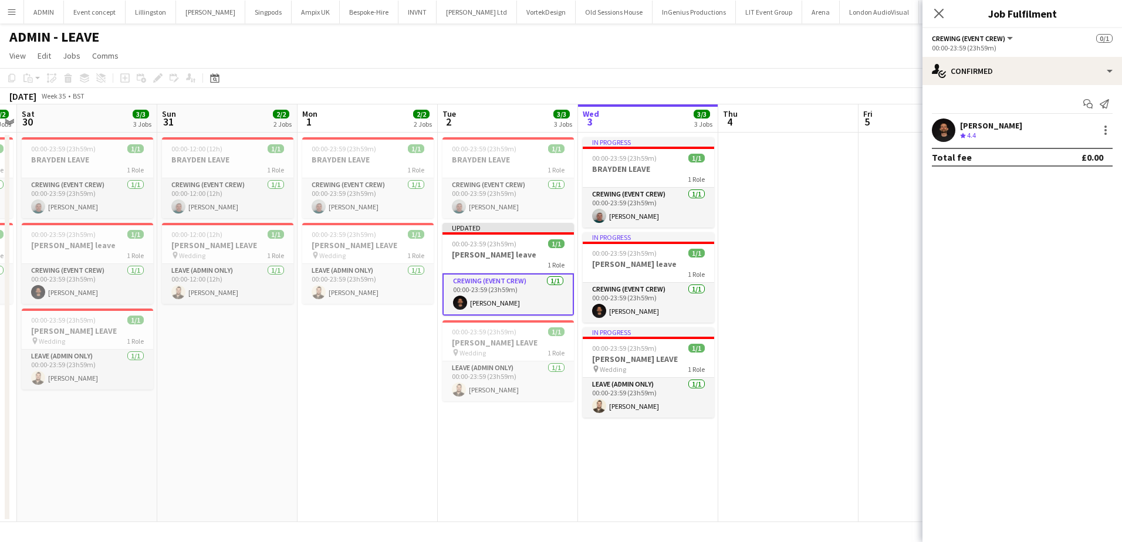
click at [873, 197] on app-date-cell at bounding box center [929, 328] width 140 height 390
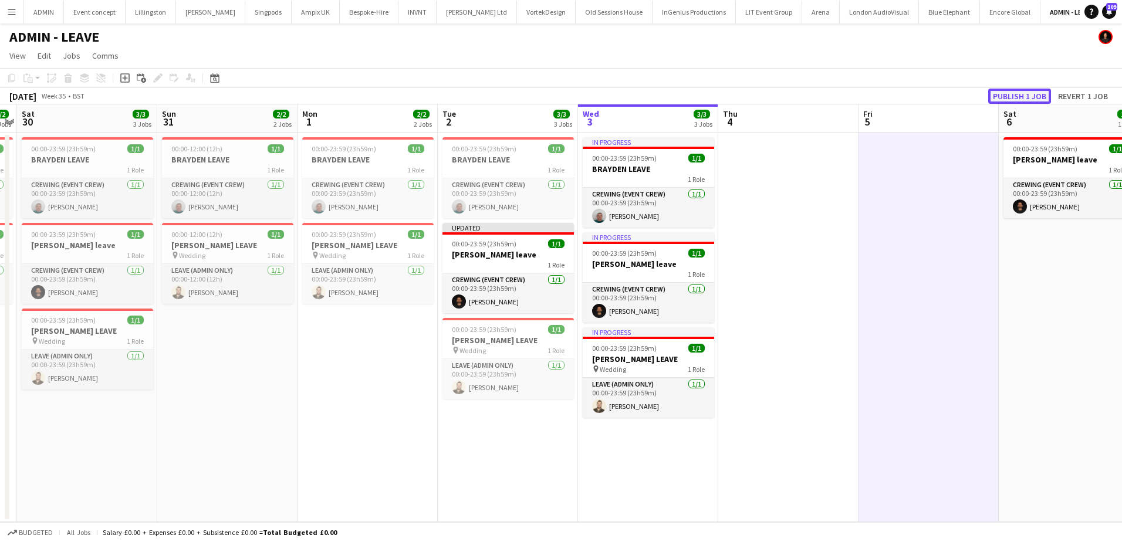
click at [1029, 94] on button "Publish 1 job" at bounding box center [1019, 96] width 63 height 15
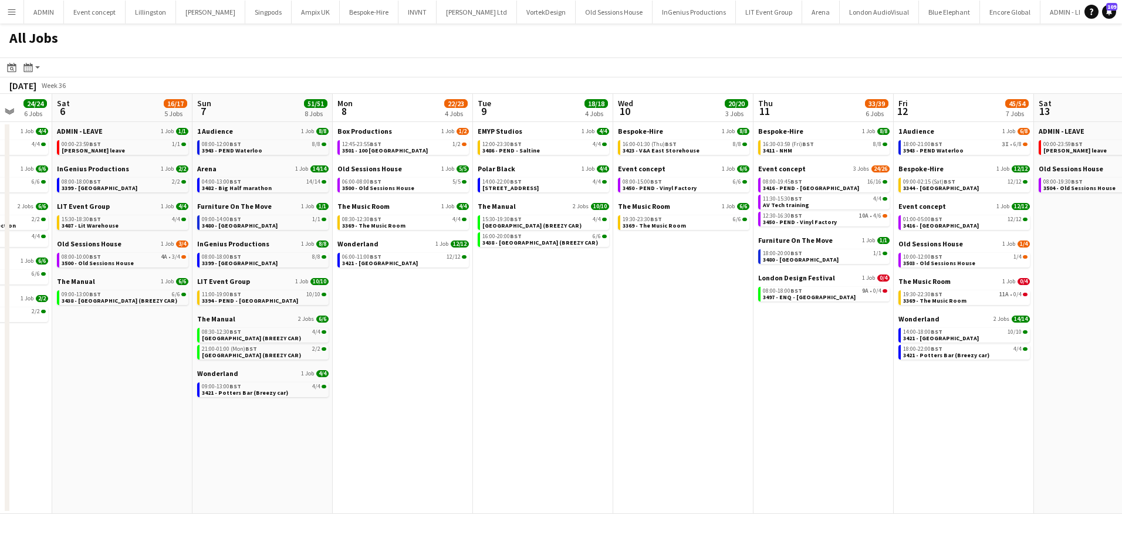
drag, startPoint x: 910, startPoint y: 323, endPoint x: 506, endPoint y: 255, distance: 409.5
click at [503, 263] on app-calendar-viewport "Wed 3 20/21 8 Jobs Thu 4 44/44 9 Jobs Fri 5 24/24 6 Jobs Sat 6 16/17 5 Jobs Sun…" at bounding box center [561, 304] width 1122 height 420
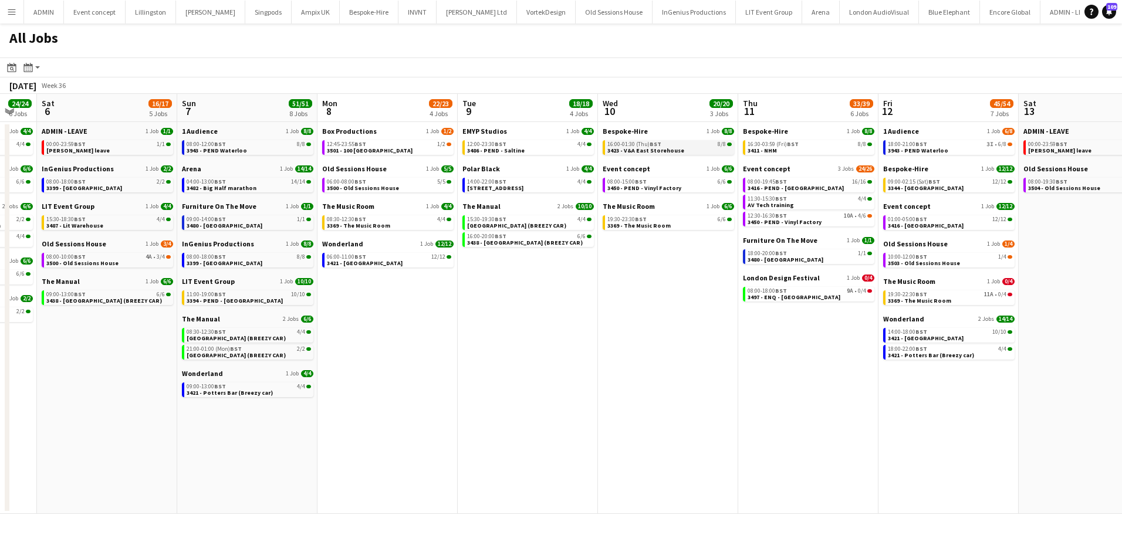
click at [668, 151] on span "3423 - V&A East Storehouse" at bounding box center [645, 151] width 77 height 8
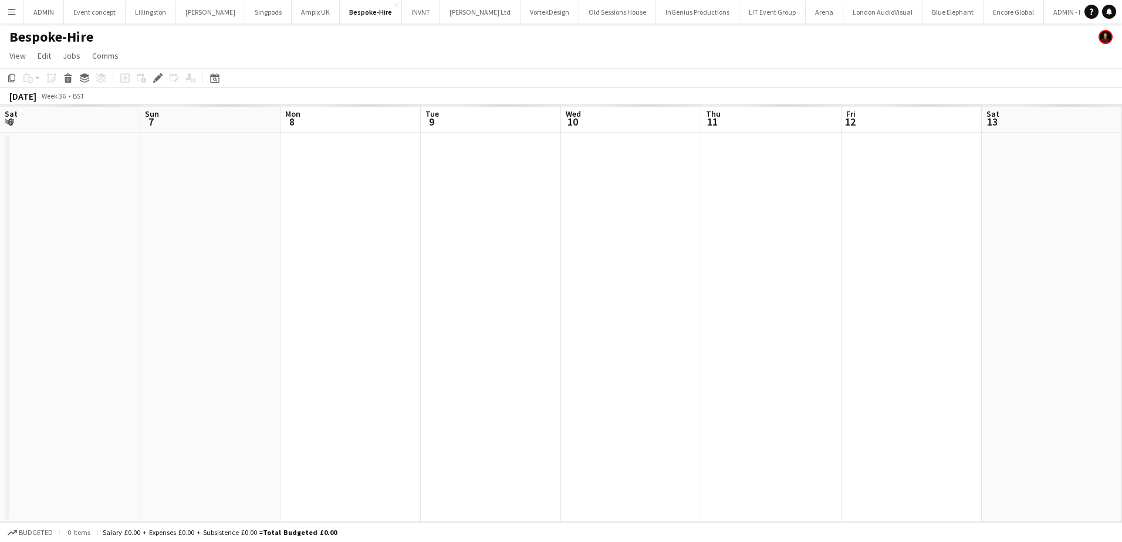
scroll to position [0, 404]
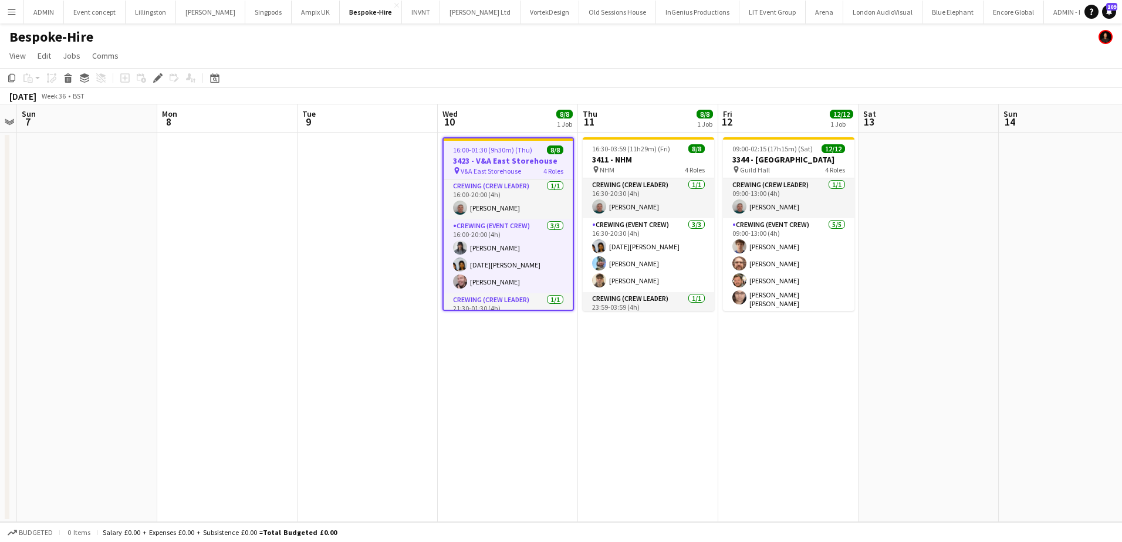
click at [224, 198] on app-date-cell at bounding box center [227, 328] width 140 height 390
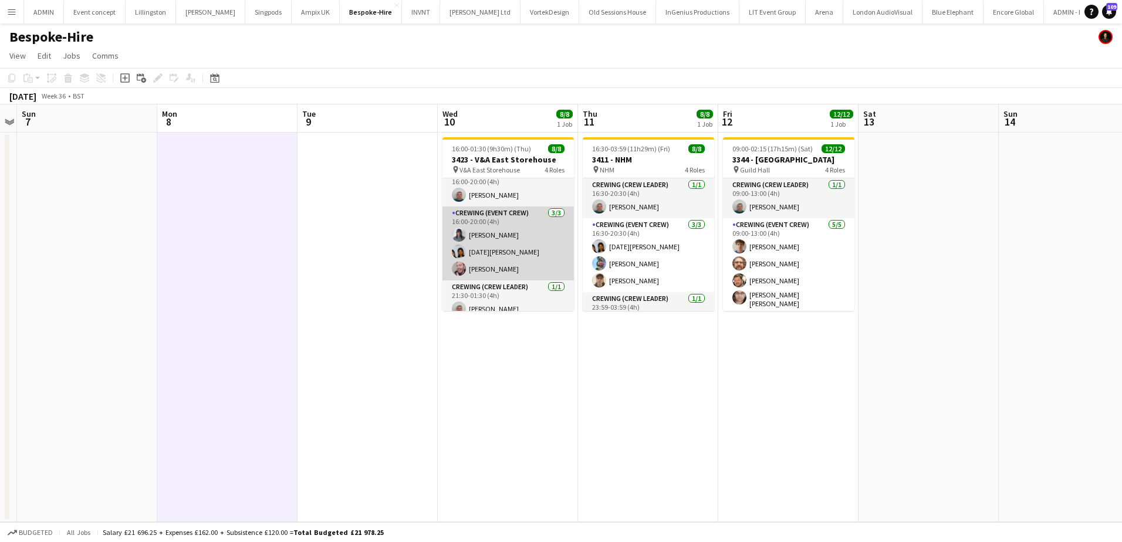
scroll to position [0, 0]
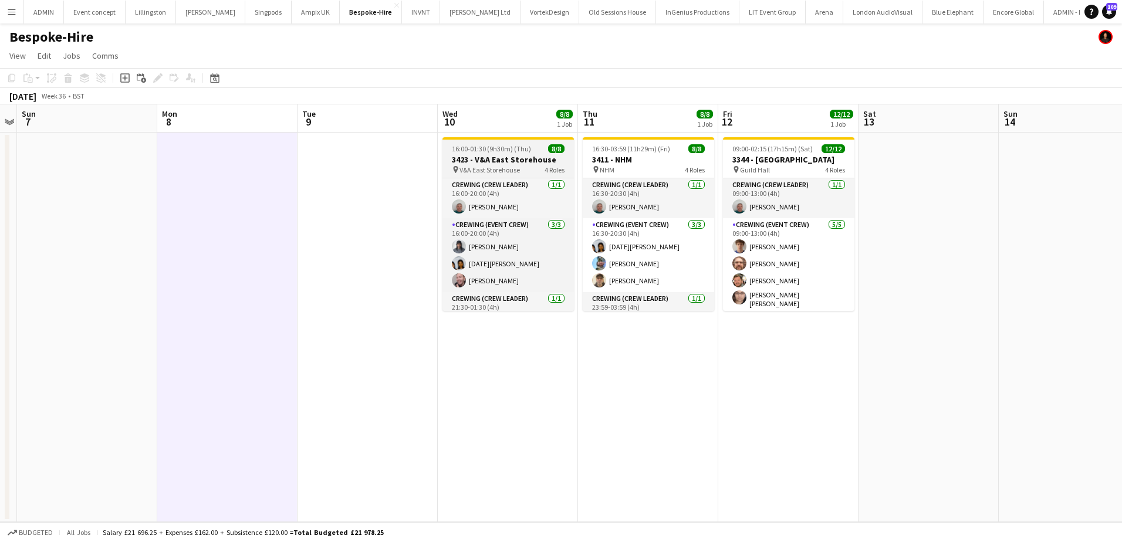
click at [498, 140] on app-job-card "16:00-01:30 (9h30m) (Thu) 8/8 3423 - V&A East Storehouse pin V&A East Storehous…" at bounding box center [508, 224] width 131 height 174
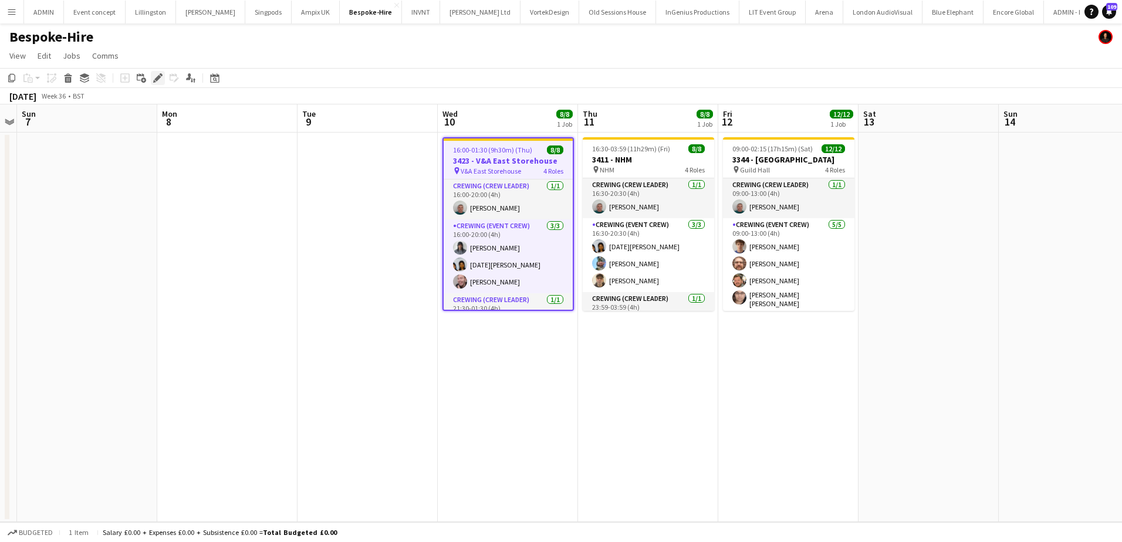
click at [153, 76] on div "Edit" at bounding box center [158, 78] width 14 height 14
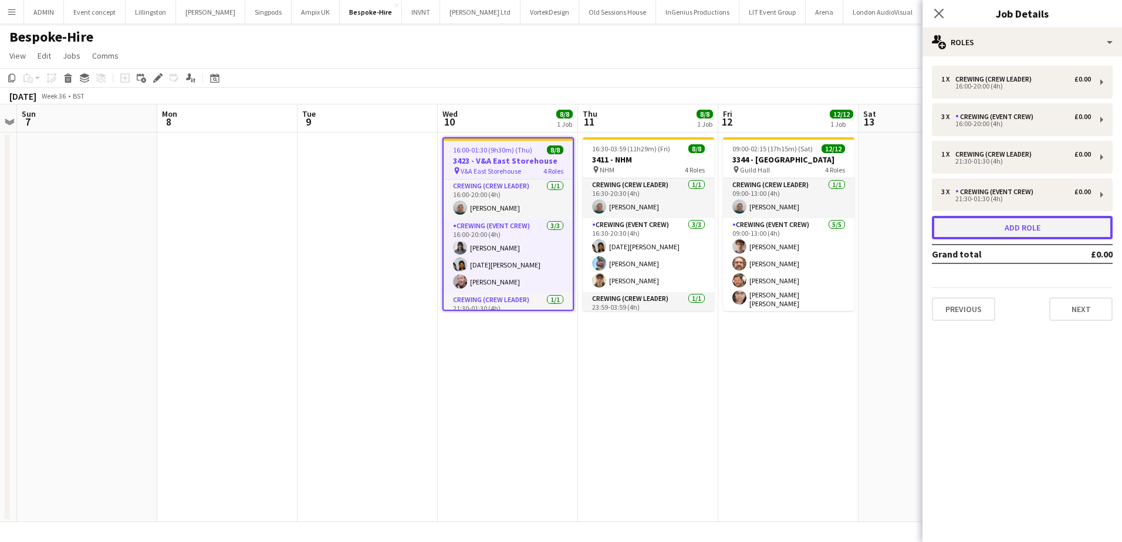
click at [1020, 231] on button "Add role" at bounding box center [1022, 227] width 181 height 23
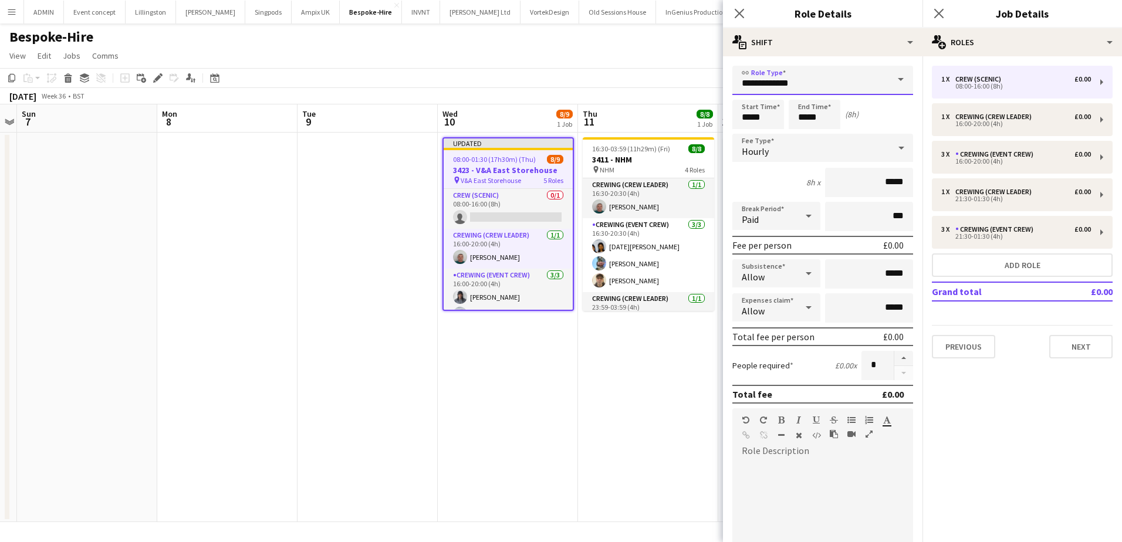
click at [809, 86] on input "**********" at bounding box center [822, 80] width 181 height 29
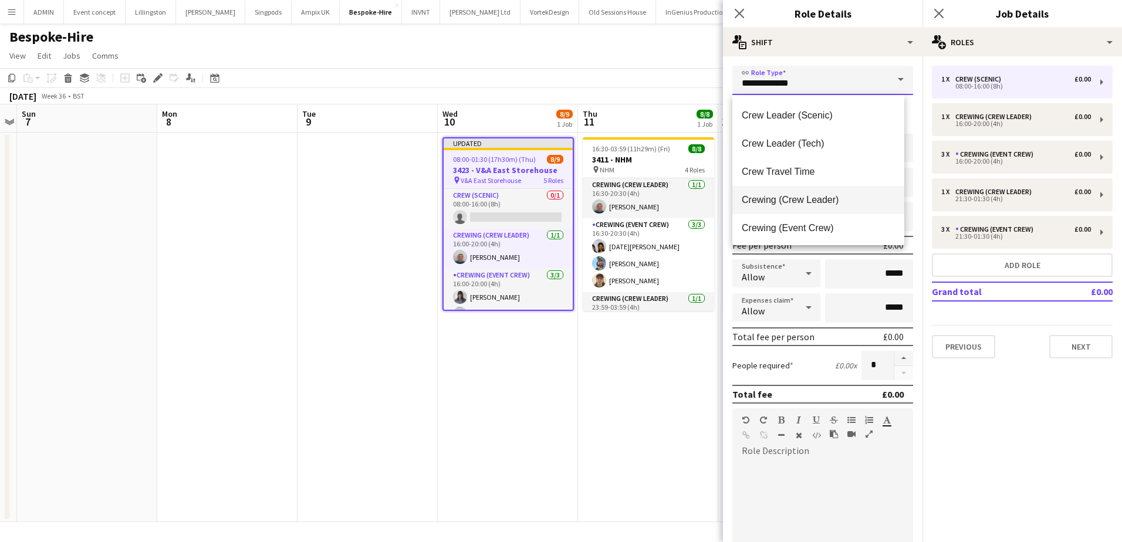
scroll to position [59, 0]
click at [827, 225] on span "Crewing (Event Crew)" at bounding box center [818, 223] width 153 height 11
type input "**********"
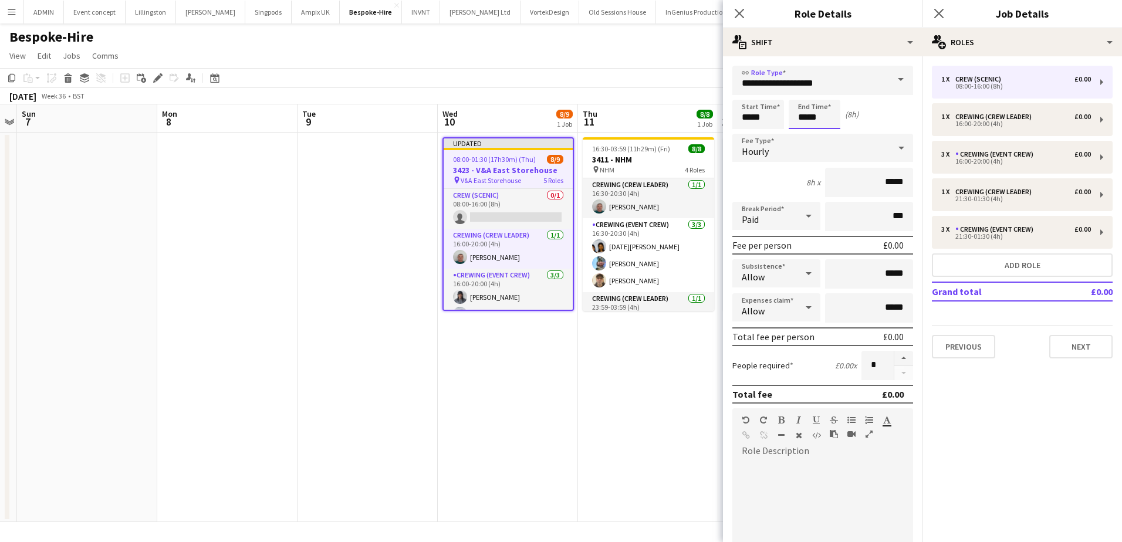
click at [803, 117] on input "*****" at bounding box center [815, 114] width 52 height 29
click at [805, 131] on div at bounding box center [802, 135] width 23 height 12
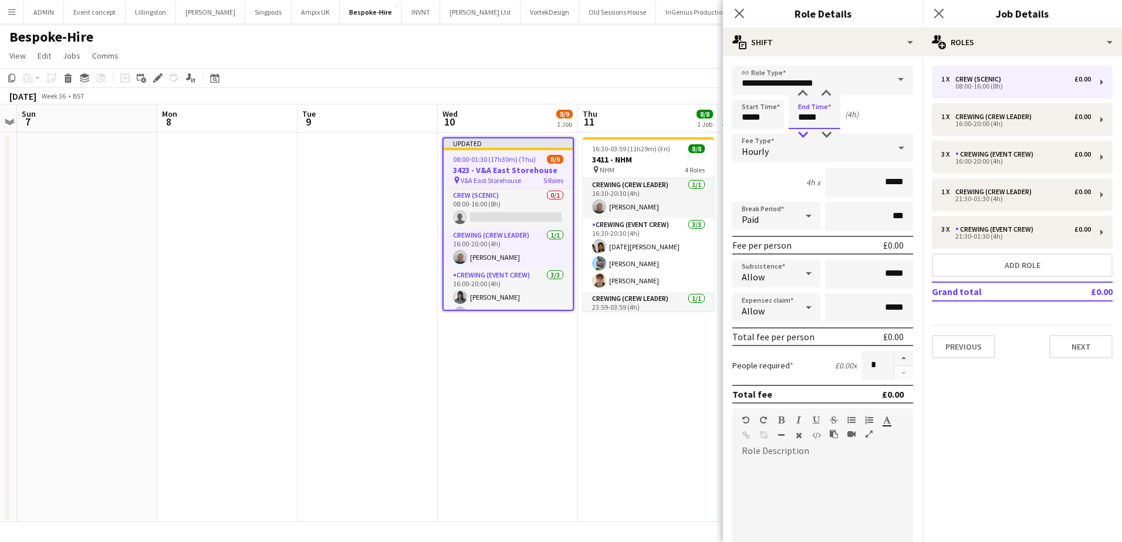
click at [805, 131] on div at bounding box center [802, 135] width 23 height 12
type input "*****"
click at [805, 131] on div at bounding box center [802, 135] width 23 height 12
click at [895, 361] on button "button" at bounding box center [903, 358] width 19 height 15
type input "*"
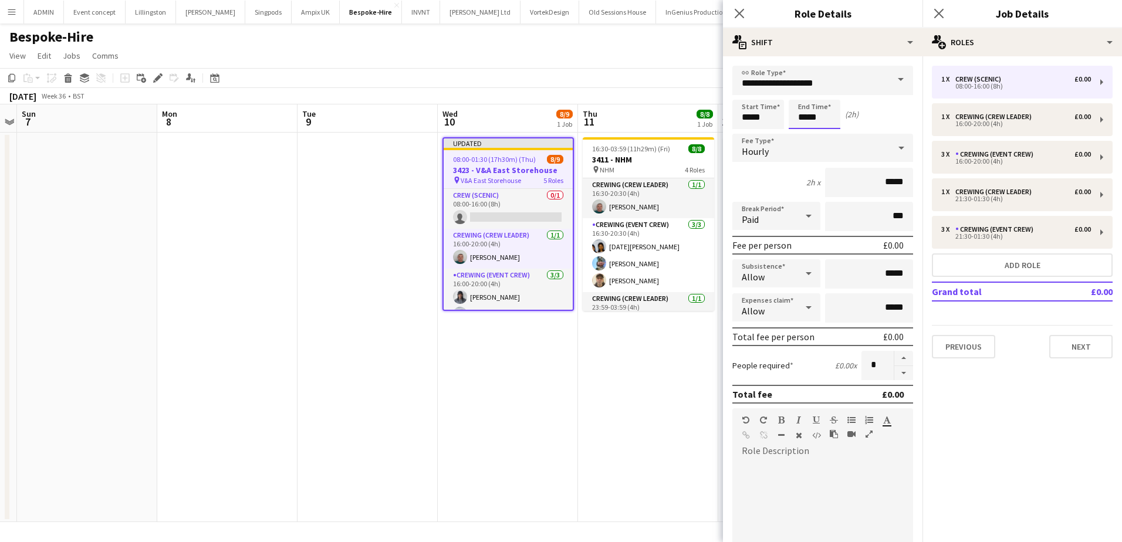
click at [803, 110] on input "*****" at bounding box center [815, 114] width 52 height 29
click at [805, 92] on div at bounding box center [802, 94] width 23 height 12
type input "*****"
click at [805, 92] on div at bounding box center [802, 94] width 23 height 12
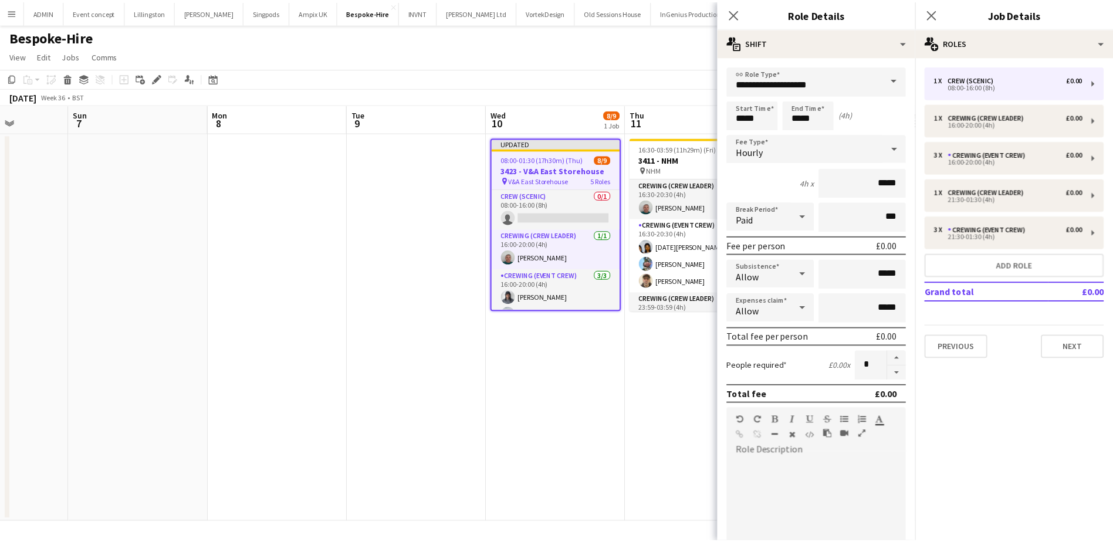
scroll to position [0, 375]
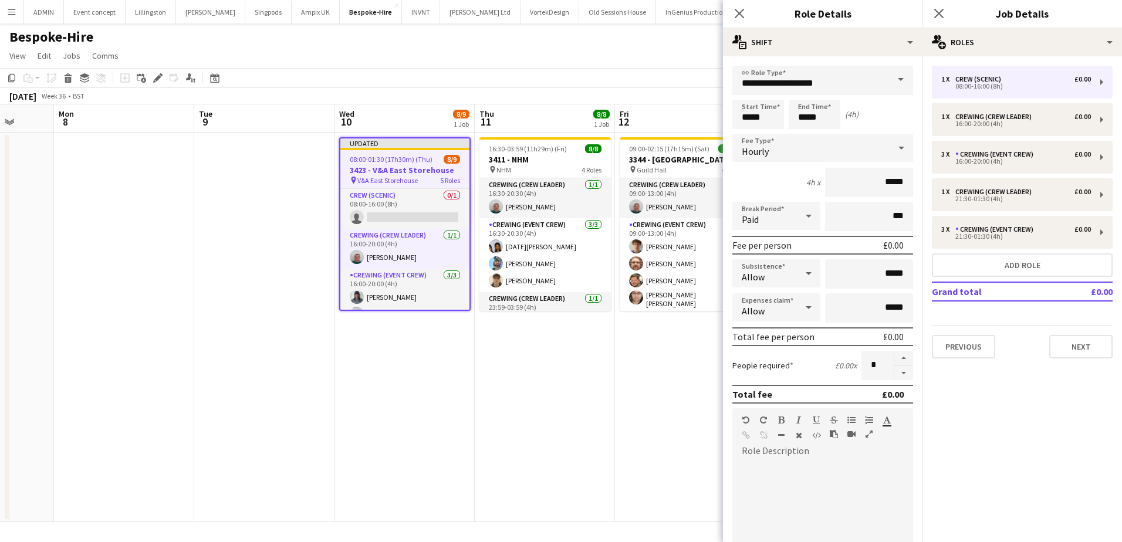
drag, startPoint x: 668, startPoint y: 406, endPoint x: 553, endPoint y: 347, distance: 129.7
click at [559, 356] on app-calendar-viewport "Fri 5 Sat 6 Sun 7 Mon 8 Tue 9 Wed 10 8/9 1 Job Thu 11 8/8 1 Job Fri 12 12/12 1 …" at bounding box center [561, 313] width 1122 height 418
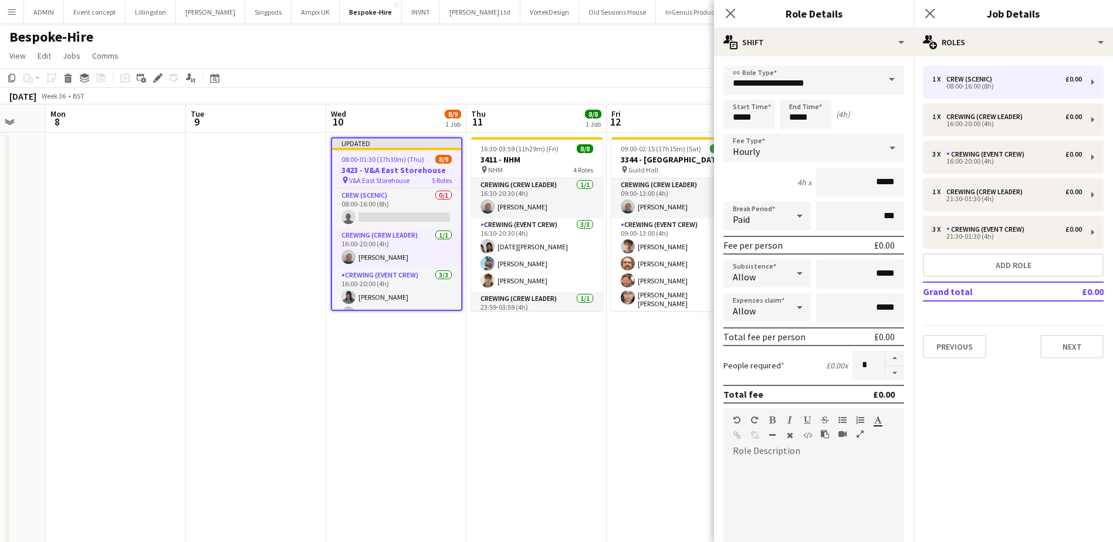
click at [365, 164] on app-job-card "Updated 08:00-01:30 (17h30m) (Thu) 8/9 3423 - V&A East Storehouse pin V&A East …" at bounding box center [396, 224] width 131 height 174
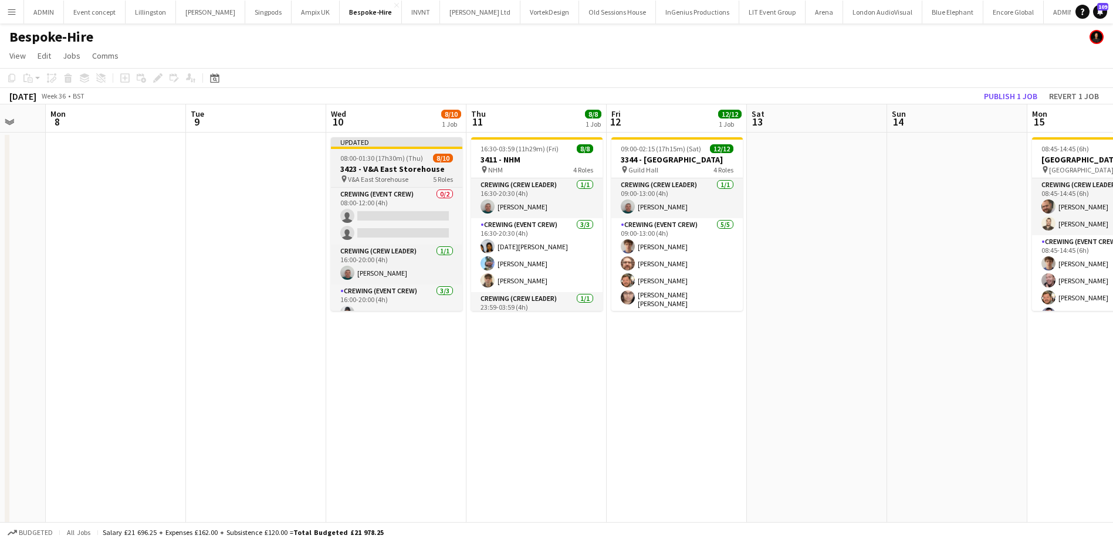
click at [344, 146] on div "Updated" at bounding box center [396, 141] width 131 height 9
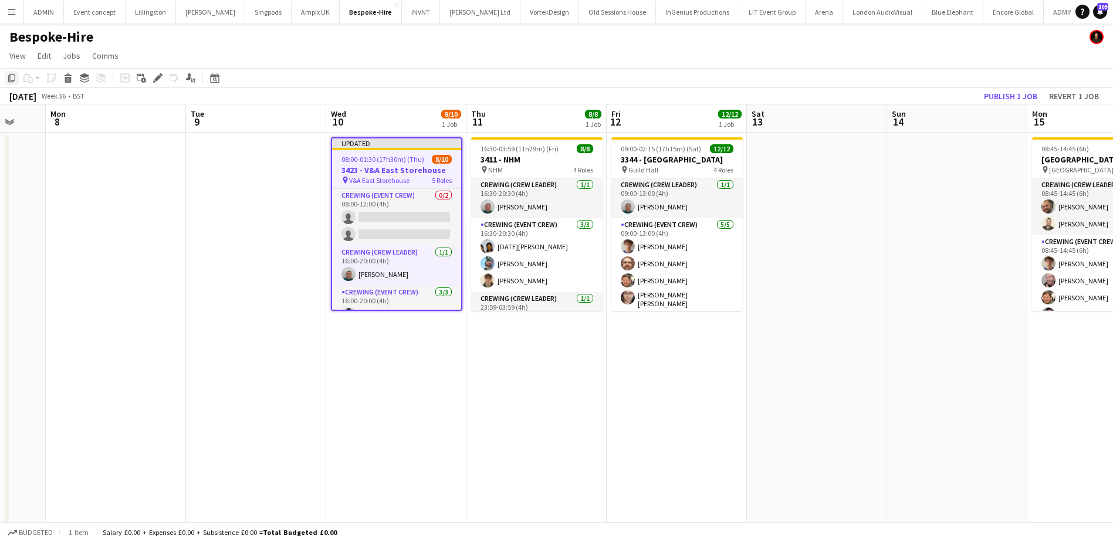
click at [11, 76] on icon "Copy" at bounding box center [11, 77] width 9 height 9
click at [514, 403] on app-date-cell "16:30-03:59 (11h29m) (Fri) 8/8 3411 - NHM pin NHM 4 Roles Crewing (Crew Leader)…" at bounding box center [537, 380] width 140 height 495
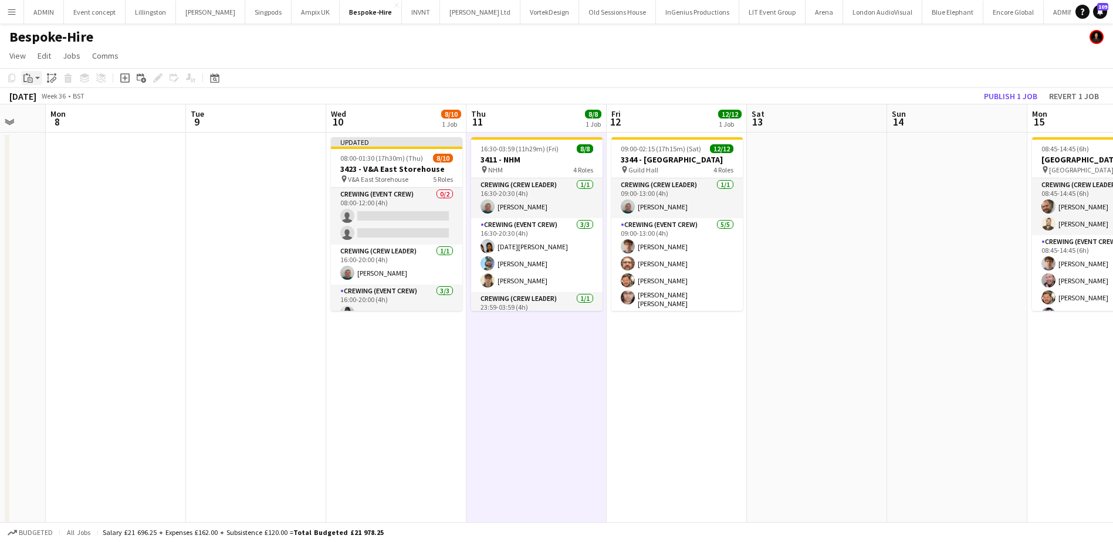
click at [34, 81] on div "Paste" at bounding box center [28, 78] width 14 height 14
click at [53, 97] on link "Paste Ctrl+V" at bounding box center [86, 100] width 110 height 11
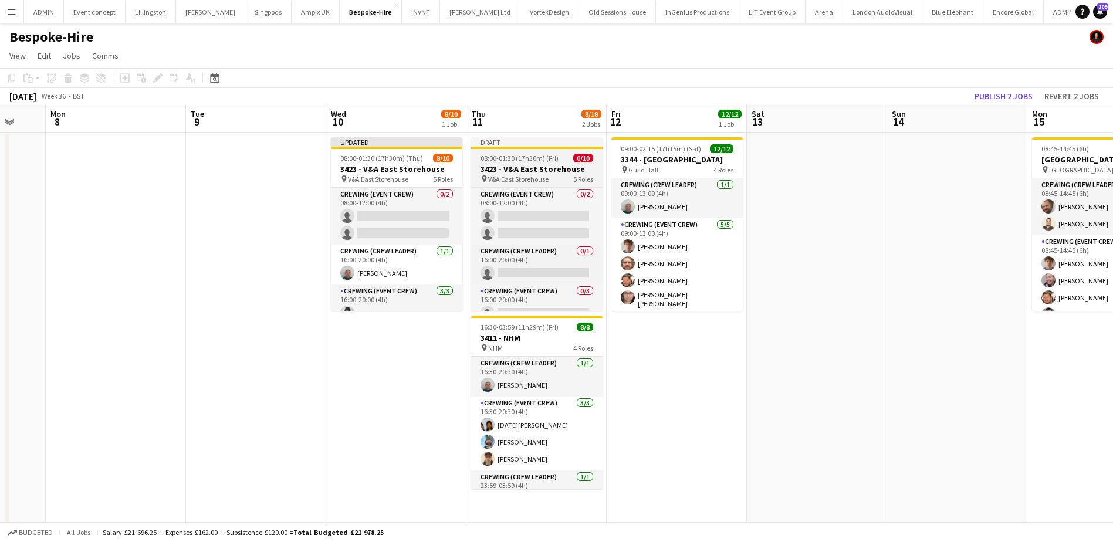
click at [508, 157] on span "08:00-01:30 (17h30m) (Fri)" at bounding box center [520, 158] width 78 height 9
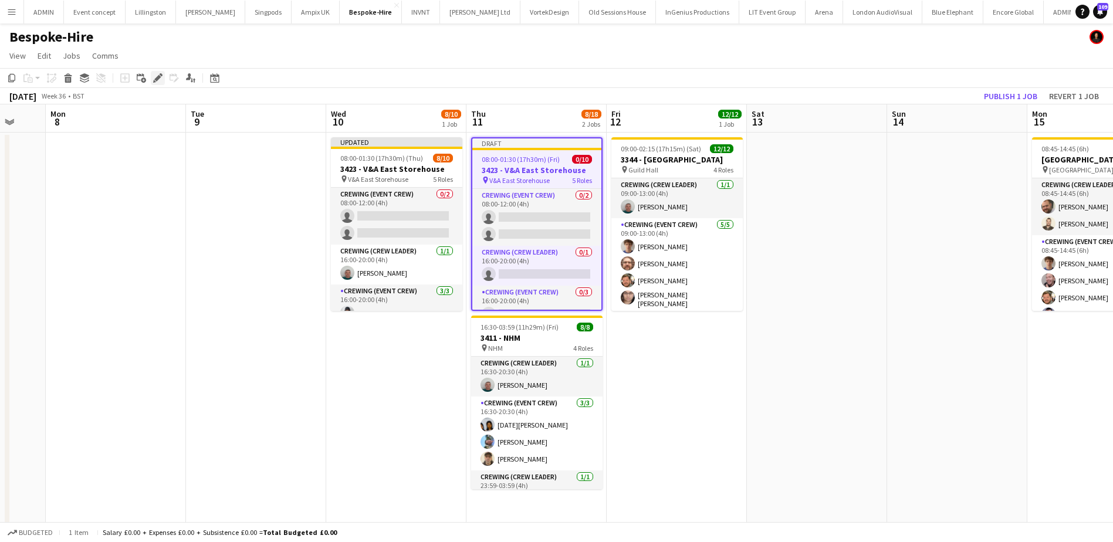
click at [157, 77] on icon at bounding box center [157, 78] width 6 height 6
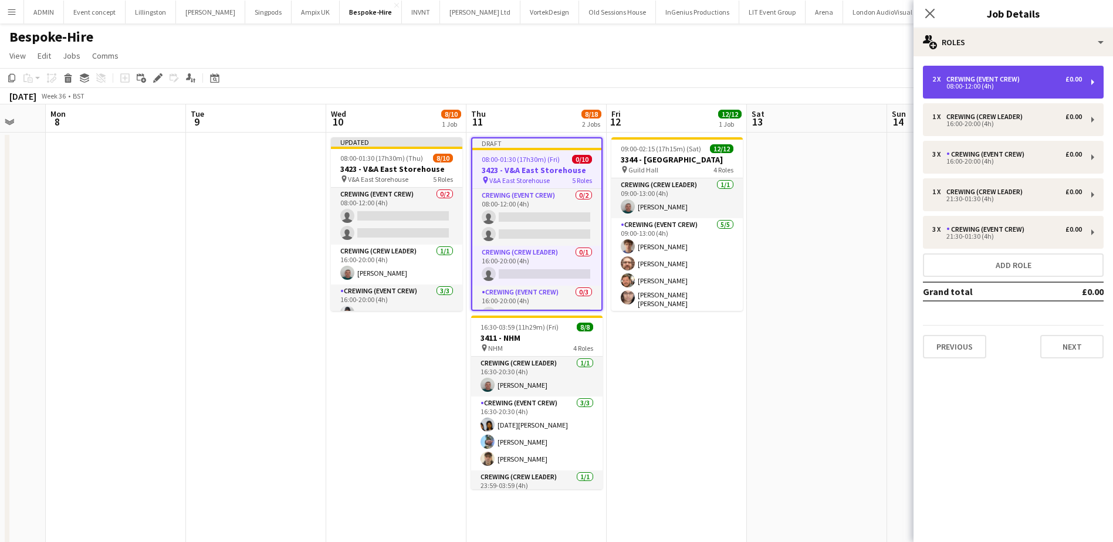
click at [991, 86] on div "08:00-12:00 (4h)" at bounding box center [1008, 86] width 150 height 6
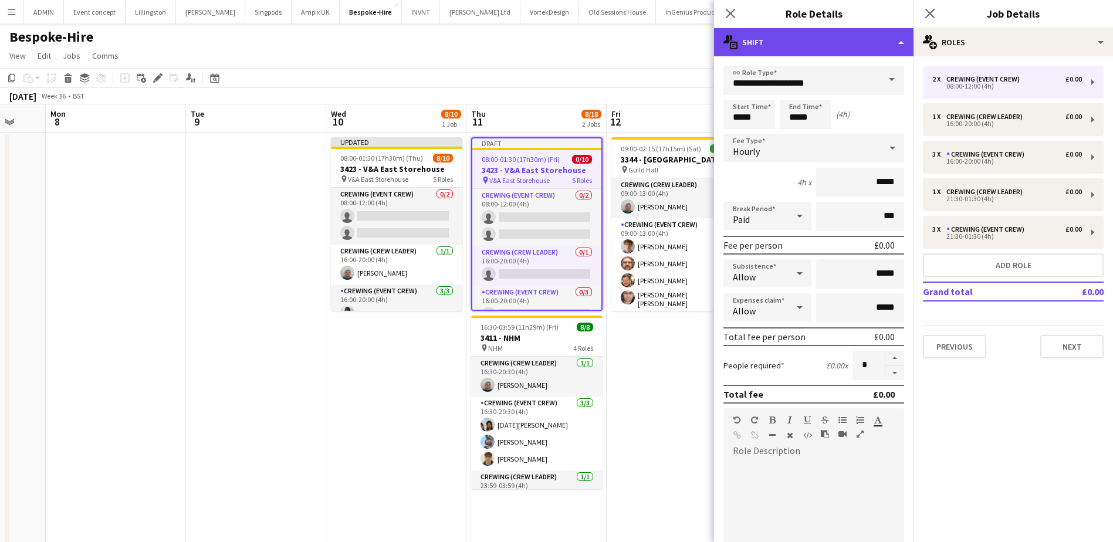
click at [885, 39] on div "multiple-actions-text Shift" at bounding box center [814, 42] width 200 height 28
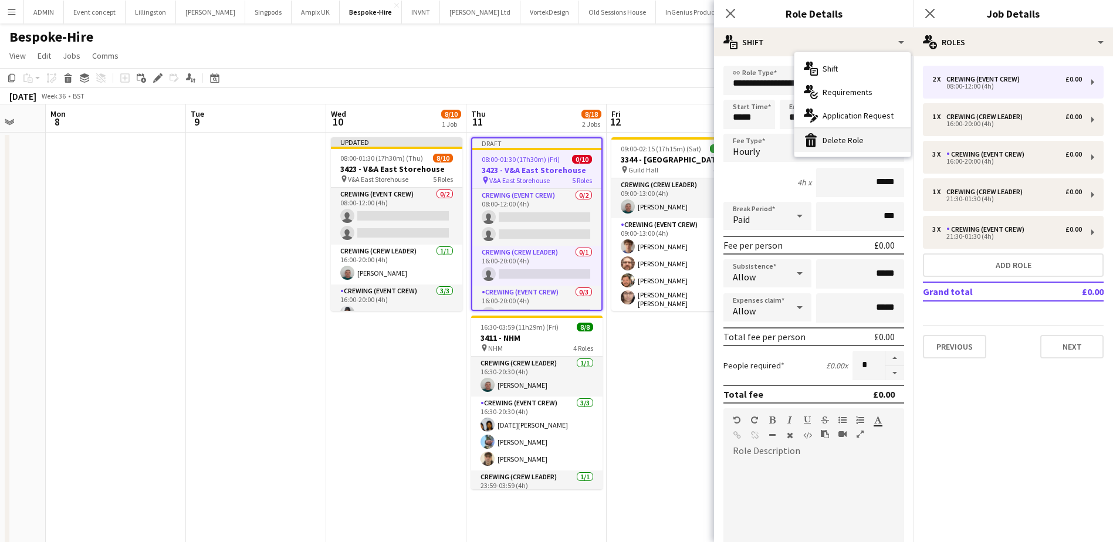
click at [864, 136] on div "bin-2 Delete Role" at bounding box center [853, 140] width 116 height 23
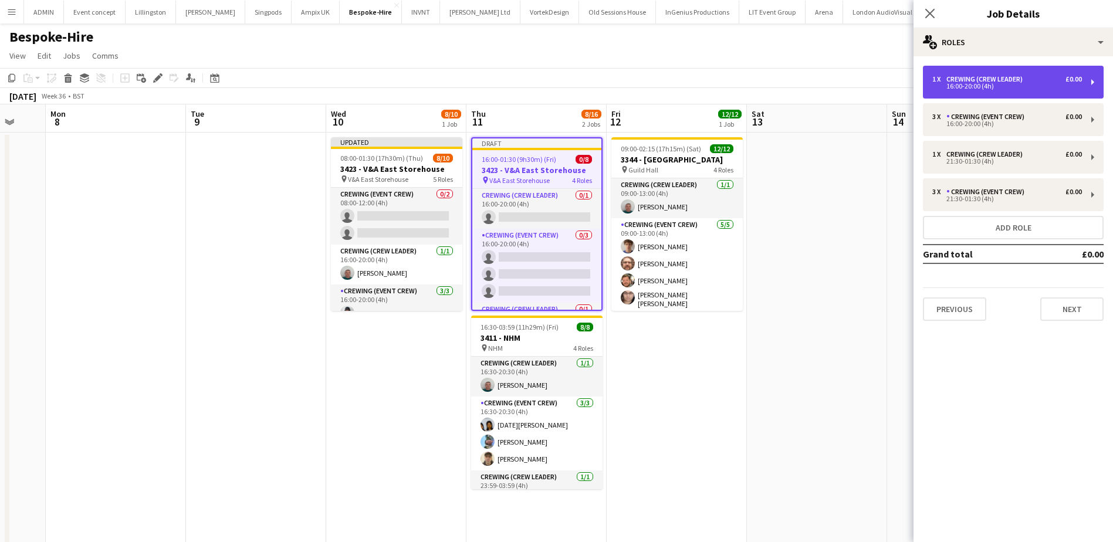
click at [974, 75] on div "Crewing (Crew Leader)" at bounding box center [987, 79] width 81 height 8
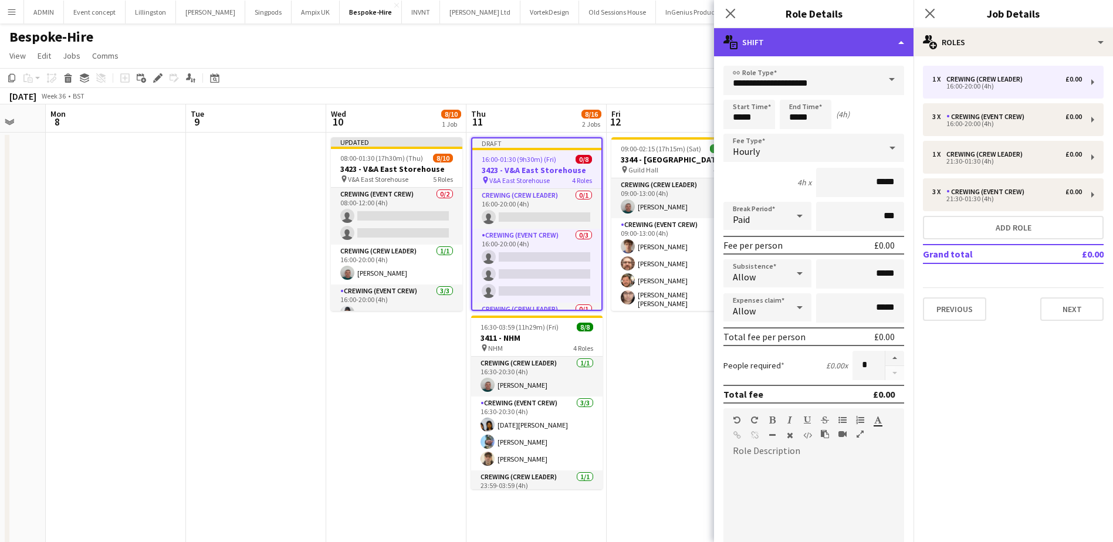
click at [842, 45] on div "multiple-actions-text Shift" at bounding box center [814, 42] width 200 height 28
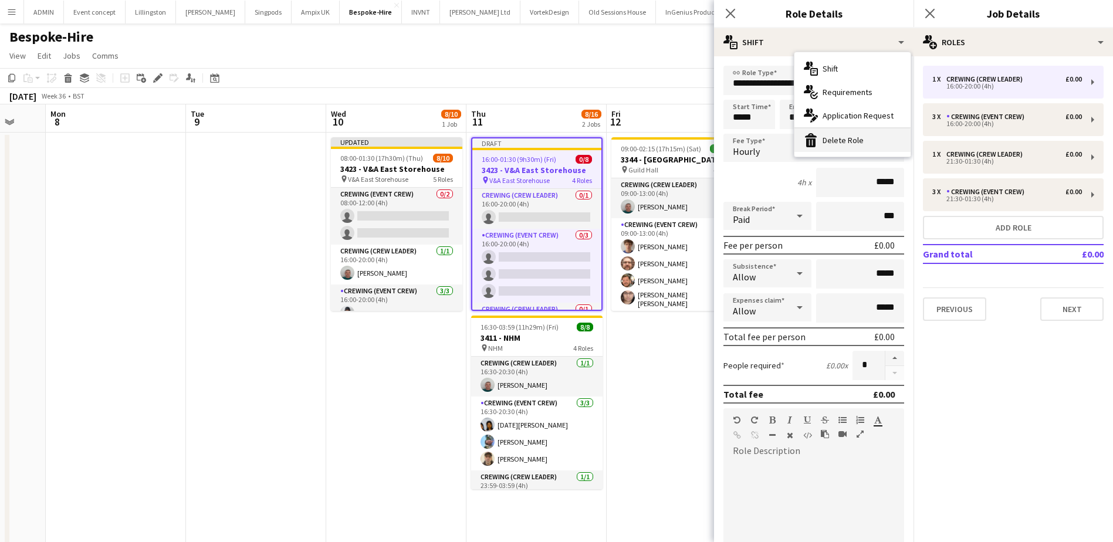
click at [848, 137] on div "bin-2 Delete Role" at bounding box center [853, 140] width 116 height 23
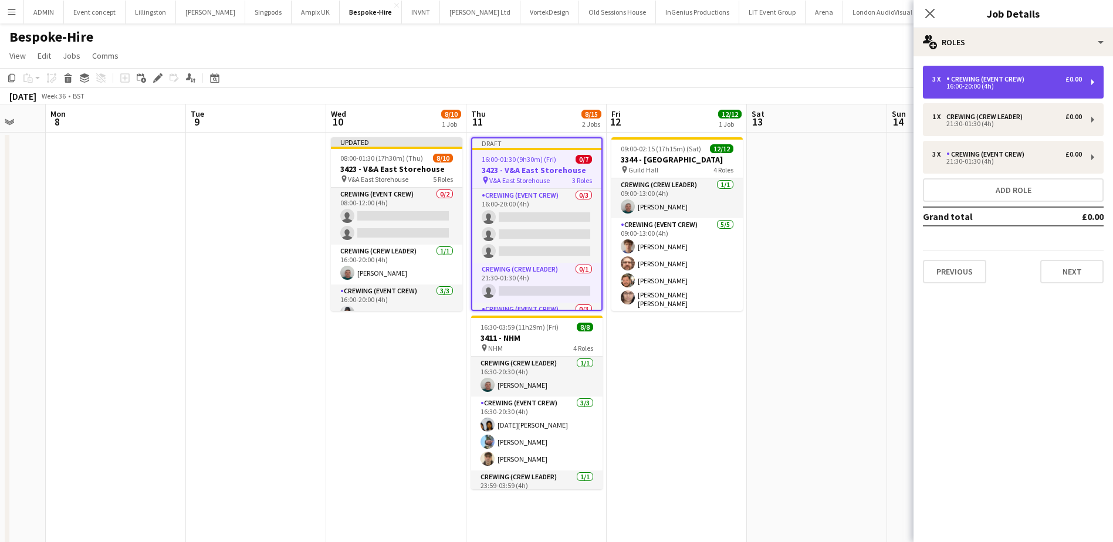
click at [953, 89] on div "16:00-20:00 (4h)" at bounding box center [1008, 86] width 150 height 6
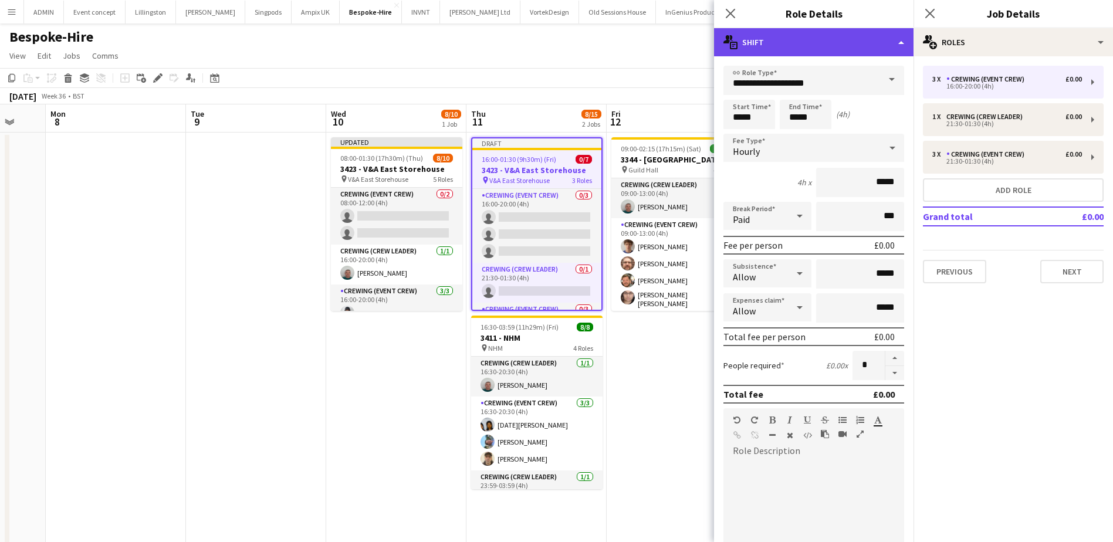
click at [822, 48] on div "multiple-actions-text Shift" at bounding box center [814, 42] width 200 height 28
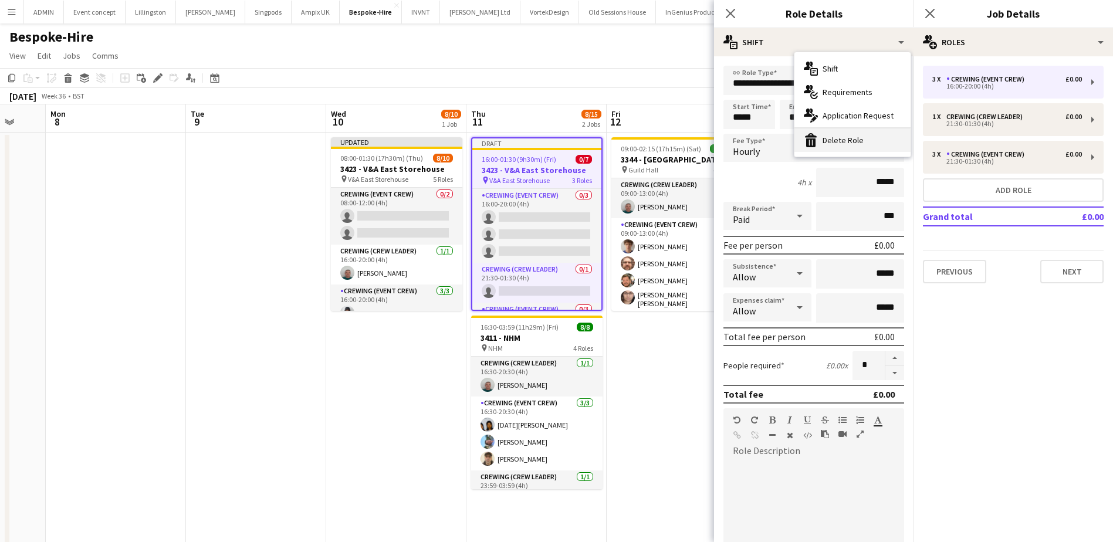
click at [846, 135] on div "bin-2 Delete Role" at bounding box center [853, 140] width 116 height 23
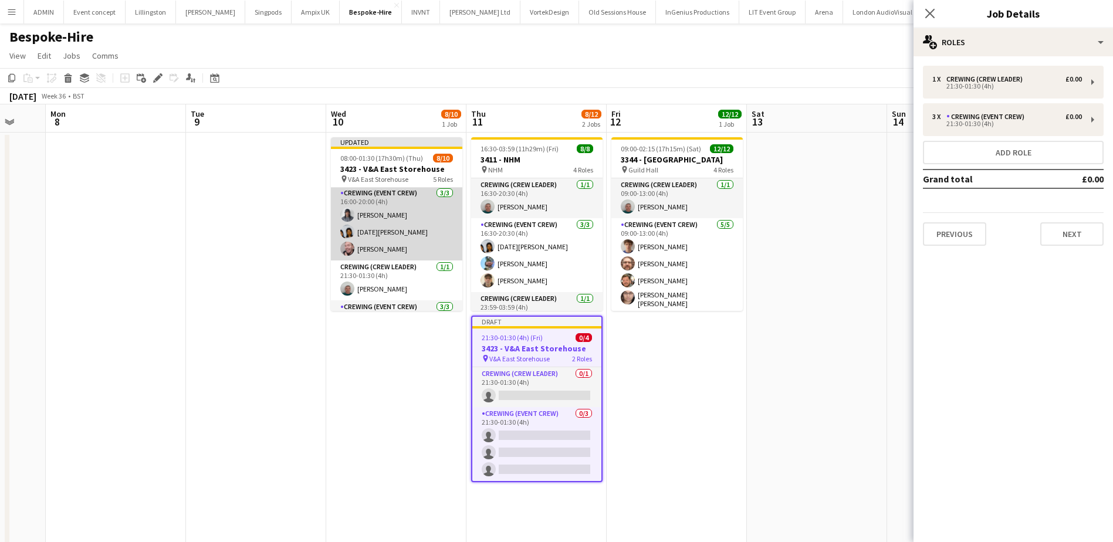
scroll to position [103, 0]
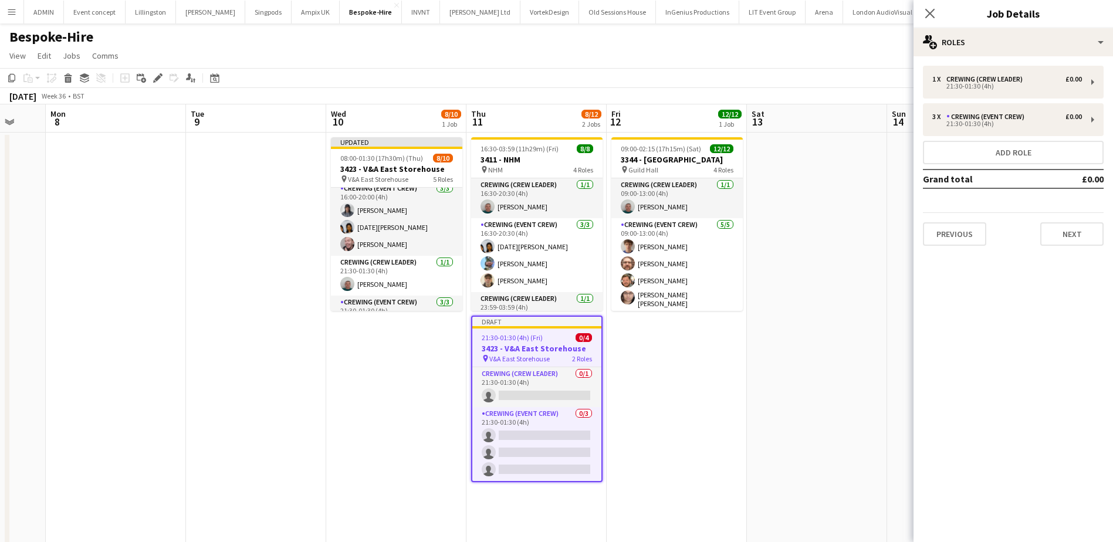
click at [852, 173] on app-date-cell at bounding box center [817, 380] width 140 height 495
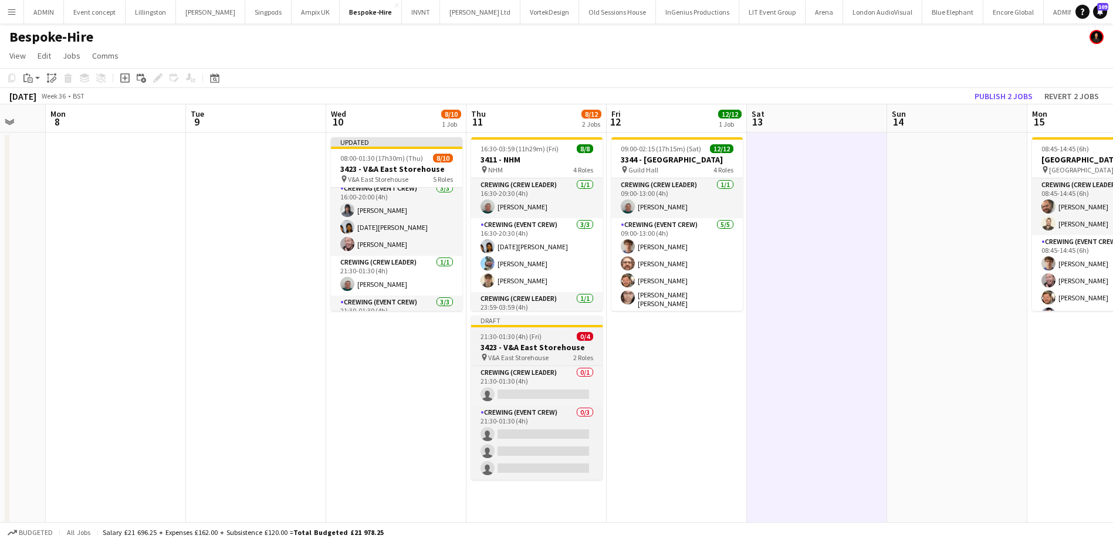
click at [533, 334] on span "21:30-01:30 (4h) (Fri)" at bounding box center [511, 336] width 61 height 9
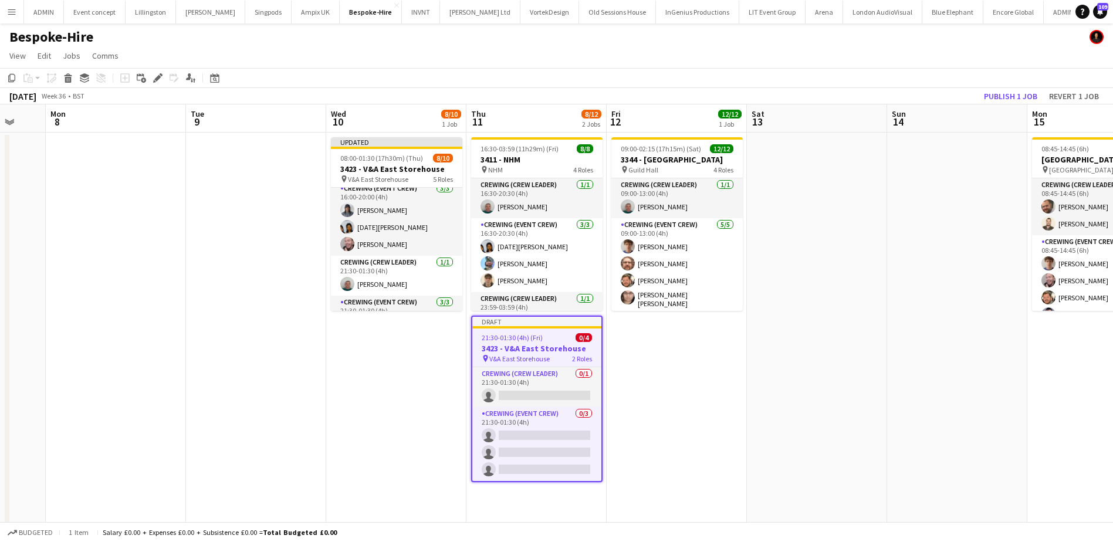
click at [511, 350] on h3 "3423 - V&A East Storehouse" at bounding box center [536, 348] width 129 height 11
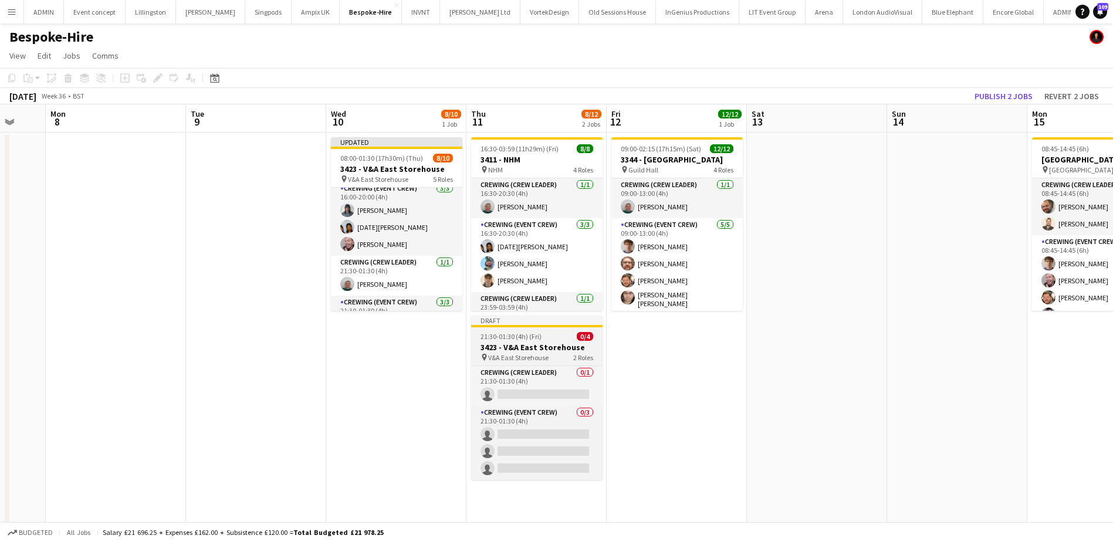
click at [504, 336] on span "21:30-01:30 (4h) (Fri)" at bounding box center [511, 336] width 61 height 9
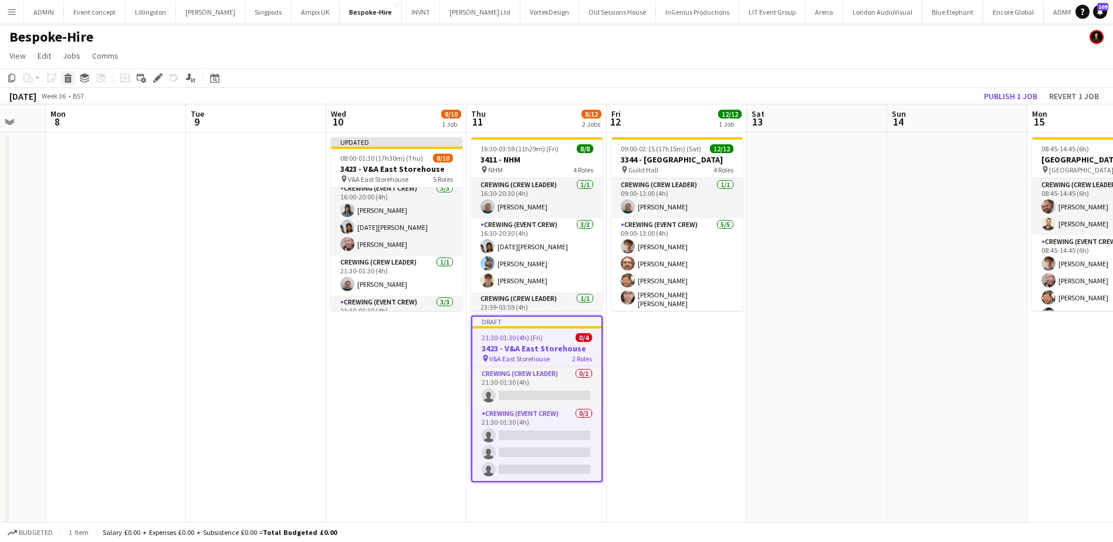
click at [69, 77] on icon at bounding box center [68, 80] width 6 height 6
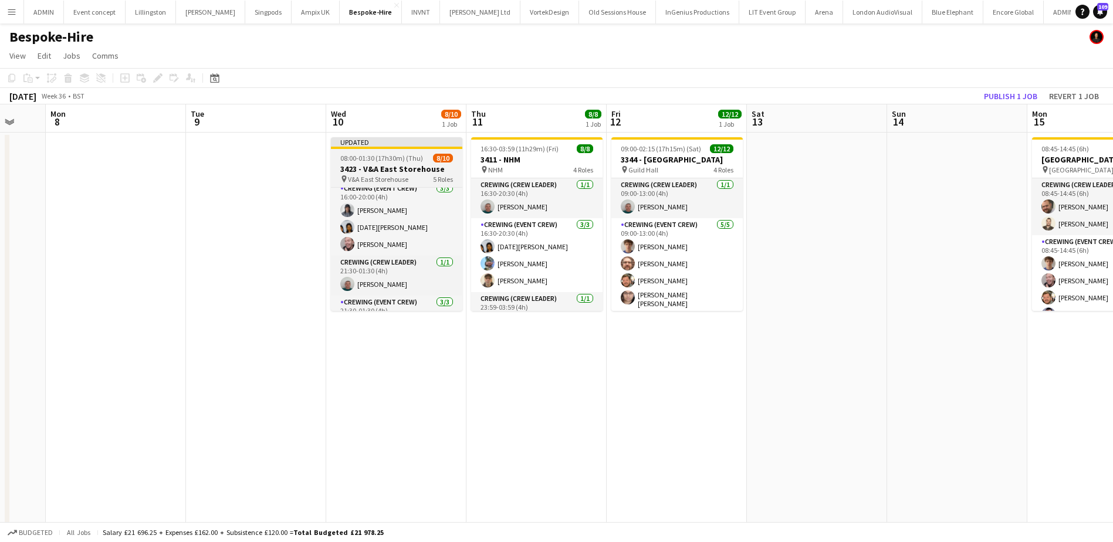
click at [351, 163] on app-job-card "Updated 08:00-01:30 (17h30m) (Thu) 8/10 3423 - V&A East Storehouse pin V&A East…" at bounding box center [396, 224] width 131 height 174
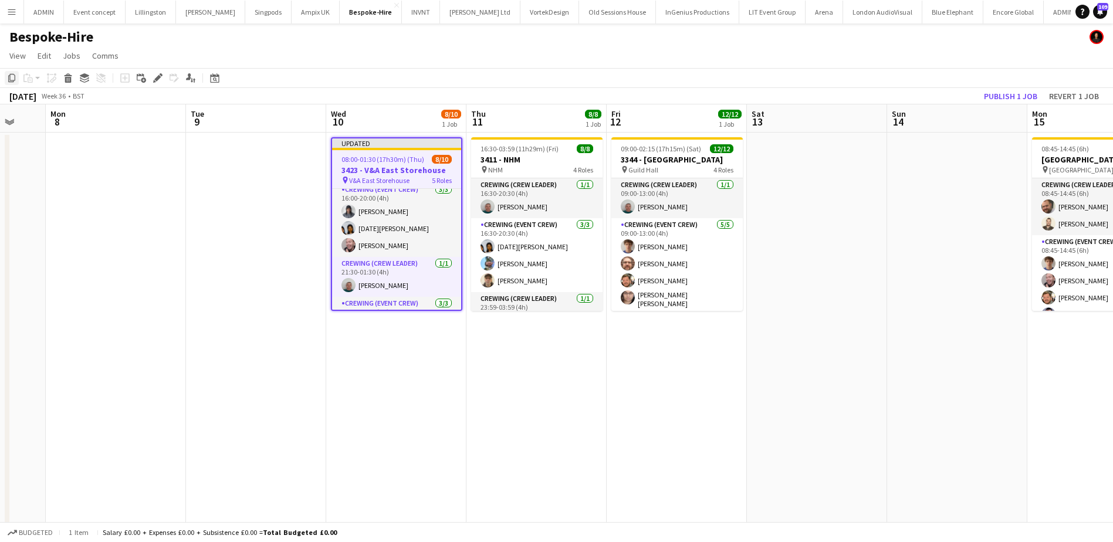
click at [13, 79] on icon "Copy" at bounding box center [11, 77] width 9 height 9
click at [487, 349] on app-date-cell "16:30-03:59 (11h29m) (Fri) 8/8 3411 - NHM pin NHM 4 Roles Crewing (Crew Leader)…" at bounding box center [537, 380] width 140 height 495
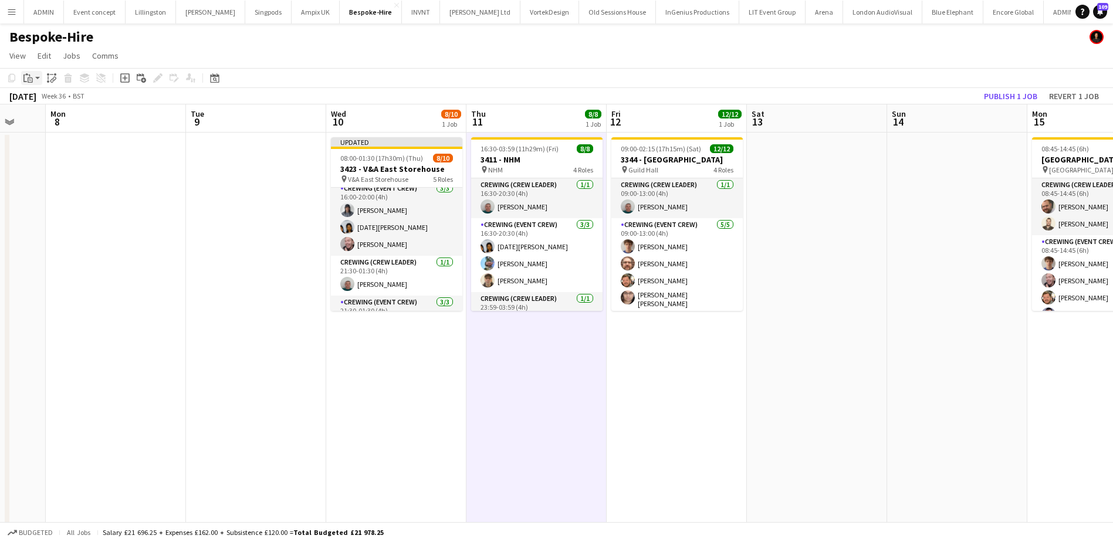
click at [31, 82] on icon "Paste" at bounding box center [27, 77] width 9 height 9
click at [53, 100] on link "Paste Ctrl+V" at bounding box center [86, 100] width 110 height 11
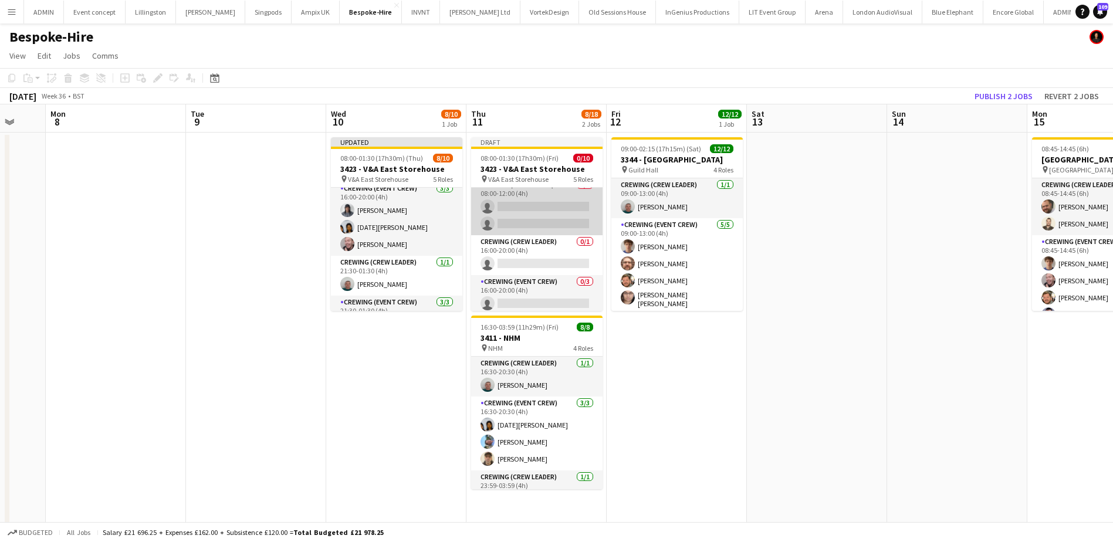
scroll to position [0, 0]
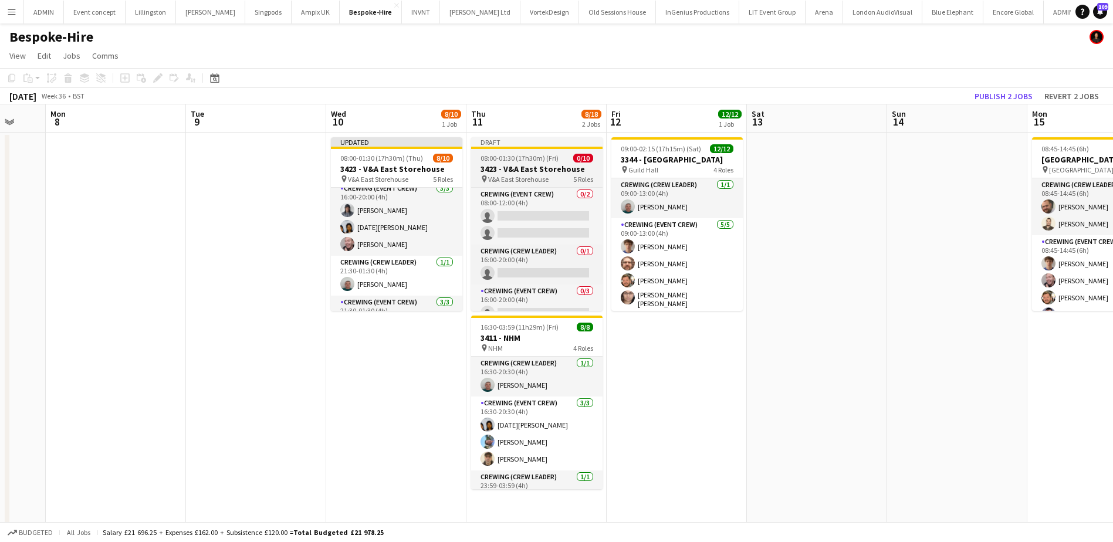
click at [522, 161] on span "08:00-01:30 (17h30m) (Fri)" at bounding box center [520, 158] width 78 height 9
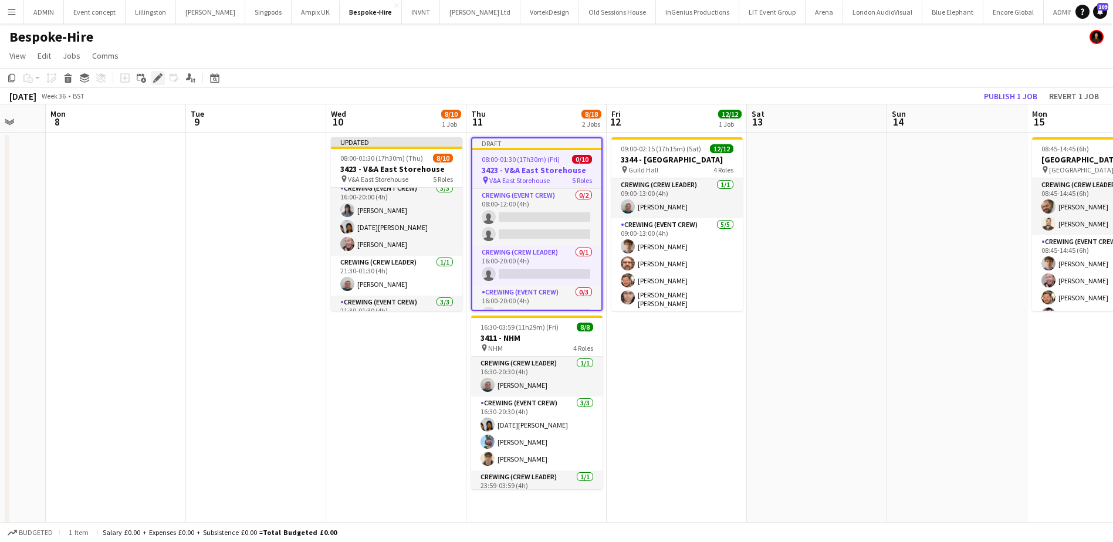
click at [161, 78] on icon "Edit" at bounding box center [157, 77] width 9 height 9
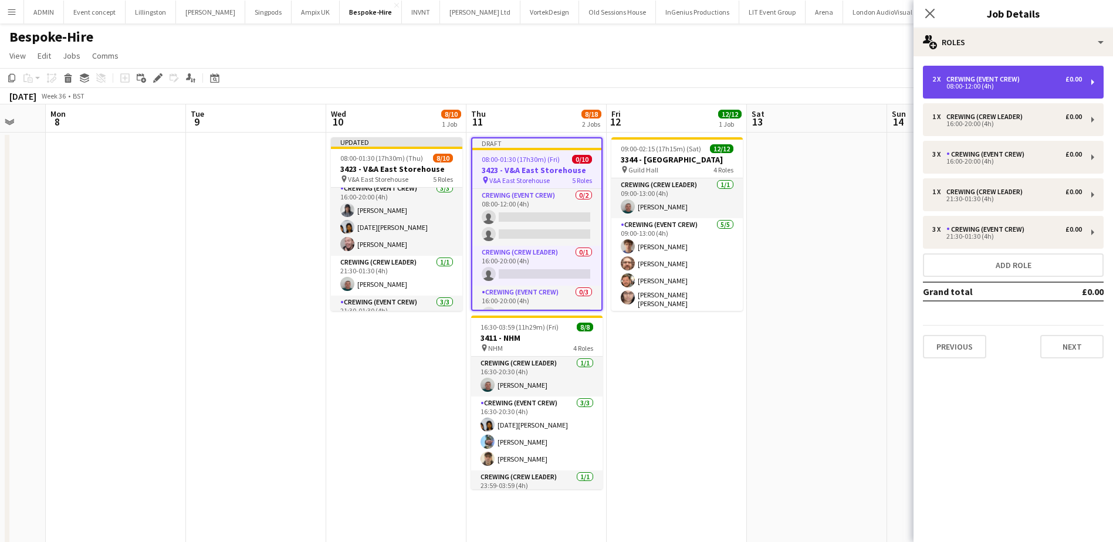
click at [1043, 66] on div "2 x Crewing (Event Crew) £0.00 08:00-12:00 (4h)" at bounding box center [1013, 82] width 181 height 33
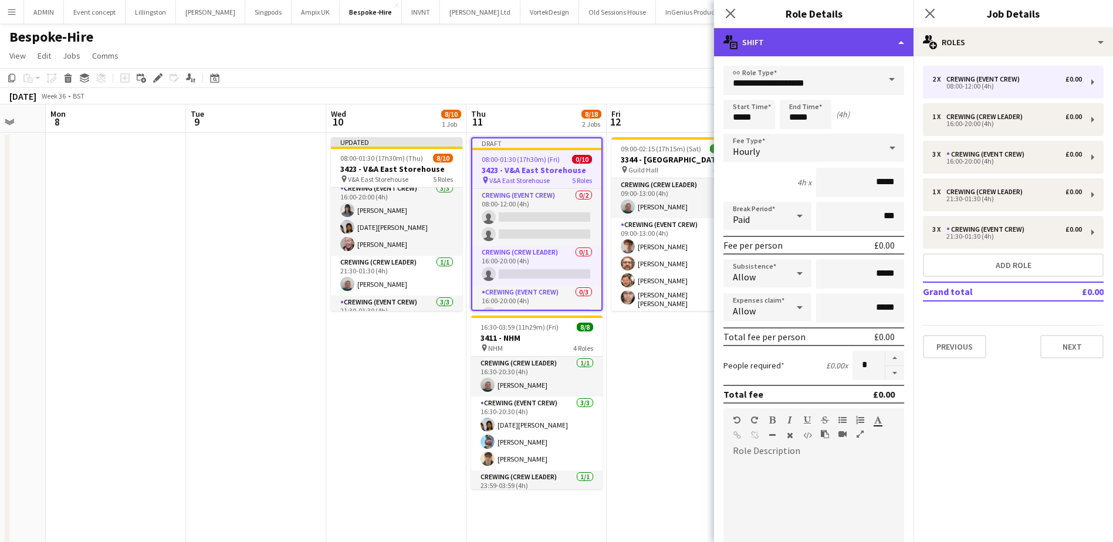
click at [863, 48] on div "multiple-actions-text Shift" at bounding box center [814, 42] width 200 height 28
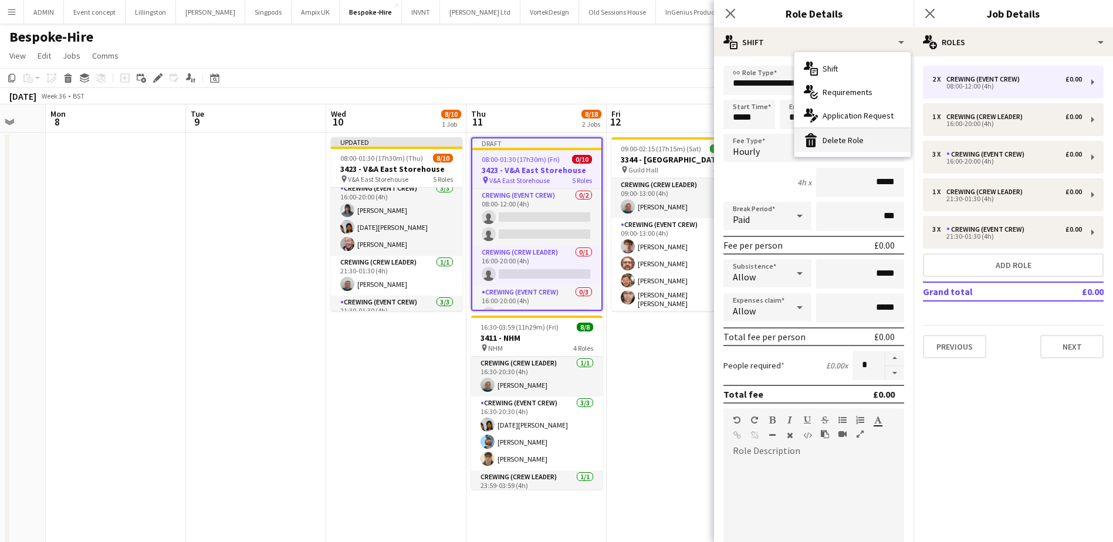
click at [859, 137] on div "bin-2 Delete Role" at bounding box center [853, 140] width 116 height 23
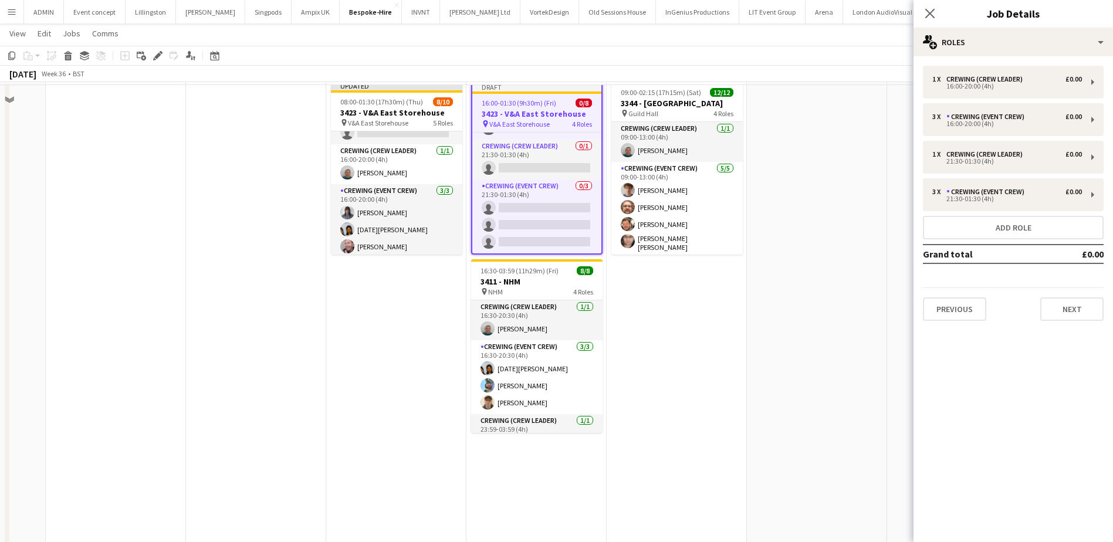
scroll to position [59, 0]
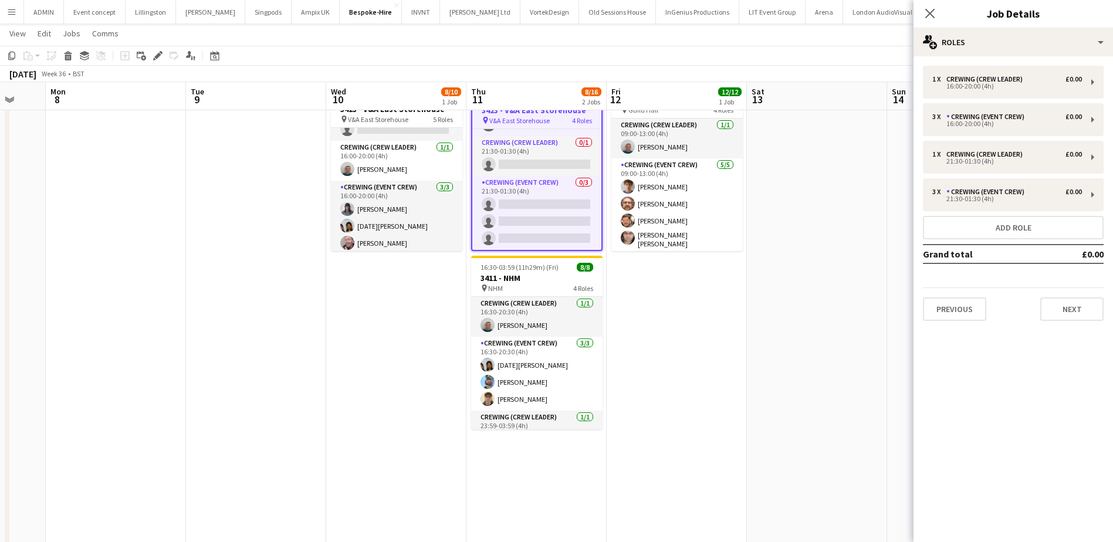
click at [765, 289] on app-date-cell at bounding box center [817, 320] width 140 height 495
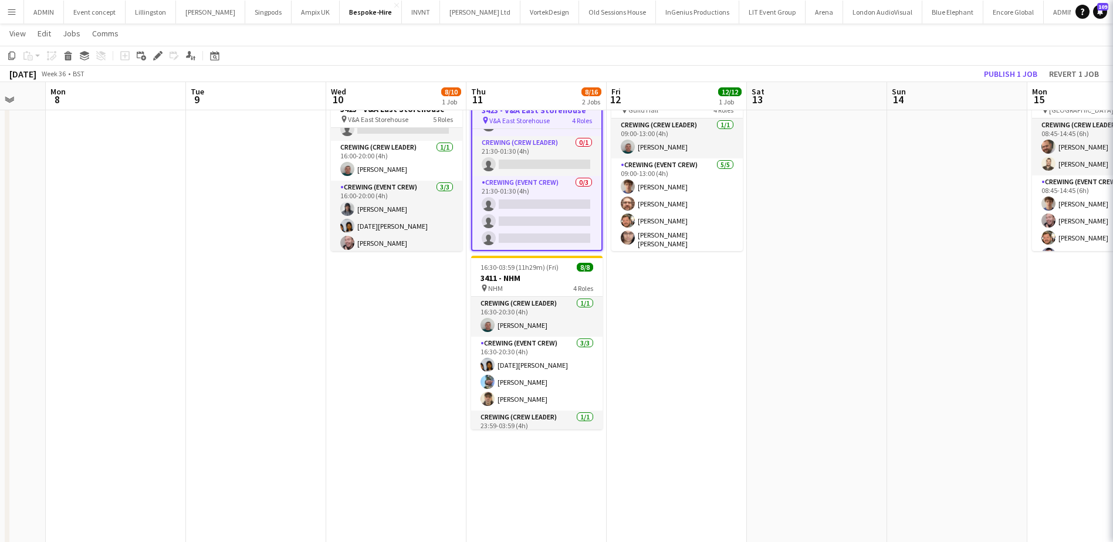
scroll to position [104, 0]
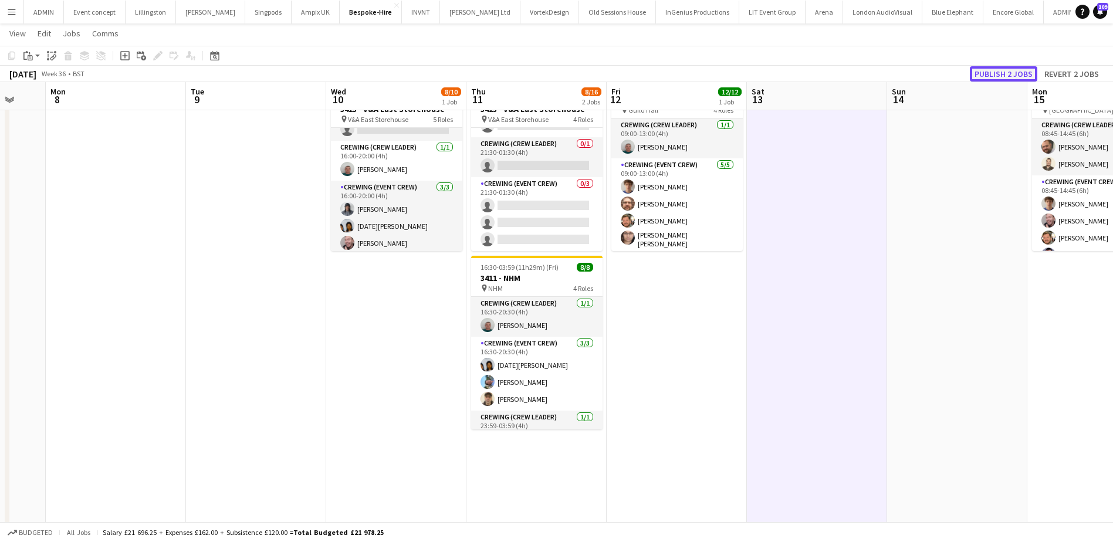
click at [994, 73] on button "Publish 2 jobs" at bounding box center [1003, 73] width 67 height 15
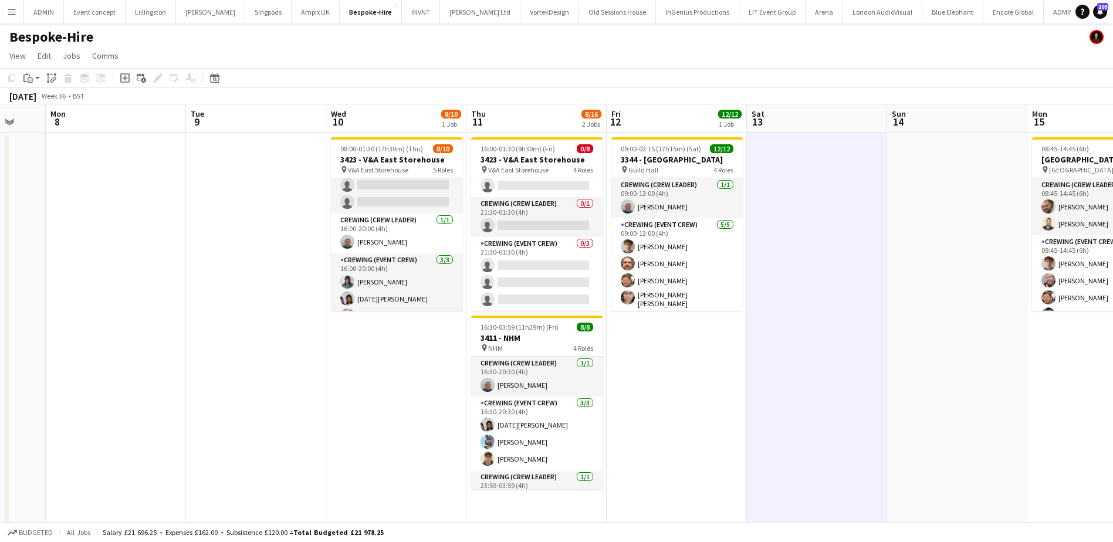
scroll to position [0, 0]
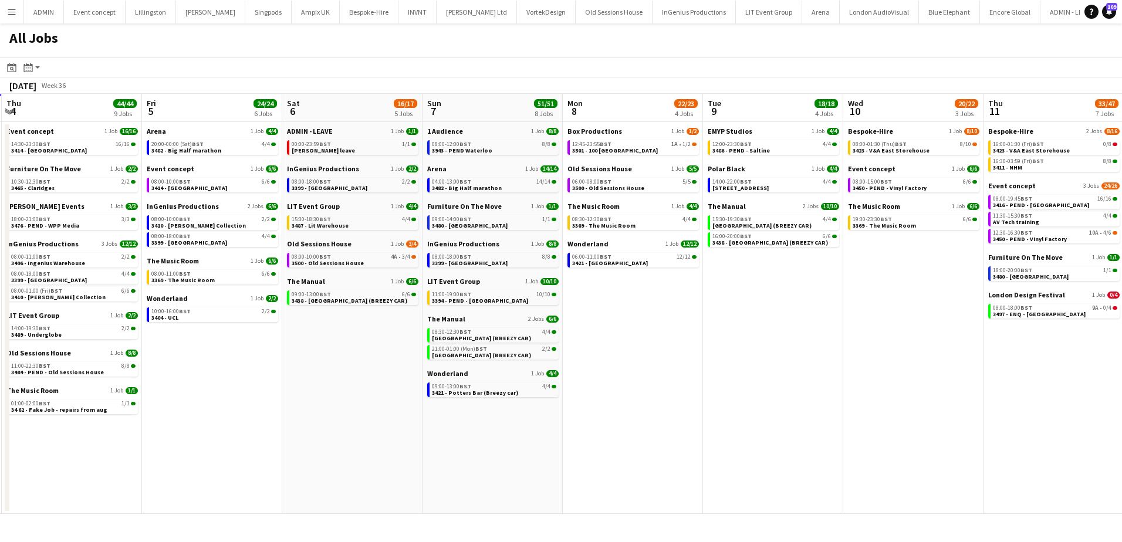
scroll to position [0, 447]
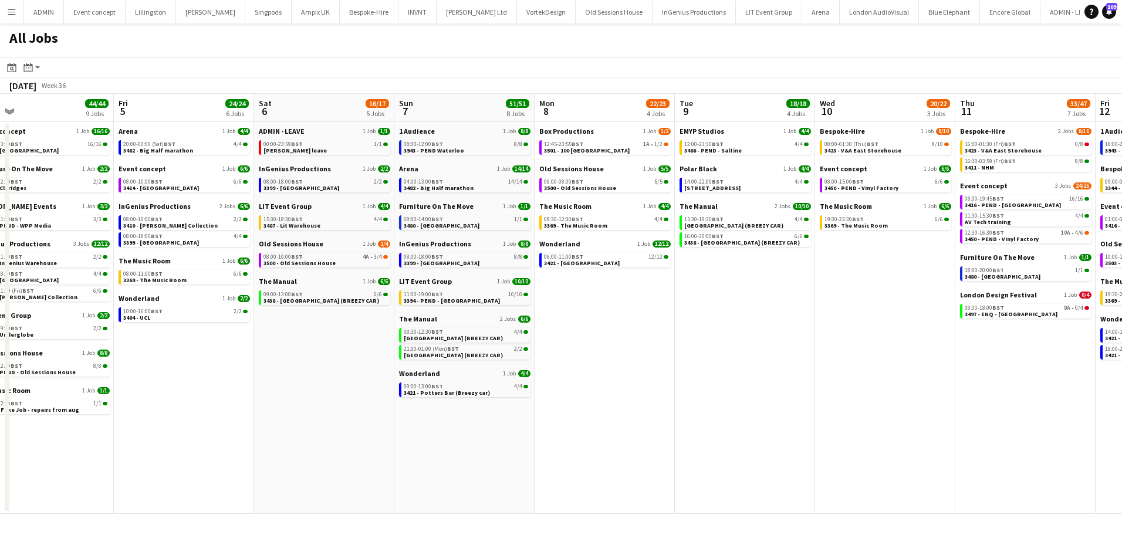
drag, startPoint x: 827, startPoint y: 319, endPoint x: 531, endPoint y: 305, distance: 296.2
click at [531, 305] on app-calendar-viewport "Mon 1 50/51 12 Jobs Tue 2 11/11 6 Jobs Wed 3 20/21 8 Jobs Thu 4 44/44 9 Jobs Fr…" at bounding box center [561, 304] width 1122 height 420
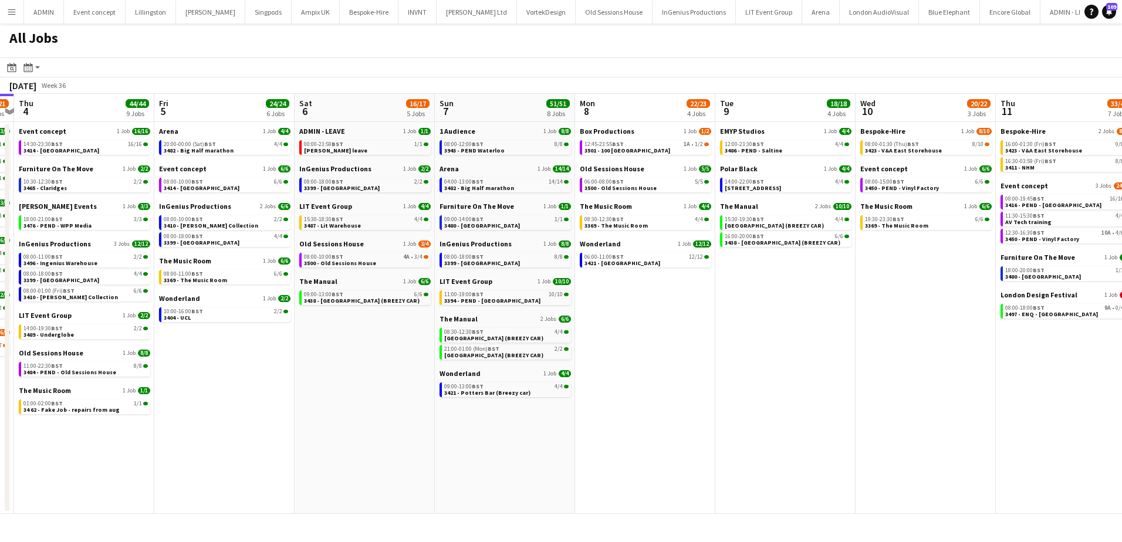
scroll to position [0, 369]
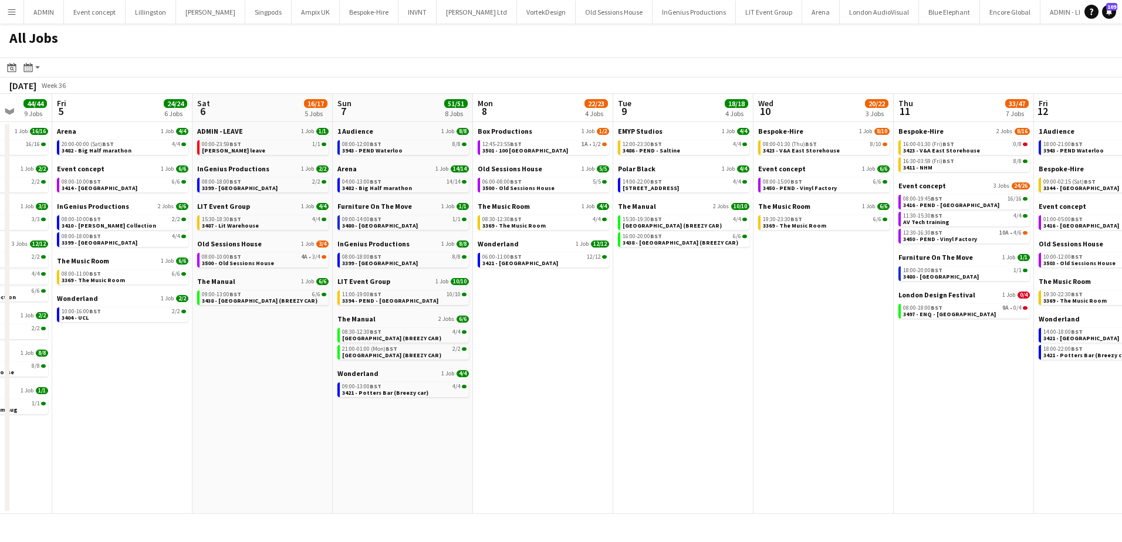
drag, startPoint x: 661, startPoint y: 354, endPoint x: 880, endPoint y: 362, distance: 219.0
click at [880, 362] on app-calendar-viewport "Tue 2 11/11 6 Jobs Wed 3 20/21 8 Jobs Thu 4 44/44 9 Jobs Fri 5 24/24 6 Jobs Sat…" at bounding box center [561, 304] width 1122 height 420
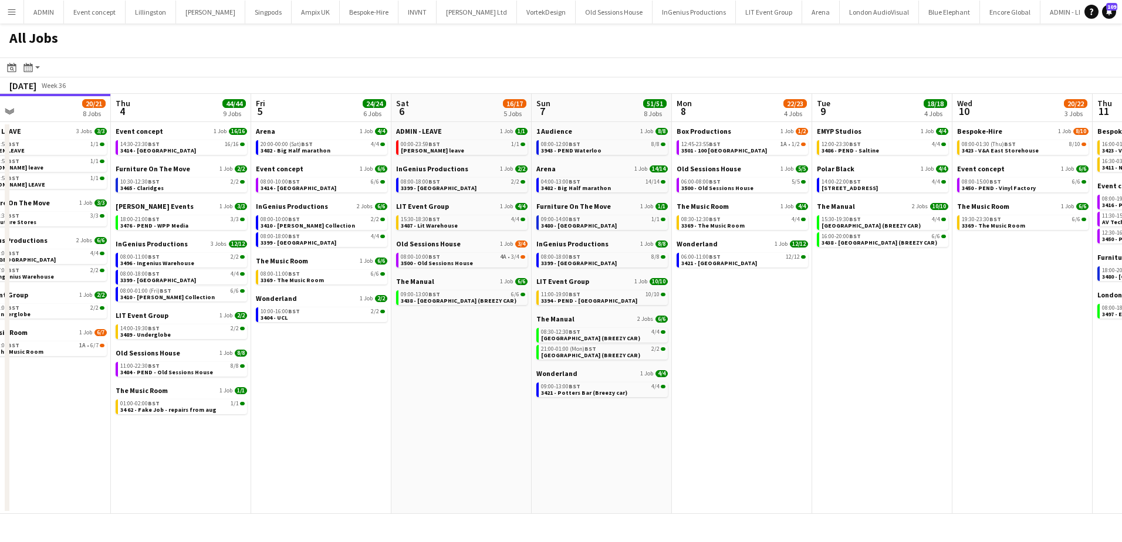
drag, startPoint x: 348, startPoint y: 374, endPoint x: 407, endPoint y: 381, distance: 59.6
click at [407, 381] on app-calendar-viewport "Mon 1 50/51 12 Jobs Tue 2 11/11 6 Jobs Wed 3 20/21 8 Jobs Thu 4 44/44 9 Jobs Fr…" at bounding box center [561, 304] width 1122 height 420
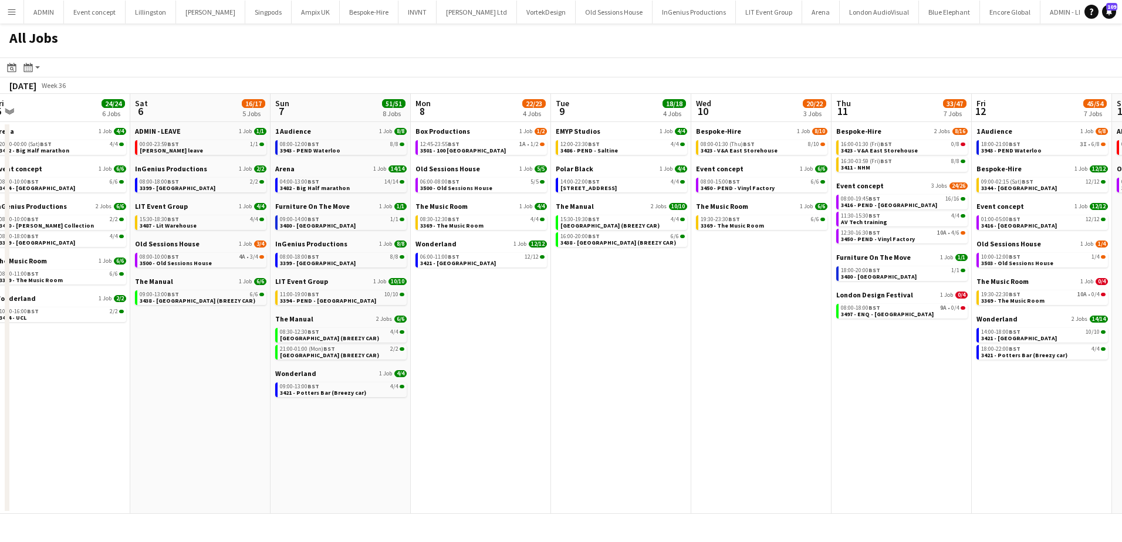
scroll to position [0, 330]
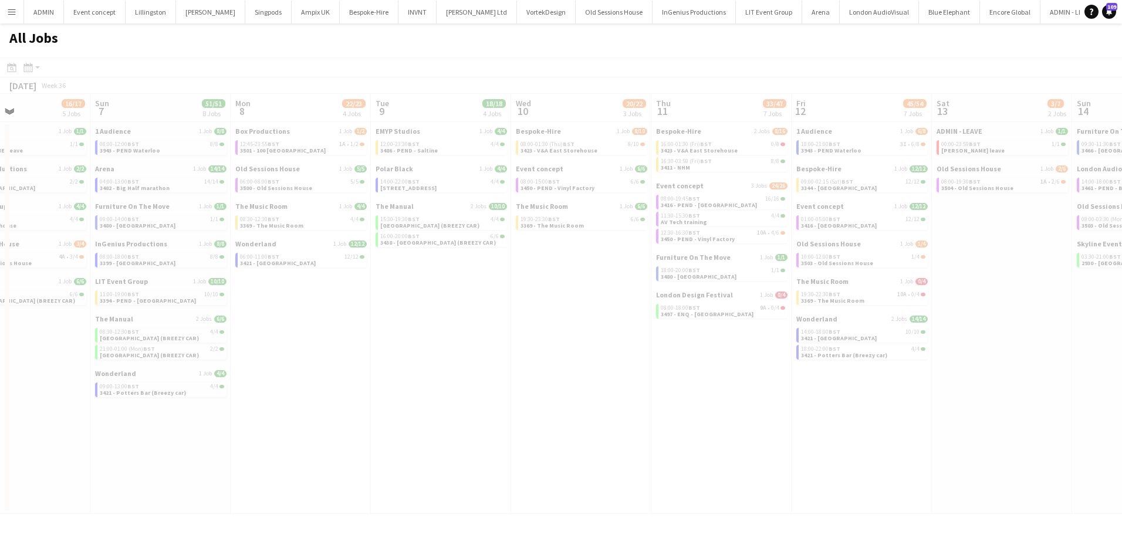
drag, startPoint x: 965, startPoint y: 357, endPoint x: 488, endPoint y: 342, distance: 478.0
click at [488, 342] on app-all-jobs "All Jobs Date picker SEP 2025 SEP 2025 Monday M Tuesday T Wednesday W Thursday …" at bounding box center [561, 268] width 1122 height 491
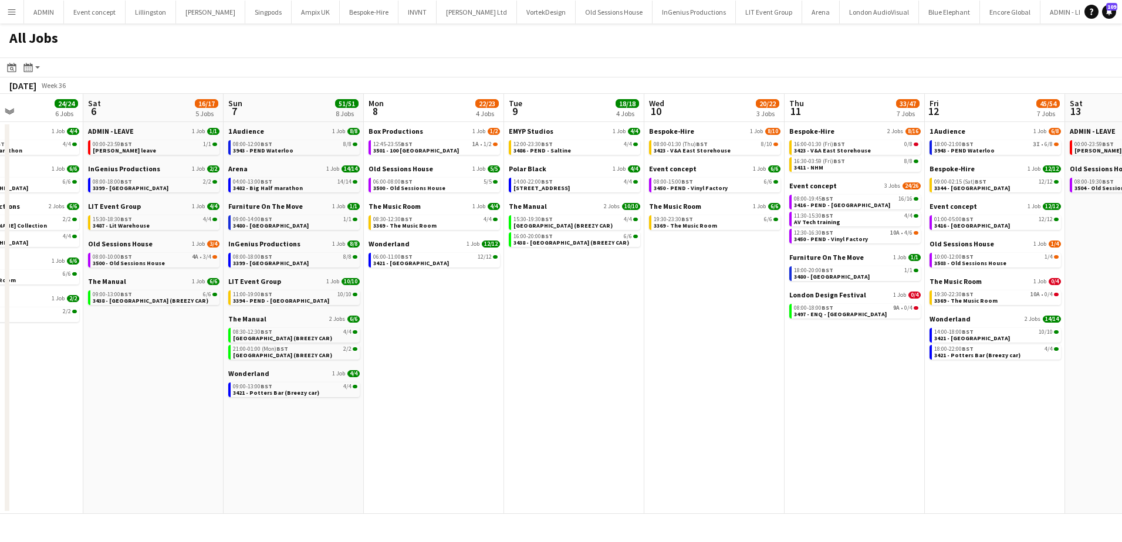
scroll to position [0, 316]
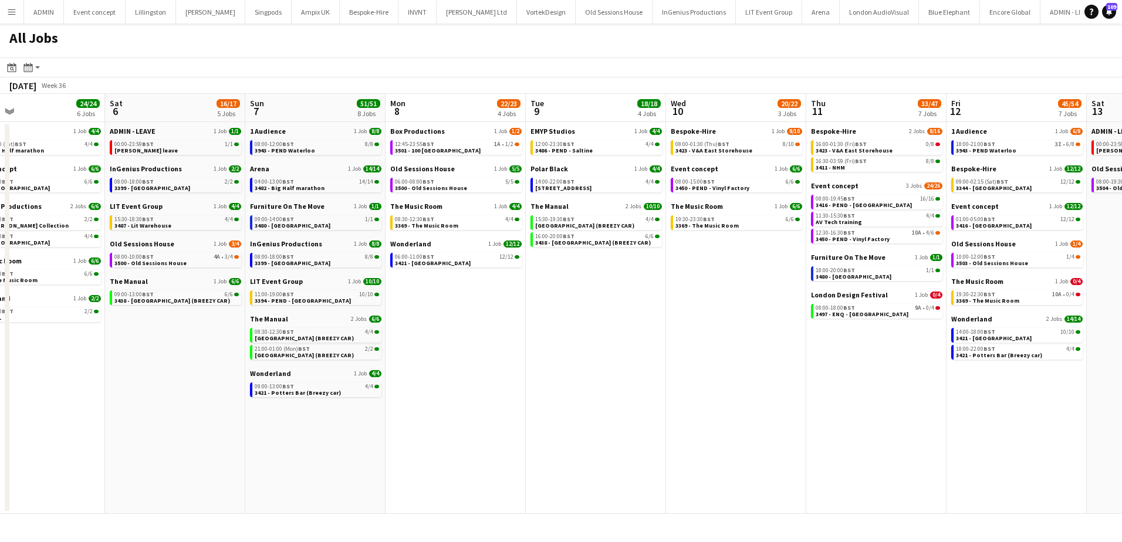
drag, startPoint x: 486, startPoint y: 345, endPoint x: 641, endPoint y: 343, distance: 155.0
click at [641, 343] on app-calendar-viewport "Wed 3 20/21 8 Jobs Thu 4 44/44 9 Jobs Fri 5 24/24 6 Jobs Sat 6 16/17 5 Jobs Sun…" at bounding box center [561, 304] width 1122 height 420
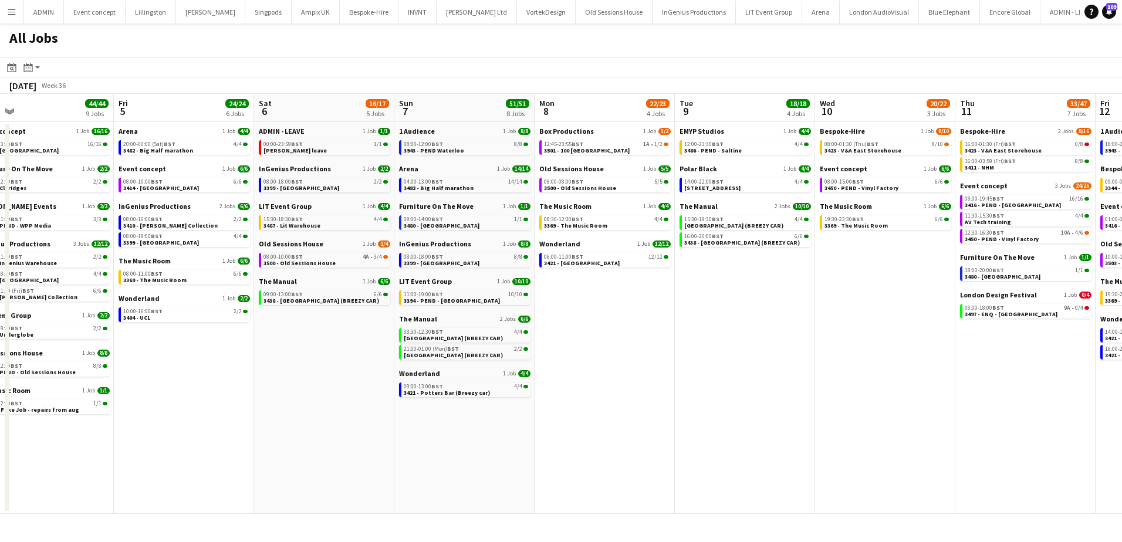
scroll to position [0, 305]
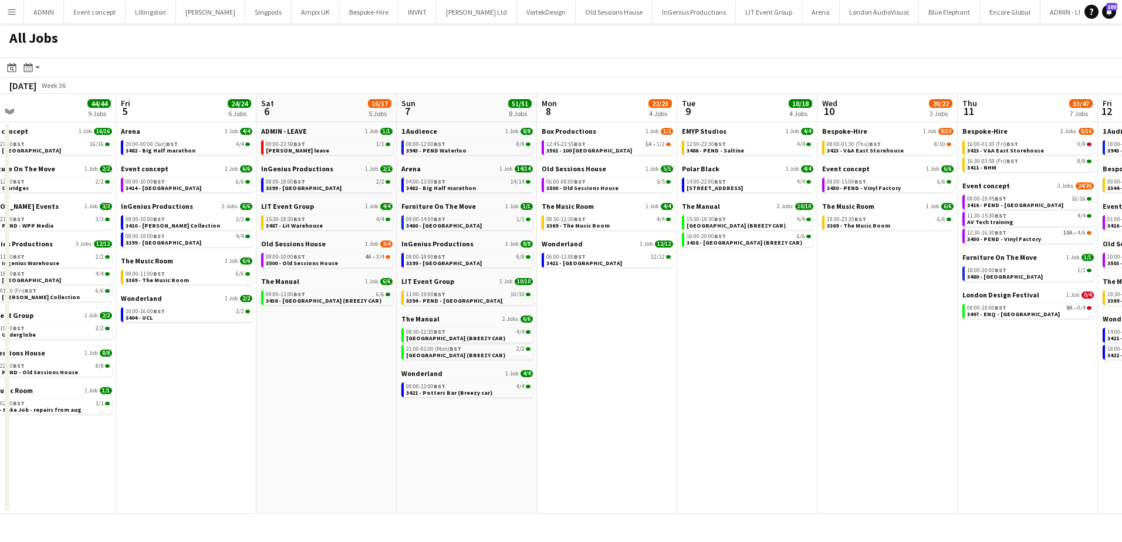
drag, startPoint x: 573, startPoint y: 325, endPoint x: 724, endPoint y: 329, distance: 151.5
click at [724, 329] on app-calendar-viewport "Tue 2 11/11 6 Jobs Wed 3 20/21 8 Jobs Thu 4 44/44 9 Jobs Fri 5 24/24 6 Jobs Sat…" at bounding box center [561, 304] width 1122 height 420
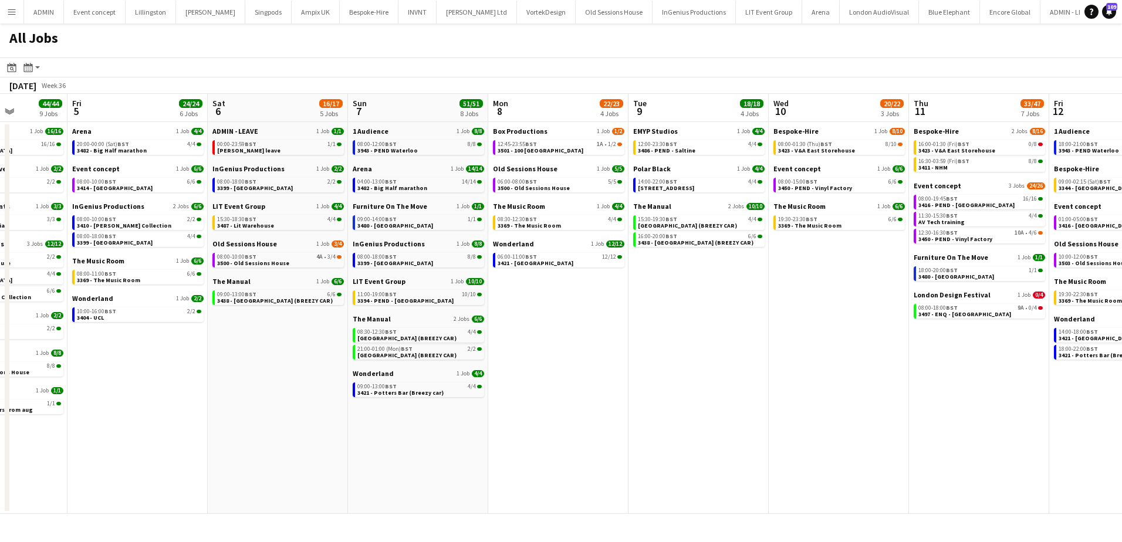
drag, startPoint x: 754, startPoint y: 320, endPoint x: 603, endPoint y: 306, distance: 151.0
click at [603, 306] on app-calendar-viewport "Tue 2 11/11 6 Jobs Wed 3 20/21 8 Jobs Thu 4 44/44 9 Jobs Fri 5 24/24 6 Jobs Sat…" at bounding box center [561, 304] width 1122 height 420
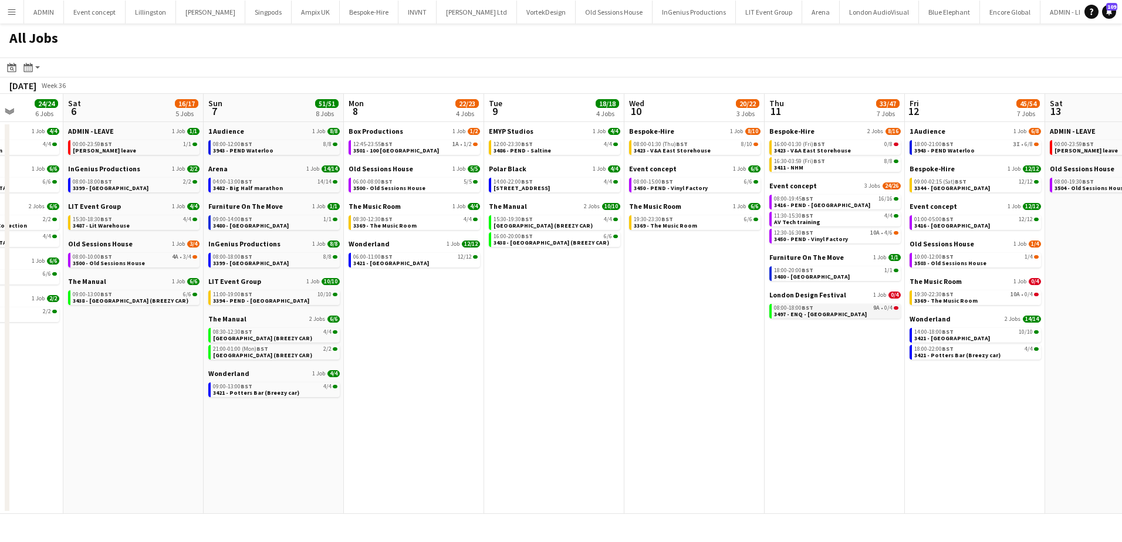
click at [839, 312] on span "3497 - ENQ - [GEOGRAPHIC_DATA]" at bounding box center [820, 314] width 93 height 8
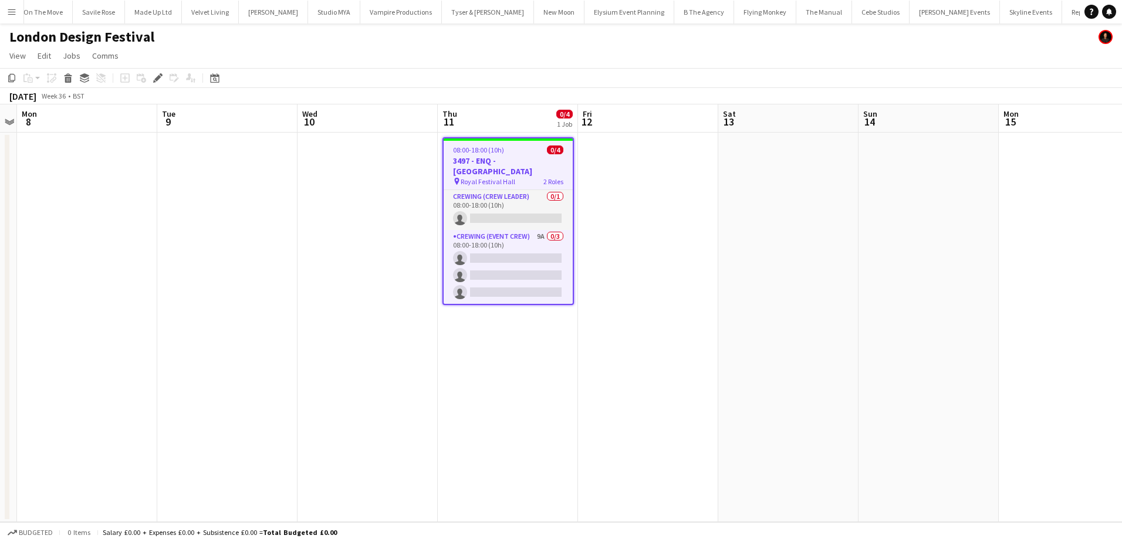
scroll to position [0, 3184]
click at [489, 154] on span "08:00-18:00 (10h)" at bounding box center [478, 150] width 51 height 9
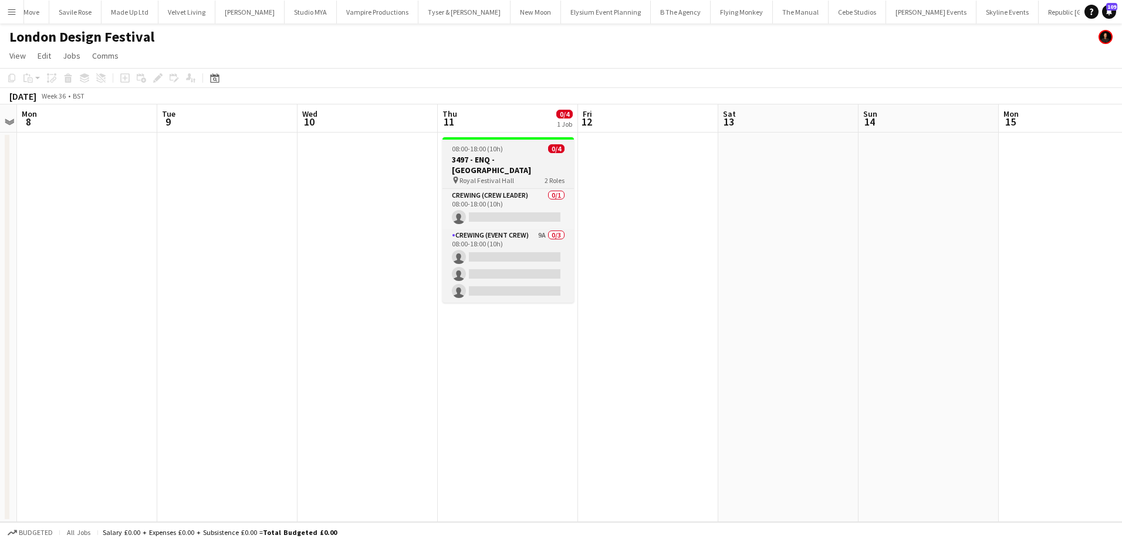
click at [467, 161] on h3 "3497 - ENQ - [GEOGRAPHIC_DATA]" at bounding box center [508, 164] width 131 height 21
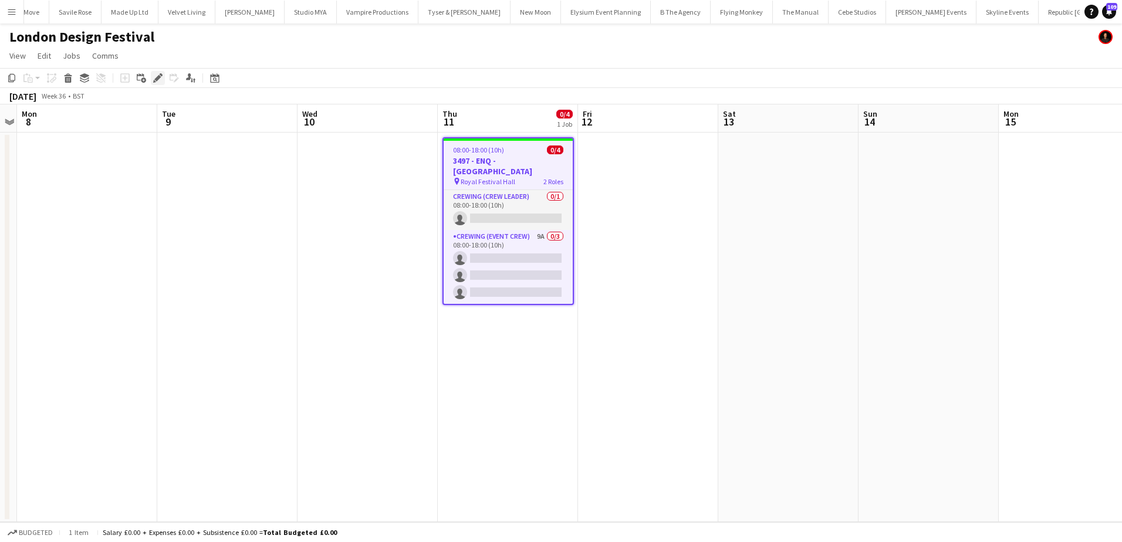
click at [161, 76] on icon at bounding box center [161, 74] width 3 height 3
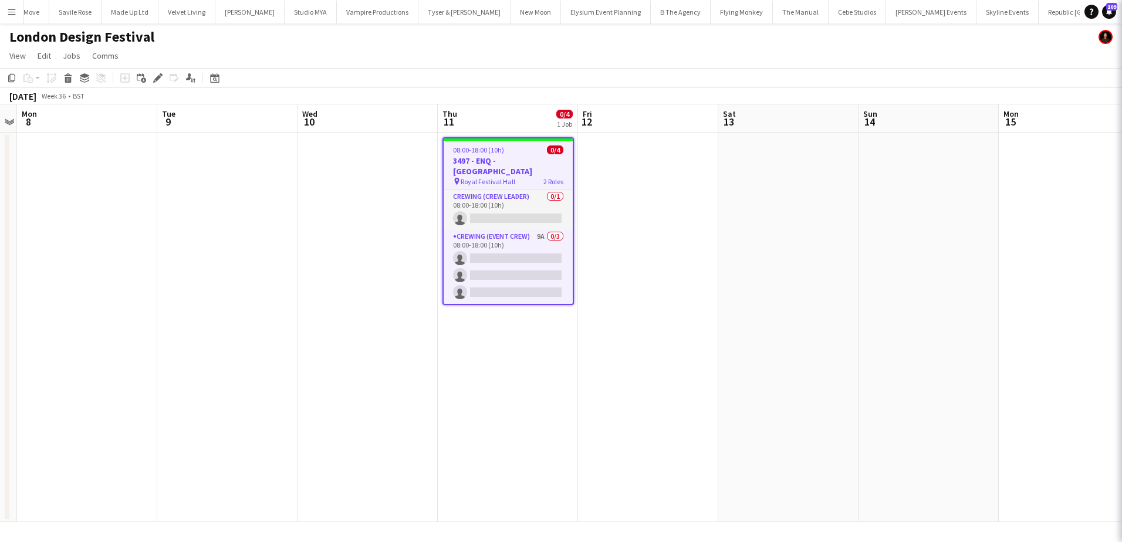
type input "**********"
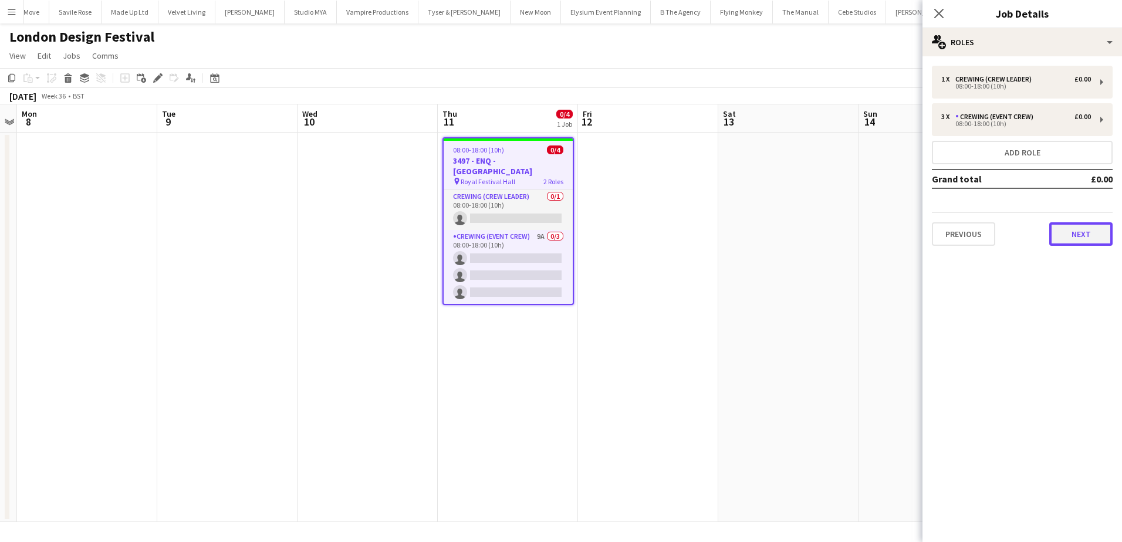
click at [1096, 238] on button "Next" at bounding box center [1080, 233] width 63 height 23
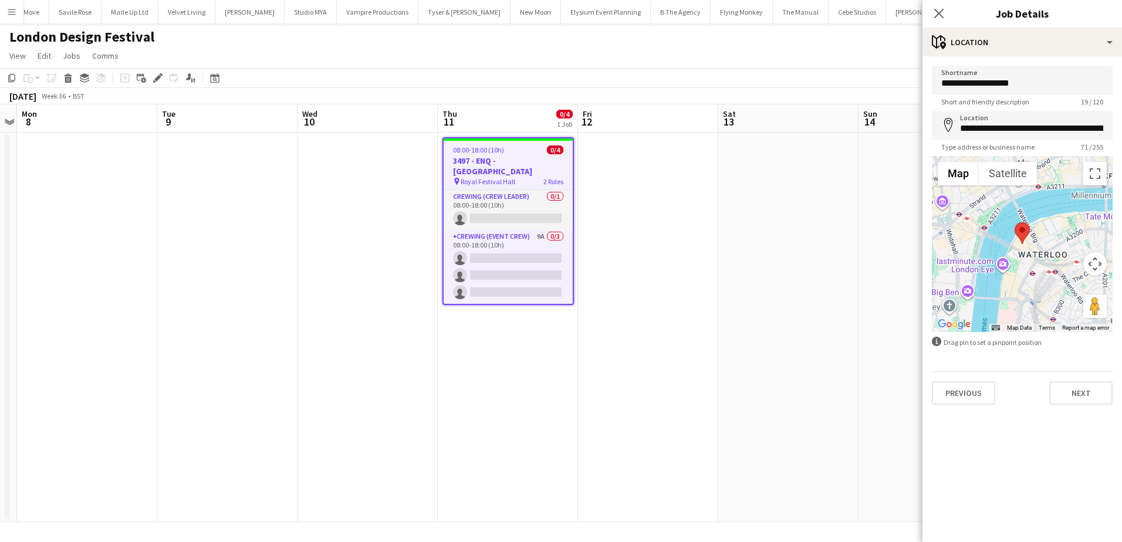
click at [1073, 381] on div "Previous Next" at bounding box center [1022, 388] width 181 height 33
click at [1073, 393] on button "Next" at bounding box center [1080, 392] width 63 height 23
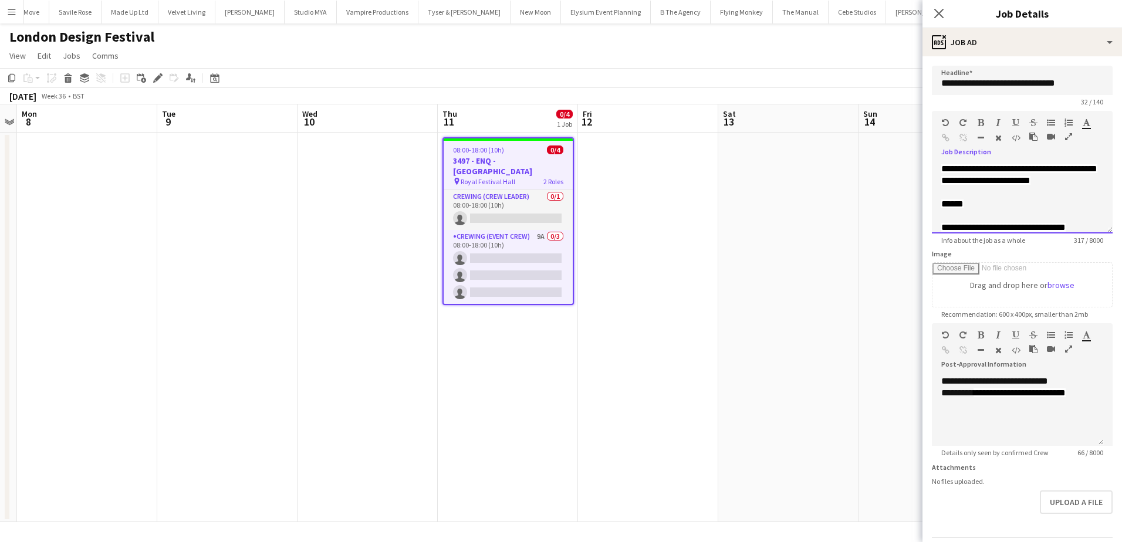
click at [992, 191] on div "**********" at bounding box center [1022, 198] width 181 height 70
click at [991, 210] on div "******" at bounding box center [1022, 204] width 162 height 12
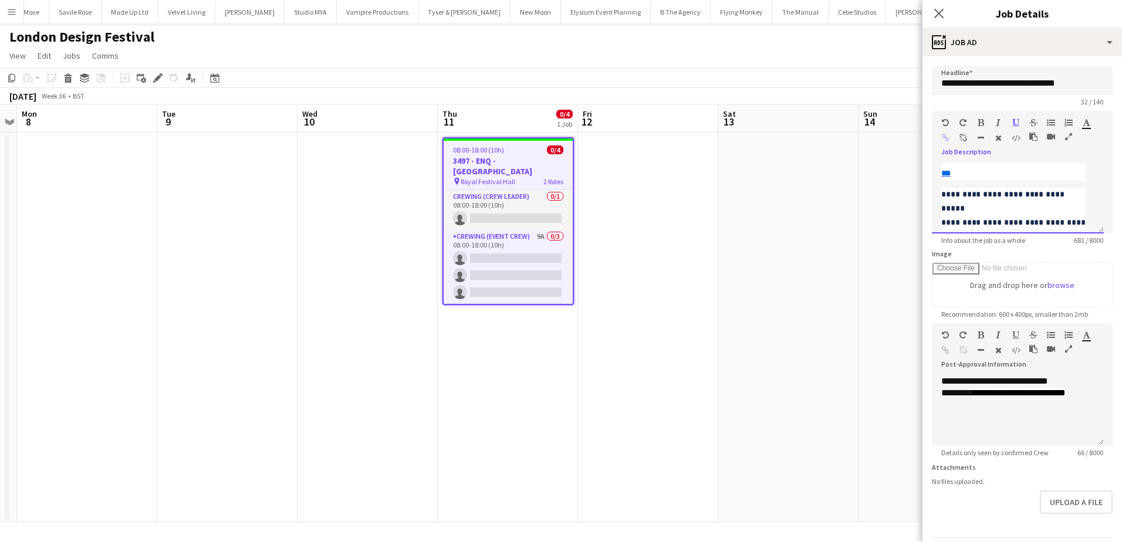
scroll to position [256, 0]
click at [1022, 130] on div "**********" at bounding box center [1017, 117] width 153 height 23
click at [689, 166] on app-date-cell at bounding box center [648, 328] width 140 height 390
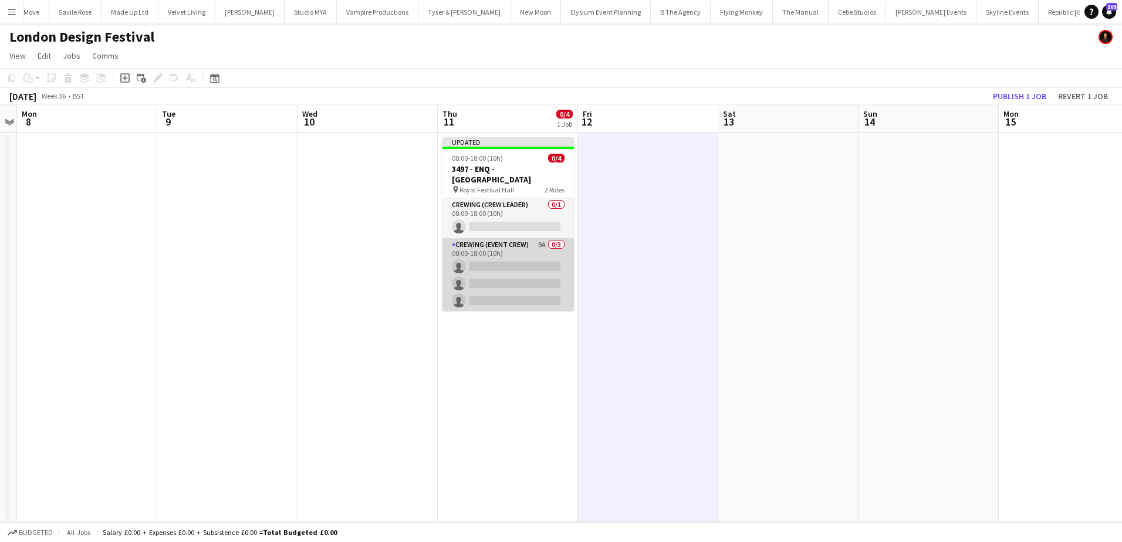
click at [534, 264] on app-card-role "Crewing (Event Crew) 9A 0/3 08:00-18:00 (10h) single-neutral-actions single-neu…" at bounding box center [508, 275] width 131 height 74
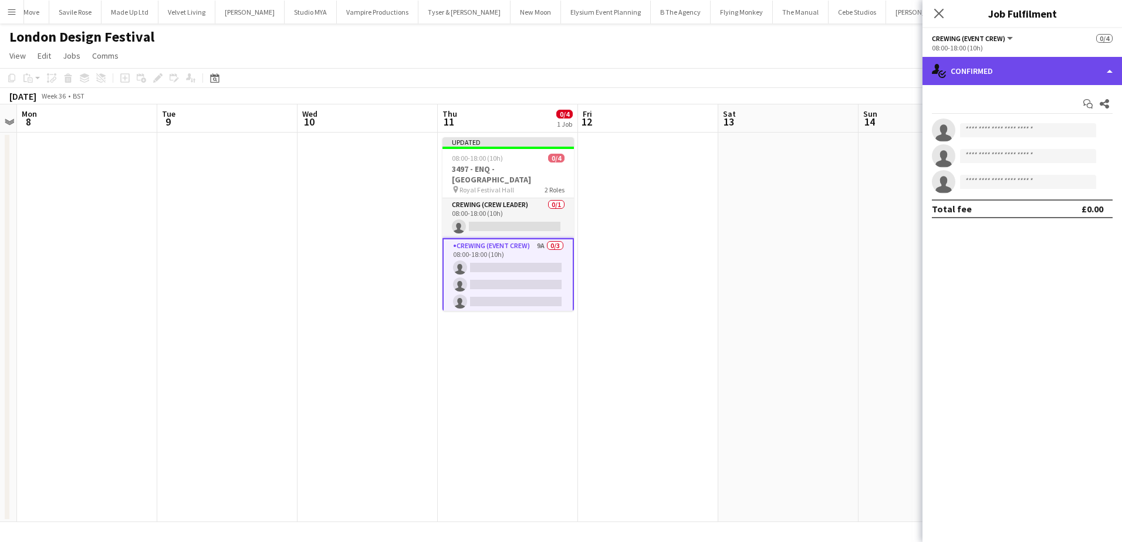
click at [1058, 61] on div "single-neutral-actions-check-2 Confirmed" at bounding box center [1023, 71] width 200 height 28
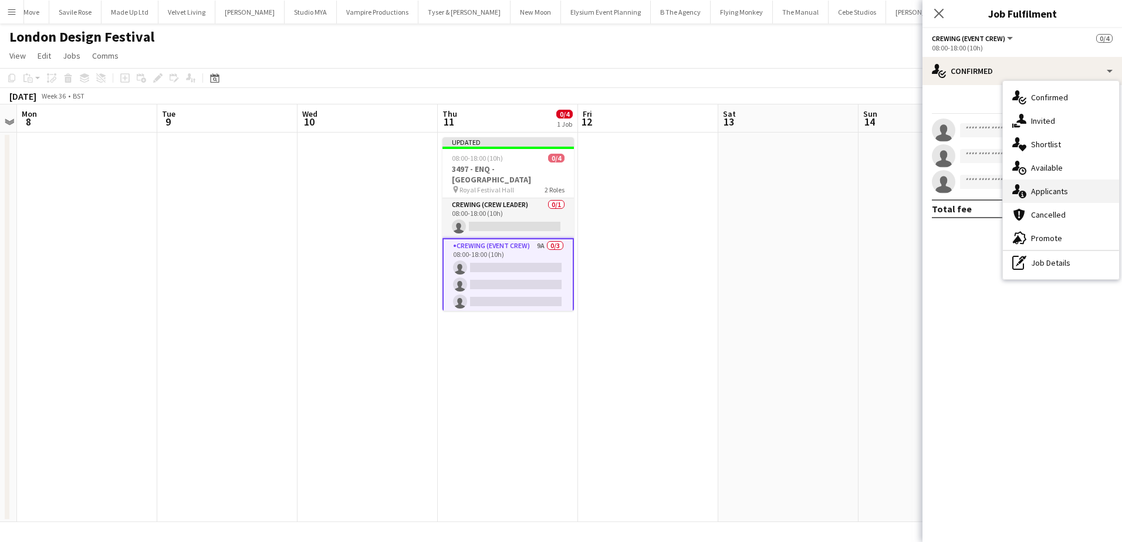
click at [1063, 180] on div "single-neutral-actions-information Applicants" at bounding box center [1061, 191] width 116 height 23
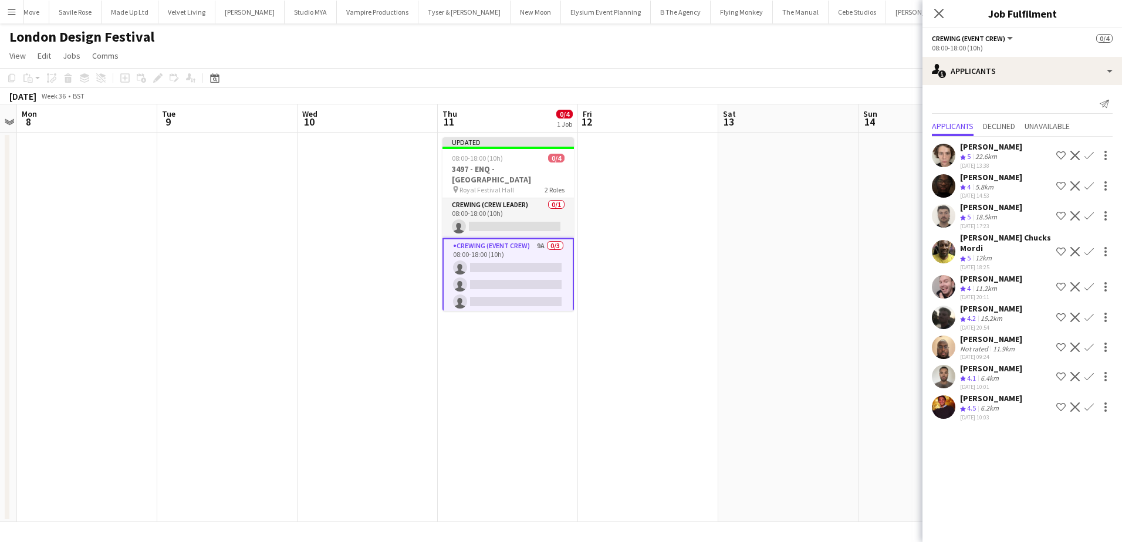
click at [1088, 247] on app-icon "Confirm" at bounding box center [1089, 251] width 9 height 9
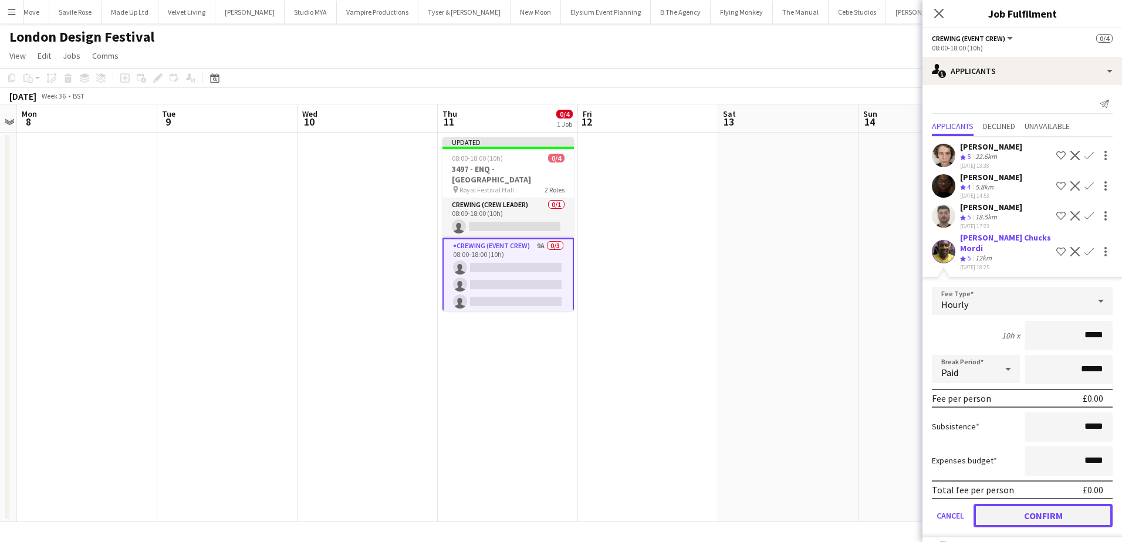
click at [1048, 514] on button "Confirm" at bounding box center [1043, 515] width 139 height 23
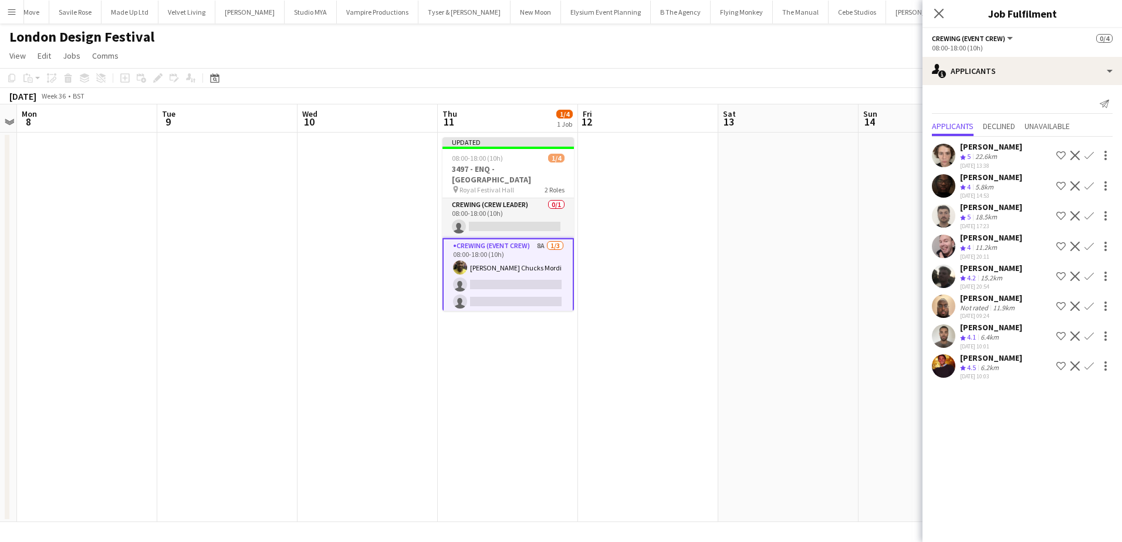
click at [1089, 337] on app-icon "Confirm" at bounding box center [1089, 336] width 9 height 9
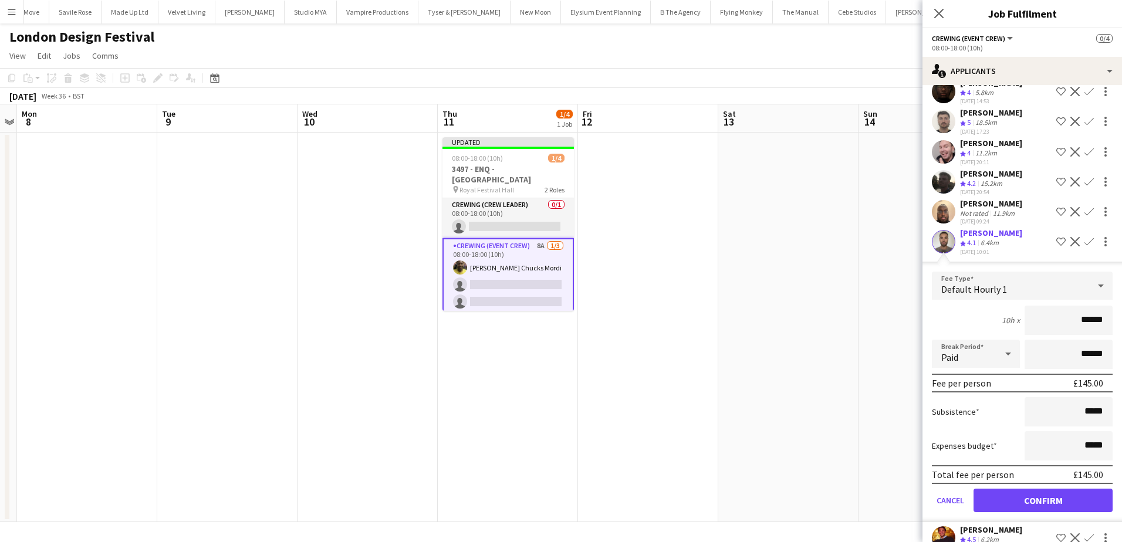
scroll to position [116, 0]
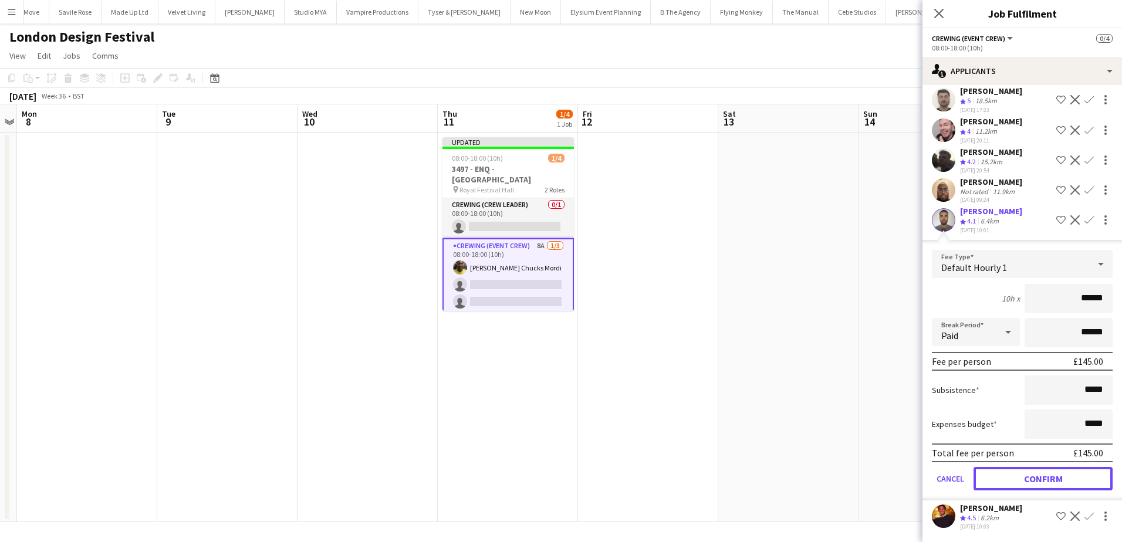
click at [1052, 470] on button "Confirm" at bounding box center [1043, 478] width 139 height 23
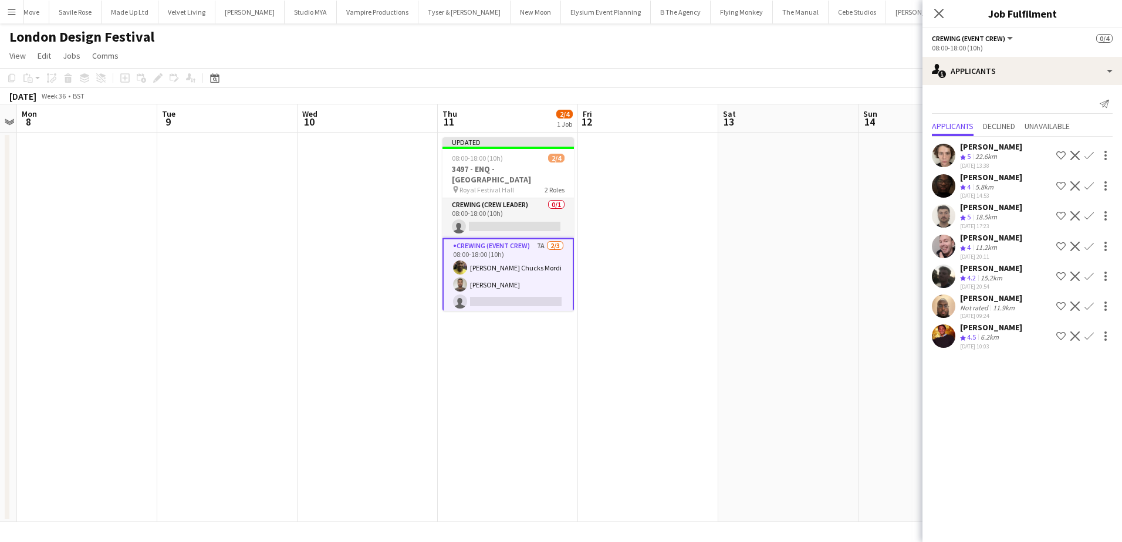
scroll to position [0, 0]
click at [776, 271] on app-date-cell at bounding box center [788, 328] width 140 height 390
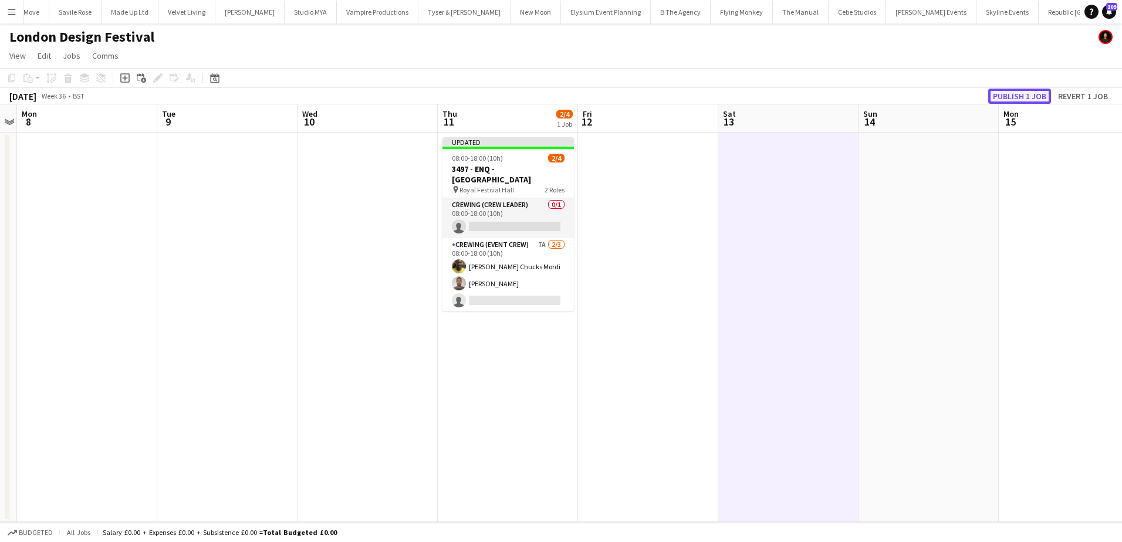
click at [1001, 95] on button "Publish 1 job" at bounding box center [1019, 96] width 63 height 15
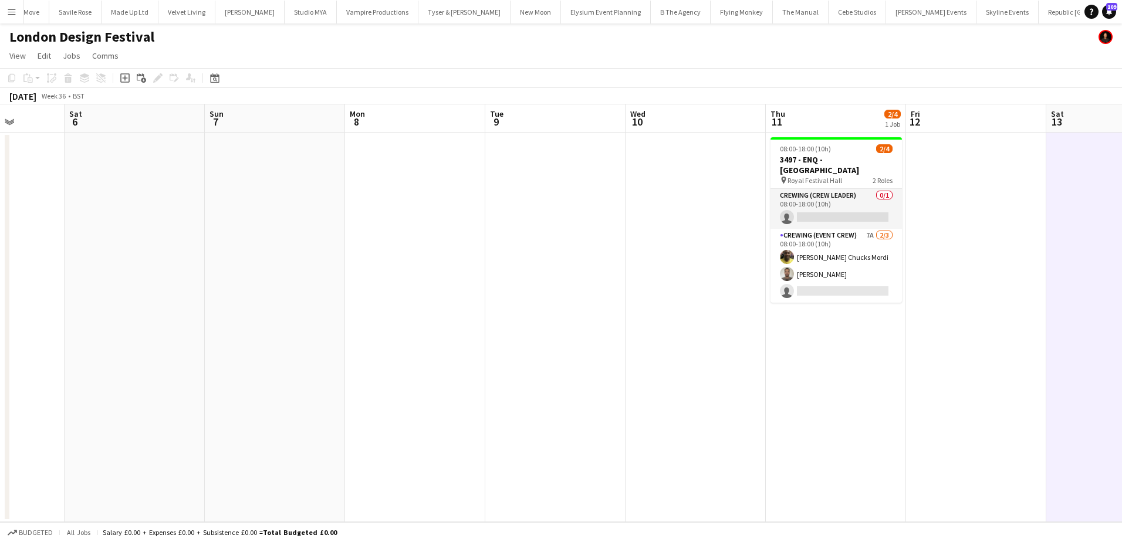
drag, startPoint x: 376, startPoint y: 241, endPoint x: 845, endPoint y: 256, distance: 469.2
click at [845, 256] on app-calendar-viewport "Wed 3 Thu 4 Fri 5 Sat 6 Sun 7 Mon 8 Tue 9 Wed 10 Thu 11 2/4 1 Job Fri 12 Sat 13…" at bounding box center [561, 313] width 1122 height 418
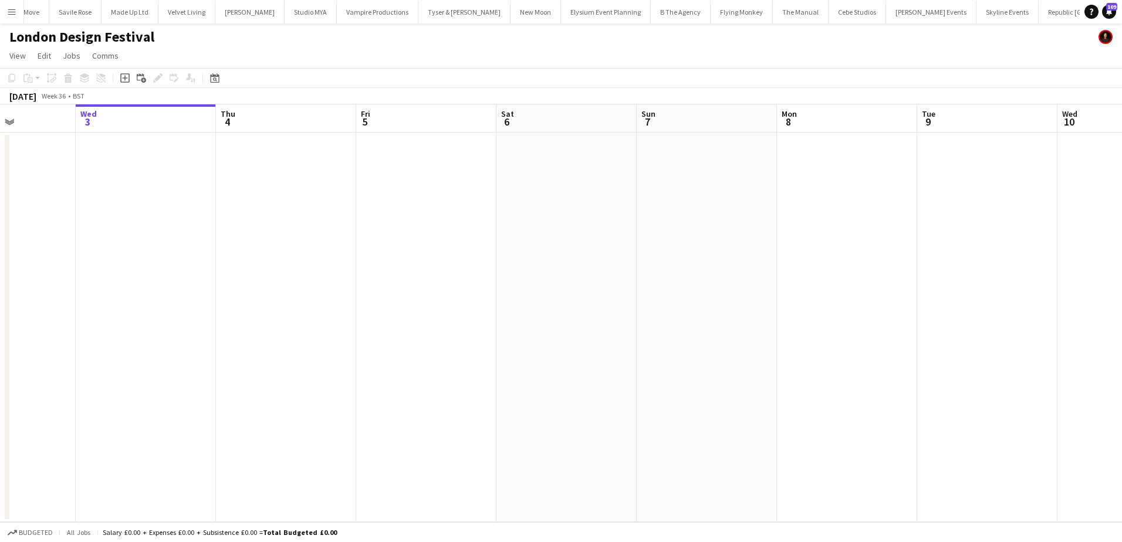
drag, startPoint x: 579, startPoint y: 262, endPoint x: 436, endPoint y: 231, distance: 145.8
click at [791, 262] on app-calendar-viewport "Sun 31 Mon 1 Tue 2 Wed 3 Thu 4 Fri 5 Sat 6 Sun 7 Mon 8 Tue 9 Wed 10 Thu 11 2/4 …" at bounding box center [561, 313] width 1122 height 418
click at [157, 255] on app-date-cell at bounding box center [104, 328] width 140 height 390
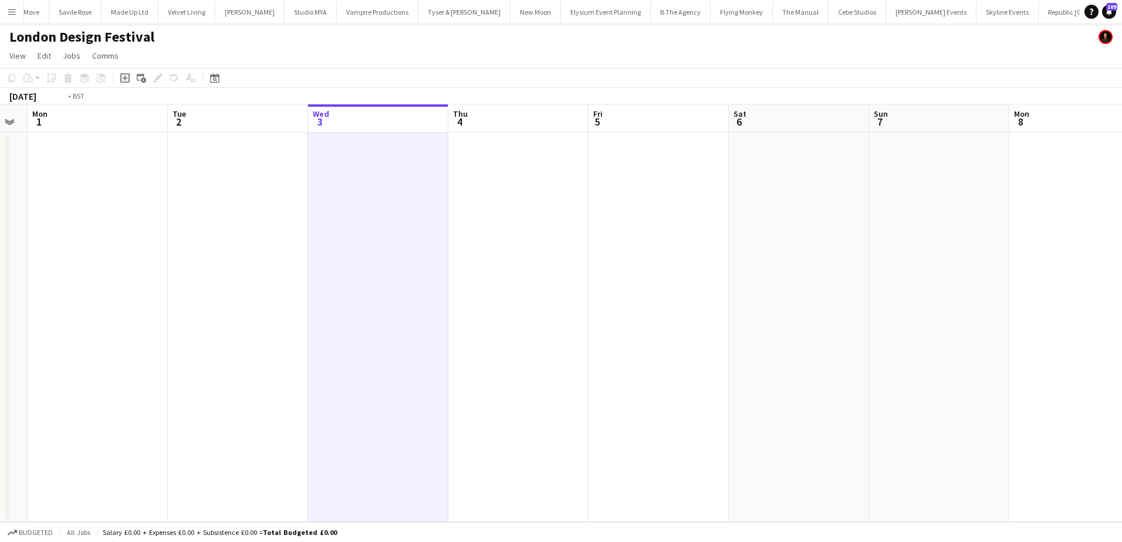
drag, startPoint x: 322, startPoint y: 341, endPoint x: 741, endPoint y: 333, distance: 419.7
click at [741, 333] on app-calendar-viewport "Sat 30 Sun 31 Mon 1 Tue 2 Wed 3 Thu 4 Fri 5 Sat 6 Sun 7 Mon 8 Tue 9 Wed 10 Thu …" at bounding box center [561, 313] width 1122 height 418
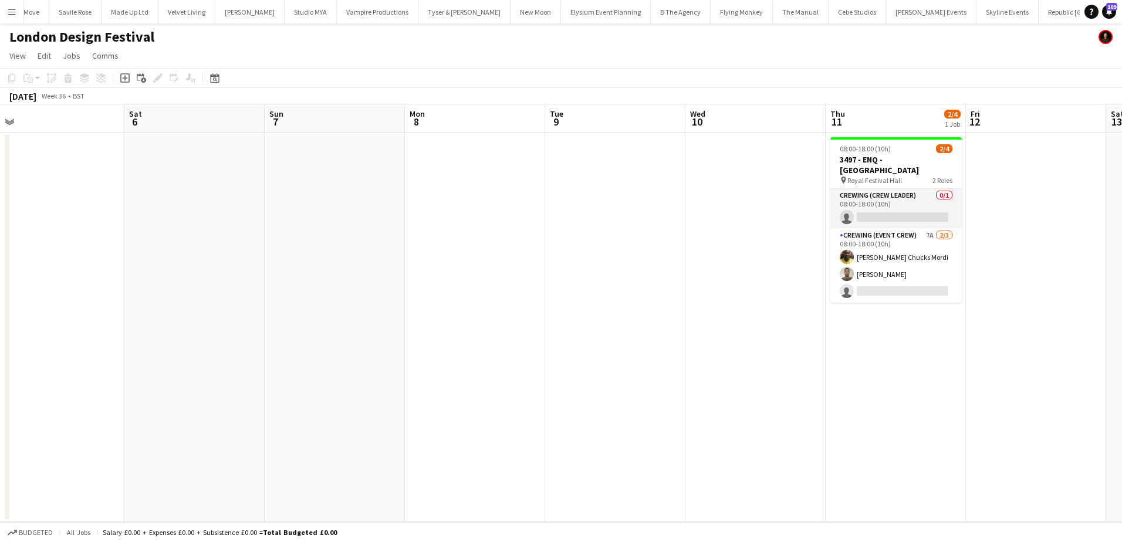
drag, startPoint x: 695, startPoint y: 330, endPoint x: 503, endPoint y: 380, distance: 198.3
click at [0, 316] on html "Menu Boards Boards Boards All jobs Status Workforce Workforce My Workforce Recr…" at bounding box center [561, 271] width 1122 height 542
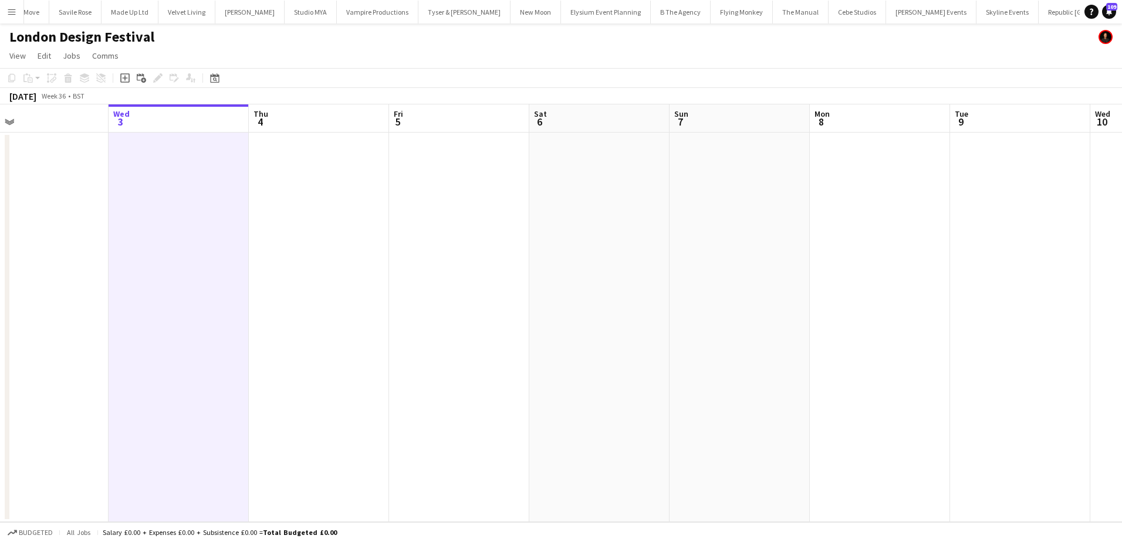
drag, startPoint x: 653, startPoint y: 312, endPoint x: 1171, endPoint y: 237, distance: 523.6
click at [1122, 237] on html "Menu Boards Boards Boards All jobs Status Workforce Workforce My Workforce Recr…" at bounding box center [561, 271] width 1122 height 542
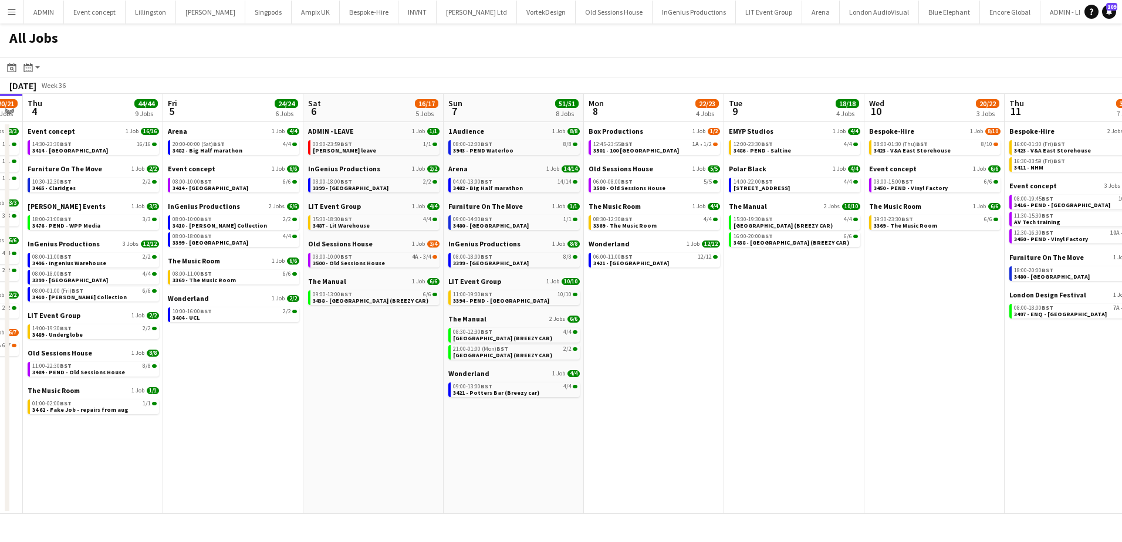
scroll to position [0, 322]
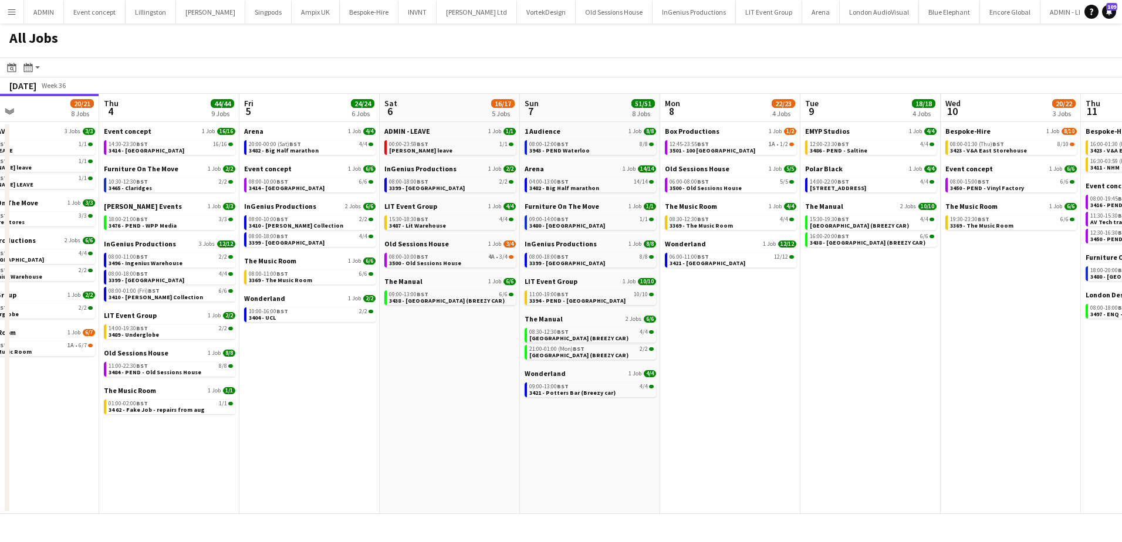
drag, startPoint x: 999, startPoint y: 330, endPoint x: 820, endPoint y: 328, distance: 179.0
click at [818, 329] on app-calendar-viewport "Mon 1 50/51 12 Jobs Tue 2 11/11 6 Jobs Wed 3 20/21 8 Jobs Thu 4 44/44 9 Jobs Fr…" at bounding box center [561, 304] width 1122 height 420
